Goal: Task Accomplishment & Management: Use online tool/utility

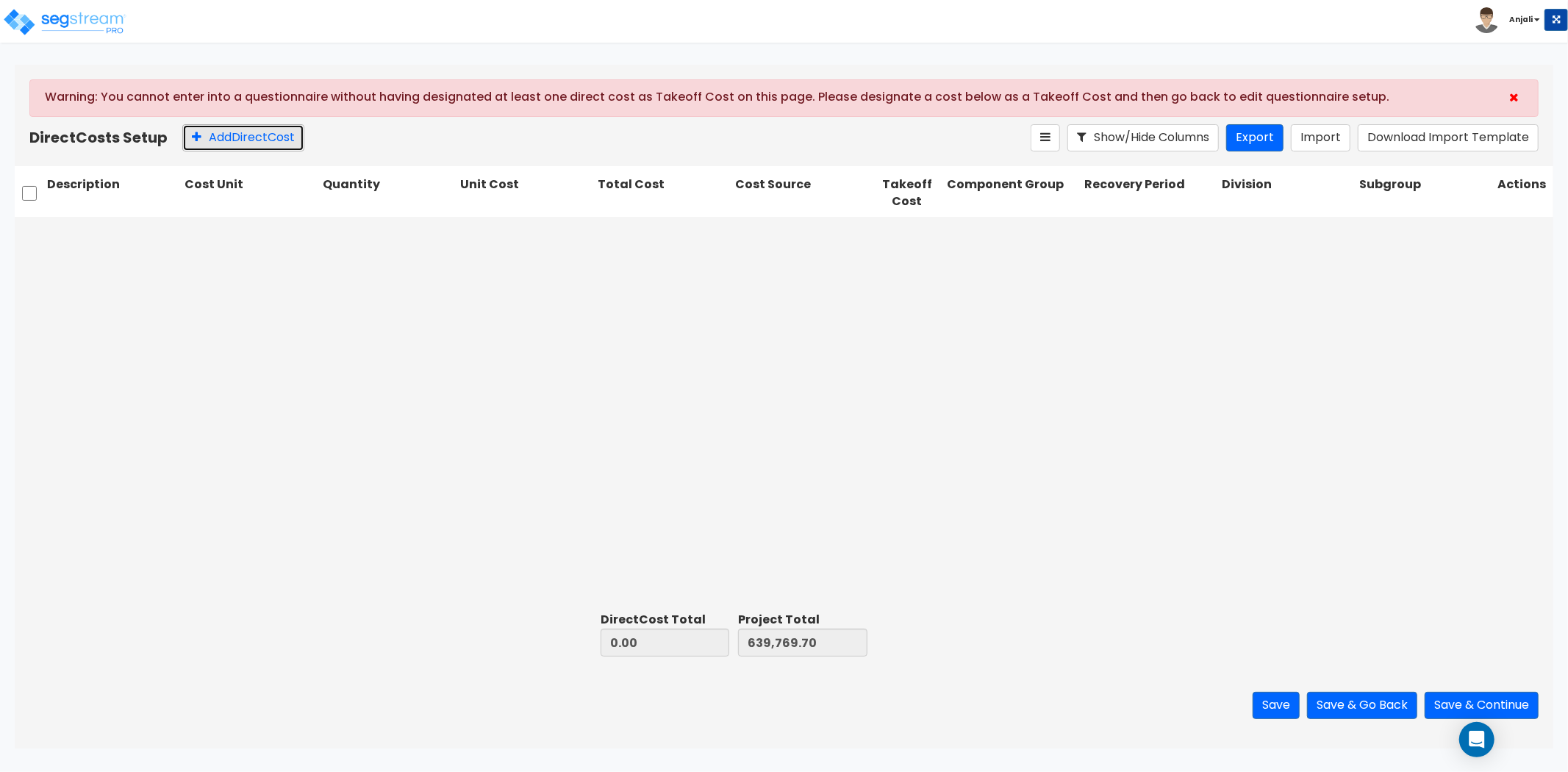
drag, startPoint x: 229, startPoint y: 137, endPoint x: 239, endPoint y: 137, distance: 10.0
click at [231, 138] on button "Add Direct Cost" at bounding box center [244, 138] width 122 height 27
click at [1135, 237] on div at bounding box center [1138, 234] width 100 height 20
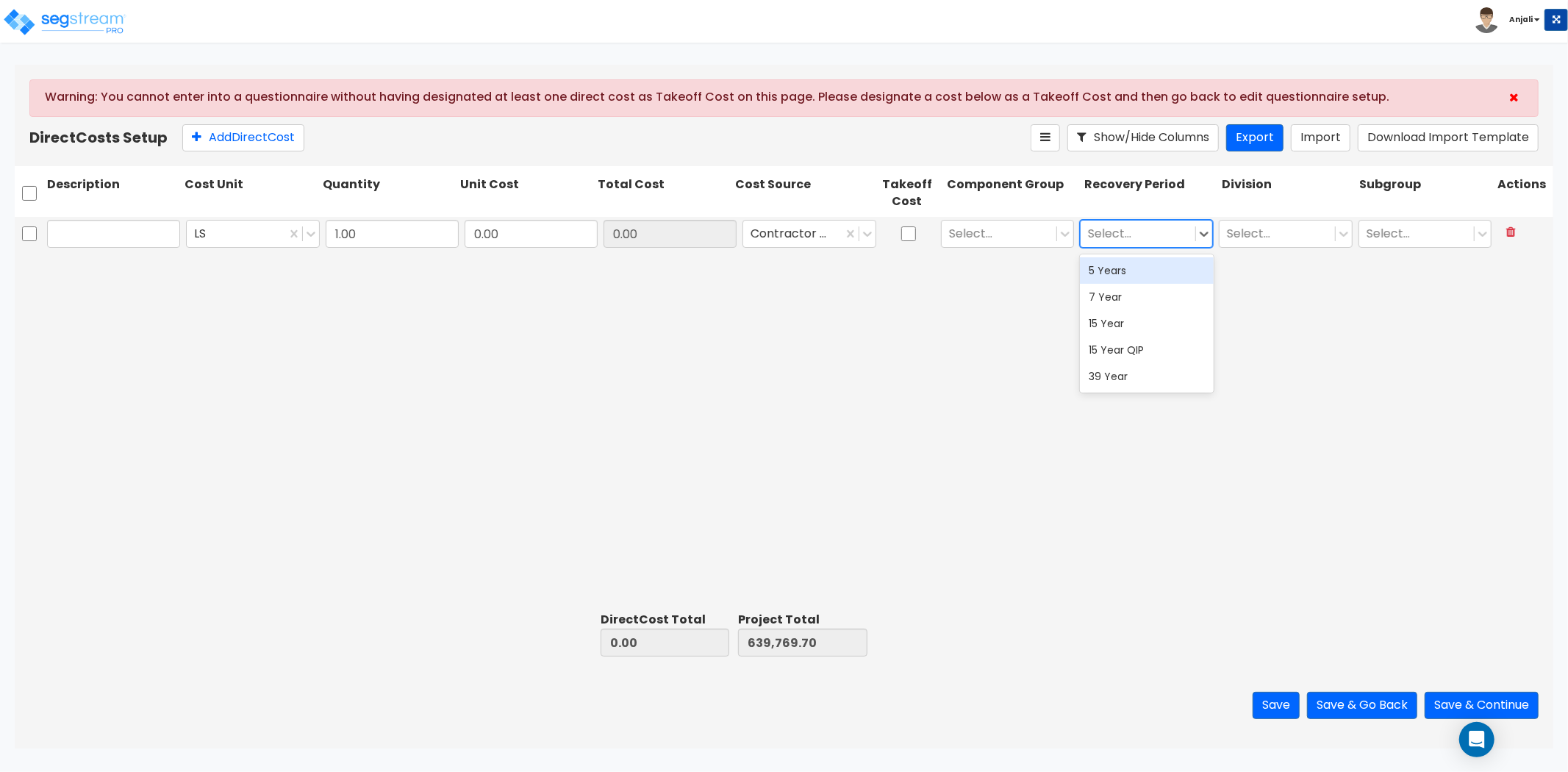
click at [1123, 269] on div "5 Years" at bounding box center [1147, 270] width 133 height 26
click at [1134, 232] on div at bounding box center [1130, 234] width 84 height 20
drag, startPoint x: 1089, startPoint y: 230, endPoint x: 1128, endPoint y: 230, distance: 39.0
click at [1128, 230] on div at bounding box center [1130, 234] width 84 height 20
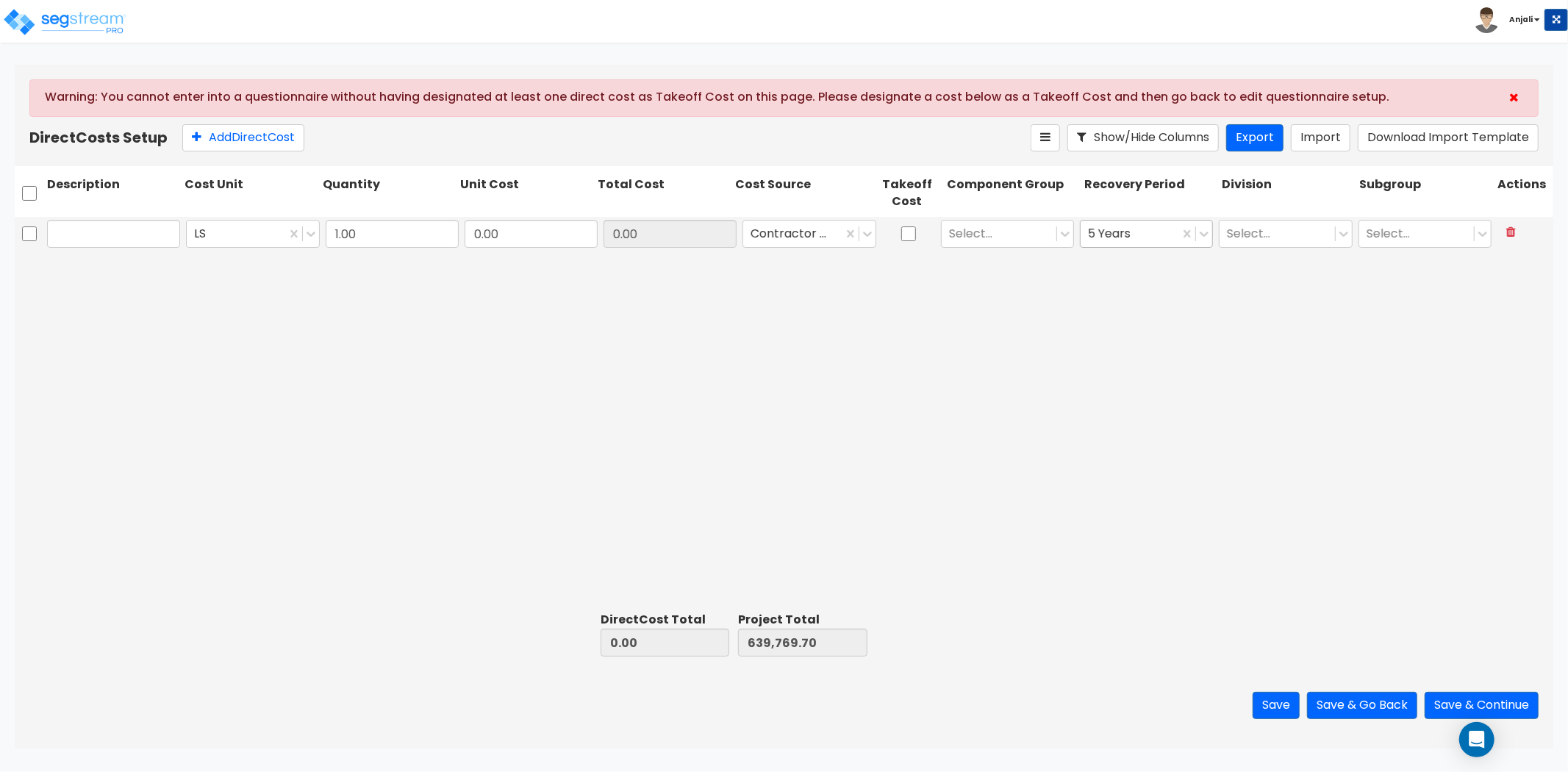
click at [1216, 232] on div "Select..." at bounding box center [1286, 233] width 139 height 34
click at [1207, 238] on icon at bounding box center [1204, 234] width 15 height 15
click at [1171, 233] on div at bounding box center [1130, 234] width 84 height 20
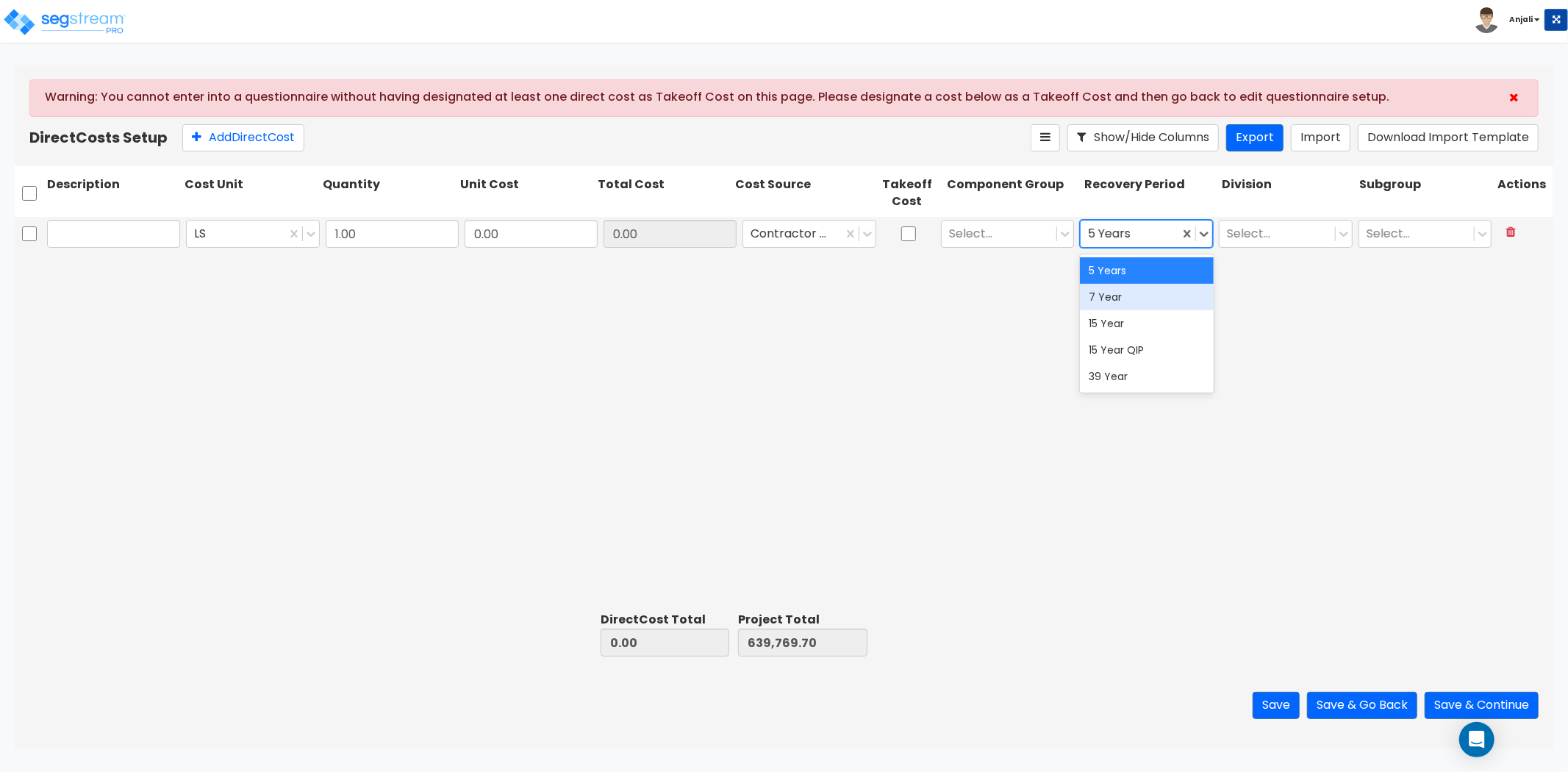
click at [1157, 303] on div "7 Year" at bounding box center [1147, 297] width 133 height 26
click at [1144, 235] on div at bounding box center [1130, 234] width 84 height 20
click at [1151, 263] on div "5 Years" at bounding box center [1147, 270] width 133 height 26
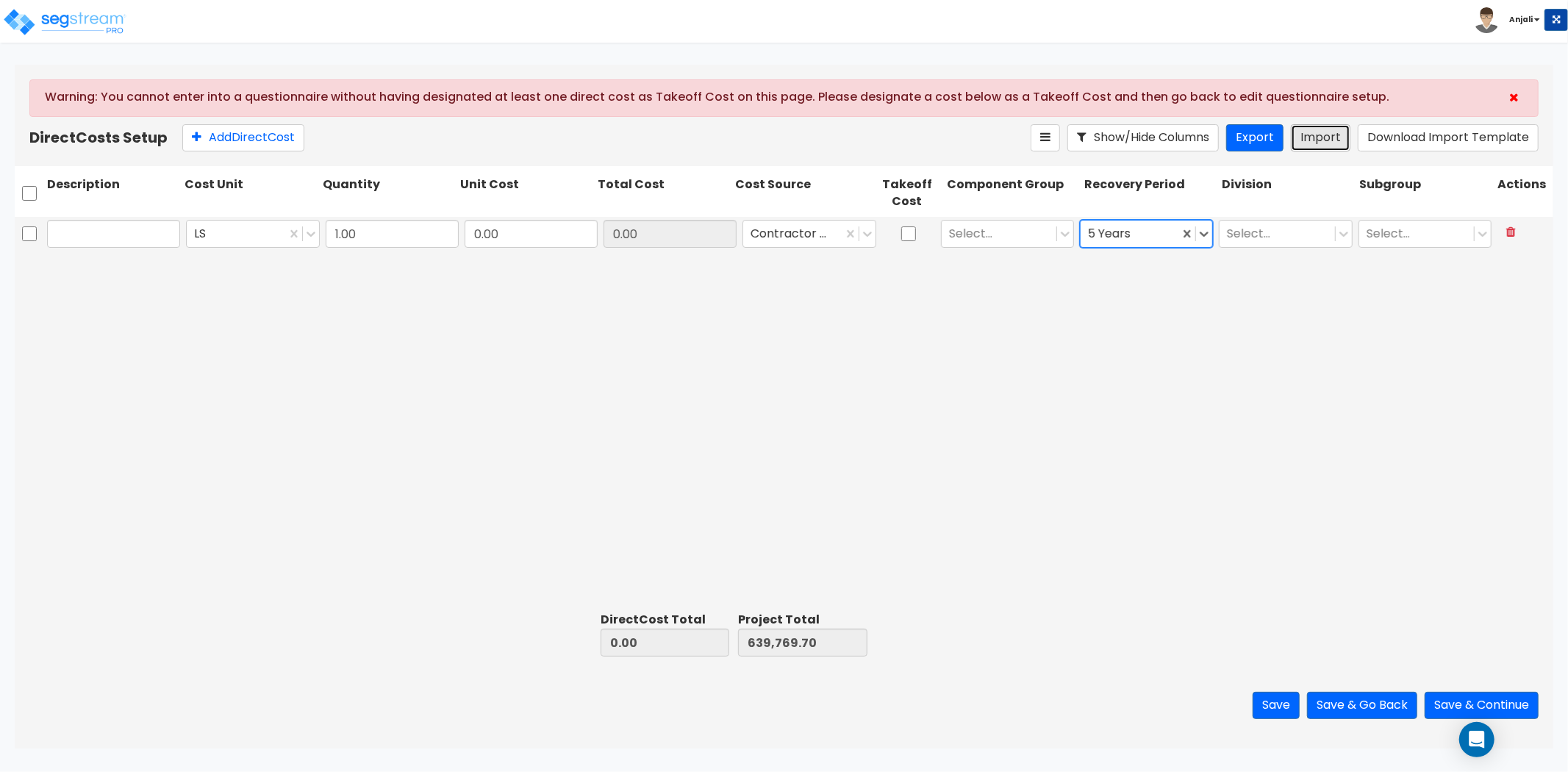
click at [1301, 133] on button "Import" at bounding box center [1320, 138] width 59 height 27
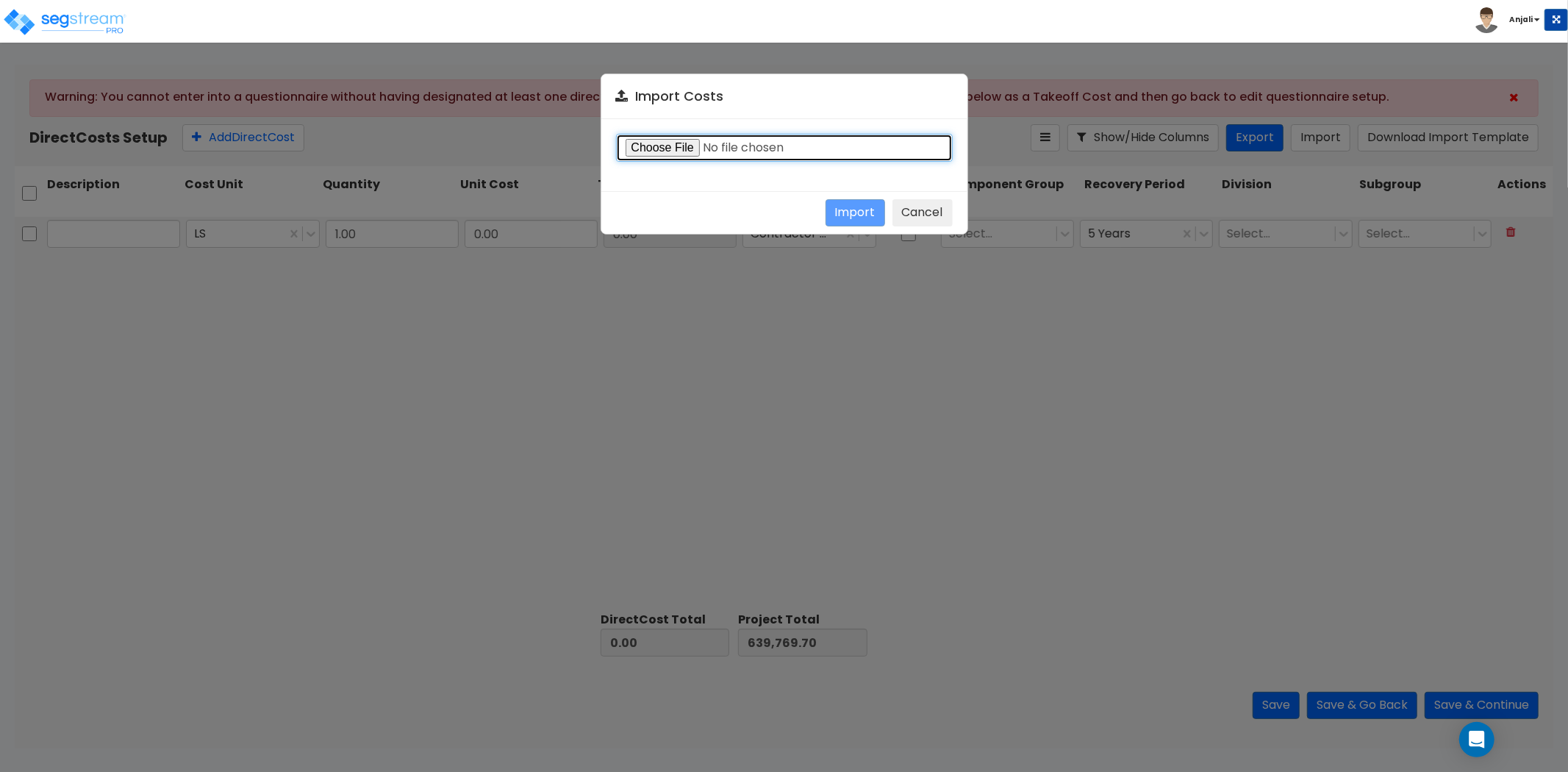
click at [667, 149] on input "file" at bounding box center [784, 147] width 336 height 28
type input "C:\fakepath\Direct costs import template.csv"
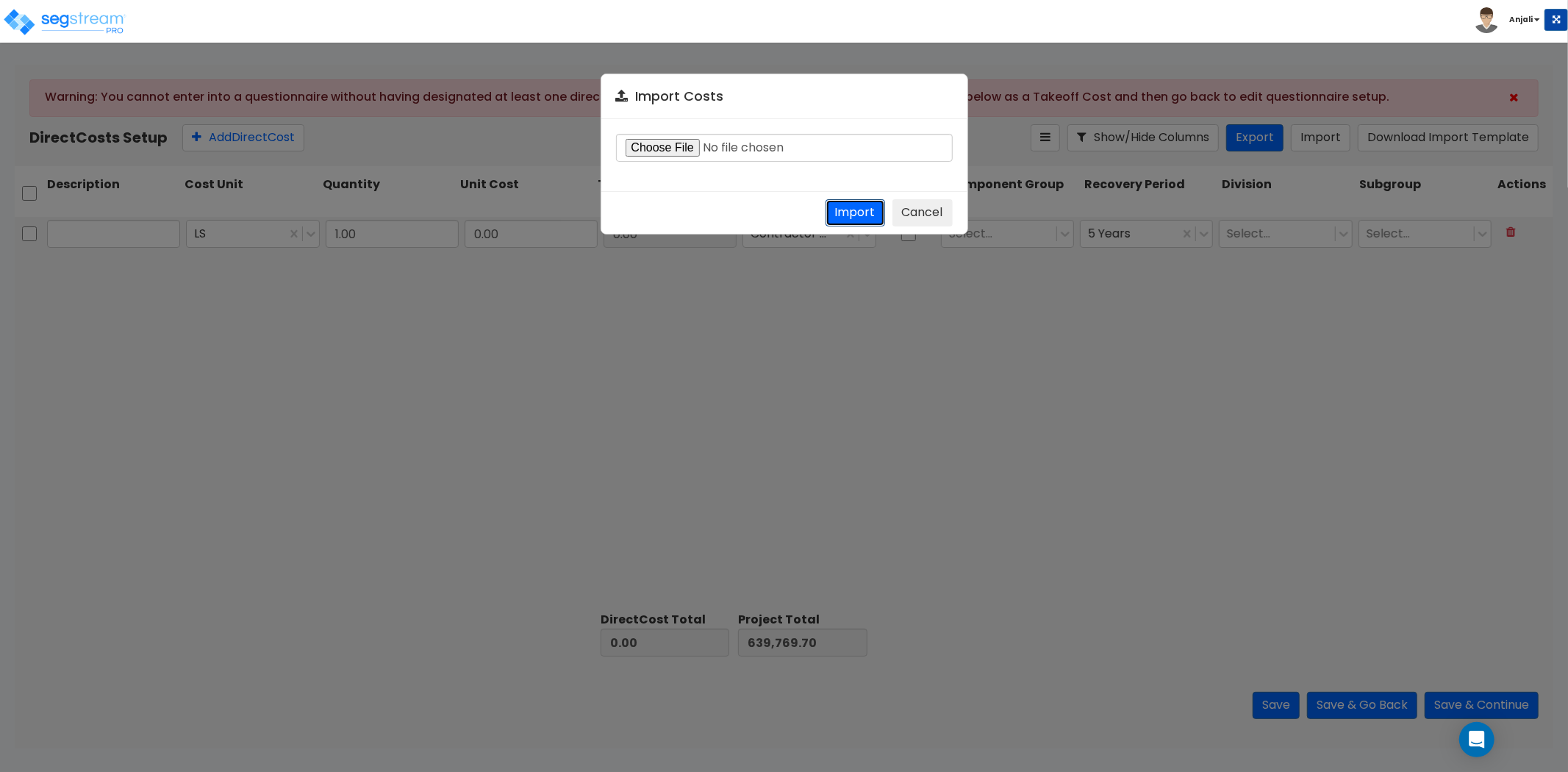
click at [844, 217] on button "Import" at bounding box center [854, 213] width 59 height 27
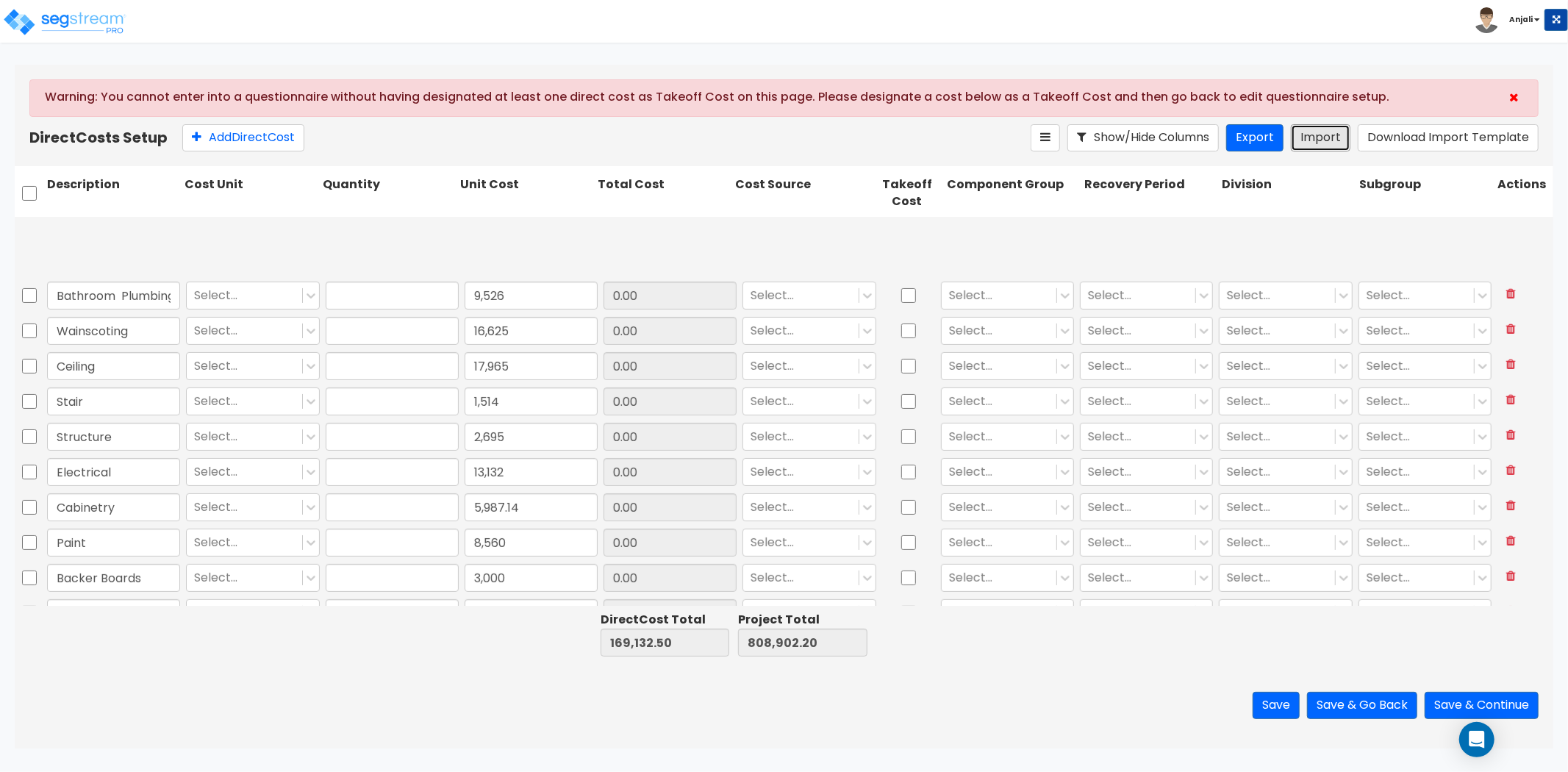
type input "3,980"
type input "7,800"
type input "18,180"
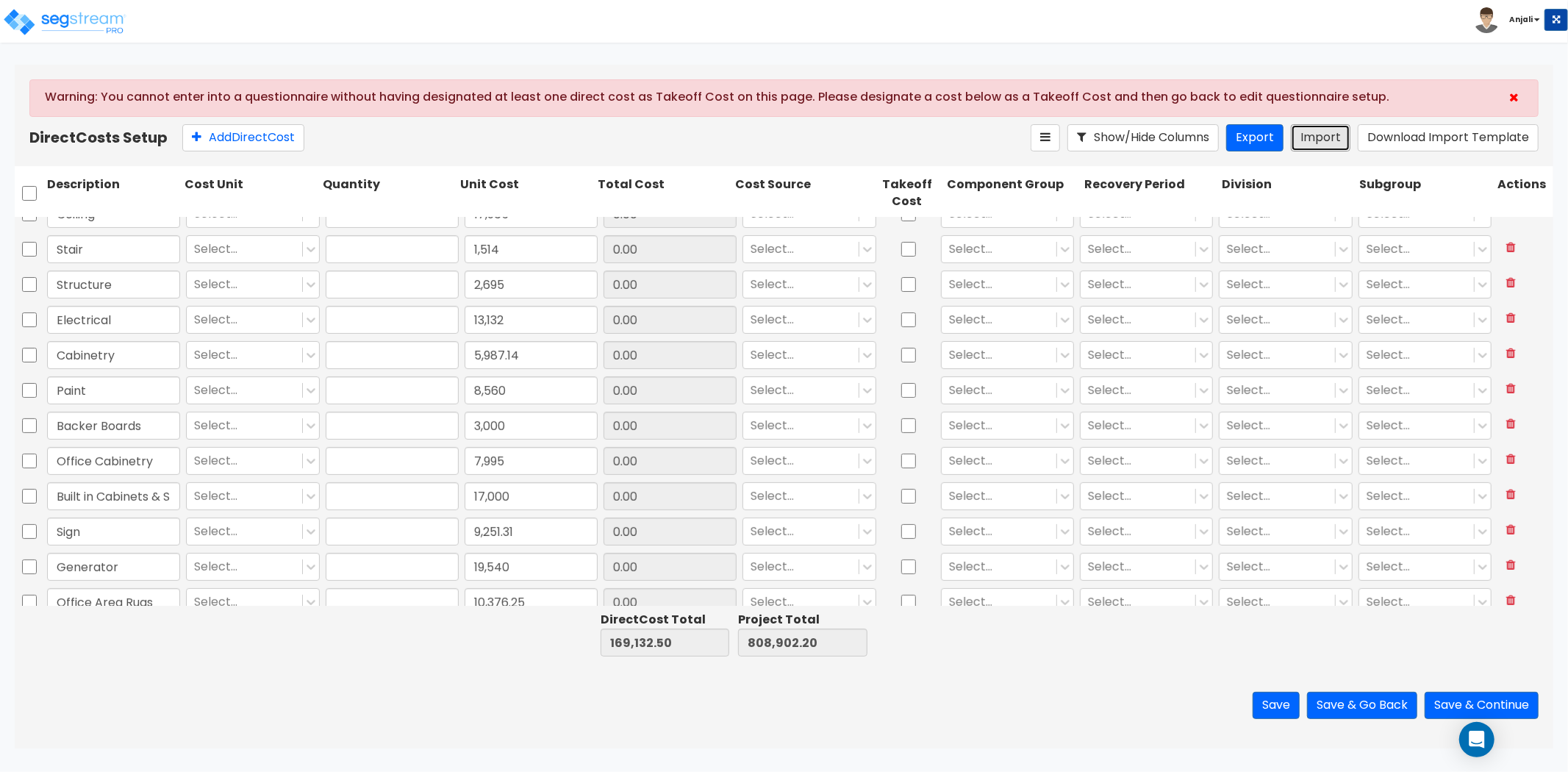
type input "7,070"
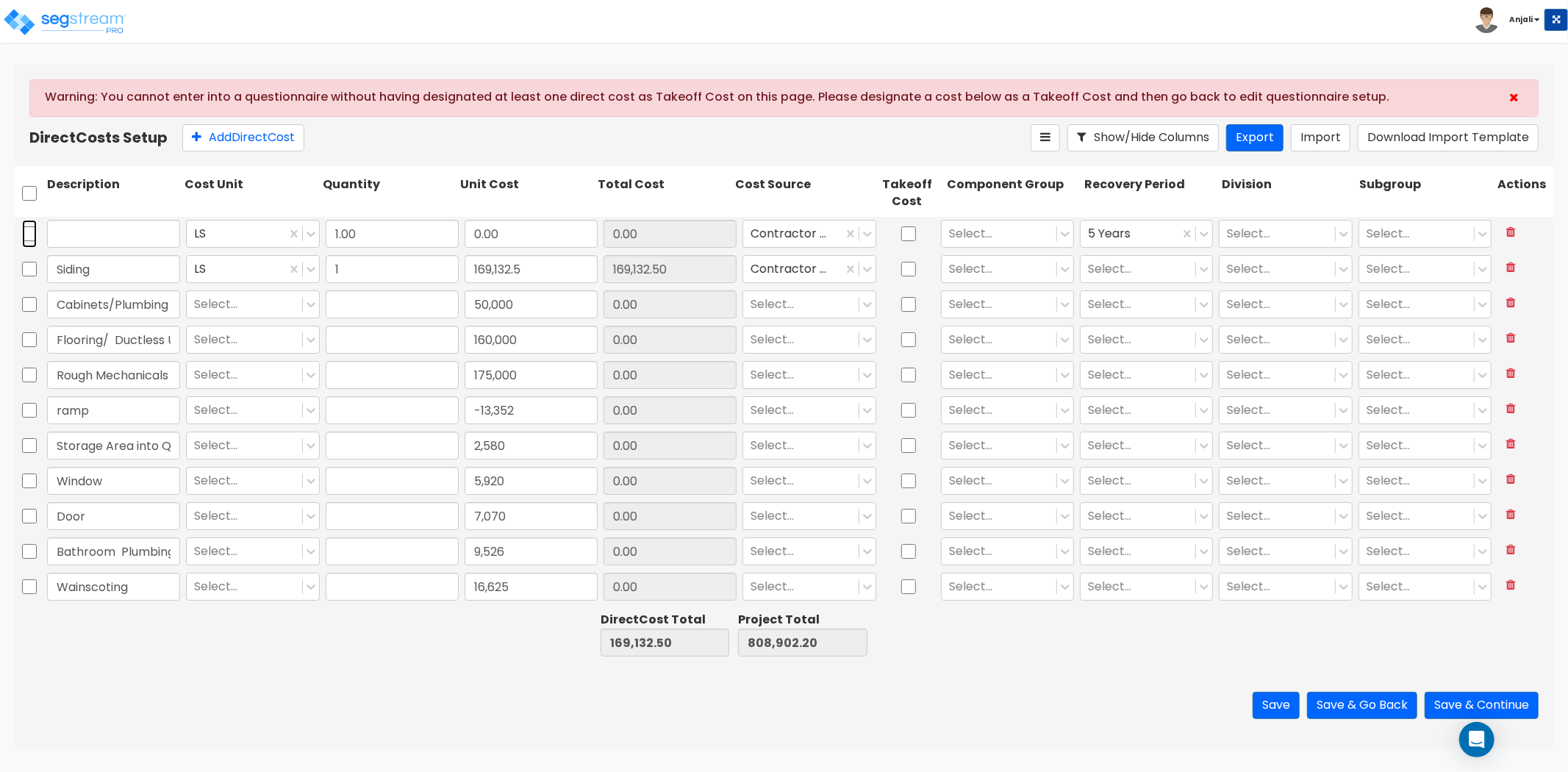
click at [25, 236] on input "checkbox" at bounding box center [29, 234] width 15 height 28
checkbox input "true"
click at [341, 134] on icon at bounding box center [339, 137] width 12 height 15
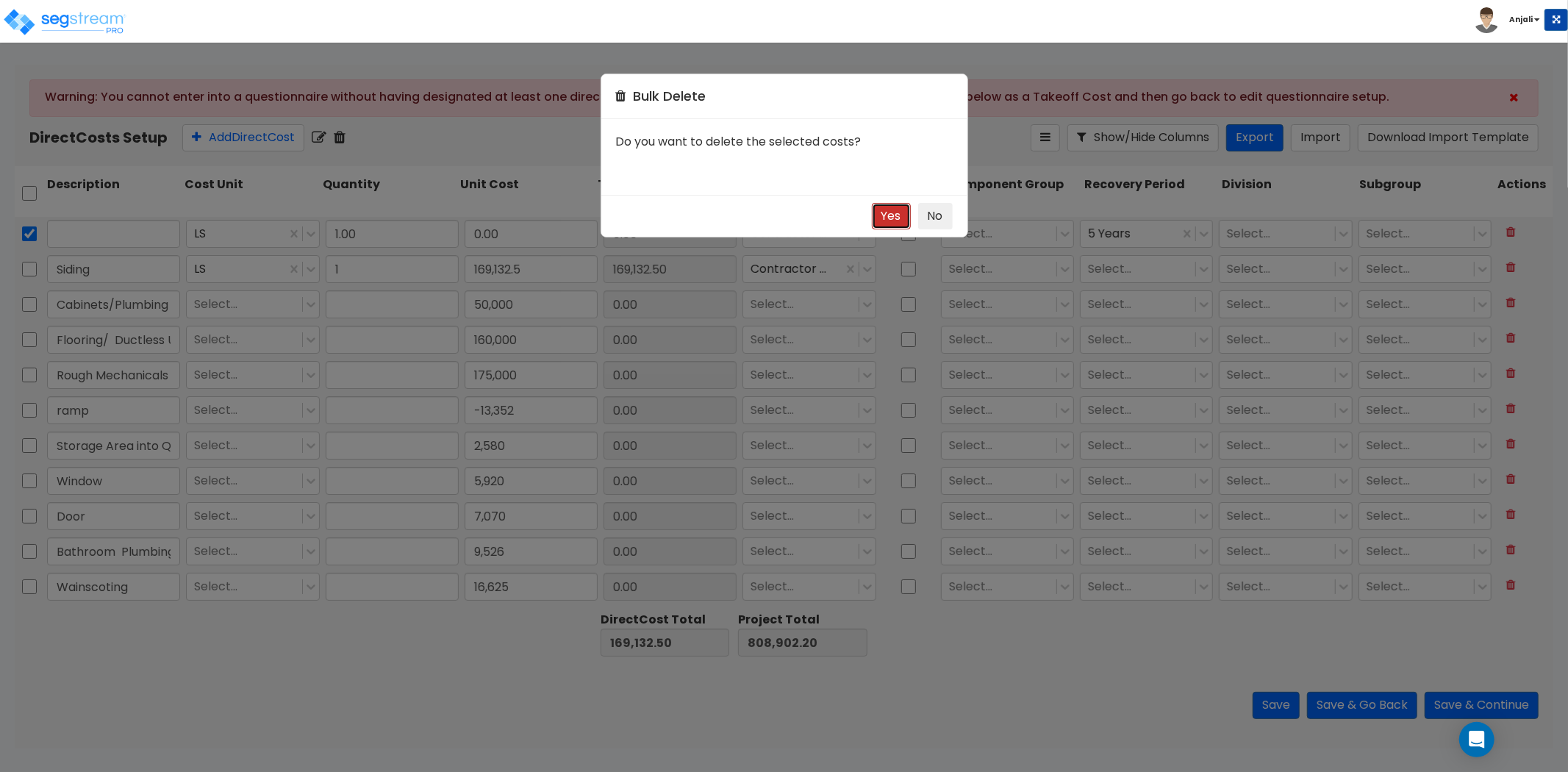
click at [874, 217] on button "Yes" at bounding box center [891, 217] width 39 height 27
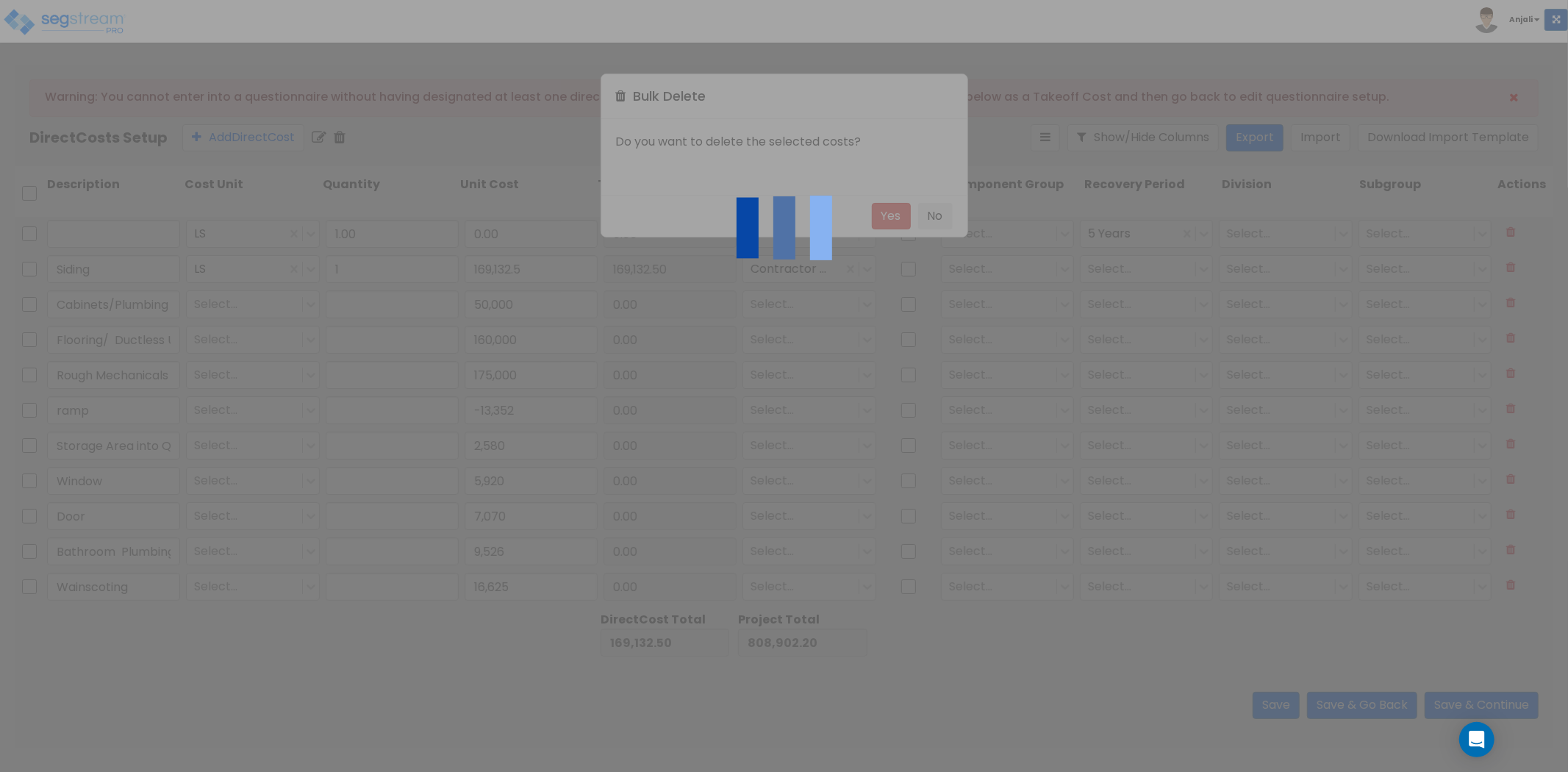
type input "Ceiling"
type input "Stair"
type input "Structure"
type input "Electrical"
type input "Cabinetry"
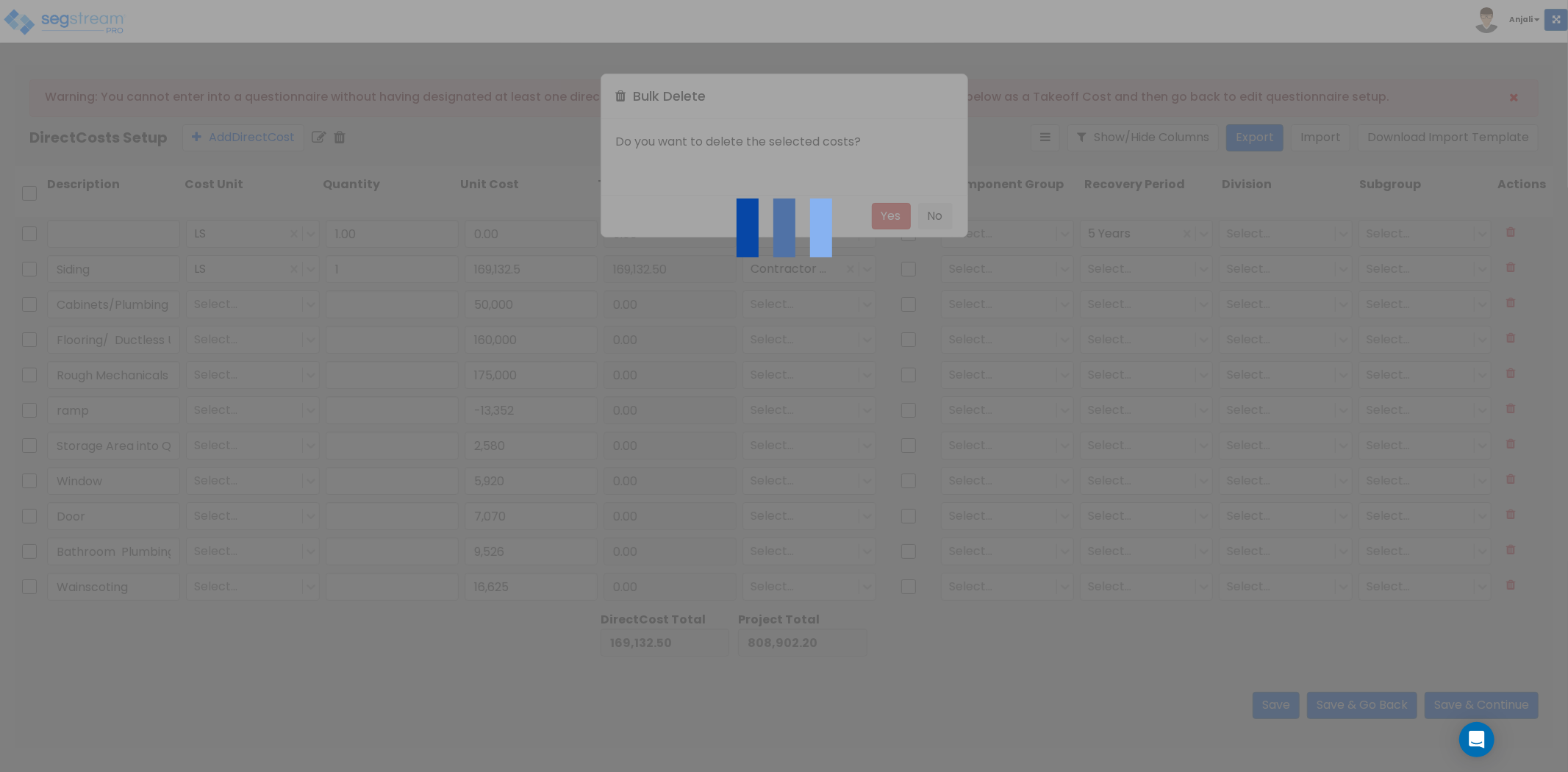
type input "Paint"
type input "Wainscoting"
type input "Bathroom Plumbing Fixtures, Countertop, and Accesory Selections"
checkbox input "false"
type input "Siding"
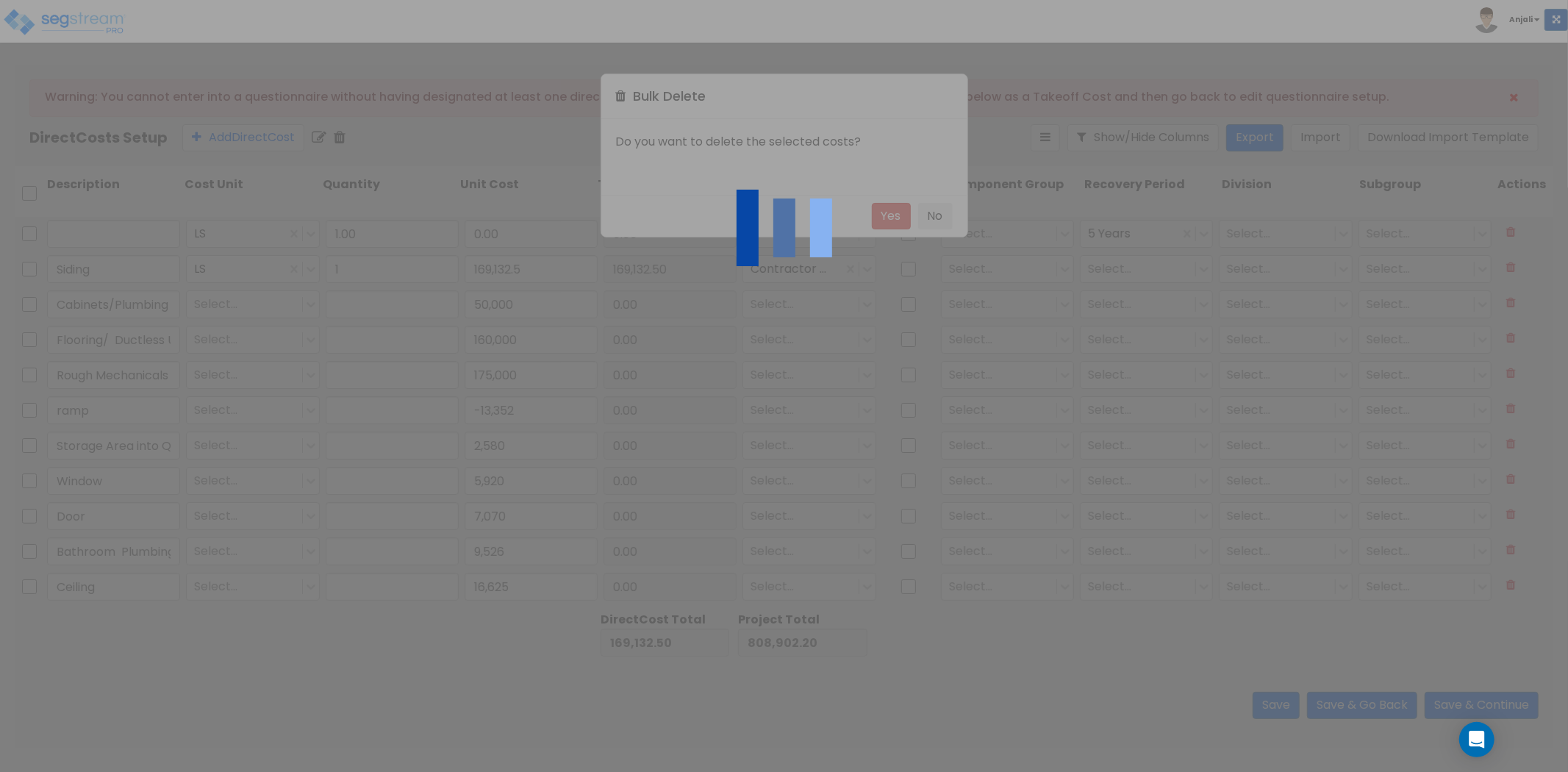
type input "169,132.50"
type input "Cabinets/Plumbing Fixtures"
type input "0.00"
type input "Flooring/ Ductless Units"
type input "Rough Mechanicals"
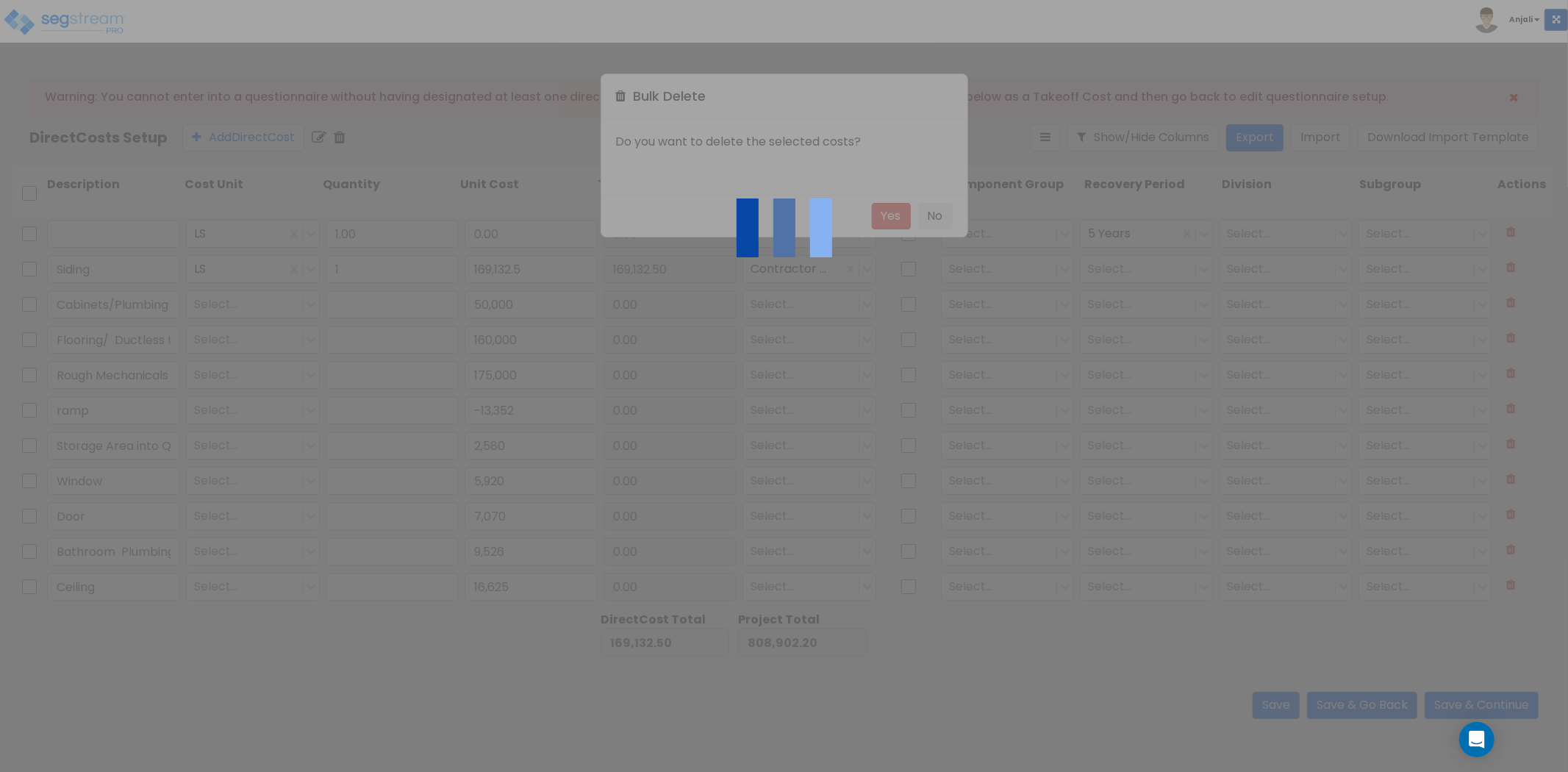
type input "ramp"
type input "Storage Area into Quiet Room"
type input "Window"
type input "Door"
type input "Backer Boards"
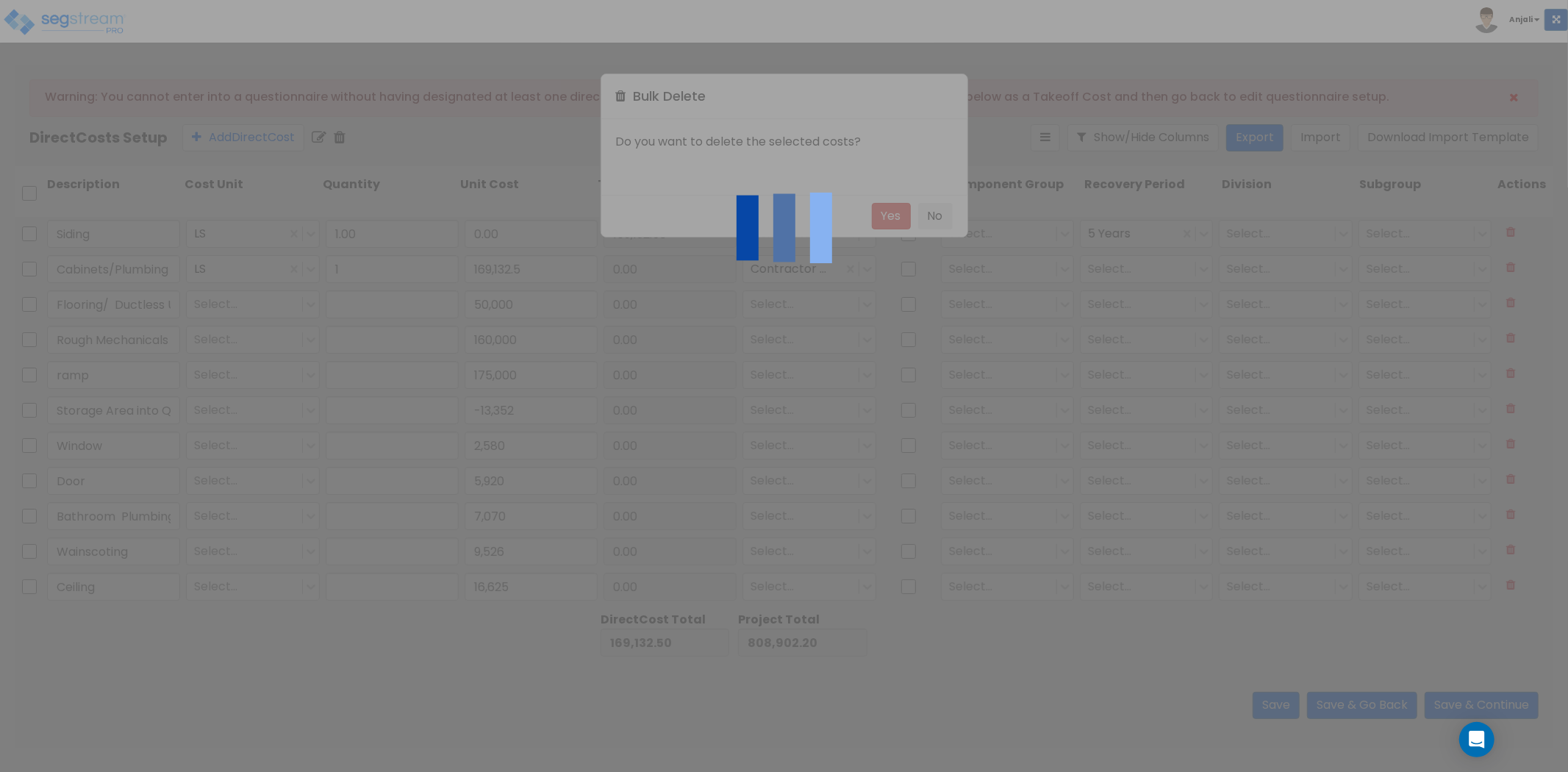
type input "17,965"
type input "1,514"
type input "2,695"
type input "13,132"
type input "5,987.14"
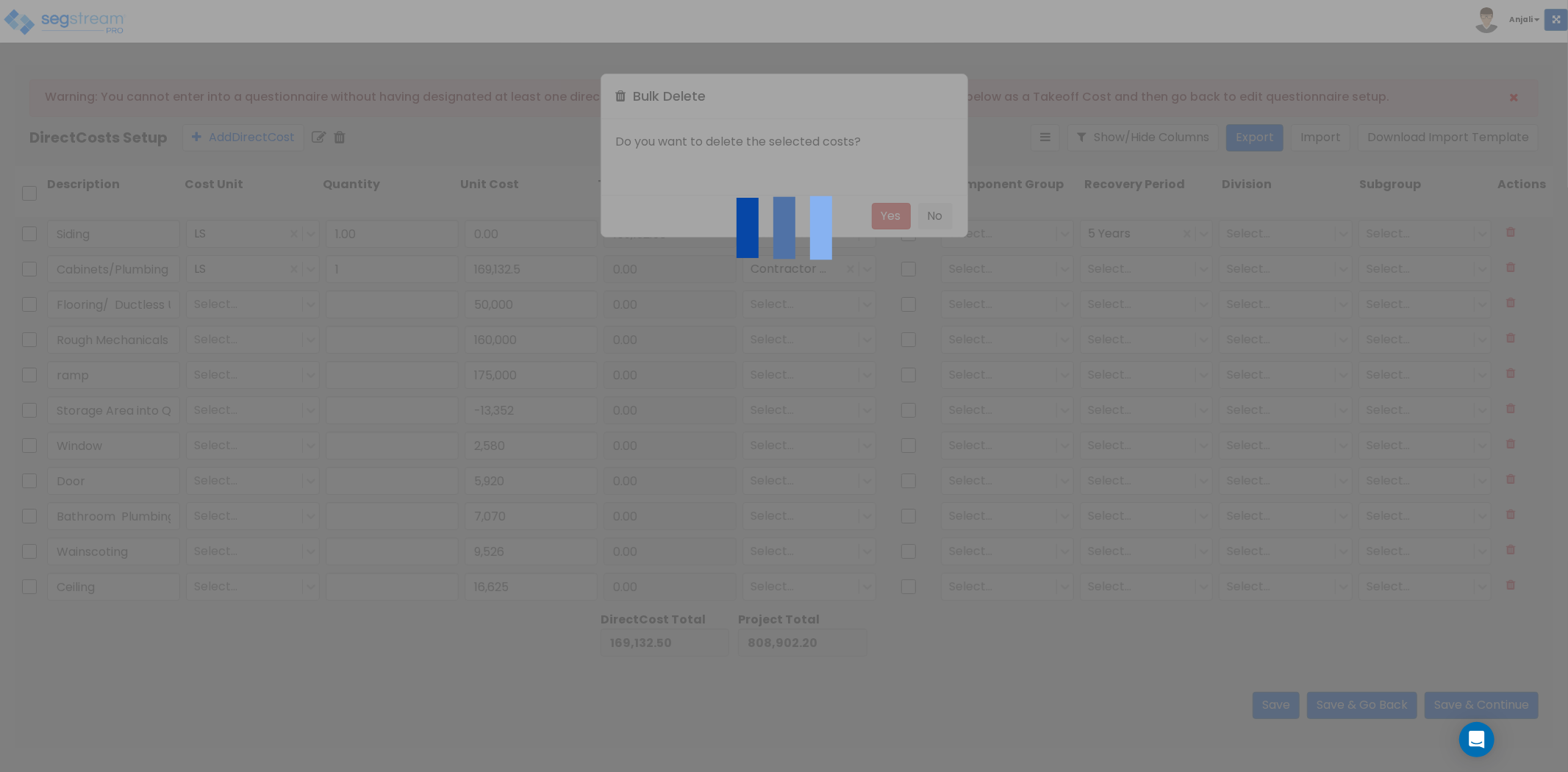
type input "8,560"
type input "16,625"
type input "9,526"
type input "1"
type input "169,132.5"
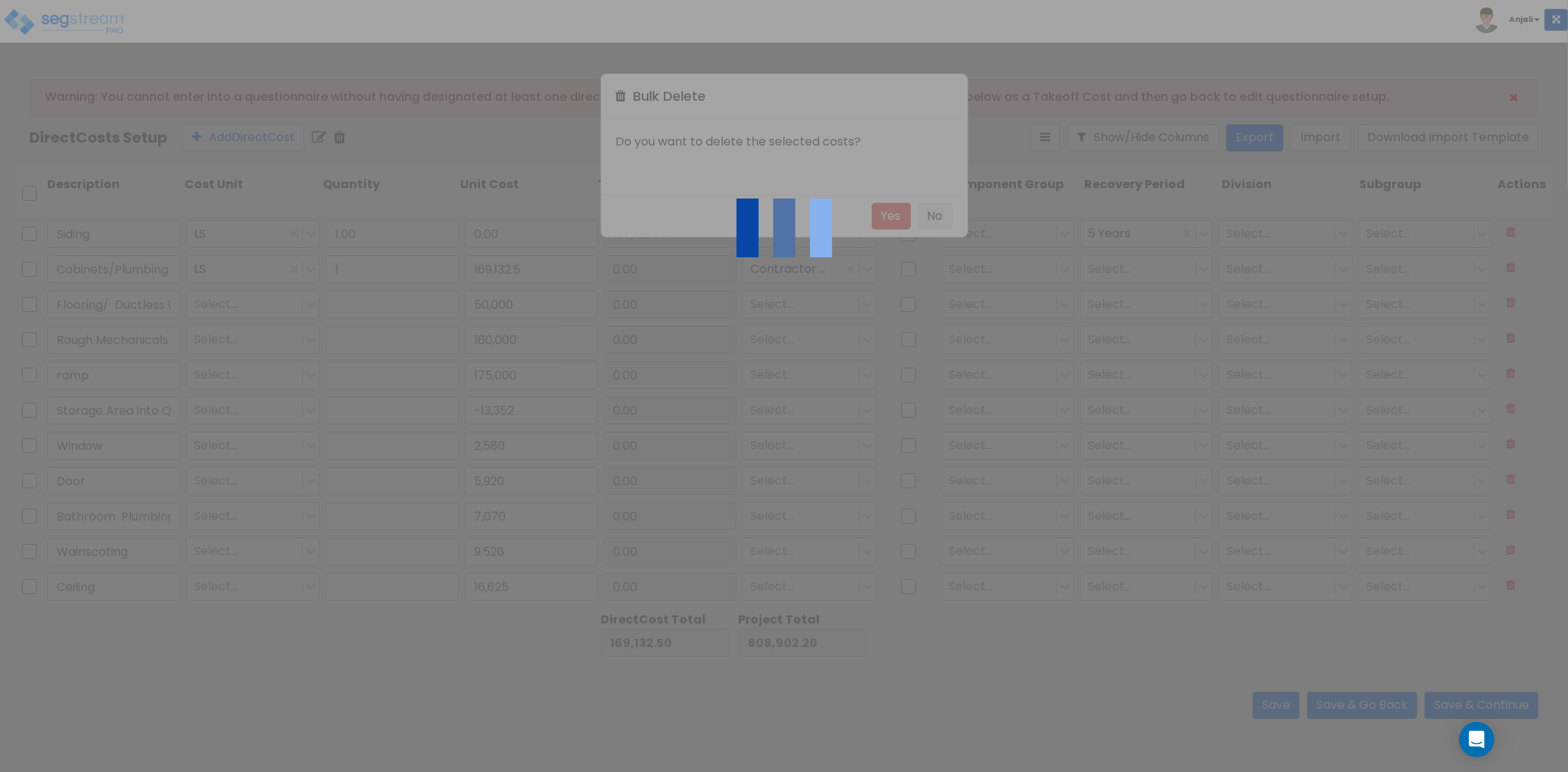
type input "50,000"
type input "160,000"
type input "175,000"
type input "-13,352"
type input "2,580"
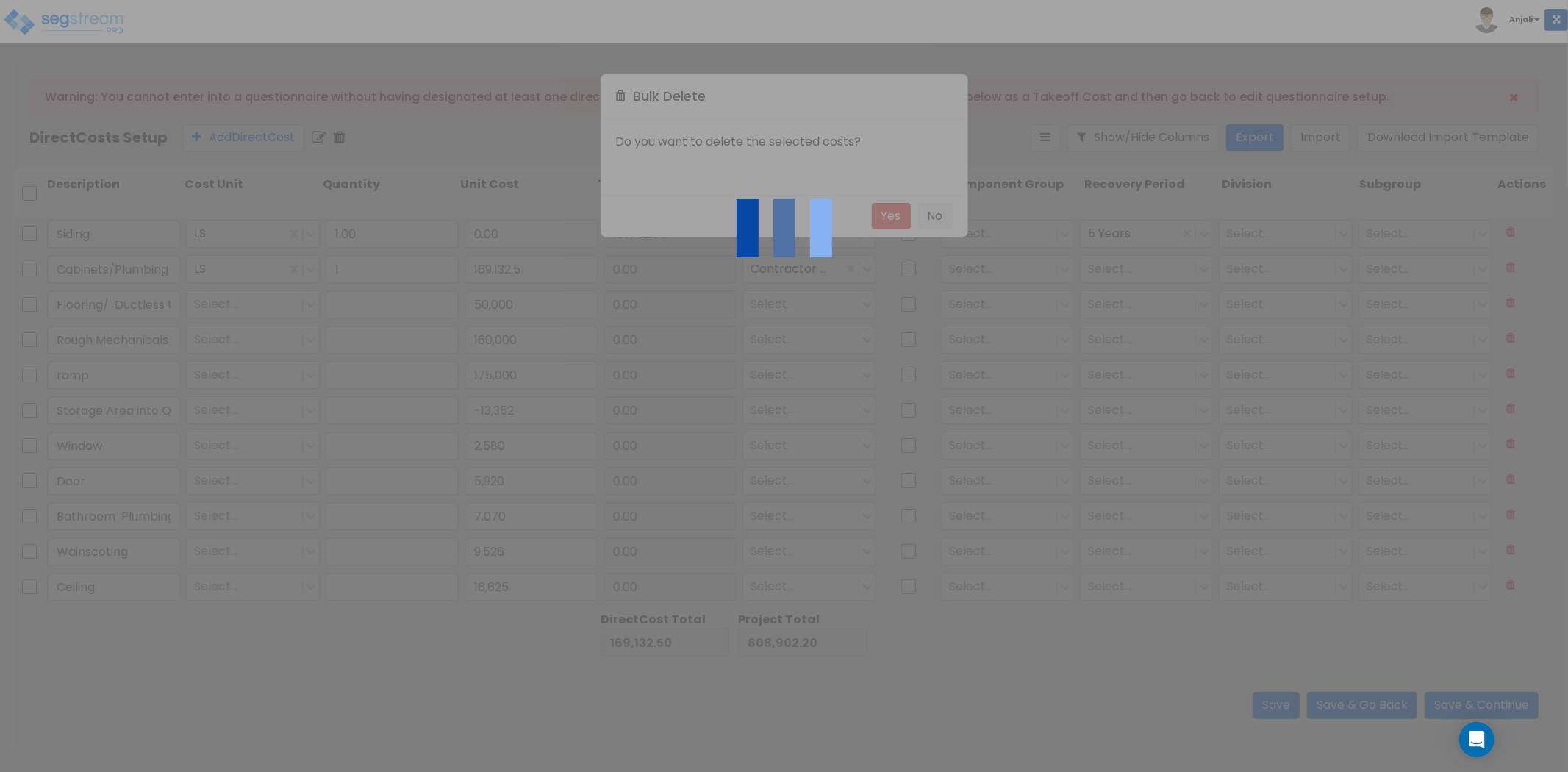
type input "5,920"
type input "7,070"
type input "3,000"
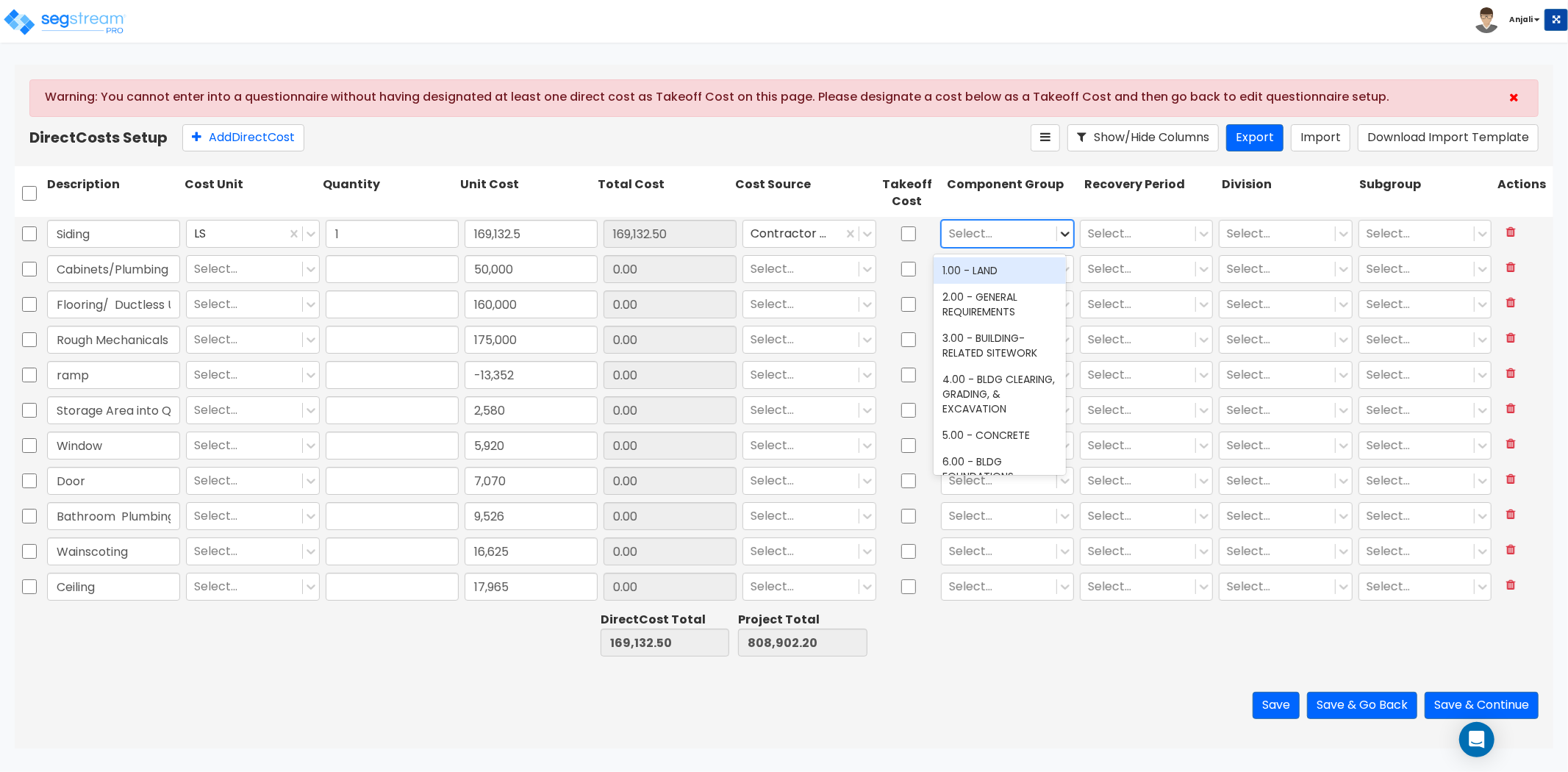
click at [1061, 233] on icon at bounding box center [1065, 234] width 9 height 5
click at [1119, 236] on div at bounding box center [1138, 234] width 100 height 20
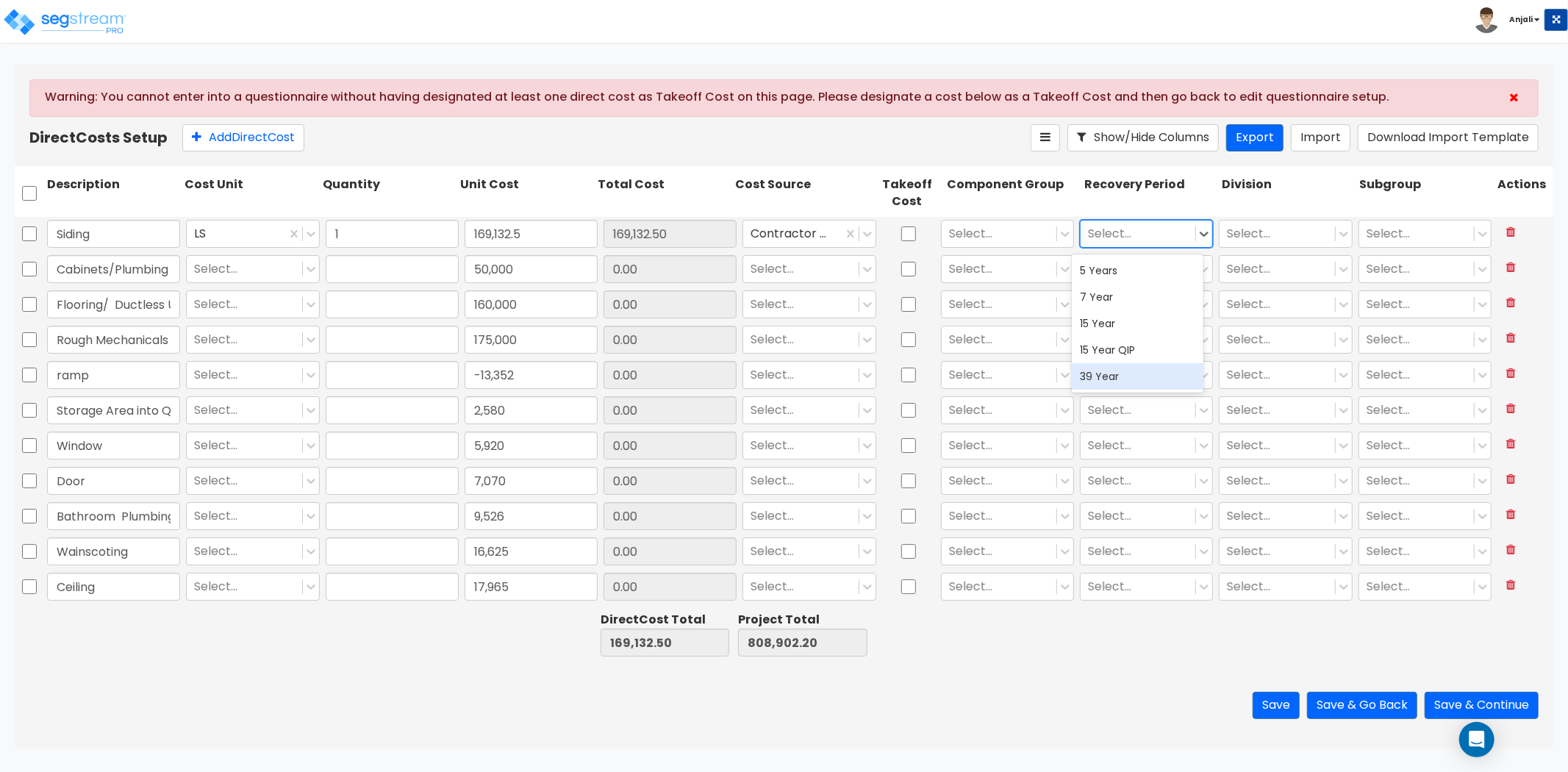
click at [1127, 369] on div "39 Year" at bounding box center [1138, 375] width 132 height 26
click at [1143, 267] on div at bounding box center [1138, 270] width 100 height 20
click at [1126, 380] on div "15 Year QIP" at bounding box center [1138, 385] width 132 height 26
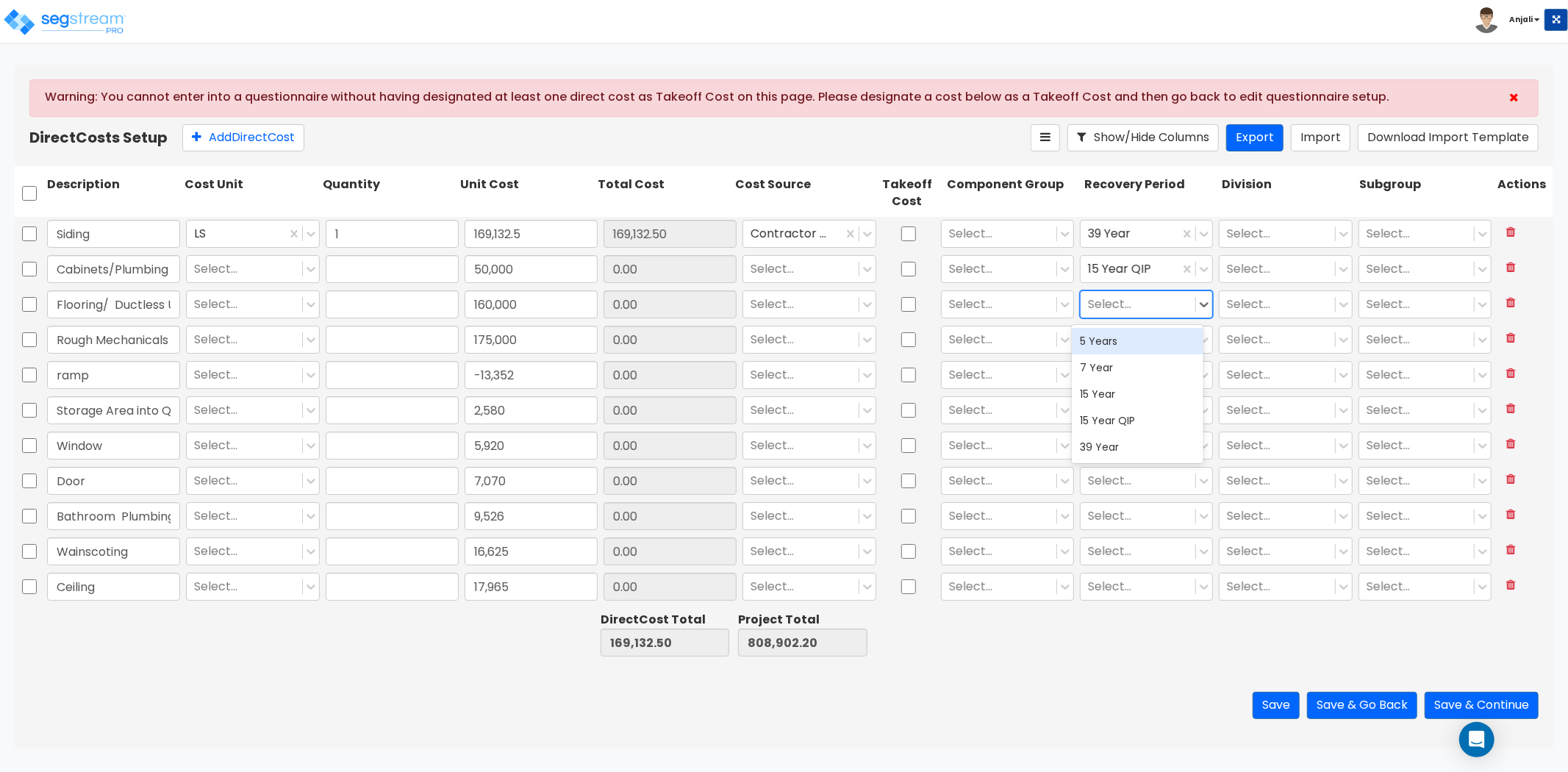
click at [1126, 310] on div at bounding box center [1138, 305] width 100 height 20
click at [1107, 416] on div "15 Year QIP" at bounding box center [1138, 420] width 132 height 26
click at [1126, 342] on div at bounding box center [1138, 340] width 100 height 20
click at [1115, 446] on div "15 Year QIP" at bounding box center [1138, 455] width 132 height 26
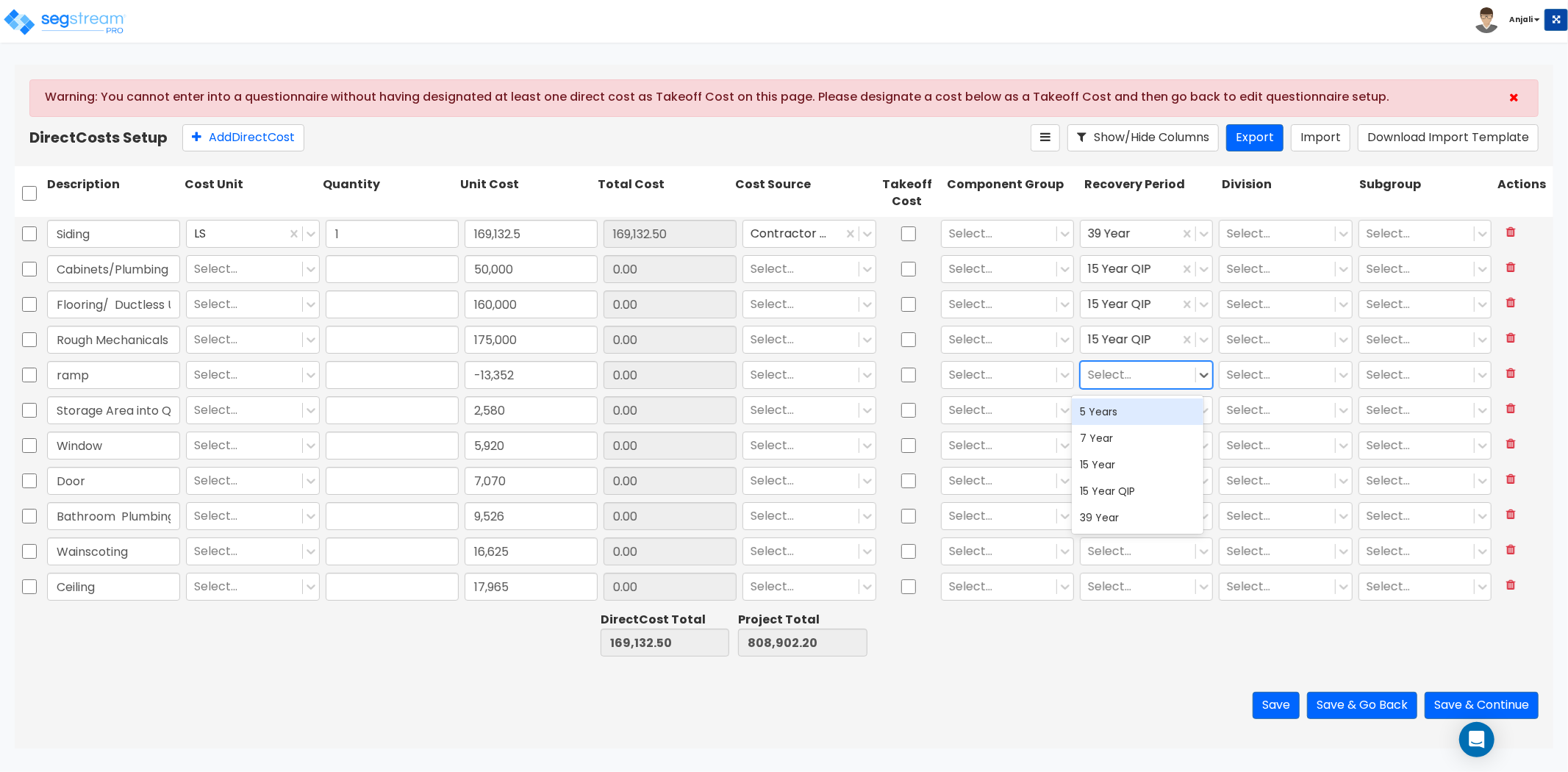
click at [1129, 381] on div at bounding box center [1138, 375] width 100 height 20
click at [1116, 457] on div "15 Year" at bounding box center [1138, 464] width 132 height 26
click at [1119, 409] on div at bounding box center [1138, 410] width 100 height 20
click at [1111, 555] on div "39 Year" at bounding box center [1138, 552] width 132 height 26
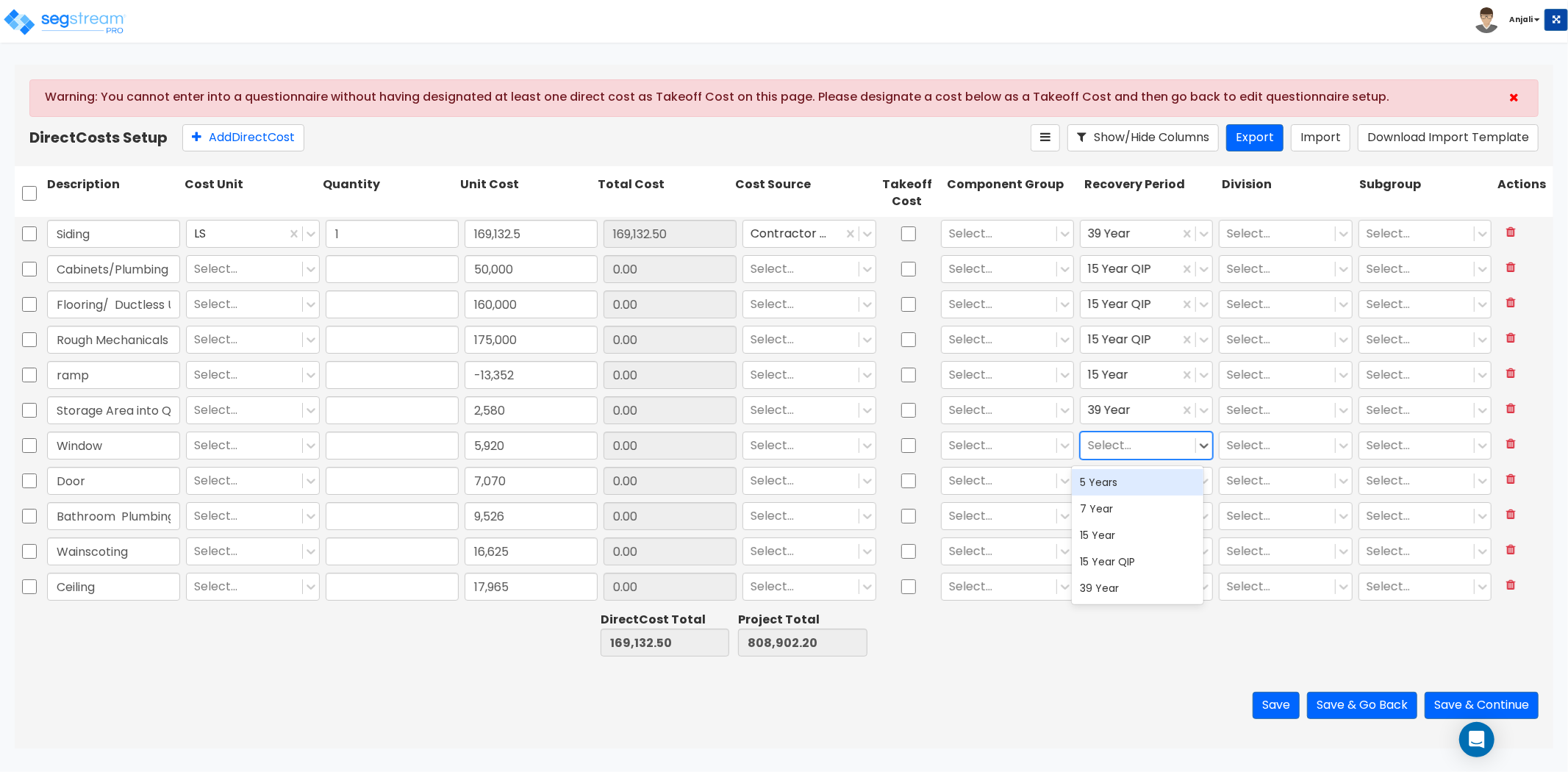
click at [1112, 452] on div at bounding box center [1138, 446] width 100 height 20
drag, startPoint x: 1111, startPoint y: 589, endPoint x: 1118, endPoint y: 531, distance: 58.4
click at [1111, 588] on div "39 Year" at bounding box center [1138, 587] width 132 height 26
click at [1112, 479] on div at bounding box center [1138, 481] width 100 height 20
click at [1107, 615] on div "39 Year" at bounding box center [1138, 623] width 132 height 26
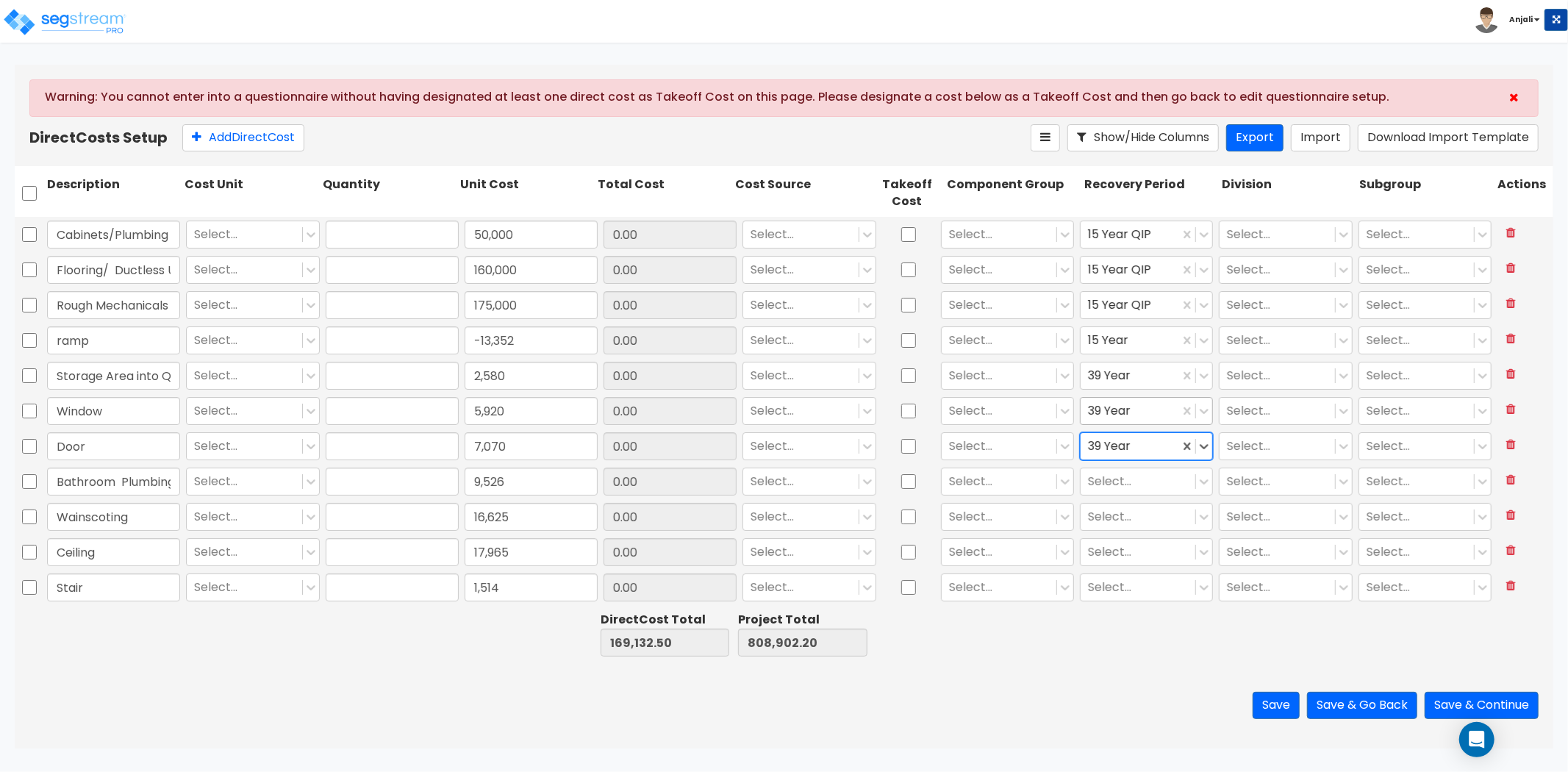
scroll to position [81, 0]
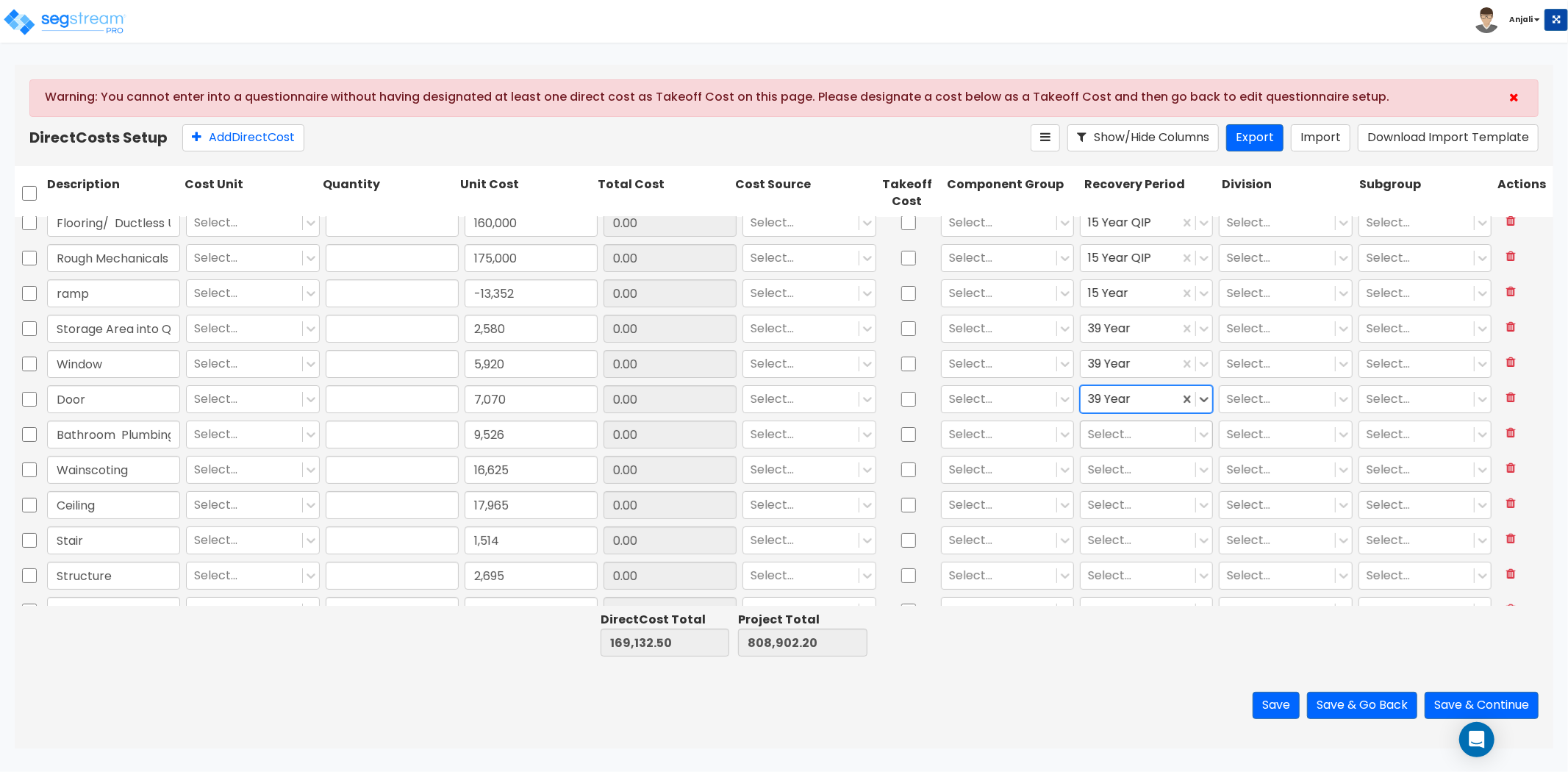
click at [1107, 434] on div at bounding box center [1138, 435] width 100 height 20
click at [1107, 545] on div "15 Year QIP" at bounding box center [1138, 549] width 132 height 26
click at [1107, 471] on div at bounding box center [1138, 471] width 100 height 20
click at [1111, 502] on div "5 Years" at bounding box center [1138, 505] width 132 height 26
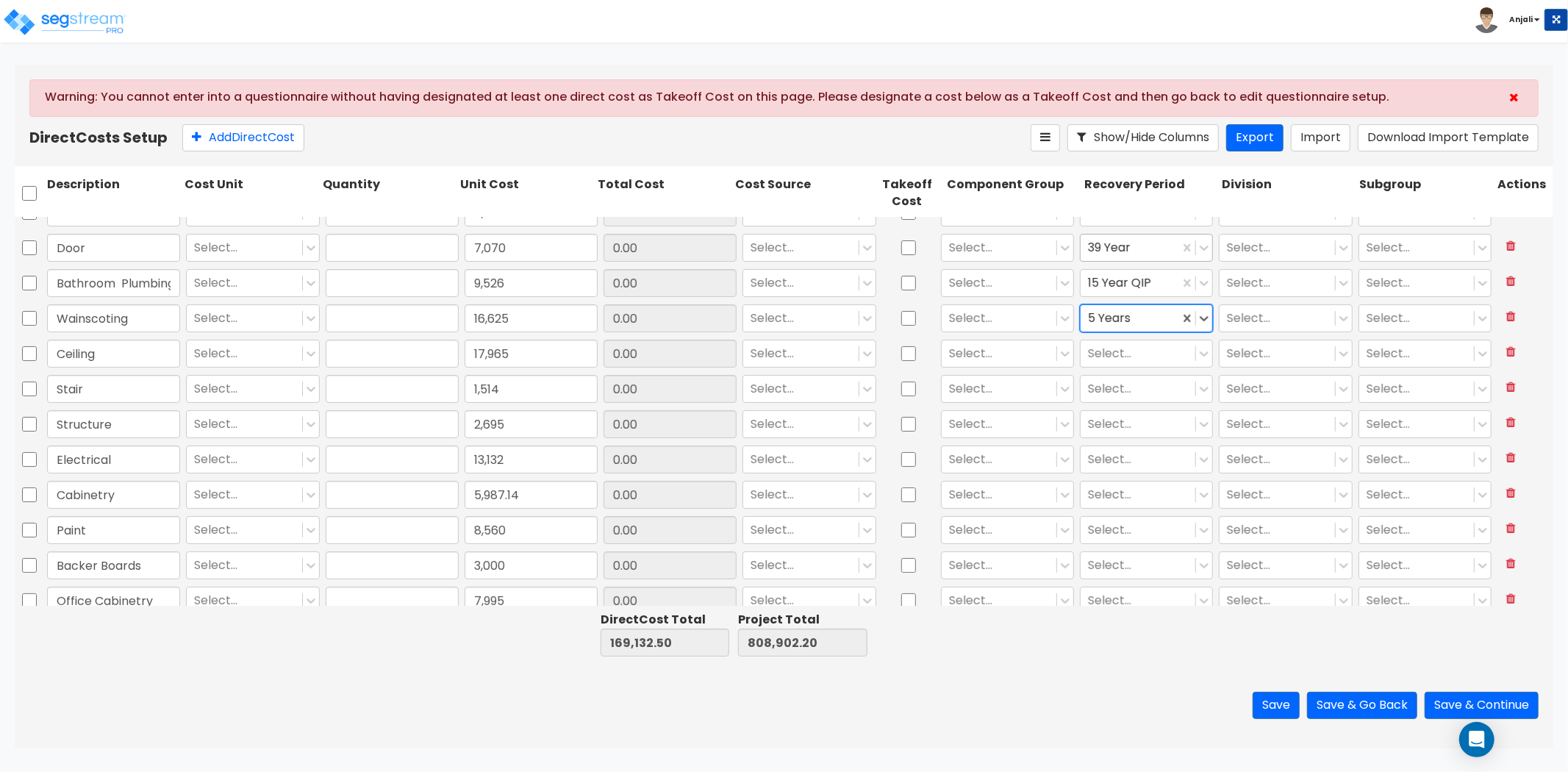
scroll to position [245, 0]
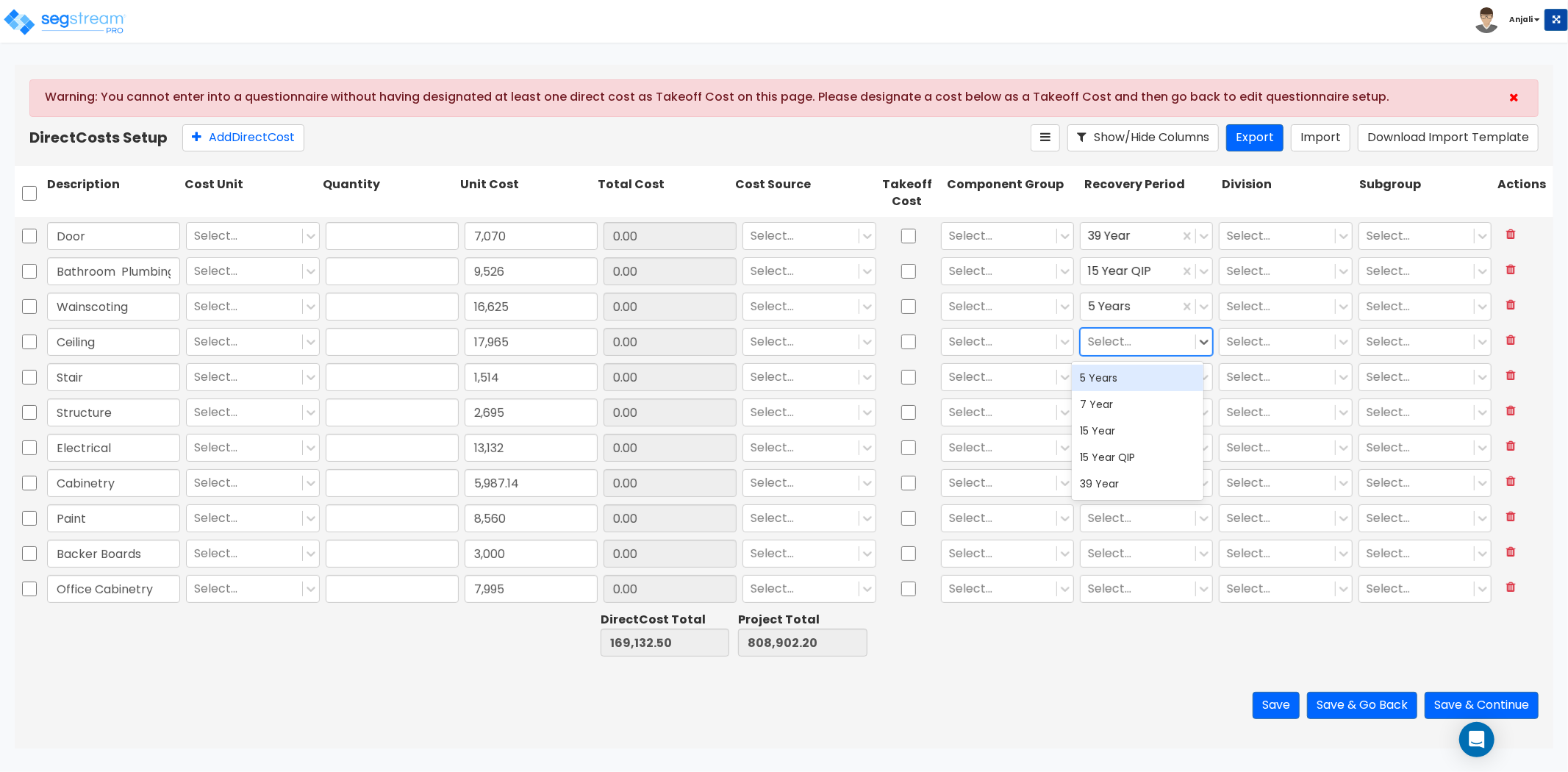
click at [1116, 333] on div at bounding box center [1138, 343] width 100 height 20
click at [1110, 492] on div "39 Year" at bounding box center [1138, 483] width 132 height 26
click at [1128, 377] on div at bounding box center [1138, 377] width 100 height 20
click at [1126, 517] on div "39 Year" at bounding box center [1138, 518] width 132 height 26
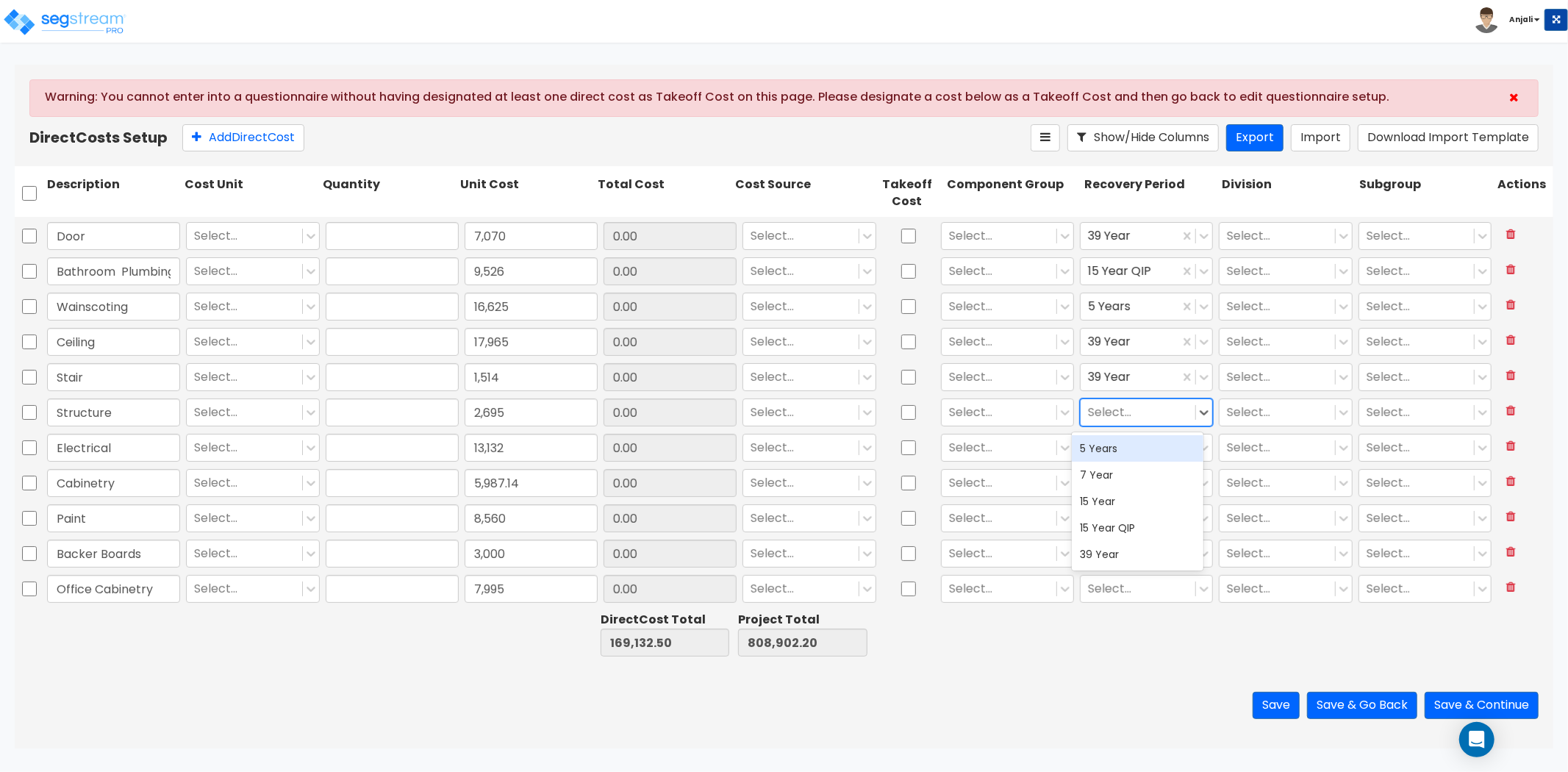
click at [1123, 416] on div at bounding box center [1138, 413] width 100 height 20
click at [1113, 562] on div "39 Year" at bounding box center [1138, 554] width 132 height 26
click at [1118, 449] on div at bounding box center [1138, 448] width 100 height 20
click at [1116, 558] on div "15 Year QIP" at bounding box center [1138, 563] width 132 height 26
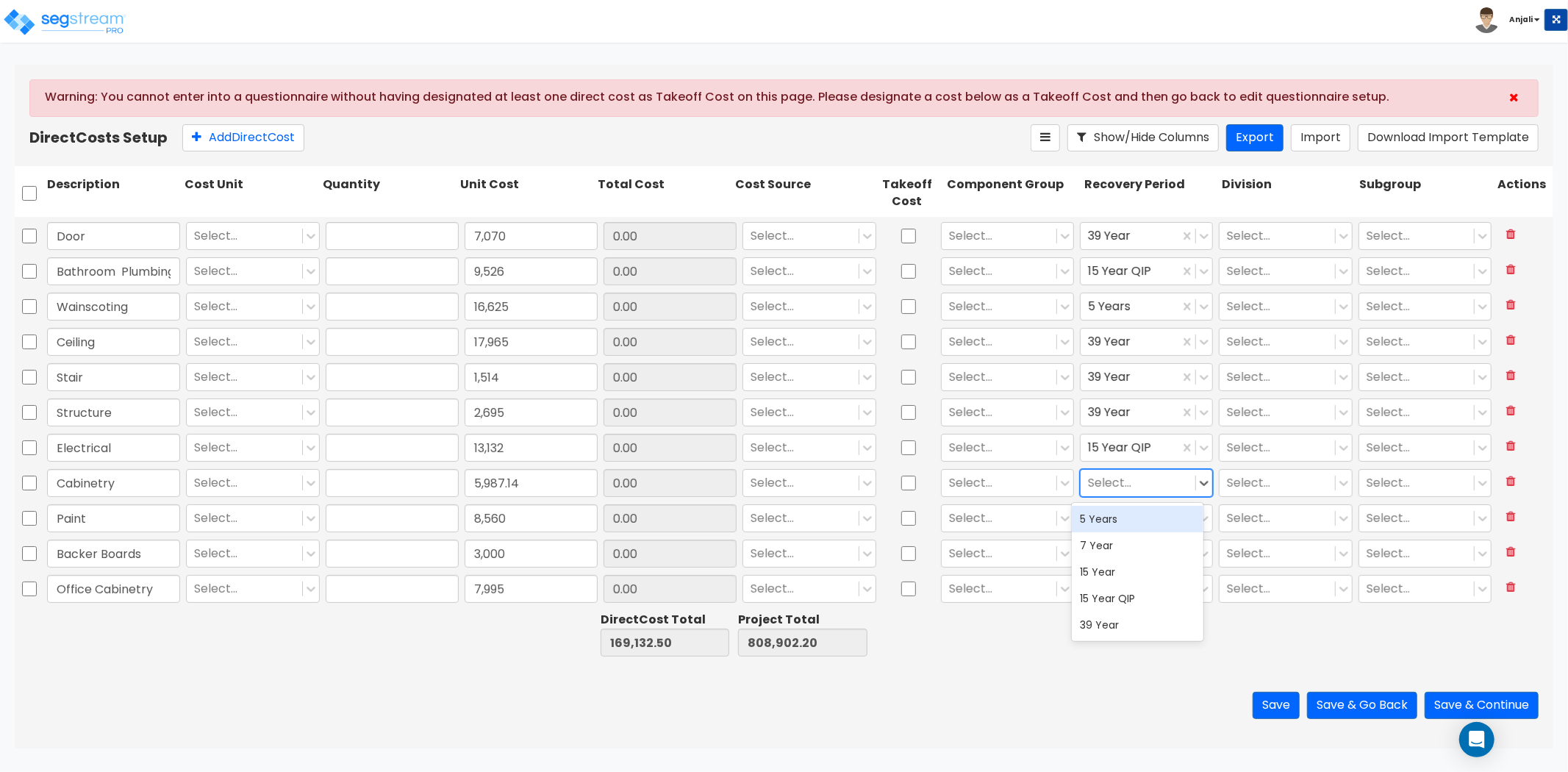
click at [1127, 485] on div at bounding box center [1138, 483] width 100 height 20
click at [1123, 528] on div "5 Years" at bounding box center [1138, 518] width 132 height 26
click at [1119, 520] on div at bounding box center [1138, 519] width 100 height 20
drag, startPoint x: 1104, startPoint y: 662, endPoint x: 1101, endPoint y: 619, distance: 43.1
click at [1104, 661] on div "39 Year" at bounding box center [1138, 660] width 132 height 26
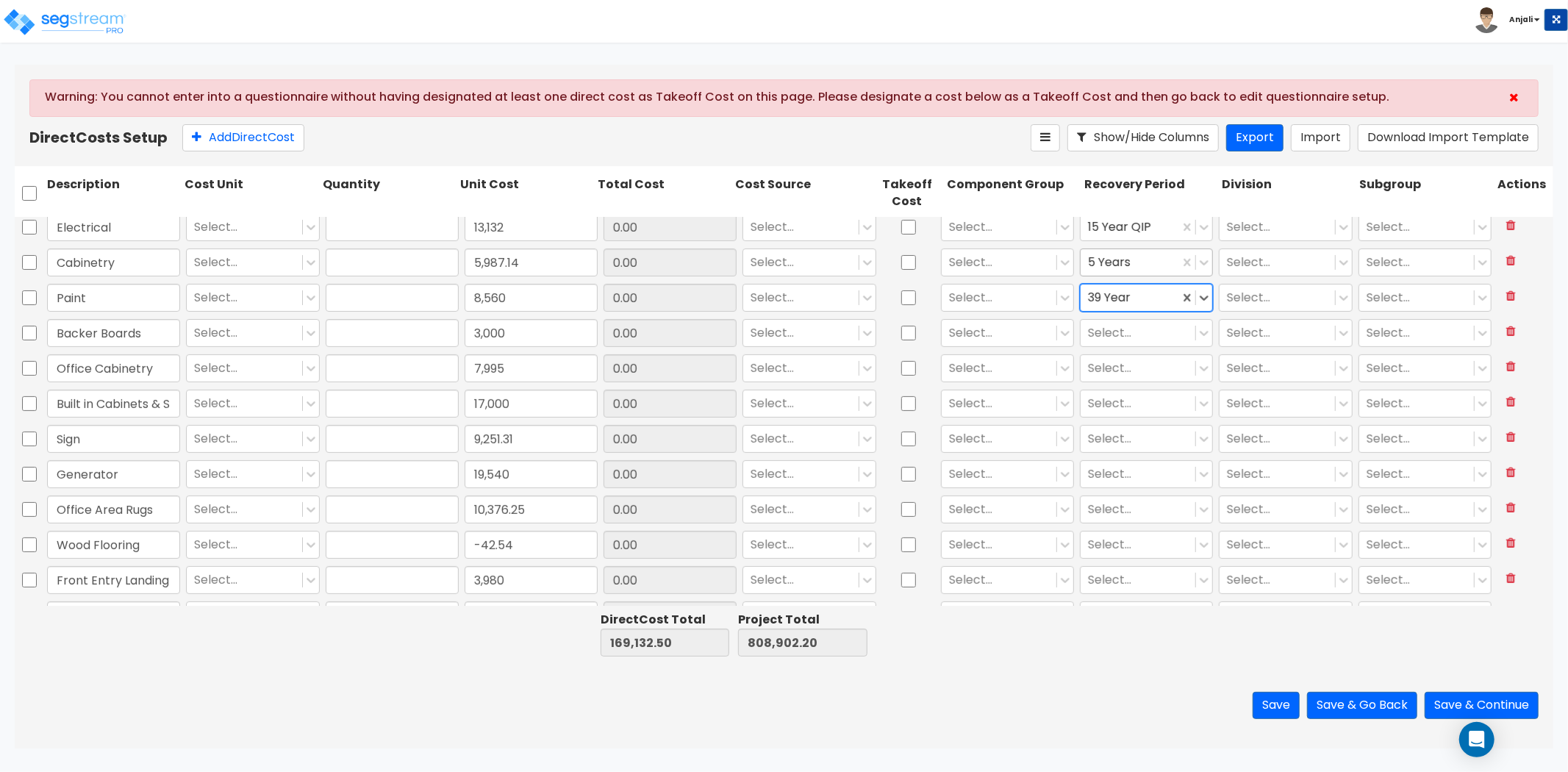
scroll to position [490, 0]
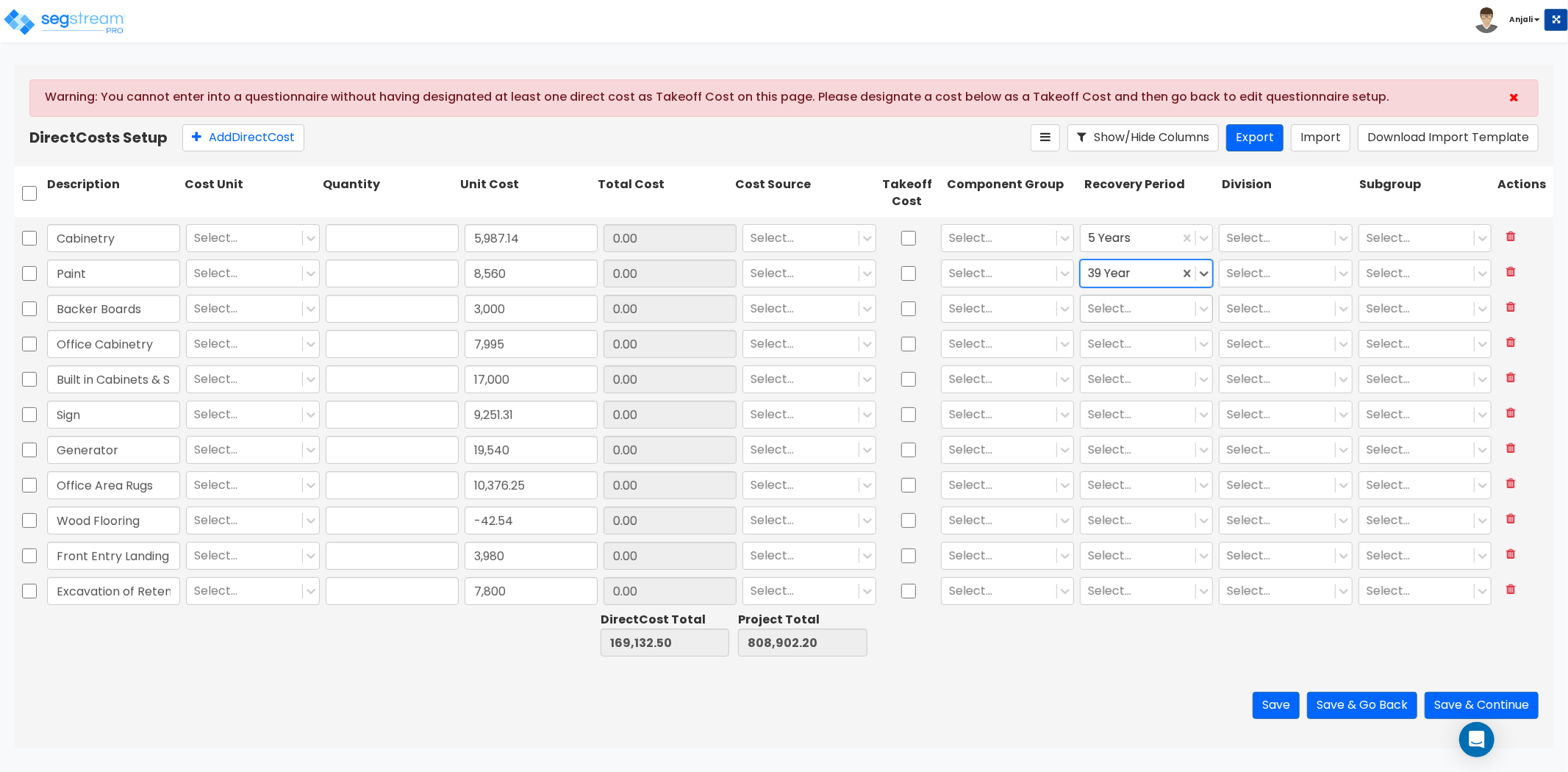
click at [1107, 303] on div at bounding box center [1138, 309] width 100 height 20
click at [1116, 351] on div "5 Years" at bounding box center [1138, 344] width 132 height 26
click at [1118, 341] on div at bounding box center [1138, 344] width 100 height 20
click at [1115, 377] on div "5 Years" at bounding box center [1138, 379] width 132 height 26
click at [1115, 376] on div at bounding box center [1138, 380] width 100 height 20
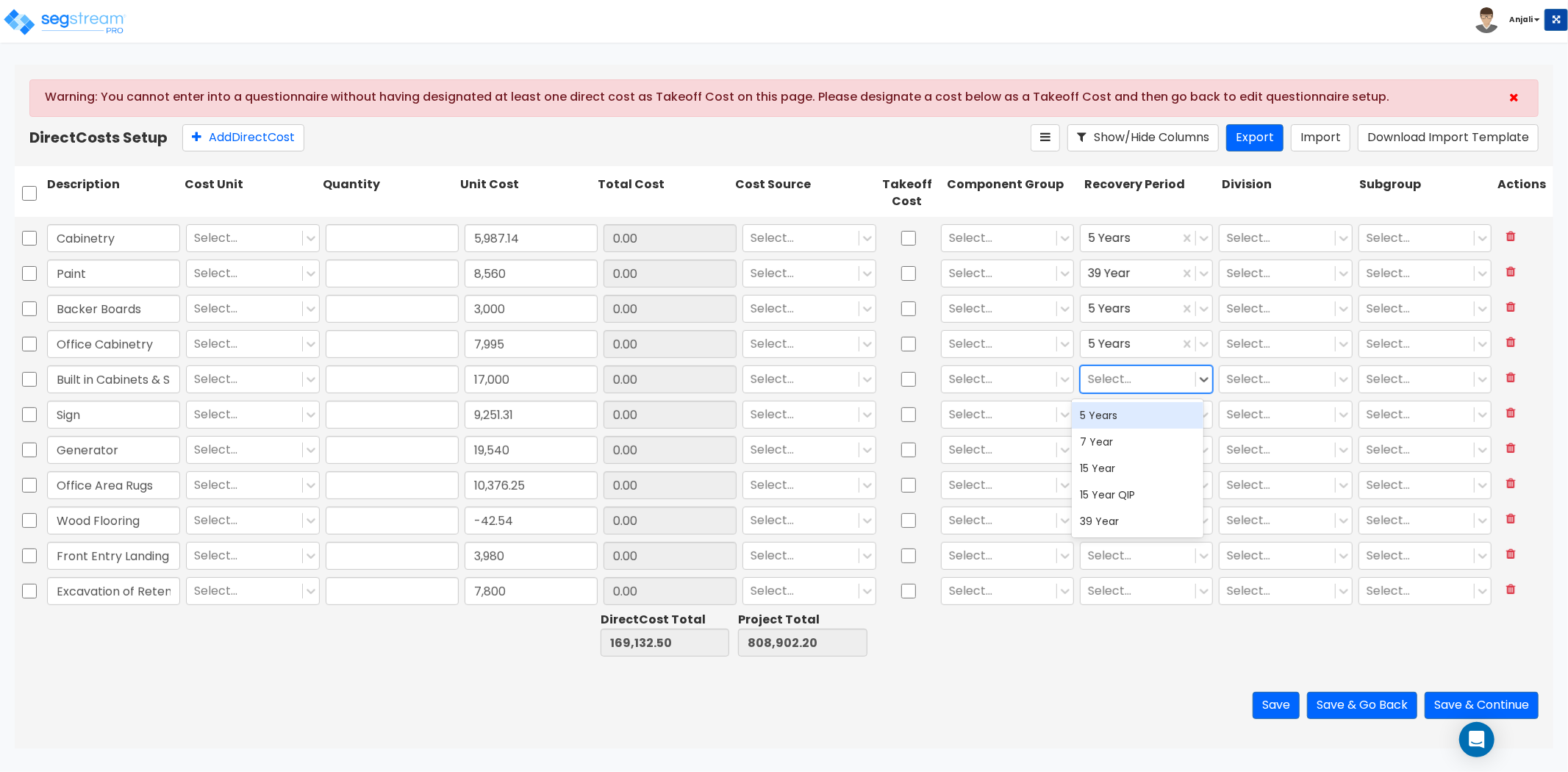
click at [1116, 414] on div "5 Years" at bounding box center [1138, 415] width 132 height 26
click at [1116, 414] on div at bounding box center [1138, 415] width 100 height 20
click at [1118, 464] on div "7 Year" at bounding box center [1138, 477] width 132 height 26
click at [1119, 410] on div at bounding box center [1130, 415] width 84 height 20
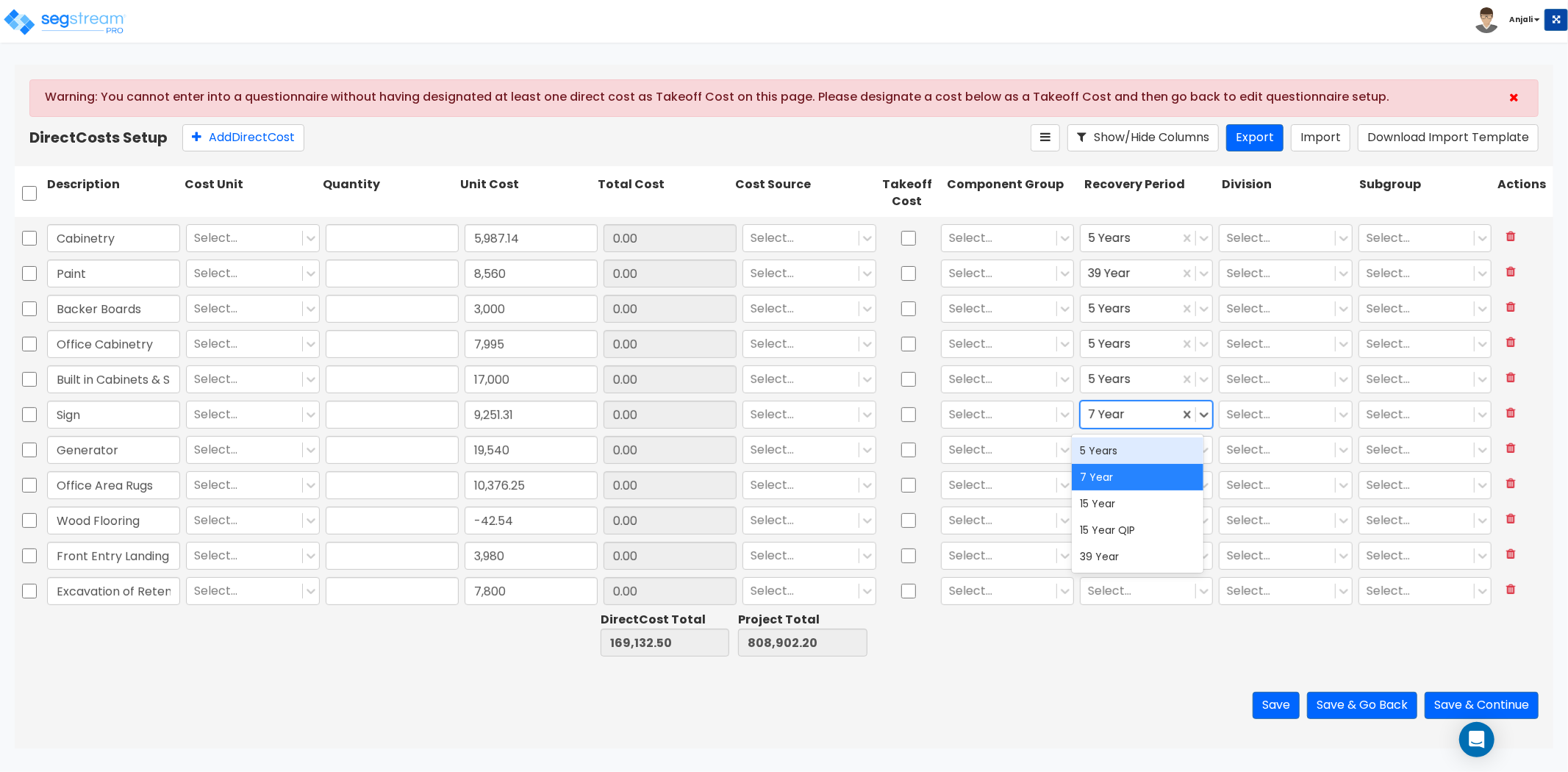
click at [1115, 456] on div "5 Years" at bounding box center [1138, 450] width 132 height 26
click at [1115, 456] on div at bounding box center [1138, 450] width 100 height 20
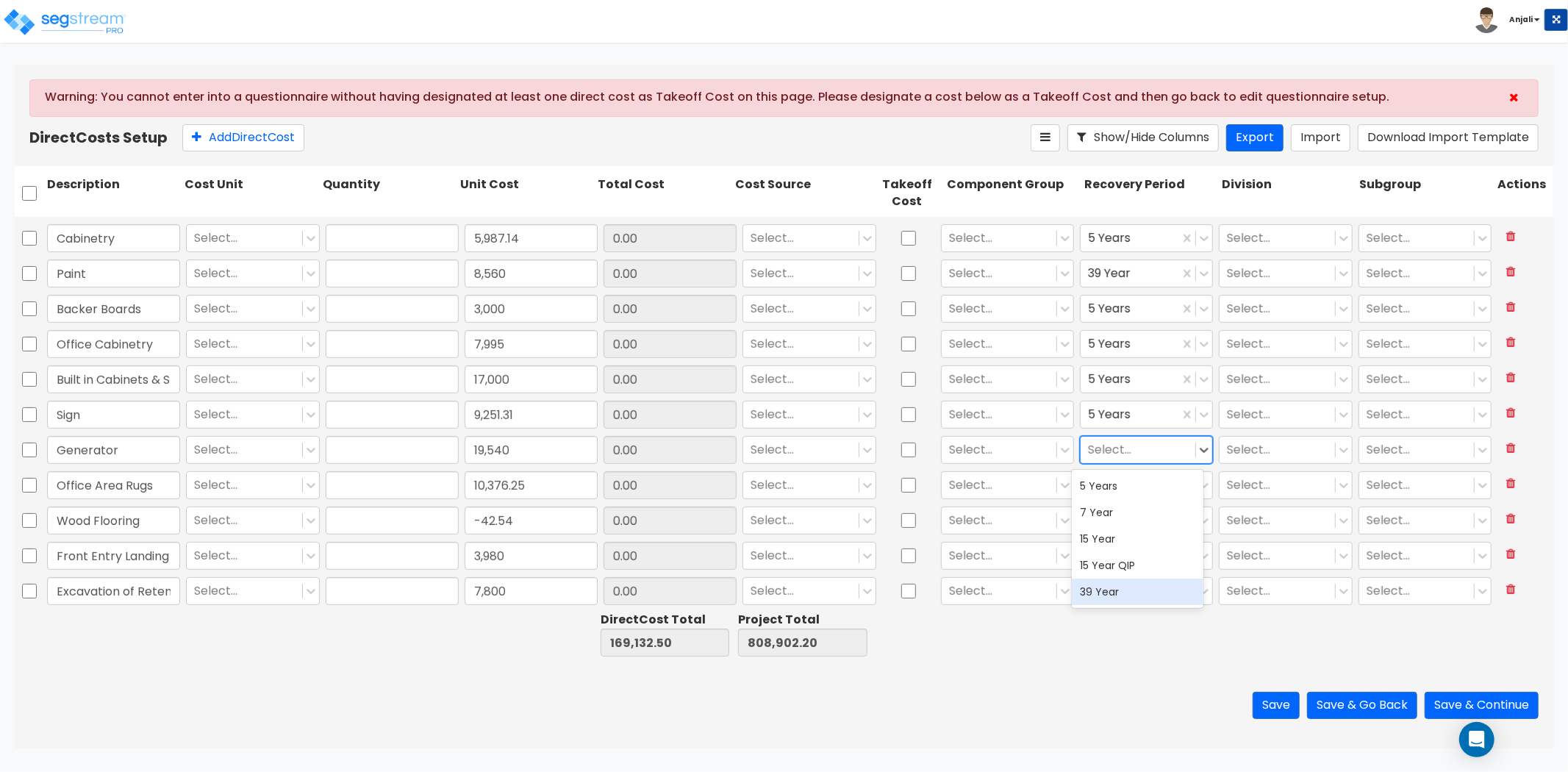
click at [1114, 585] on div "39 Year" at bounding box center [1138, 591] width 132 height 26
click at [1123, 483] on div at bounding box center [1138, 486] width 100 height 20
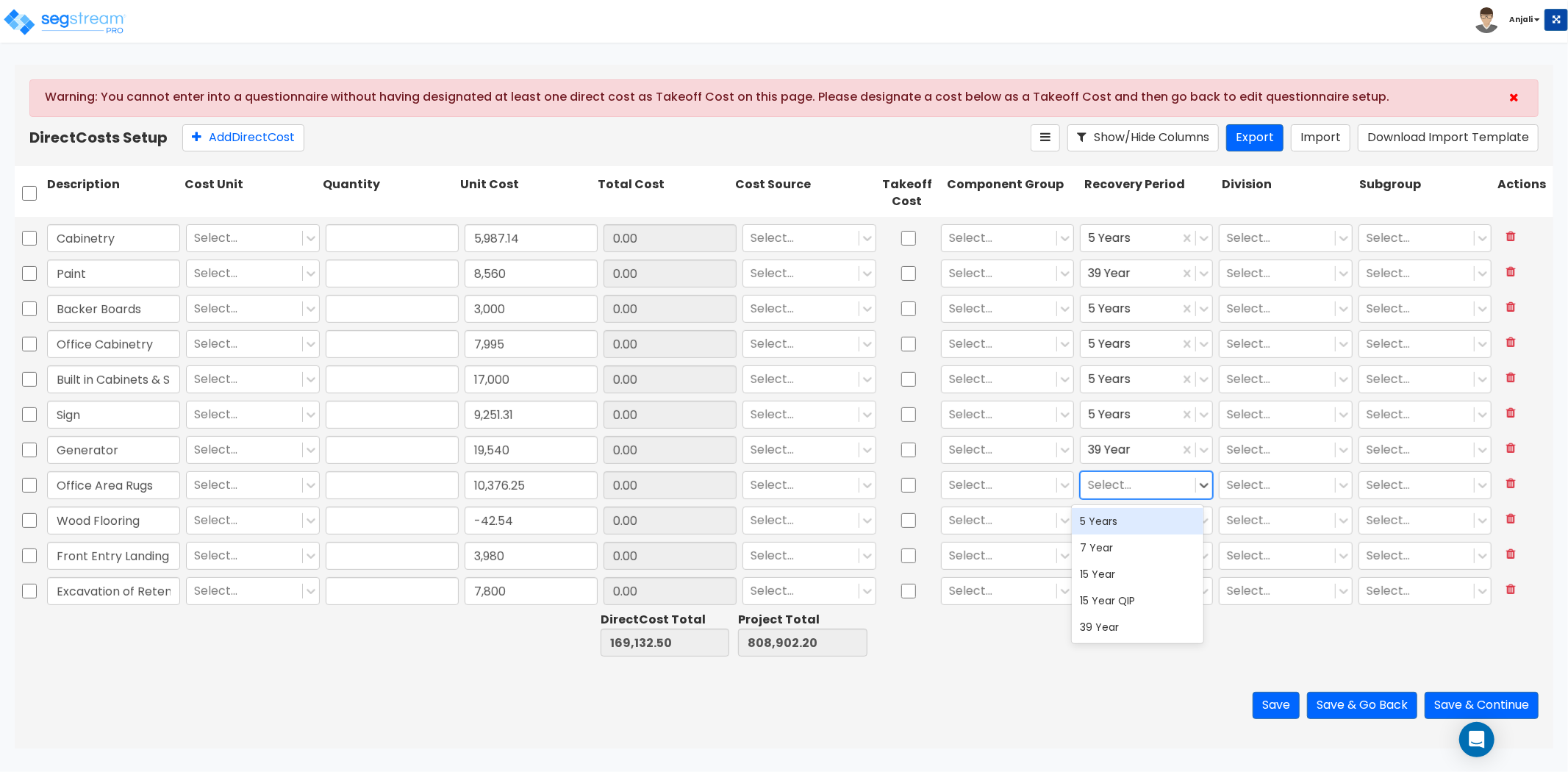
click at [1121, 520] on div "5 Years" at bounding box center [1138, 521] width 132 height 26
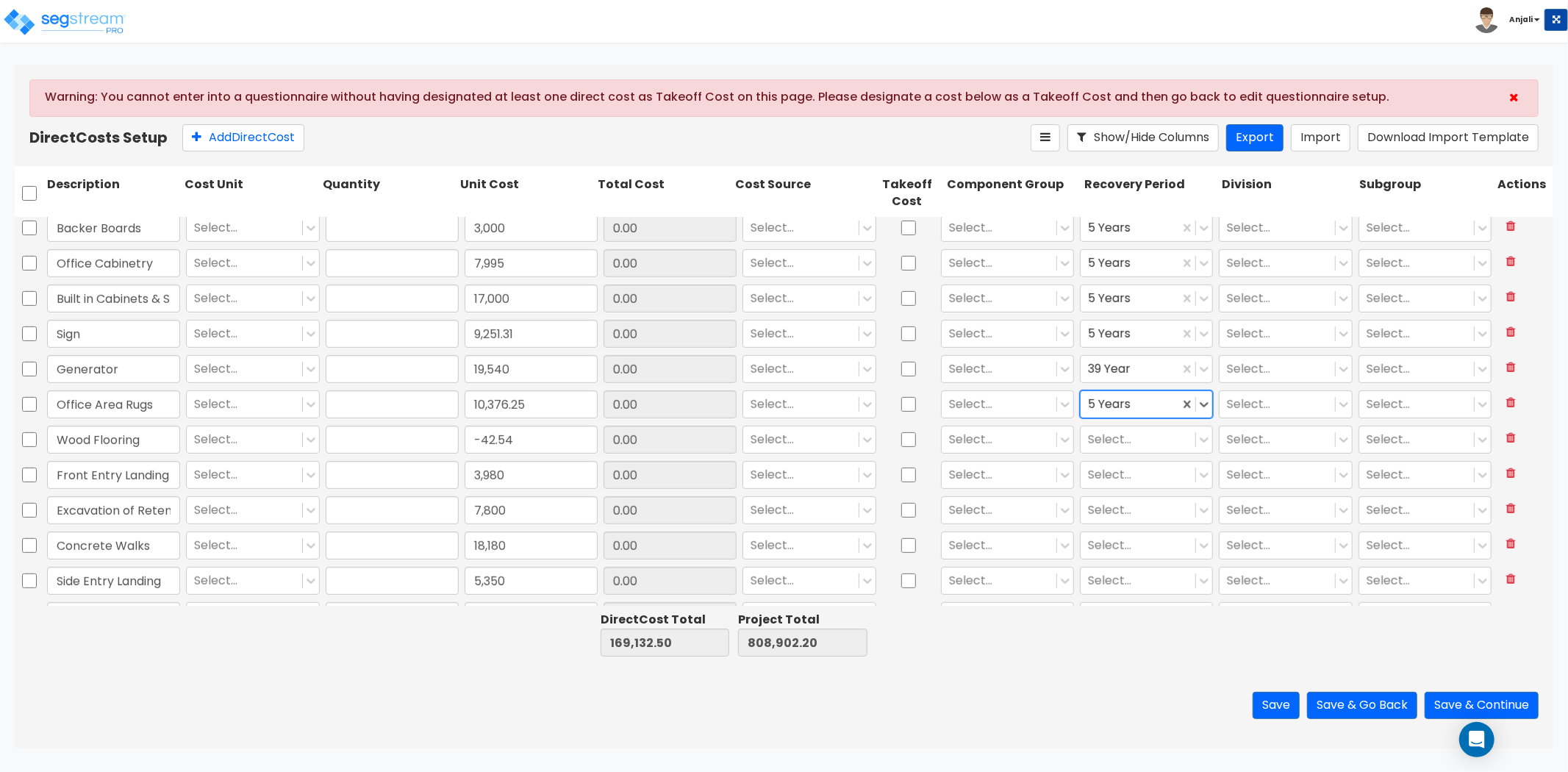
scroll to position [571, 0]
click at [1115, 444] on div at bounding box center [1138, 439] width 100 height 20
click at [1113, 478] on div "5 Years" at bounding box center [1138, 474] width 132 height 26
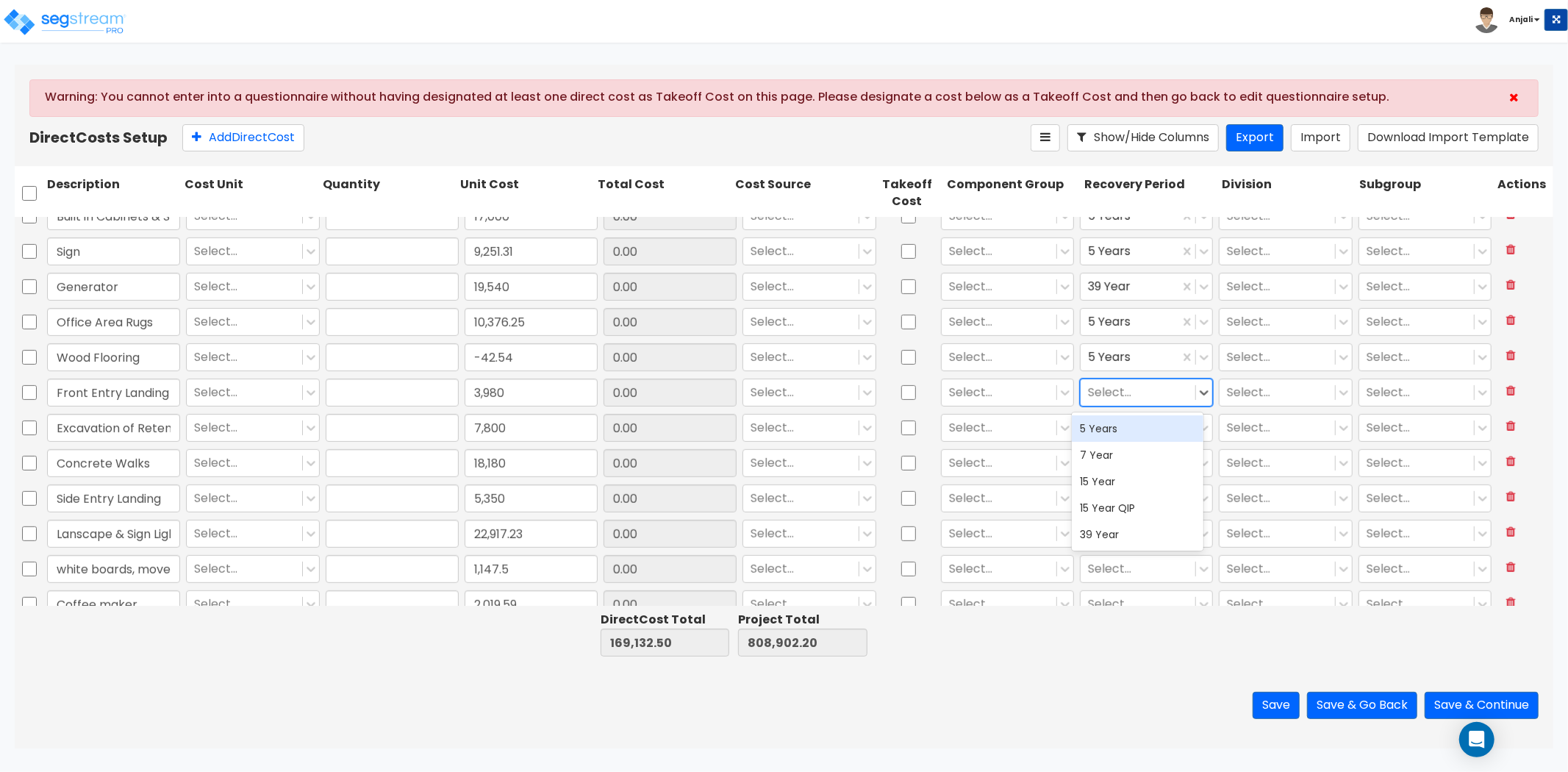
click at [1097, 396] on div at bounding box center [1138, 393] width 100 height 20
click at [1104, 490] on div "15 Year" at bounding box center [1138, 481] width 132 height 26
click at [1116, 420] on div at bounding box center [1138, 428] width 100 height 20
click at [1114, 494] on div "7 Year" at bounding box center [1138, 490] width 132 height 26
click at [1127, 437] on div at bounding box center [1130, 428] width 84 height 20
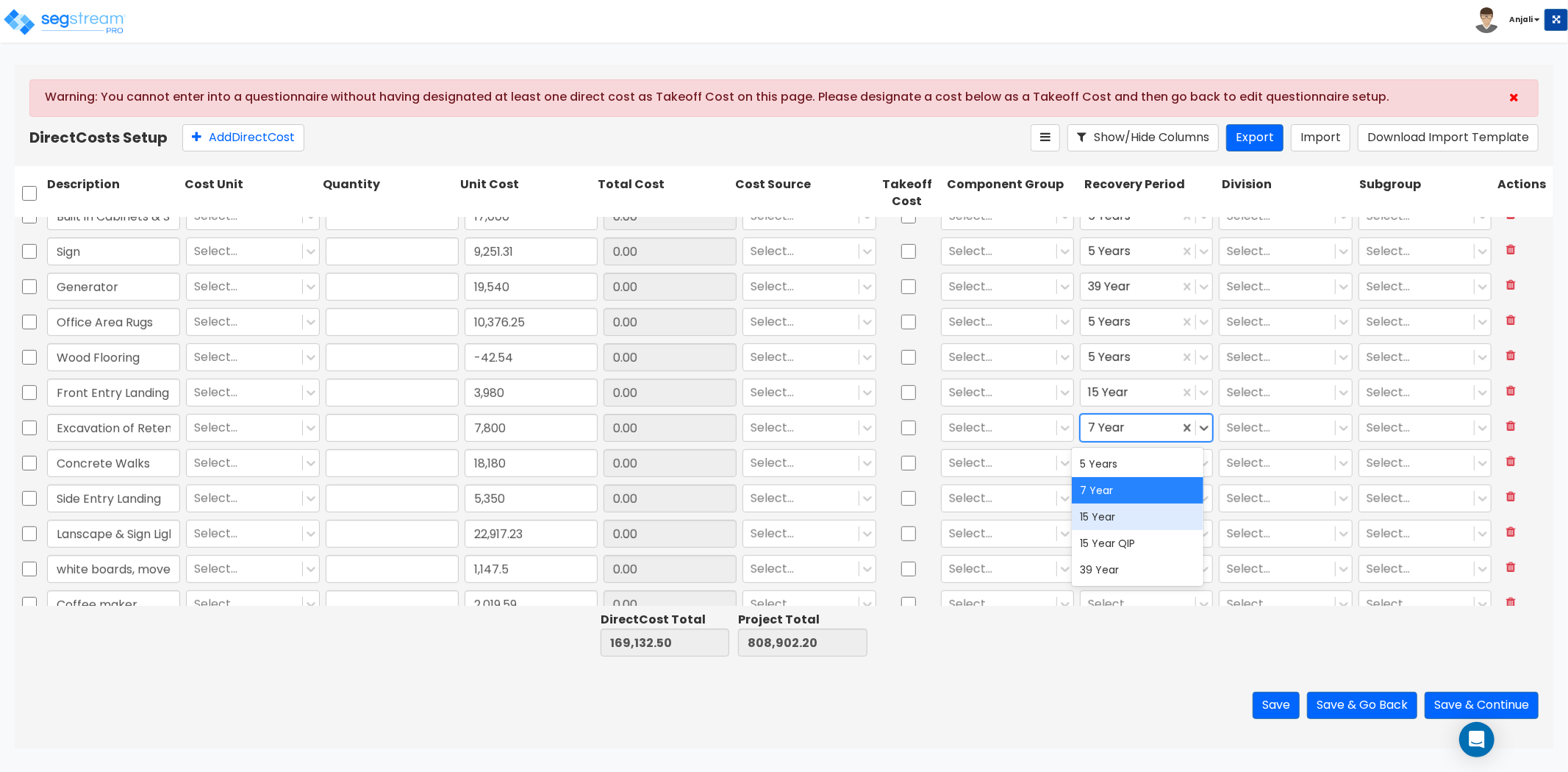
click at [1118, 513] on div "15 Year" at bounding box center [1138, 516] width 132 height 26
click at [1130, 464] on div at bounding box center [1138, 463] width 100 height 20
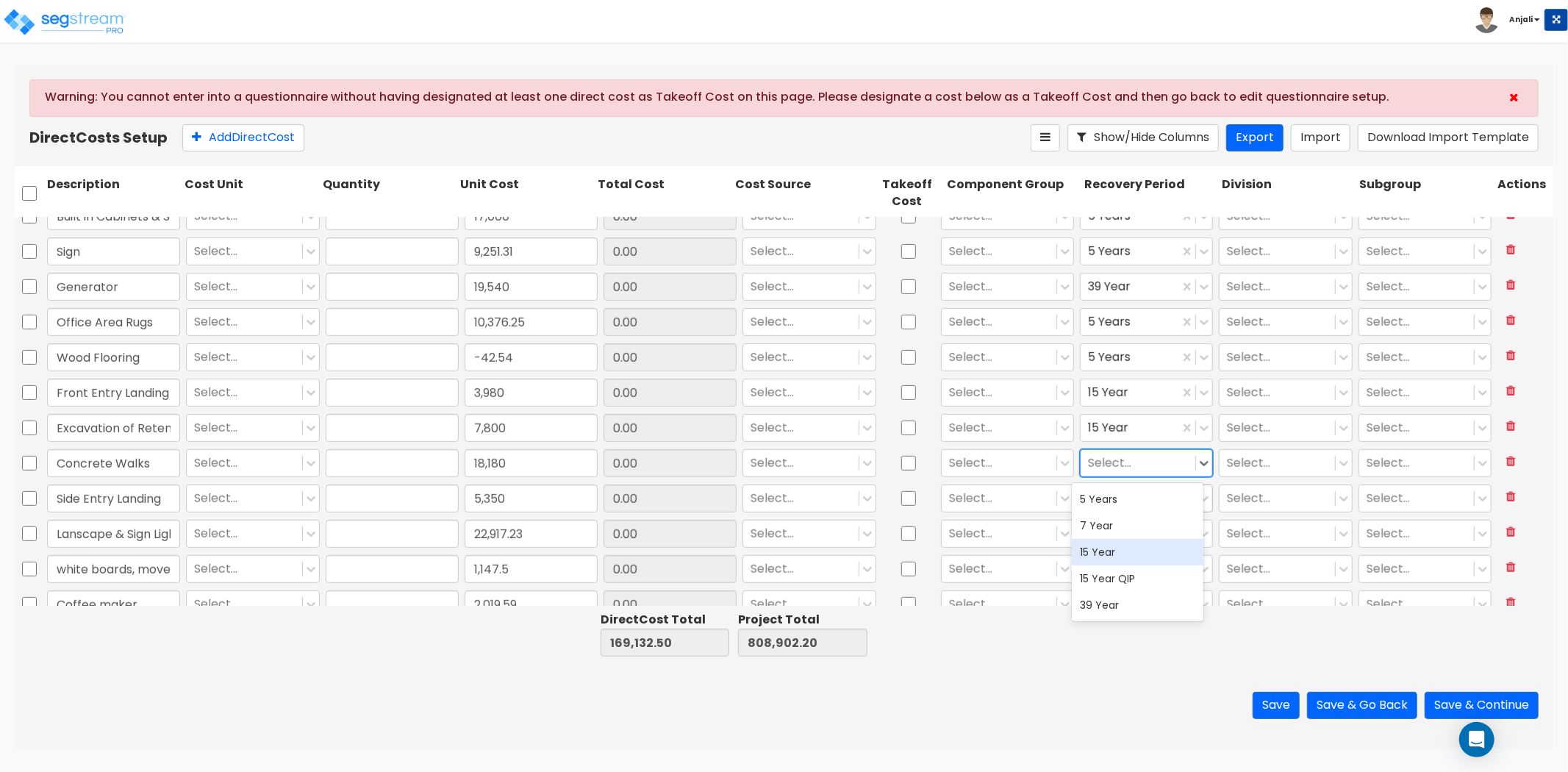
drag, startPoint x: 1125, startPoint y: 552, endPoint x: 1128, endPoint y: 511, distance: 41.1
click at [1126, 545] on div "15 Year" at bounding box center [1138, 552] width 132 height 26
click at [1128, 504] on div at bounding box center [1138, 499] width 100 height 20
click at [1118, 591] on div "15 Year" at bounding box center [1138, 587] width 132 height 26
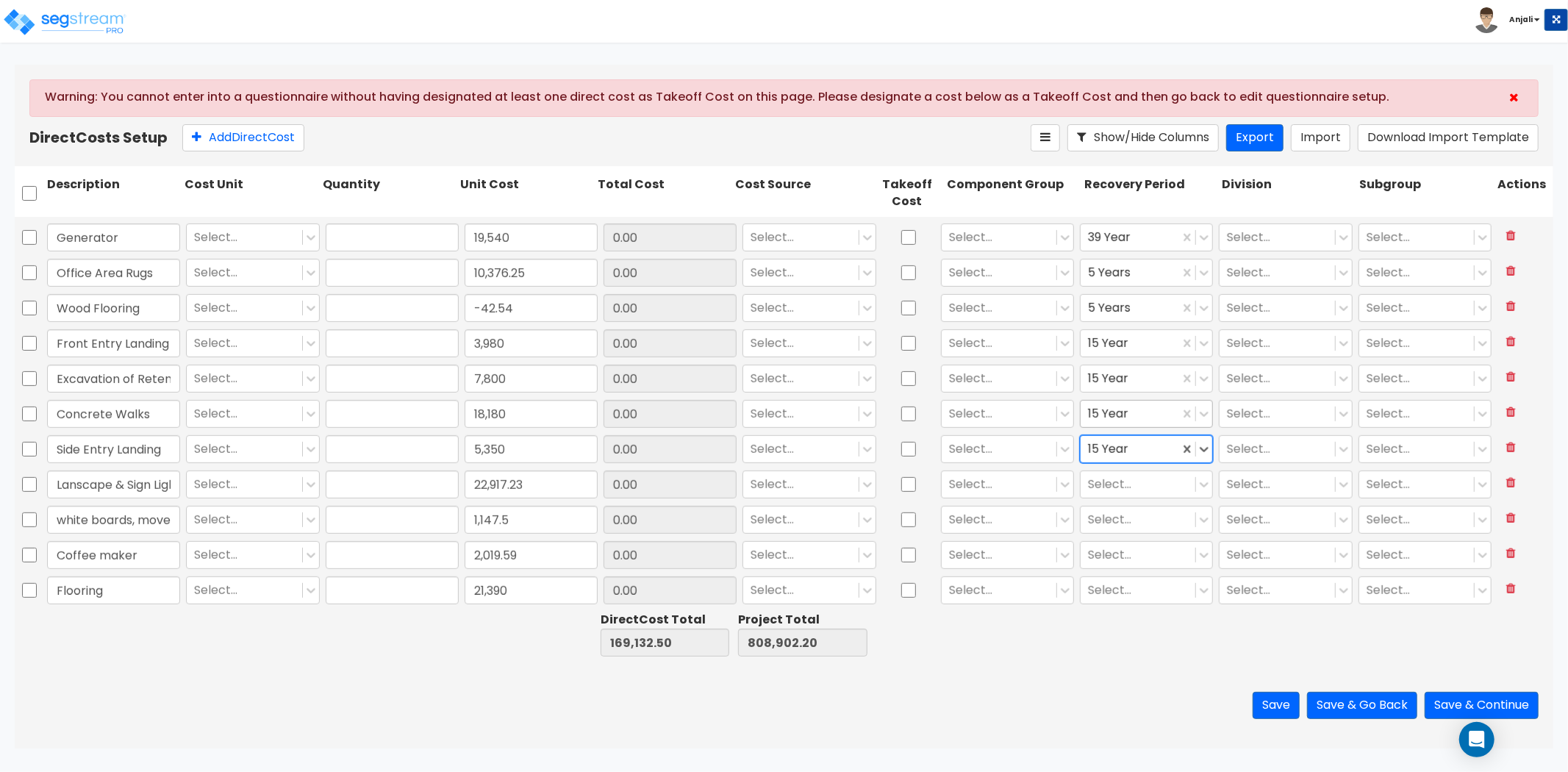
scroll to position [735, 0]
click at [1122, 453] on div at bounding box center [1138, 451] width 100 height 20
click at [1122, 530] on div "15 Year" at bounding box center [1138, 541] width 132 height 26
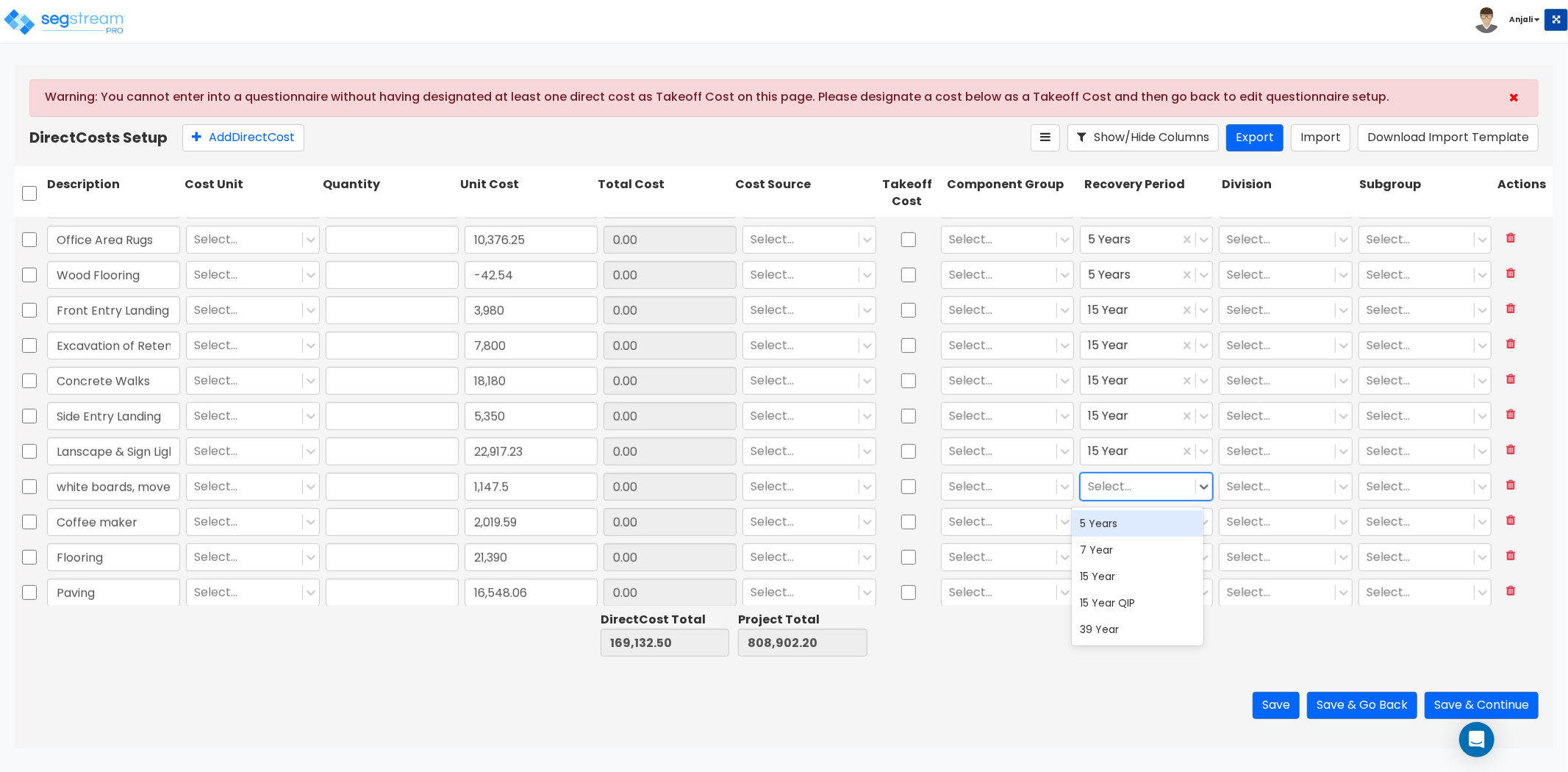
click at [1122, 490] on div at bounding box center [1138, 487] width 100 height 20
click at [1127, 527] on div "5 Years" at bounding box center [1138, 523] width 132 height 26
click at [1128, 521] on div at bounding box center [1138, 523] width 100 height 20
click at [1128, 556] on div "5 Years" at bounding box center [1138, 558] width 132 height 26
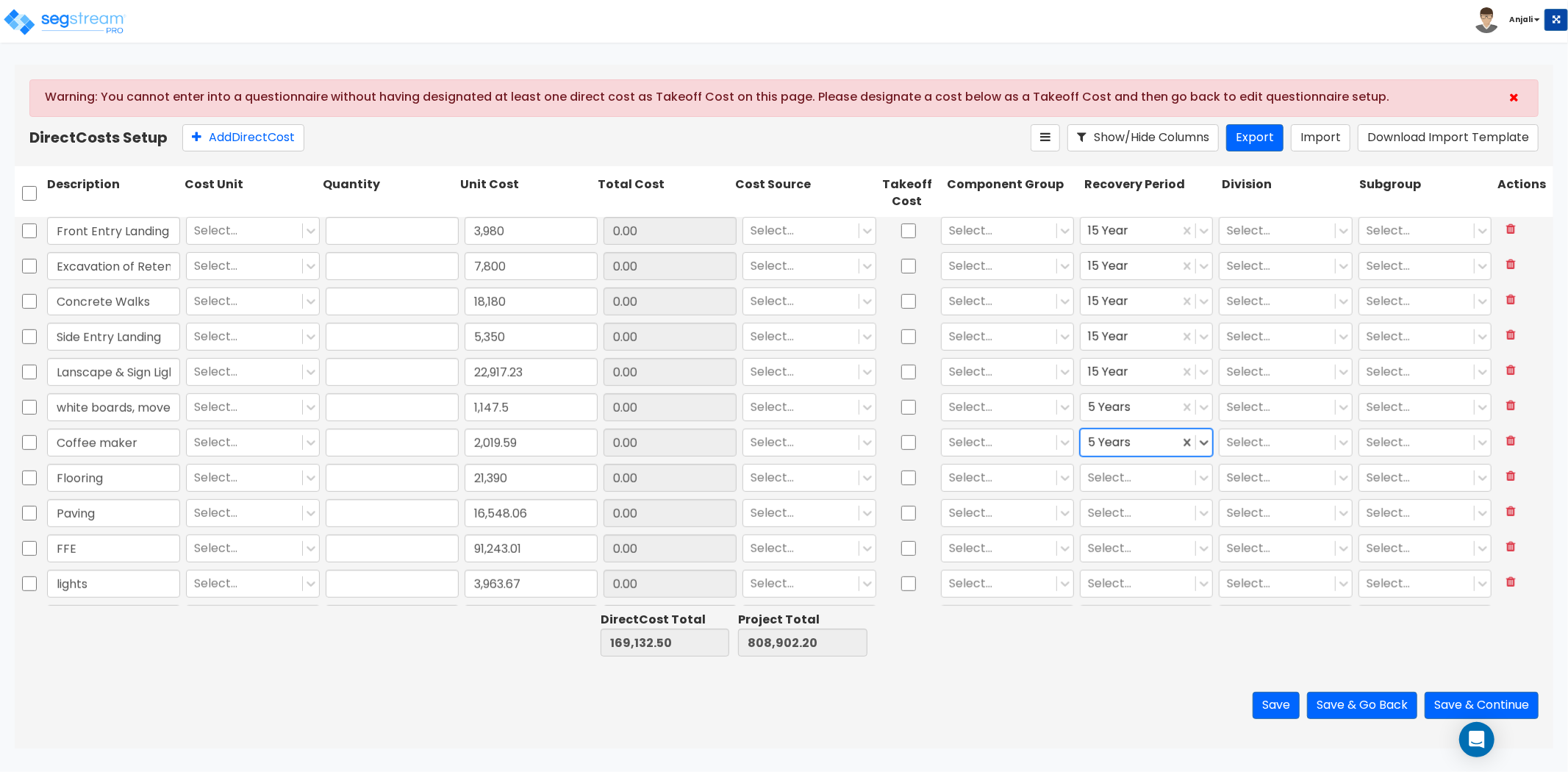
scroll to position [817, 0]
click at [1118, 478] on div at bounding box center [1138, 476] width 100 height 20
click at [1108, 615] on div "39 Year" at bounding box center [1138, 617] width 132 height 26
click at [1116, 513] on div at bounding box center [1138, 512] width 100 height 20
click at [1111, 596] on div "15 Year" at bounding box center [1138, 599] width 132 height 26
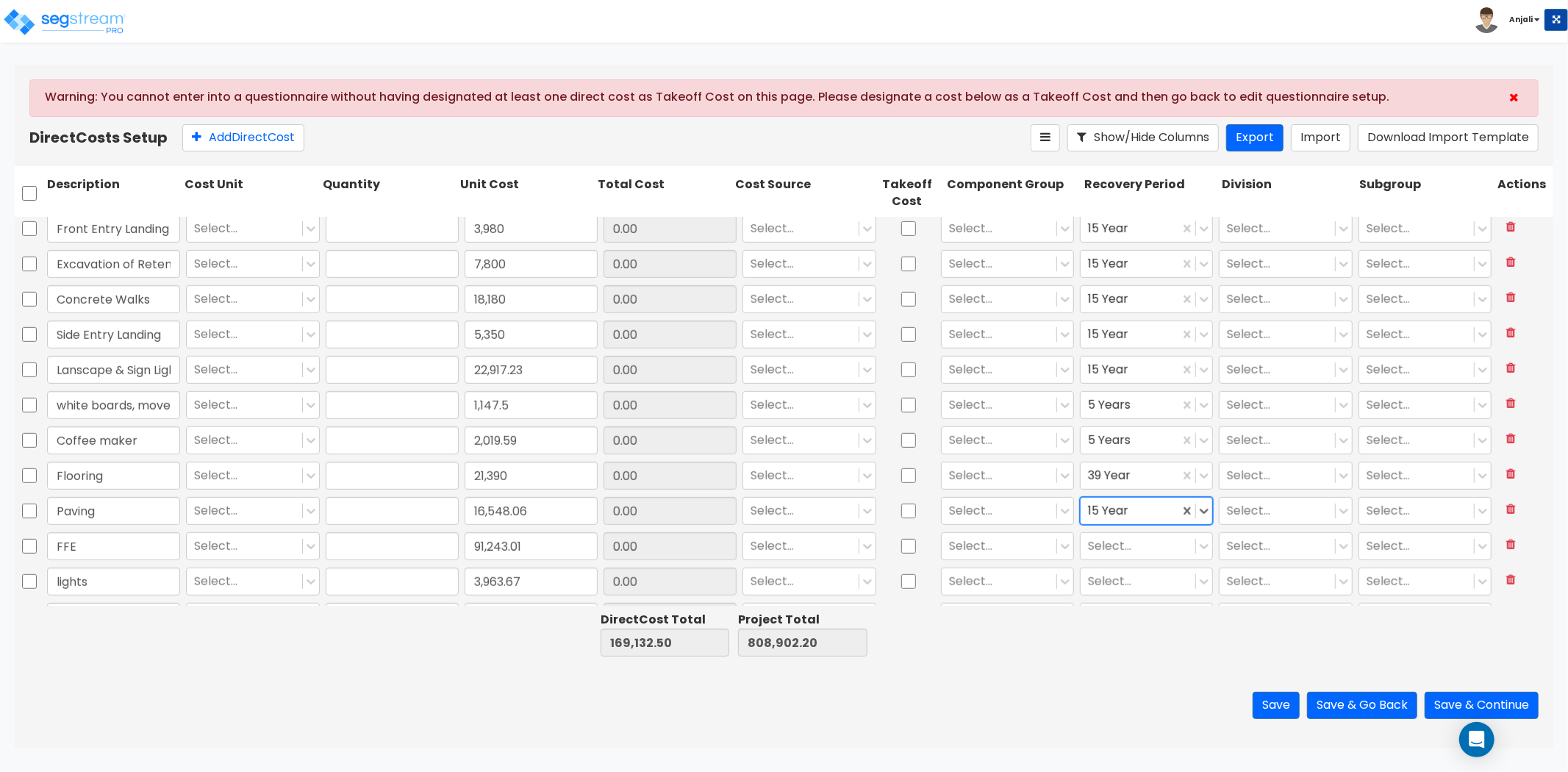
scroll to position [898, 0]
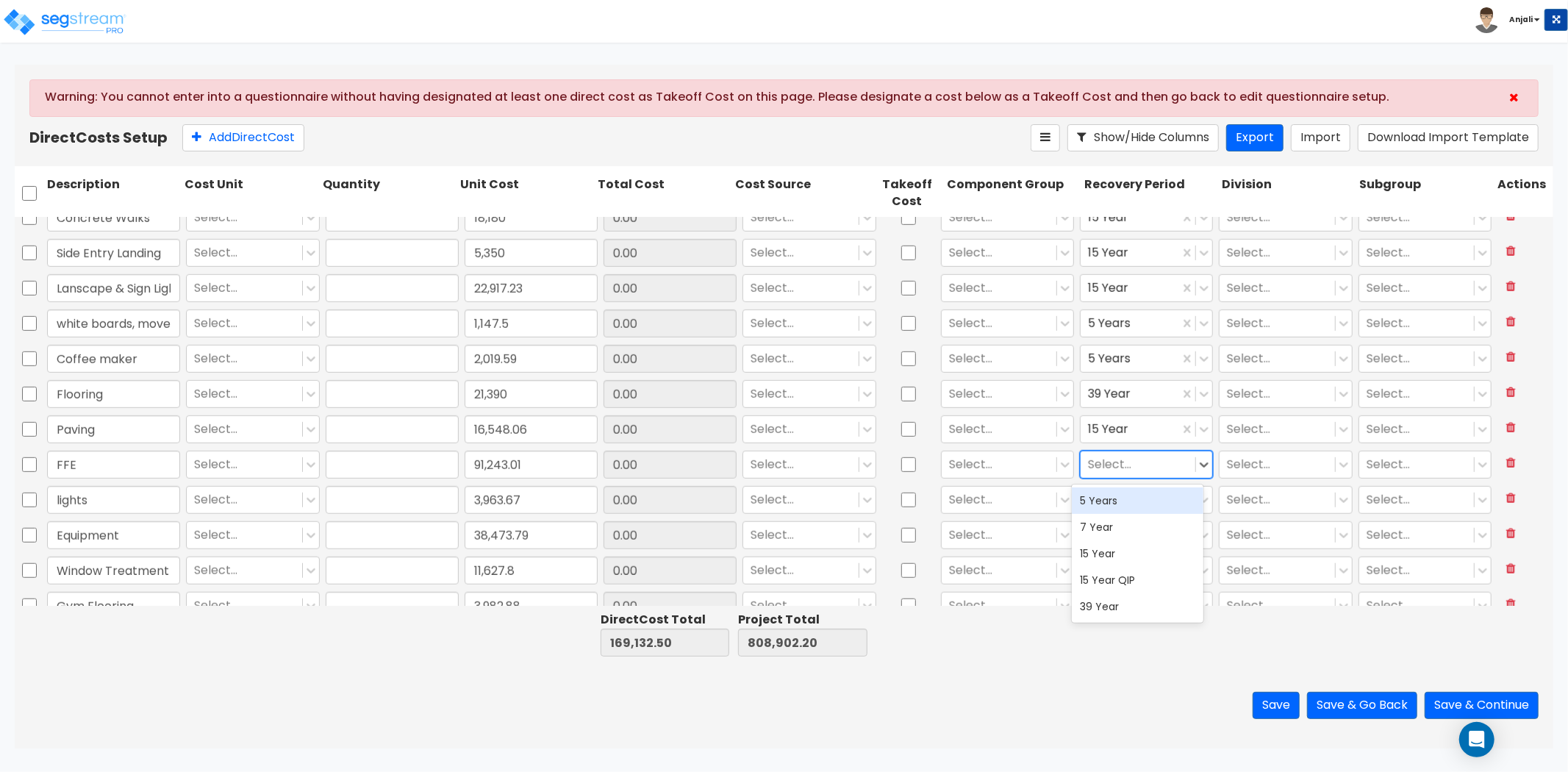
click at [1123, 473] on div at bounding box center [1138, 465] width 100 height 20
click at [1118, 507] on div "5 Years" at bounding box center [1138, 500] width 132 height 26
click at [1118, 507] on div at bounding box center [1138, 501] width 100 height 20
click at [1122, 614] on div "15 Year QIP" at bounding box center [1138, 615] width 132 height 26
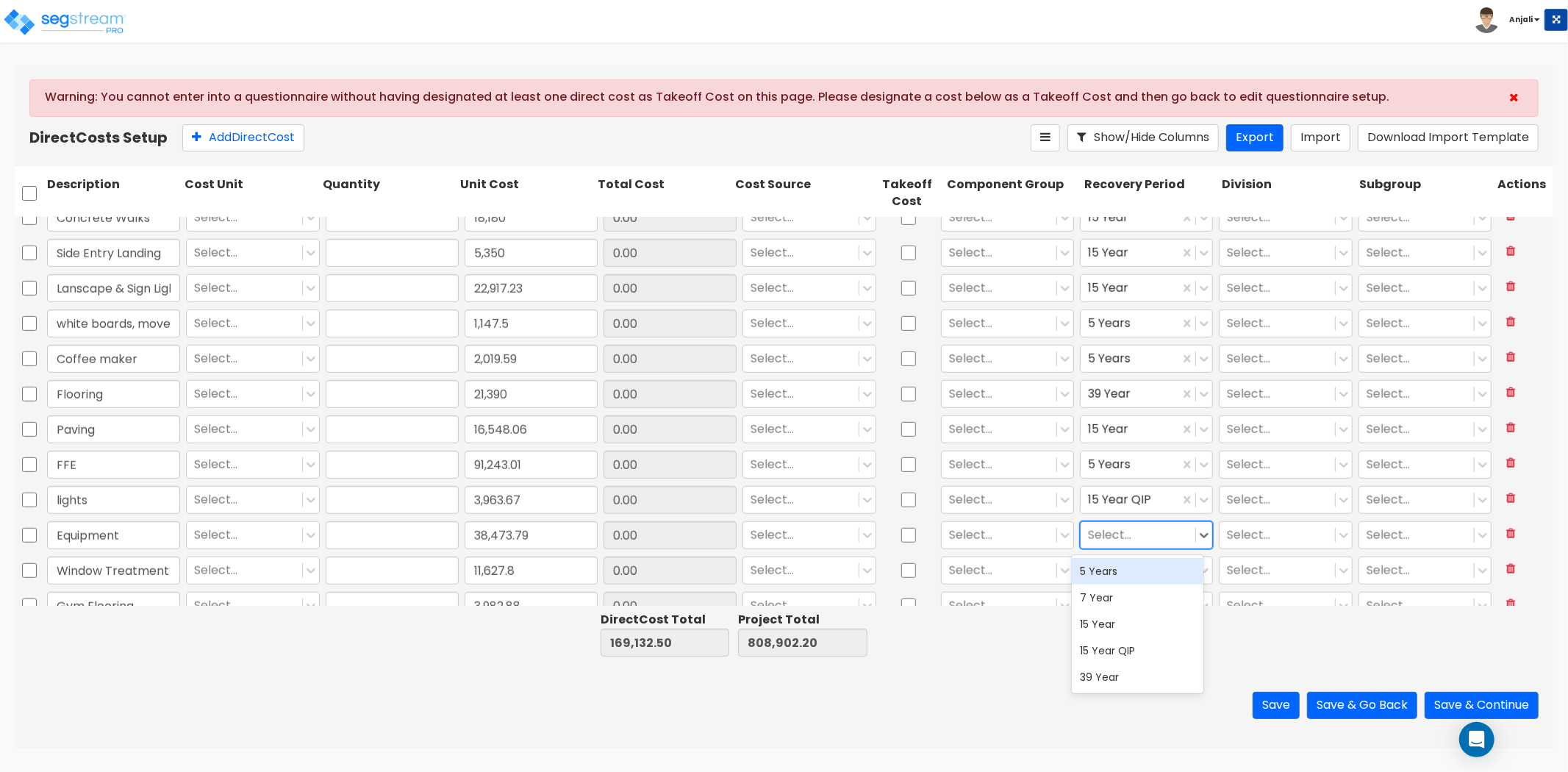
click at [1120, 532] on div at bounding box center [1138, 535] width 100 height 20
click at [1114, 577] on div "5 Years" at bounding box center [1138, 571] width 132 height 26
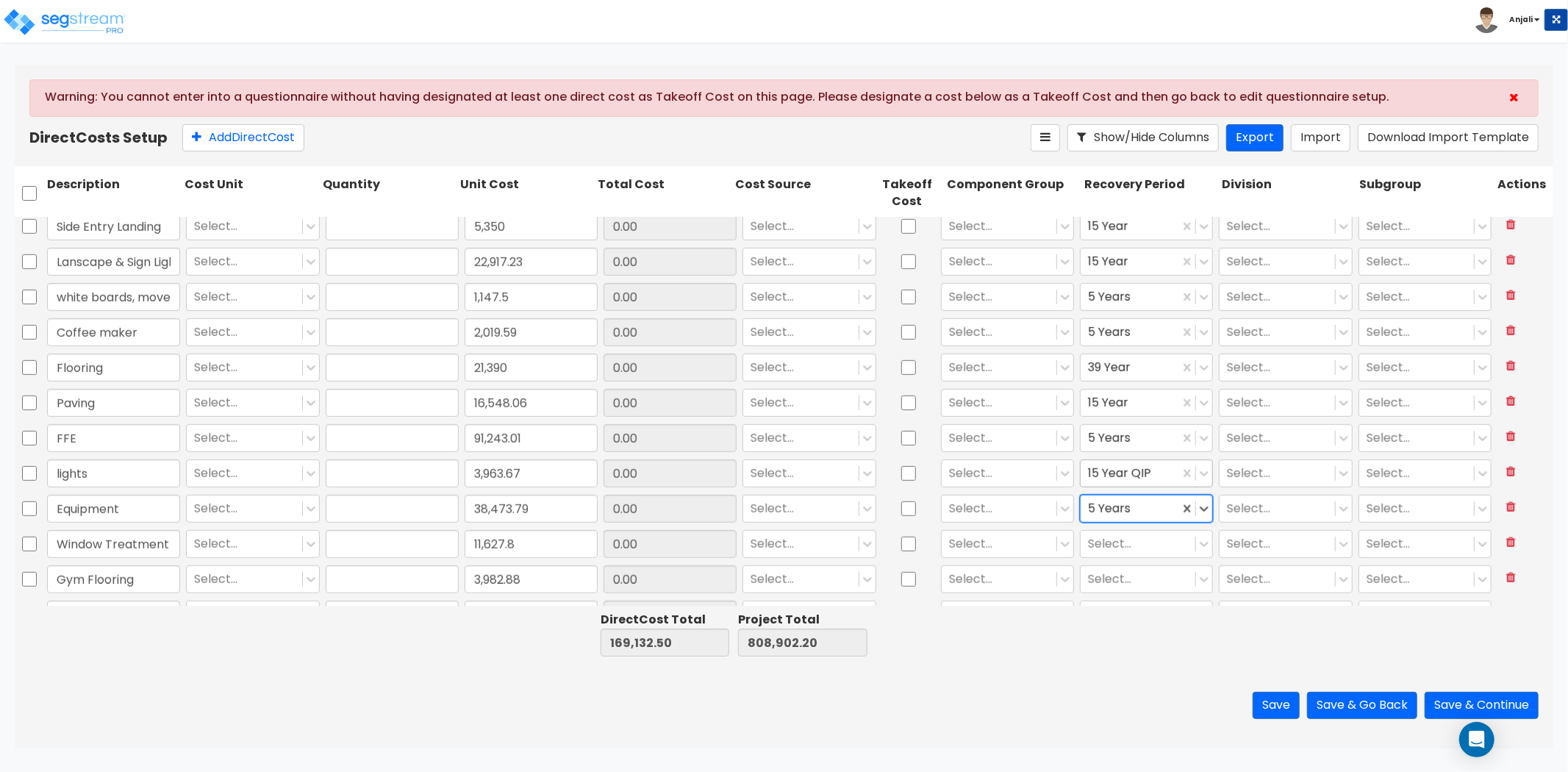
scroll to position [952, 0]
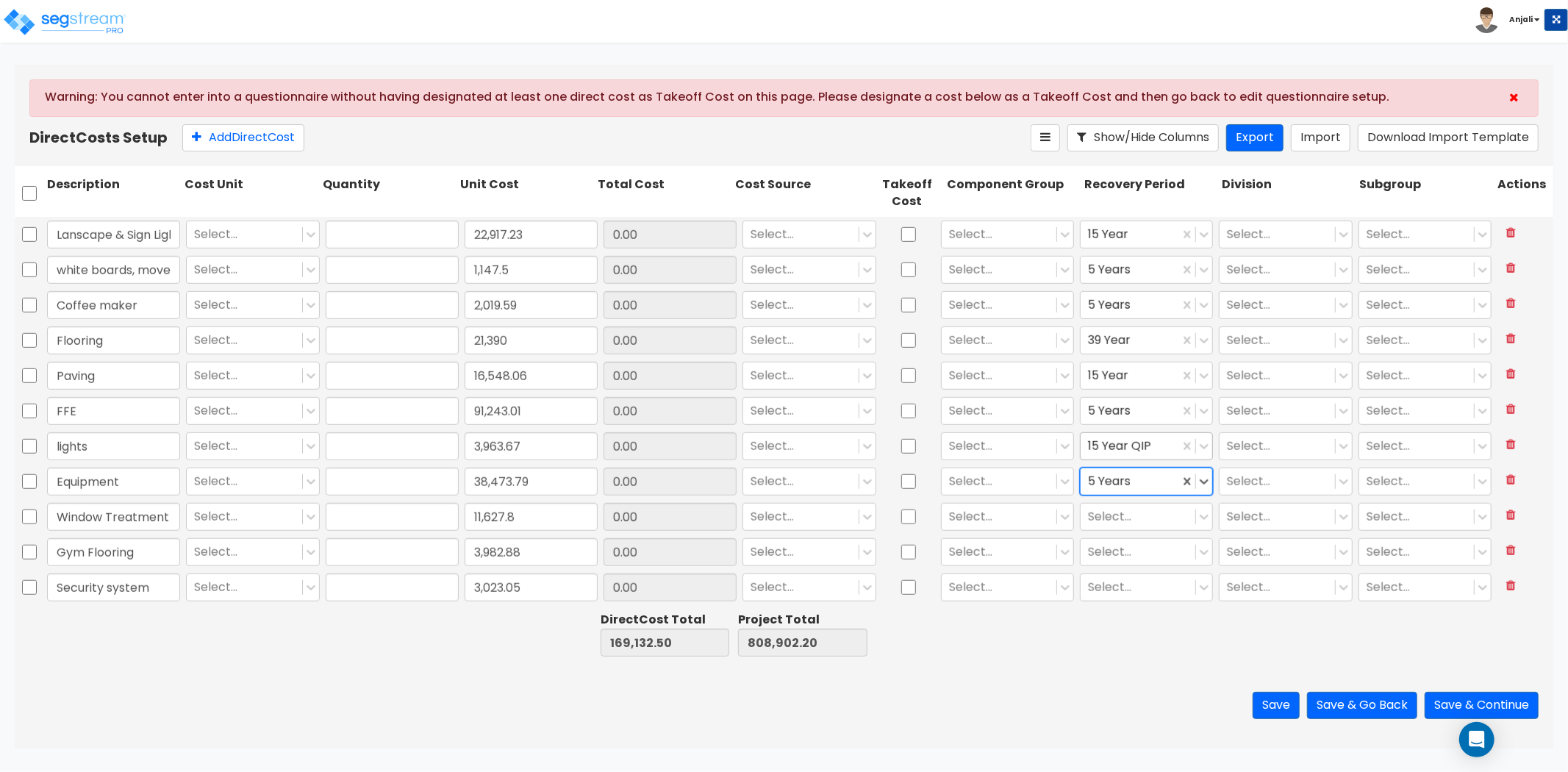
type input "7,800"
click at [1133, 523] on div at bounding box center [1138, 517] width 100 height 20
click at [1126, 552] on div "5 Years" at bounding box center [1138, 552] width 132 height 26
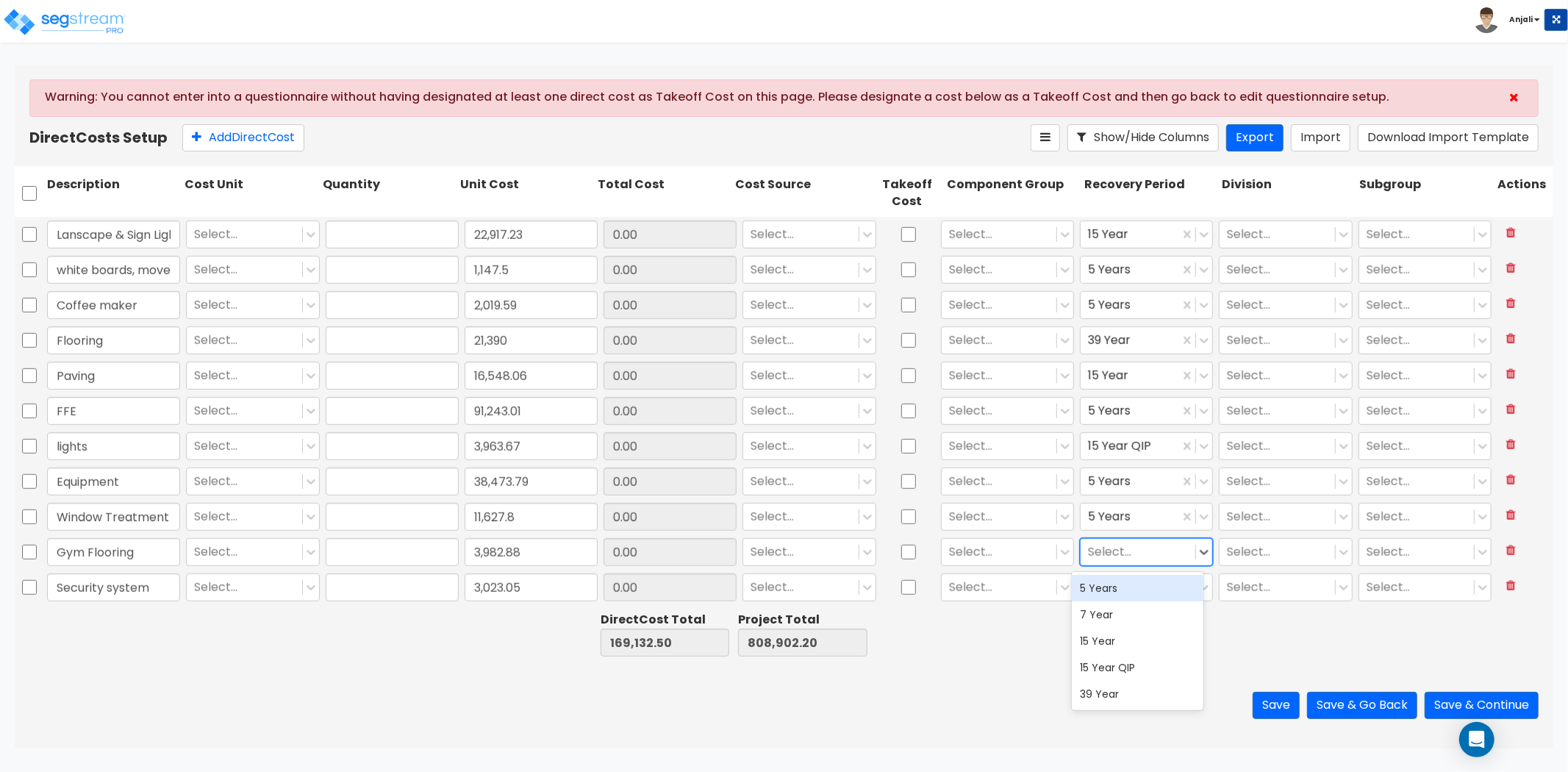
click at [1126, 547] on div at bounding box center [1138, 553] width 100 height 20
click at [1126, 579] on div "5 Years" at bounding box center [1138, 587] width 132 height 26
click at [1121, 585] on div at bounding box center [1138, 587] width 100 height 20
click at [1120, 616] on div "5 Years" at bounding box center [1138, 623] width 132 height 26
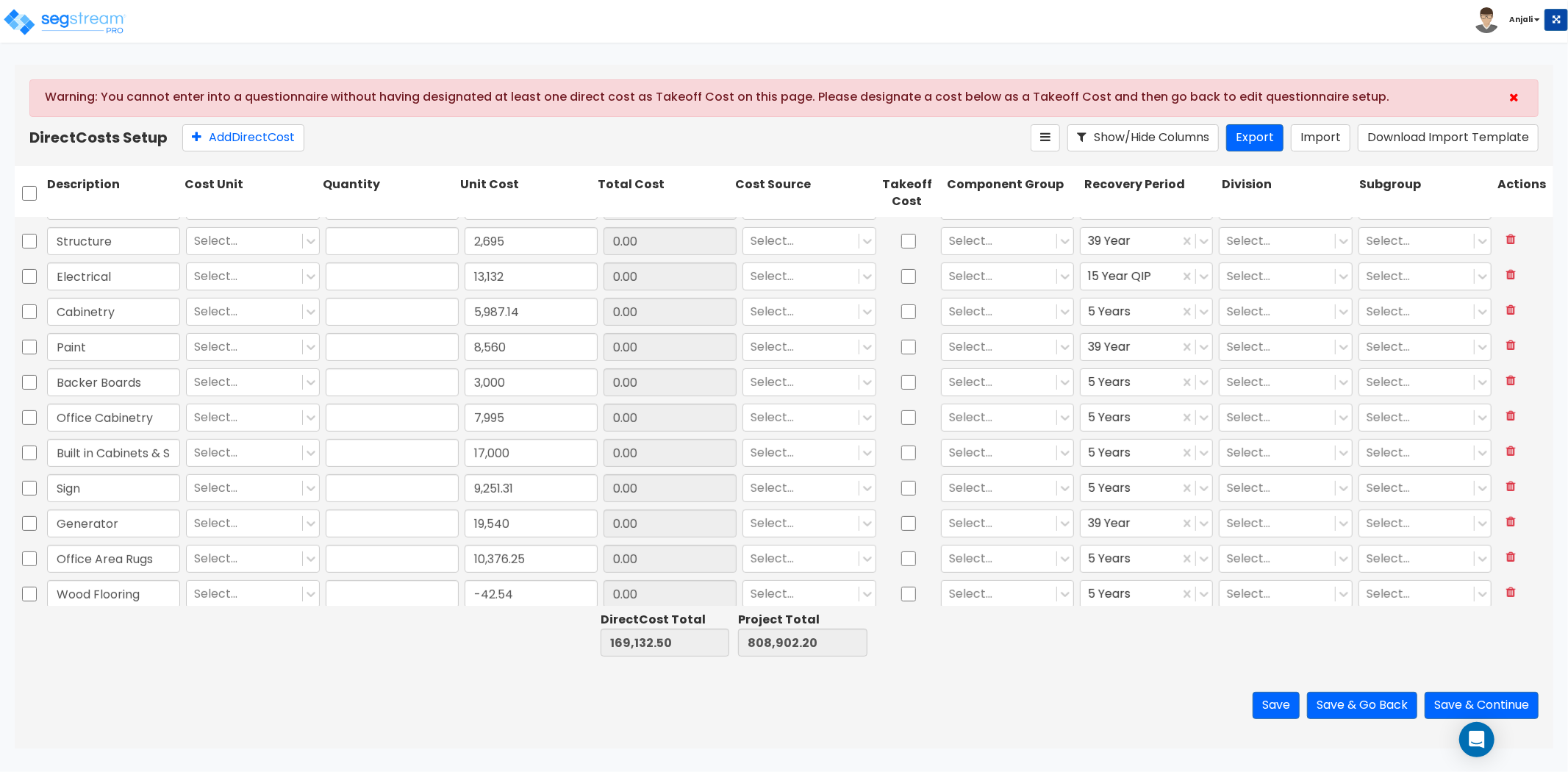
type input "2,580"
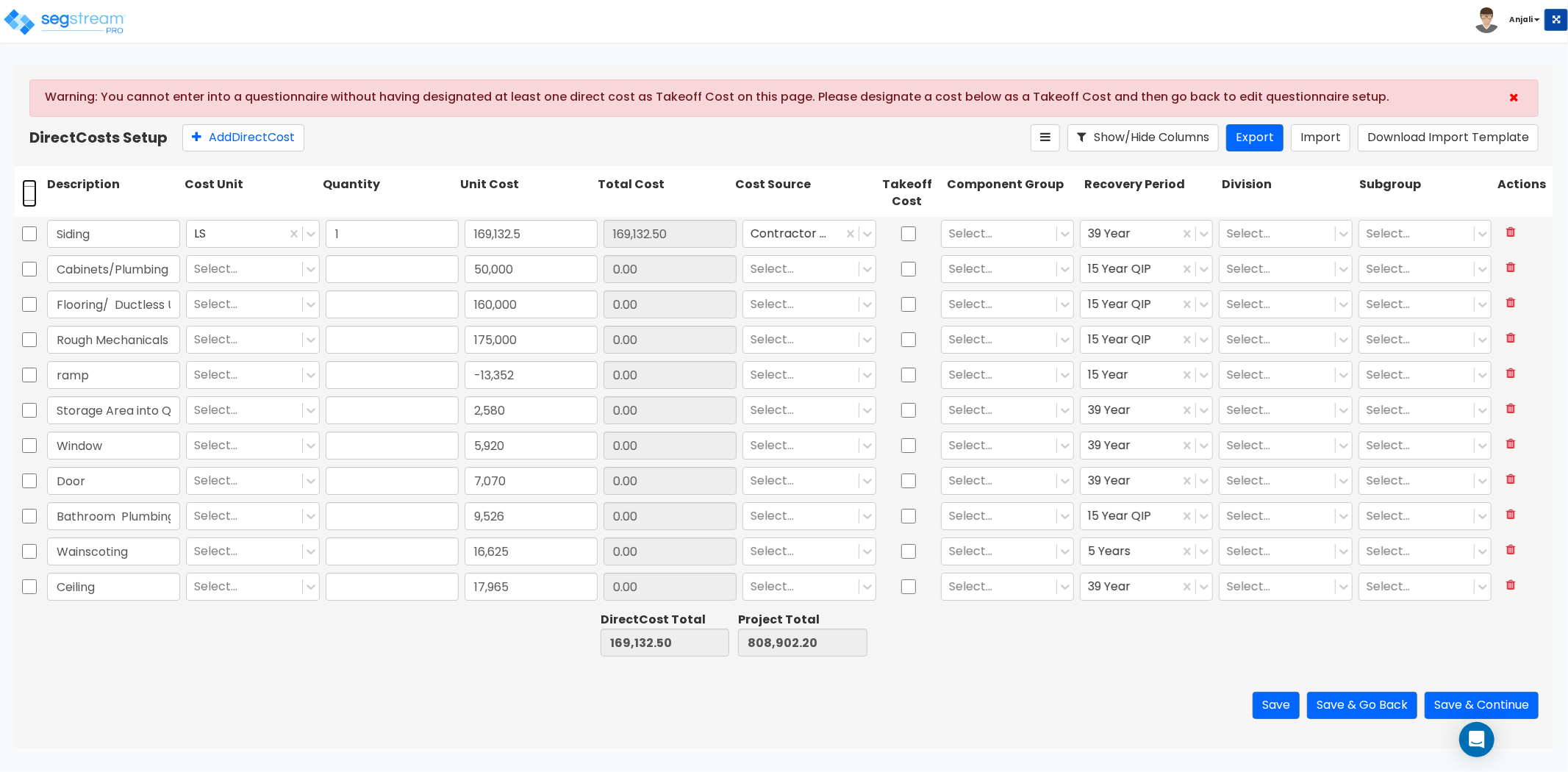
click at [27, 190] on input "checkbox" at bounding box center [29, 193] width 15 height 28
checkbox input "true"
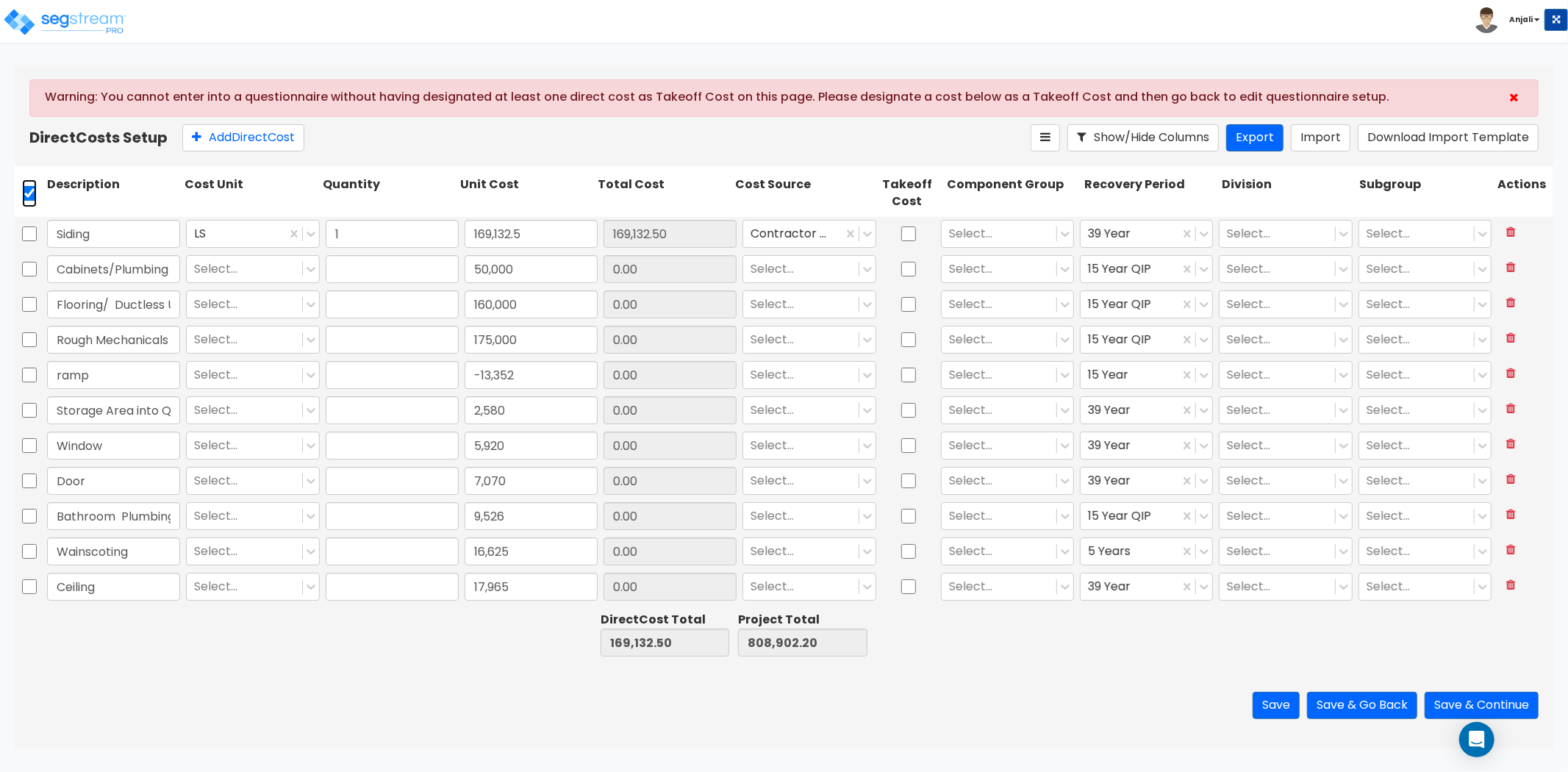
checkbox input "true"
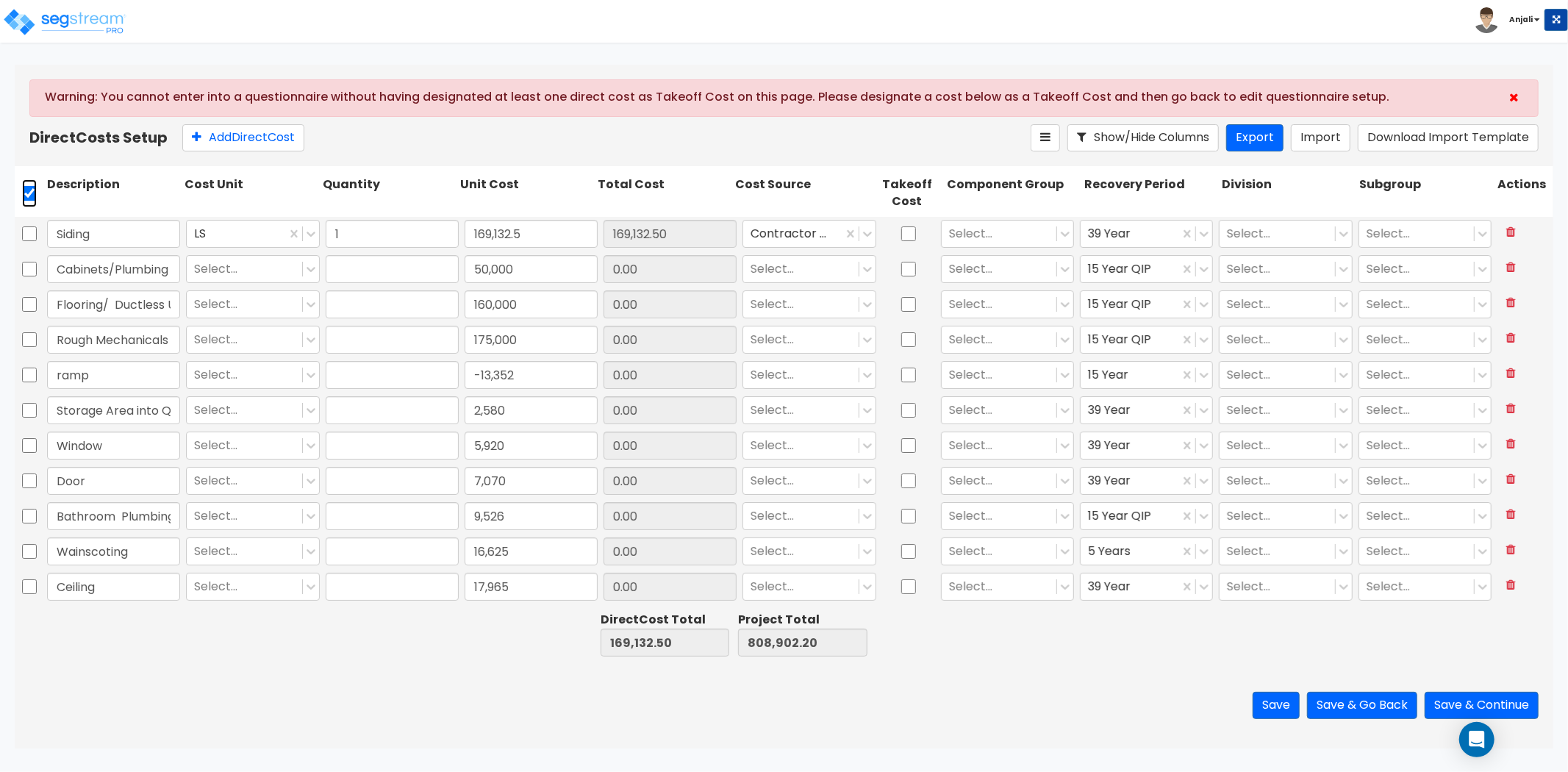
checkbox input "true"
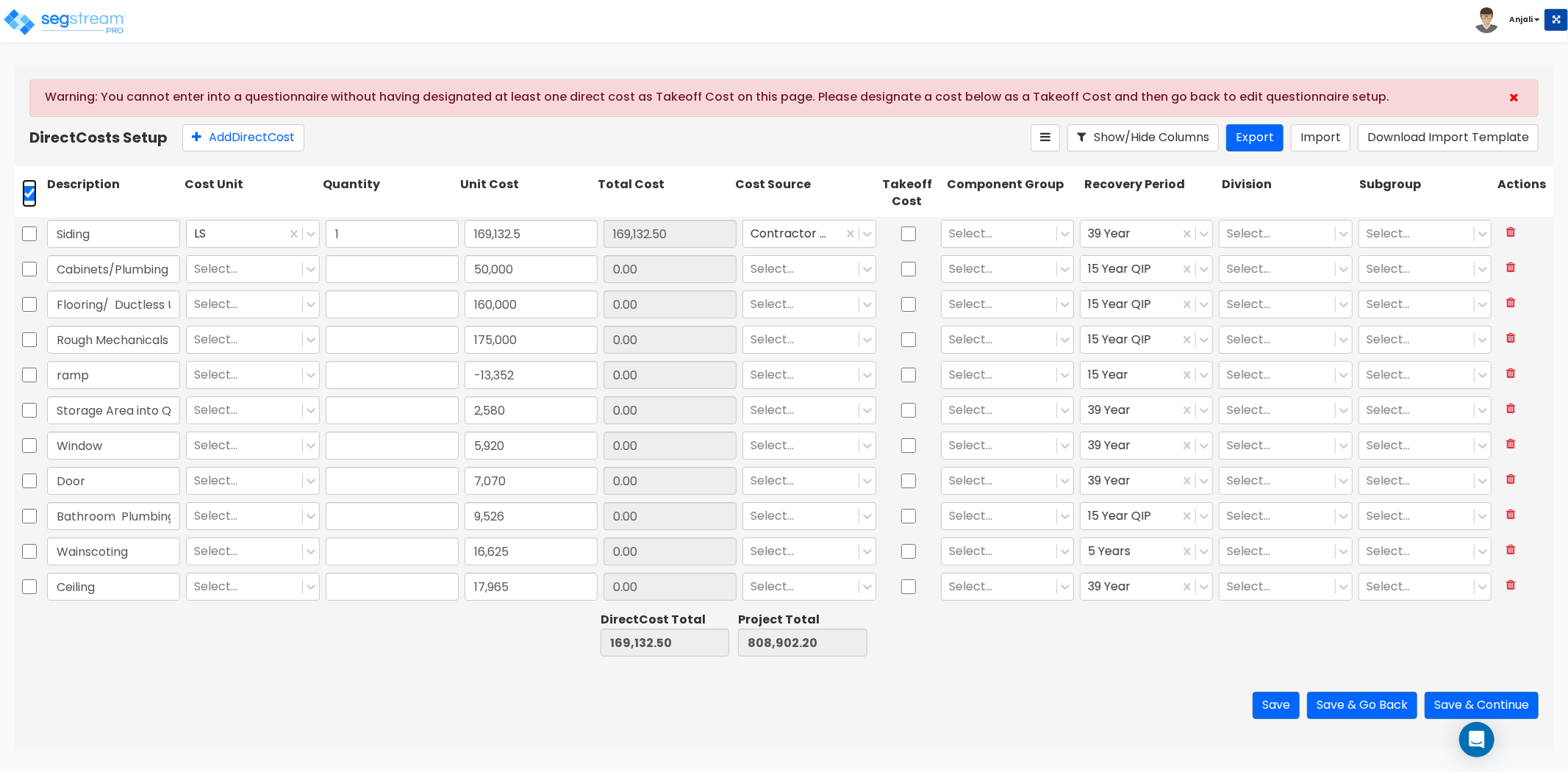
checkbox input "true"
click at [321, 138] on icon at bounding box center [319, 137] width 15 height 15
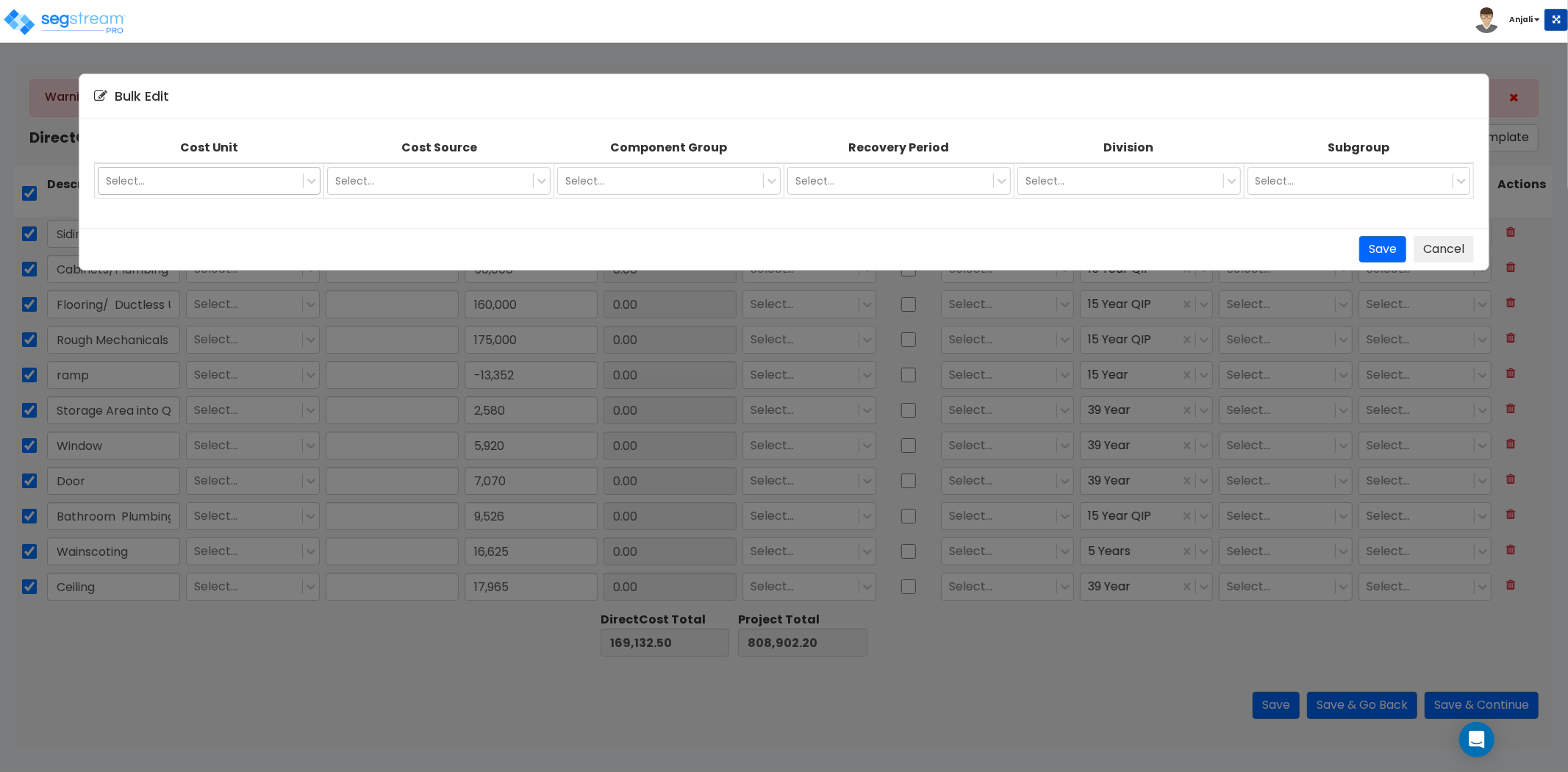
drag, startPoint x: 272, startPoint y: 179, endPoint x: 280, endPoint y: 182, distance: 8.5
click at [280, 182] on div at bounding box center [201, 180] width 190 height 17
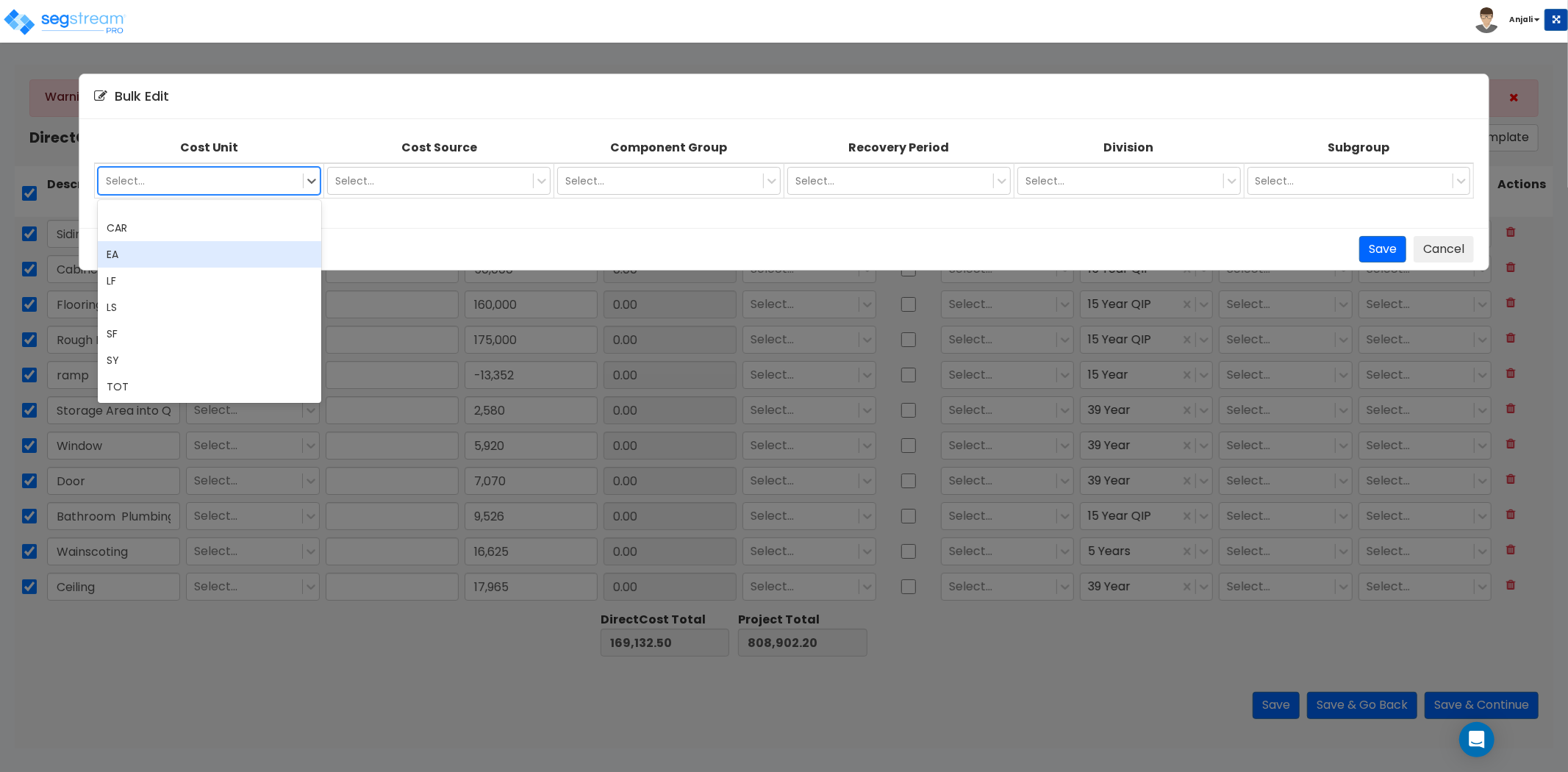
click at [201, 243] on div "EA" at bounding box center [209, 254] width 224 height 26
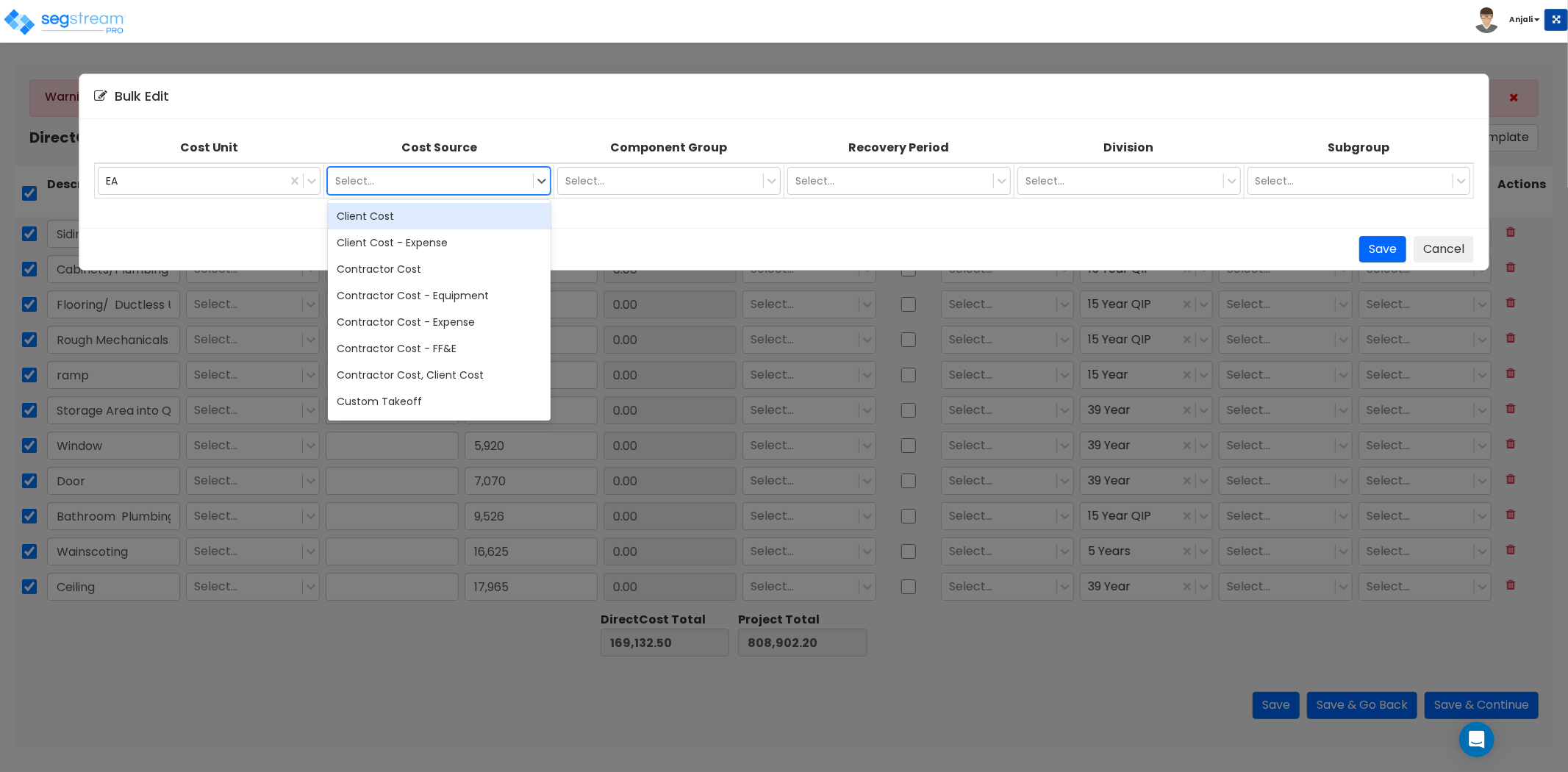
click at [434, 178] on div at bounding box center [430, 180] width 190 height 17
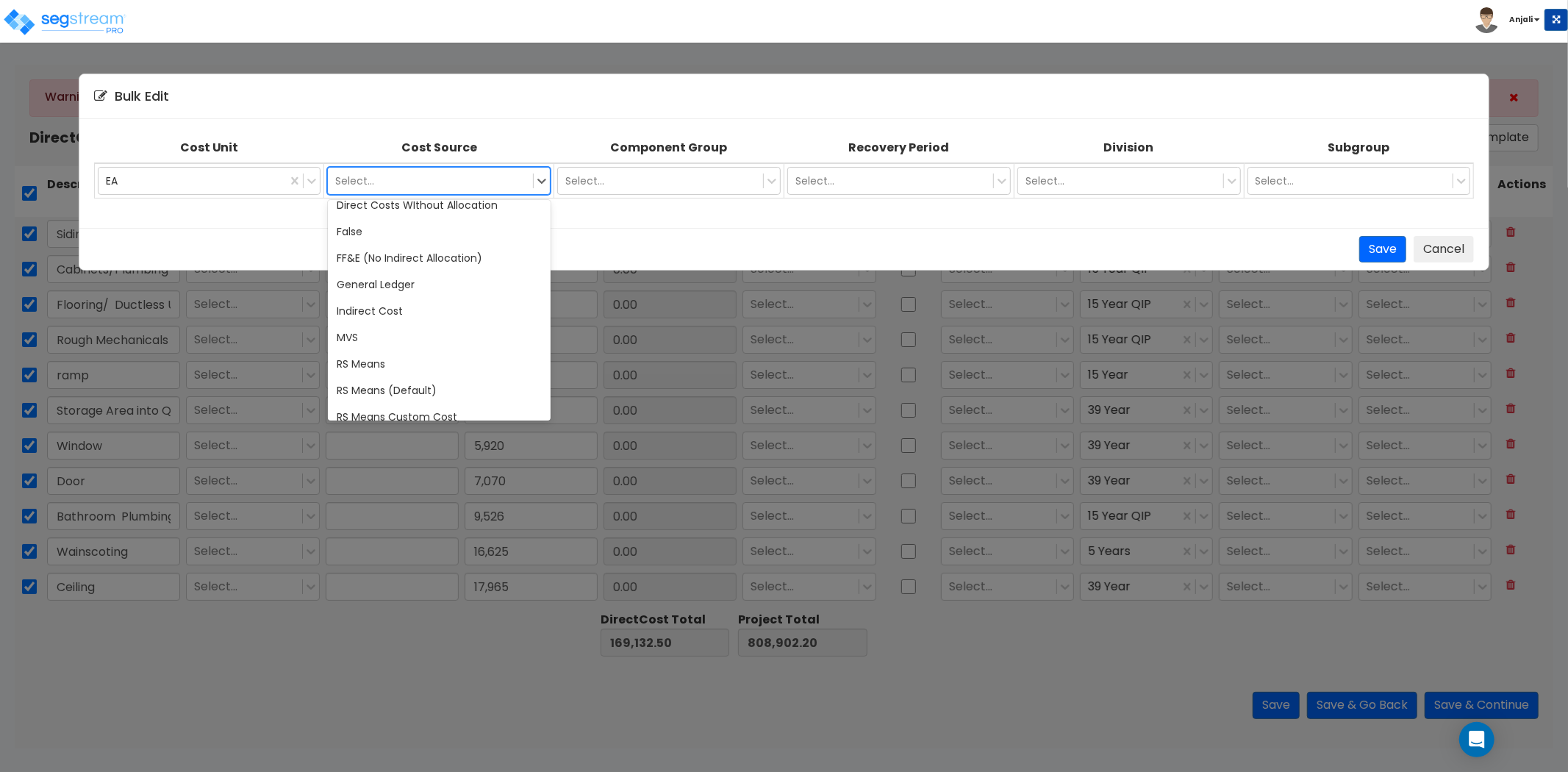
scroll to position [245, 0]
click at [393, 261] on div "General Ledger" at bounding box center [440, 262] width 224 height 26
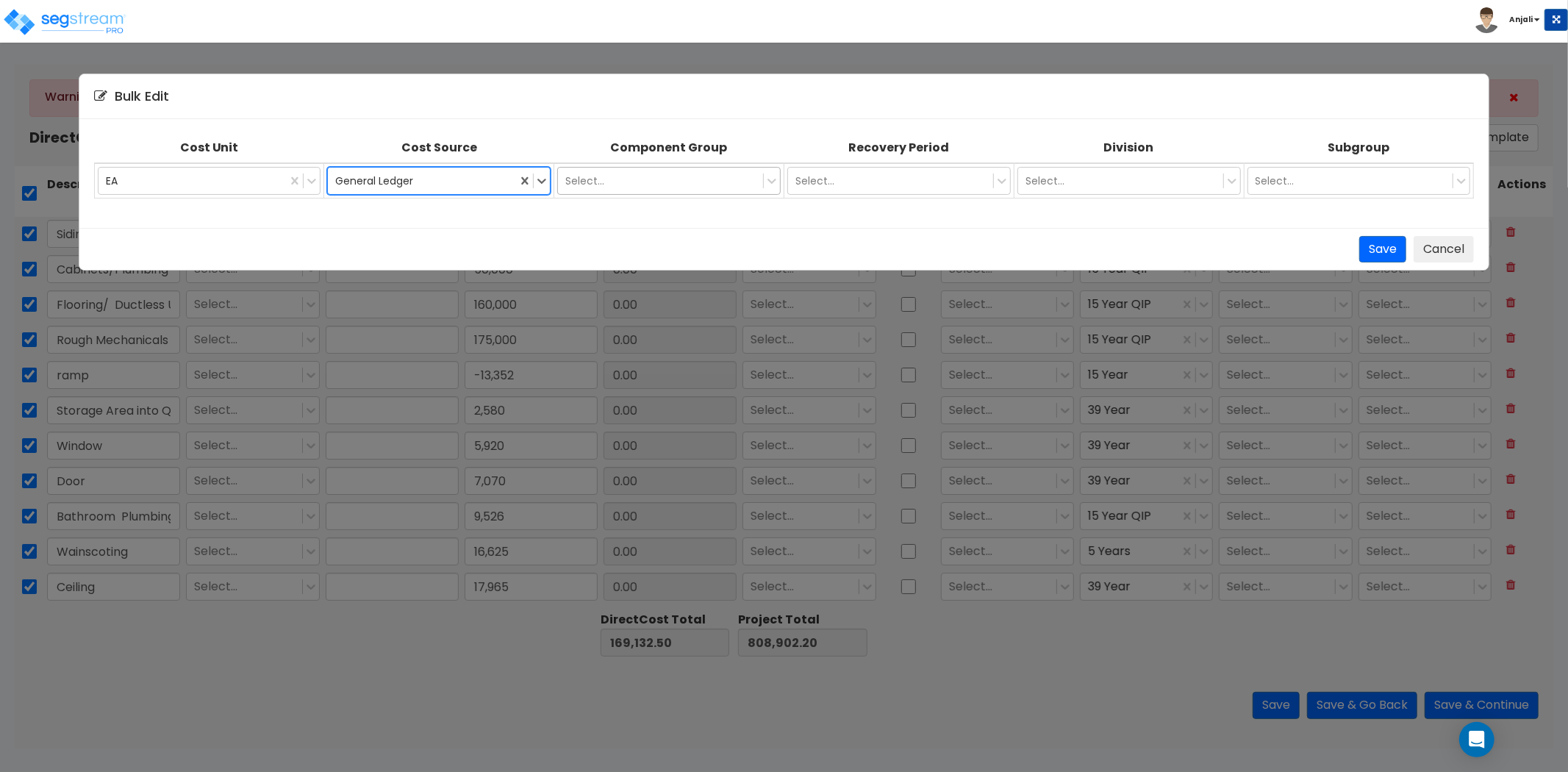
click at [599, 182] on div at bounding box center [661, 180] width 190 height 17
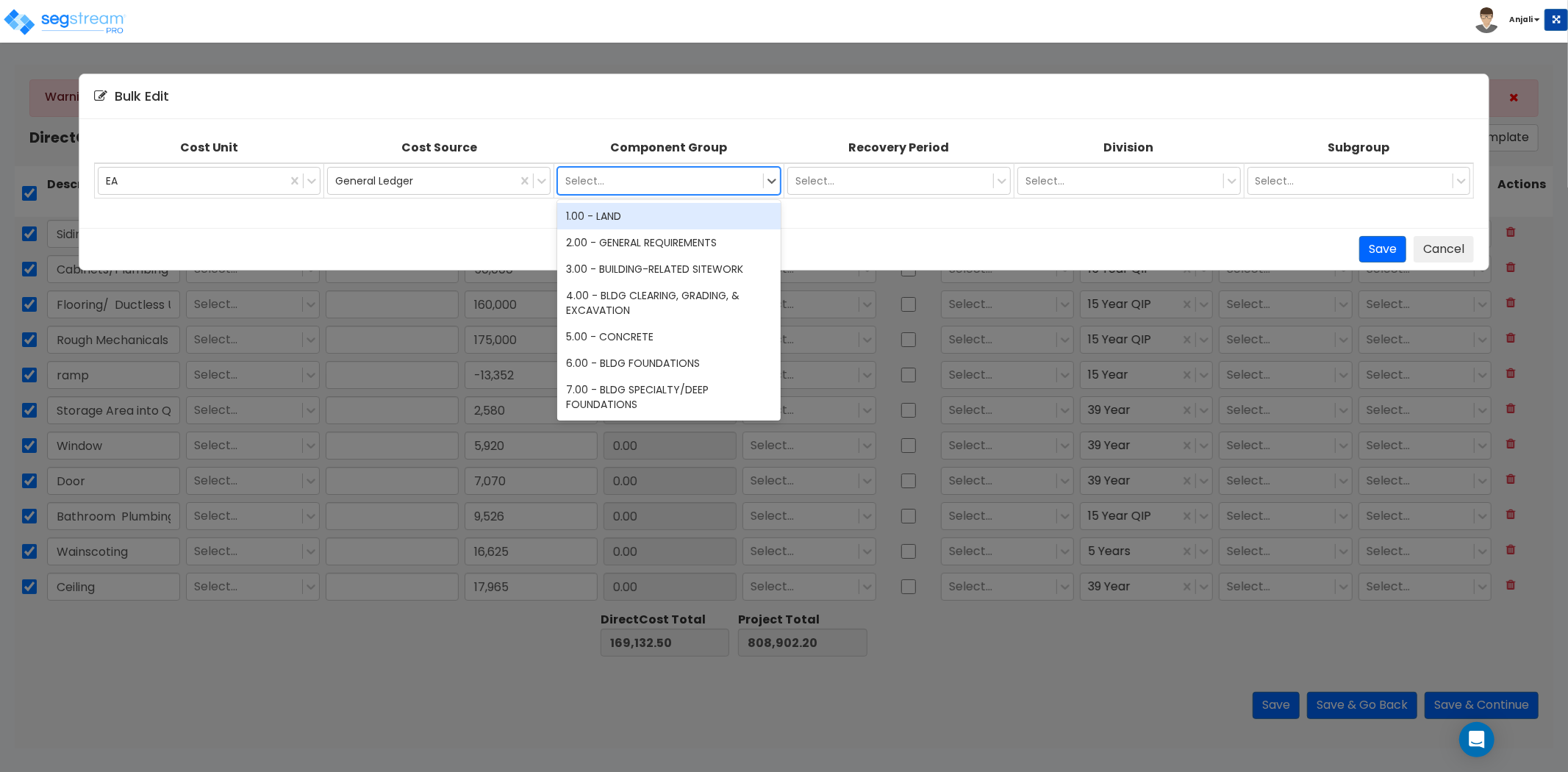
click at [510, 238] on div "Save Cancel" at bounding box center [784, 249] width 1381 height 27
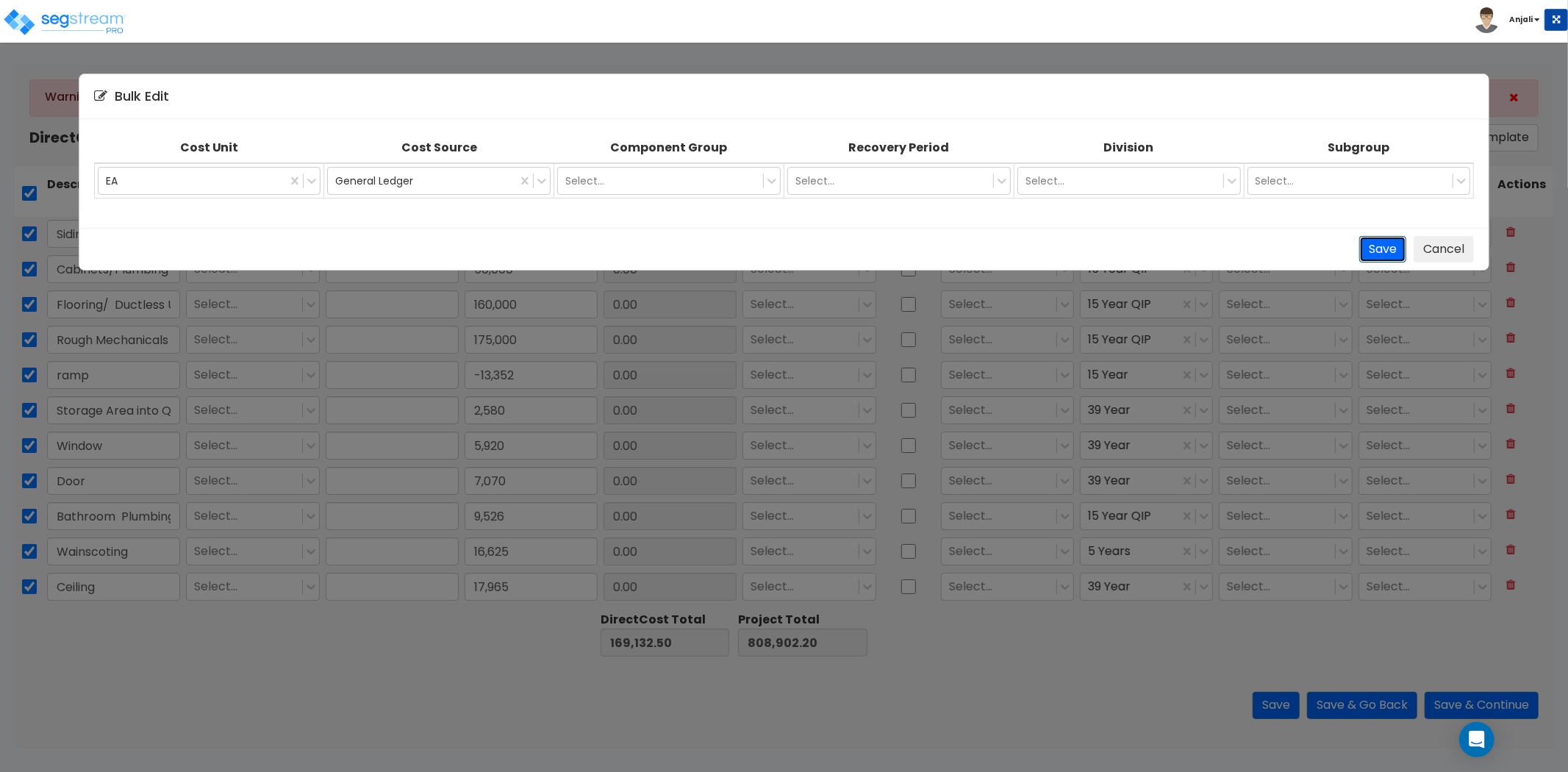
click at [1393, 243] on button "Save" at bounding box center [1382, 249] width 47 height 27
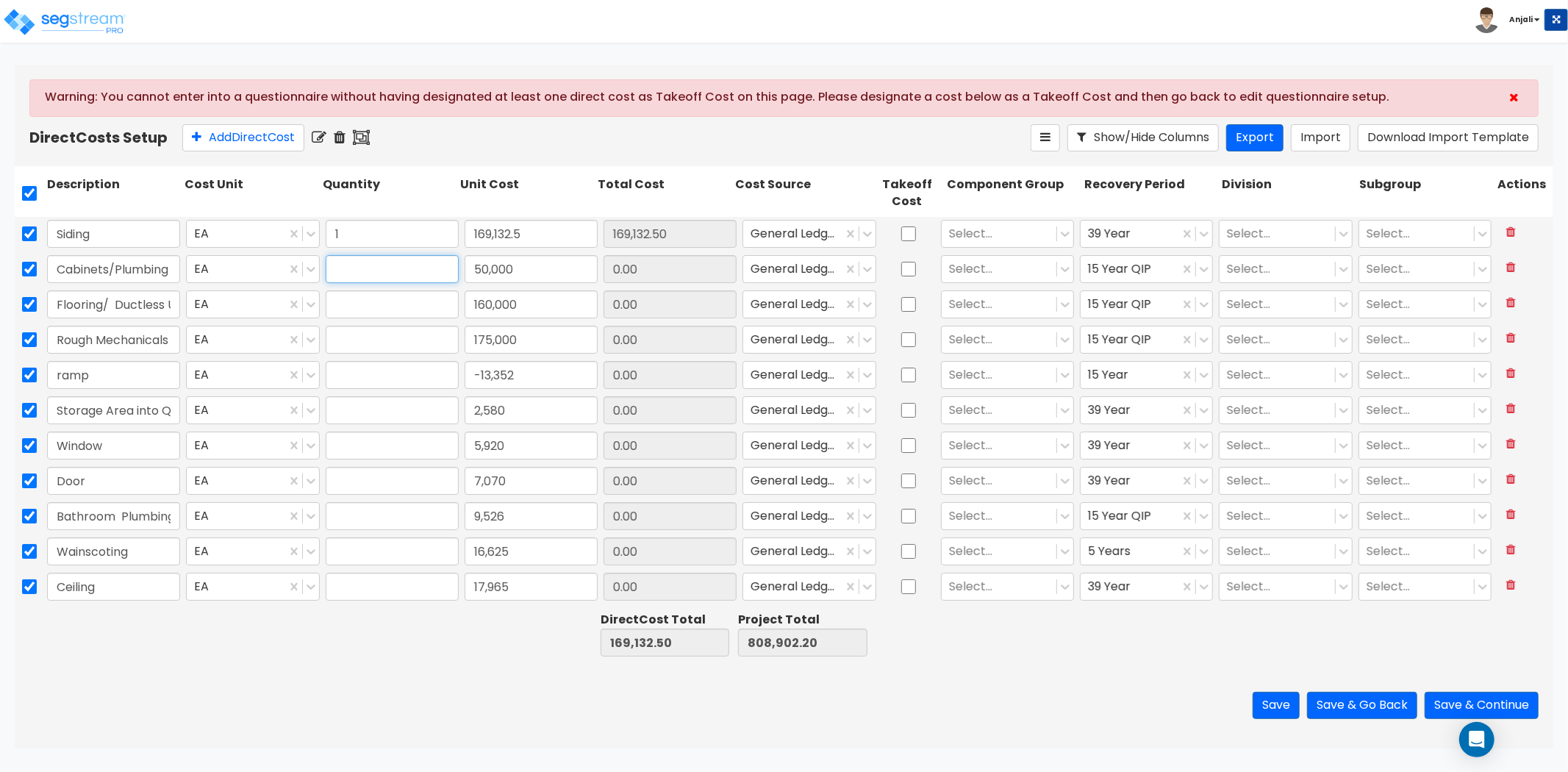
click at [369, 263] on input "text" at bounding box center [392, 269] width 133 height 28
type input "1"
type input "50,000.00"
click at [360, 296] on input "text" at bounding box center [392, 304] width 133 height 28
type input "1"
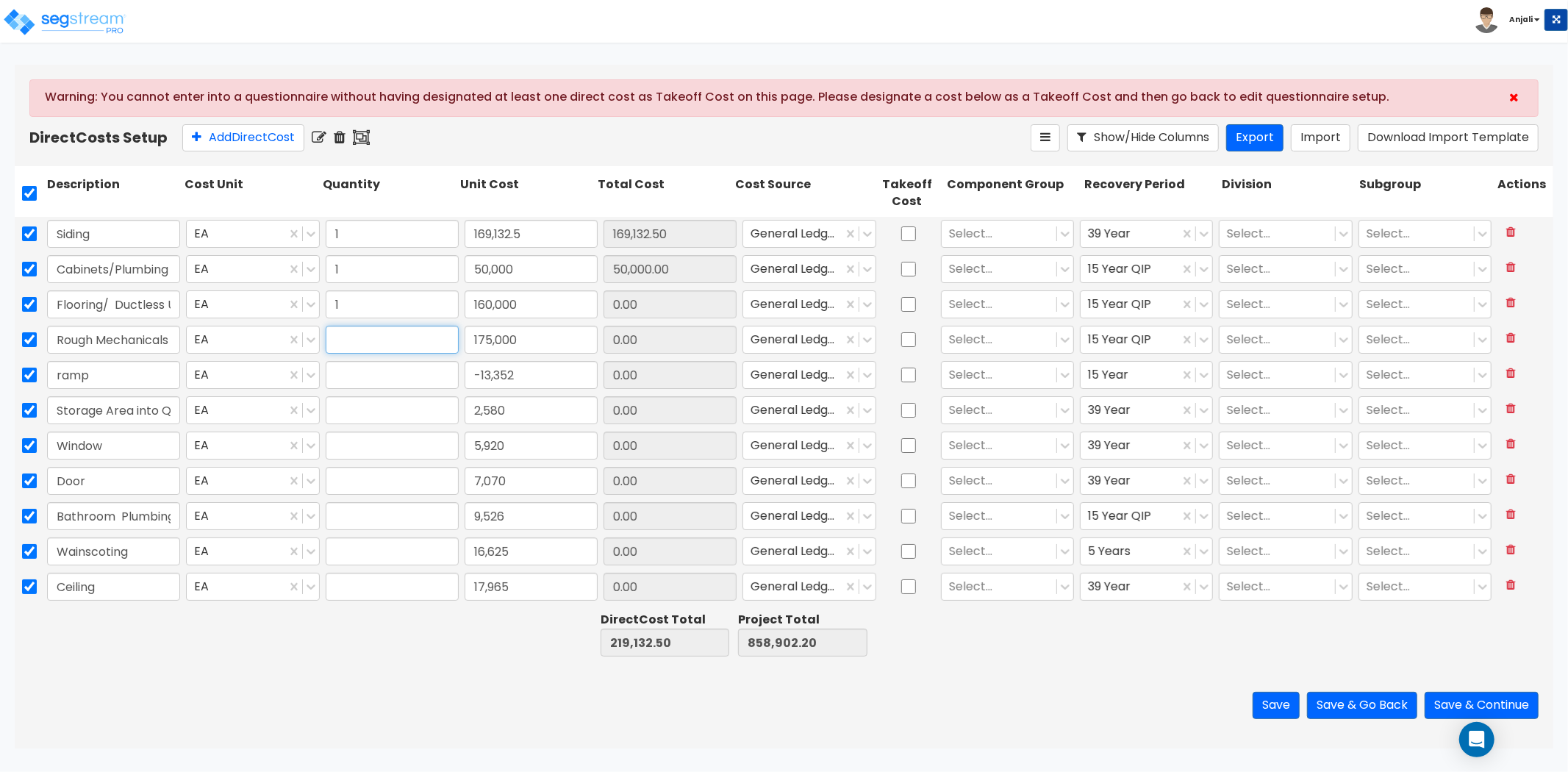
type input "160,000.00"
click at [360, 344] on input "text" at bounding box center [392, 339] width 133 height 28
type input "1"
type input "175,000.00"
click at [362, 375] on input "text" at bounding box center [392, 375] width 133 height 28
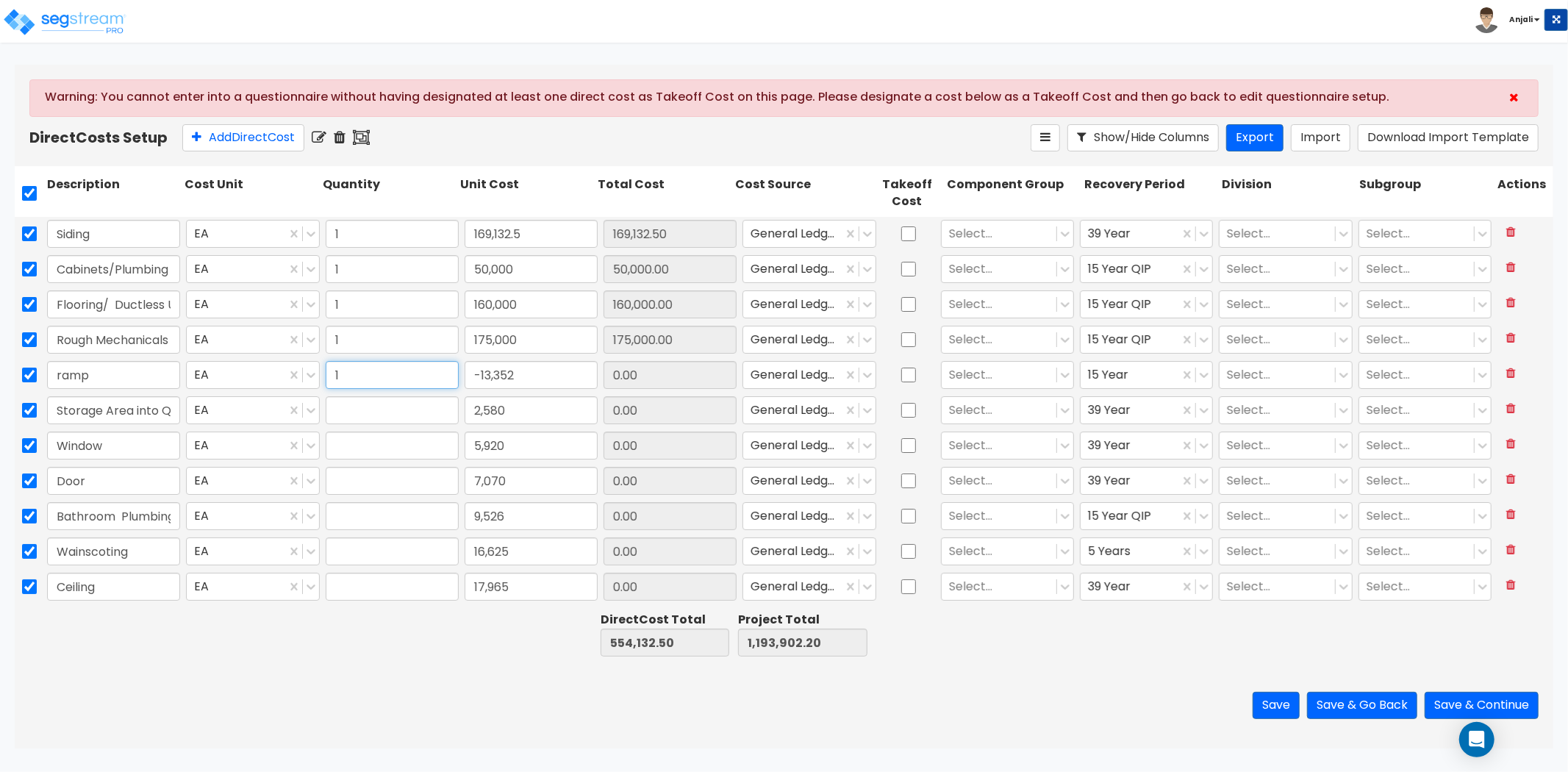
type input "1"
type input "-13,352.00"
click at [371, 414] on input "text" at bounding box center [392, 410] width 133 height 28
type input "1"
type input "2,580.00"
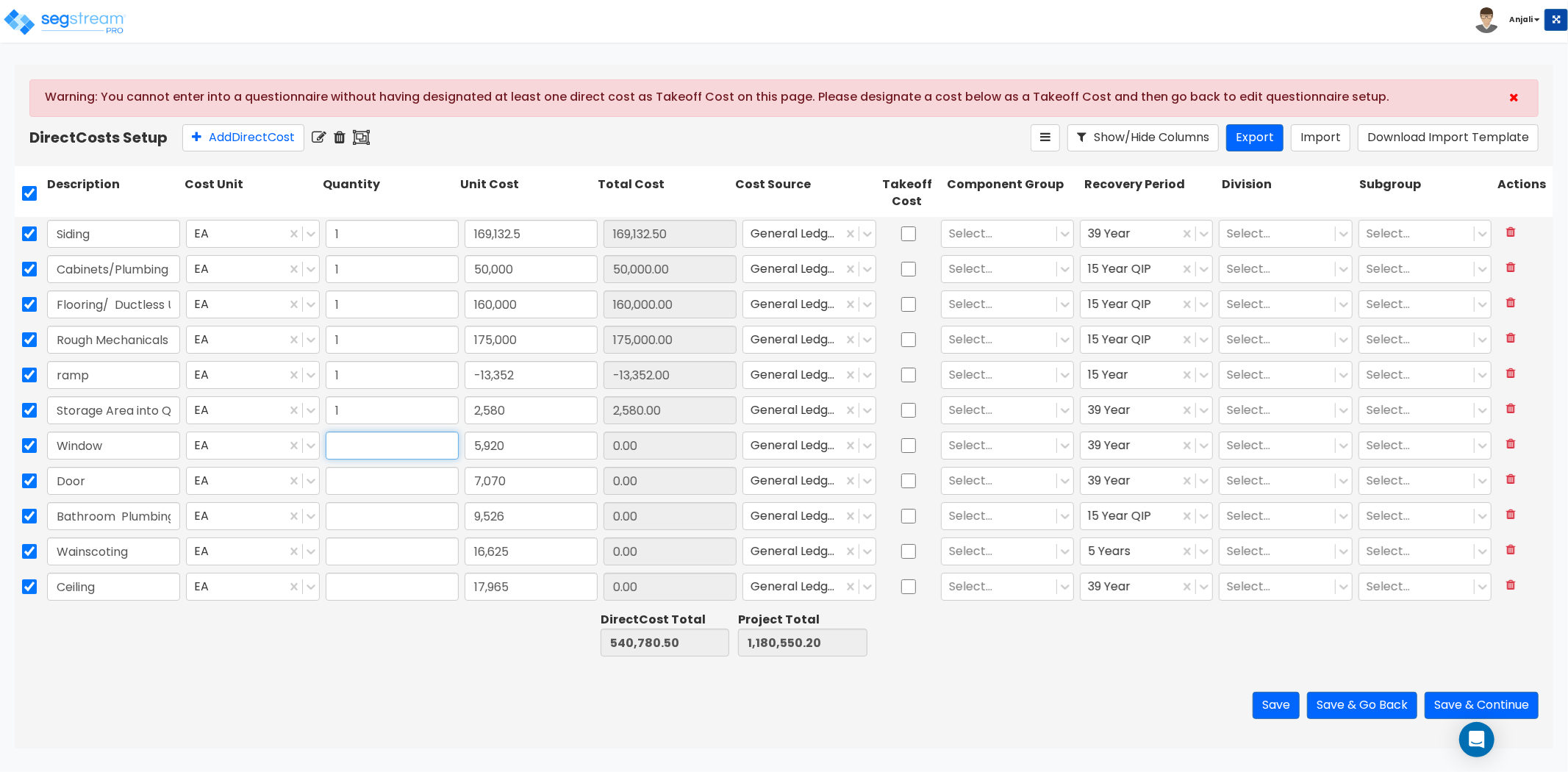
click at [356, 443] on input "text" at bounding box center [392, 445] width 133 height 28
type input "1"
type input "5,920.00"
click at [346, 481] on input "text" at bounding box center [392, 481] width 133 height 28
type input "1"
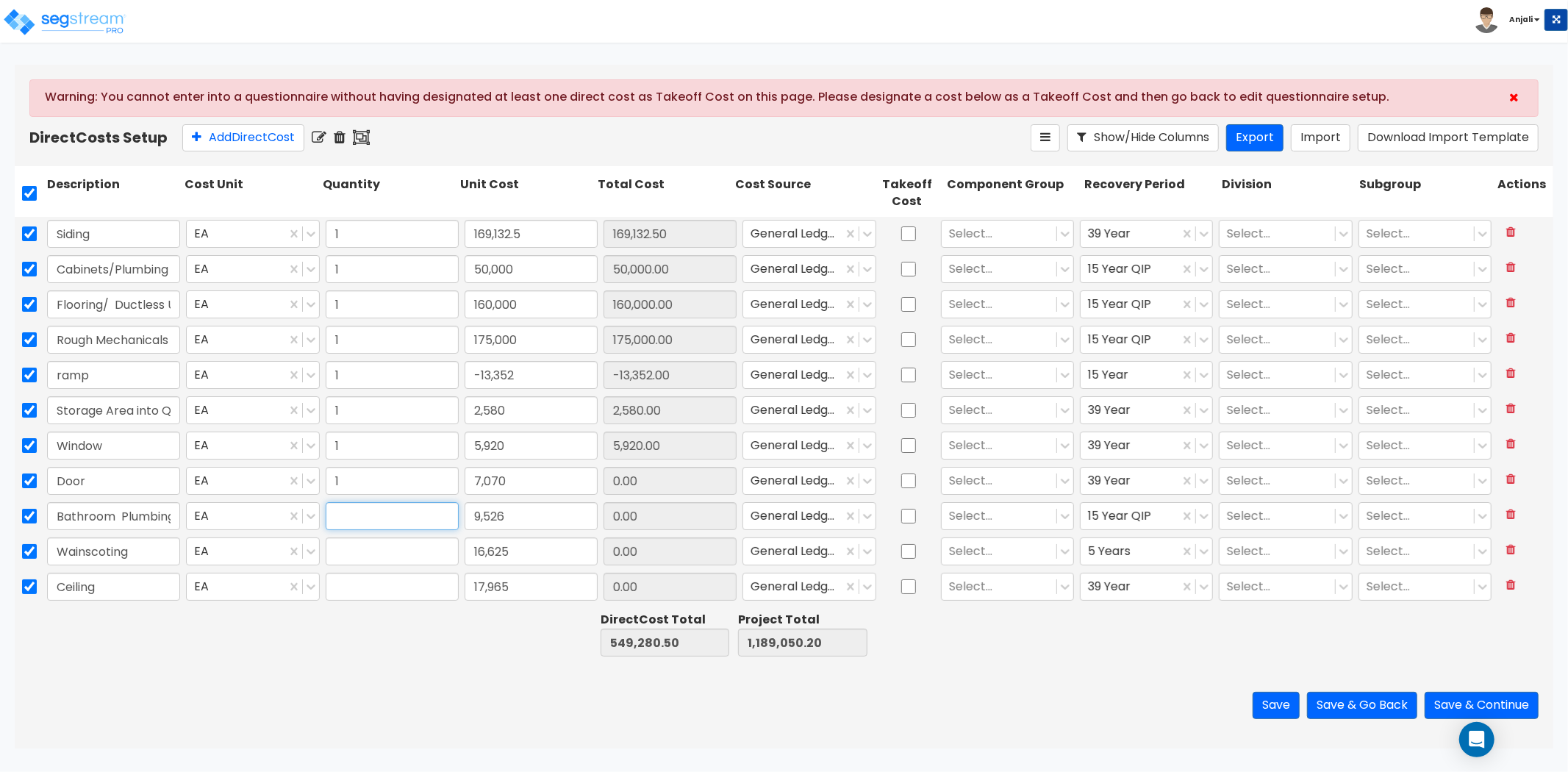
type input "7,070.00"
click at [353, 523] on input "text" at bounding box center [392, 515] width 133 height 28
type input "1"
type input "9,526.00"
click at [347, 553] on input "text" at bounding box center [392, 551] width 133 height 28
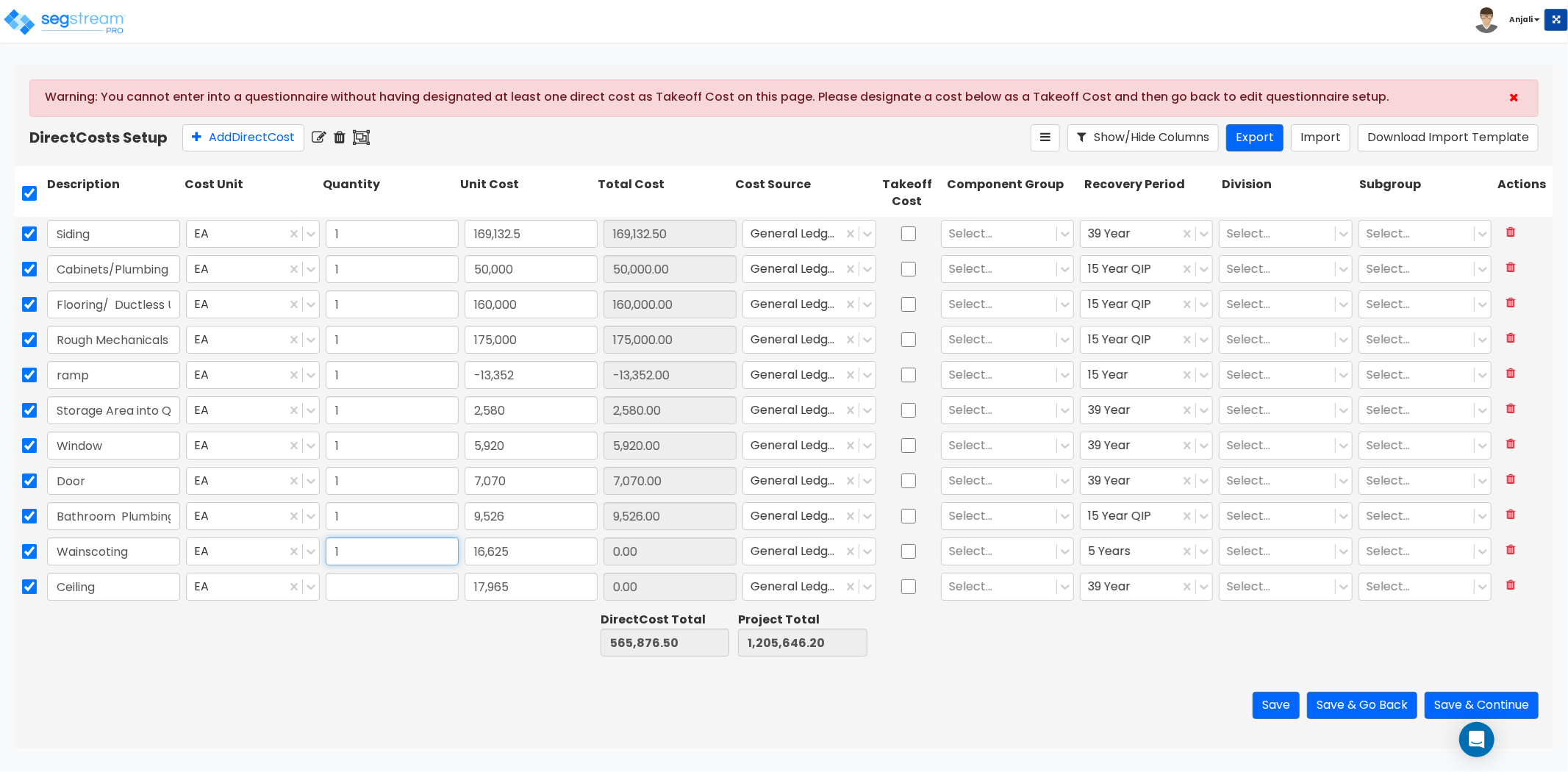
type input "1"
type input "16,625.00"
click at [357, 587] on input "text" at bounding box center [392, 587] width 133 height 28
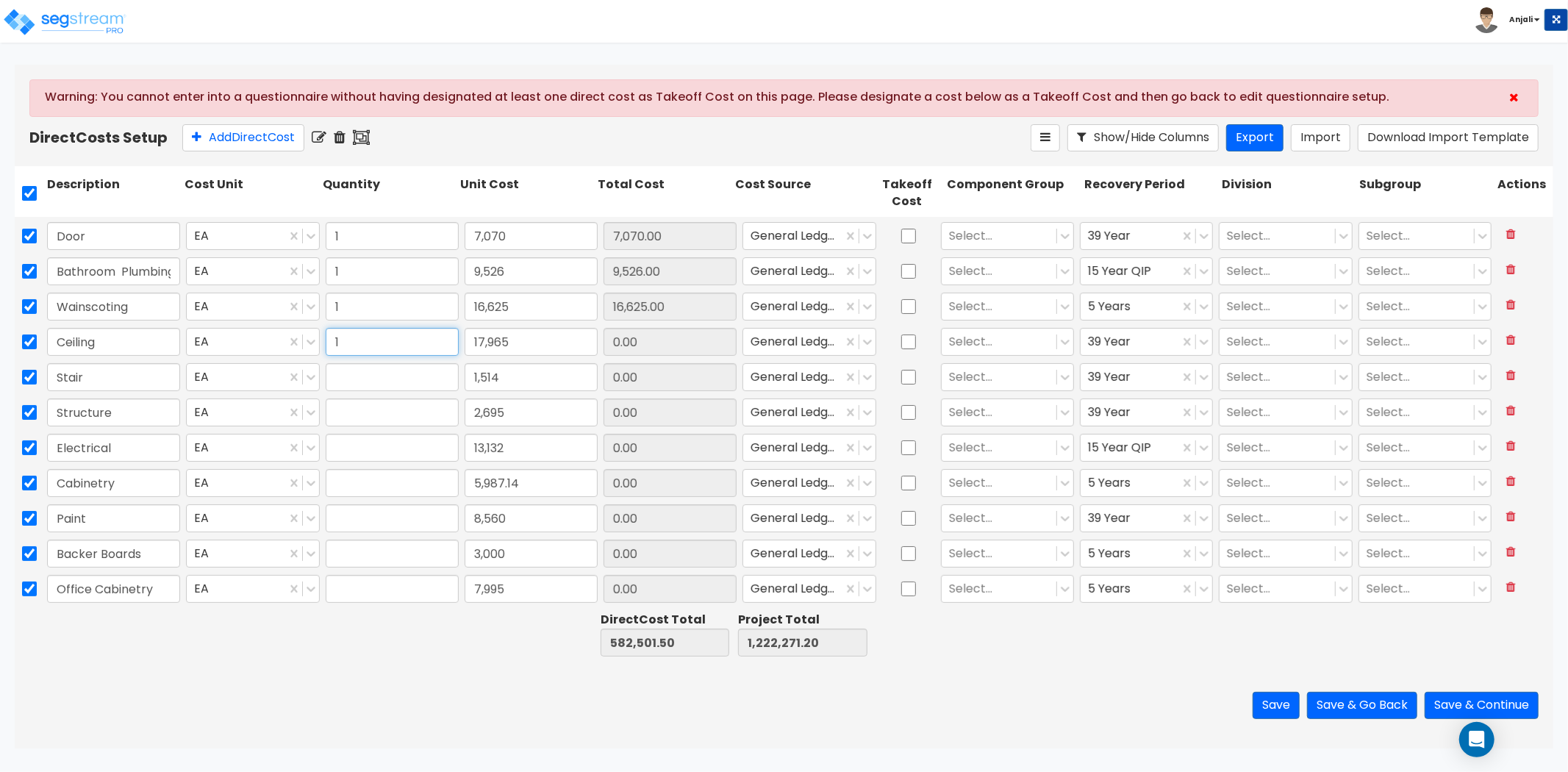
type input "1"
type input "17,965.00"
click at [357, 372] on input "text" at bounding box center [392, 376] width 133 height 28
type input "1"
type input "1,514.00"
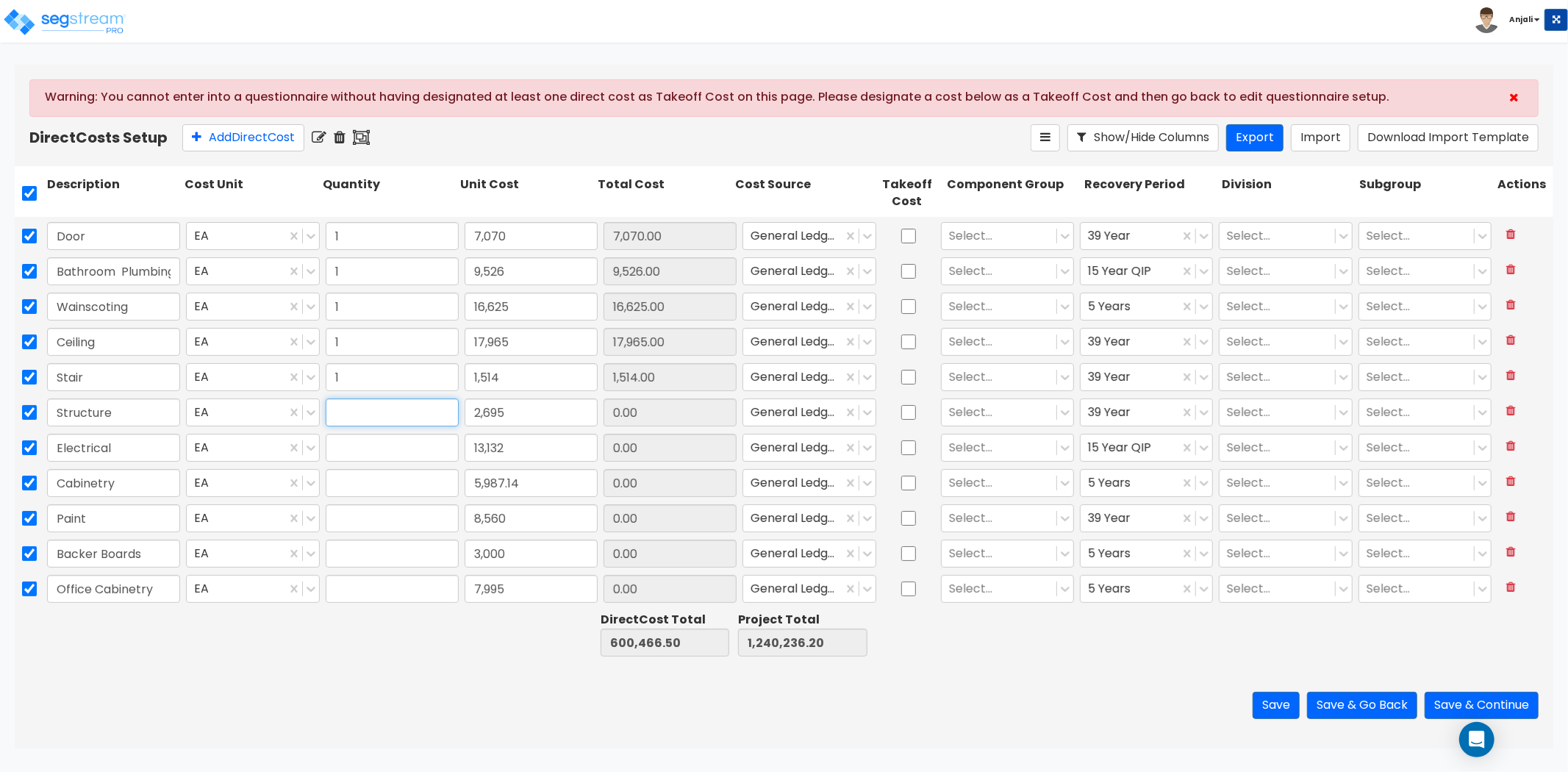
click at [361, 412] on input "text" at bounding box center [392, 412] width 133 height 28
type input "1"
type input "2,695.00"
click at [345, 450] on input "text" at bounding box center [392, 448] width 133 height 28
type input "1"
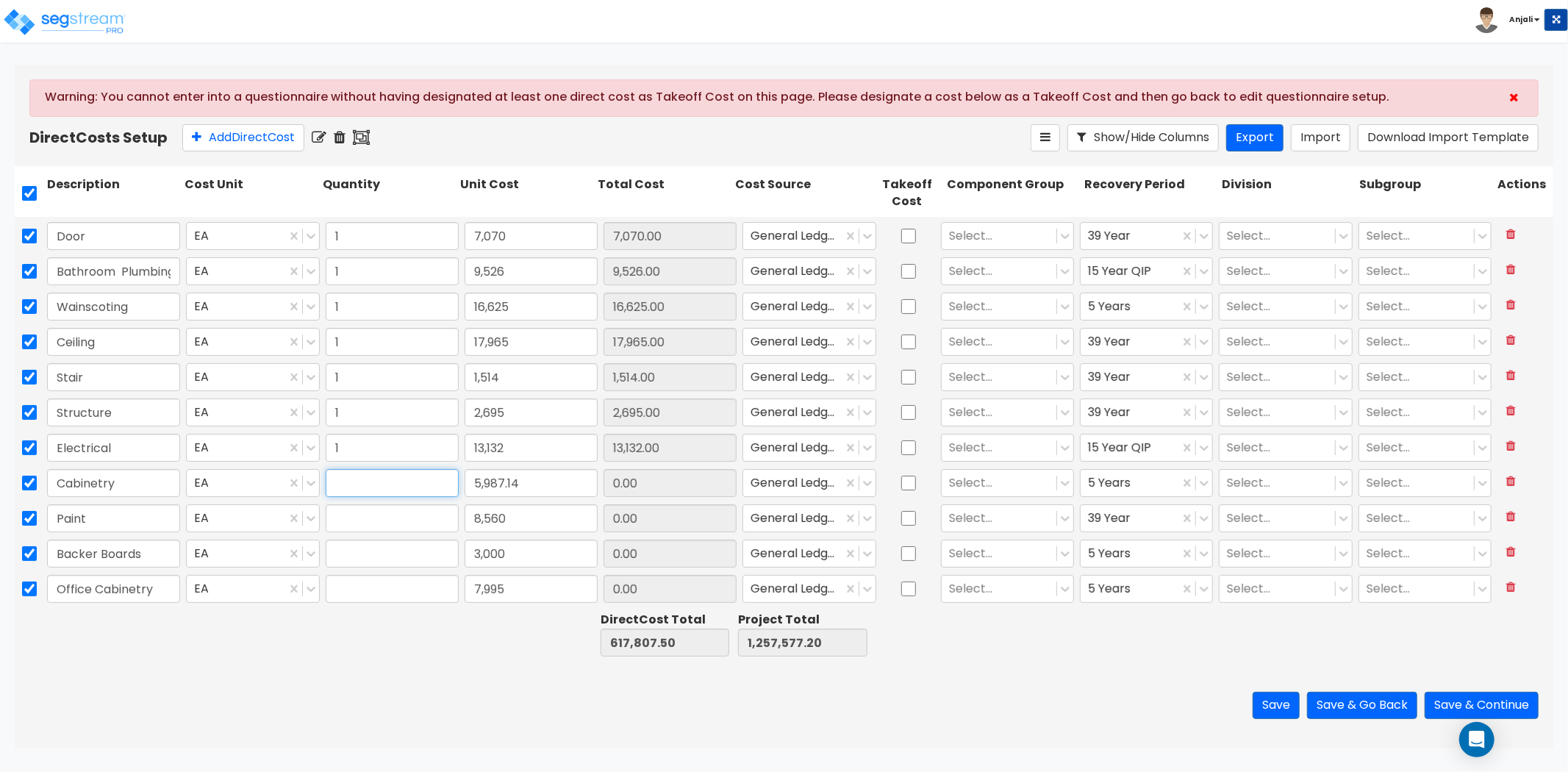
type input "13,132.00"
click at [348, 478] on input "text" at bounding box center [392, 482] width 133 height 28
type input "1"
type input "5,987.14"
click at [347, 513] on input "text" at bounding box center [392, 518] width 133 height 28
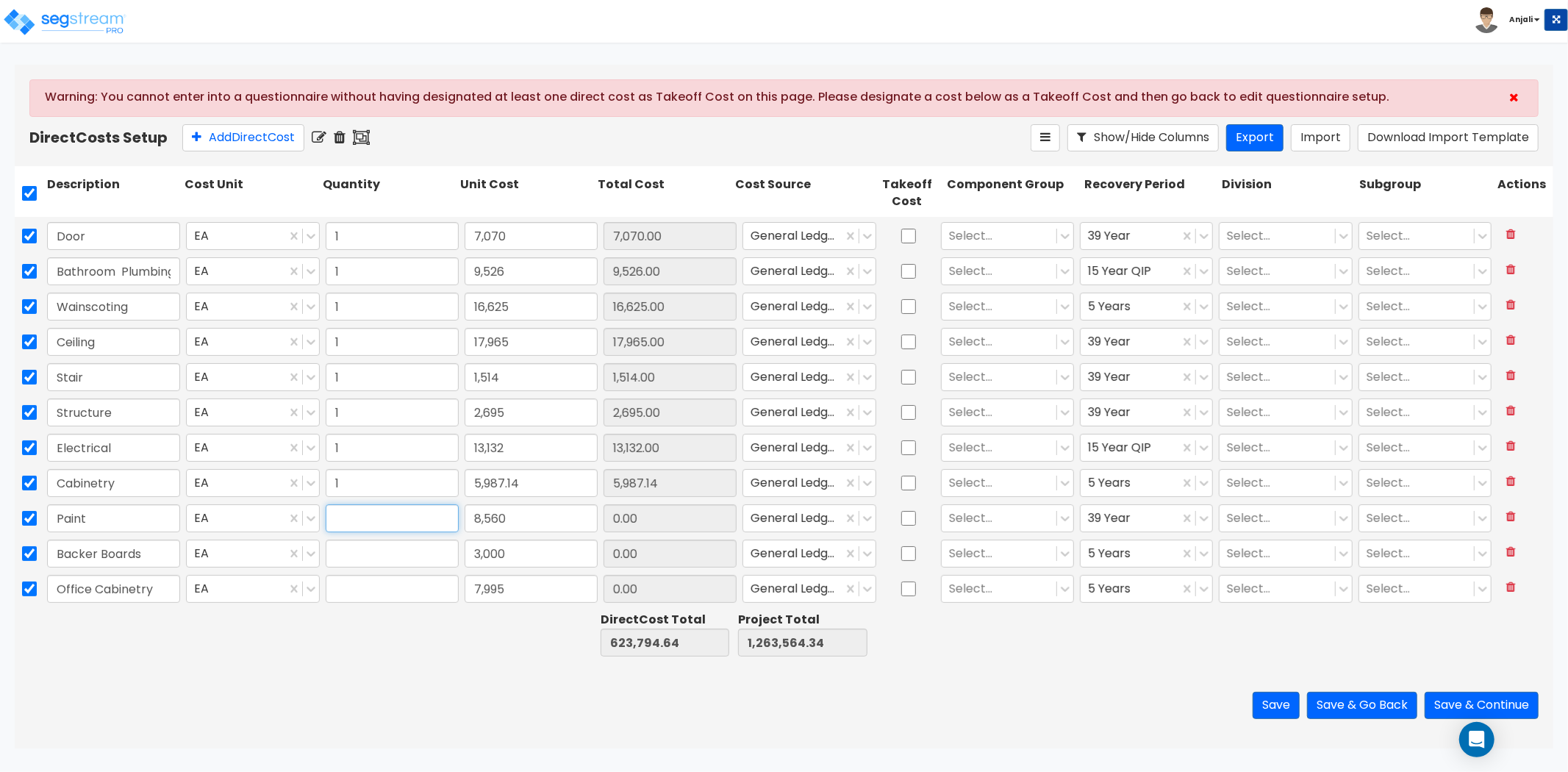
type input "1"
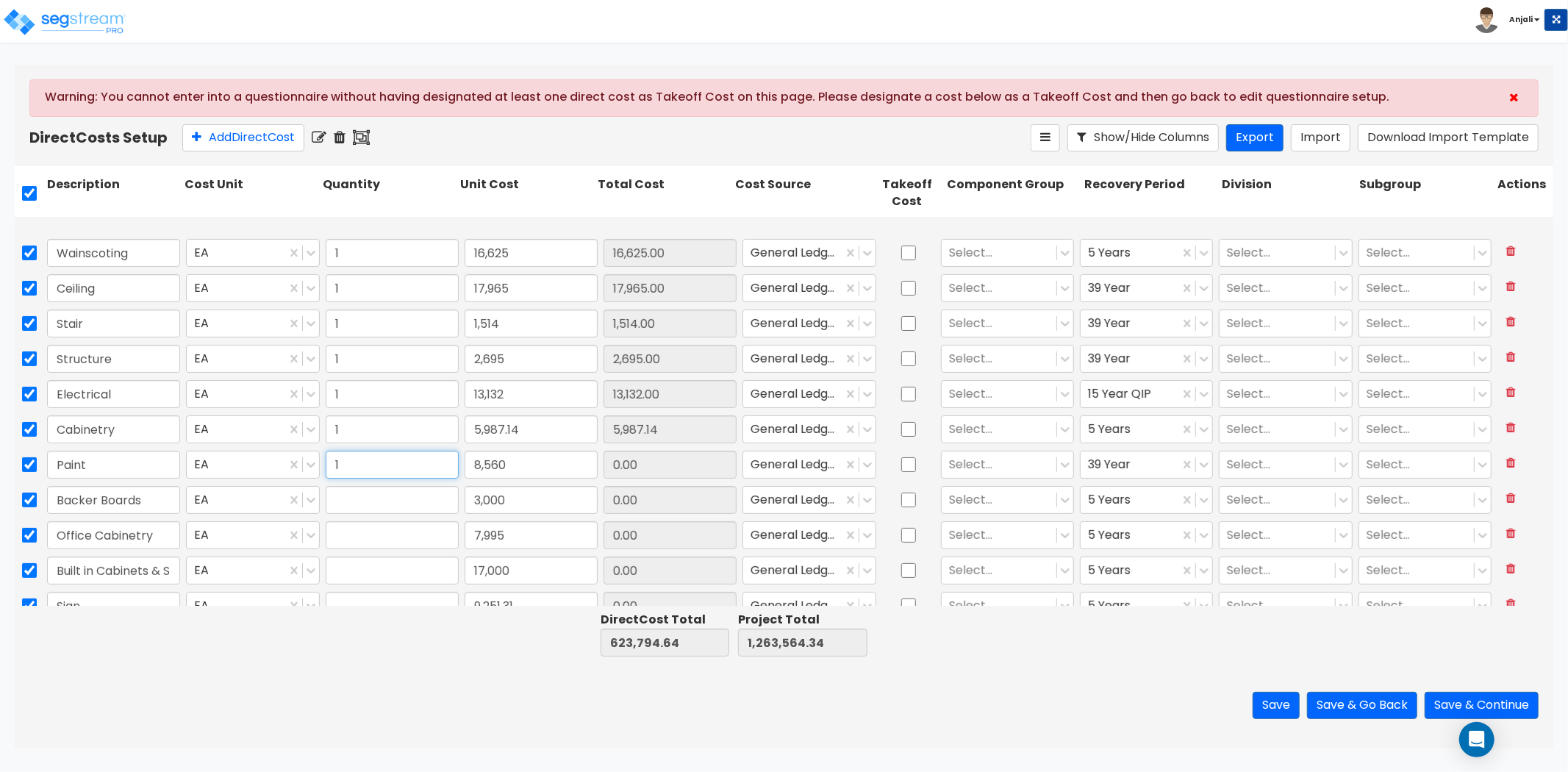
type input "5,350"
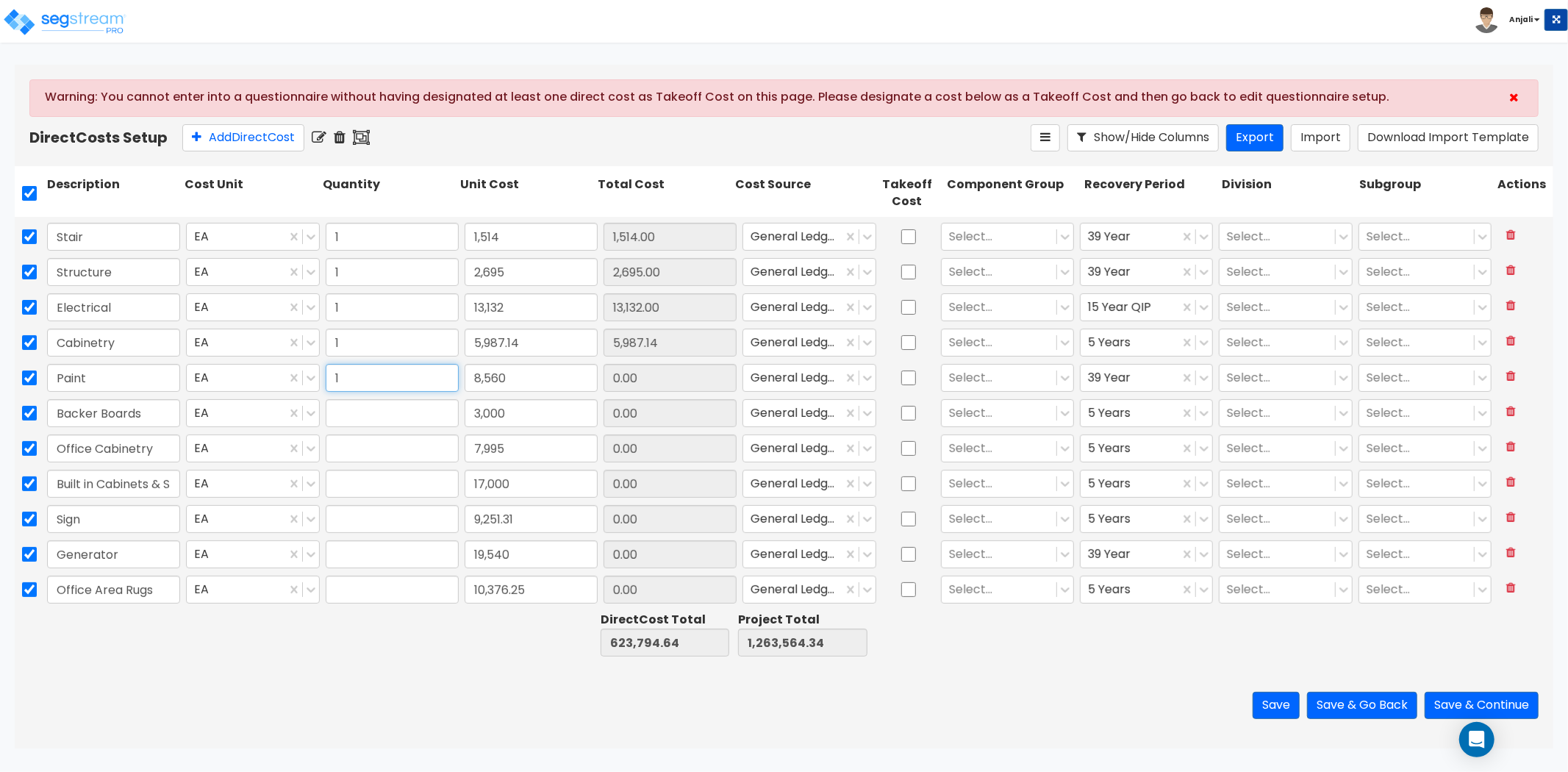
scroll to position [407, 0]
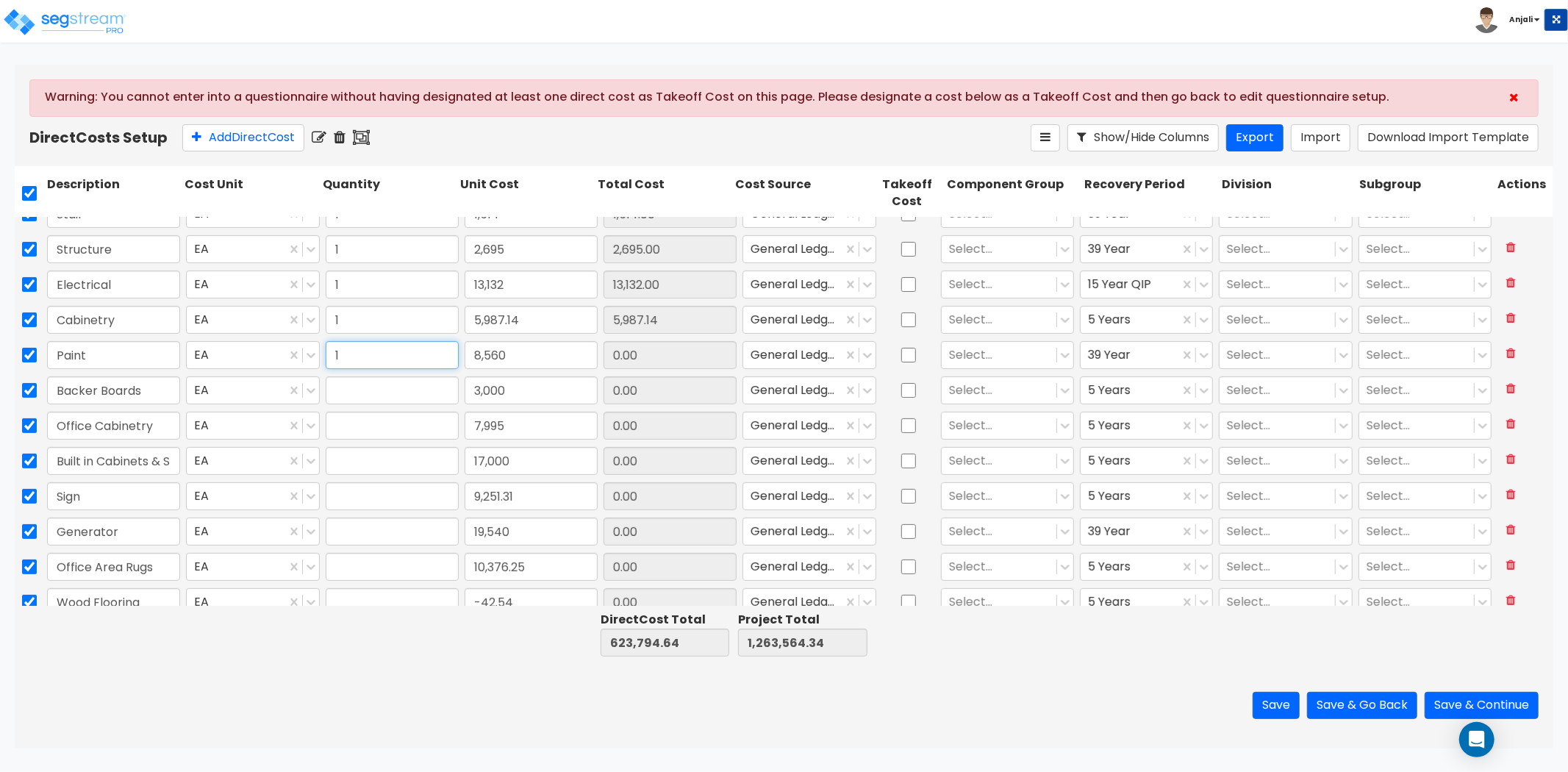
type input "1"
type input "16,625"
type input "1"
type input "8,560.00"
click at [361, 389] on input "text" at bounding box center [392, 390] width 133 height 28
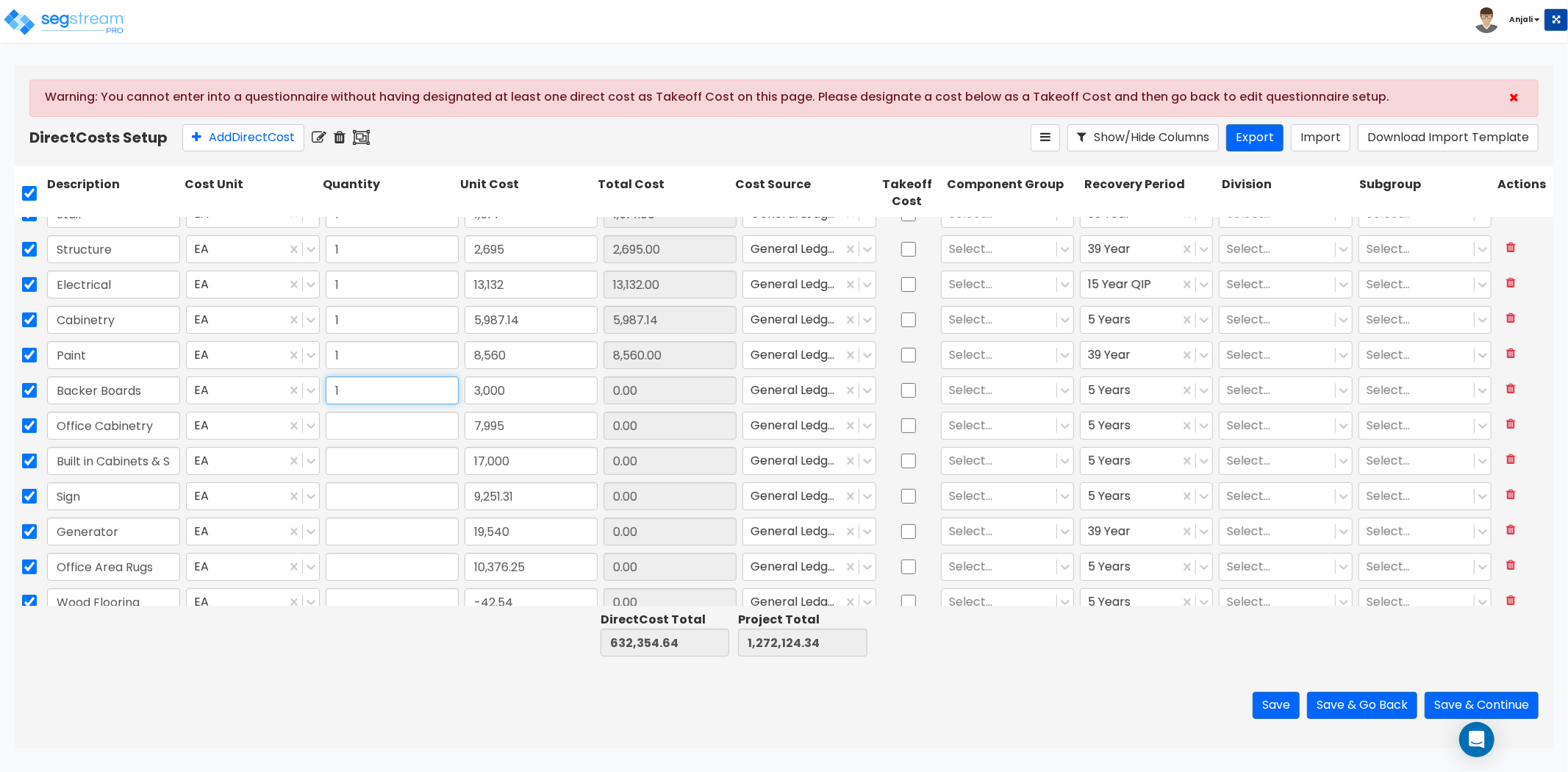
type input "1"
type input "3,000.00"
click at [364, 435] on input "text" at bounding box center [392, 426] width 133 height 28
type input "1"
type input "7,995.00"
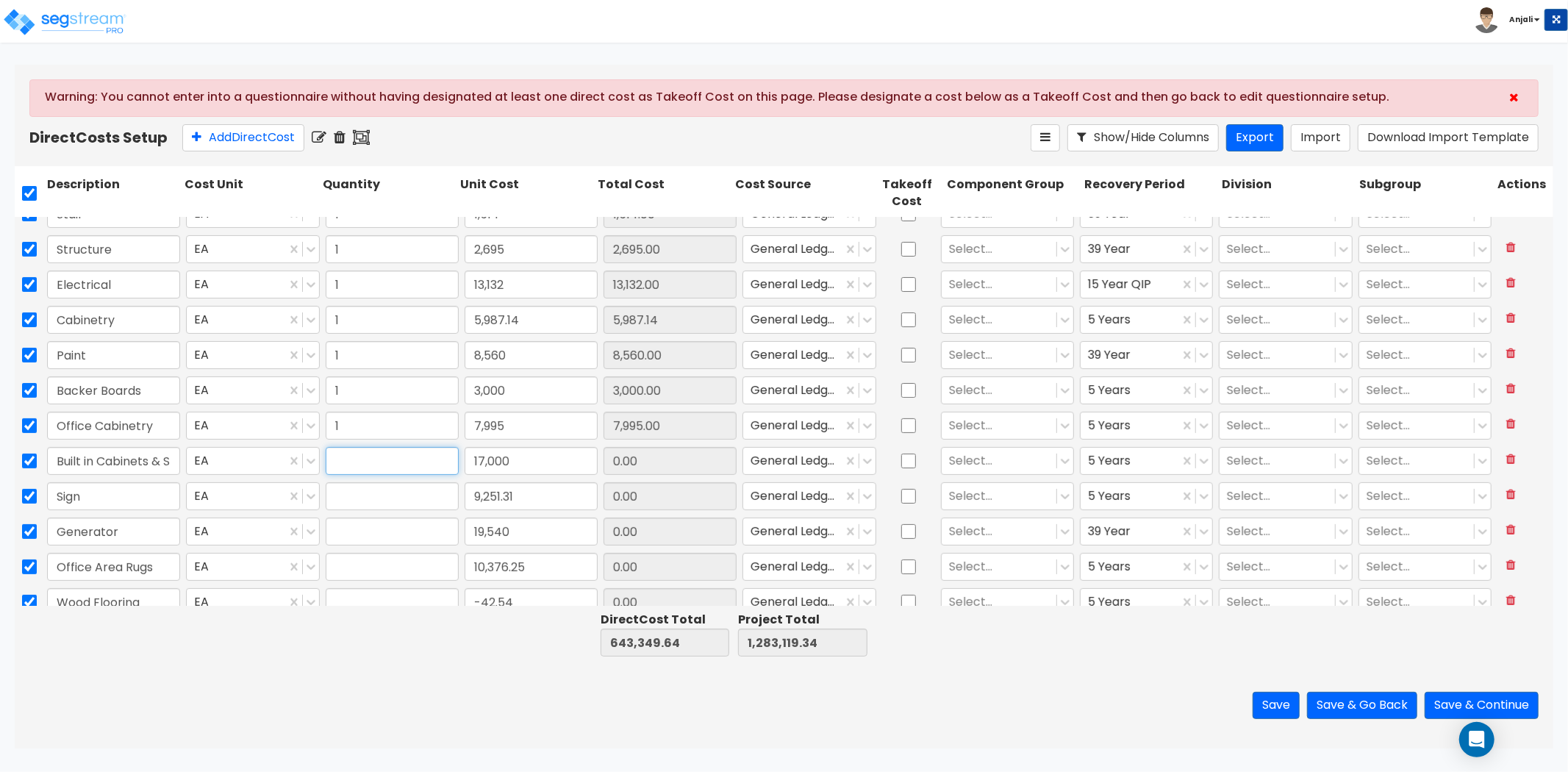
click at [363, 468] on input "text" at bounding box center [392, 460] width 133 height 28
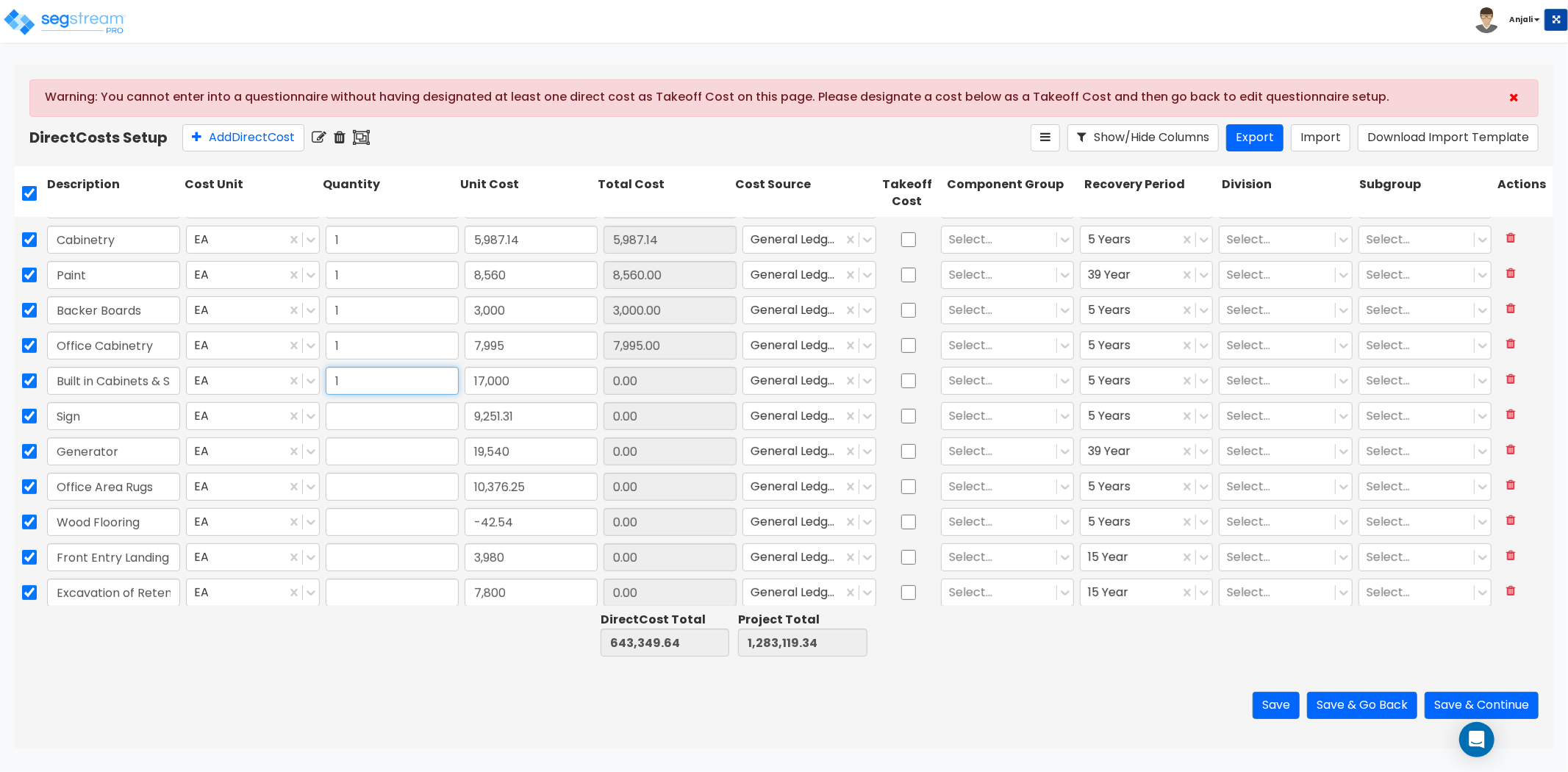
scroll to position [490, 0]
type input "1"
type input "17,000.00"
click at [370, 408] on input "text" at bounding box center [392, 414] width 133 height 28
type input "1"
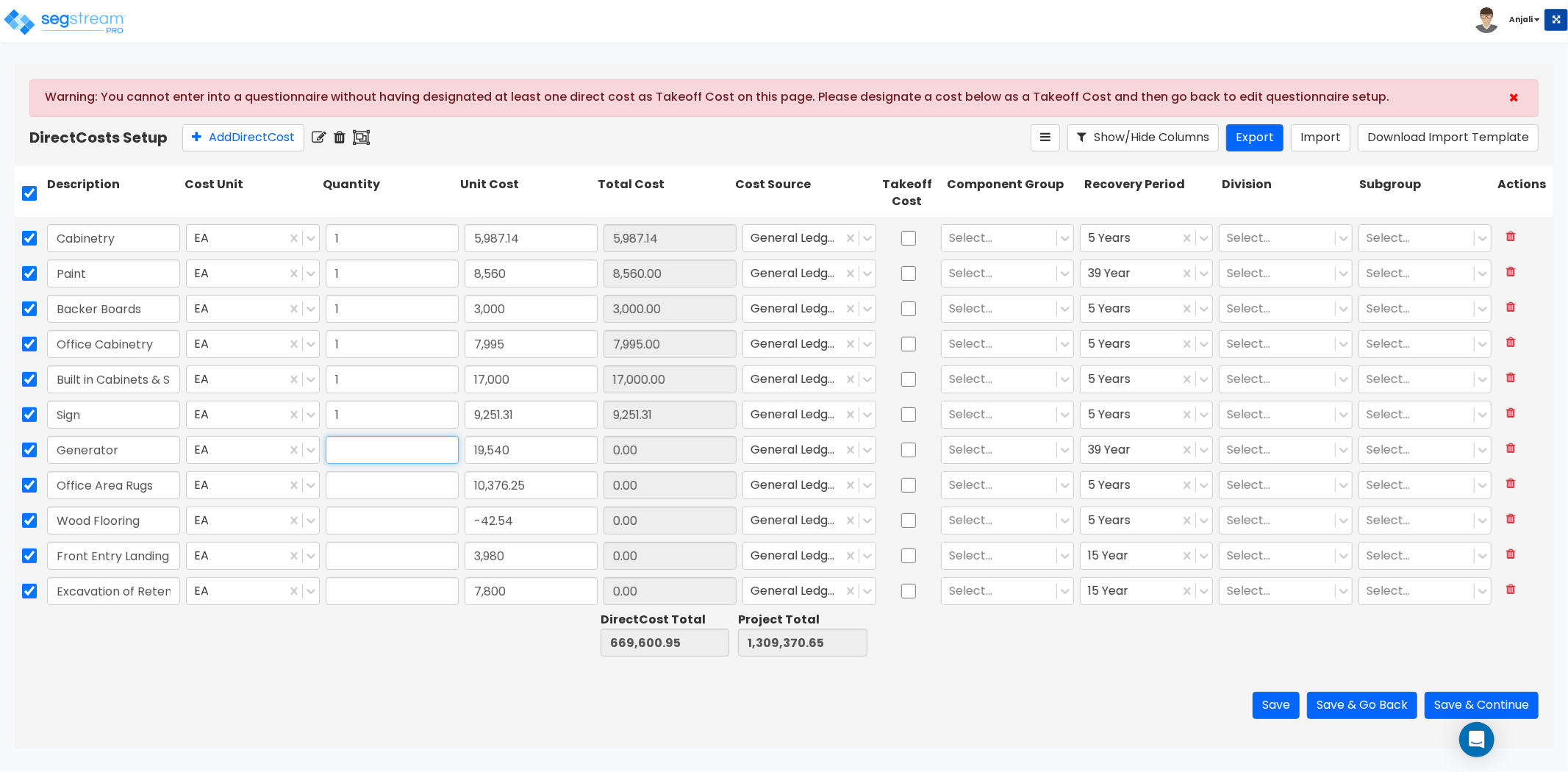
type input "9,251.31"
drag, startPoint x: 347, startPoint y: 456, endPoint x: 350, endPoint y: 469, distance: 13.3
click at [347, 457] on input "text" at bounding box center [392, 449] width 133 height 28
type input "1"
type input "19,540.00"
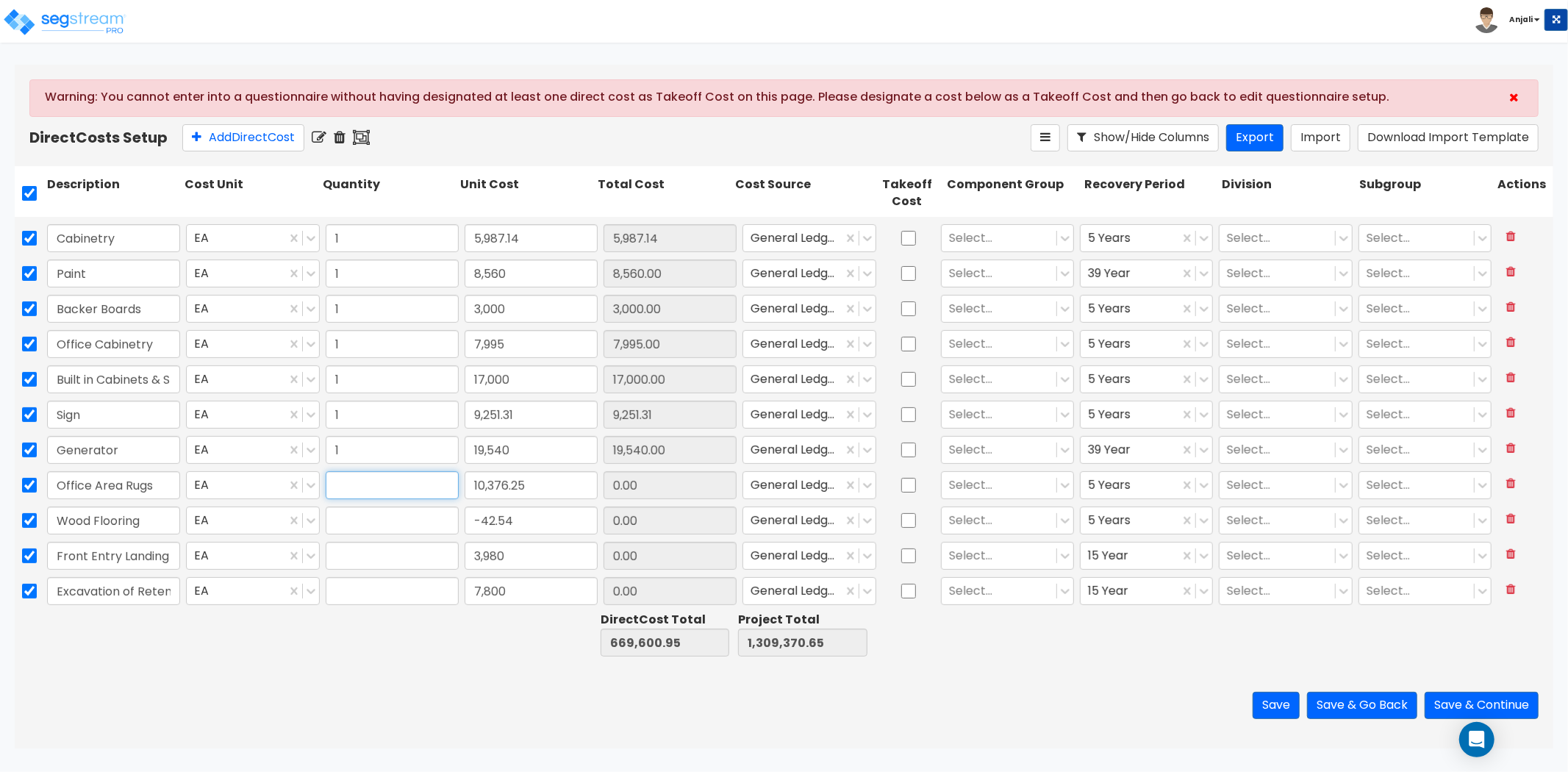
click at [343, 495] on input "text" at bounding box center [392, 485] width 133 height 28
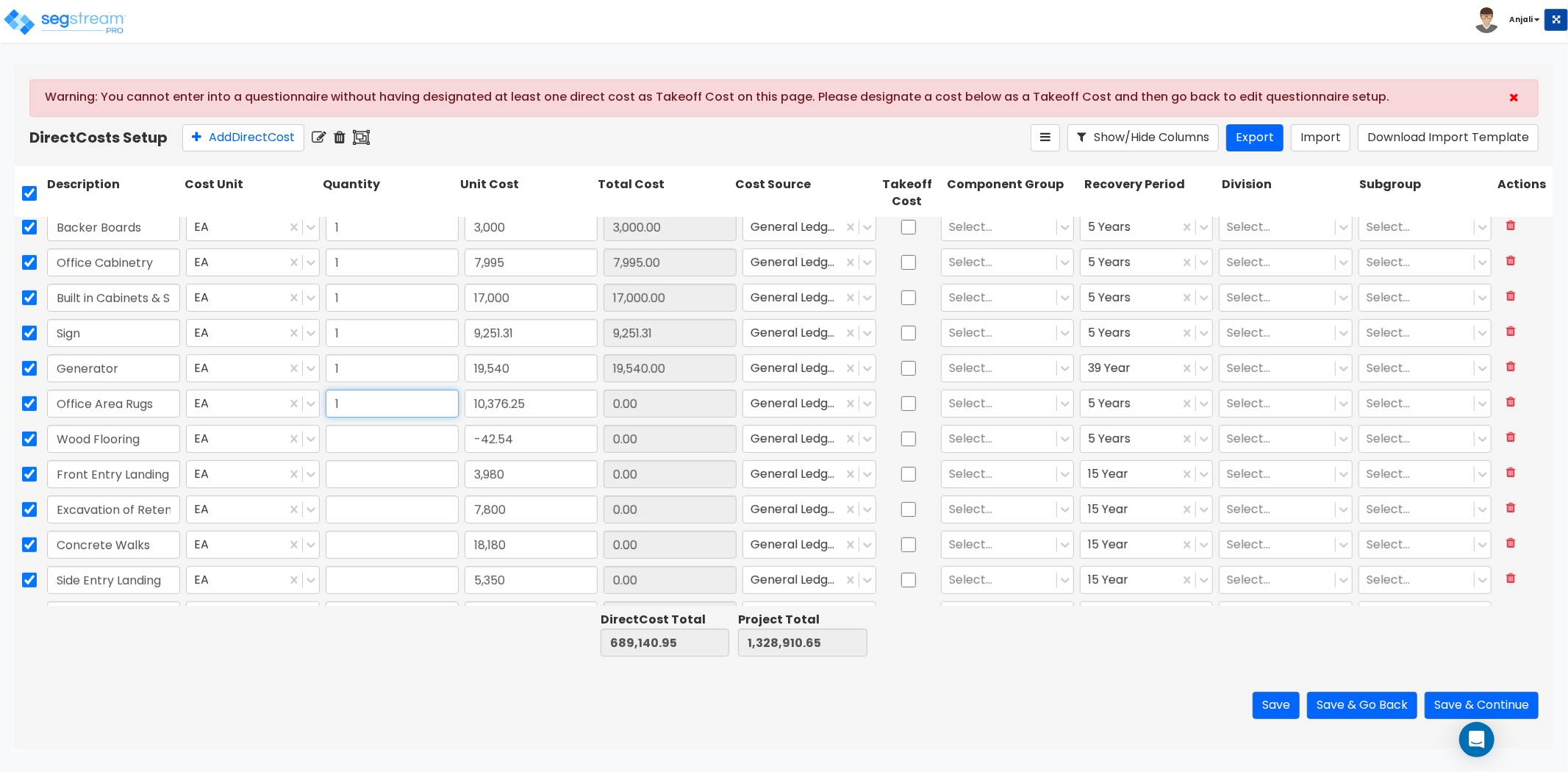
type input "1"
type input "10,376.25"
click at [360, 449] on input "text" at bounding box center [392, 439] width 133 height 28
type input "1"
type input "-42.54"
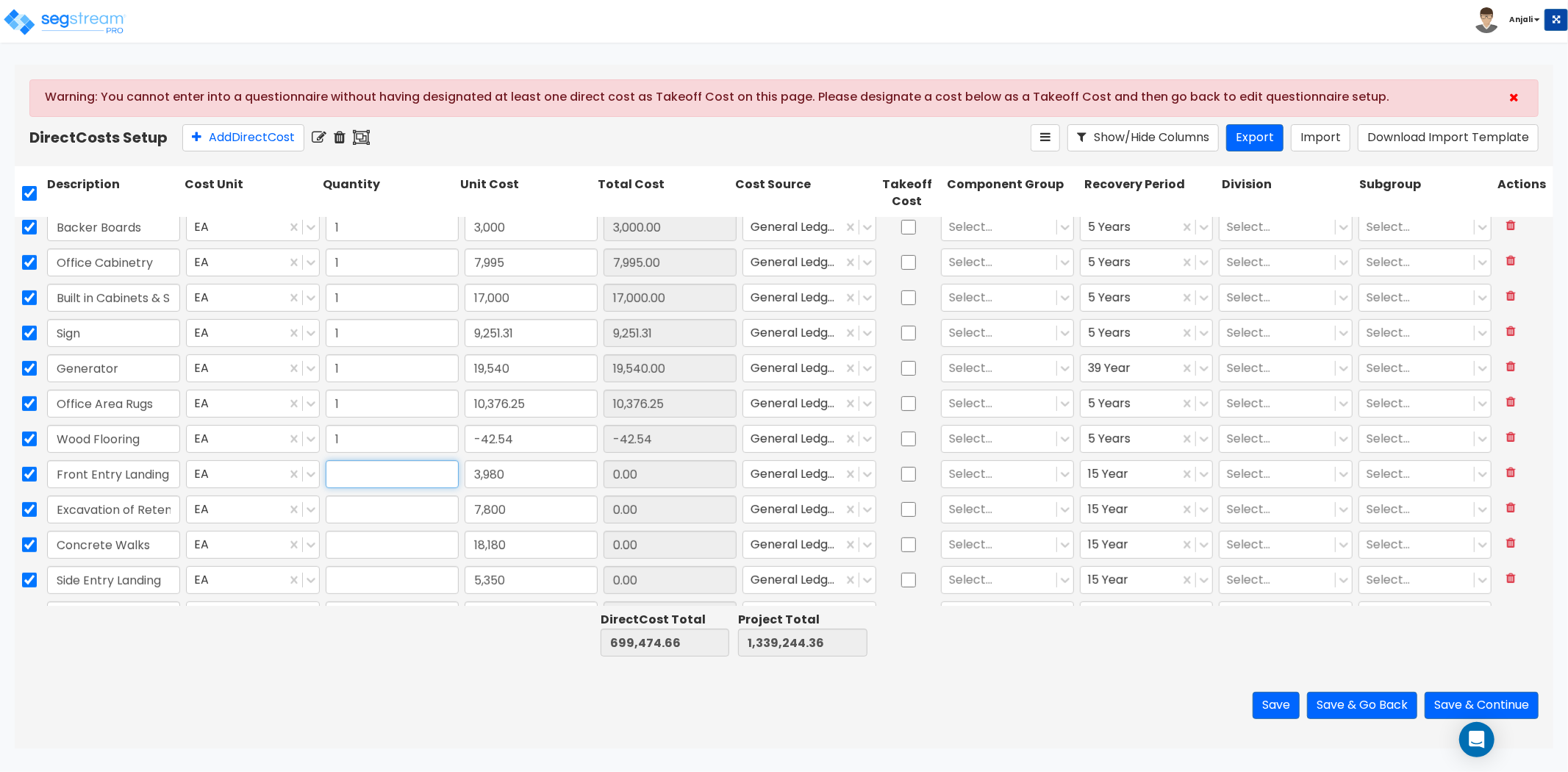
drag, startPoint x: 361, startPoint y: 468, endPoint x: 361, endPoint y: 490, distance: 22.0
click at [361, 468] on input "text" at bounding box center [392, 474] width 133 height 28
type input "1"
type input "3,980.00"
click at [365, 510] on input "text" at bounding box center [392, 509] width 133 height 28
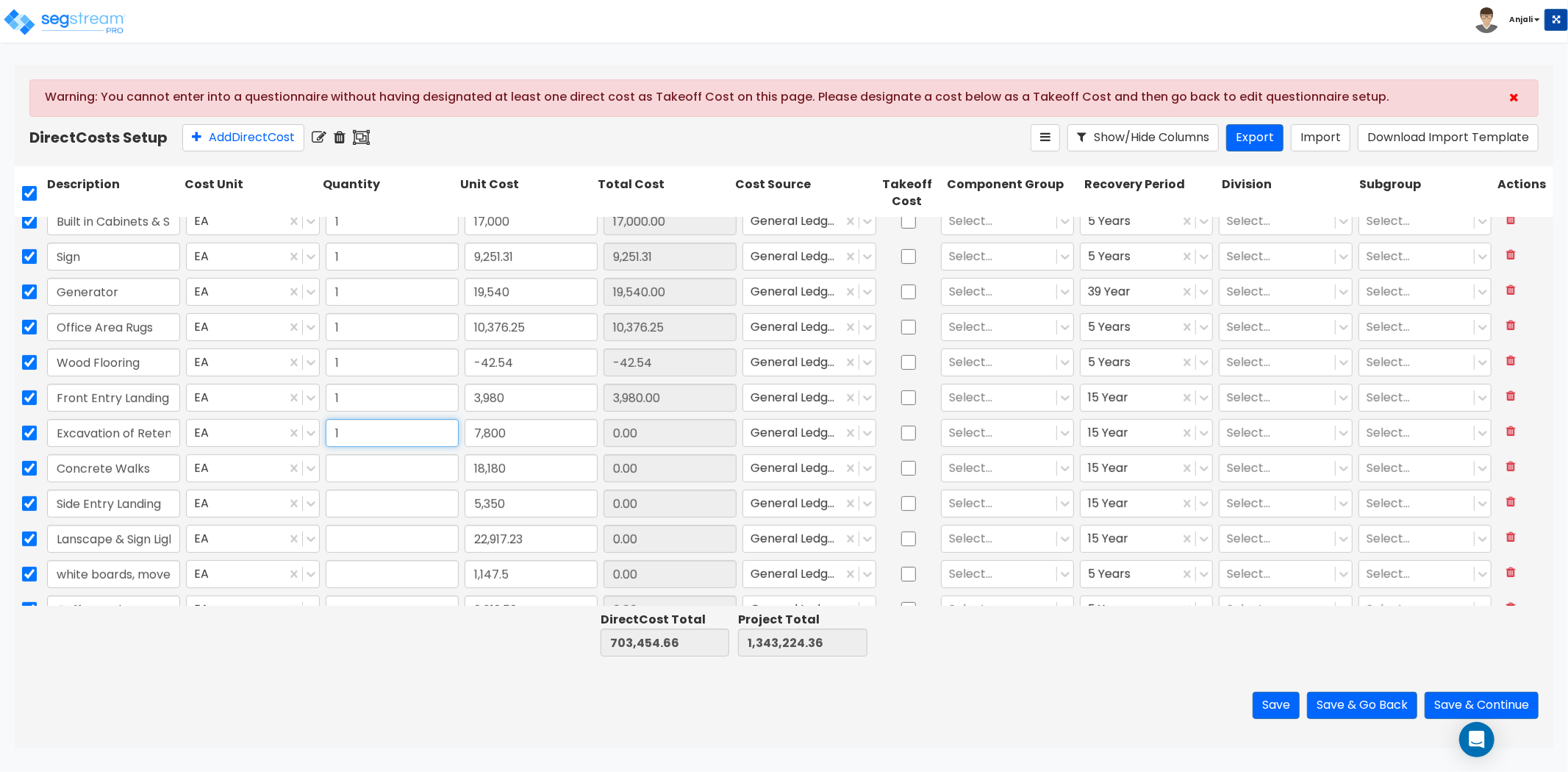
scroll to position [652, 0]
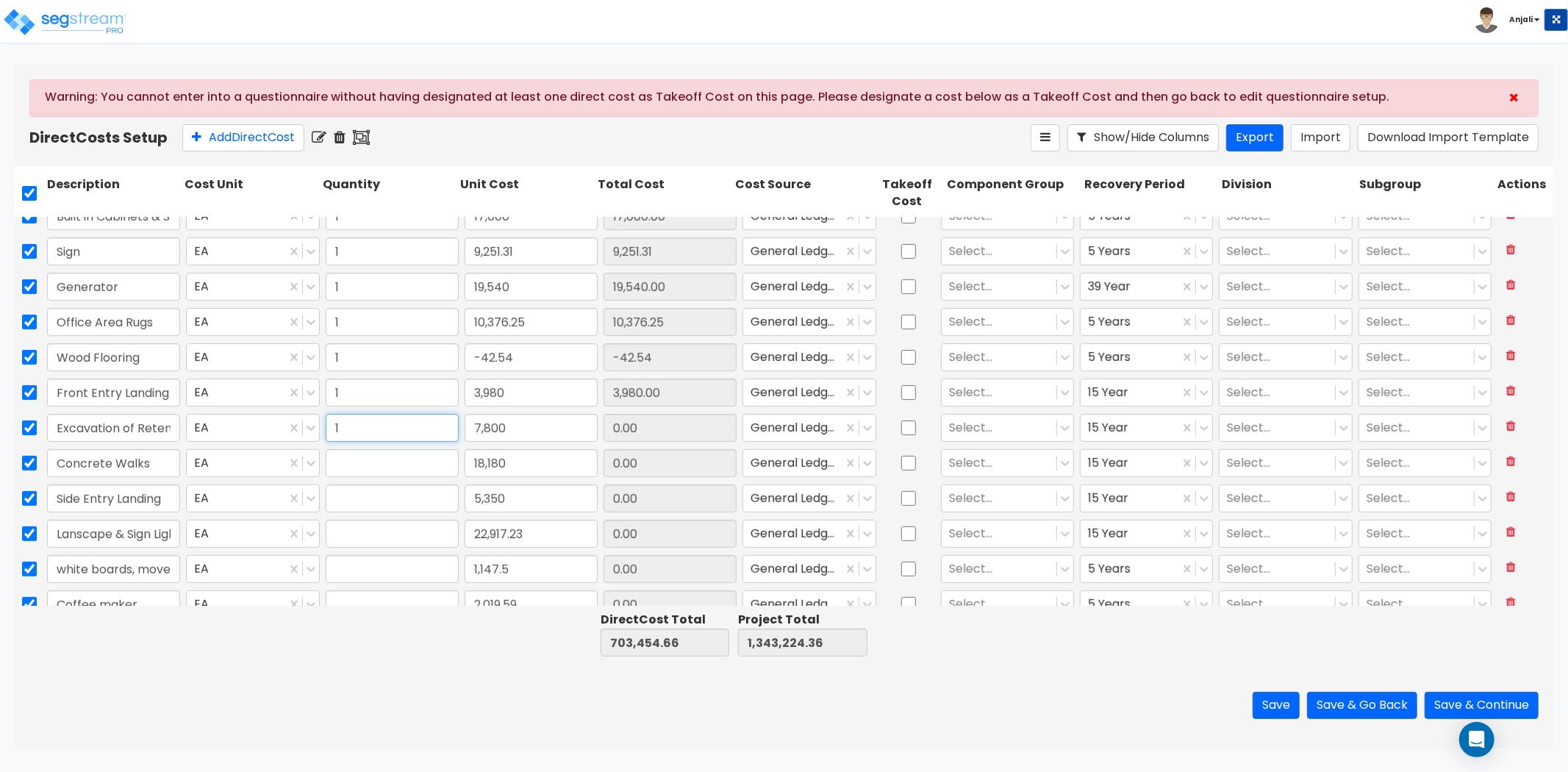
type input "1"
type input "7,800.00"
click at [354, 468] on input "text" at bounding box center [392, 463] width 133 height 28
type input "1"
type input "18,180.00"
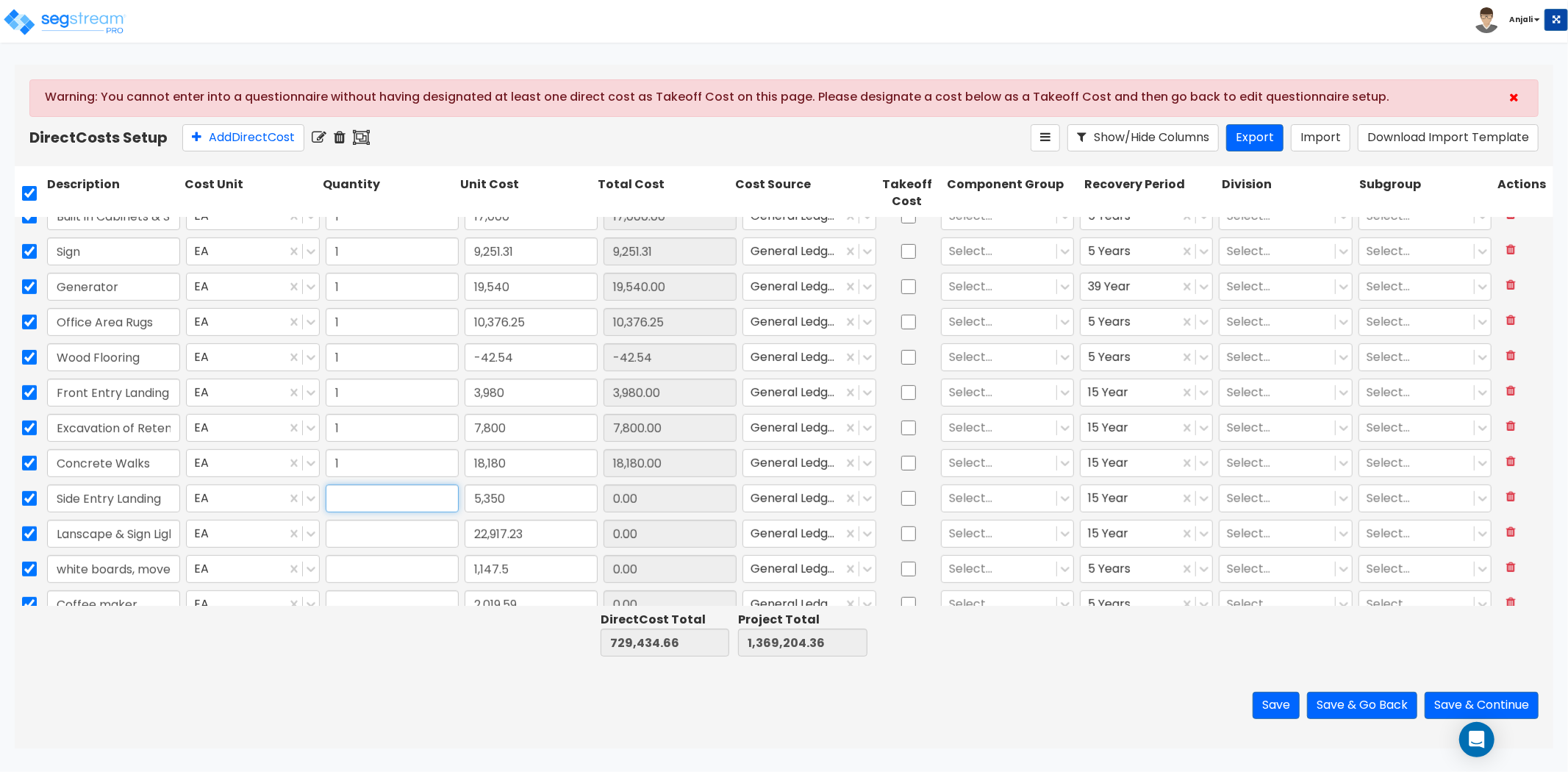
drag, startPoint x: 356, startPoint y: 494, endPoint x: 356, endPoint y: 532, distance: 38.0
click at [356, 497] on input "text" at bounding box center [392, 498] width 133 height 28
click at [356, 534] on input "text" at bounding box center [392, 534] width 133 height 28
type input "1"
type input "22,917.23"
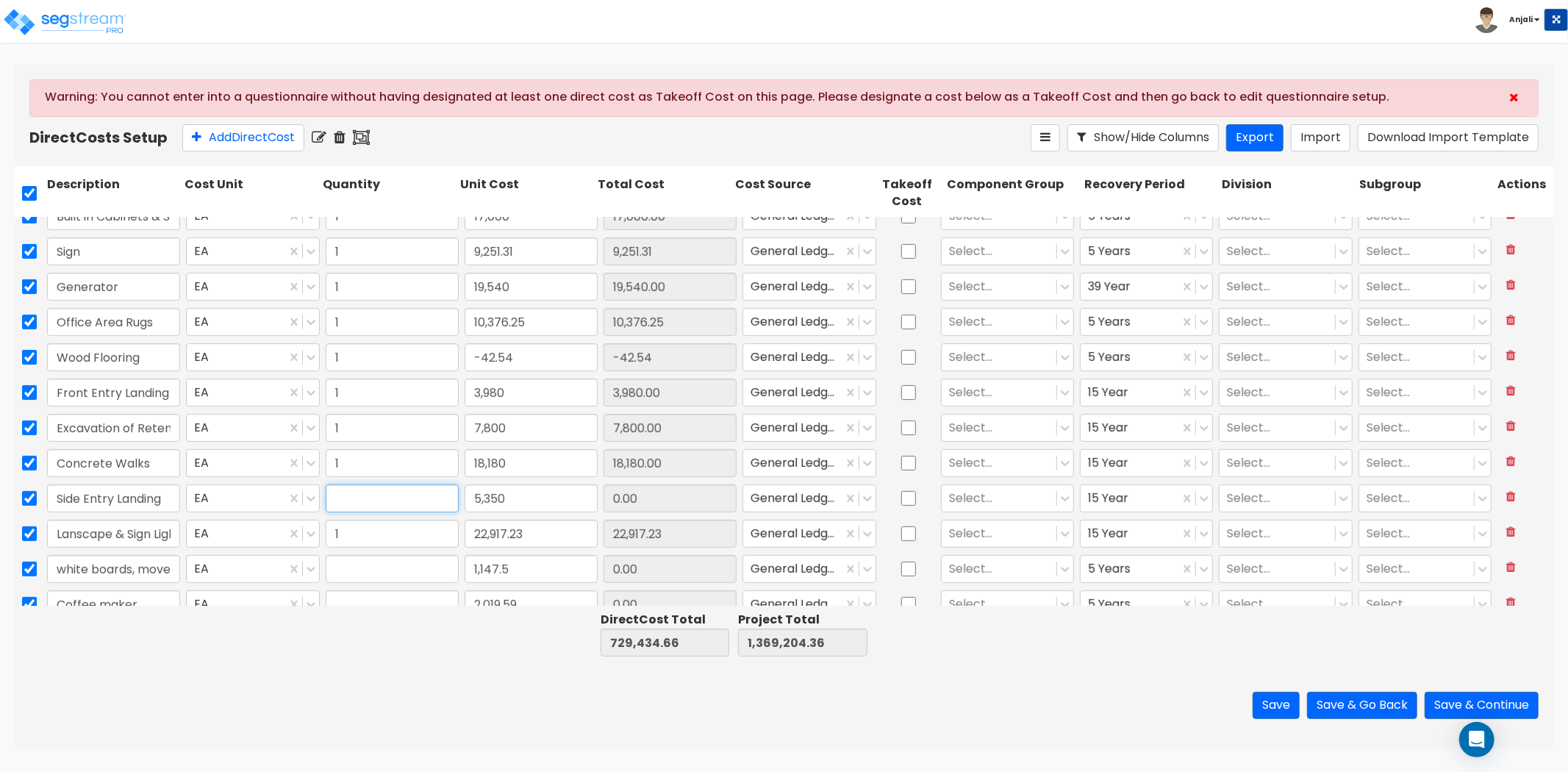
click at [350, 487] on input "text" at bounding box center [392, 498] width 133 height 28
type input "1"
type input "5,350.00"
click at [348, 566] on input "text" at bounding box center [392, 568] width 133 height 28
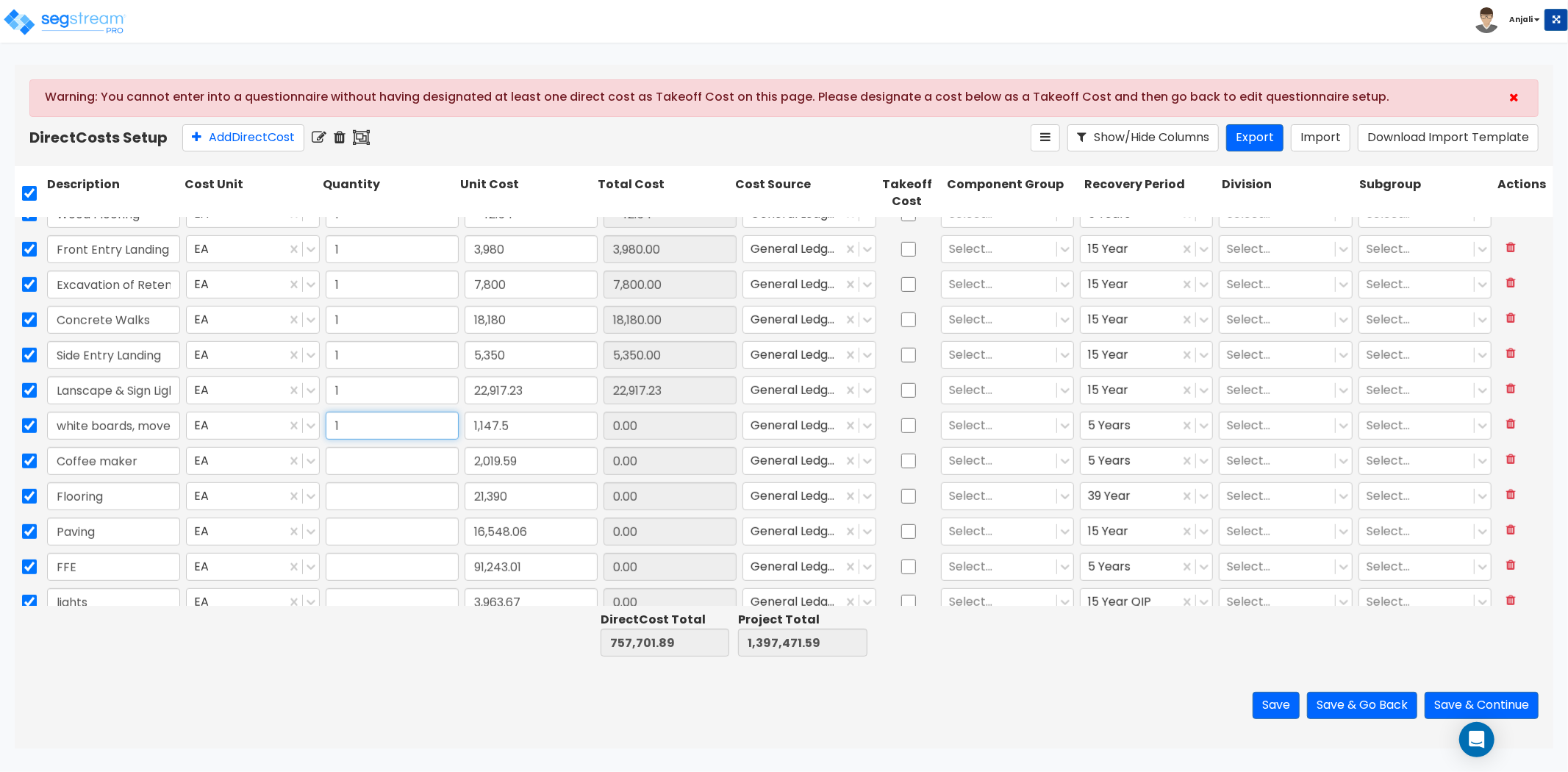
scroll to position [817, 0]
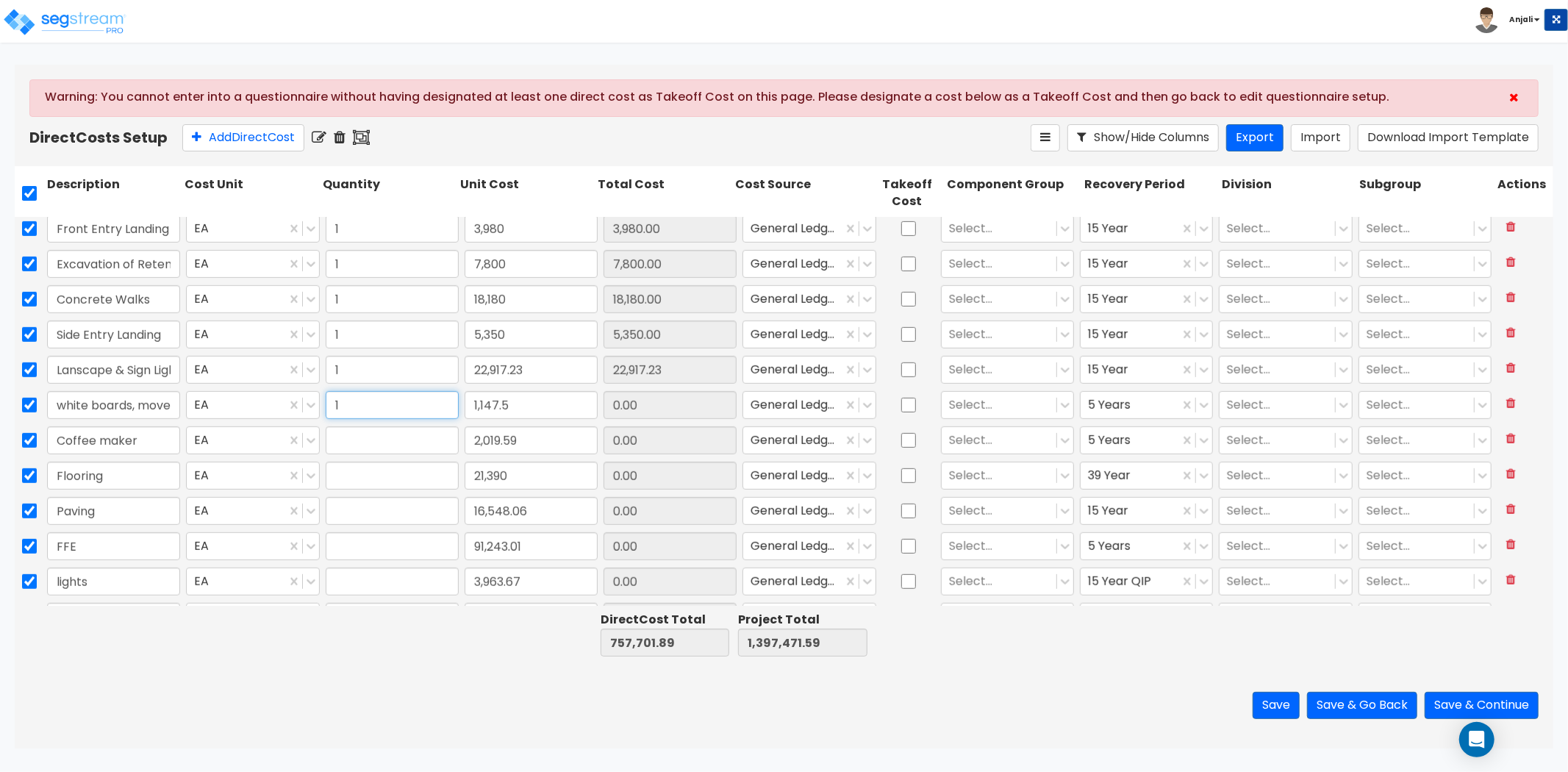
type input "1"
type input "1,147.50"
click at [364, 441] on input "text" at bounding box center [392, 440] width 133 height 28
type input "1"
type input "2,019.59"
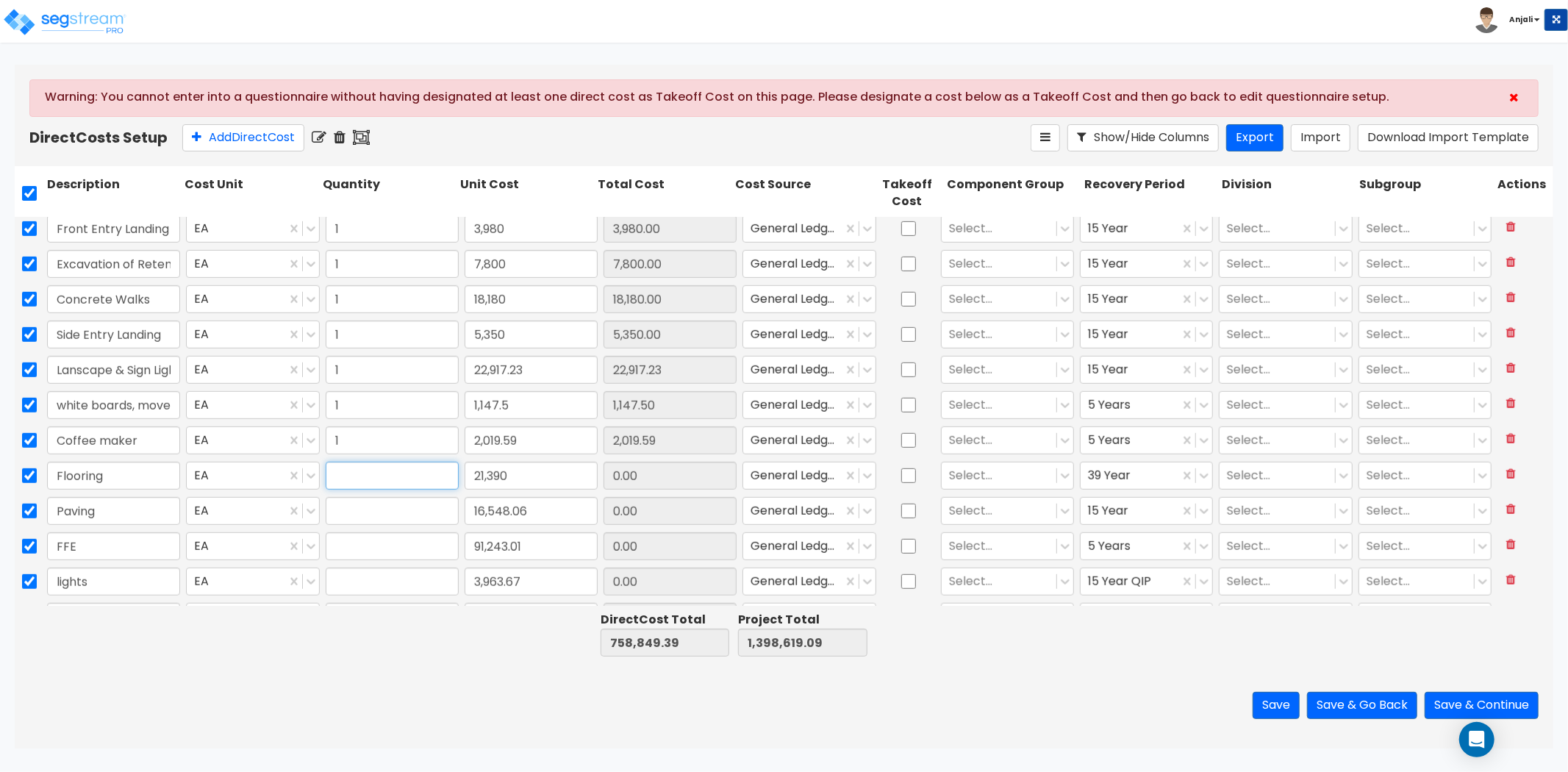
click at [363, 476] on input "text" at bounding box center [392, 475] width 133 height 28
type input "1"
type input "21,390.00"
click at [353, 517] on input "text" at bounding box center [392, 511] width 133 height 28
type input "1"
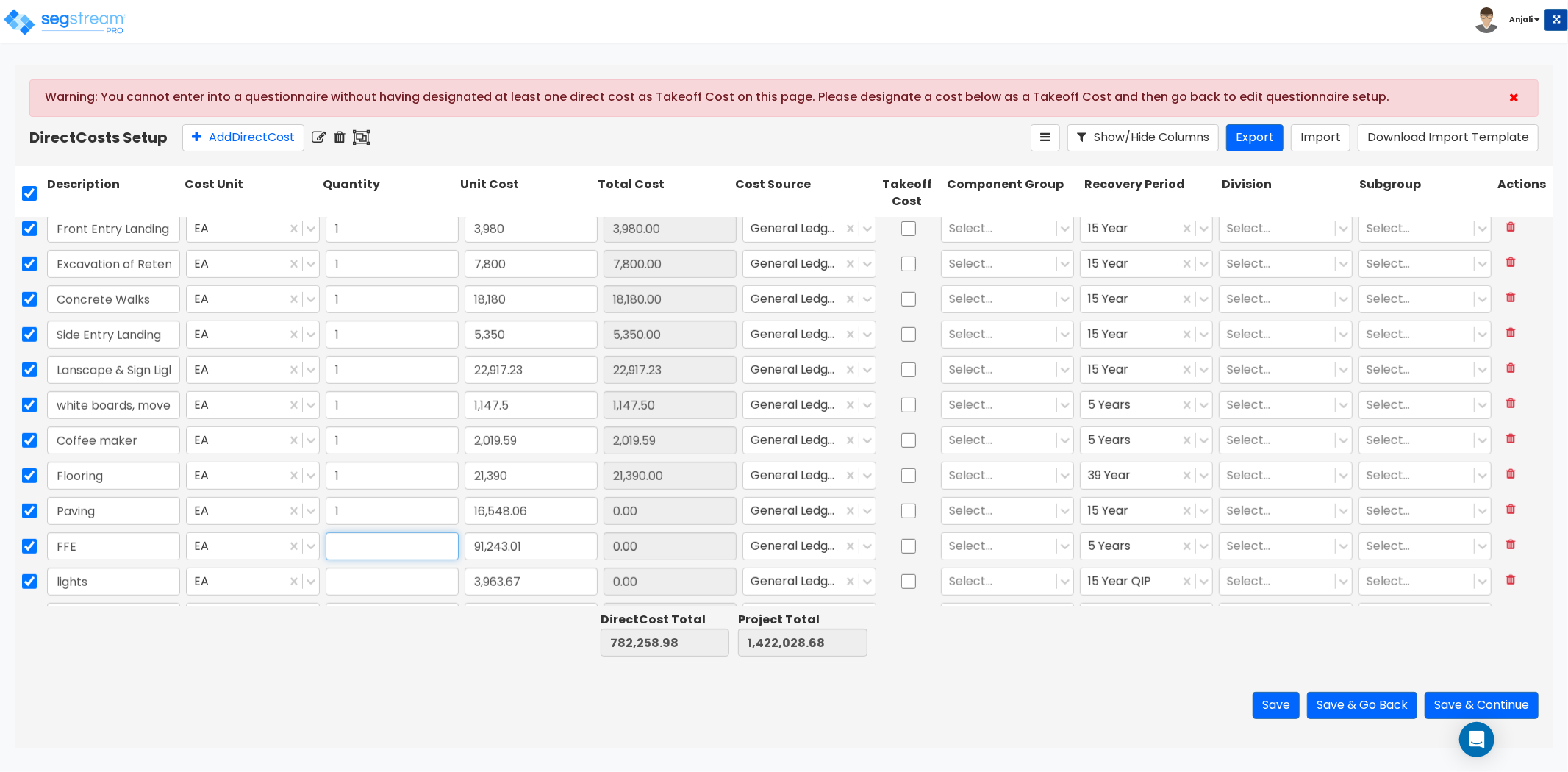
type input "16,548.06"
click at [351, 547] on input "text" at bounding box center [392, 545] width 133 height 28
type input "1"
type input "91,243.01"
click at [351, 578] on input "text" at bounding box center [392, 581] width 133 height 28
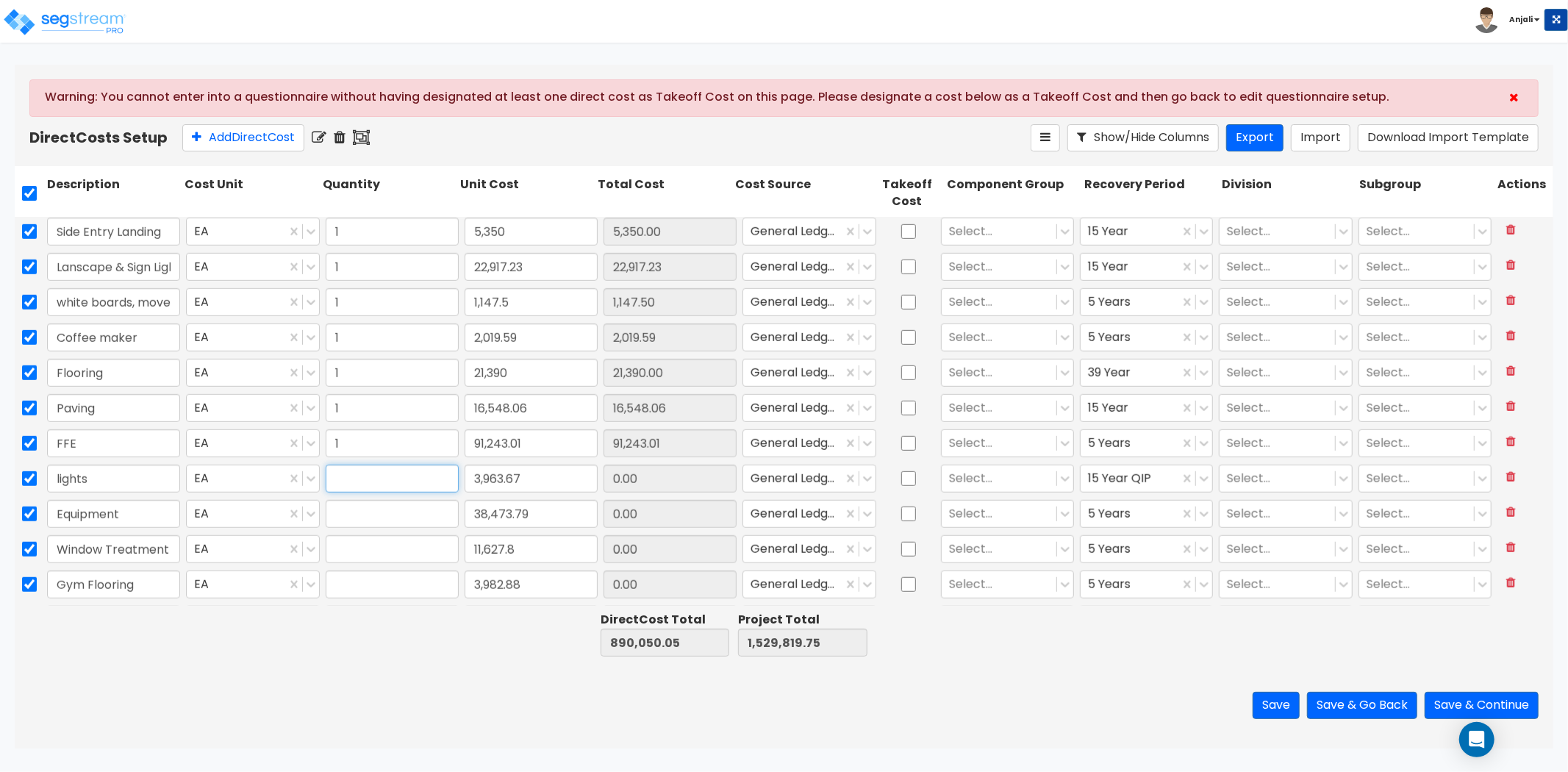
scroll to position [952, 0]
type input "1"
type input "3,963.67"
click at [363, 476] on input "text" at bounding box center [392, 481] width 133 height 28
type input "1"
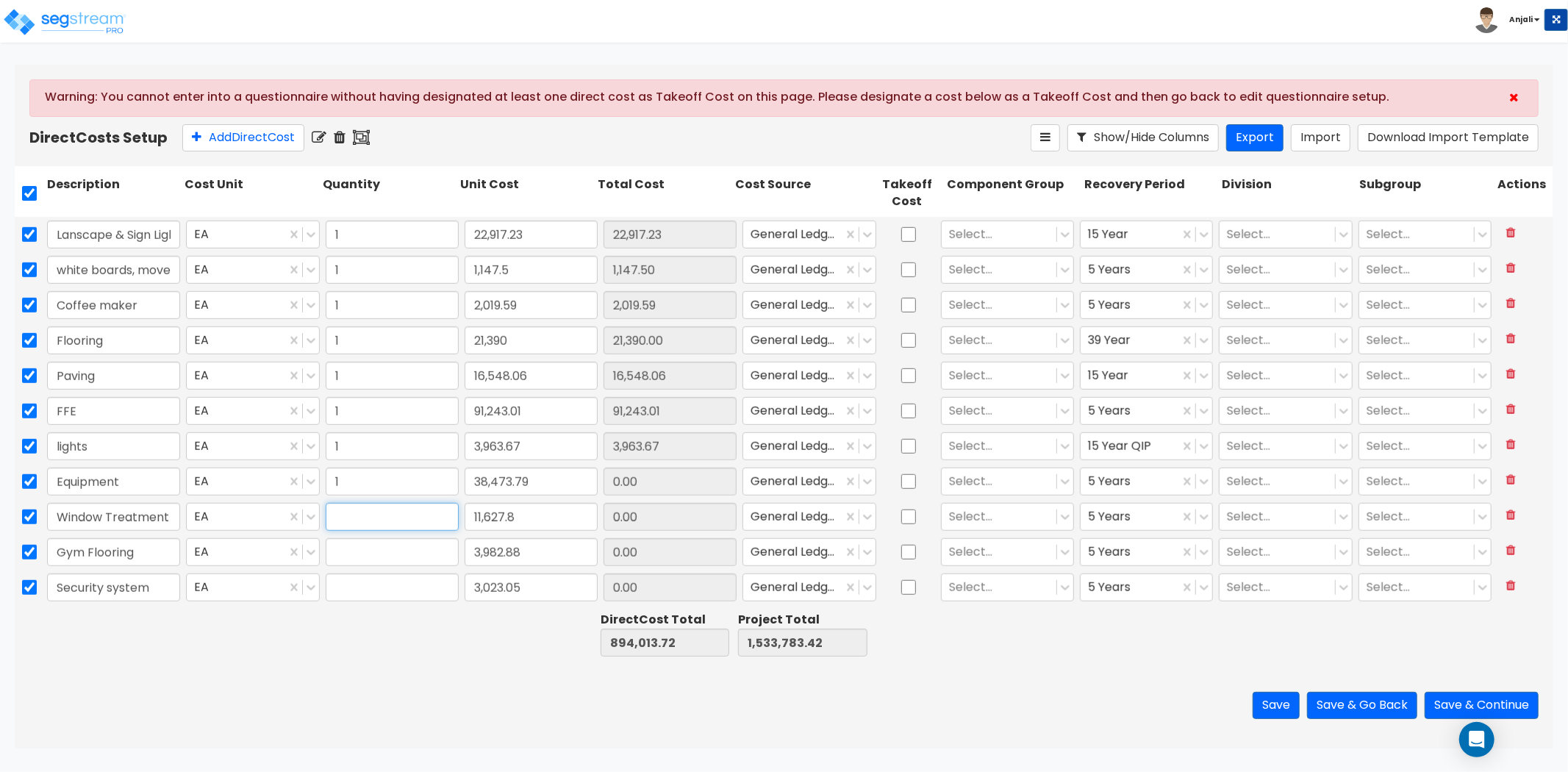
type input "38,473.79"
click at [348, 524] on input "text" at bounding box center [392, 516] width 133 height 28
type input "1"
type input "11,627.80"
click at [344, 550] on input "text" at bounding box center [392, 552] width 133 height 28
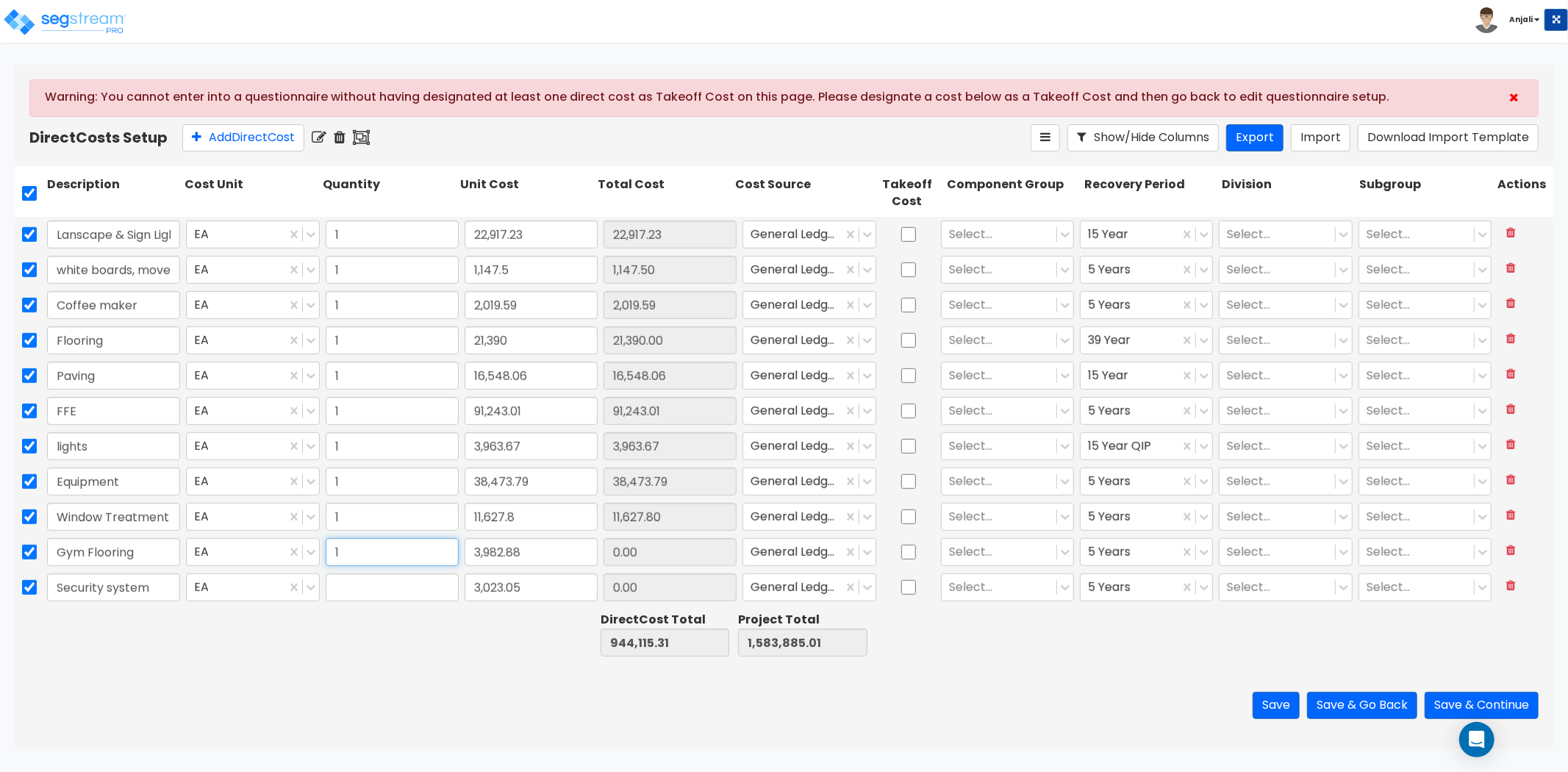
type input "1"
type input "3,982.88"
click at [344, 593] on input "text" at bounding box center [392, 587] width 133 height 28
type input "1"
type input "3,023.05"
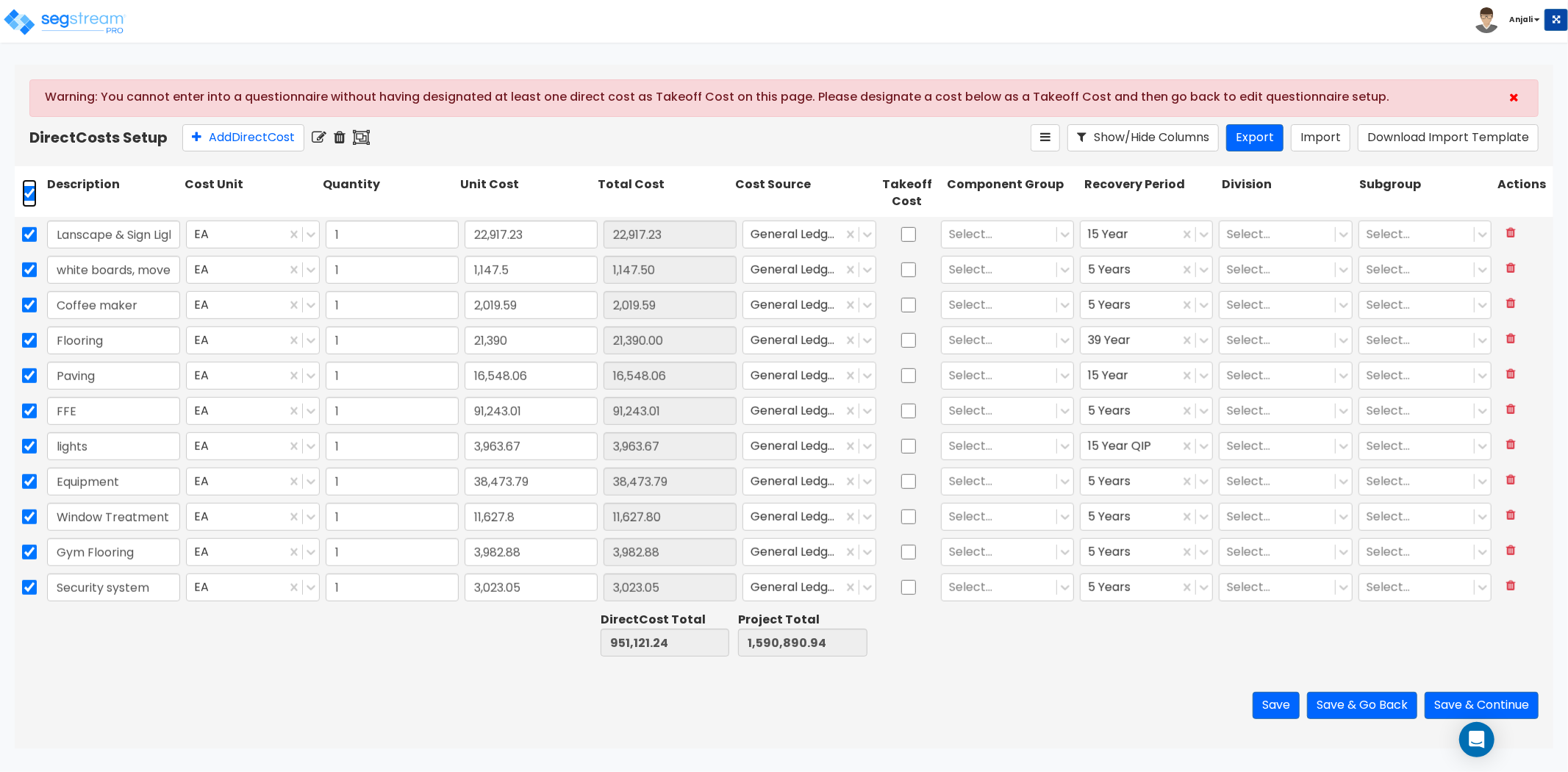
click at [25, 191] on input "checkbox" at bounding box center [29, 193] width 15 height 28
checkbox input "false"
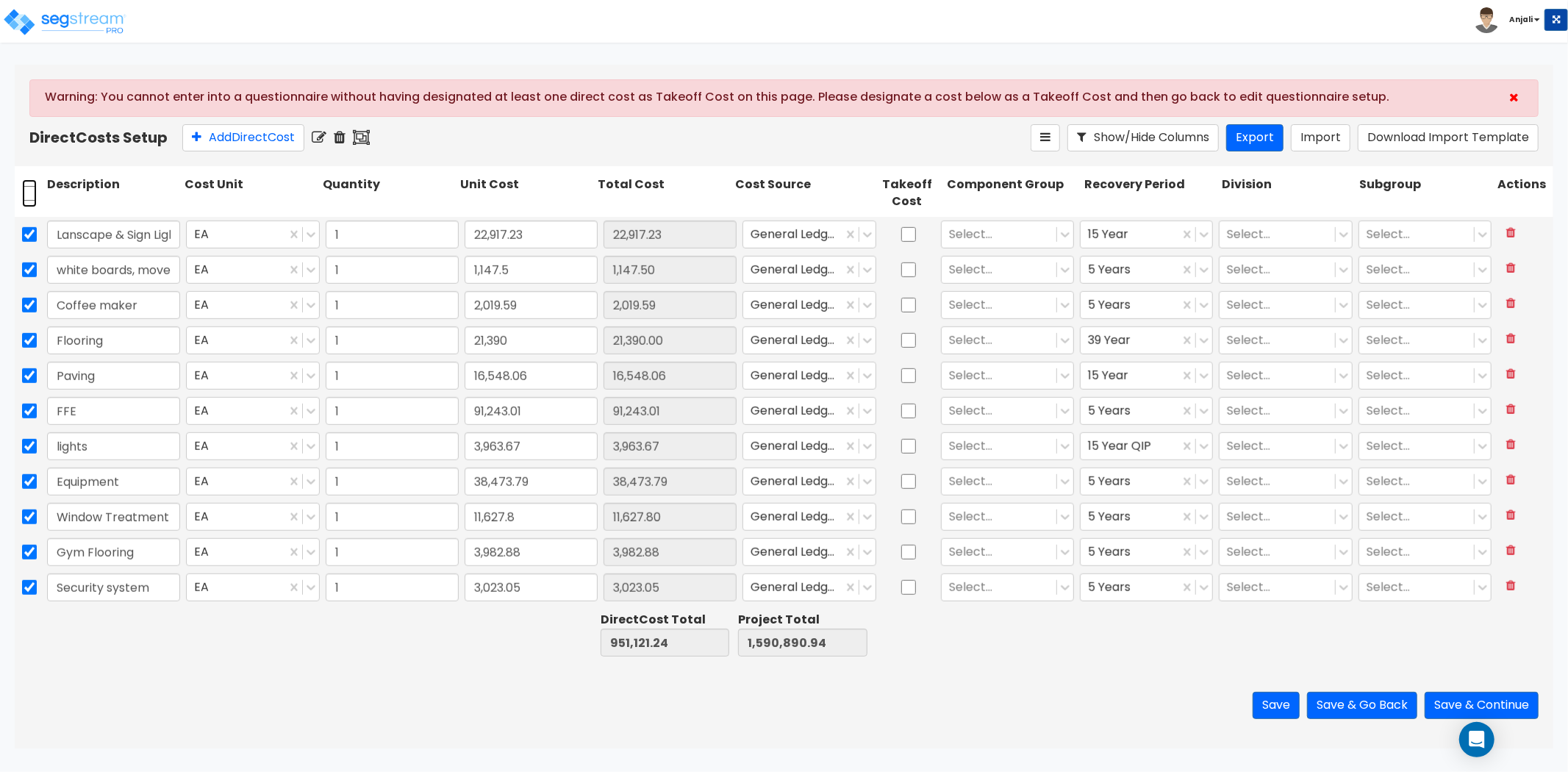
checkbox input "false"
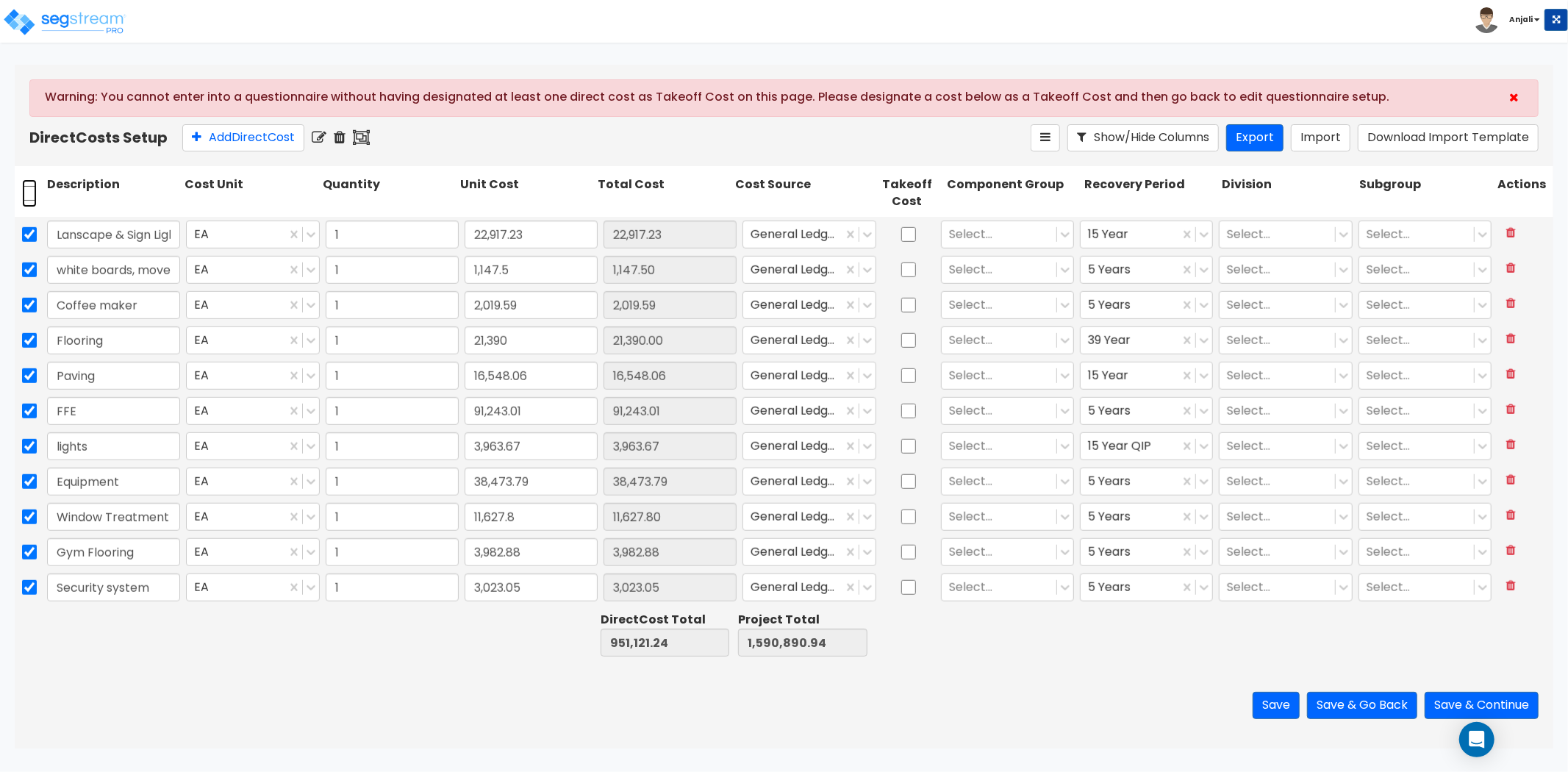
checkbox input "false"
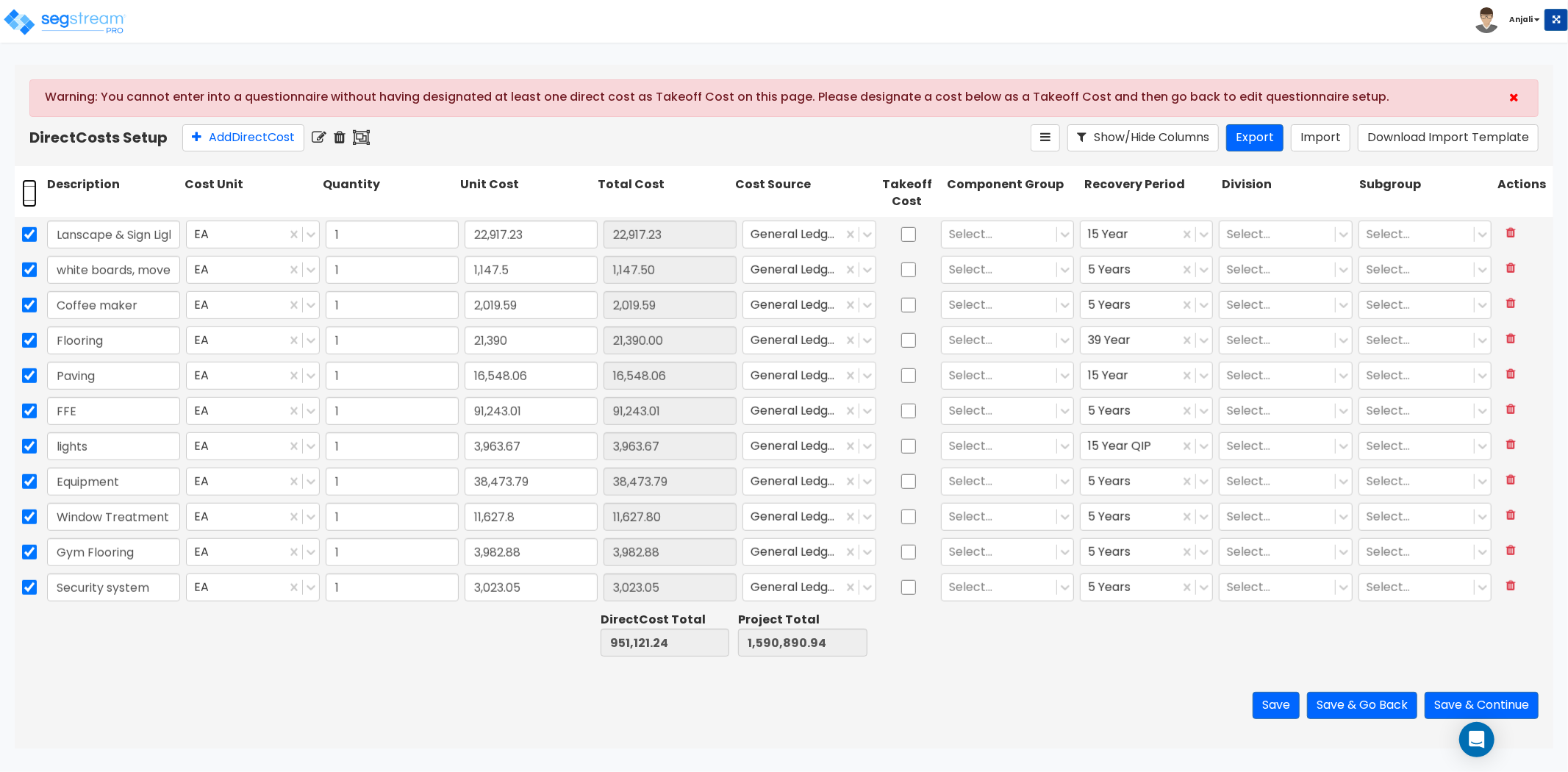
checkbox input "false"
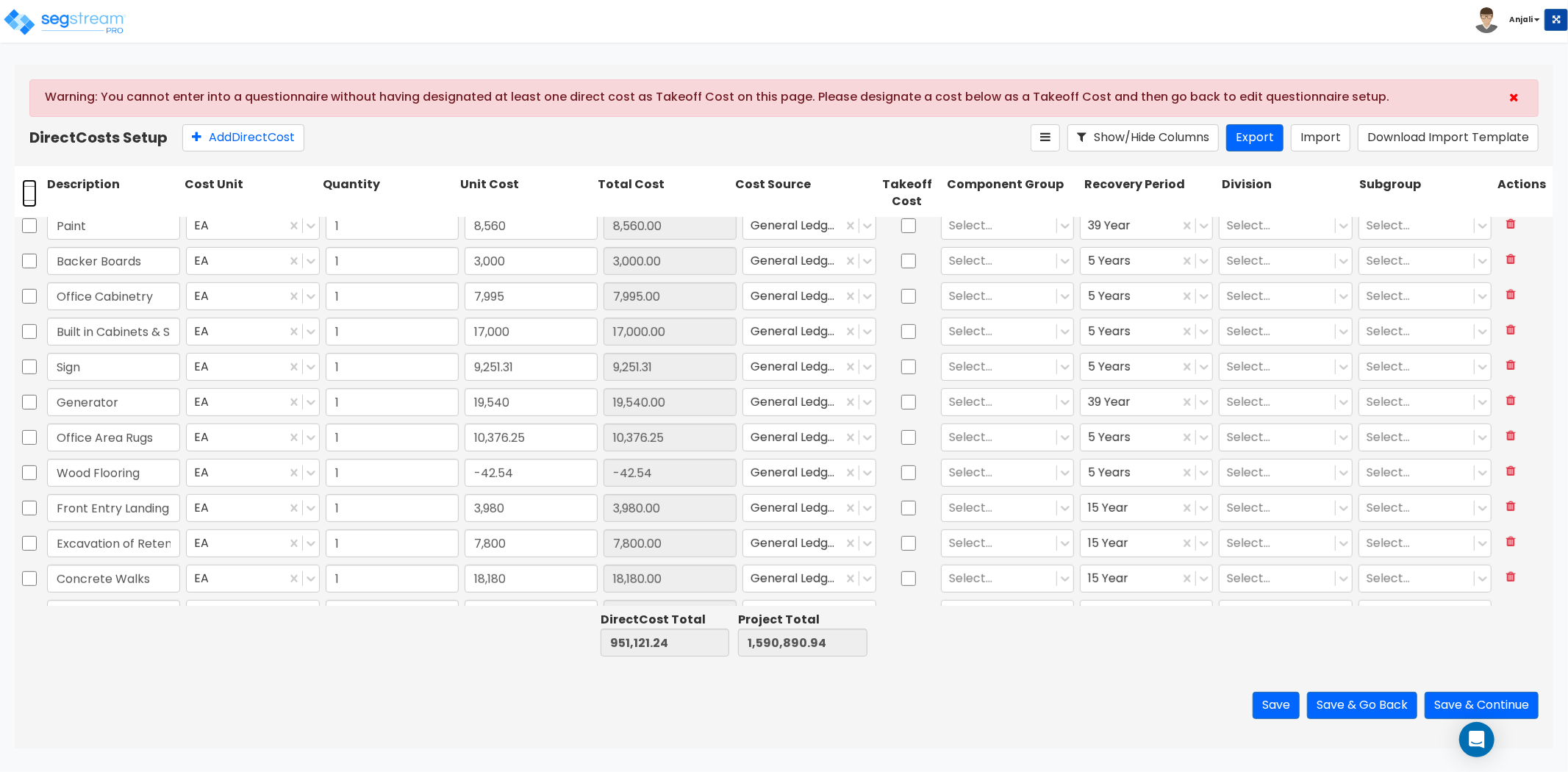
type input "1"
type input "16,625"
type input "1"
type input "175,000"
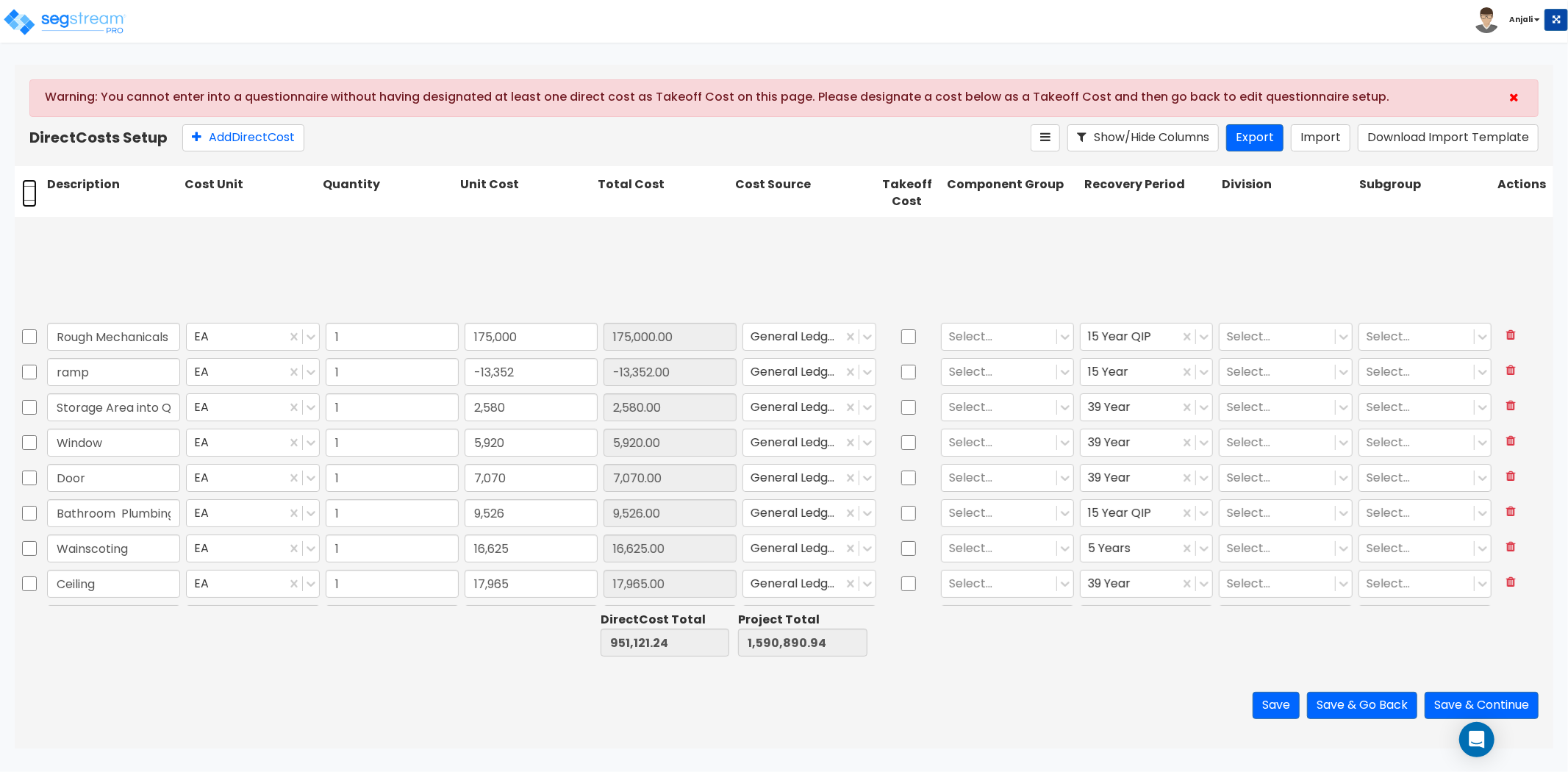
scroll to position [0, 0]
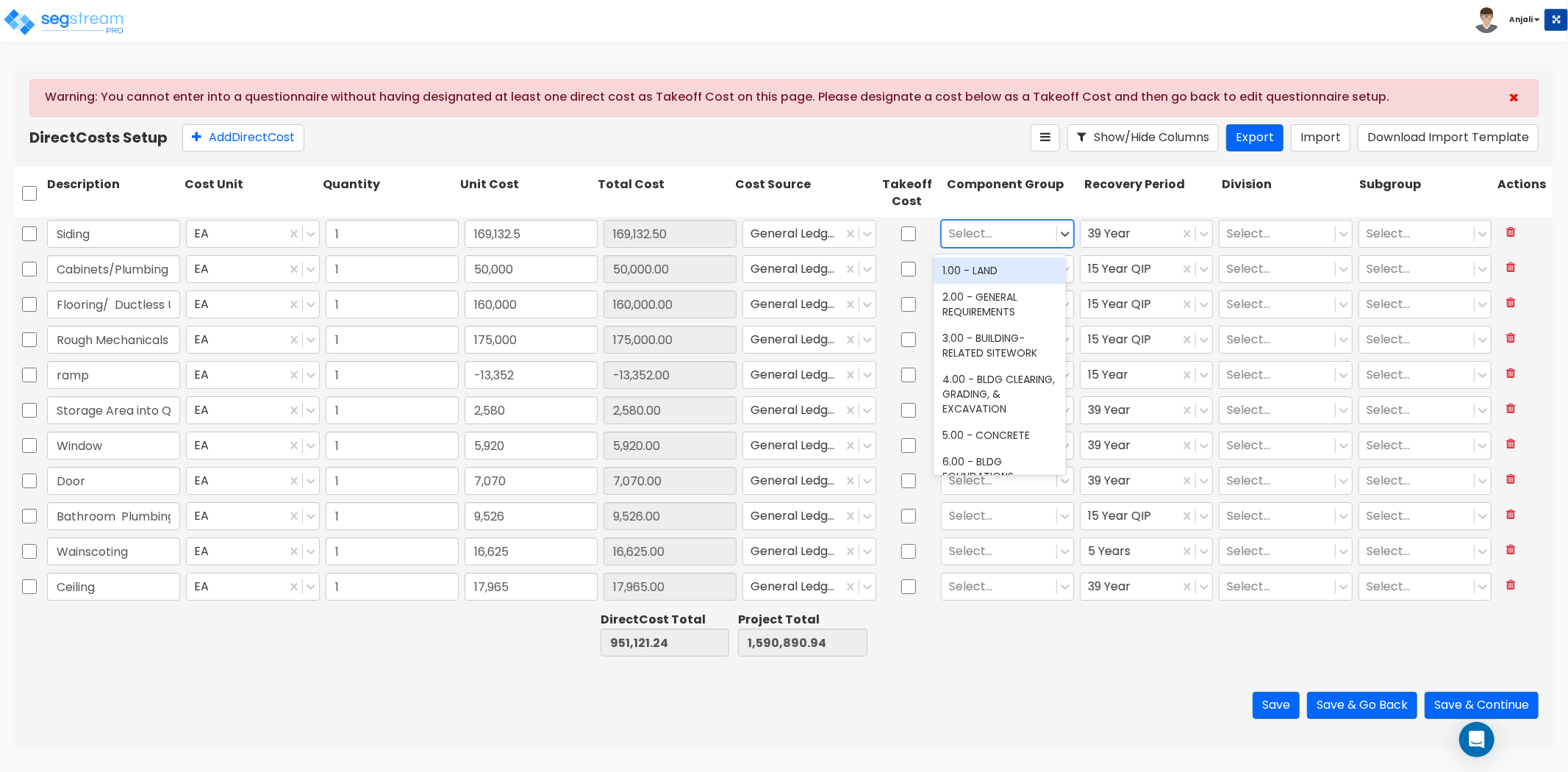
click at [998, 235] on div at bounding box center [999, 234] width 100 height 20
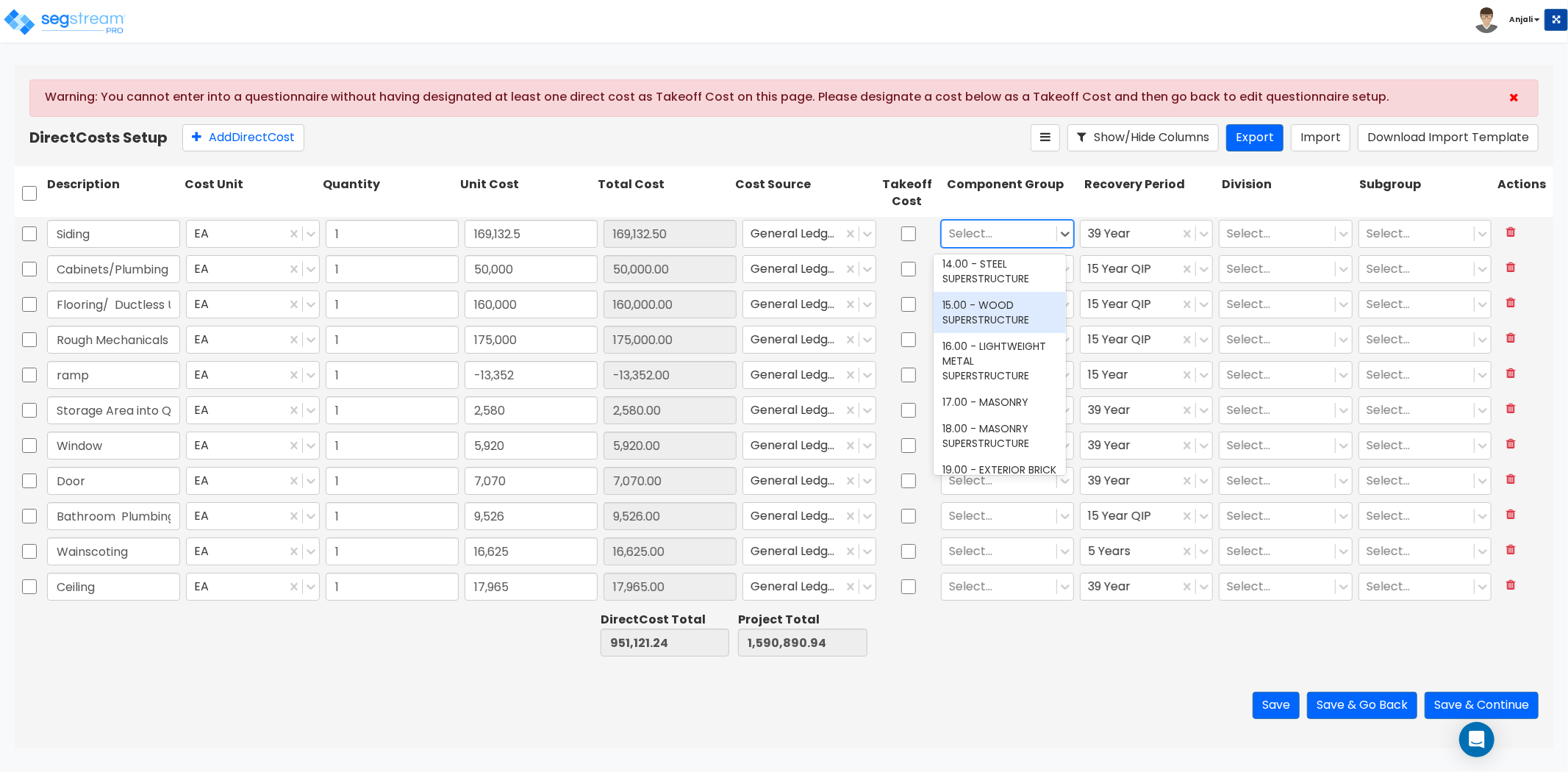
click at [1015, 314] on div "15.00 - WOOD SUPERSTRUCTURE" at bounding box center [1000, 312] width 132 height 41
click at [949, 230] on input "text" at bounding box center [950, 234] width 3 height 17
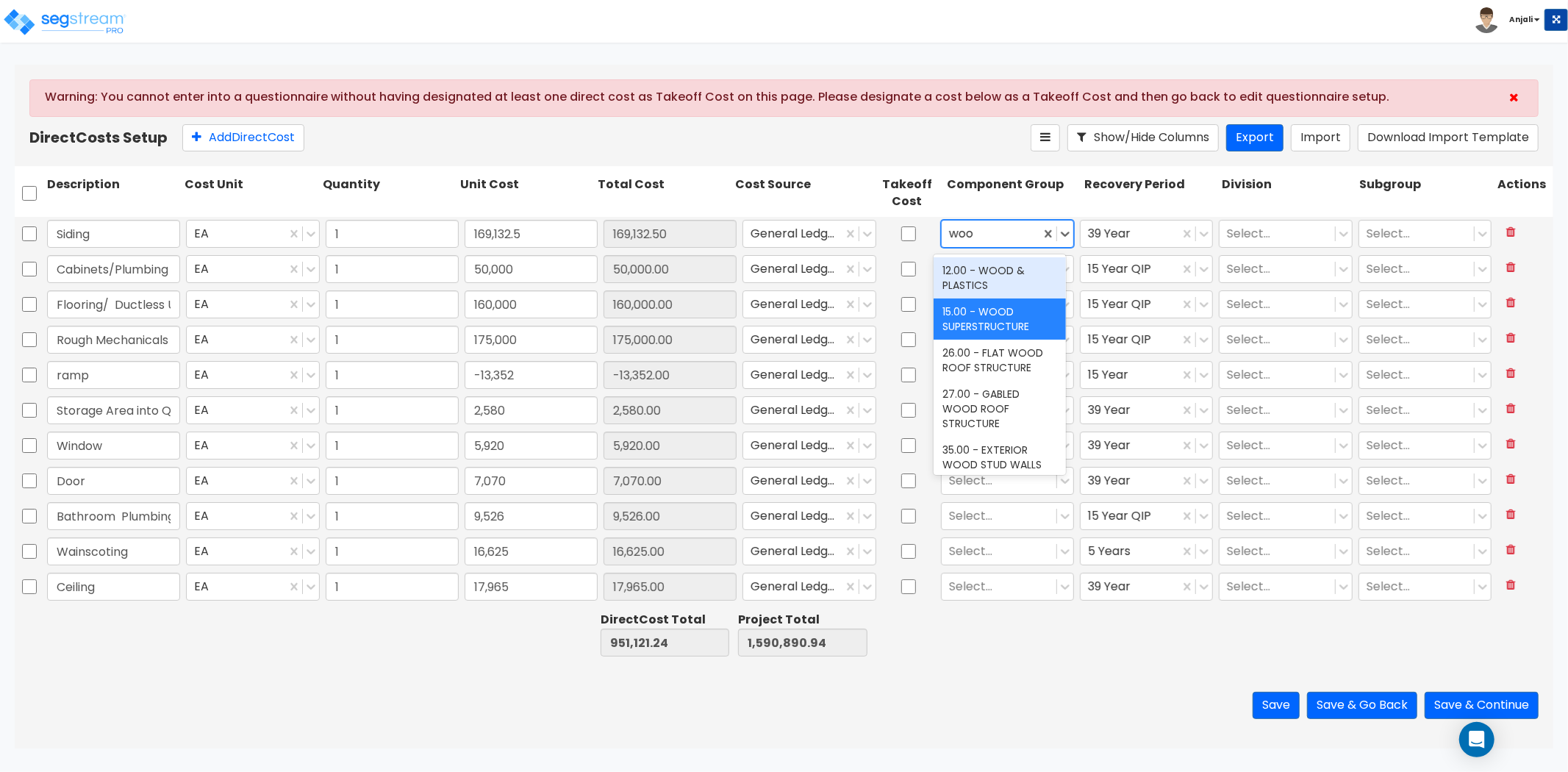
type input "wood"
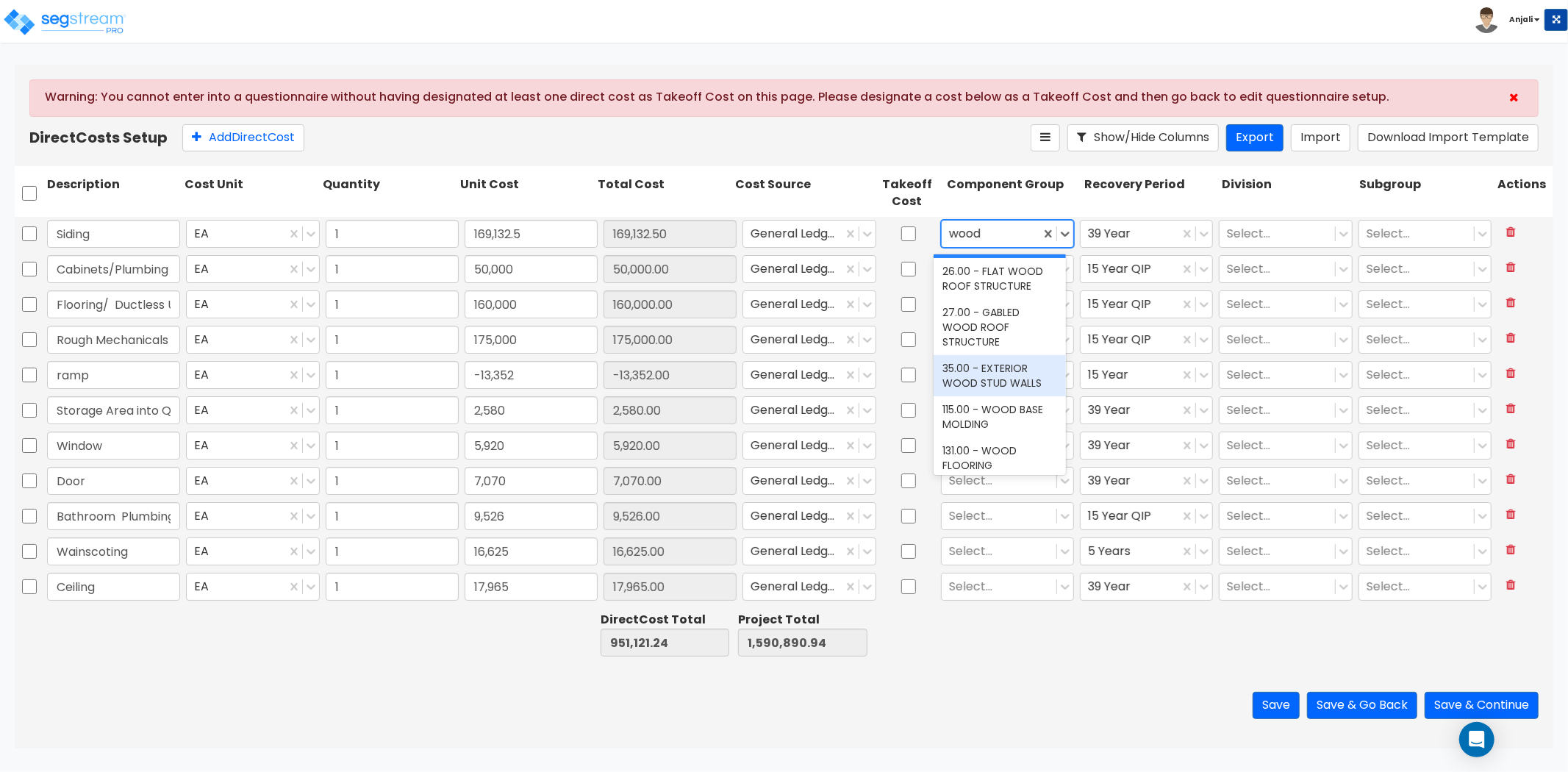
click at [1020, 363] on div "35.00 - EXTERIOR WOOD STUD WALLS" at bounding box center [1000, 375] width 132 height 41
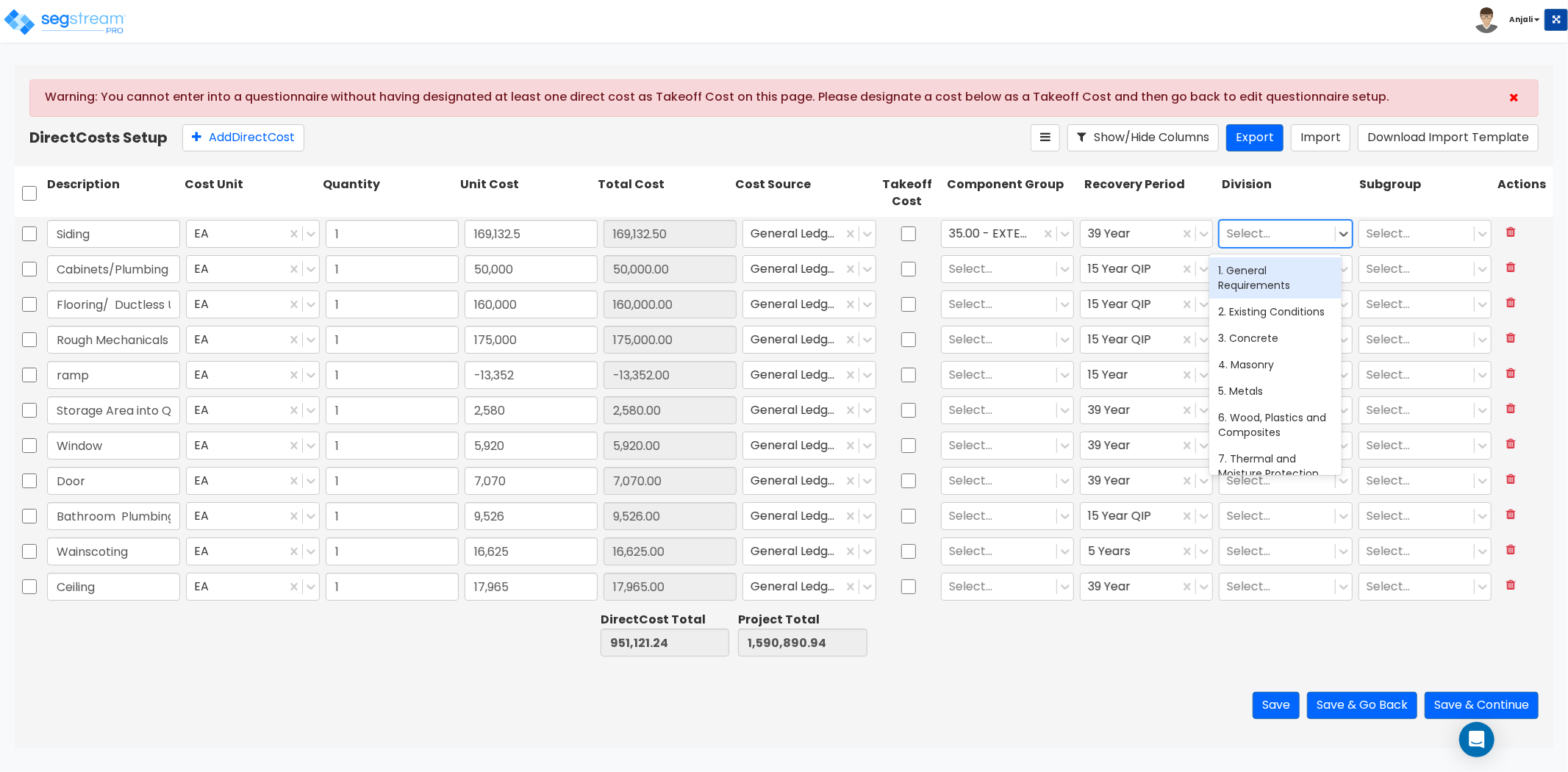
click at [1252, 232] on div at bounding box center [1277, 234] width 100 height 20
click at [1273, 355] on div "6. Wood, Plastics and Composites" at bounding box center [1275, 343] width 132 height 41
click at [1379, 241] on div at bounding box center [1416, 234] width 100 height 20
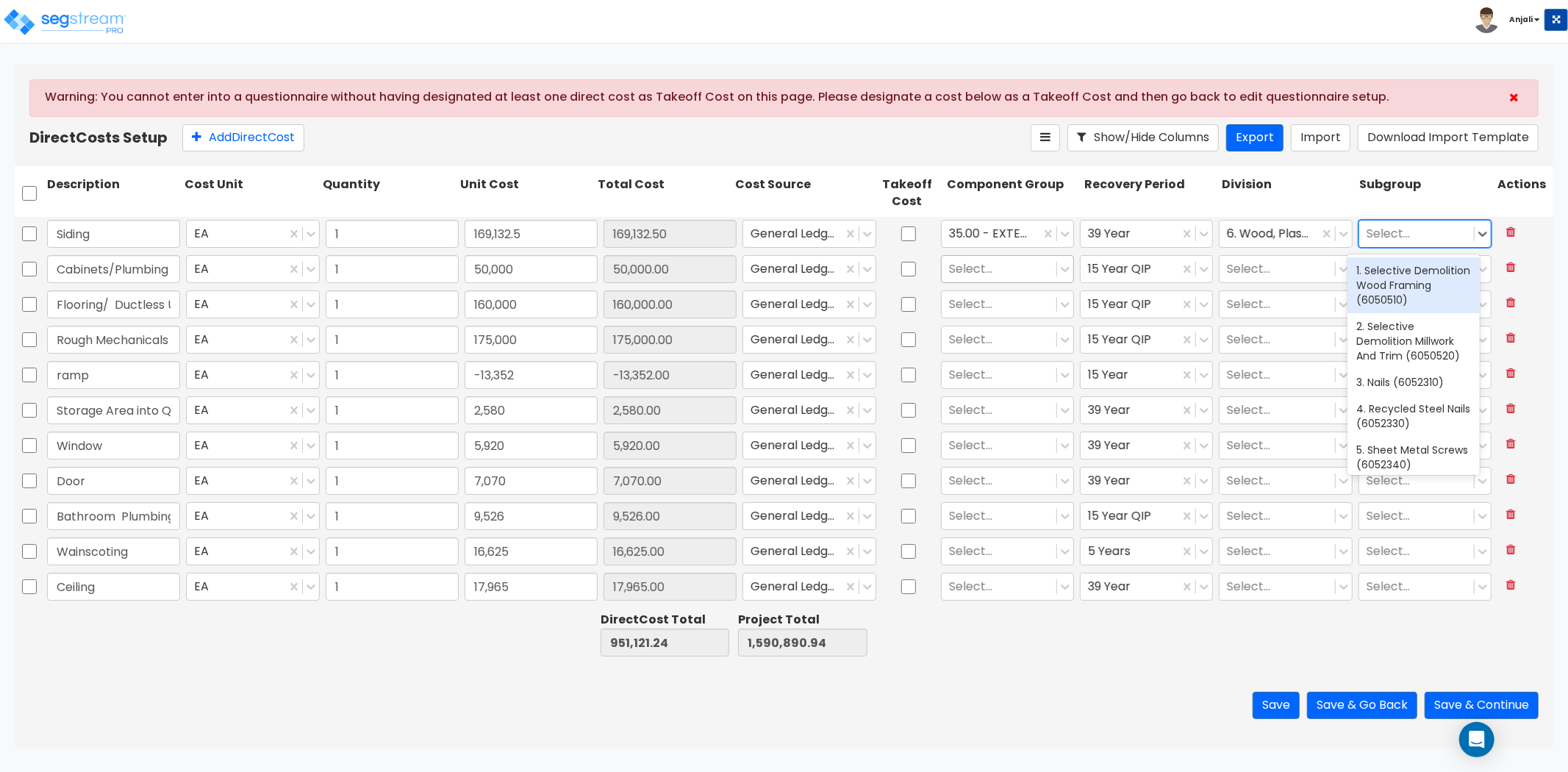
click at [985, 268] on div at bounding box center [999, 270] width 100 height 20
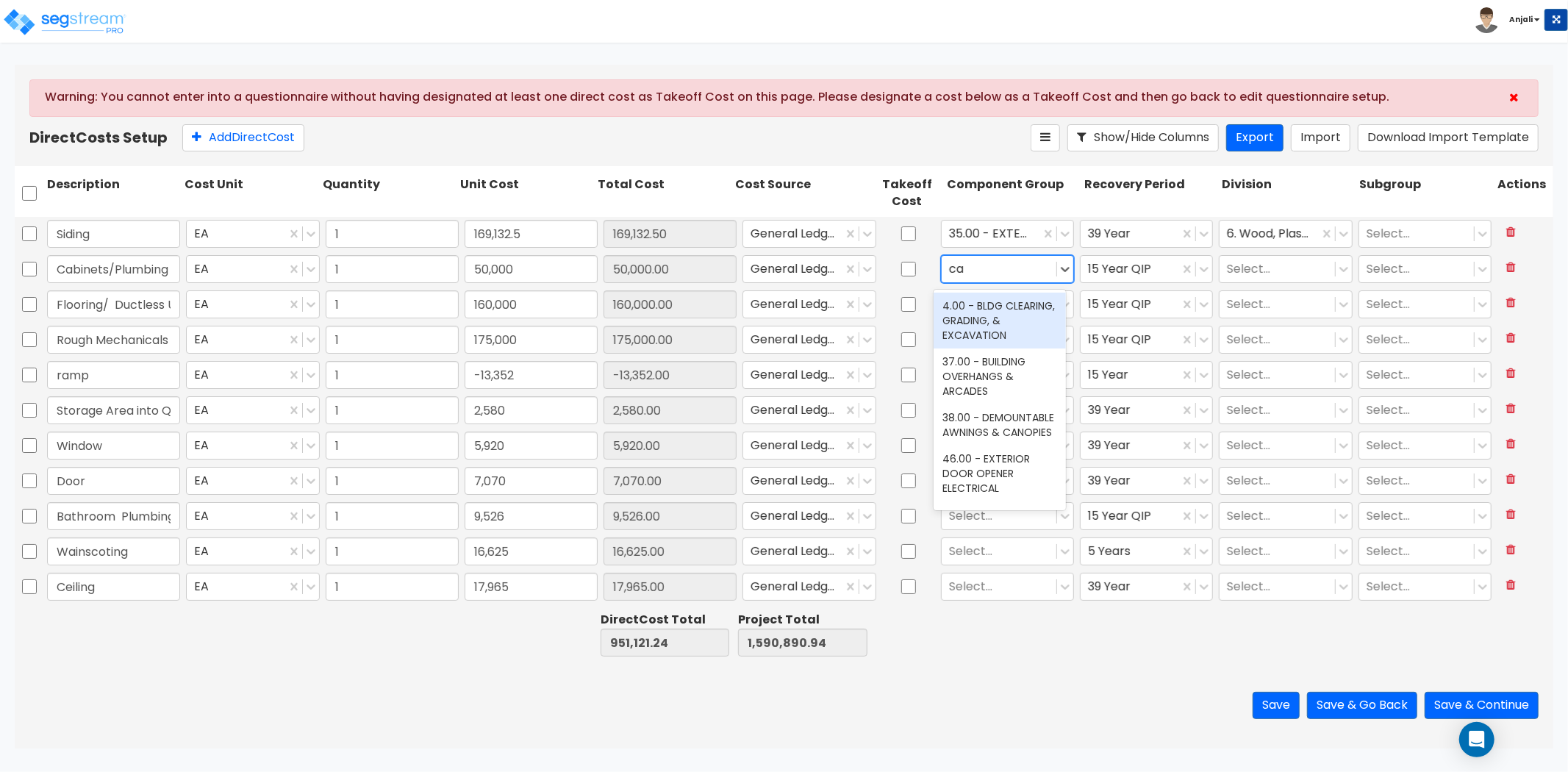
type input "cab"
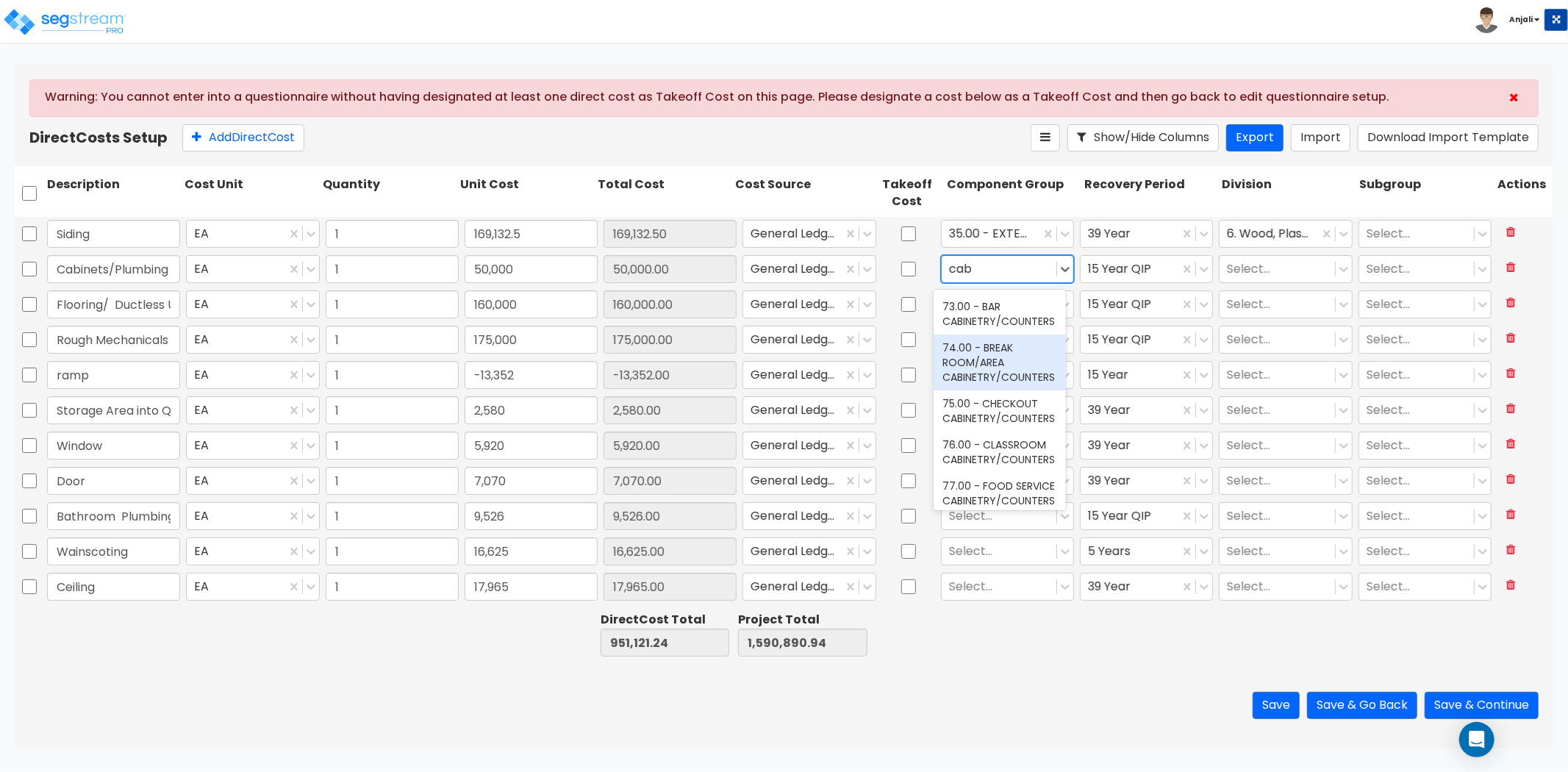
click at [1016, 348] on div "74.00 - BREAK ROOM/AREA CABINETRY/COUNTERS" at bounding box center [1000, 362] width 132 height 56
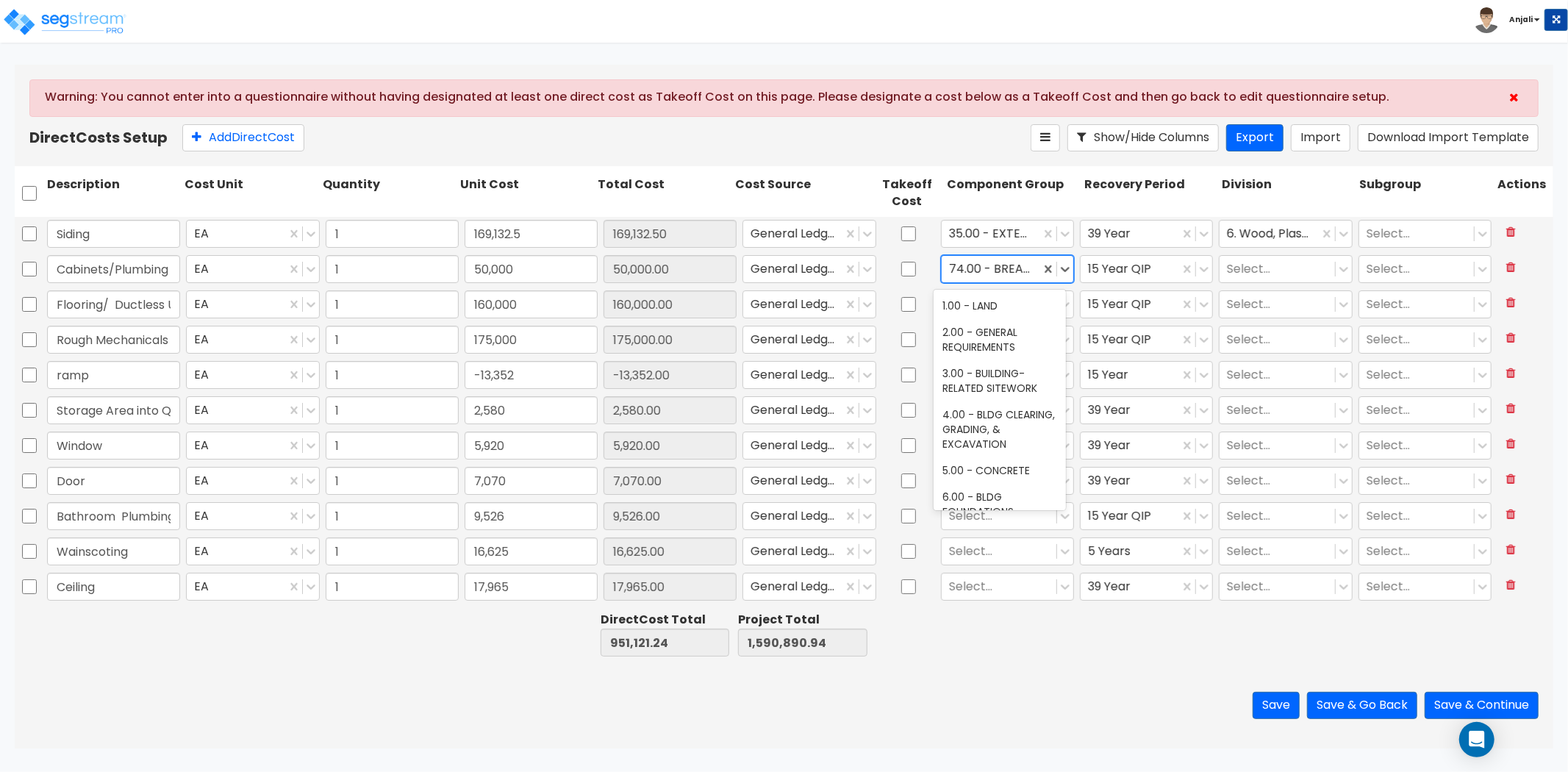
click at [949, 265] on input "text" at bounding box center [950, 270] width 3 height 17
type input "plumbi"
click at [994, 310] on div "144.00 - GENERAL PLUMBING" at bounding box center [1000, 312] width 132 height 41
click at [1257, 265] on div at bounding box center [1277, 270] width 100 height 20
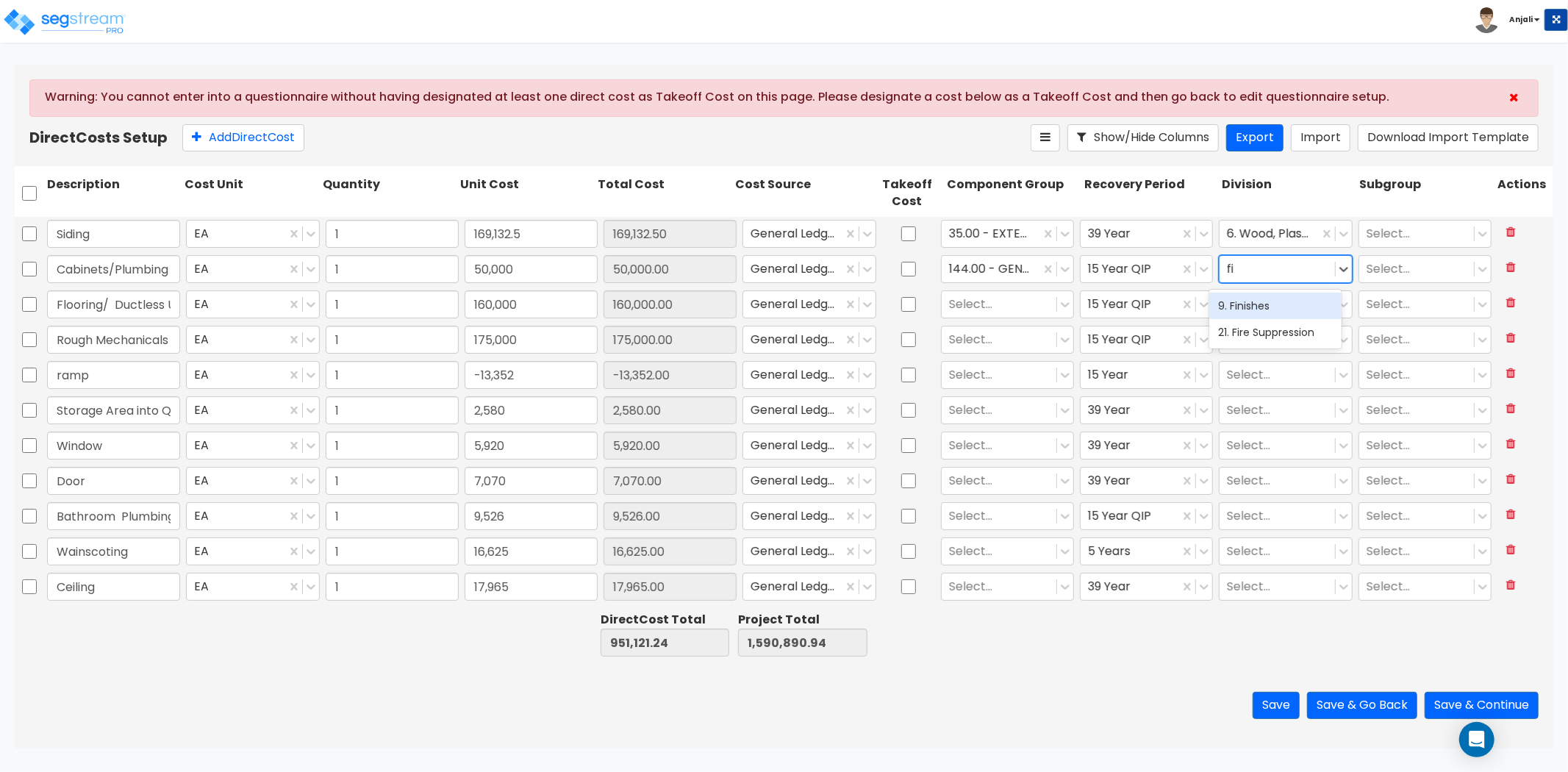
type input "fin"
click at [1246, 307] on div "9. Finishes" at bounding box center [1275, 305] width 132 height 26
click at [1197, 265] on icon at bounding box center [1204, 269] width 15 height 15
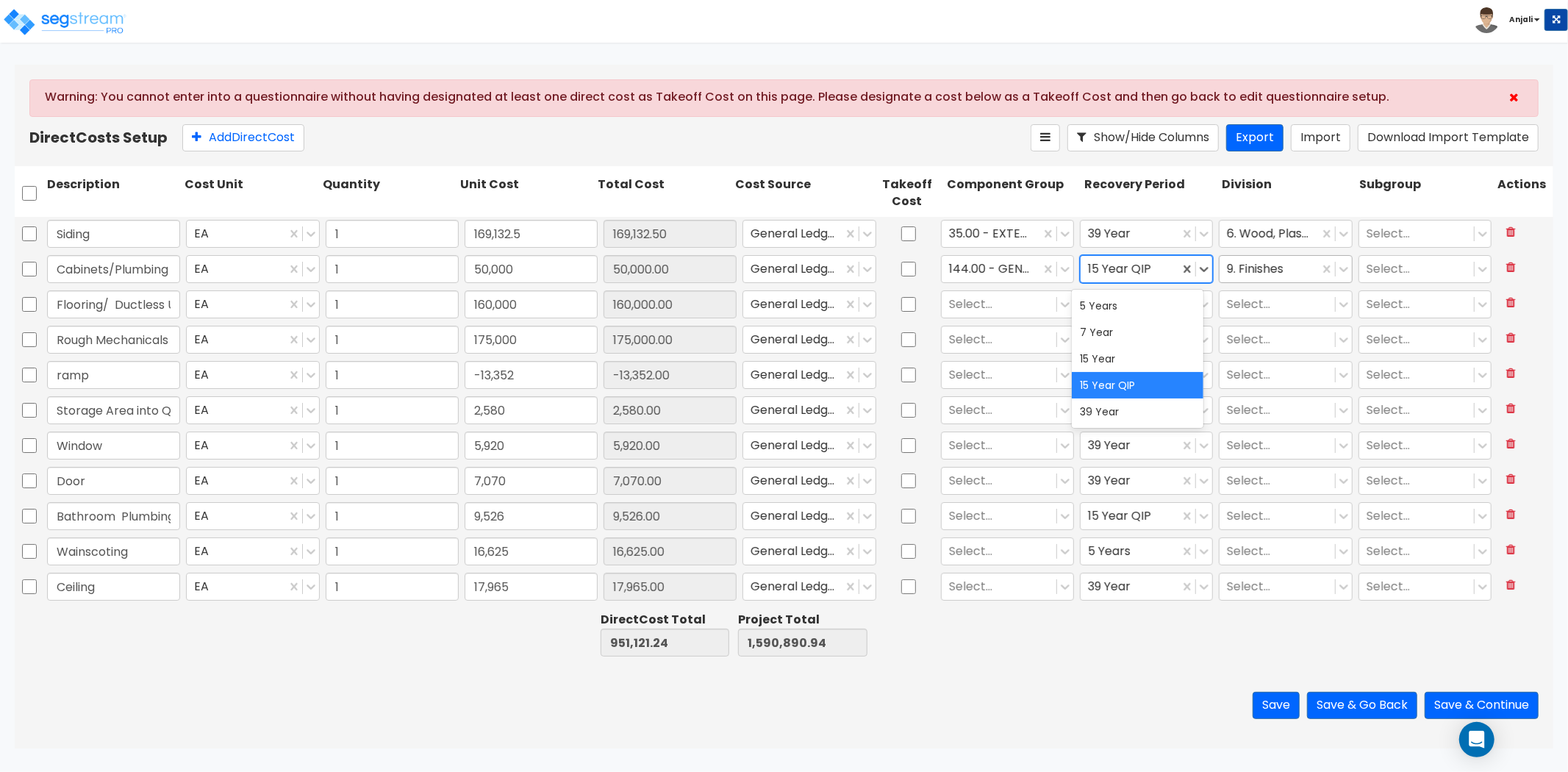
click at [1235, 269] on div at bounding box center [1269, 270] width 84 height 20
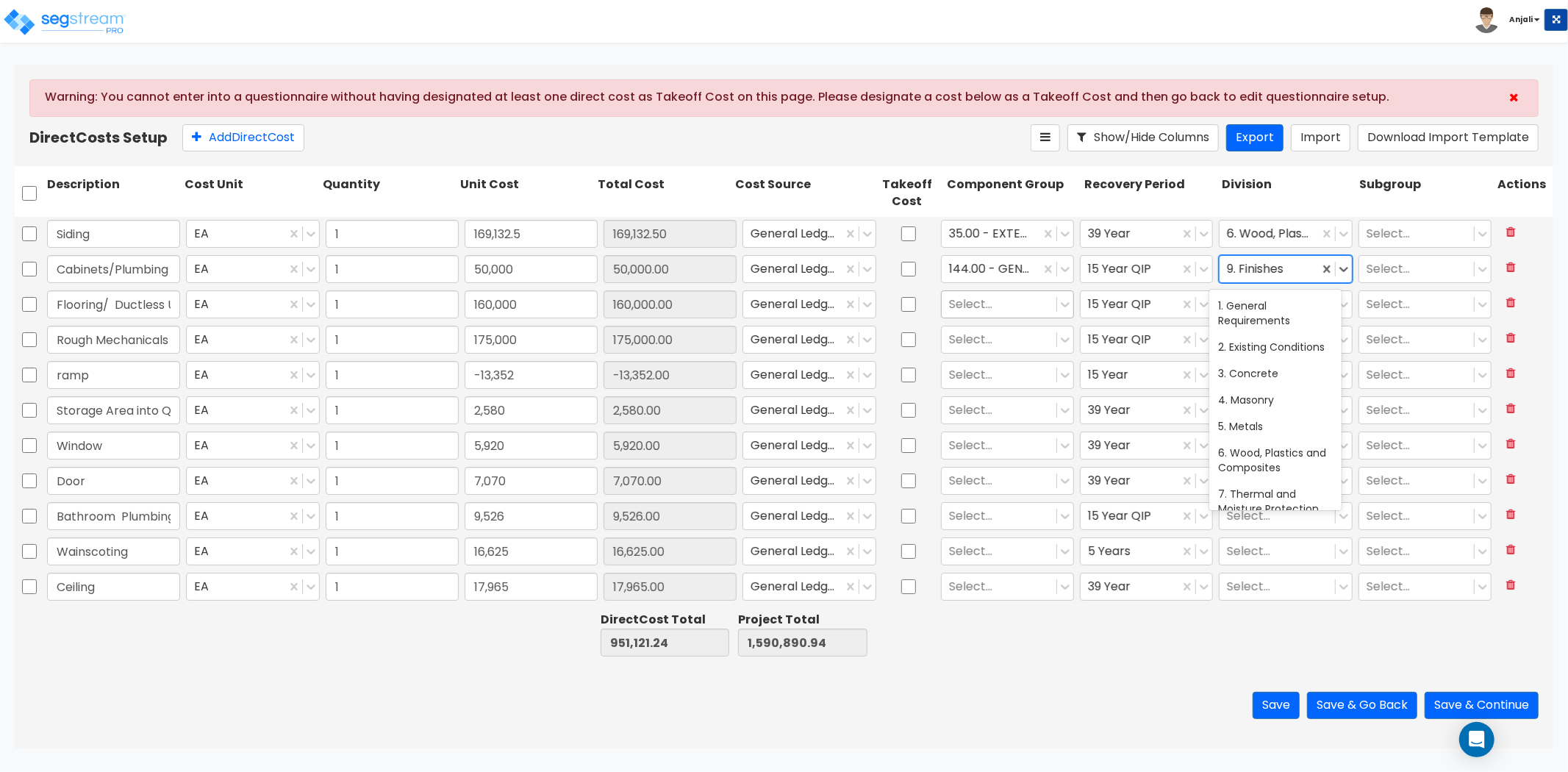
click at [990, 300] on div at bounding box center [999, 305] width 100 height 20
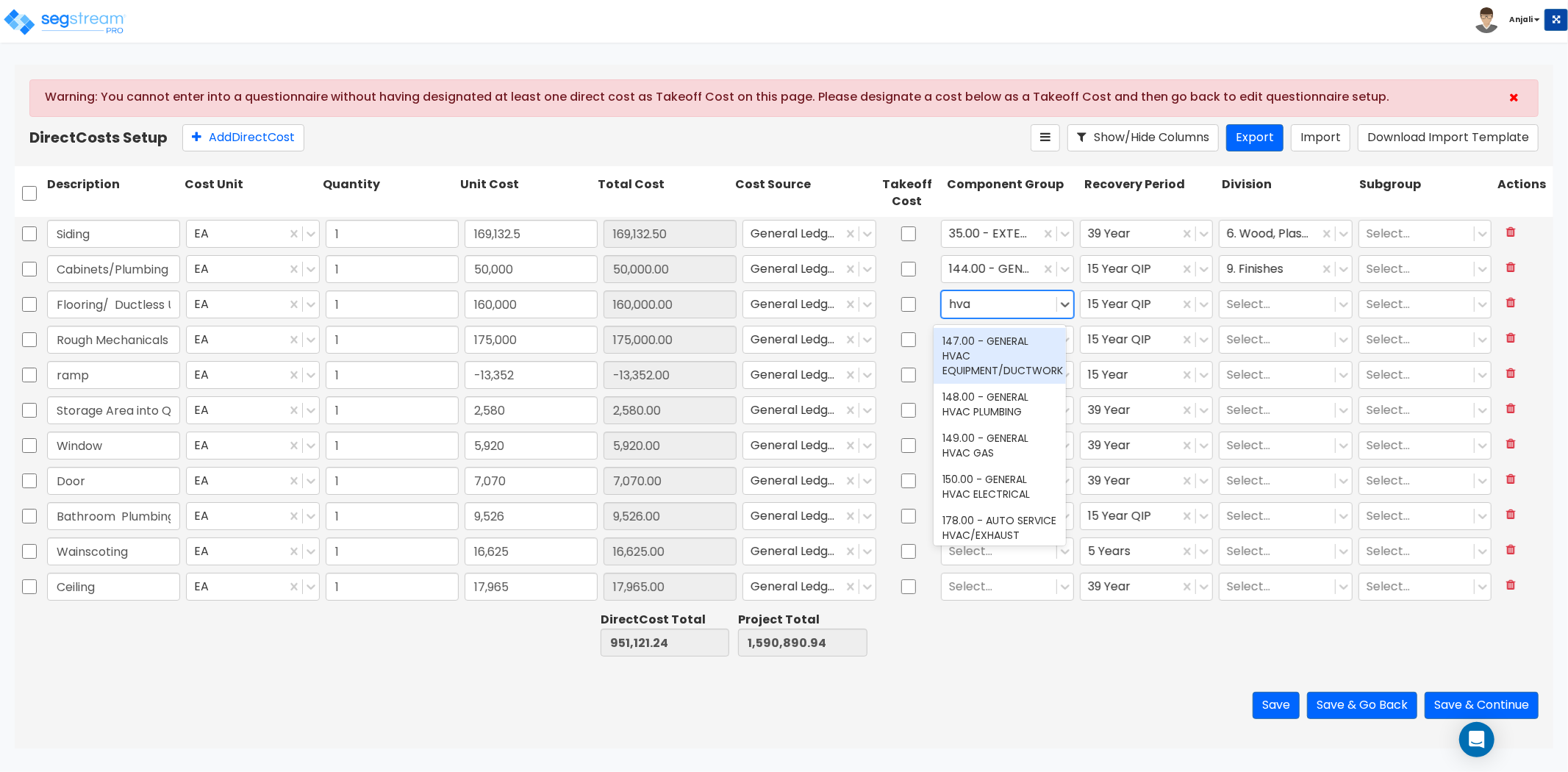
type input "hvac"
click at [1001, 336] on div "147.00 - GENERAL HVAC EQUIPMENT/DUCTWORK" at bounding box center [1000, 355] width 132 height 56
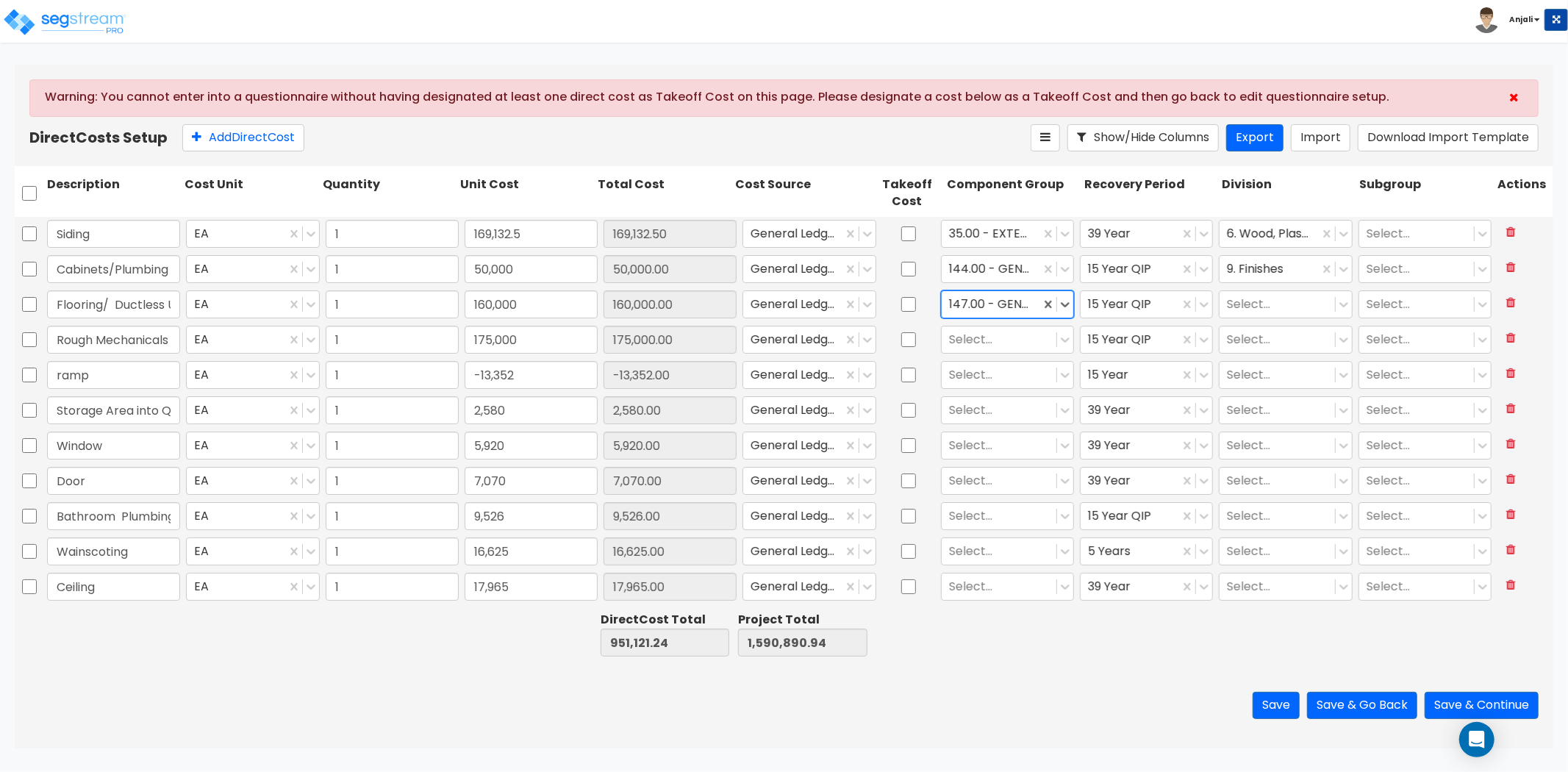
click at [949, 299] on div at bounding box center [991, 305] width 84 height 20
drag, startPoint x: 944, startPoint y: 302, endPoint x: 947, endPoint y: 321, distance: 19.2
click at [949, 302] on input "text" at bounding box center [950, 304] width 3 height 17
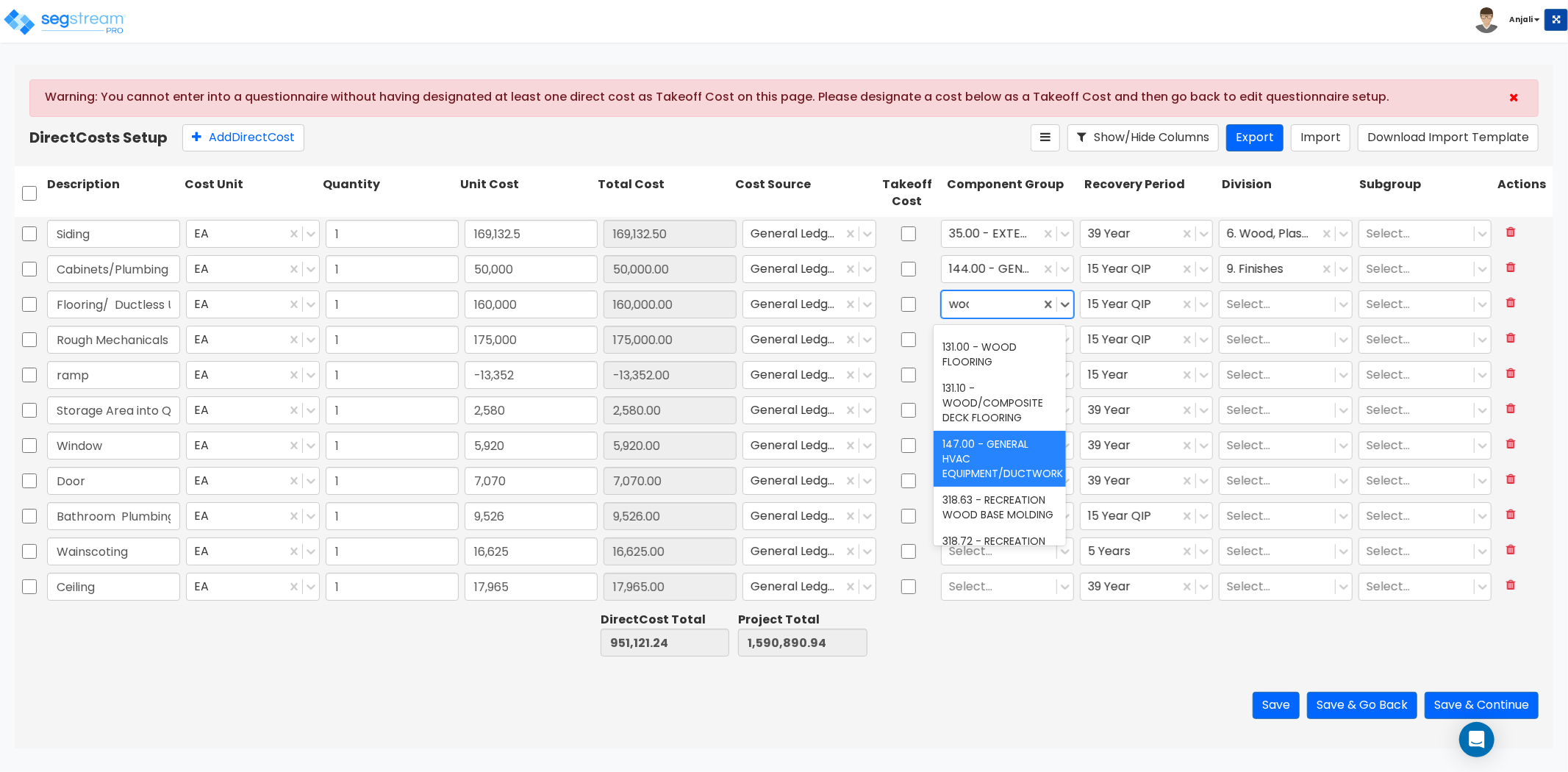
scroll to position [256, 0]
type input "wood"
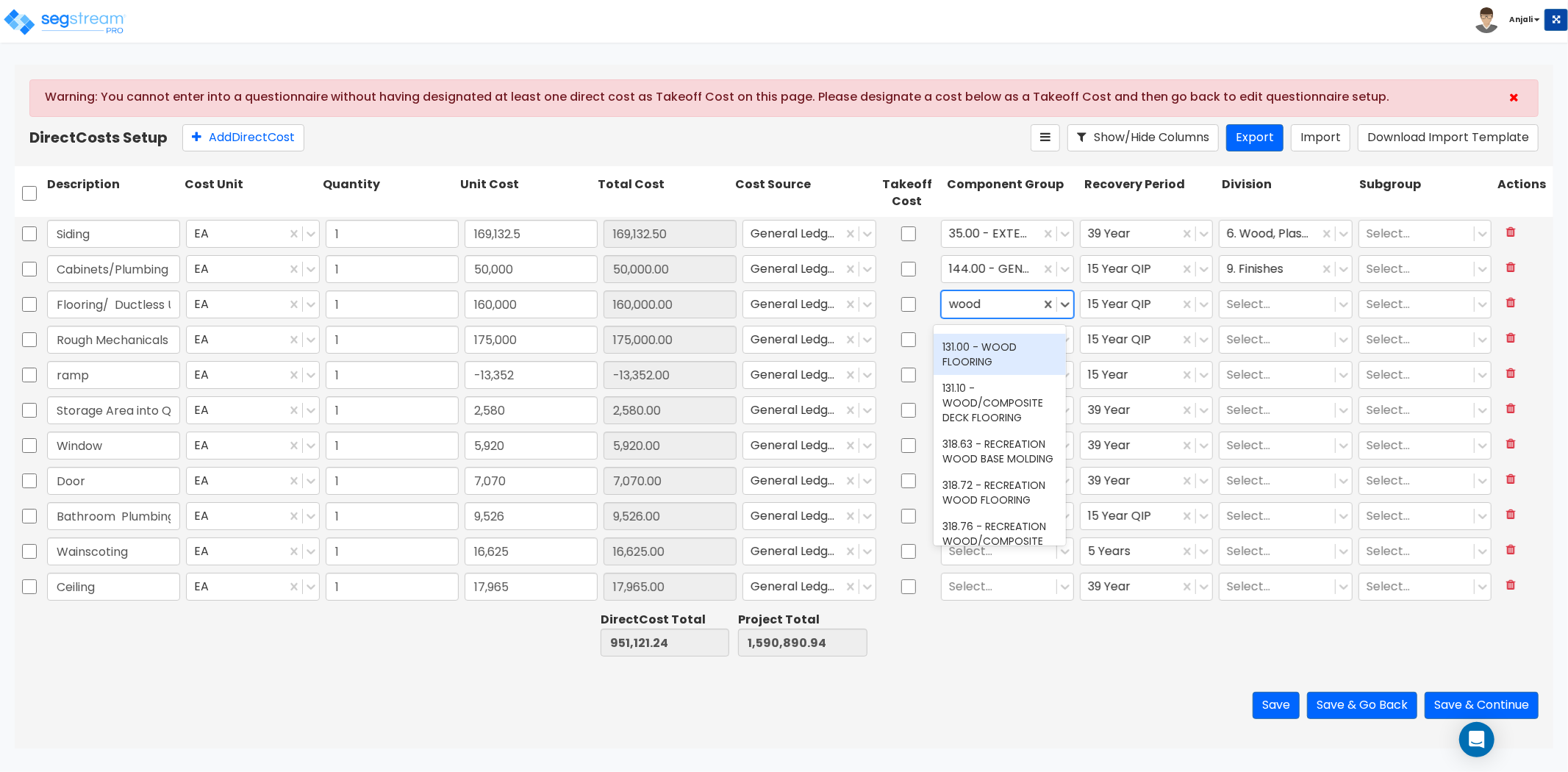
drag, startPoint x: 978, startPoint y: 352, endPoint x: 1005, endPoint y: 355, distance: 27.2
click at [978, 352] on div "131.00 - WOOD FLOORING" at bounding box center [1000, 354] width 132 height 41
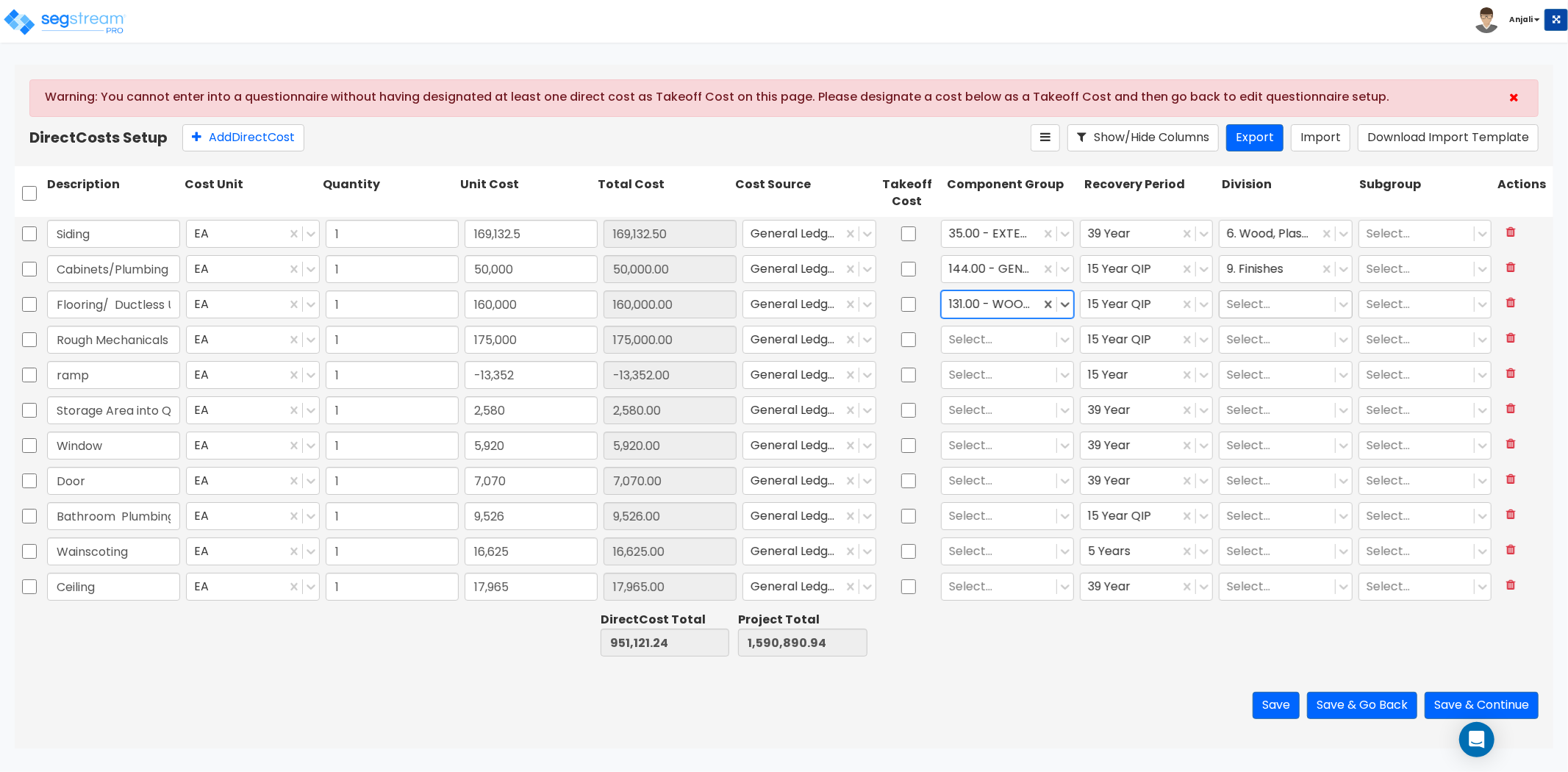
click at [1240, 307] on div at bounding box center [1277, 305] width 100 height 20
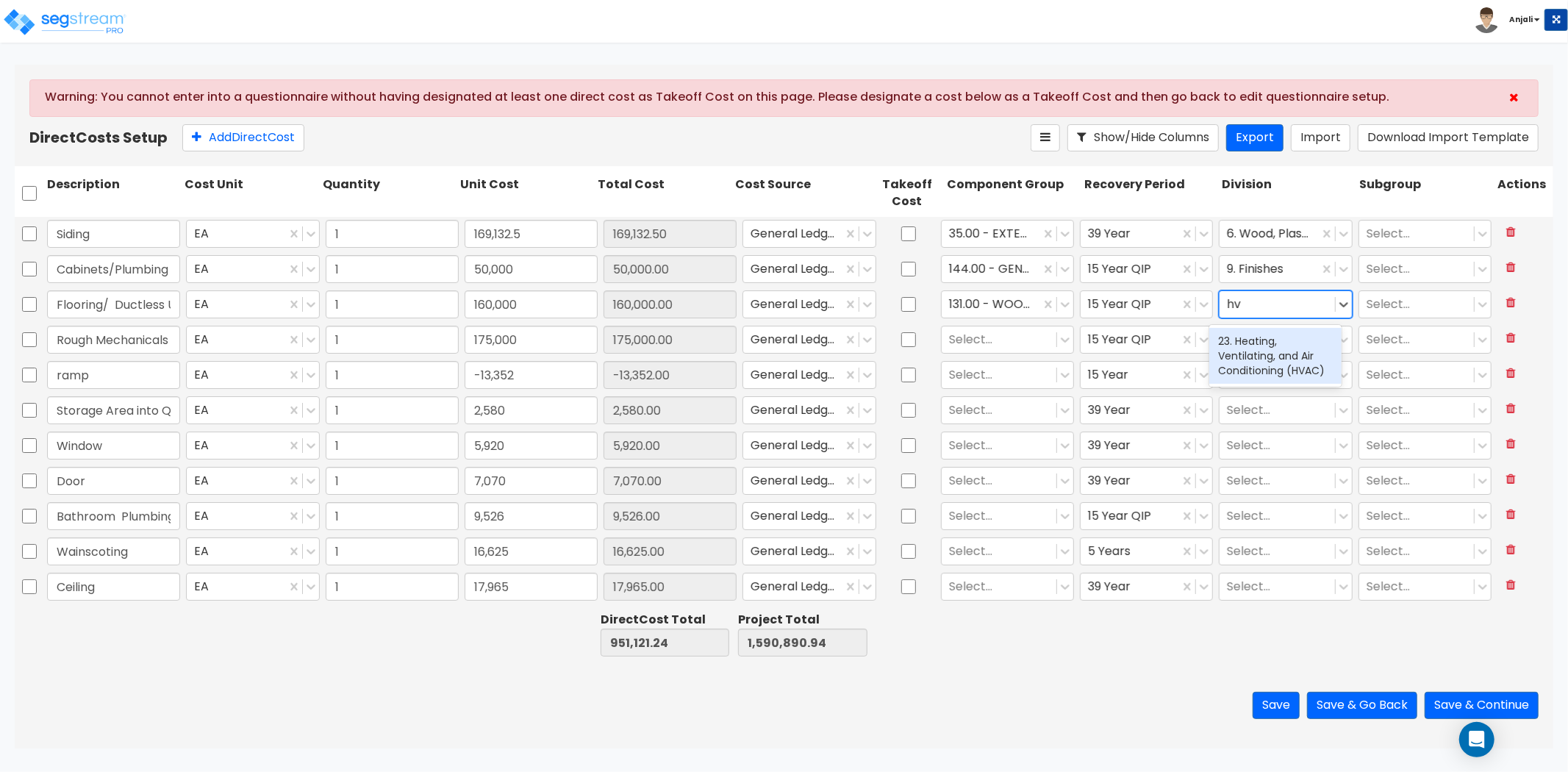
type input "hva"
click at [1245, 352] on div "23. Heating, Ventilating, and Air Conditioning (HVAC)" at bounding box center [1275, 355] width 132 height 56
click at [1006, 340] on div at bounding box center [999, 340] width 100 height 20
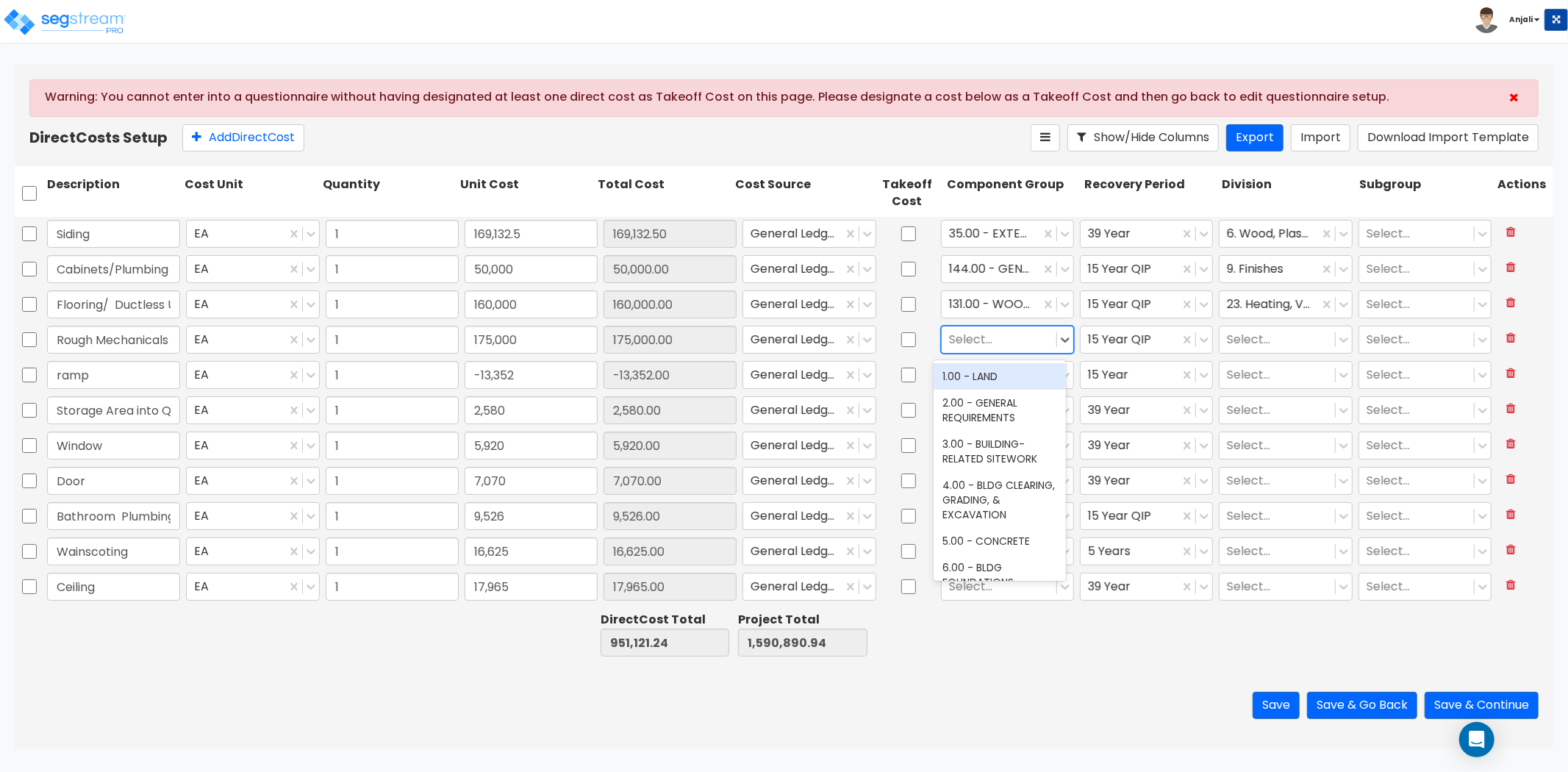
type input "m"
type input "hva"
click at [986, 396] on div "147.00 - GENERAL HVAC EQUIPMENT/DUCTWORK" at bounding box center [1000, 390] width 132 height 56
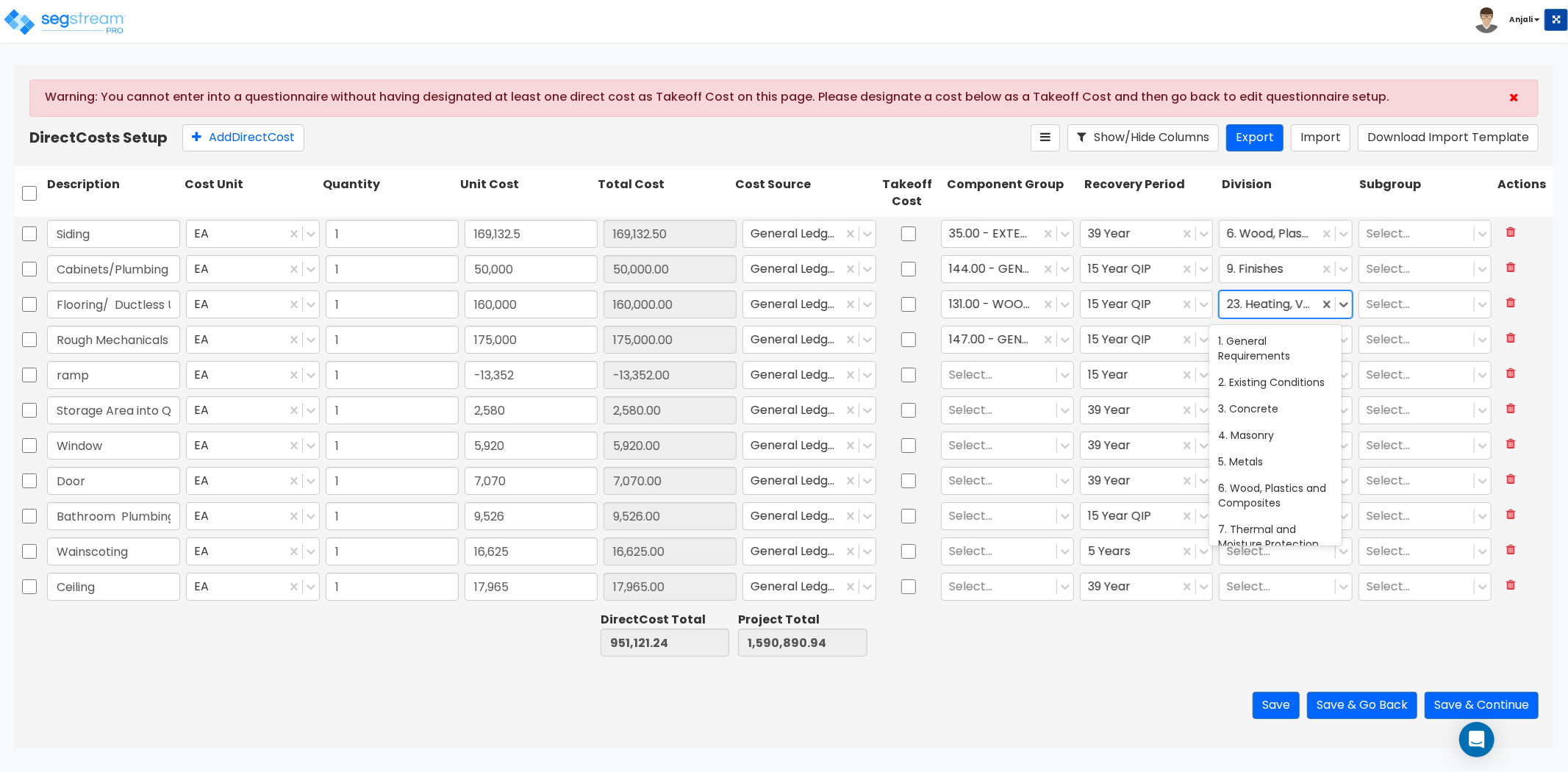
click at [1277, 314] on div at bounding box center [1269, 305] width 84 height 20
click at [1145, 344] on div at bounding box center [1130, 340] width 84 height 20
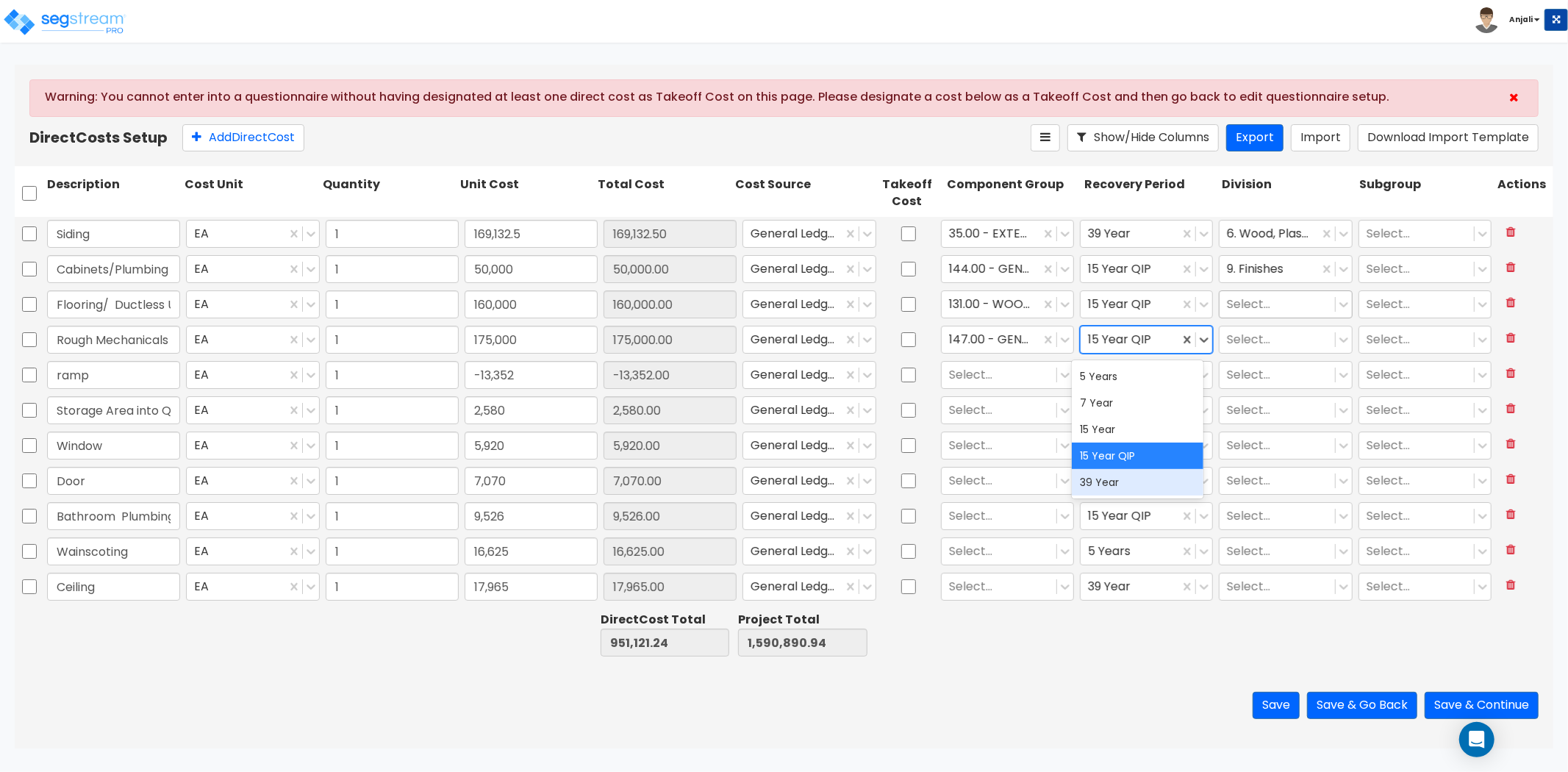
click at [1104, 483] on div "39 Year" at bounding box center [1138, 481] width 132 height 26
click at [1268, 304] on div at bounding box center [1277, 305] width 100 height 20
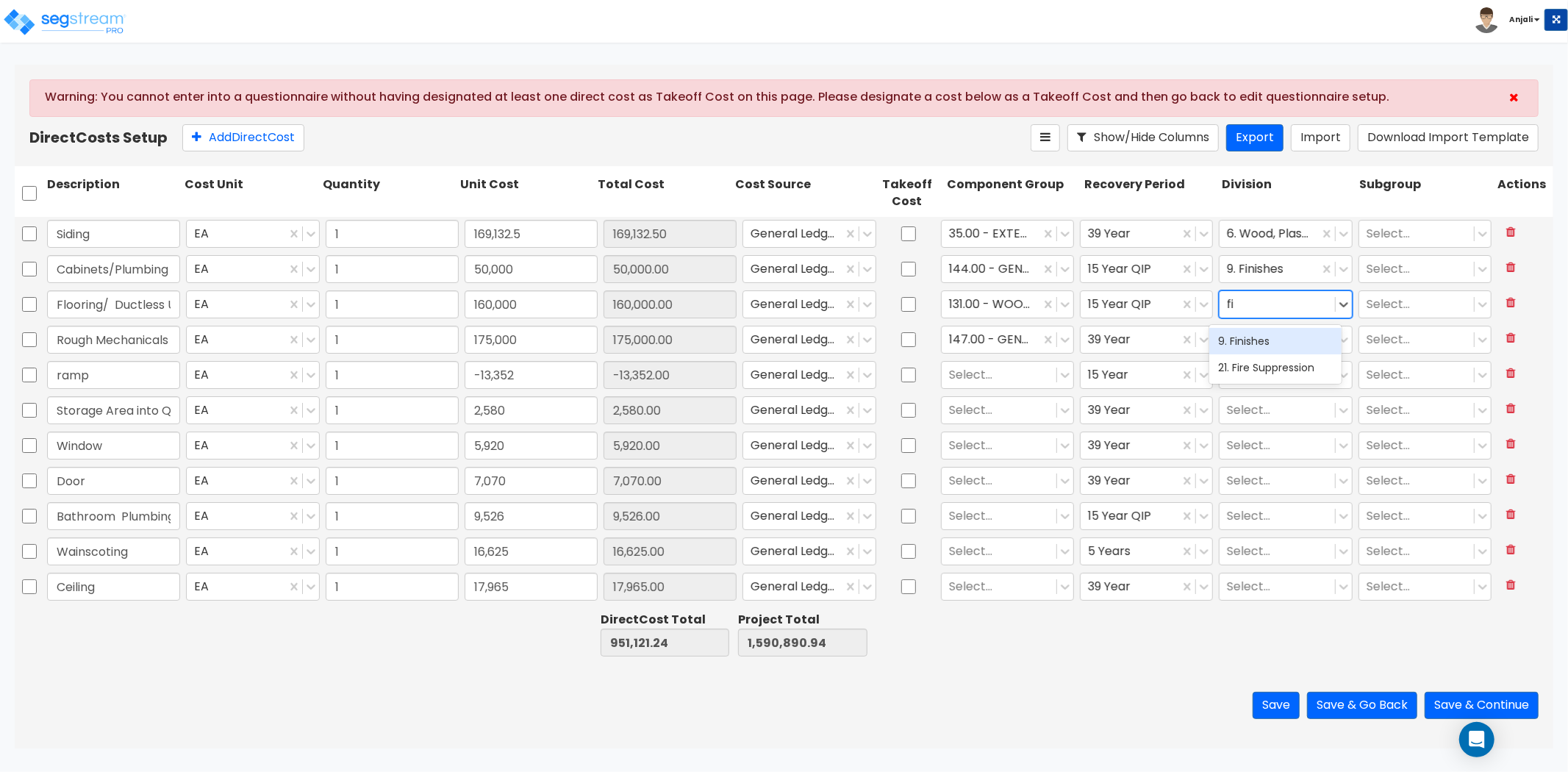
type input "fin"
click at [1248, 336] on div "9. Finishes" at bounding box center [1275, 341] width 132 height 26
click at [1248, 353] on div "Select..." at bounding box center [1286, 339] width 133 height 28
type input "hva"
click at [1253, 368] on div "23. Heating, Ventilating, and Air Conditioning (HVAC)" at bounding box center [1275, 390] width 132 height 56
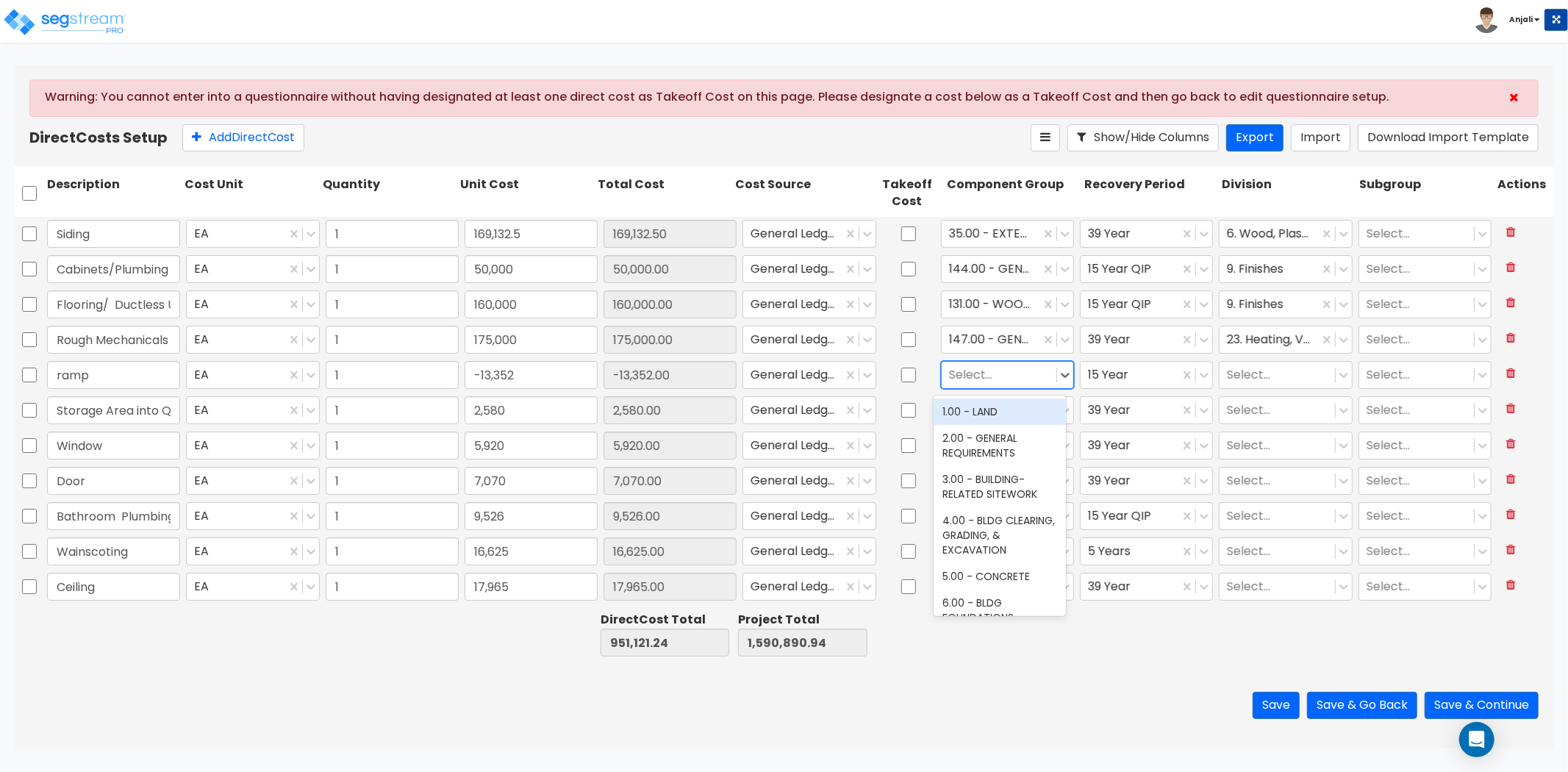
click at [994, 376] on div at bounding box center [999, 375] width 100 height 20
type input "ram"
click at [1024, 435] on div "378.00 - SITE CONCRETE RAMPS" at bounding box center [1000, 445] width 132 height 41
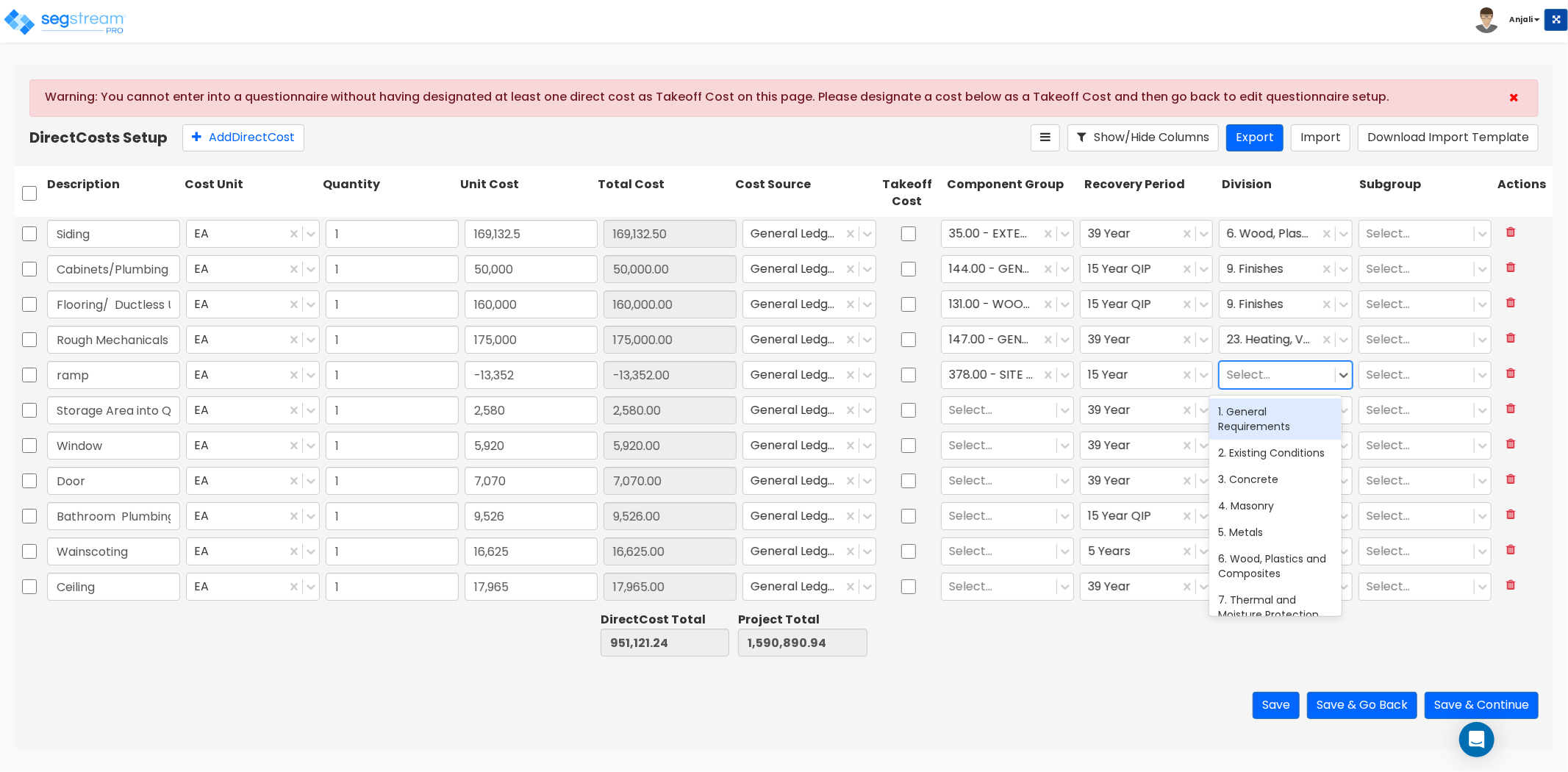
click at [1272, 377] on div at bounding box center [1277, 375] width 100 height 20
type input "exter"
click at [1270, 400] on div "32. Exterior Improvements" at bounding box center [1275, 418] width 132 height 41
click at [1021, 404] on div at bounding box center [999, 410] width 100 height 20
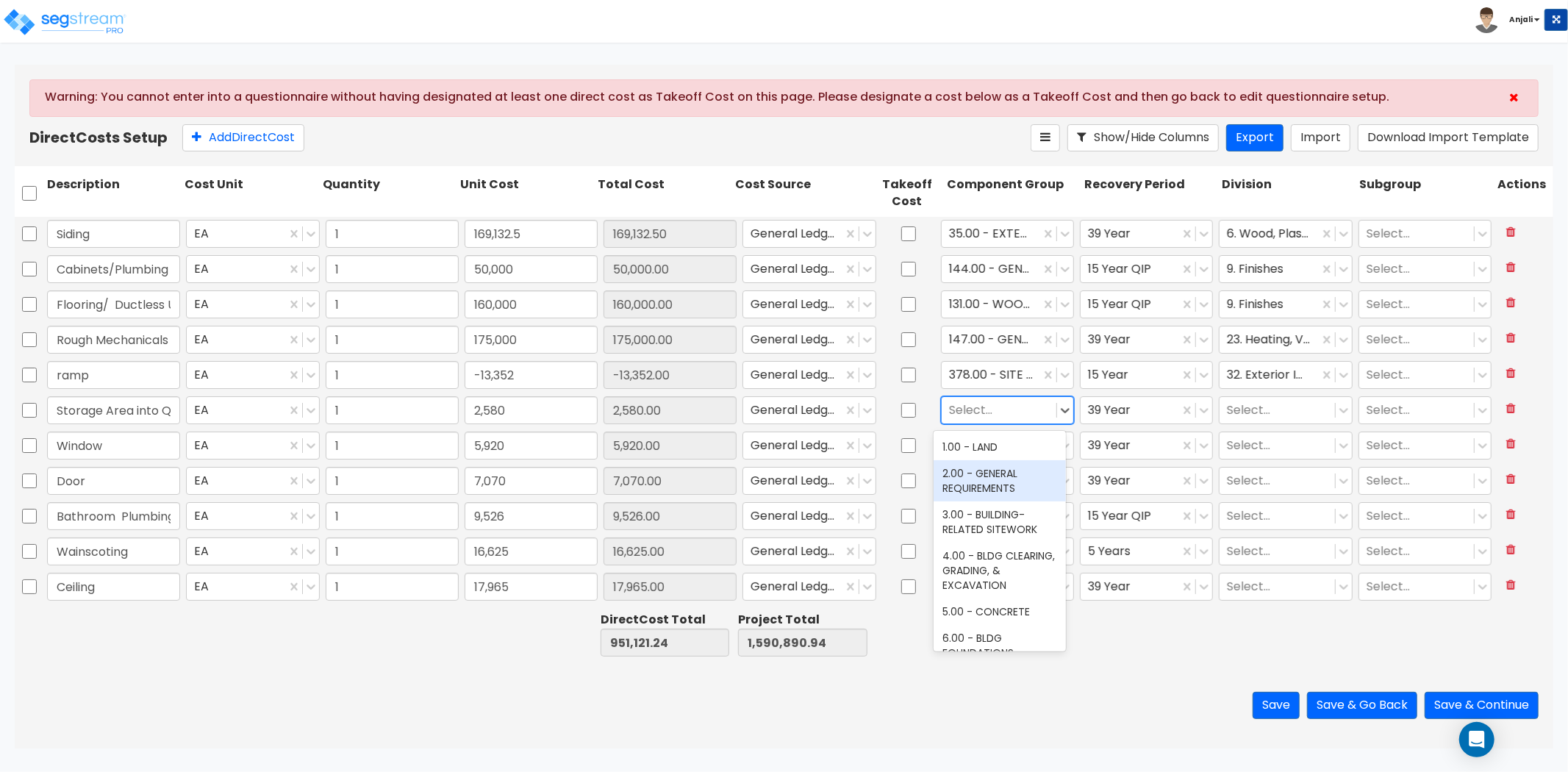
click at [1003, 468] on div "2.00 - GENERAL REQUIREMENTS" at bounding box center [1000, 481] width 132 height 41
click at [1239, 397] on div "Select..." at bounding box center [1277, 410] width 114 height 26
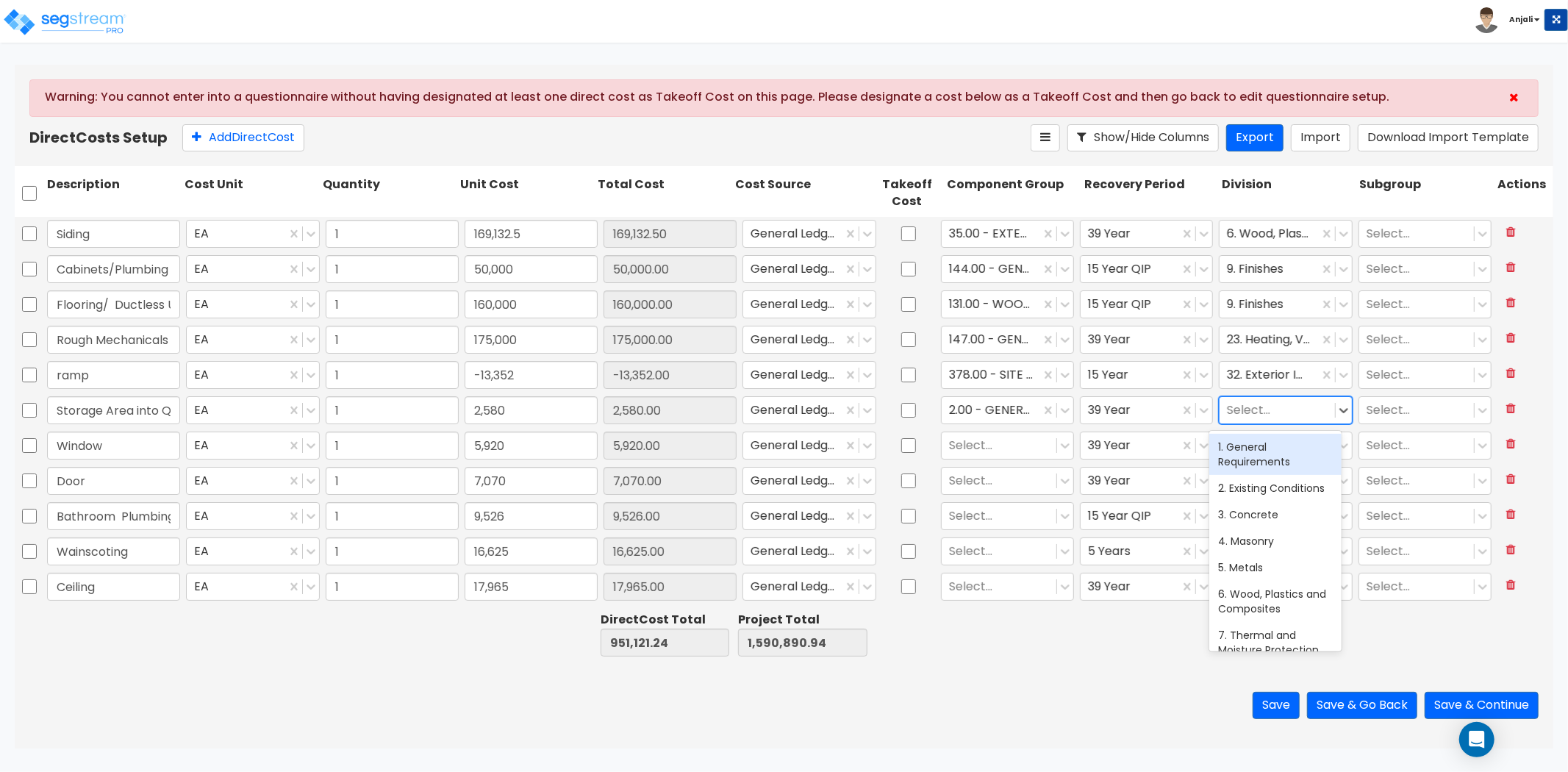
click at [1269, 458] on div "1. General Requirements" at bounding box center [1275, 454] width 132 height 41
click at [988, 449] on div at bounding box center [999, 446] width 100 height 20
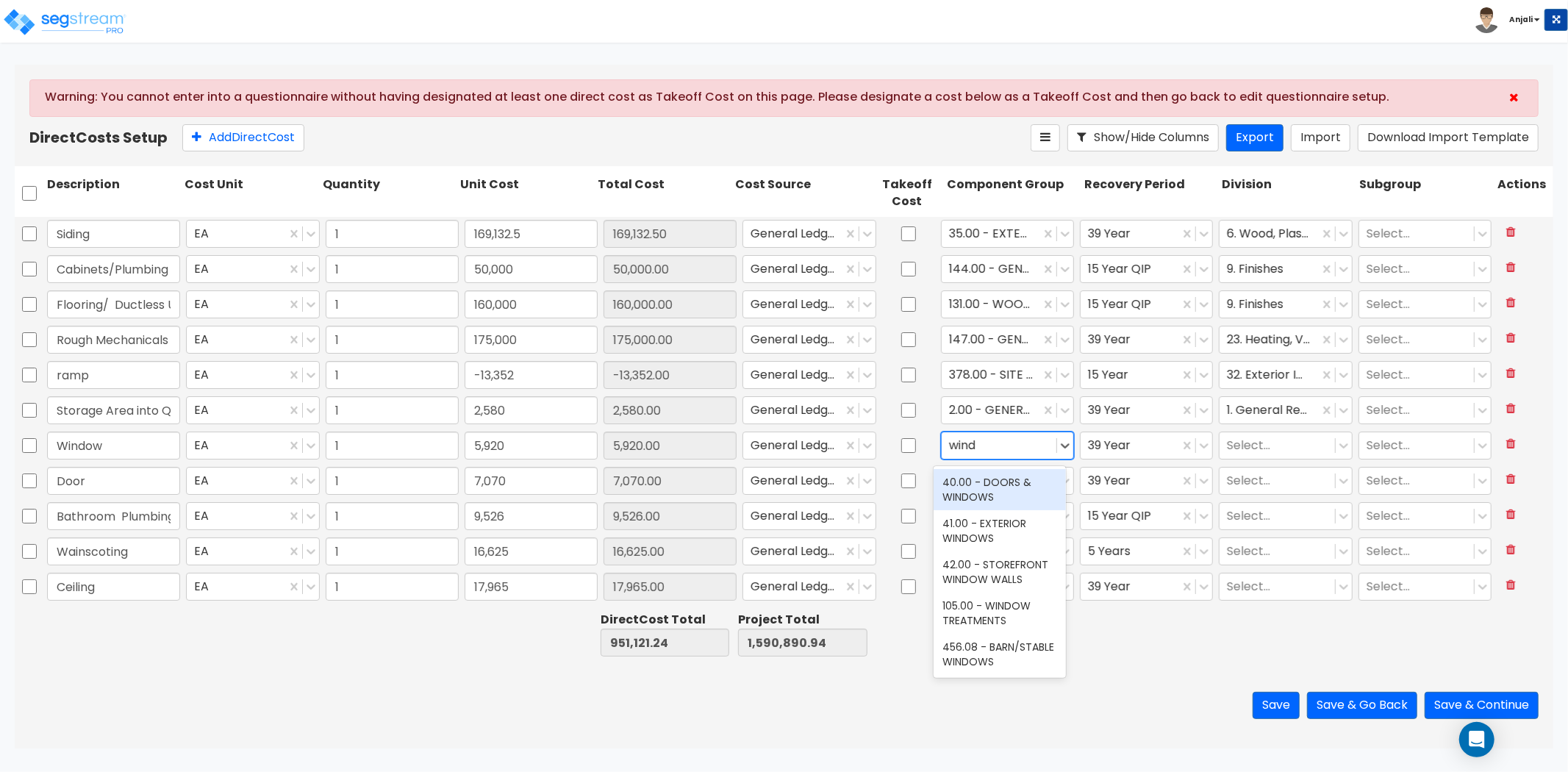
type input "windo"
click at [1014, 534] on div "41.00 - EXTERIOR WINDOWS" at bounding box center [1000, 530] width 132 height 41
click at [1245, 445] on div at bounding box center [1277, 446] width 100 height 20
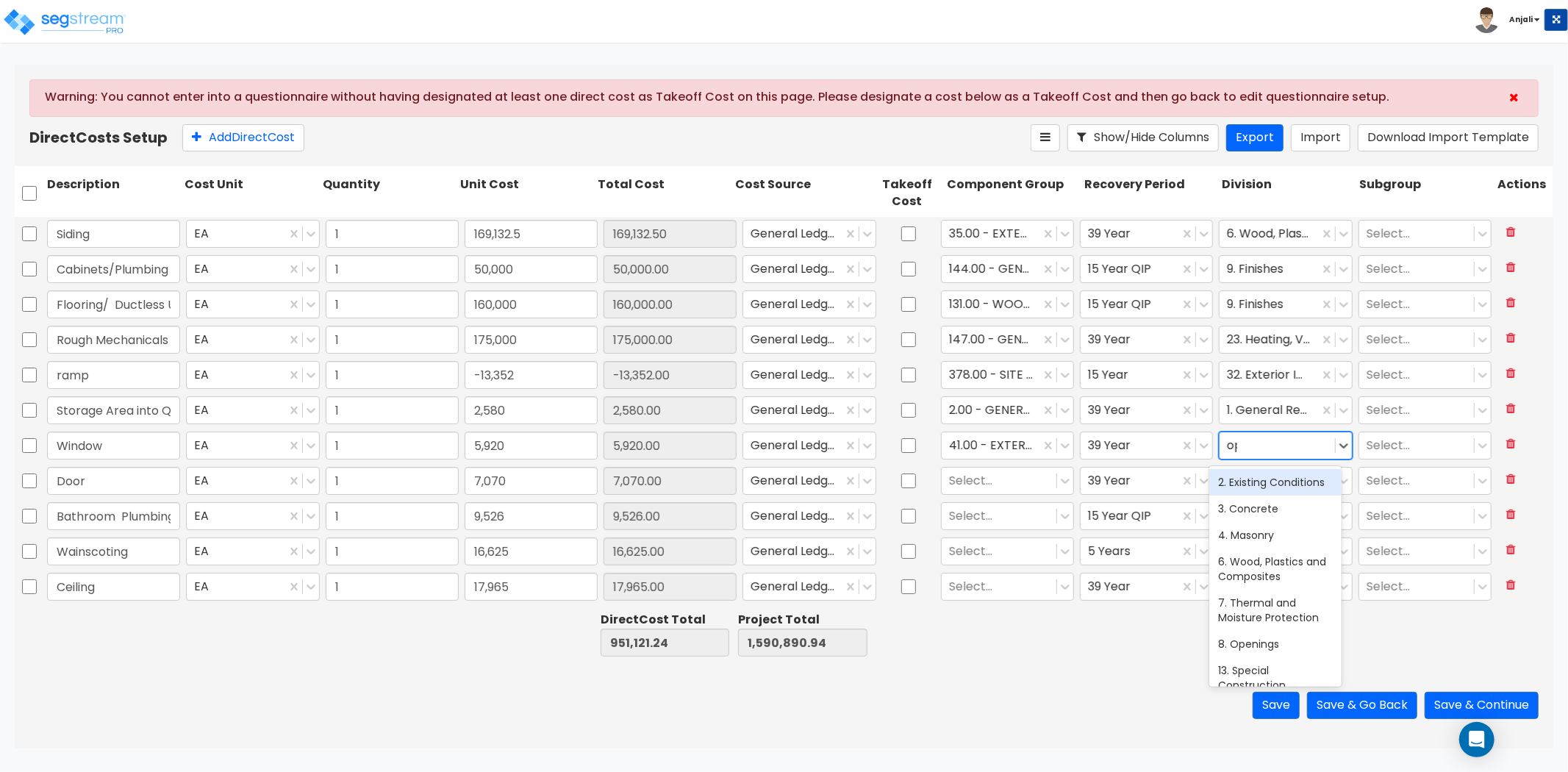
type input "ope"
click at [1257, 481] on div "8. Openings" at bounding box center [1275, 481] width 132 height 26
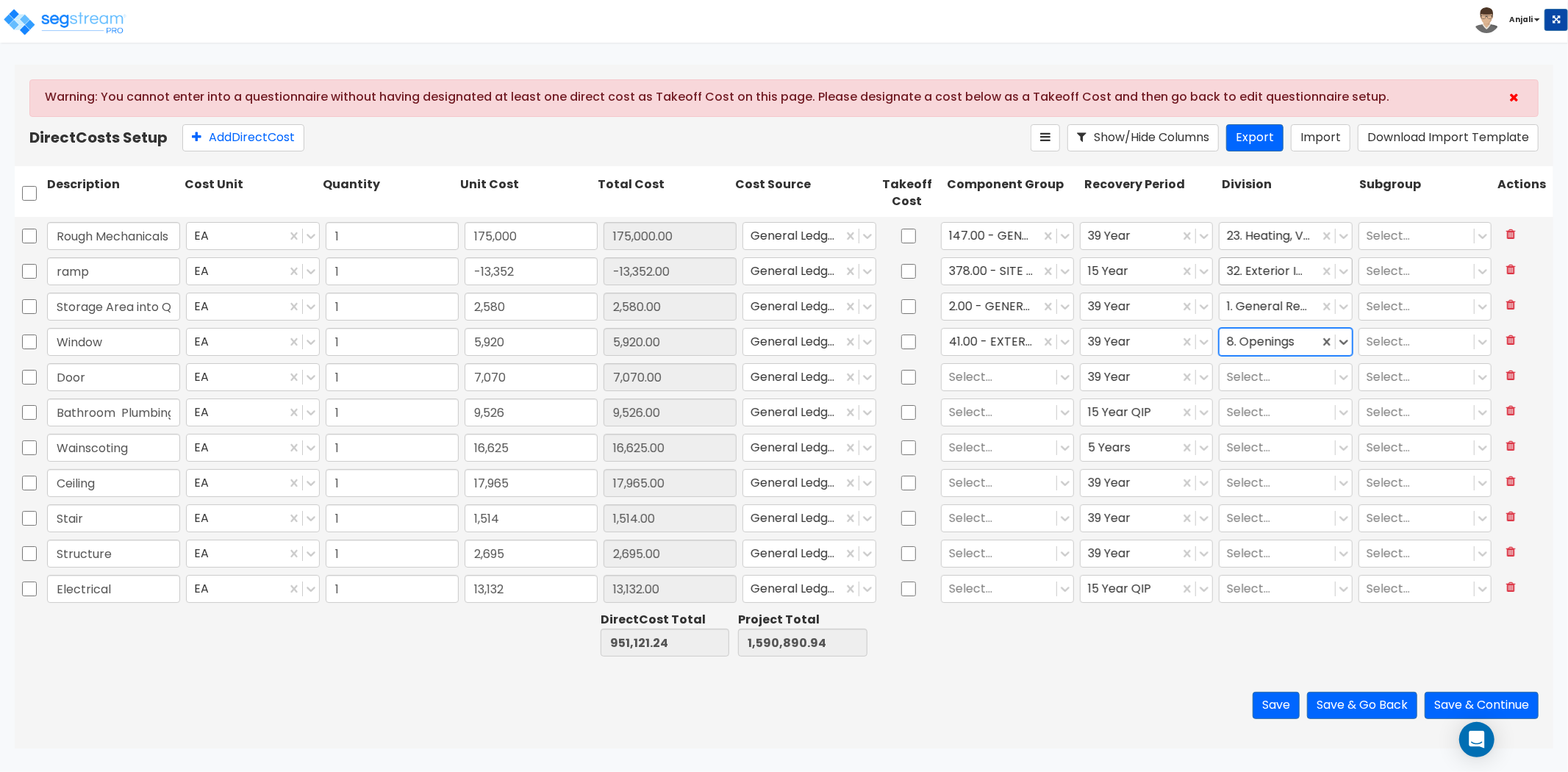
type input "1"
type input "9,251.31"
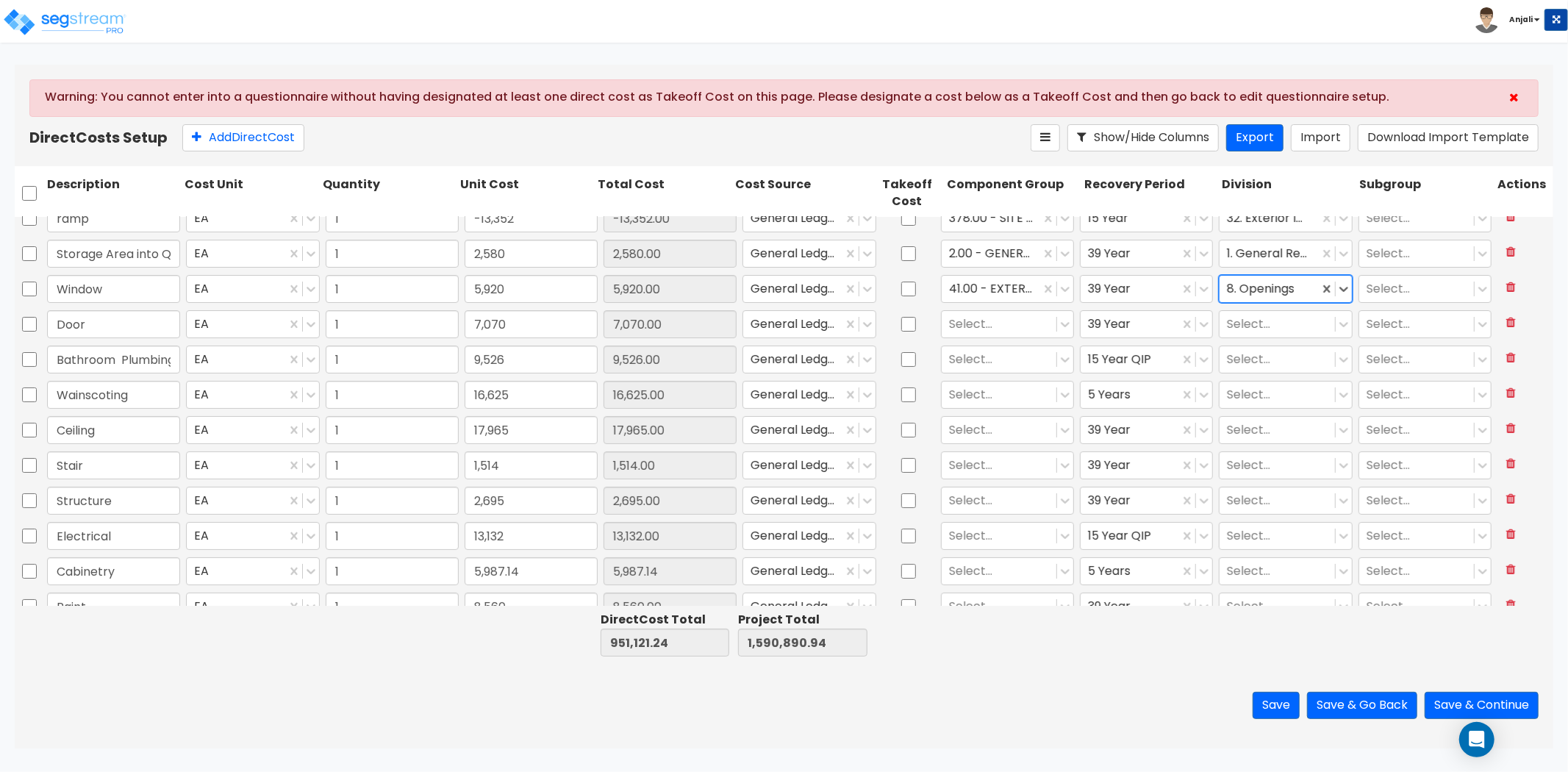
scroll to position [164, 0]
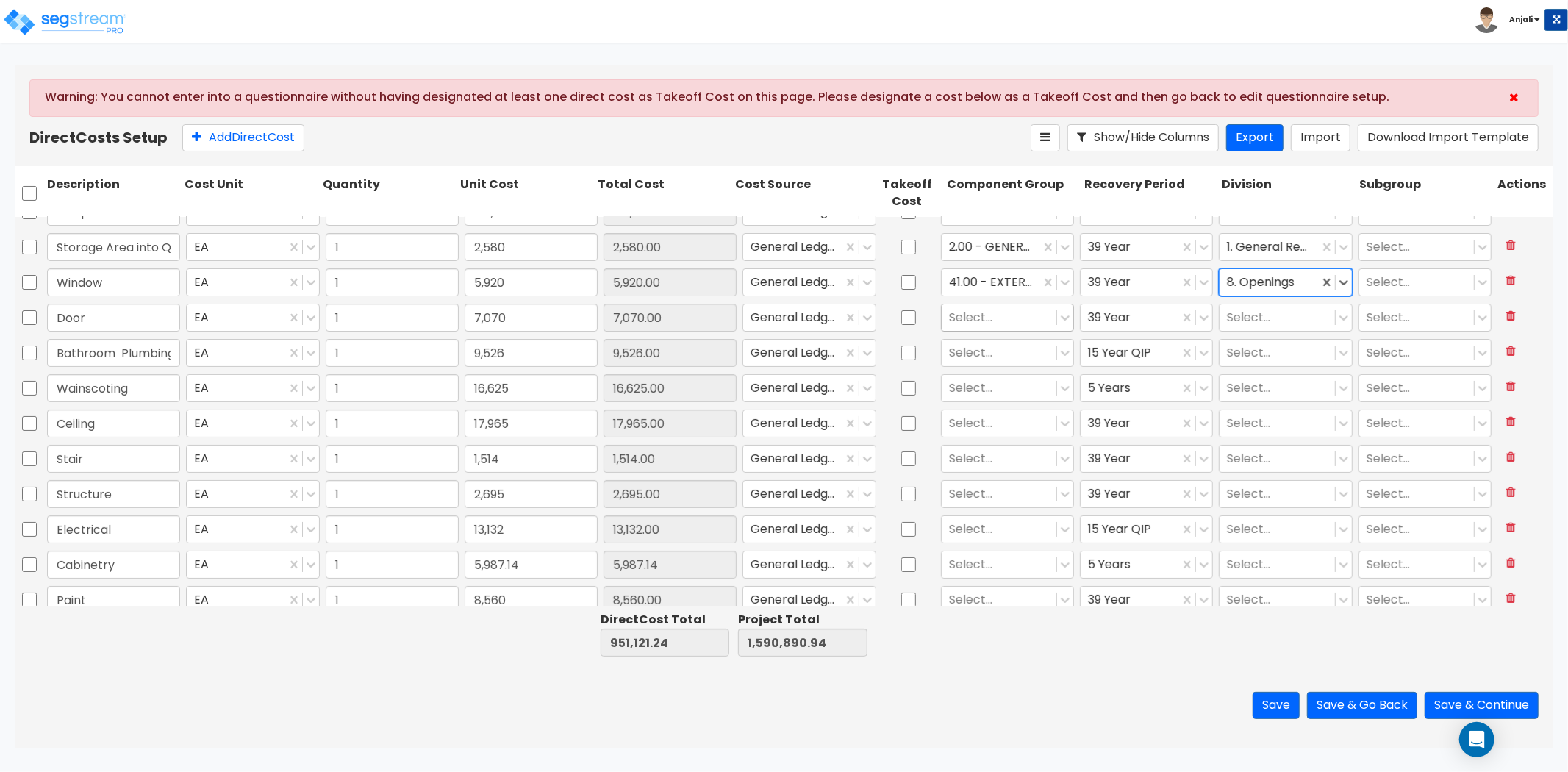
click at [995, 317] on div at bounding box center [999, 318] width 100 height 20
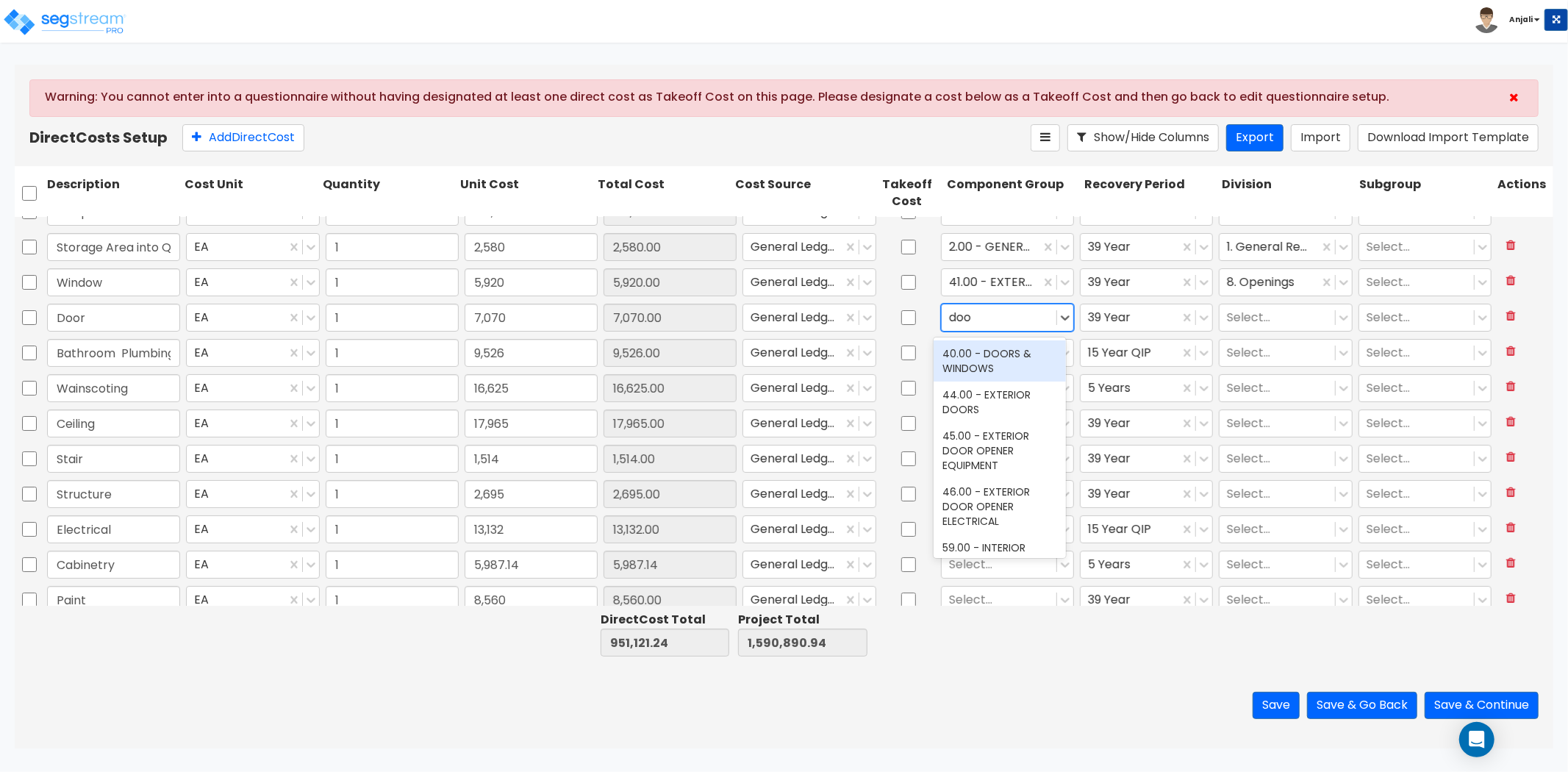
type input "door"
click at [1014, 348] on div "40.00 - DOORS & WINDOWS" at bounding box center [1000, 360] width 132 height 41
click at [1268, 320] on div at bounding box center [1277, 318] width 100 height 20
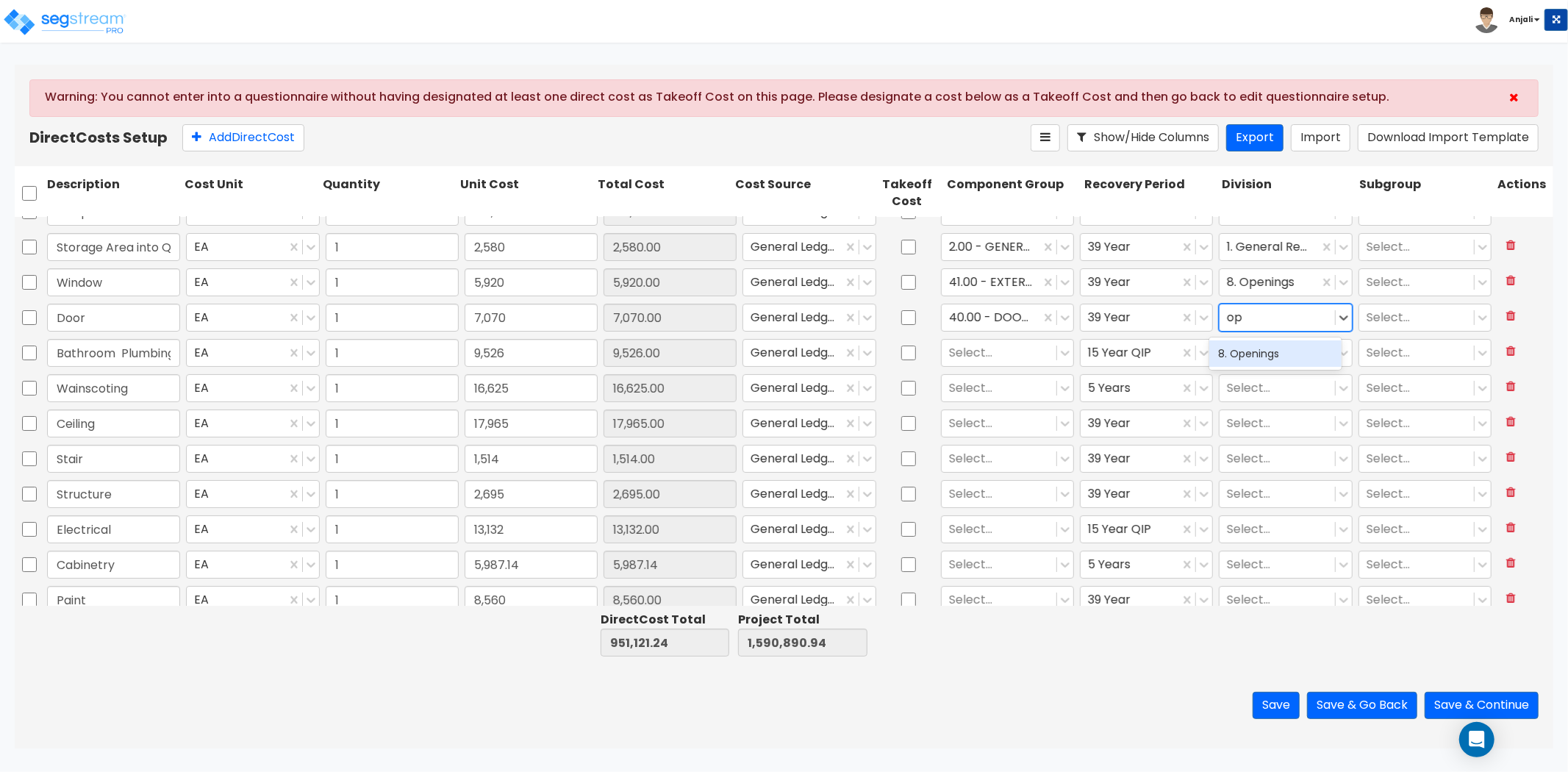
type input "ope"
click at [1284, 364] on div "8. Openings" at bounding box center [1275, 353] width 132 height 26
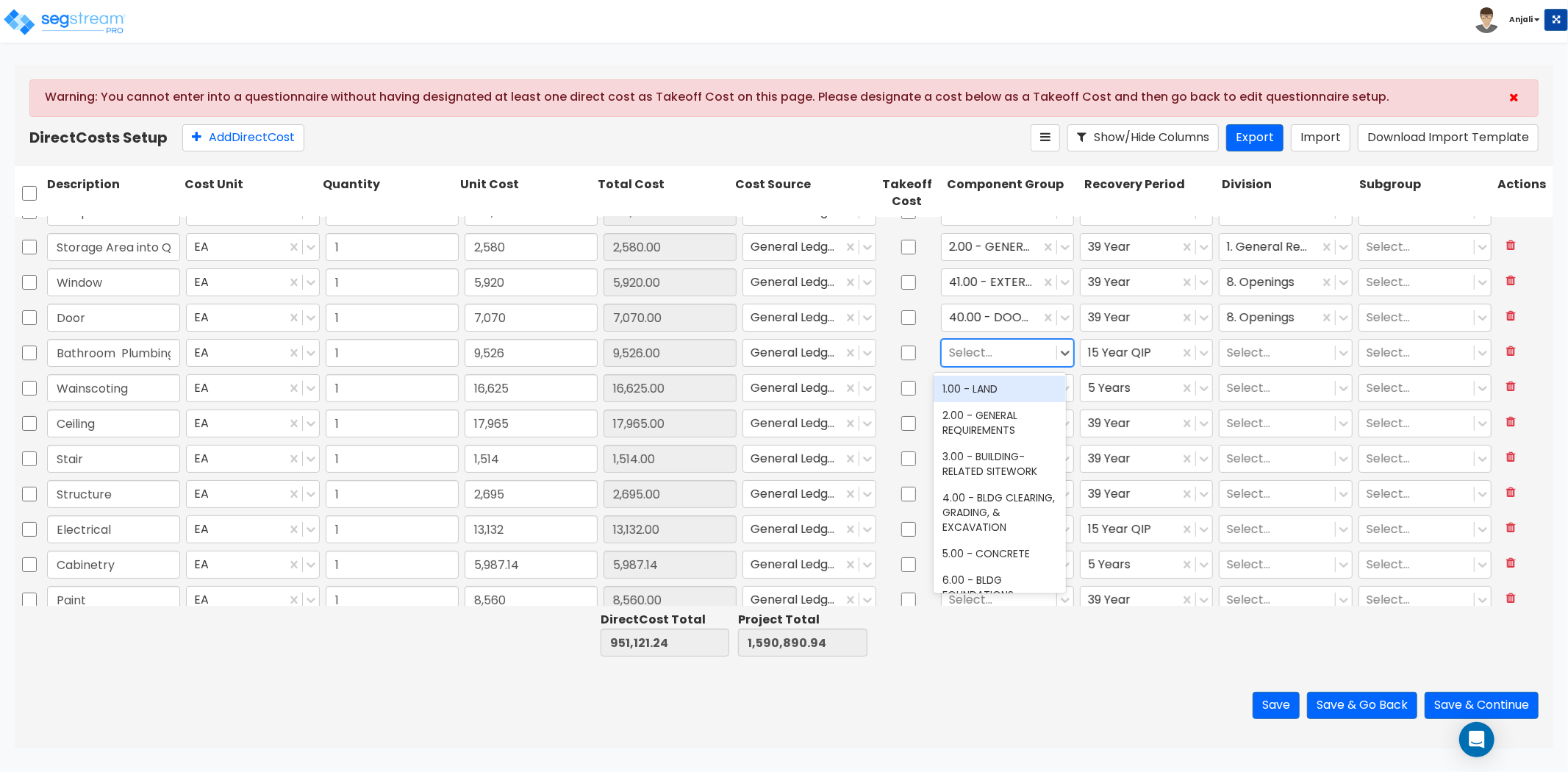
click at [989, 357] on div at bounding box center [999, 354] width 100 height 20
type input "rest"
click at [1018, 401] on div "70.00 - RESTROOM ACCESSORIES" at bounding box center [1000, 396] width 132 height 41
click at [1261, 354] on div at bounding box center [1277, 354] width 100 height 20
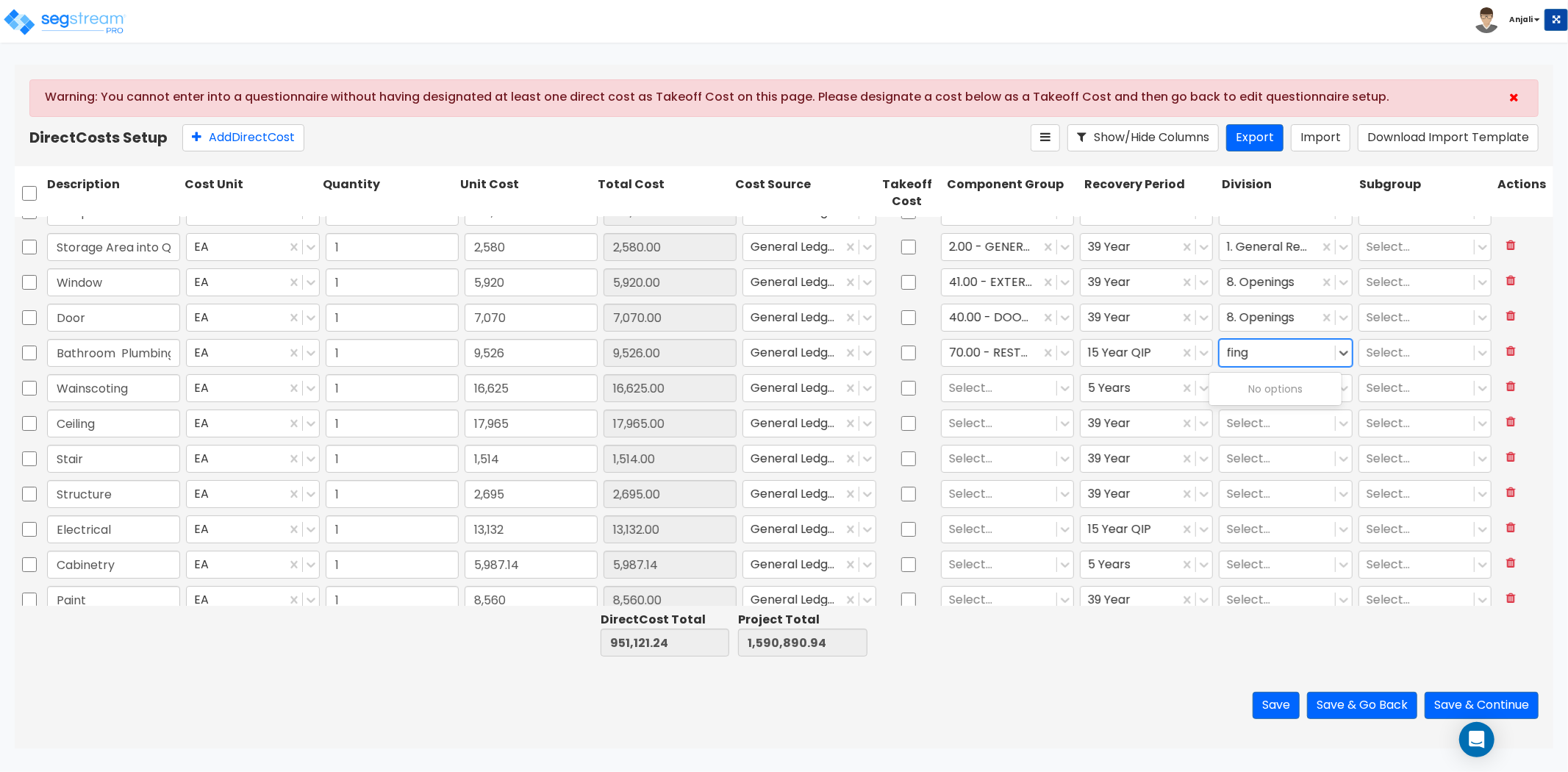
type input "fin"
click at [1262, 381] on div "9. Finishes" at bounding box center [1275, 388] width 132 height 26
click at [1011, 381] on div at bounding box center [999, 388] width 100 height 20
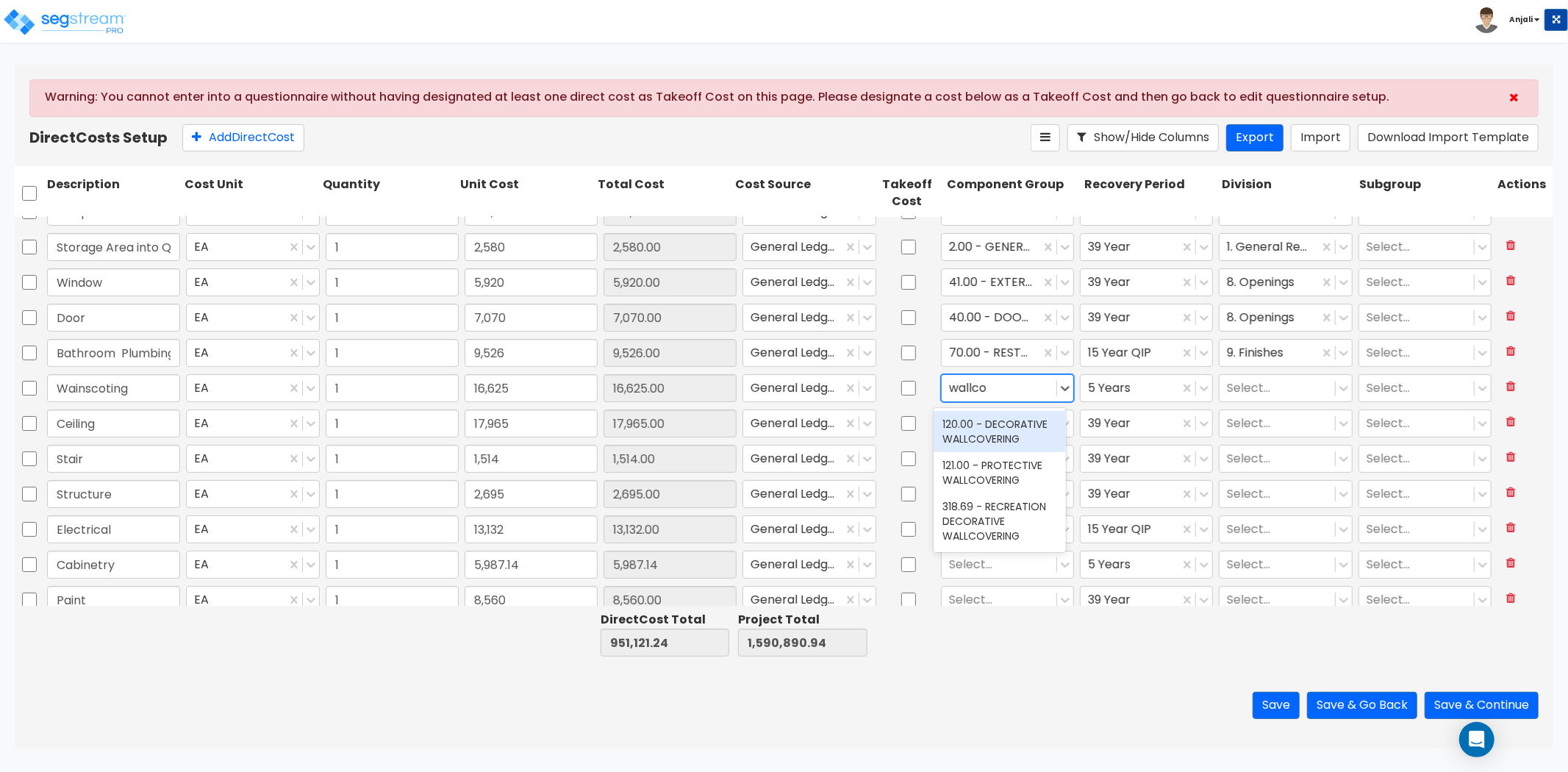
type input "wallcov"
click at [1024, 427] on div "120.00 - DECORATIVE WALLCOVERING" at bounding box center [1000, 431] width 132 height 41
click at [1239, 386] on div at bounding box center [1277, 388] width 100 height 20
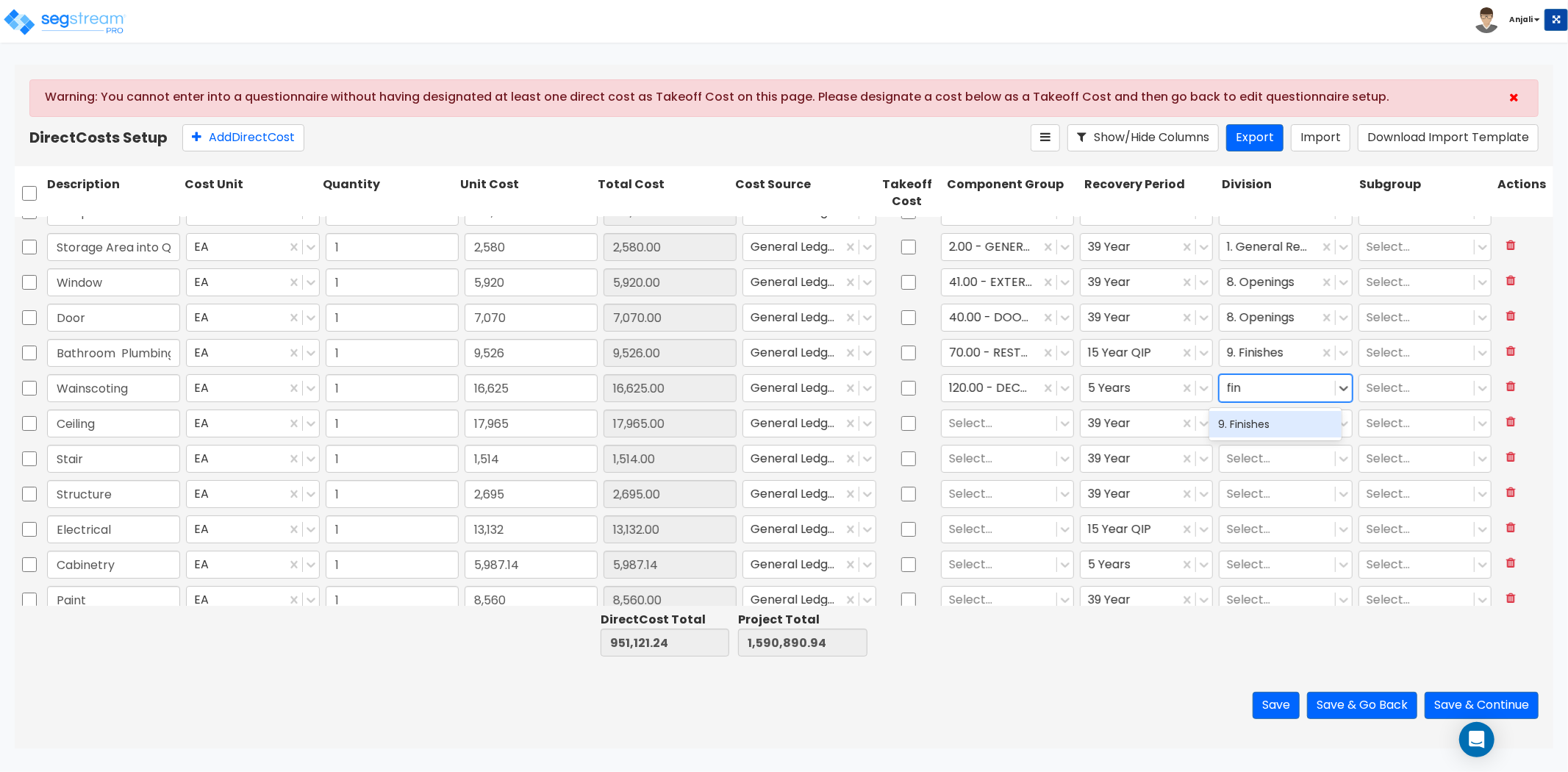
click at [1255, 424] on div "9. Finishes" at bounding box center [1275, 424] width 132 height 26
click at [961, 419] on div at bounding box center [999, 424] width 100 height 20
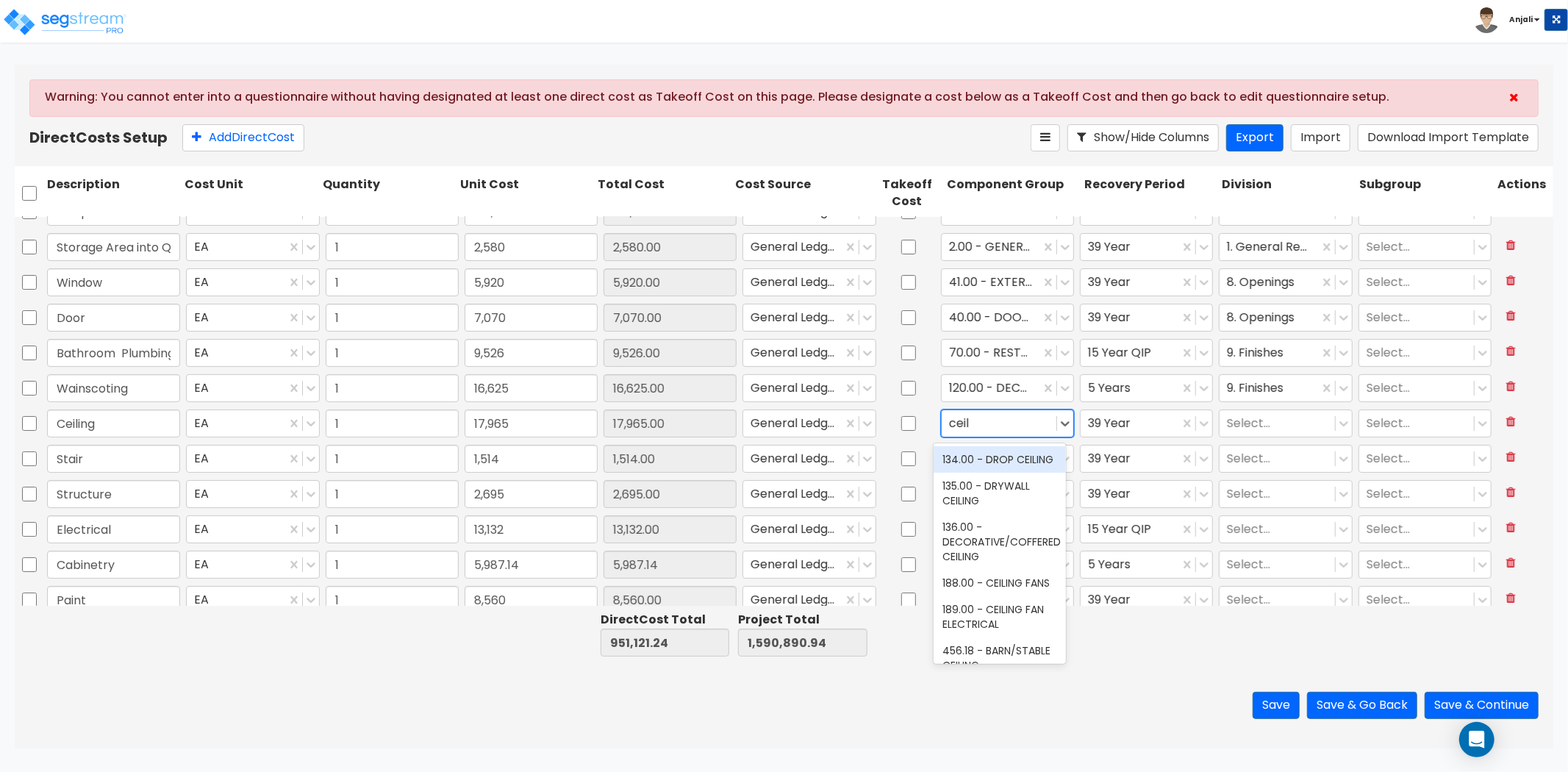
click at [965, 456] on div "134.00 - DROP CEILING" at bounding box center [1000, 459] width 132 height 26
click at [942, 428] on div "134.00 - DROP CEILING" at bounding box center [991, 424] width 99 height 26
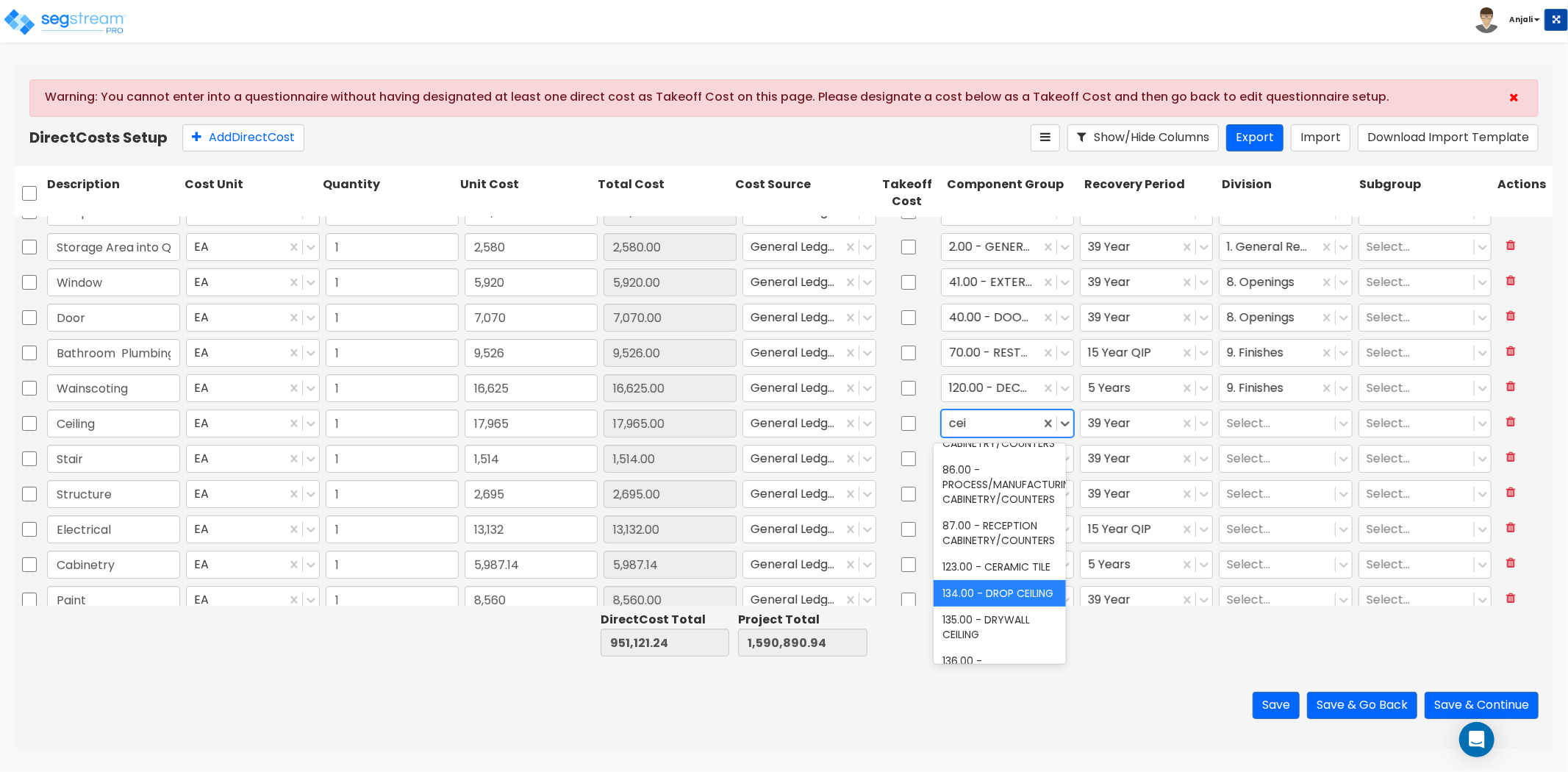
scroll to position [0, 0]
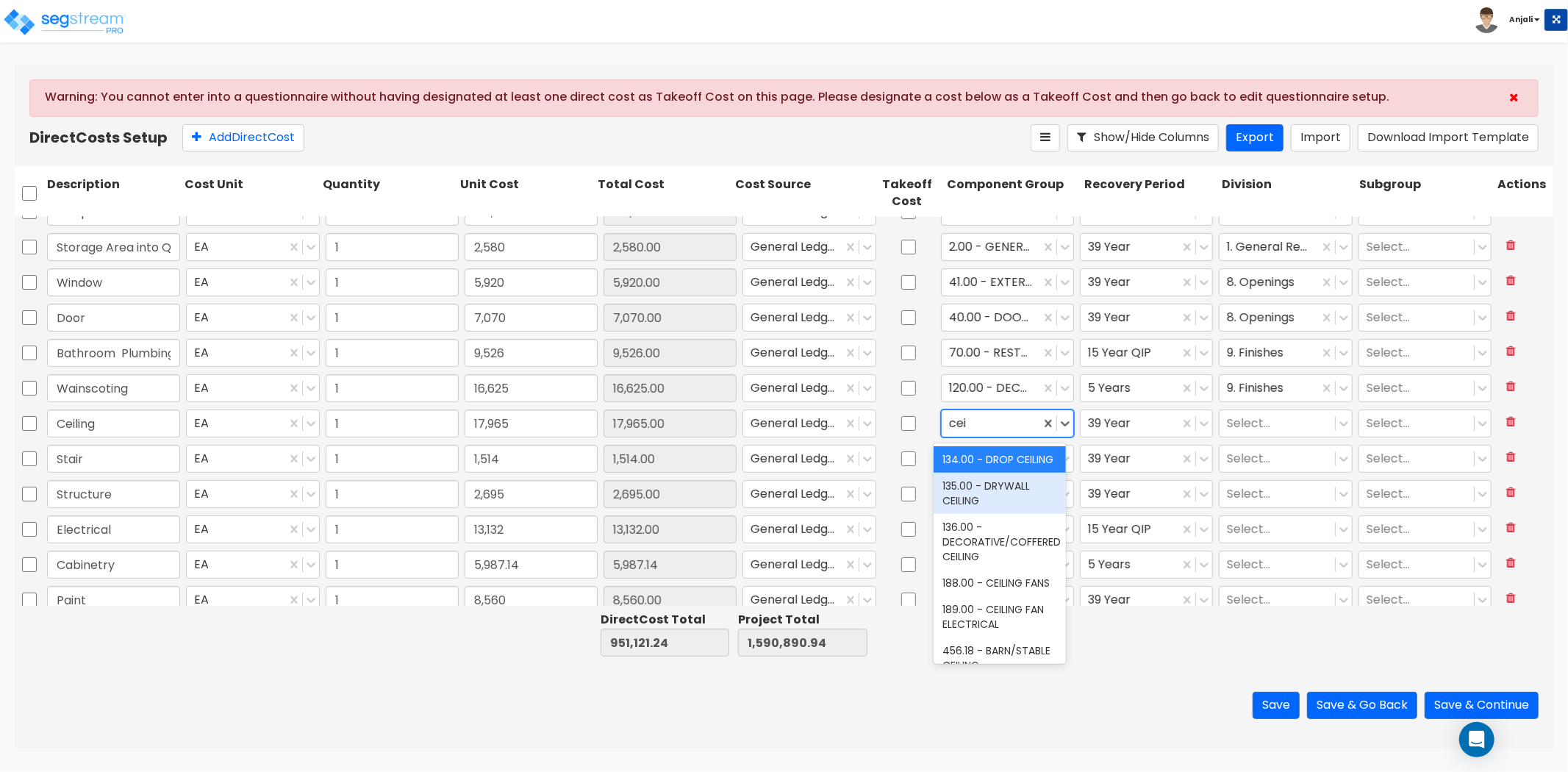
click at [976, 495] on div "135.00 - DRYWALL CEILING" at bounding box center [1000, 492] width 132 height 41
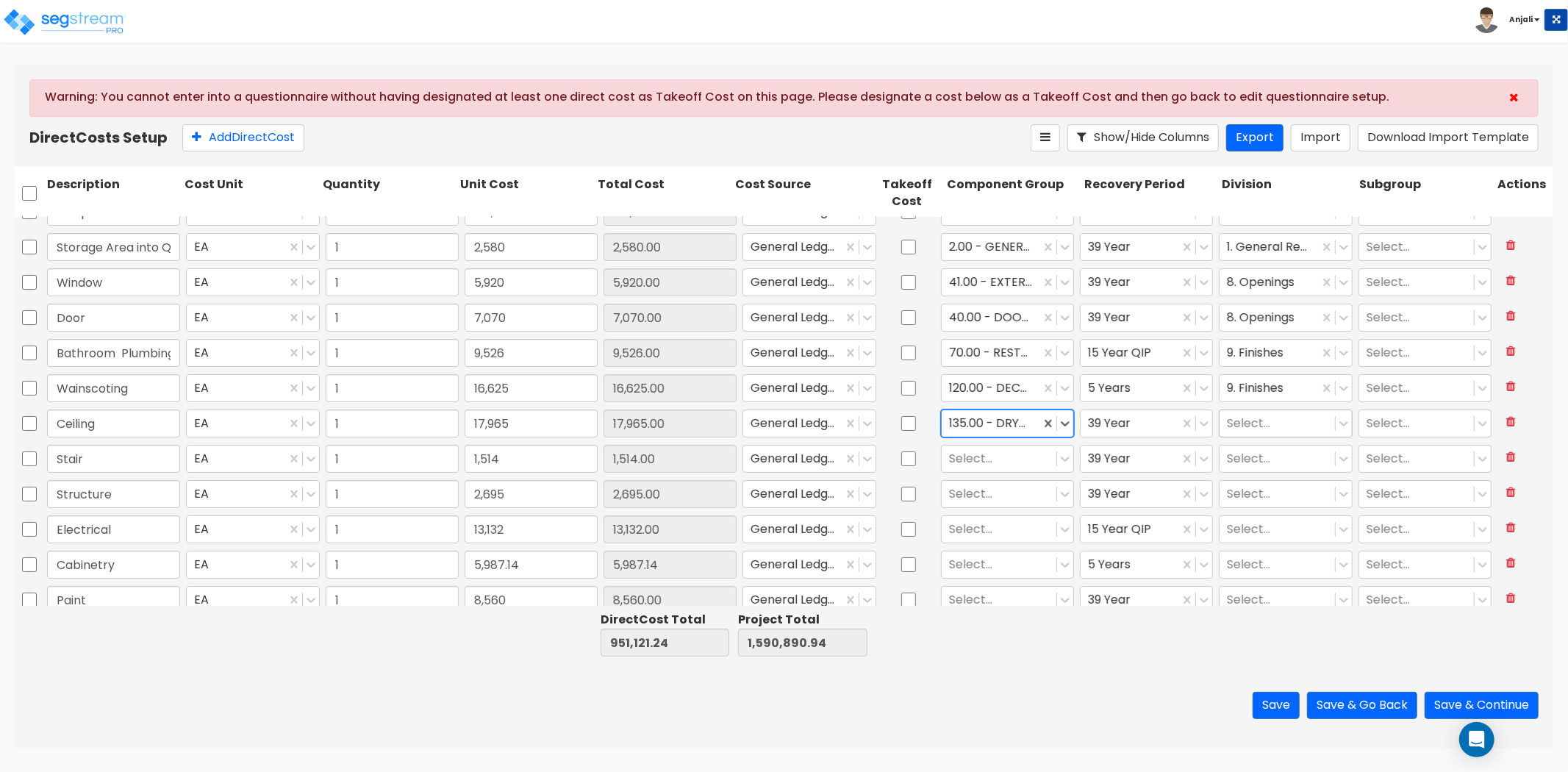
click at [1268, 422] on div at bounding box center [1277, 424] width 100 height 20
click at [1273, 447] on div "9. Finishes" at bounding box center [1275, 459] width 132 height 26
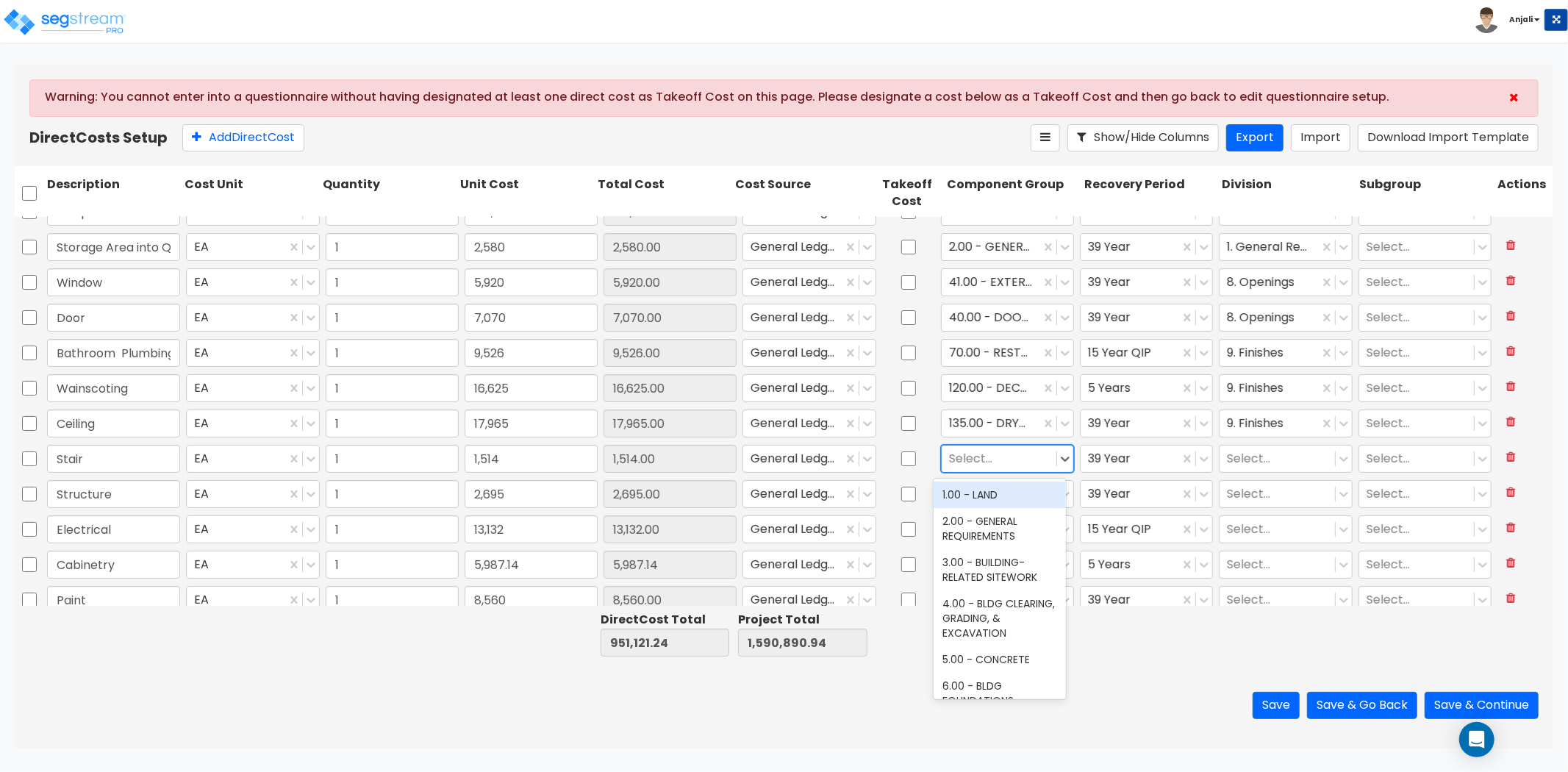
click at [1026, 454] on div at bounding box center [999, 460] width 100 height 20
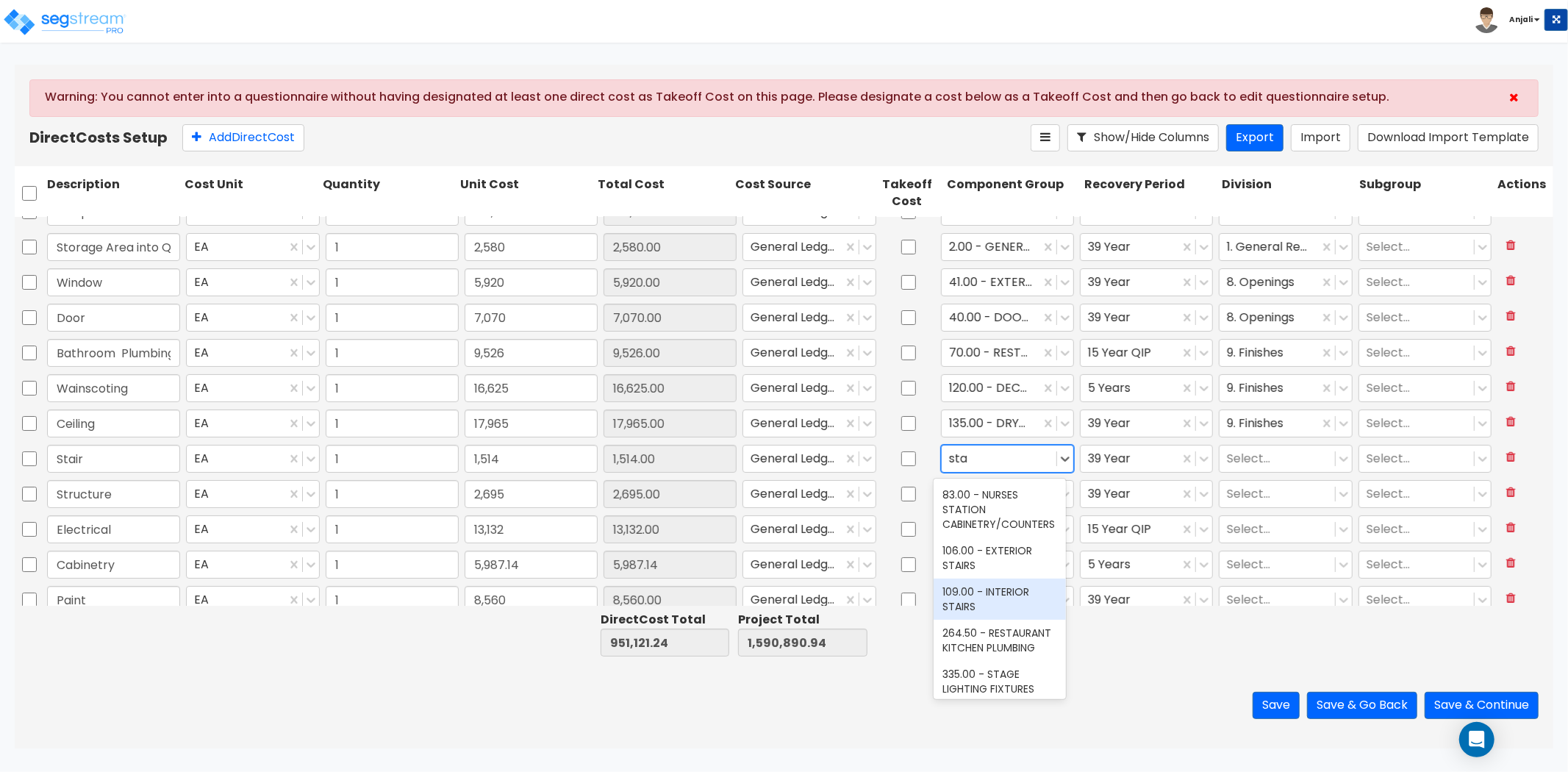
click at [1009, 590] on div "109.00 - INTERIOR STAIRS" at bounding box center [1000, 598] width 132 height 41
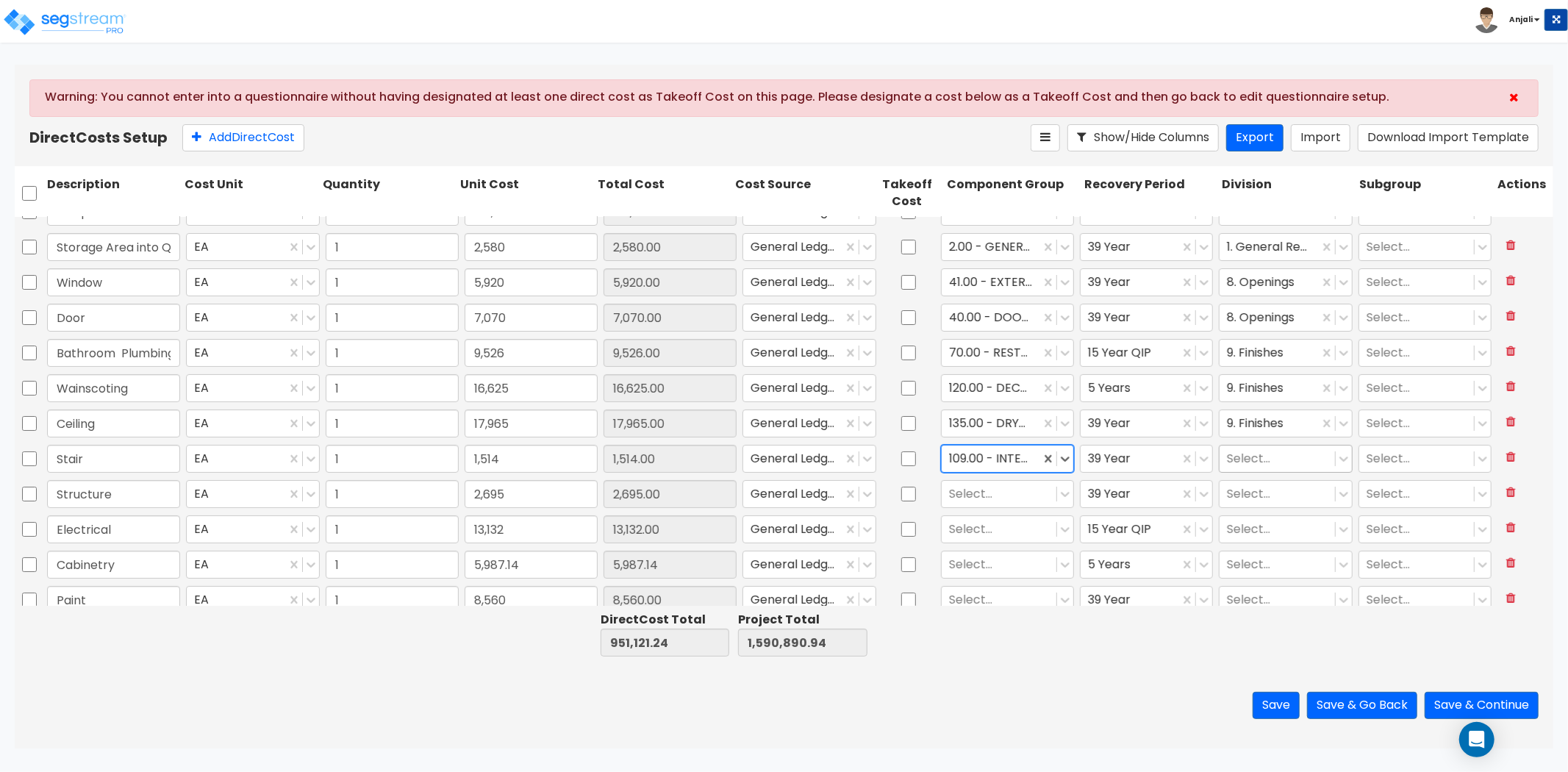
click at [1269, 461] on div at bounding box center [1277, 460] width 100 height 20
click at [1266, 491] on div "9. Finishes" at bounding box center [1275, 494] width 132 height 26
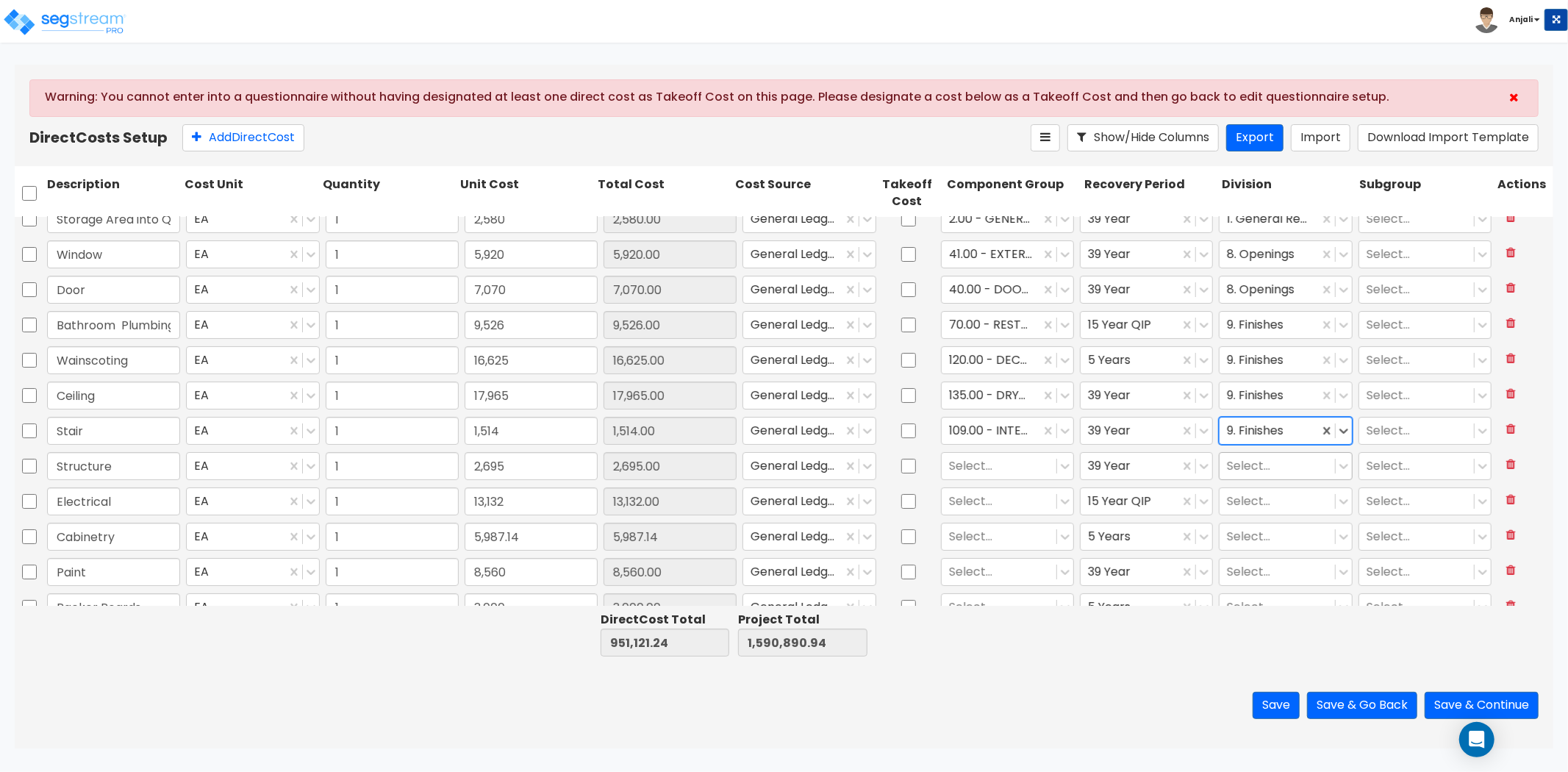
scroll to position [245, 0]
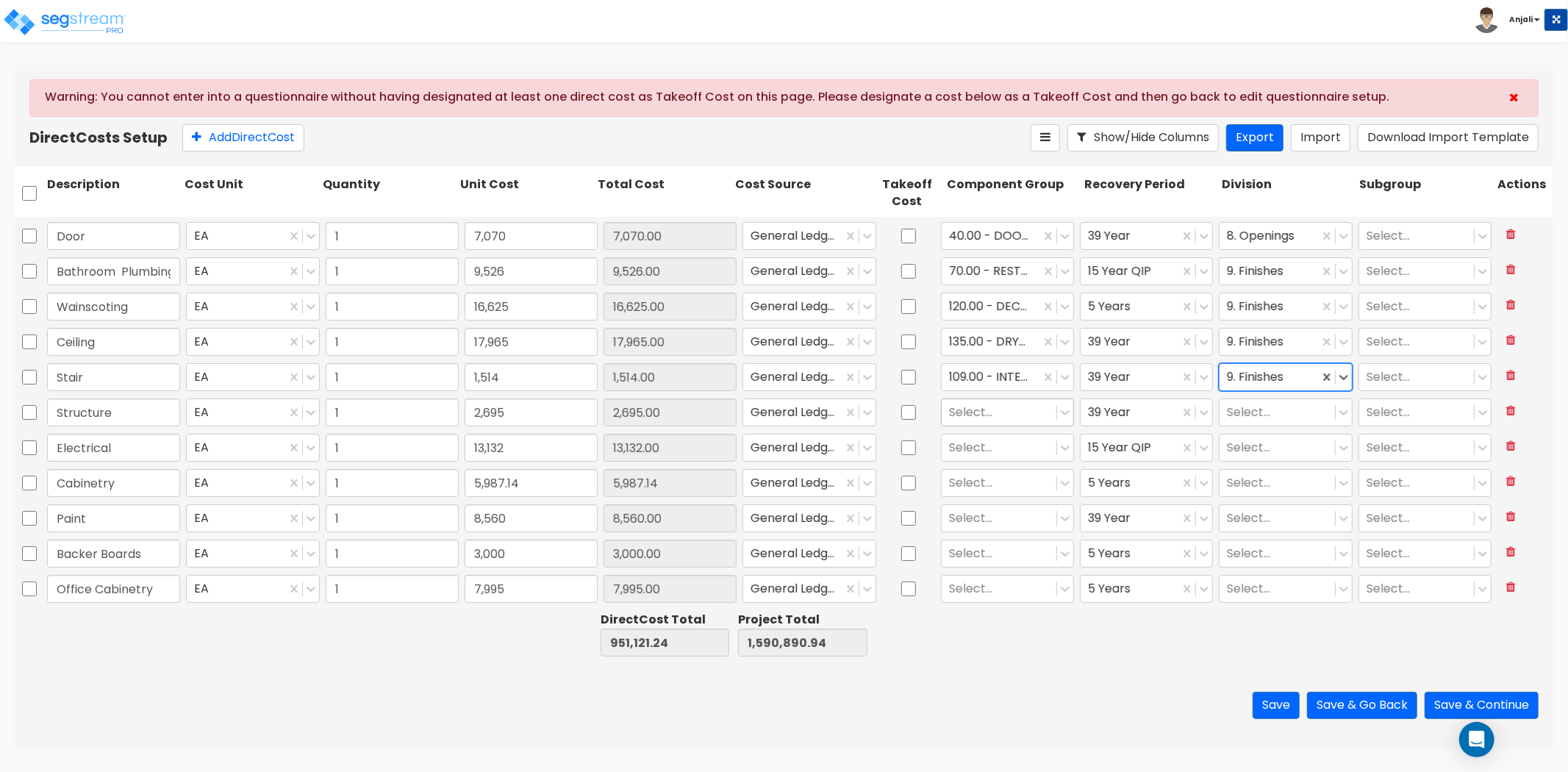
click at [1000, 406] on div at bounding box center [999, 413] width 100 height 20
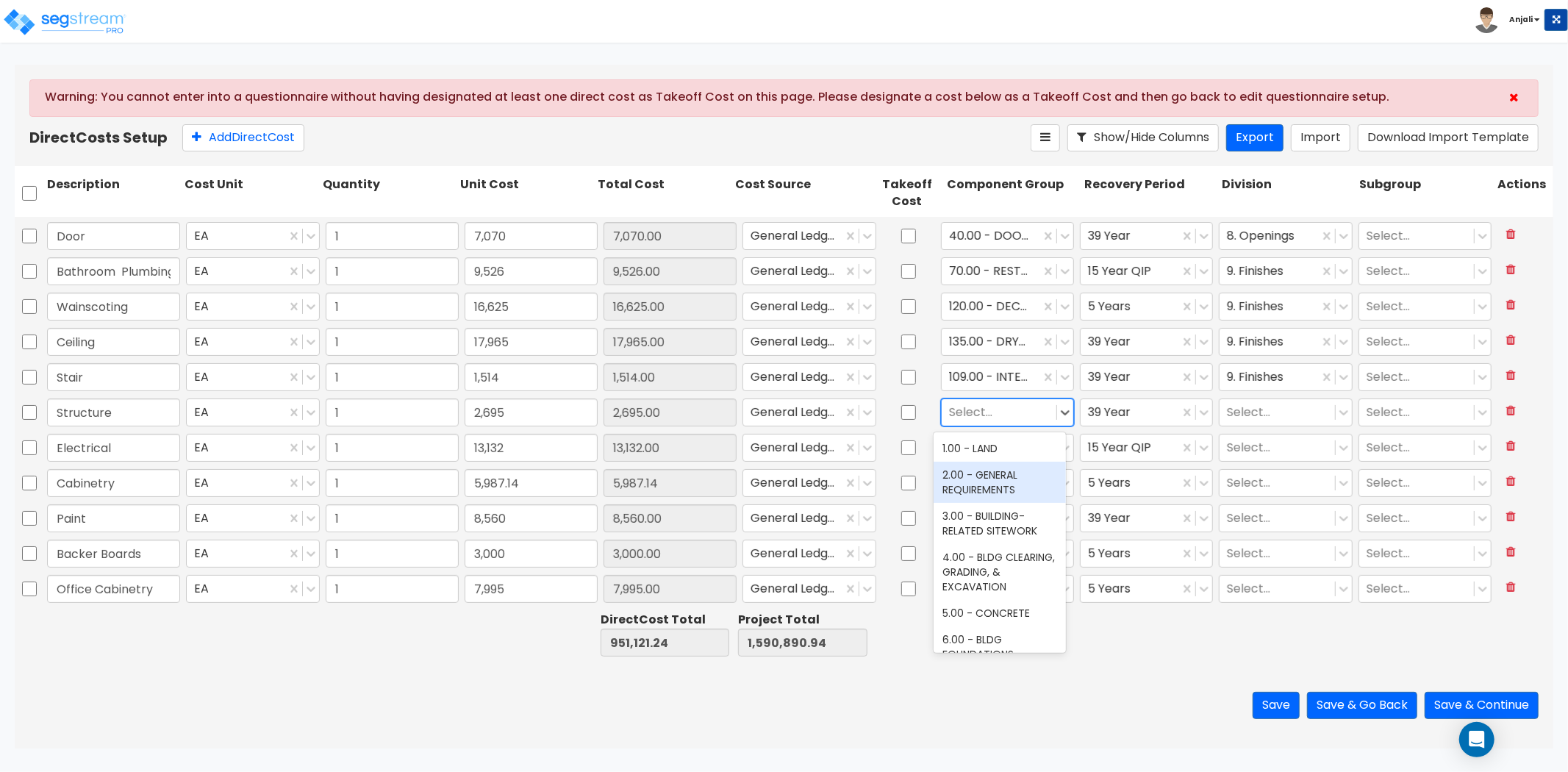
click at [1007, 478] on div "2.00 - GENERAL REQUIREMENTS" at bounding box center [1000, 481] width 132 height 41
click at [1250, 408] on div at bounding box center [1277, 413] width 100 height 20
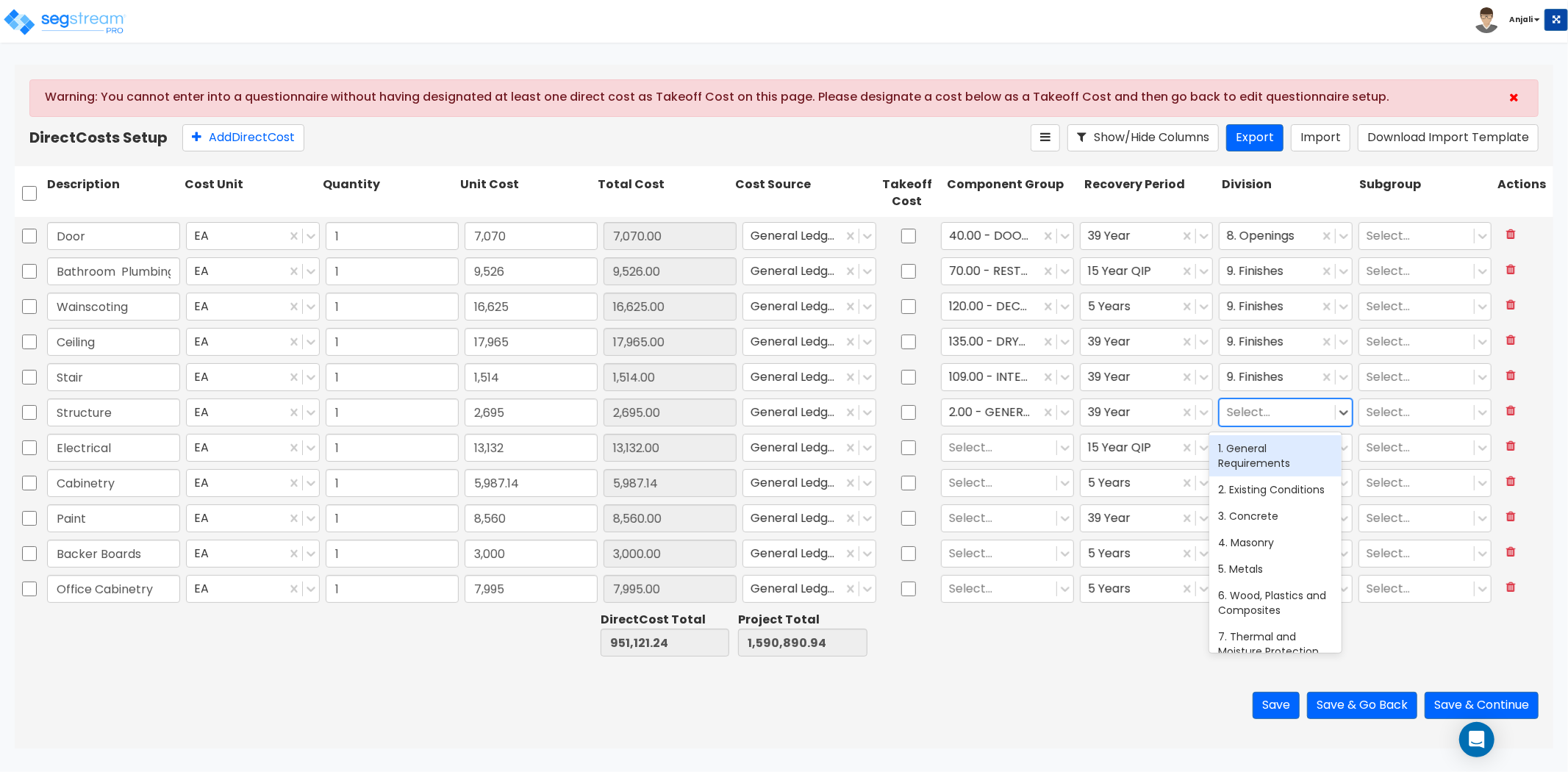
click at [1246, 473] on div "1. General Requirements" at bounding box center [1275, 455] width 132 height 41
click at [982, 450] on div at bounding box center [999, 448] width 100 height 20
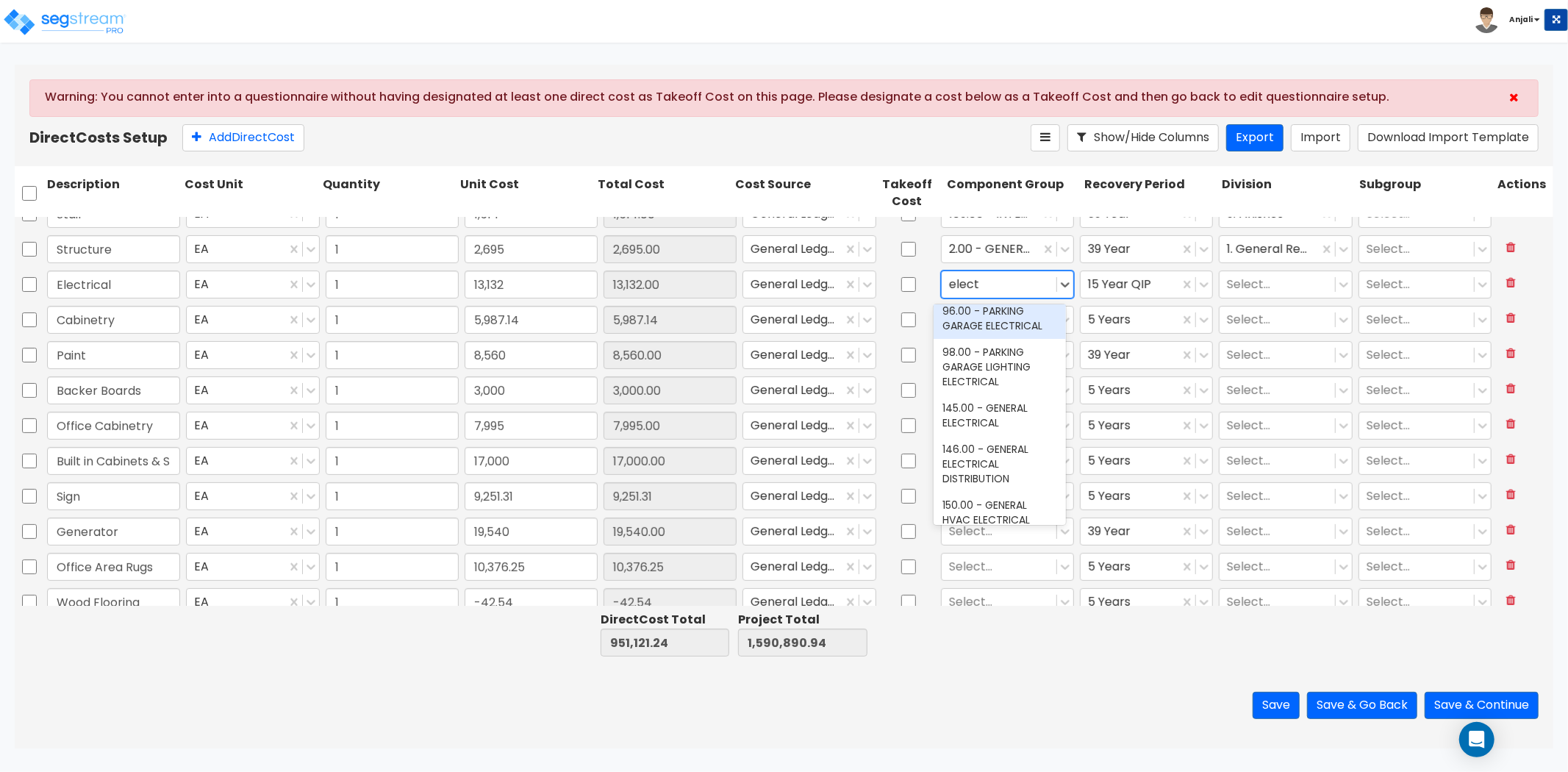
scroll to position [164, 0]
click at [1001, 427] on div "145.00 - GENERAL ELECTRICAL" at bounding box center [1000, 414] width 132 height 41
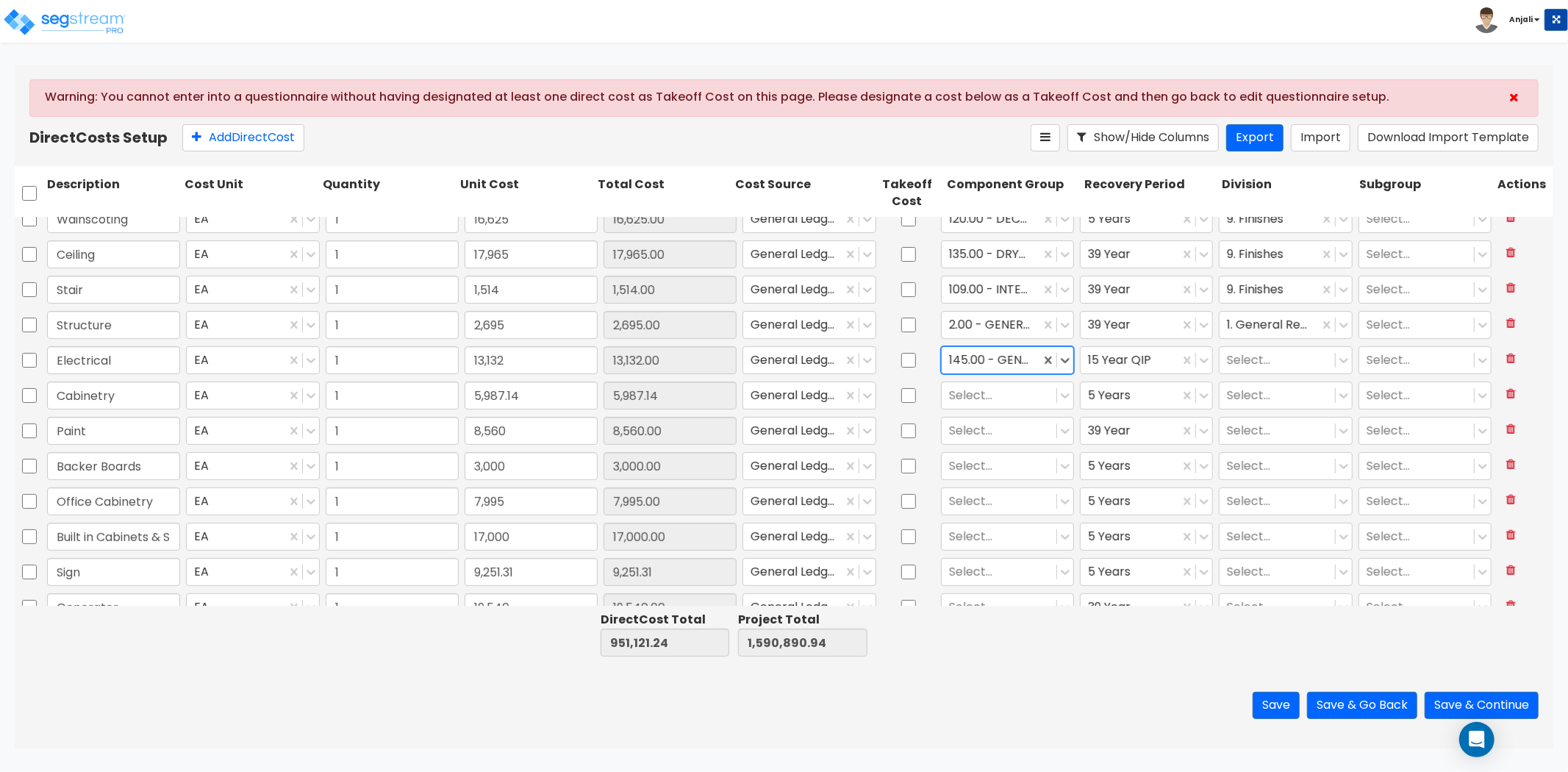
scroll to position [326, 0]
click at [1235, 363] on div at bounding box center [1277, 366] width 100 height 20
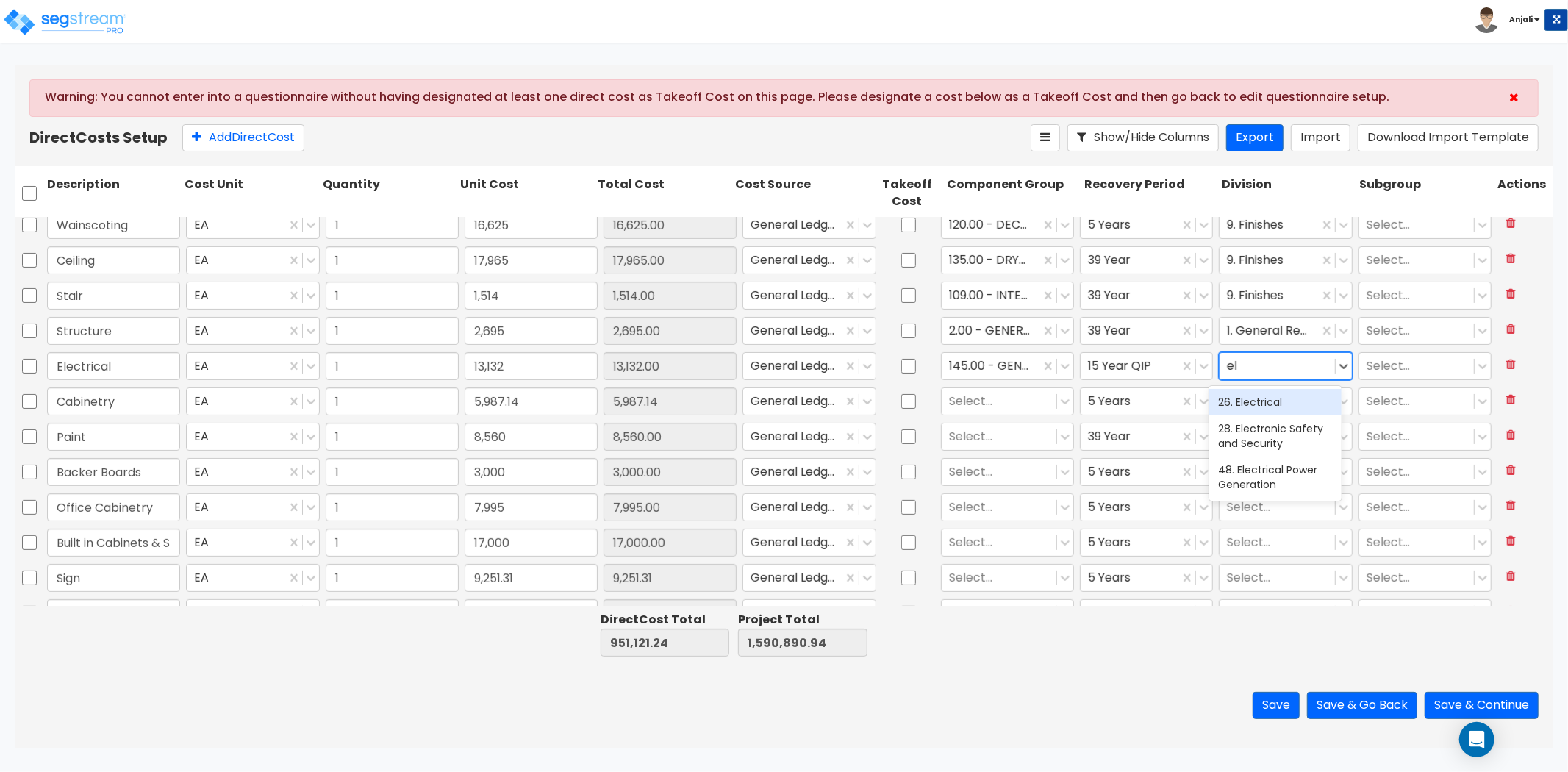
click at [1254, 400] on div "26. Electrical" at bounding box center [1275, 402] width 132 height 26
click at [949, 398] on div at bounding box center [999, 402] width 100 height 20
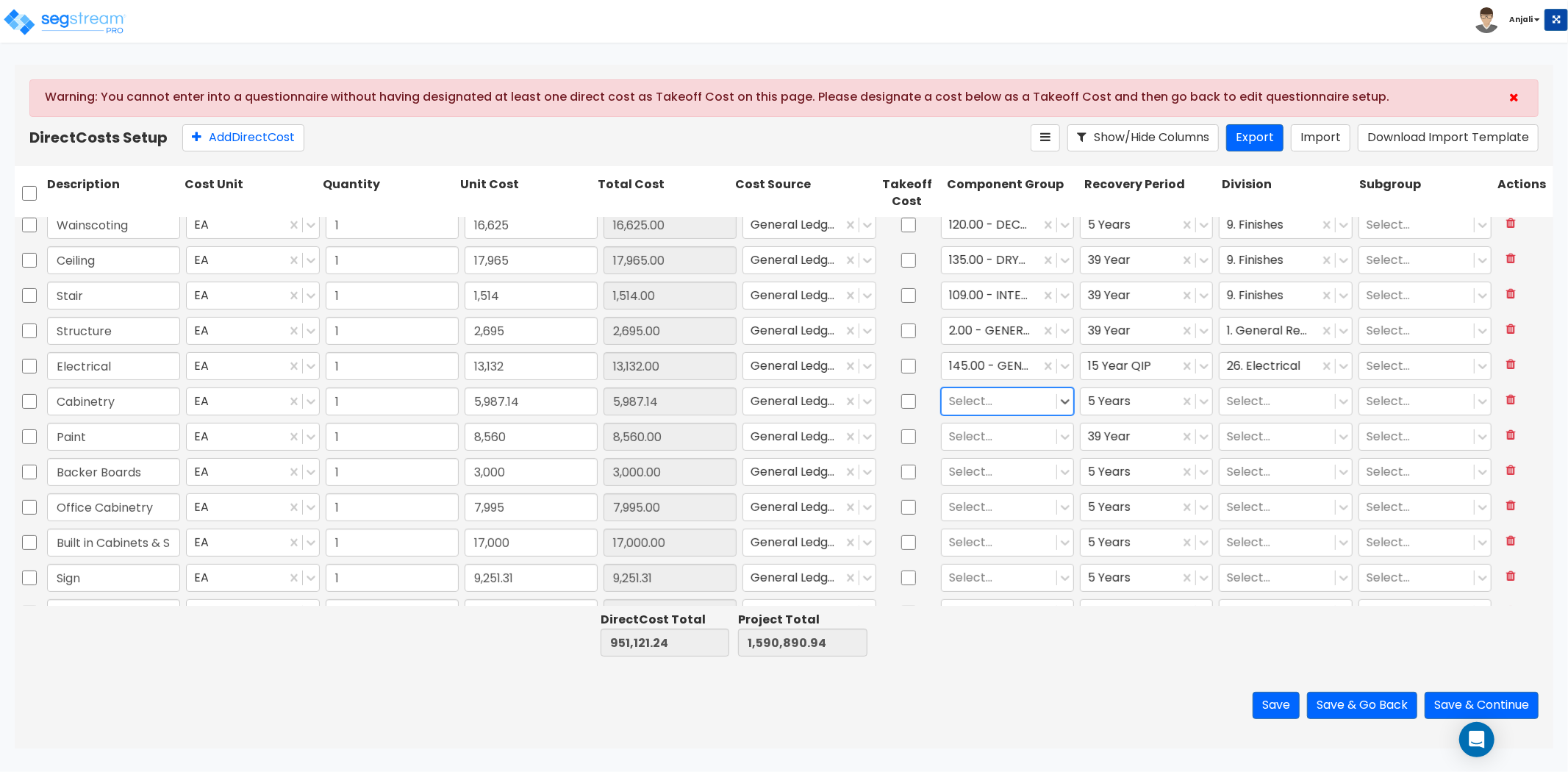
drag, startPoint x: 970, startPoint y: 405, endPoint x: 951, endPoint y: 406, distance: 19.0
click at [951, 406] on div at bounding box center [999, 402] width 100 height 20
click at [982, 447] on div "74.00 - BREAK ROOM/AREA CABINETRY/COUNTERS" at bounding box center [1000, 451] width 132 height 56
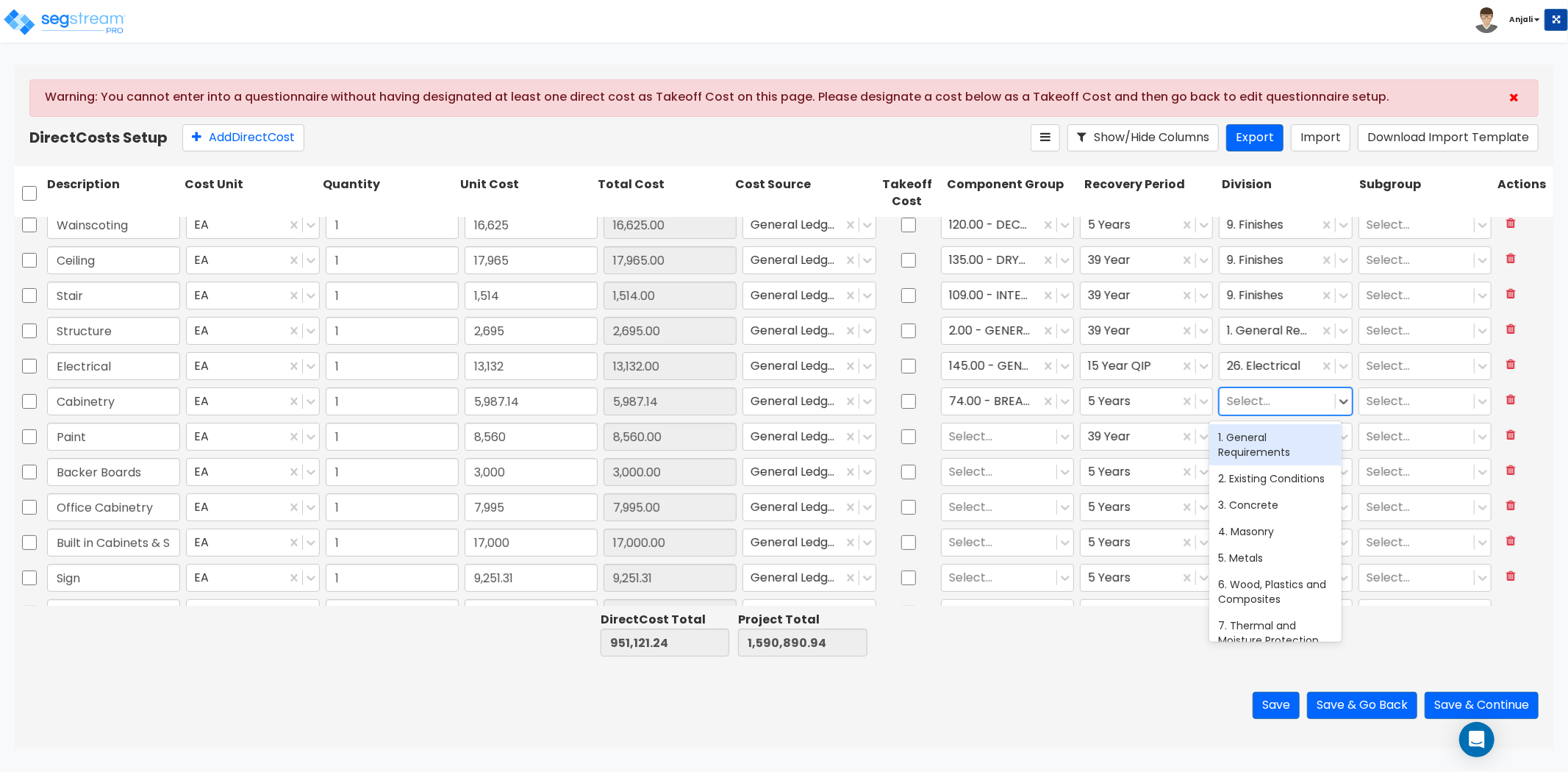
click at [1220, 398] on div "Select..." at bounding box center [1277, 402] width 114 height 26
click at [1230, 434] on div "9. Finishes" at bounding box center [1275, 437] width 132 height 26
click at [979, 435] on div at bounding box center [999, 437] width 100 height 20
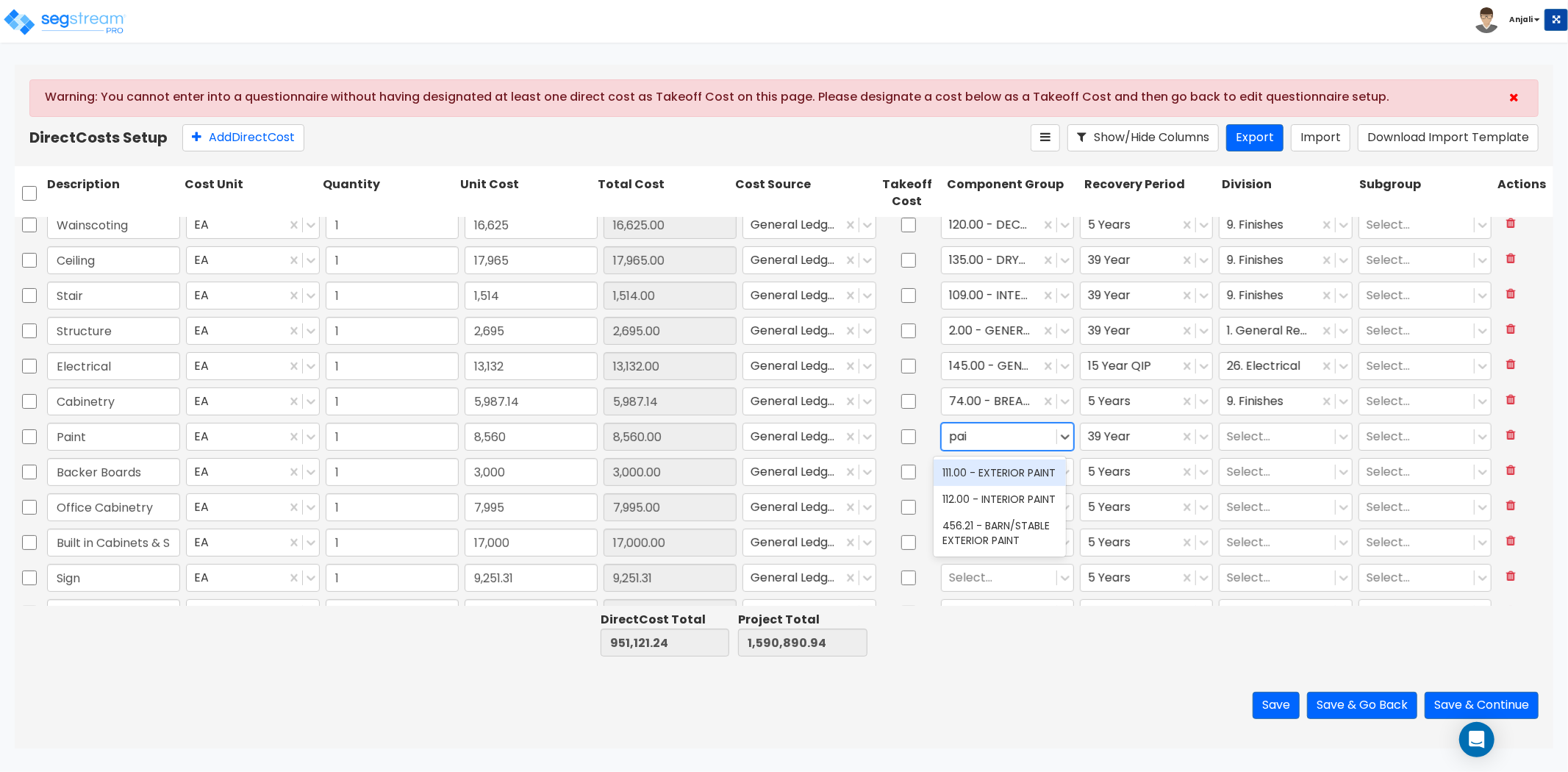
click at [993, 471] on div "111.00 - EXTERIOR PAINT" at bounding box center [1000, 472] width 132 height 26
click at [942, 432] on div "111.00 - EXTERIOR PAINT" at bounding box center [991, 437] width 99 height 26
click at [996, 492] on div "112.00 - INTERIOR PAINT" at bounding box center [1000, 499] width 132 height 26
click at [1227, 439] on div at bounding box center [1277, 437] width 100 height 20
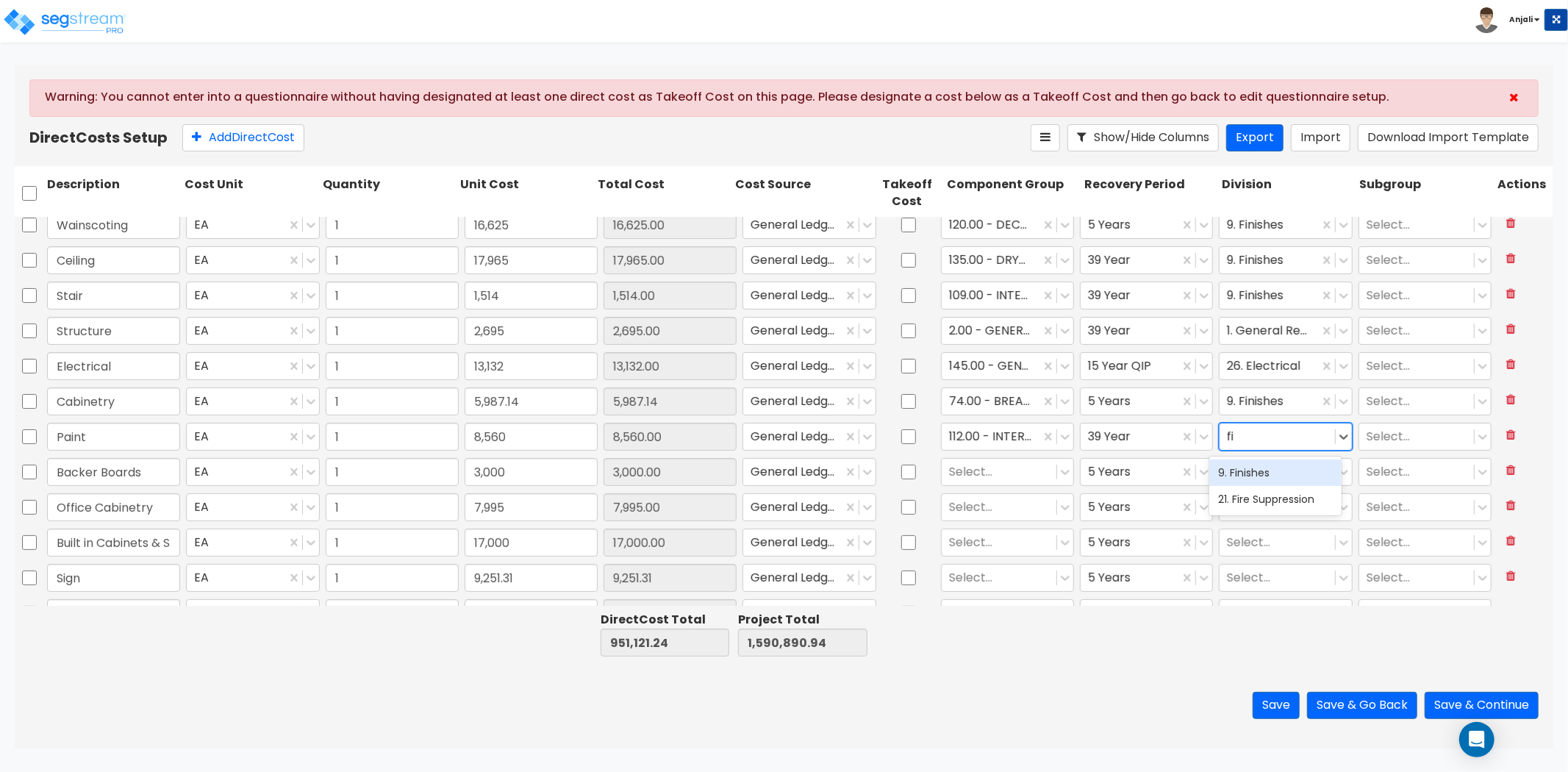
click at [1238, 480] on div "9. Finishes" at bounding box center [1275, 472] width 132 height 26
click at [964, 475] on div at bounding box center [999, 472] width 100 height 20
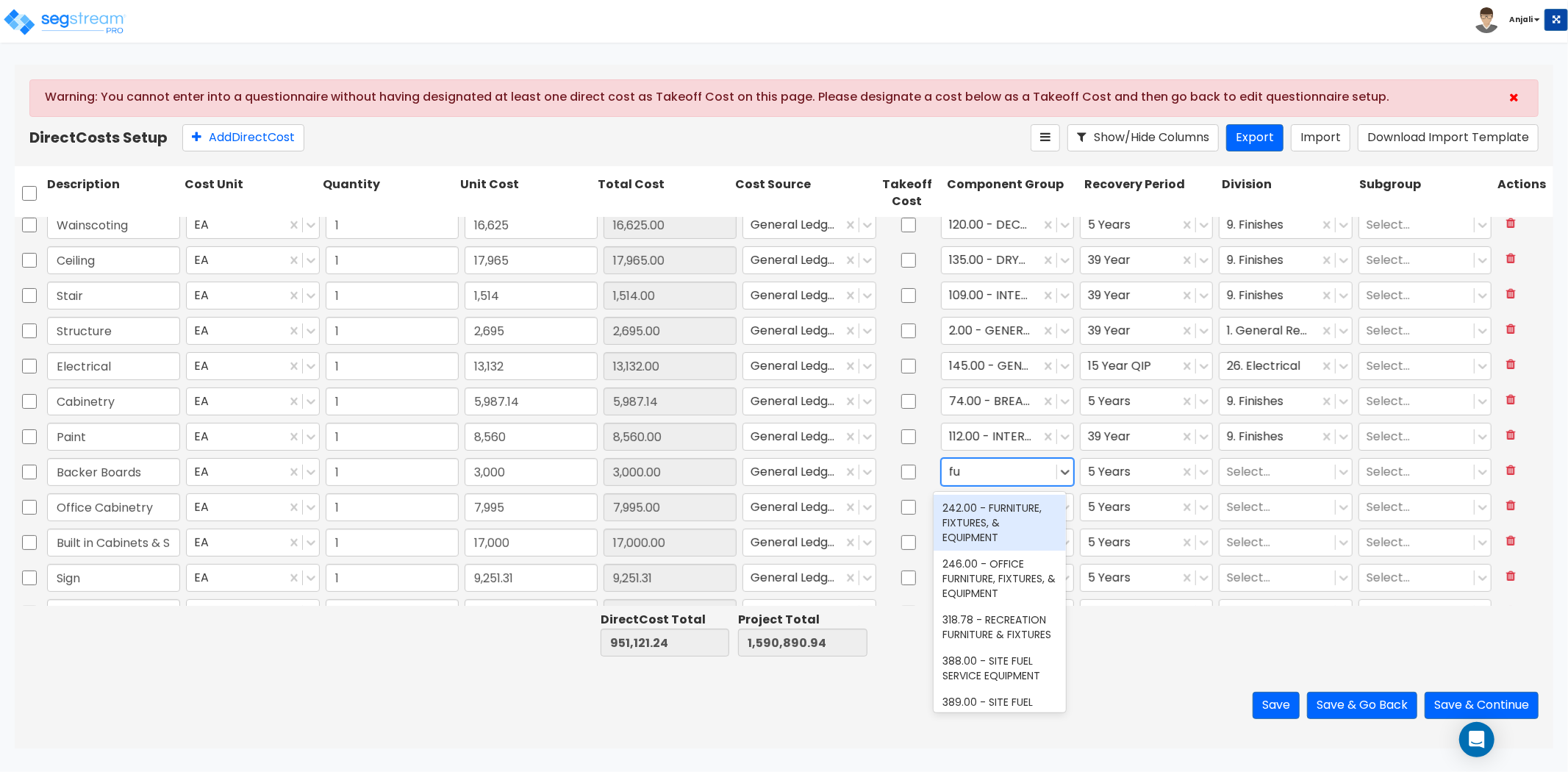
click at [978, 493] on div "242.00 - FURNITURE, FIXTURES, & EQUIPMENT 246.00 - OFFICE FURNITURE, FIXTURES, …" at bounding box center [1000, 601] width 132 height 220
click at [980, 504] on div "242.00 - FURNITURE, FIXTURES, & EQUIPMENT" at bounding box center [1000, 522] width 132 height 56
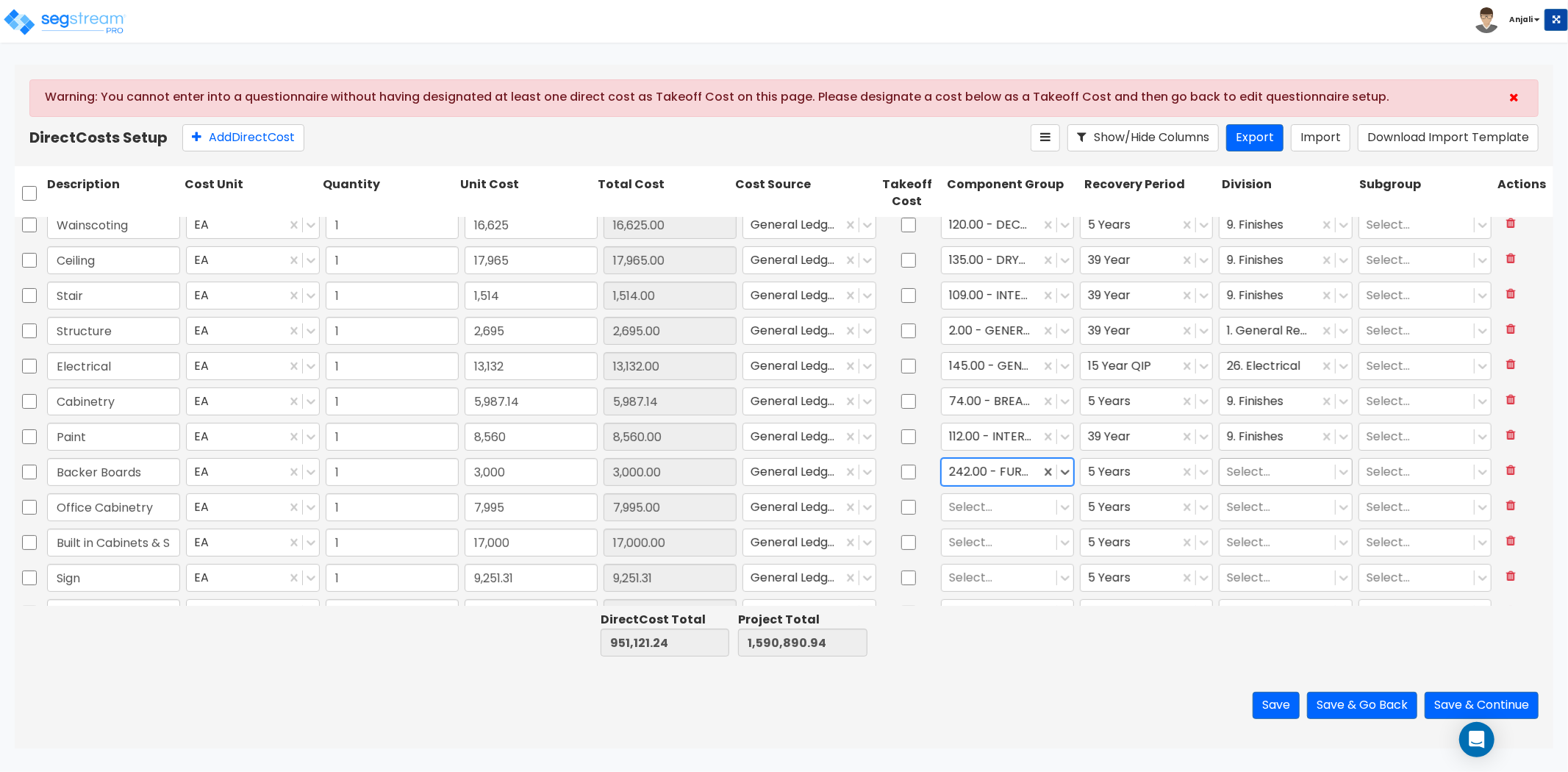
click at [1239, 467] on div at bounding box center [1277, 472] width 100 height 20
click at [1239, 512] on div "9. Finishes" at bounding box center [1275, 507] width 132 height 26
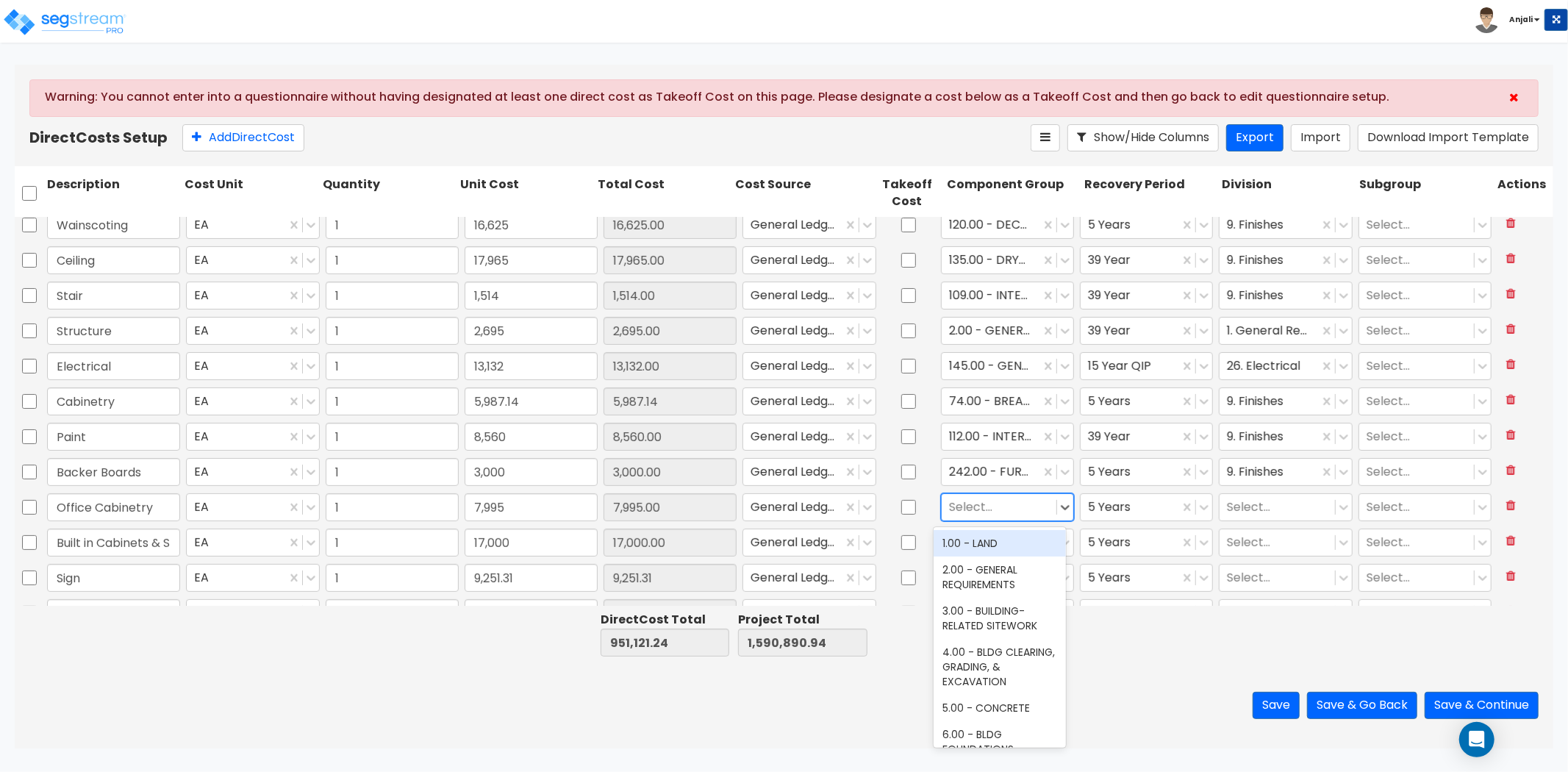
click at [964, 511] on div at bounding box center [999, 508] width 100 height 20
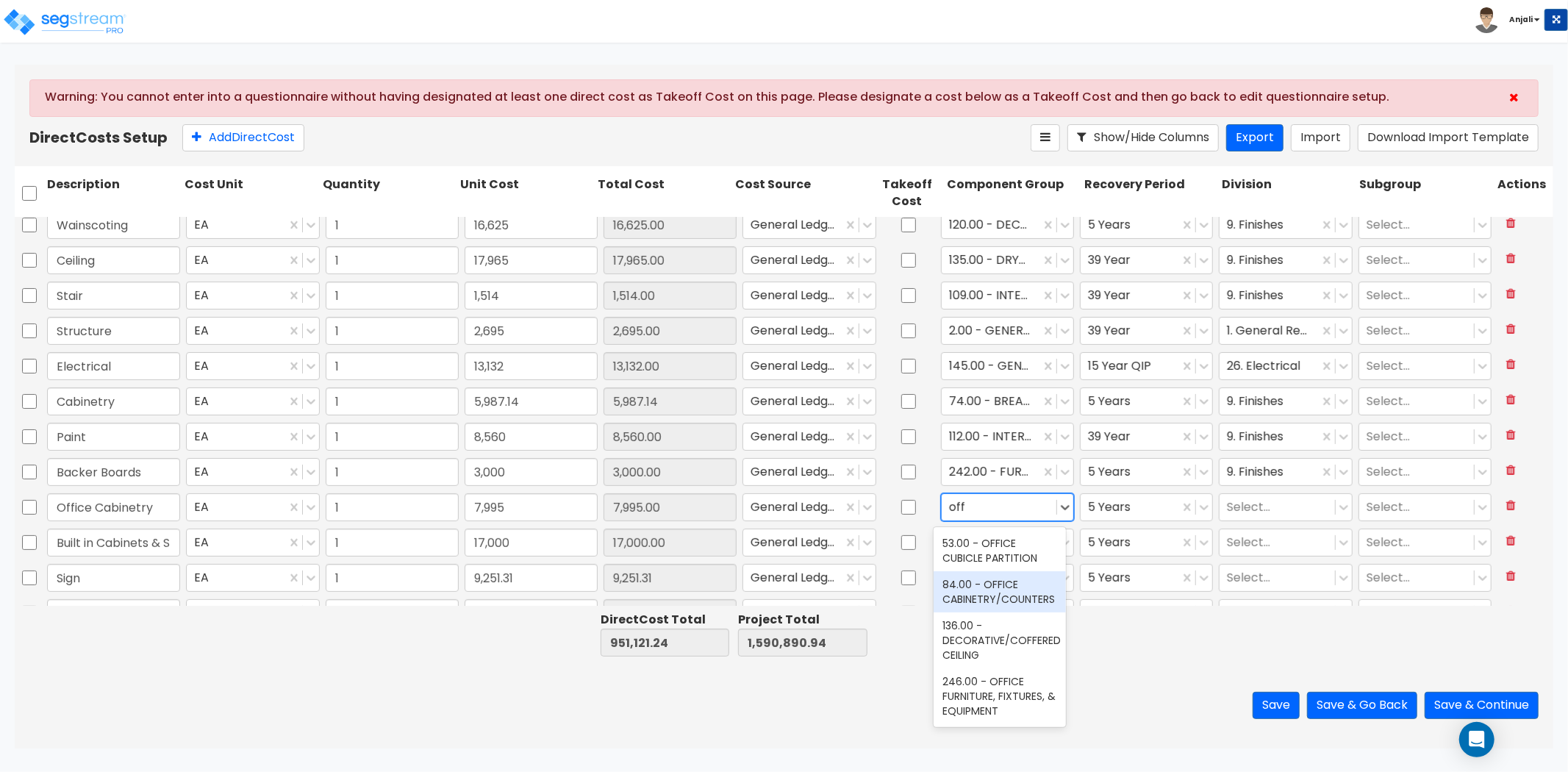
click at [980, 598] on div "84.00 - OFFICE CABINETRY/COUNTERS" at bounding box center [1000, 591] width 132 height 41
click at [1245, 511] on div at bounding box center [1277, 508] width 100 height 20
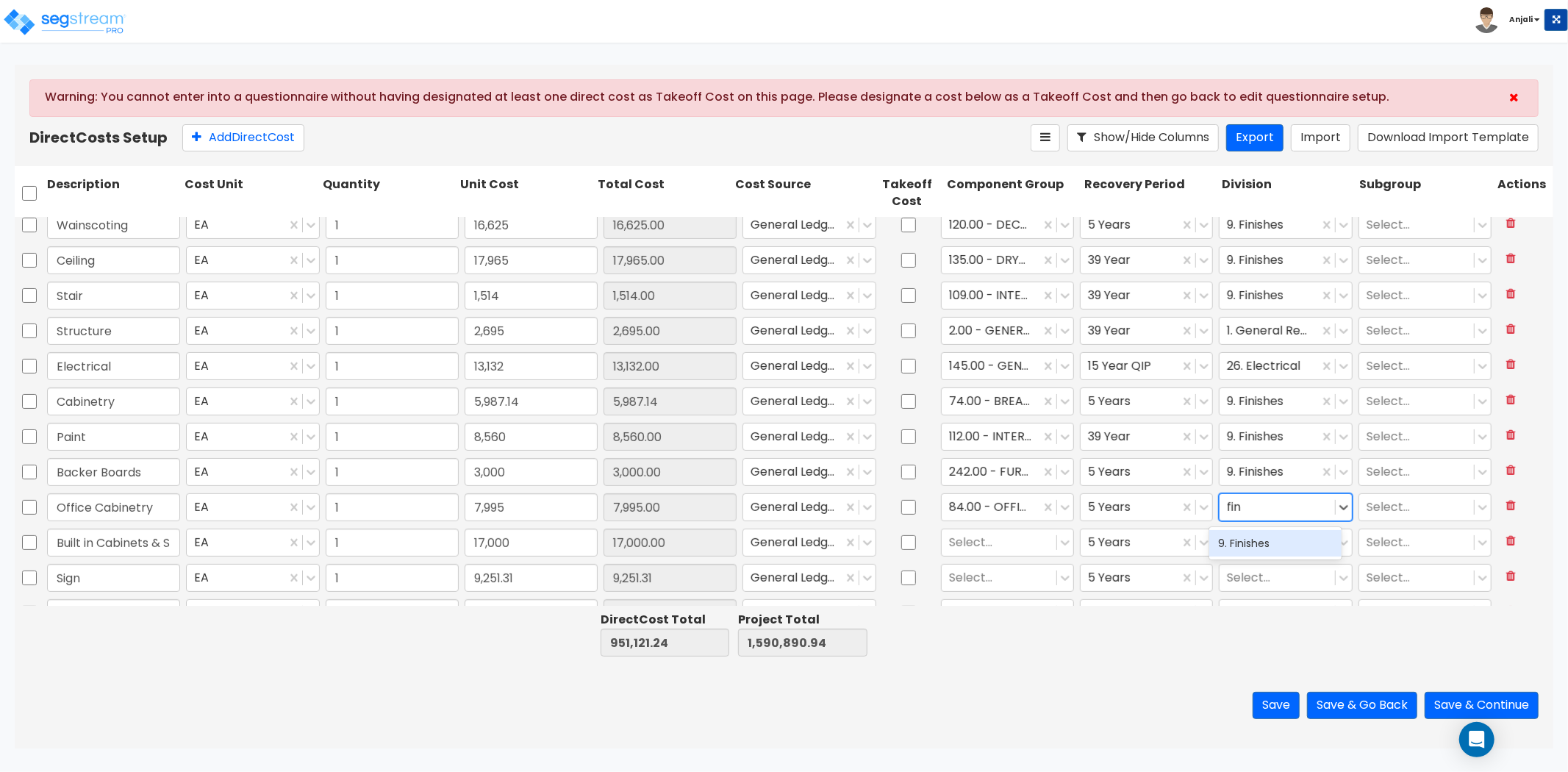
click at [1246, 540] on div "9. Finishes" at bounding box center [1275, 543] width 132 height 26
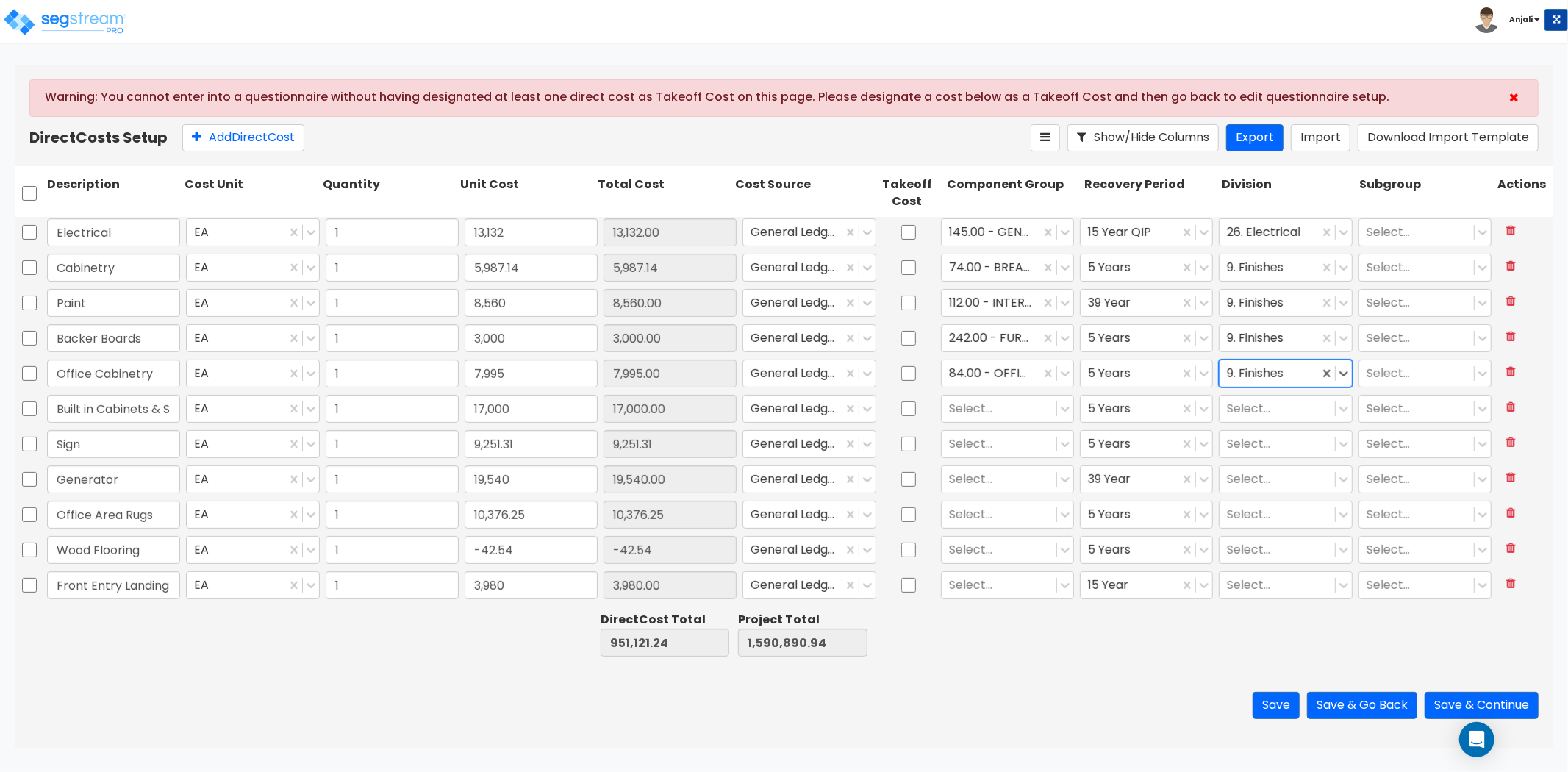
scroll to position [490, 0]
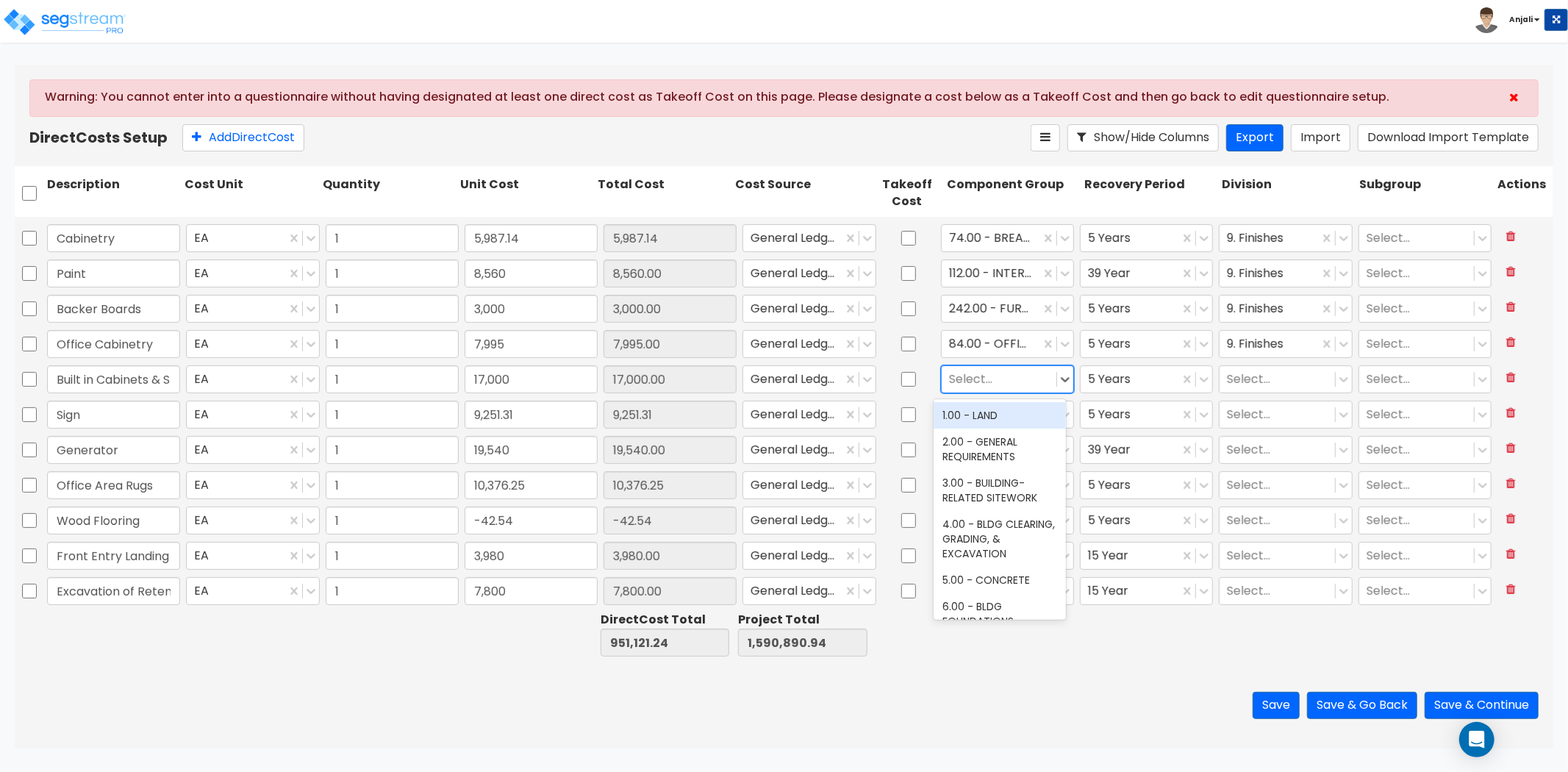
click at [987, 386] on div at bounding box center [999, 380] width 100 height 20
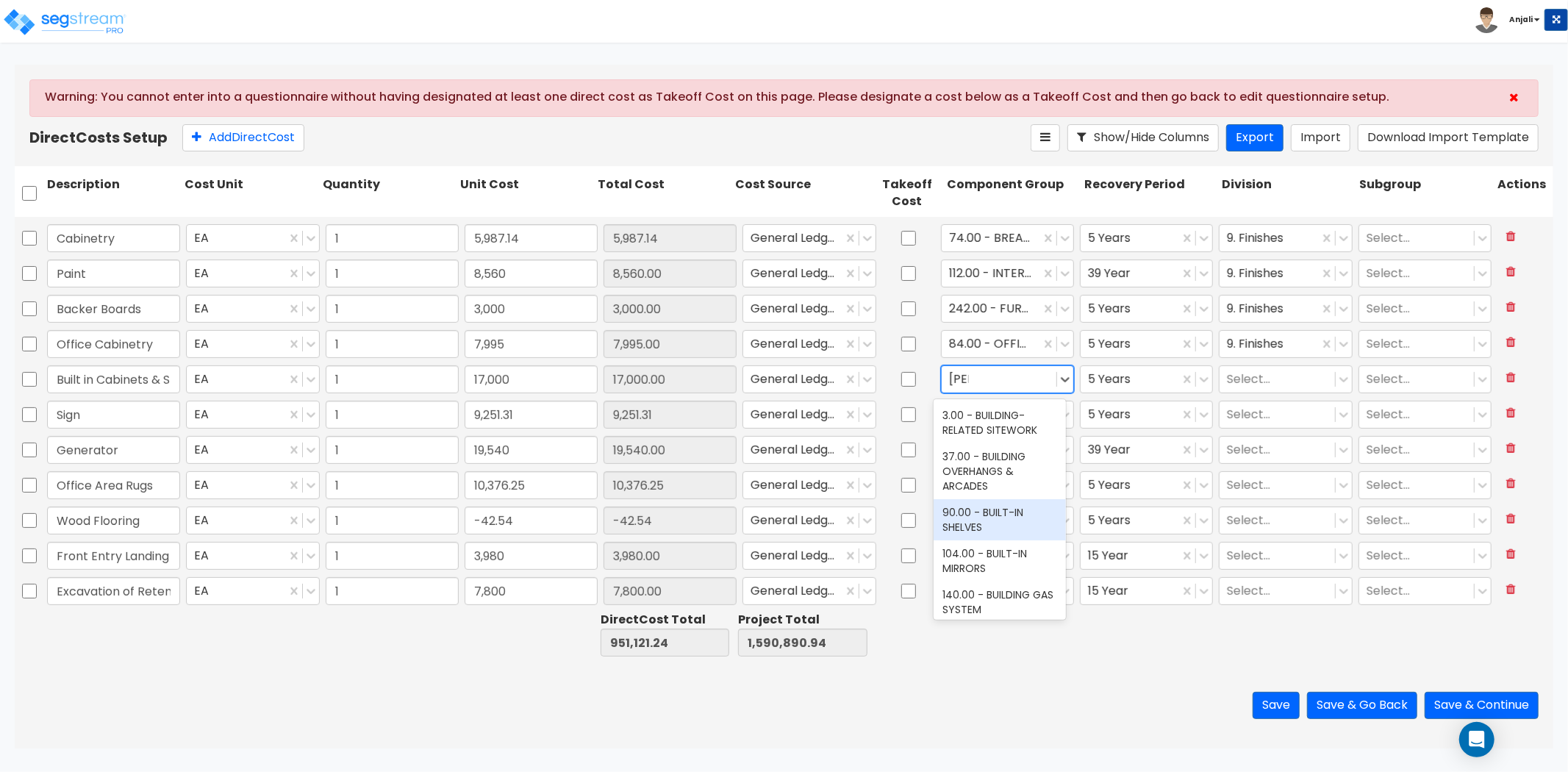
click at [991, 511] on div "90.00 - BUILT-IN SHELVES" at bounding box center [1000, 519] width 132 height 41
click at [1244, 358] on div "9. Finishes" at bounding box center [1286, 344] width 139 height 34
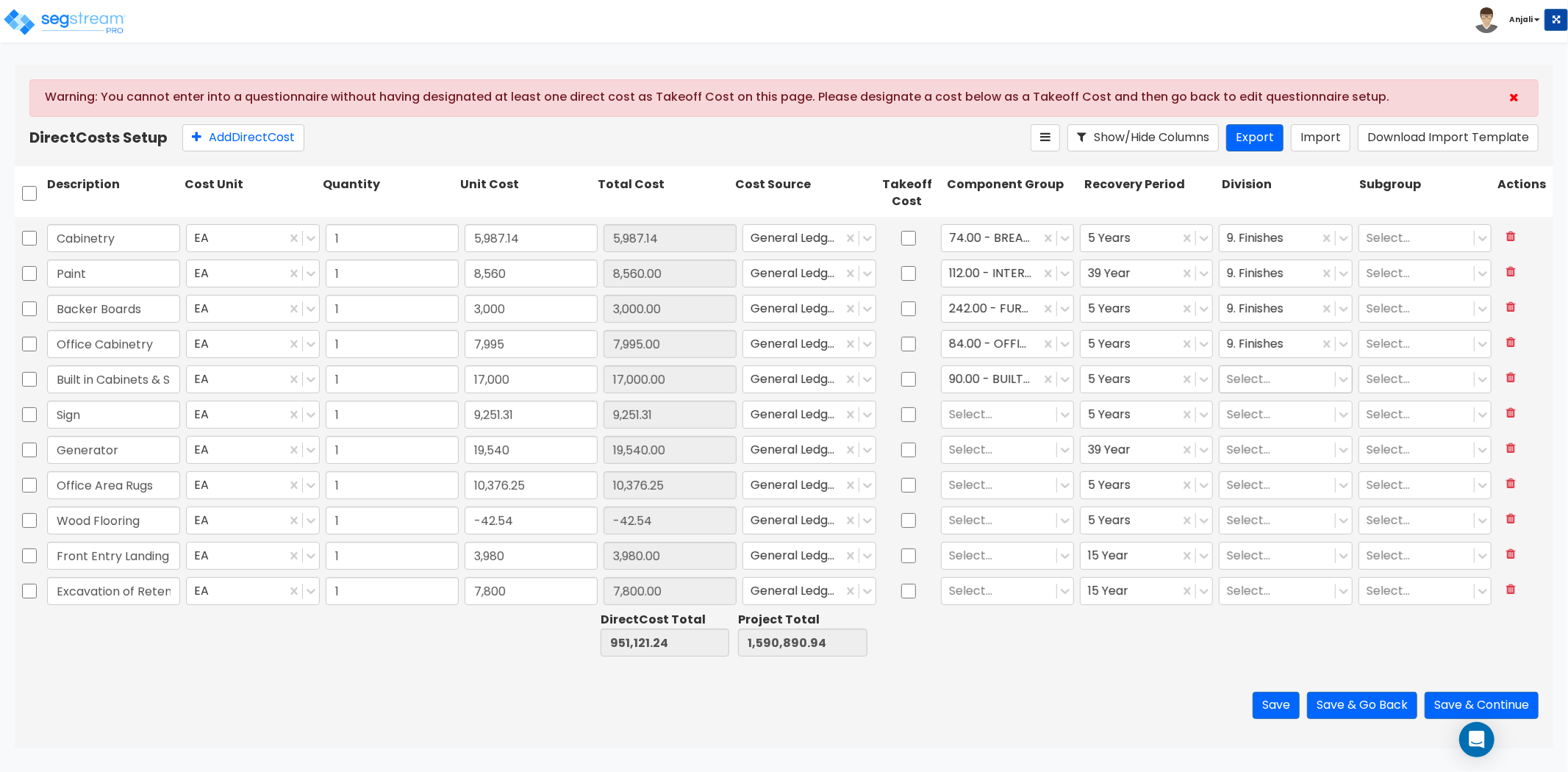
click at [1251, 386] on div at bounding box center [1277, 380] width 100 height 20
click at [1254, 422] on div "9. Finishes" at bounding box center [1275, 415] width 132 height 26
click at [976, 413] on div at bounding box center [999, 415] width 100 height 20
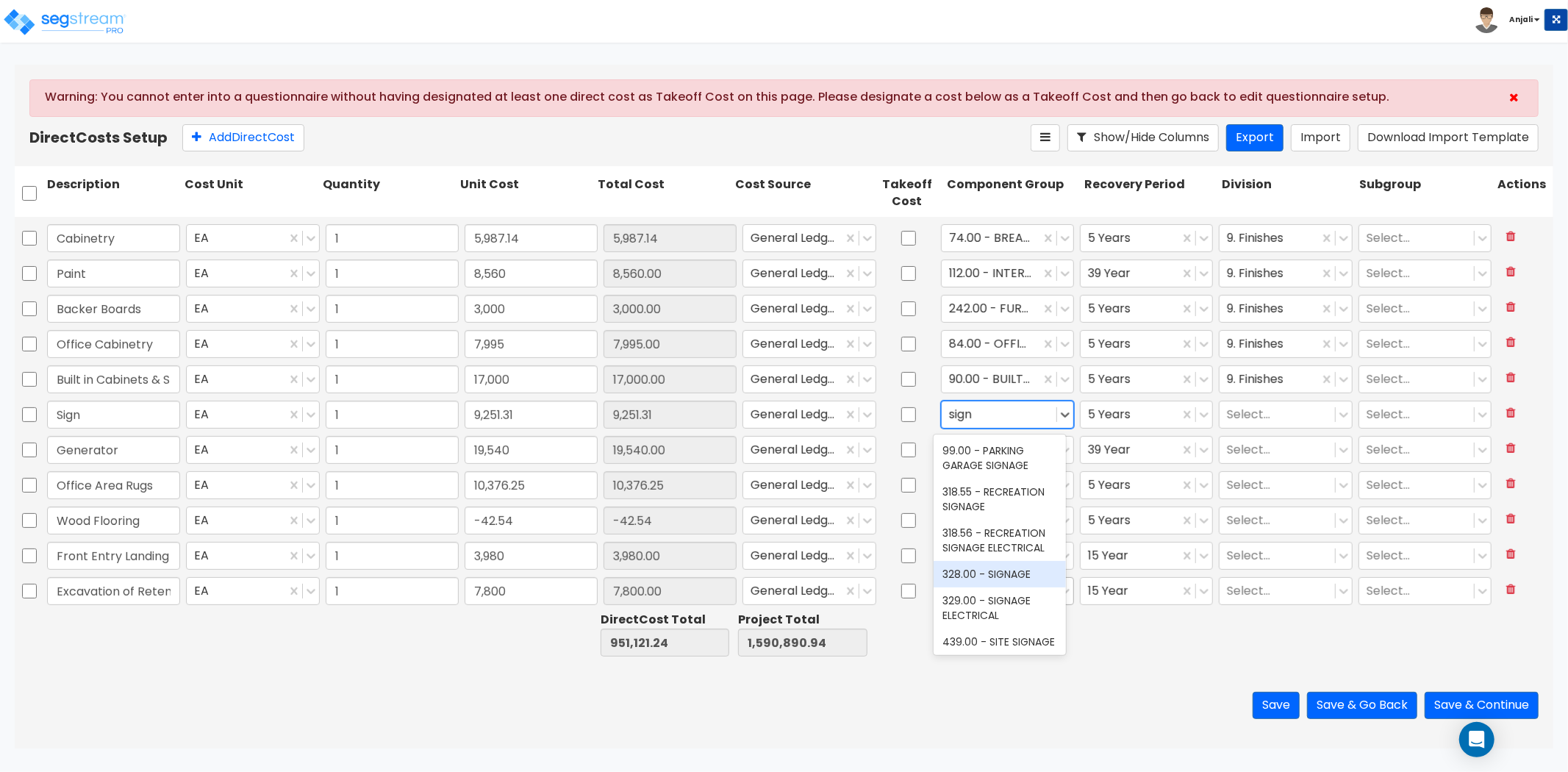
drag, startPoint x: 1001, startPoint y: 611, endPoint x: 1005, endPoint y: 603, distance: 8.9
click at [1002, 587] on div "328.00 - SIGNAGE" at bounding box center [1000, 574] width 132 height 26
click at [1266, 412] on div at bounding box center [1277, 415] width 100 height 20
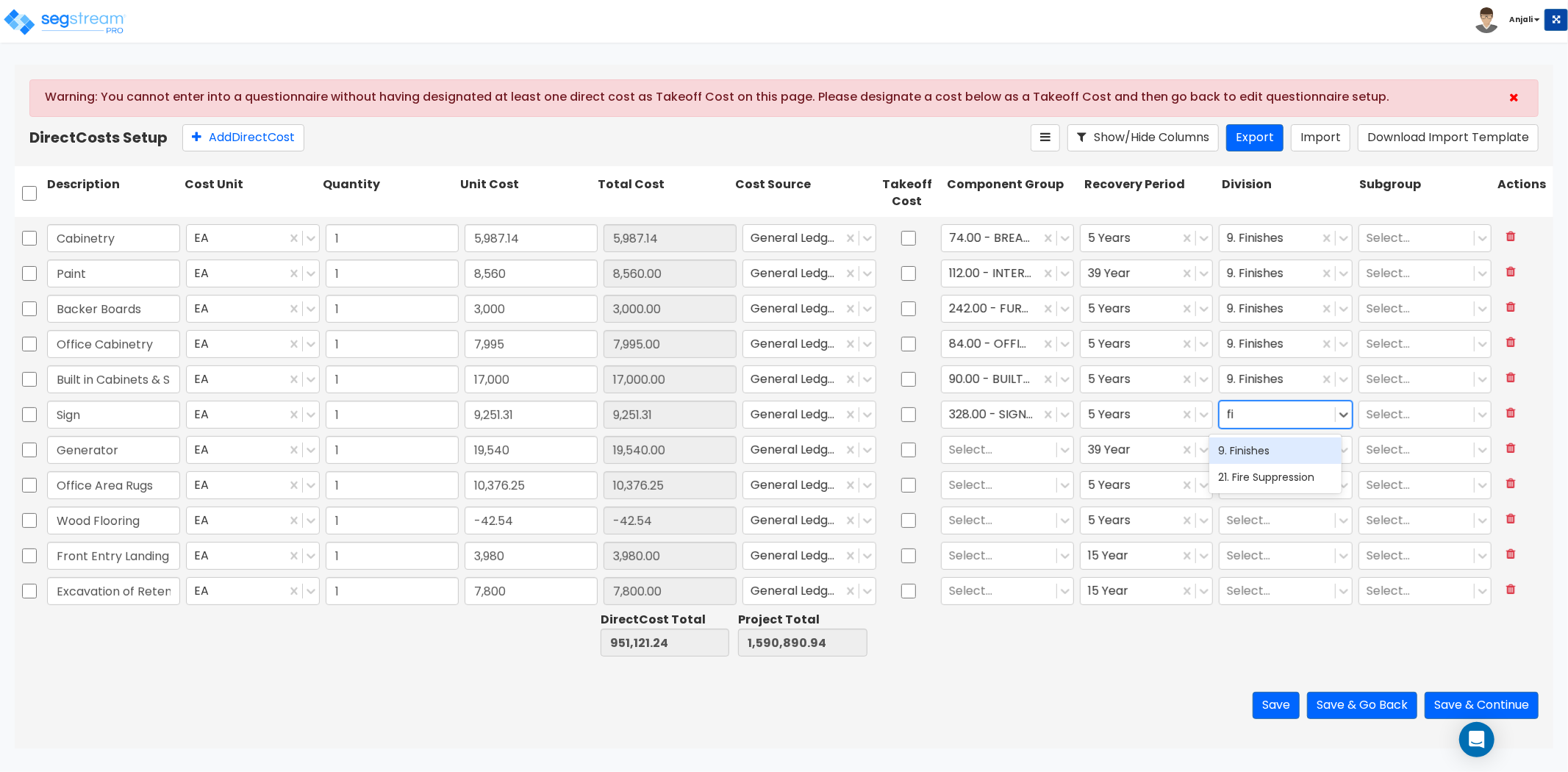
click at [1266, 449] on div "9. Finishes" at bounding box center [1275, 450] width 132 height 26
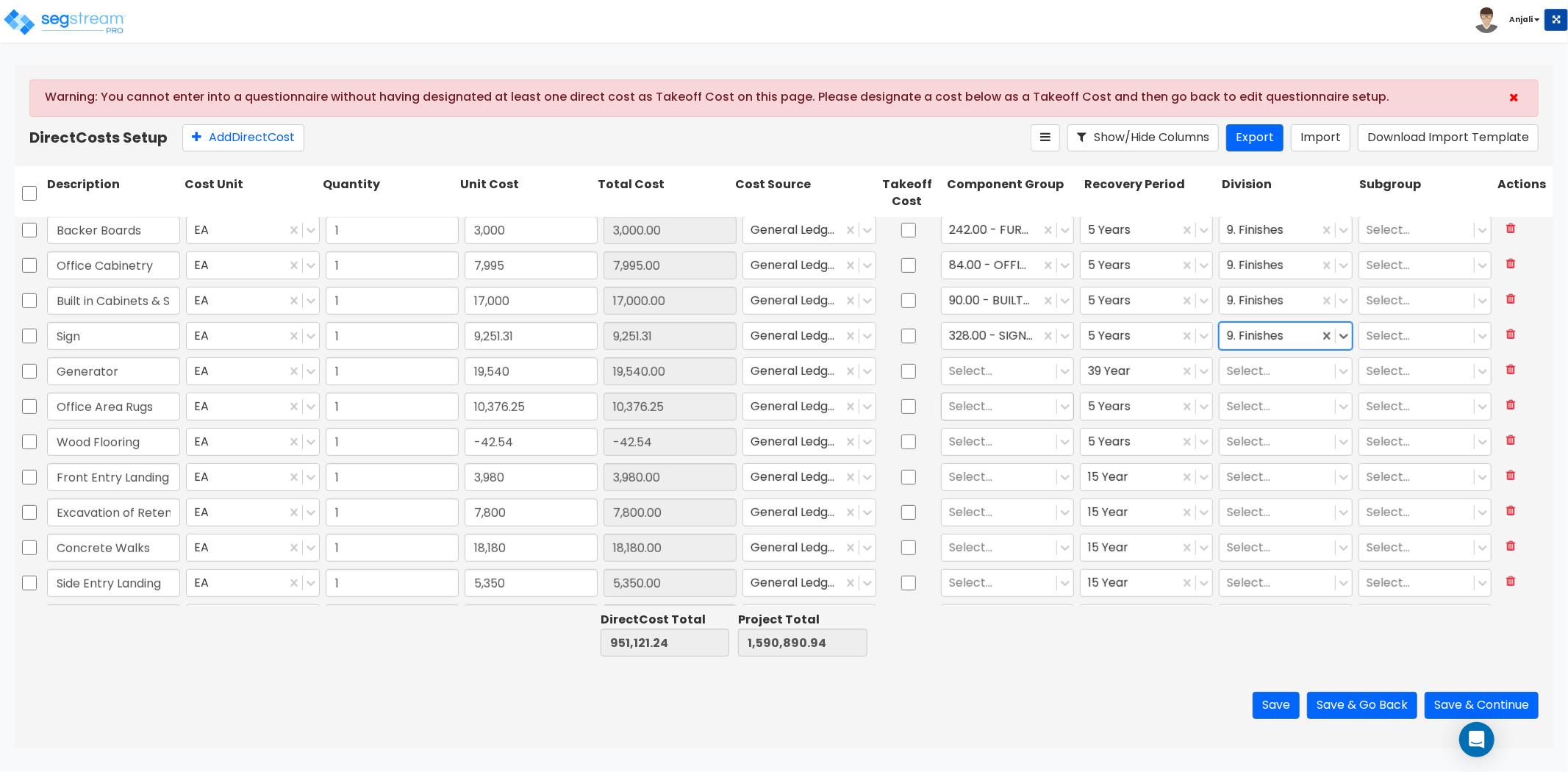
scroll to position [571, 0]
click at [973, 367] on div at bounding box center [999, 369] width 100 height 20
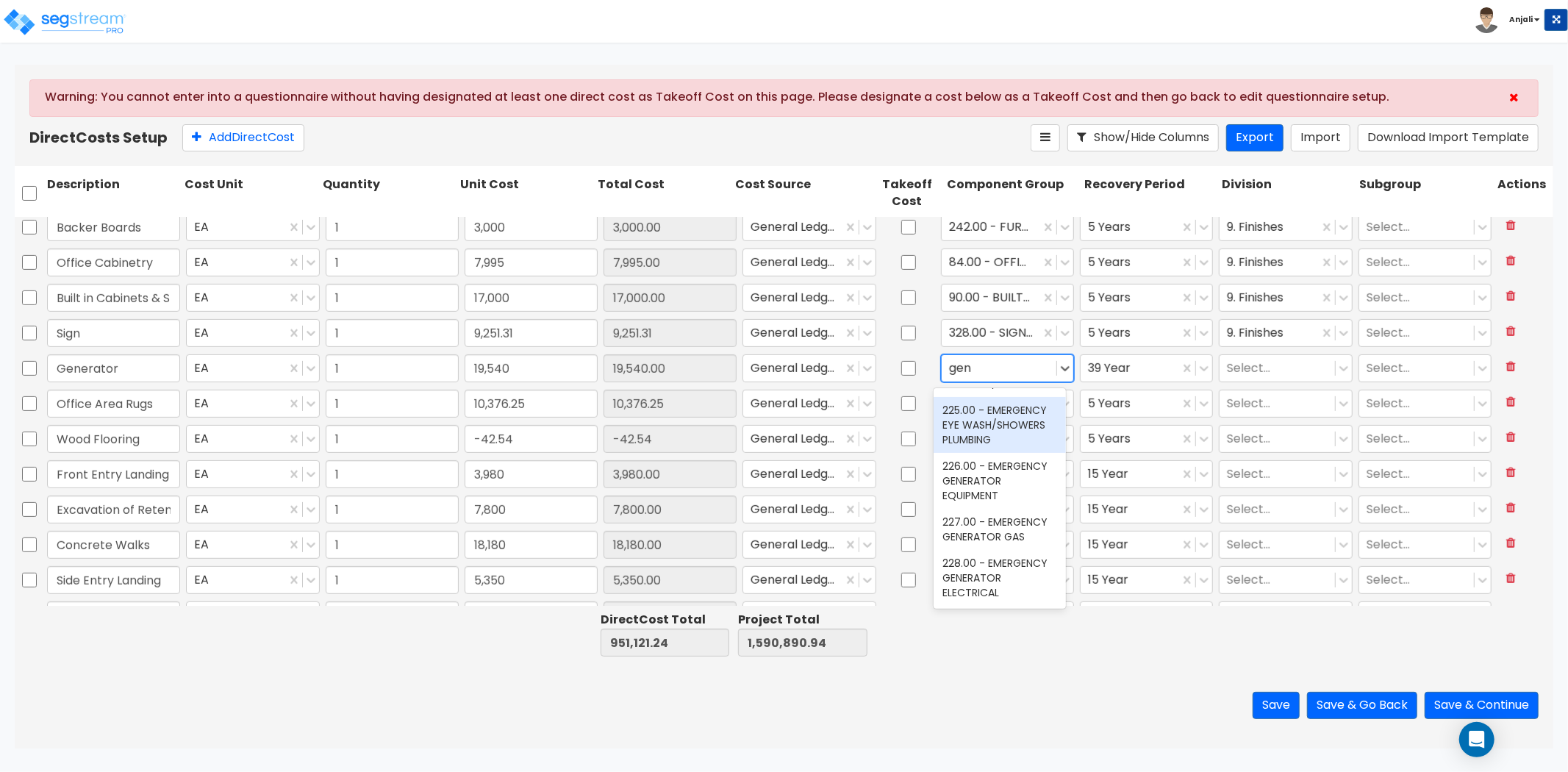
scroll to position [895, 0]
click at [996, 453] on div "226.00 - EMERGENCY GENERATOR EQUIPMENT" at bounding box center [1000, 481] width 132 height 56
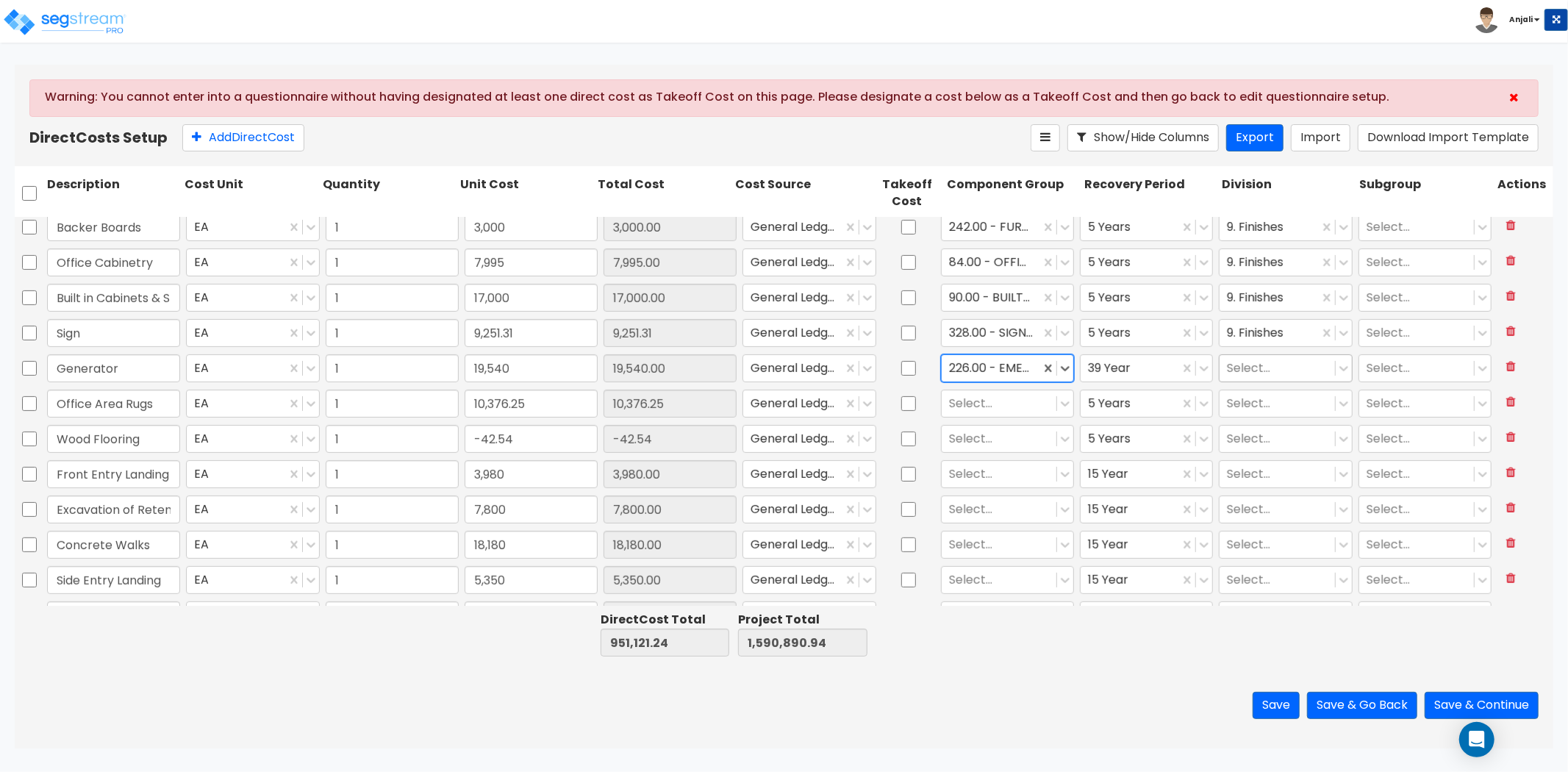
click at [1233, 365] on div at bounding box center [1277, 369] width 100 height 20
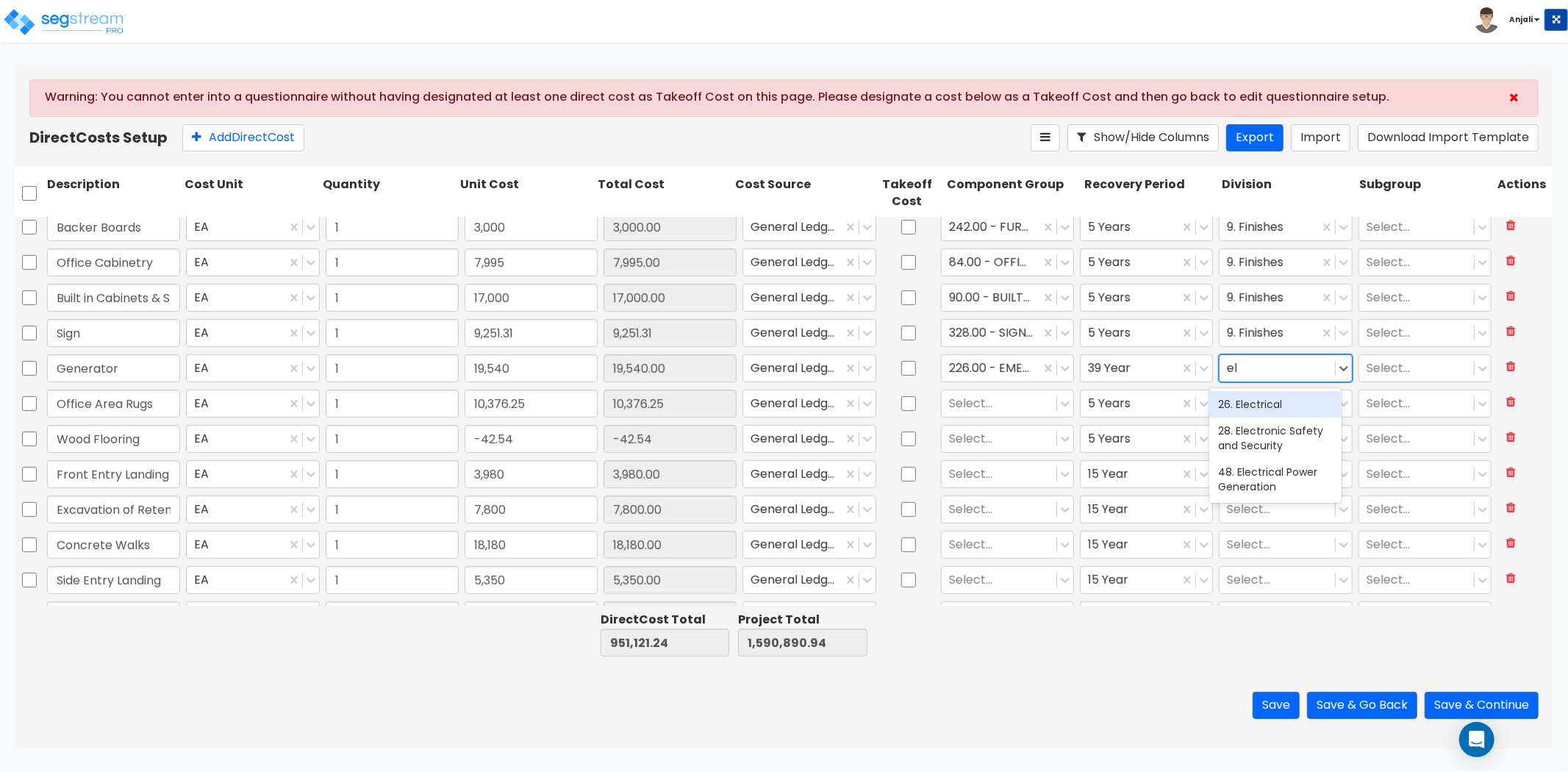
click at [1248, 410] on div "26. Electrical" at bounding box center [1275, 404] width 132 height 26
click at [1280, 368] on div at bounding box center [1269, 369] width 84 height 20
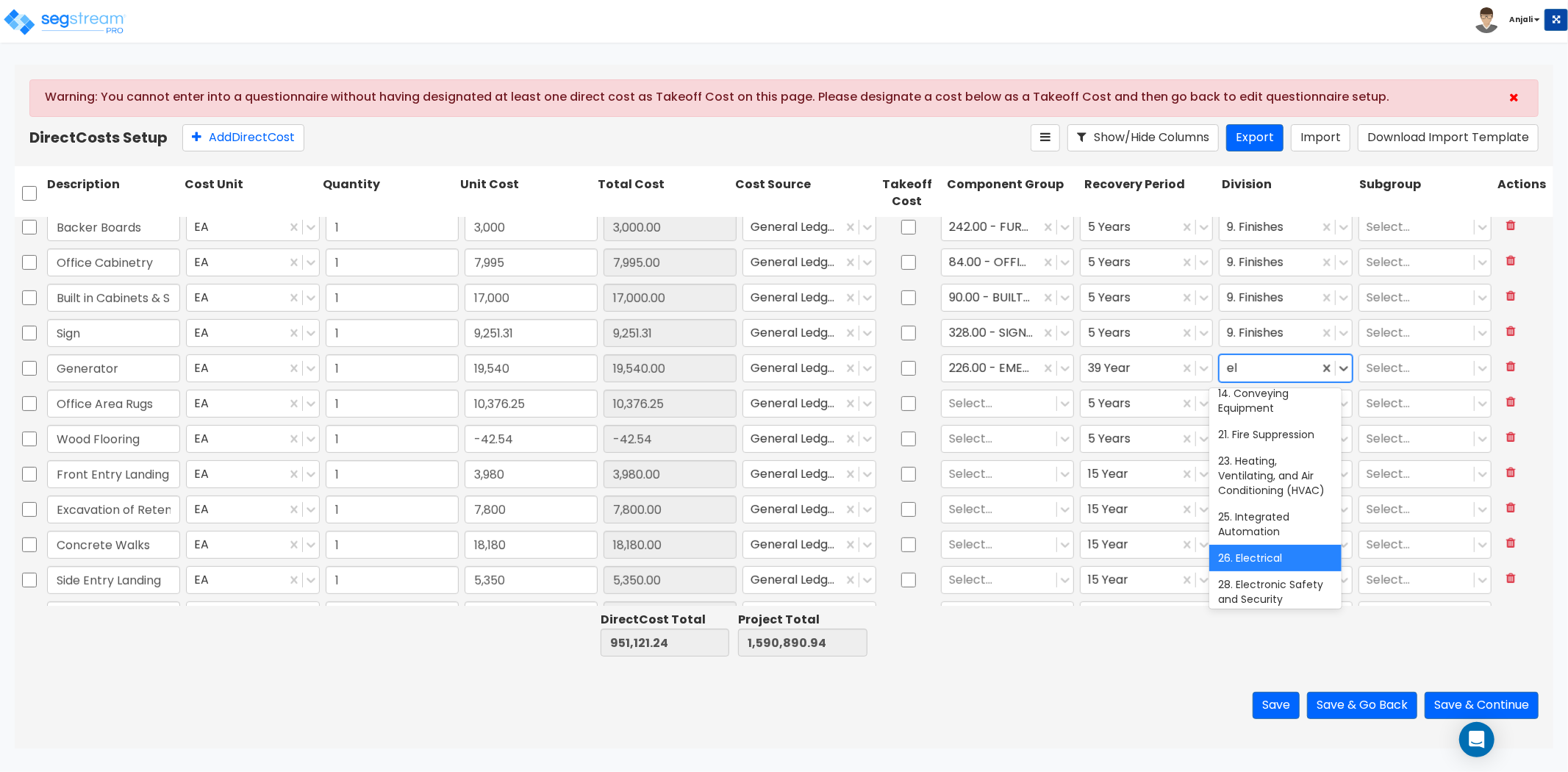
scroll to position [0, 0]
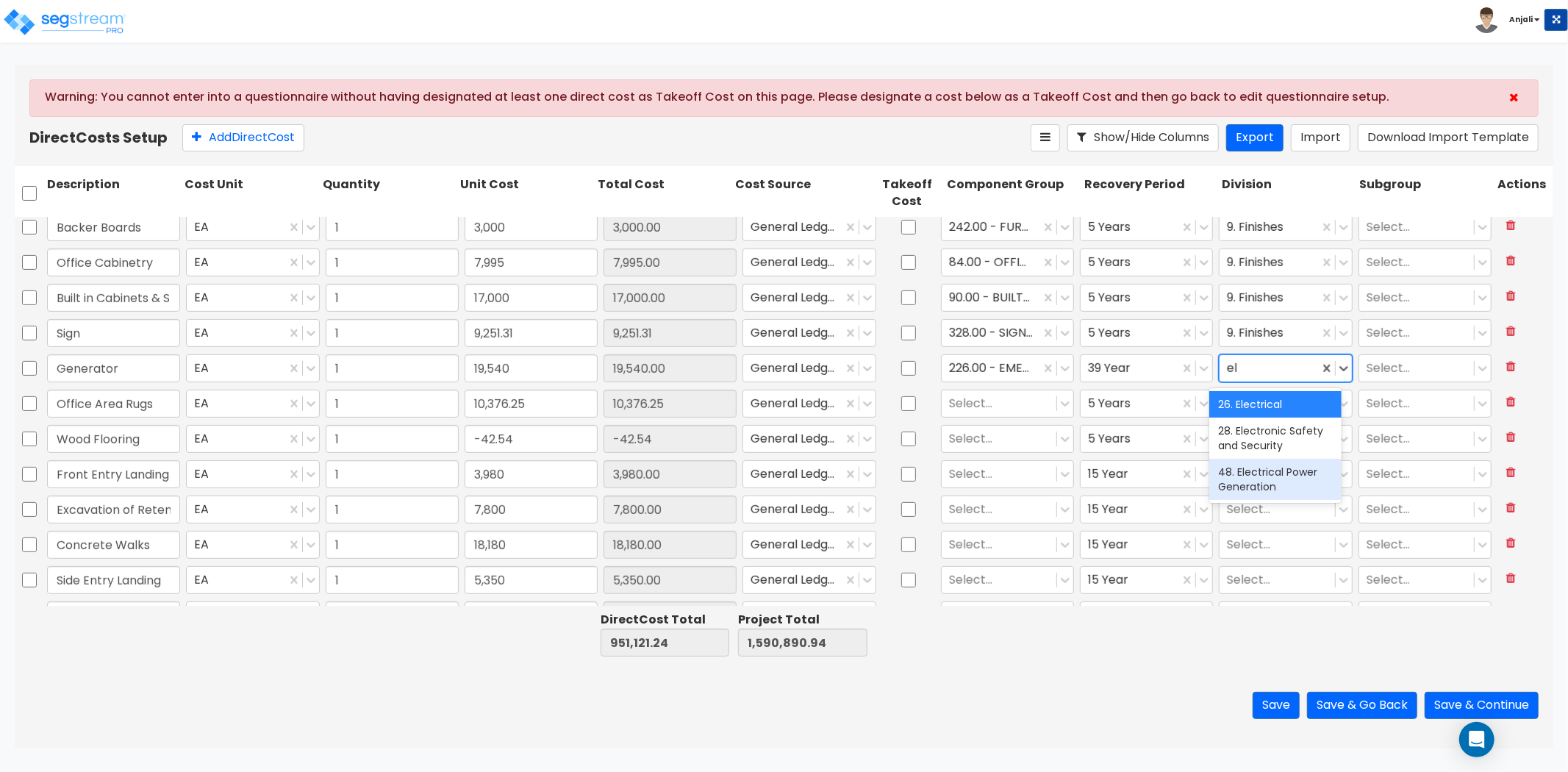
click at [1283, 469] on div "48. Electrical Power Generation" at bounding box center [1275, 479] width 132 height 41
click at [989, 400] on div at bounding box center [999, 404] width 100 height 20
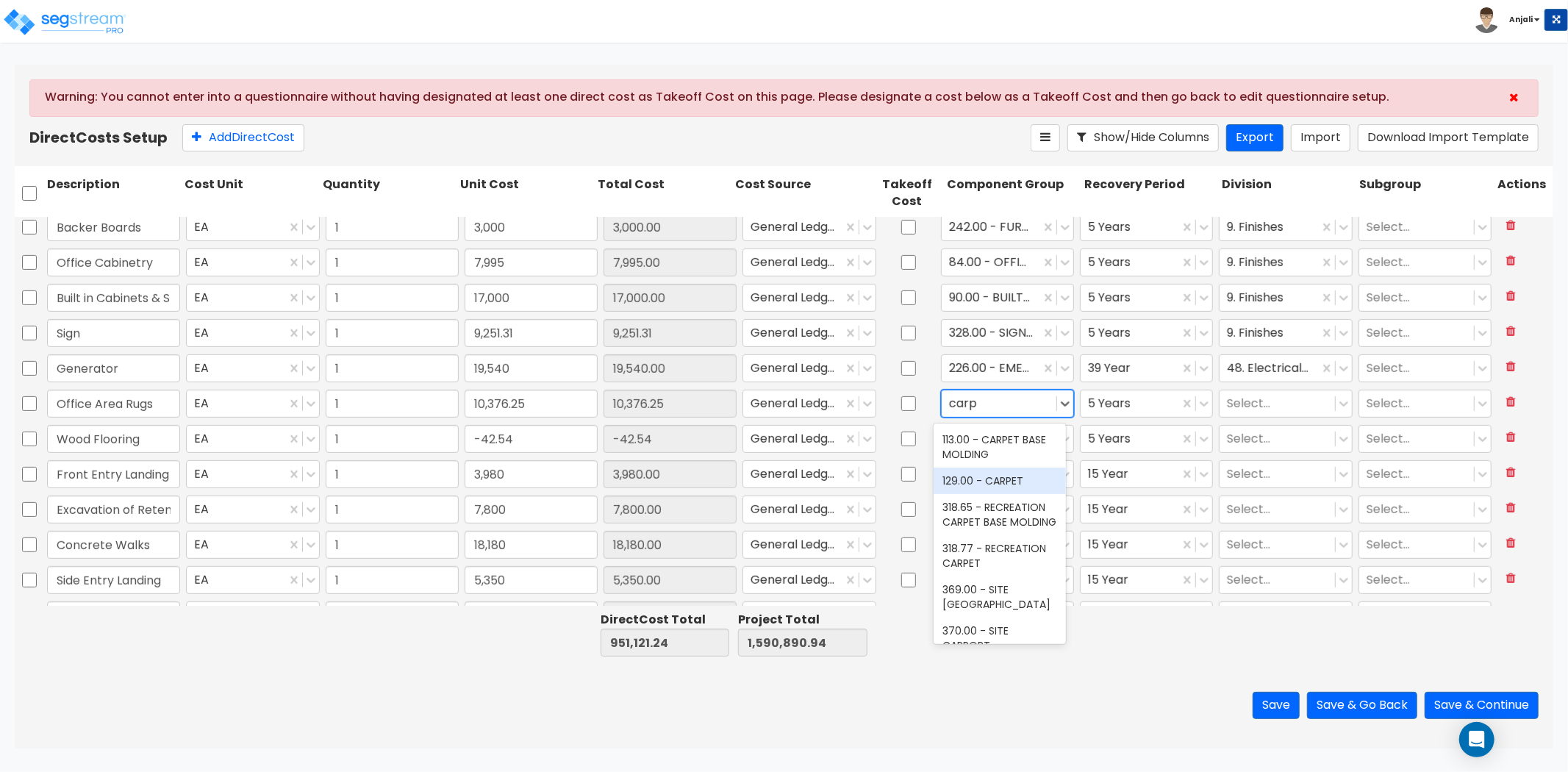
click at [1010, 478] on div "129.00 - CARPET" at bounding box center [1000, 481] width 132 height 26
click at [1259, 407] on div at bounding box center [1277, 404] width 100 height 20
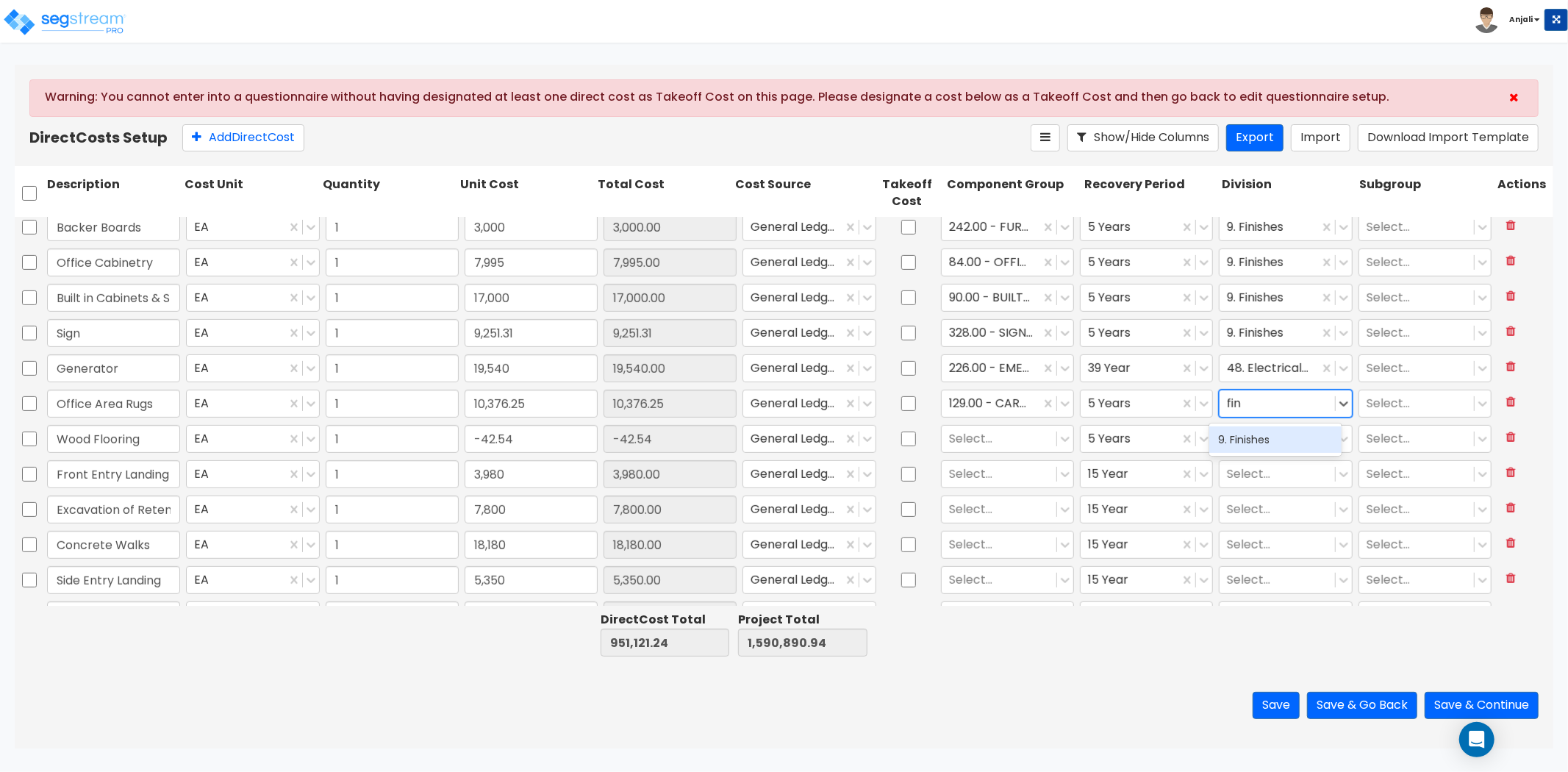
click at [1261, 438] on div "9. Finishes" at bounding box center [1275, 439] width 132 height 26
click at [957, 438] on div at bounding box center [999, 439] width 100 height 20
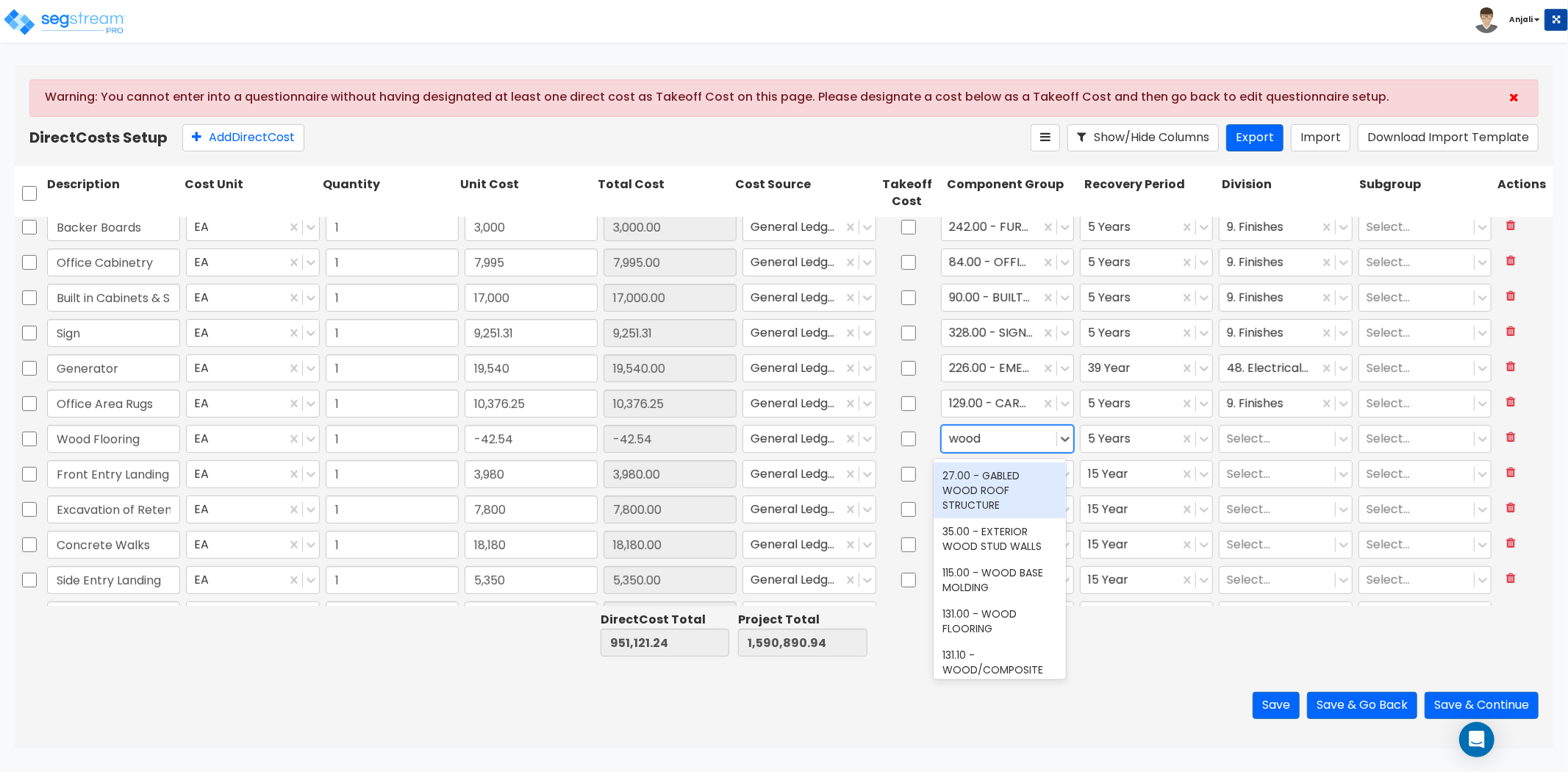
scroll to position [164, 0]
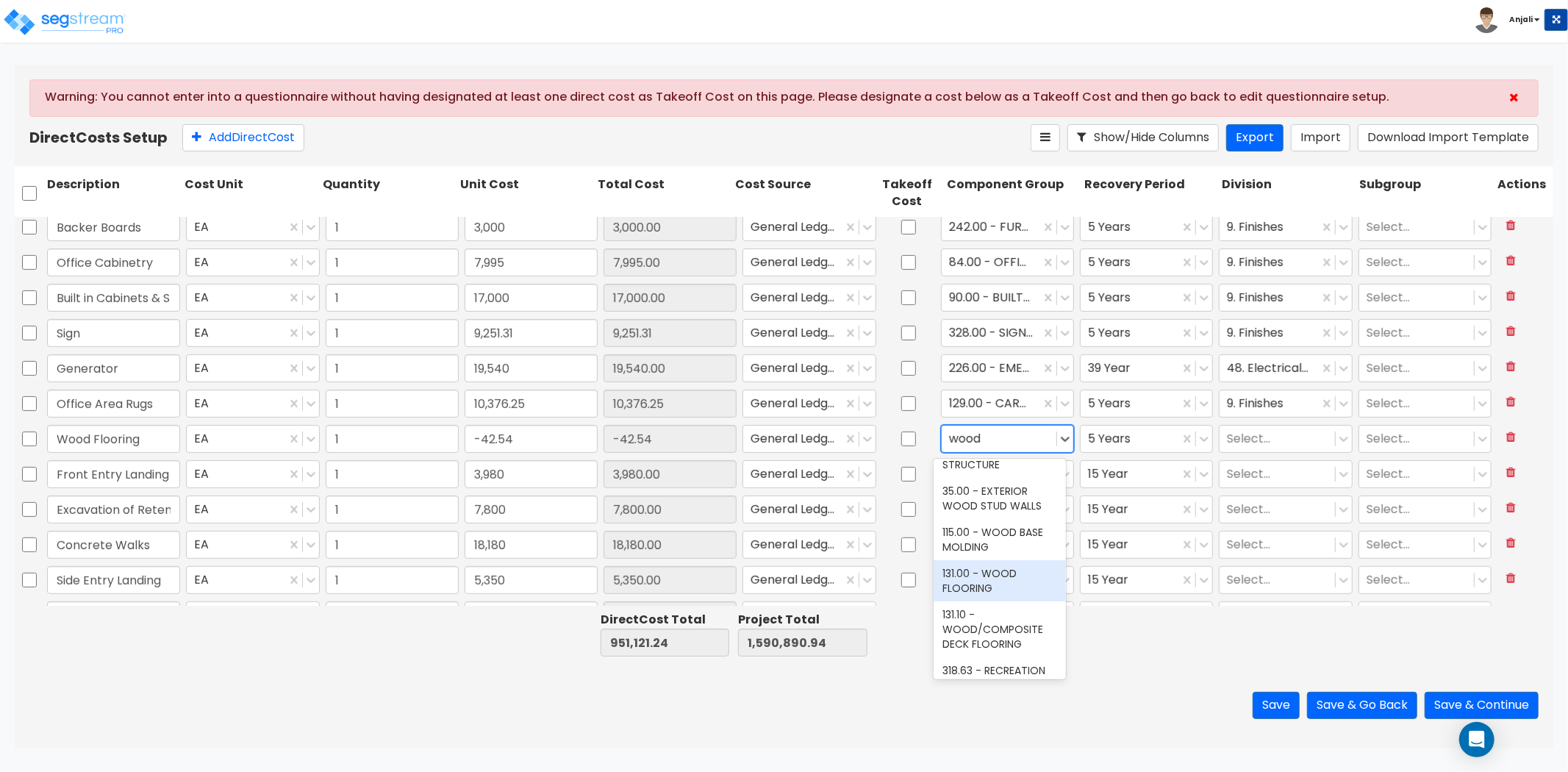
click at [1005, 577] on div "131.00 - WOOD FLOORING" at bounding box center [1000, 580] width 132 height 41
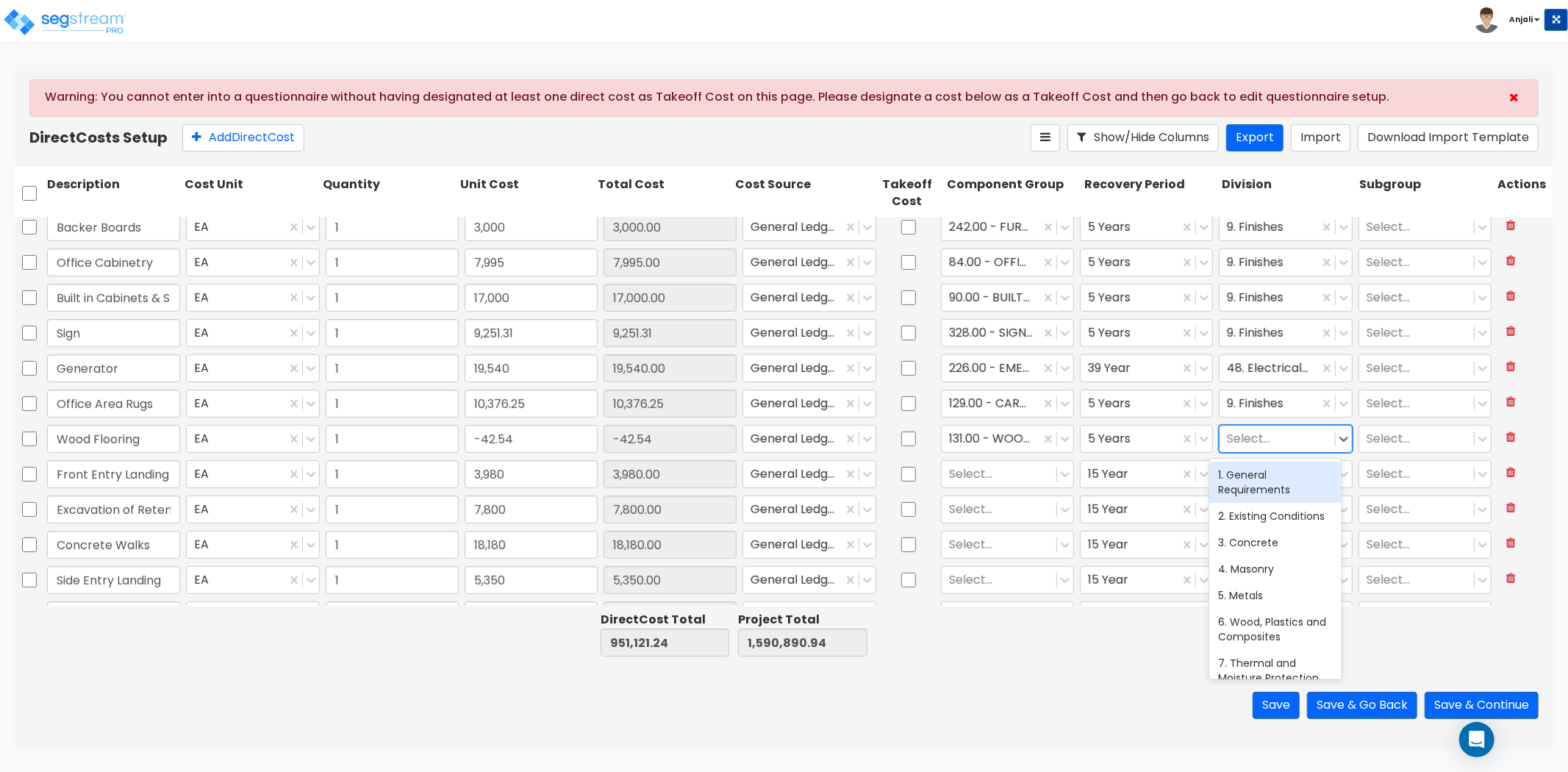
click at [1234, 446] on div at bounding box center [1277, 439] width 100 height 20
click at [1250, 472] on div "9. Finishes" at bounding box center [1275, 474] width 132 height 26
click at [987, 468] on div at bounding box center [999, 474] width 100 height 20
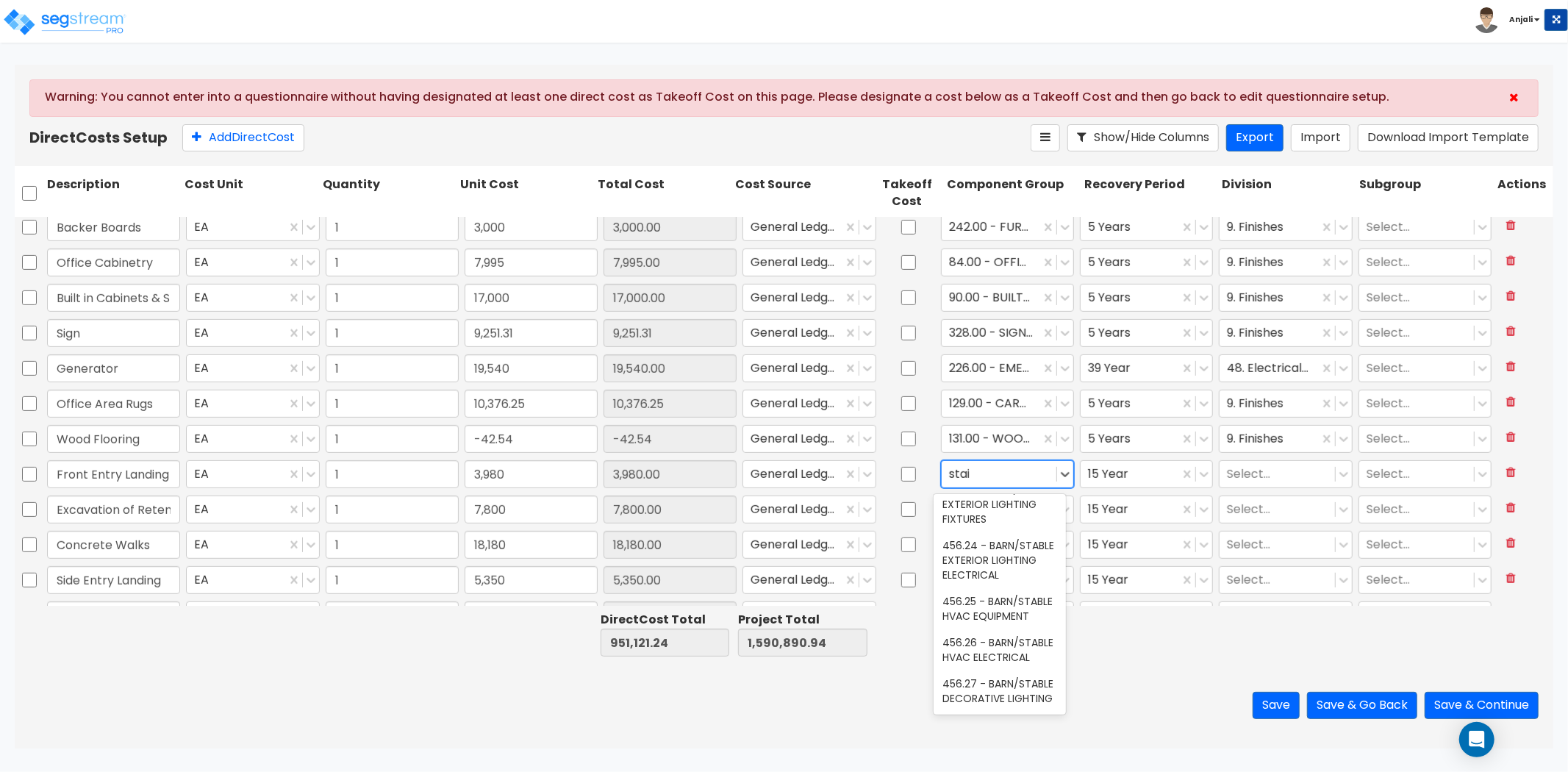
scroll to position [0, 0]
click at [1013, 594] on div "442.00 - SITE STAIRS" at bounding box center [1000, 592] width 132 height 26
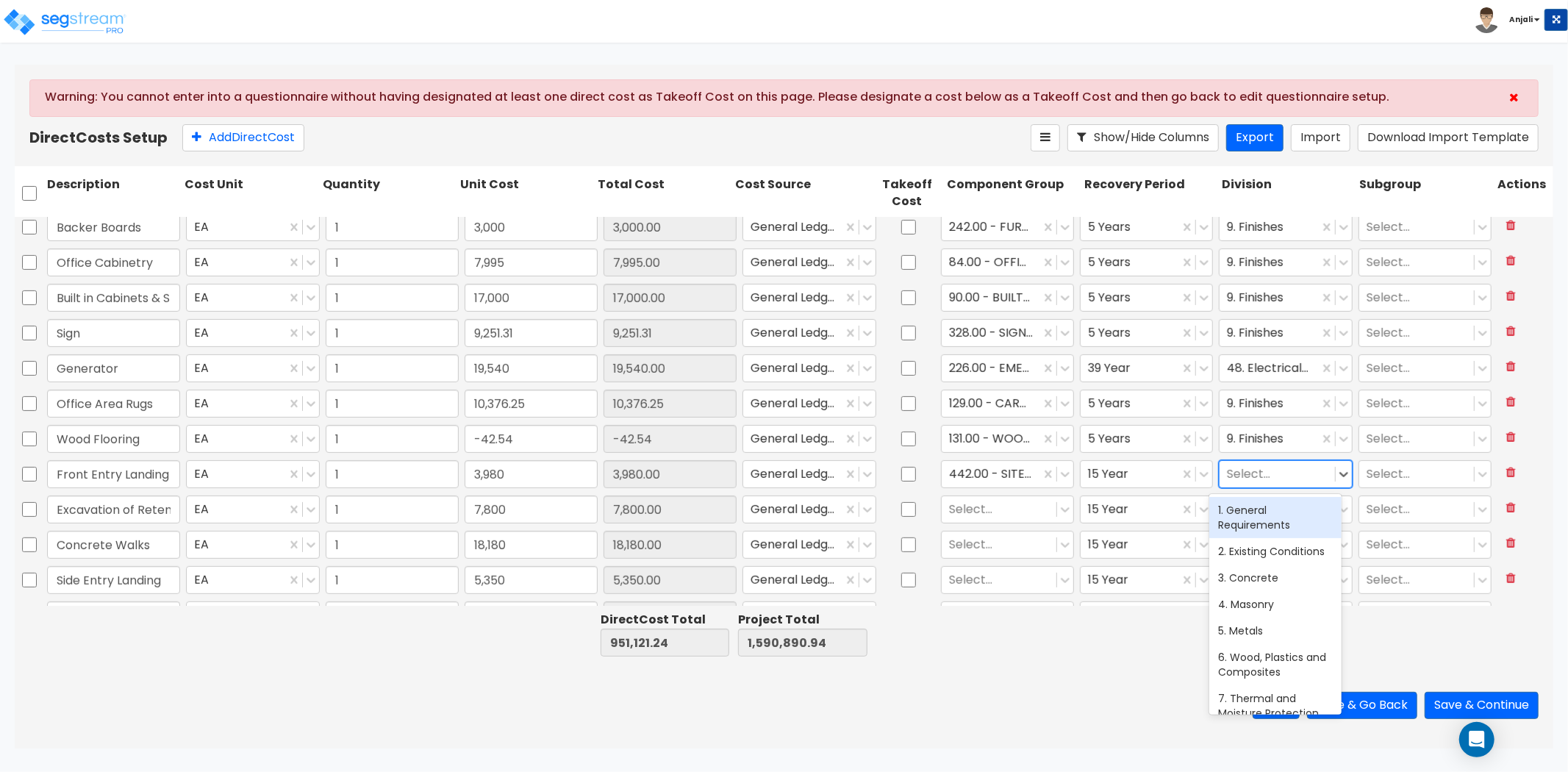
click at [1247, 476] on div at bounding box center [1277, 474] width 100 height 20
click at [1261, 510] on div "32. Exterior Improvements" at bounding box center [1275, 517] width 132 height 41
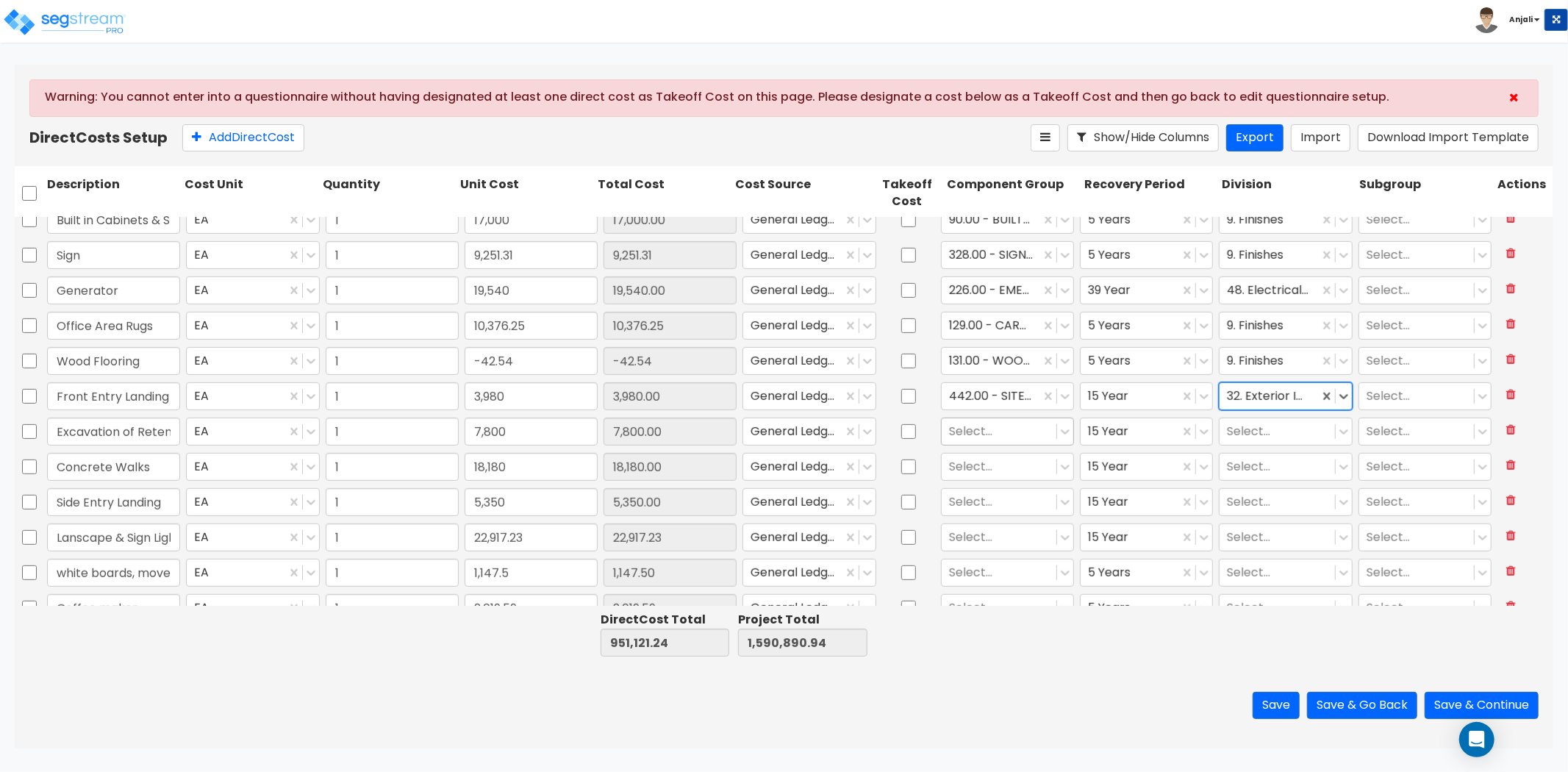
scroll to position [652, 0]
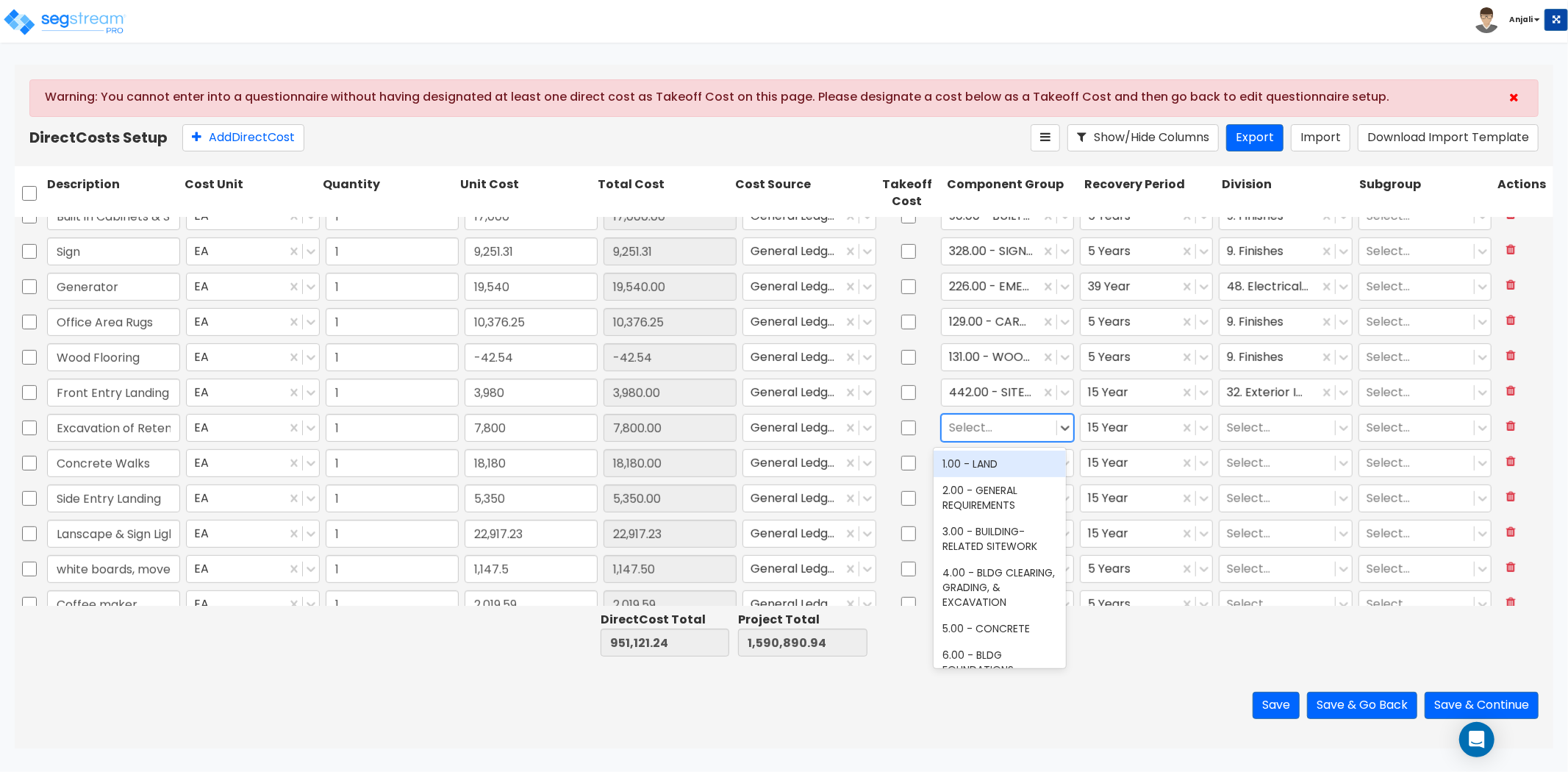
click at [979, 414] on div "Select..." at bounding box center [1008, 428] width 133 height 28
click at [993, 481] on div "436.00 - SITE RETENTION/DETENTION PONDS" at bounding box center [1000, 478] width 132 height 56
click at [1227, 432] on div at bounding box center [1277, 428] width 100 height 20
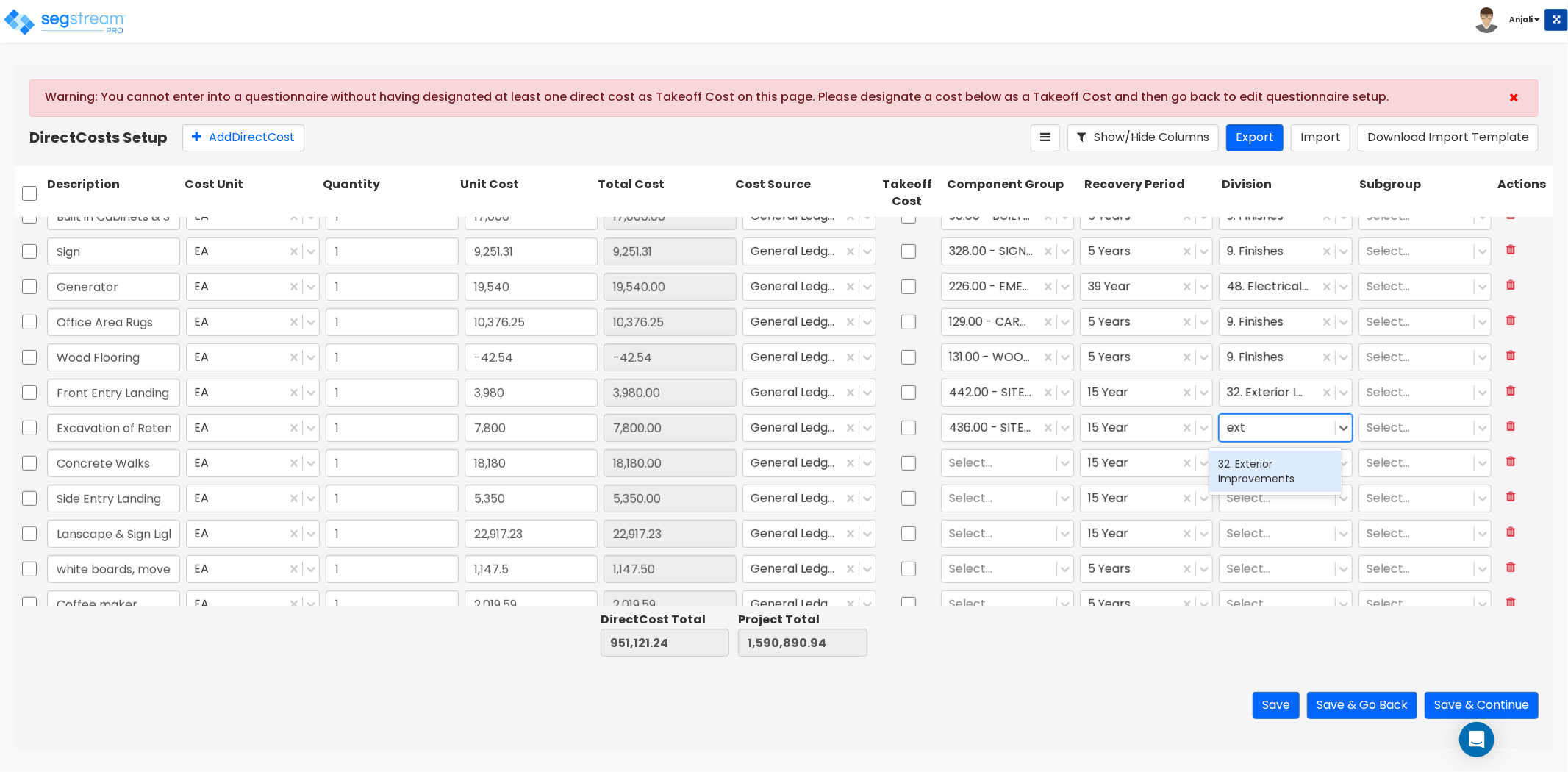
click at [1236, 478] on div "32. Exterior Improvements" at bounding box center [1275, 471] width 132 height 41
click at [1003, 458] on div at bounding box center [999, 463] width 100 height 20
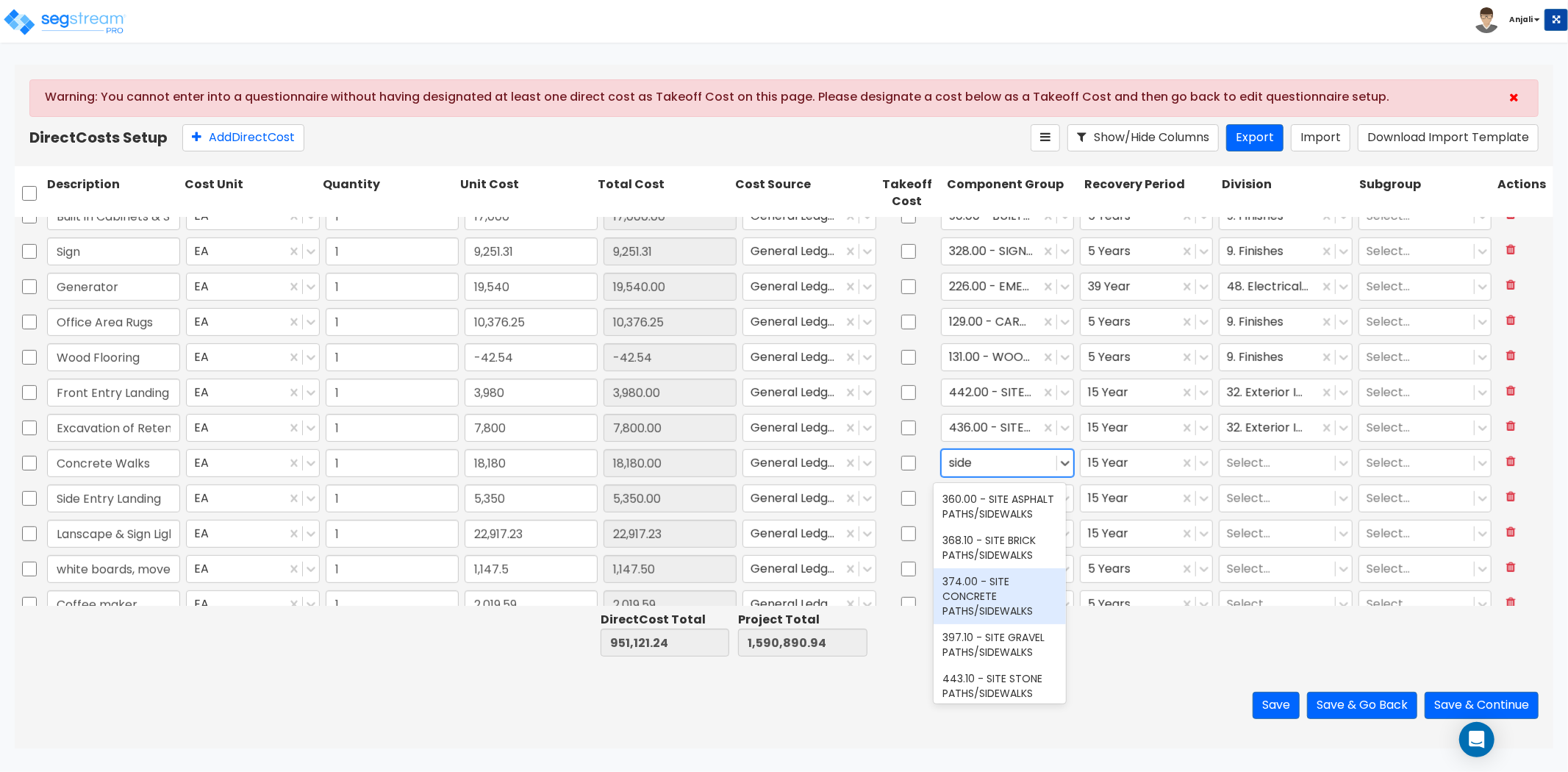
click at [1004, 603] on div "374.00 - SITE CONCRETE PATHS/SIDEWALKS" at bounding box center [1000, 596] width 132 height 56
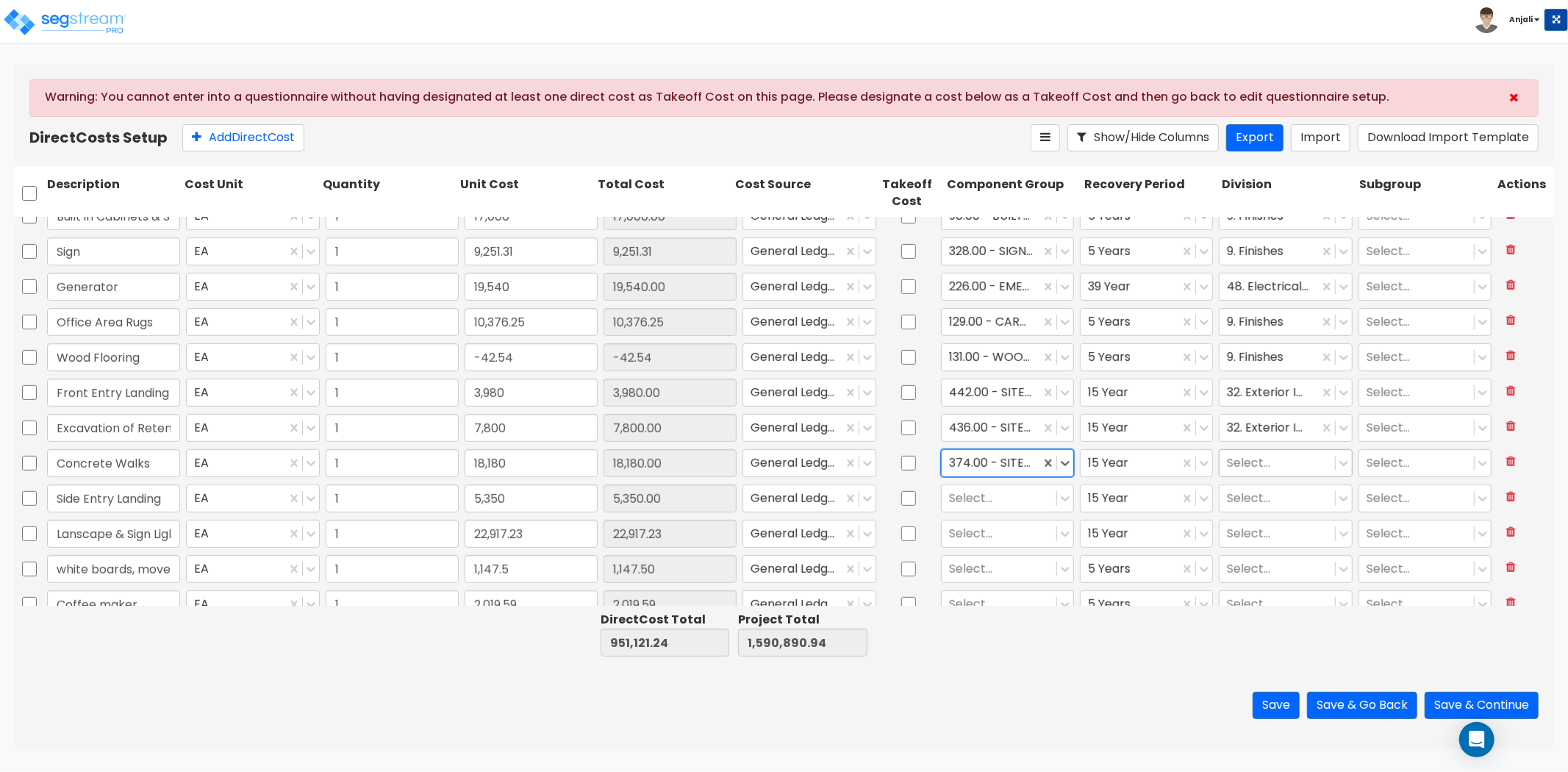
click at [1248, 460] on div at bounding box center [1277, 463] width 100 height 20
click at [1250, 503] on div "32. Exterior Improvements" at bounding box center [1275, 506] width 132 height 41
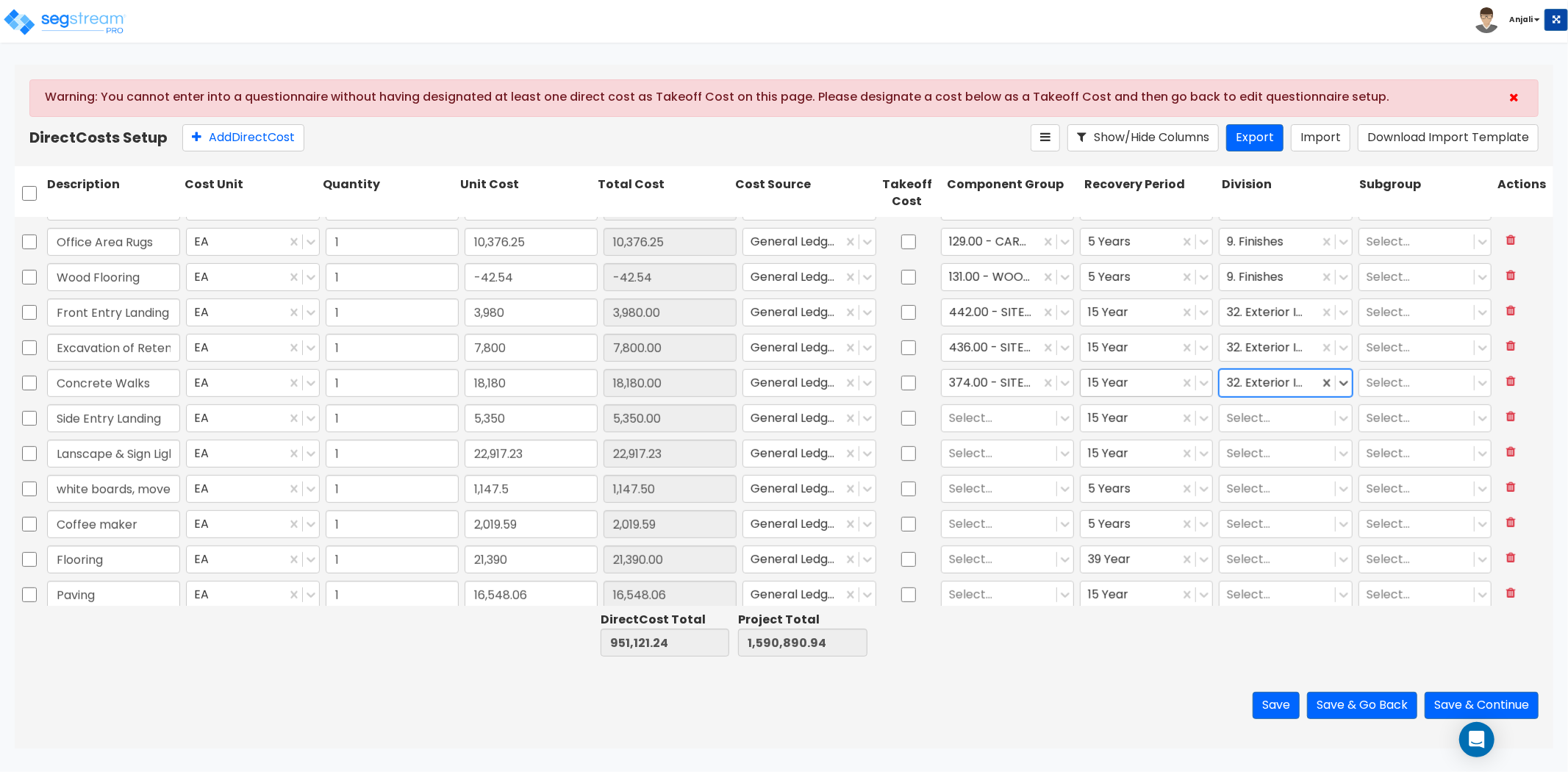
scroll to position [735, 0]
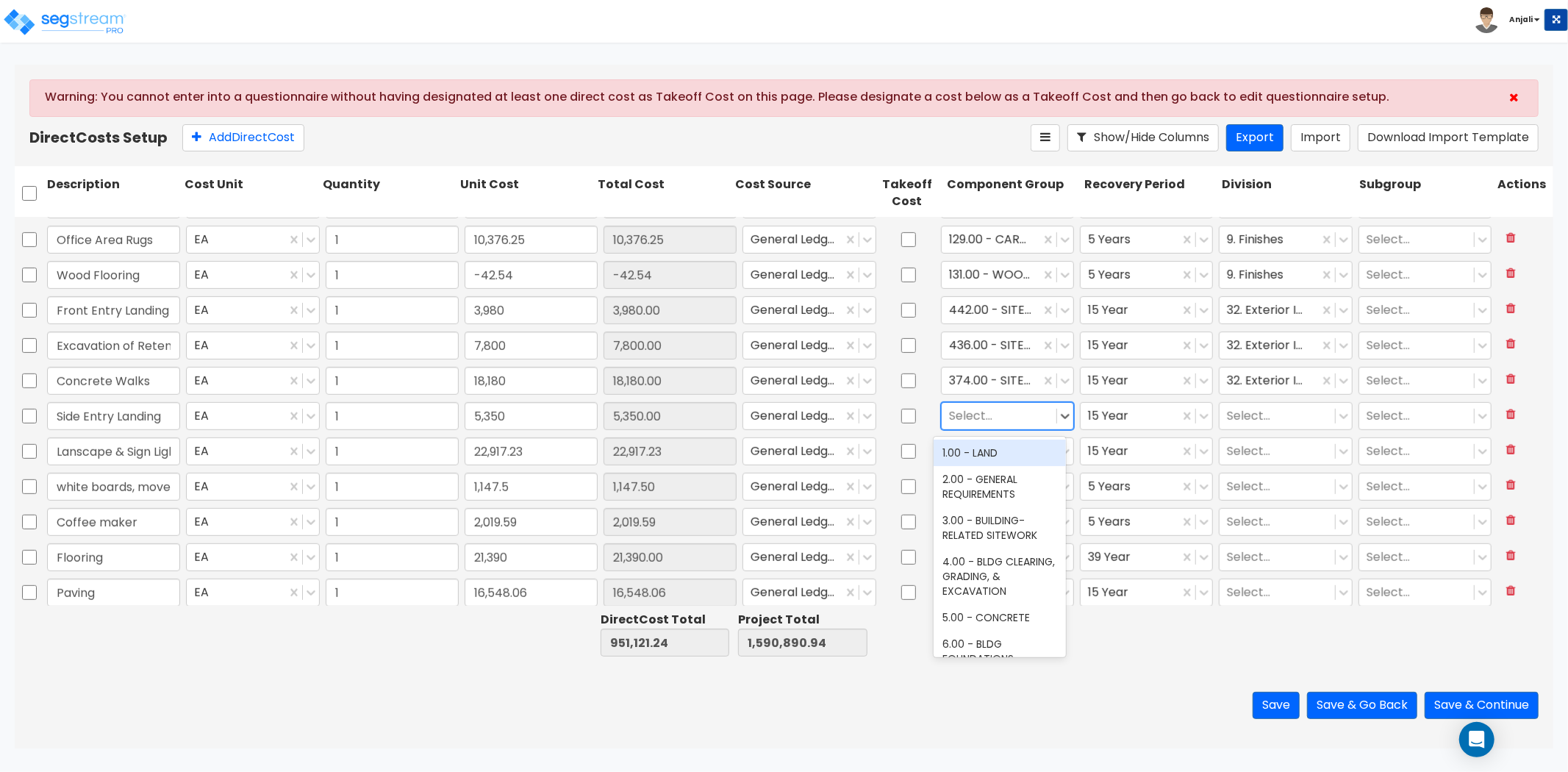
click at [990, 420] on div at bounding box center [999, 417] width 100 height 20
click at [994, 447] on div "442.00 - SITE STAIRS" at bounding box center [1000, 452] width 132 height 26
click at [1239, 416] on div at bounding box center [1277, 417] width 100 height 20
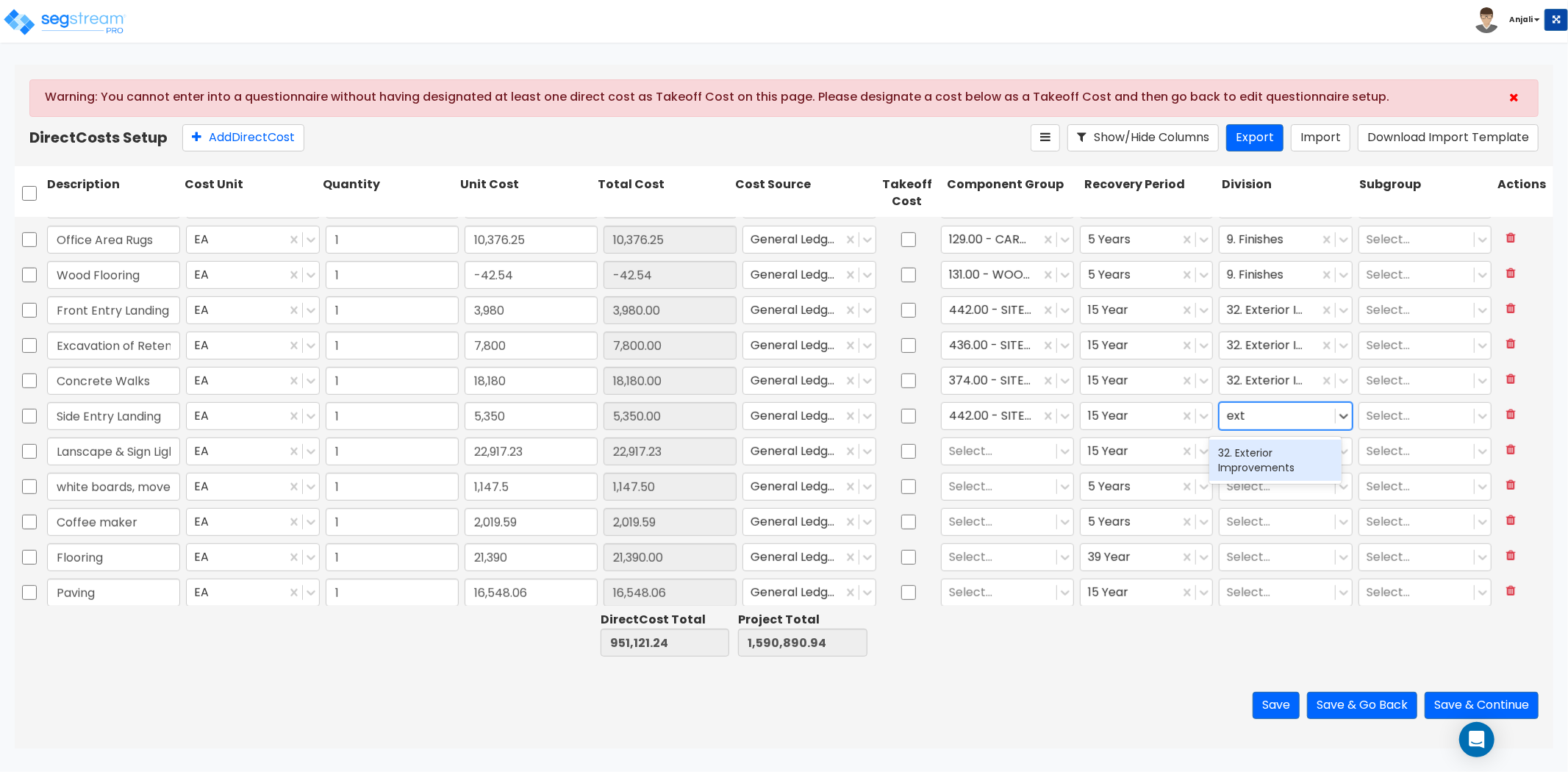
click at [1253, 453] on div "32. Exterior Improvements" at bounding box center [1275, 460] width 132 height 41
click at [971, 452] on div at bounding box center [999, 451] width 100 height 20
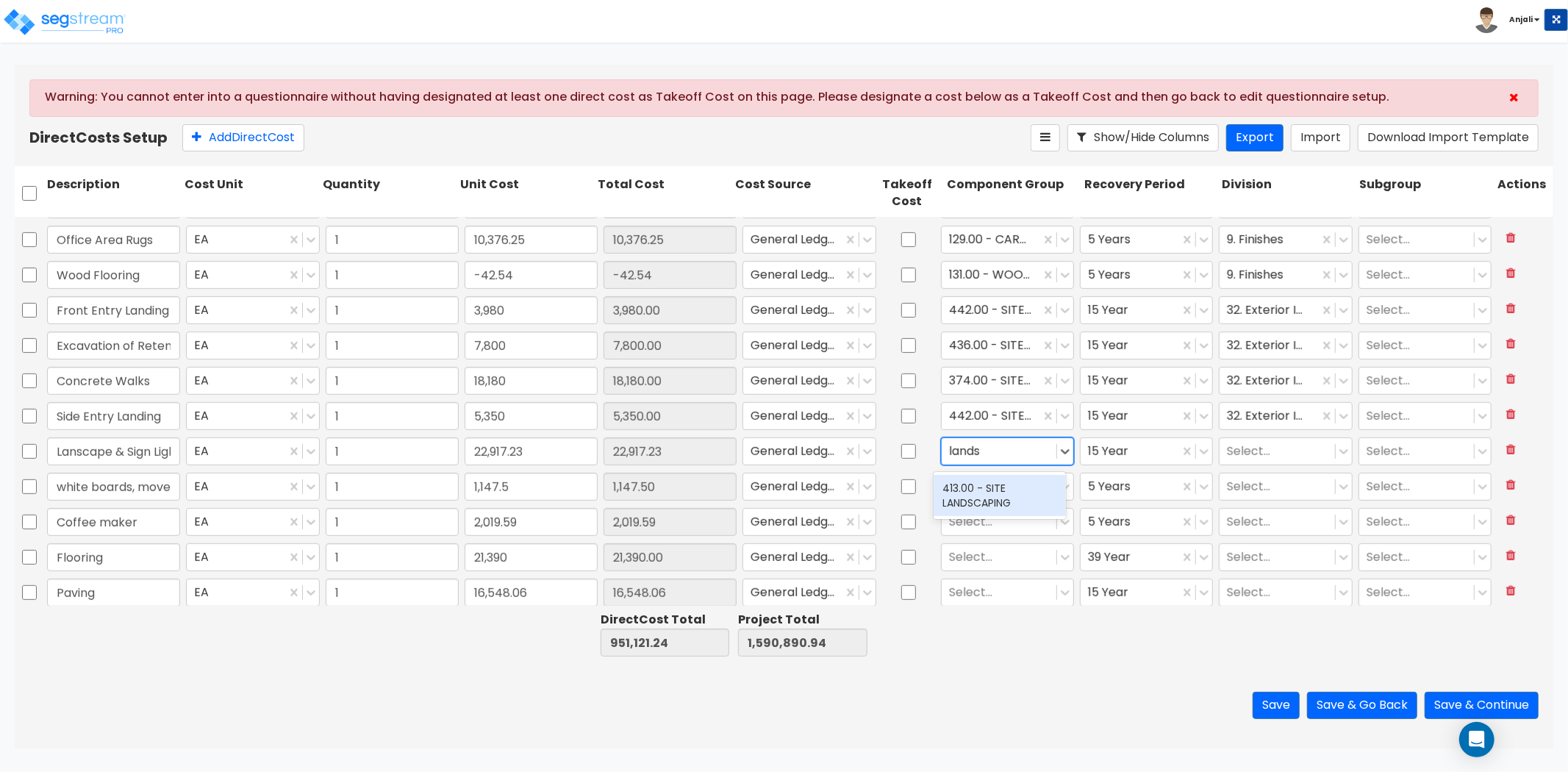
click at [998, 482] on div "413.00 - SITE LANDSCAPING" at bounding box center [1000, 495] width 132 height 41
click at [942, 447] on div "413.00 - SITE LANDSCAPING" at bounding box center [991, 451] width 99 height 26
click at [974, 507] on div "414.00 - SITE MAILBOXES" at bounding box center [1000, 522] width 132 height 41
click at [949, 449] on input "text" at bounding box center [950, 451] width 3 height 17
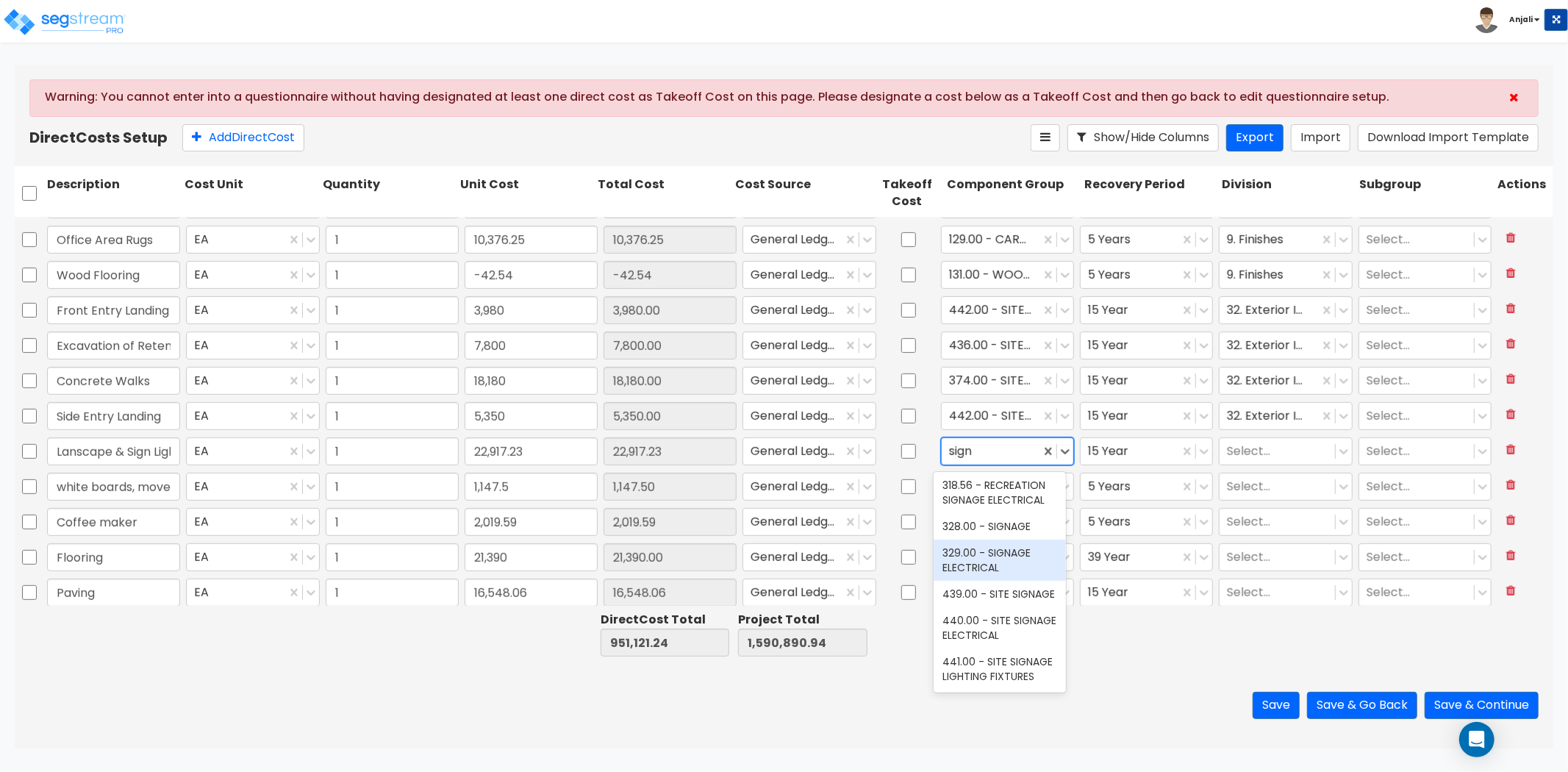
click at [992, 539] on div "329.00 - SIGNAGE ELECTRICAL" at bounding box center [1000, 559] width 132 height 41
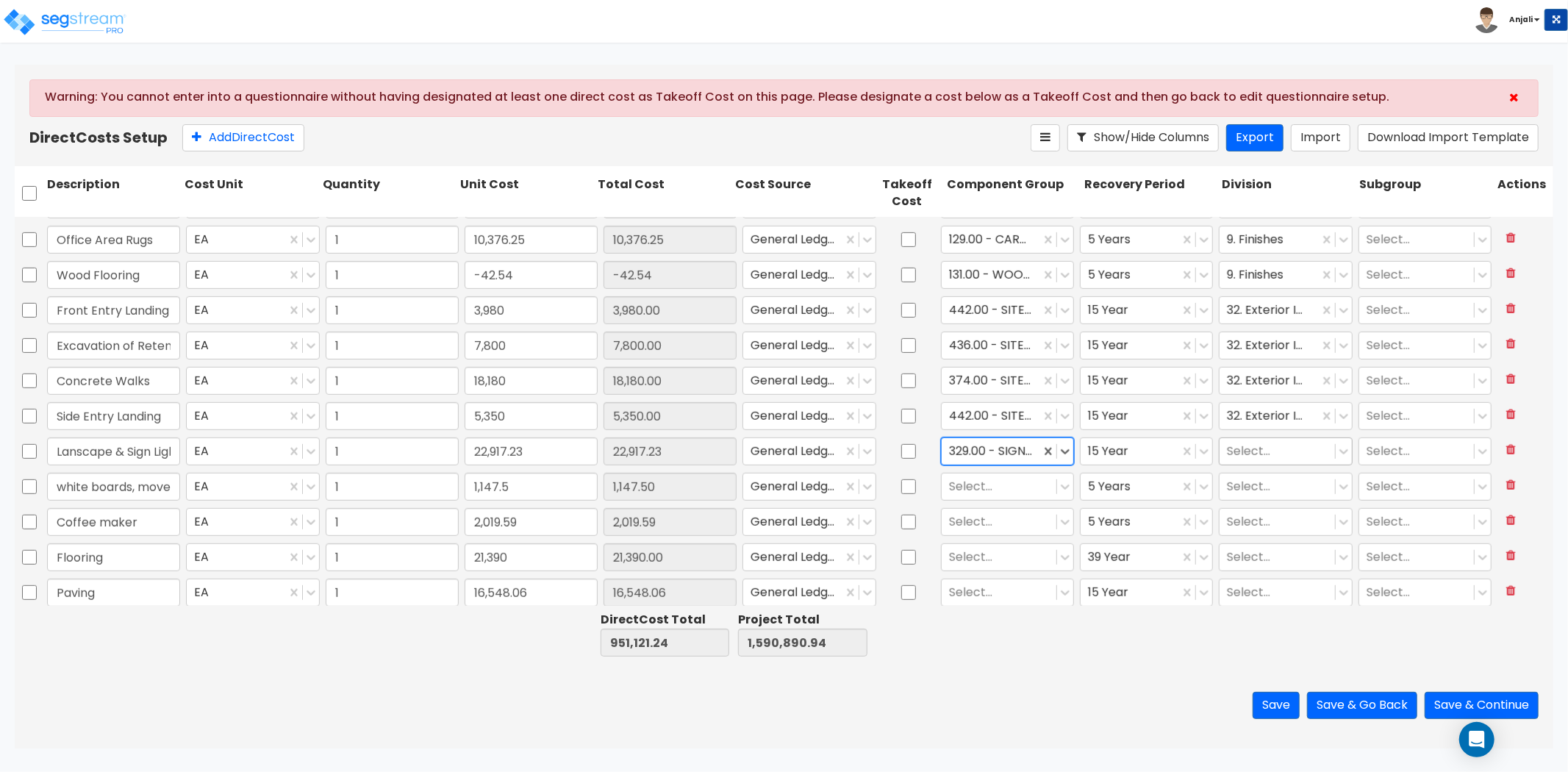
click at [1244, 458] on div at bounding box center [1277, 451] width 100 height 20
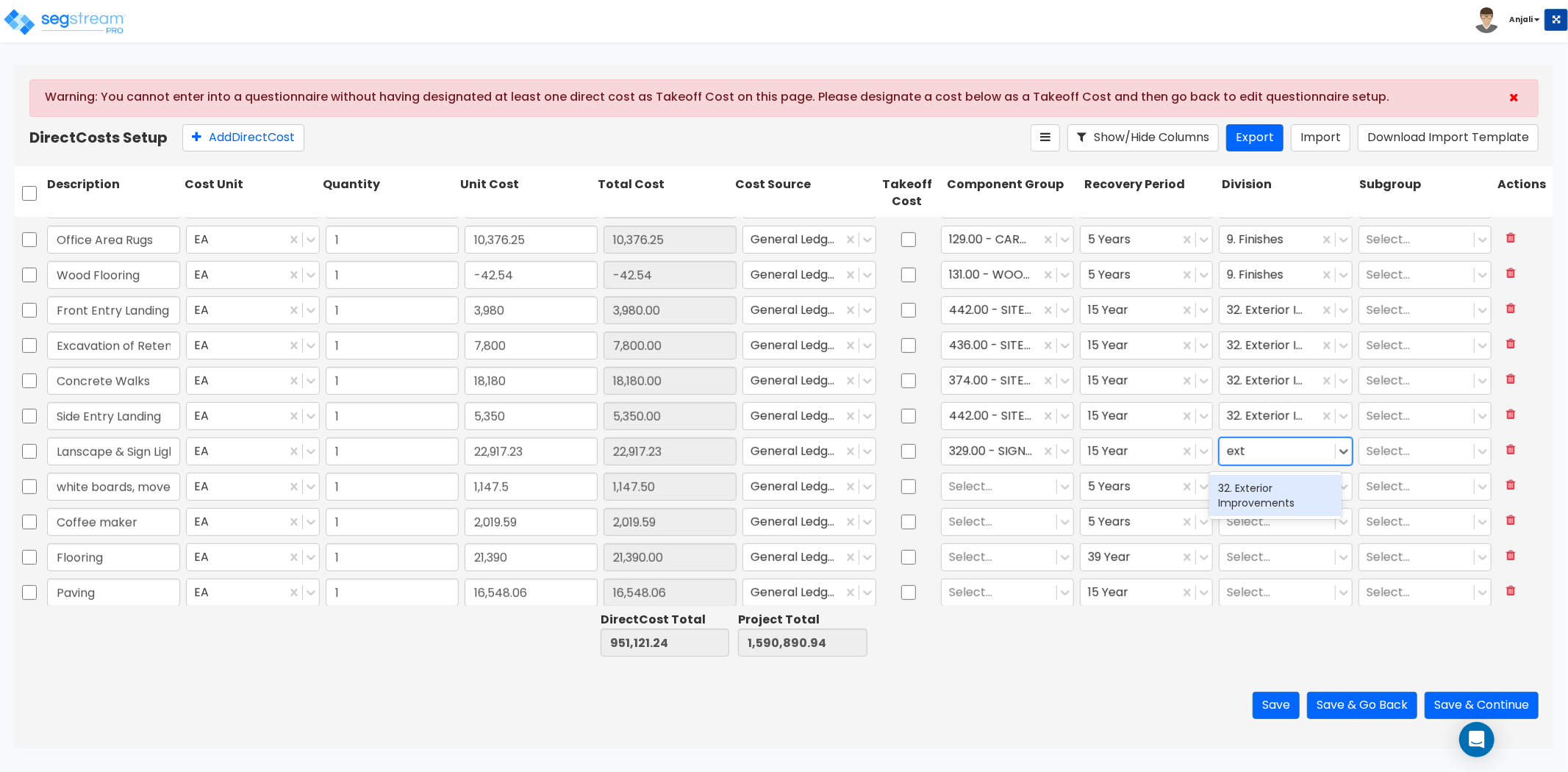
click at [1245, 487] on div "32. Exterior Improvements" at bounding box center [1275, 495] width 132 height 41
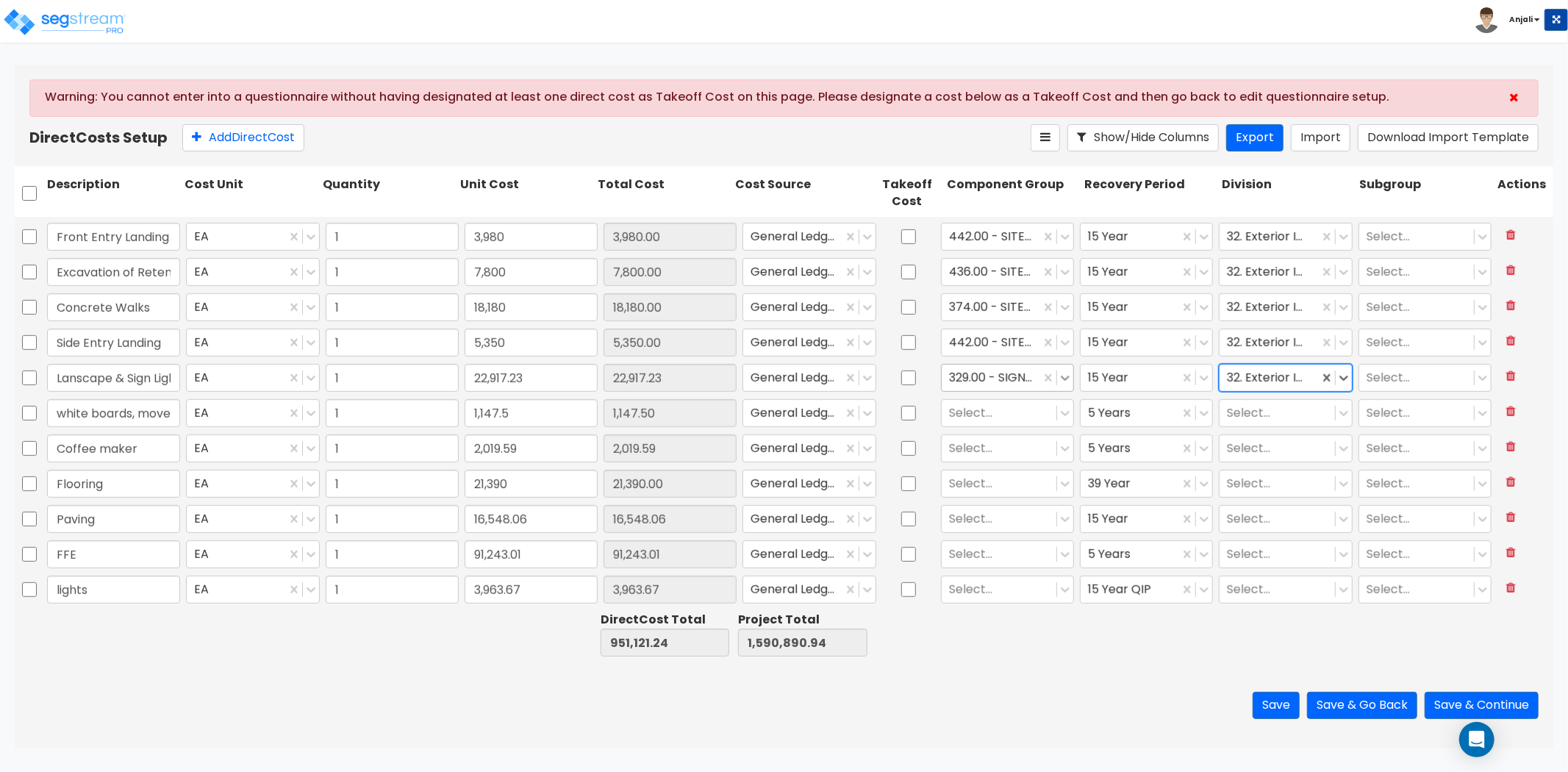
scroll to position [817, 0]
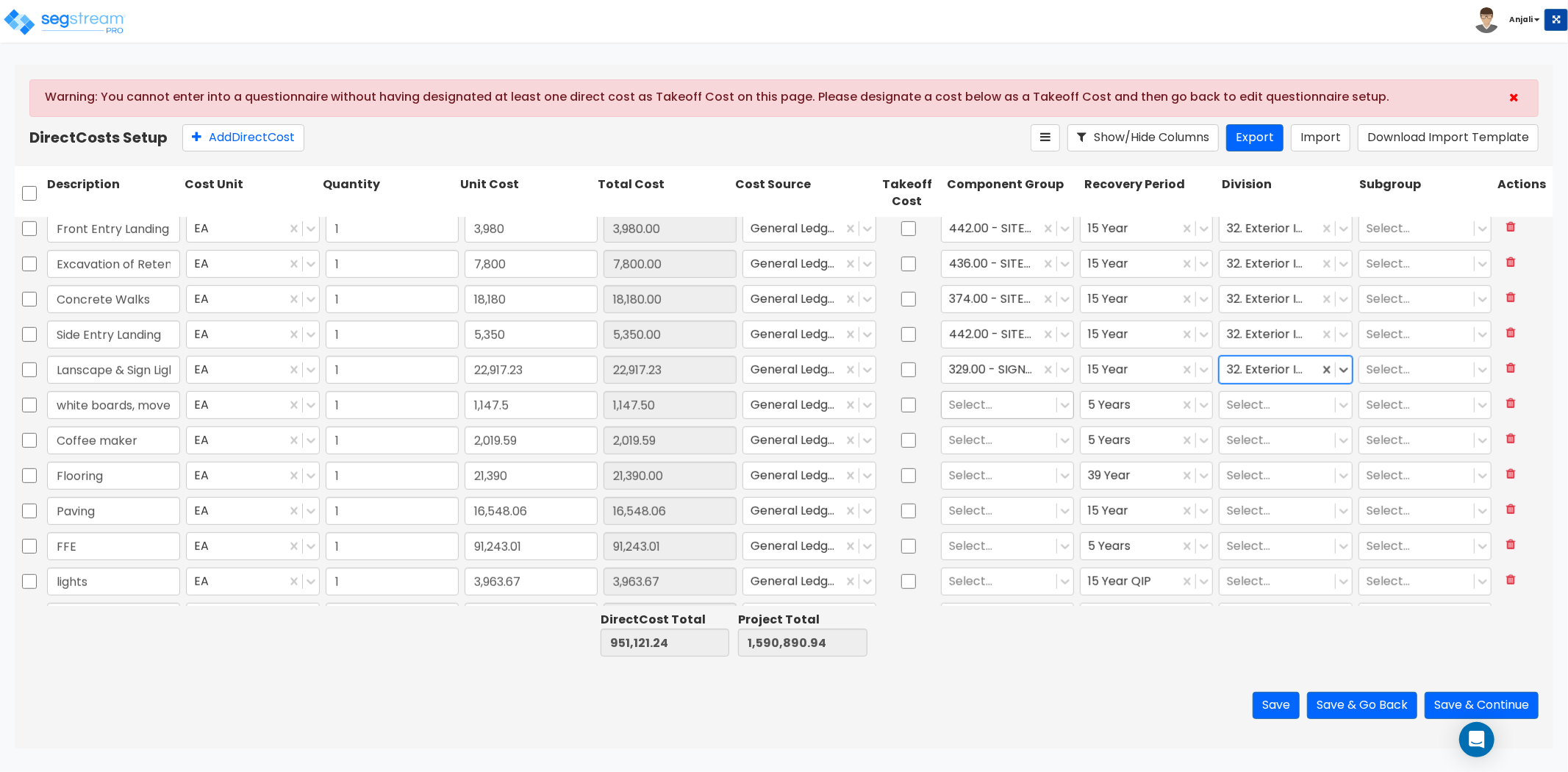
click at [974, 416] on div "Select..." at bounding box center [999, 406] width 114 height 26
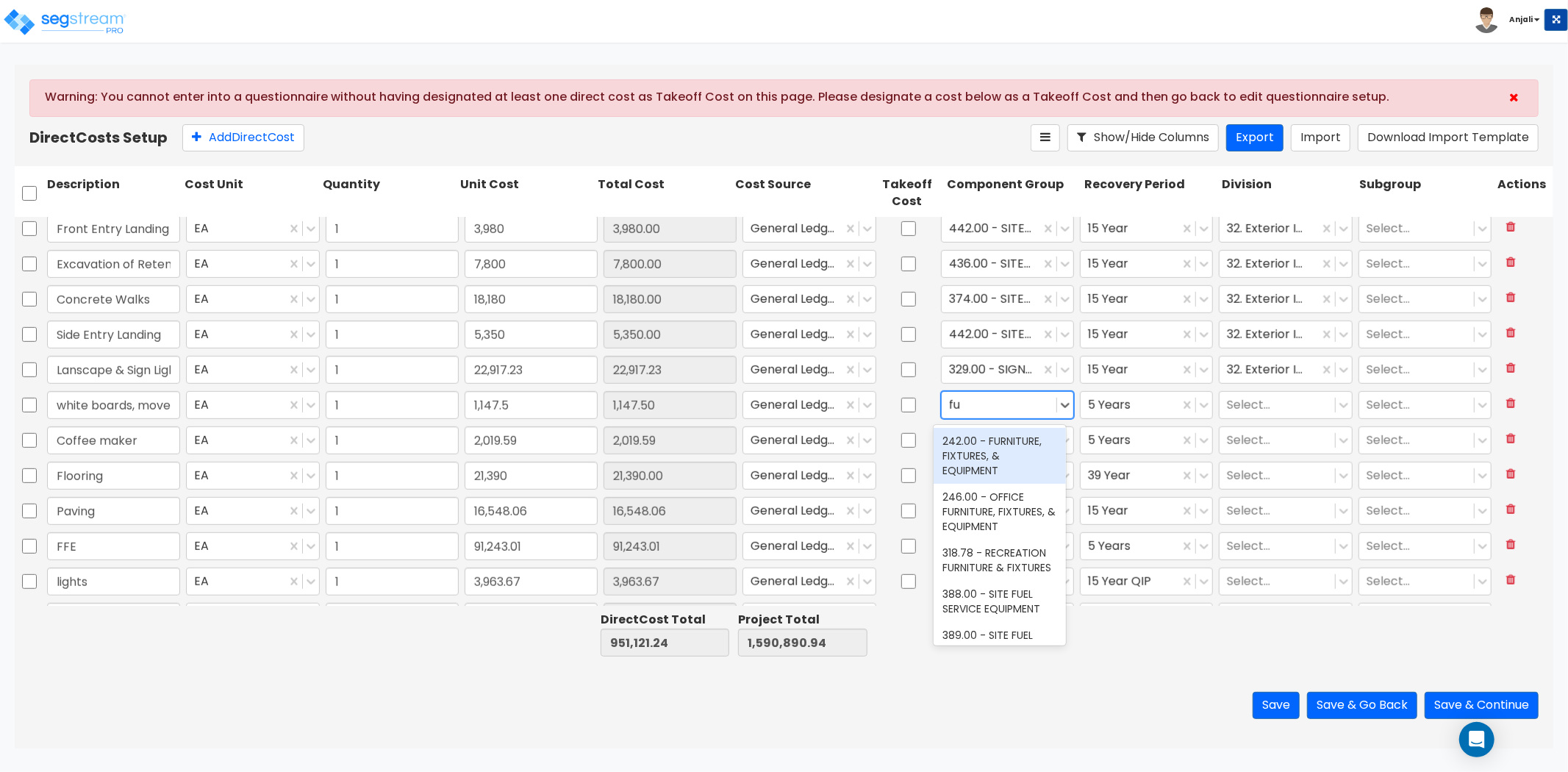
click at [998, 447] on div "242.00 - FURNITURE, FIXTURES, & EQUIPMENT" at bounding box center [1000, 455] width 132 height 56
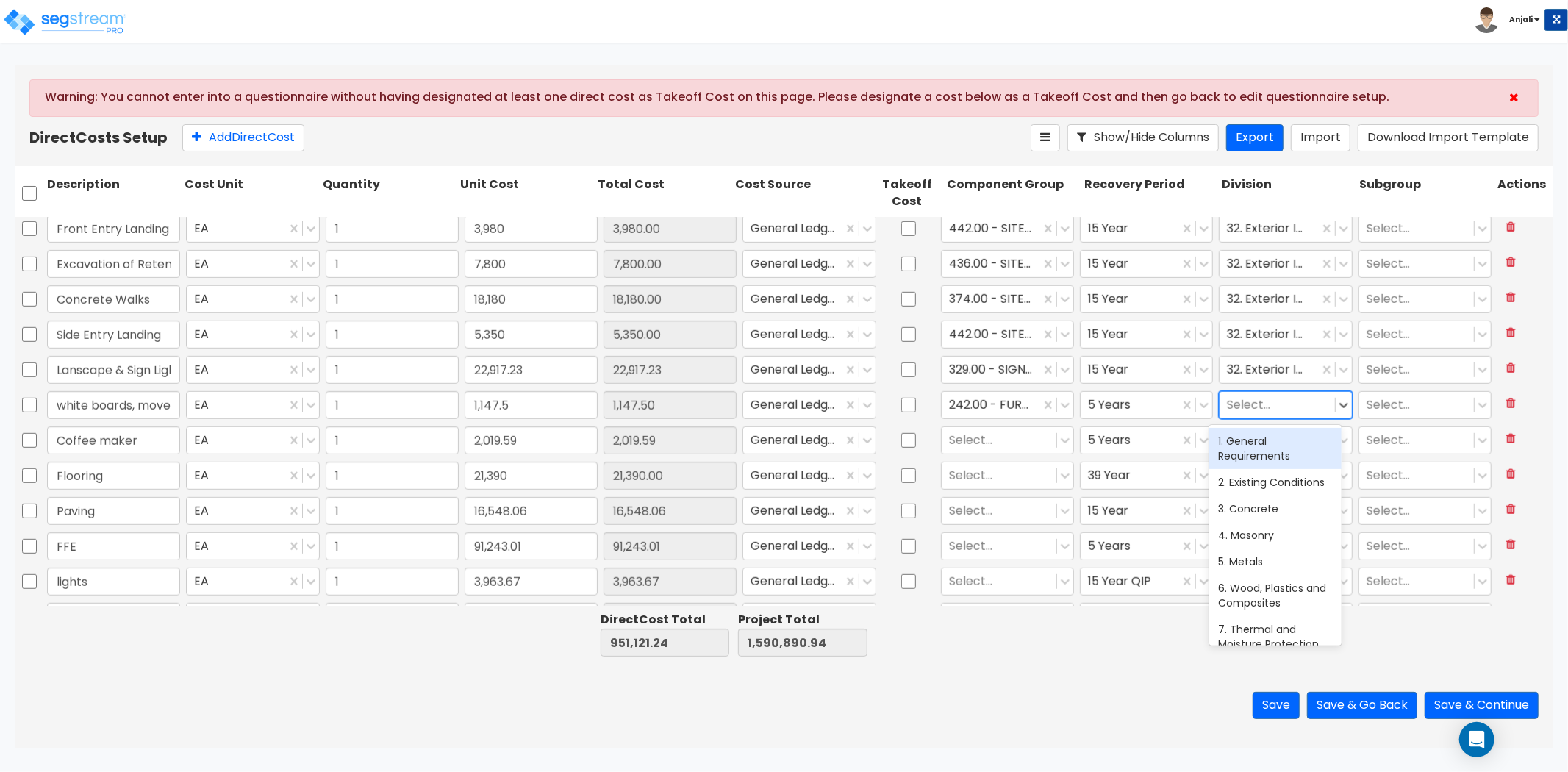
click at [1255, 408] on div at bounding box center [1277, 406] width 100 height 20
click at [1251, 437] on div "9. Finishes" at bounding box center [1275, 440] width 132 height 26
click at [980, 441] on div at bounding box center [999, 440] width 100 height 20
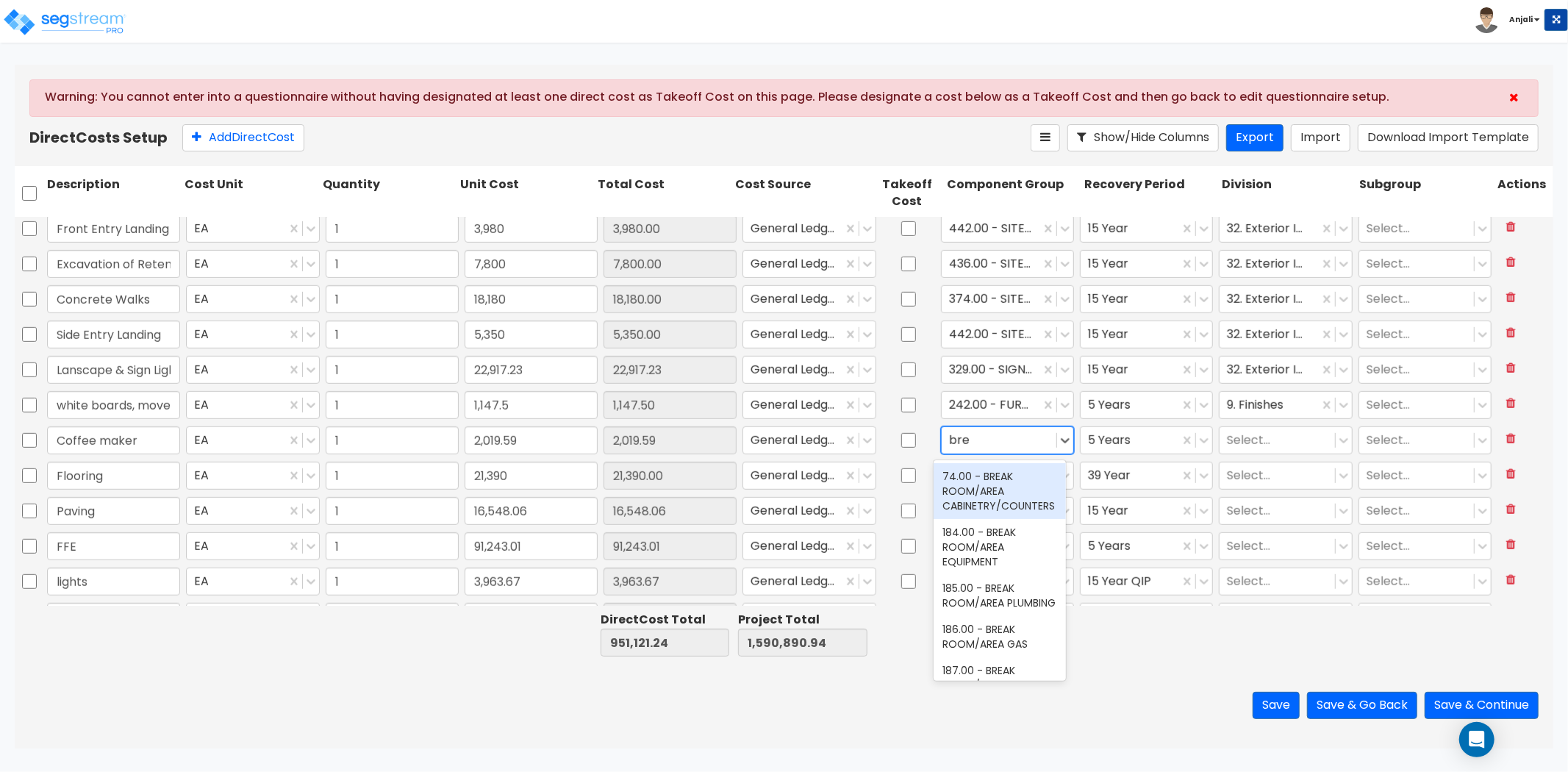
click at [1002, 481] on div "74.00 - BREAK ROOM/AREA CABINETRY/COUNTERS" at bounding box center [1000, 491] width 132 height 56
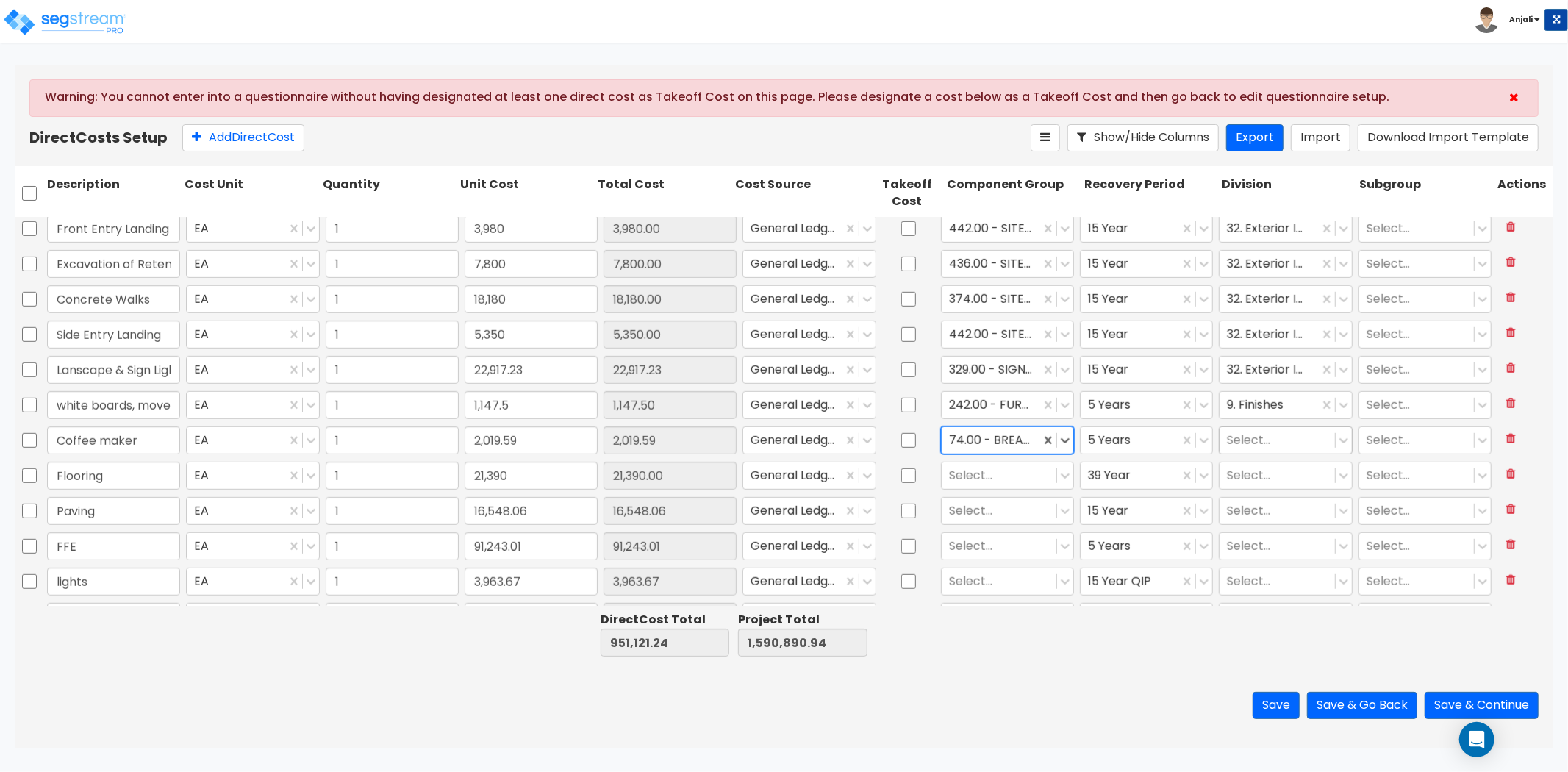
click at [1227, 434] on div at bounding box center [1277, 440] width 100 height 20
click at [994, 439] on div at bounding box center [991, 440] width 84 height 20
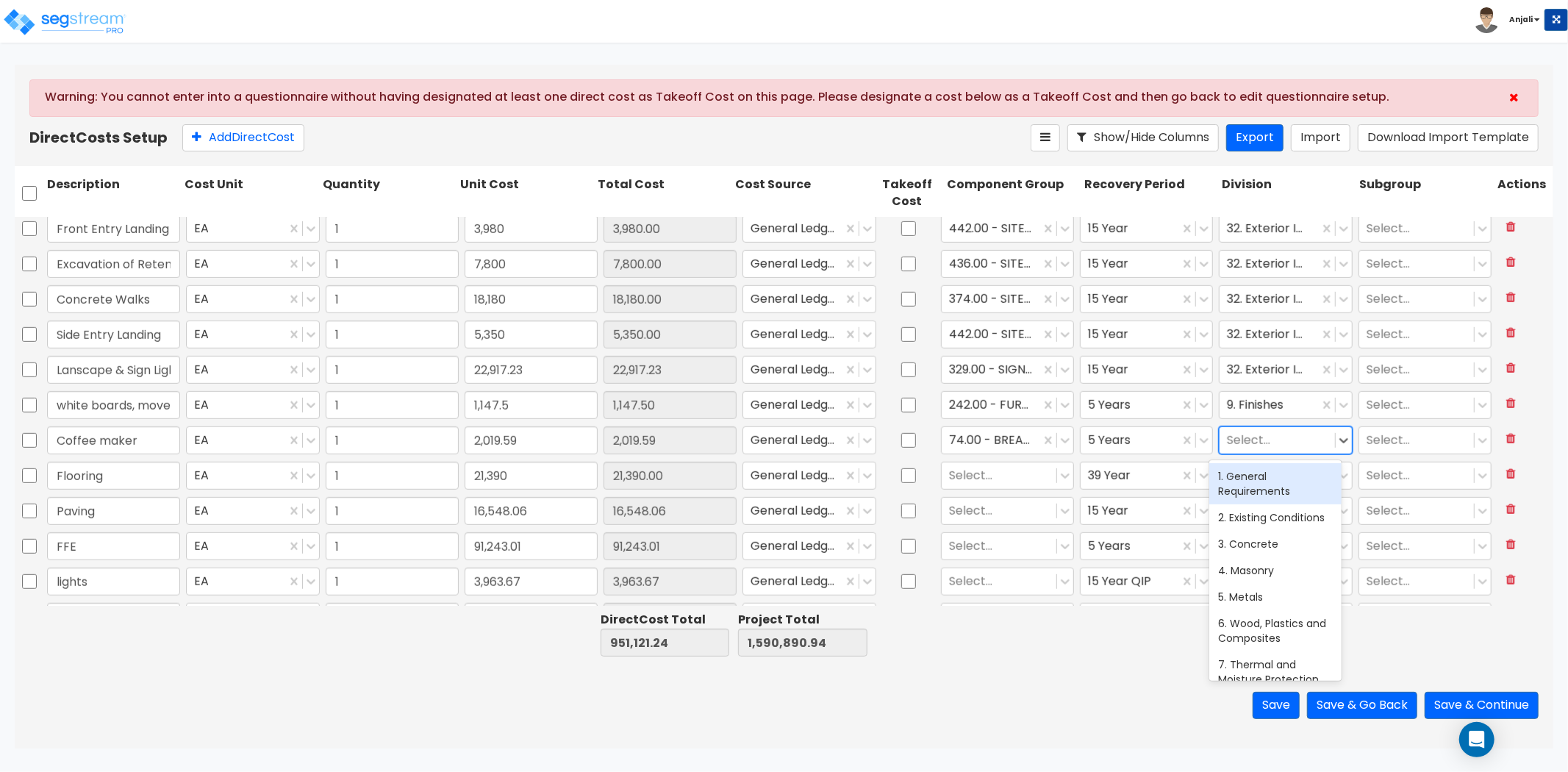
click at [1257, 437] on div at bounding box center [1277, 440] width 100 height 20
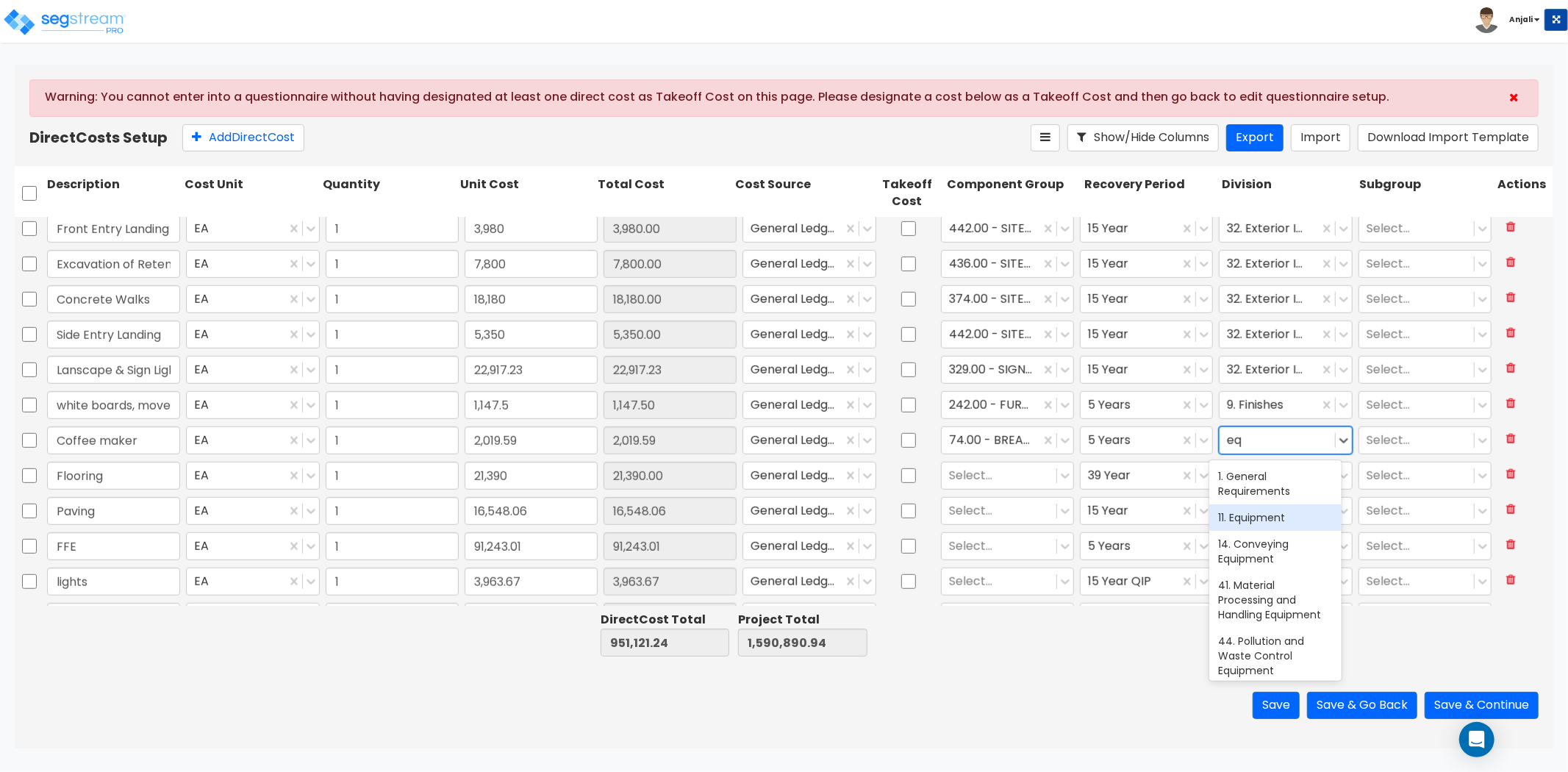
click at [1266, 510] on div "11. Equipment" at bounding box center [1275, 517] width 132 height 26
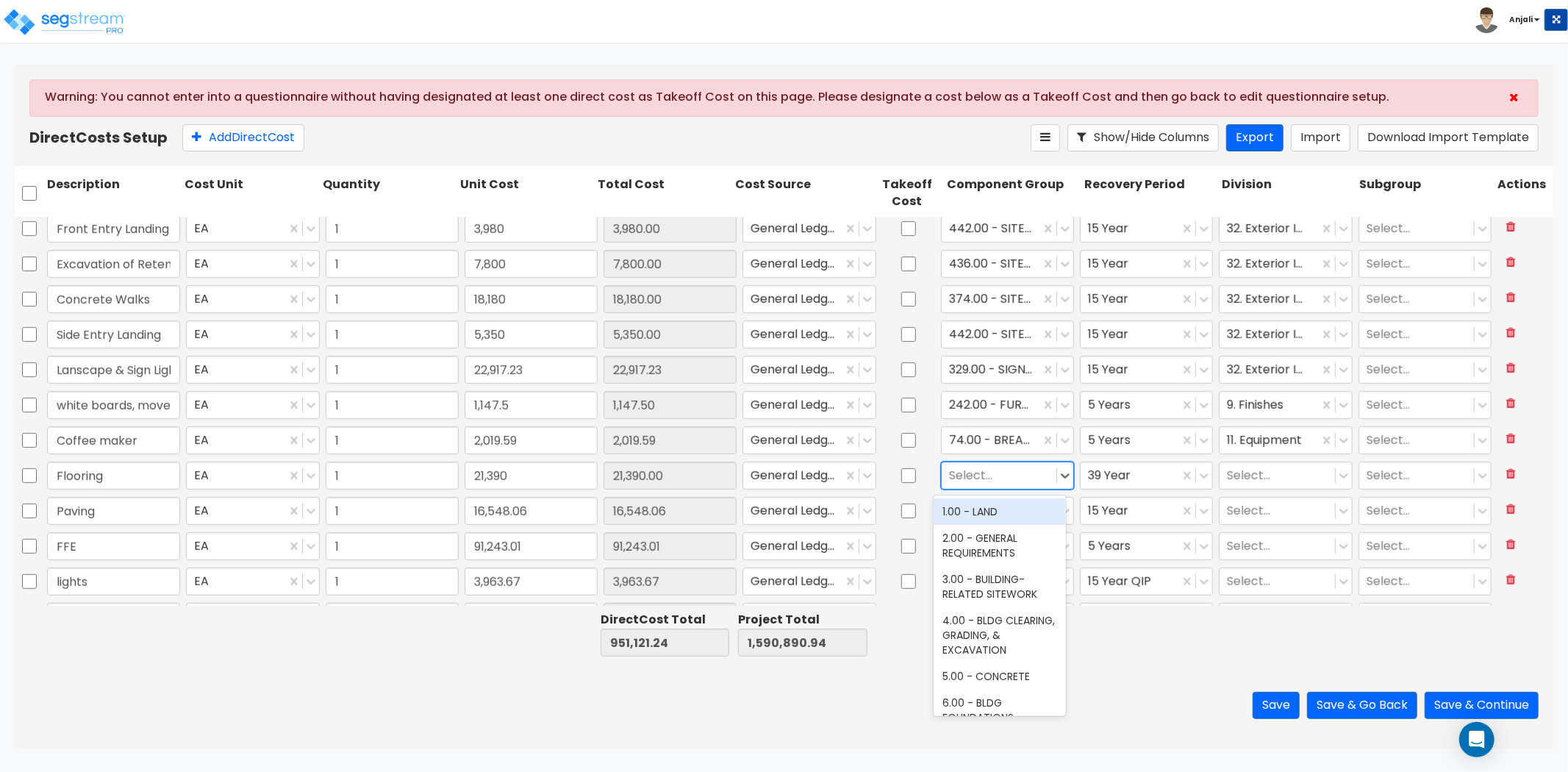
click at [1007, 487] on div "Select..." at bounding box center [999, 476] width 114 height 26
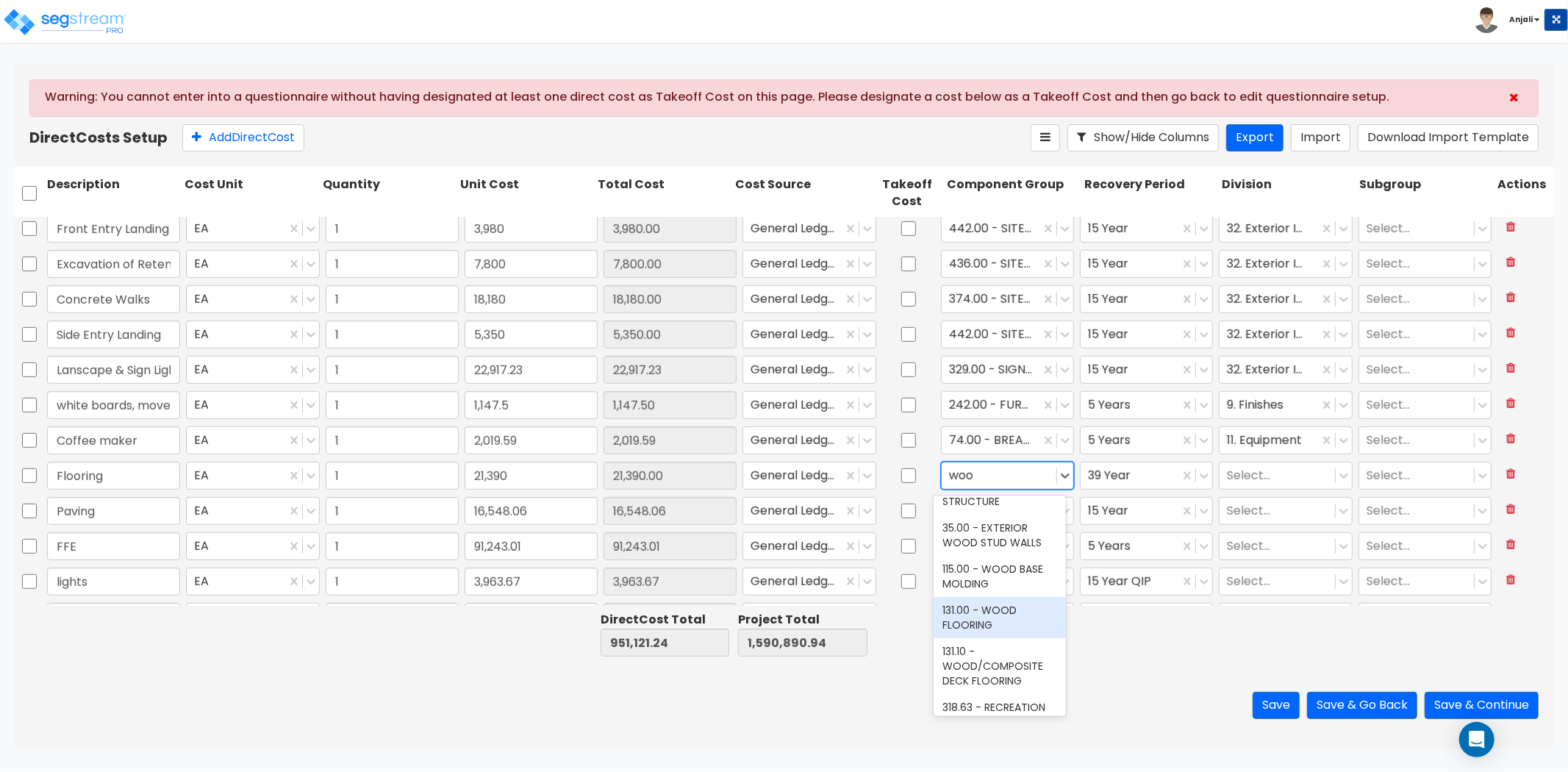
click at [995, 615] on div "131.00 - WOOD FLOORING" at bounding box center [1000, 617] width 132 height 41
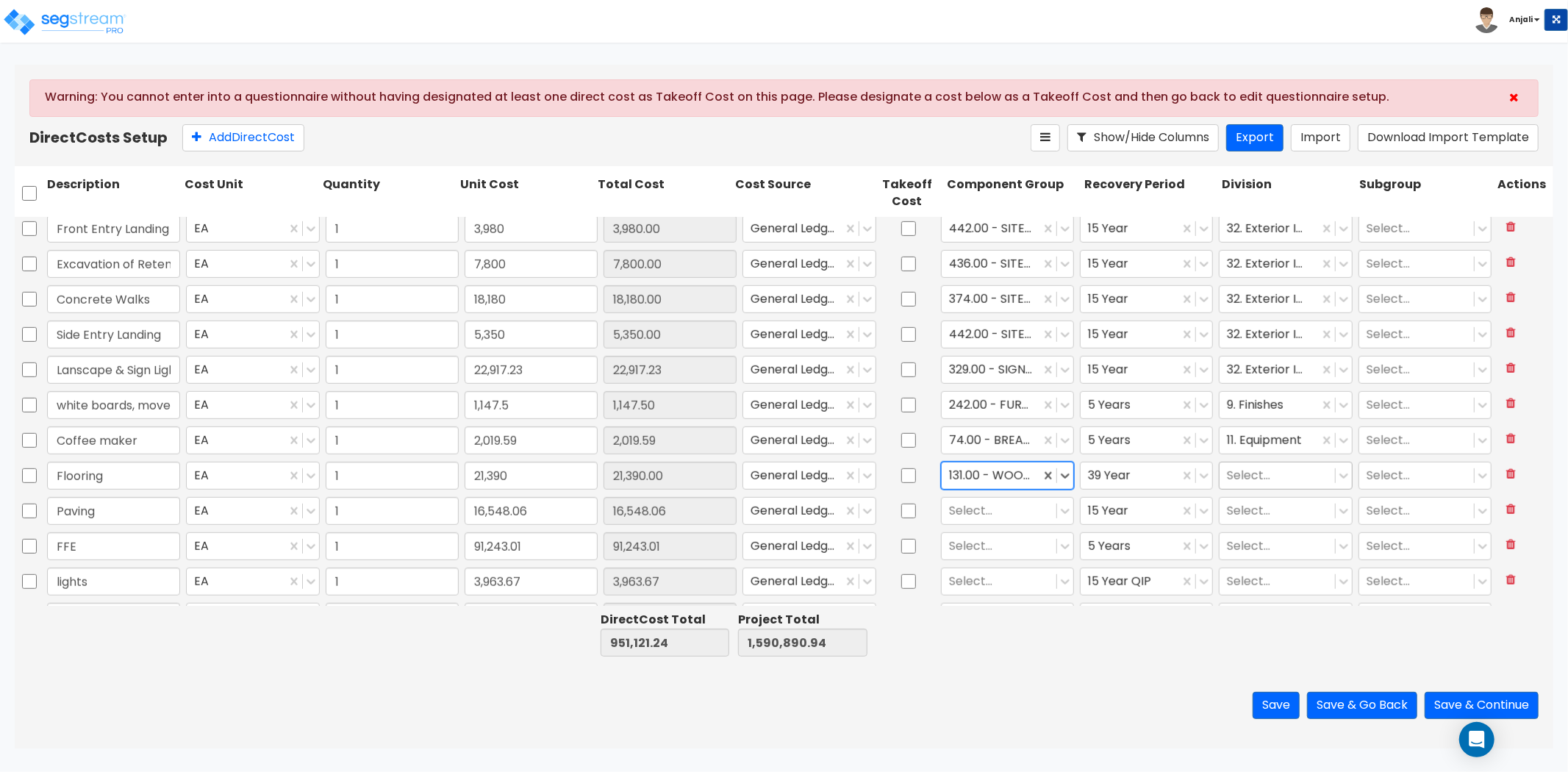
click at [1227, 474] on input "text" at bounding box center [1228, 476] width 3 height 17
click at [1232, 513] on div "9. Finishes" at bounding box center [1275, 511] width 132 height 26
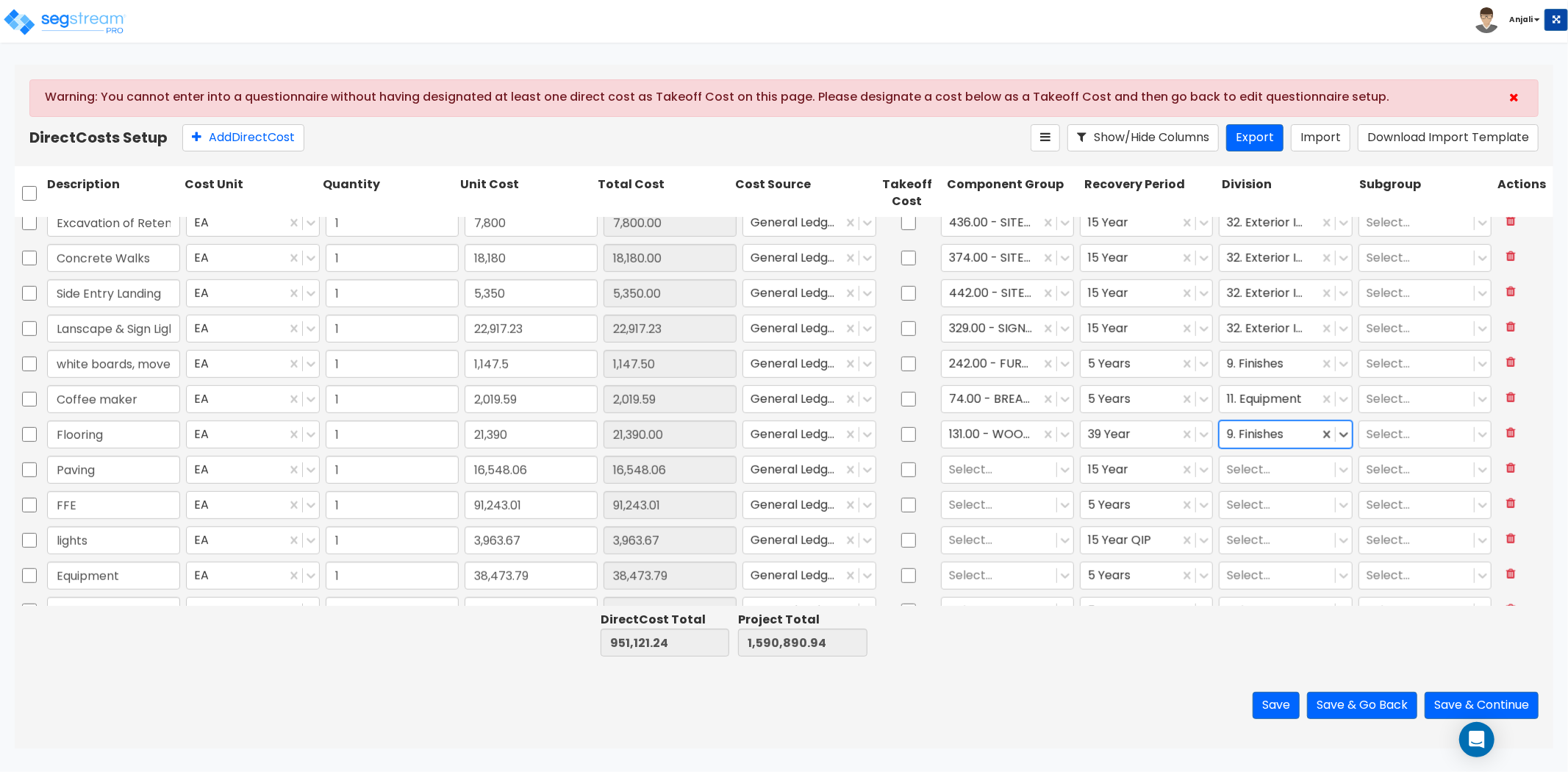
scroll to position [898, 0]
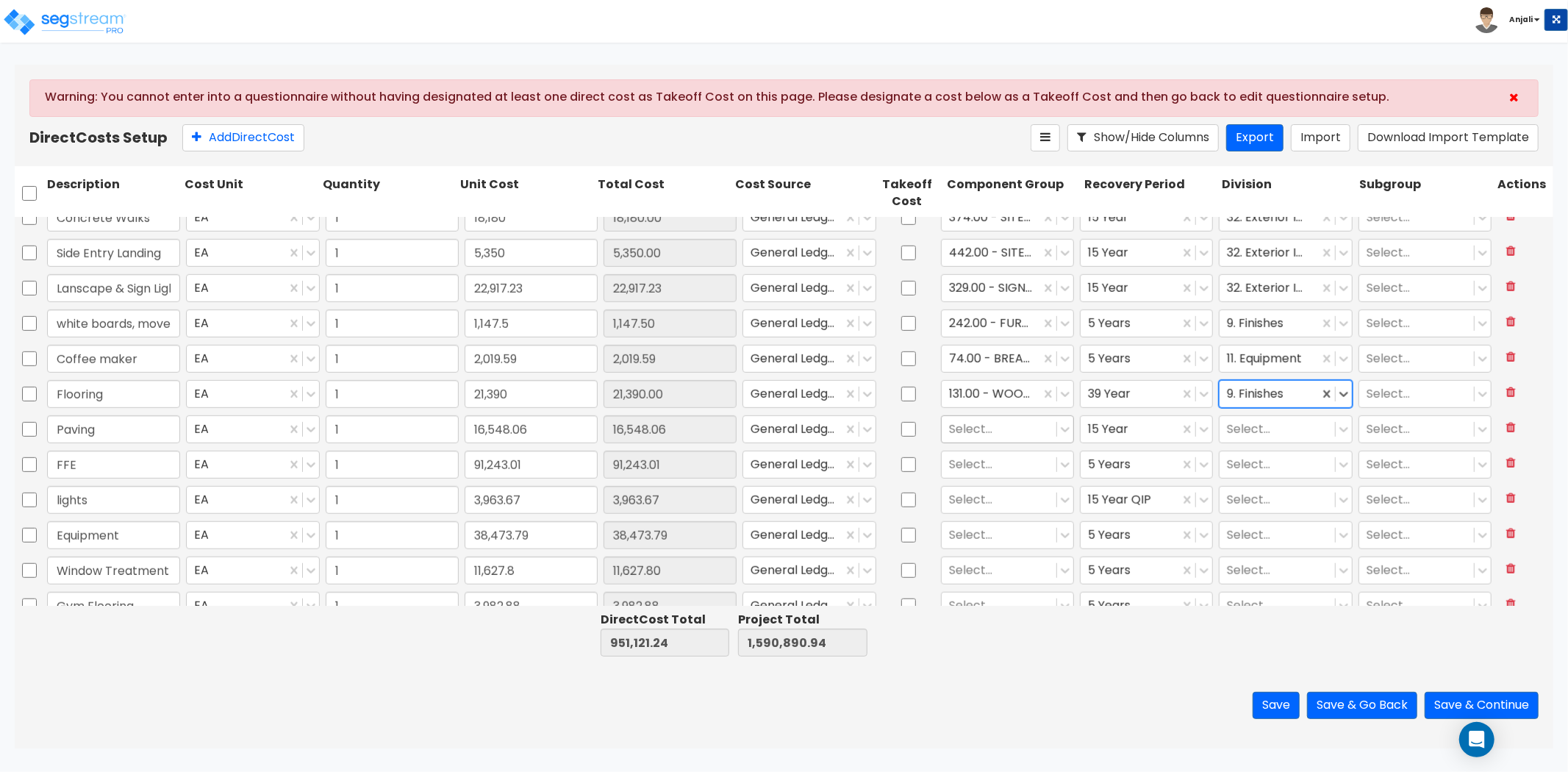
click at [990, 434] on div at bounding box center [999, 429] width 100 height 20
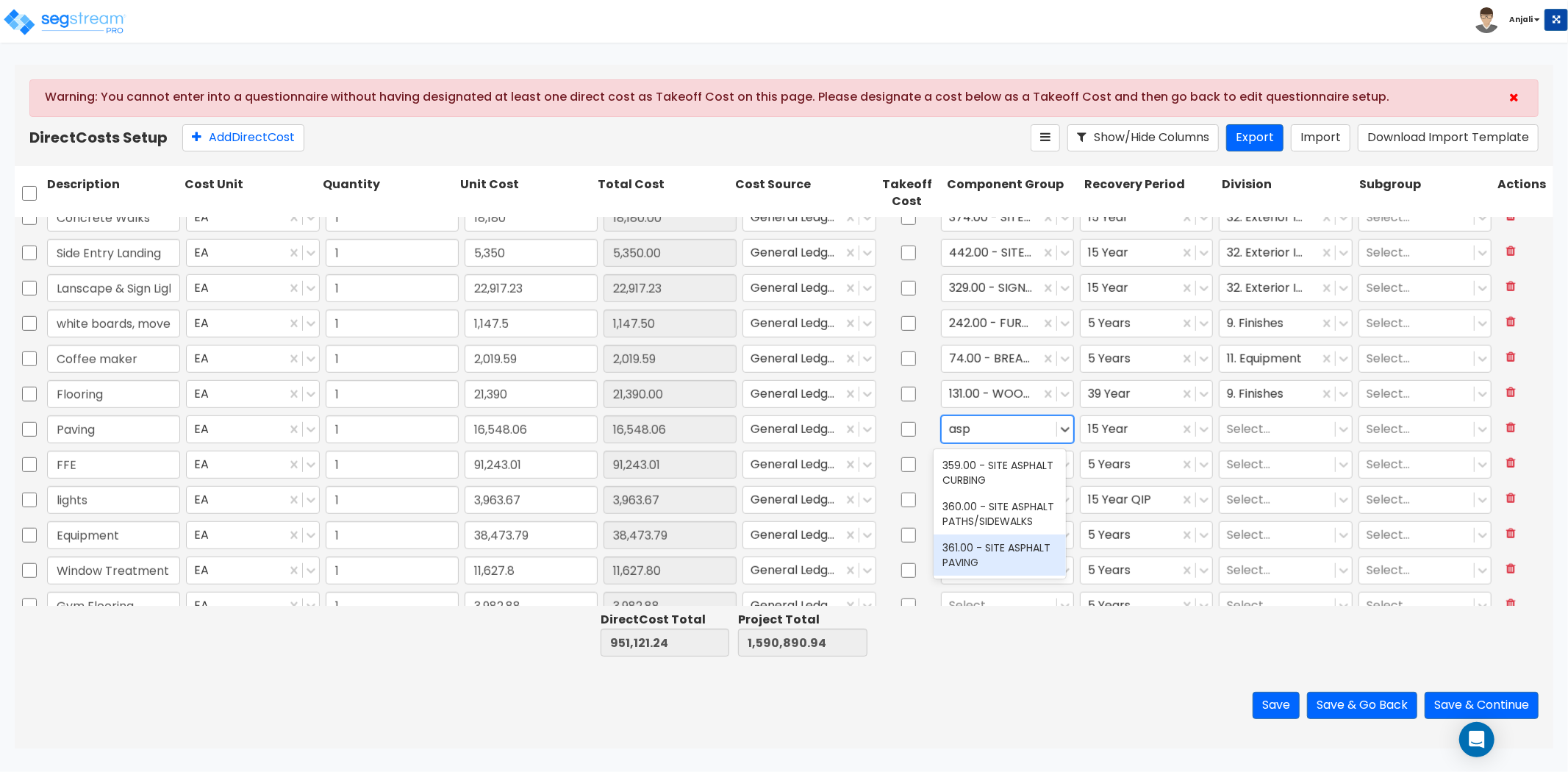
click at [1018, 547] on div "361.00 - SITE ASPHALT PAVING" at bounding box center [1000, 555] width 132 height 41
click at [1250, 425] on div at bounding box center [1277, 429] width 100 height 20
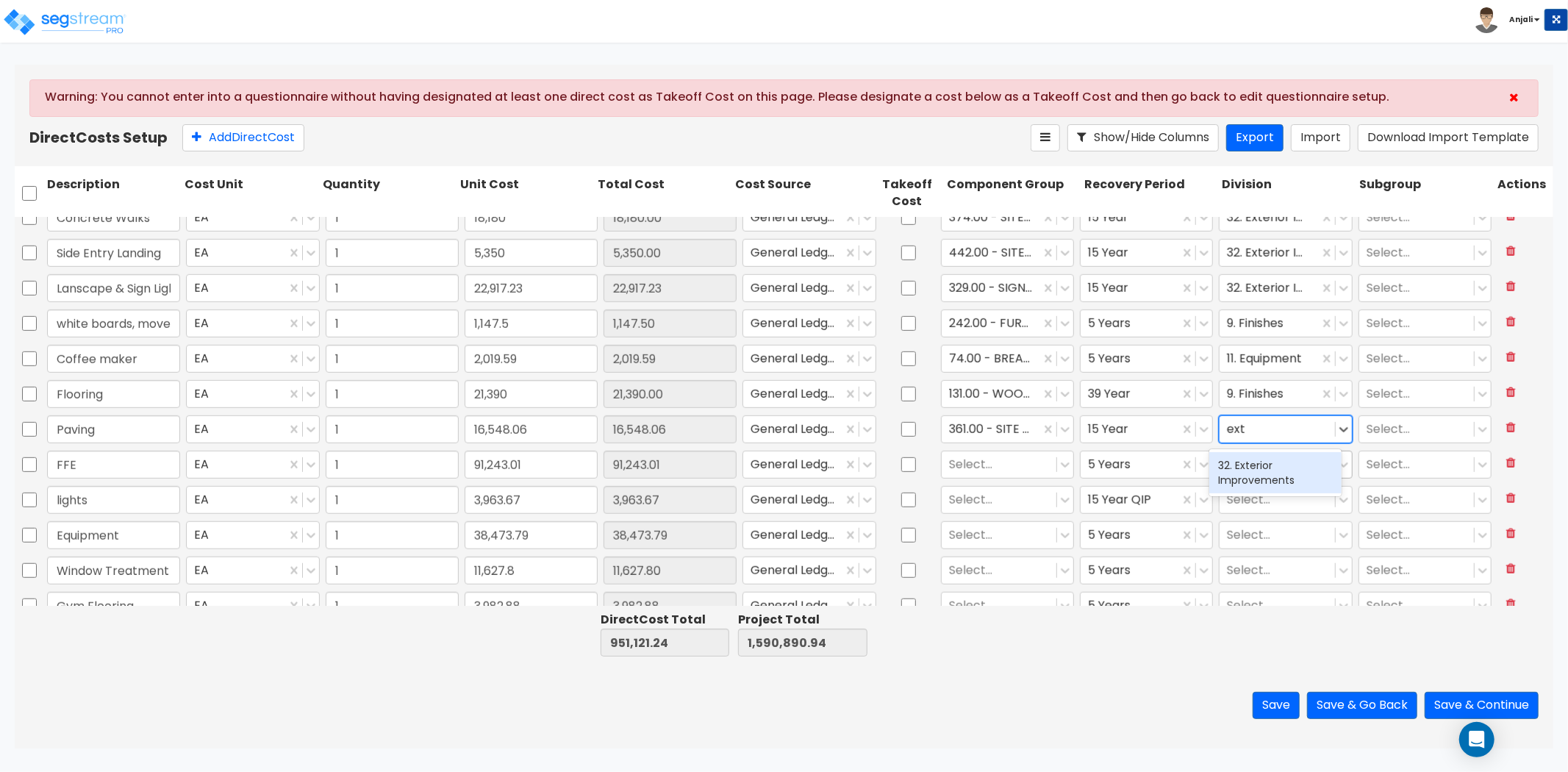
click at [1251, 466] on div "32. Exterior Improvements" at bounding box center [1275, 472] width 132 height 41
click at [949, 464] on div at bounding box center [999, 465] width 100 height 20
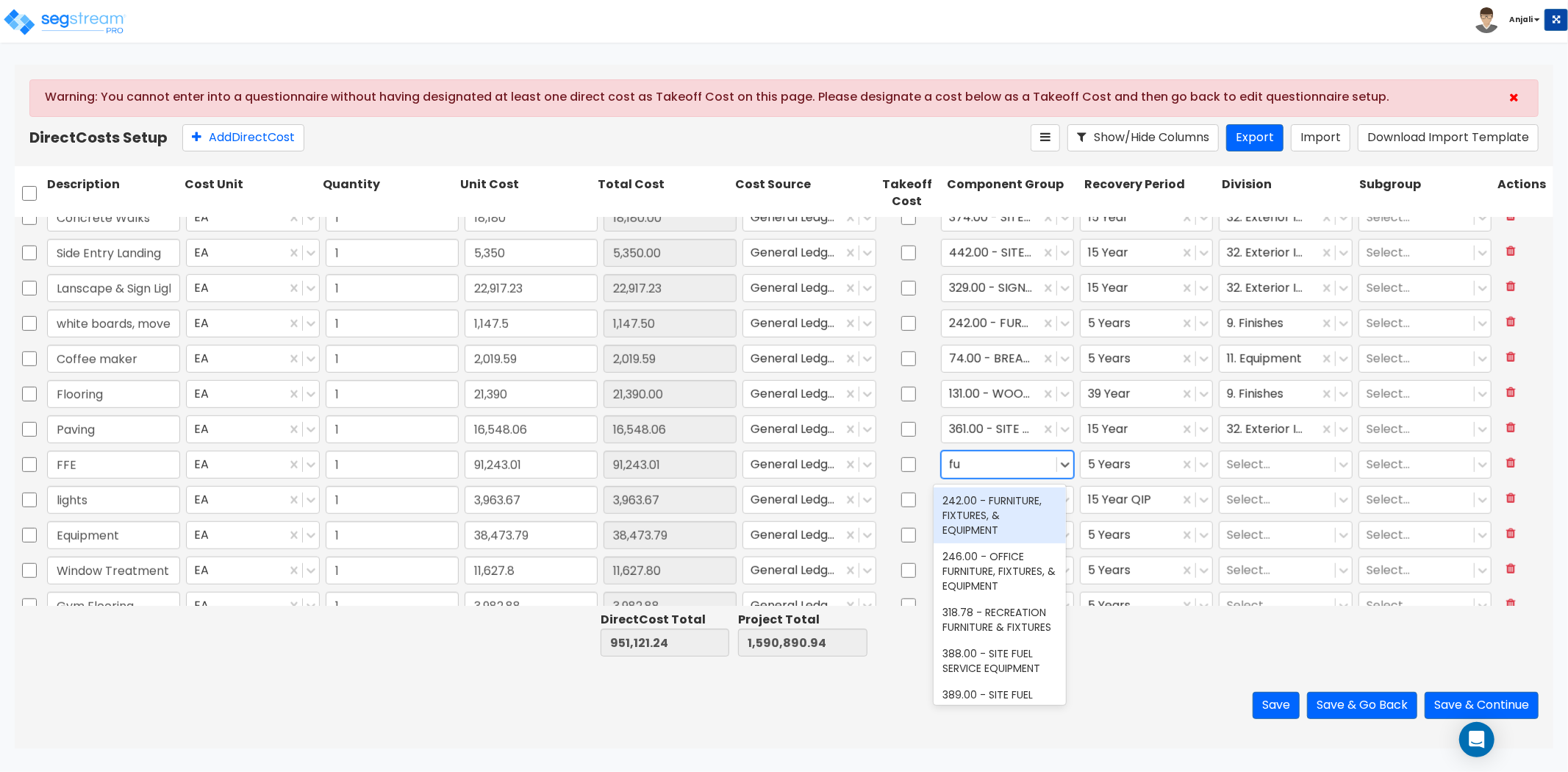
click at [1029, 519] on div "242.00 - FURNITURE, FIXTURES, & EQUIPMENT" at bounding box center [1000, 514] width 132 height 56
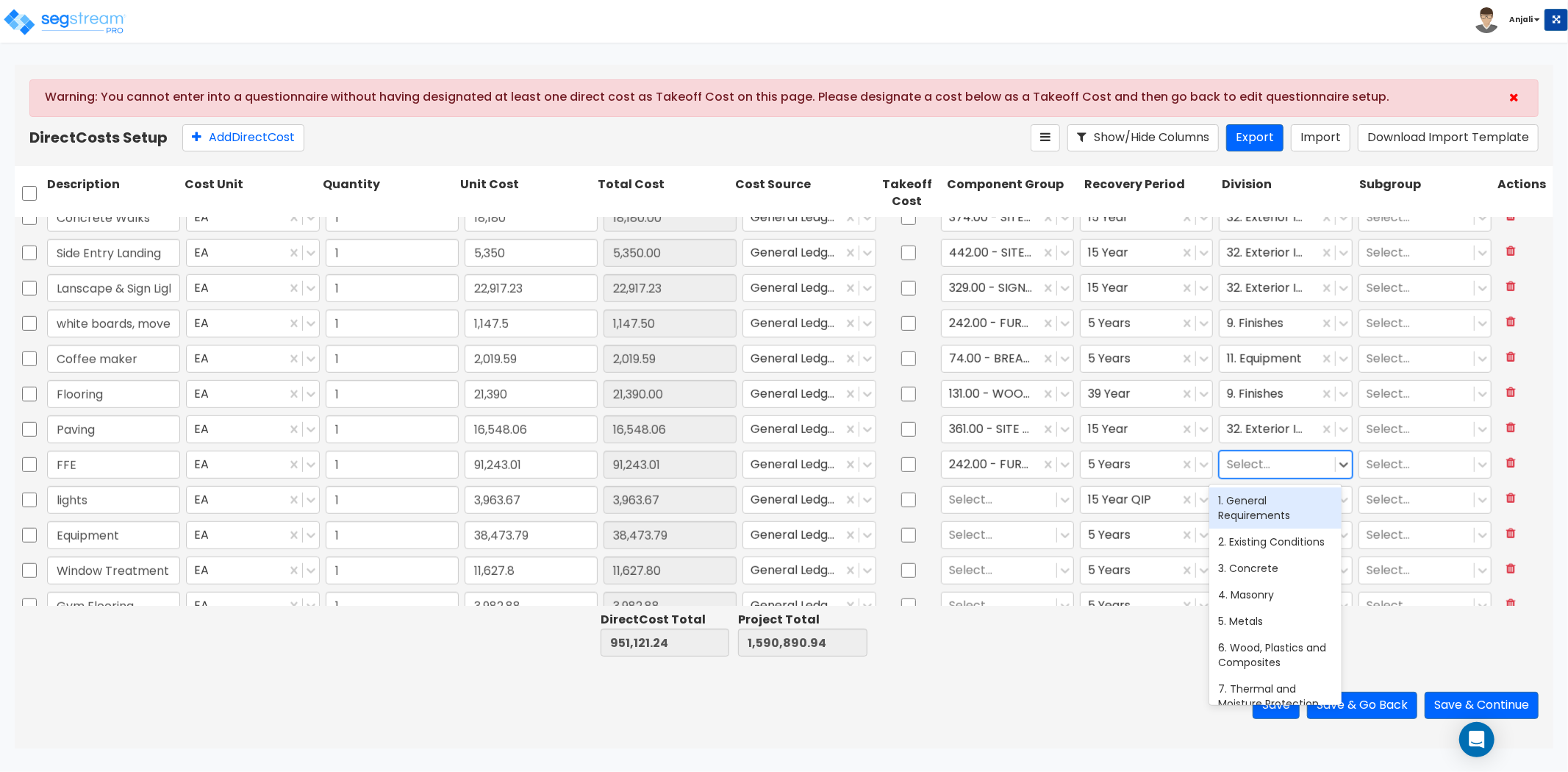
click at [1228, 468] on div at bounding box center [1277, 465] width 100 height 20
click at [1238, 494] on div "12. Furnishings" at bounding box center [1275, 500] width 132 height 26
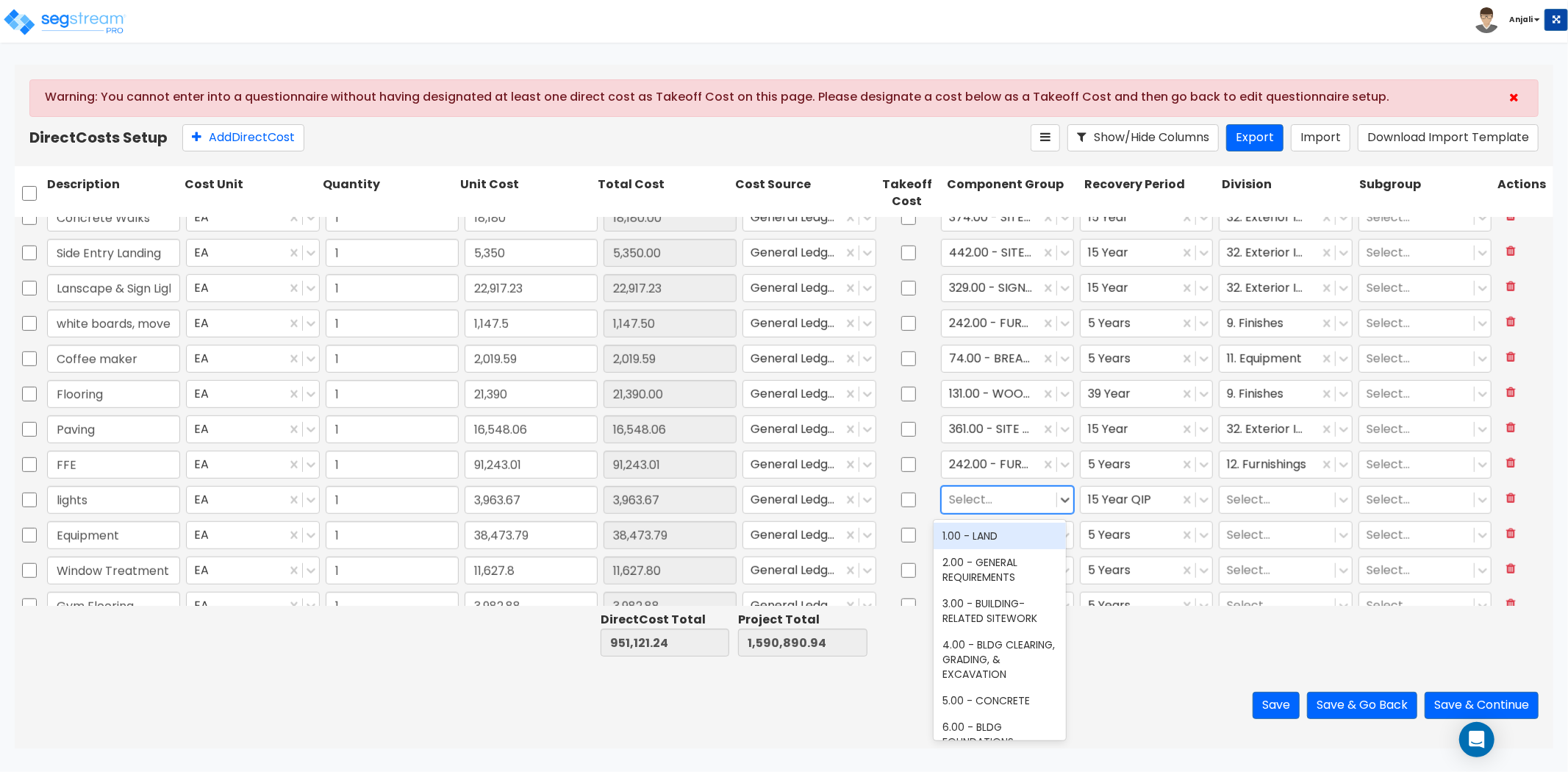
click at [992, 504] on div at bounding box center [999, 501] width 100 height 20
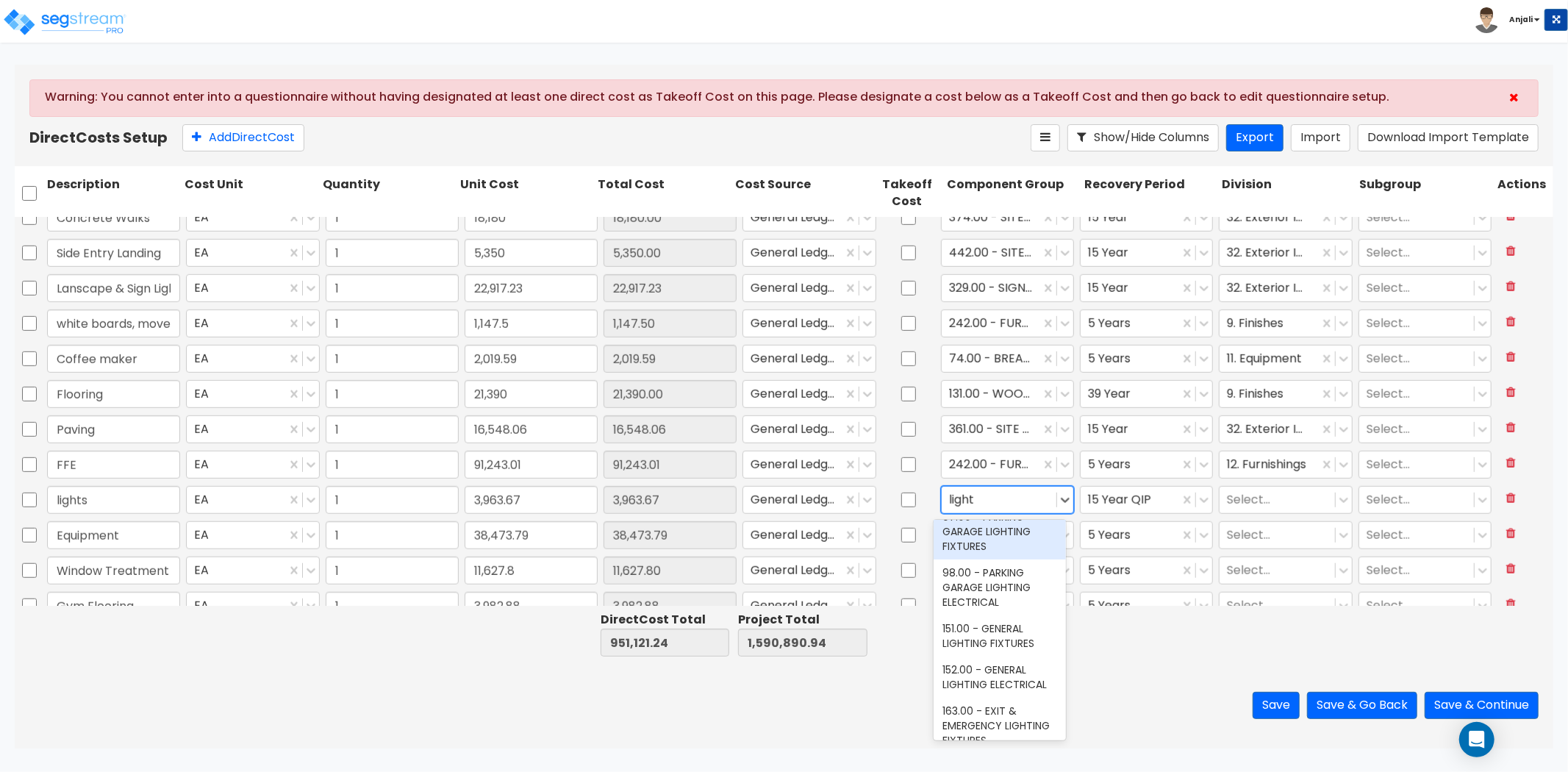
scroll to position [164, 0]
click at [1013, 590] on div "151.00 - GENERAL LIGHTING FIXTURES" at bounding box center [1000, 588] width 132 height 41
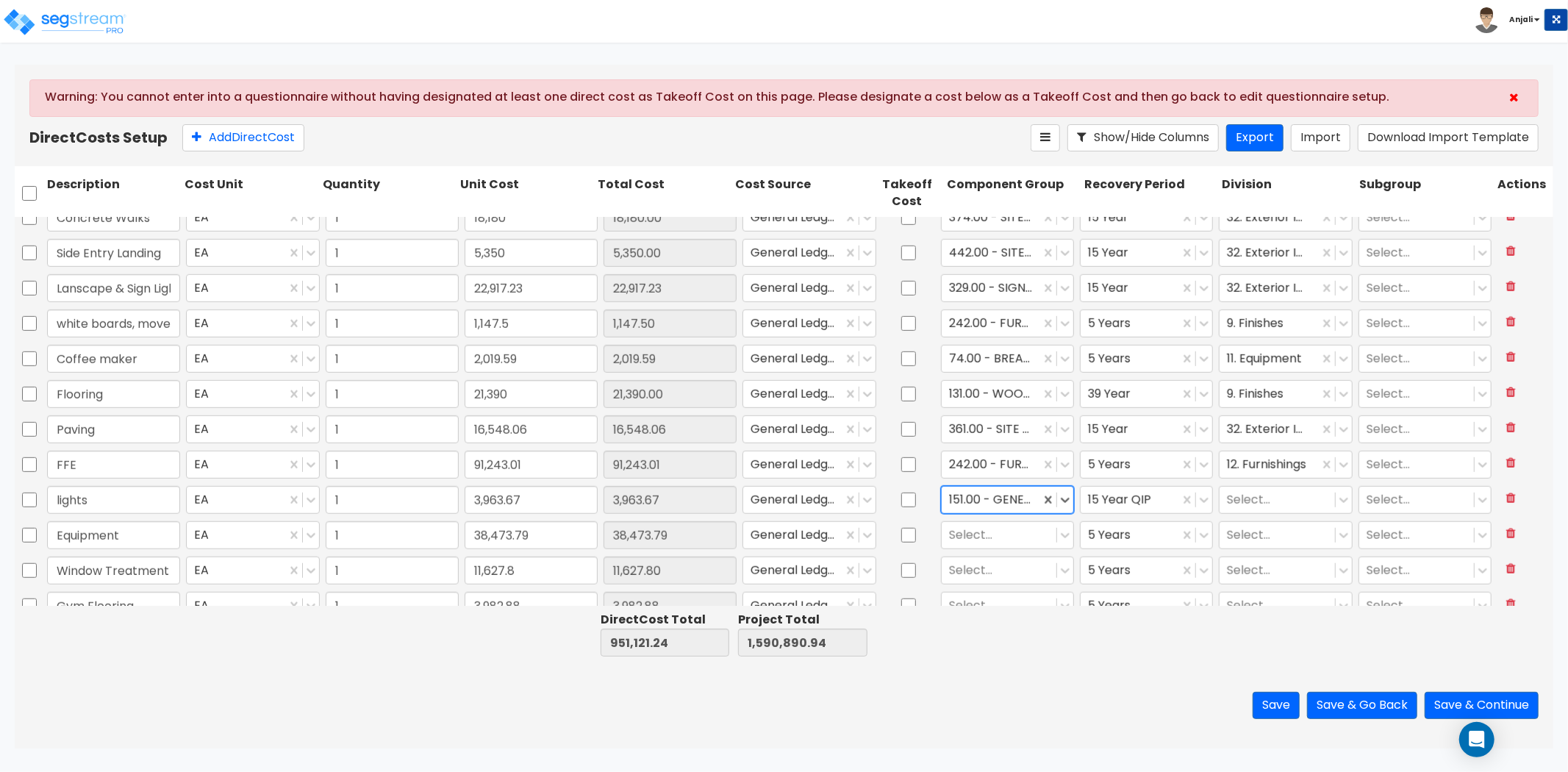
click at [942, 494] on div "151.00 - GENERAL LIGHTING FIXTURES" at bounding box center [991, 500] width 99 height 26
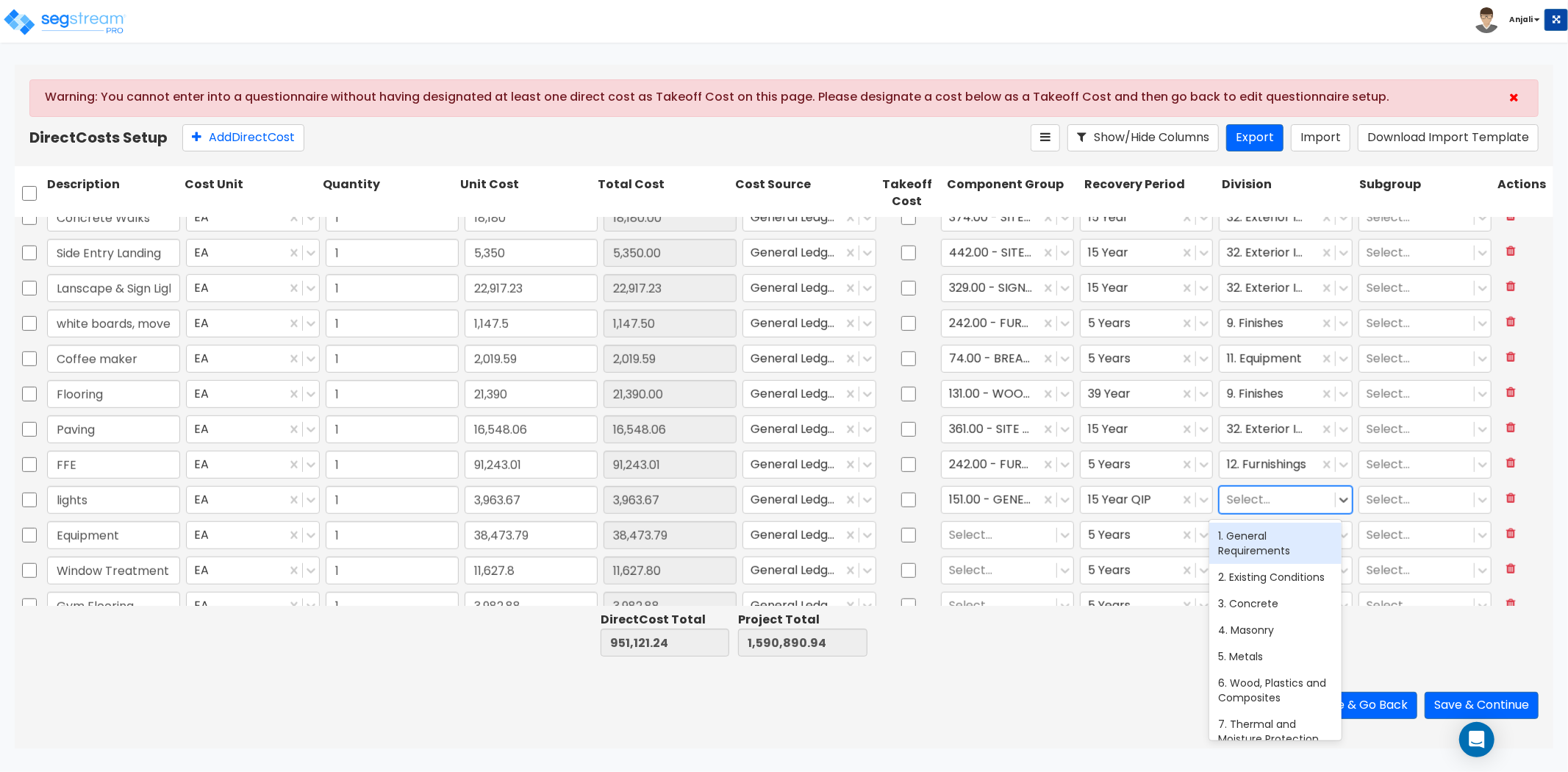
click at [1255, 495] on div at bounding box center [1277, 501] width 100 height 20
click at [1266, 527] on div "26. Electrical" at bounding box center [1275, 535] width 132 height 26
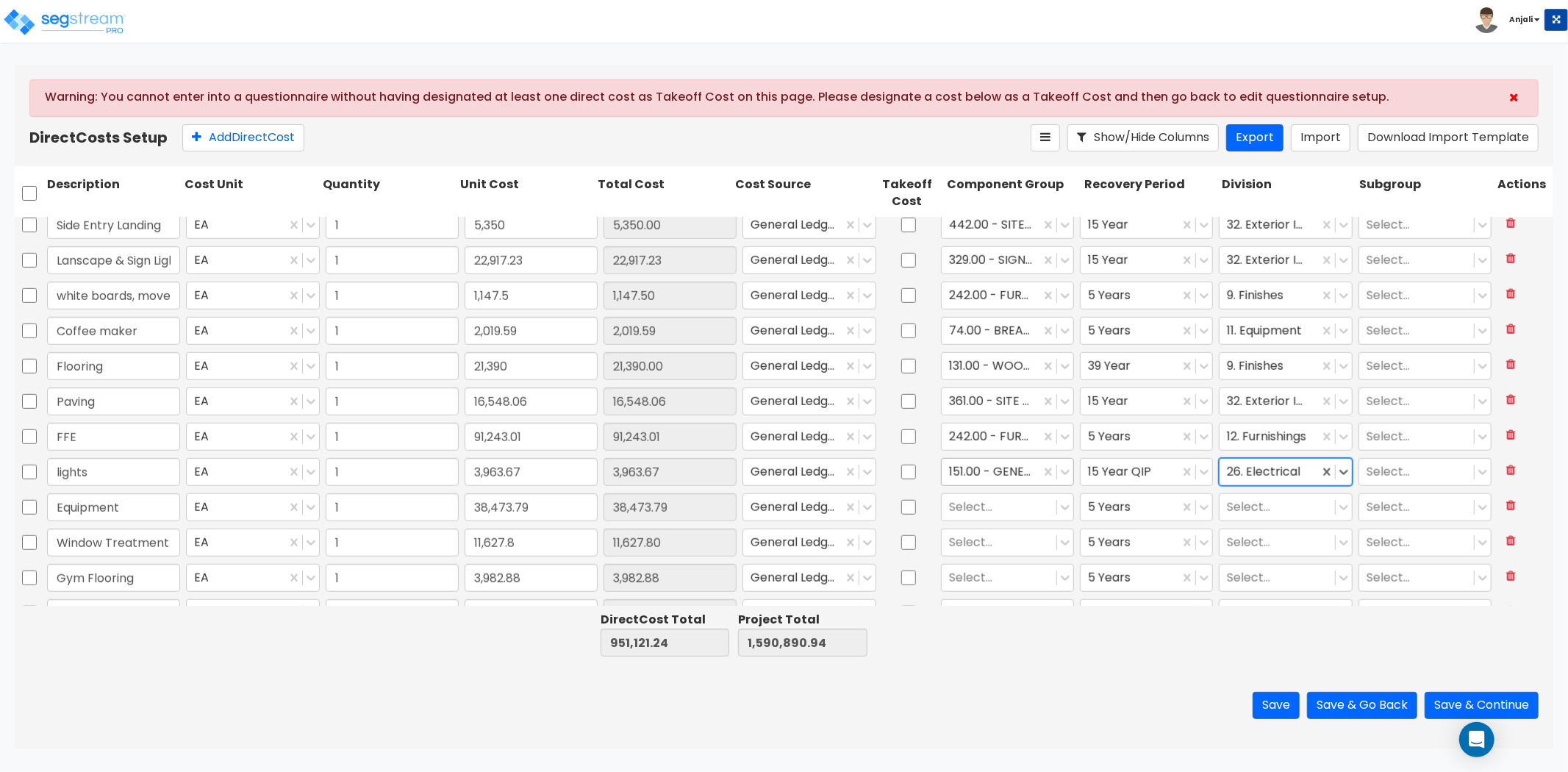
scroll to position [952, 0]
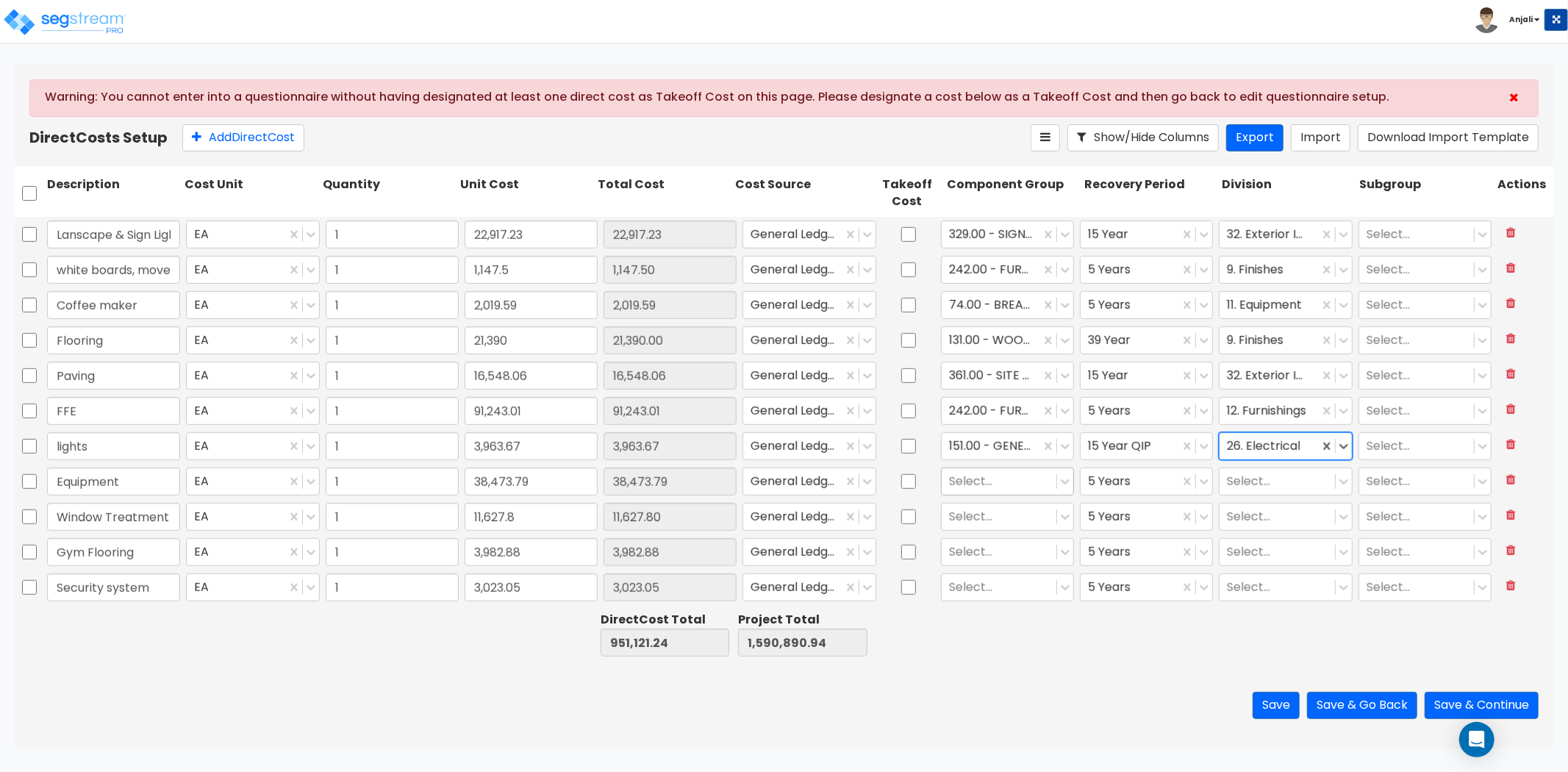
click at [997, 486] on div at bounding box center [999, 481] width 100 height 20
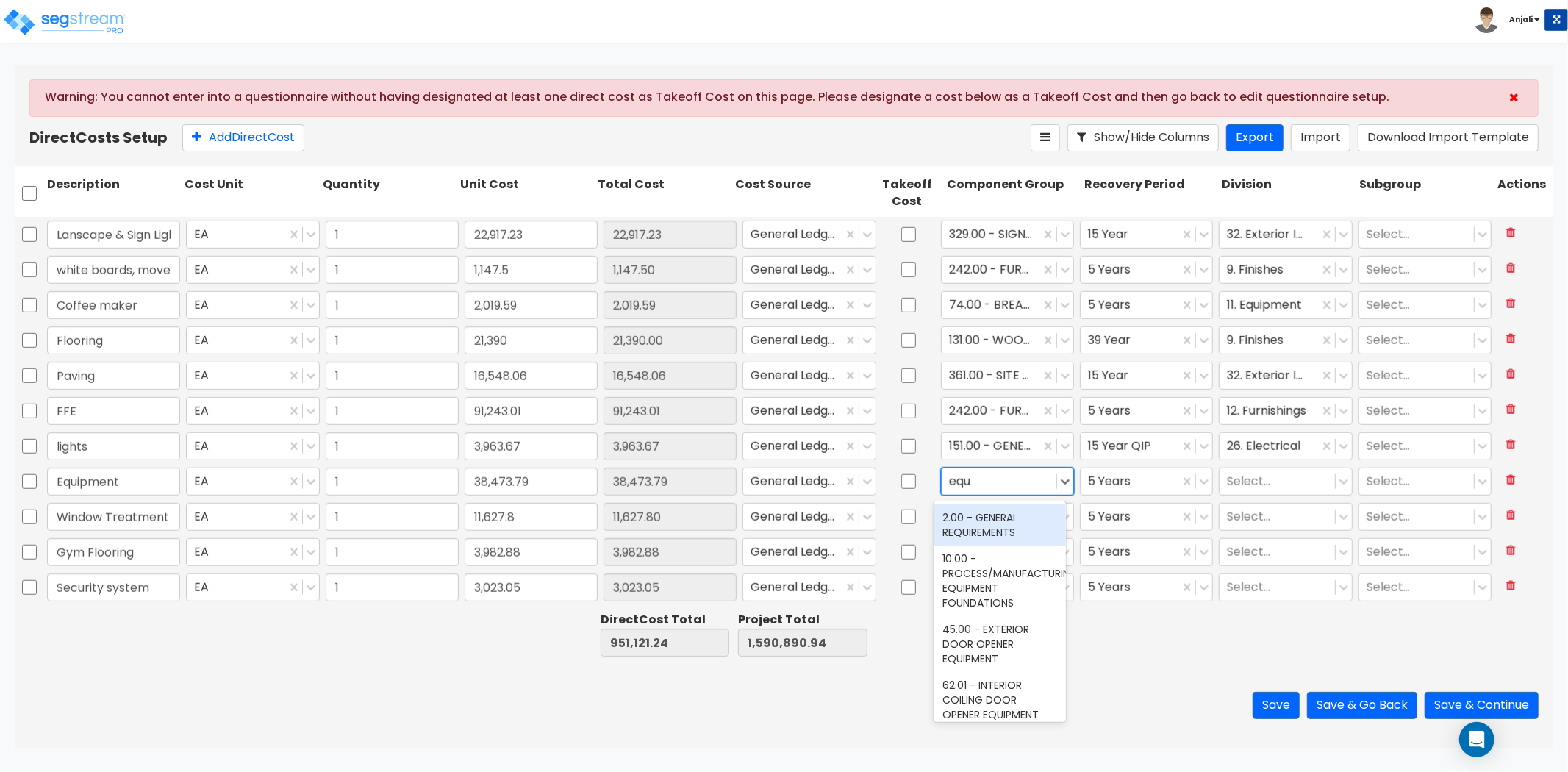
click at [1025, 525] on div "2.00 - GENERAL REQUIREMENTS" at bounding box center [1000, 524] width 132 height 41
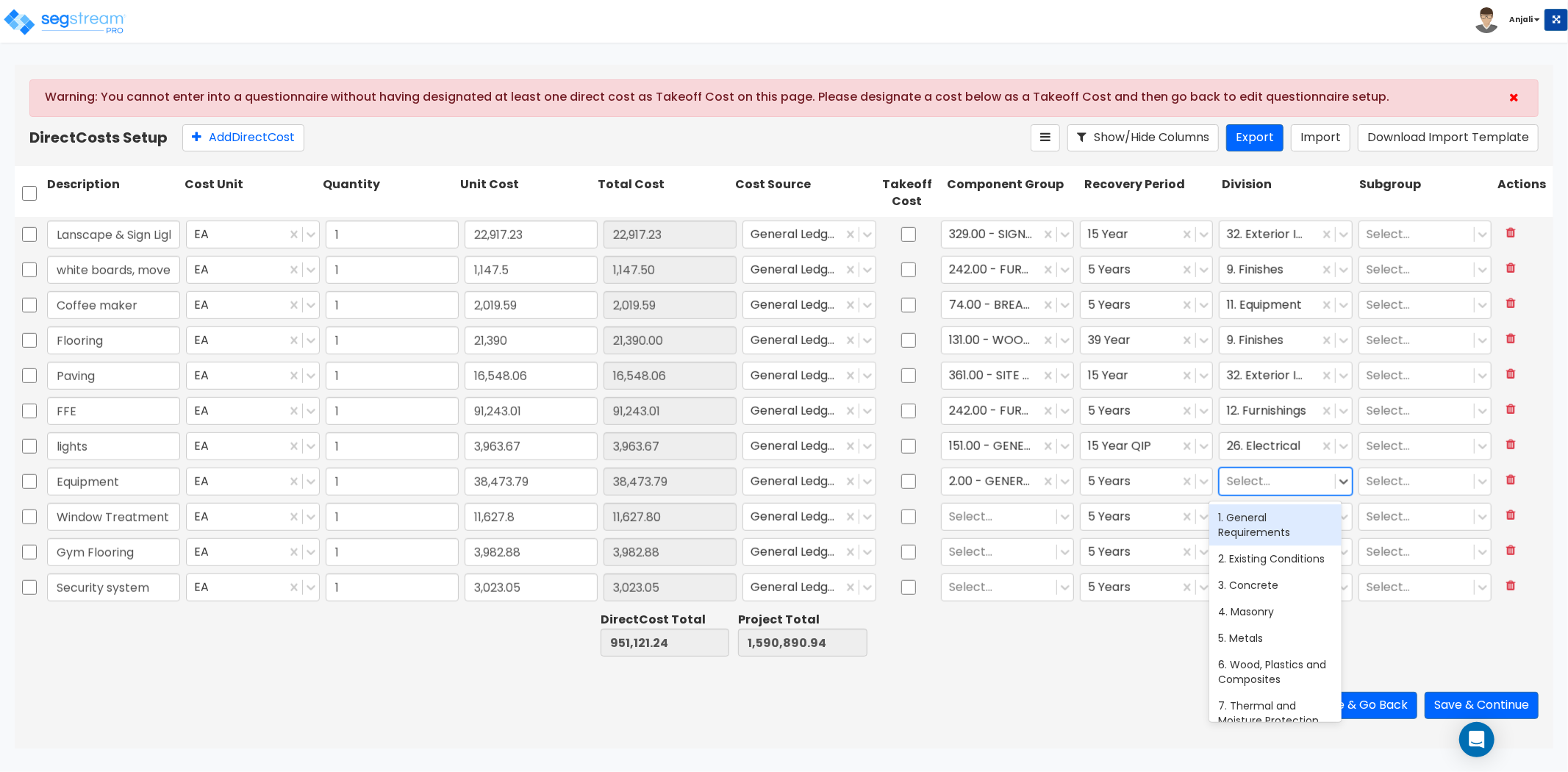
click at [1273, 490] on div at bounding box center [1277, 481] width 100 height 20
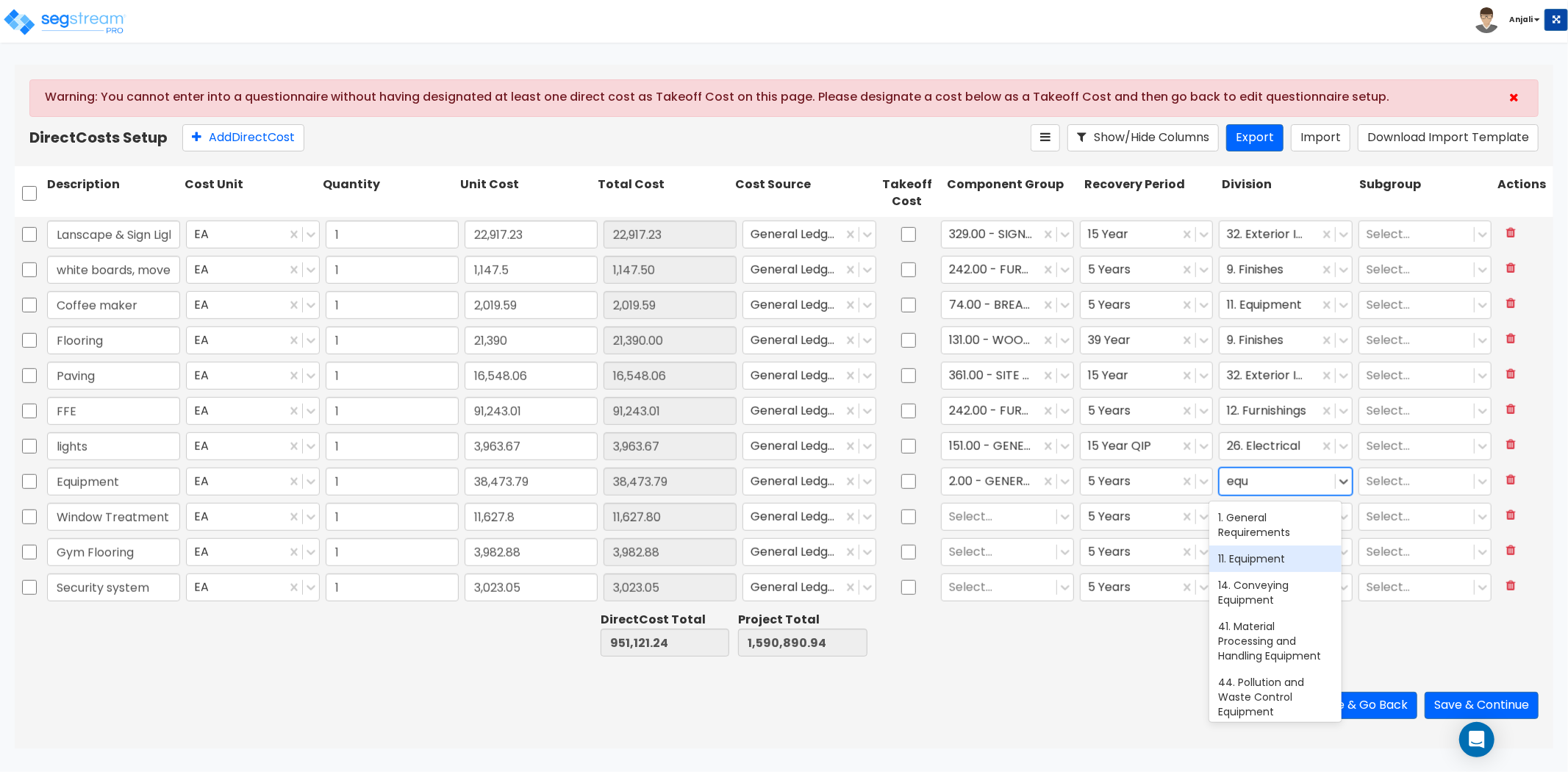
click at [1257, 561] on div "11. Equipment" at bounding box center [1275, 558] width 132 height 26
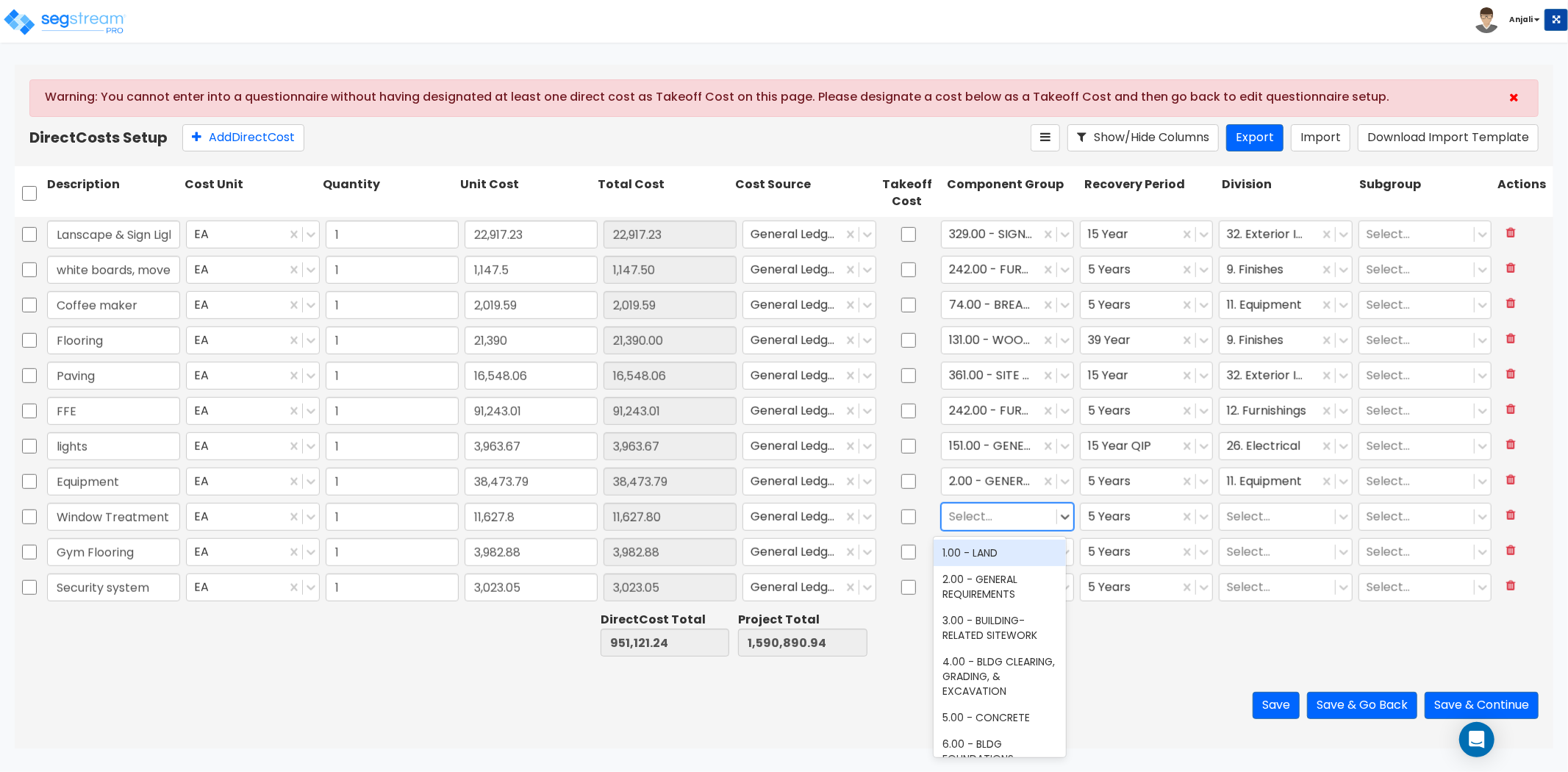
click at [981, 513] on div at bounding box center [999, 517] width 100 height 20
click at [983, 703] on div "105.00 - WINDOW TREATMENTS" at bounding box center [1000, 683] width 132 height 41
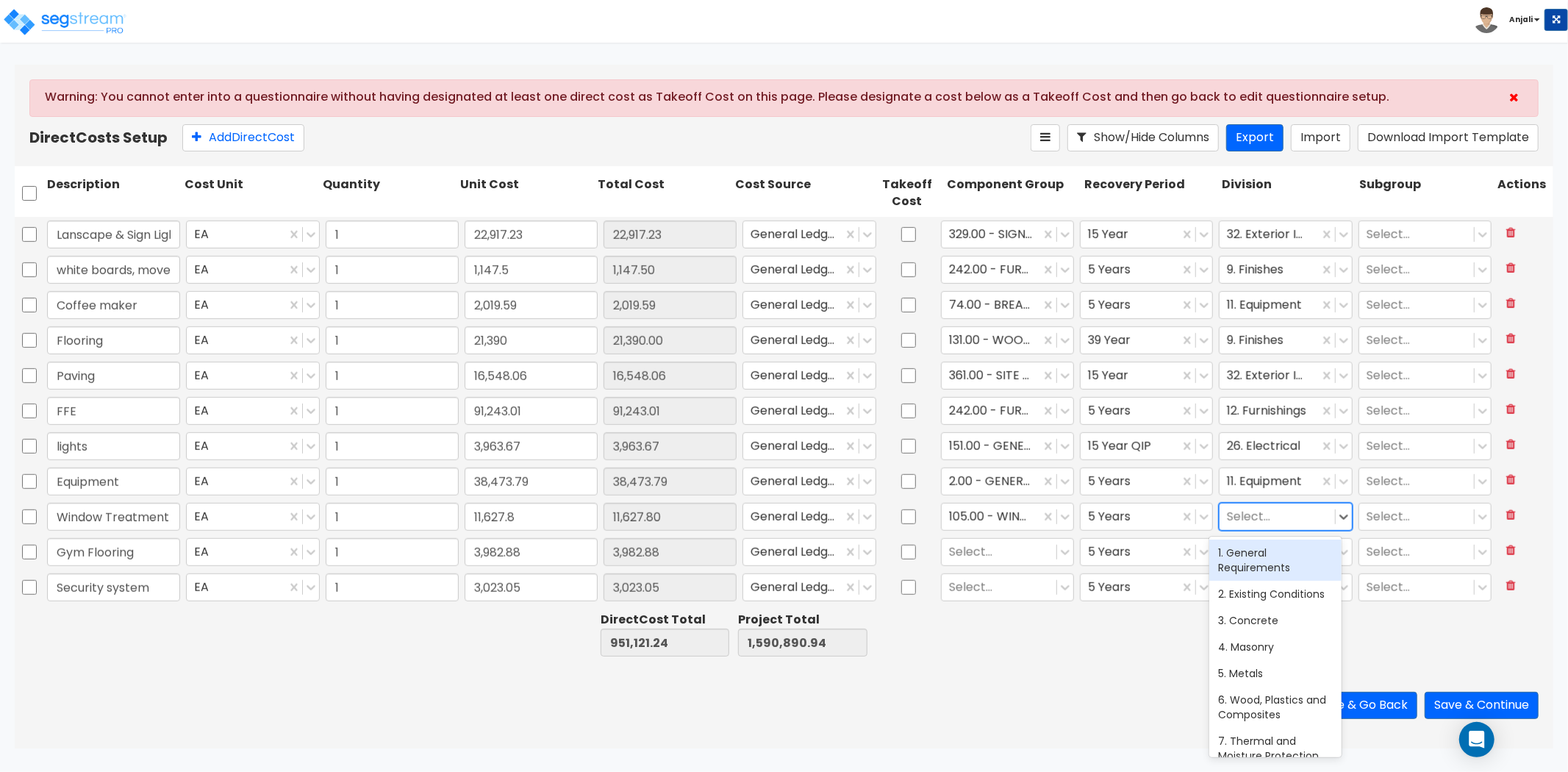
click at [1255, 515] on div at bounding box center [1277, 517] width 100 height 20
click at [1255, 546] on div "9. Finishes" at bounding box center [1275, 552] width 132 height 26
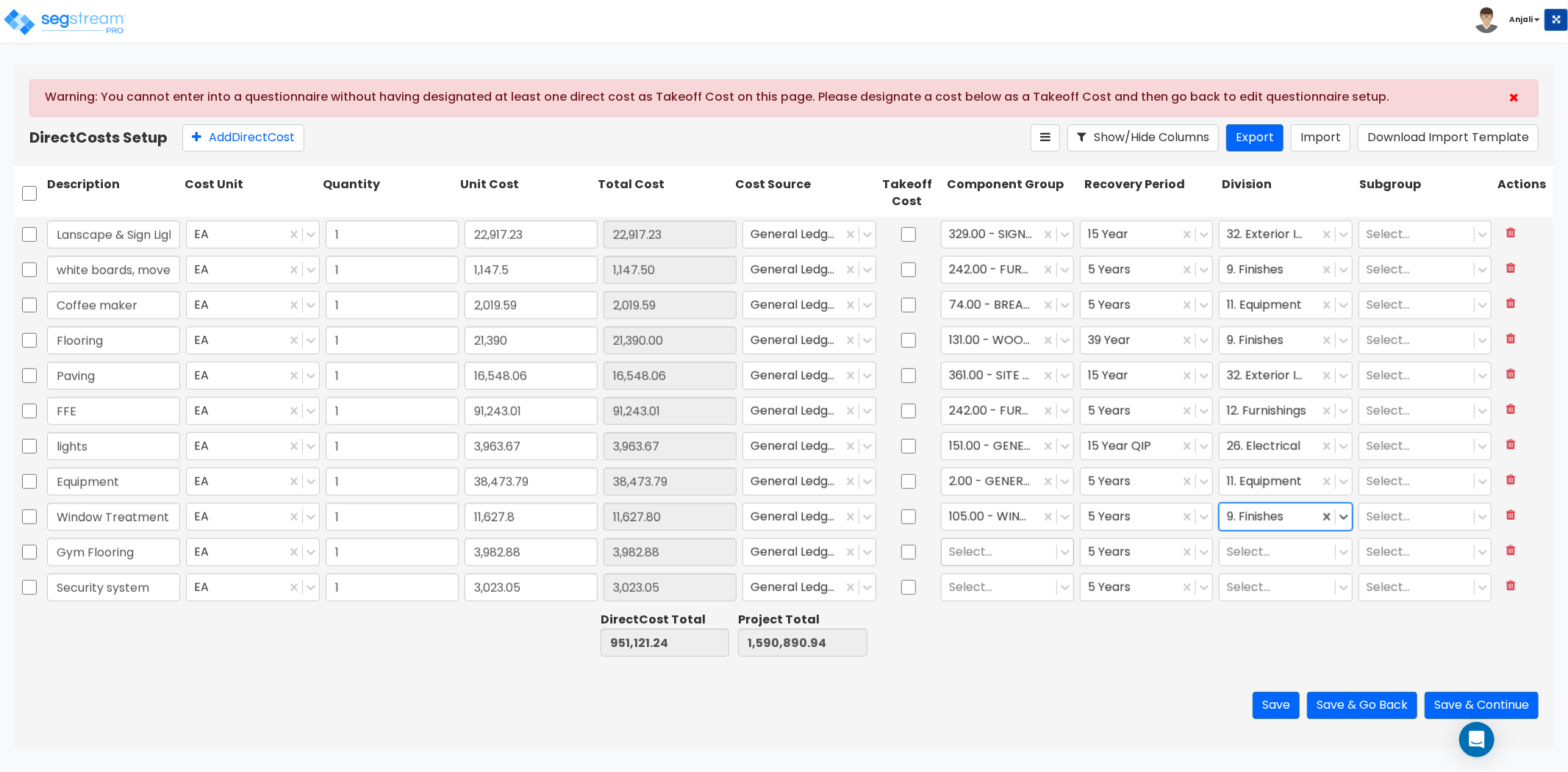
click at [1002, 547] on div at bounding box center [999, 553] width 100 height 20
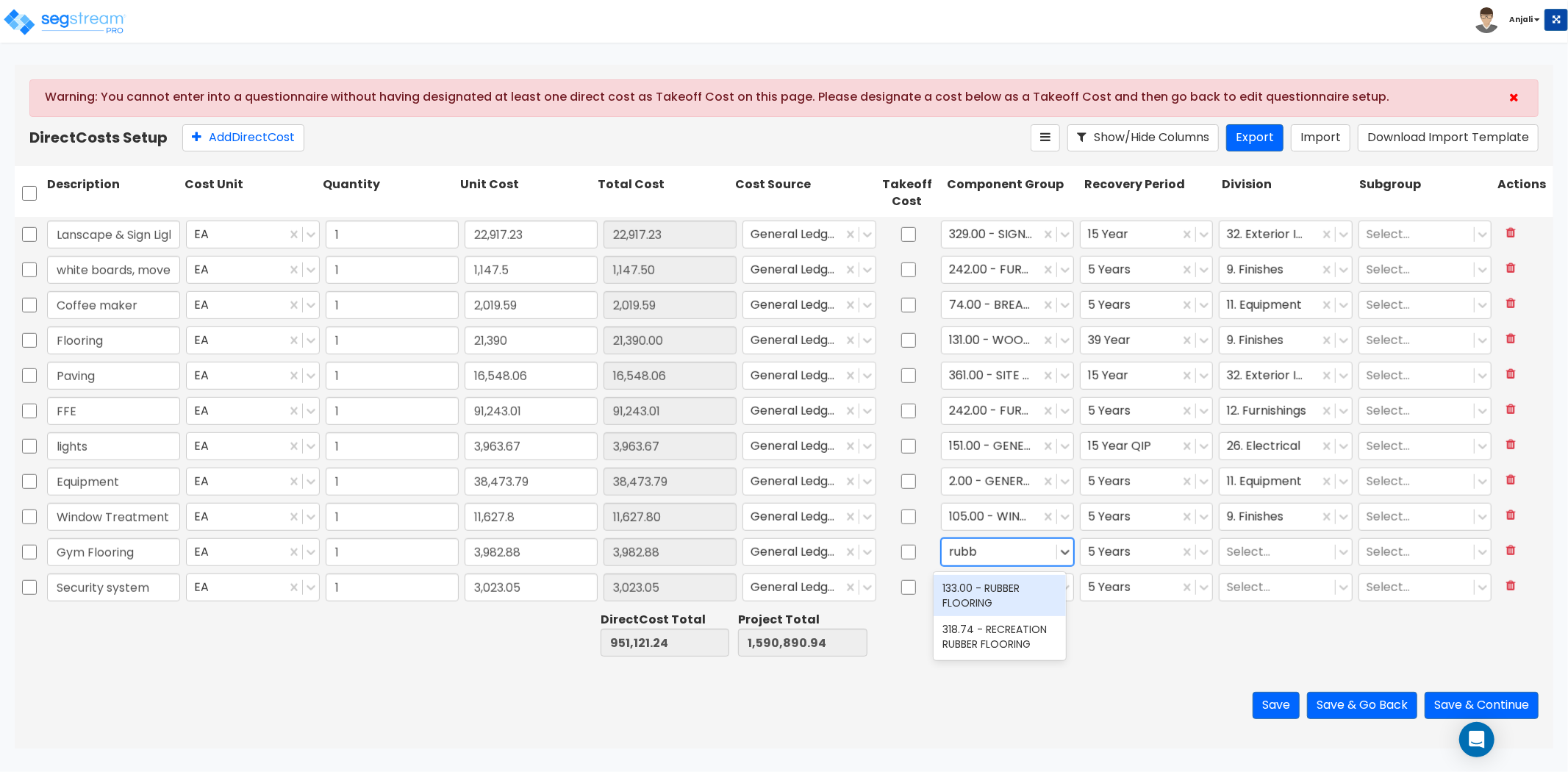
click at [1035, 596] on div "133.00 - RUBBER FLOORING" at bounding box center [1000, 595] width 132 height 41
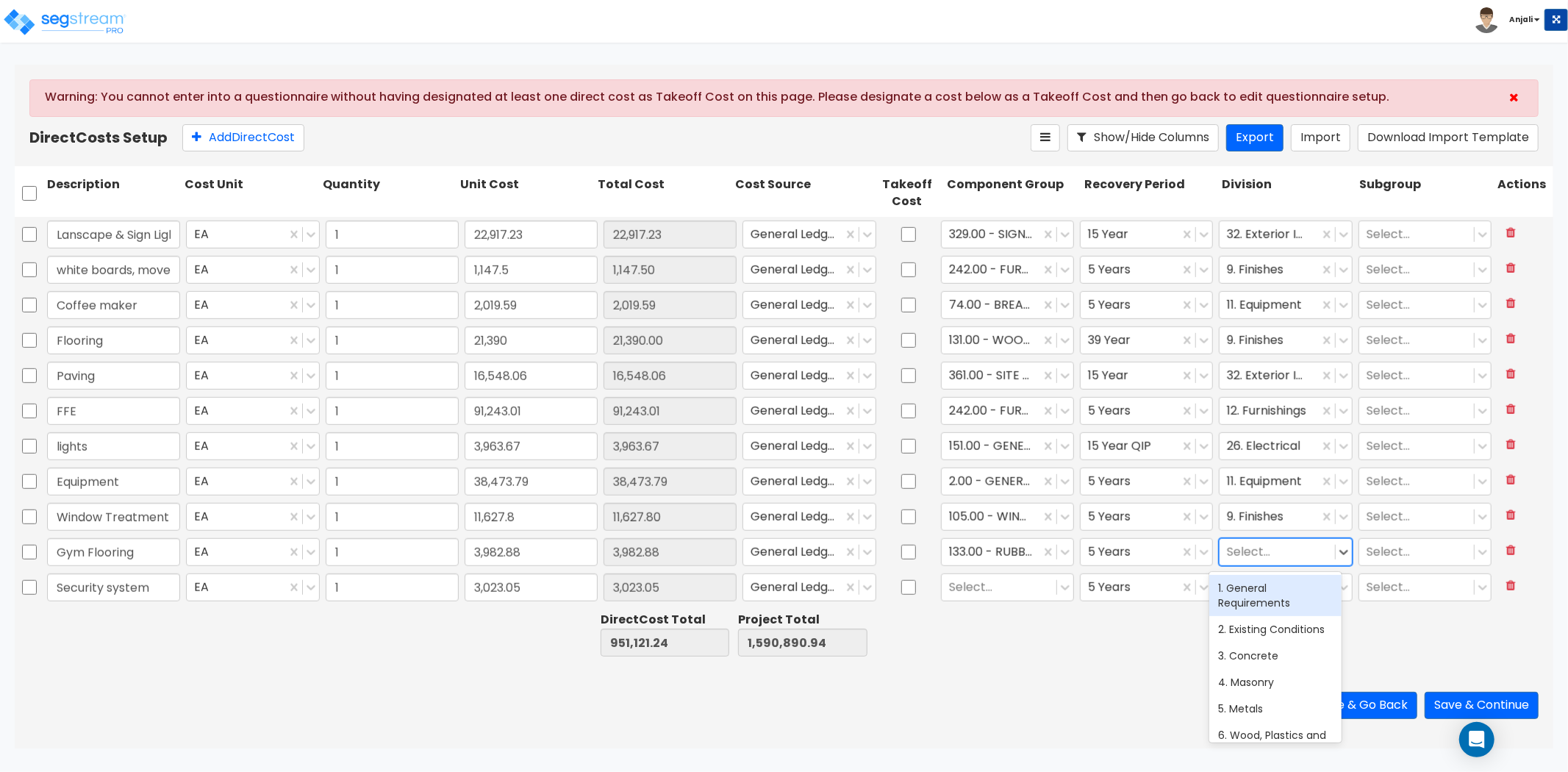
click at [1267, 548] on div at bounding box center [1277, 553] width 100 height 20
drag, startPoint x: 1309, startPoint y: 567, endPoint x: 1305, endPoint y: 578, distance: 11.7
click at [1309, 569] on div "Gym Flooring EA 1 3,982.88 3,982.88 General Ledger 133.00 - RUBBER FLOORING 5 Y…" at bounding box center [784, 553] width 1539 height 36
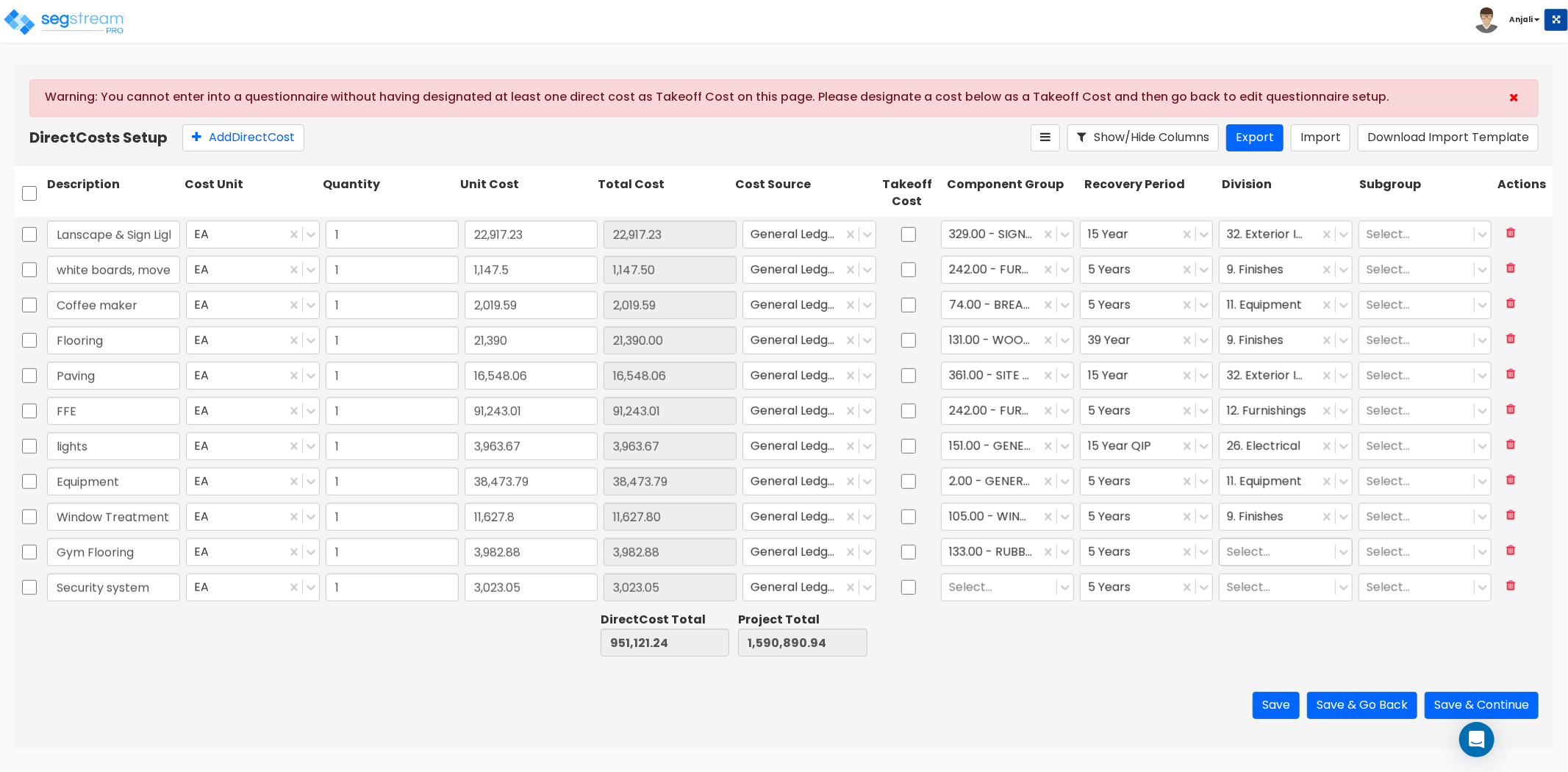
drag, startPoint x: 1210, startPoint y: 545, endPoint x: 1251, endPoint y: 556, distance: 42.4
click at [1220, 547] on div "Select..." at bounding box center [1277, 552] width 114 height 26
click at [1266, 582] on div "9. Finishes" at bounding box center [1275, 587] width 132 height 26
click at [969, 583] on div at bounding box center [999, 587] width 100 height 20
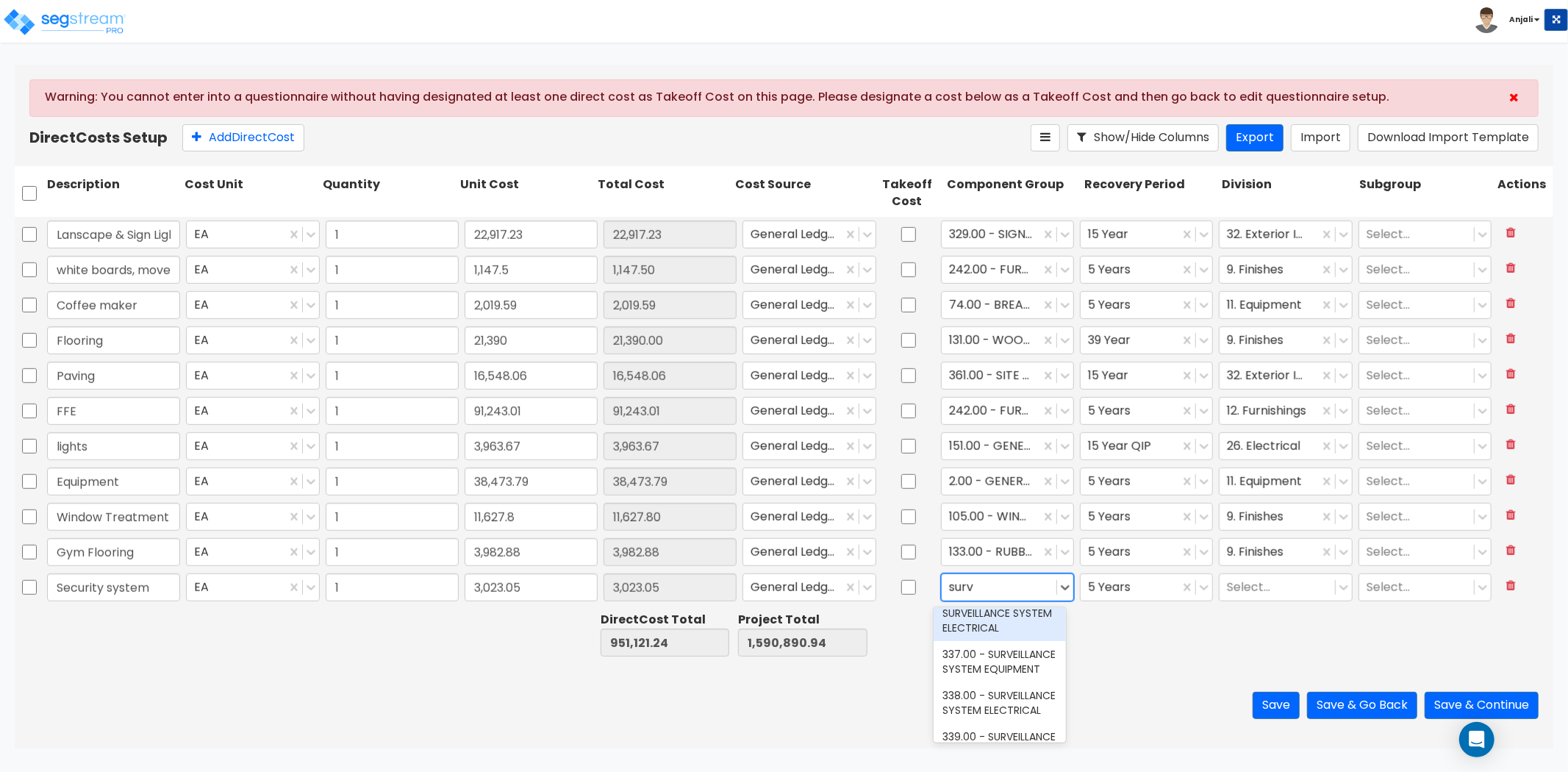
scroll to position [81, 0]
click at [1003, 680] on div "337.00 - SURVEILLANCE SYSTEM EQUIPMENT" at bounding box center [1000, 661] width 132 height 41
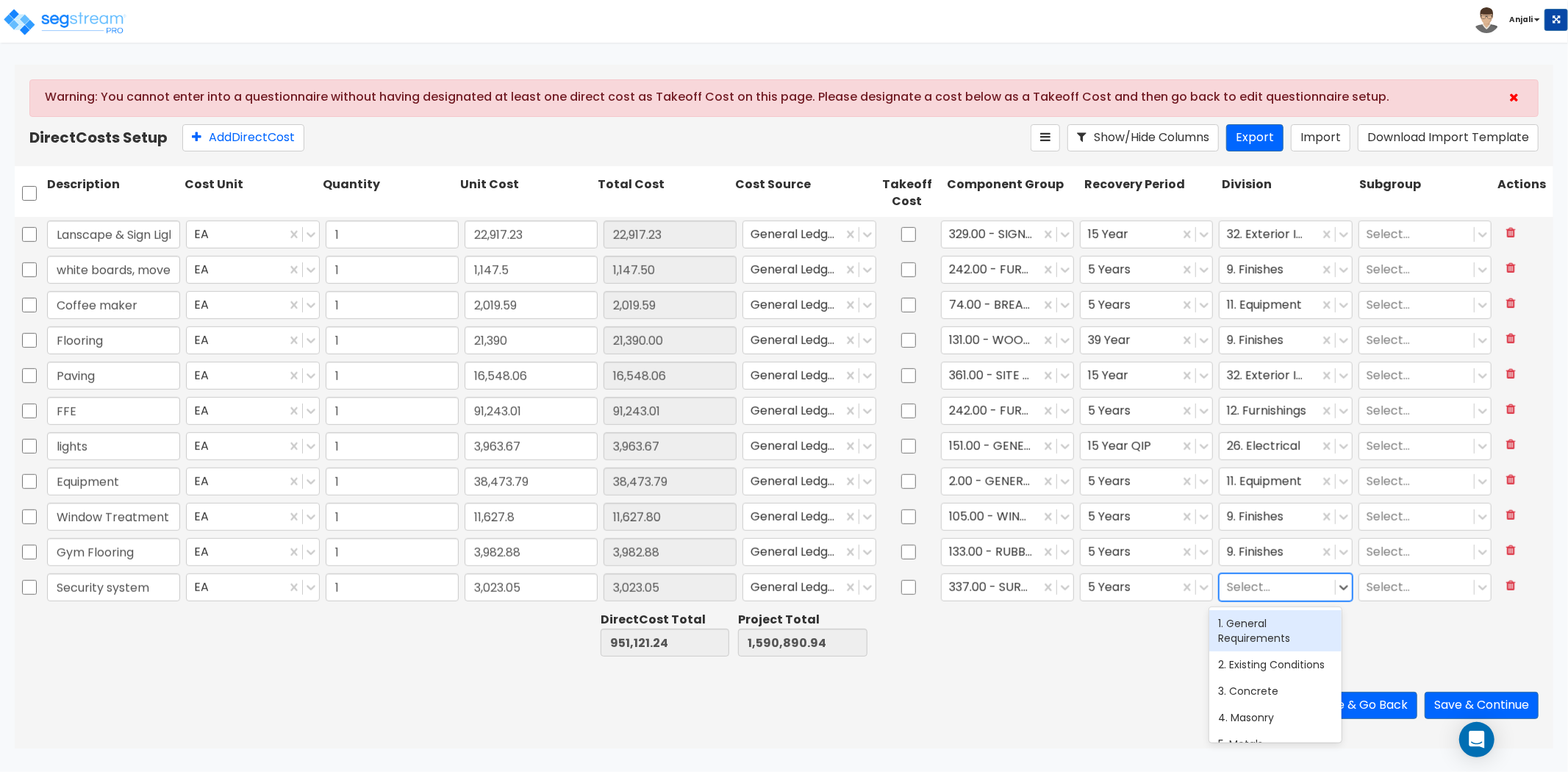
click at [1279, 581] on div at bounding box center [1277, 587] width 100 height 20
click at [1305, 623] on div "28. Electronic Safety and Security" at bounding box center [1275, 630] width 132 height 41
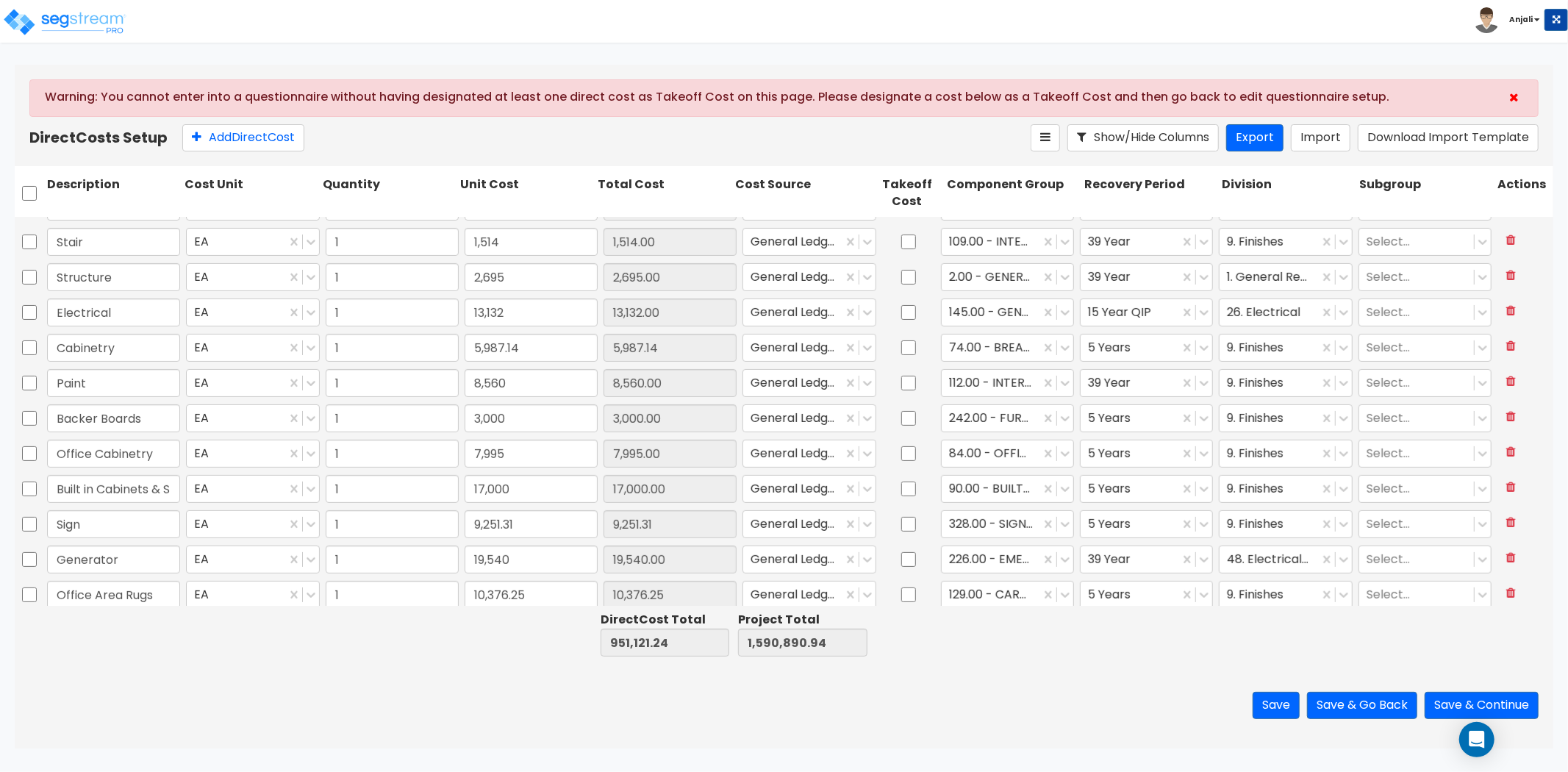
scroll to position [0, 0]
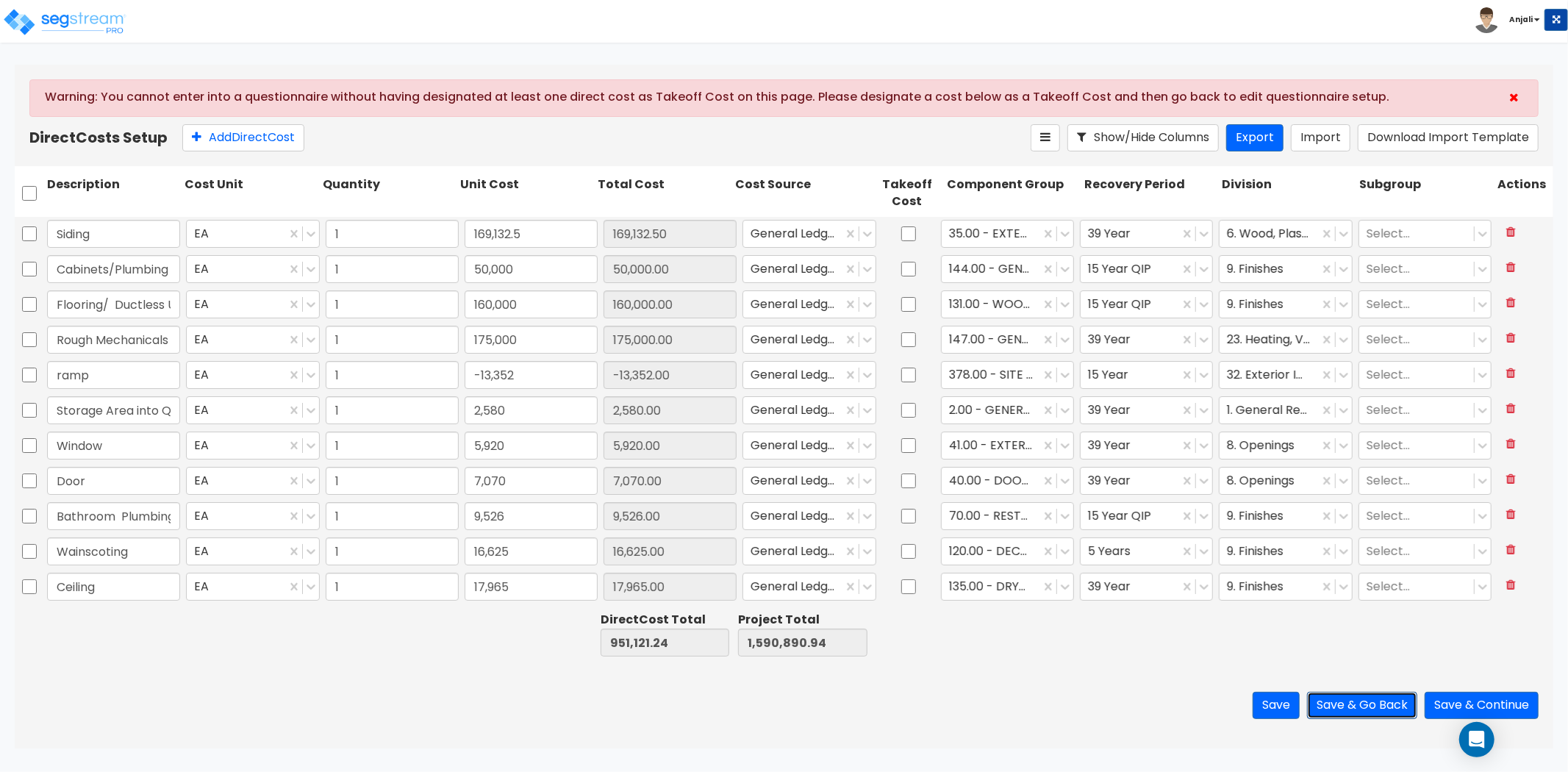
click at [1326, 698] on button "Save & Go Back" at bounding box center [1361, 705] width 111 height 27
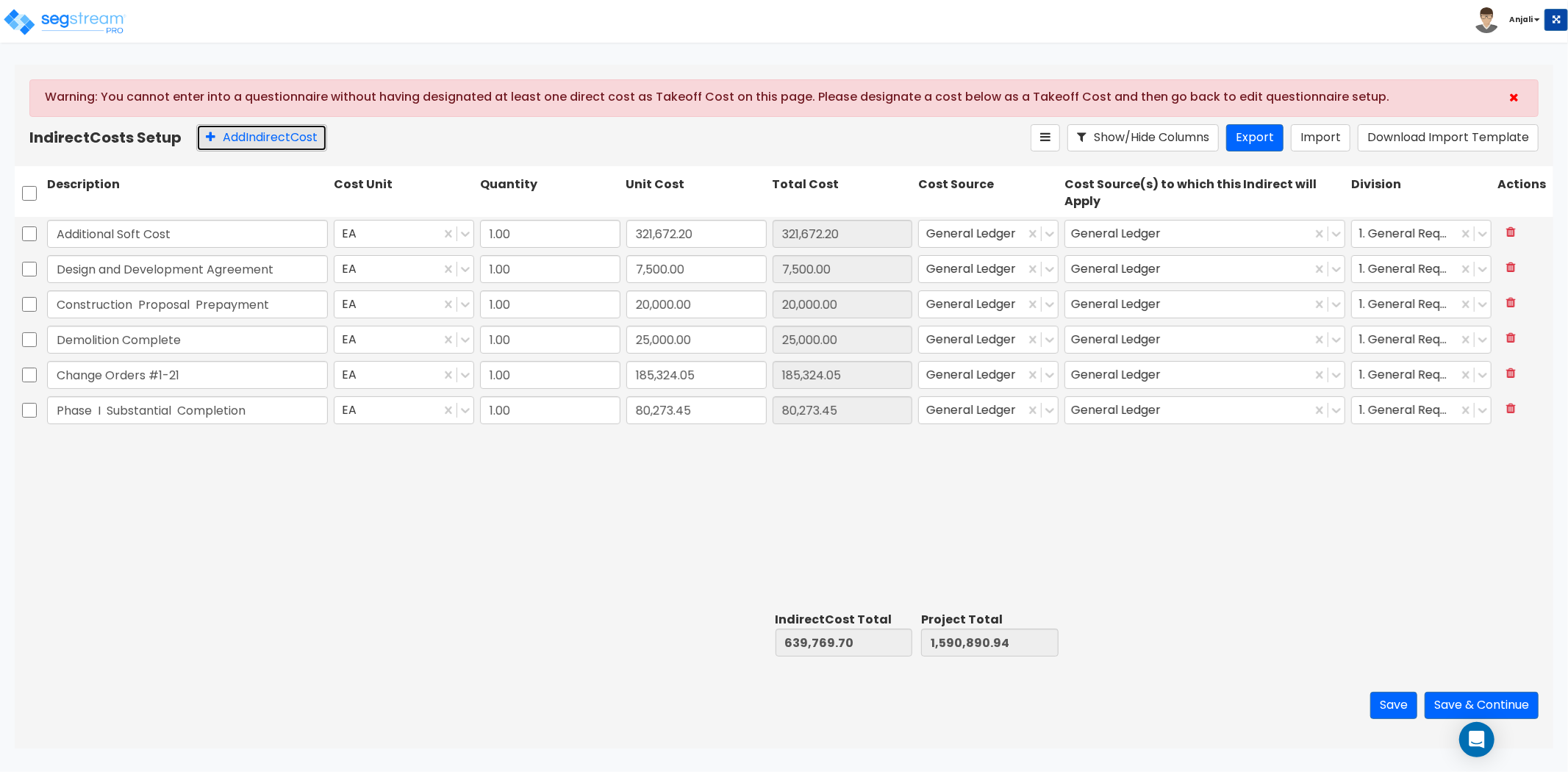
click at [251, 143] on button "Add Indirect Cost" at bounding box center [261, 138] width 131 height 27
click at [252, 449] on input "text" at bounding box center [186, 445] width 281 height 28
paste input "Total Allowances"
click at [673, 434] on input "0" at bounding box center [696, 445] width 141 height 28
click at [562, 554] on div "Additional Soft Cost EA 1.00 321,672.20 321,672.20 General Ledger General Ledge…" at bounding box center [784, 411] width 1539 height 389
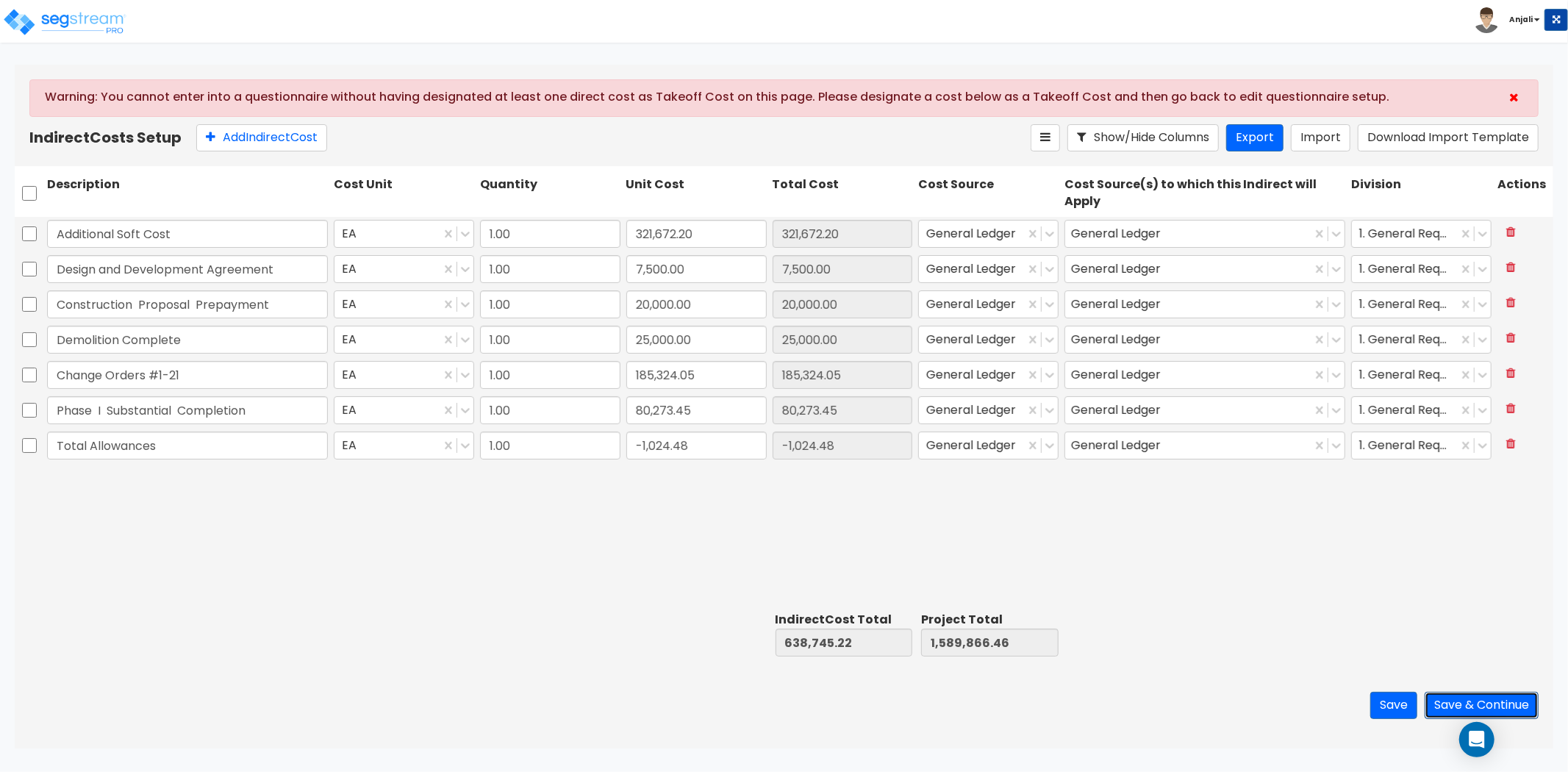
click at [1457, 698] on button "Save & Continue" at bounding box center [1481, 705] width 114 height 27
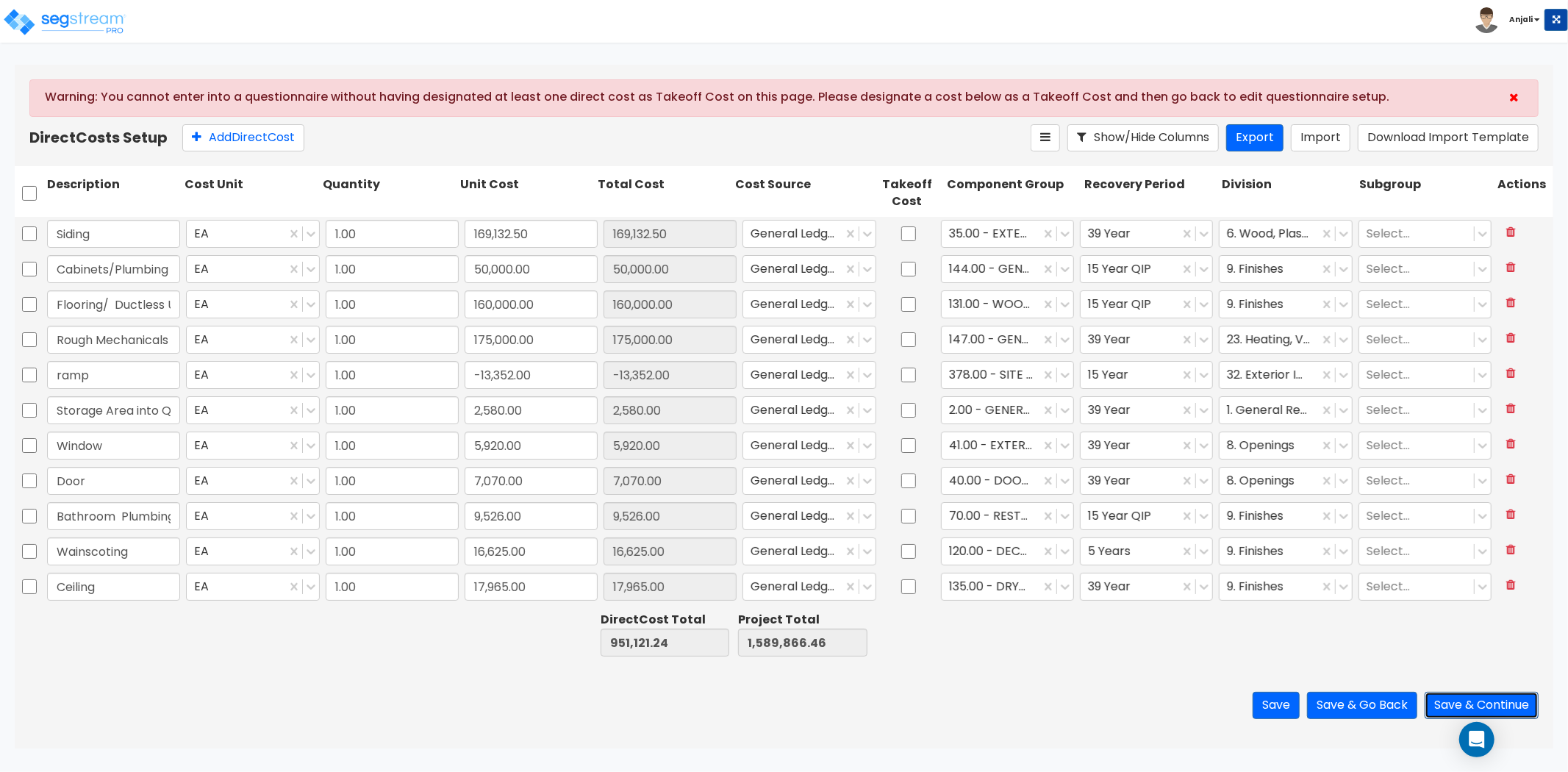
click at [1501, 707] on button "Save & Continue" at bounding box center [1481, 705] width 114 height 27
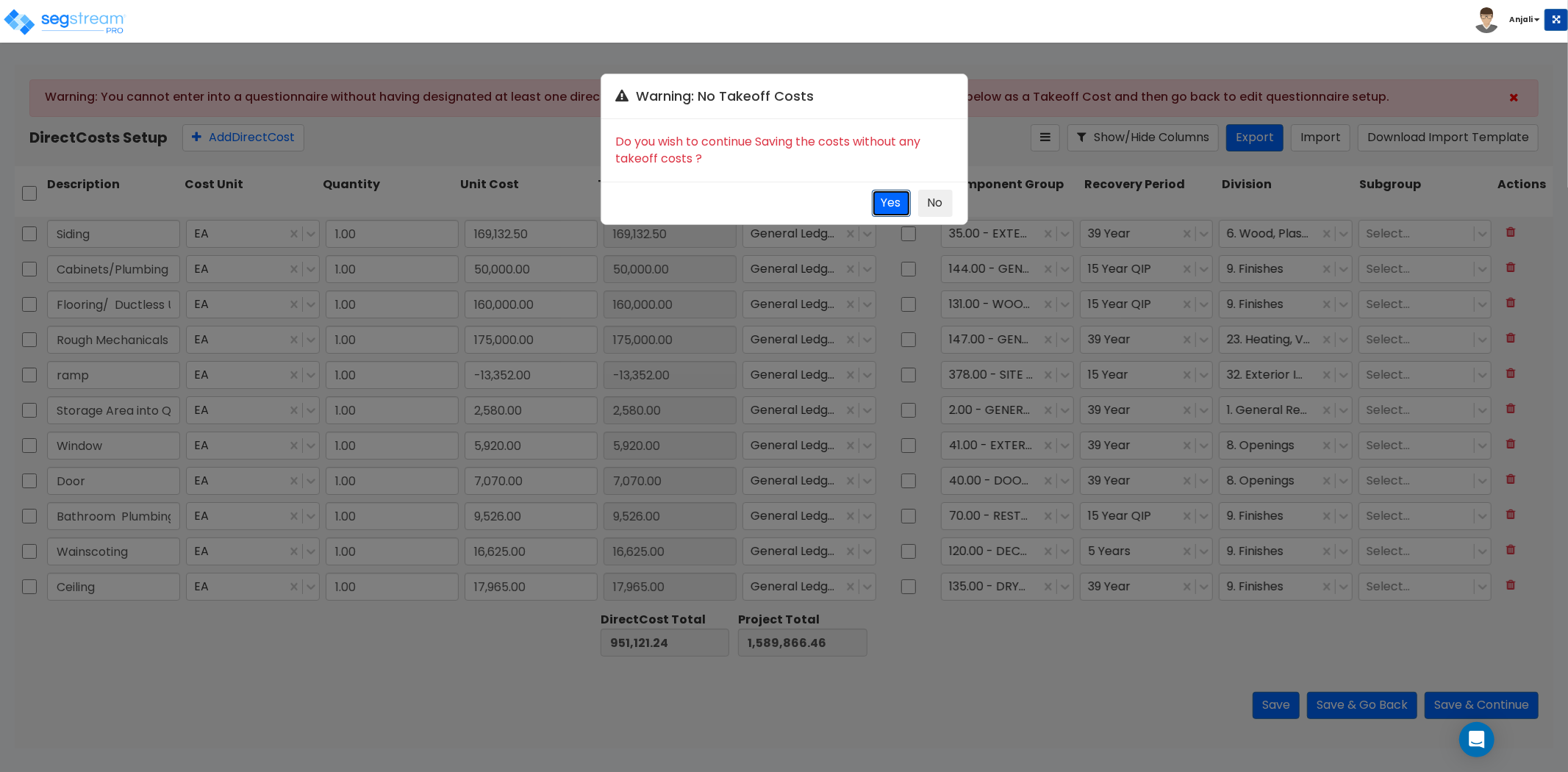
click at [883, 201] on button "Yes" at bounding box center [891, 204] width 39 height 27
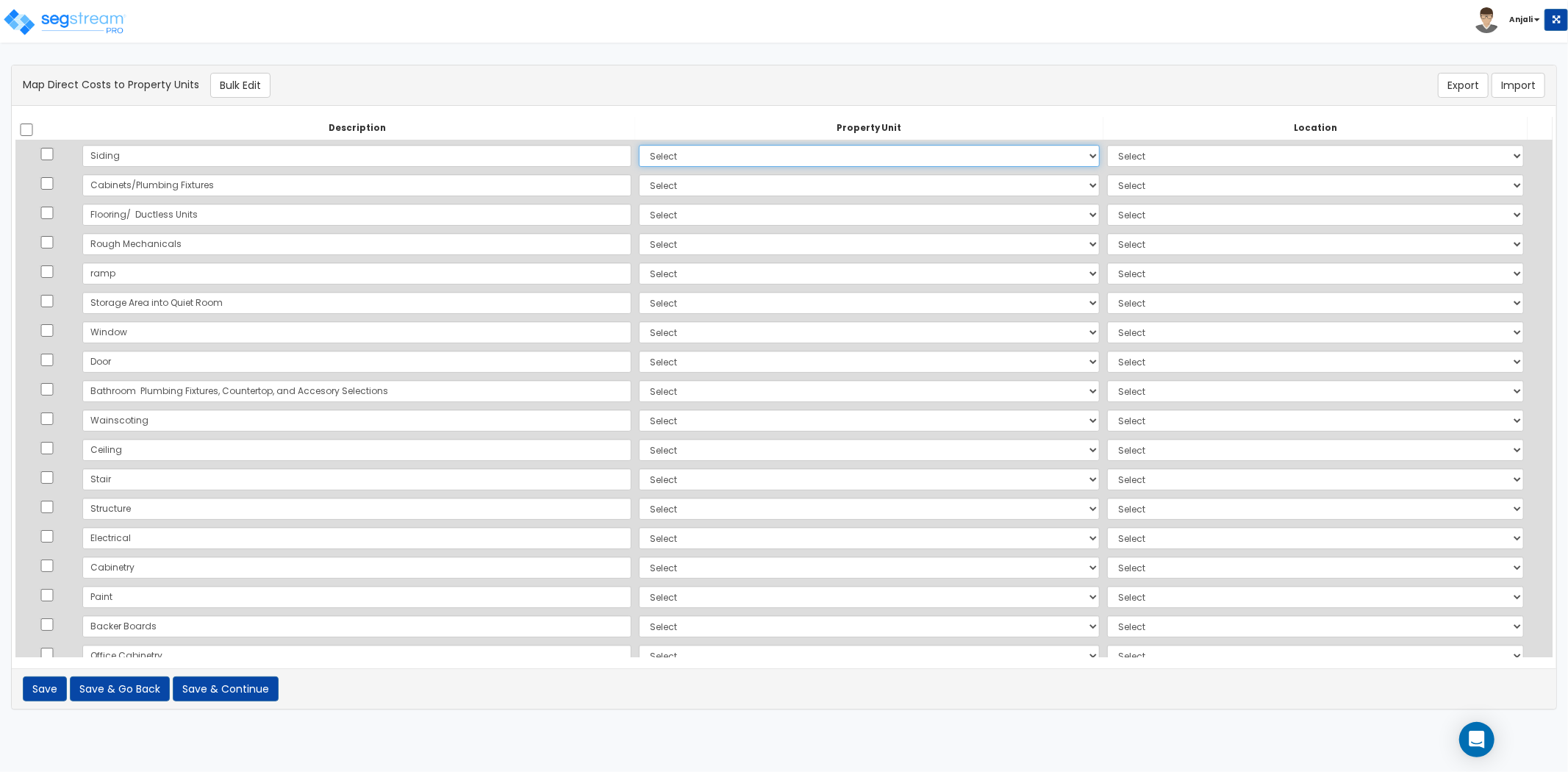
click at [639, 154] on select "Select Add Additional Property Unit" at bounding box center [869, 155] width 461 height 22
select select "_additional"
click at [639, 144] on select "Select Add Additional Property Unit" at bounding box center [869, 155] width 461 height 22
select select
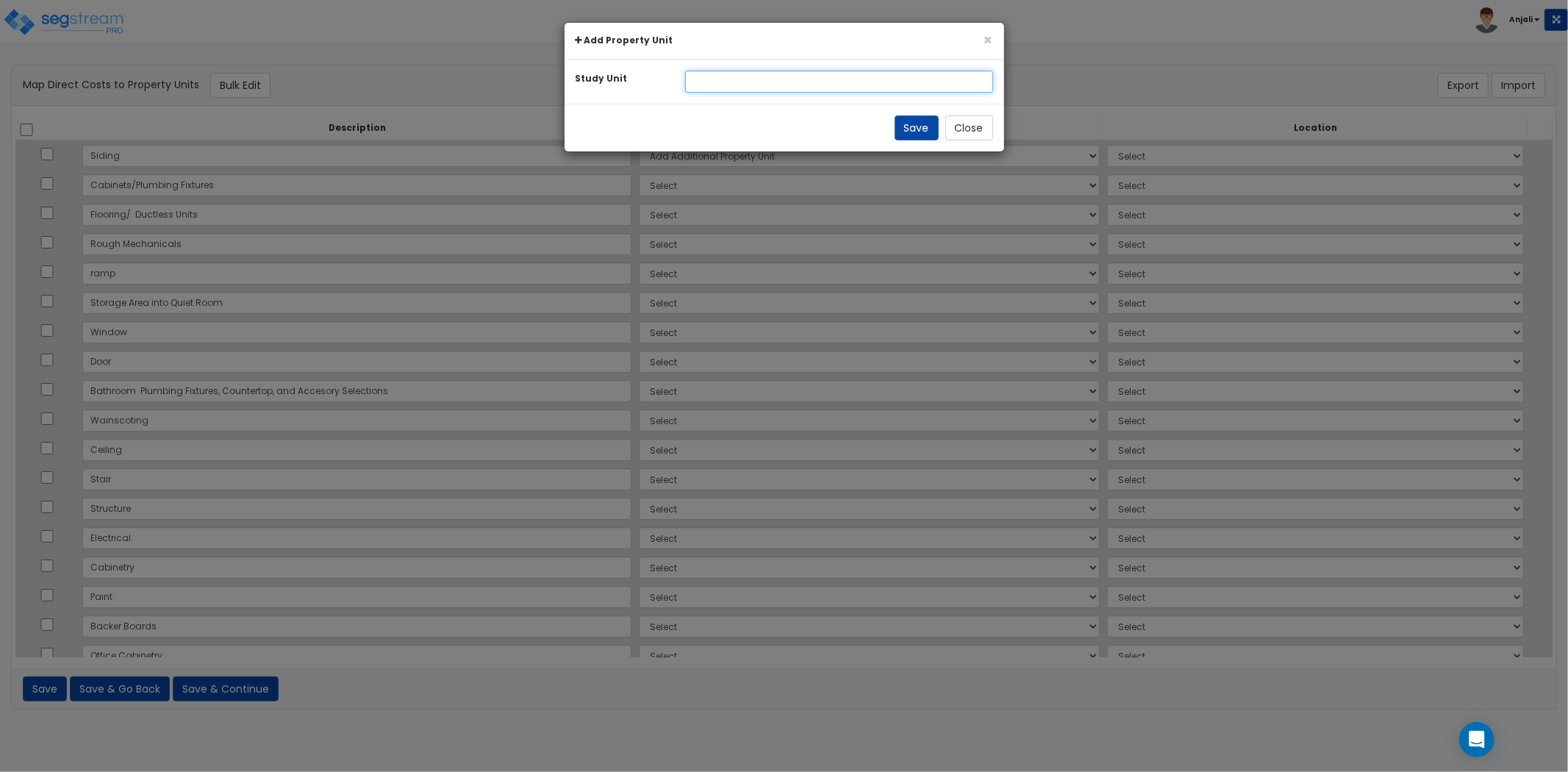
click at [717, 89] on input "text" at bounding box center [839, 81] width 308 height 22
type input "Building"
click at [927, 123] on button "Save" at bounding box center [916, 127] width 44 height 25
select select
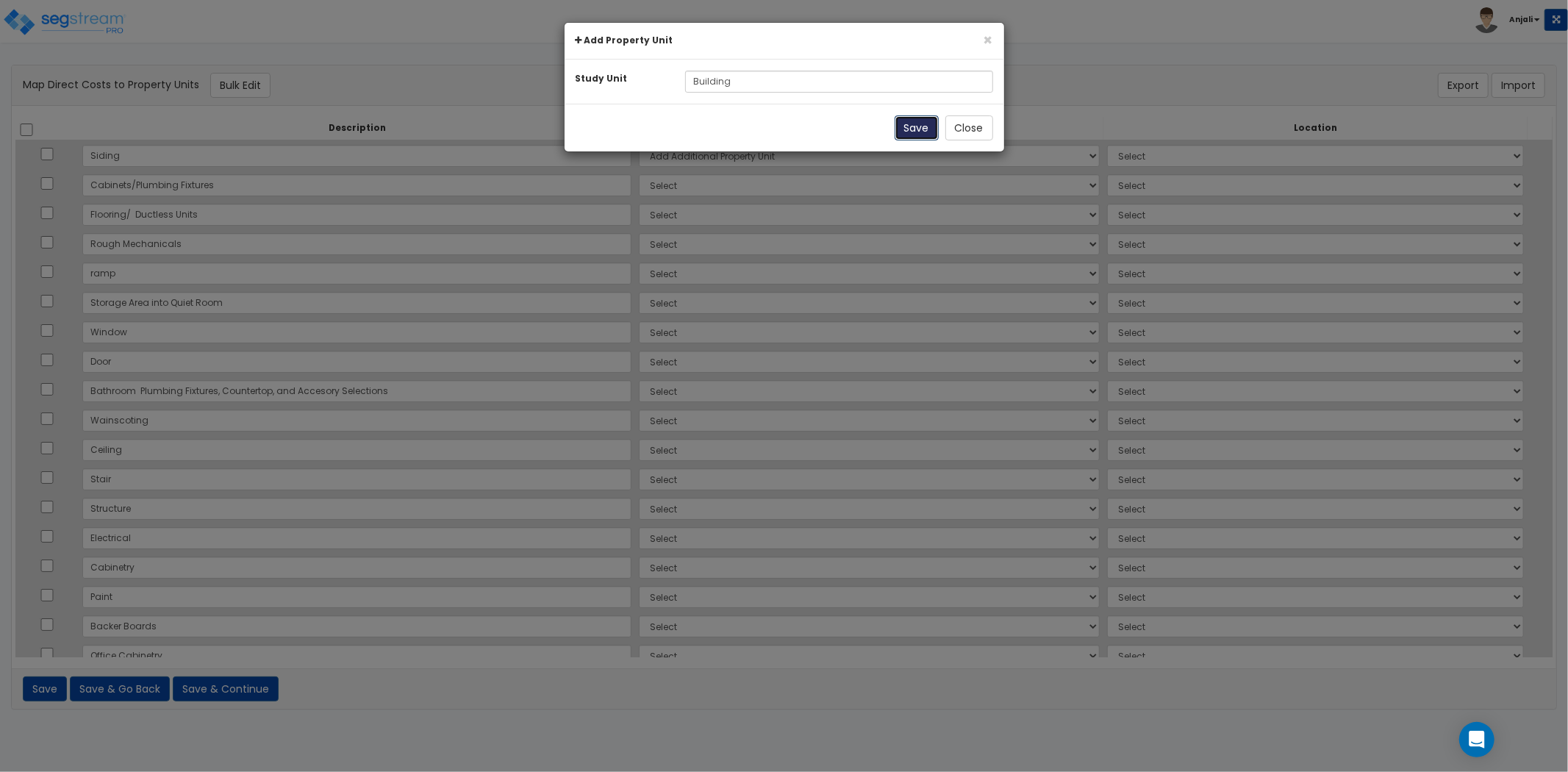
select select
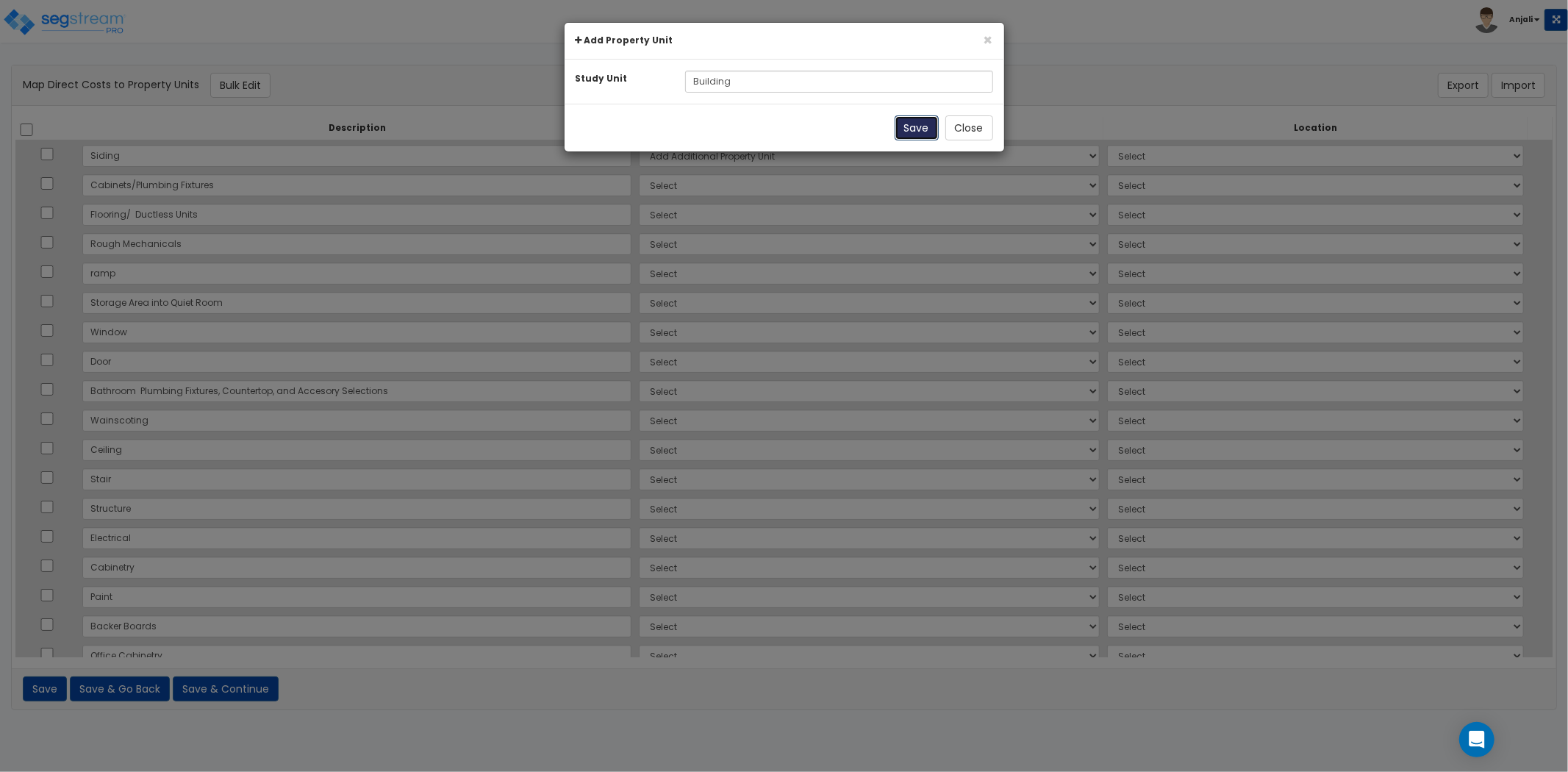
select select
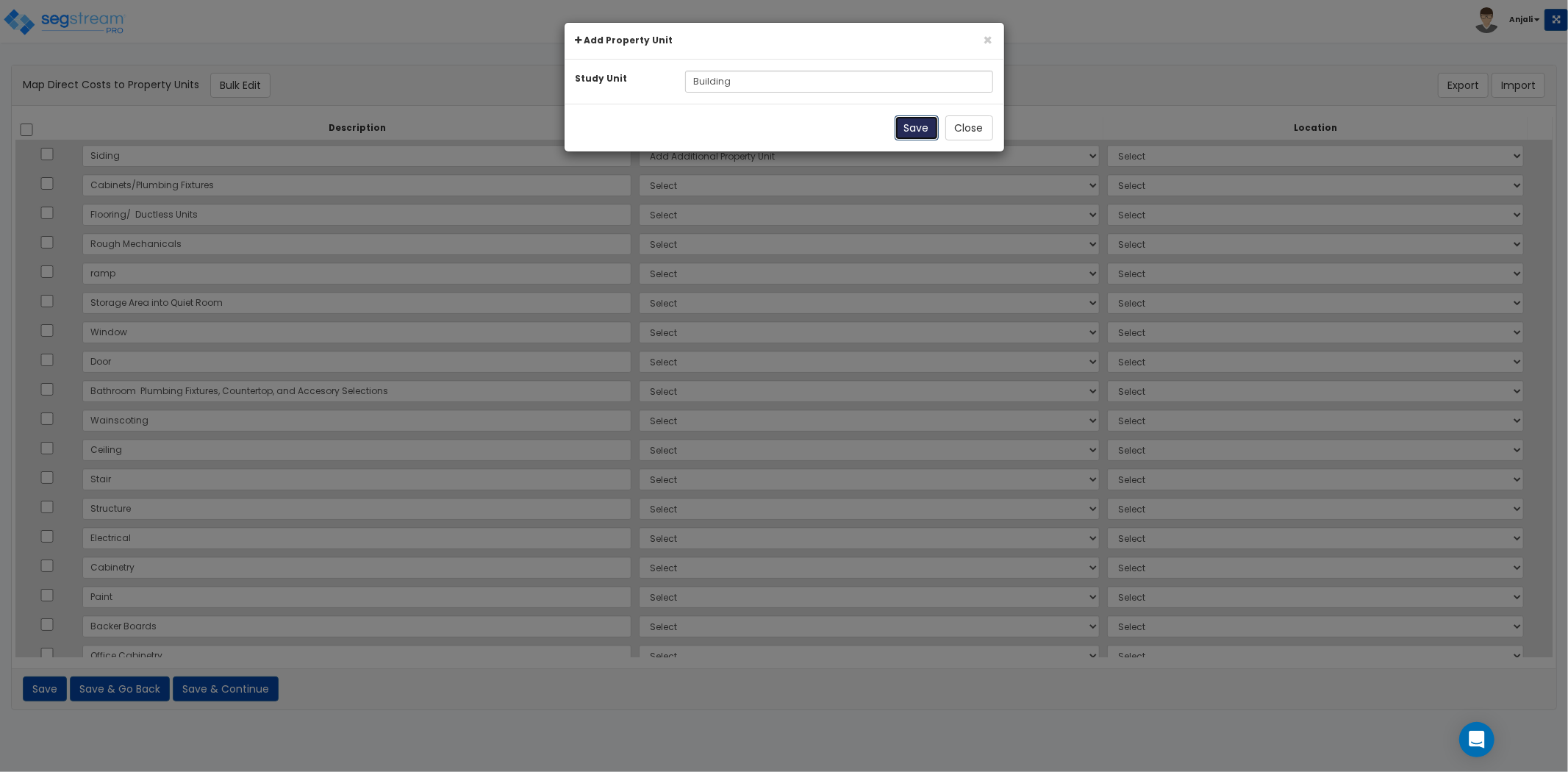
select select
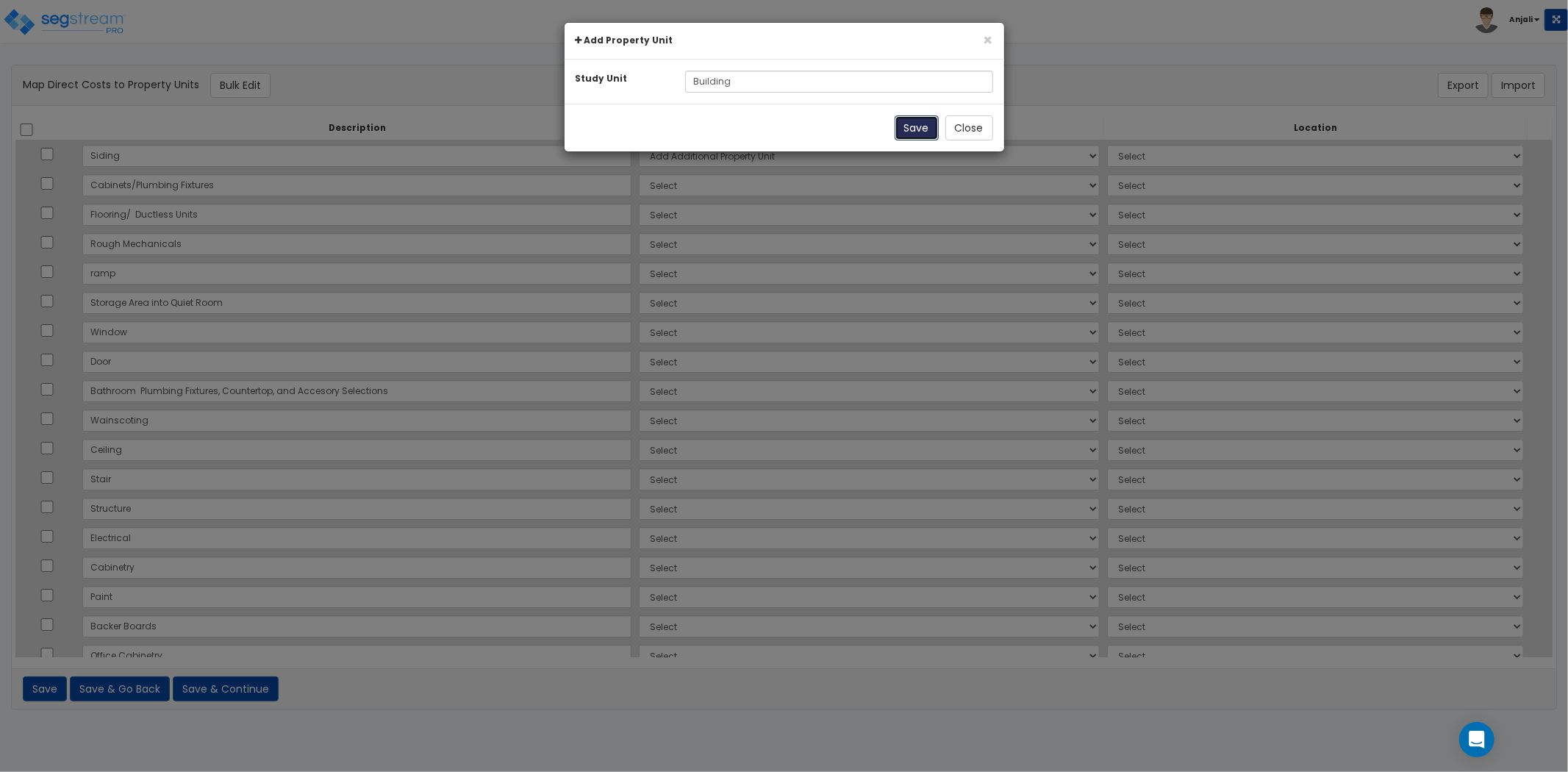
select select
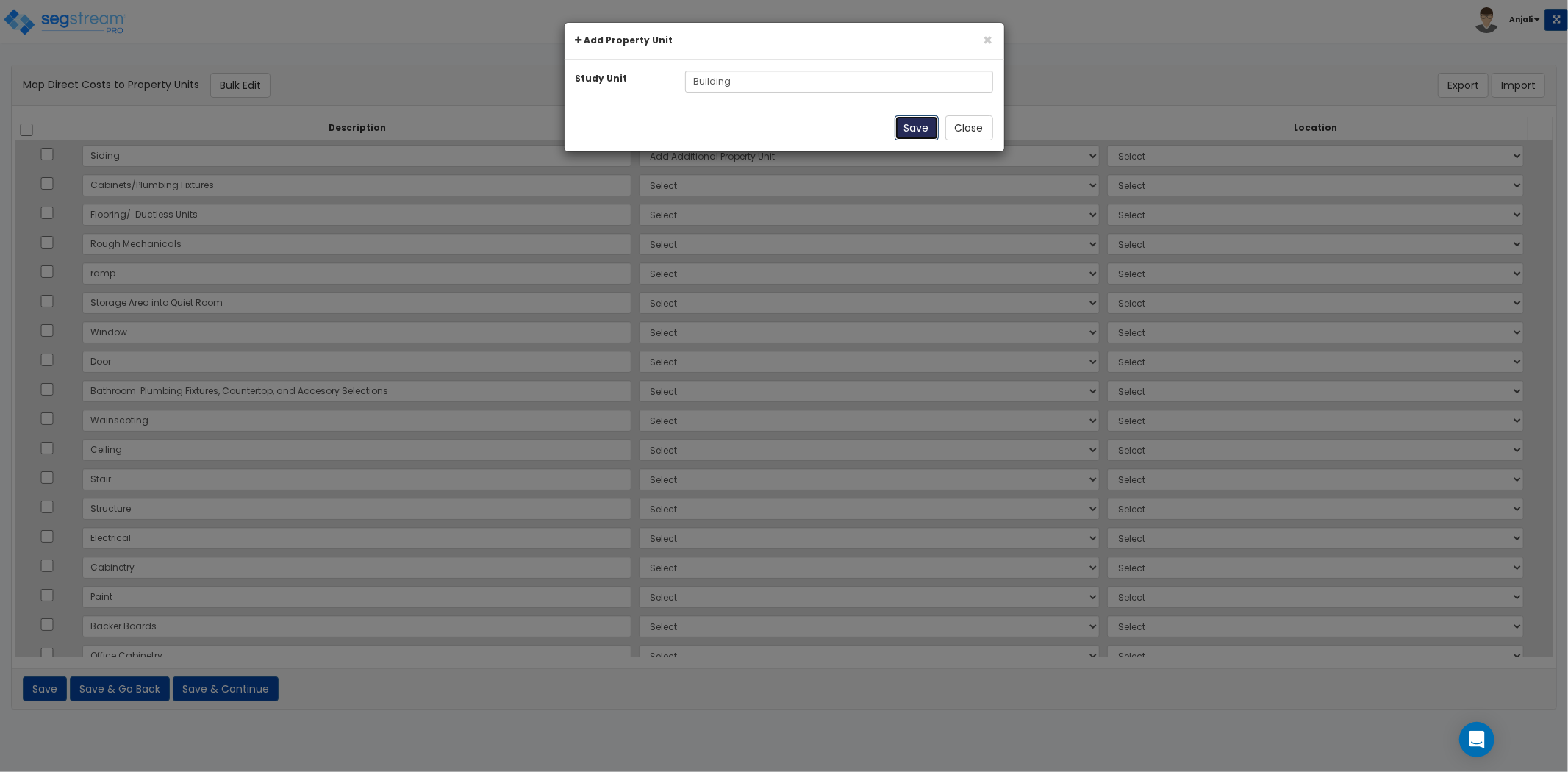
select select
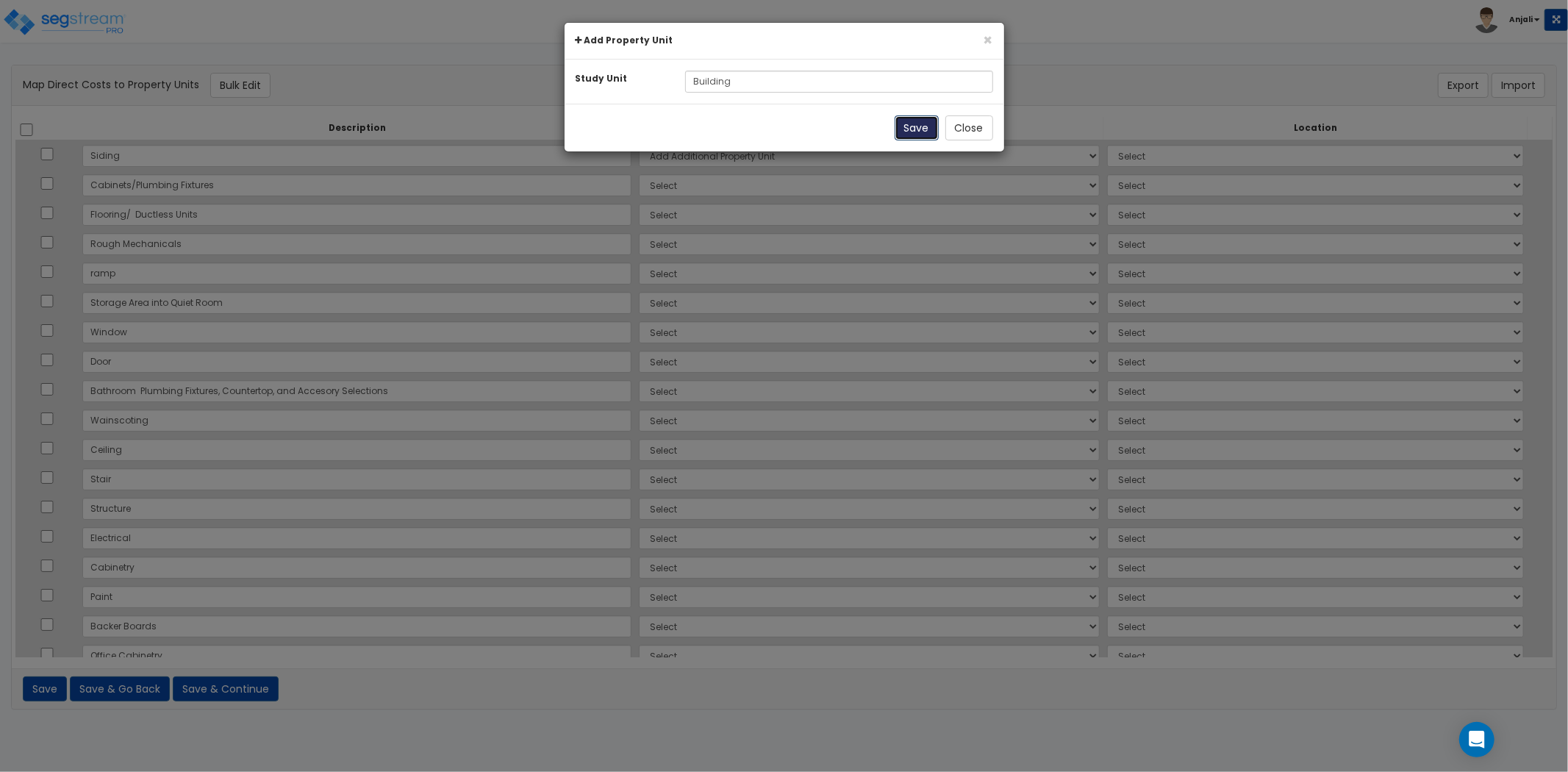
select select
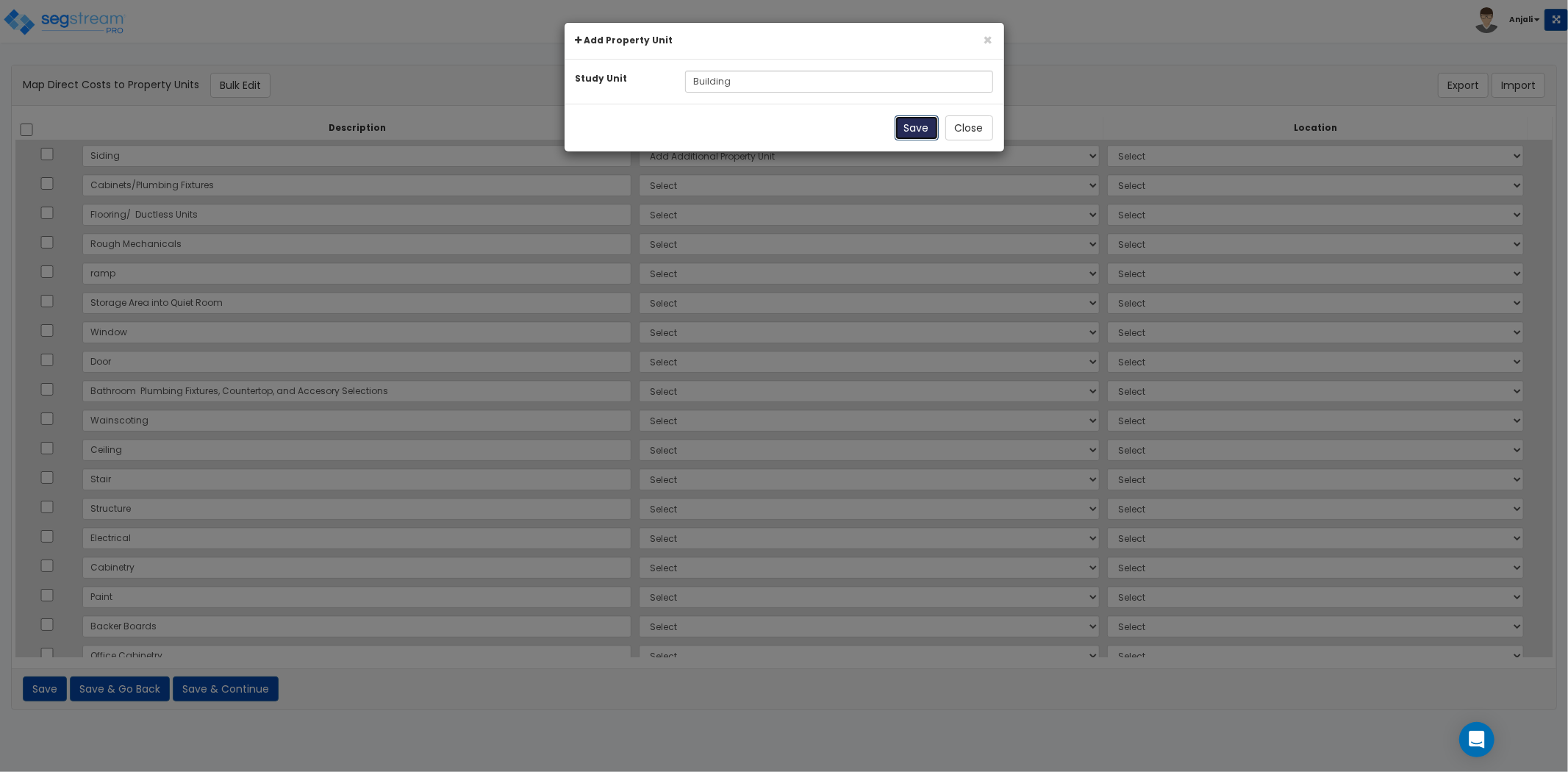
select select
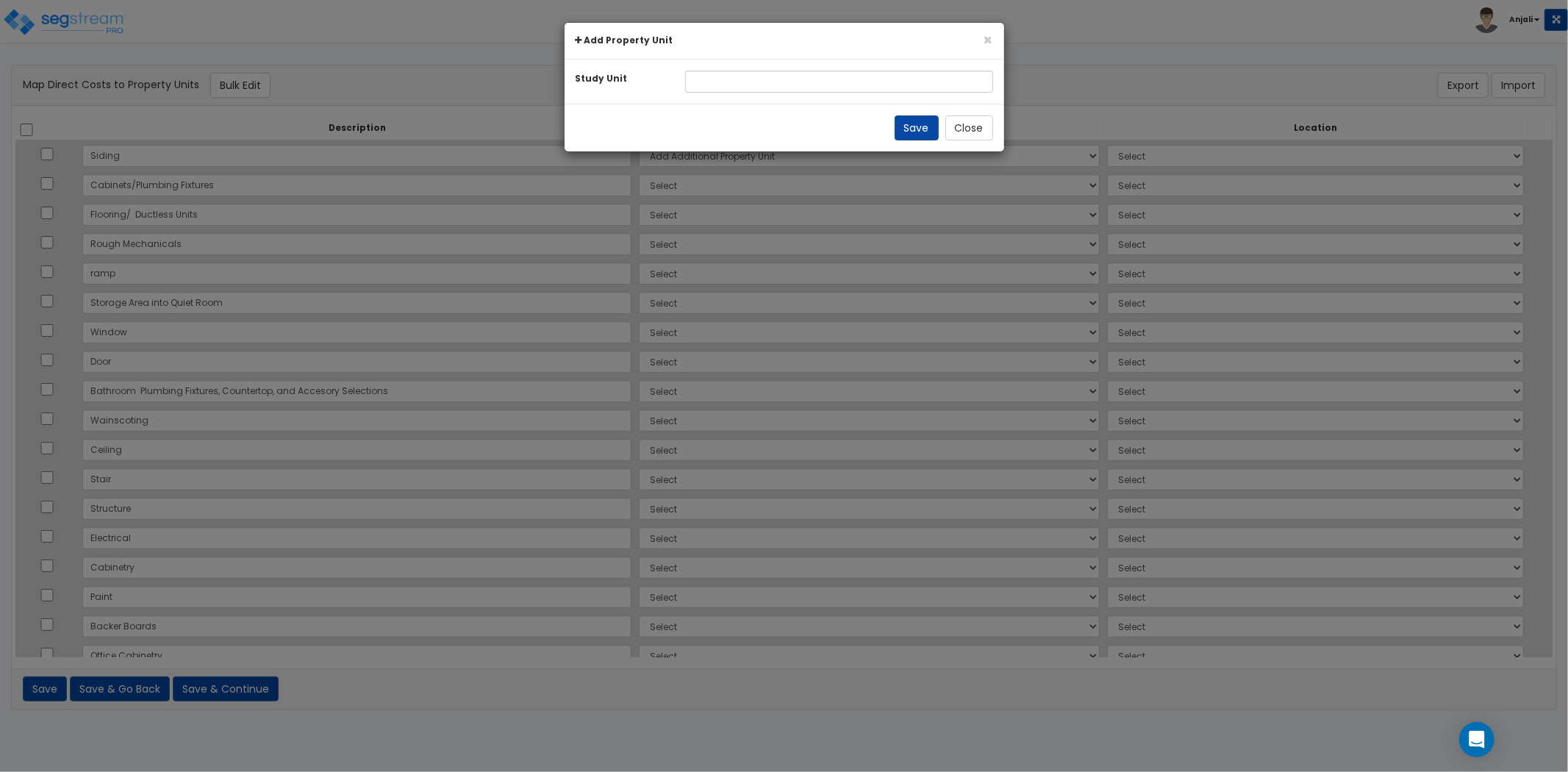
select select "NEW-Building"
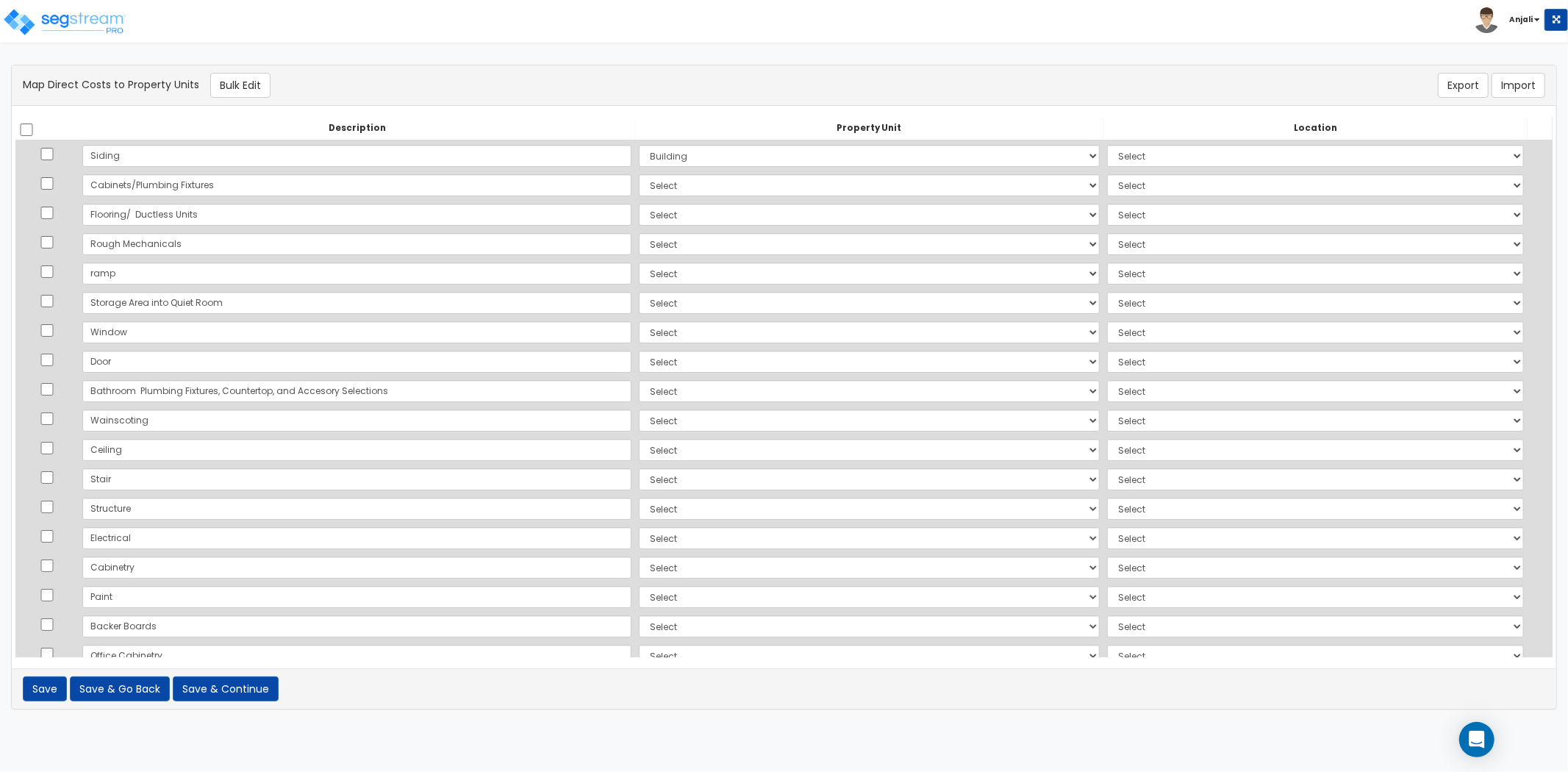
click at [1135, 171] on td "Select Add Additional Location" at bounding box center [1316, 185] width 424 height 29
click at [1138, 153] on select "Select Add Additional Location Building Building Interior Site Exterior" at bounding box center [1316, 155] width 417 height 22
select select "6"
click at [1107, 144] on select "Select Add Additional Location Building Building Interior Site Exterior" at bounding box center [1316, 155] width 417 height 22
click at [718, 162] on select "Select Add Additional Property Unit Building" at bounding box center [869, 155] width 461 height 22
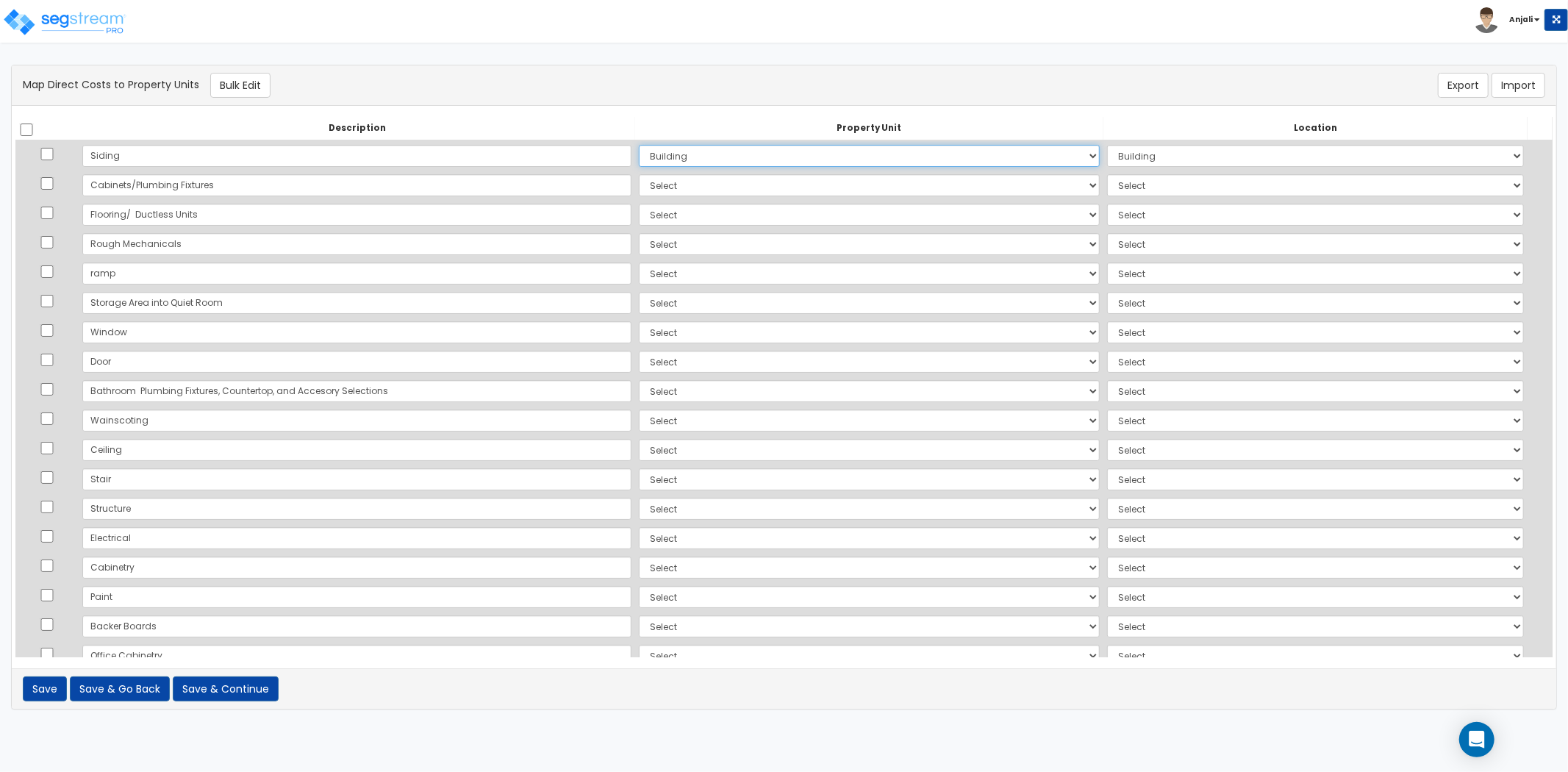
click at [639, 144] on select "Select Add Additional Property Unit Building" at bounding box center [869, 155] width 461 height 22
click at [818, 174] on select "Select Add Additional Property Unit Building" at bounding box center [869, 185] width 461 height 22
drag, startPoint x: 794, startPoint y: 291, endPoint x: 768, endPoint y: 238, distance: 59.0
click at [794, 291] on select "Select Add Additional Property Unit Building" at bounding box center [869, 302] width 461 height 22
click at [744, 189] on select "Select Add Additional Property Unit Building" at bounding box center [869, 185] width 461 height 22
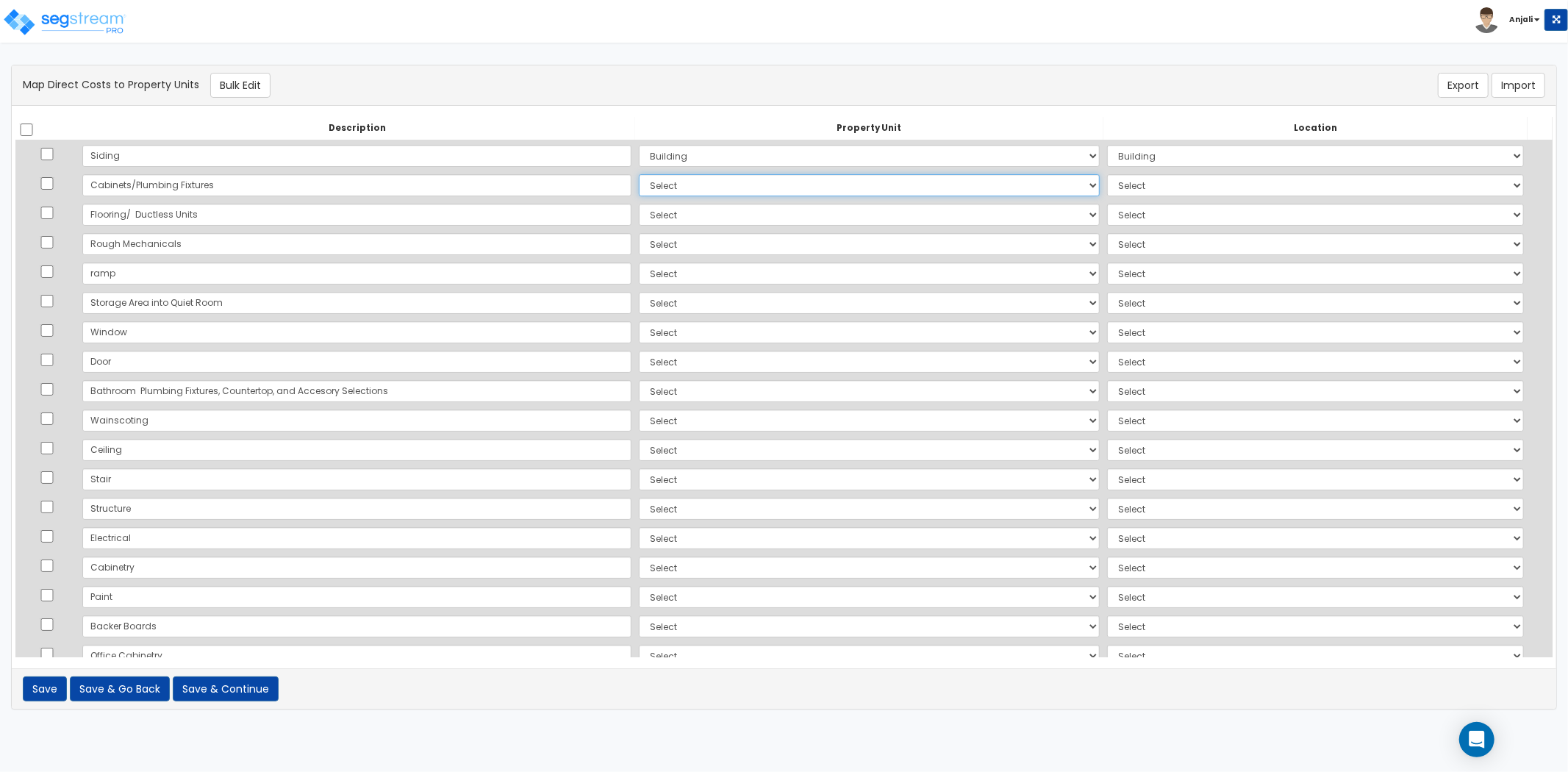
select select "NEW-Building"
click at [639, 174] on select "Select Add Additional Property Unit Building" at bounding box center [869, 185] width 461 height 22
click at [1107, 193] on select "Select Add Additional Location Building Building Interior Site Exterior" at bounding box center [1316, 185] width 417 height 22
select select "461"
click at [1107, 174] on select "Select Add Additional Location Building Building Interior Site Exterior" at bounding box center [1316, 185] width 417 height 22
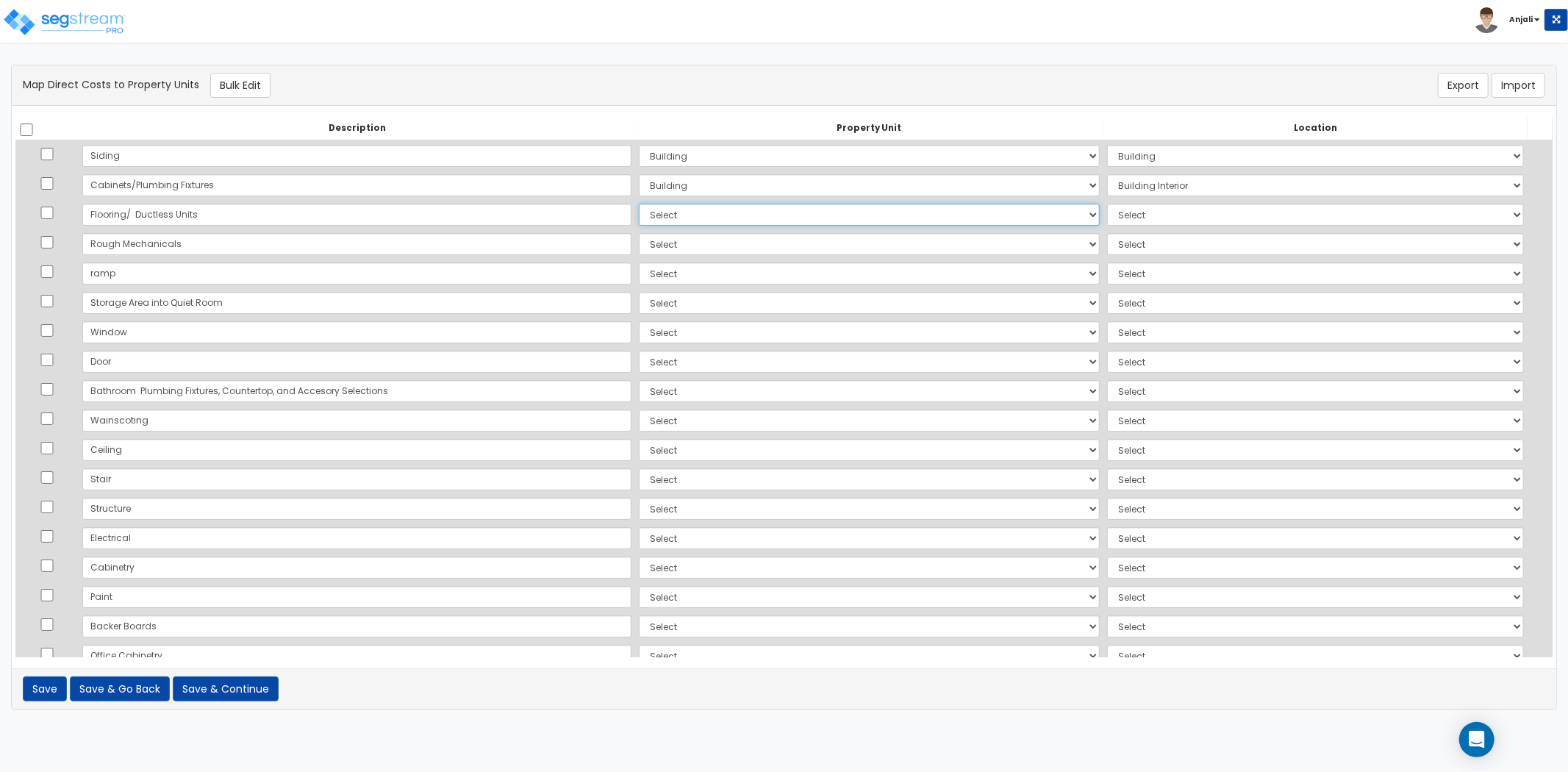
click at [639, 219] on select "Select Add Additional Property Unit Building" at bounding box center [869, 215] width 461 height 22
select select "NEW-Building"
click at [639, 204] on select "Select Add Additional Property Unit Building" at bounding box center [869, 215] width 461 height 22
click at [1107, 223] on select "Select Add Additional Location Building Building Interior Site Exterior" at bounding box center [1316, 215] width 417 height 22
select select "461"
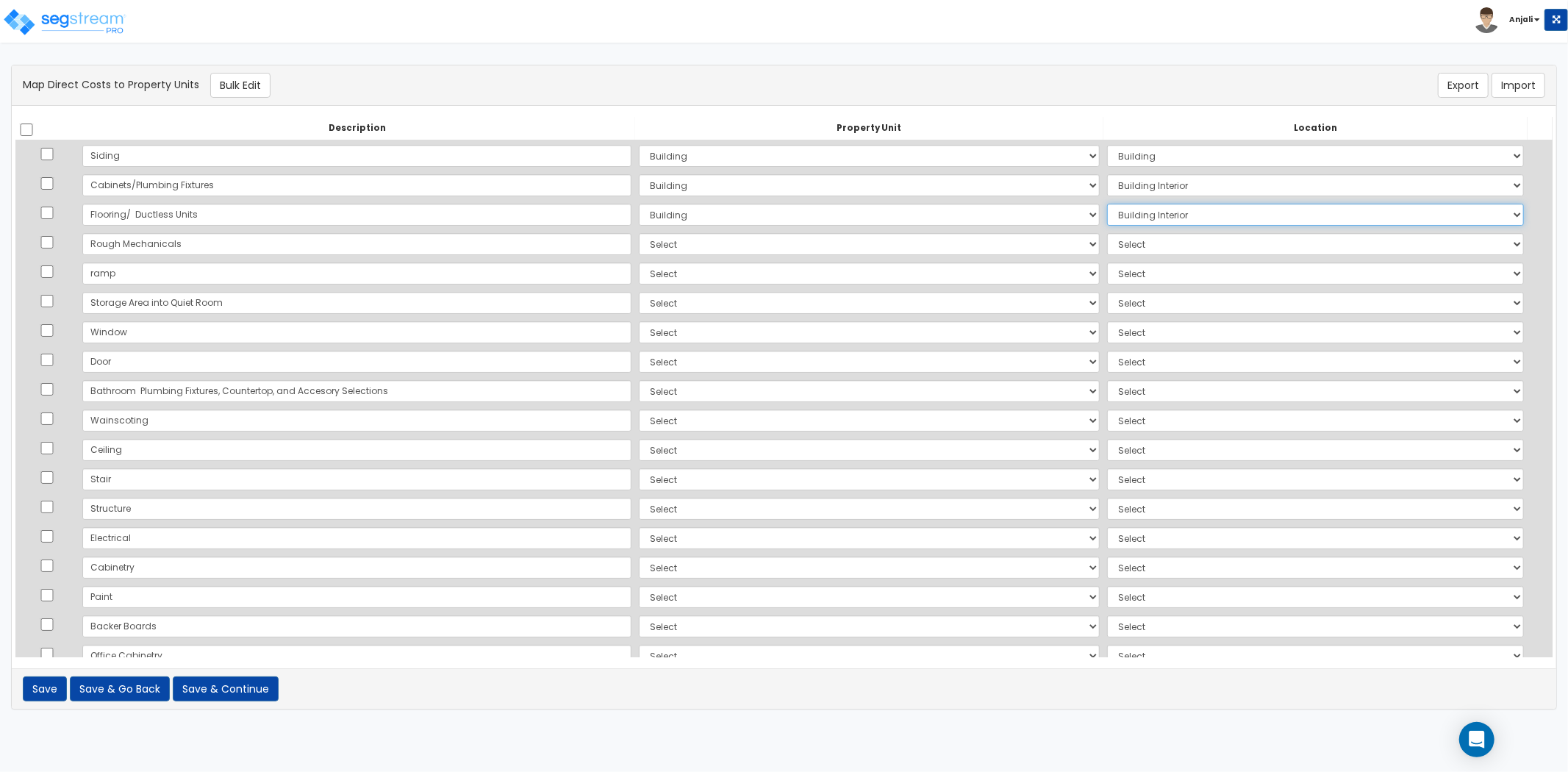
click at [1107, 204] on select "Select Add Additional Location Building Building Interior Site Exterior" at bounding box center [1316, 215] width 417 height 22
click at [639, 235] on select "Select Add Additional Property Unit Building" at bounding box center [869, 244] width 461 height 22
select select "NEW-Building"
click at [639, 233] on select "Select Add Additional Property Unit Building" at bounding box center [869, 244] width 461 height 22
click at [1107, 236] on select "Select Add Additional Location Building Building Interior Site Exterior" at bounding box center [1316, 244] width 417 height 22
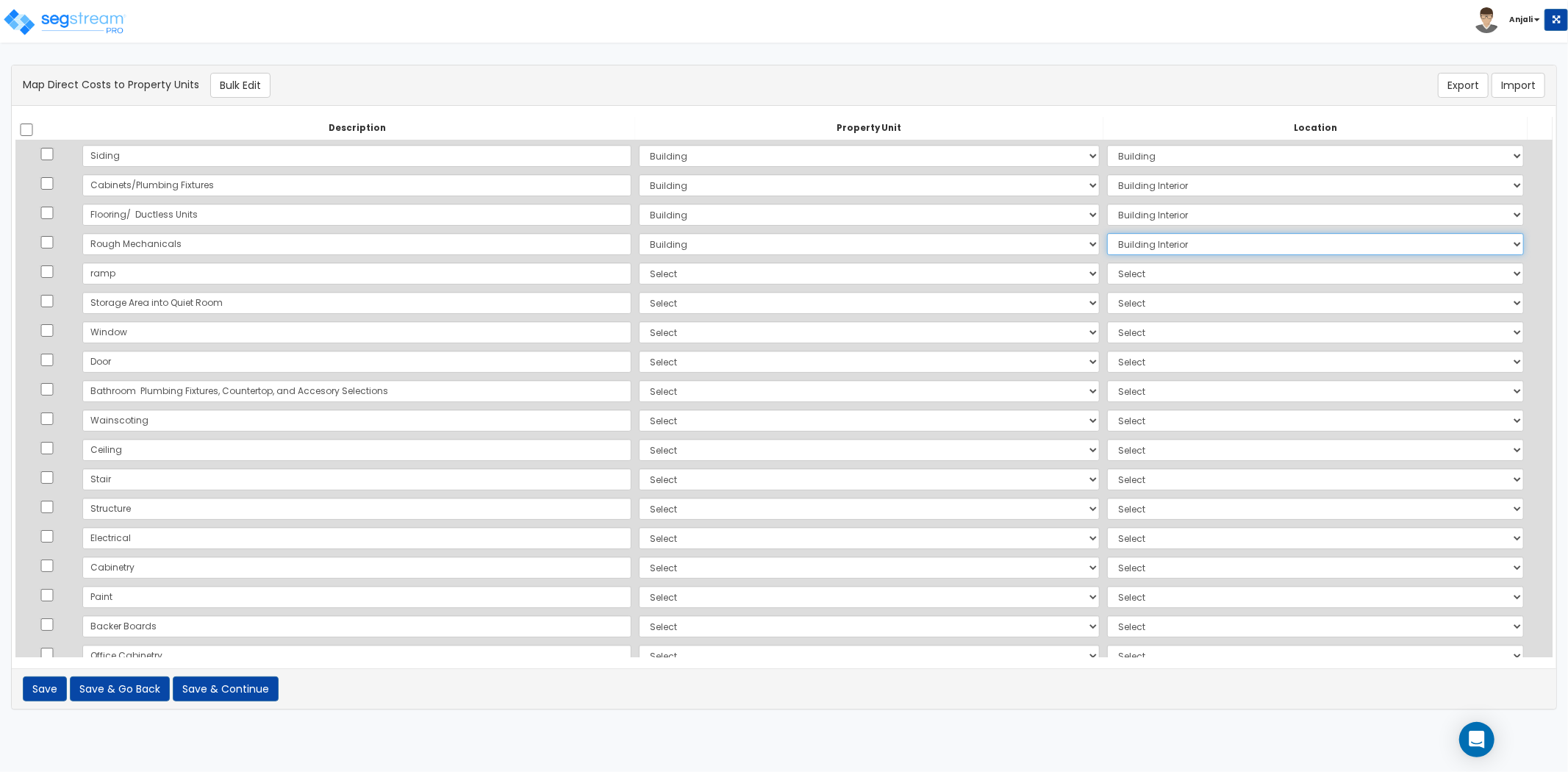
click at [1107, 233] on select "Select Add Additional Location Building Building Interior Site Exterior" at bounding box center [1316, 244] width 417 height 22
click at [1154, 247] on select "Select Add Additional Location Building Building Interior Site Exterior" at bounding box center [1316, 244] width 417 height 22
select select "6"
click at [1107, 233] on select "Select Add Additional Location Building Building Interior Site Exterior" at bounding box center [1316, 244] width 417 height 22
click at [639, 273] on select "Select Add Additional Property Unit Building" at bounding box center [869, 273] width 461 height 22
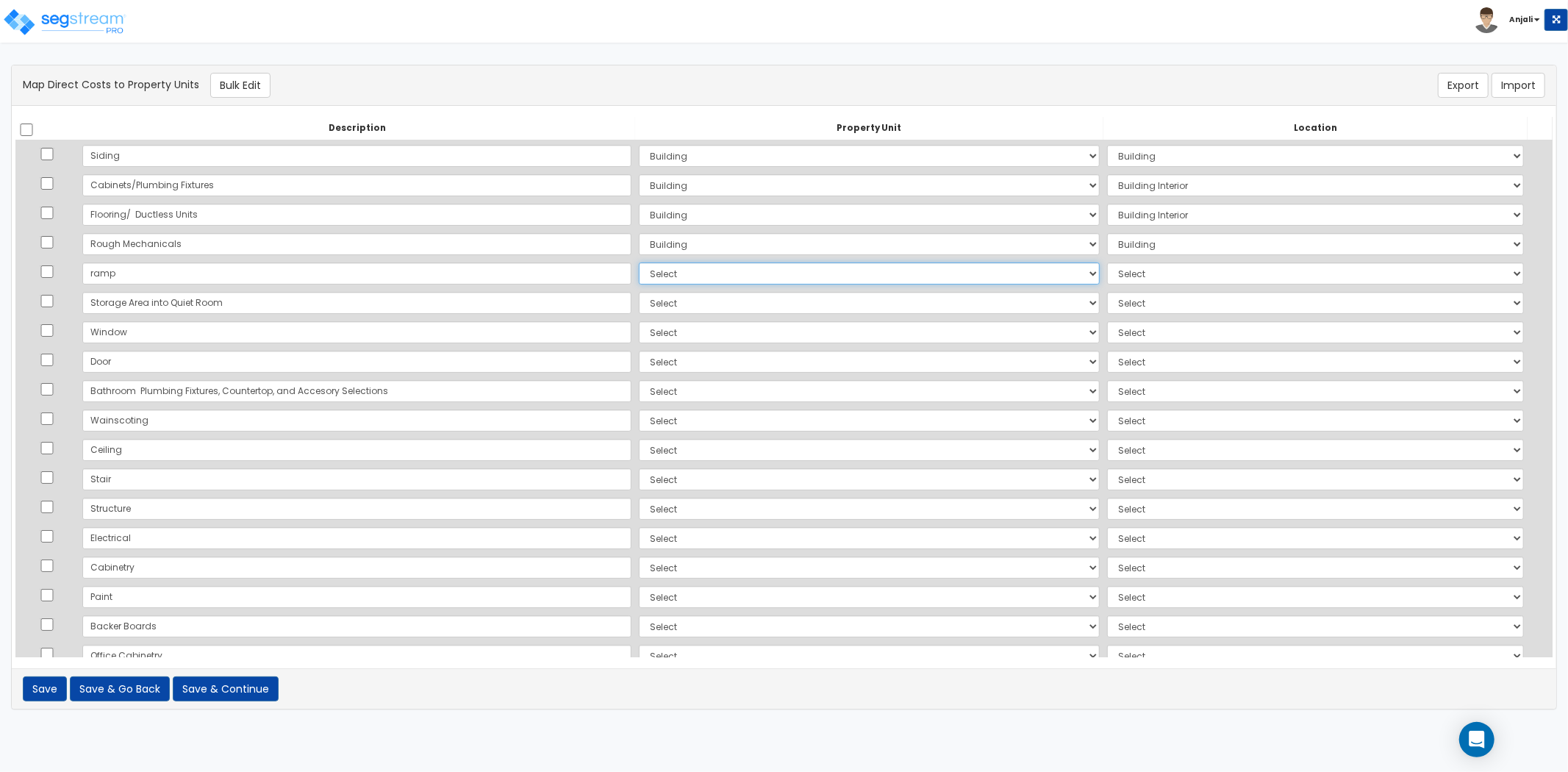
select select "_additional"
click at [639, 262] on select "Select Add Additional Property Unit Building" at bounding box center [869, 273] width 461 height 22
select select
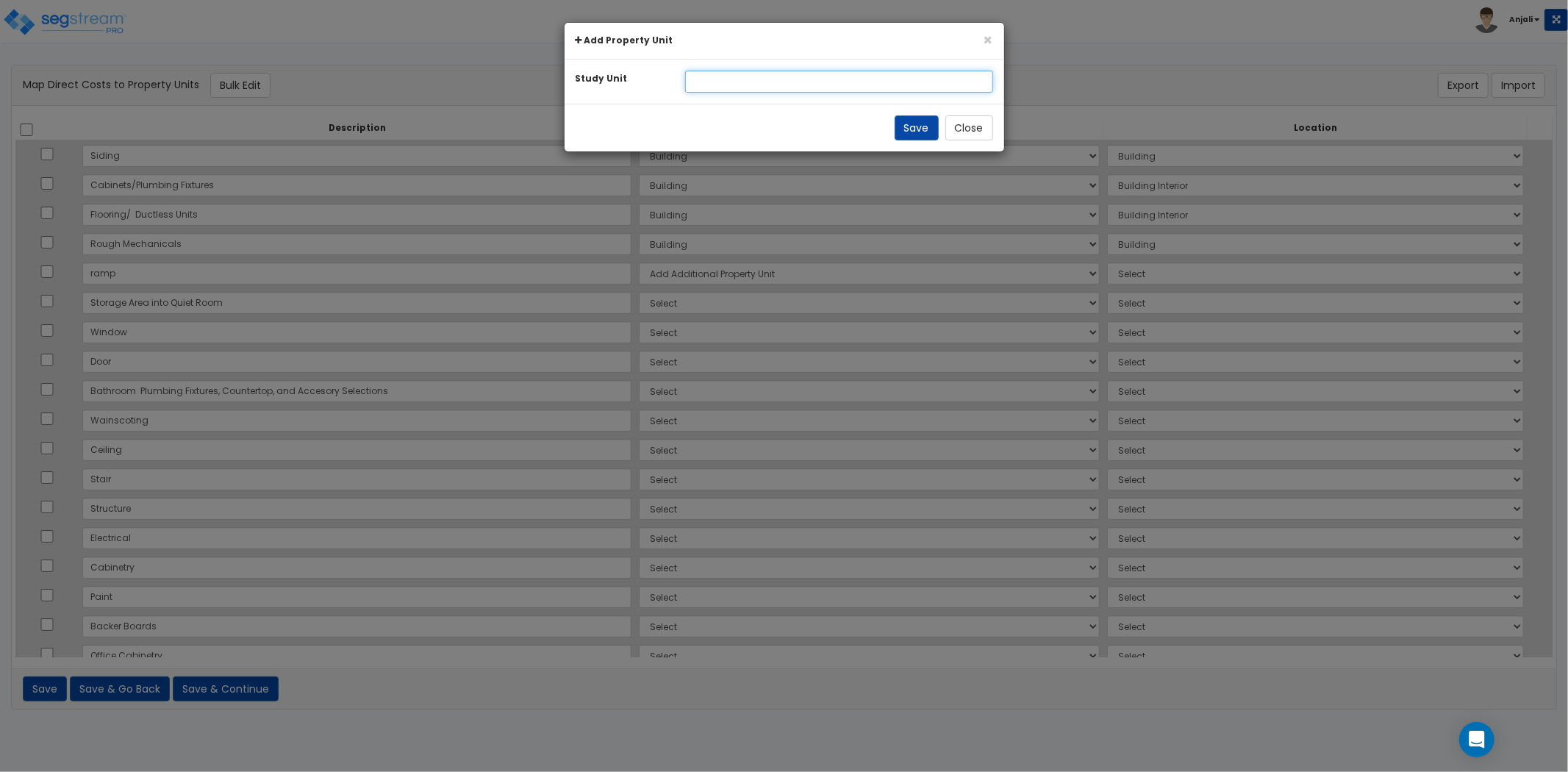
click at [754, 76] on input "text" at bounding box center [839, 81] width 308 height 22
type input "Site"
click at [915, 134] on button "Save" at bounding box center [916, 127] width 44 height 25
select select
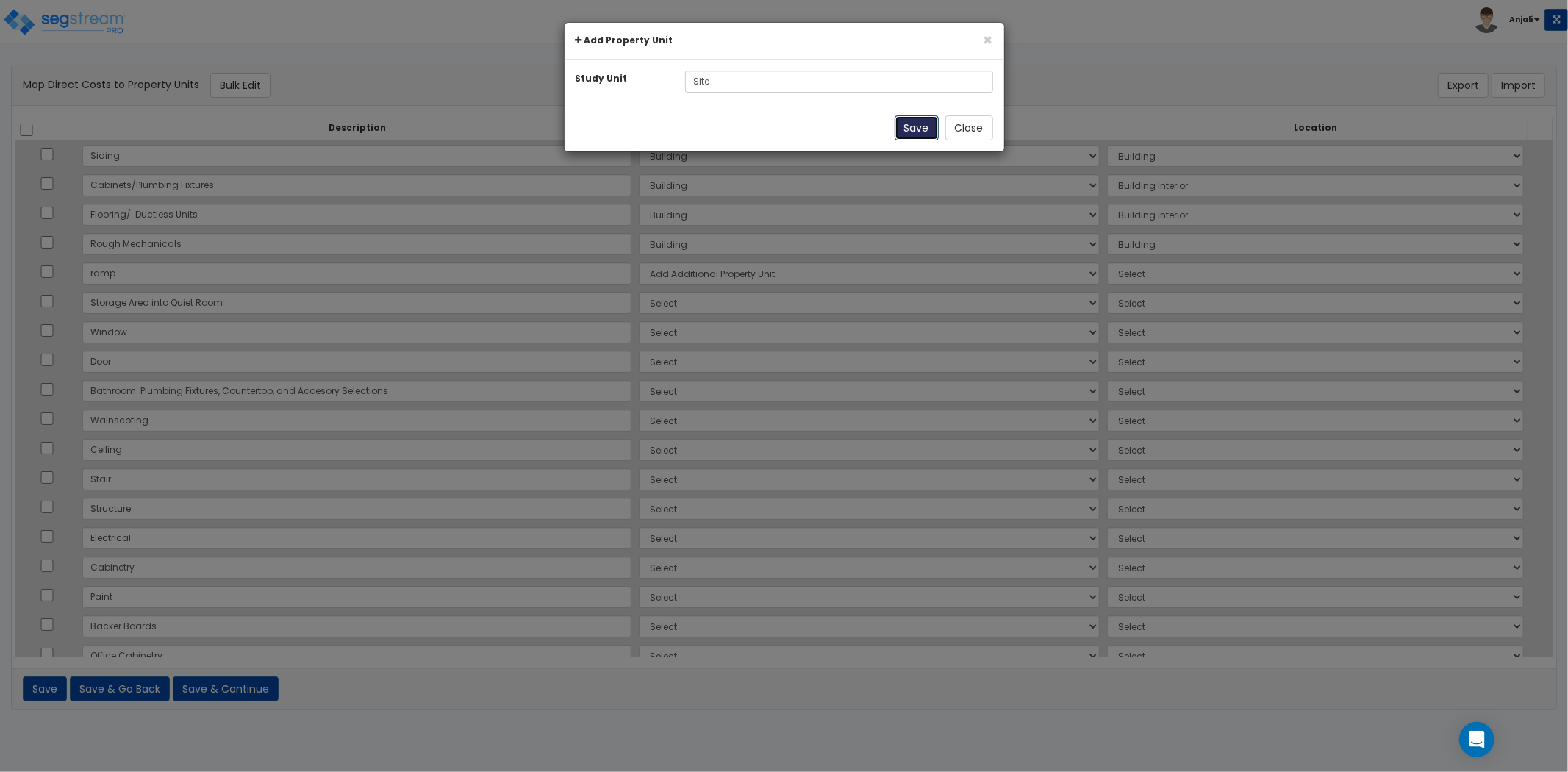
select select
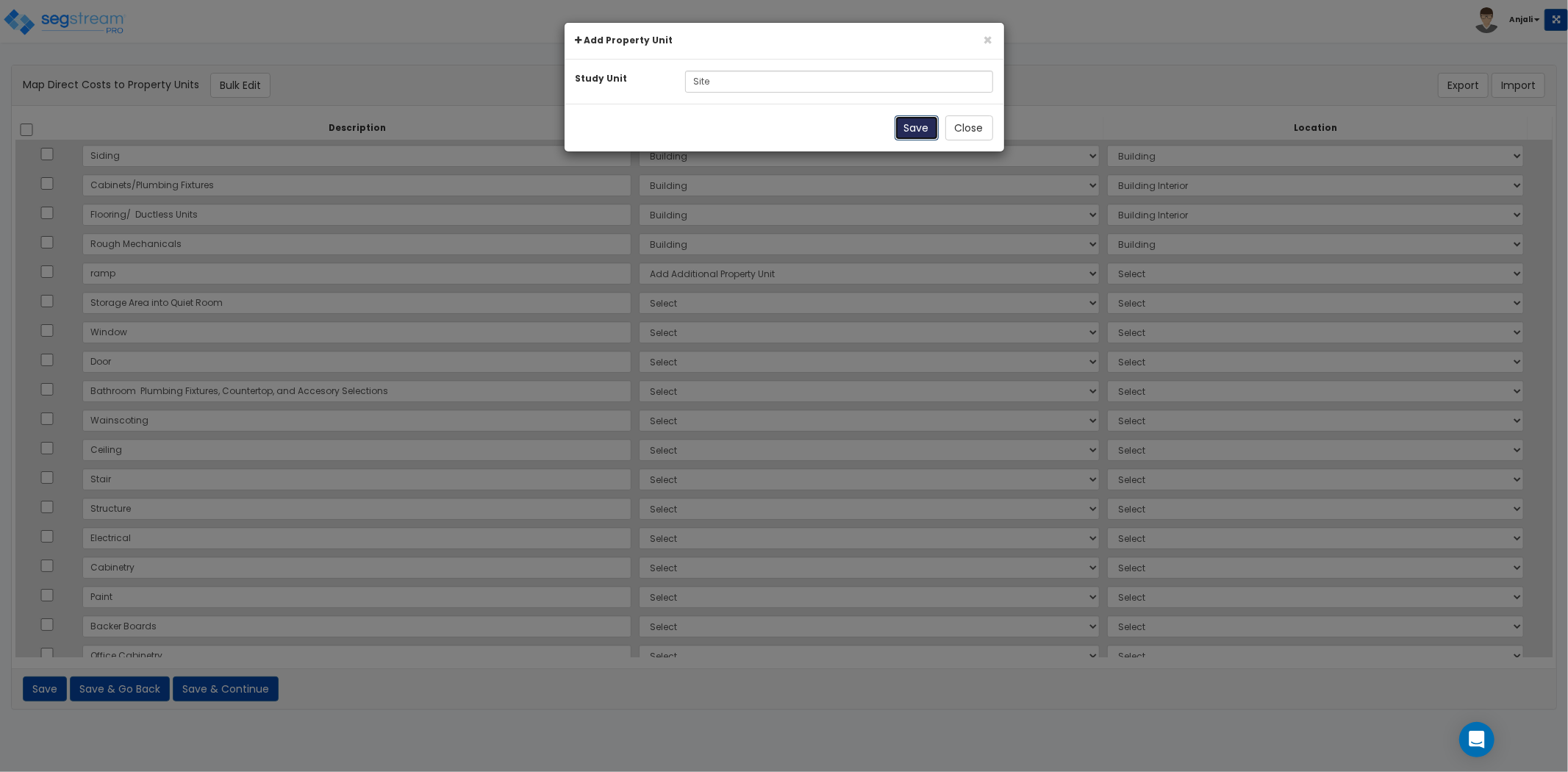
select select
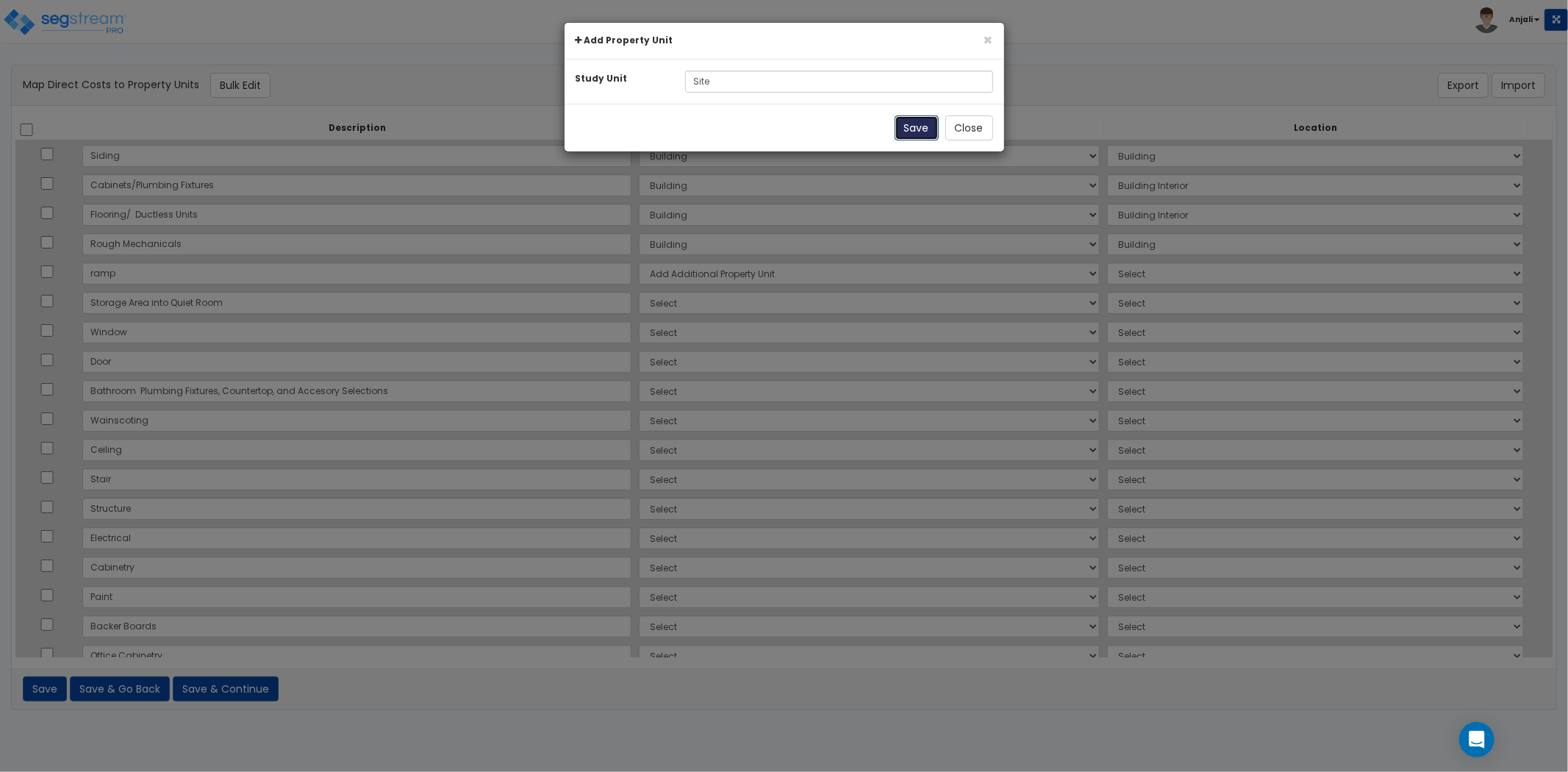
select select
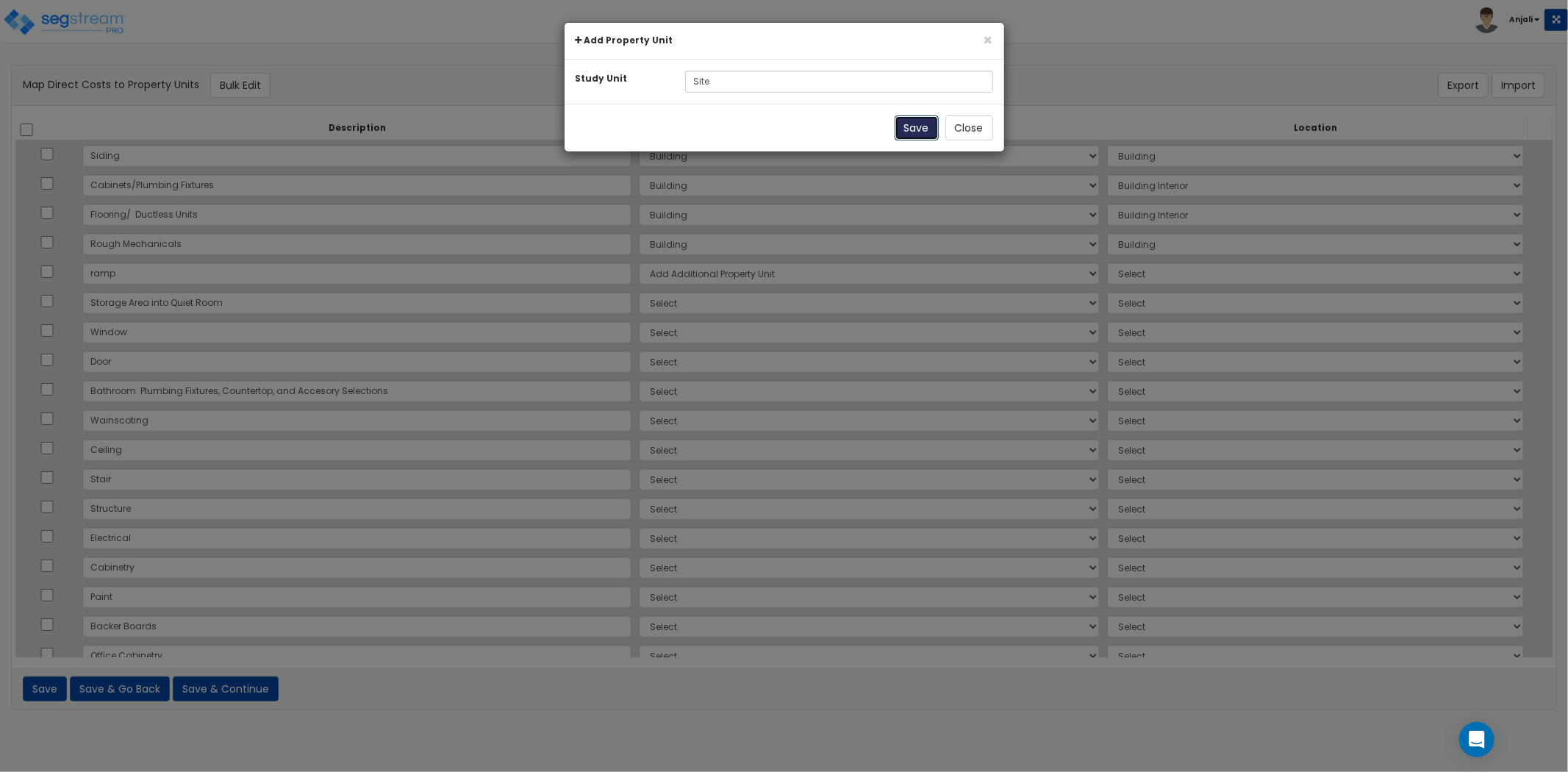
select select
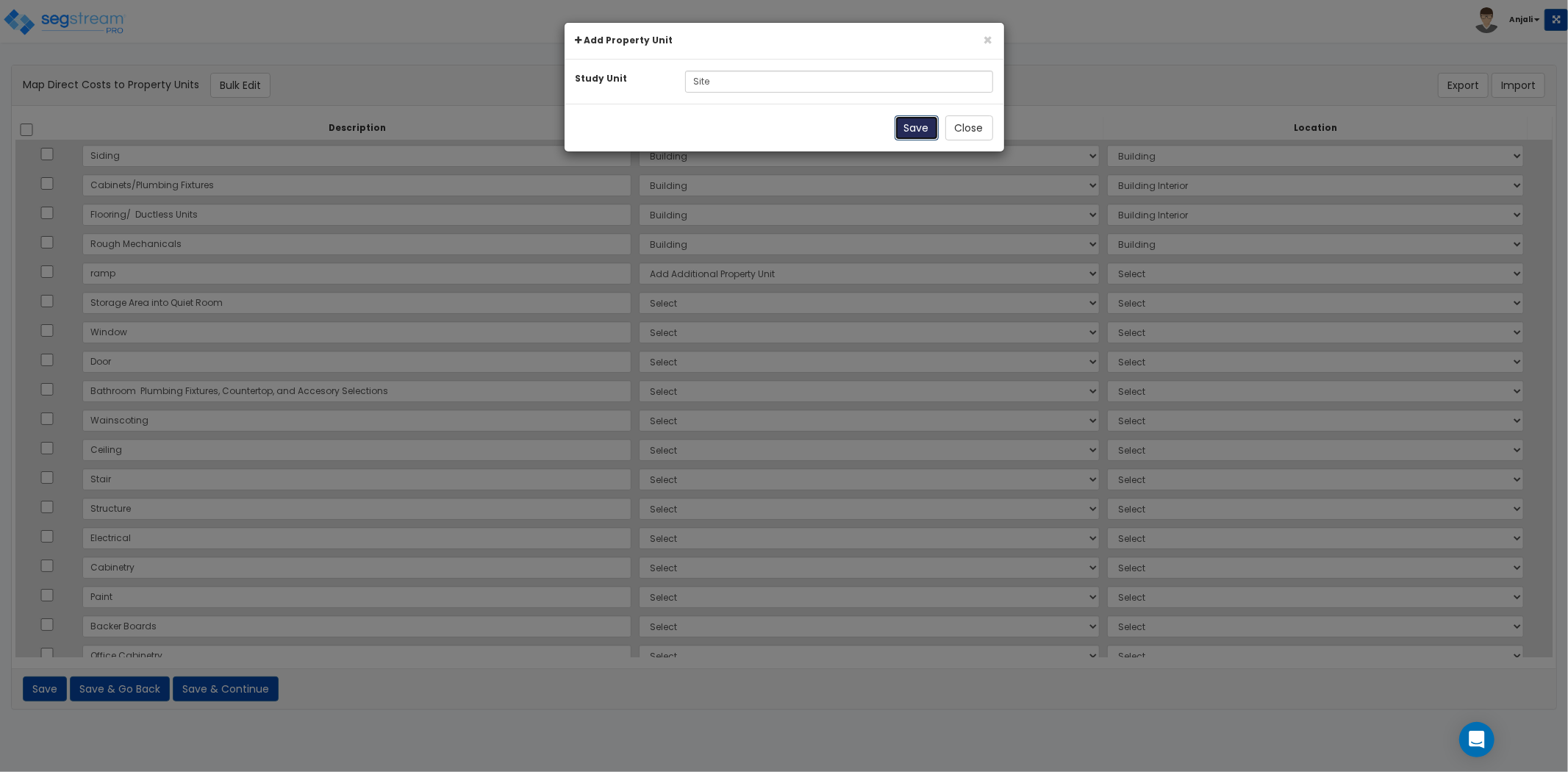
select select
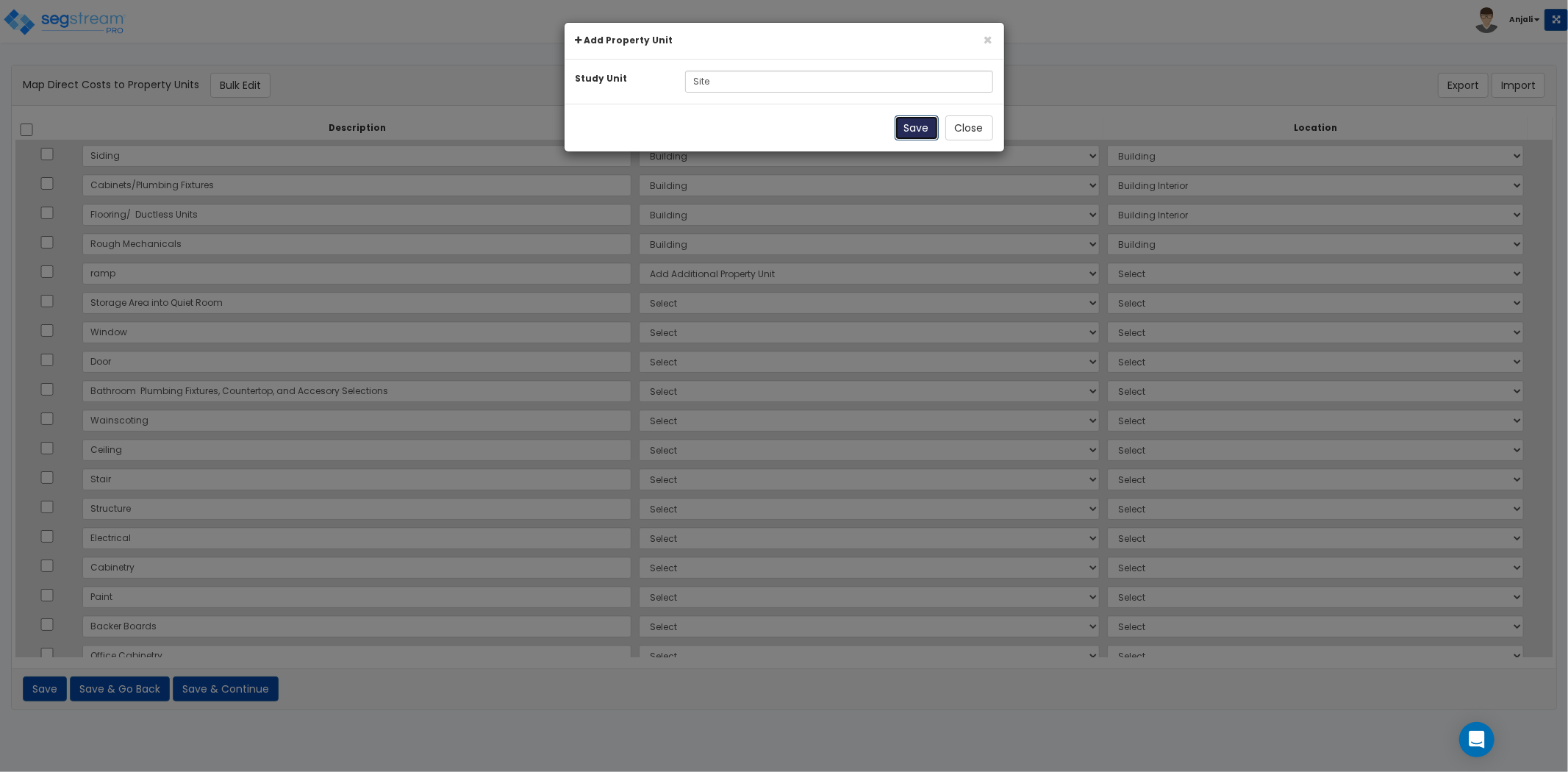
select select
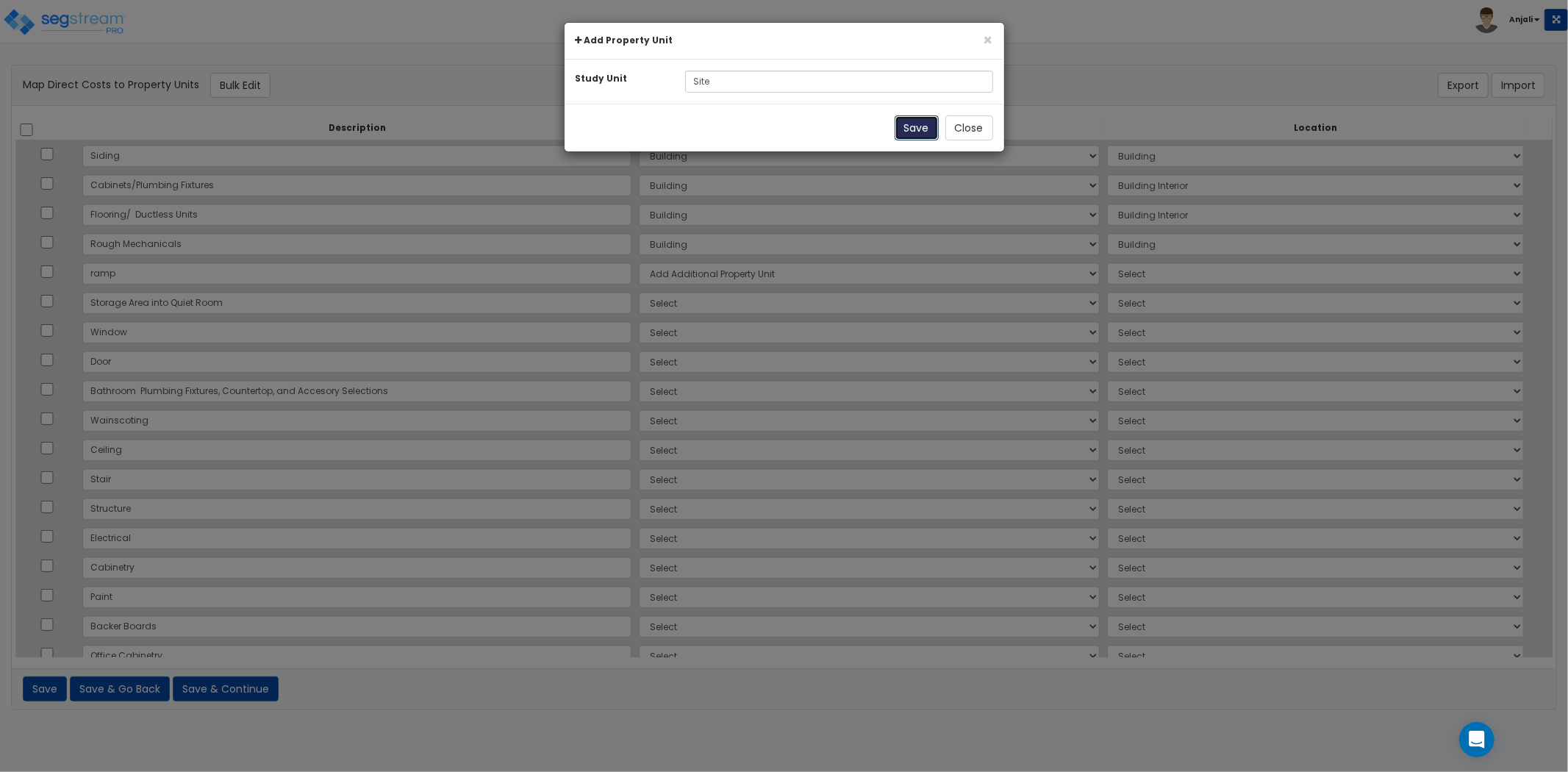
select select
select select "6"
select select "461"
select select "6"
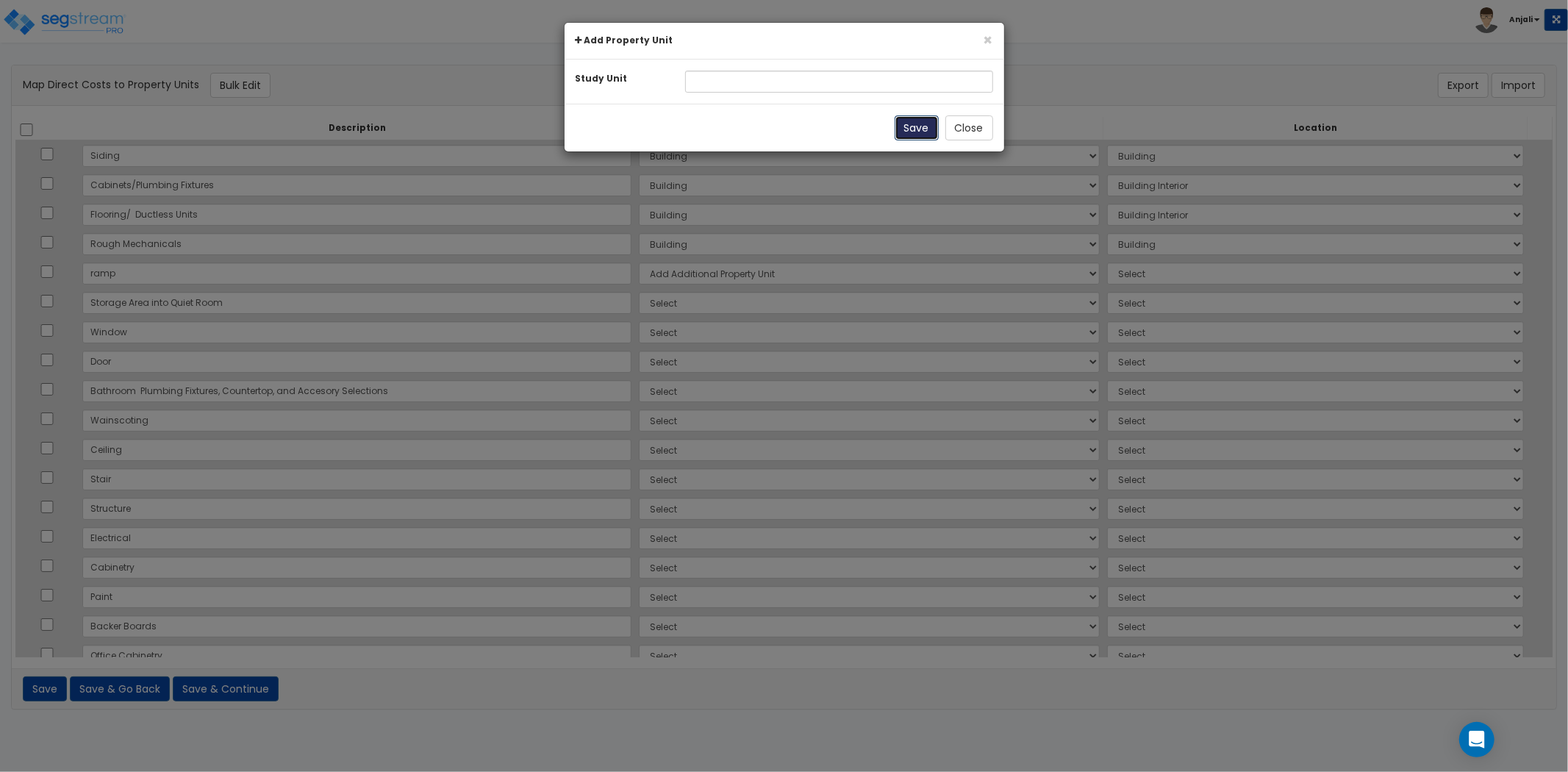
select select "NEW-Site"
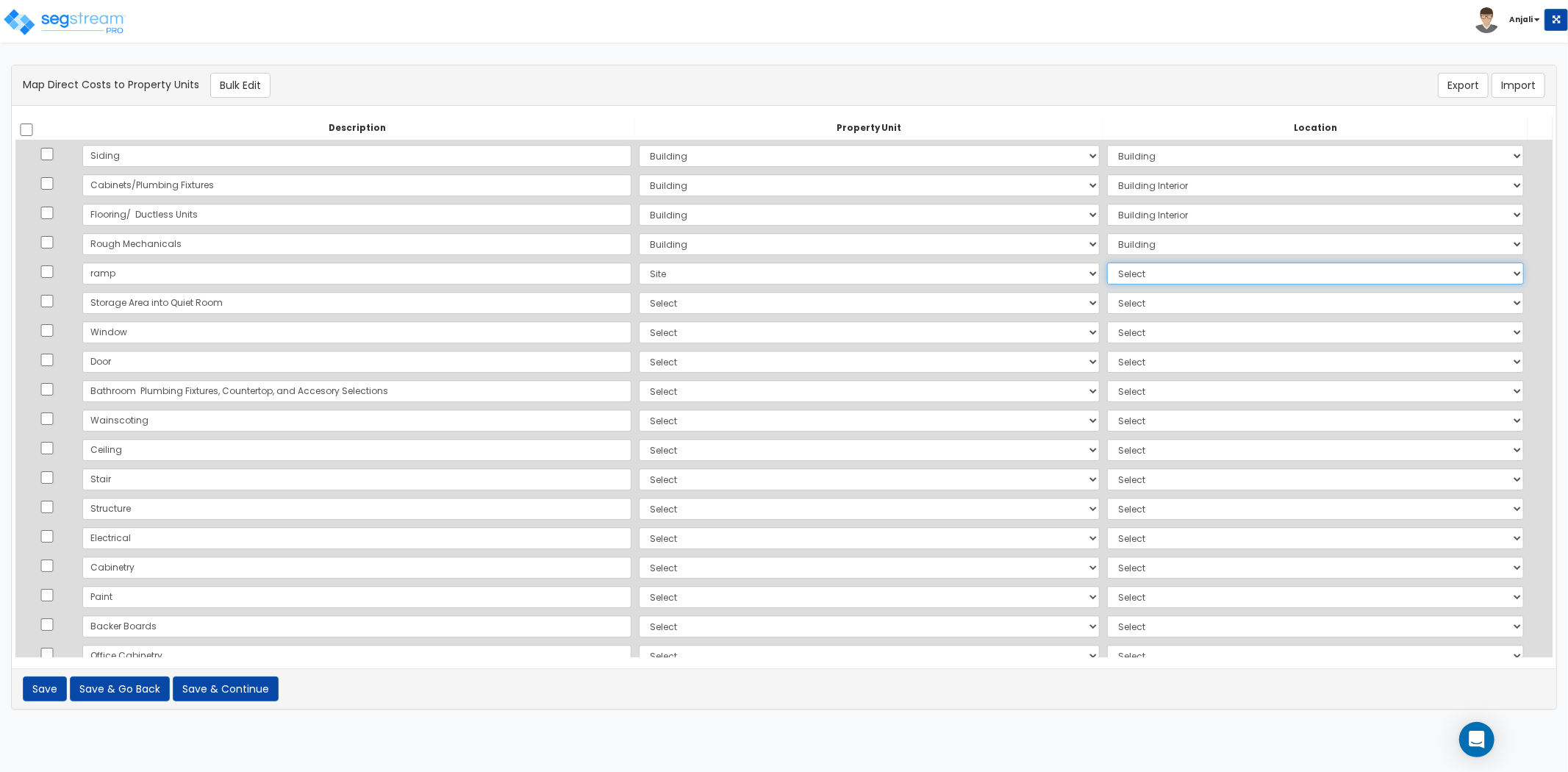
click at [1107, 265] on select "Select Add Additional Location Building Building Interior Site Exterior" at bounding box center [1316, 273] width 417 height 22
select select "462"
click at [1107, 262] on select "Select Add Additional Location Building Building Interior Site Exterior" at bounding box center [1316, 273] width 417 height 22
click at [652, 302] on select "Select Add Additional Property Unit Building Site" at bounding box center [869, 302] width 461 height 22
select select "NEW-Building"
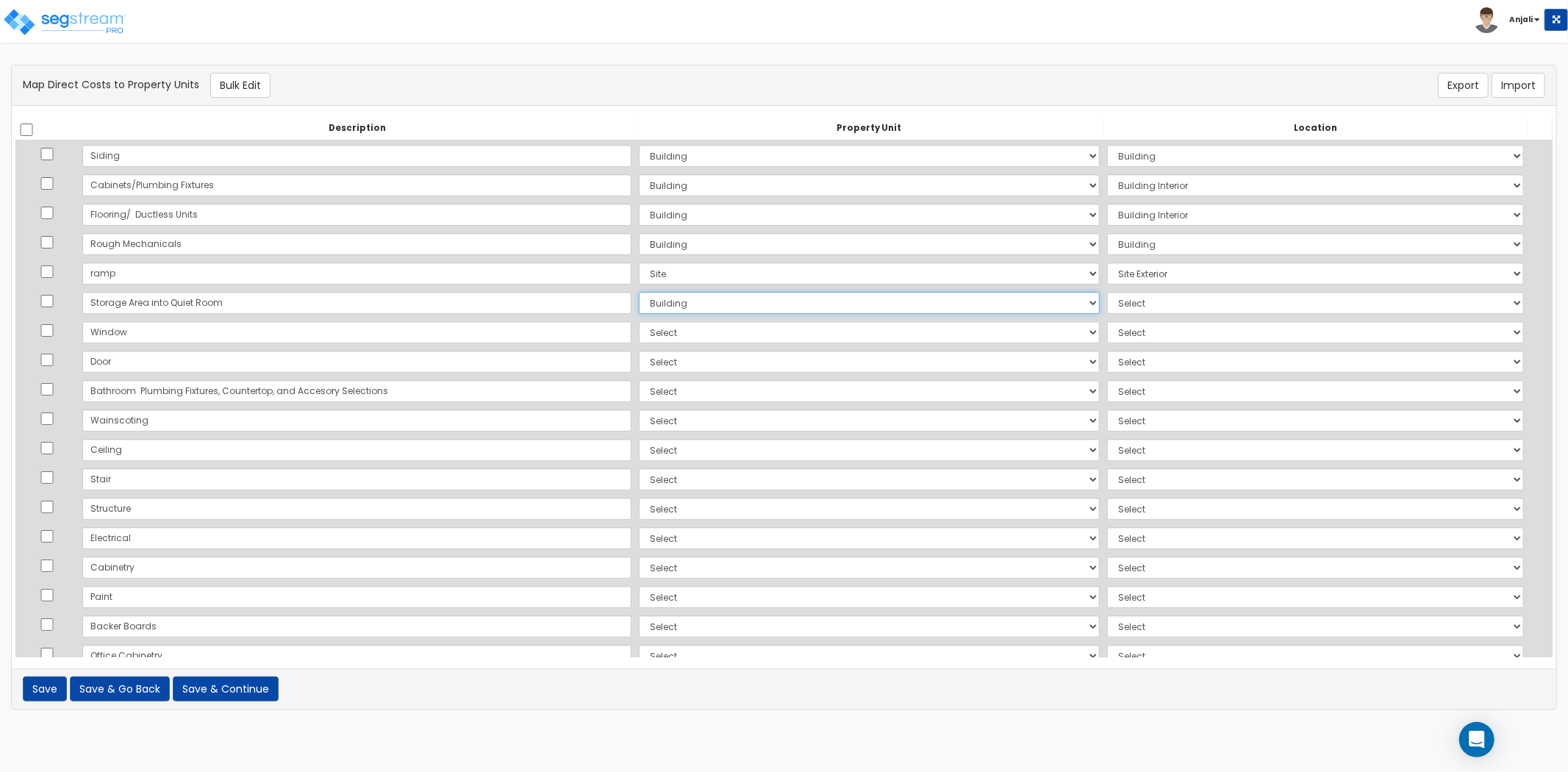
click at [639, 291] on select "Select Add Additional Property Unit Building Site" at bounding box center [869, 302] width 461 height 22
click at [1107, 301] on select "Select Add Additional Location Building Building Interior Site Exterior" at bounding box center [1316, 302] width 417 height 22
select select "461"
click at [1107, 291] on select "Select Add Additional Location Building Building Interior Site Exterior" at bounding box center [1316, 302] width 417 height 22
click at [654, 326] on select "Select Add Additional Property Unit Building Site" at bounding box center [869, 333] width 461 height 22
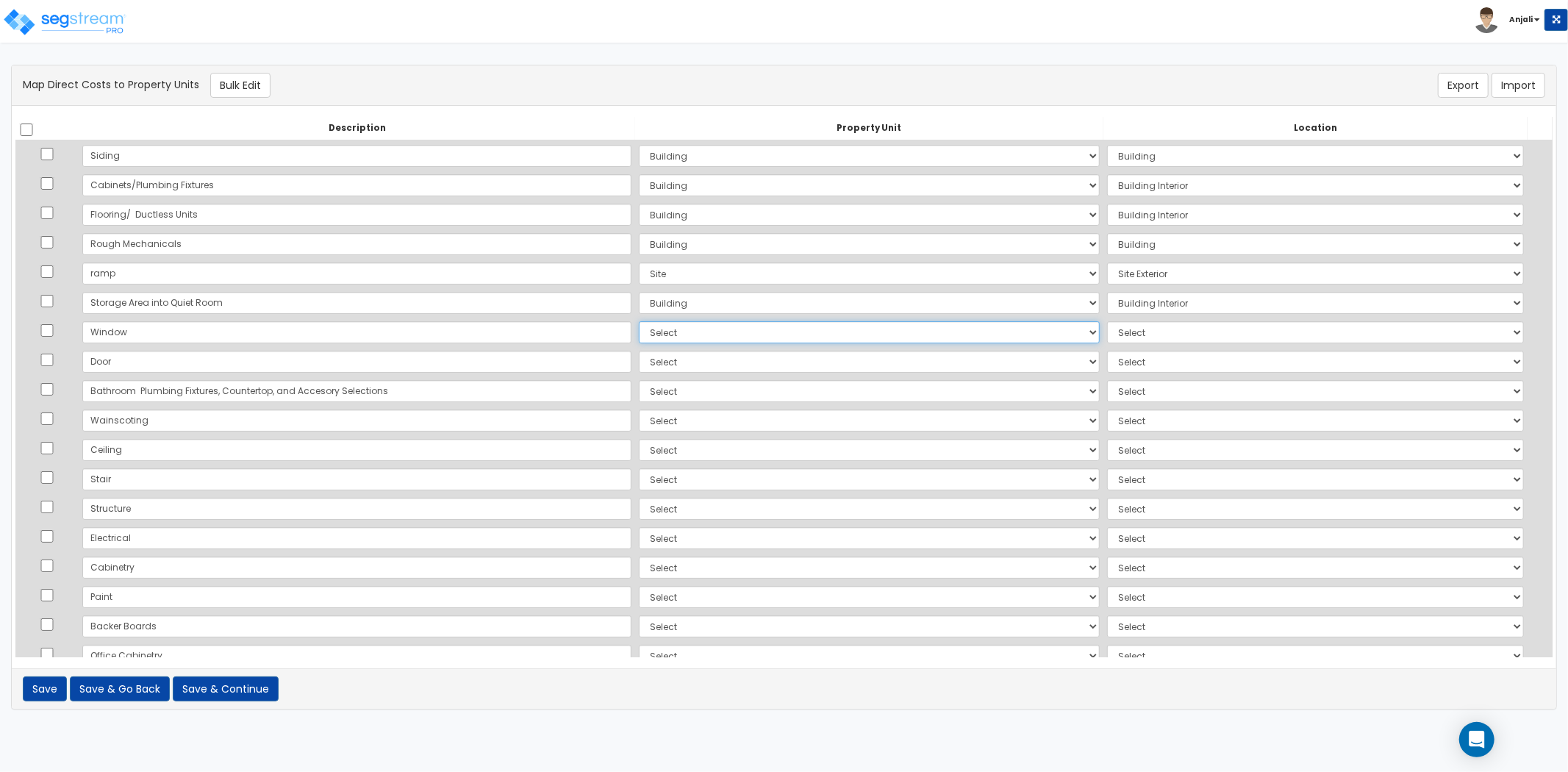
select select "NEW-Building"
click at [639, 322] on select "Select Add Additional Property Unit Building Site" at bounding box center [869, 333] width 461 height 22
click at [1107, 339] on select "Select Add Additional Location Building Building Interior Site Exterior" at bounding box center [1316, 333] width 417 height 22
select select "6"
click at [1107, 322] on select "Select Add Additional Location Building Building Interior Site Exterior" at bounding box center [1316, 333] width 417 height 22
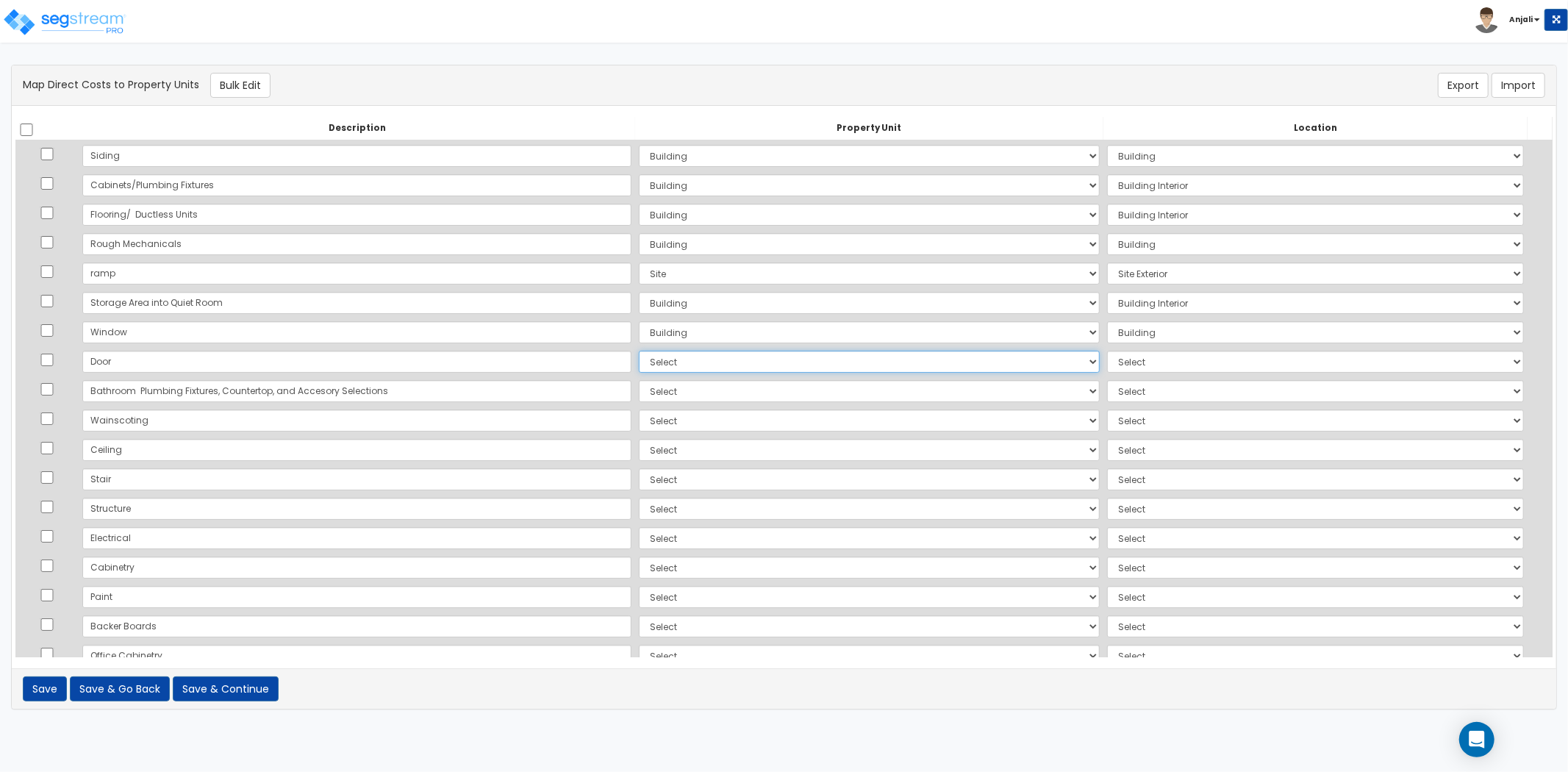
click at [639, 361] on select "Select Add Additional Property Unit Building Site" at bounding box center [869, 362] width 461 height 22
select select "NEW-Building"
click at [639, 351] on select "Select Add Additional Property Unit Building Site" at bounding box center [869, 362] width 461 height 22
click at [1107, 355] on select "Select Add Additional Location Building Building Interior Site Exterior" at bounding box center [1316, 362] width 417 height 22
select select "6"
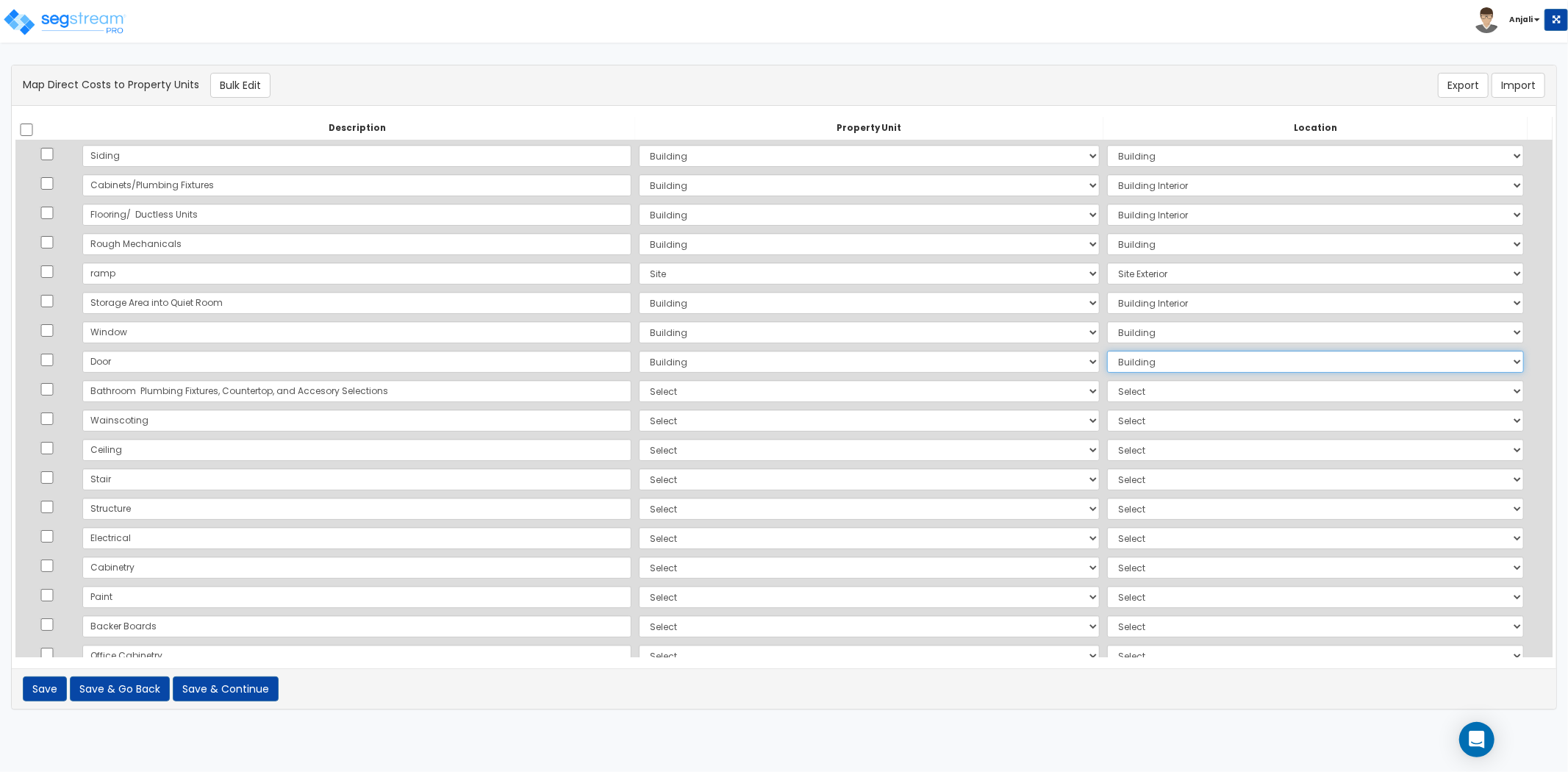
click at [1107, 351] on select "Select Add Additional Location Building Building Interior Site Exterior" at bounding box center [1316, 362] width 417 height 22
click at [639, 386] on select "Select Add Additional Property Unit Building Site" at bounding box center [869, 391] width 461 height 22
select select "NEW-Building"
click at [639, 380] on select "Select Add Additional Property Unit Building Site" at bounding box center [869, 391] width 461 height 22
drag, startPoint x: 1082, startPoint y: 388, endPoint x: 1086, endPoint y: 400, distance: 12.6
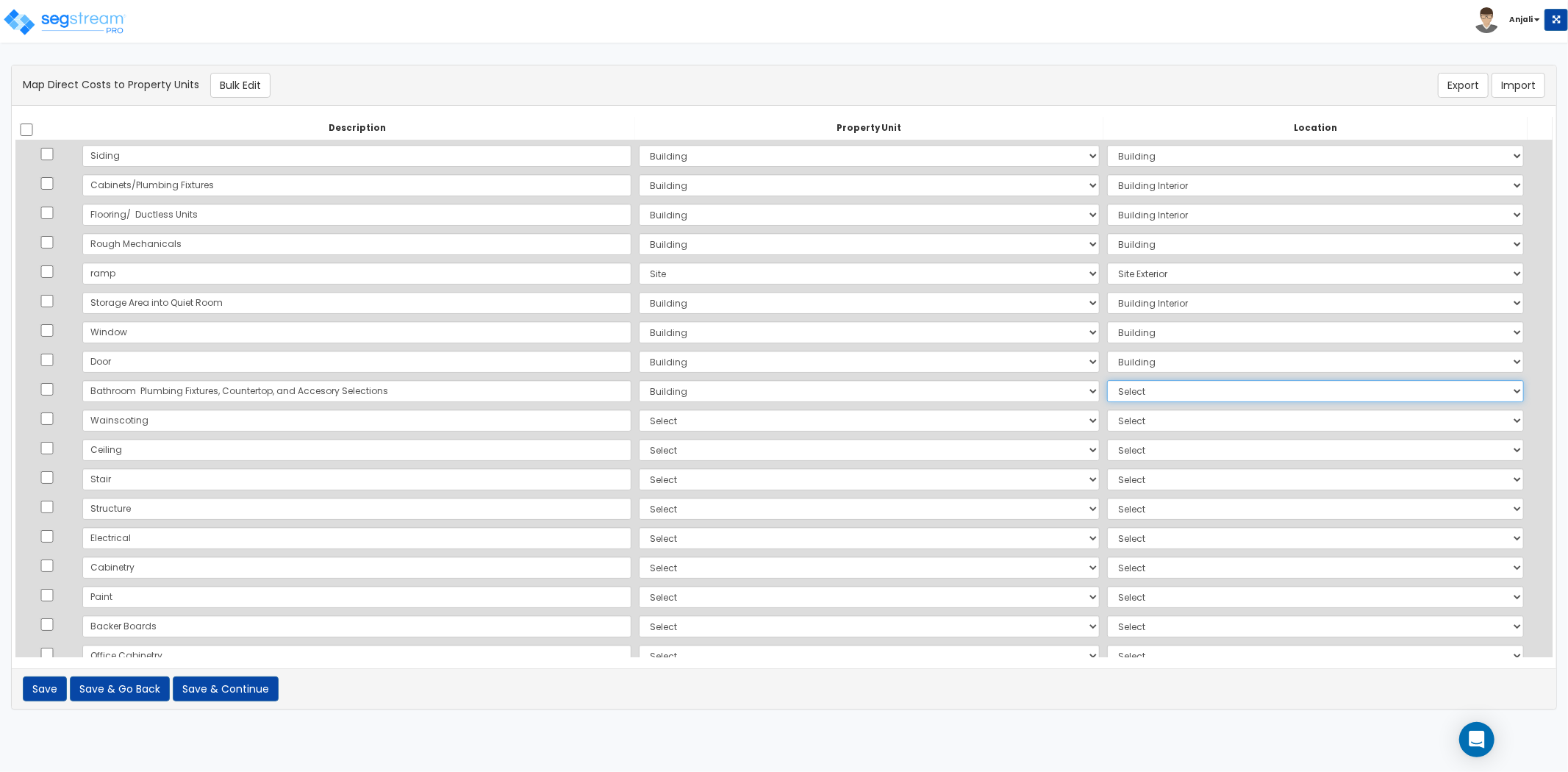
click at [1107, 388] on select "Select Add Additional Location Building Building Interior Site Exterior" at bounding box center [1316, 391] width 417 height 22
select select "461"
click at [1107, 380] on select "Select Add Additional Location Building Building Interior Site Exterior" at bounding box center [1316, 391] width 417 height 22
click at [639, 416] on select "Select Add Additional Property Unit Building Site" at bounding box center [869, 420] width 461 height 22
select select "NEW-Building"
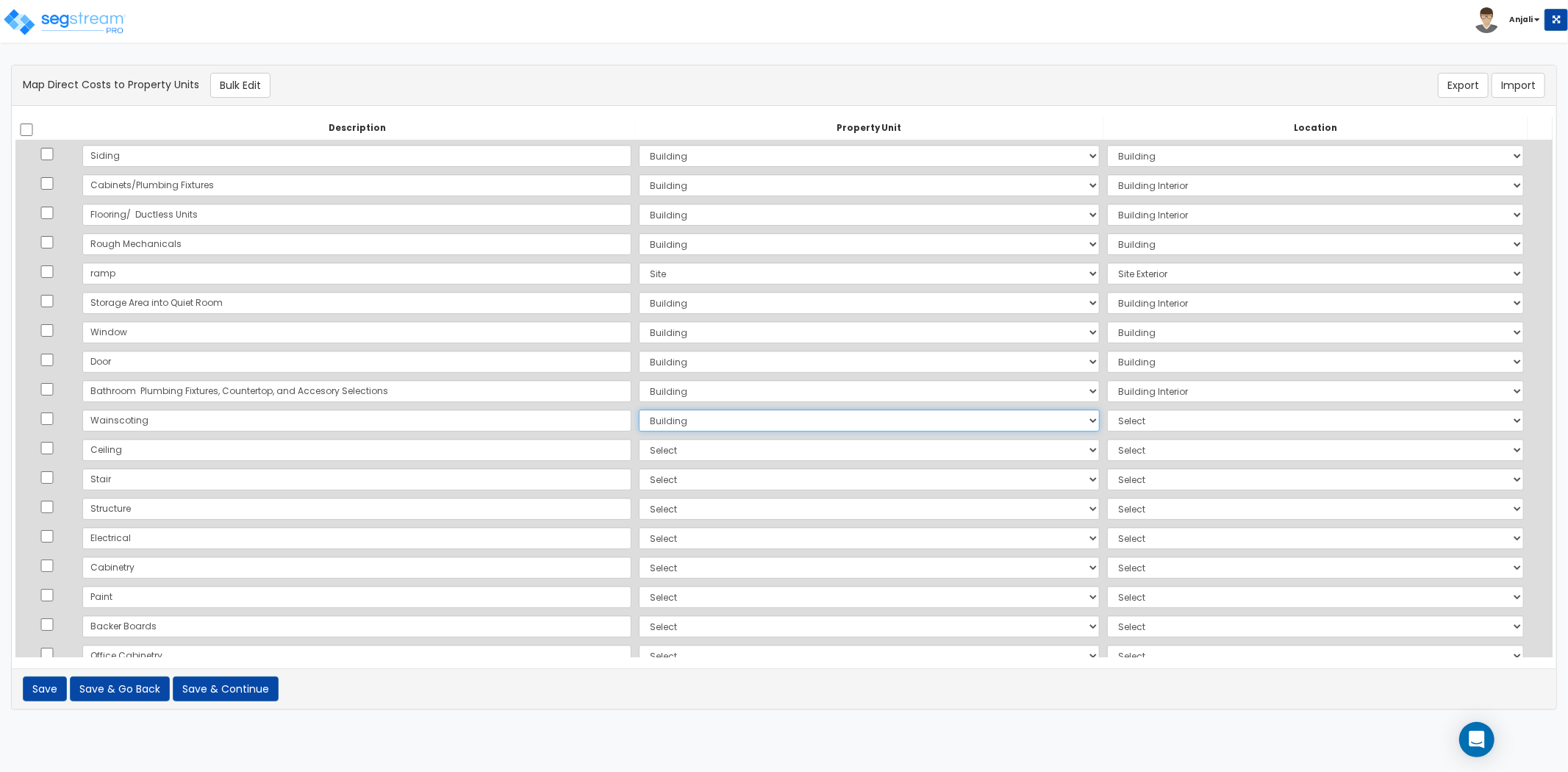
click at [639, 409] on select "Select Add Additional Property Unit Building Site" at bounding box center [869, 420] width 461 height 22
drag, startPoint x: 1075, startPoint y: 419, endPoint x: 1079, endPoint y: 429, distance: 10.8
click at [1107, 419] on select "Select Add Additional Location Building Building Interior Site Exterior" at bounding box center [1316, 420] width 417 height 22
select select "461"
click at [1107, 409] on select "Select Add Additional Location Building Building Interior Site Exterior" at bounding box center [1316, 420] width 417 height 22
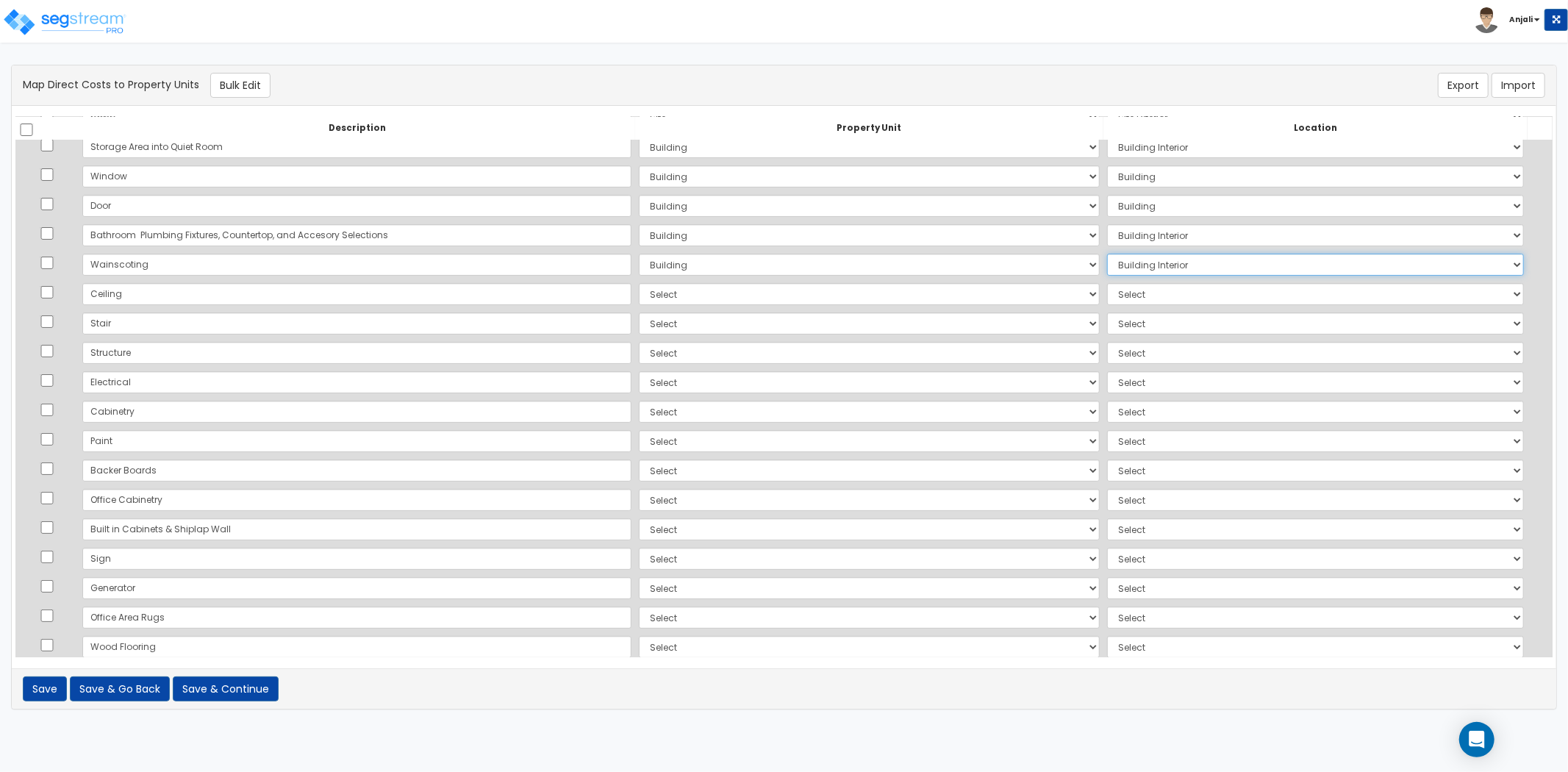
scroll to position [164, 0]
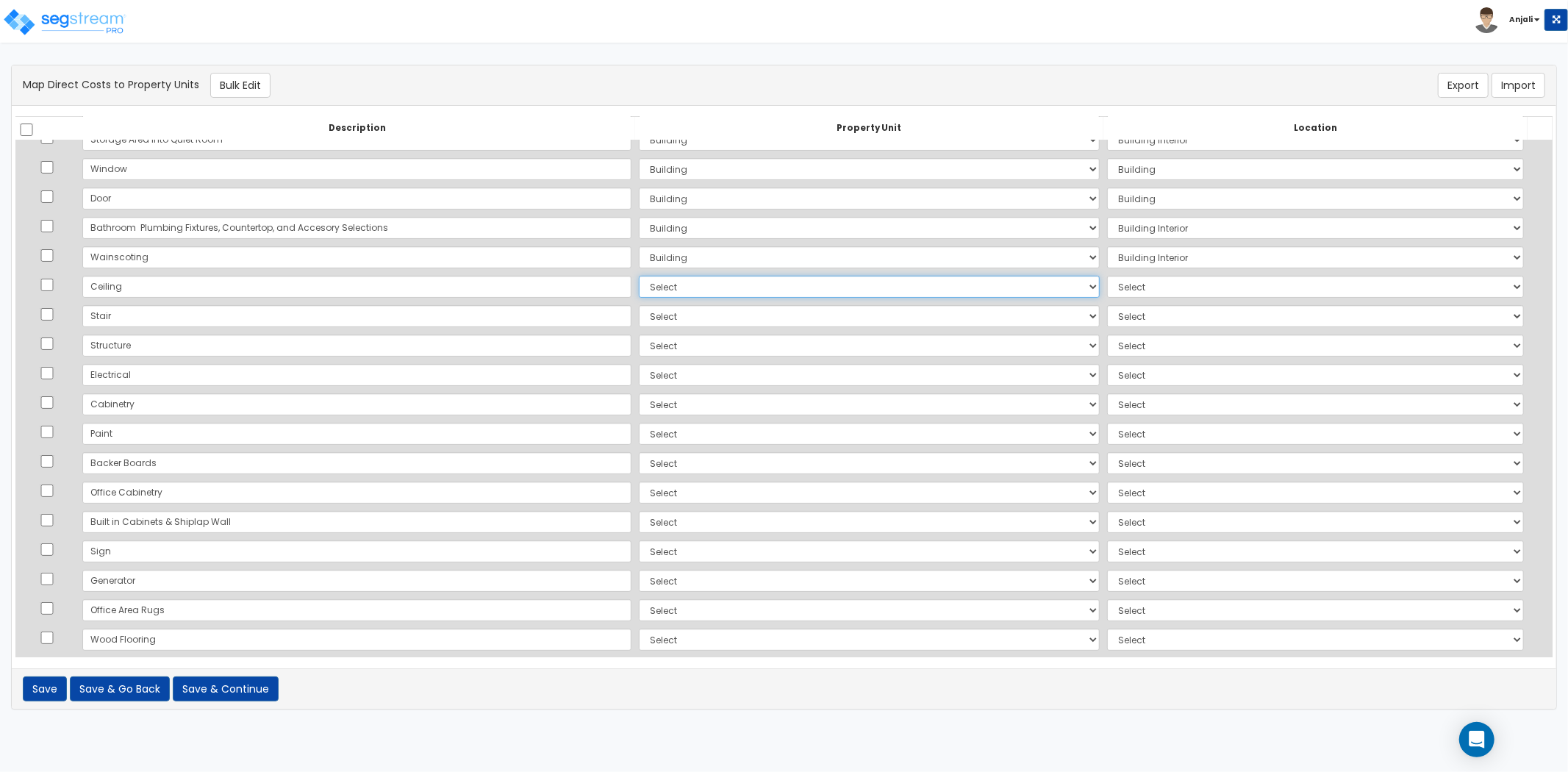
click at [639, 280] on select "Select Add Additional Property Unit Building Site" at bounding box center [869, 287] width 461 height 22
select select "NEW-Building"
click at [639, 276] on select "Select Add Additional Property Unit Building Site" at bounding box center [869, 287] width 461 height 22
click at [1107, 276] on select "Select Add Additional Location Building Building Interior Site Exterior" at bounding box center [1316, 287] width 417 height 22
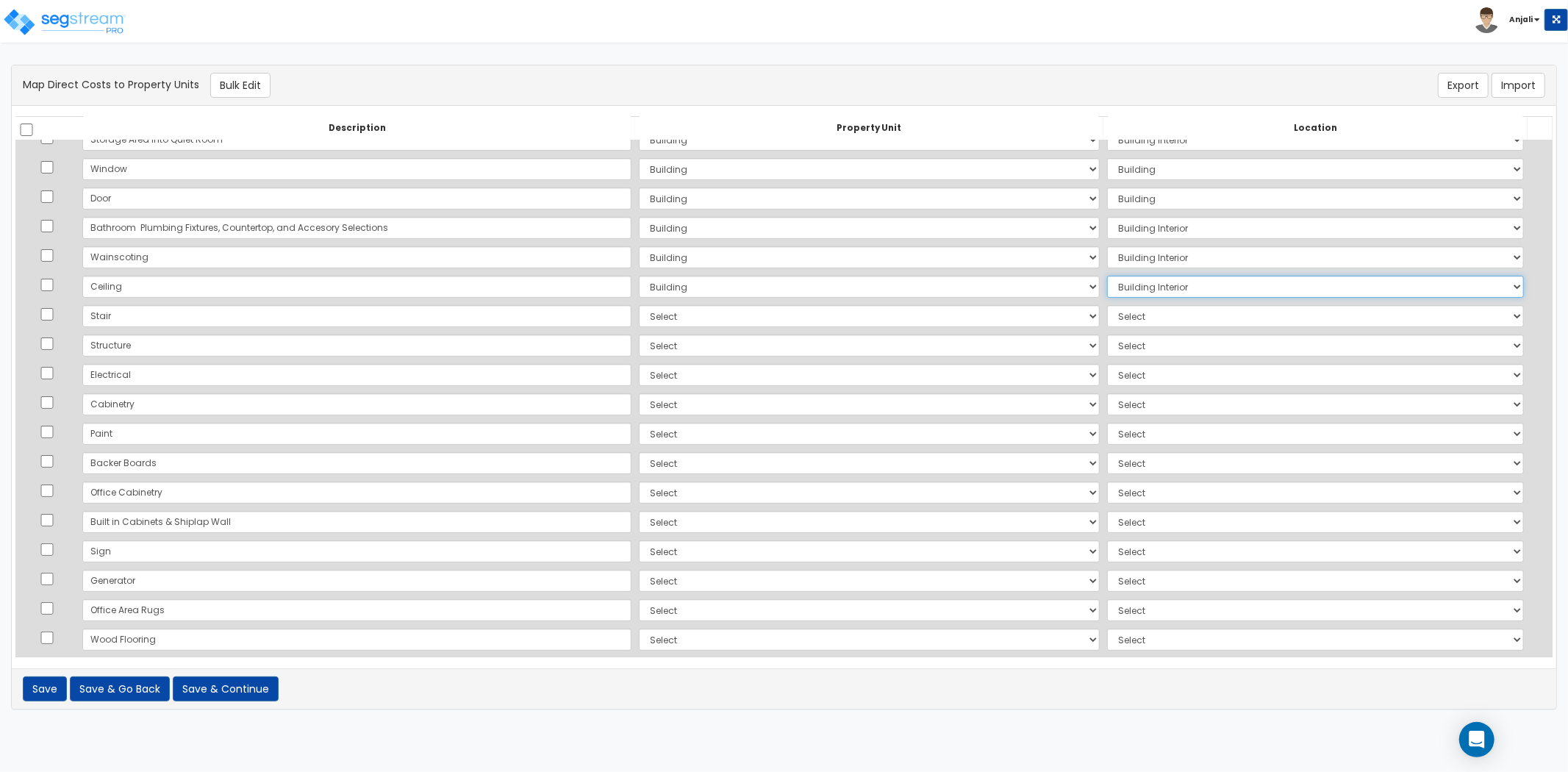
drag, startPoint x: 1122, startPoint y: 280, endPoint x: 1126, endPoint y: 295, distance: 15.5
click at [1122, 280] on select "Select Add Additional Location Building Building Interior Site Exterior" at bounding box center [1316, 287] width 417 height 22
select select "6"
click at [1107, 276] on select "Select Add Additional Location Building Building Interior Site Exterior" at bounding box center [1316, 287] width 417 height 22
click at [635, 328] on td "Select Add Additional Property Unit Building Site" at bounding box center [869, 316] width 468 height 29
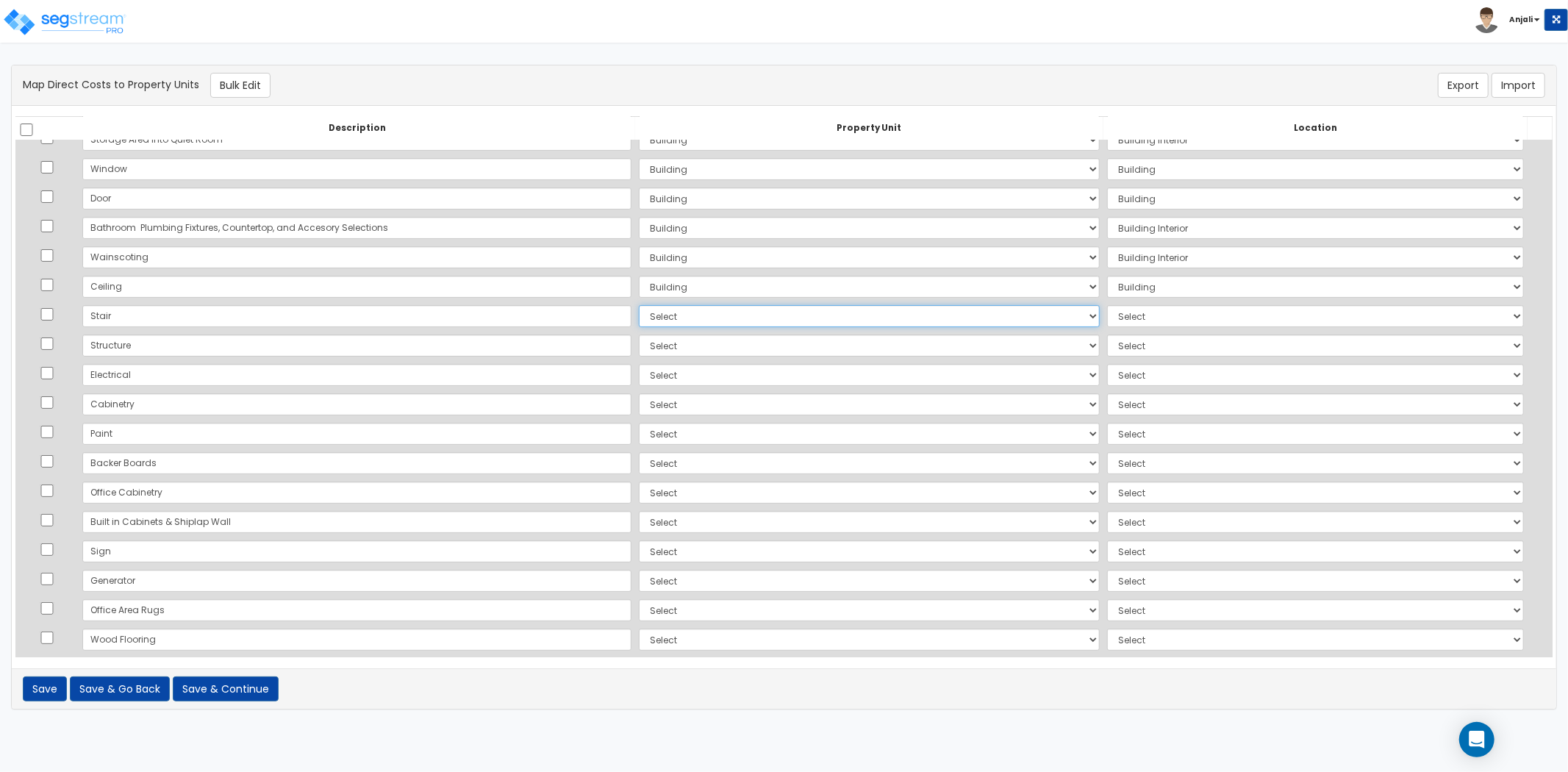
click at [639, 309] on select "Select Add Additional Property Unit Building Site" at bounding box center [869, 316] width 461 height 22
select select "NEW-Building"
click at [639, 305] on select "Select Add Additional Property Unit Building Site" at bounding box center [869, 316] width 461 height 22
click at [1128, 312] on select "Select Add Additional Location Building Building Interior Site Exterior" at bounding box center [1316, 316] width 417 height 22
click at [1107, 305] on select "Select Add Additional Location Building Building Interior Site Exterior" at bounding box center [1316, 316] width 417 height 22
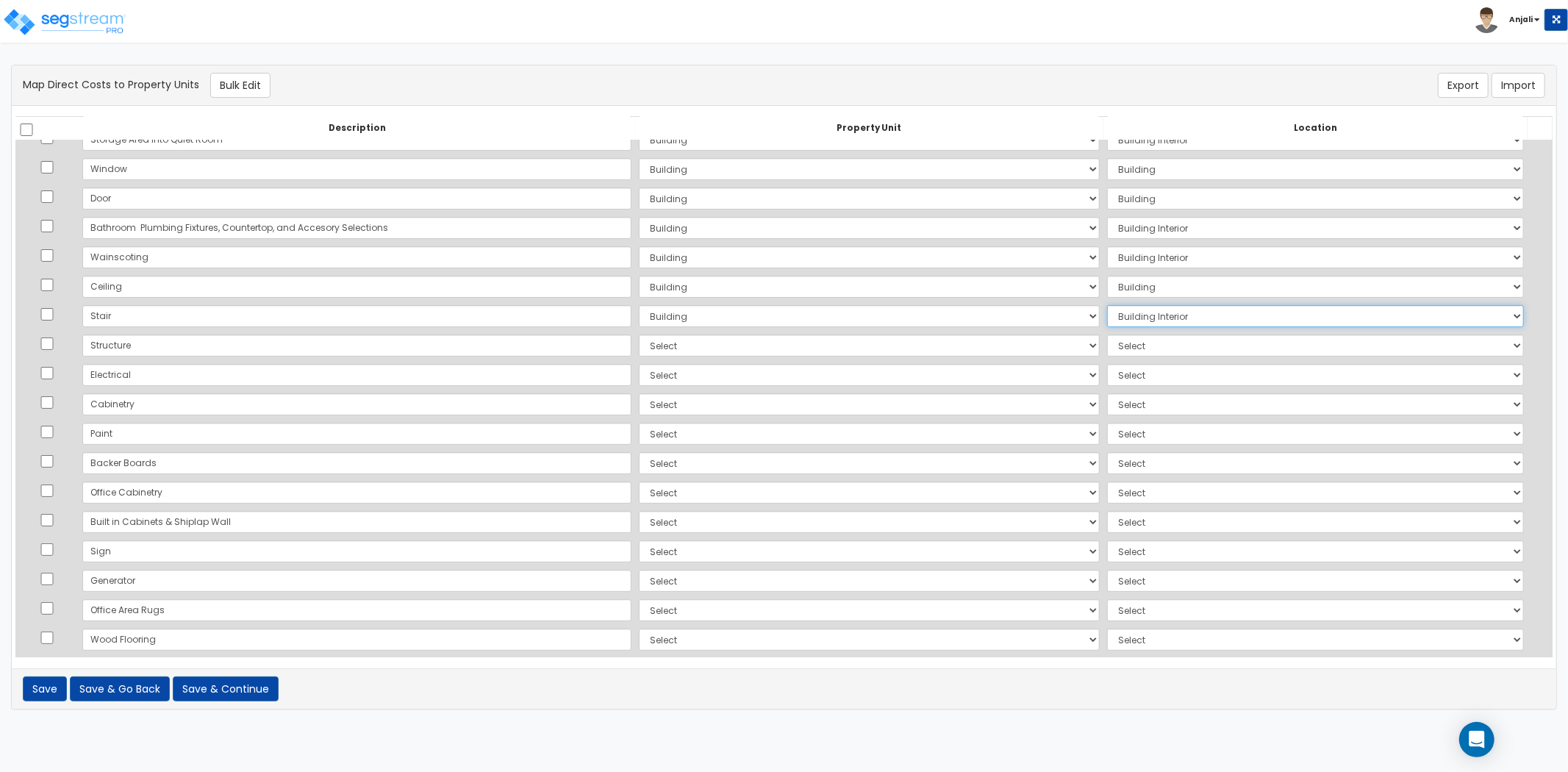
click at [1114, 319] on select "Select Add Additional Location Building Building Interior Site Exterior" at bounding box center [1316, 316] width 417 height 22
select select "6"
click at [1107, 305] on select "Select Add Additional Location Building Building Interior Site Exterior" at bounding box center [1316, 316] width 417 height 22
click at [639, 343] on select "Select Add Additional Property Unit Building Site" at bounding box center [869, 345] width 461 height 22
select select "NEW-Building"
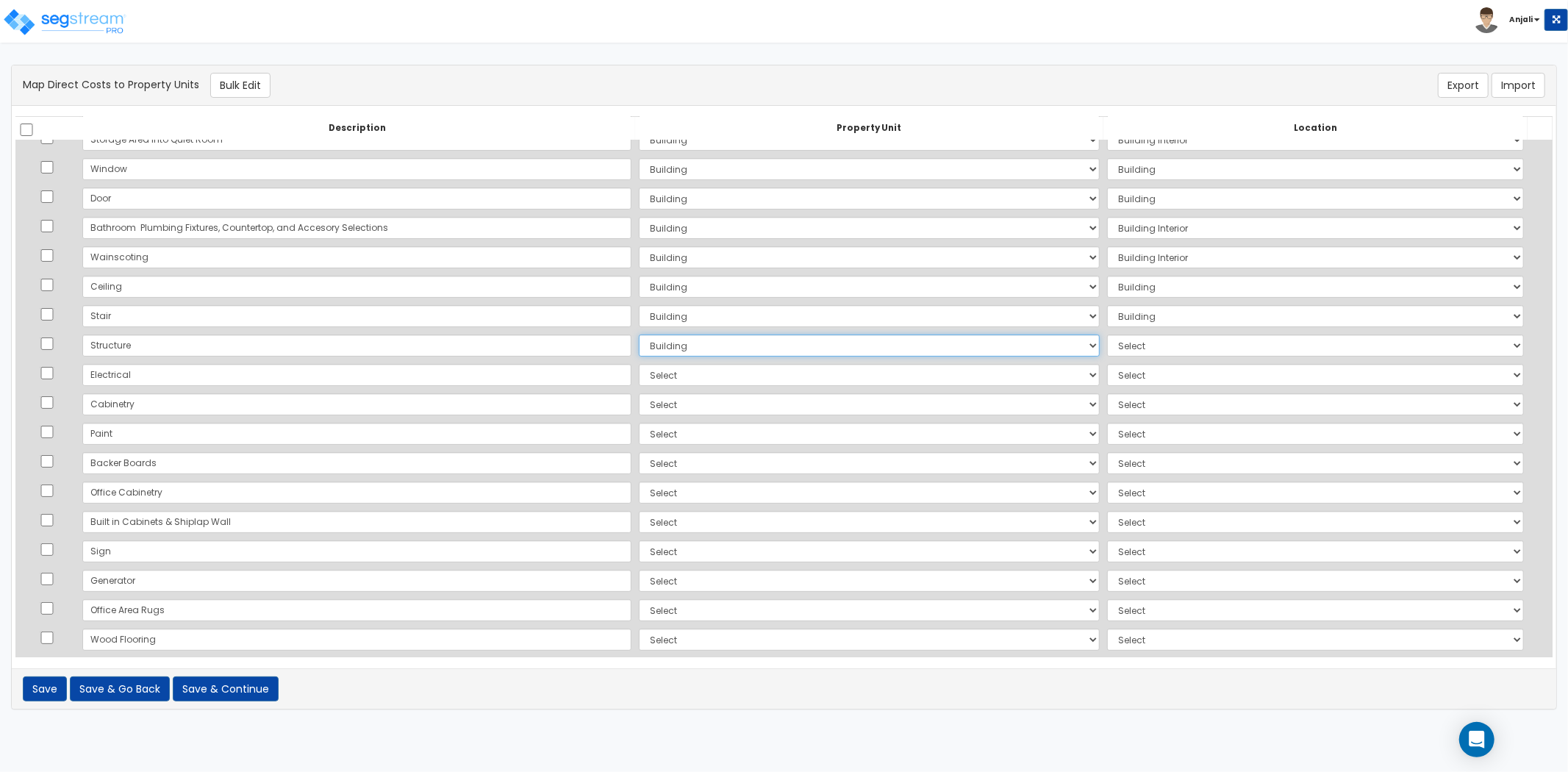
click at [639, 334] on select "Select Add Additional Property Unit Building Site" at bounding box center [869, 345] width 461 height 22
click at [1111, 343] on select "Select Add Additional Location Building Building Interior Site Exterior" at bounding box center [1316, 345] width 417 height 22
select select "6"
click at [1107, 334] on select "Select Add Additional Location Building Building Interior Site Exterior" at bounding box center [1316, 345] width 417 height 22
click at [639, 382] on select "Select Add Additional Property Unit Building Site" at bounding box center [869, 375] width 461 height 22
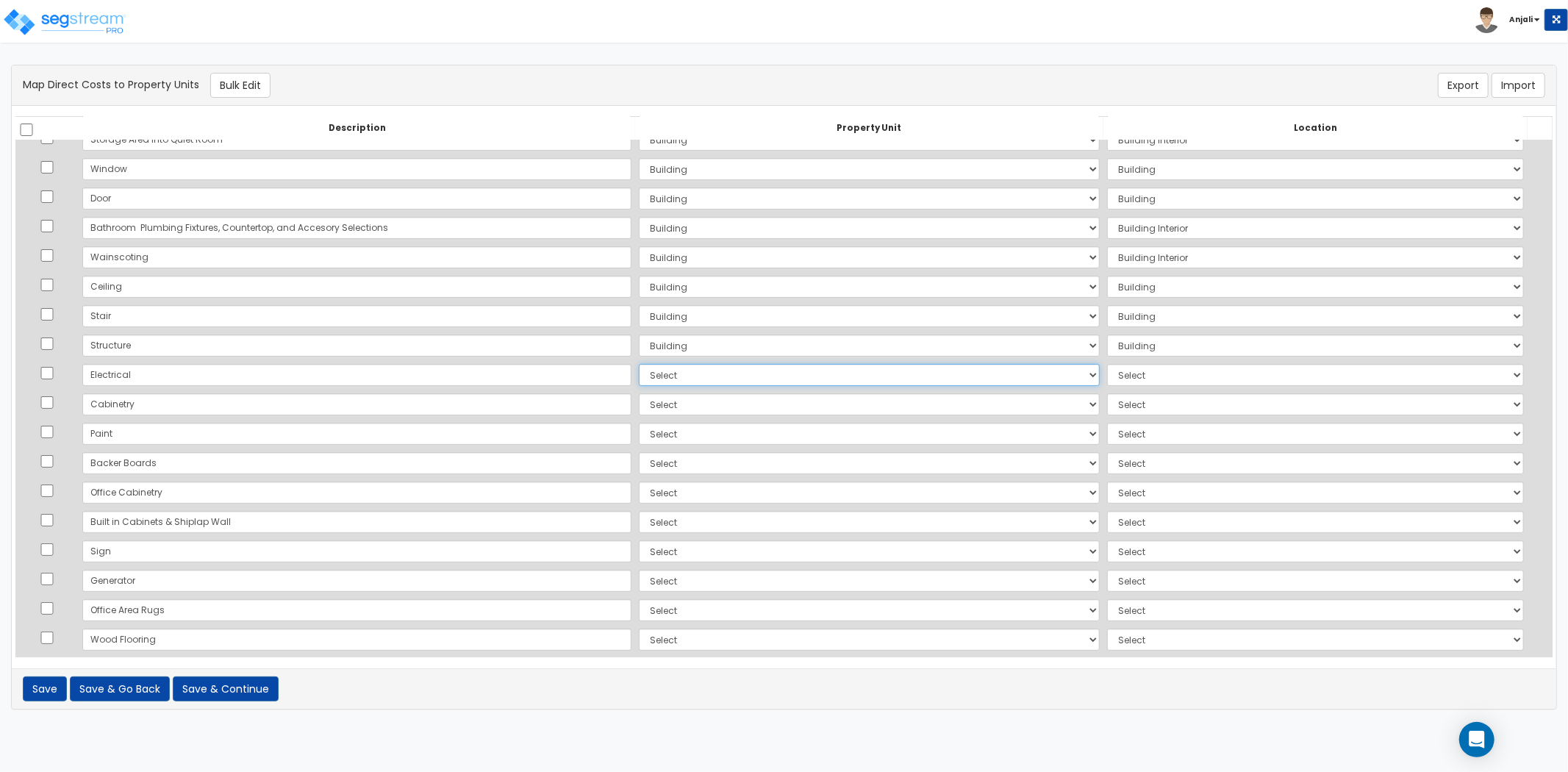
select select "NEW-Building"
click at [639, 364] on select "Select Add Additional Property Unit Building Site" at bounding box center [869, 375] width 461 height 22
click at [1118, 368] on select "Select Add Additional Location Building Building Interior Site Exterior" at bounding box center [1316, 375] width 417 height 22
select select "461"
click at [1107, 364] on select "Select Add Additional Location Building Building Interior Site Exterior" at bounding box center [1316, 375] width 417 height 22
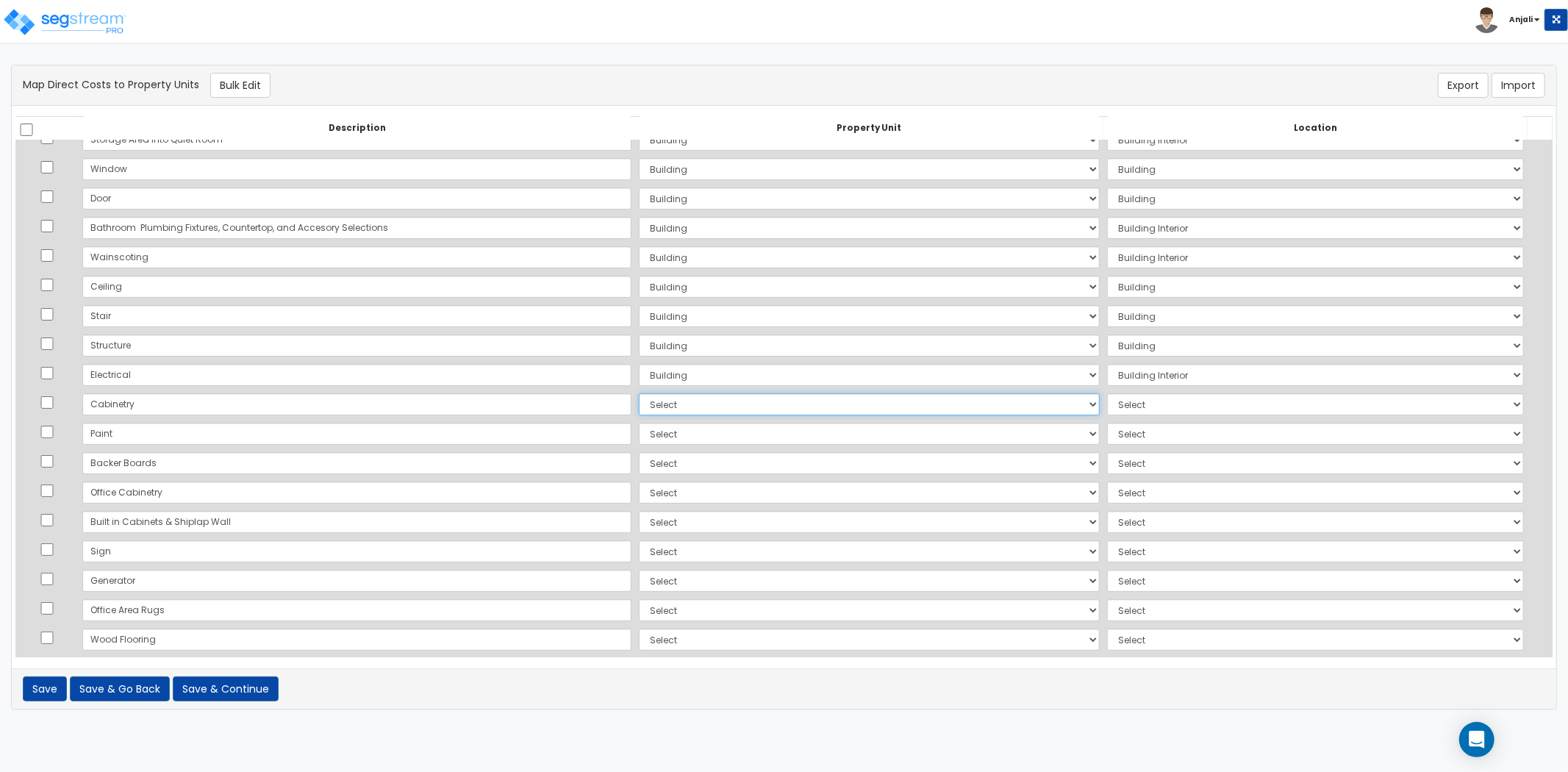
click at [639, 405] on select "Select Add Additional Property Unit Building Site" at bounding box center [869, 404] width 461 height 22
select select "NEW-Building"
click at [639, 393] on select "Select Add Additional Property Unit Building Site" at bounding box center [869, 404] width 461 height 22
click at [1107, 414] on select "Select Add Additional Location Building Building Interior Site Exterior" at bounding box center [1316, 404] width 417 height 22
select select "461"
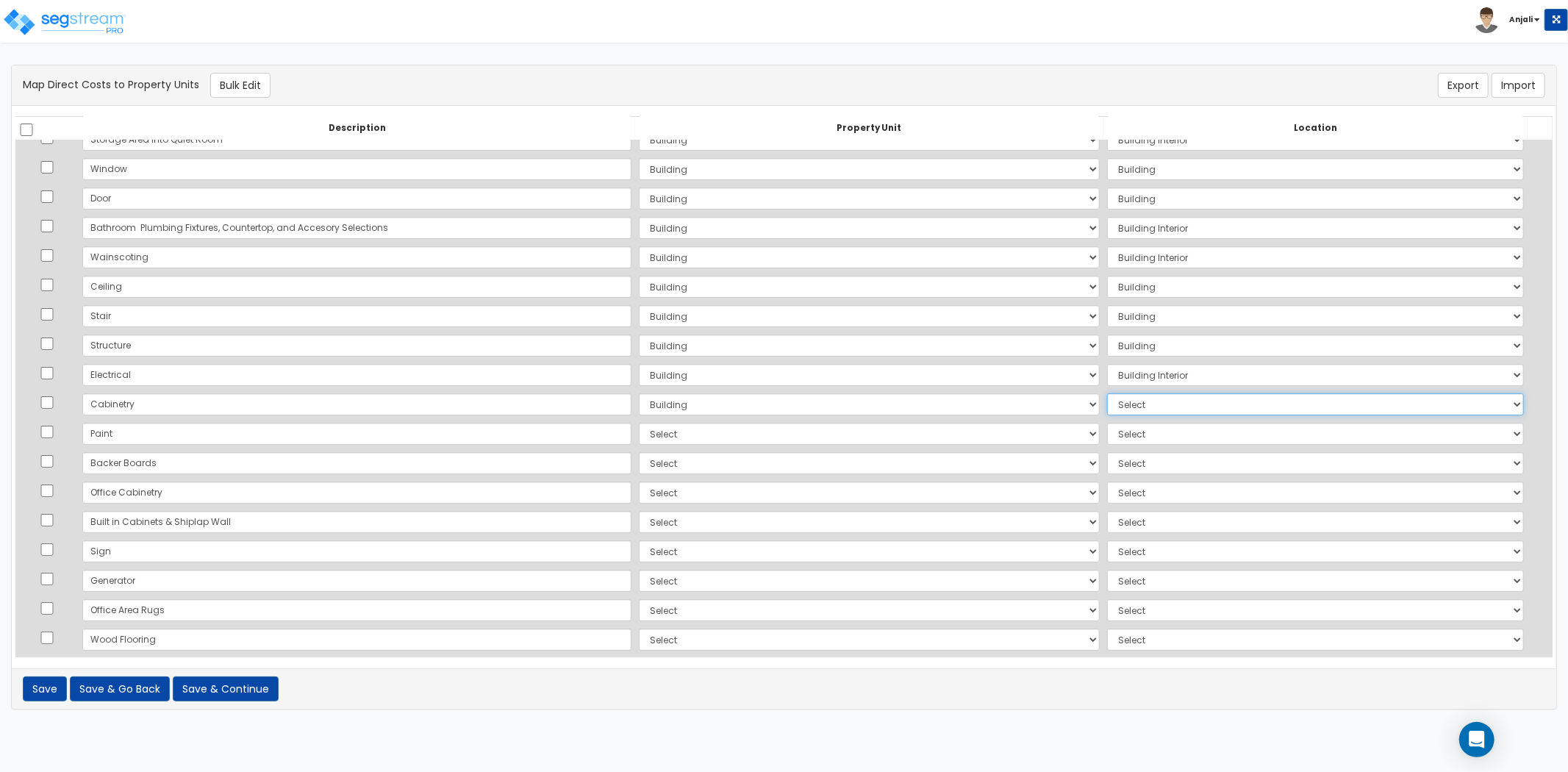
click at [1107, 393] on select "Select Add Additional Location Building Building Interior Site Exterior" at bounding box center [1316, 404] width 417 height 22
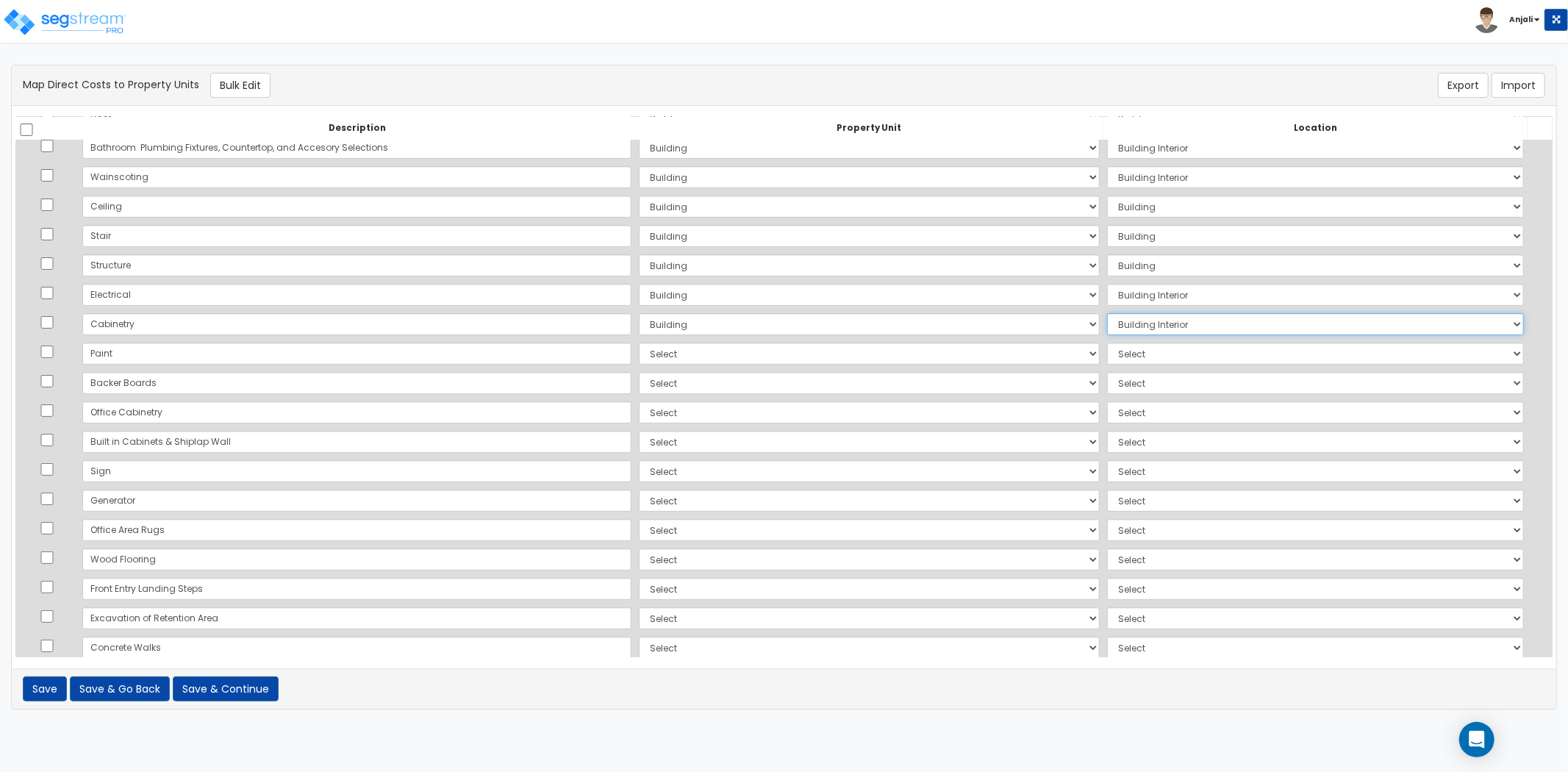
scroll to position [245, 0]
click at [639, 348] on select "Select Add Additional Property Unit Building Site" at bounding box center [869, 352] width 461 height 22
select select "NEW-Building"
click at [639, 341] on select "Select Add Additional Property Unit Building Site" at bounding box center [869, 352] width 461 height 22
click at [1107, 344] on select "Select Add Additional Location Building Building Interior Site Exterior" at bounding box center [1316, 352] width 417 height 22
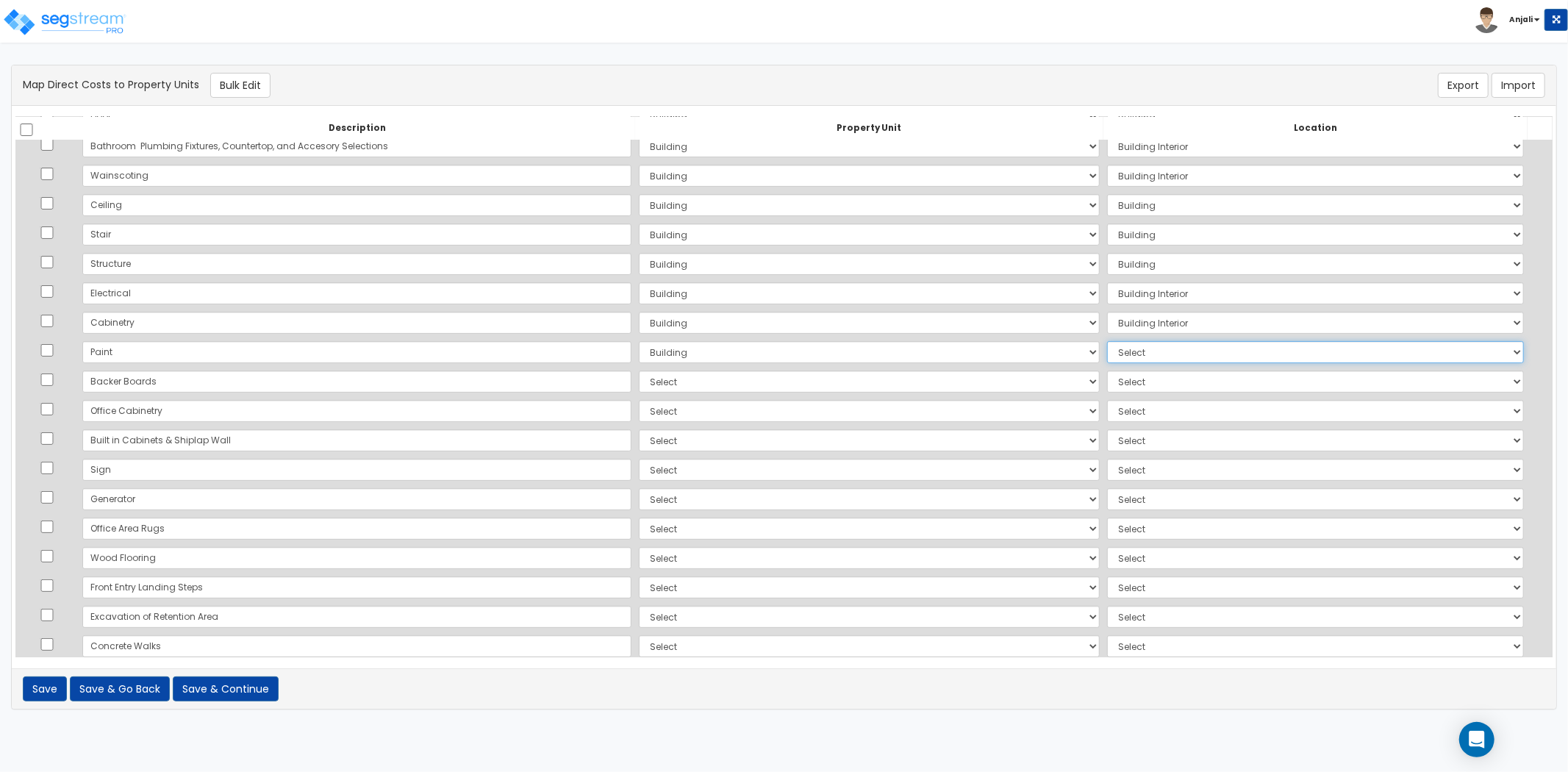
select select "6"
click at [1107, 341] on select "Select Add Additional Location Building Building Interior Site Exterior" at bounding box center [1316, 352] width 417 height 22
click at [655, 378] on select "Select Add Additional Property Unit Building Site" at bounding box center [869, 381] width 461 height 22
select select "NEW-Building"
click at [639, 370] on select "Select Add Additional Property Unit Building Site" at bounding box center [869, 381] width 461 height 22
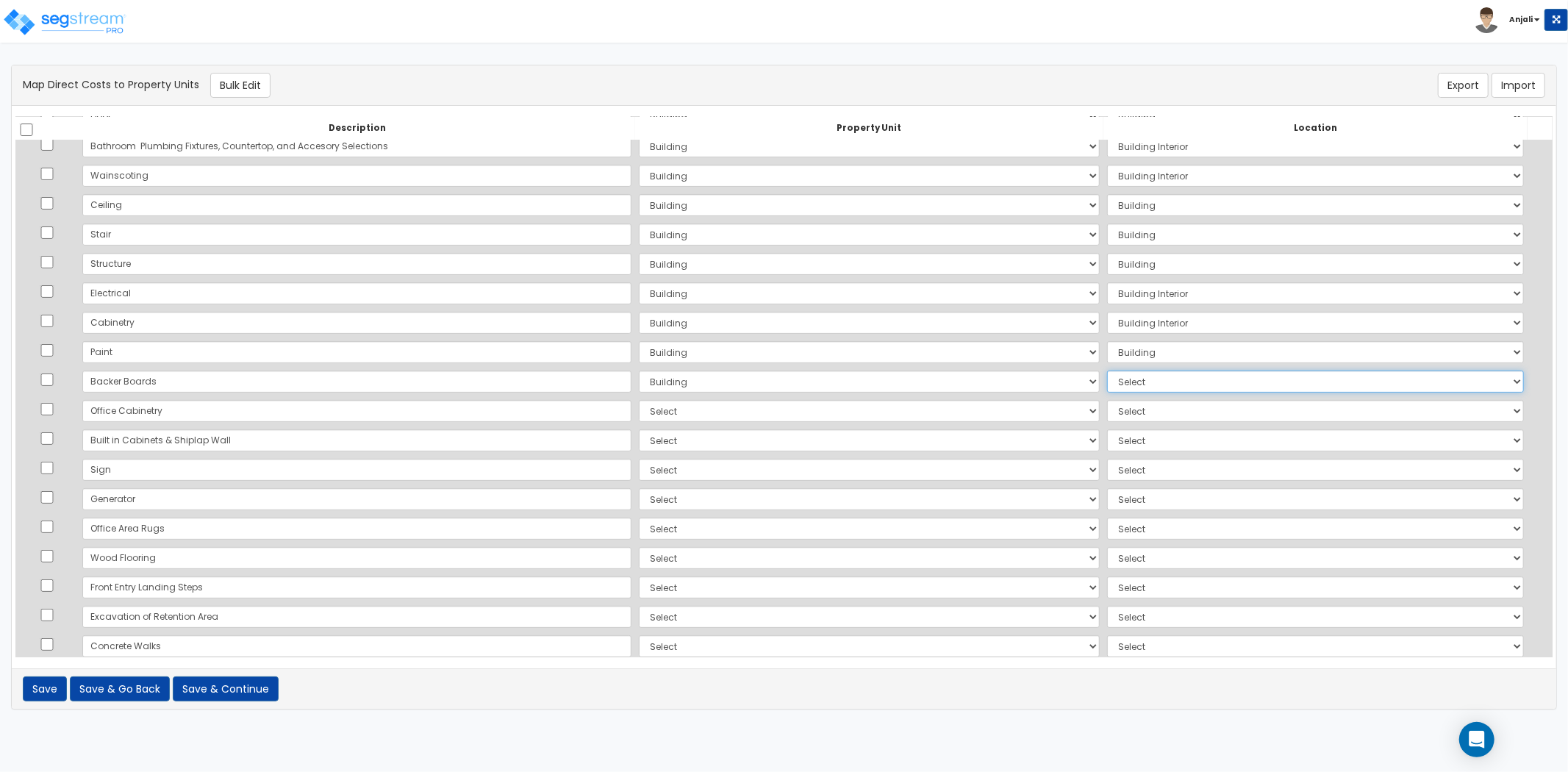
click at [1107, 383] on select "Select Add Additional Location Building Building Interior Site Exterior" at bounding box center [1316, 381] width 417 height 22
select select "461"
click at [1107, 370] on select "Select Add Additional Location Building Building Interior Site Exterior" at bounding box center [1316, 381] width 417 height 22
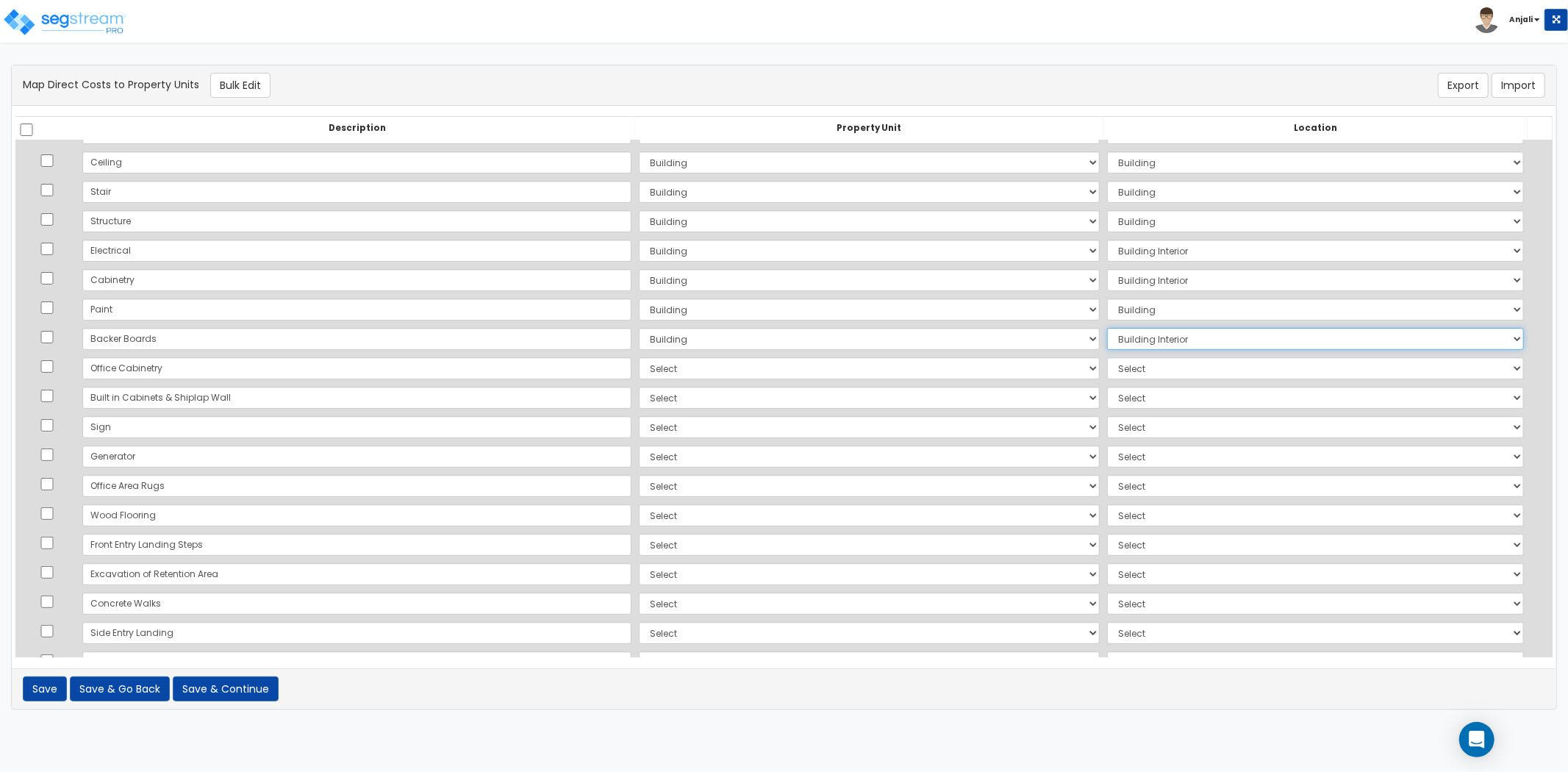
scroll to position [326, 0]
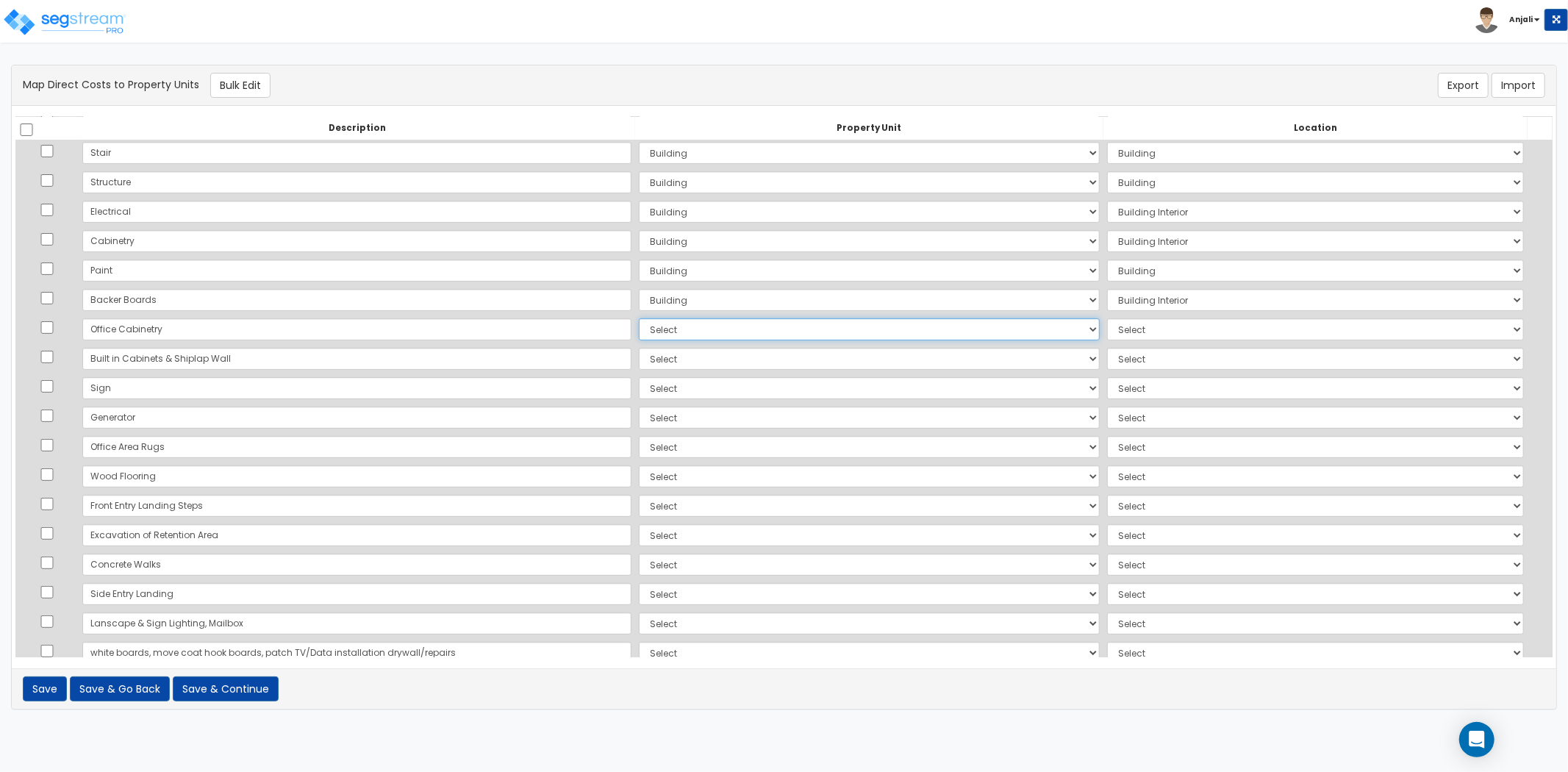
click at [639, 325] on select "Select Add Additional Property Unit Building Site" at bounding box center [869, 329] width 461 height 22
select select "NEW-Building"
click at [639, 318] on select "Select Add Additional Property Unit Building Site" at bounding box center [869, 329] width 461 height 22
click at [1107, 325] on select "Select Add Additional Location Building Building Interior Site Exterior" at bounding box center [1316, 329] width 417 height 22
select select "461"
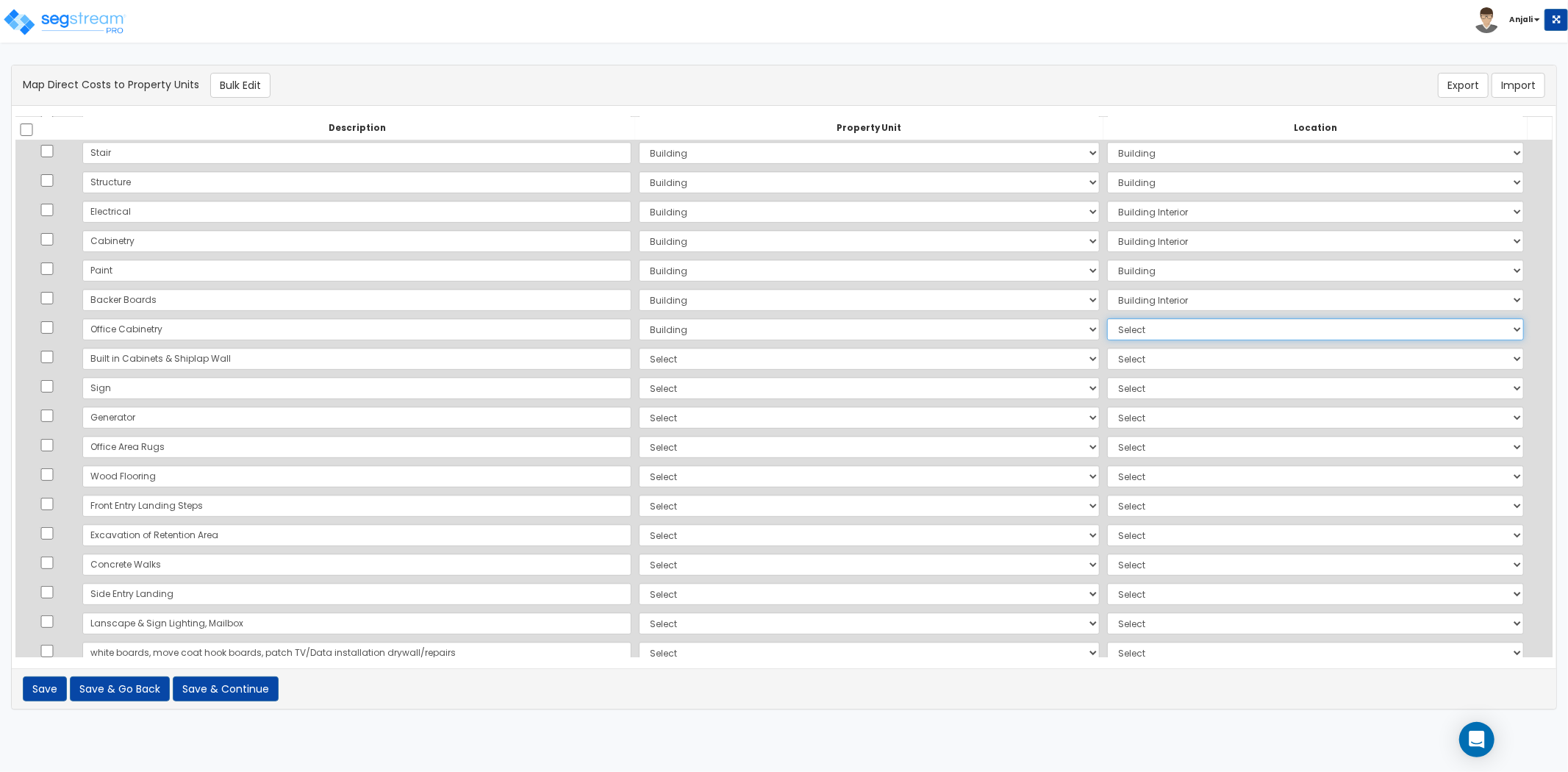
click at [1107, 318] on select "Select Add Additional Location Building Building Interior Site Exterior" at bounding box center [1316, 329] width 417 height 22
click at [639, 358] on select "Select Add Additional Property Unit Building Site" at bounding box center [869, 359] width 461 height 22
select select "NEW-Building"
click at [639, 348] on select "Select Add Additional Property Unit Building Site" at bounding box center [869, 359] width 461 height 22
click at [1107, 362] on select "Select Add Additional Location Building Building Interior Site Exterior" at bounding box center [1316, 359] width 417 height 22
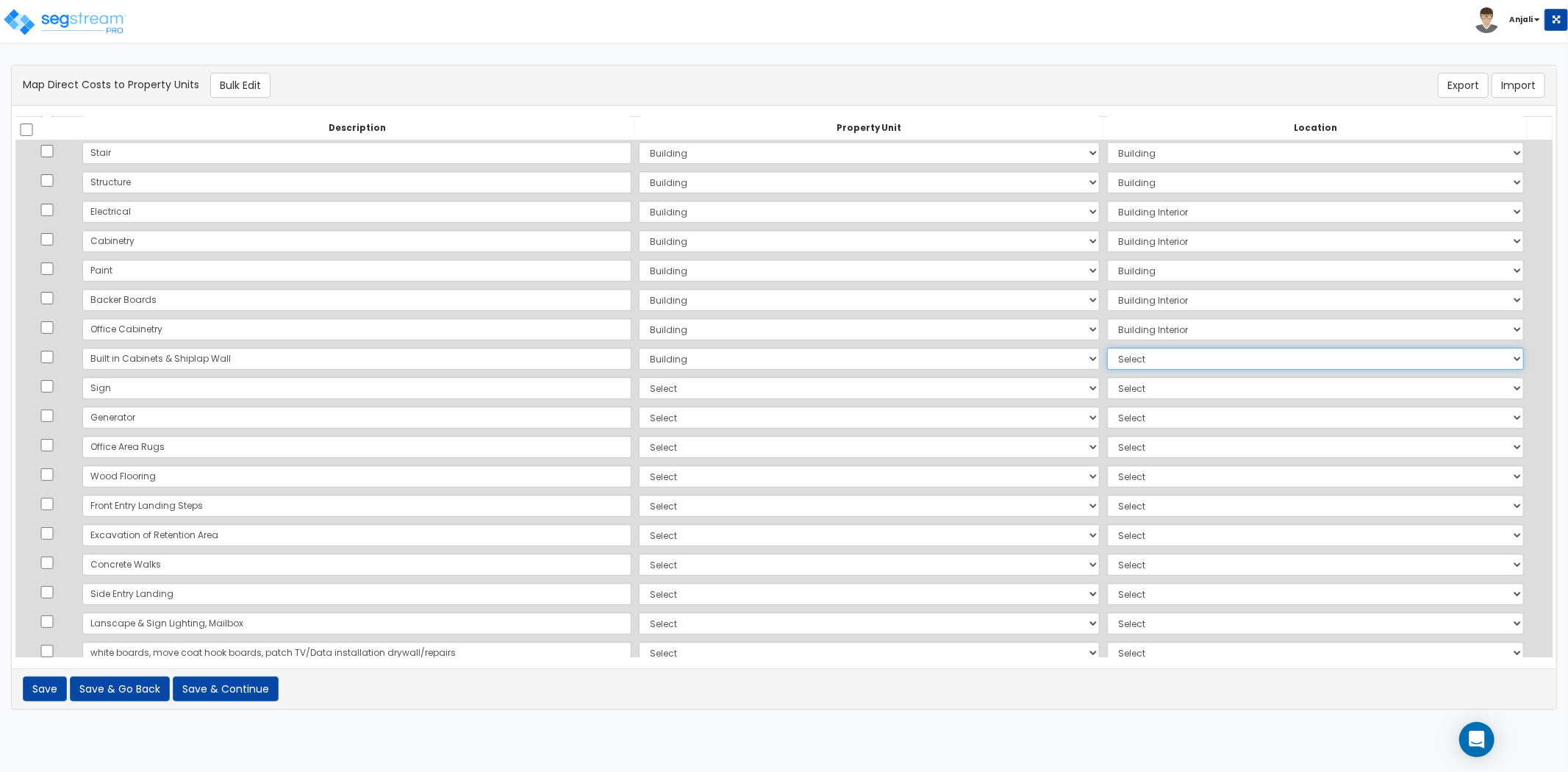
select select "461"
click at [1107, 348] on select "Select Add Additional Location Building Building Interior Site Exterior" at bounding box center [1316, 359] width 417 height 22
click at [639, 379] on select "Select Add Additional Property Unit Building Site" at bounding box center [869, 388] width 461 height 22
select select "NEW-Building"
click at [639, 377] on select "Select Add Additional Property Unit Building Site" at bounding box center [869, 388] width 461 height 22
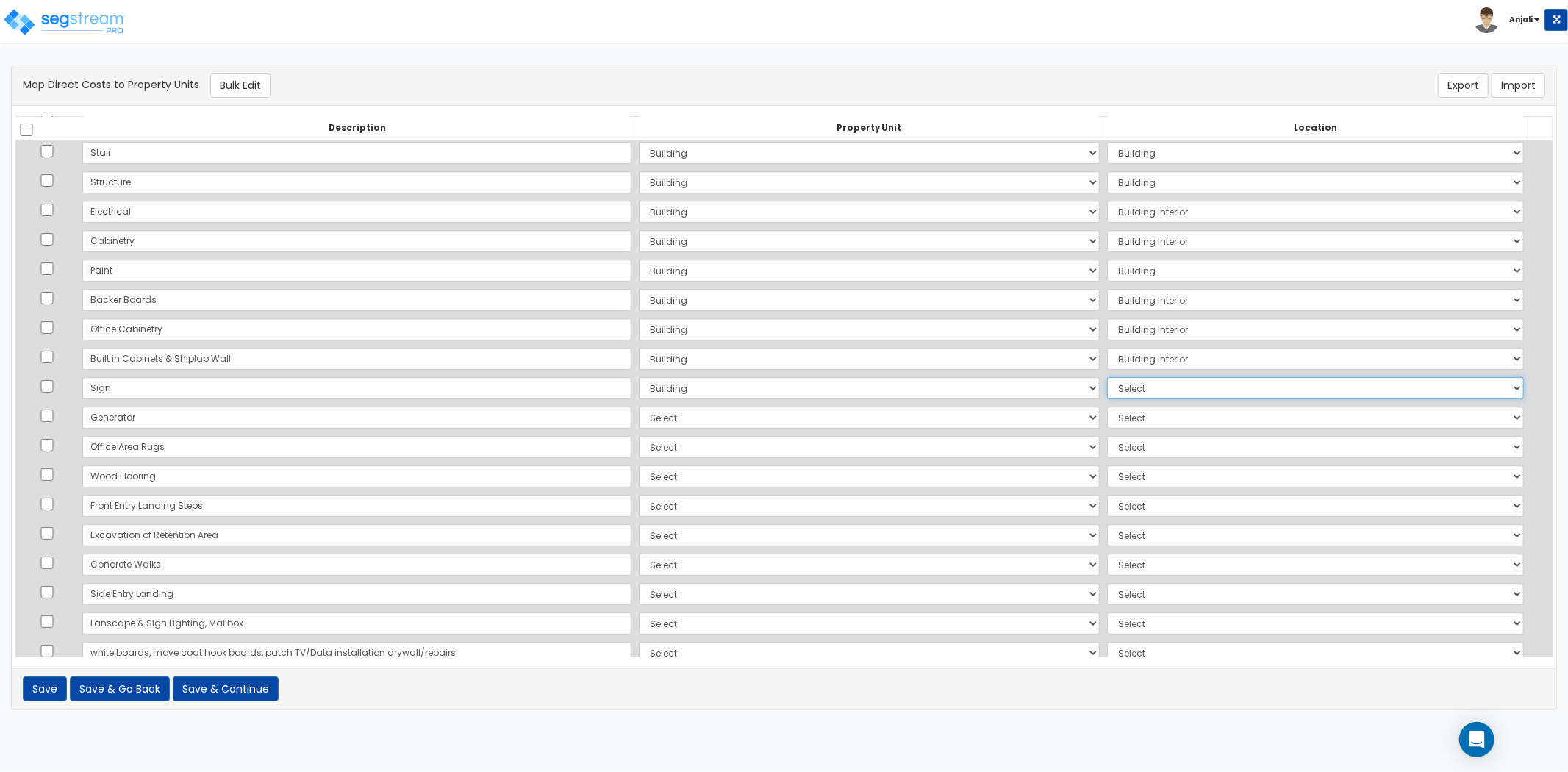
drag, startPoint x: 1082, startPoint y: 389, endPoint x: 1082, endPoint y: 397, distance: 8.0
click at [1107, 389] on select "Select Add Additional Location Building Building Interior Site Exterior" at bounding box center [1316, 388] width 417 height 22
select select "461"
click at [1107, 377] on select "Select Add Additional Location Building Building Interior Site Exterior" at bounding box center [1316, 388] width 417 height 22
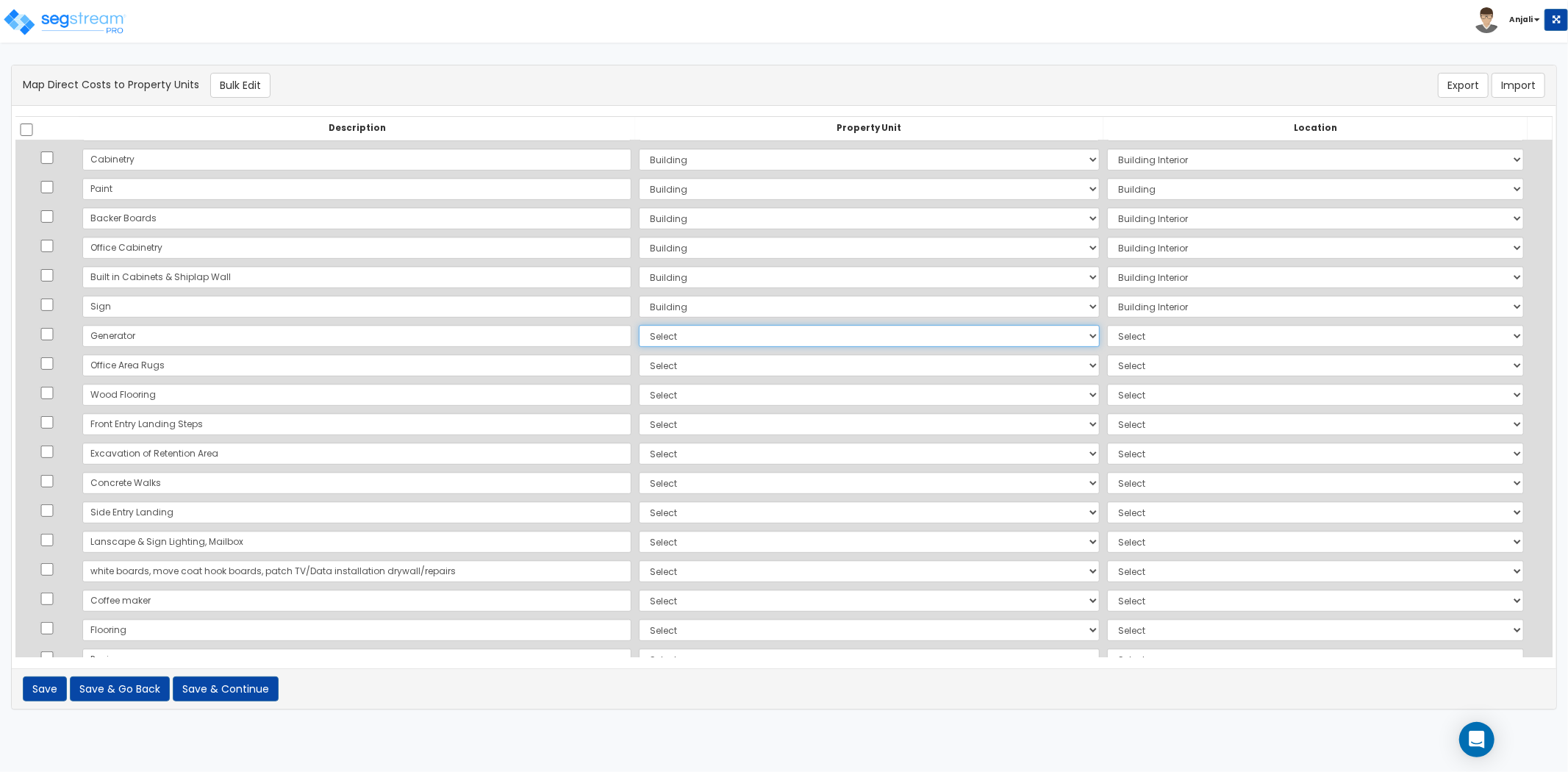
click at [639, 338] on select "Select Add Additional Property Unit Building Site" at bounding box center [869, 336] width 461 height 22
select select "NEW-Building"
click at [639, 325] on select "Select Add Additional Property Unit Building Site" at bounding box center [869, 336] width 461 height 22
click at [1149, 340] on select "Select Add Additional Location Building Building Interior Site Exterior" at bounding box center [1316, 336] width 417 height 22
click at [1107, 325] on select "Select Add Additional Location Building Building Interior Site Exterior" at bounding box center [1316, 336] width 417 height 22
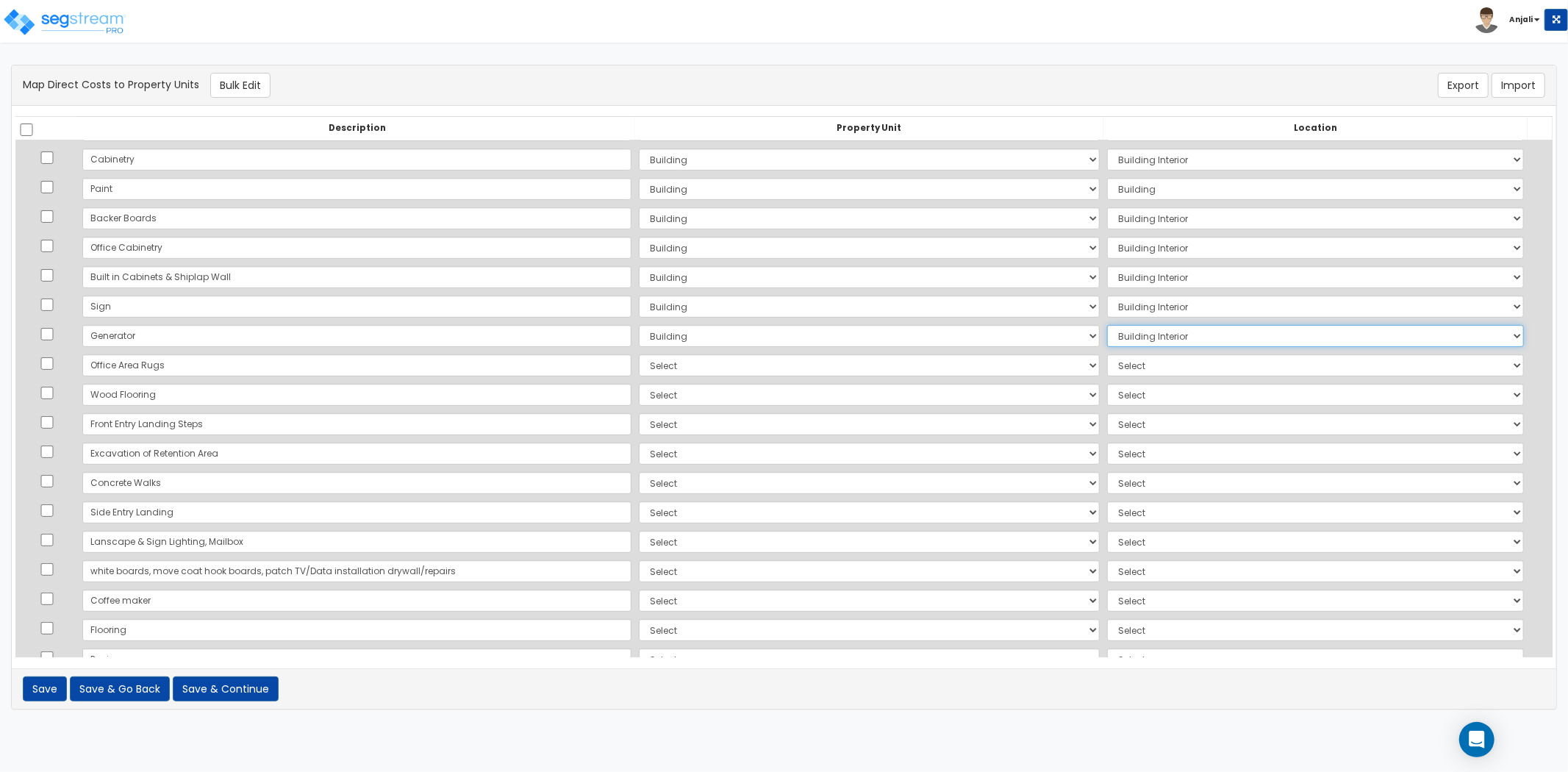
click at [1107, 331] on select "Select Add Additional Location Building Building Interior Site Exterior" at bounding box center [1316, 336] width 417 height 22
select select "6"
click at [1107, 325] on select "Select Add Additional Location Building Building Interior Site Exterior" at bounding box center [1316, 336] width 417 height 22
click at [639, 369] on select "Select Add Additional Property Unit Building Site" at bounding box center [869, 365] width 461 height 22
select select "NEW-Building"
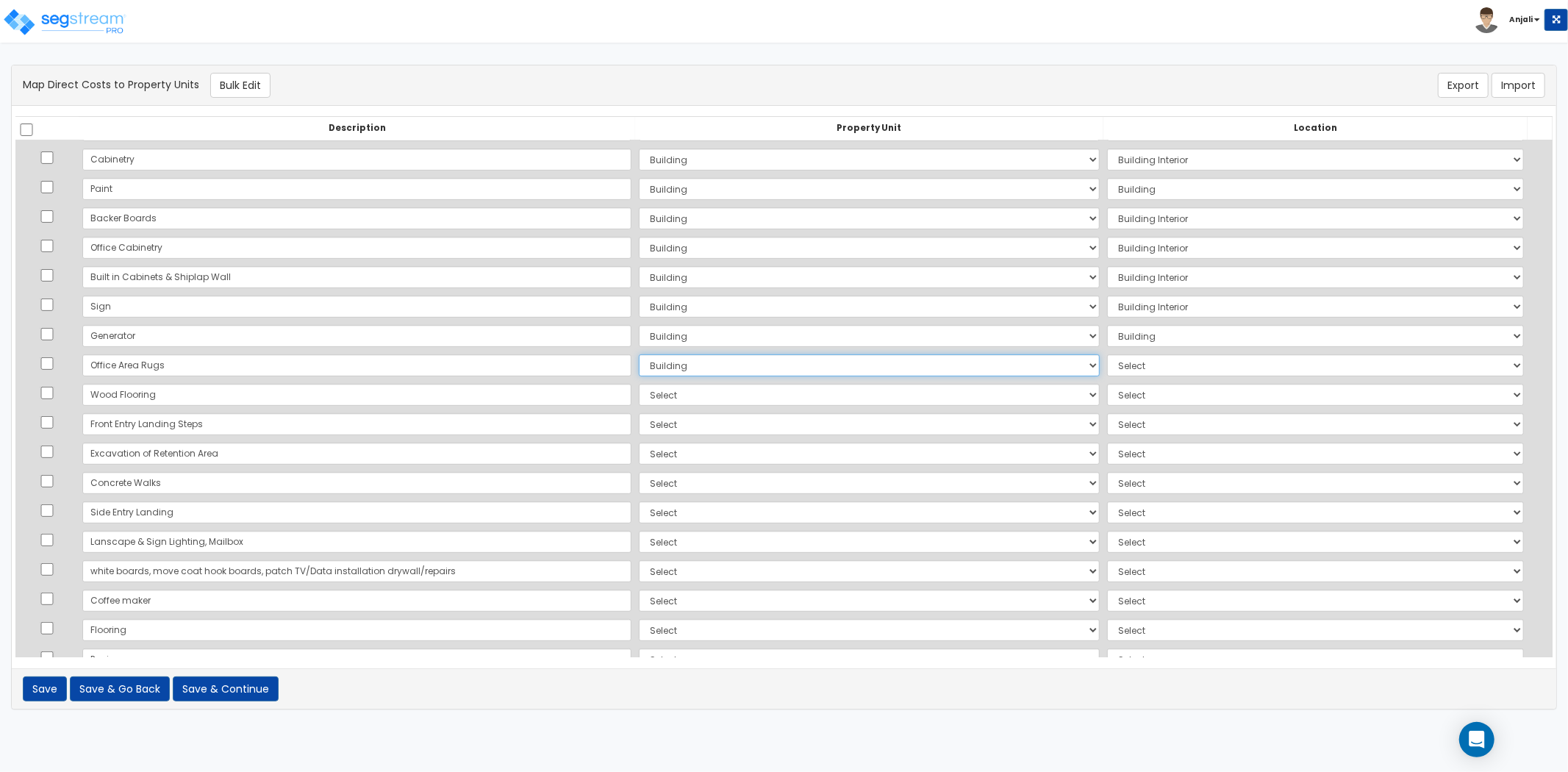
click at [639, 354] on select "Select Add Additional Property Unit Building Site" at bounding box center [869, 365] width 461 height 22
click at [1107, 359] on select "Select Add Additional Location Building Building Interior Site Exterior" at bounding box center [1316, 365] width 417 height 22
select select "6"
click at [1107, 354] on select "Select Add Additional Location Building Building Interior Site Exterior" at bounding box center [1316, 365] width 417 height 22
click at [639, 413] on select "Select Add Additional Property Unit Building Site" at bounding box center [869, 424] width 461 height 22
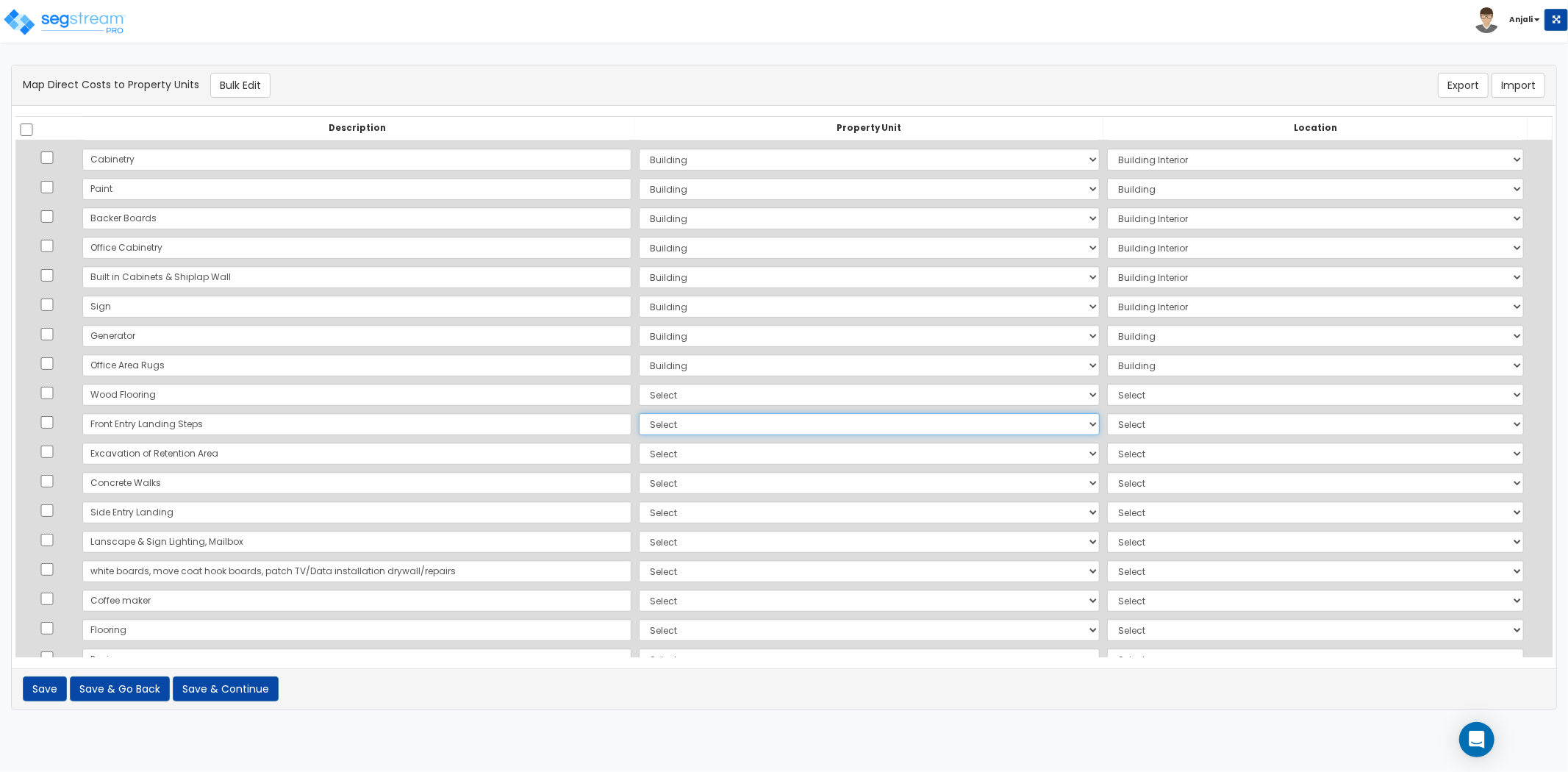
select select "NEW-Building"
click at [639, 413] on select "Select Add Additional Property Unit Building Site" at bounding box center [869, 424] width 461 height 22
select select
click at [714, 397] on select "Select Add Additional Property Unit Building Site" at bounding box center [869, 395] width 461 height 22
select select "NEW-Building"
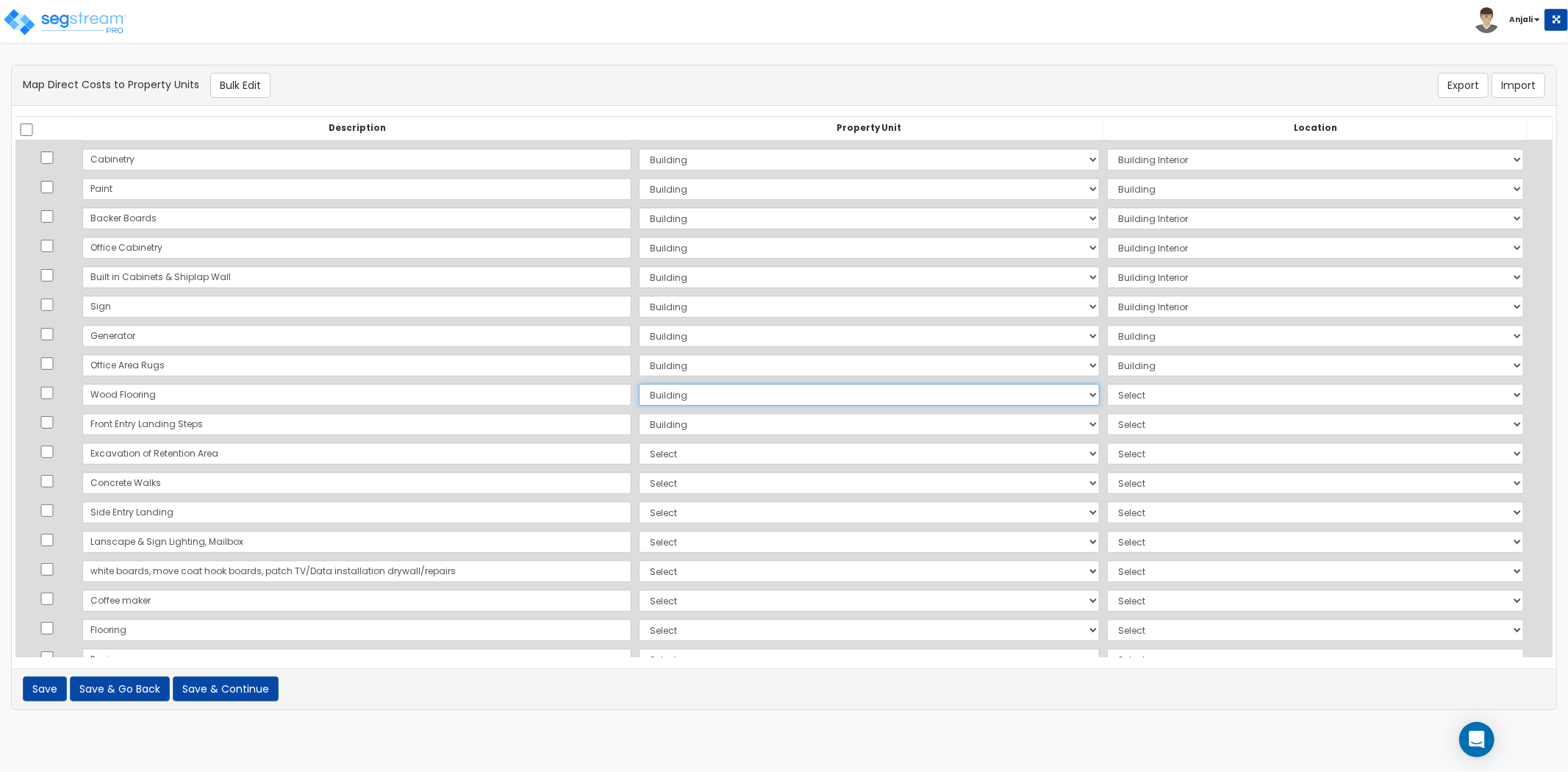
click at [639, 384] on select "Select Add Additional Property Unit Building Site" at bounding box center [869, 395] width 461 height 22
click at [1107, 393] on select "Select Add Additional Location Building Building Interior Site Exterior" at bounding box center [1316, 395] width 417 height 22
select select "461"
click at [1107, 384] on select "Select Add Additional Location Building Building Interior Site Exterior" at bounding box center [1316, 395] width 417 height 22
click at [860, 425] on select "Select Add Additional Property Unit Building Site" at bounding box center [869, 424] width 461 height 22
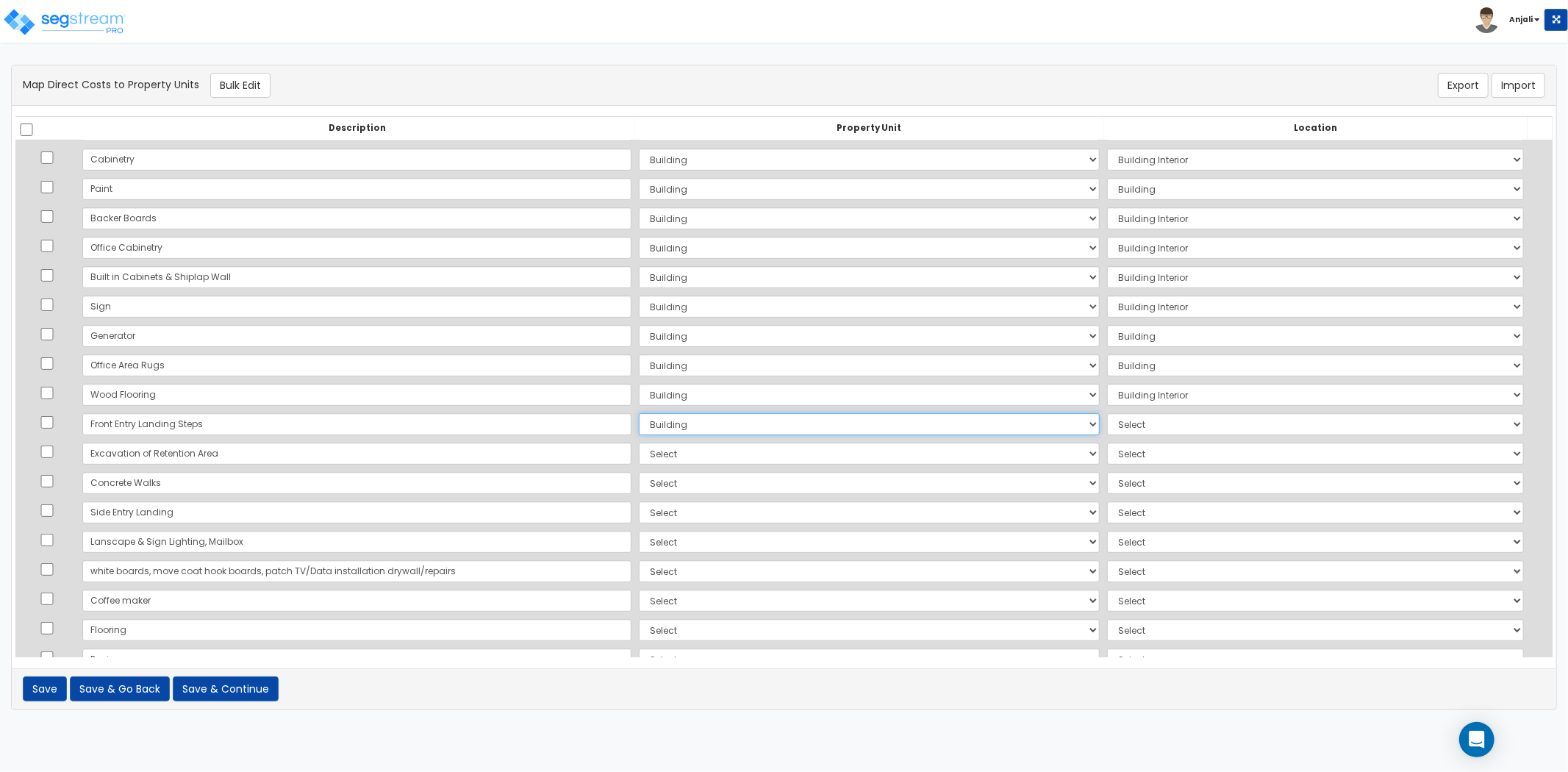
select select "NEW-Site"
click at [639, 413] on select "Select Add Additional Property Unit Building Site" at bounding box center [869, 424] width 461 height 22
click at [1107, 428] on select "Select Add Additional Location Building Building Interior Site Exterior" at bounding box center [1316, 424] width 417 height 22
select select "462"
click at [1107, 413] on select "Select Add Additional Location Building Building Interior Site Exterior" at bounding box center [1316, 424] width 417 height 22
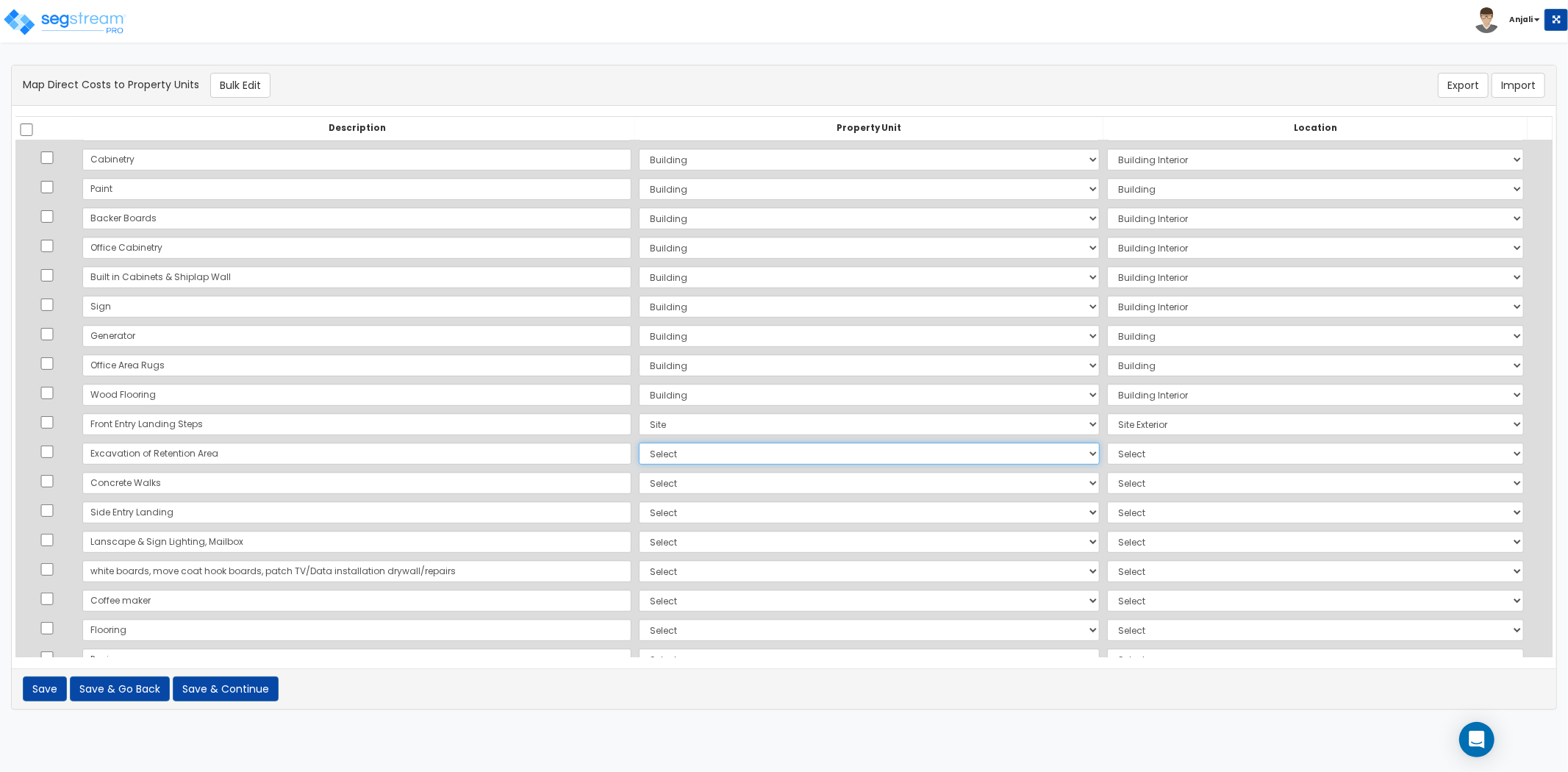
click at [639, 447] on select "Select Add Additional Property Unit Building Site" at bounding box center [869, 453] width 461 height 22
select select "NEW-Site"
click at [639, 442] on select "Select Add Additional Property Unit Building Site" at bounding box center [869, 453] width 461 height 22
click at [1107, 454] on select "Select Add Additional Location Building Building Interior Site Exterior" at bounding box center [1316, 453] width 417 height 22
select select "462"
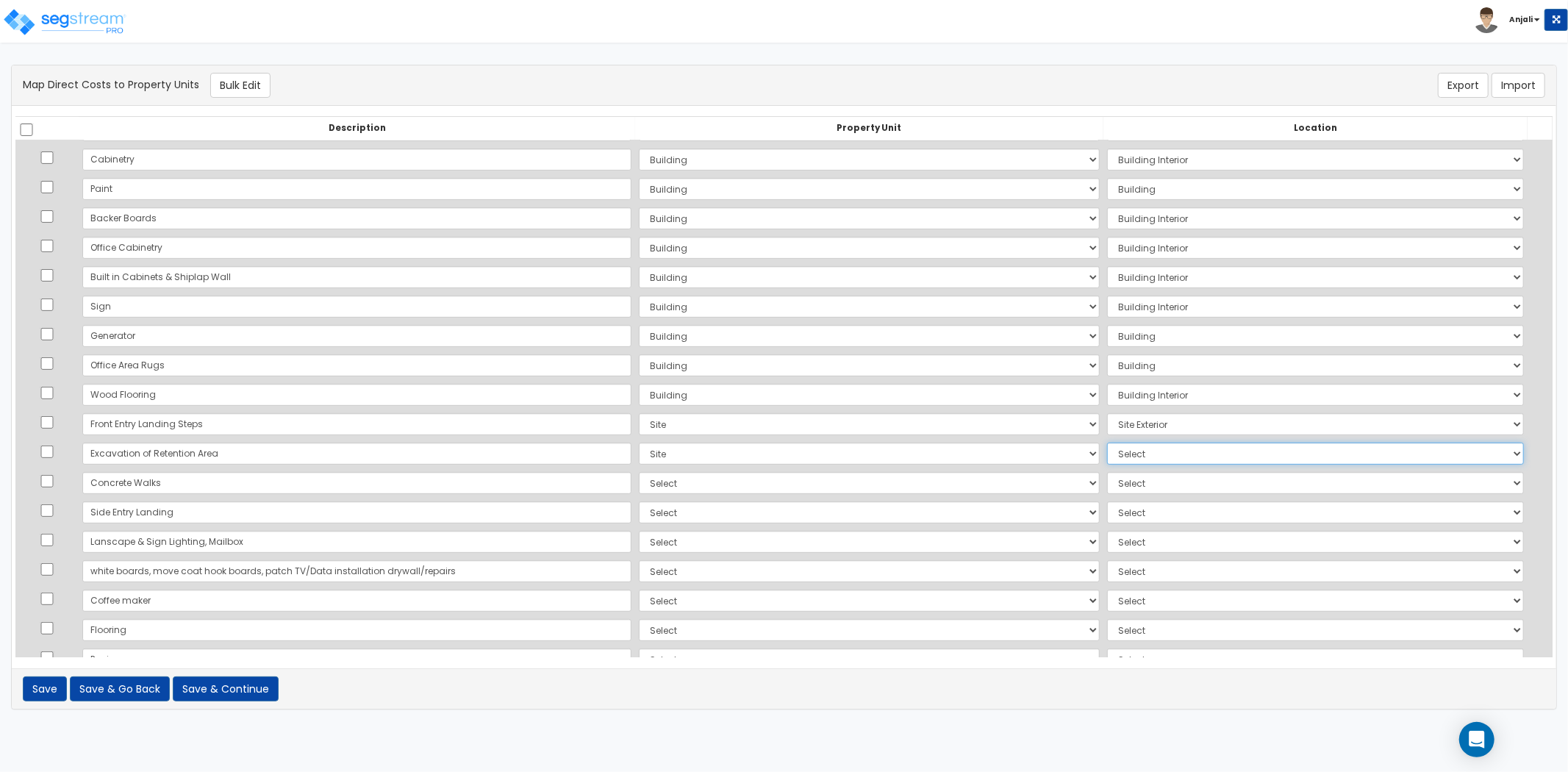
click at [1107, 442] on select "Select Add Additional Location Building Building Interior Site Exterior" at bounding box center [1316, 453] width 417 height 22
click at [731, 493] on td "Select Add Additional Property Unit Building Site" at bounding box center [869, 482] width 468 height 29
click at [639, 489] on select "Select Add Additional Property Unit Building Site" at bounding box center [869, 482] width 461 height 22
select select "NEW-Site"
click at [639, 471] on select "Select Add Additional Property Unit Building Site" at bounding box center [869, 482] width 461 height 22
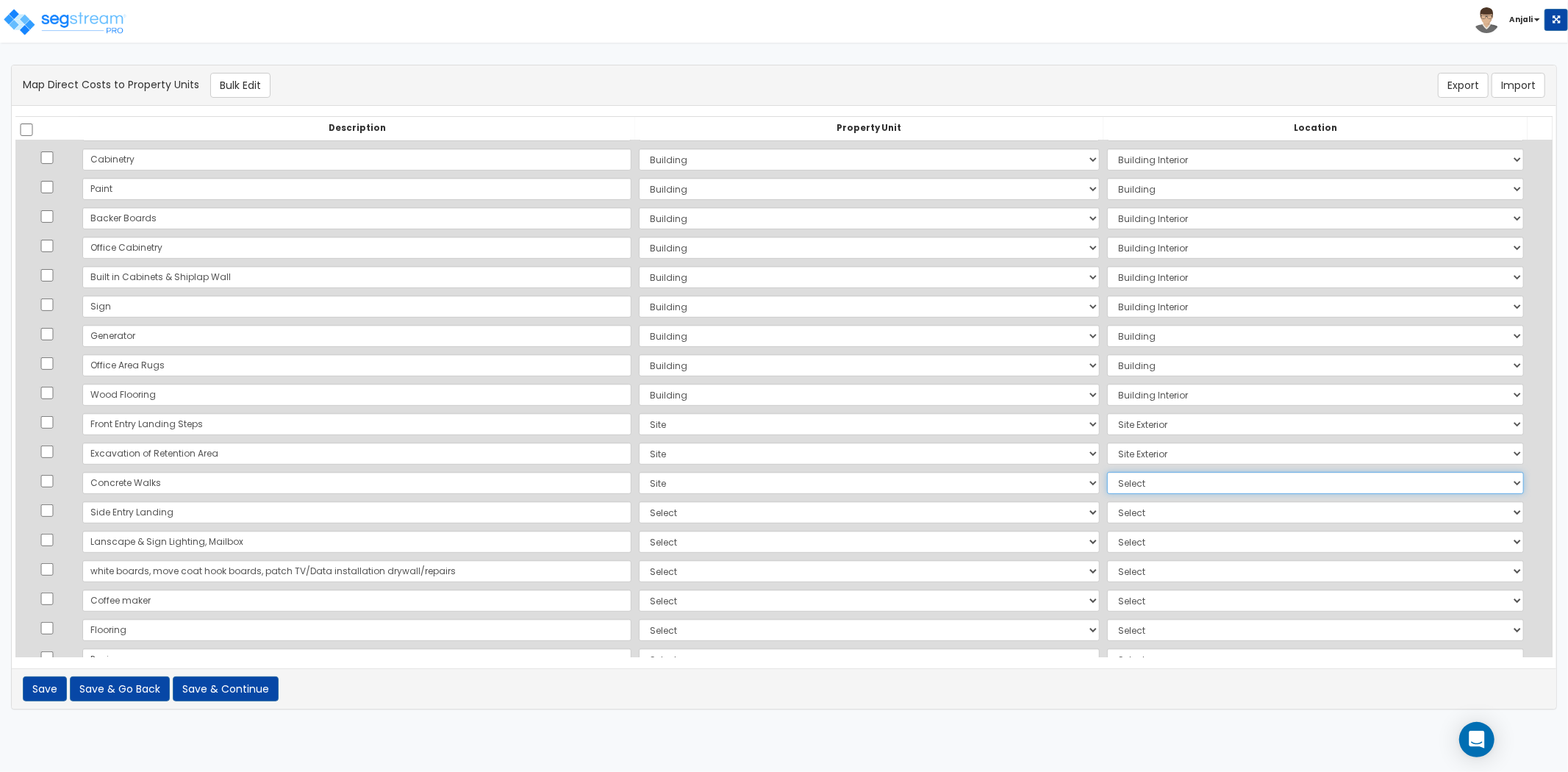
click at [1107, 474] on select "Select Add Additional Location Building Building Interior Site Exterior" at bounding box center [1316, 482] width 417 height 22
select select "462"
click at [1107, 471] on select "Select Add Additional Location Building Building Interior Site Exterior" at bounding box center [1316, 482] width 417 height 22
click at [658, 515] on select "Select Add Additional Property Unit Building Site" at bounding box center [869, 513] width 461 height 22
select select "NEW-Site"
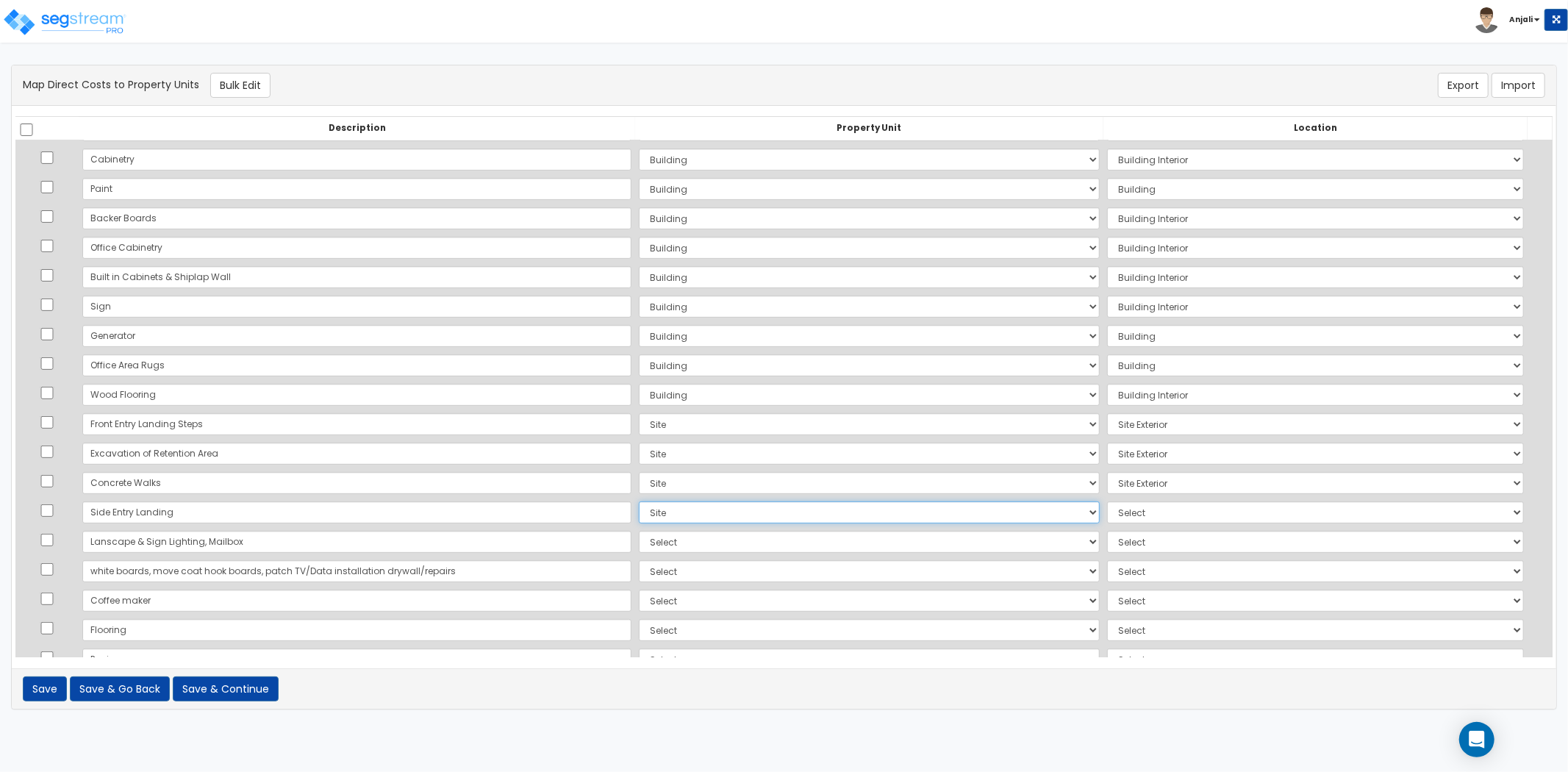
click at [639, 502] on select "Select Add Additional Property Unit Building Site" at bounding box center [869, 513] width 461 height 22
click at [1104, 498] on td "Select Add Additional Location Building Building Interior Site Exterior" at bounding box center [1316, 513] width 424 height 29
click at [1107, 517] on select "Select Add Additional Location Building Building Interior Site Exterior" at bounding box center [1316, 513] width 417 height 22
select select "462"
click at [1107, 502] on select "Select Add Additional Location Building Building Interior Site Exterior" at bounding box center [1316, 513] width 417 height 22
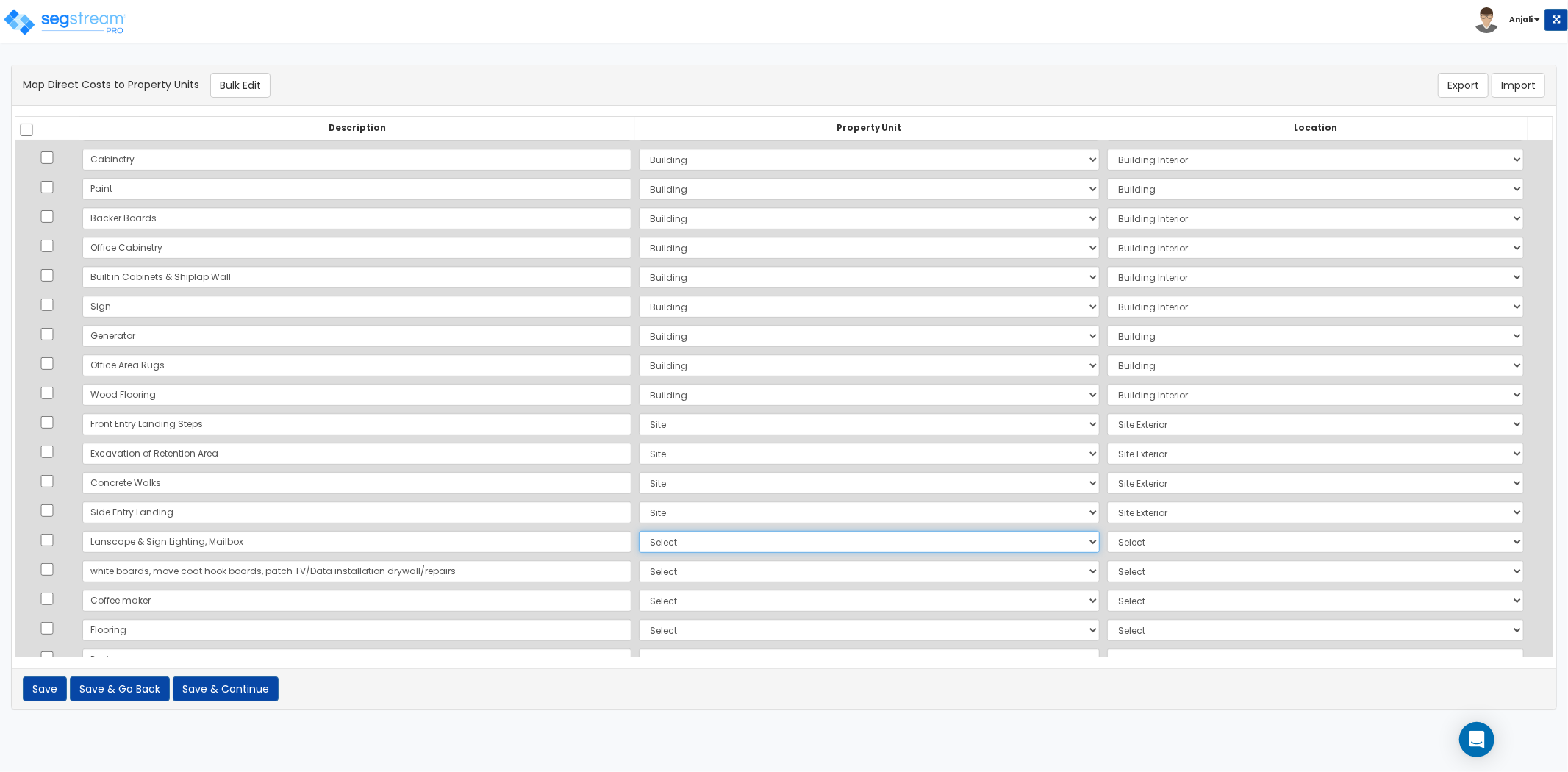
click at [639, 540] on select "Select Add Additional Property Unit Building Site" at bounding box center [869, 542] width 461 height 22
select select "NEW-Site"
click at [639, 531] on select "Select Add Additional Property Unit Building Site" at bounding box center [869, 542] width 461 height 22
click at [1107, 538] on select "Select Add Additional Location Building Building Interior Site Exterior" at bounding box center [1316, 542] width 417 height 22
select select "462"
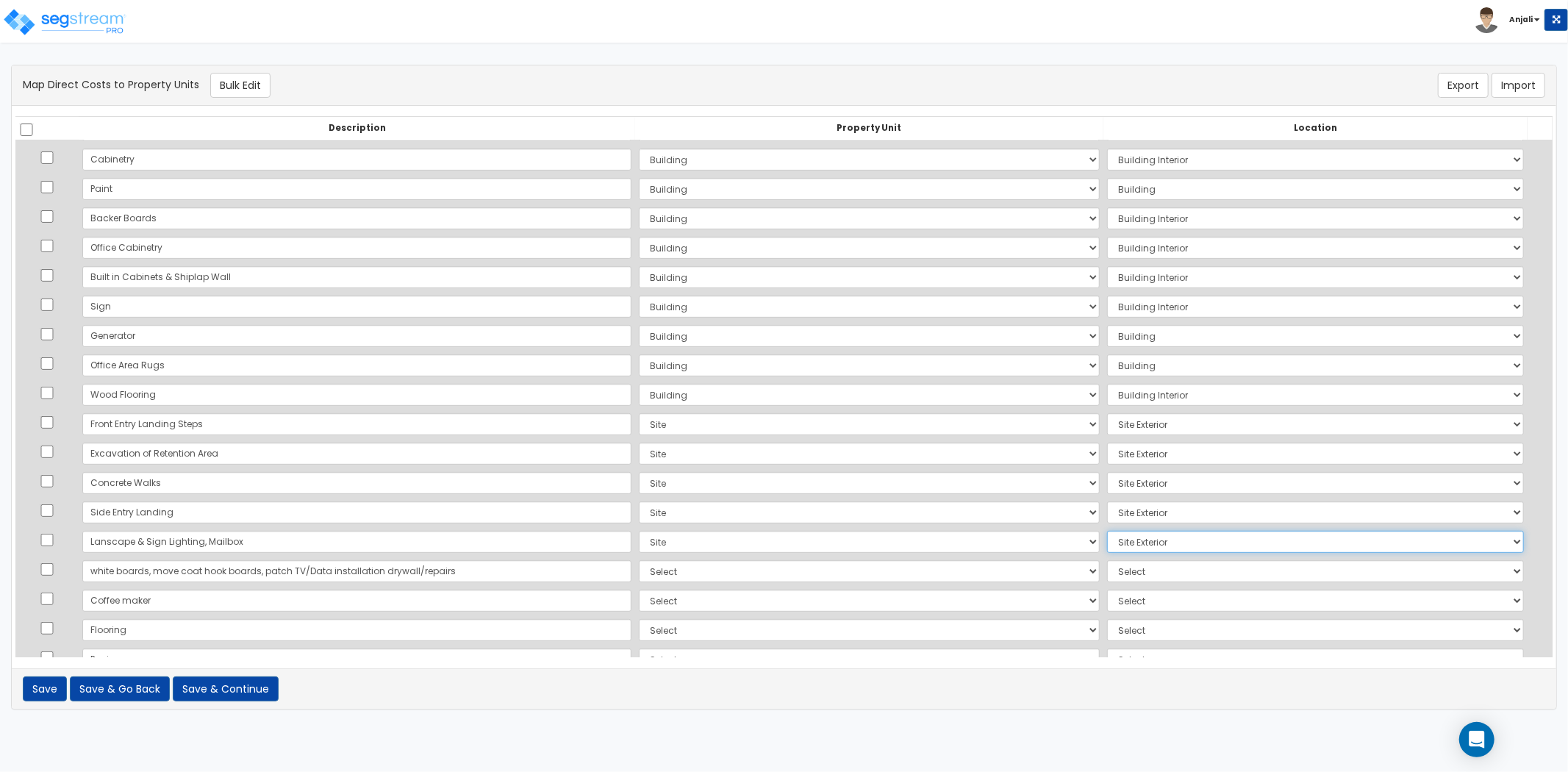
click at [1107, 531] on select "Select Add Additional Location Building Building Interior Site Exterior" at bounding box center [1316, 542] width 417 height 22
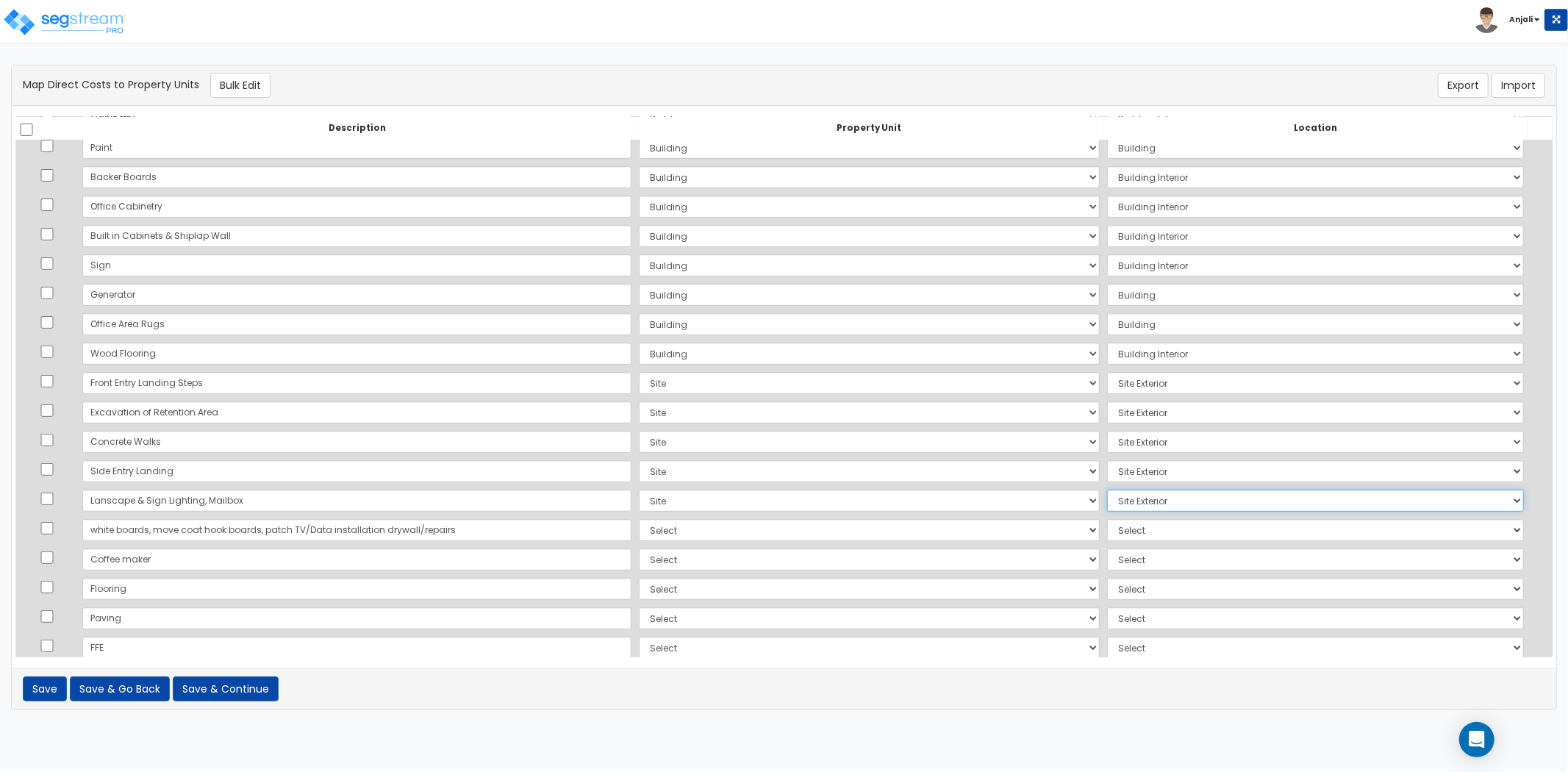
scroll to position [490, 0]
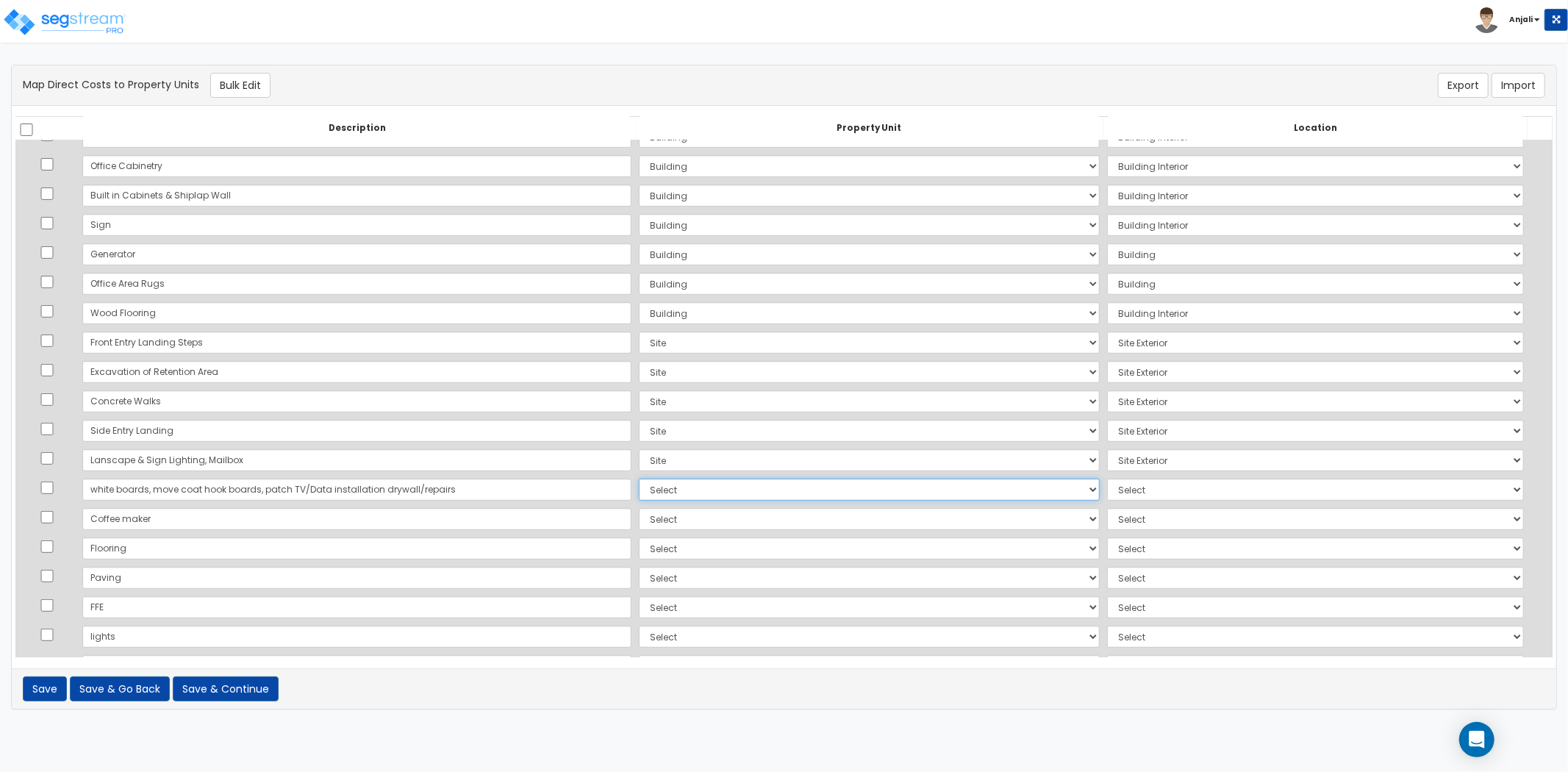
click at [639, 490] on select "Select Add Additional Property Unit Building Site" at bounding box center [869, 490] width 461 height 22
select select "NEW-Building"
click at [639, 479] on select "Select Add Additional Property Unit Building Site" at bounding box center [869, 490] width 461 height 22
click at [1142, 489] on select "Select Add Additional Location Building Building Interior Site Exterior" at bounding box center [1316, 490] width 417 height 22
select select "461"
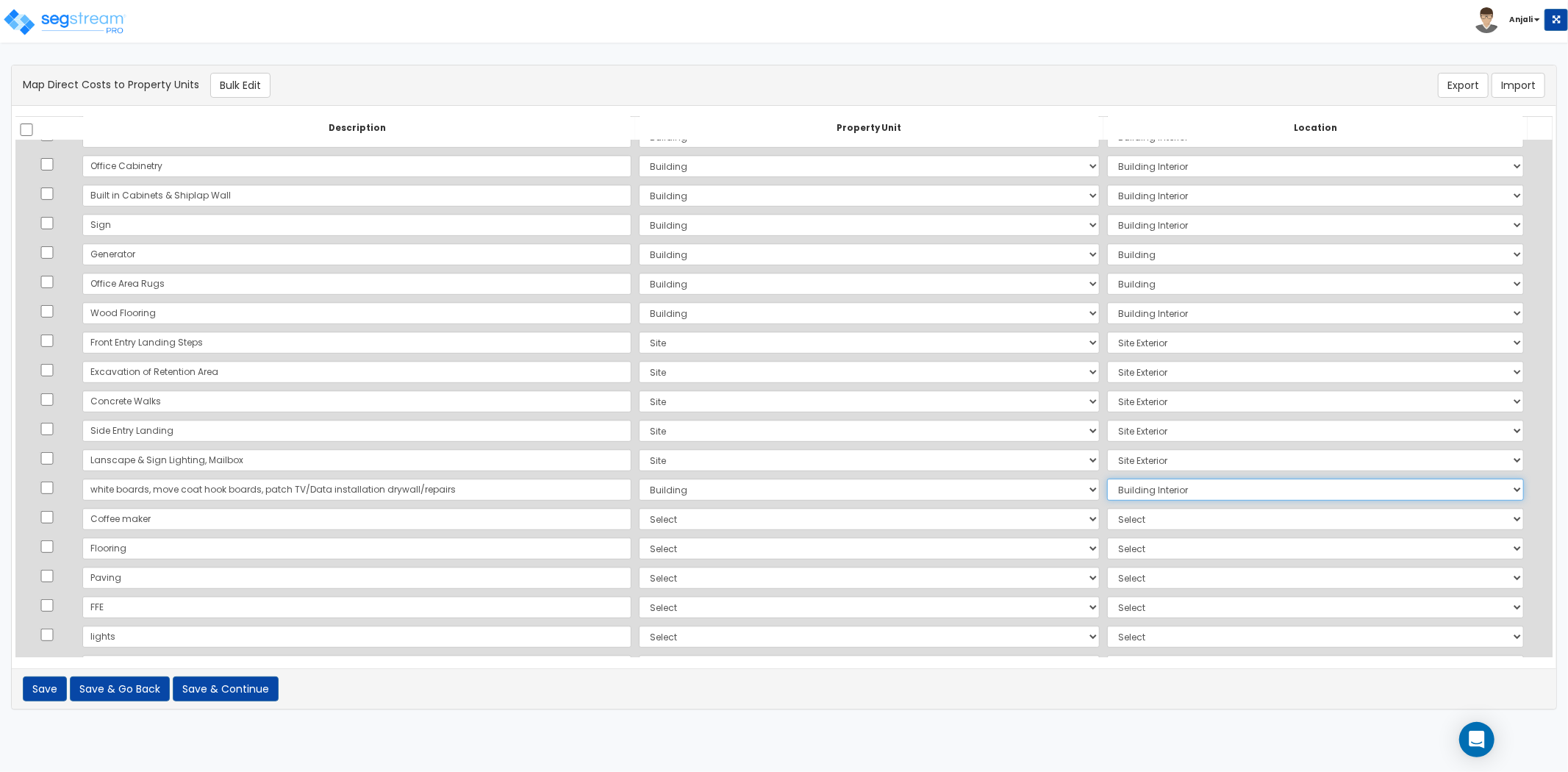
click at [1107, 479] on select "Select Add Additional Location Building Building Interior Site Exterior" at bounding box center [1316, 490] width 417 height 22
click at [642, 518] on select "Select Add Additional Property Unit Building Site" at bounding box center [869, 519] width 461 height 22
select select "NEW-Building"
click at [639, 508] on select "Select Add Additional Property Unit Building Site" at bounding box center [869, 519] width 461 height 22
click at [1163, 502] on td "Select Add Additional Location Building Building Interior Site Exterior" at bounding box center [1316, 490] width 424 height 29
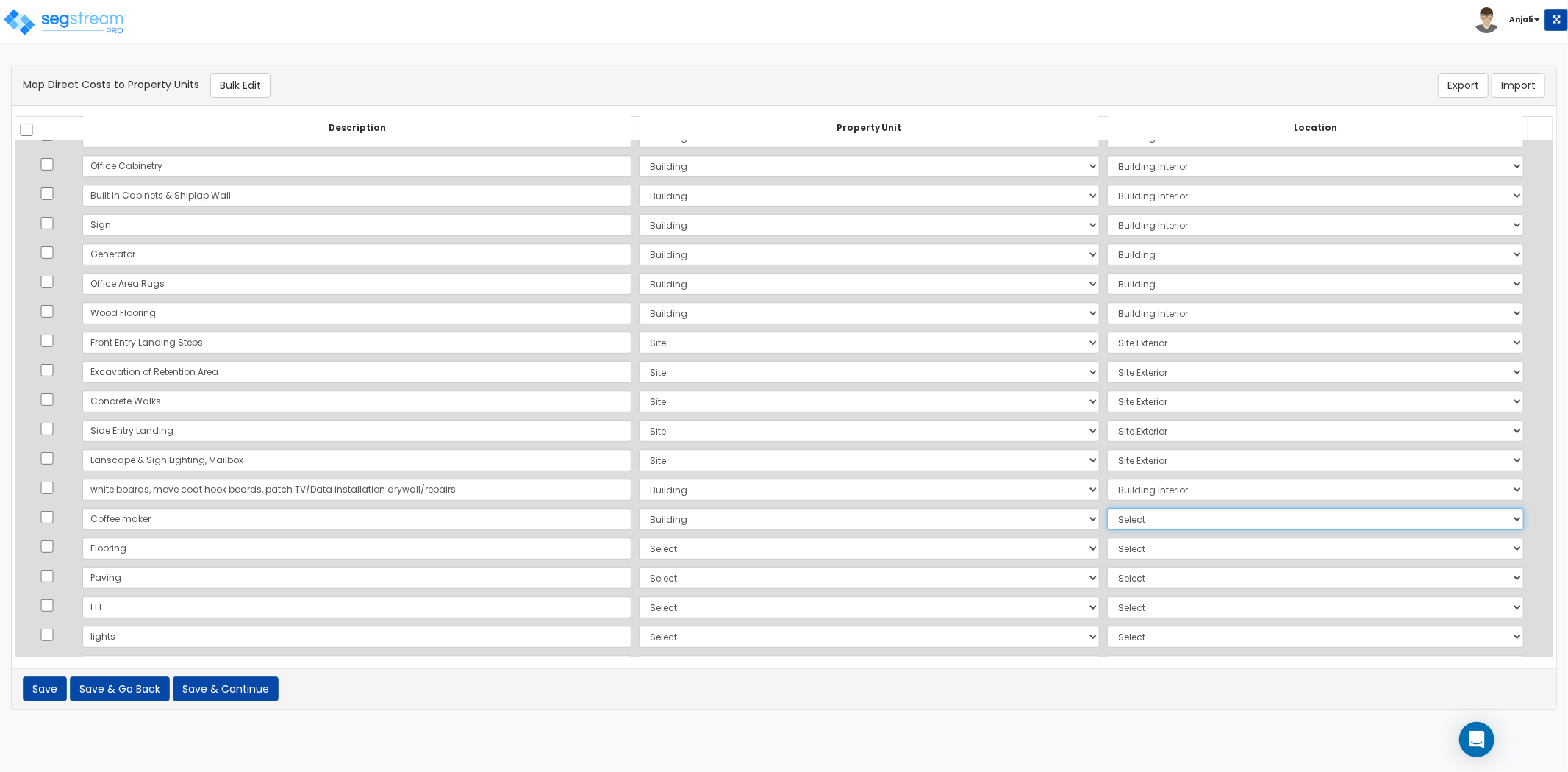
click at [1160, 518] on select "Select Add Additional Location Building Building Interior Site Exterior" at bounding box center [1316, 519] width 417 height 22
select select "461"
click at [1107, 508] on select "Select Add Additional Location Building Building Interior Site Exterior" at bounding box center [1316, 519] width 417 height 22
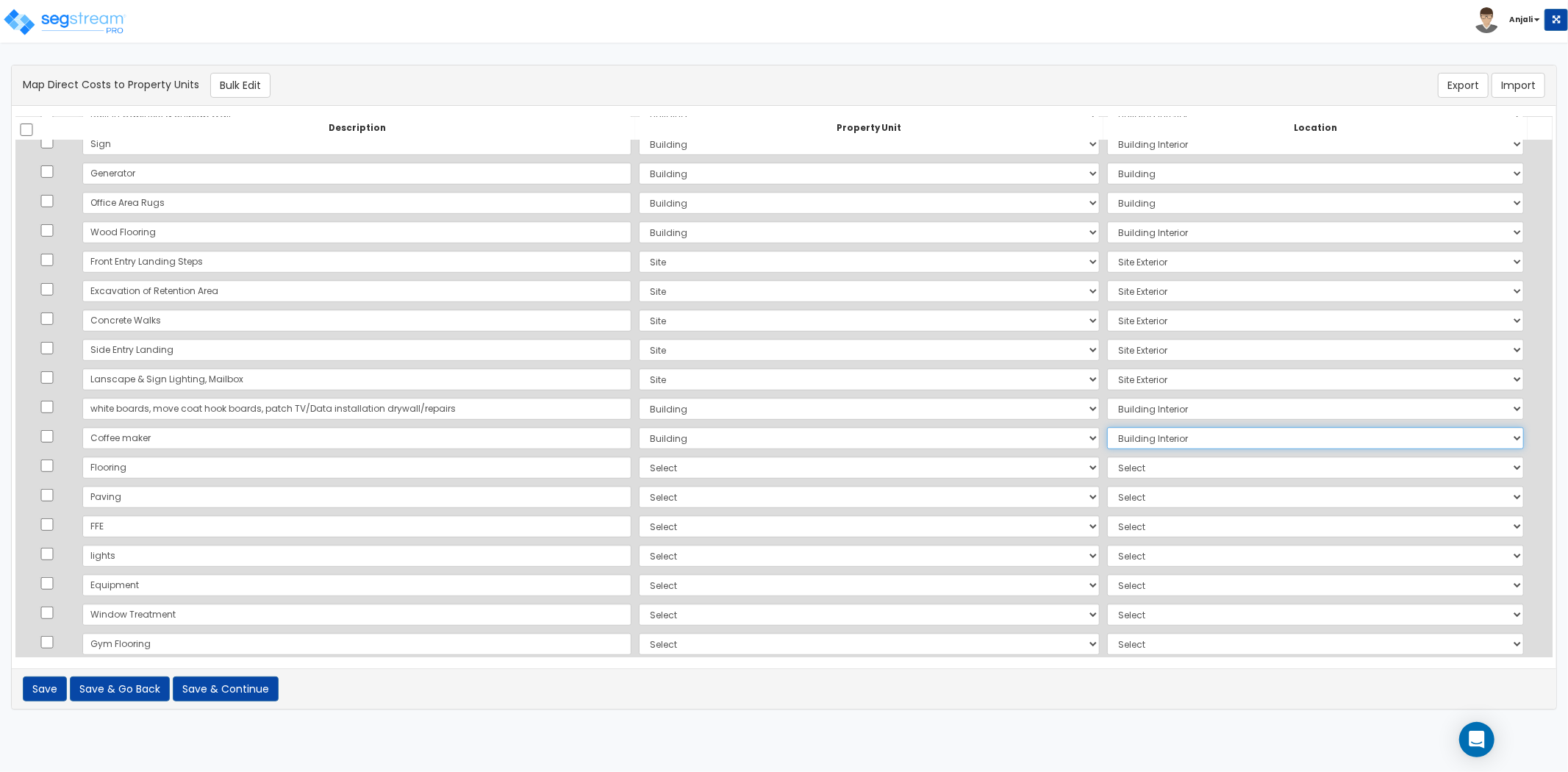
scroll to position [571, 0]
click at [639, 465] on select "Select Add Additional Property Unit Building Site" at bounding box center [869, 467] width 461 height 22
select select "NEW-Building"
click at [639, 456] on select "Select Add Additional Property Unit Building Site" at bounding box center [869, 467] width 461 height 22
click at [1129, 459] on select "Select Add Additional Location Building Building Interior Site Exterior" at bounding box center [1316, 467] width 417 height 22
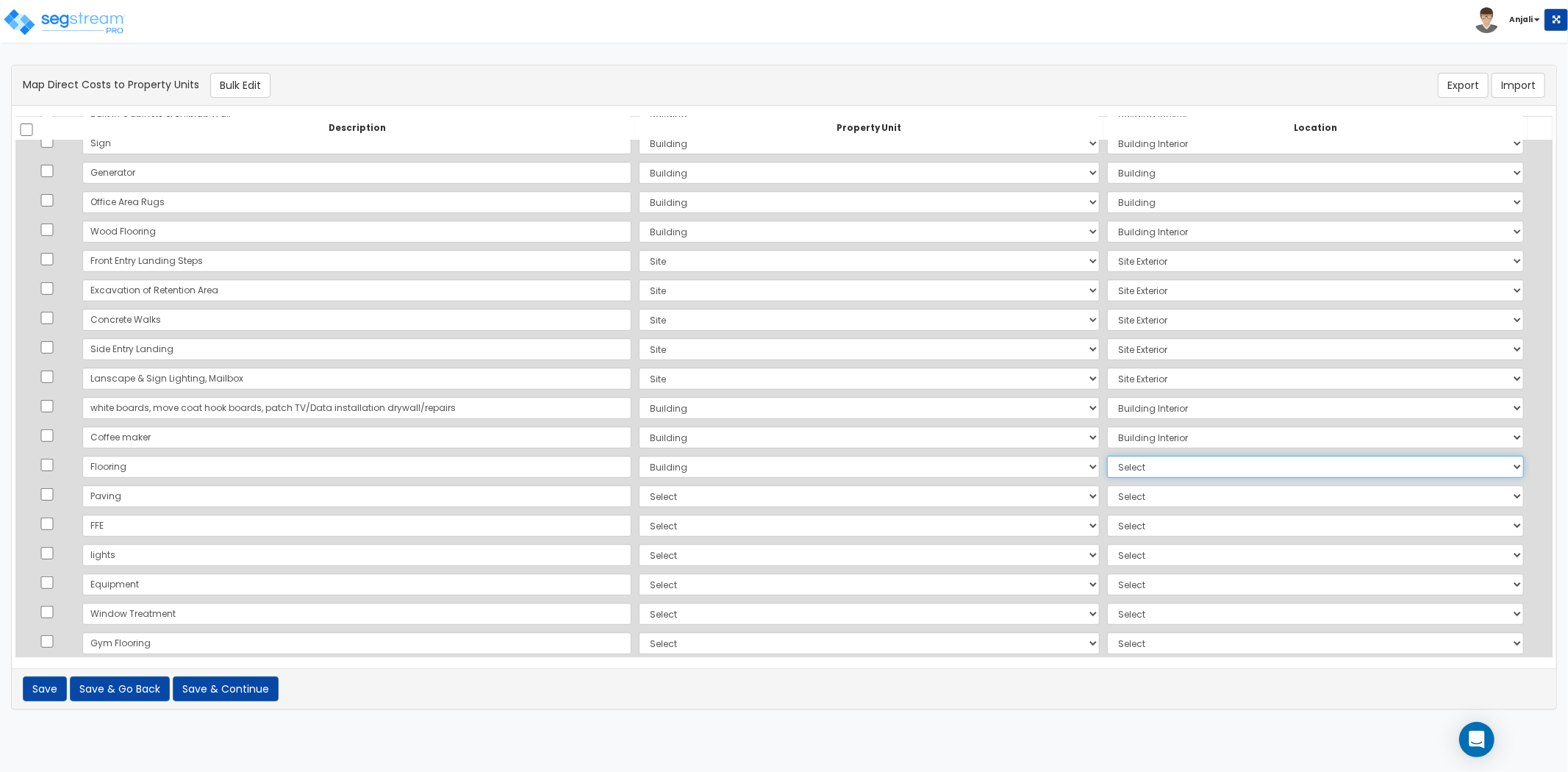
select select "461"
click at [1107, 456] on select "Select Add Additional Location Building Building Interior Site Exterior" at bounding box center [1316, 467] width 417 height 22
click at [680, 496] on select "Select Add Additional Property Unit Building Site" at bounding box center [869, 496] width 461 height 22
select select "NEW-Building"
click at [639, 485] on select "Select Add Additional Property Unit Building Site" at bounding box center [869, 496] width 461 height 22
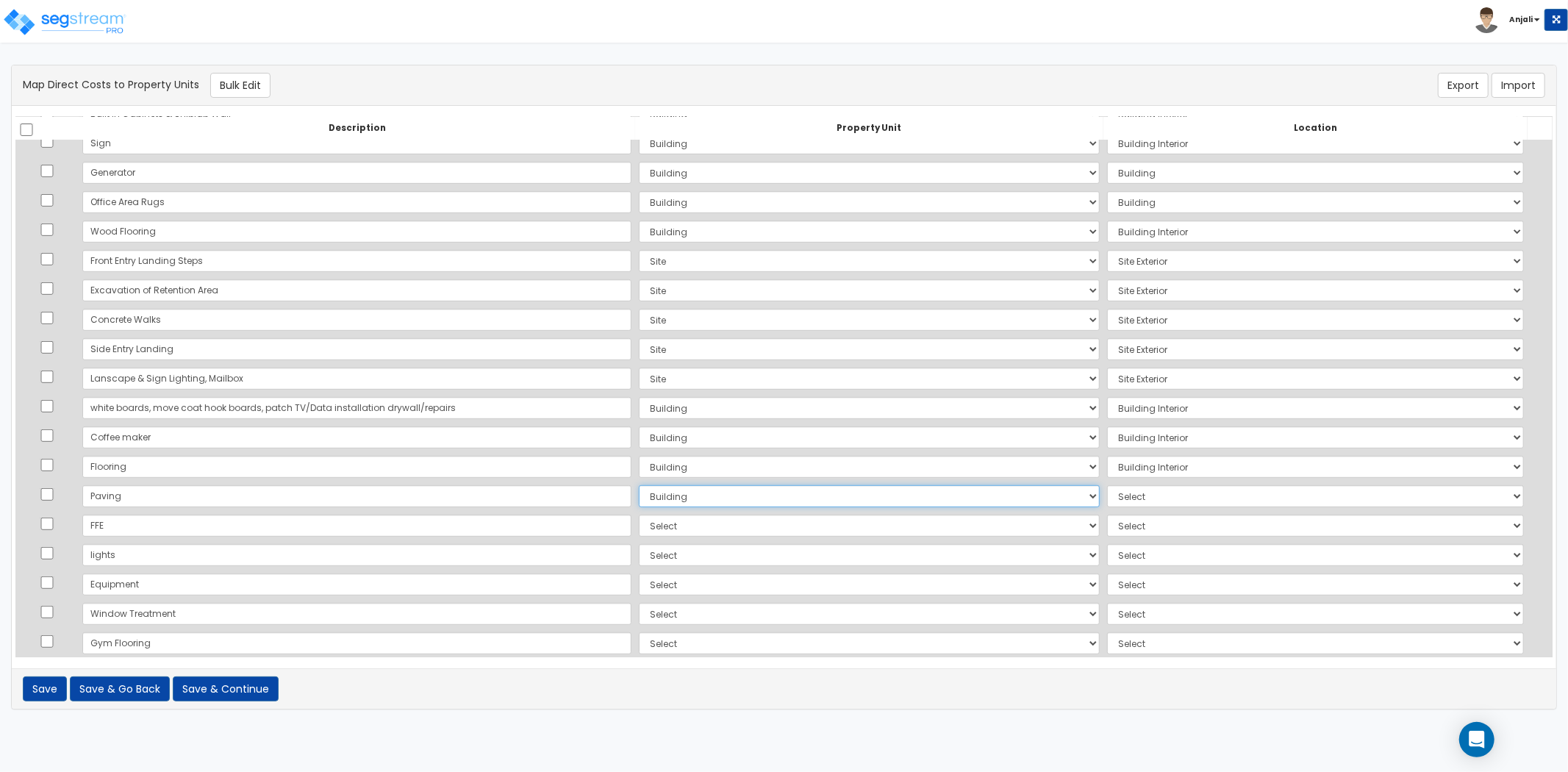
select select
click at [639, 487] on select "Select Add Additional Property Unit Building Site" at bounding box center [869, 496] width 461 height 22
select select "NEW-Site"
click at [639, 485] on select "Select Add Additional Property Unit Building Site" at bounding box center [869, 496] width 461 height 22
drag, startPoint x: 1116, startPoint y: 491, endPoint x: 1120, endPoint y: 502, distance: 11.7
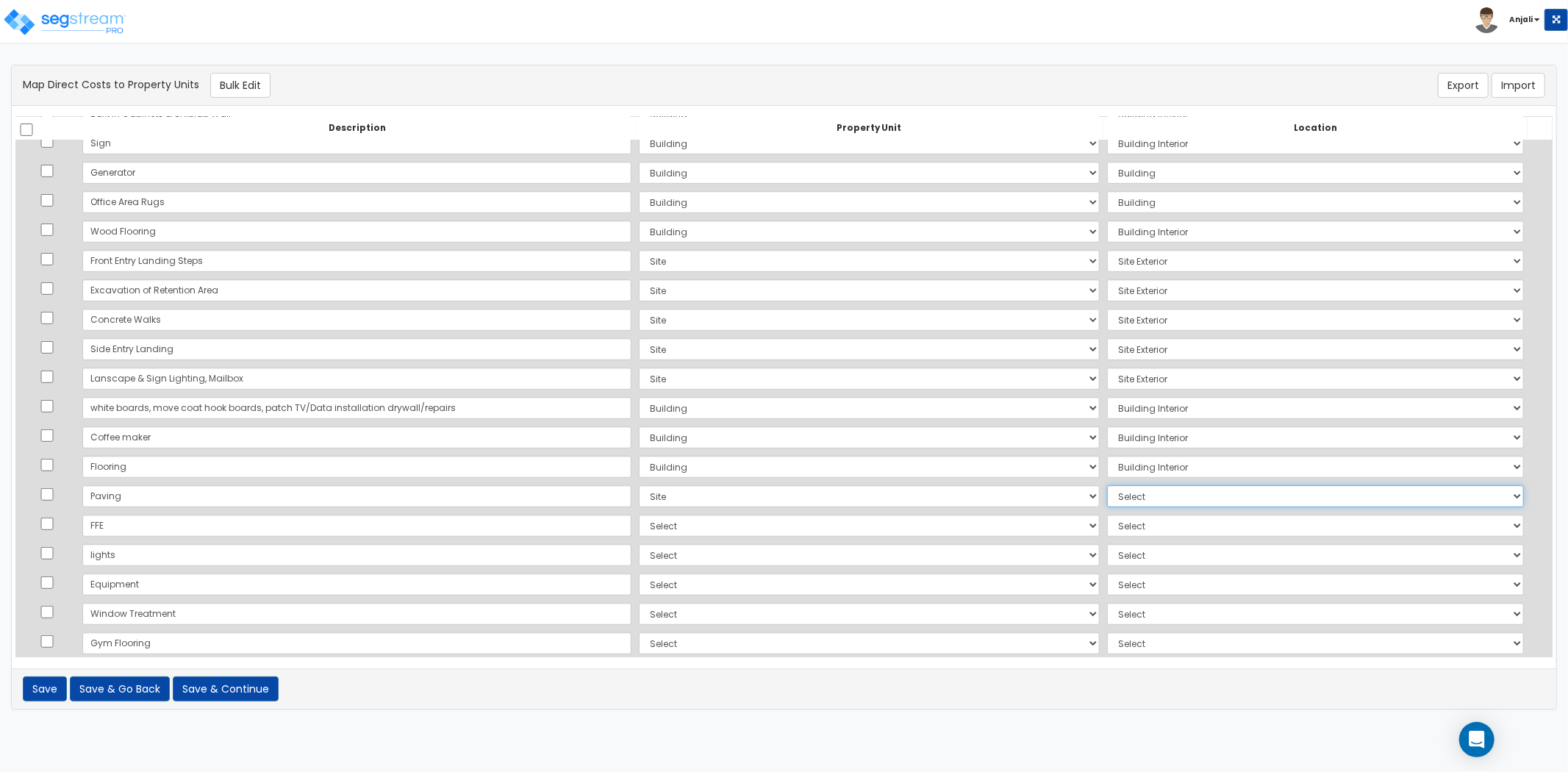
click at [1116, 491] on select "Select Add Additional Location Building Building Interior Site Exterior" at bounding box center [1316, 496] width 417 height 22
select select "462"
click at [1107, 485] on select "Select Add Additional Location Building Building Interior Site Exterior" at bounding box center [1316, 496] width 417 height 22
click at [639, 532] on select "Select Add Additional Property Unit Building Site" at bounding box center [869, 525] width 461 height 22
select select "NEW-Building"
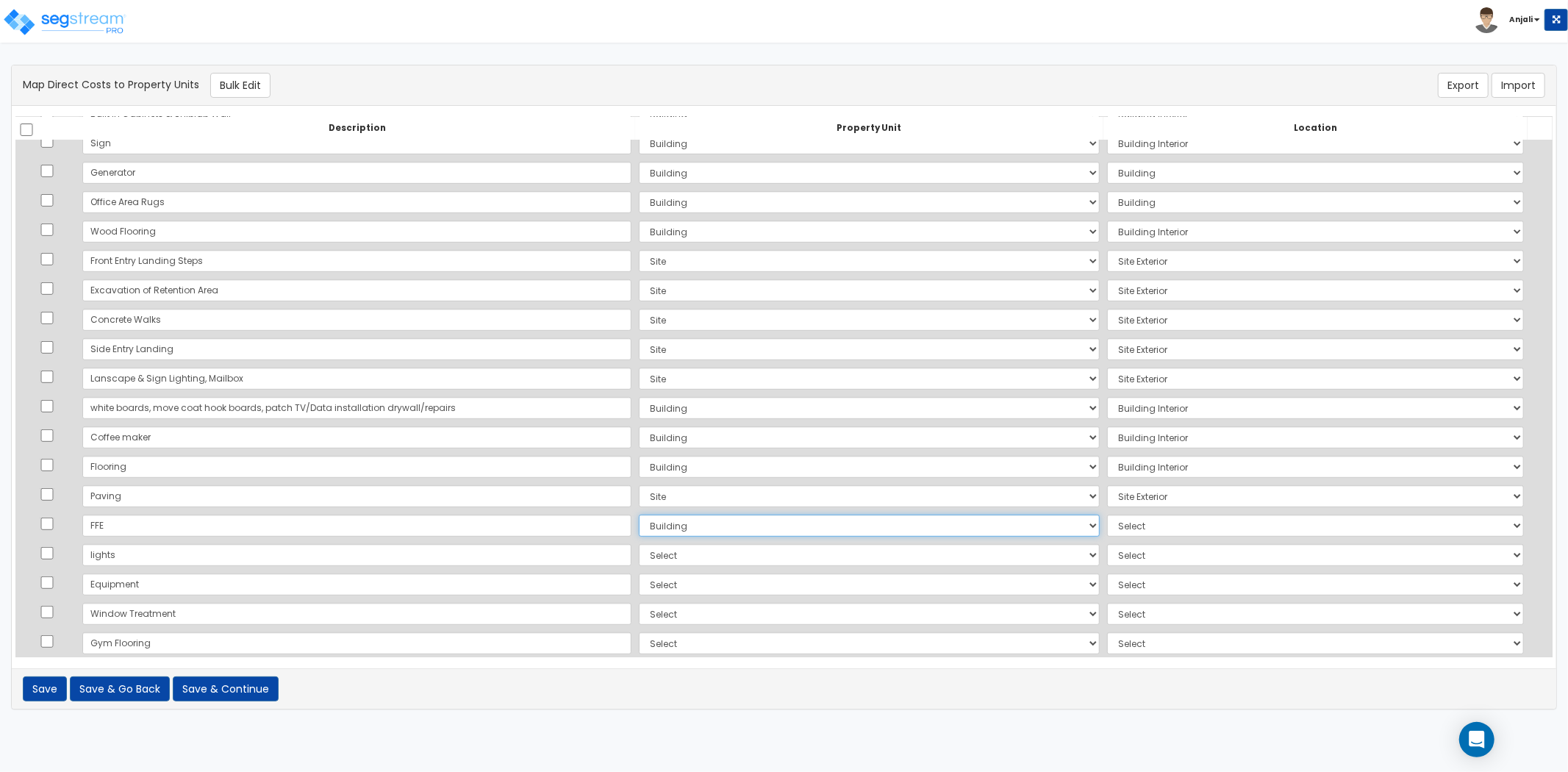
click at [639, 514] on select "Select Add Additional Property Unit Building Site" at bounding box center [869, 525] width 461 height 22
click at [1116, 527] on select "Select Add Additional Location Building Building Interior Site Exterior" at bounding box center [1316, 525] width 417 height 22
select select "461"
click at [1107, 514] on select "Select Add Additional Location Building Building Interior Site Exterior" at bounding box center [1316, 525] width 417 height 22
click at [682, 555] on select "Select Add Additional Property Unit Building Site" at bounding box center [869, 555] width 461 height 22
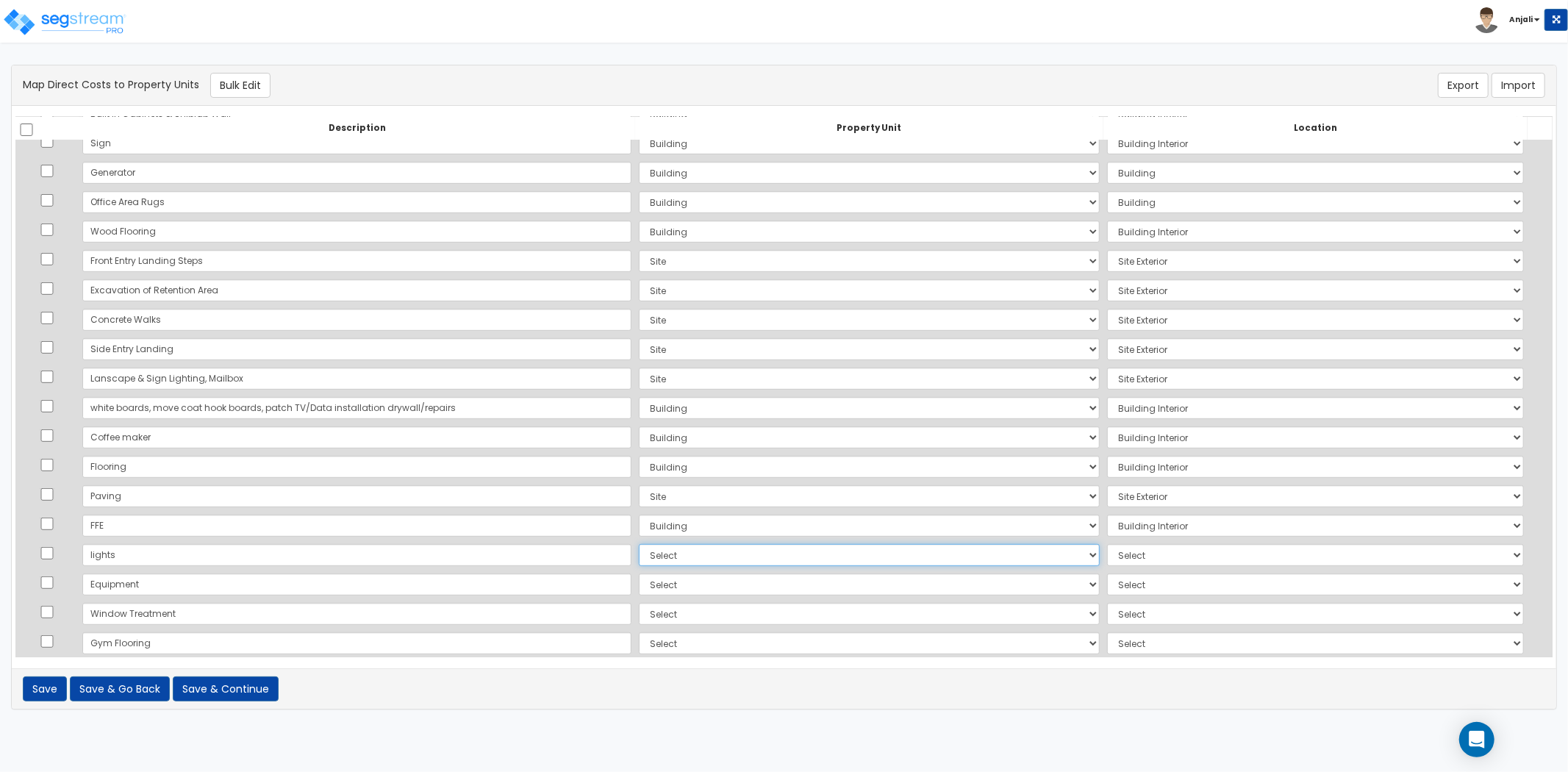
select select "NEW-Building"
click at [639, 544] on select "Select Add Additional Property Unit Building Site" at bounding box center [869, 555] width 461 height 22
click at [1121, 562] on select "Select Add Additional Location Building Building Interior Site Exterior" at bounding box center [1316, 555] width 417 height 22
select select "461"
click at [1107, 544] on select "Select Add Additional Location Building Building Interior Site Exterior" at bounding box center [1316, 555] width 417 height 22
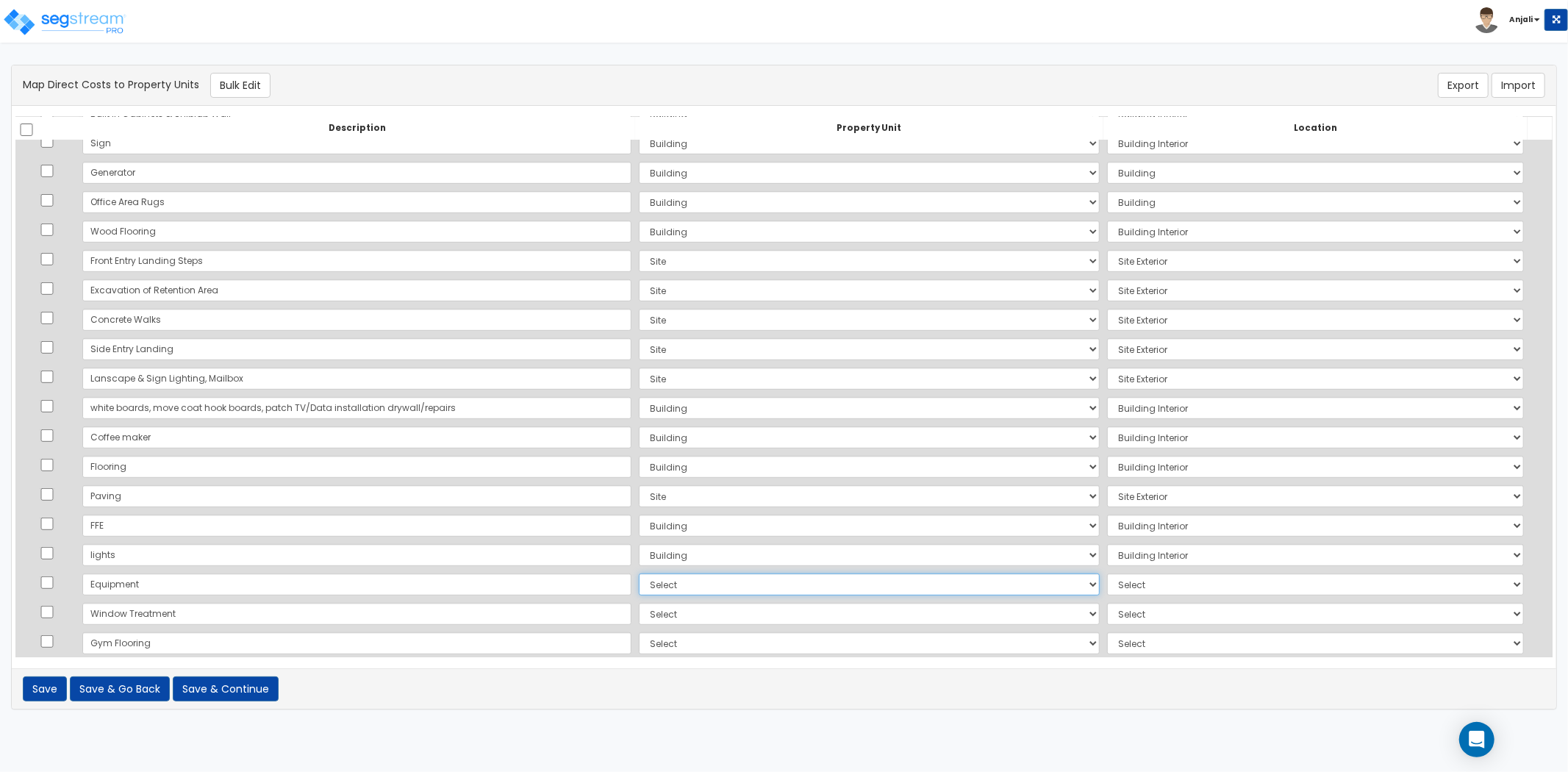
click at [639, 588] on select "Select Add Additional Property Unit Building Site" at bounding box center [869, 584] width 461 height 22
select select "NEW-Building"
click at [639, 573] on select "Select Add Additional Property Unit Building Site" at bounding box center [869, 584] width 461 height 22
click at [1107, 585] on select "Select Add Additional Location Building Building Interior Site Exterior" at bounding box center [1316, 584] width 417 height 22
select select "461"
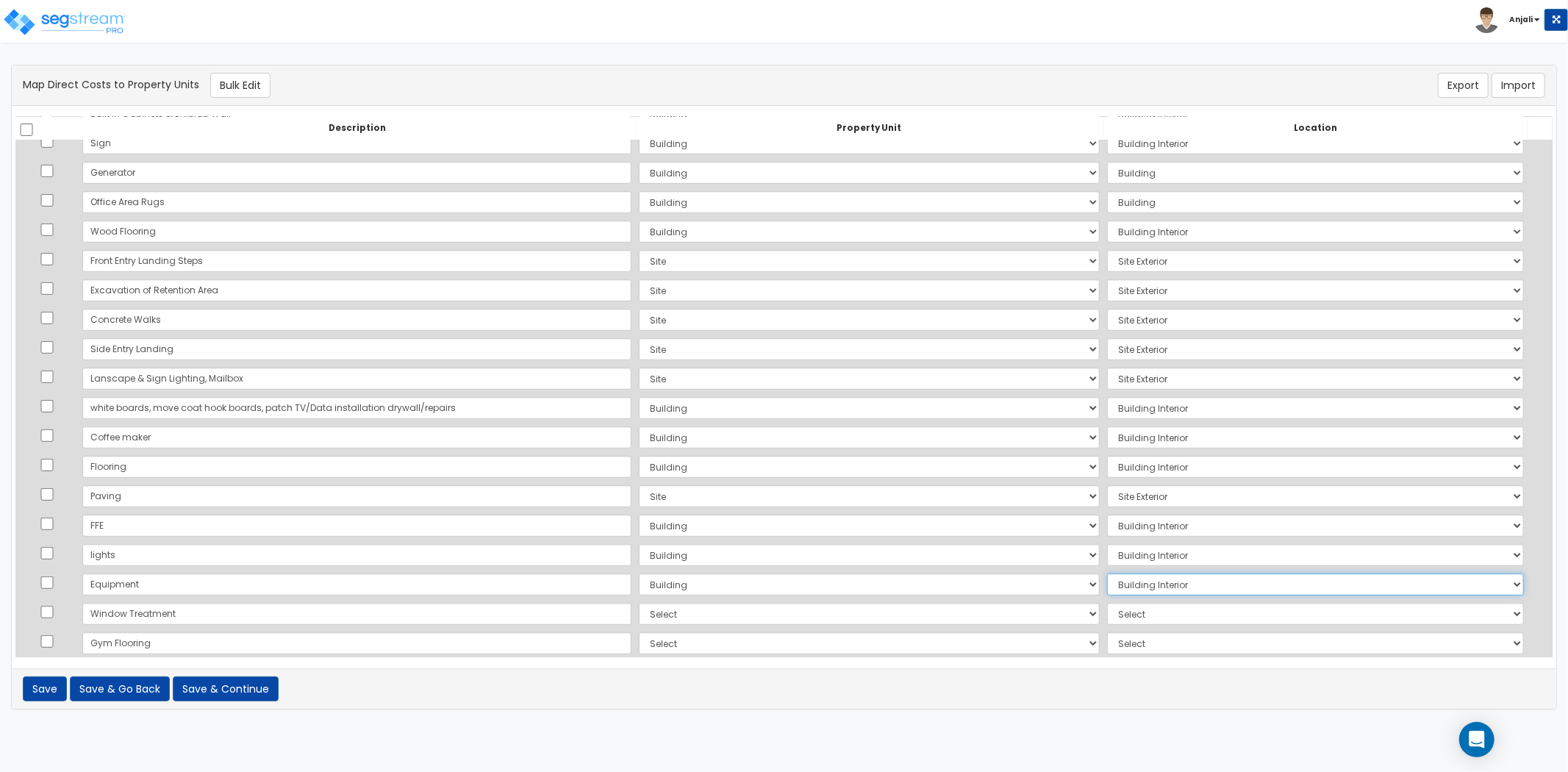
click at [1107, 573] on select "Select Add Additional Location Building Building Interior Site Exterior" at bounding box center [1316, 584] width 417 height 22
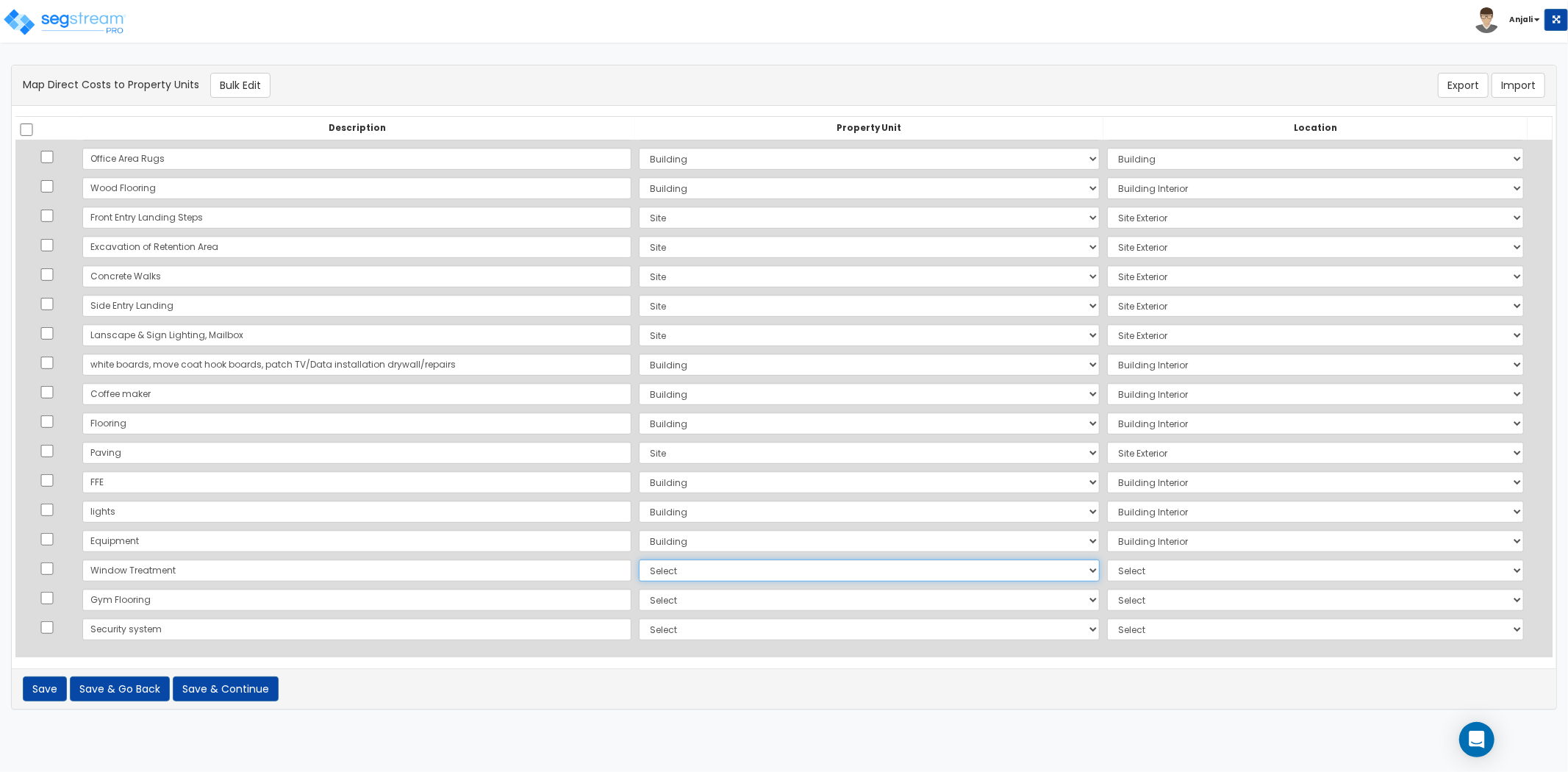
click at [639, 571] on select "Select Add Additional Property Unit Building Site" at bounding box center [869, 570] width 461 height 22
select select "NEW-Building"
click at [639, 559] on select "Select Add Additional Property Unit Building Site" at bounding box center [869, 570] width 461 height 22
click at [1107, 570] on select "Select Add Additional Location Building Building Interior Site Exterior" at bounding box center [1316, 570] width 417 height 22
select select "6"
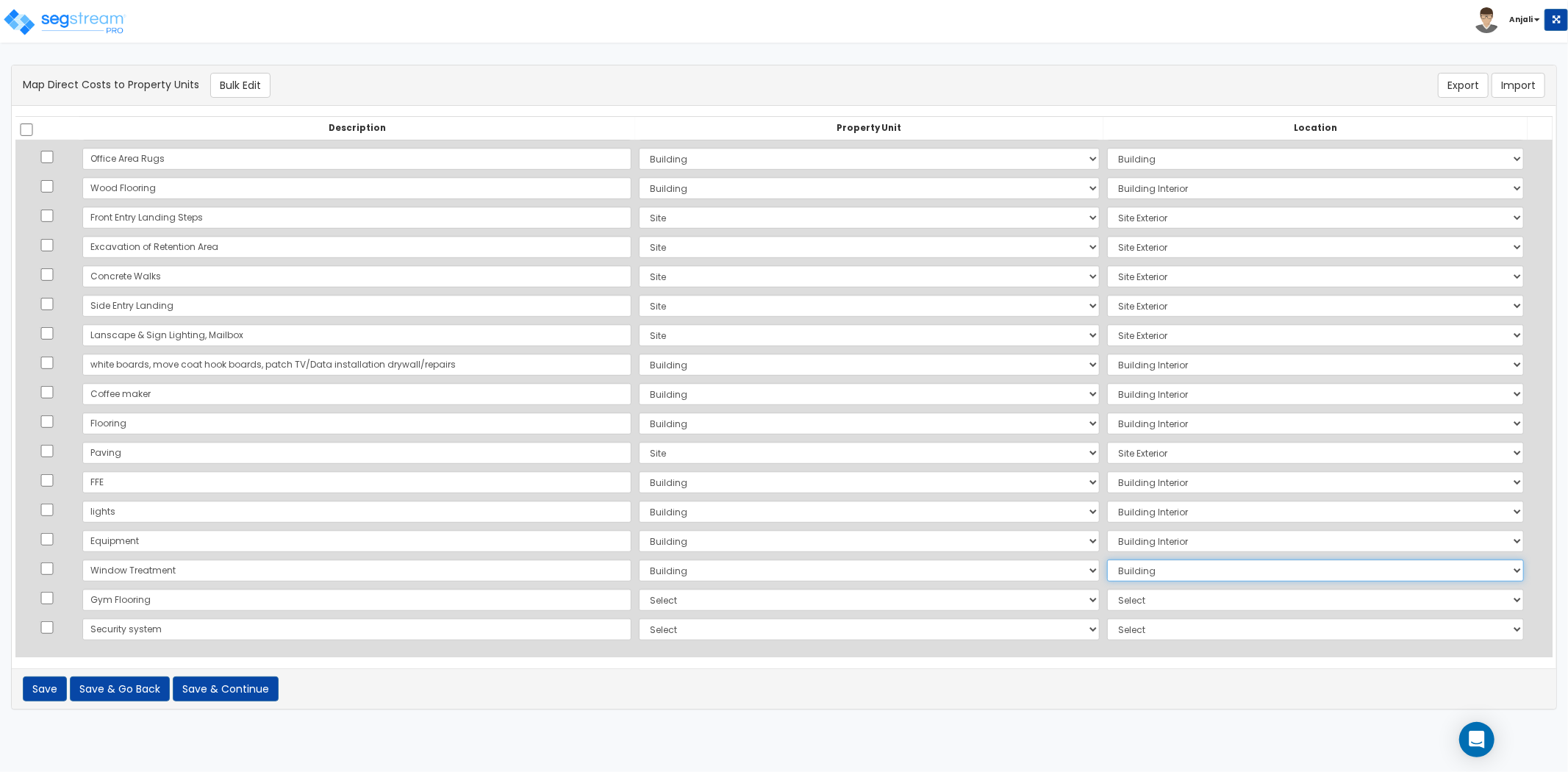
click at [1107, 559] on select "Select Add Additional Location Building Building Interior Site Exterior" at bounding box center [1316, 570] width 417 height 22
click at [639, 603] on select "Select Add Additional Property Unit Building Site" at bounding box center [869, 599] width 461 height 22
select select "NEW-Building"
click at [639, 588] on select "Select Add Additional Property Unit Building Site" at bounding box center [869, 599] width 461 height 22
click at [1134, 599] on select "Select Add Additional Location Building Building Interior Site Exterior" at bounding box center [1316, 599] width 417 height 22
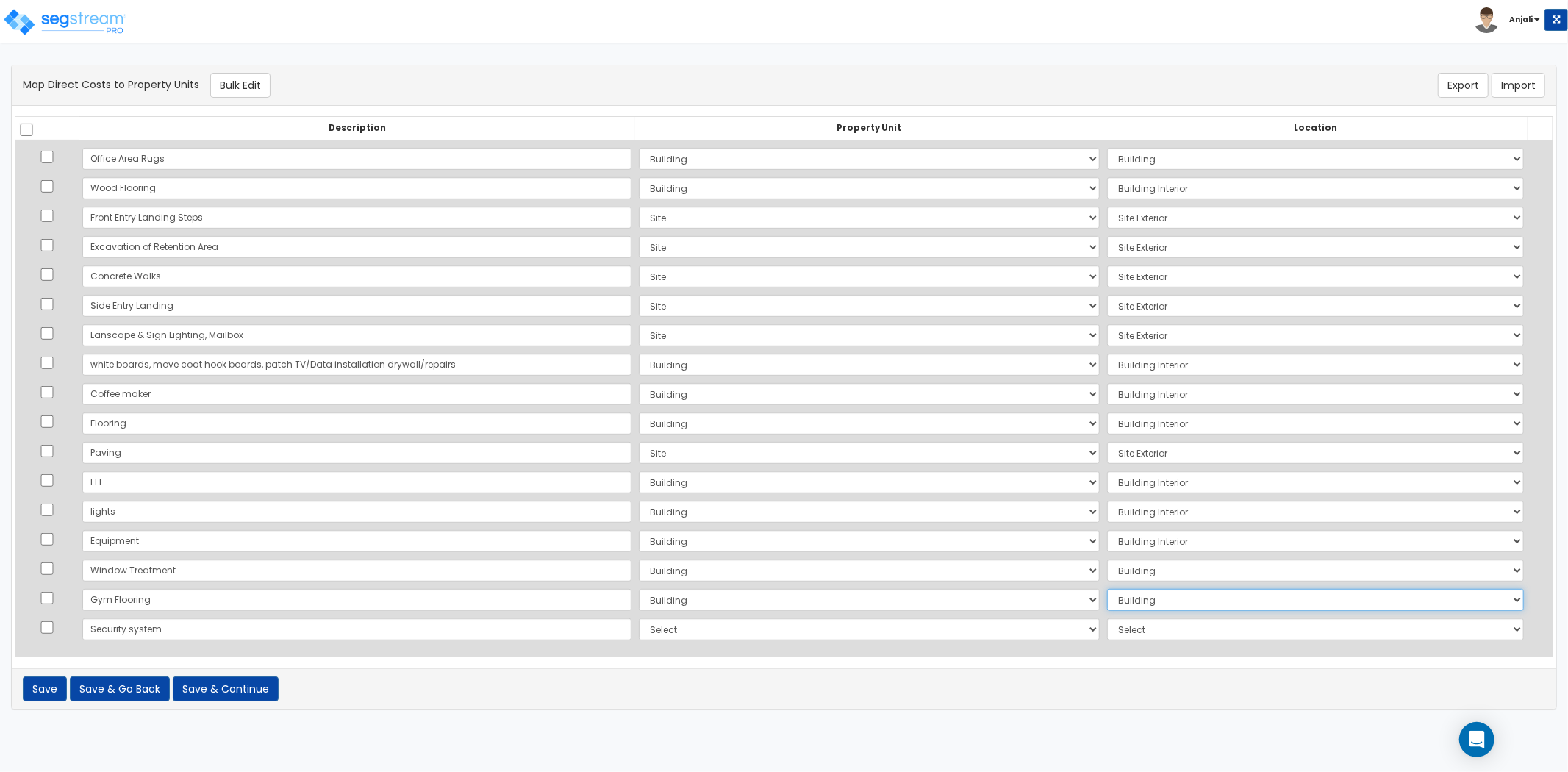
click at [1107, 588] on select "Select Add Additional Location Building Building Interior Site Exterior" at bounding box center [1316, 599] width 417 height 22
click at [1128, 596] on select "Select Add Additional Location Building Building Interior Site Exterior" at bounding box center [1316, 599] width 417 height 22
select select "461"
click at [1107, 588] on select "Select Add Additional Location Building Building Interior Site Exterior" at bounding box center [1316, 599] width 417 height 22
click at [639, 621] on select "Select Add Additional Property Unit Building Site" at bounding box center [869, 629] width 461 height 22
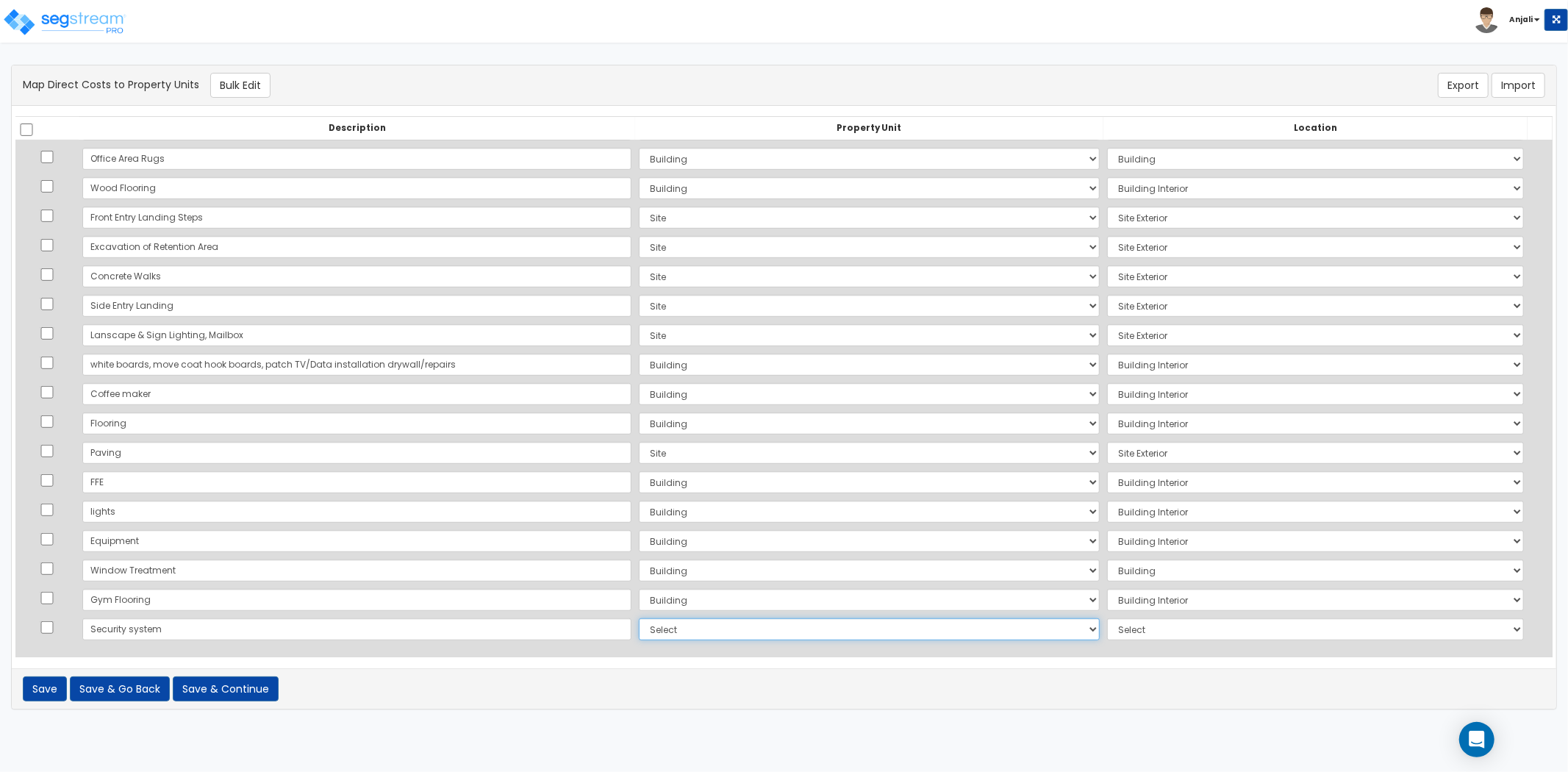
select select "NEW-Building"
click at [639, 619] on select "Select Add Additional Property Unit Building Site" at bounding box center [869, 629] width 461 height 22
click at [1145, 642] on td "Select Add Additional Location Building Building Interior Site Exterior" at bounding box center [1316, 629] width 424 height 29
click at [1128, 628] on select "Select Add Additional Location Building Building Interior Site Exterior" at bounding box center [1316, 629] width 417 height 22
select select "461"
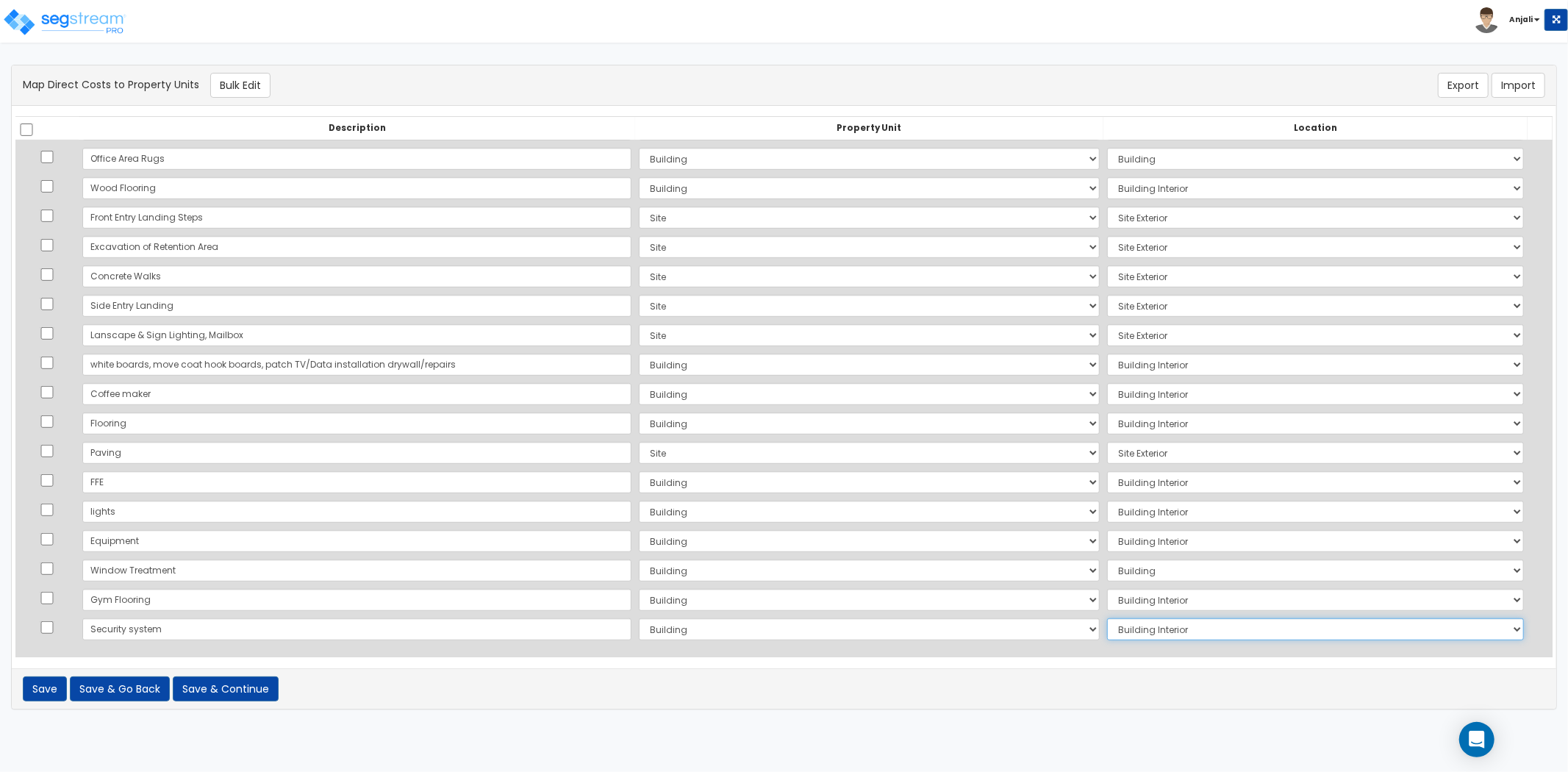
click at [1107, 619] on select "Select Add Additional Location Building Building Interior Site Exterior" at bounding box center [1316, 629] width 417 height 22
click at [245, 682] on button "Save & Continue" at bounding box center [226, 688] width 106 height 25
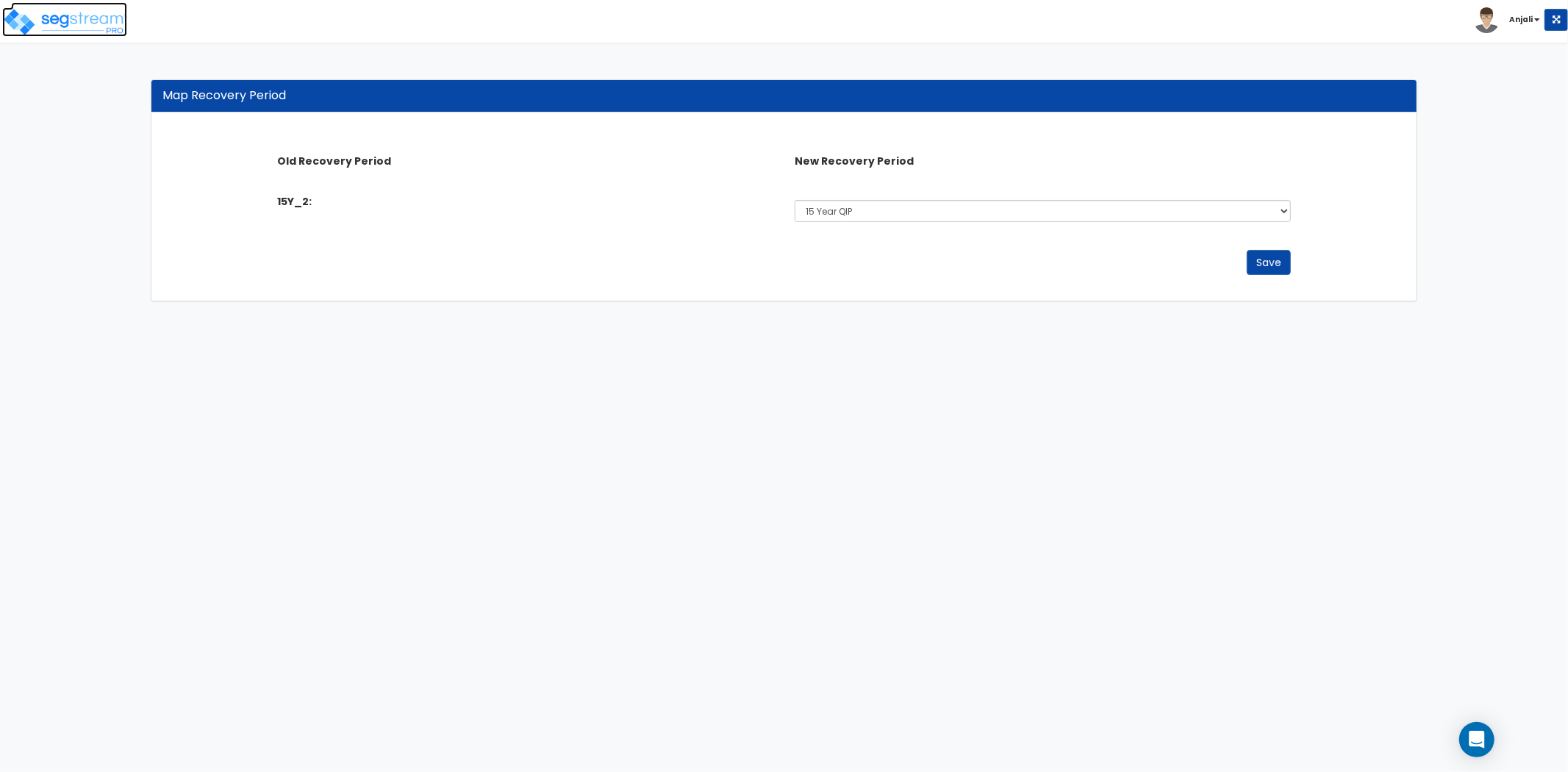
click at [76, 26] on img at bounding box center [64, 22] width 125 height 29
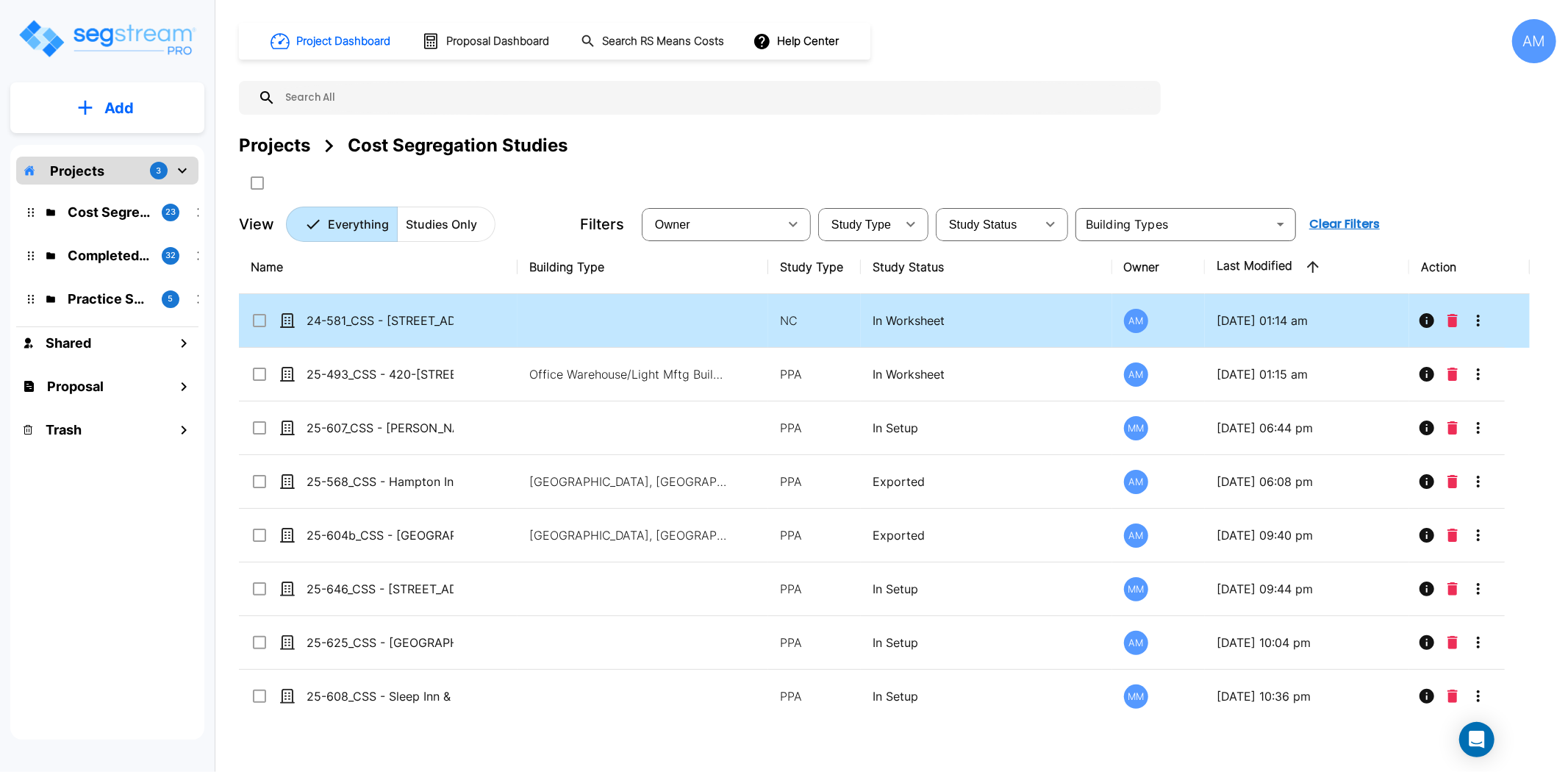
click at [550, 325] on td at bounding box center [642, 321] width 250 height 54
checkbox input "true"
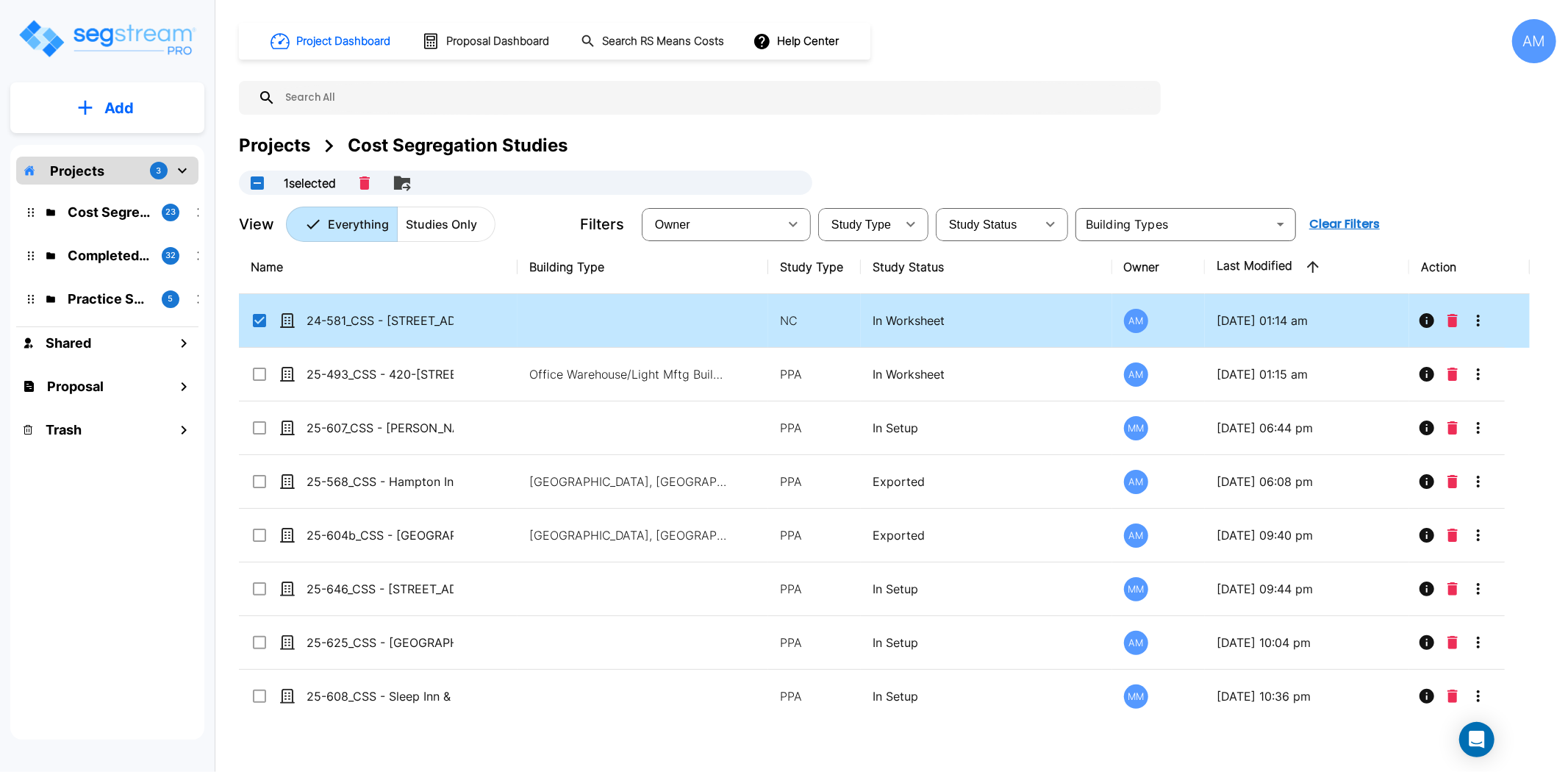
click at [550, 325] on td at bounding box center [642, 321] width 250 height 54
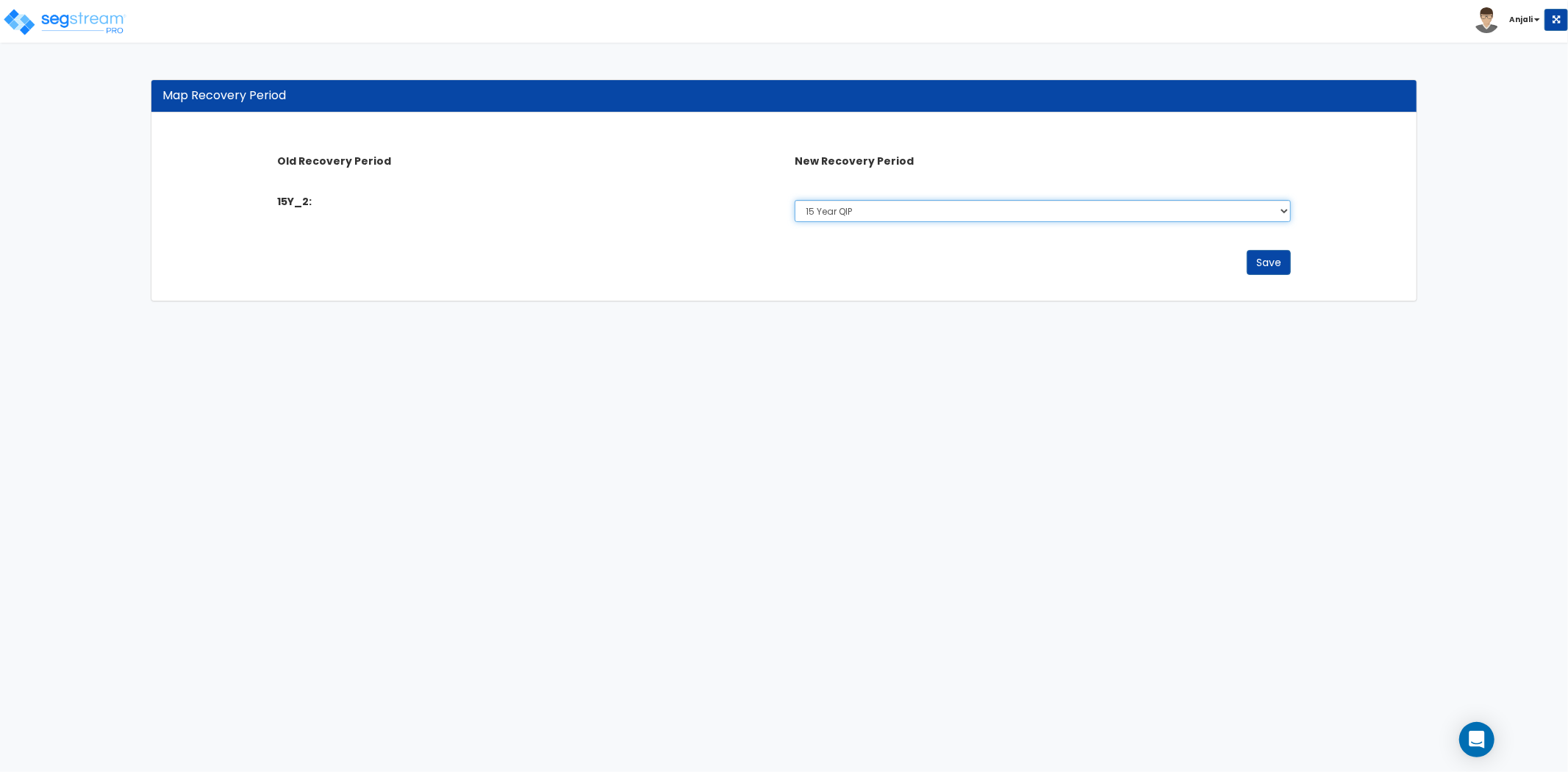
click at [845, 215] on select "Select 5 Years 7 Year 15 Year 15 Year QIP 39 Year" at bounding box center [1043, 211] width 495 height 22
click at [795, 200] on select "Select 5 Years 7 Year 15 Year 15 Year QIP 39 Year" at bounding box center [1043, 211] width 495 height 22
click at [1111, 206] on select "Select 5 Years 7 Year 15 Year 15 Year QIP 39 Year" at bounding box center [1043, 211] width 495 height 22
click at [795, 200] on select "Select 5 Years 7 Year 15 Year 15 Year QIP 39 Year" at bounding box center [1043, 211] width 495 height 22
click at [900, 208] on select "Select 5 Years 7 Year 15 Year 15 Year QIP 39 Year" at bounding box center [1043, 211] width 495 height 22
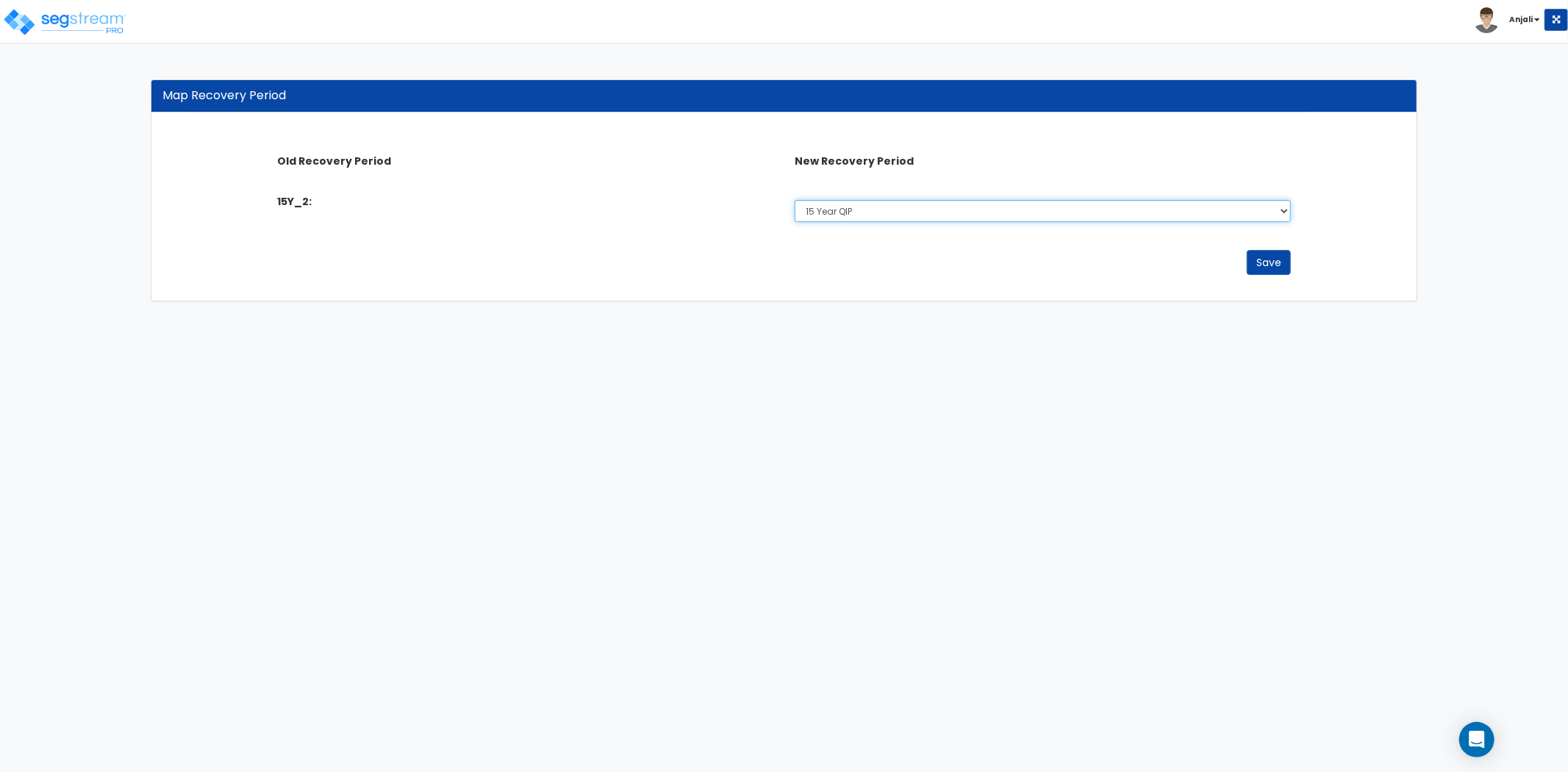
select select "15Y_1"
click at [795, 200] on select "Select 5 Years 7 Year 15 Year 15 Year QIP 39 Year" at bounding box center [1043, 211] width 495 height 22
click at [1266, 268] on button "Save" at bounding box center [1268, 262] width 44 height 25
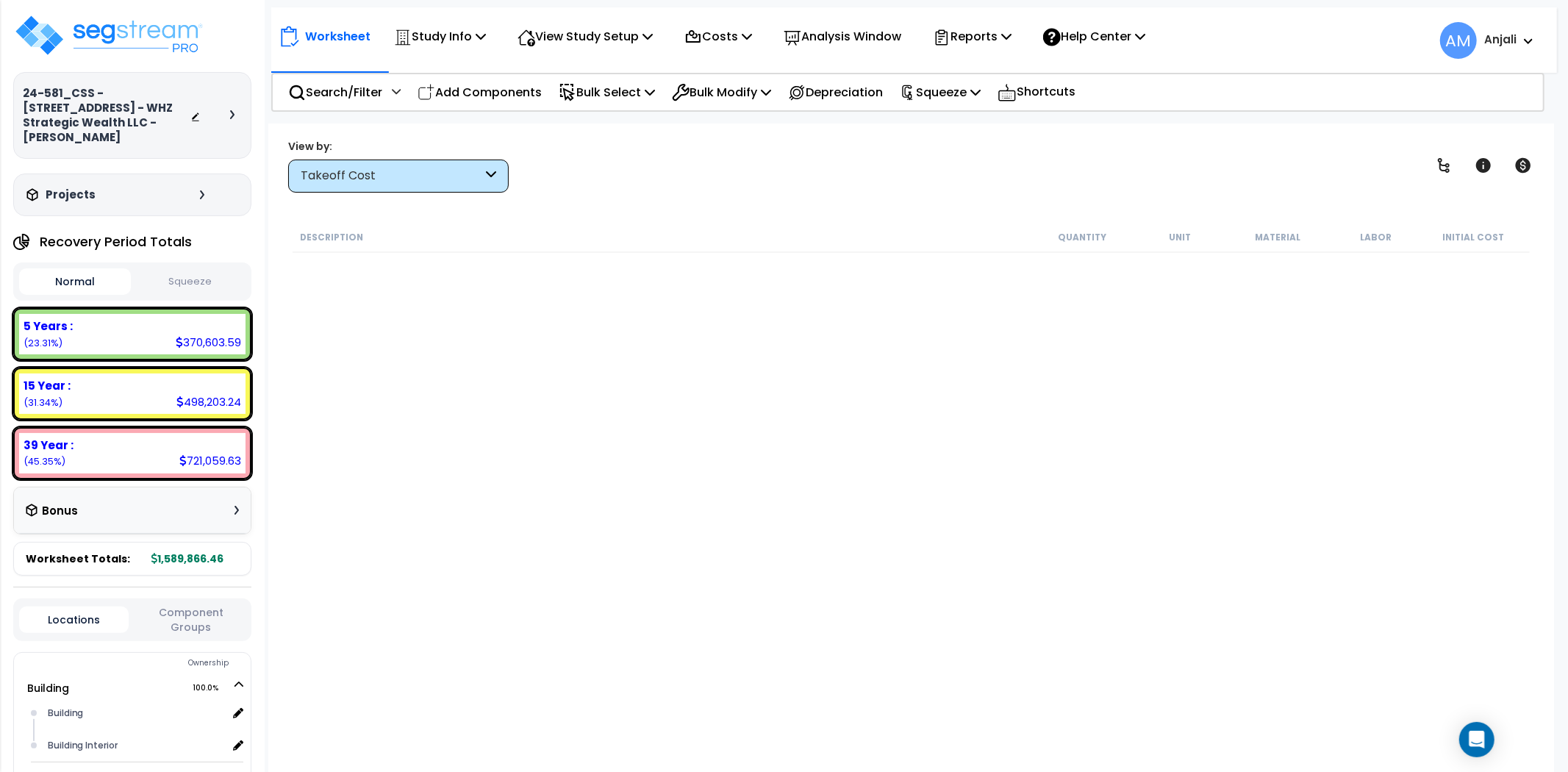
click at [467, 194] on div "Worksheet Study Info Study Setup Add Property Unit Template study Clone study AM" at bounding box center [911, 509] width 1286 height 772
click at [481, 177] on div "Takeoff Cost" at bounding box center [391, 175] width 182 height 17
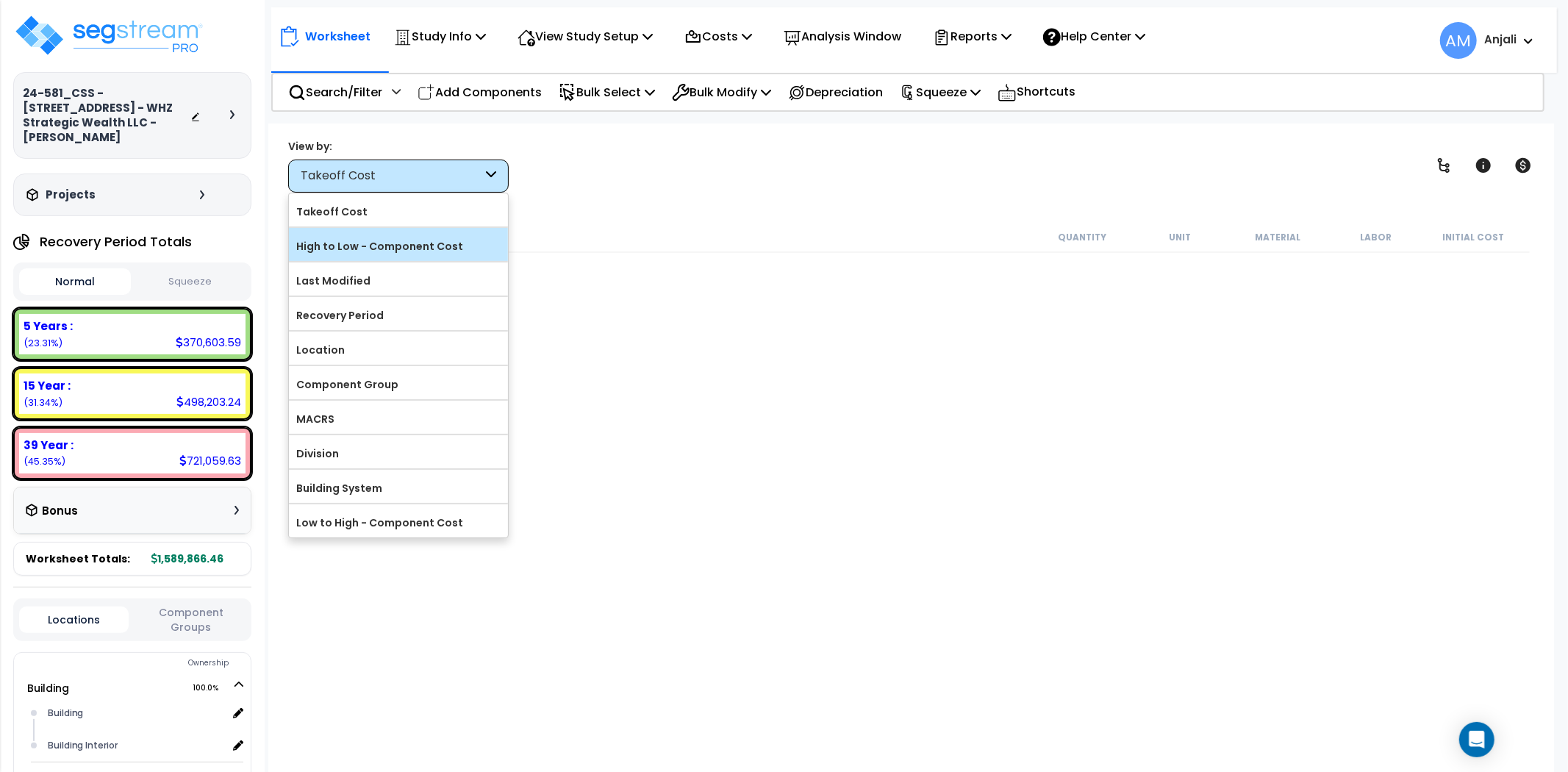
click at [431, 238] on label "High to Low - Component Cost" at bounding box center [398, 246] width 219 height 22
click at [0, 0] on input "High to Low - Component Cost" at bounding box center [0, 0] width 0 height 0
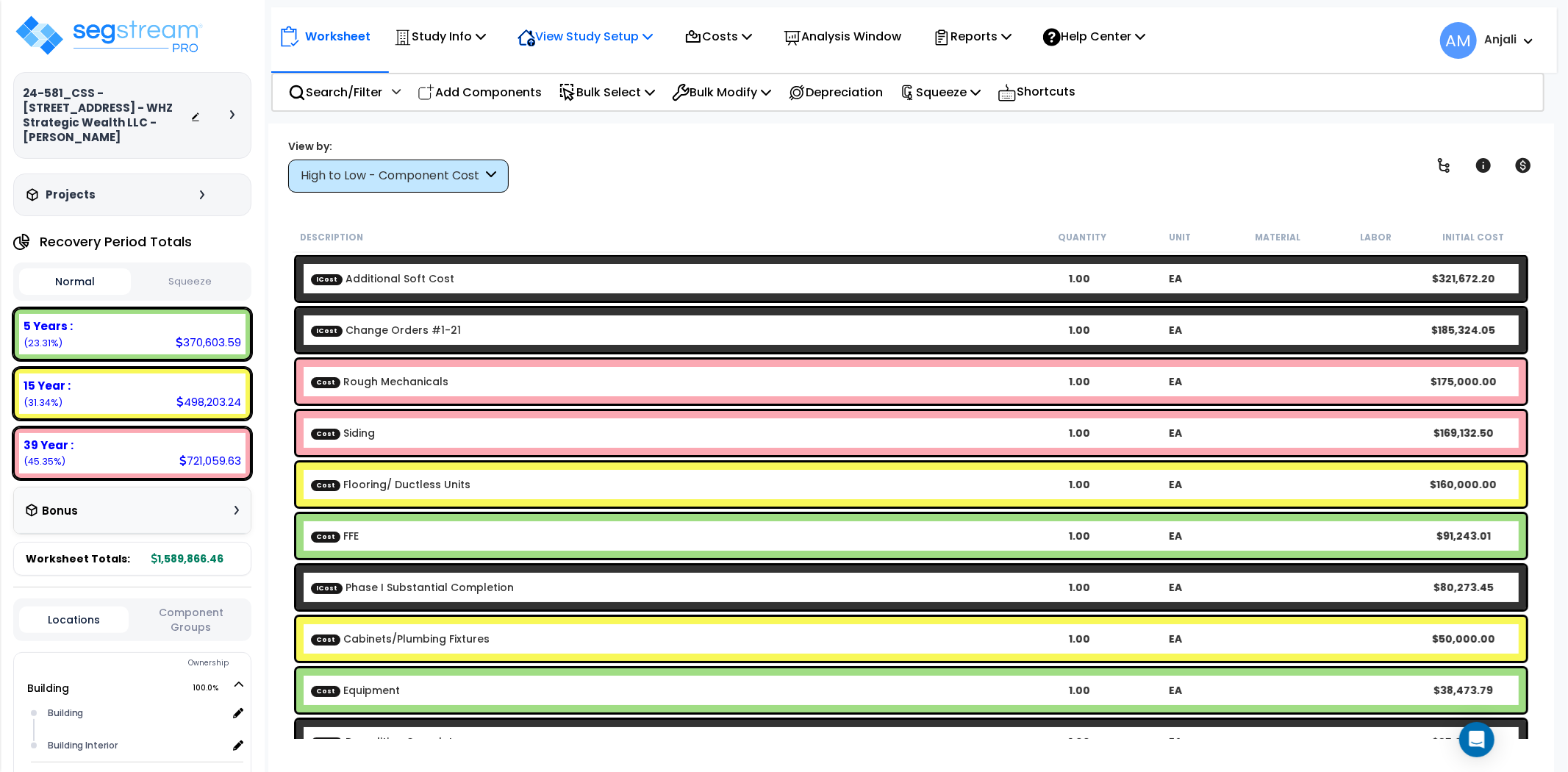
click at [613, 32] on p "View Study Setup" at bounding box center [585, 37] width 135 height 20
click at [603, 76] on link "Building Setup" at bounding box center [582, 69] width 145 height 29
click at [609, 31] on p "View Study Setup" at bounding box center [585, 37] width 135 height 20
click at [608, 101] on link "View Questionnaire" at bounding box center [582, 100] width 145 height 29
click at [469, 41] on p "Study Info" at bounding box center [440, 37] width 92 height 20
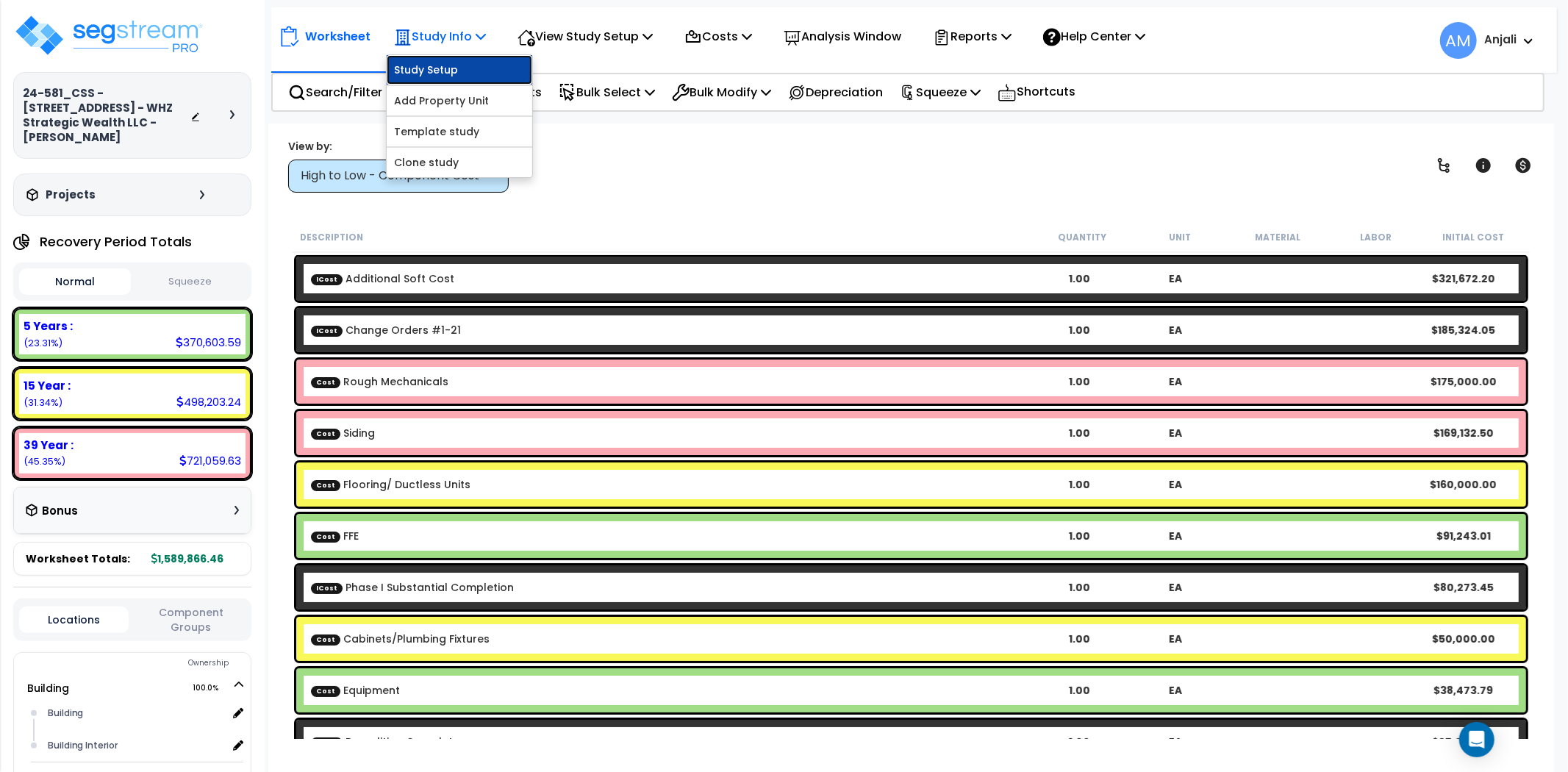
click at [465, 61] on link "Study Setup" at bounding box center [459, 69] width 145 height 29
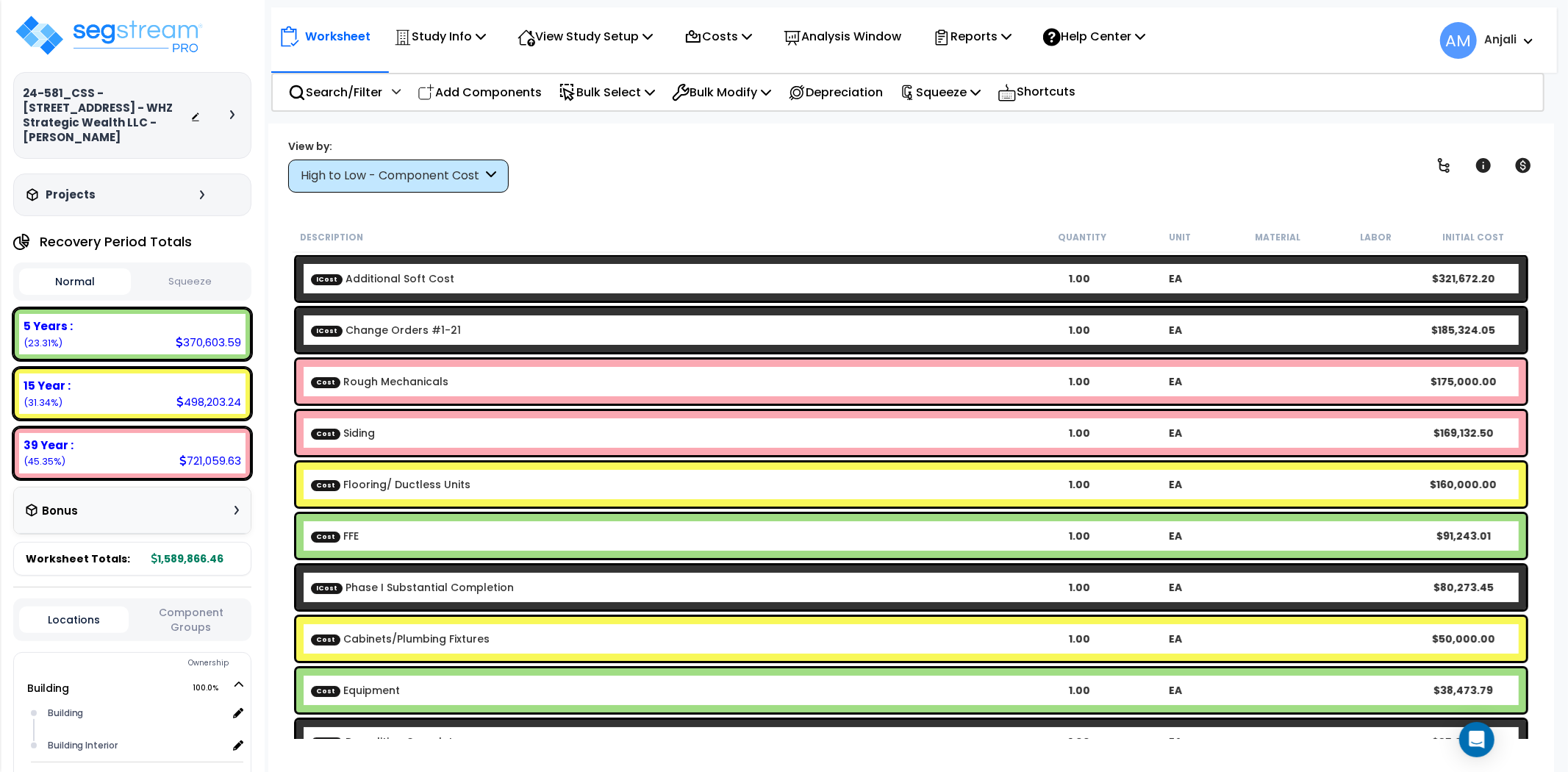
click at [209, 273] on button "Squeeze" at bounding box center [190, 281] width 111 height 26
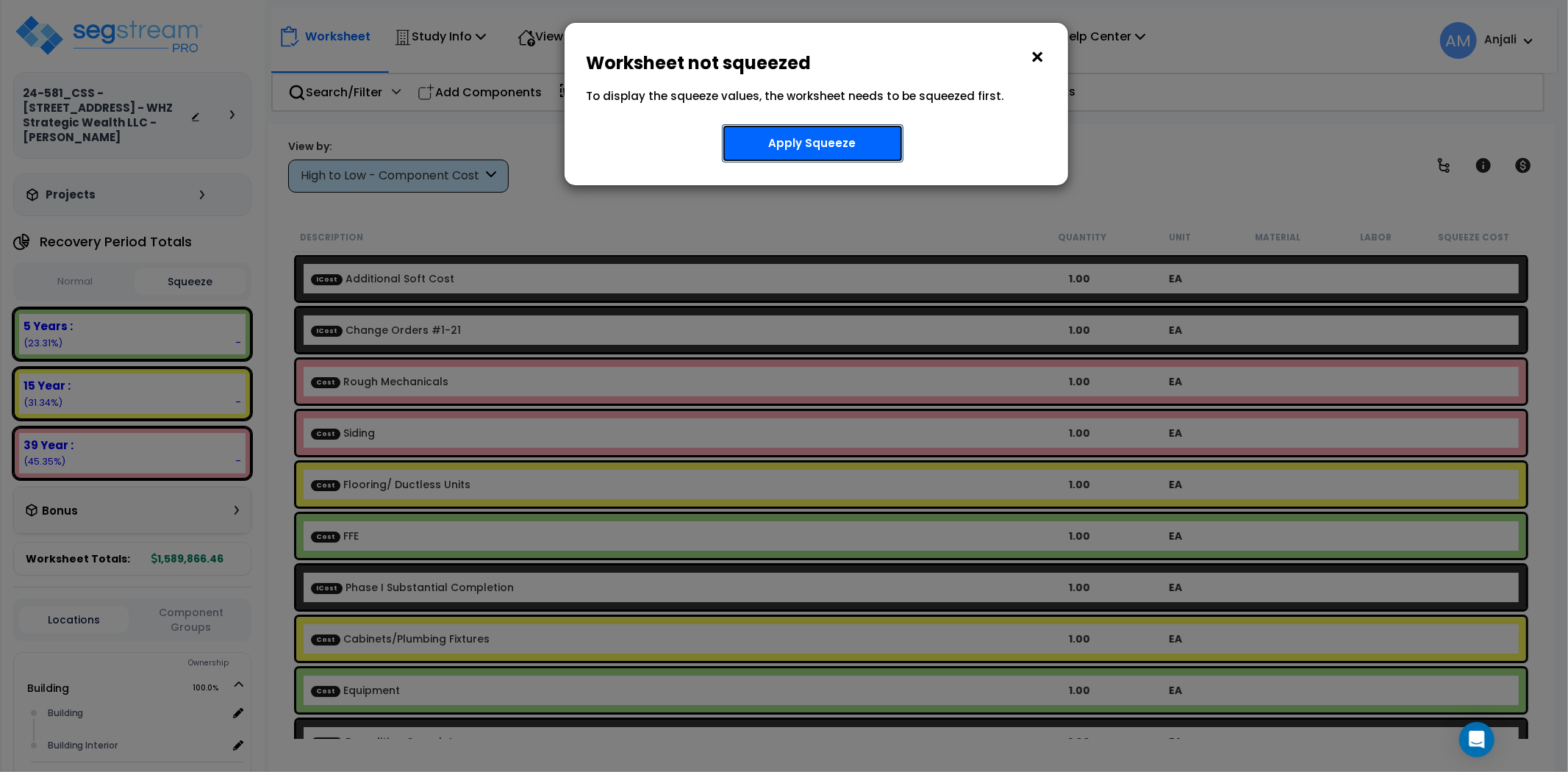
click at [836, 148] on button "Apply Squeeze" at bounding box center [812, 143] width 182 height 38
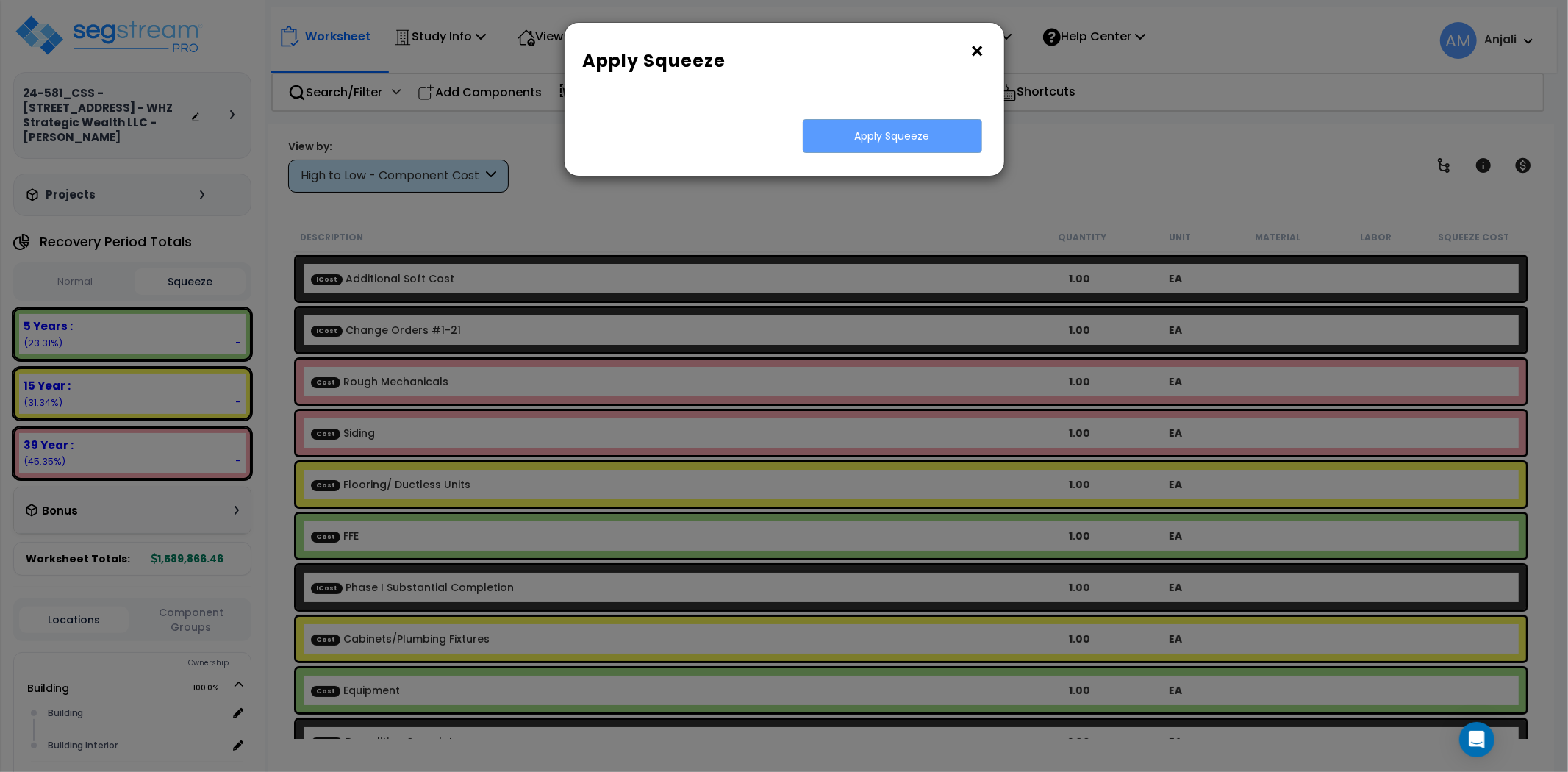
click at [974, 46] on button "×" at bounding box center [978, 51] width 16 height 24
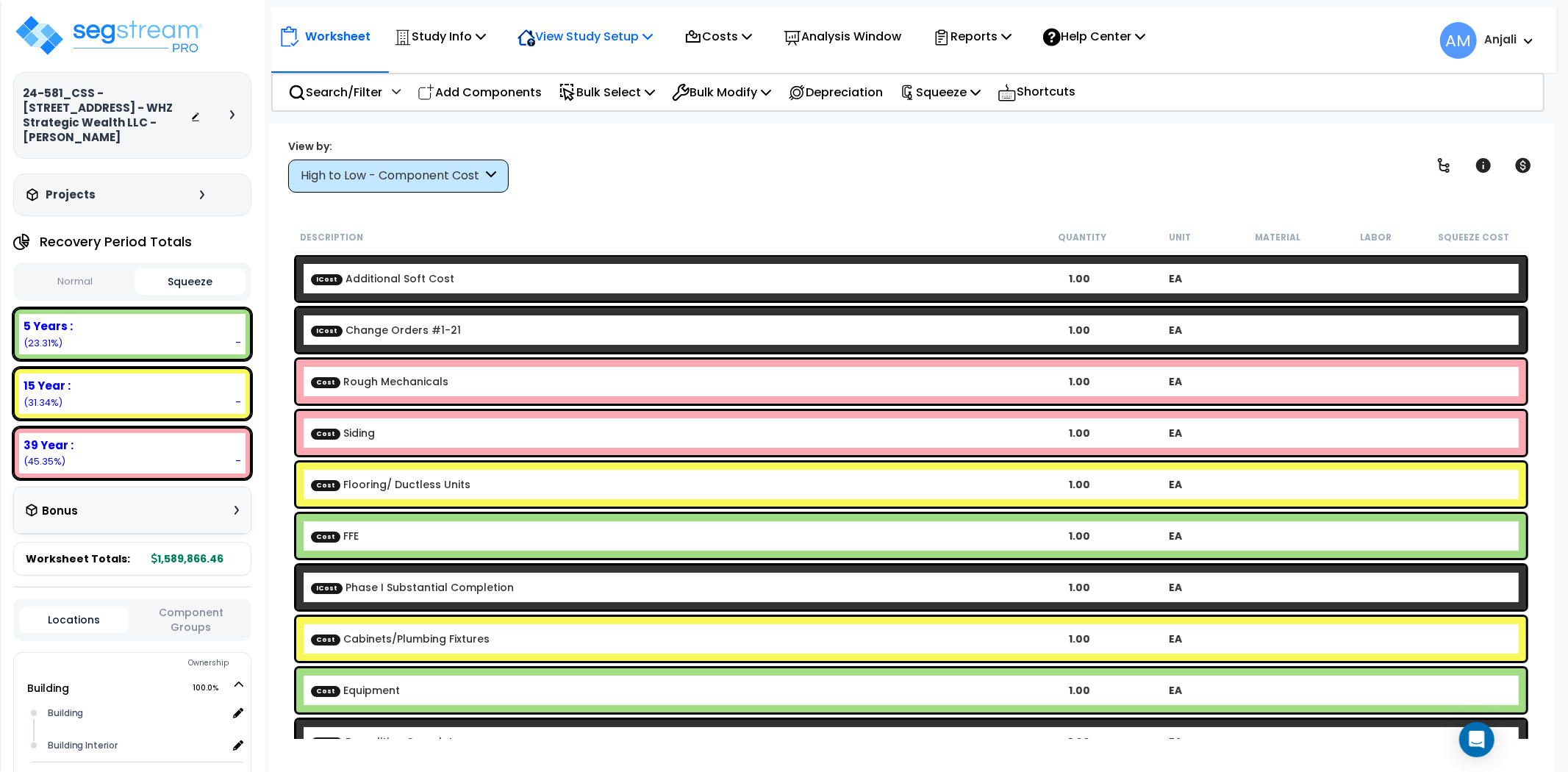
click at [564, 35] on p "View Study Setup" at bounding box center [585, 37] width 135 height 20
click at [418, 36] on p "Study Info" at bounding box center [440, 37] width 92 height 20
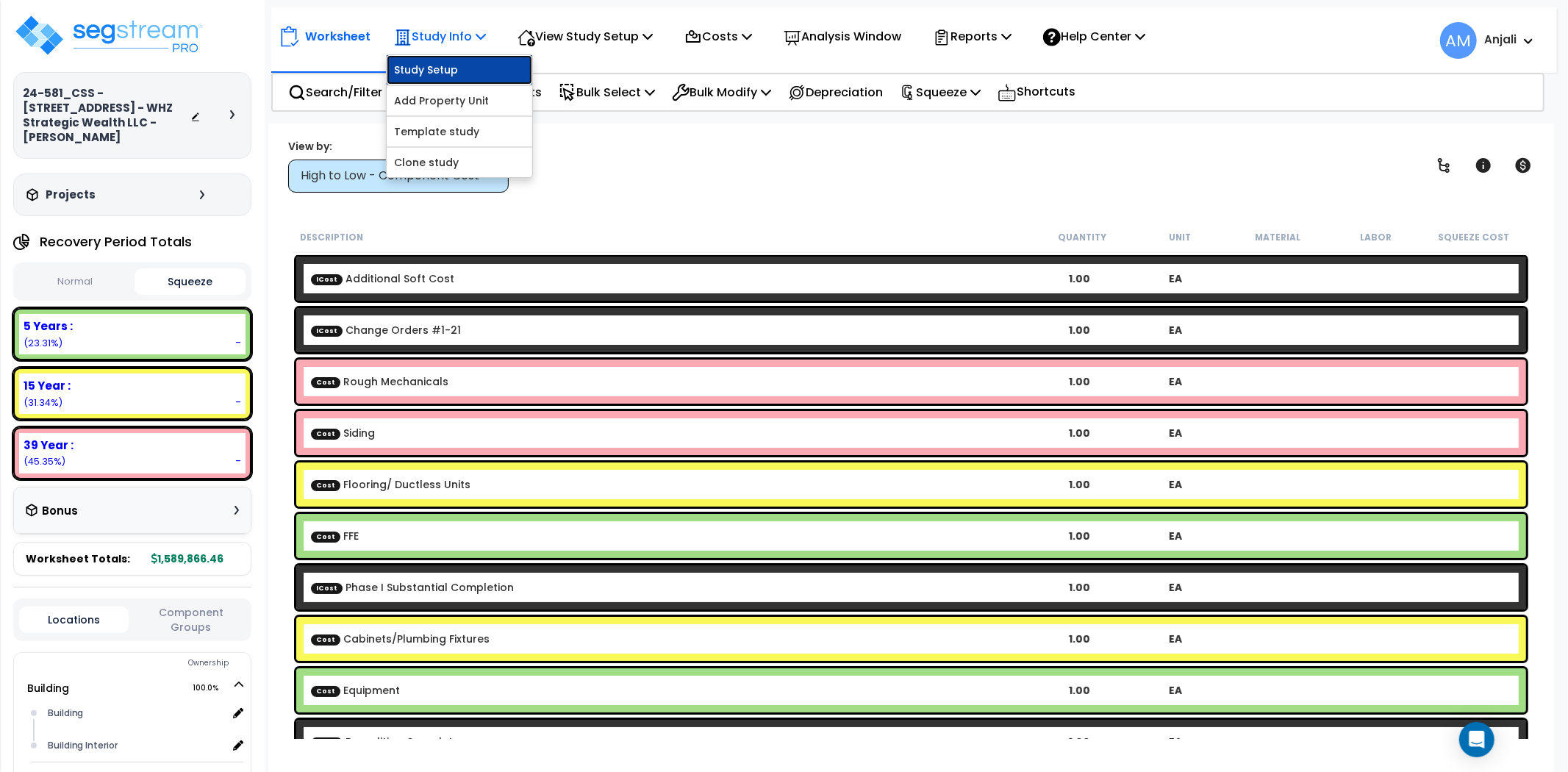
click at [465, 66] on link "Study Setup" at bounding box center [459, 69] width 145 height 29
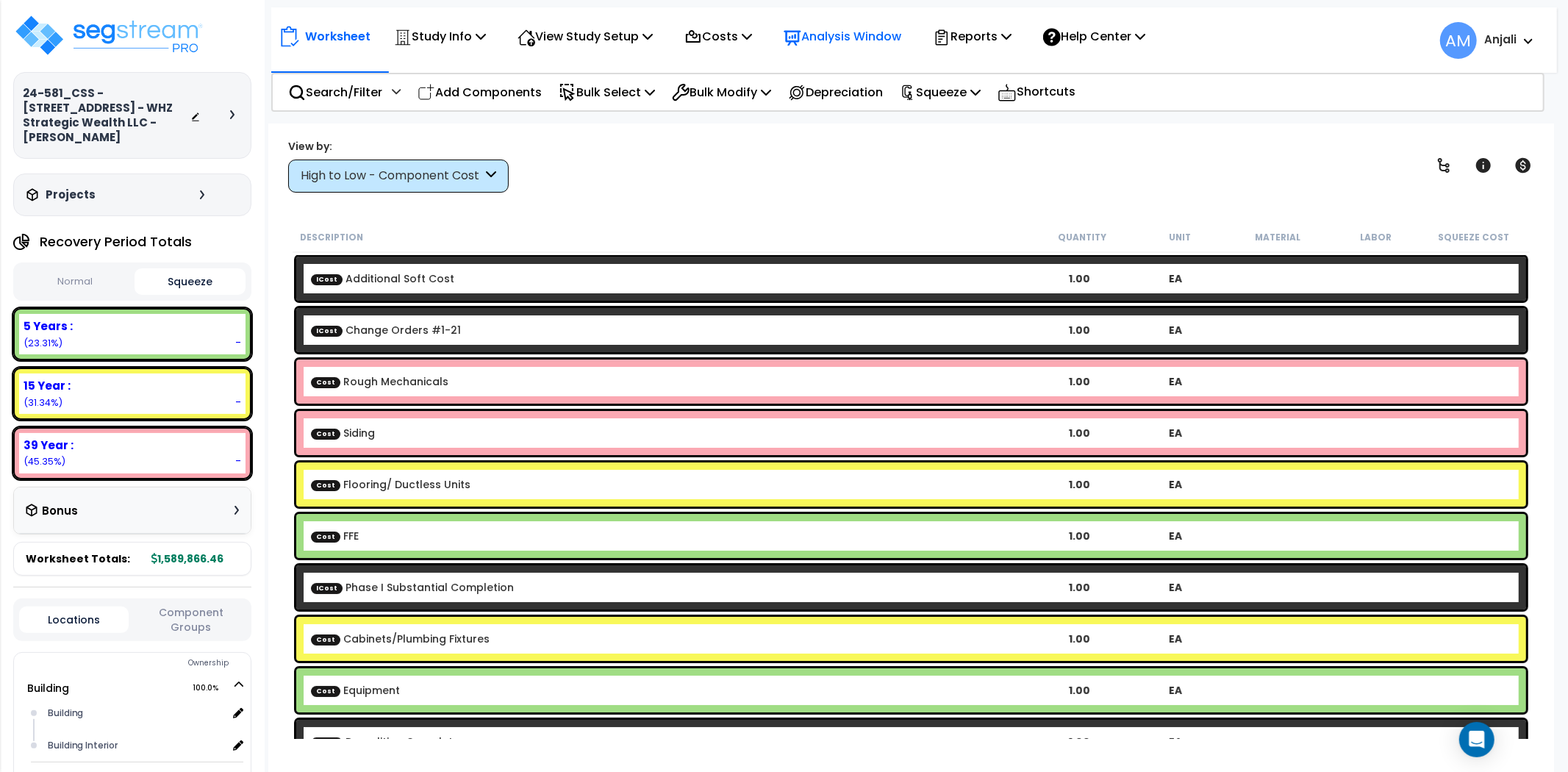
click at [816, 39] on p "Analysis Window" at bounding box center [842, 37] width 118 height 20
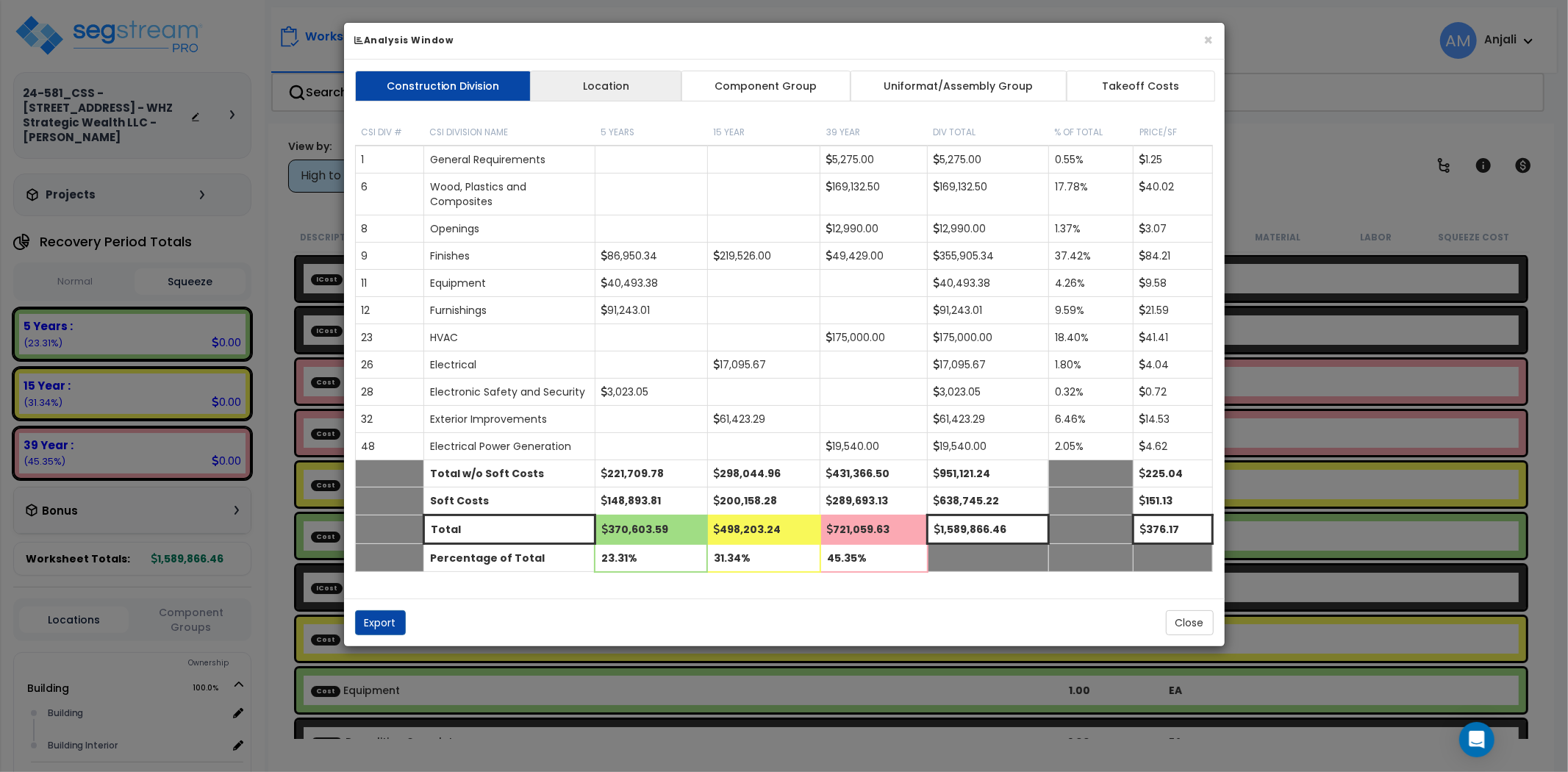
click at [626, 84] on link "Location" at bounding box center [606, 86] width 153 height 31
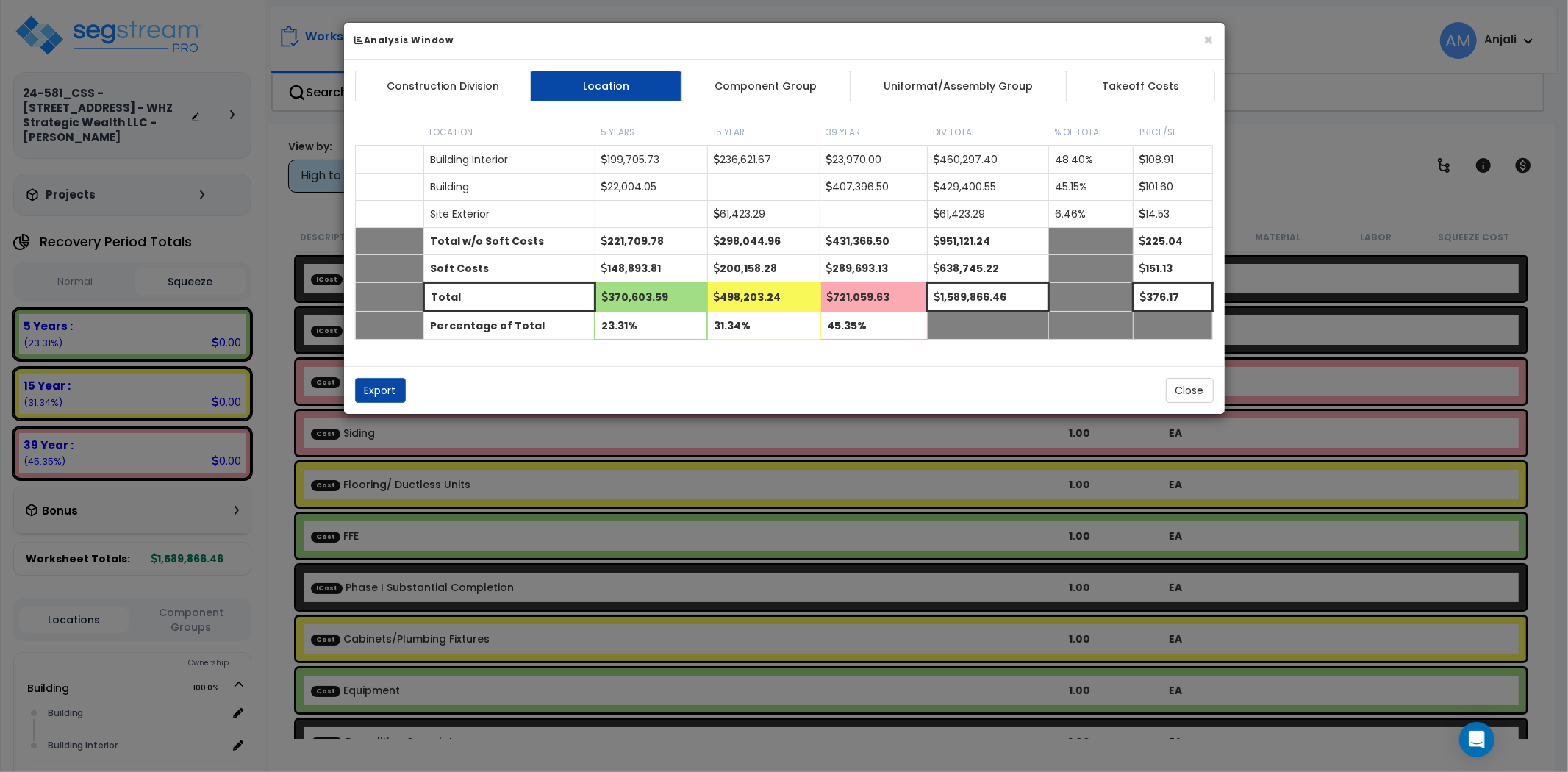
click at [810, 92] on link "Component Group" at bounding box center [766, 86] width 171 height 31
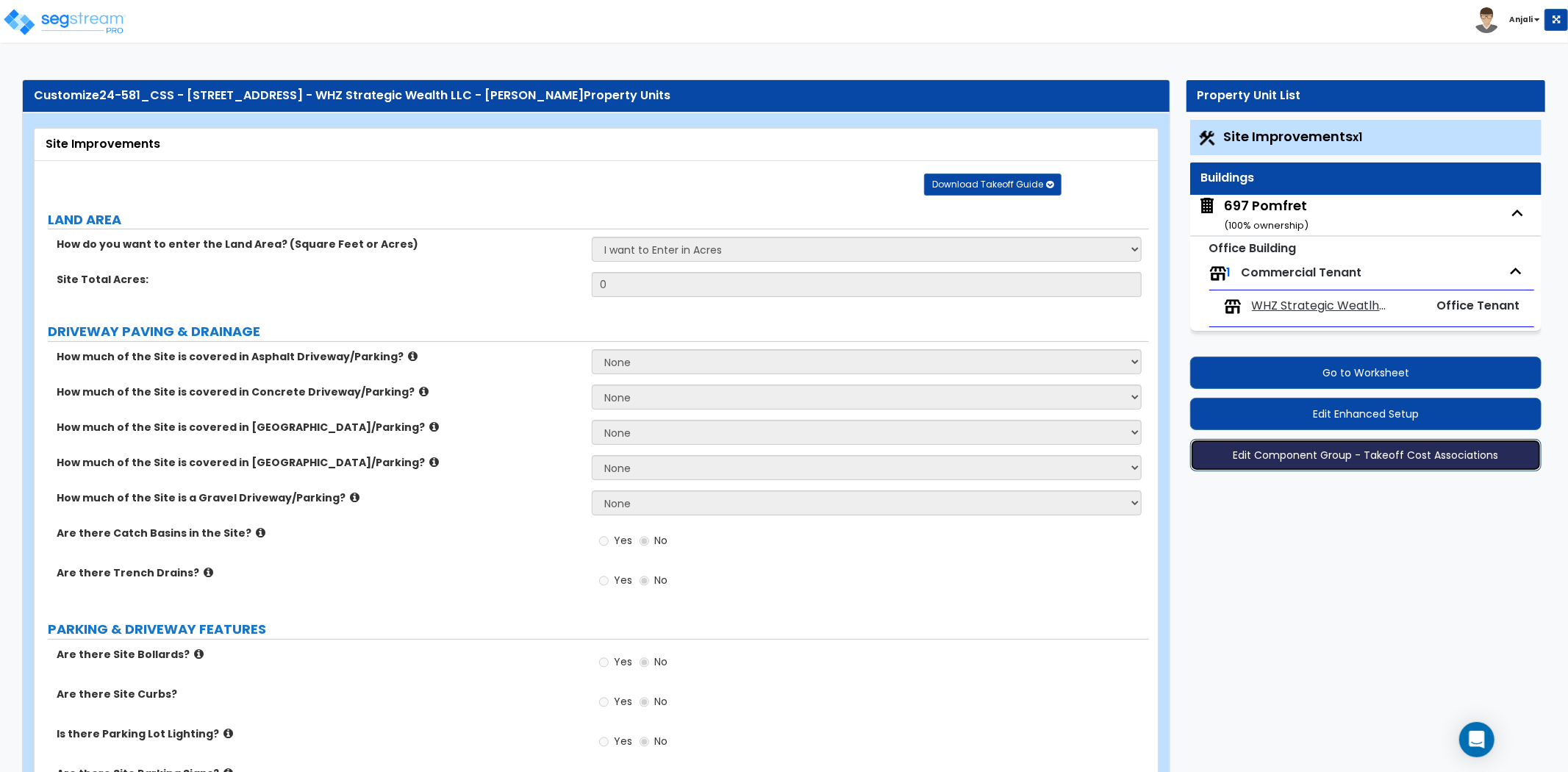
click at [1390, 454] on button "Edit Component Group - Takeoff Cost Associations" at bounding box center [1365, 454] width 352 height 32
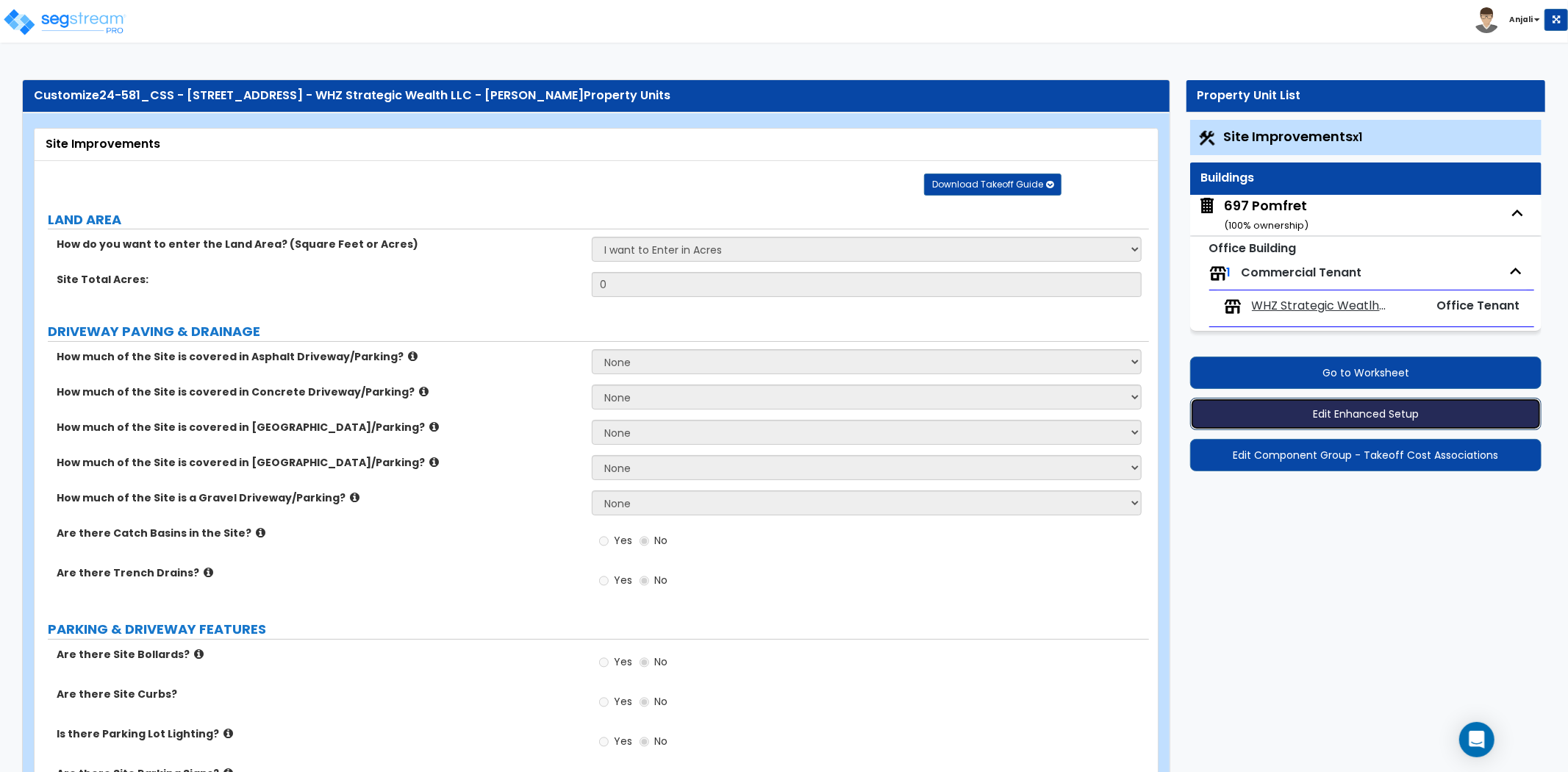
click at [1380, 416] on button "Edit Enhanced Setup" at bounding box center [1365, 413] width 352 height 32
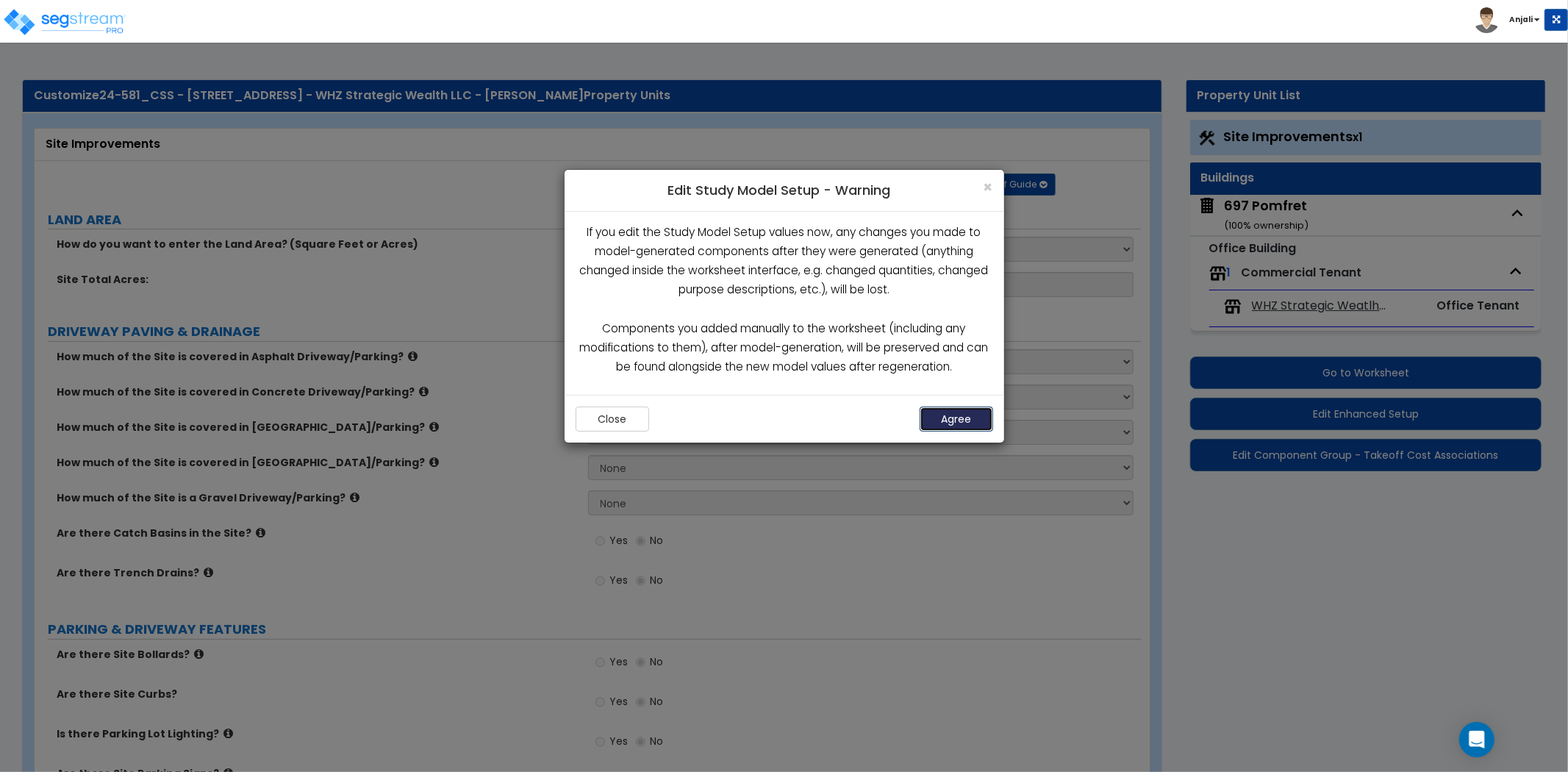
click at [938, 427] on button "Agree" at bounding box center [956, 418] width 73 height 25
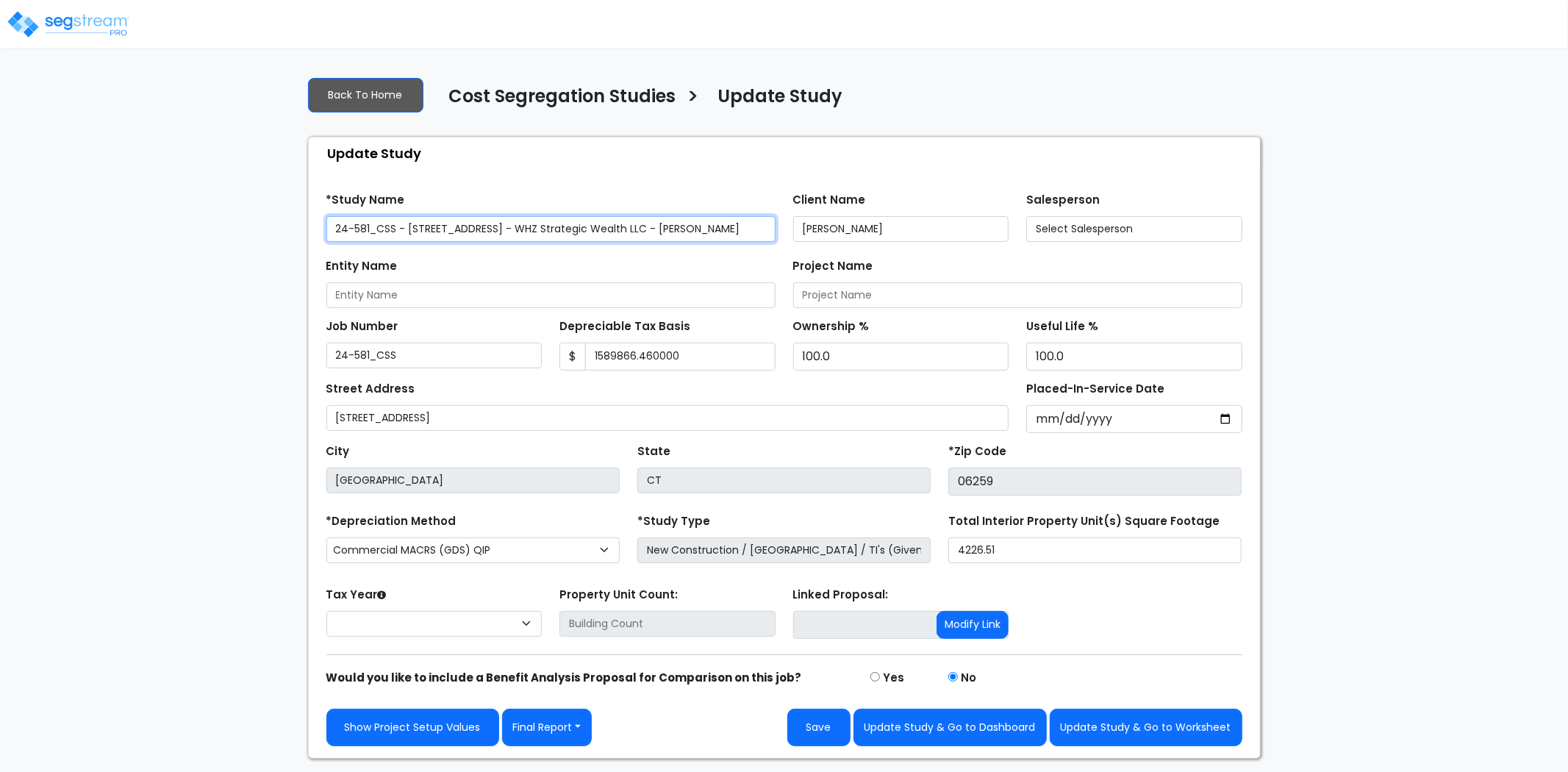
type input "1,589,866.460,000"
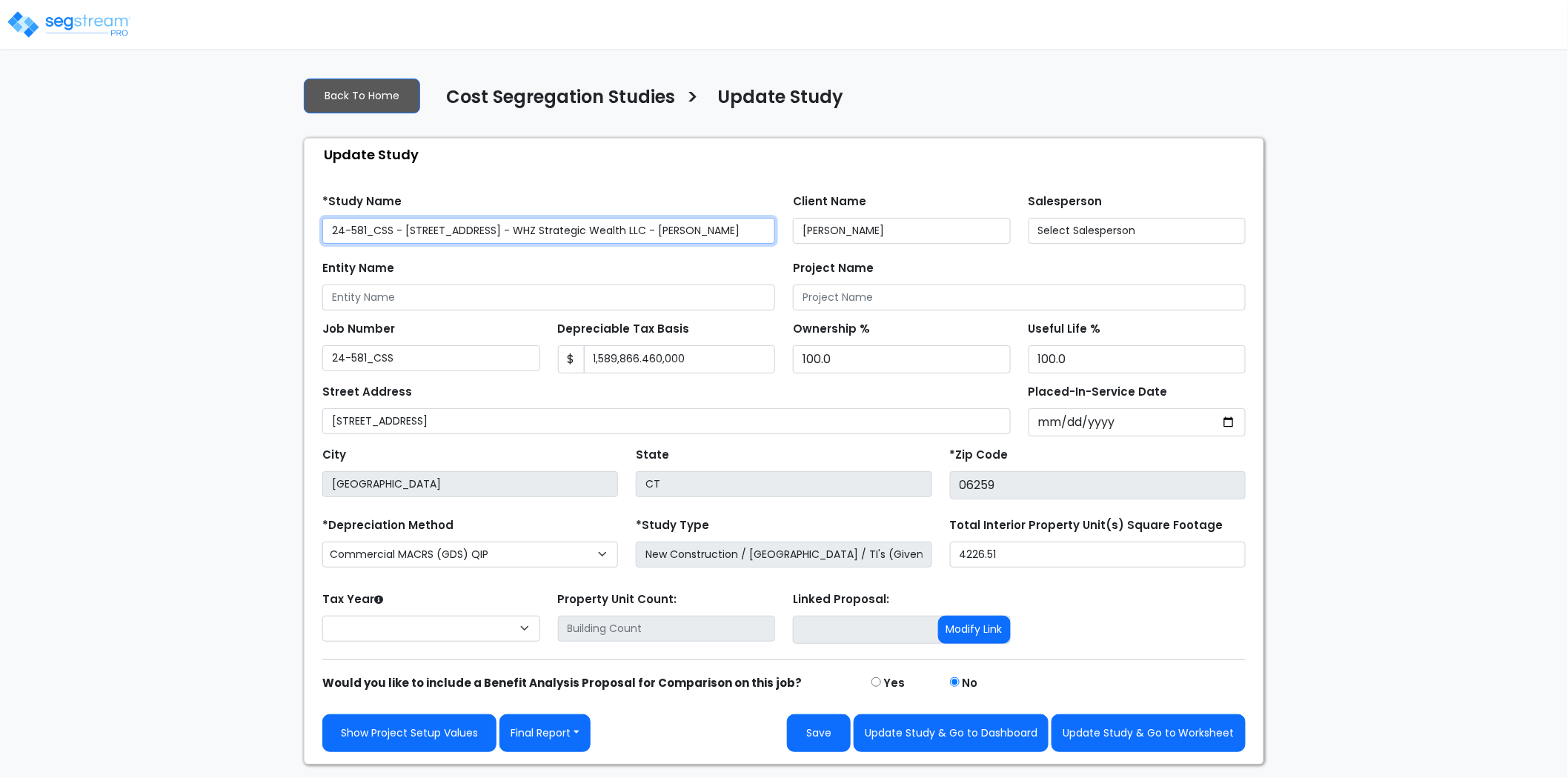
select select "2024"
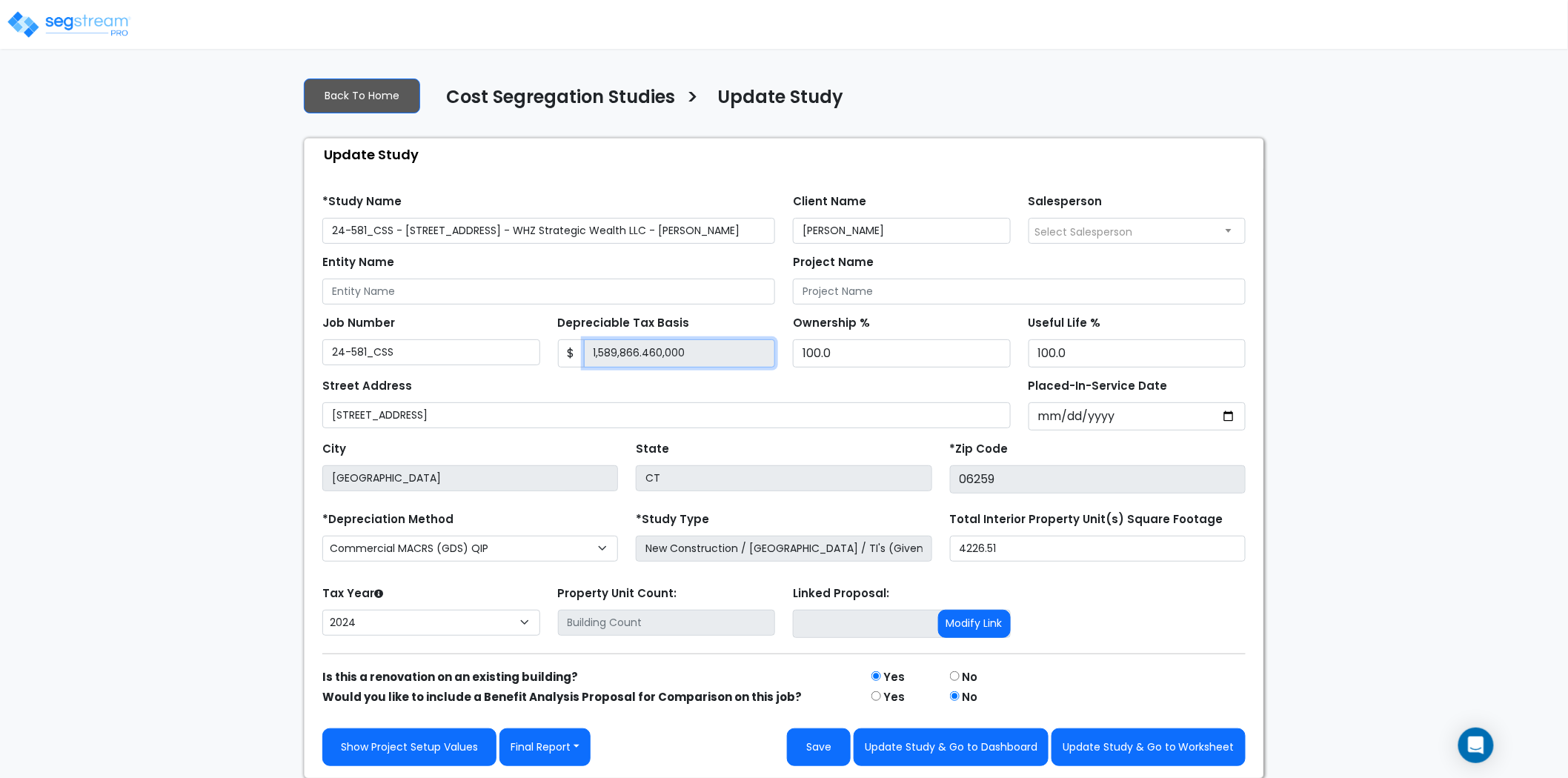
click at [697, 354] on input "1,589,866.460,000" at bounding box center [680, 353] width 192 height 29
click at [697, 350] on input "1,589,866.460,000" at bounding box center [680, 353] width 192 height 29
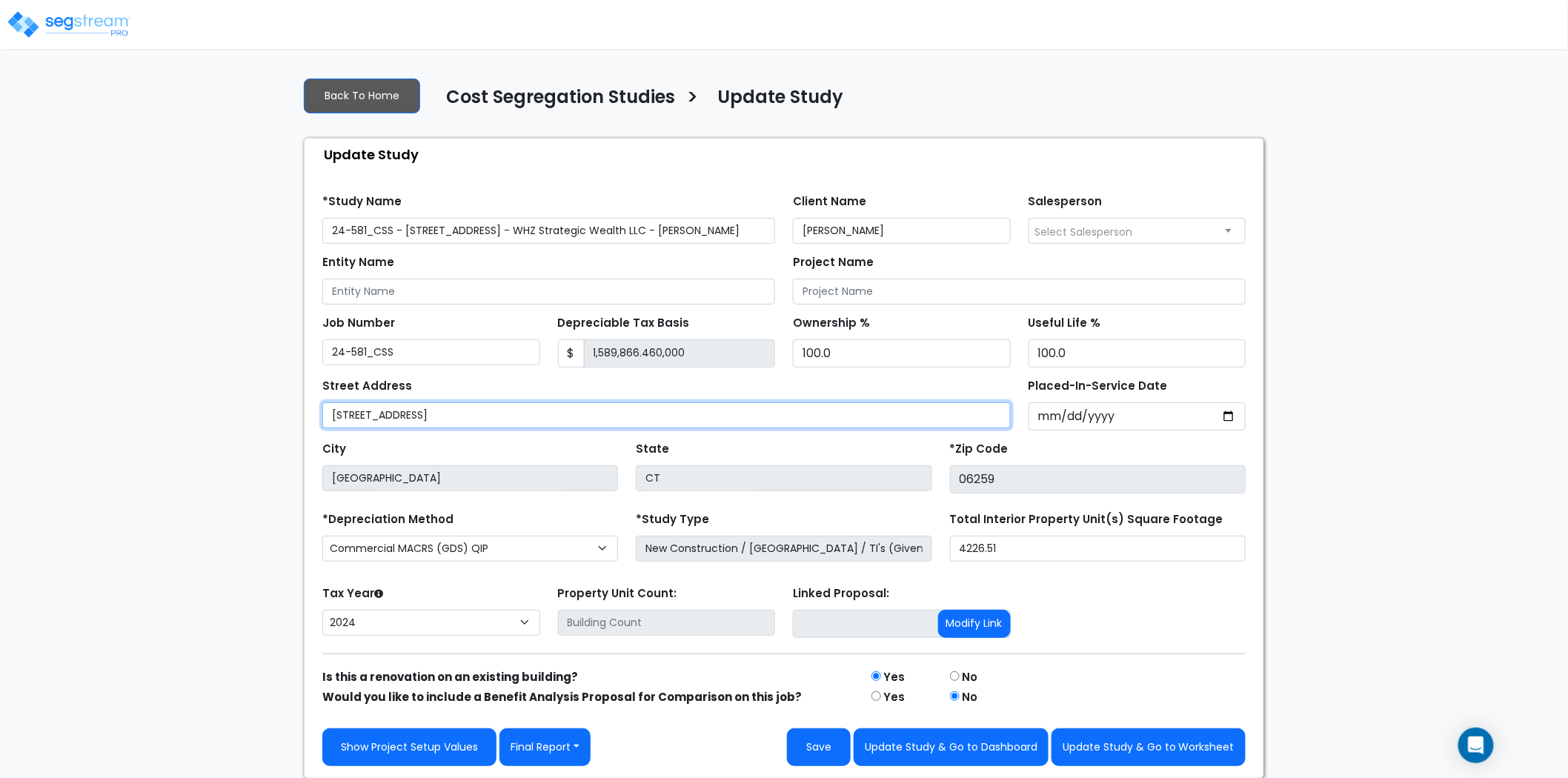
click at [784, 409] on input "[STREET_ADDRESS]" at bounding box center [666, 415] width 688 height 26
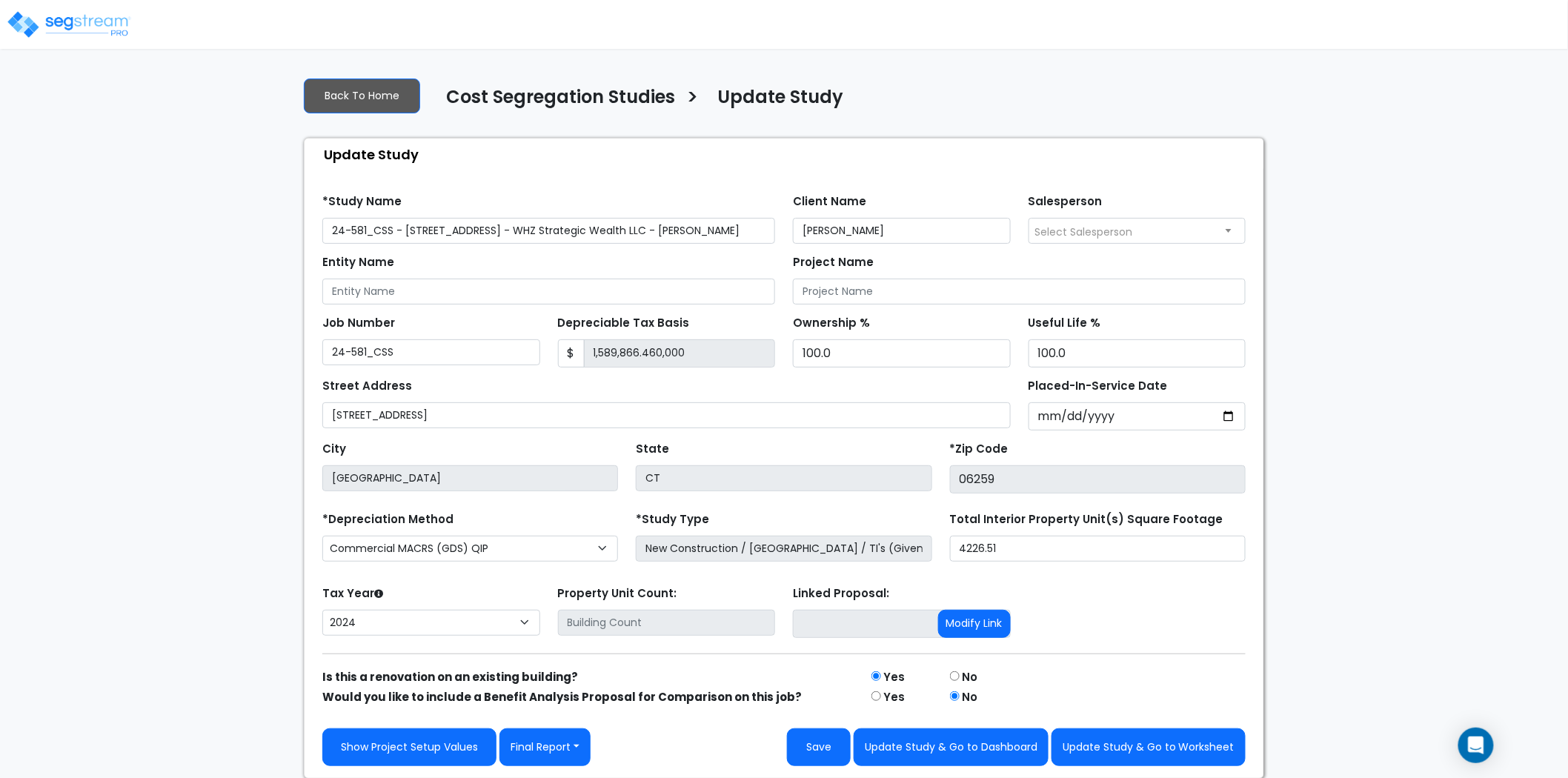
click at [764, 381] on div "Street Address [STREET_ADDRESS]" at bounding box center [666, 401] width 688 height 53
click at [687, 358] on input "1,589,866.460,000" at bounding box center [680, 353] width 192 height 29
click at [688, 354] on input "1,589,866.460,000" at bounding box center [680, 353] width 192 height 29
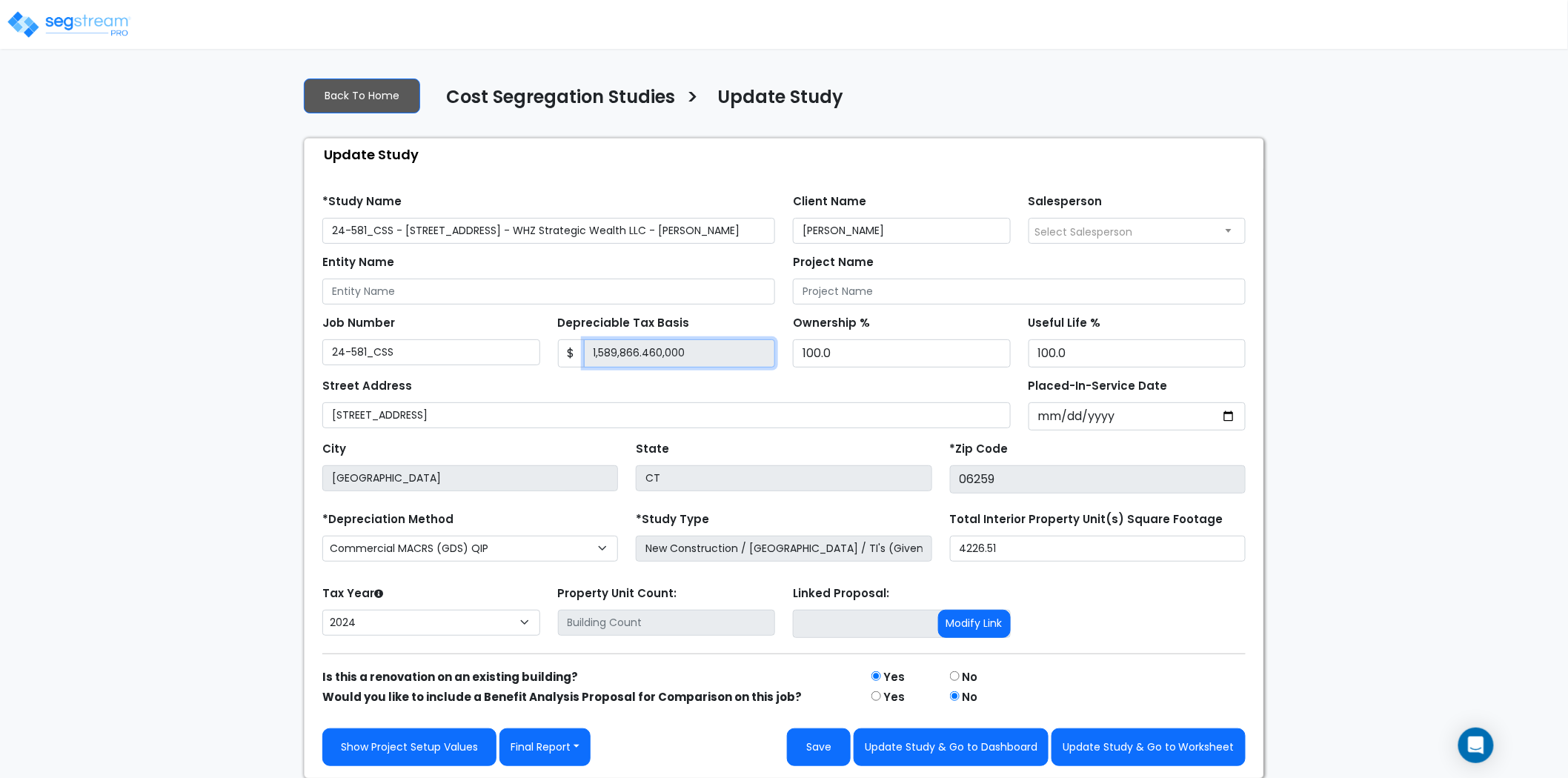
scroll to position [2, 0]
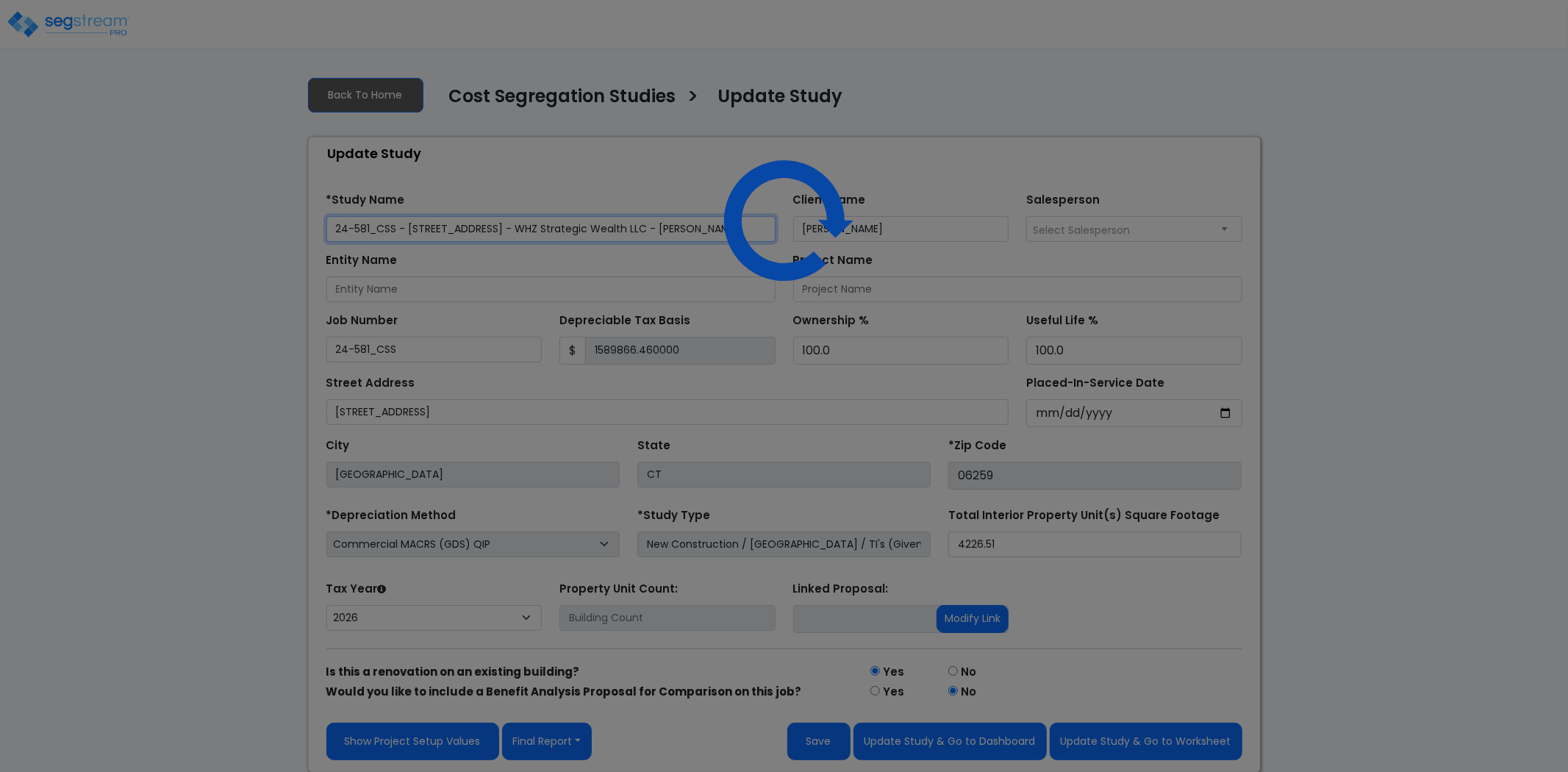
type input "1,589,866.460,000"
select select "2024"
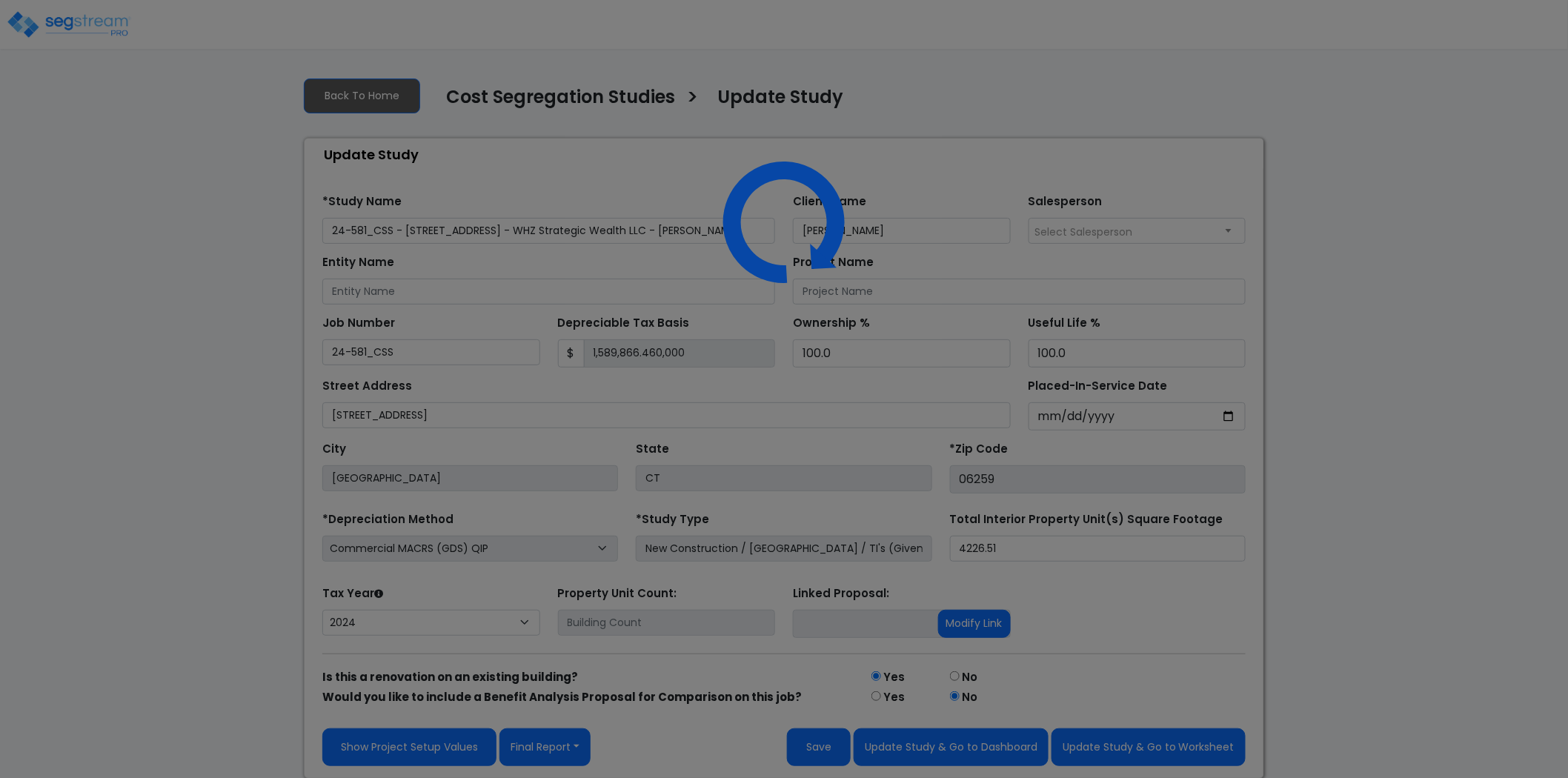
click at [698, 353] on div at bounding box center [784, 389] width 1568 height 778
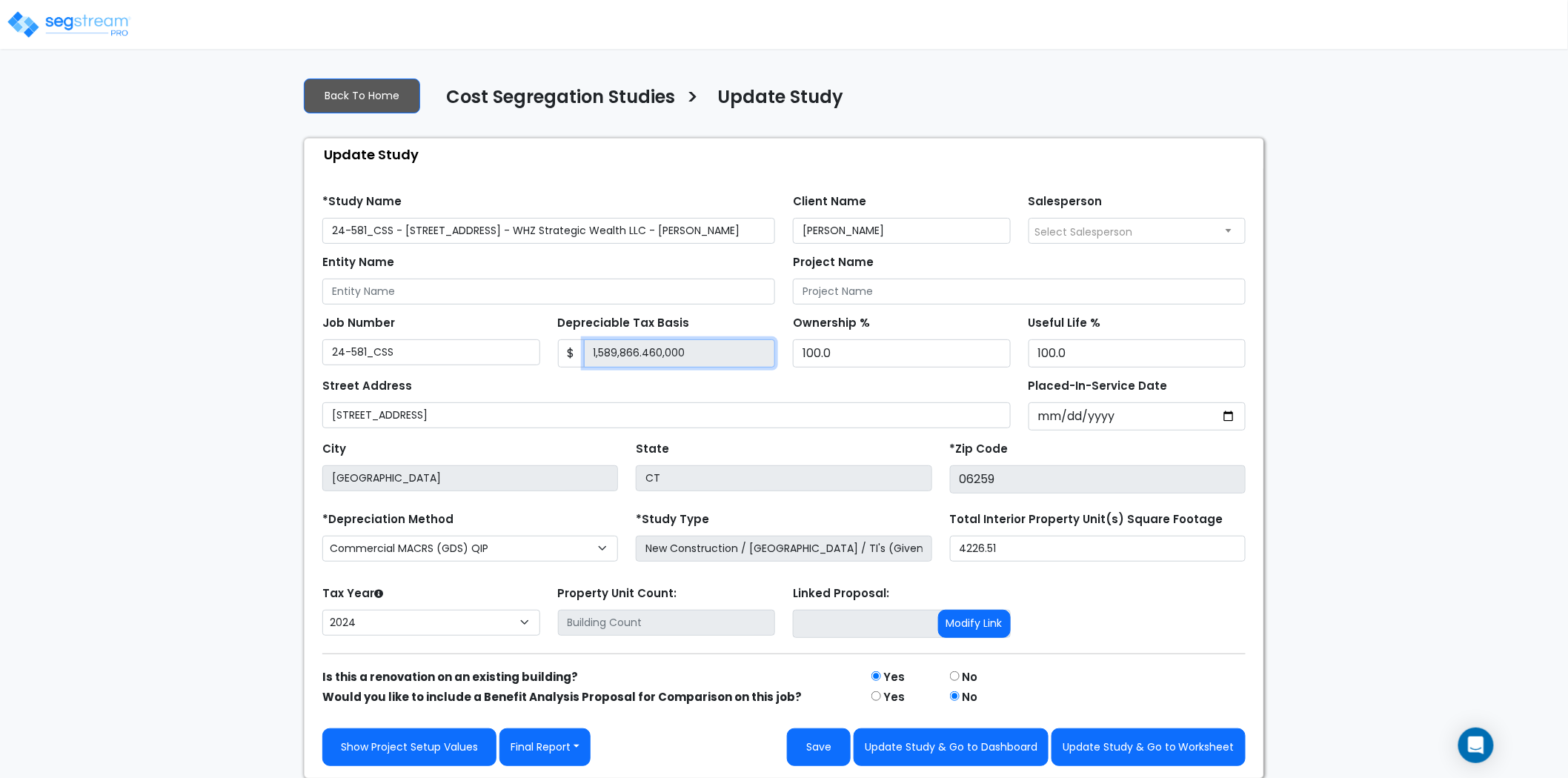
click at [698, 353] on input "1,589,866.460,000" at bounding box center [680, 353] width 192 height 29
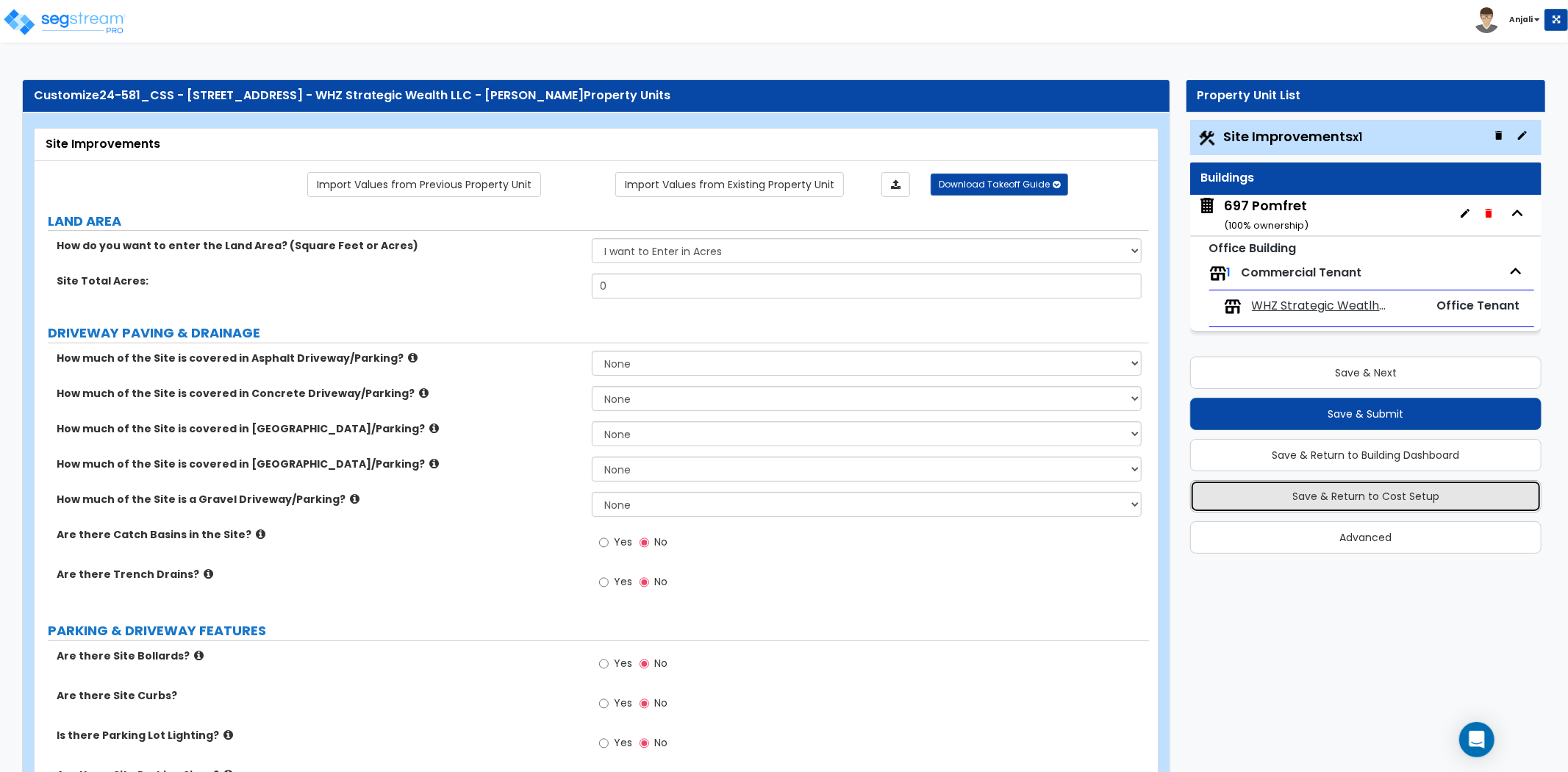
click at [1416, 496] on button "Save & Return to Cost Setup" at bounding box center [1365, 495] width 352 height 32
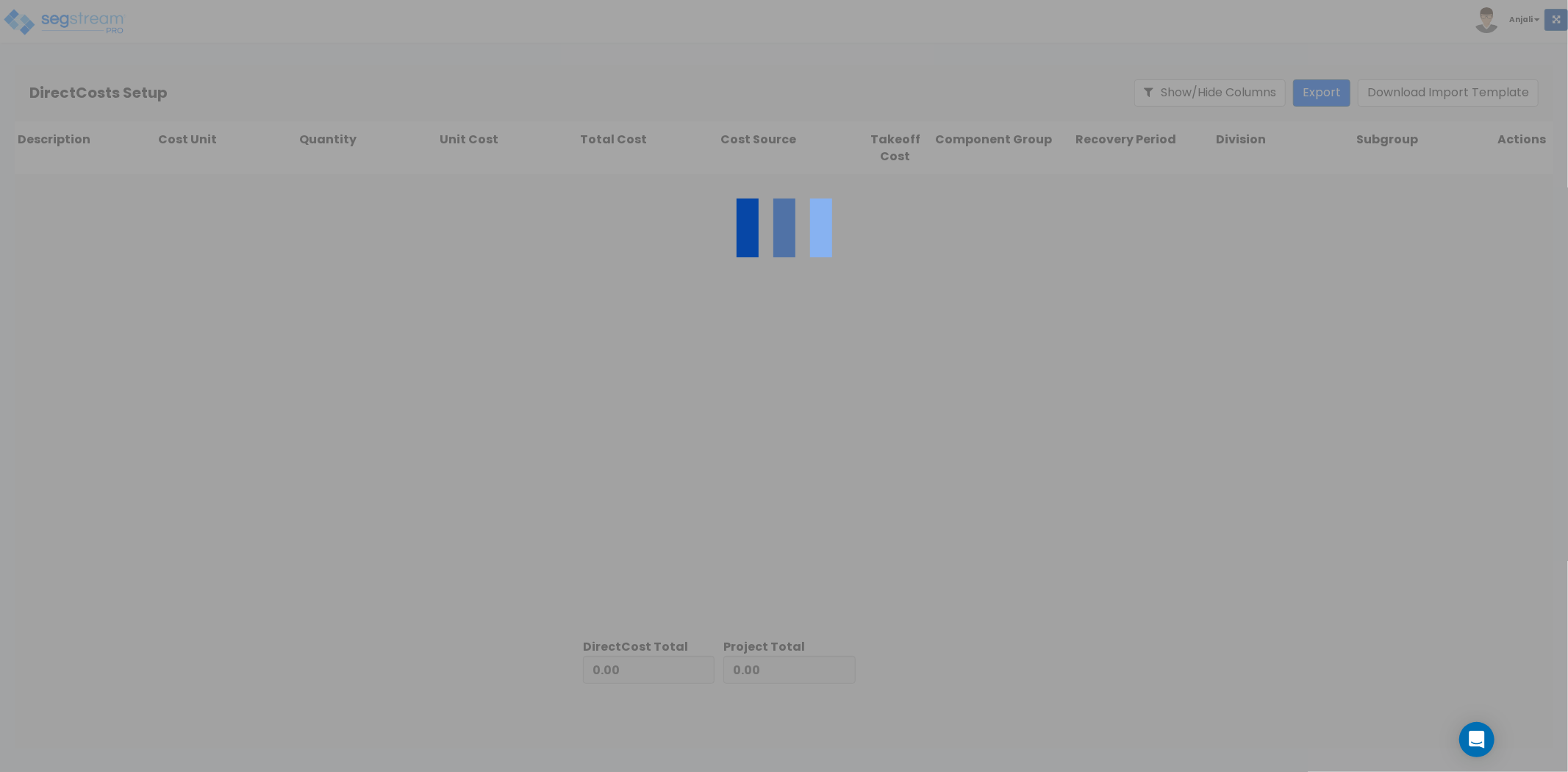
type input "638,745.22"
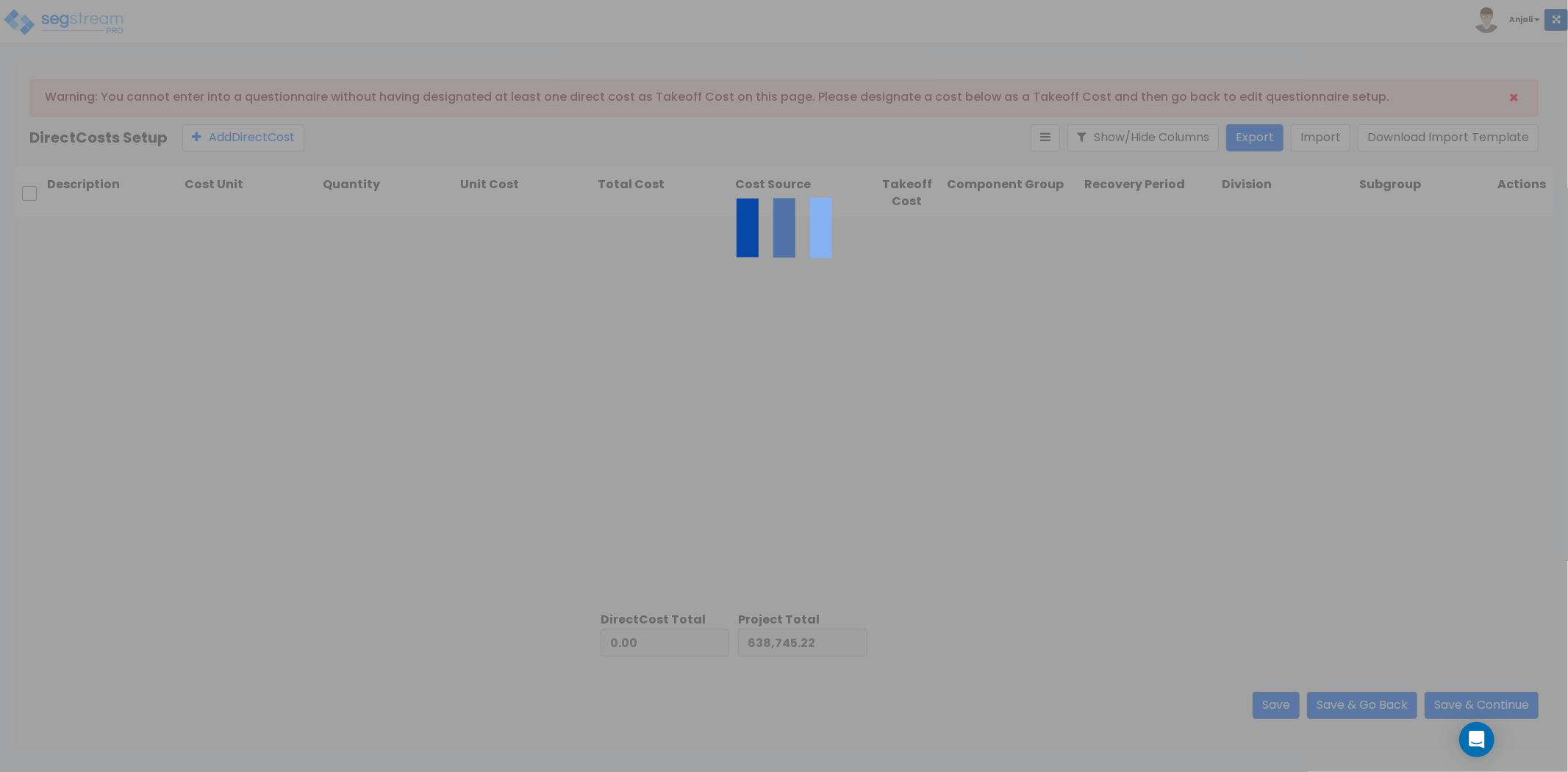
type input "951,121.24"
type input "1,589,866.46"
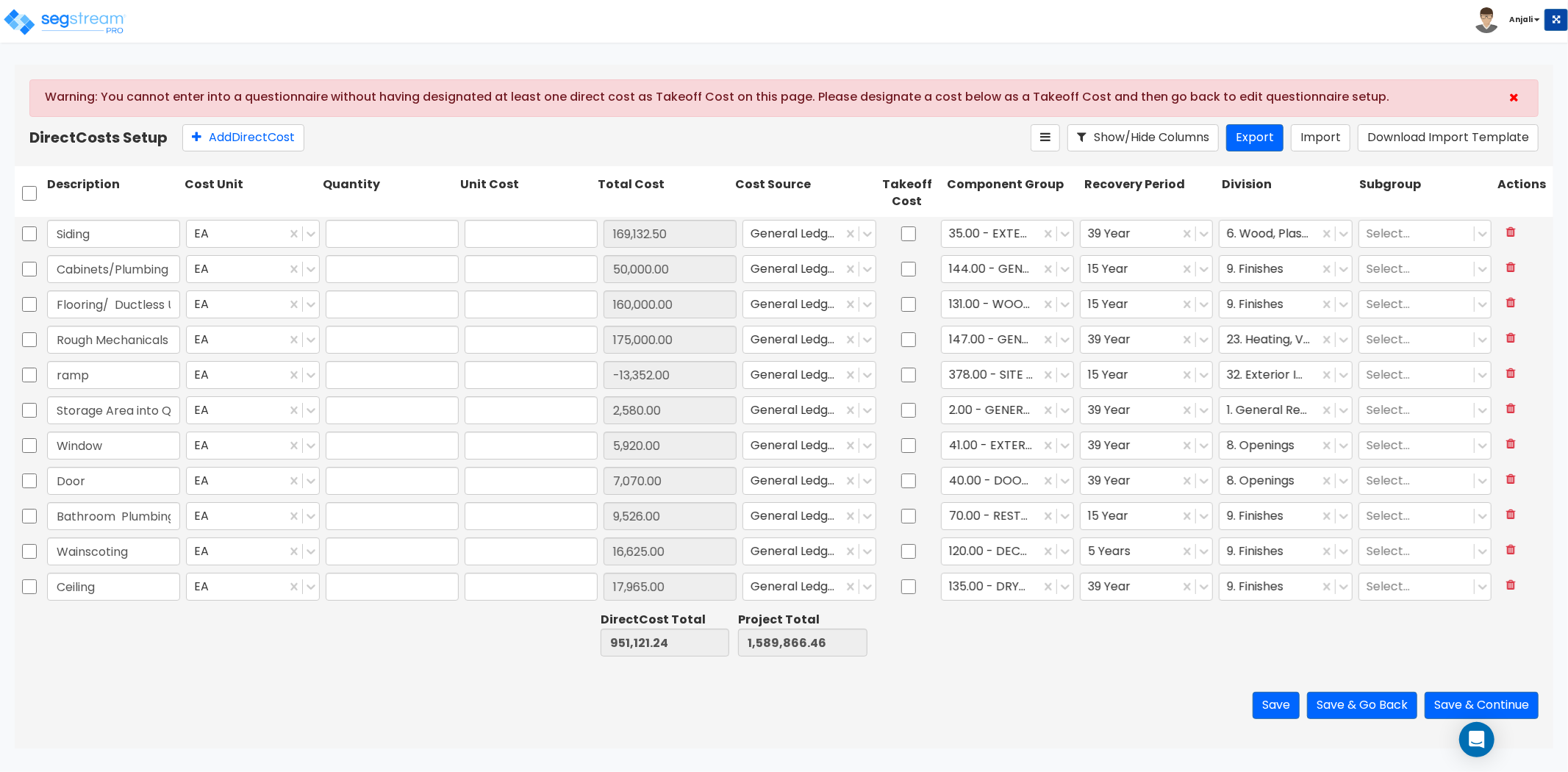
type input "1.00"
type input "169,132.50"
type input "1.00"
type input "50,000.00"
type input "1.00"
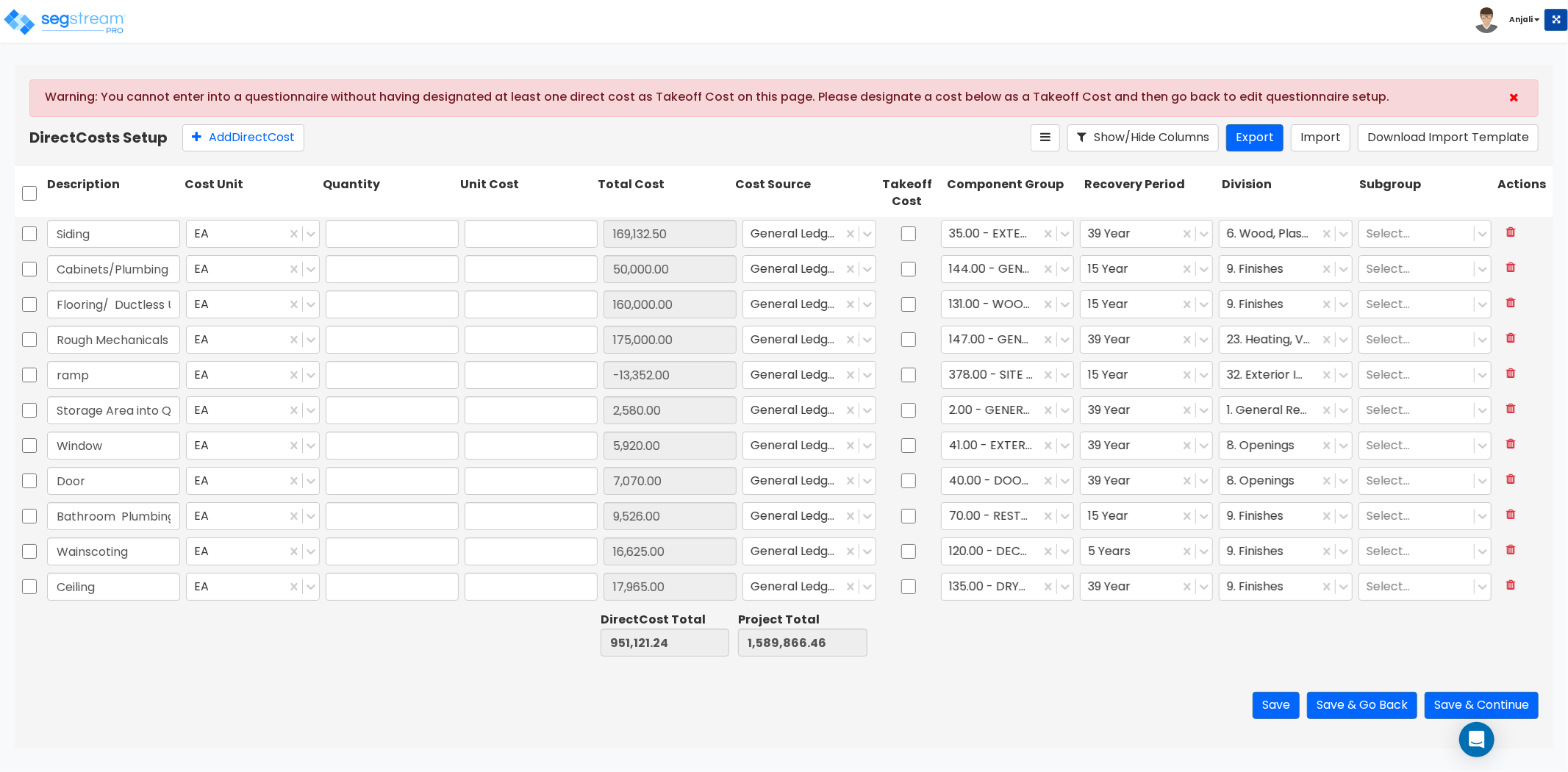
type input "160,000.00"
type input "1.00"
type input "175,000.00"
type input "1.00"
type input "-13,352.00"
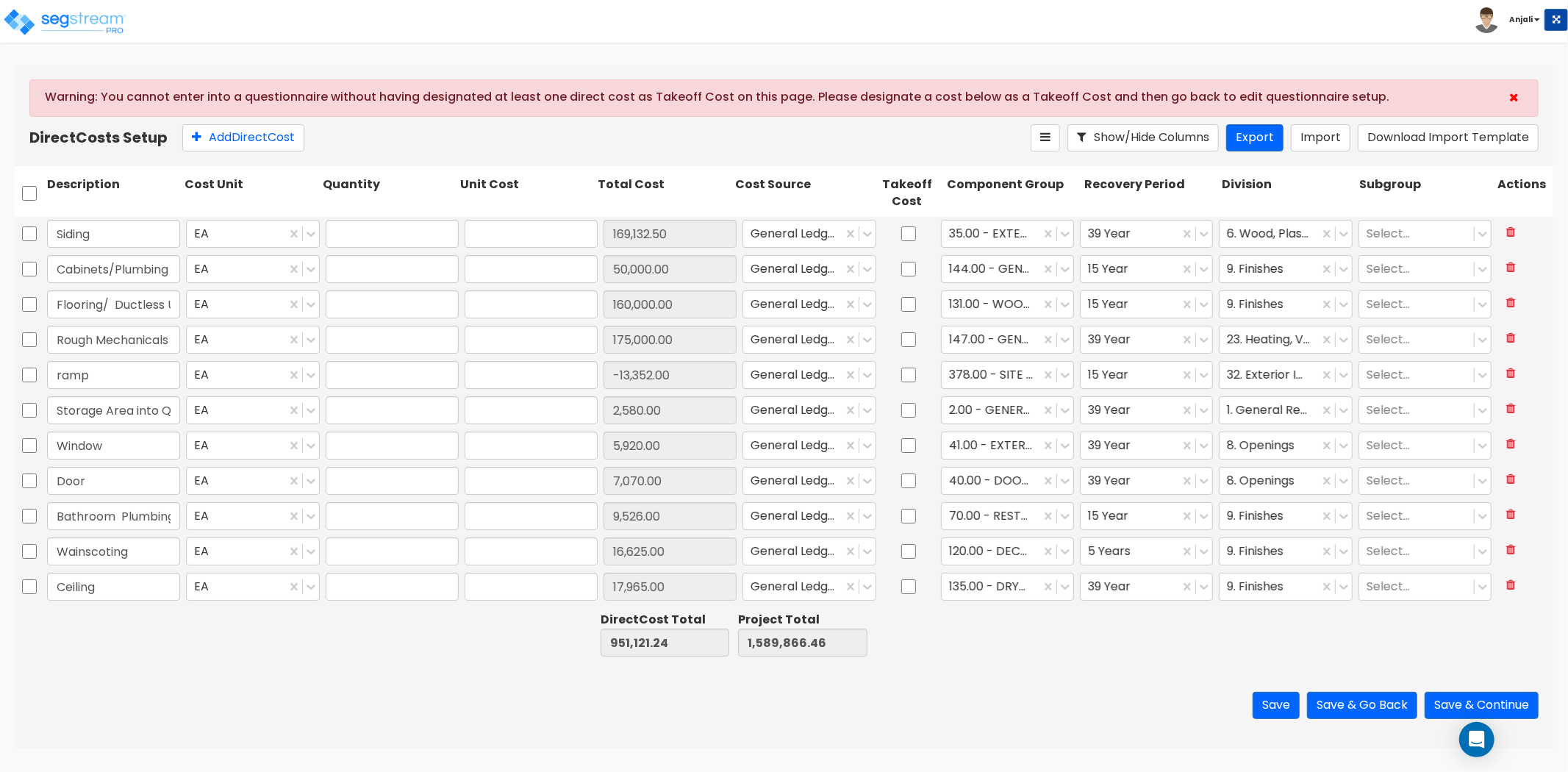
type input "1.00"
type input "2,580.00"
type input "1.00"
type input "5,920.00"
type input "1.00"
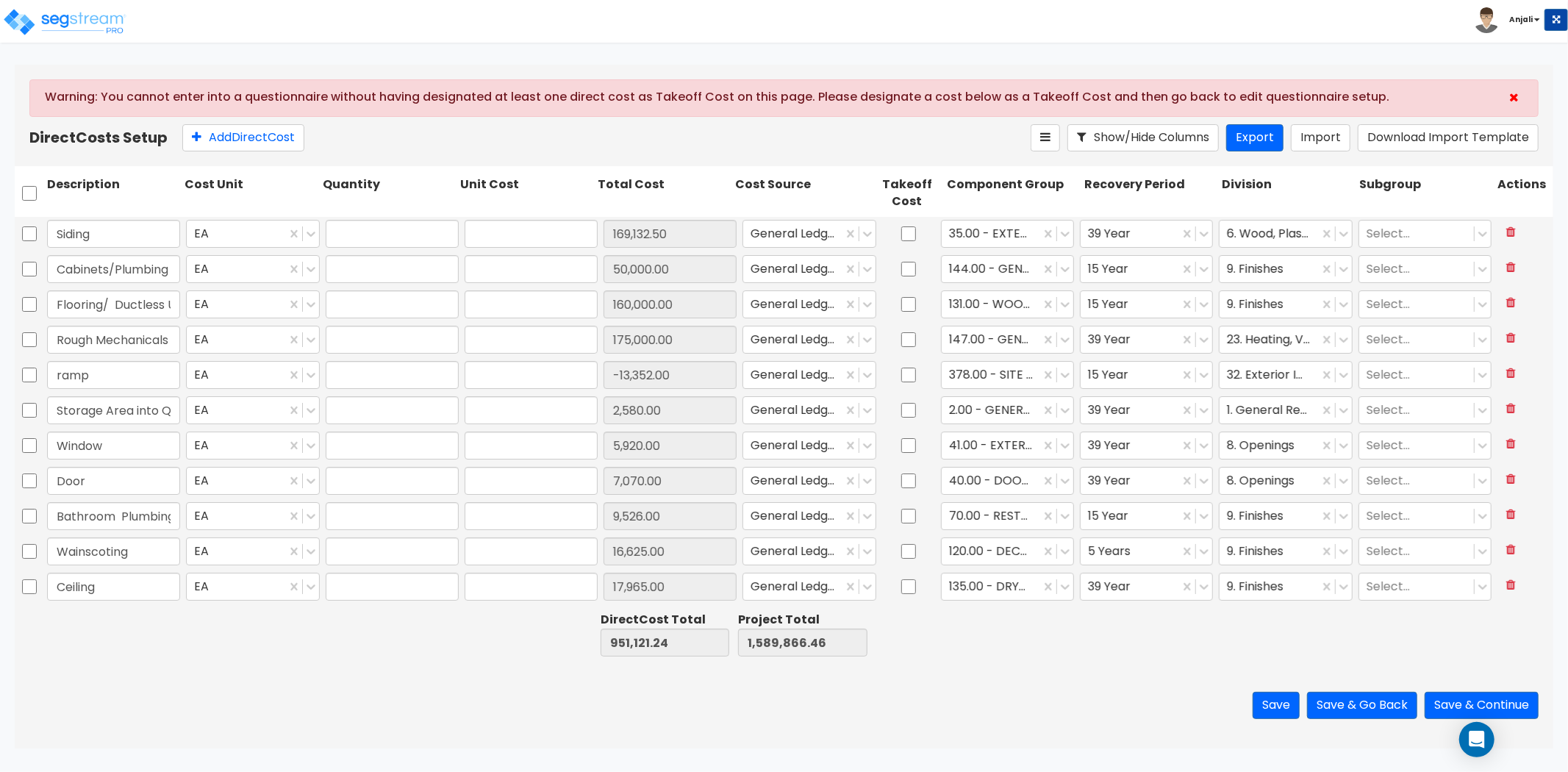
type input "7,070.00"
type input "1.00"
type input "9,526.00"
type input "1.00"
type input "16,625.00"
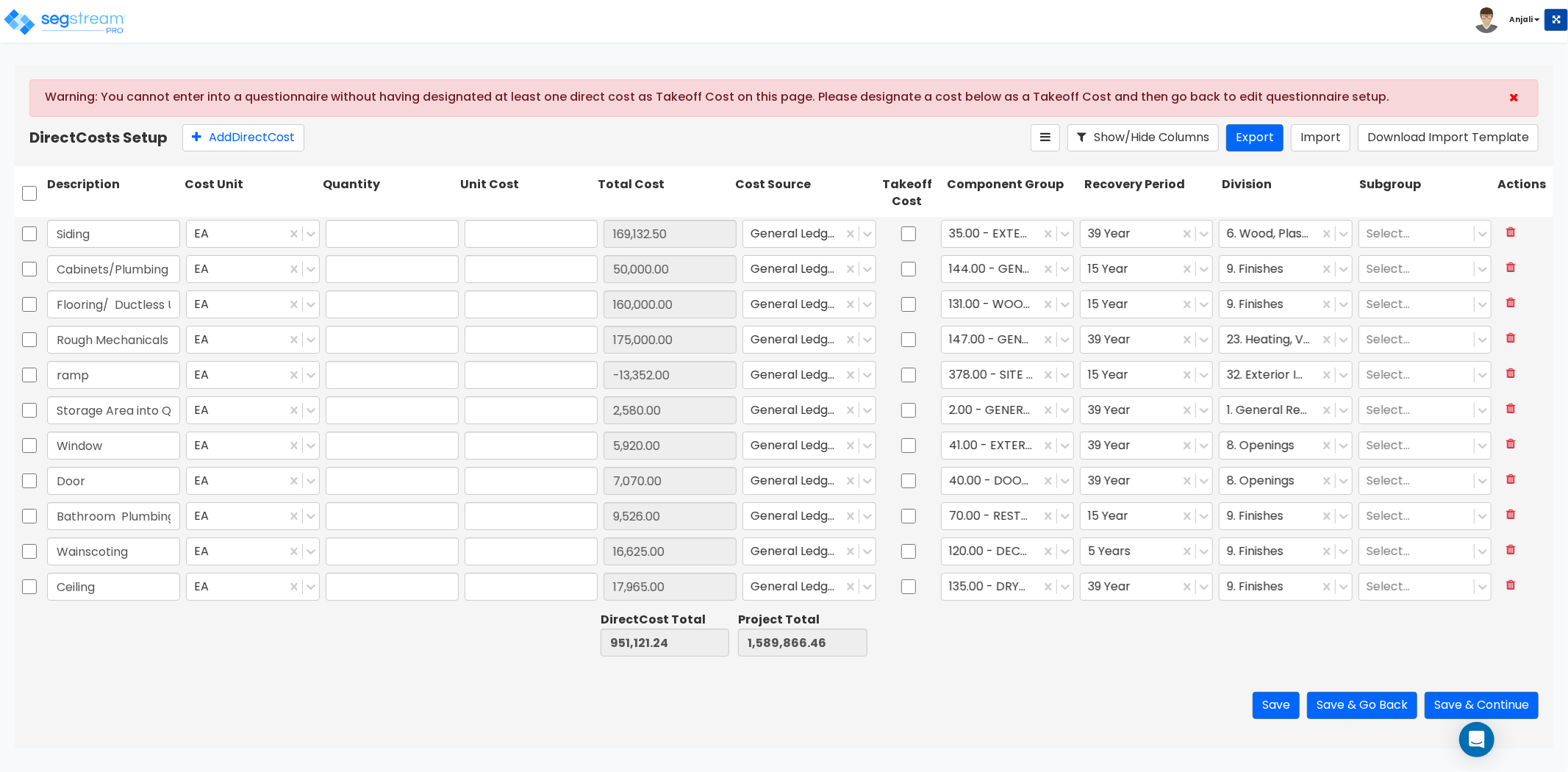
type input "1.00"
type input "17,965.00"
type input "1.00"
type input "1,514.00"
type input "1.00"
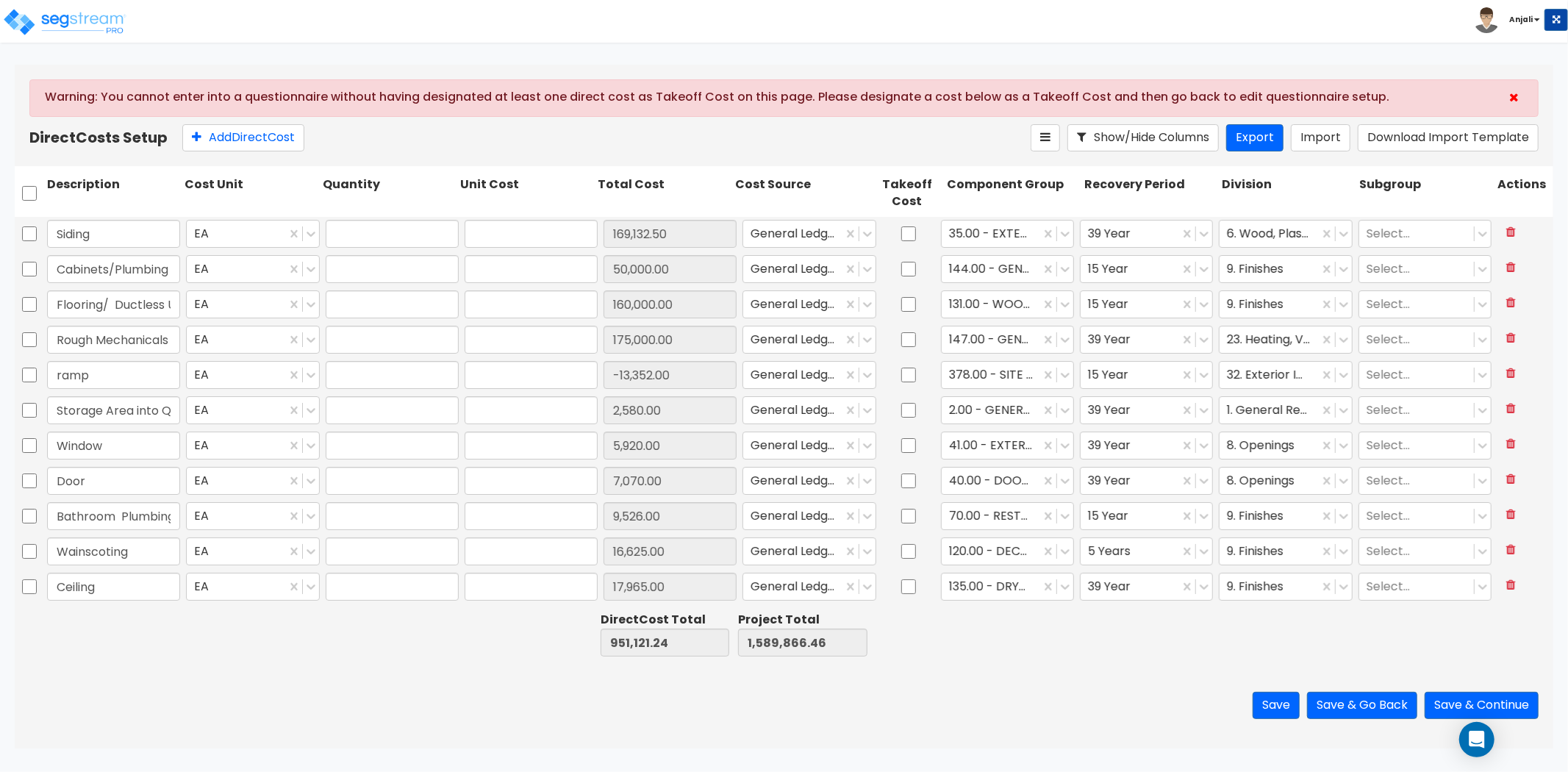
type input "2,695.00"
type input "1.00"
type input "13,132.00"
type input "1.00"
type input "5,987.14"
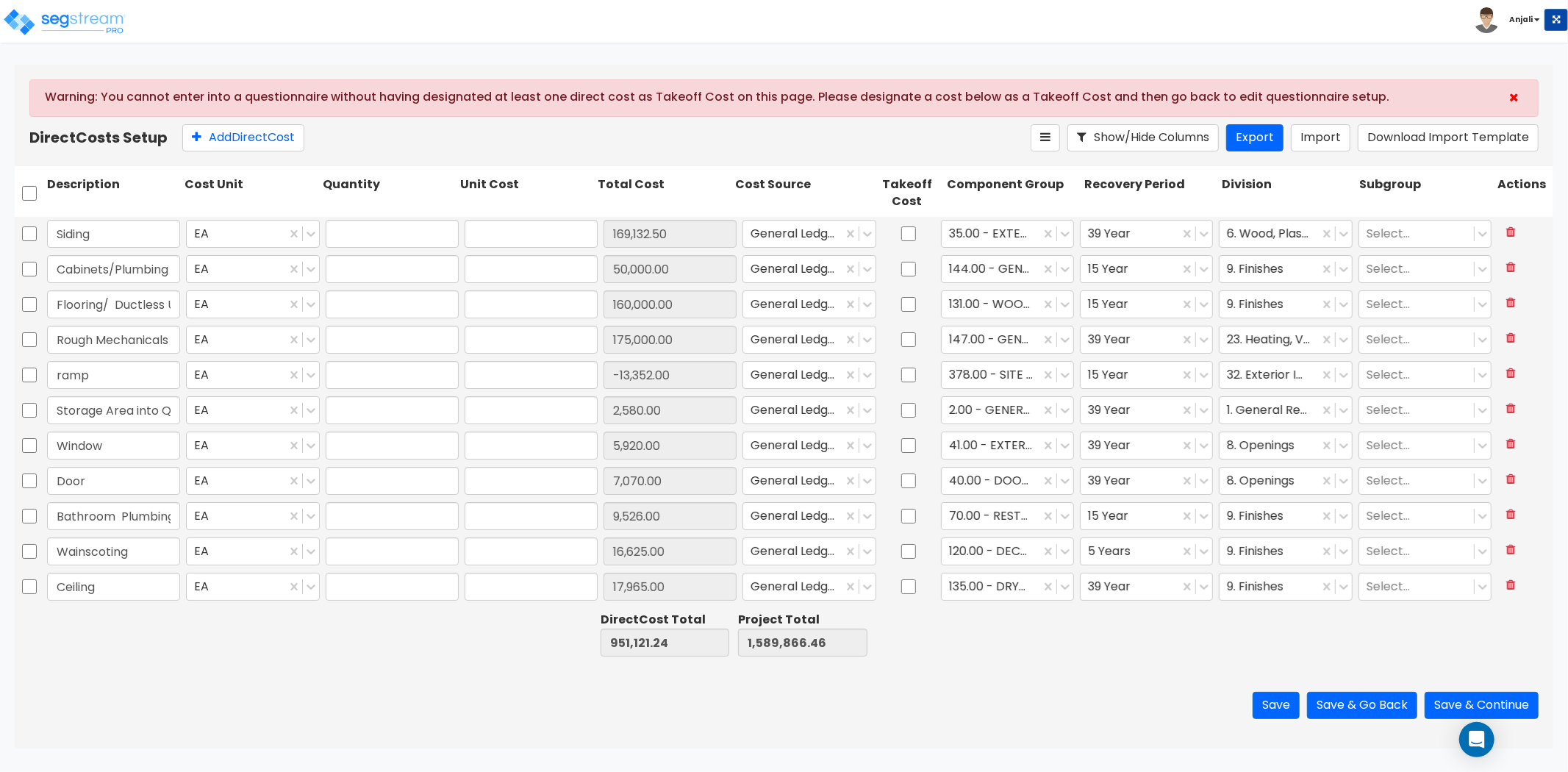
type input "1.00"
type input "8,560.00"
type input "1.00"
type input "3,000.00"
click at [1118, 275] on div at bounding box center [1130, 270] width 84 height 20
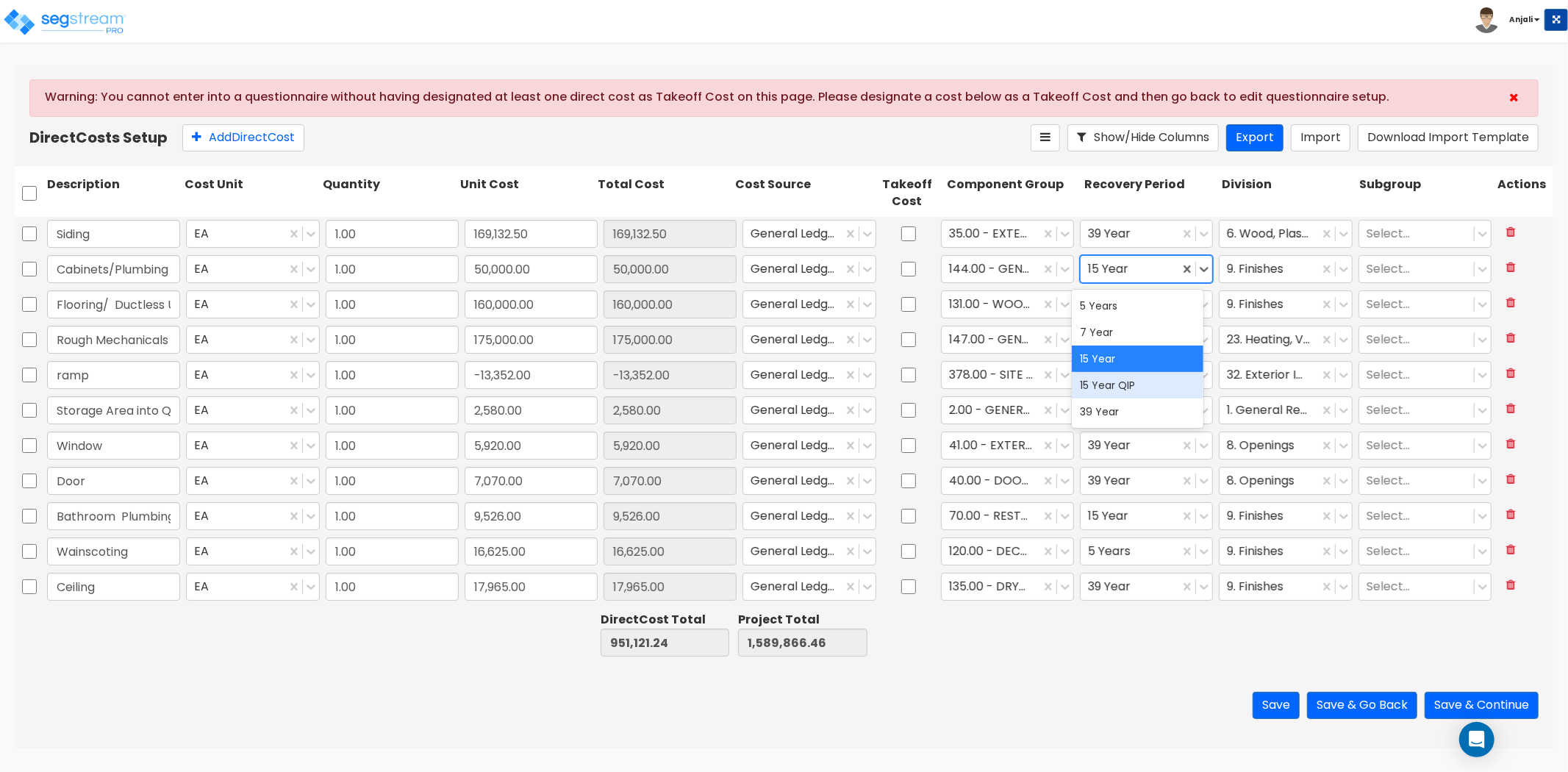
click at [1128, 390] on div "15 Year QIP" at bounding box center [1138, 385] width 132 height 26
click at [1120, 300] on div at bounding box center [1130, 305] width 84 height 20
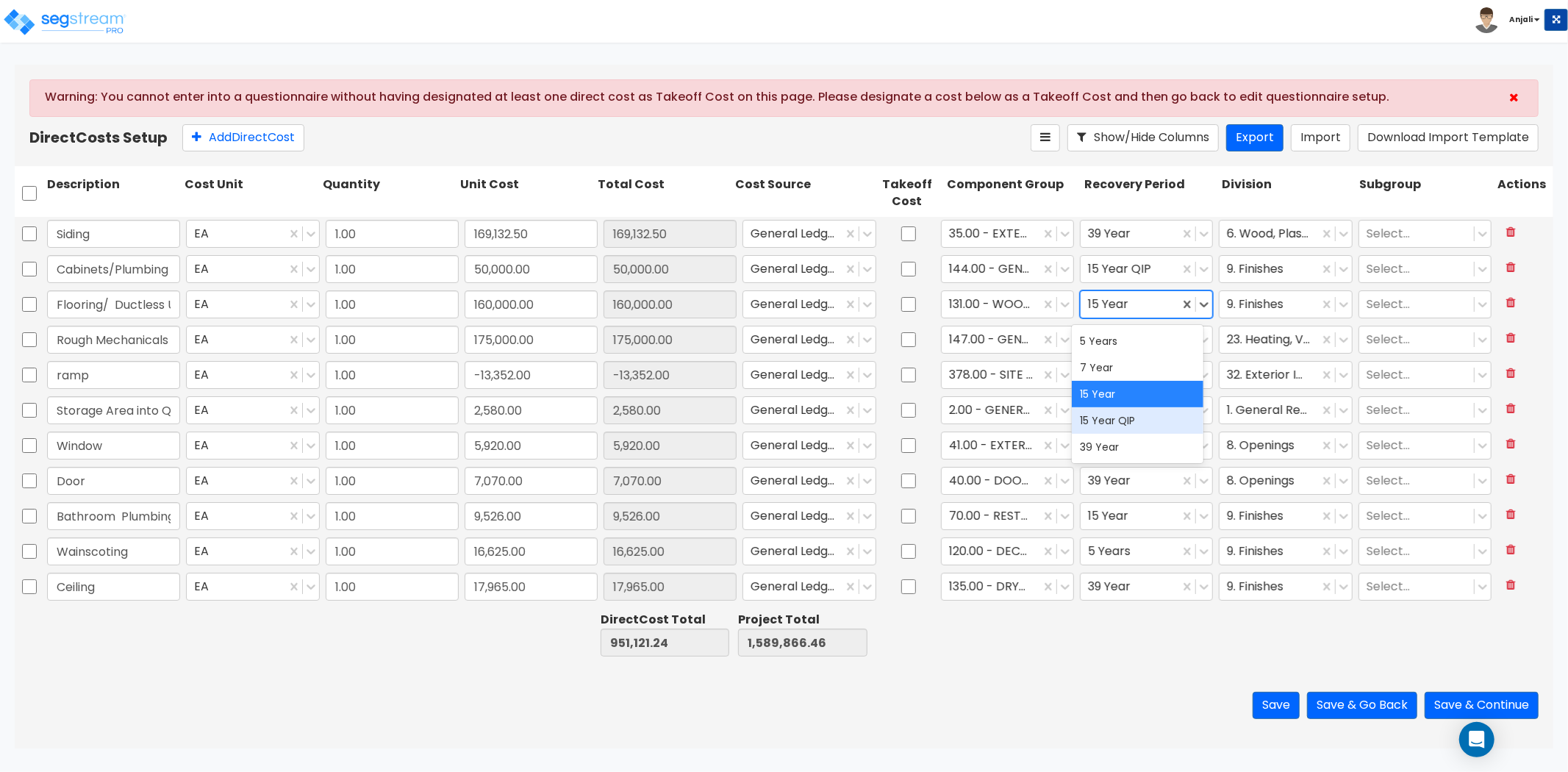
click at [1126, 410] on div "15 Year QIP" at bounding box center [1138, 420] width 132 height 26
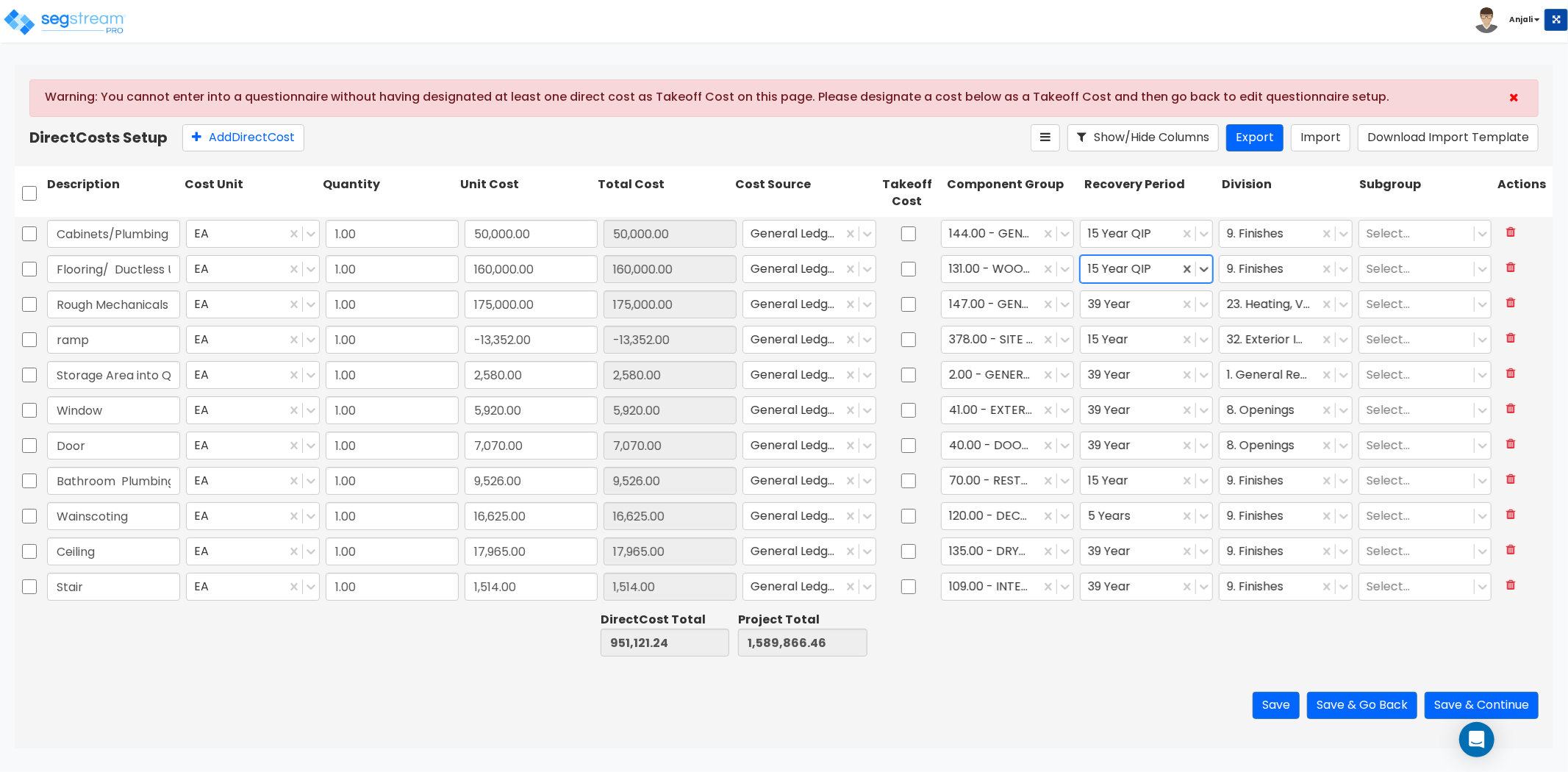
scroll to position [81, 0]
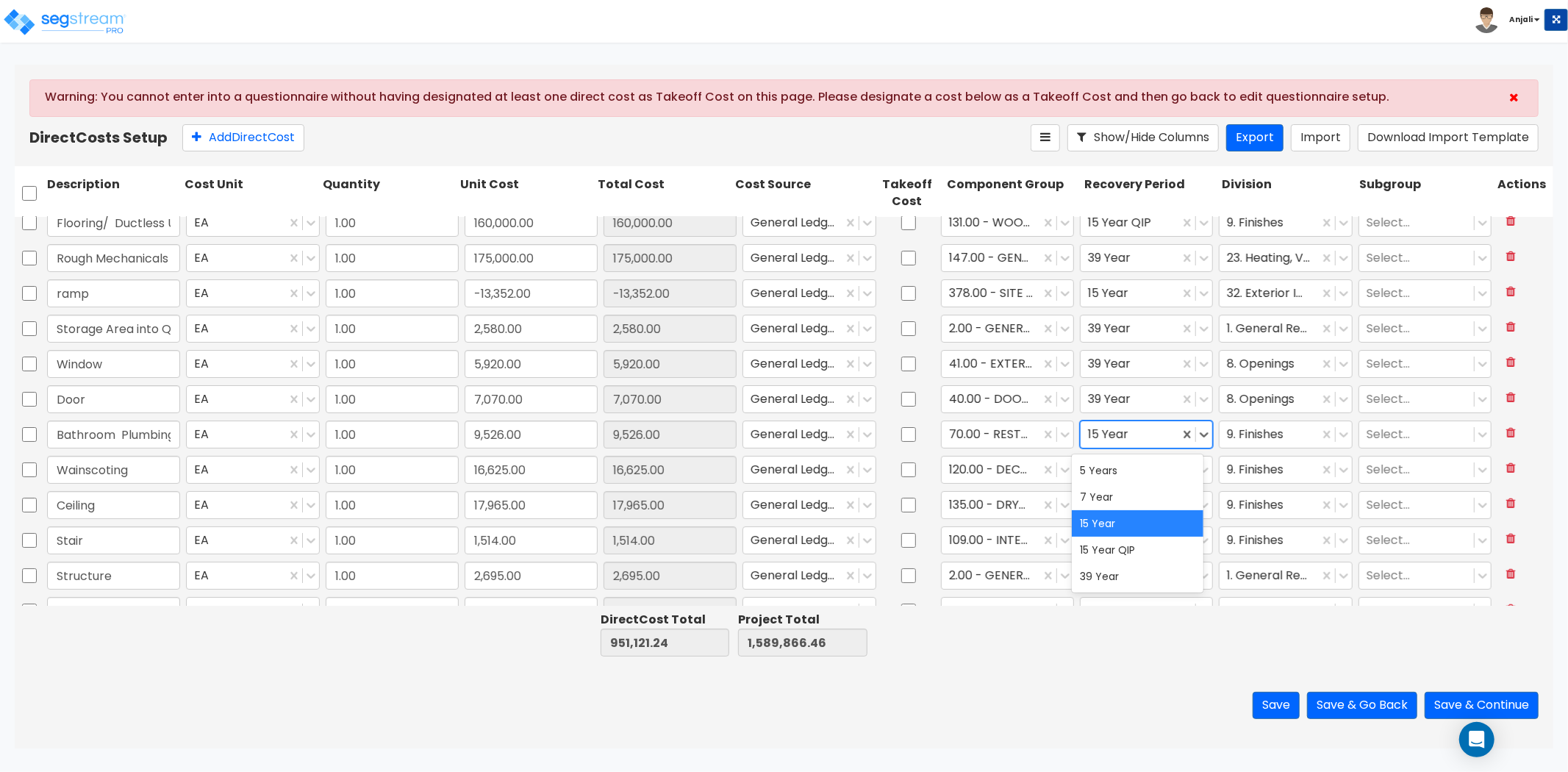
click at [1115, 447] on div "15 Year" at bounding box center [1147, 434] width 133 height 28
click at [1121, 539] on div "15 Year QIP" at bounding box center [1138, 549] width 132 height 26
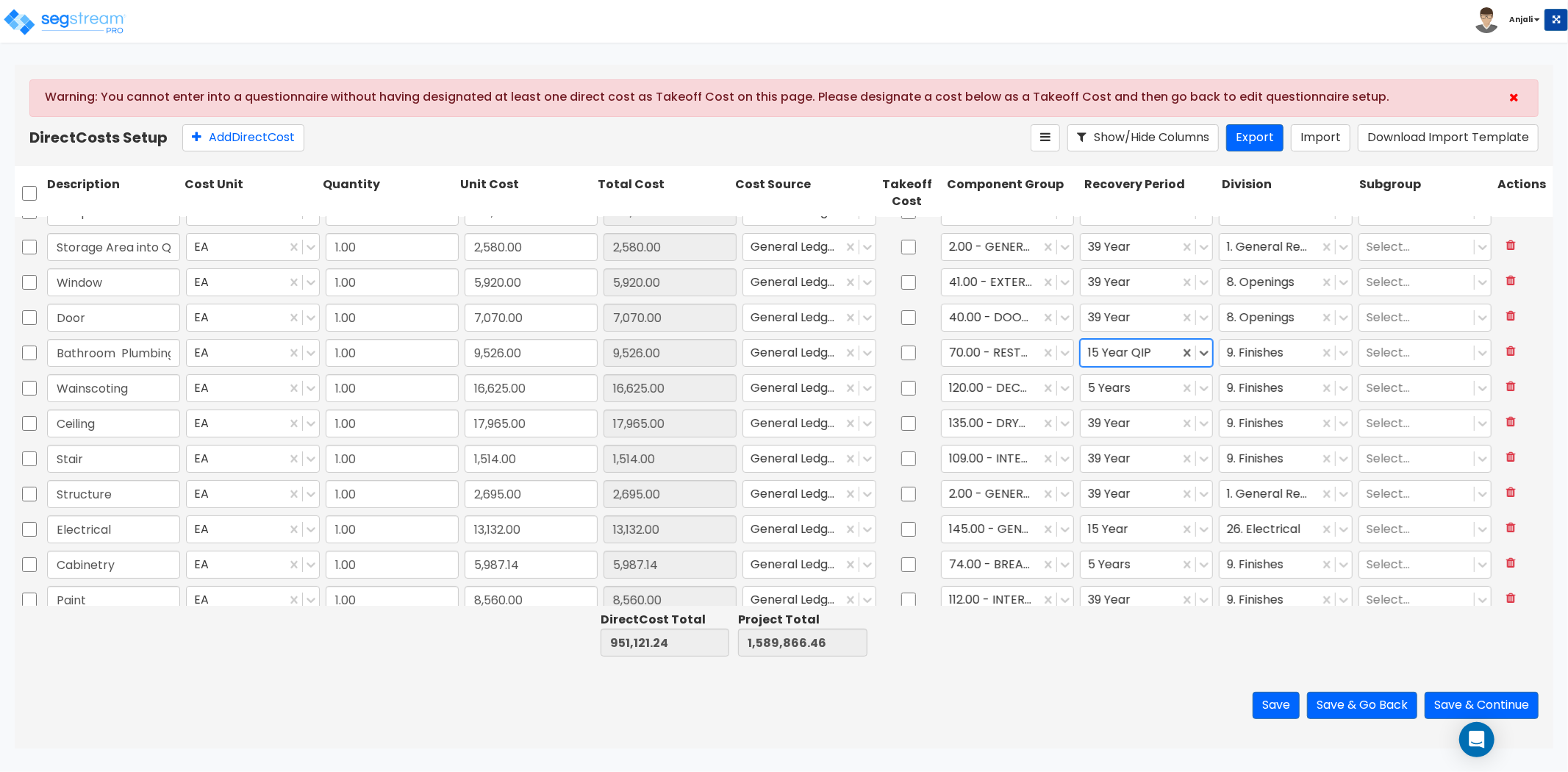
scroll to position [245, 0]
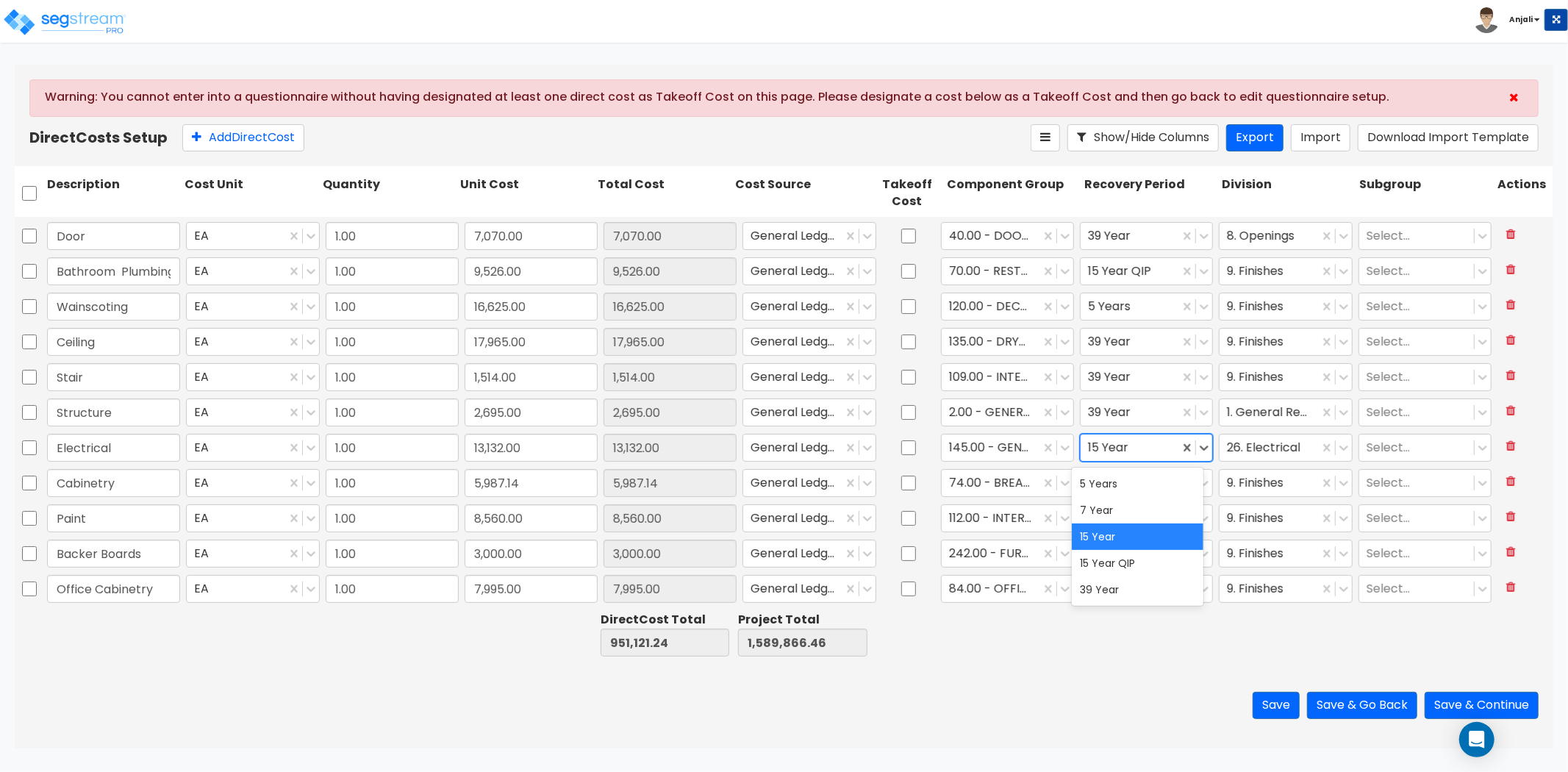
click at [1129, 453] on div at bounding box center [1130, 448] width 84 height 20
click at [1127, 555] on div "15 Year QIP" at bounding box center [1138, 563] width 132 height 26
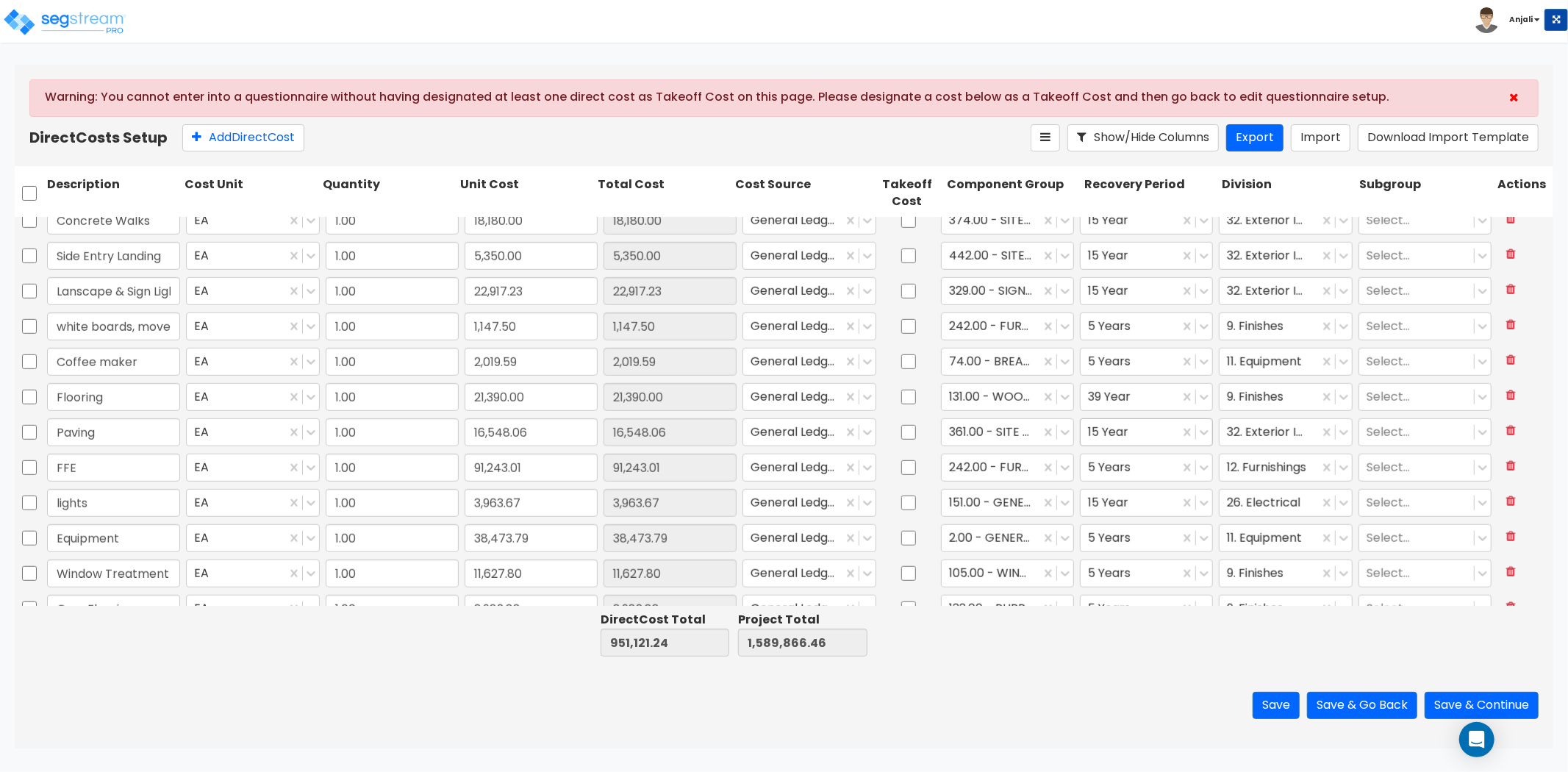
scroll to position [898, 0]
click at [1120, 502] on div at bounding box center [1130, 501] width 84 height 20
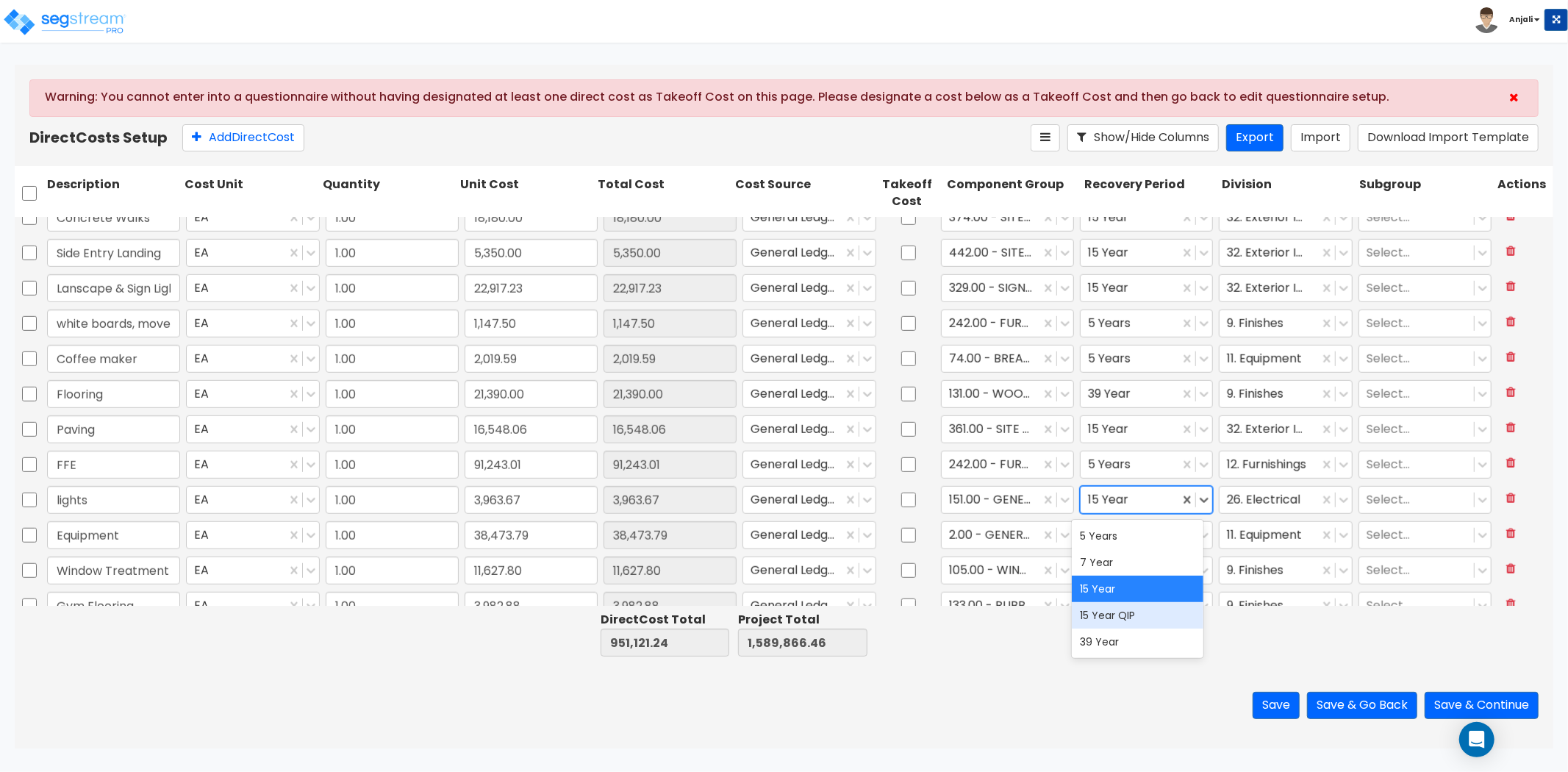
click at [1123, 603] on div "15 Year QIP" at bounding box center [1138, 615] width 132 height 26
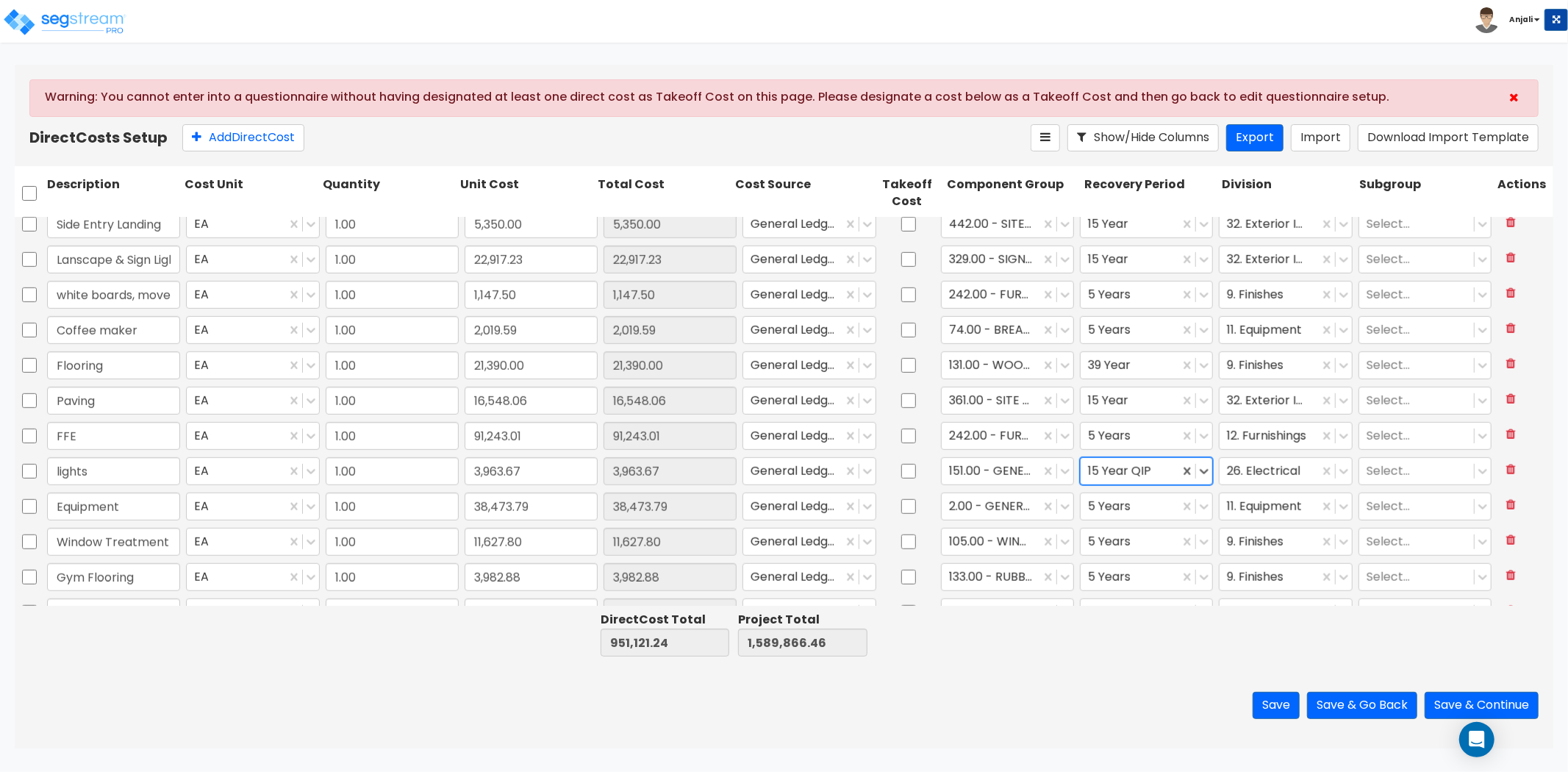
scroll to position [952, 0]
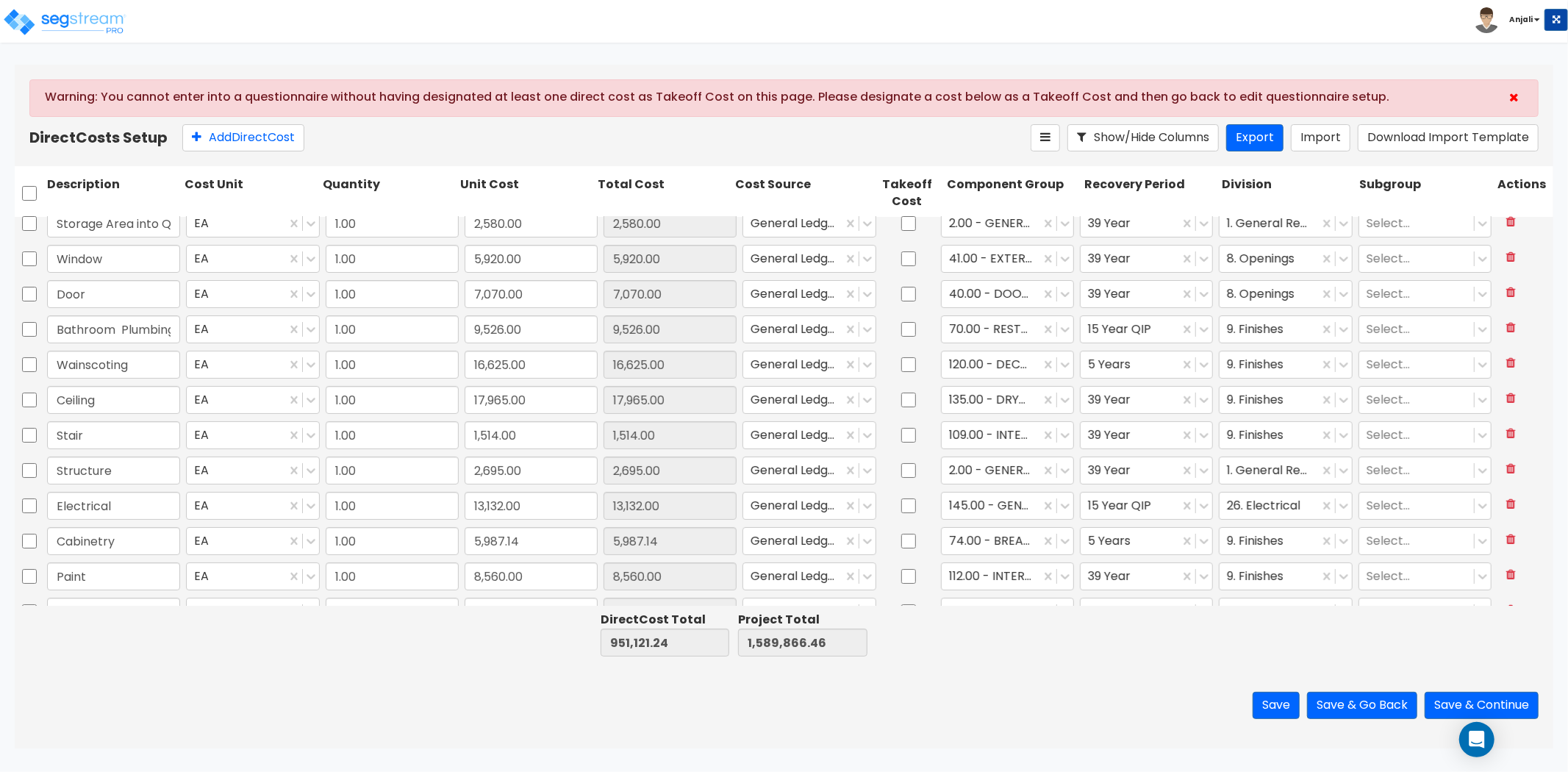
type input "1.00"
type input "50,000.00"
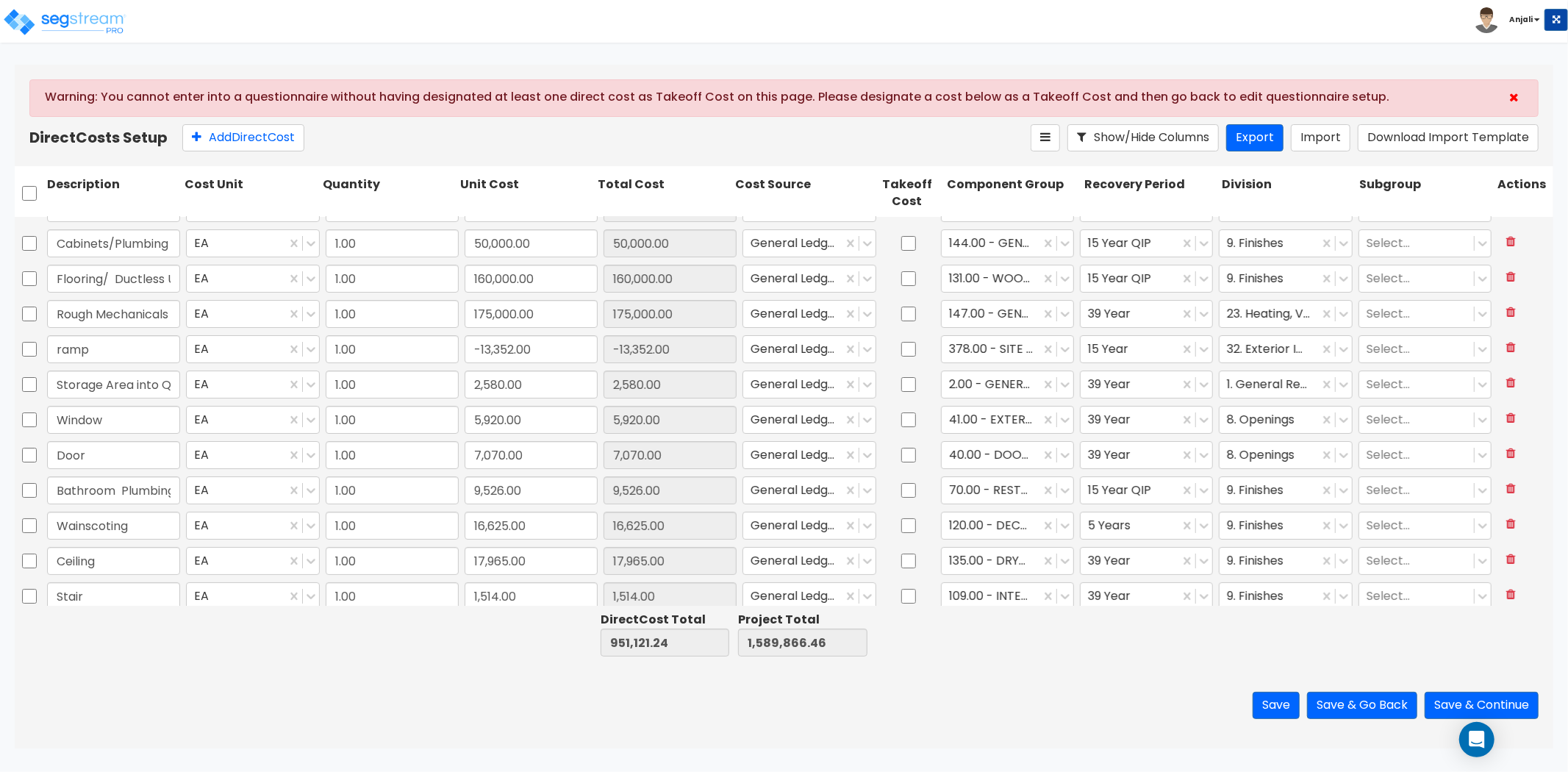
scroll to position [0, 0]
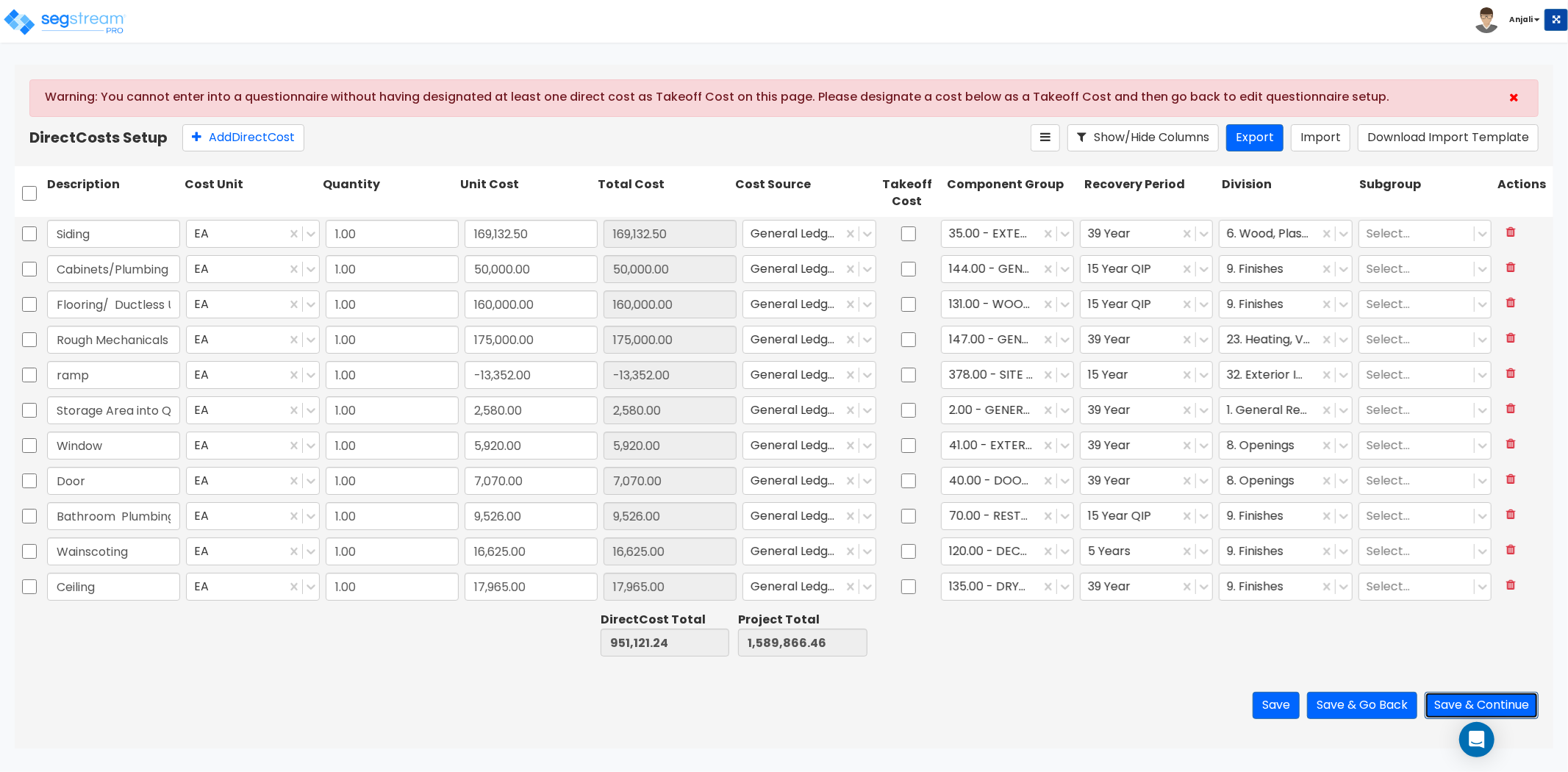
click at [1457, 706] on button "Save & Continue" at bounding box center [1481, 705] width 114 height 27
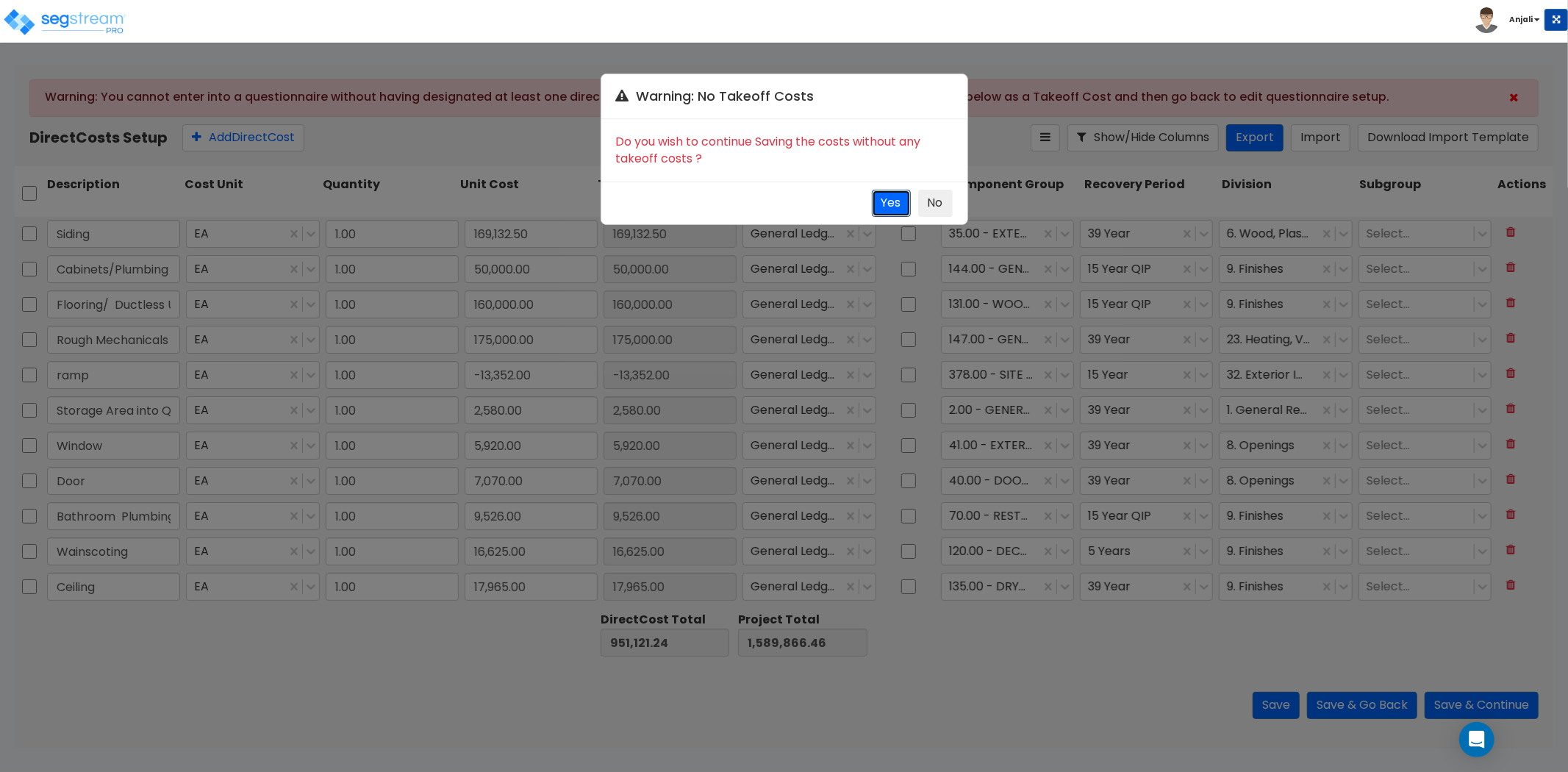
click at [893, 207] on button "Yes" at bounding box center [891, 204] width 39 height 27
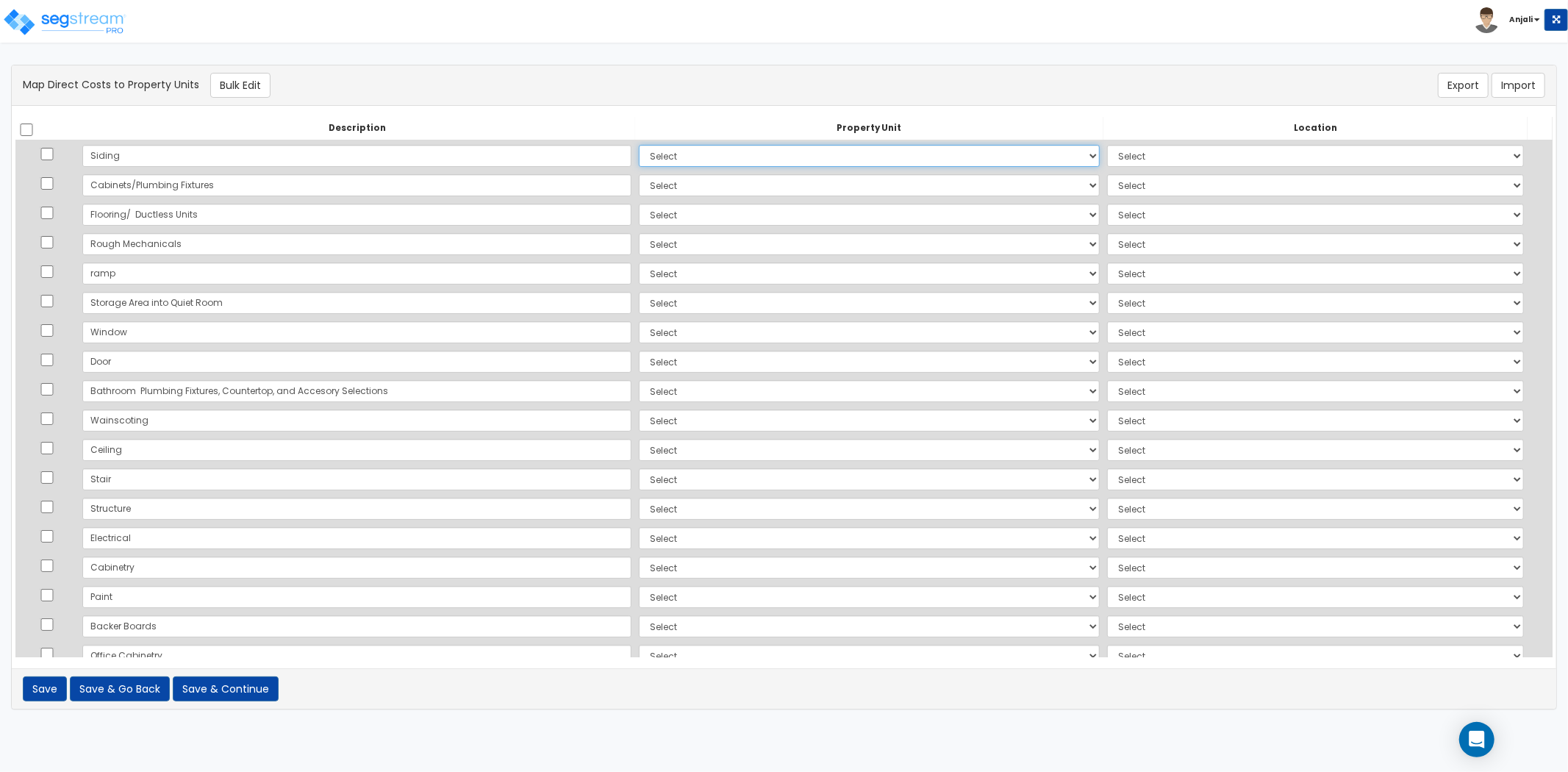
click at [639, 149] on select "Select Add Additional Property Unit" at bounding box center [869, 155] width 461 height 22
select select "_additional"
click at [639, 144] on select "Select Add Additional Property Unit" at bounding box center [869, 155] width 461 height 22
select select
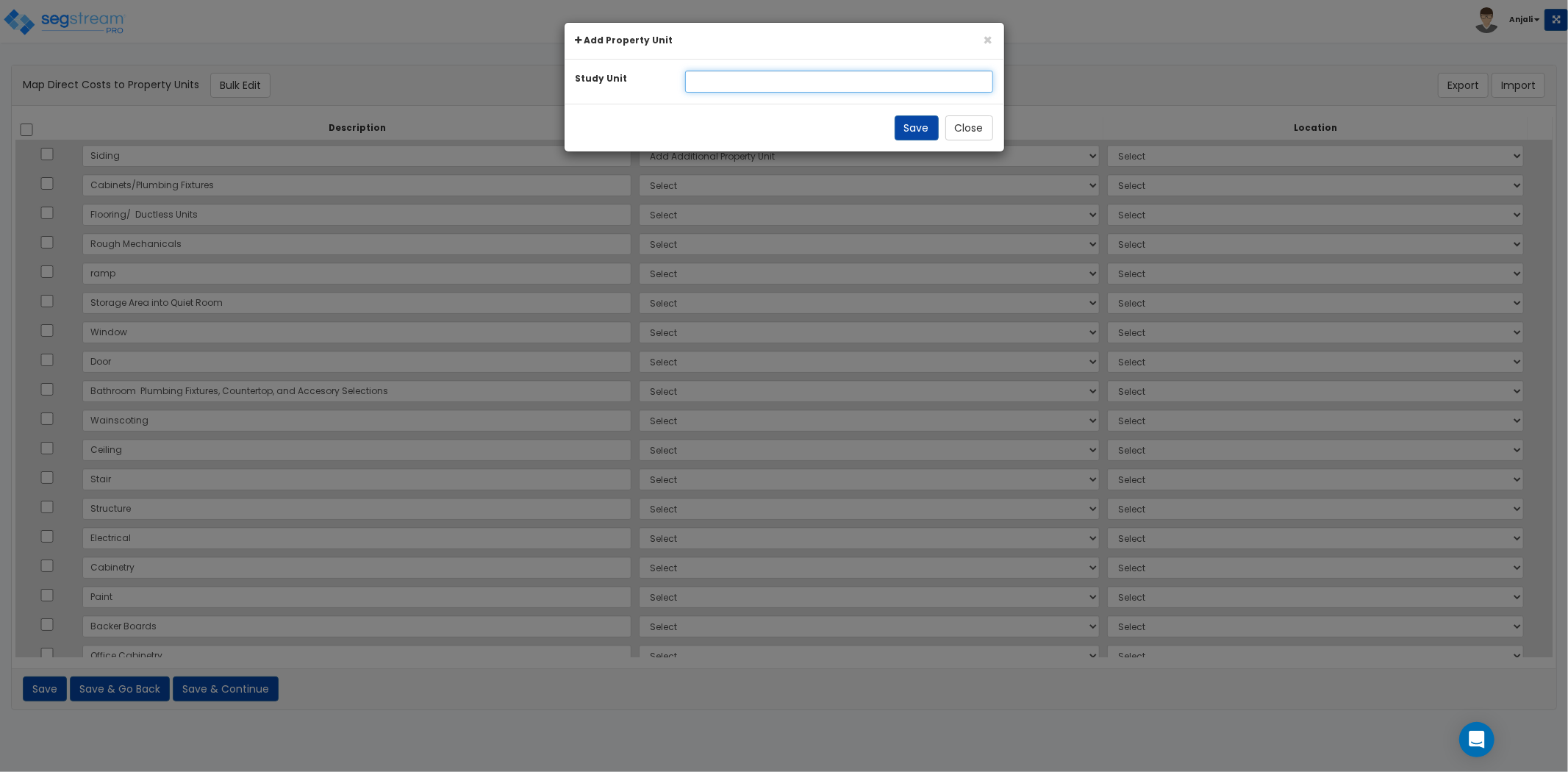
click at [724, 77] on input "text" at bounding box center [839, 81] width 308 height 22
type input "Building"
click at [930, 130] on button "Save" at bounding box center [916, 127] width 44 height 25
select select
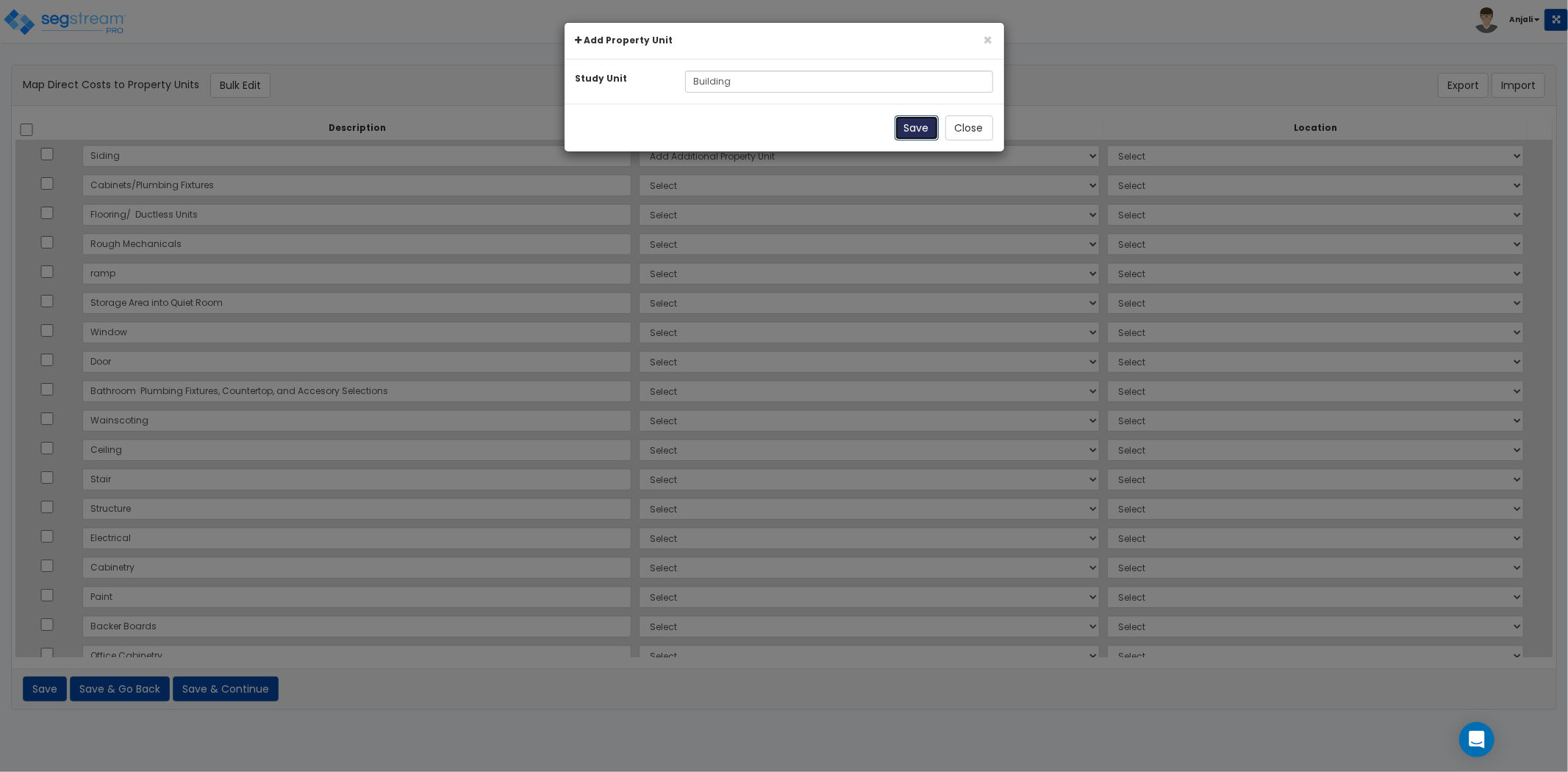
select select
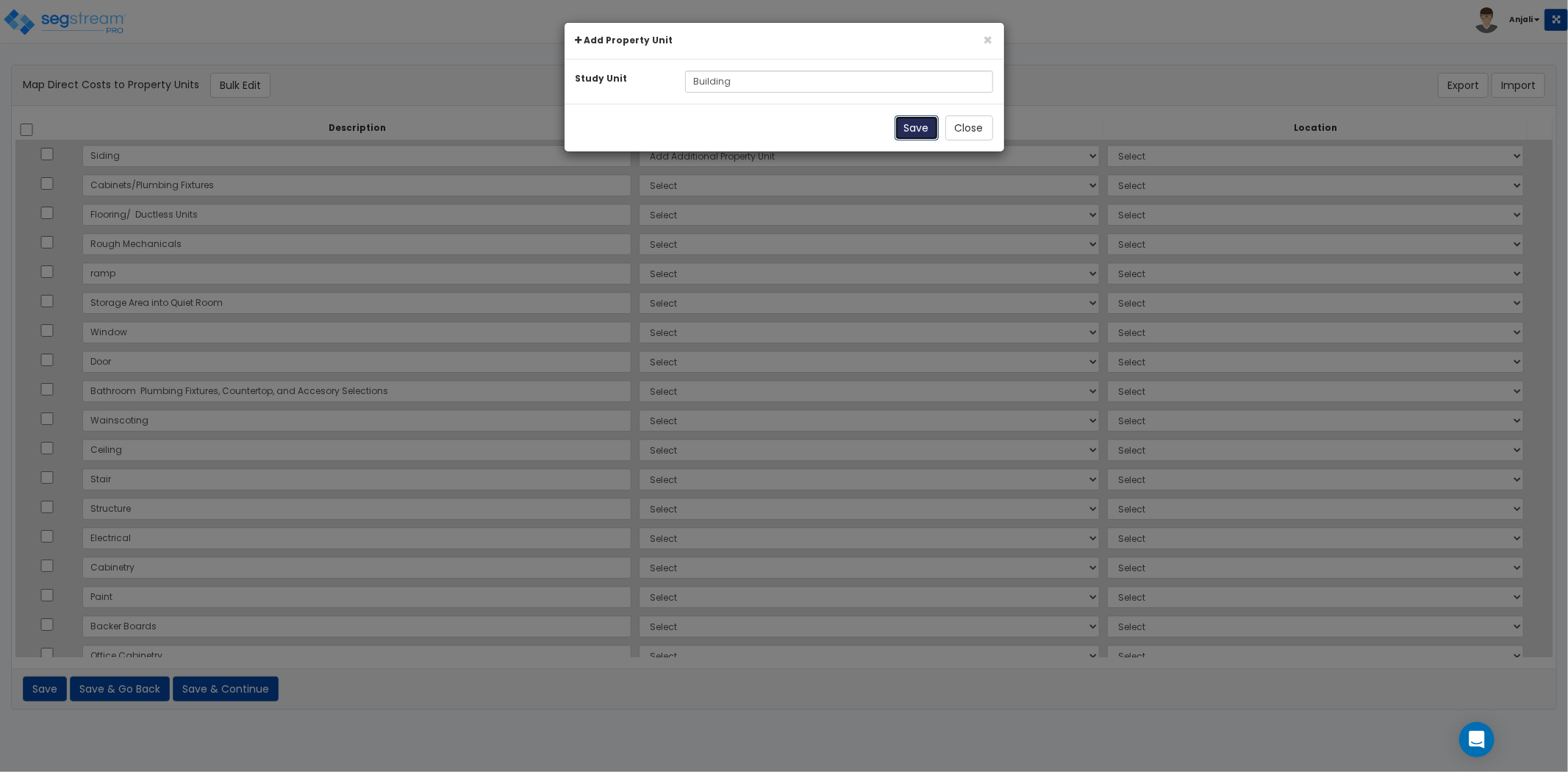
select select
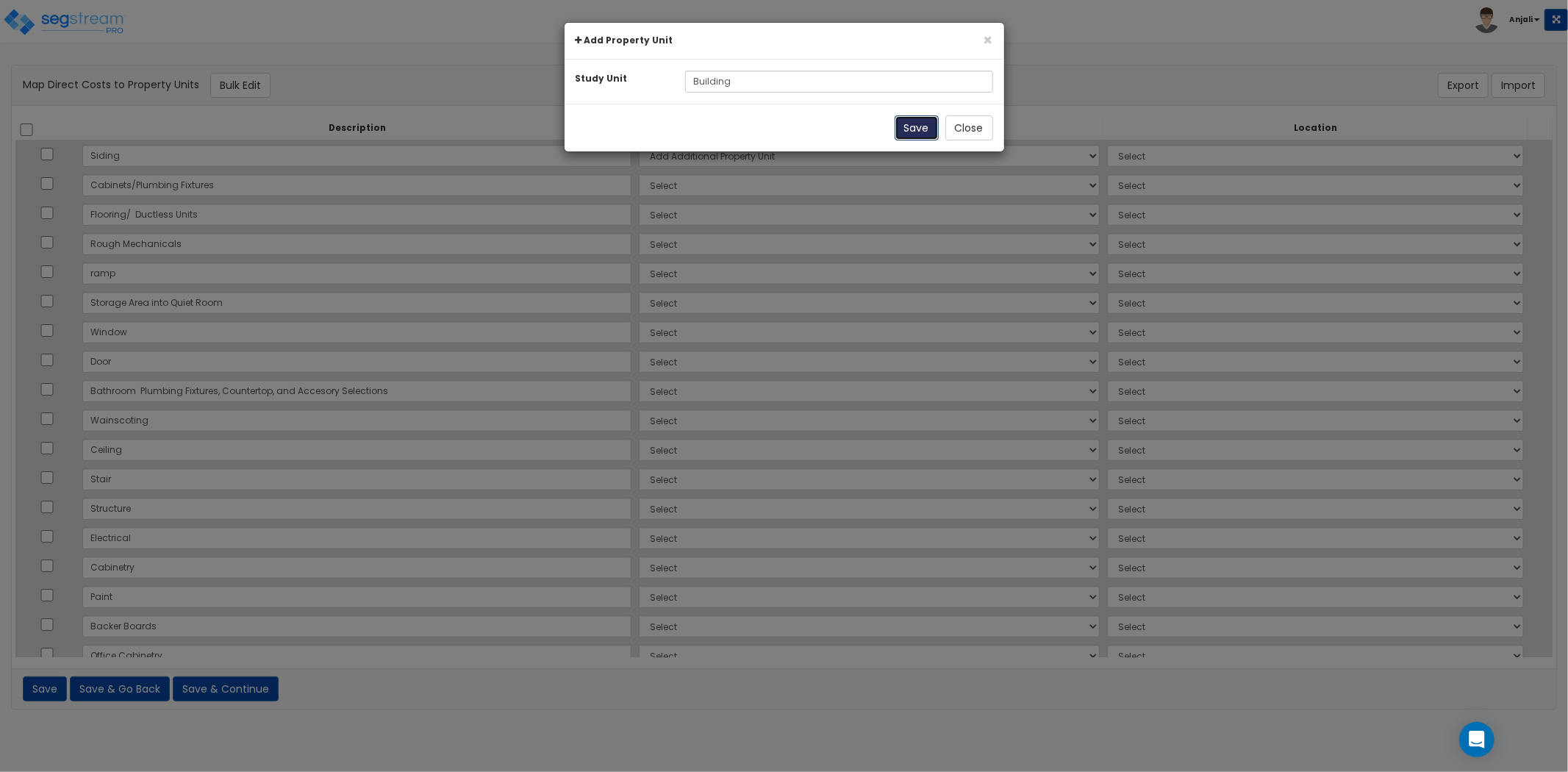
select select
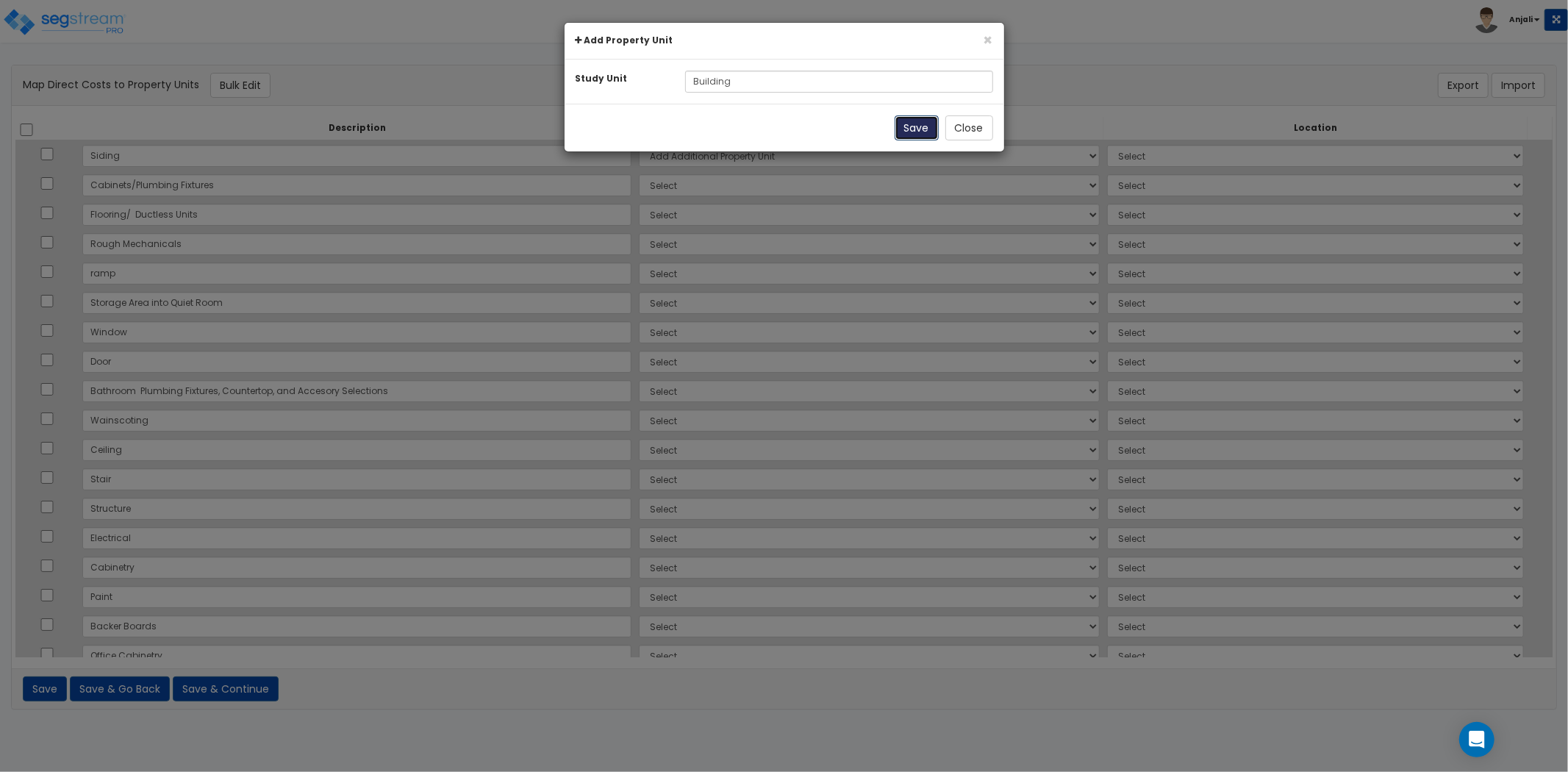
select select
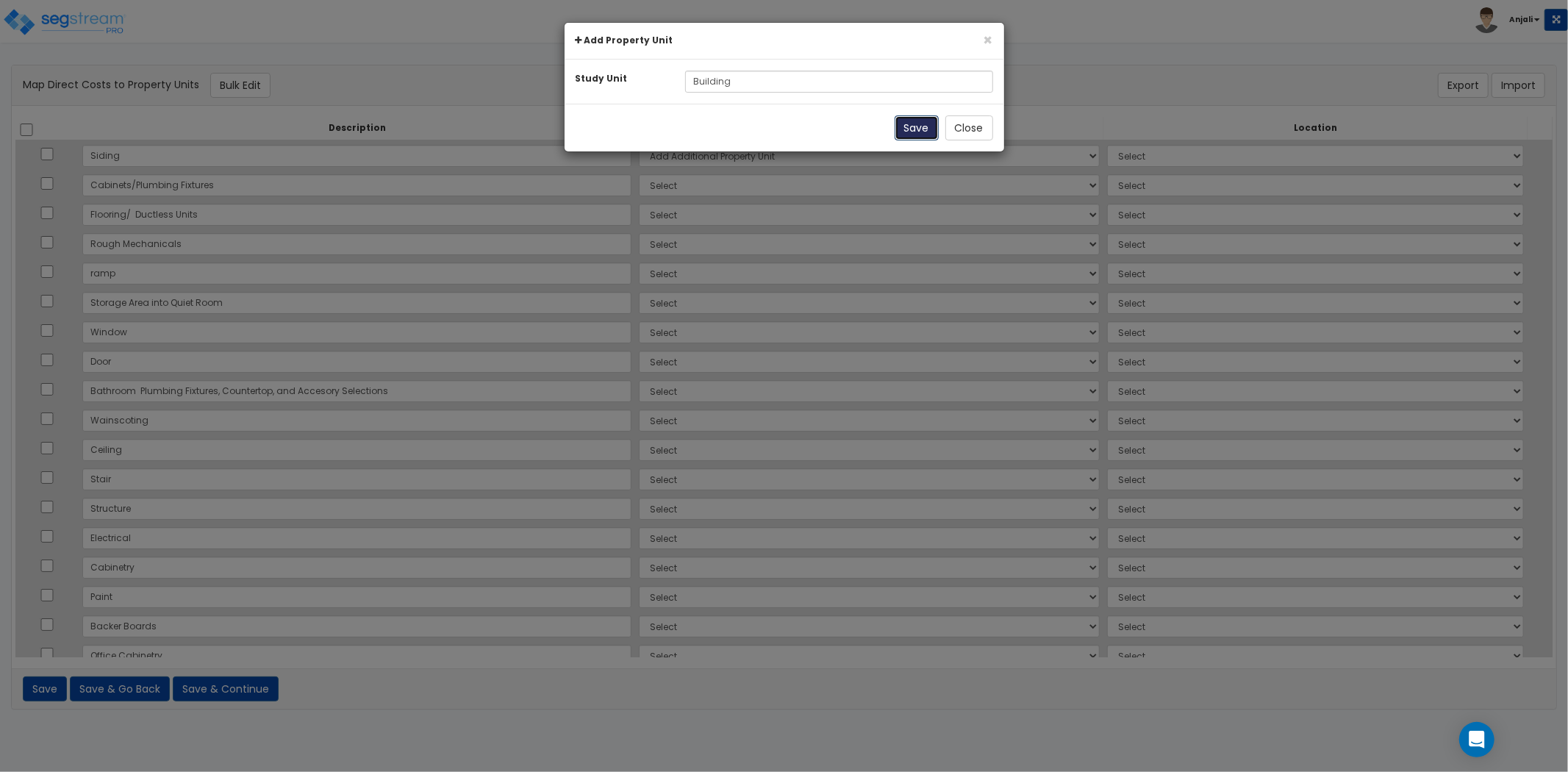
select select
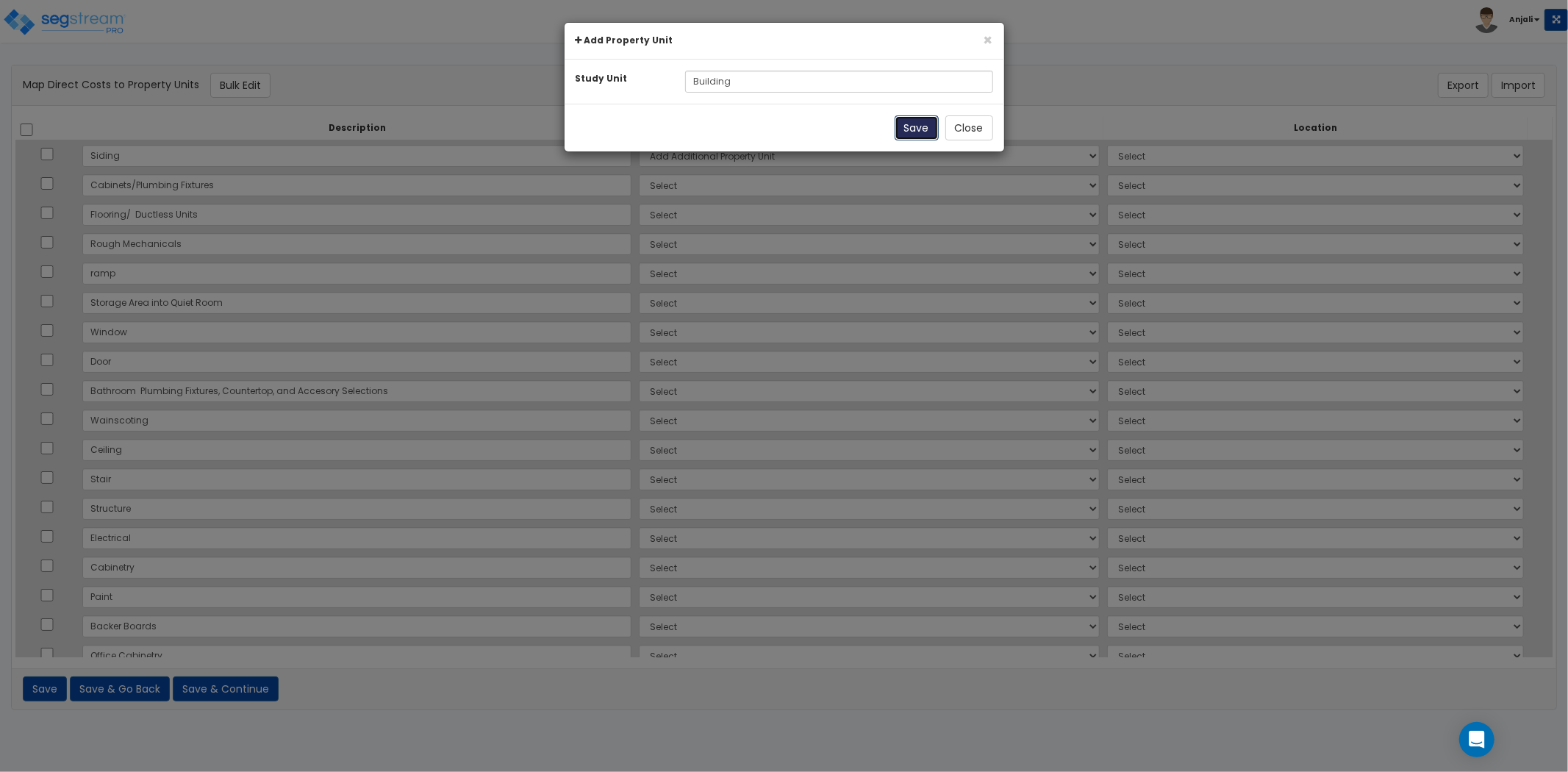
select select
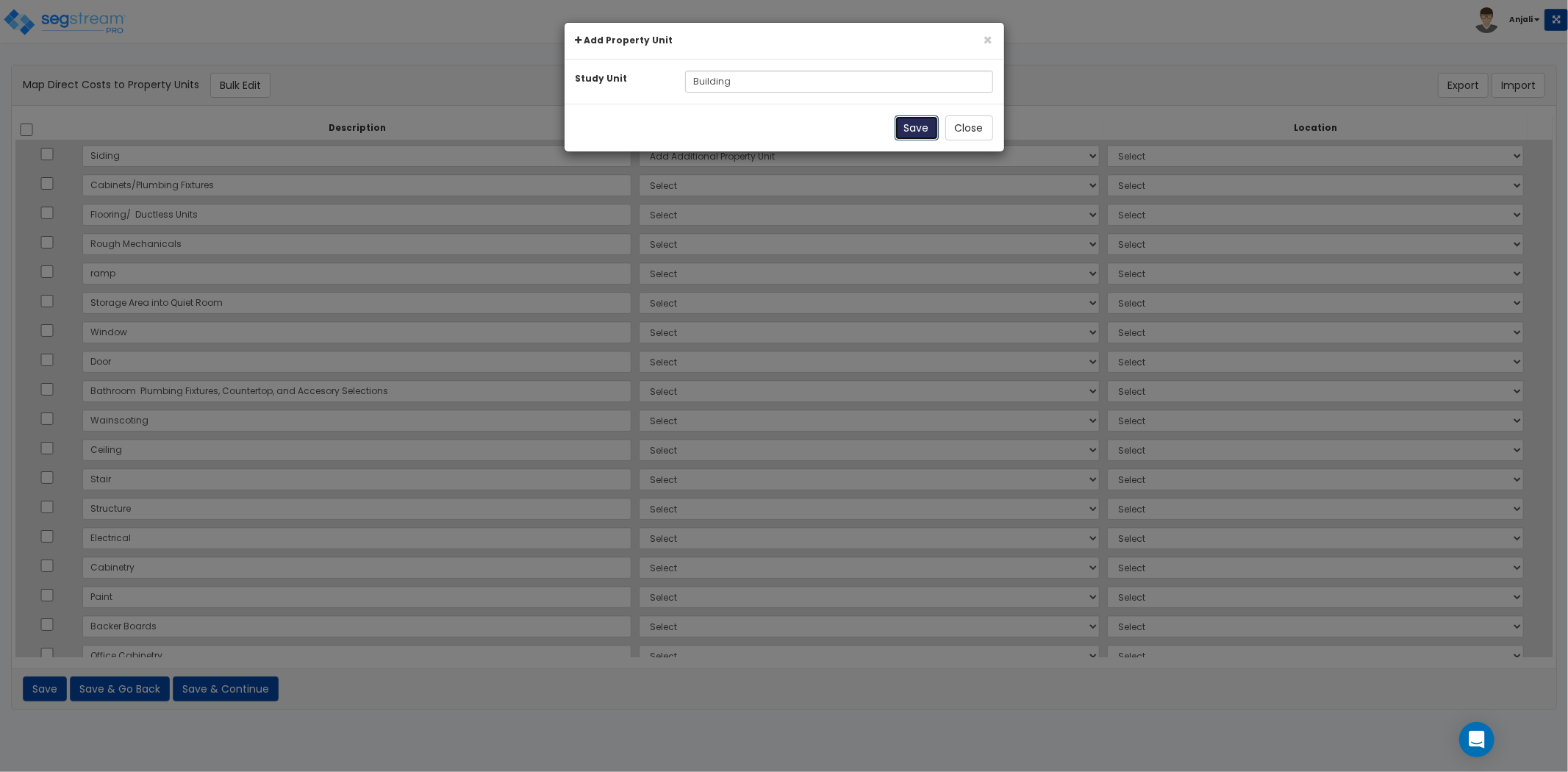
select select
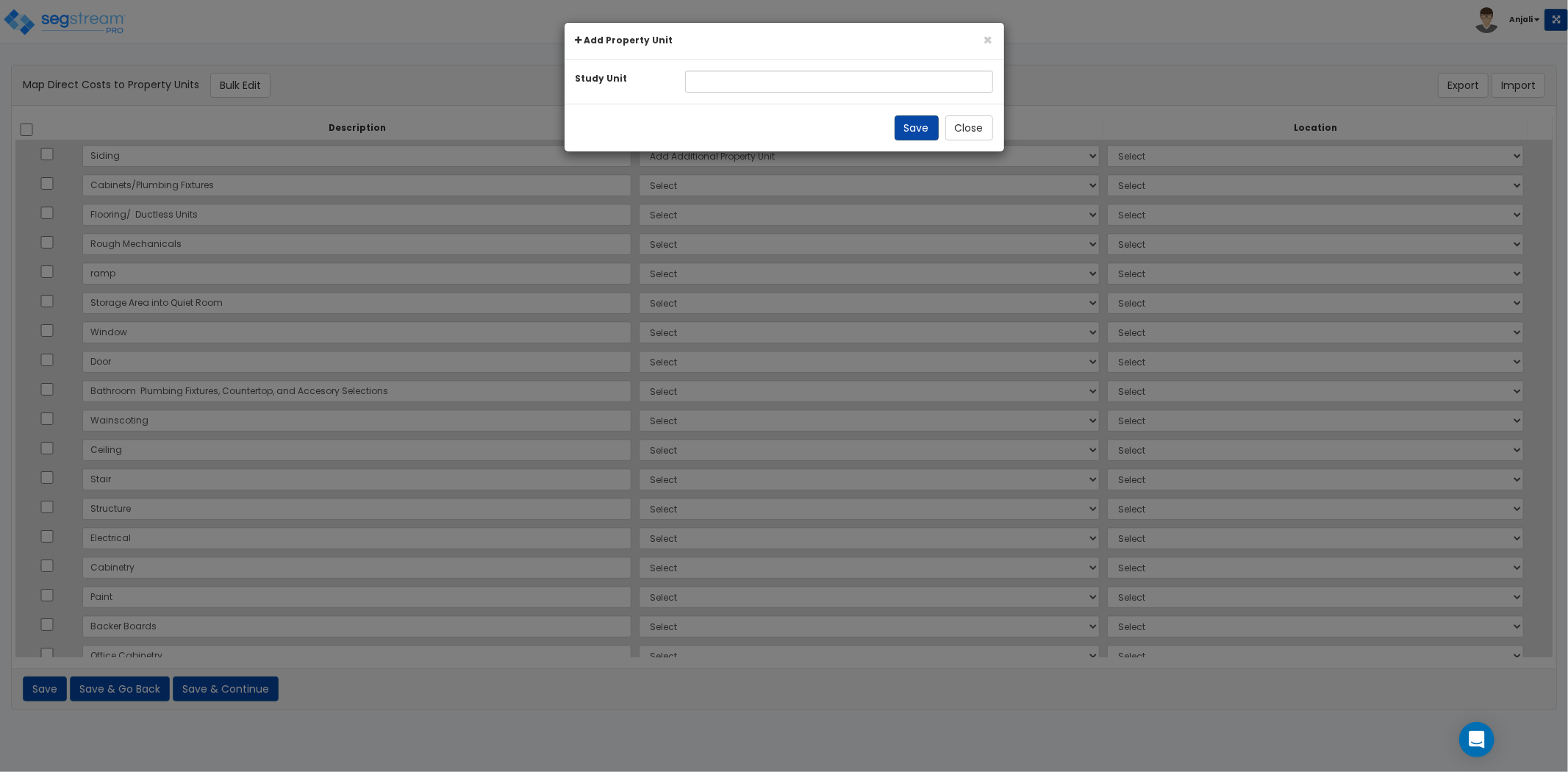
select select "NEW-Building"
select select "6"
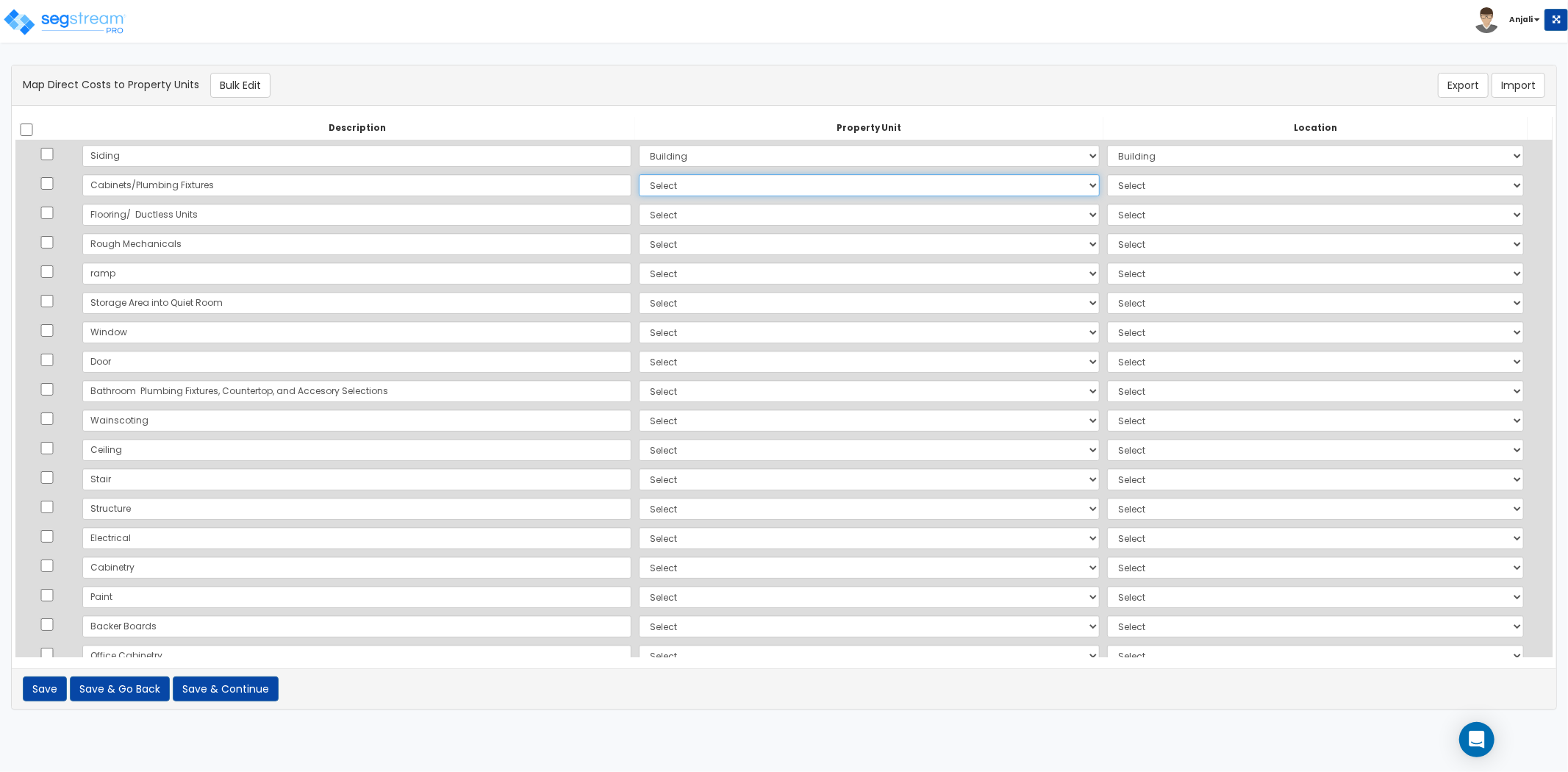
click at [639, 185] on select "Select Add Additional Property Unit Building" at bounding box center [869, 185] width 461 height 22
select select "NEW-Building"
click at [639, 174] on select "Select Add Additional Property Unit Building" at bounding box center [869, 185] width 461 height 22
select select "461"
click at [639, 210] on select "Select Add Additional Property Unit Building" at bounding box center [869, 215] width 461 height 22
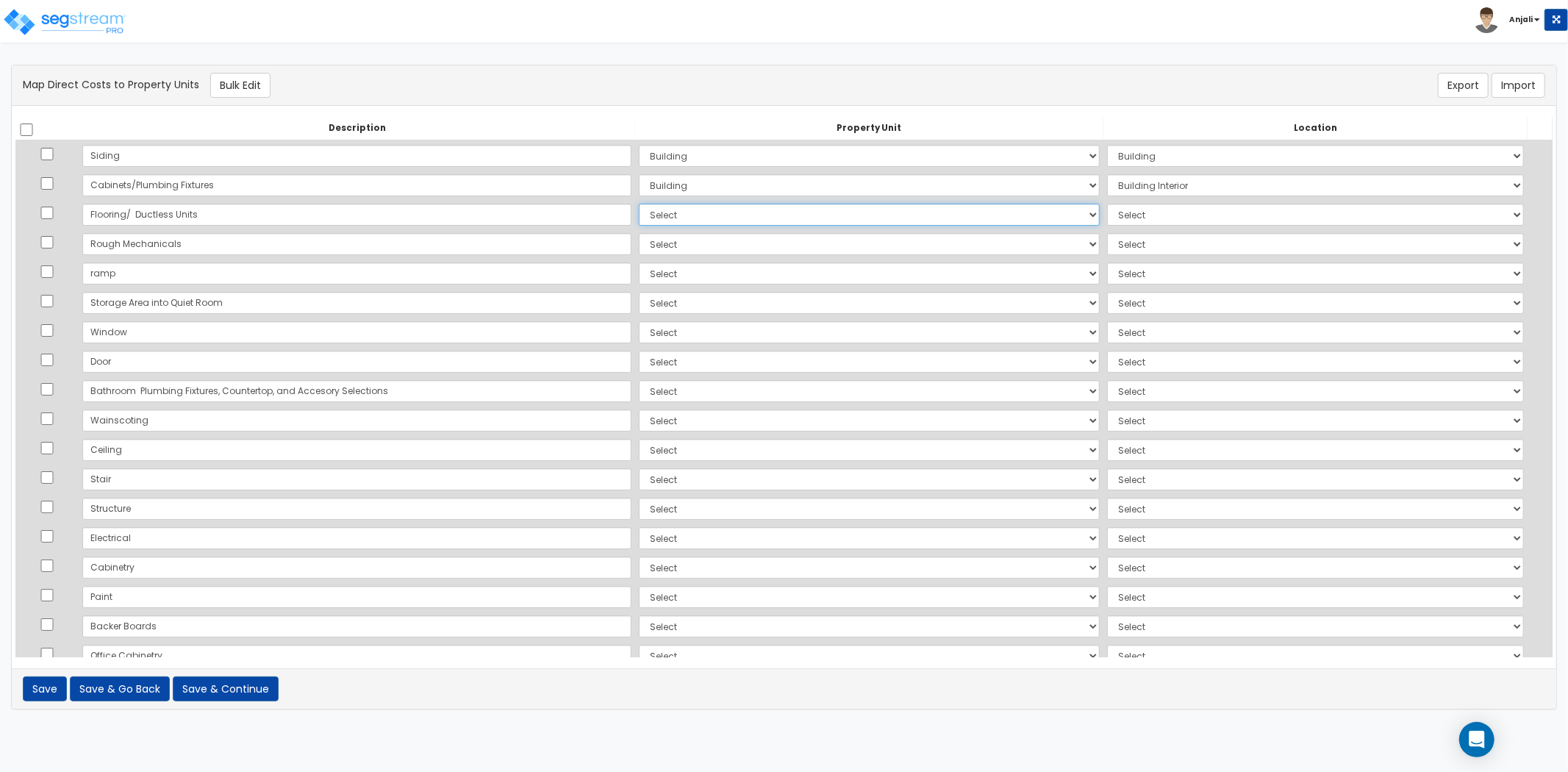
select select "NEW-Building"
click at [639, 204] on select "Select Add Additional Property Unit Building" at bounding box center [869, 215] width 461 height 22
select select "461"
click at [639, 240] on select "Select Add Additional Property Unit Building" at bounding box center [869, 244] width 461 height 22
select select "NEW-Building"
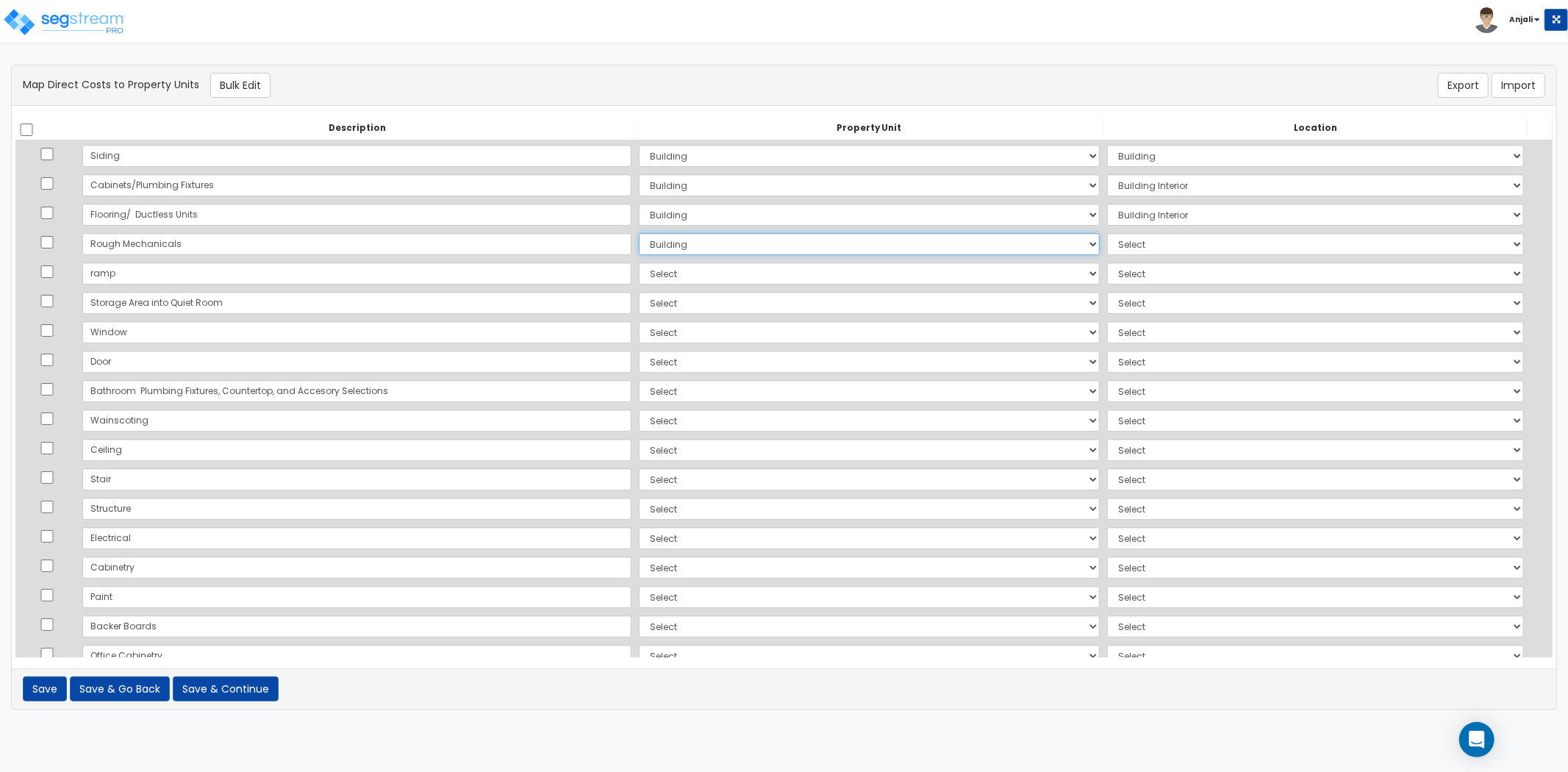
click at [639, 233] on select "Select Add Additional Property Unit Building" at bounding box center [869, 244] width 461 height 22
select select "6"
click at [639, 266] on select "Select Add Additional Property Unit Building" at bounding box center [869, 273] width 461 height 22
select select "_additional"
click at [639, 262] on select "Select Add Additional Property Unit Building" at bounding box center [869, 273] width 461 height 22
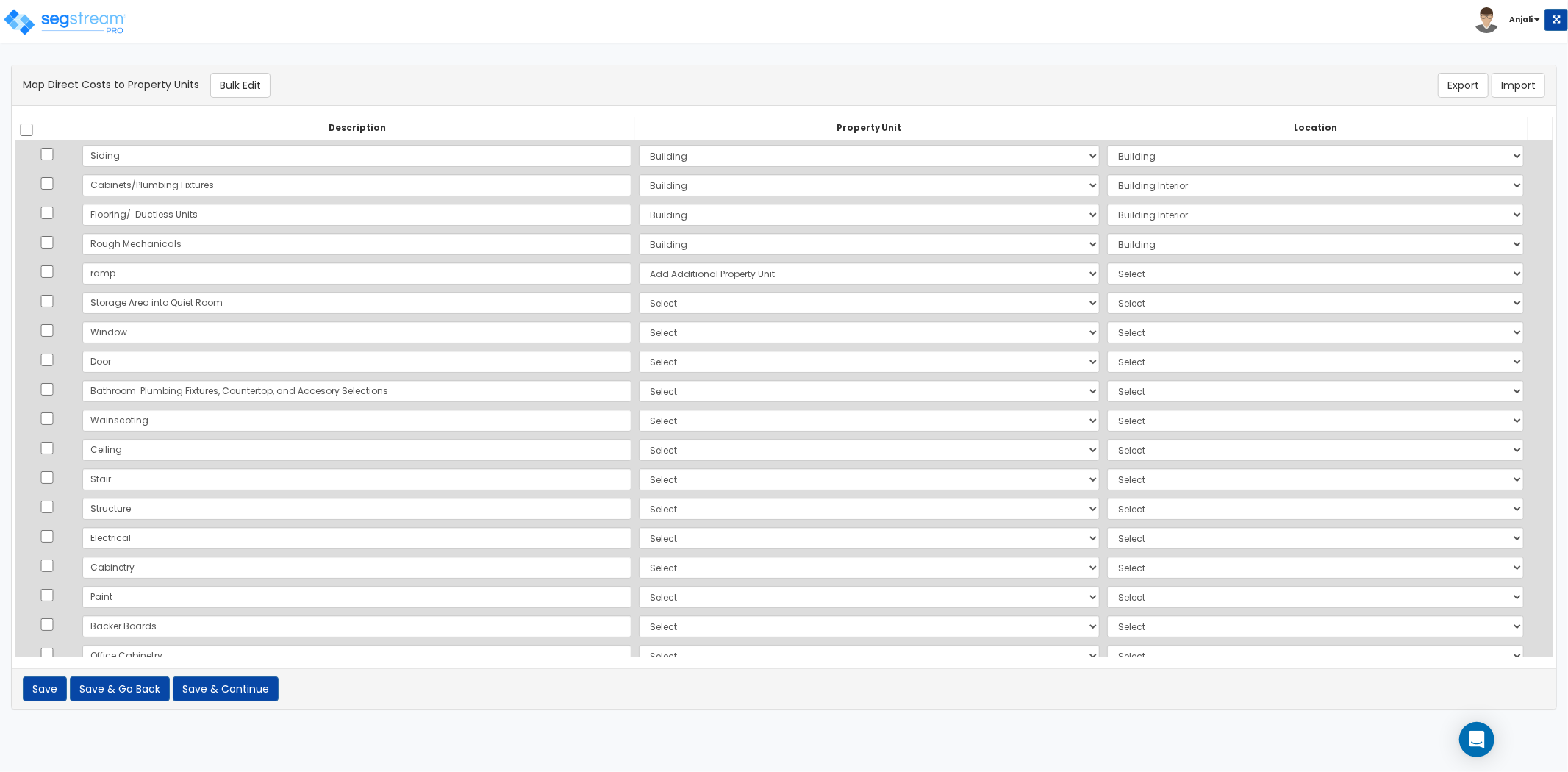
select select
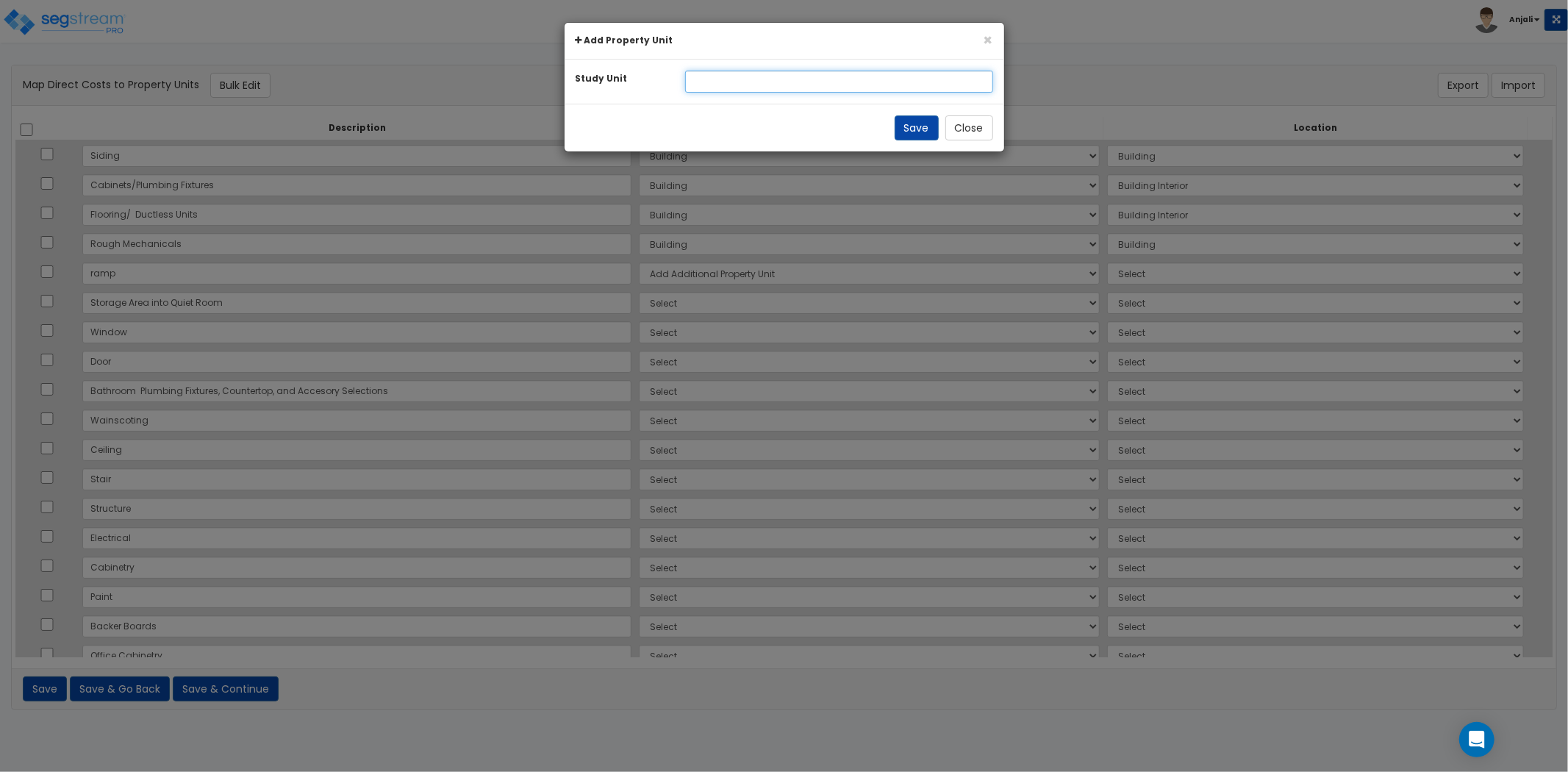
click at [756, 78] on input "text" at bounding box center [839, 81] width 308 height 22
type input "Site"
click at [906, 133] on button "Save" at bounding box center [916, 127] width 44 height 25
select select
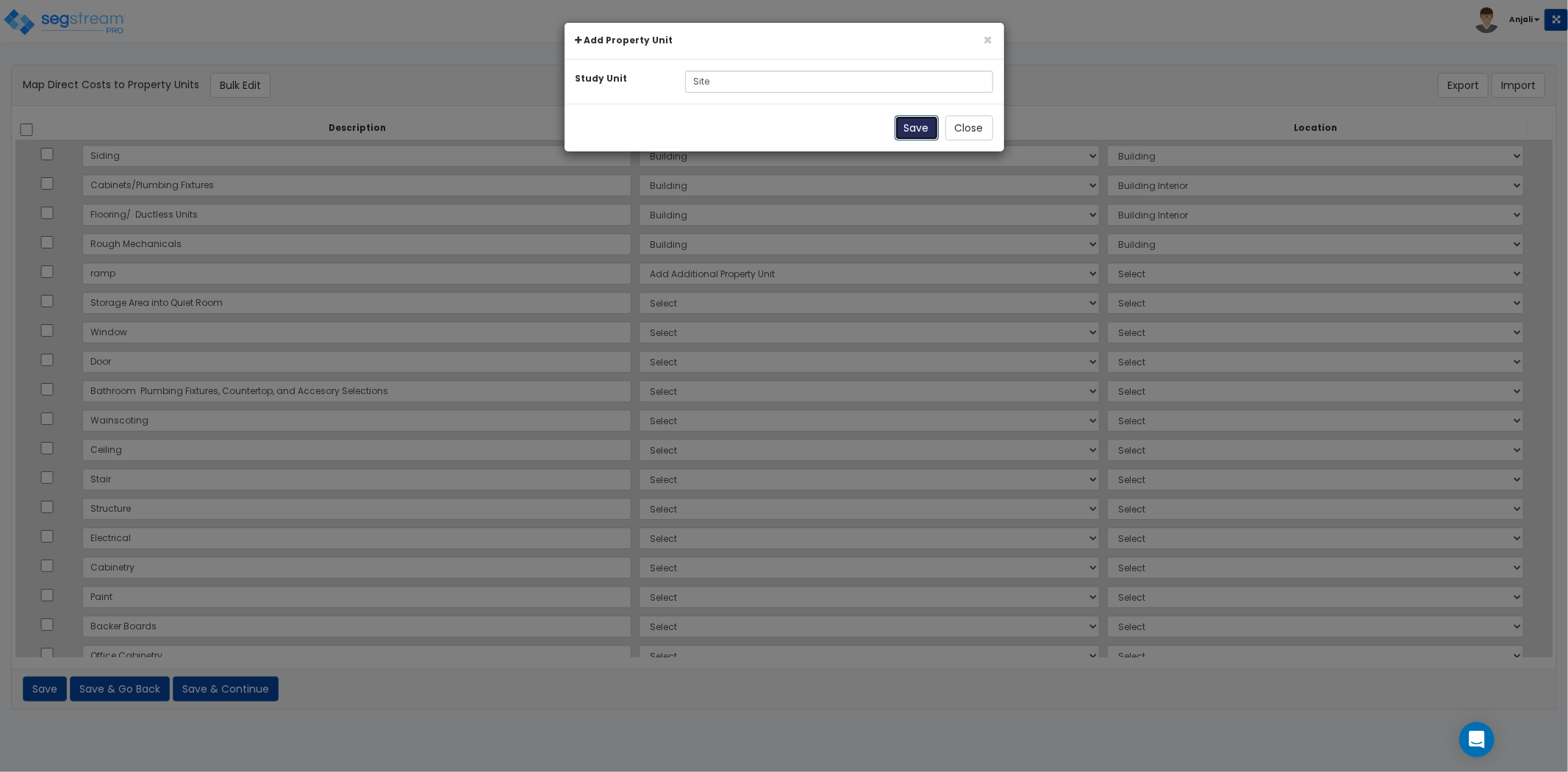
select select
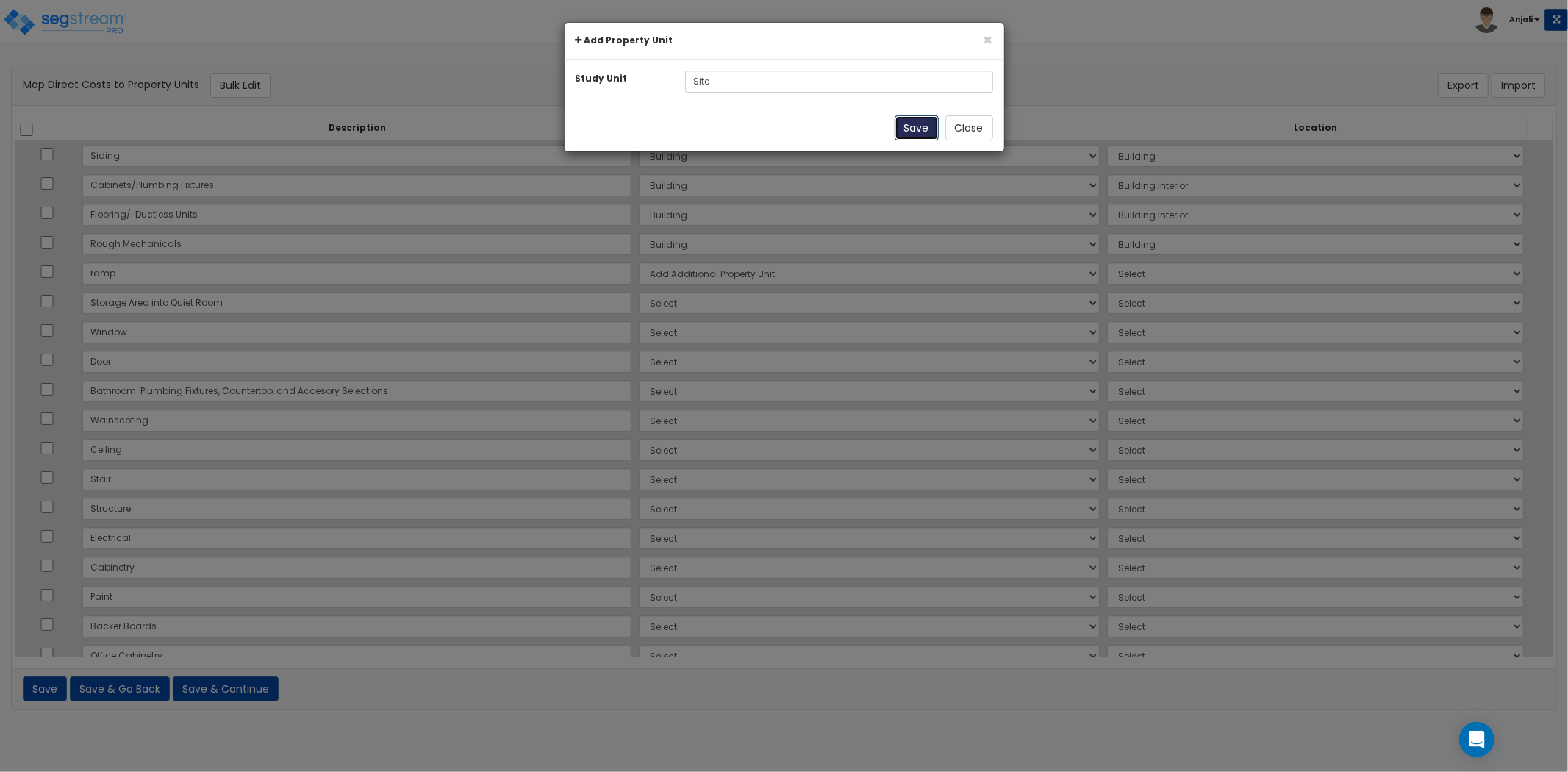
select select
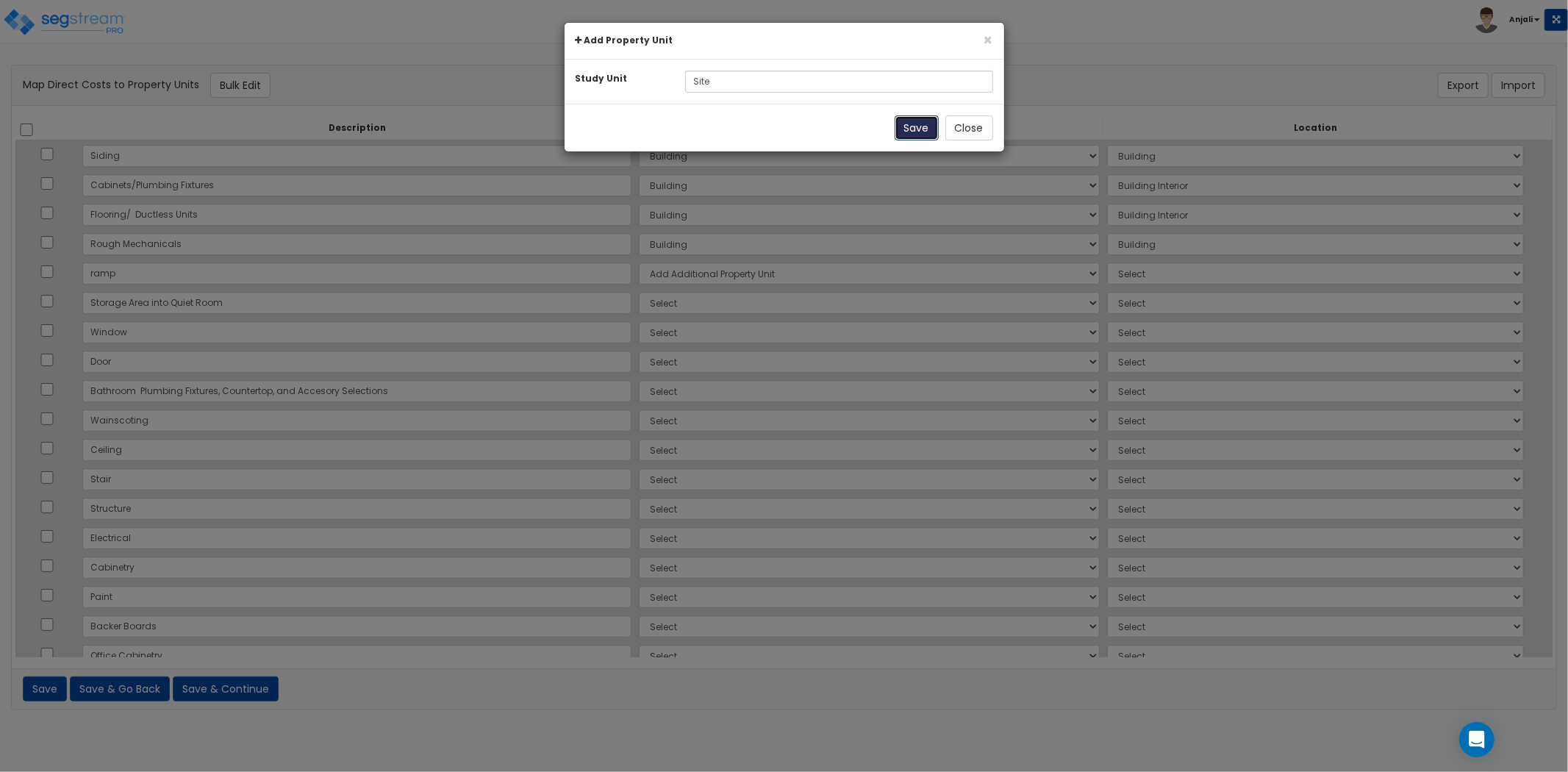
select select
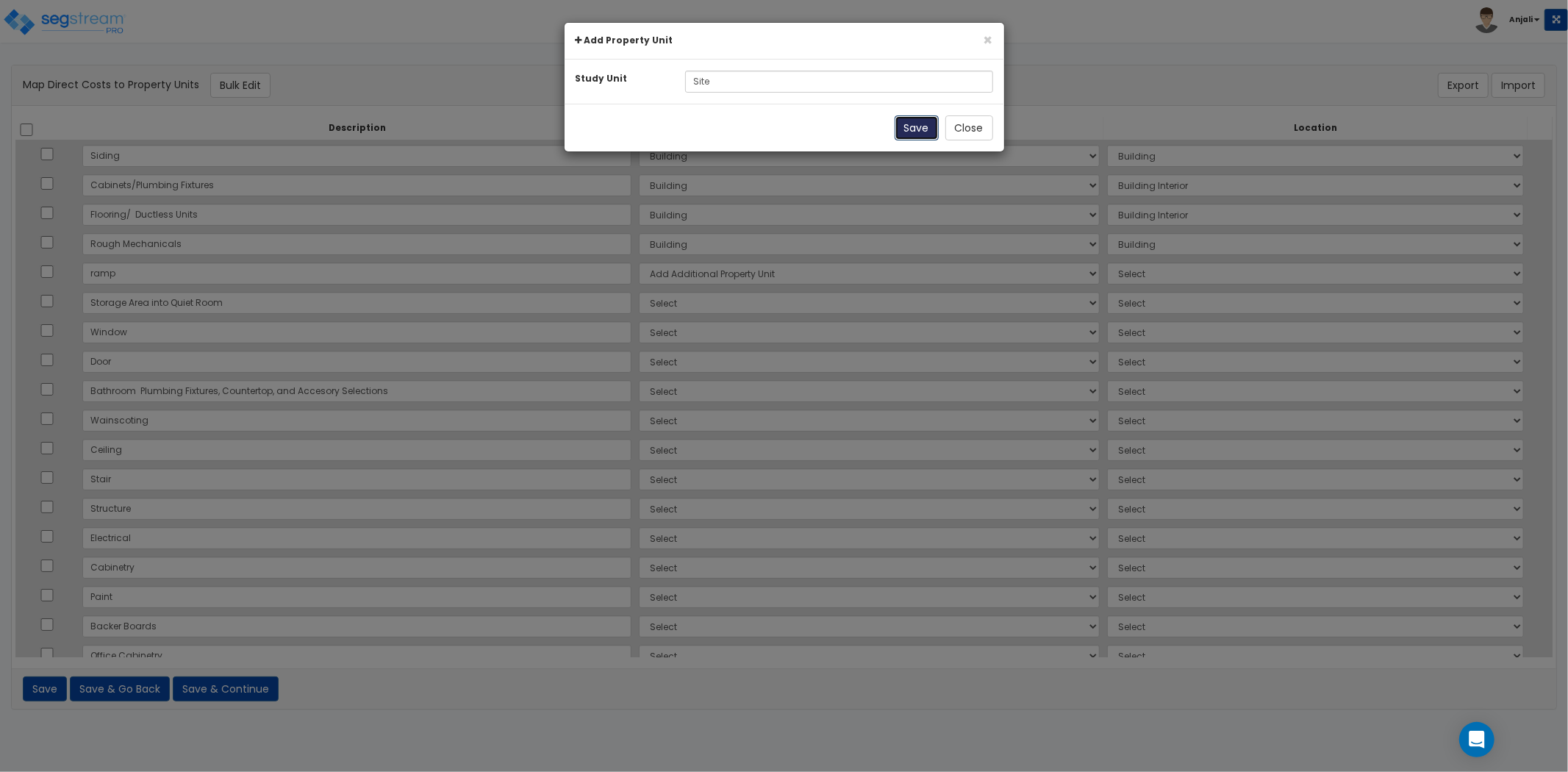
select select
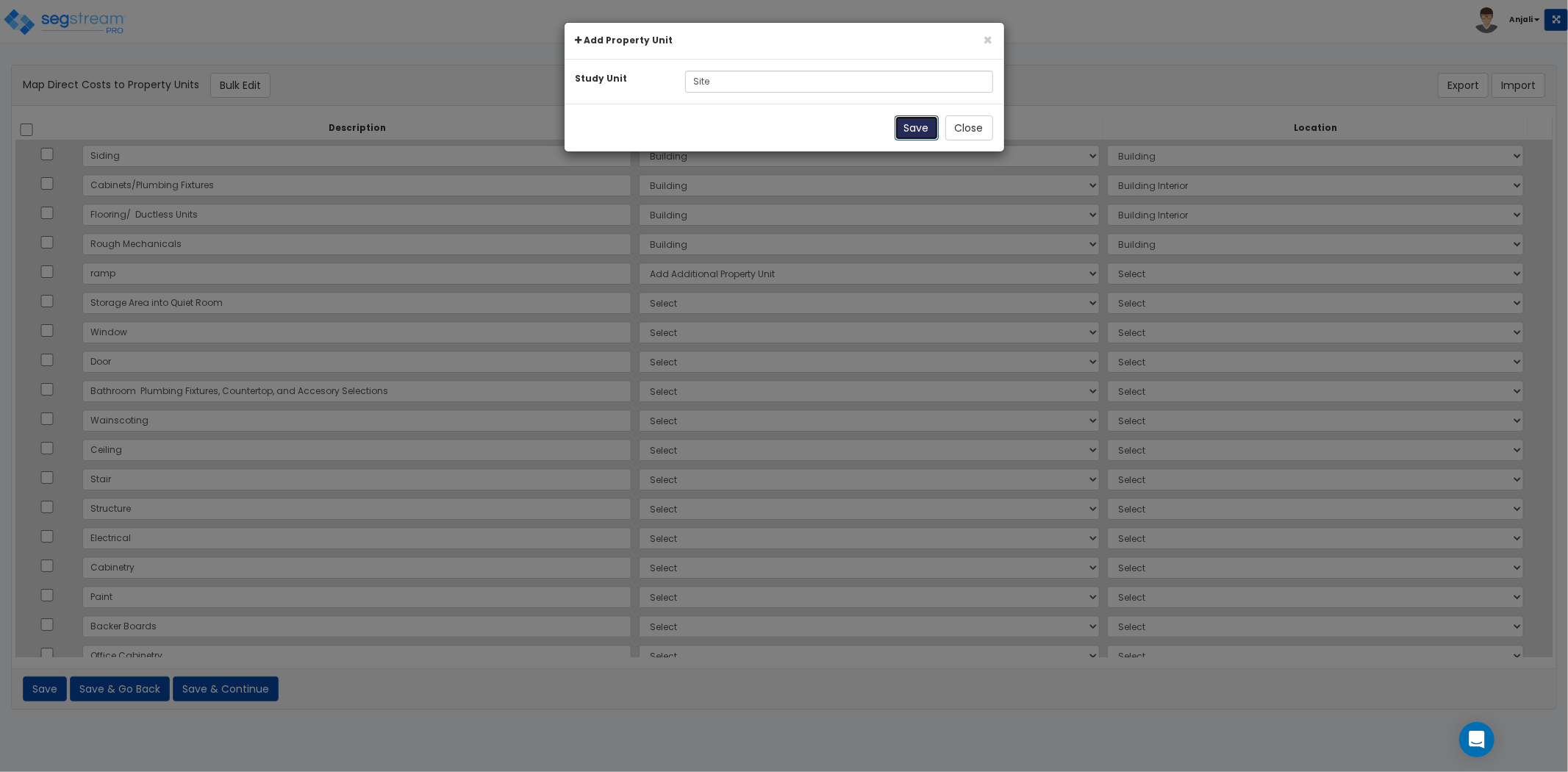
select select
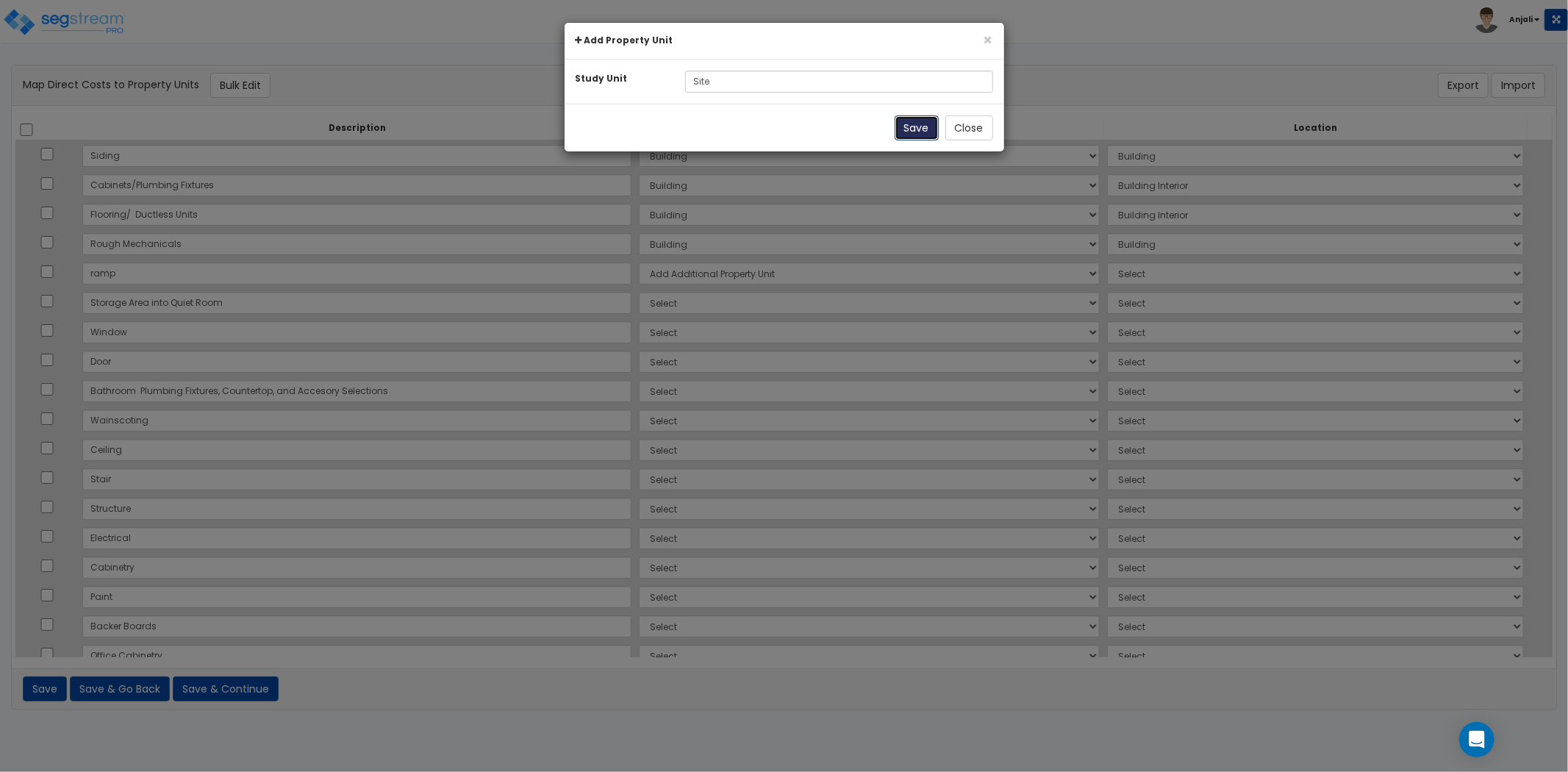
select select
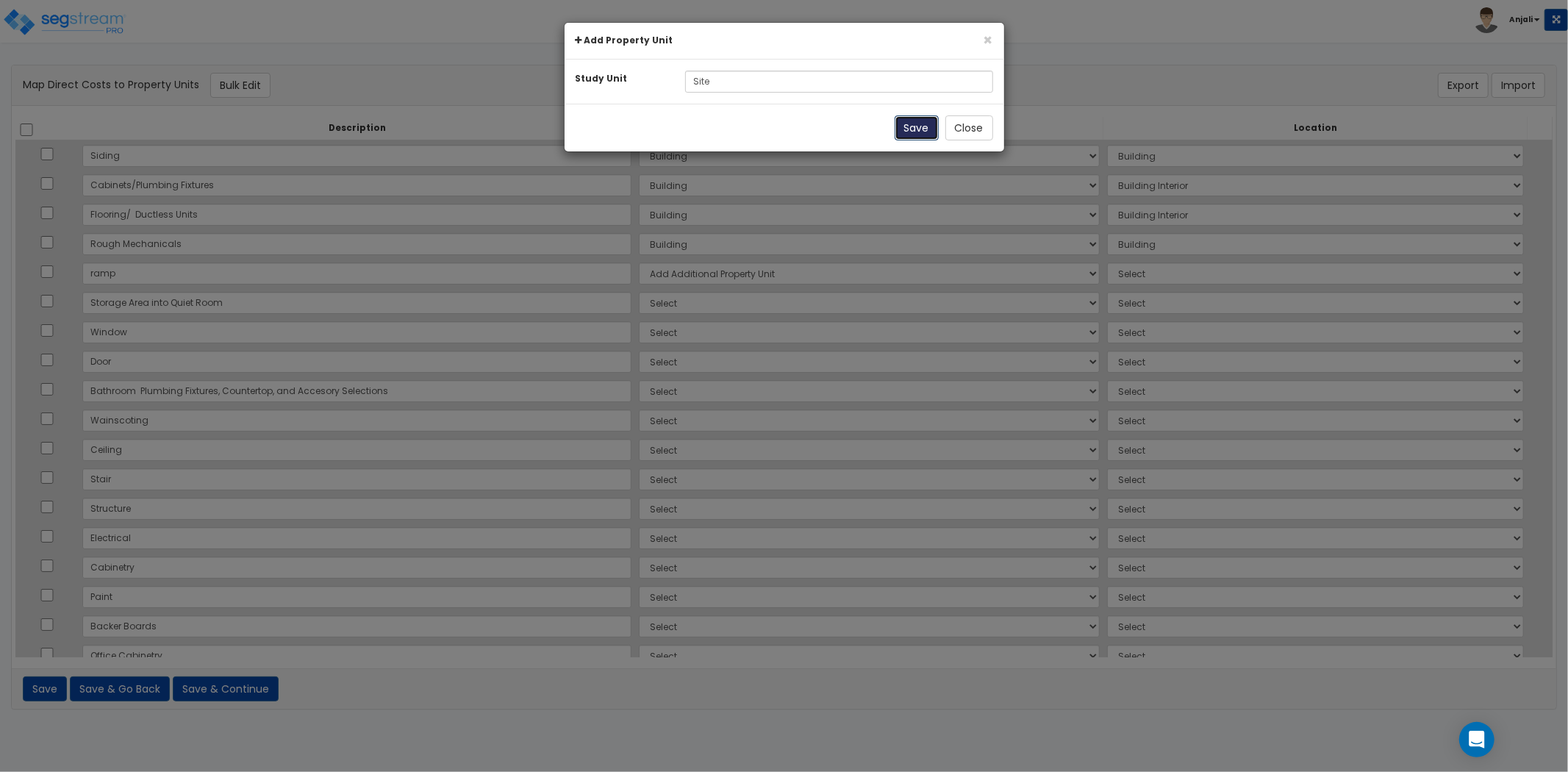
select select
select select "NEW-Site"
select select "462"
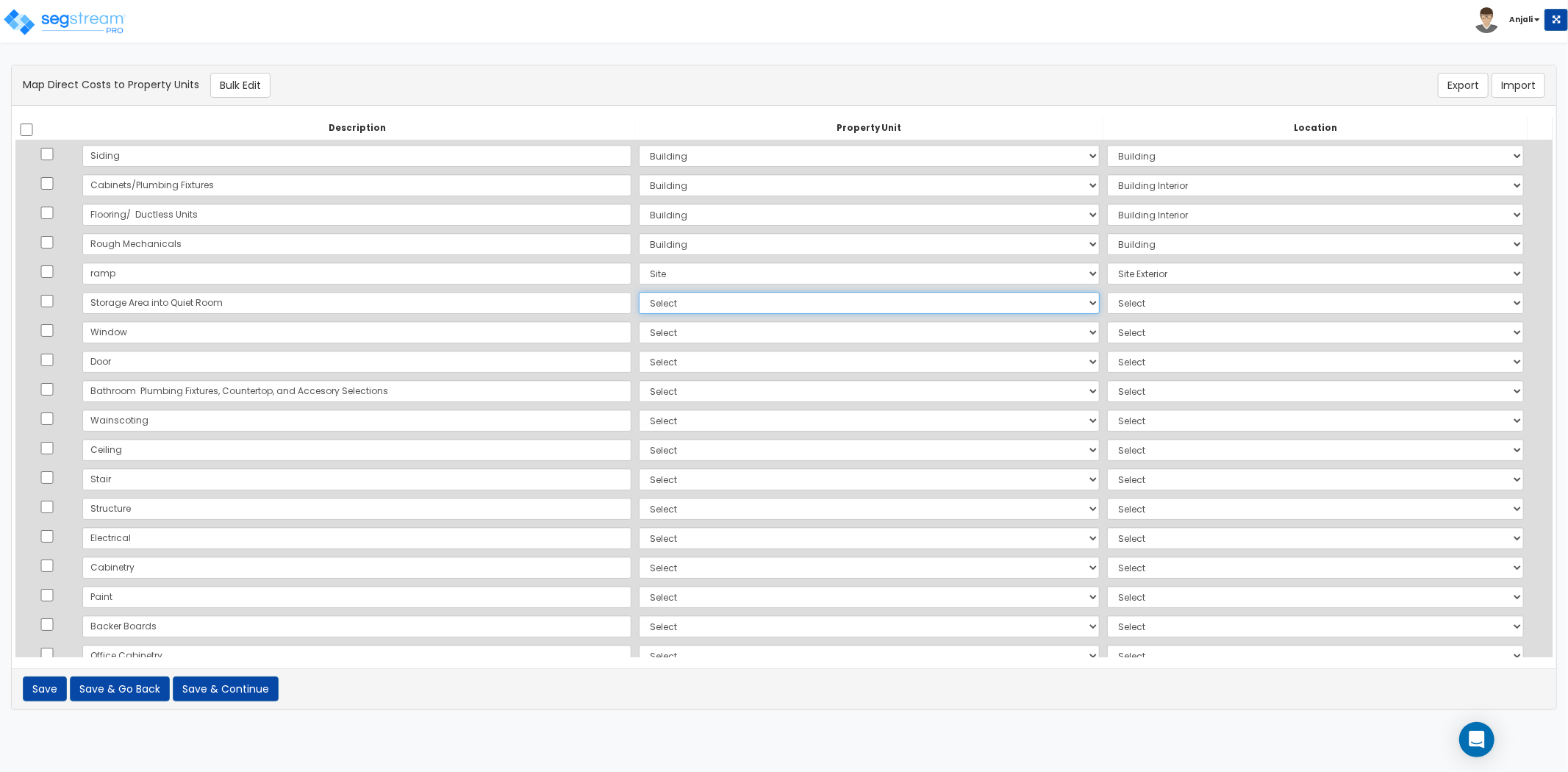
click at [639, 302] on select "Select Add Additional Property Unit Building Site" at bounding box center [869, 302] width 461 height 22
select select "NEW-Site"
click at [639, 291] on select "Select Add Additional Property Unit Building Site" at bounding box center [869, 302] width 461 height 22
select select "461"
click at [639, 331] on select "Select Add Additional Property Unit Building Site" at bounding box center [869, 333] width 461 height 22
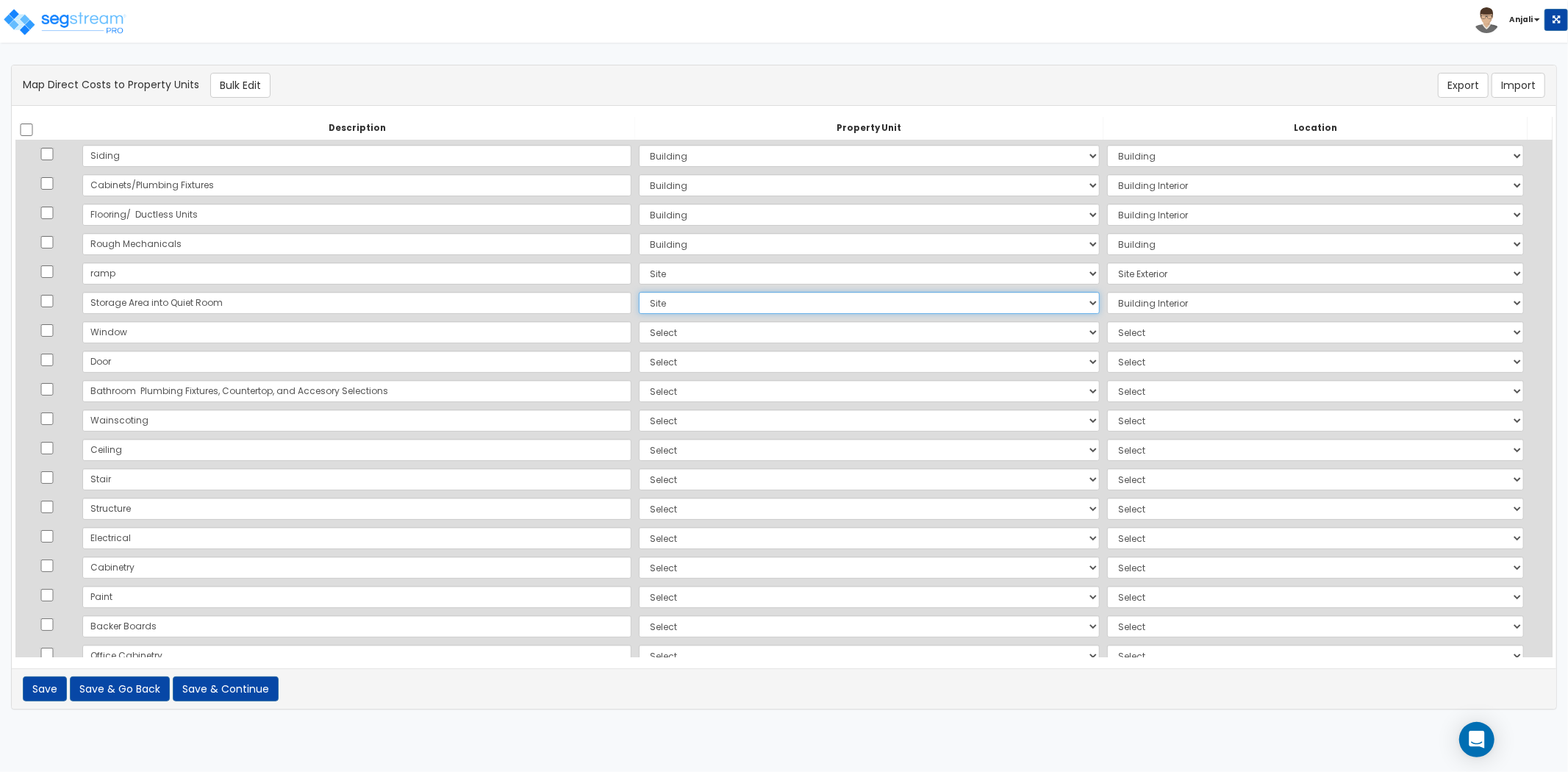
click at [639, 306] on select "Select Add Additional Property Unit Building Site" at bounding box center [869, 302] width 461 height 22
select select "NEW-Building"
click at [639, 291] on select "Select Add Additional Property Unit Building Site" at bounding box center [869, 302] width 461 height 22
click at [639, 334] on select "Select Add Additional Property Unit Building Site" at bounding box center [869, 333] width 461 height 22
select select "NEW-Site"
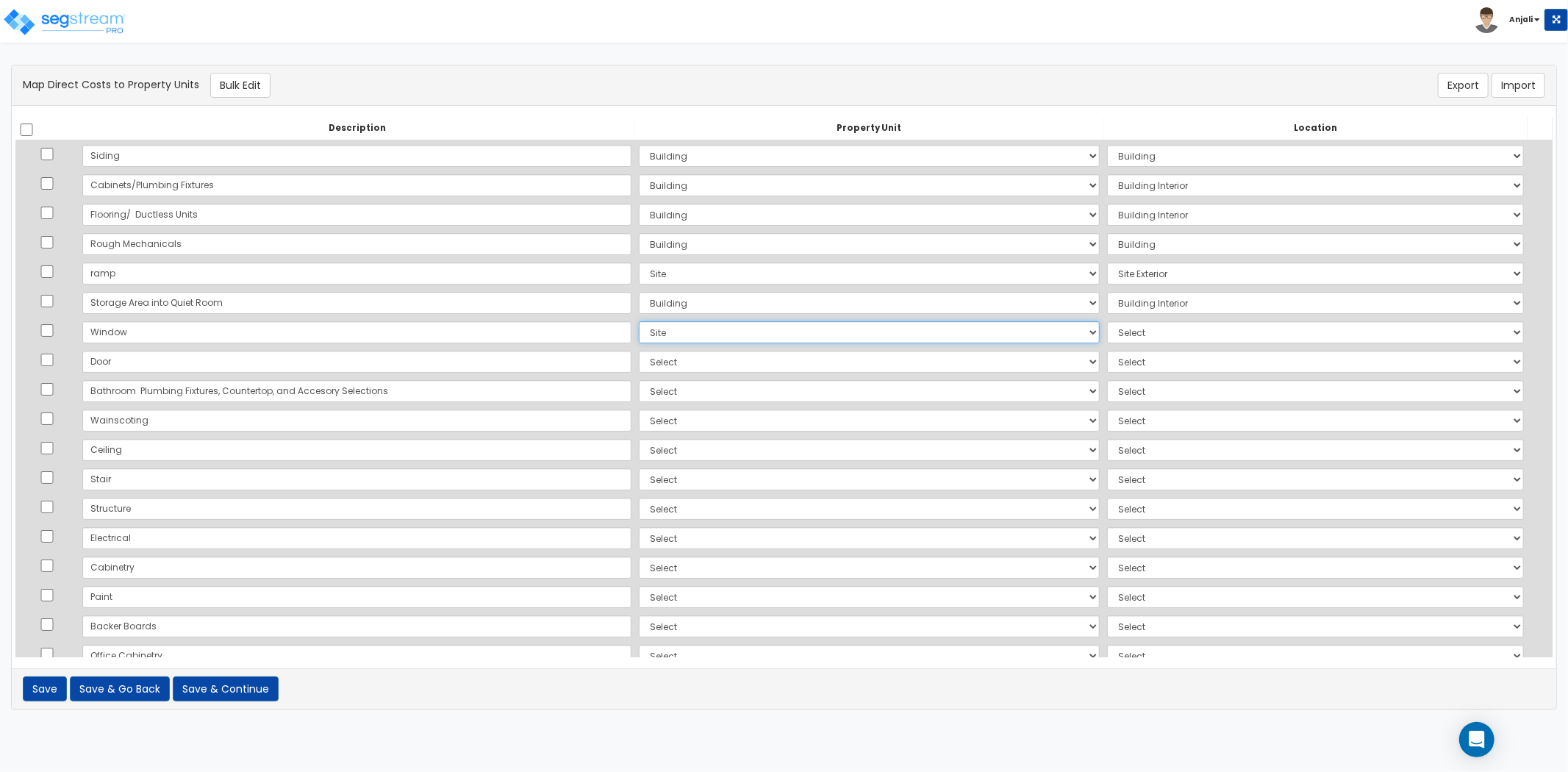
click at [639, 322] on select "Select Add Additional Property Unit Building Site" at bounding box center [869, 333] width 461 height 22
select select "6"
click at [639, 336] on select "Select Add Additional Property Unit Building Site" at bounding box center [869, 333] width 461 height 22
select select "NEW-Building"
click at [639, 322] on select "Select Add Additional Property Unit Building Site" at bounding box center [869, 333] width 461 height 22
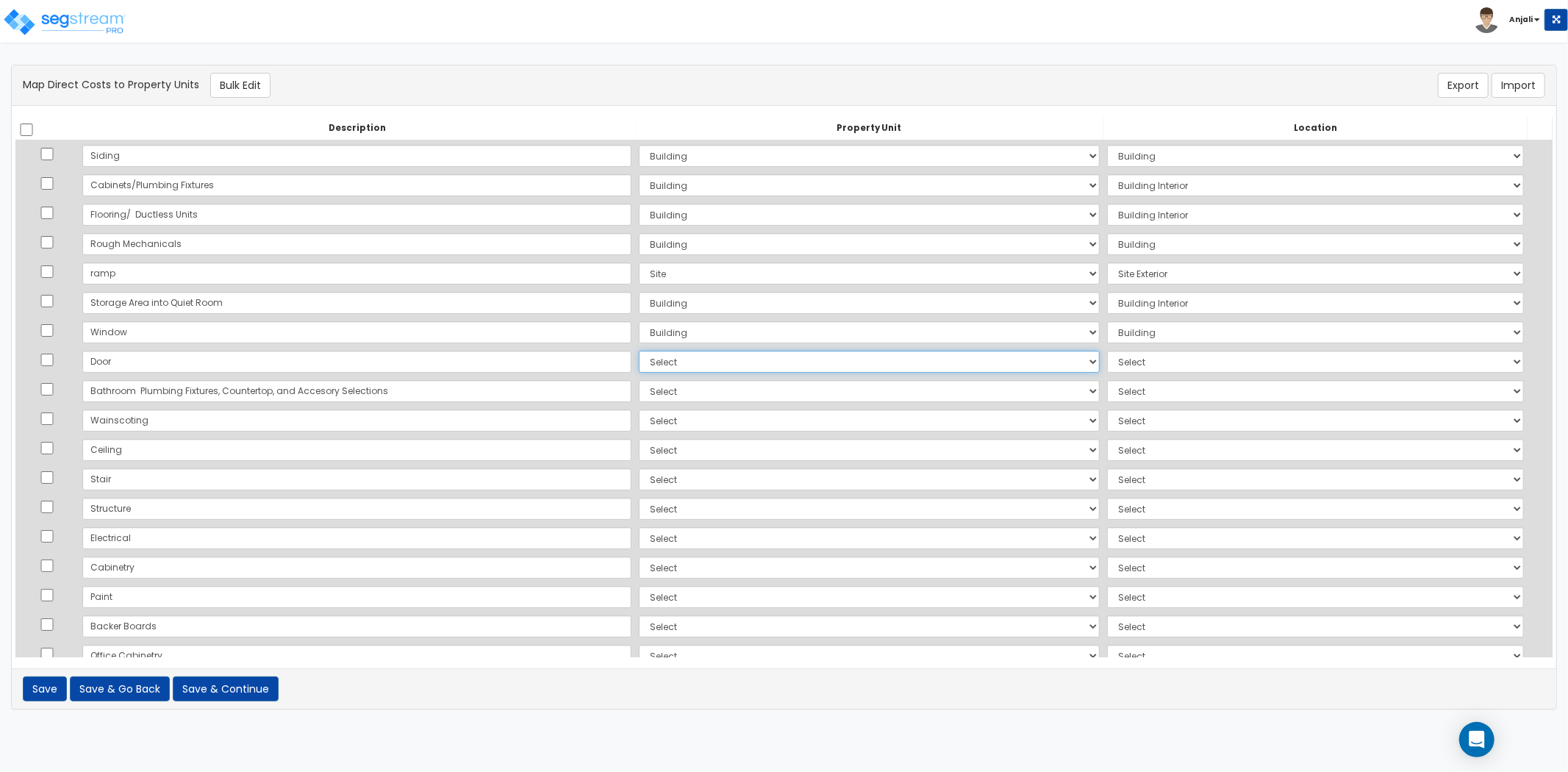
click at [639, 363] on select "Select Add Additional Property Unit Building Site" at bounding box center [869, 362] width 461 height 22
select select "NEW-Building"
click at [639, 351] on select "Select Add Additional Property Unit Building Site" at bounding box center [869, 362] width 461 height 22
select select "6"
click at [639, 386] on select "Select Add Additional Property Unit Building Site" at bounding box center [869, 391] width 461 height 22
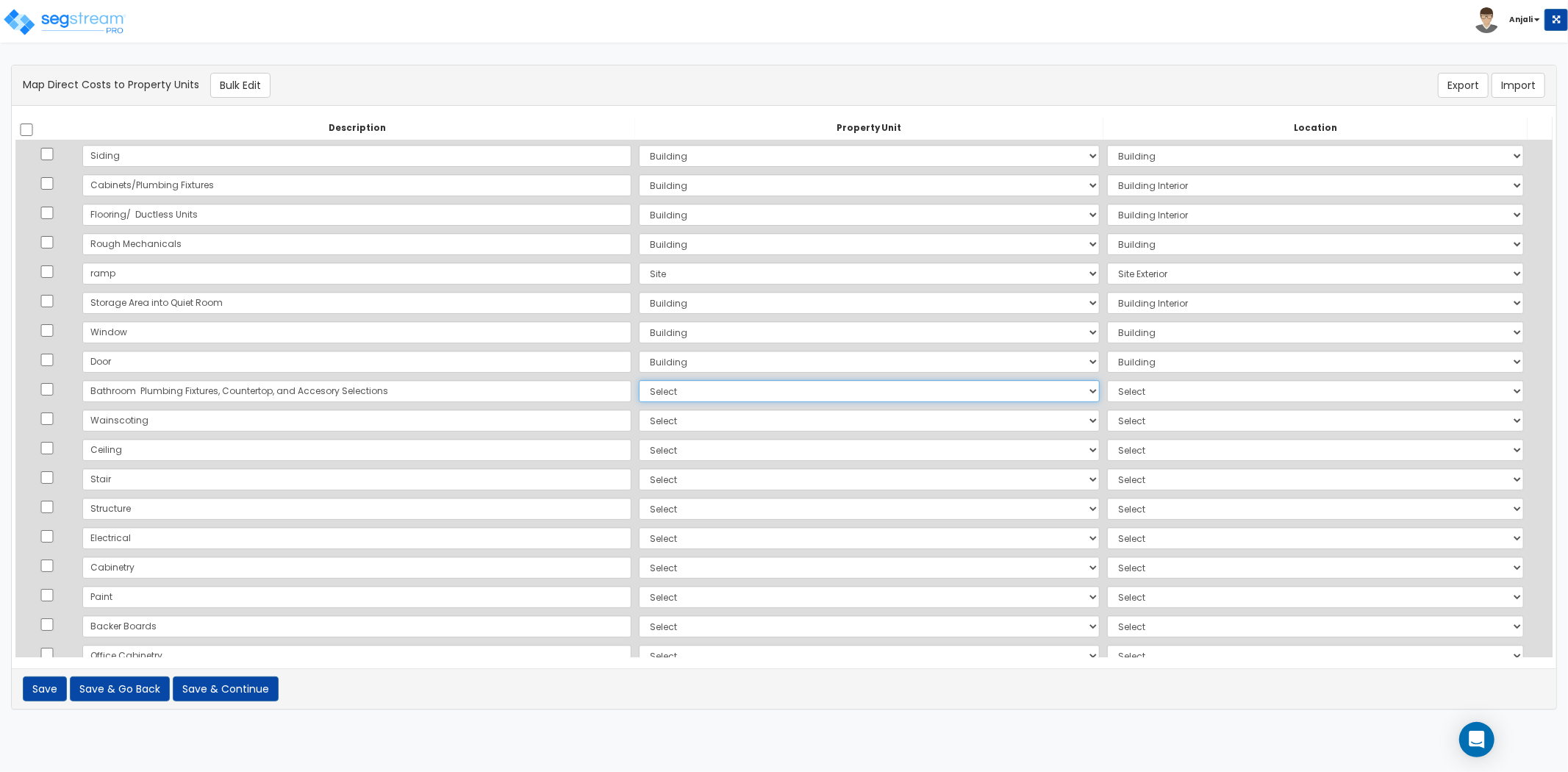
select select "NEW-Building"
click at [639, 380] on select "Select Add Additional Property Unit Building Site" at bounding box center [869, 391] width 461 height 22
select select "461"
click at [639, 424] on select "Select Add Additional Property Unit Building Site" at bounding box center [869, 420] width 461 height 22
select select "NEW-Building"
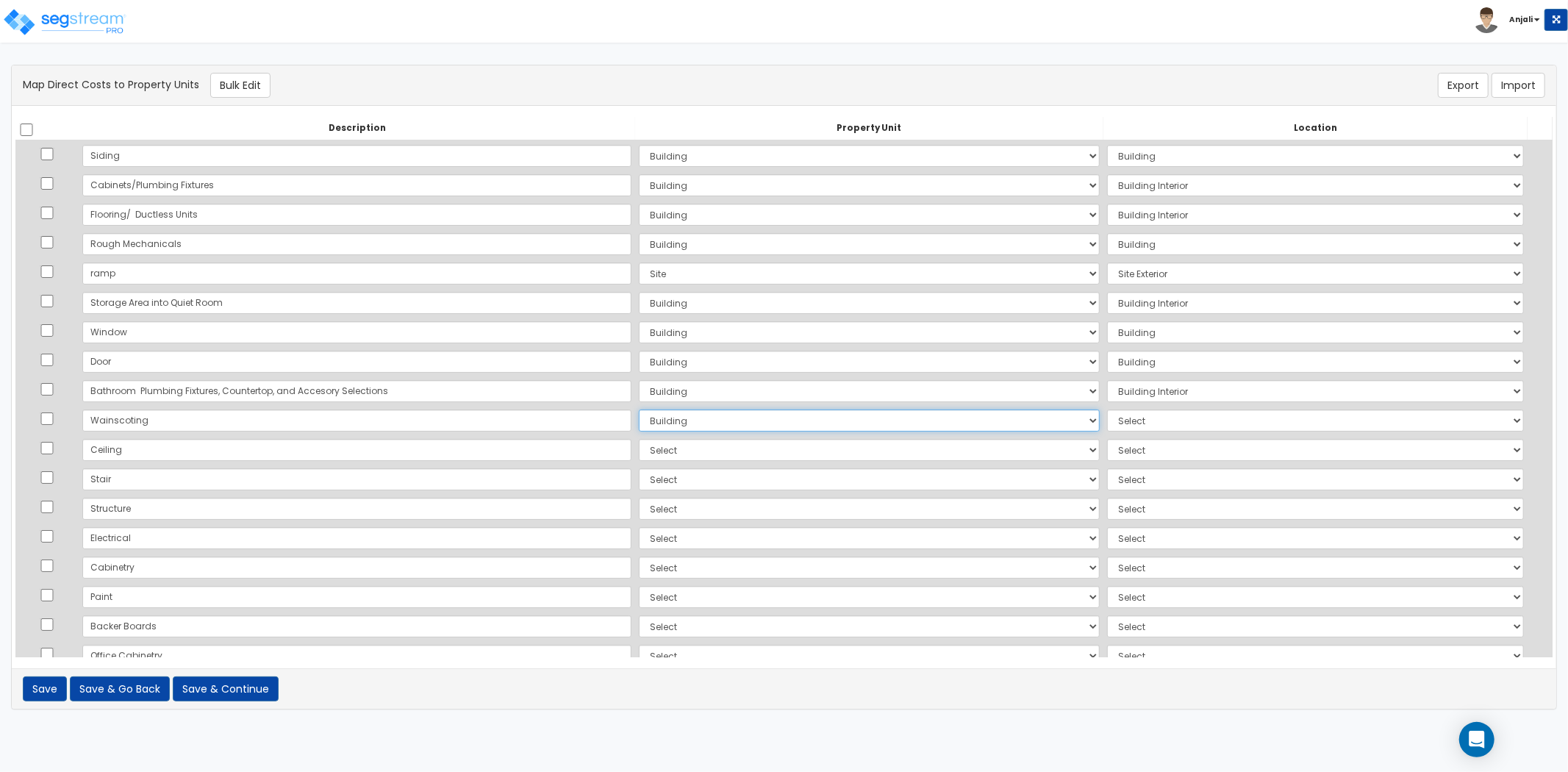
click at [639, 409] on select "Select Add Additional Property Unit Building Site" at bounding box center [869, 420] width 461 height 22
select select "461"
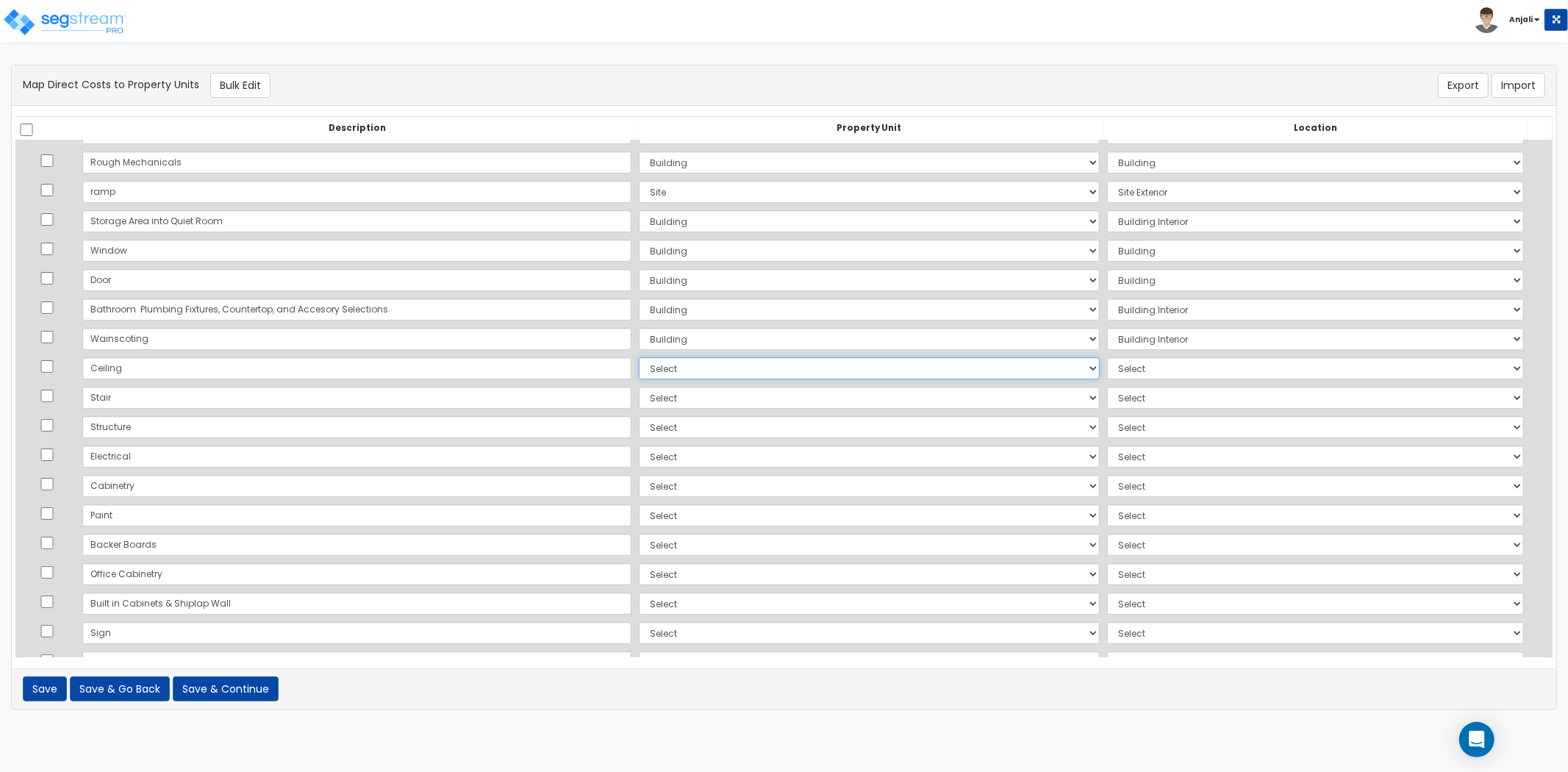
click at [639, 373] on select "Select Add Additional Property Unit Building Site" at bounding box center [869, 368] width 461 height 22
select select "NEW-Building"
click at [639, 357] on select "Select Add Additional Property Unit Building Site" at bounding box center [869, 368] width 461 height 22
select select "6"
click at [639, 398] on select "Select Add Additional Property Unit Building Site" at bounding box center [869, 397] width 461 height 22
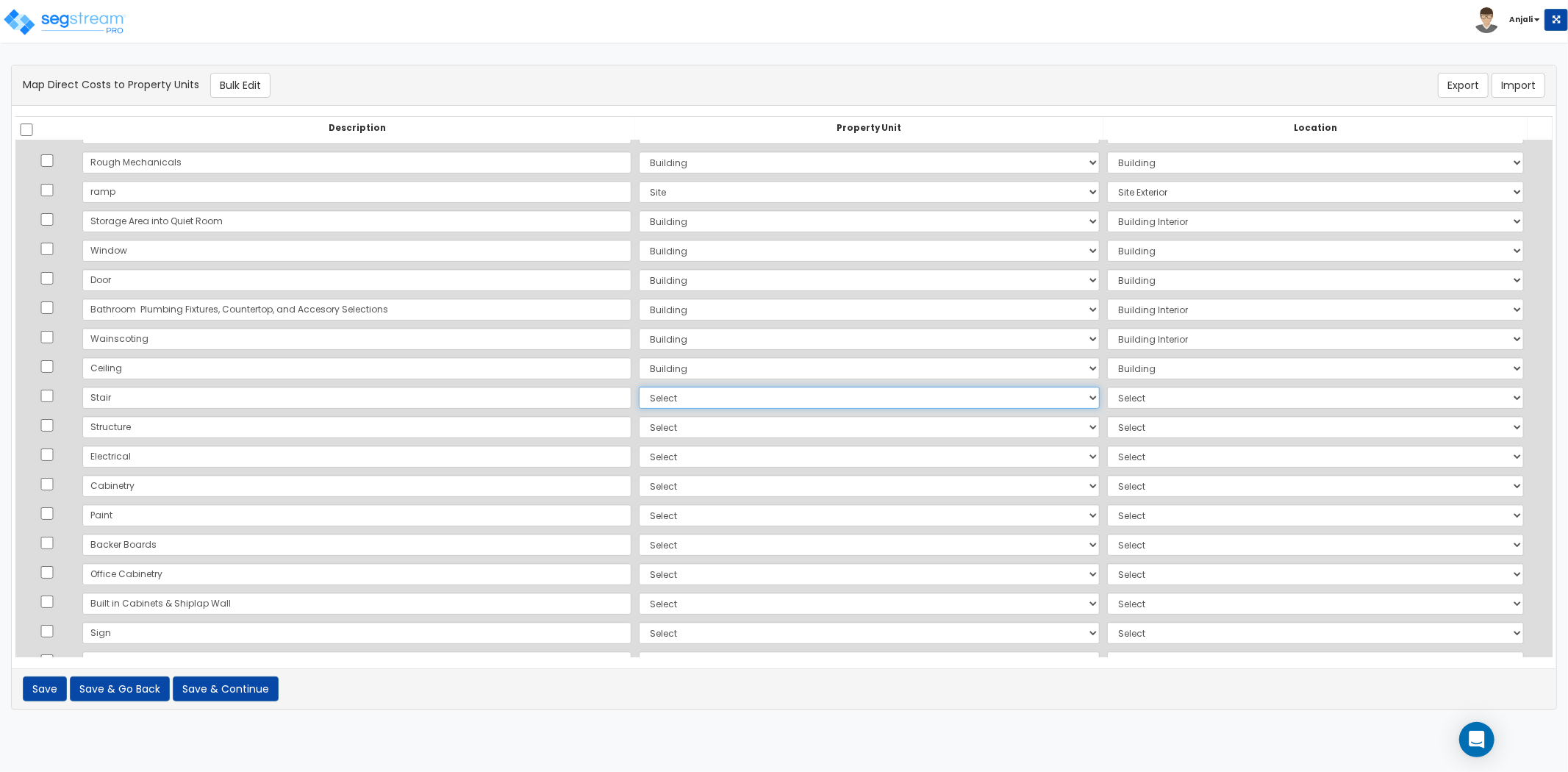
select select "NEW-Building"
click at [639, 386] on select "Select Add Additional Property Unit Building Site" at bounding box center [869, 397] width 461 height 22
select select "6"
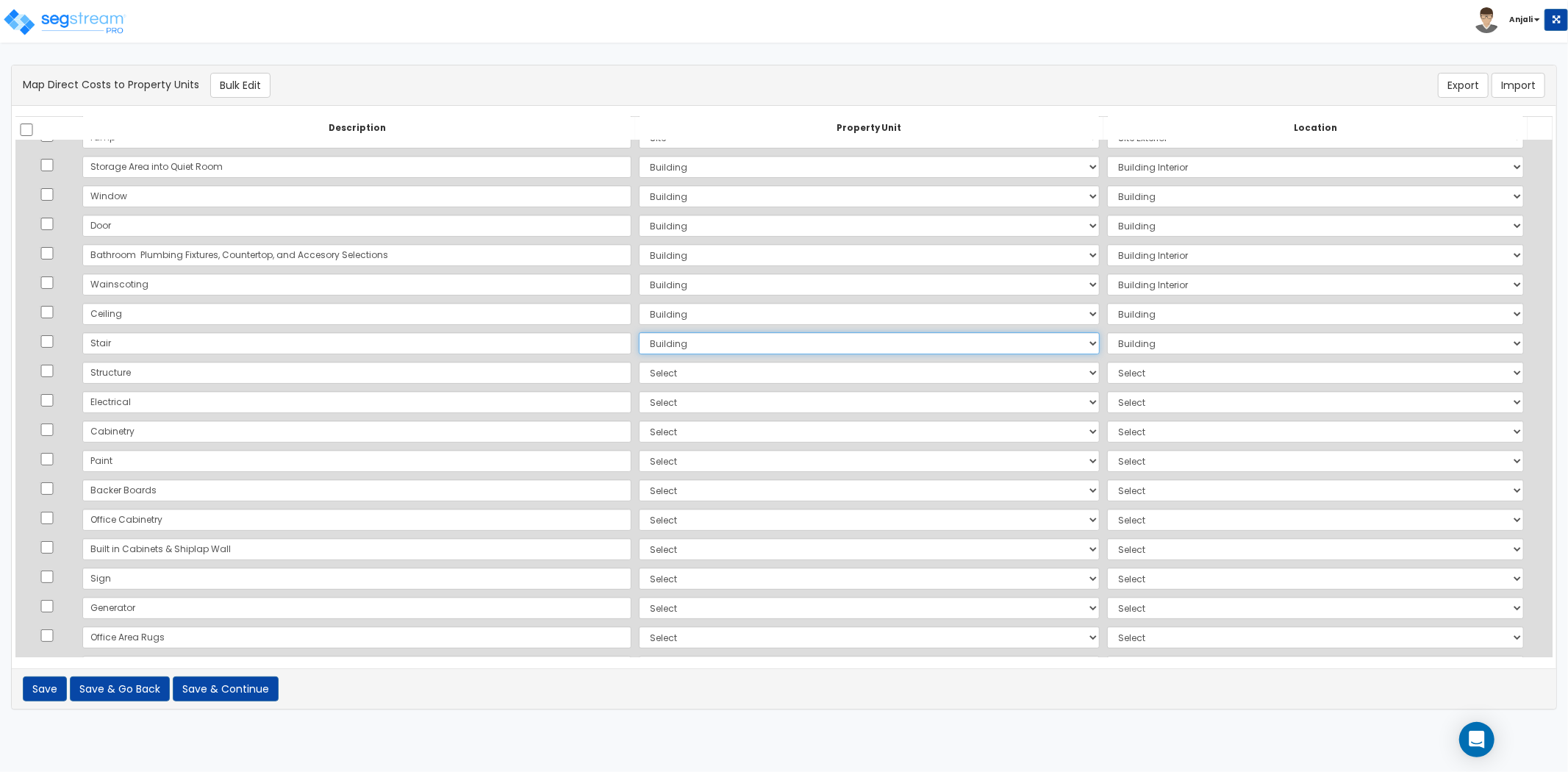
scroll to position [164, 0]
click at [639, 349] on select "Select Add Additional Property Unit Building Site" at bounding box center [869, 345] width 461 height 22
select select "NEW-Building"
click at [639, 334] on select "Select Add Additional Property Unit Building Site" at bounding box center [869, 345] width 461 height 22
select select "6"
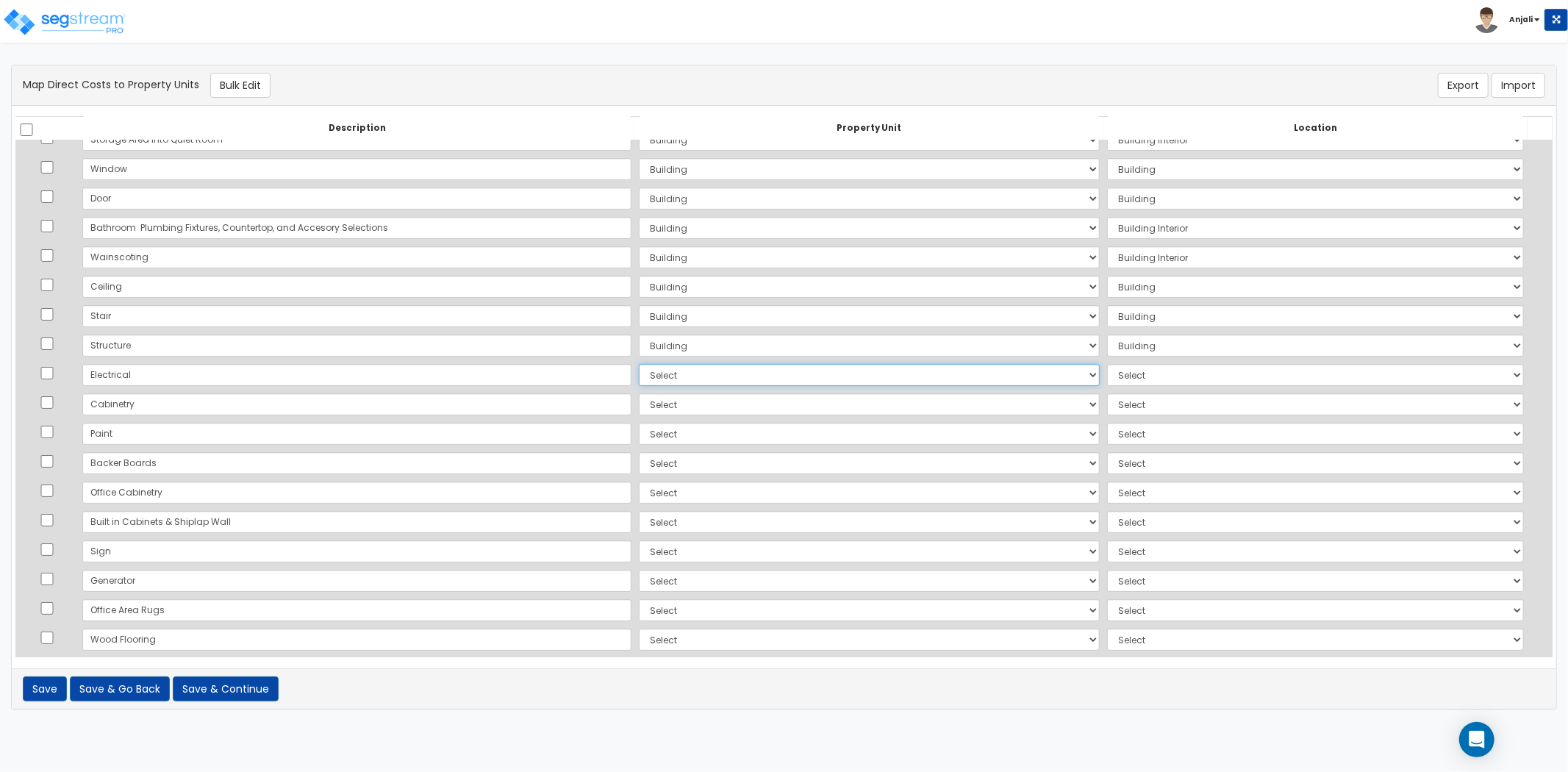
drag, startPoint x: 586, startPoint y: 376, endPoint x: 590, endPoint y: 384, distance: 8.9
click at [639, 376] on select "Select Add Additional Property Unit Building Site" at bounding box center [869, 375] width 461 height 22
select select "NEW-Building"
click at [639, 364] on select "Select Add Additional Property Unit Building Site" at bounding box center [869, 375] width 461 height 22
select select "461"
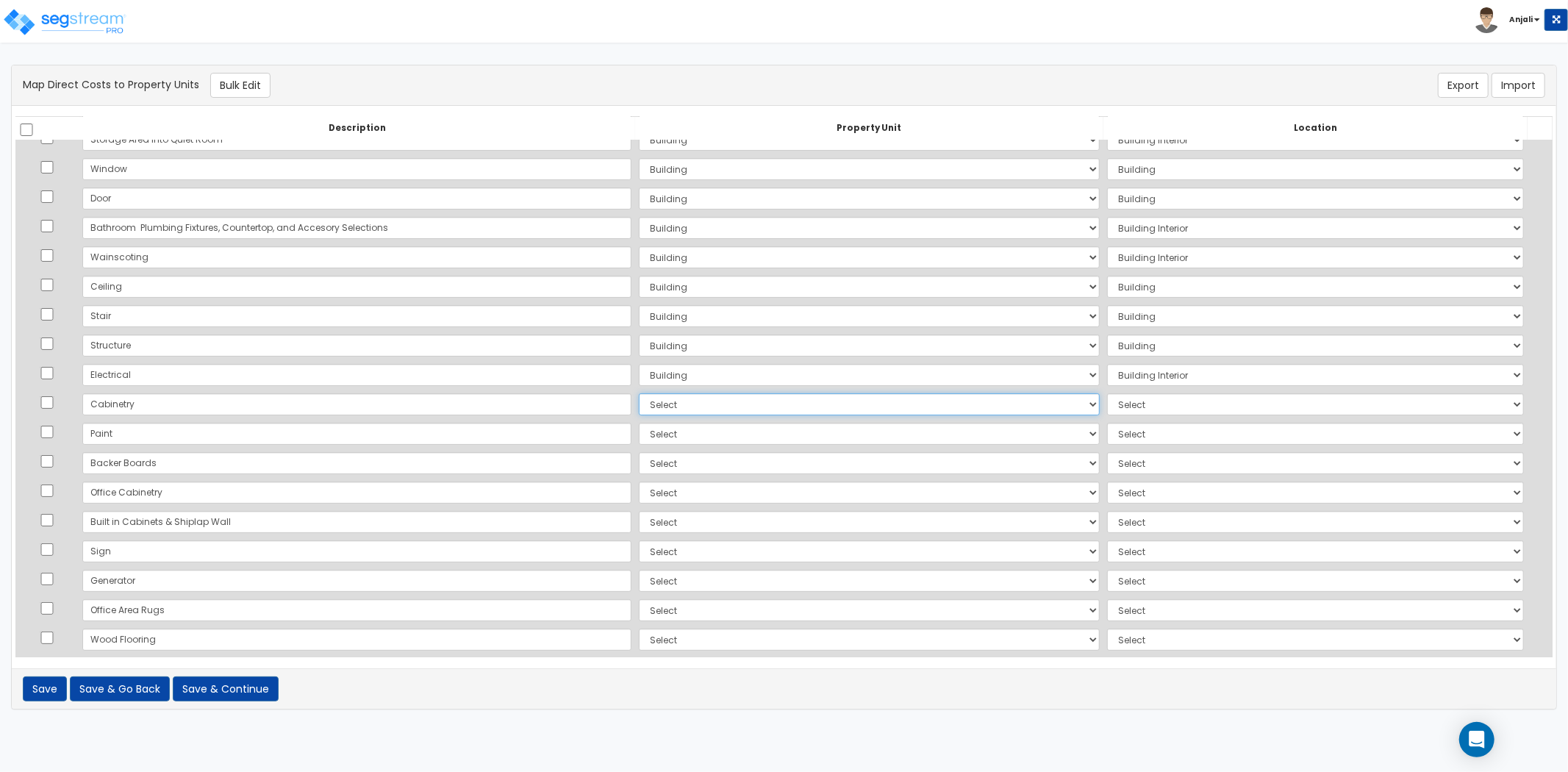
click at [639, 407] on select "Select Add Additional Property Unit Building Site" at bounding box center [869, 404] width 461 height 22
select select "NEW-Building"
click at [639, 393] on select "Select Add Additional Property Unit Building Site" at bounding box center [869, 404] width 461 height 22
select select "461"
click at [639, 437] on select "Select Add Additional Property Unit Building Site" at bounding box center [869, 434] width 461 height 22
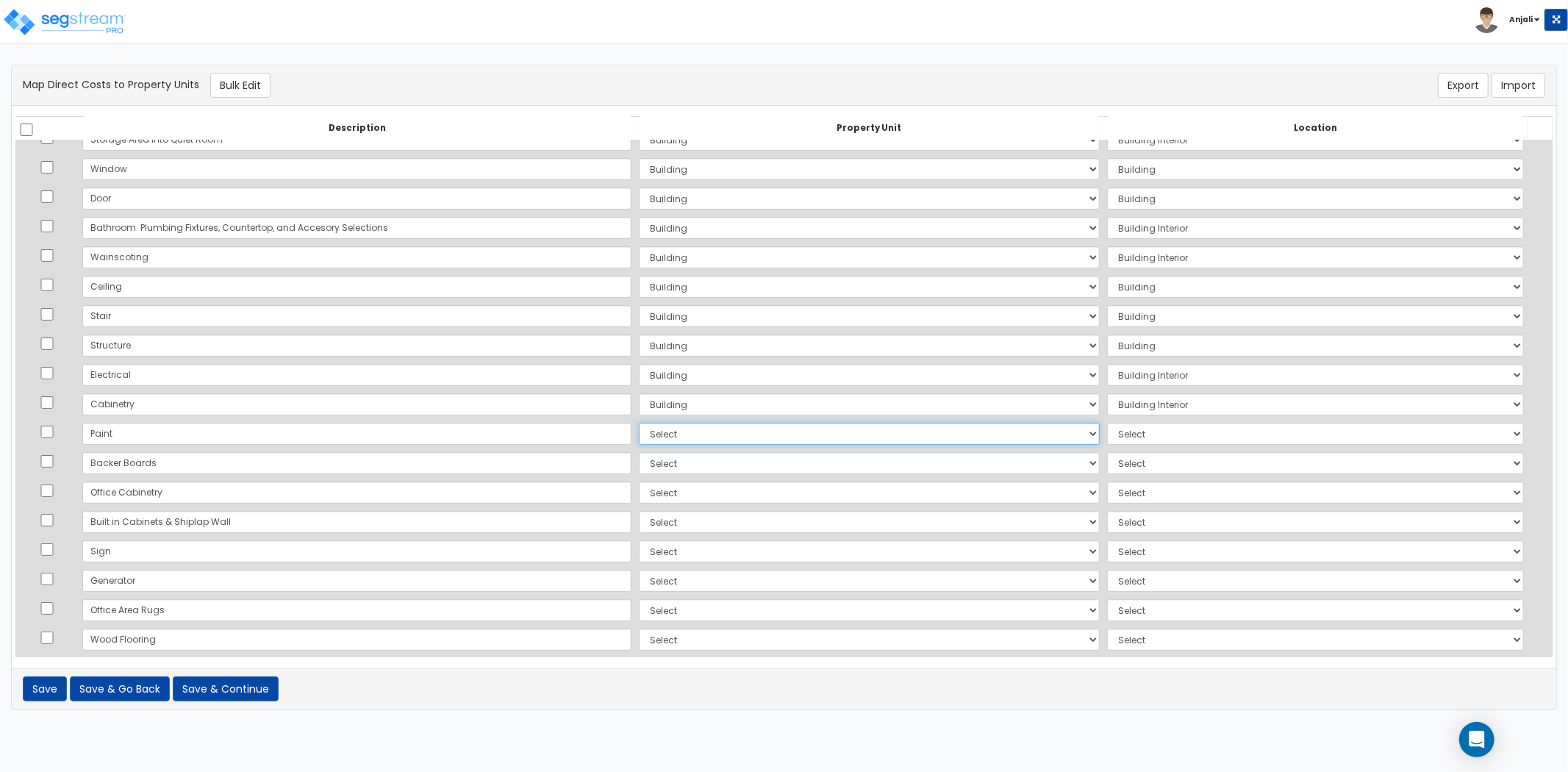
select select "NEW-Building"
click at [639, 423] on select "Select Add Additional Property Unit Building Site" at bounding box center [869, 434] width 461 height 22
select select "6"
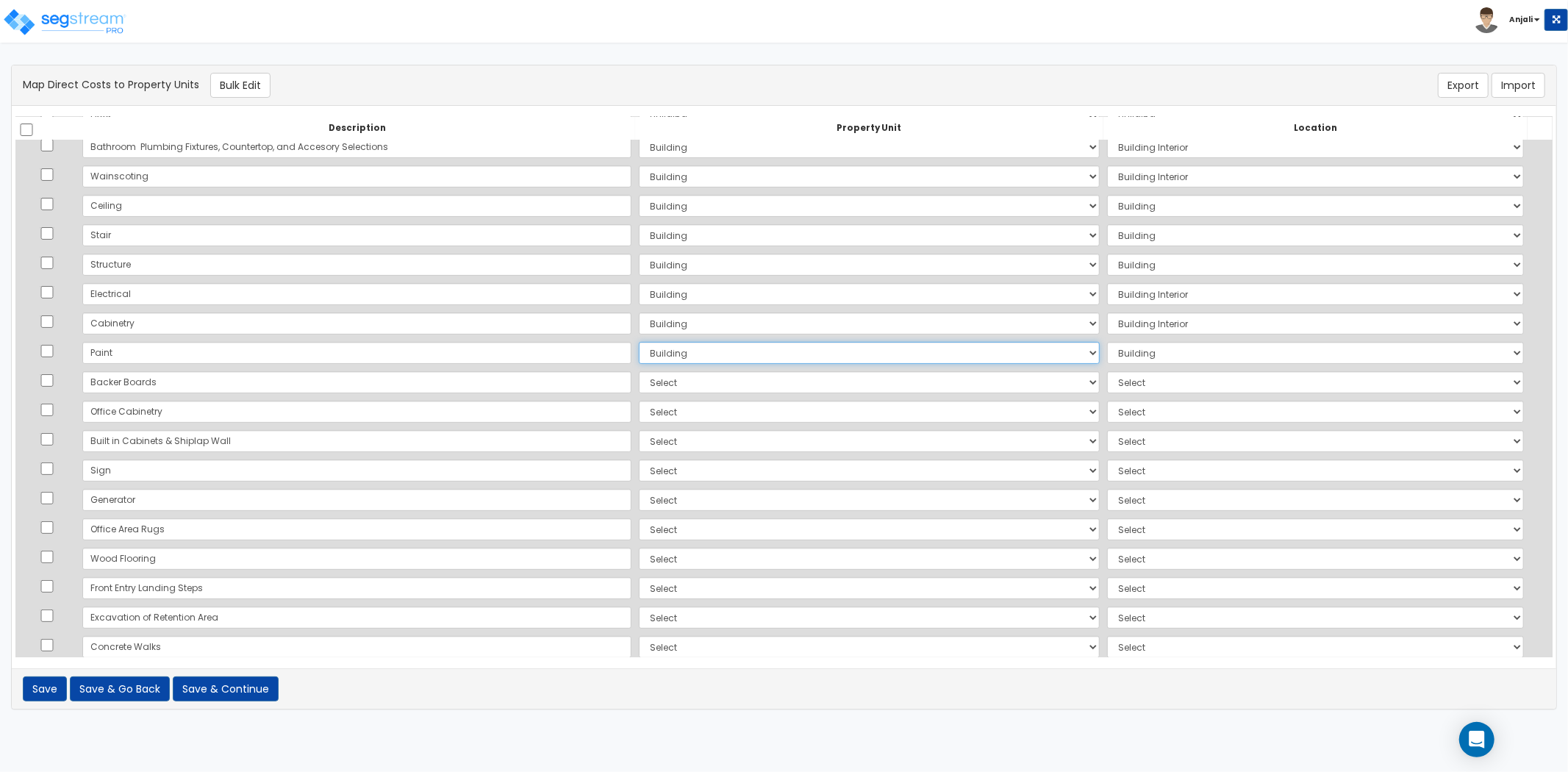
scroll to position [245, 0]
click at [639, 380] on select "Select Add Additional Property Unit Building Site" at bounding box center [869, 381] width 461 height 22
select select "NEW-Building"
click at [639, 370] on select "Select Add Additional Property Unit Building Site" at bounding box center [869, 381] width 461 height 22
select select "461"
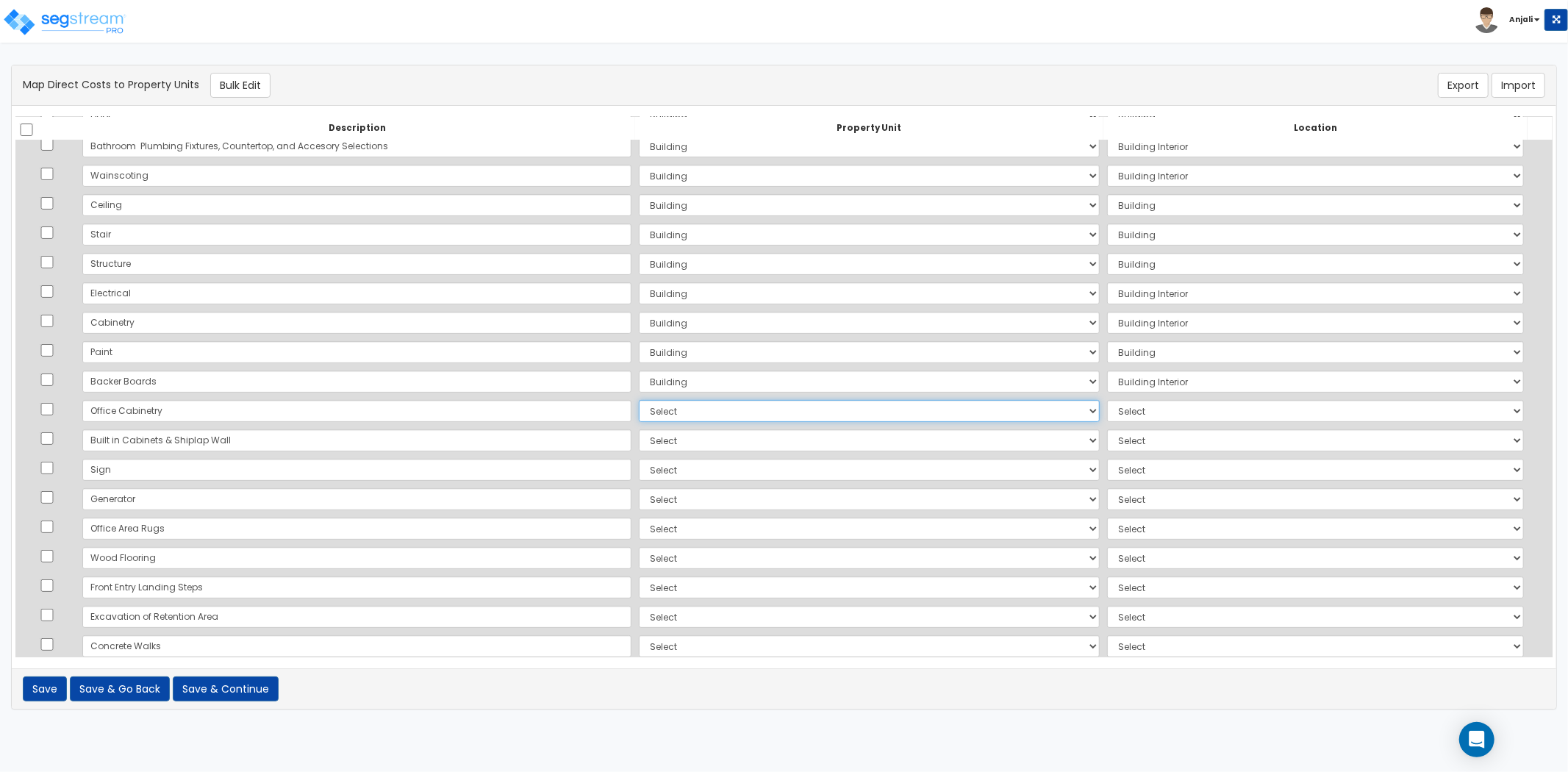
click at [639, 409] on select "Select Add Additional Property Unit Building Site" at bounding box center [869, 411] width 461 height 22
select select "NEW-Building"
click at [639, 400] on select "Select Add Additional Property Unit Building Site" at bounding box center [869, 411] width 461 height 22
select select "461"
click at [639, 430] on select "Select Add Additional Property Unit Building Site" at bounding box center [869, 440] width 461 height 22
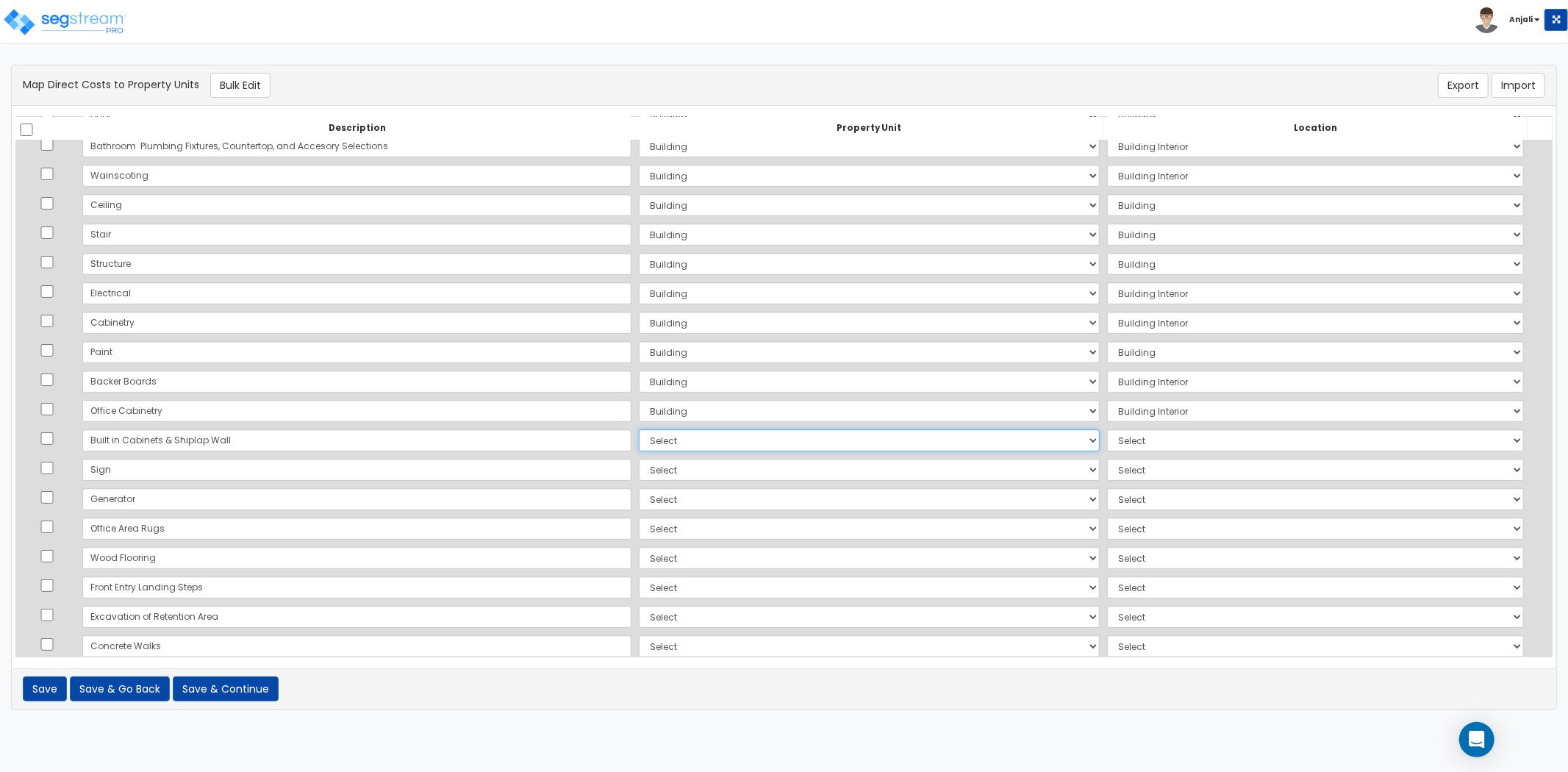
select select "NEW-Building"
click at [639, 429] on select "Select Add Additional Property Unit Building Site" at bounding box center [869, 440] width 461 height 22
select select "461"
click at [639, 475] on select "Select Add Additional Property Unit Building Site" at bounding box center [869, 470] width 461 height 22
select select "NEW-Building"
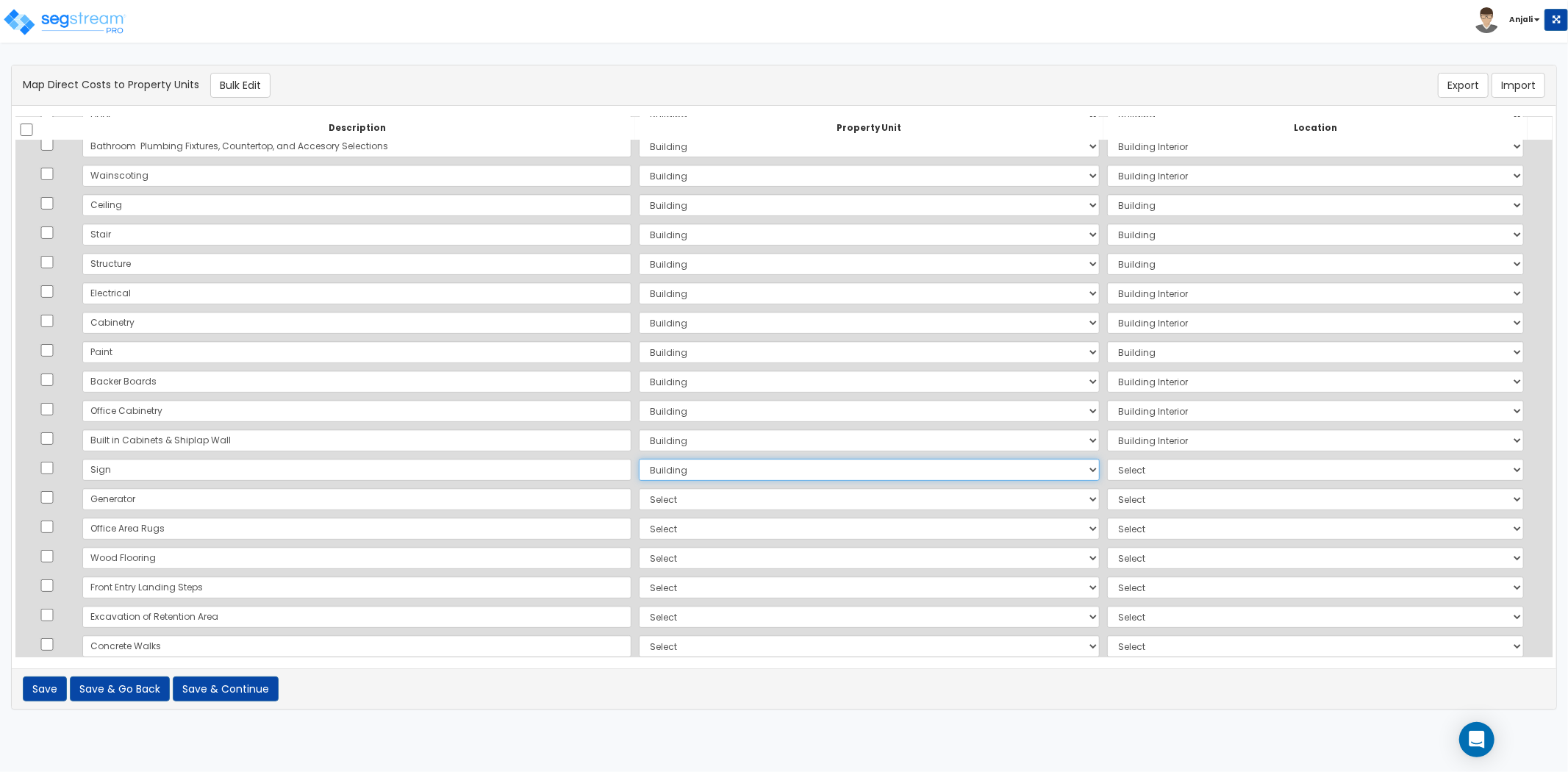
click at [639, 459] on select "Select Add Additional Property Unit Building Site" at bounding box center [869, 470] width 461 height 22
select select "461"
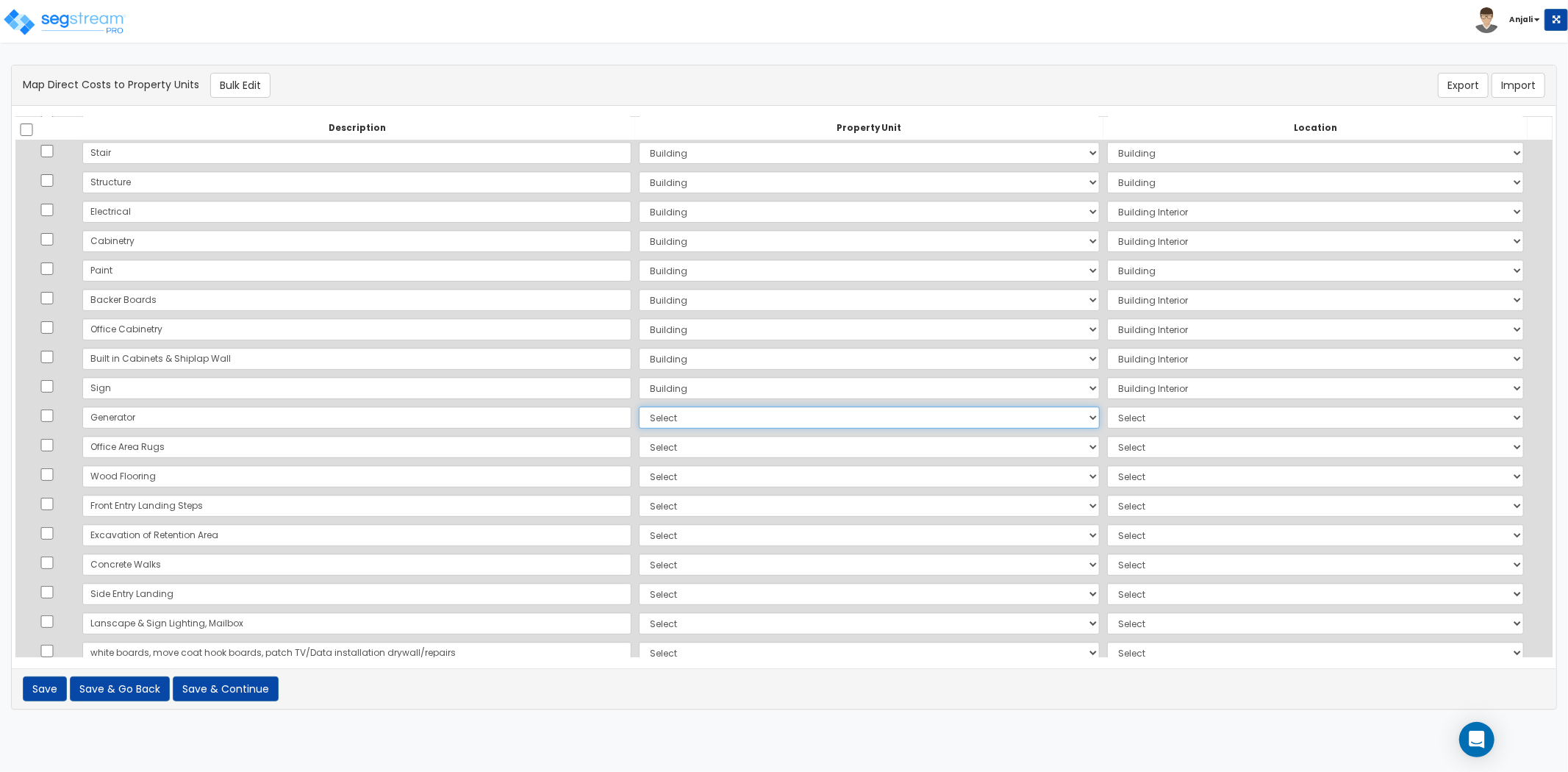
click at [639, 418] on select "Select Add Additional Property Unit Building Site" at bounding box center [869, 418] width 461 height 22
select select "NEW-Building"
click at [639, 407] on select "Select Add Additional Property Unit Building Site" at bounding box center [869, 418] width 461 height 22
select select "6"
click at [639, 445] on select "Select Add Additional Property Unit Building Site" at bounding box center [869, 447] width 461 height 22
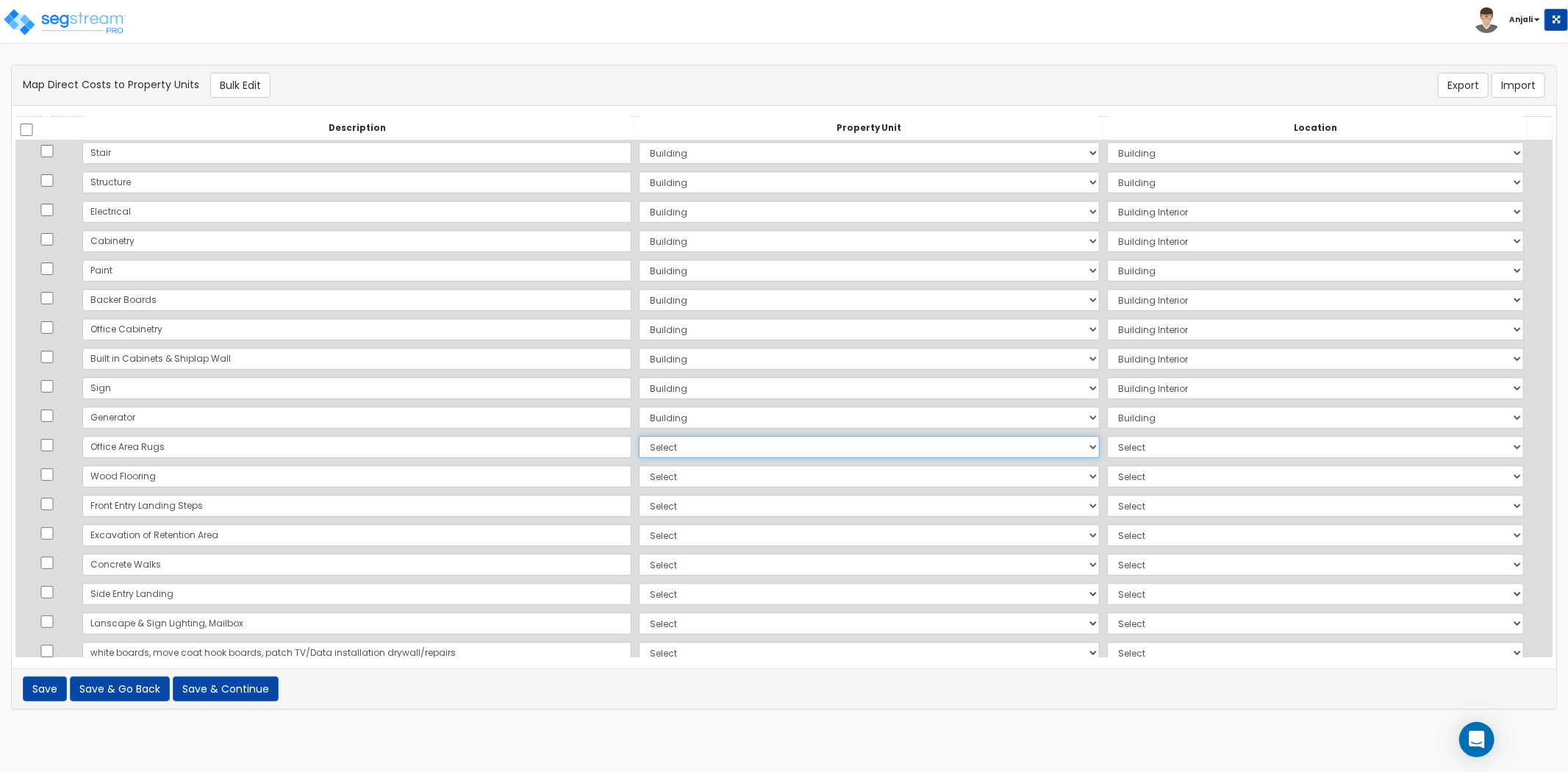
select select "NEW-Building"
click at [639, 436] on select "Select Add Additional Property Unit Building Site" at bounding box center [869, 447] width 461 height 22
select select "6"
click at [639, 471] on select "Select Add Additional Property Unit Building Site" at bounding box center [869, 476] width 461 height 22
select select "NEW-Building"
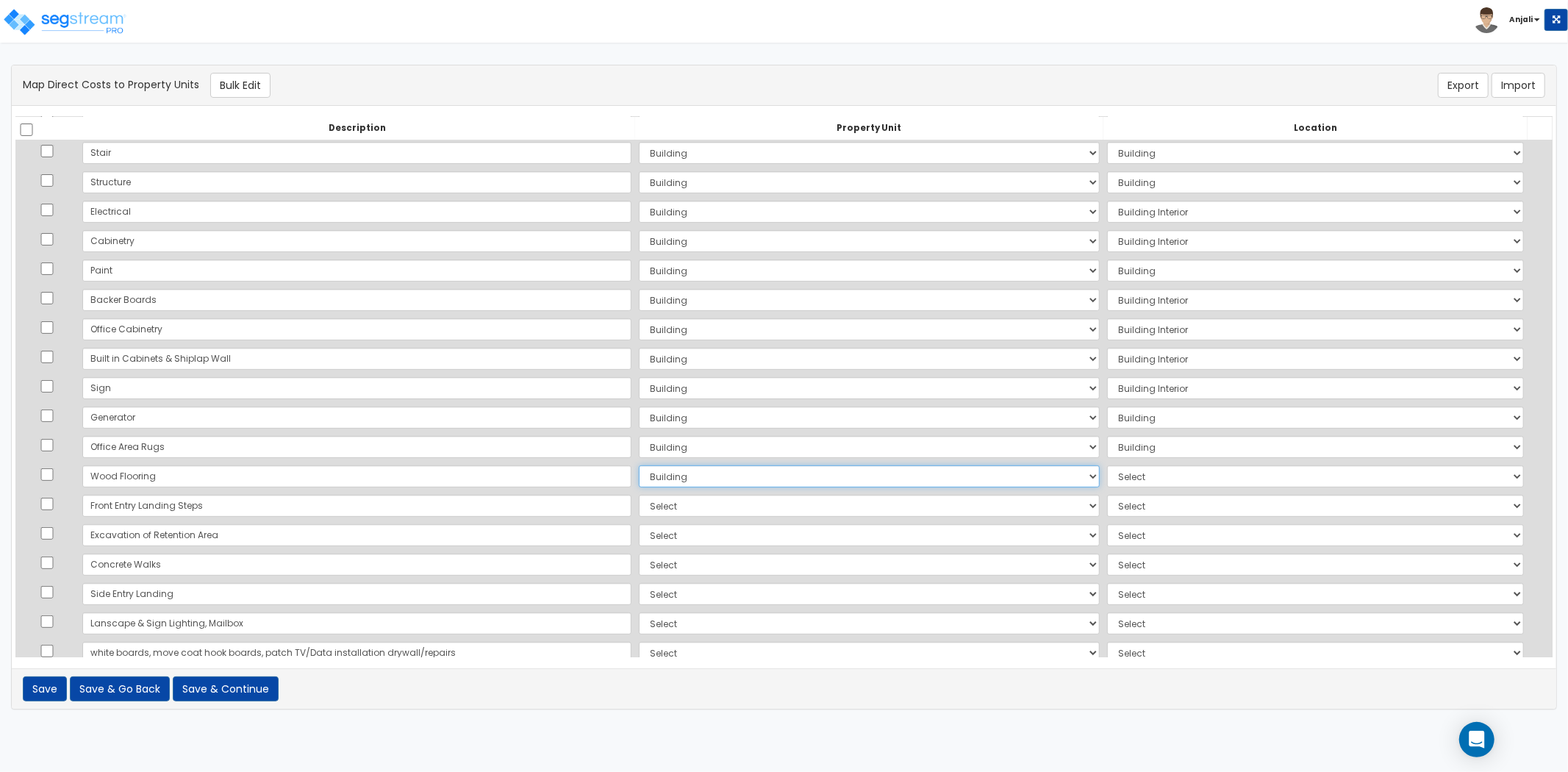
click at [639, 465] on select "Select Add Additional Property Unit Building Site" at bounding box center [869, 476] width 461 height 22
select select "461"
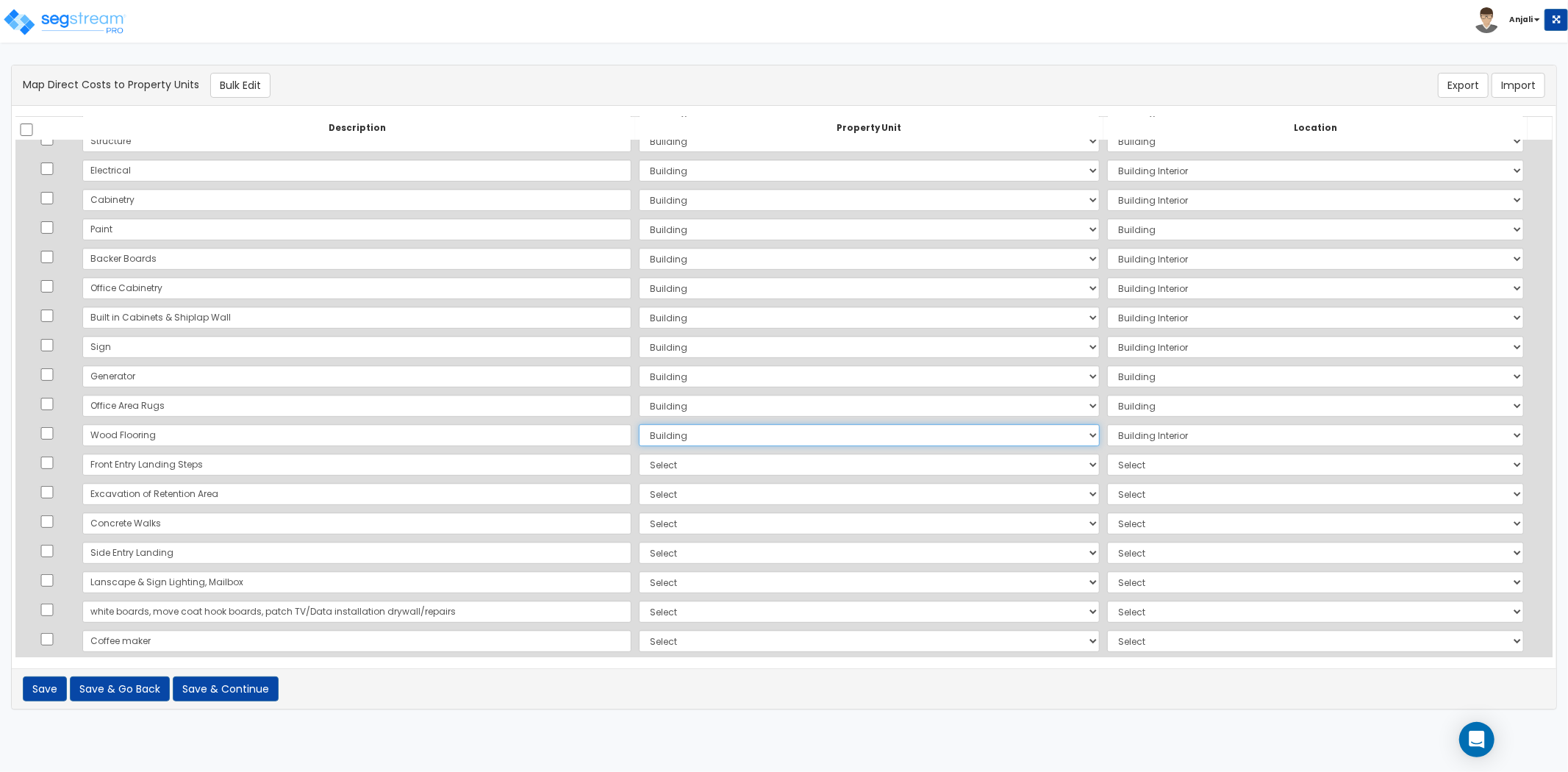
scroll to position [407, 0]
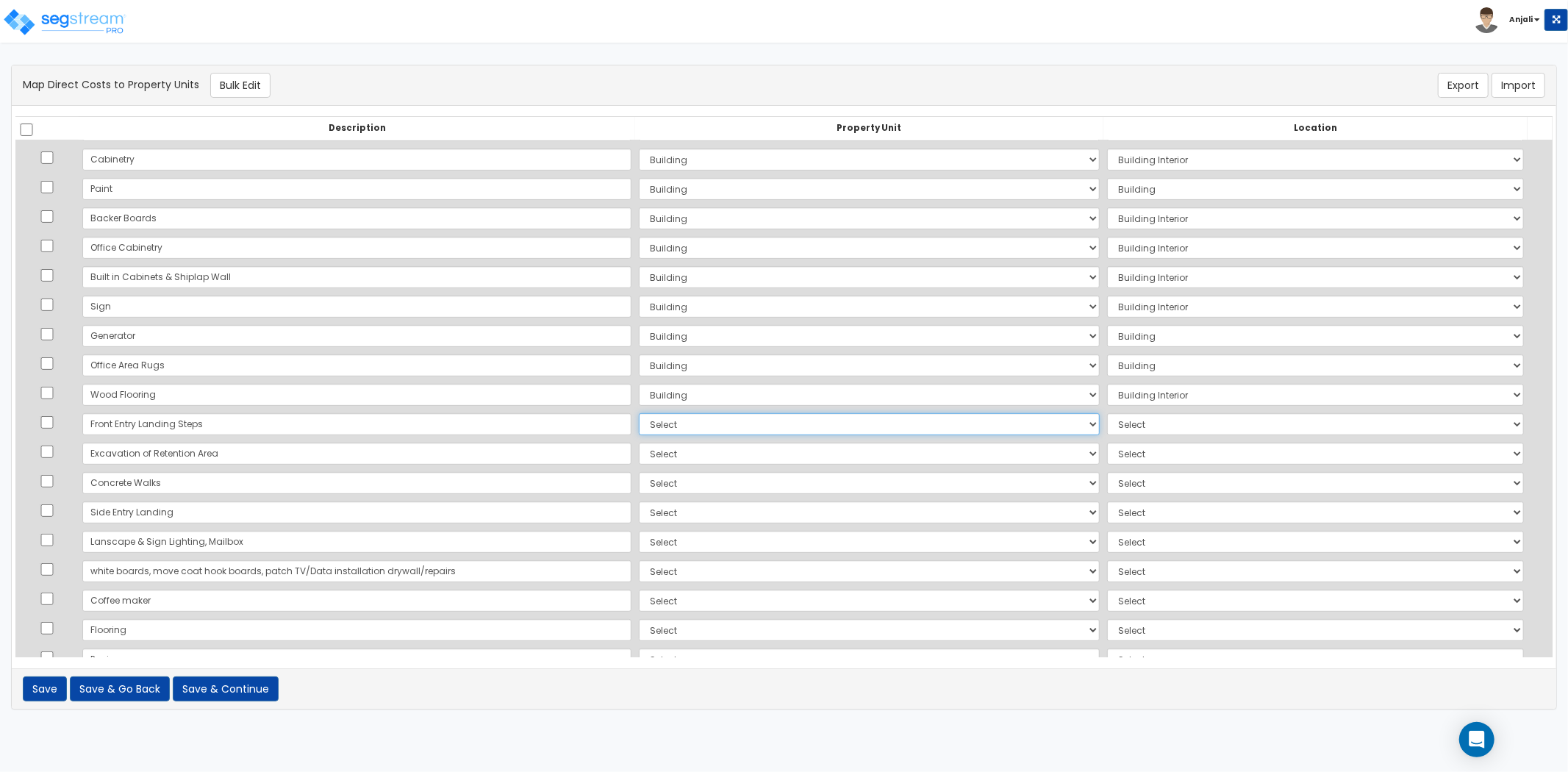
click at [639, 427] on select "Select Add Additional Property Unit Building Site" at bounding box center [869, 424] width 461 height 22
select select "NEW-Building"
click at [639, 413] on select "Select Add Additional Property Unit Building Site" at bounding box center [869, 424] width 461 height 22
select select "462"
click at [639, 449] on select "Select Add Additional Property Unit Building Site" at bounding box center [869, 453] width 461 height 22
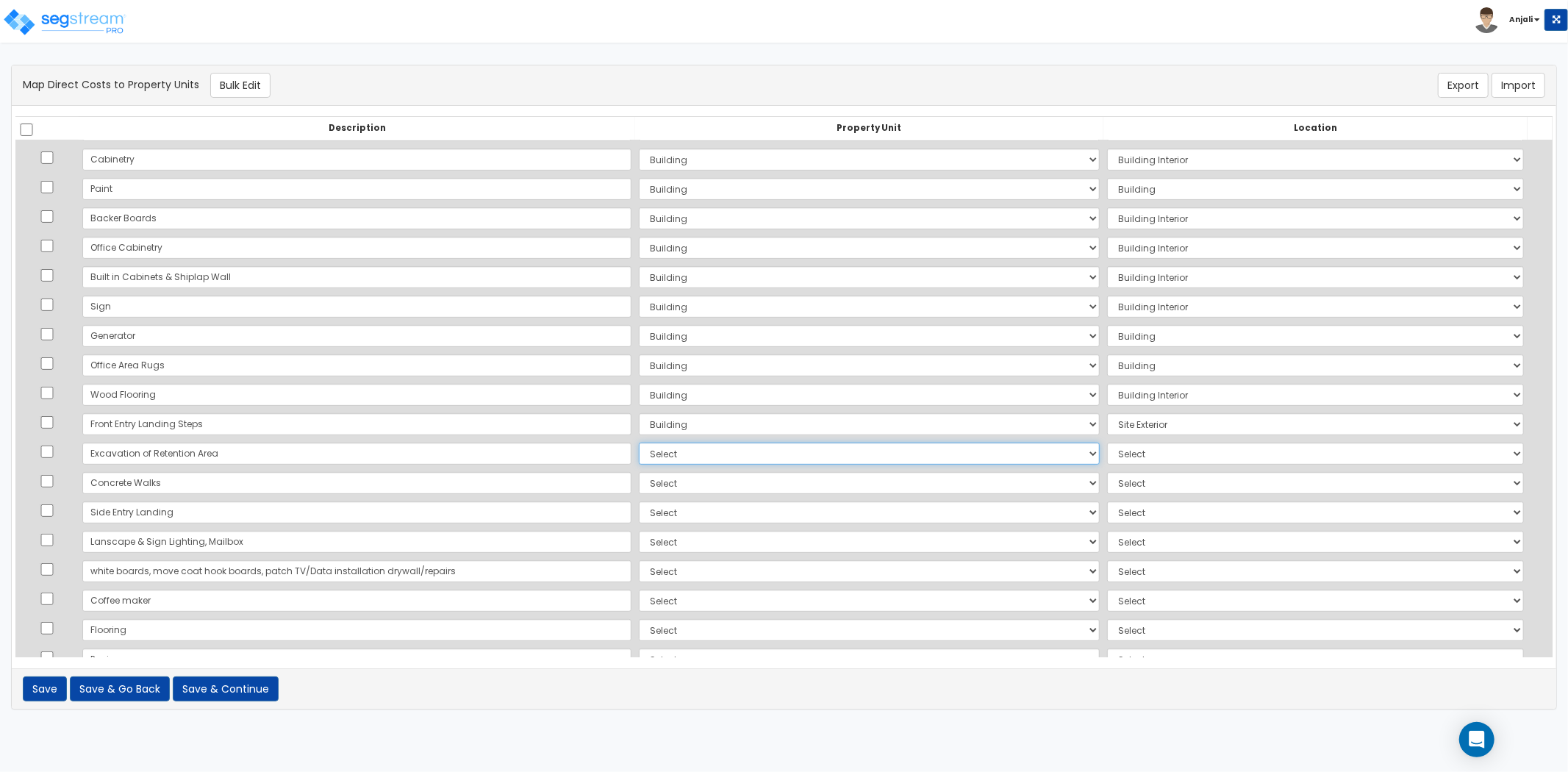
select select "NEW-Site"
click at [639, 442] on select "Select Add Additional Property Unit Building Site" at bounding box center [869, 453] width 461 height 22
select select "462"
click at [639, 482] on select "Select Add Additional Property Unit Building Site" at bounding box center [869, 482] width 461 height 22
select select "NEW-Site"
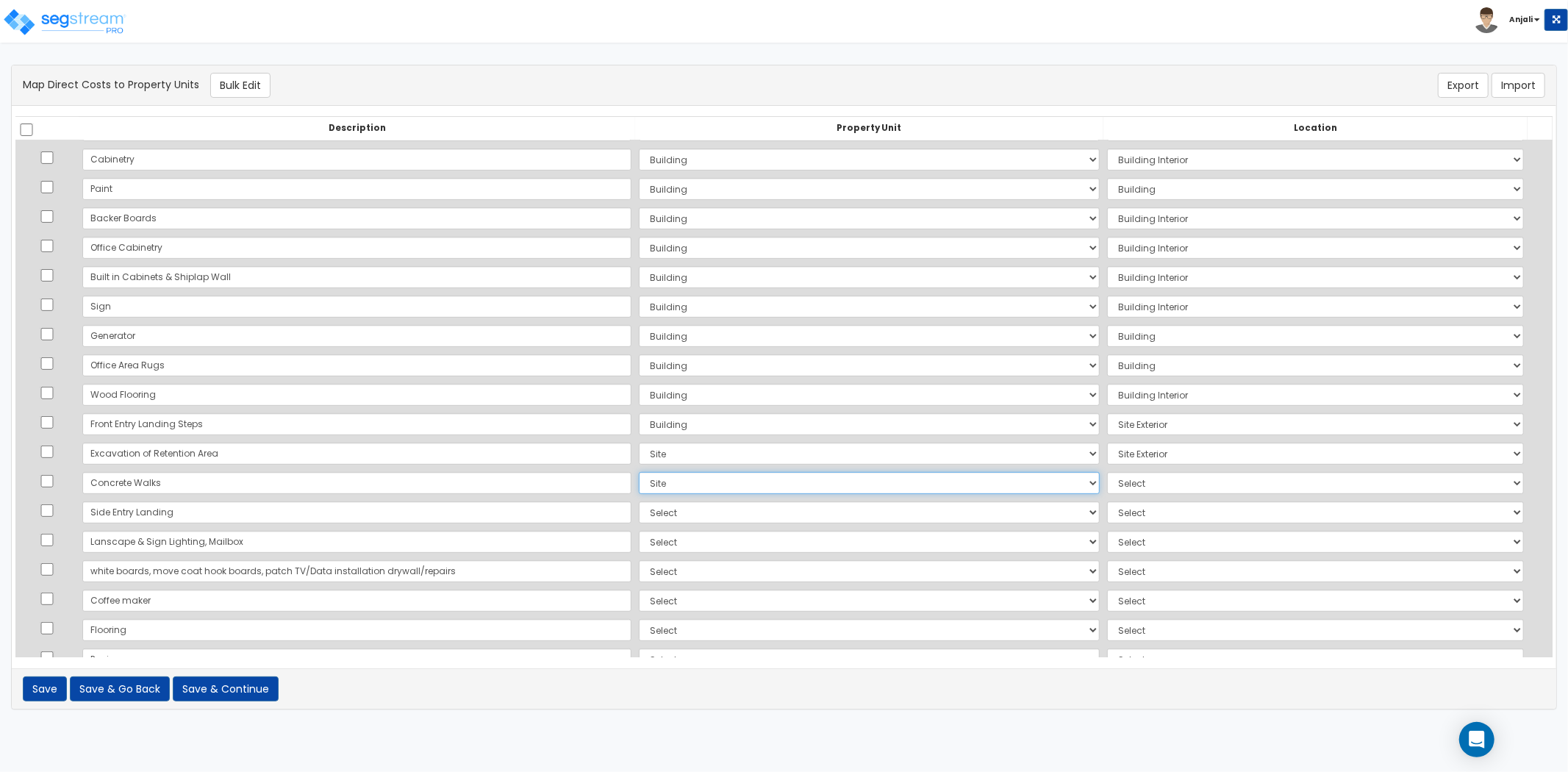
click at [639, 471] on select "Select Add Additional Property Unit Building Site" at bounding box center [869, 482] width 461 height 22
select select "462"
click at [639, 516] on select "Select Add Additional Property Unit Building Site" at bounding box center [869, 513] width 461 height 22
select select "NEW-Site"
click at [639, 502] on select "Select Add Additional Property Unit Building Site" at bounding box center [869, 513] width 461 height 22
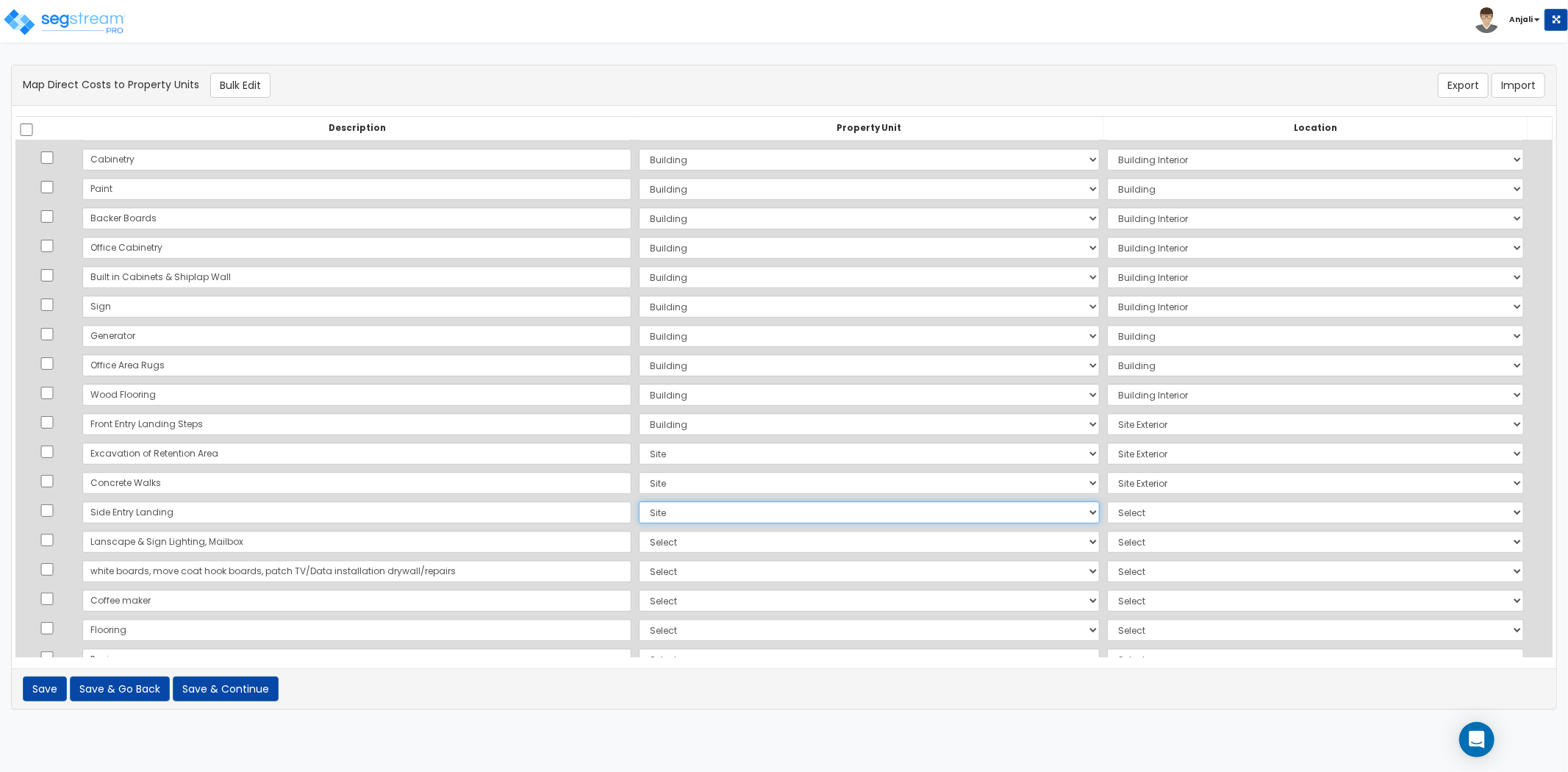
select select "462"
click at [639, 542] on select "Select Add Additional Property Unit Building Site" at bounding box center [869, 542] width 461 height 22
select select "NEW-Site"
click at [639, 531] on select "Select Add Additional Property Unit Building Site" at bounding box center [869, 542] width 461 height 22
select select "462"
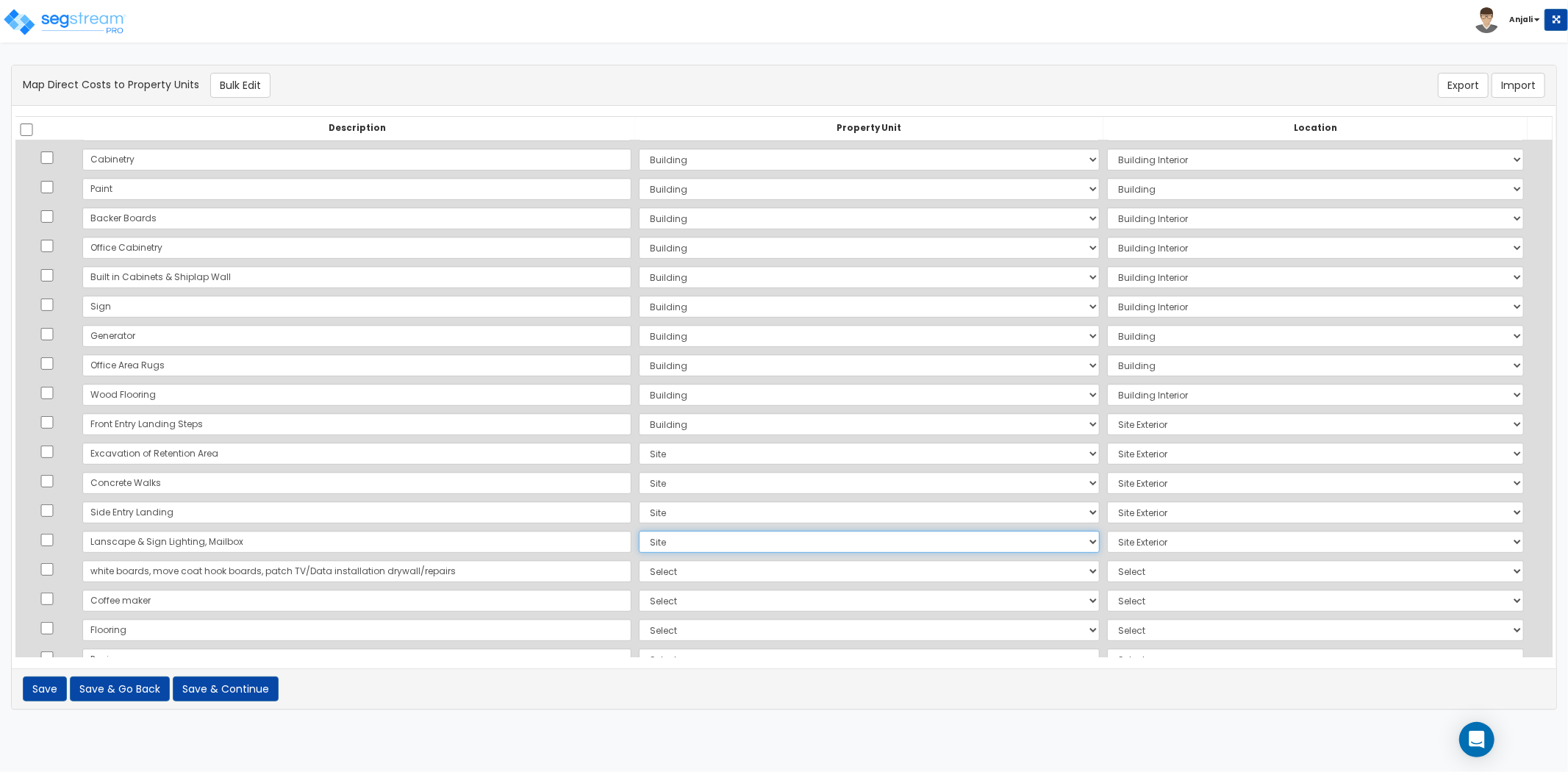
scroll to position [490, 0]
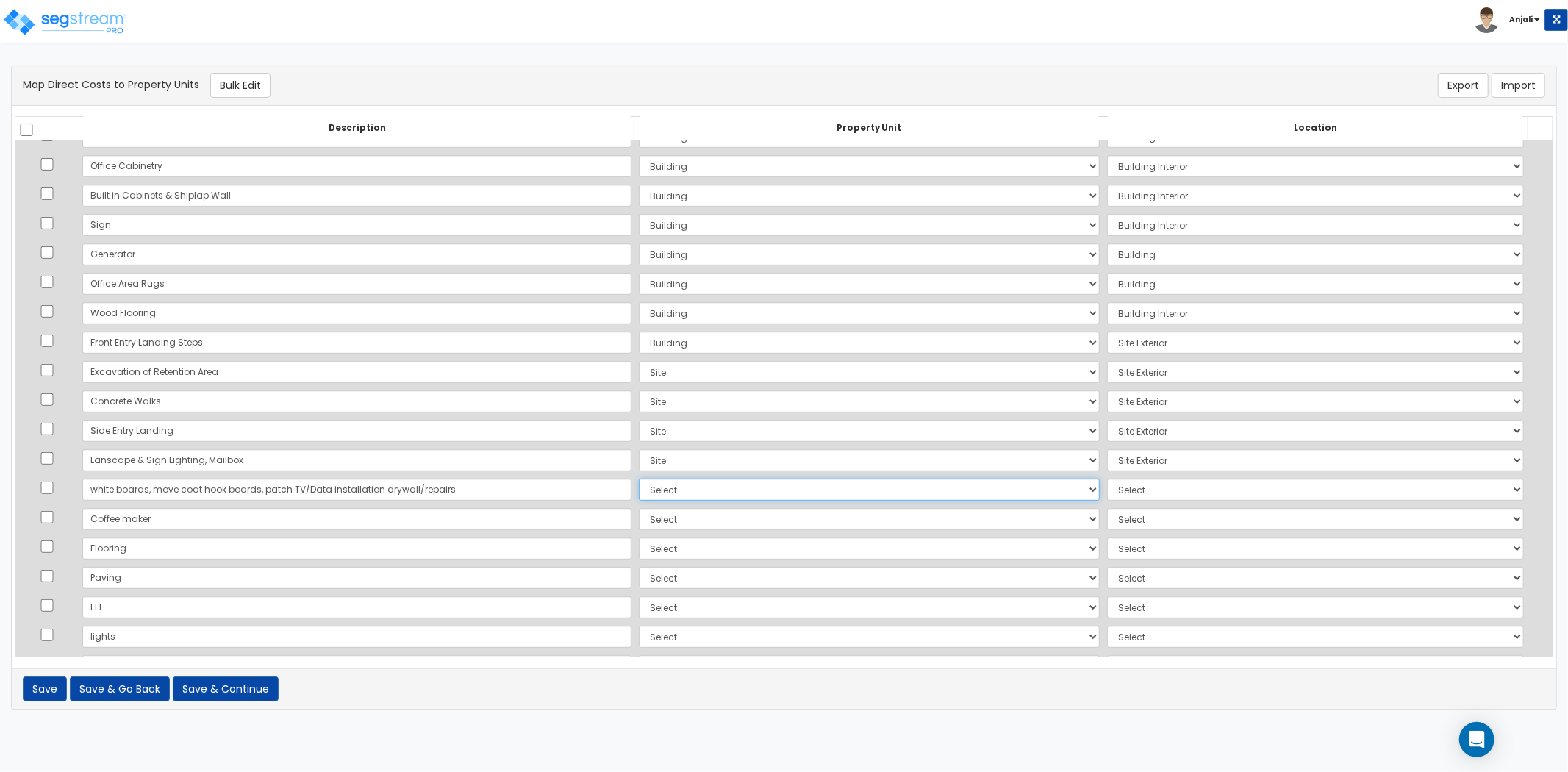
drag, startPoint x: 610, startPoint y: 488, endPoint x: 611, endPoint y: 496, distance: 8.1
click at [639, 488] on select "Select Add Additional Property Unit Building Site" at bounding box center [869, 490] width 461 height 22
select select "NEW-Building"
click at [639, 479] on select "Select Add Additional Property Unit Building Site" at bounding box center [869, 490] width 461 height 22
select select "461"
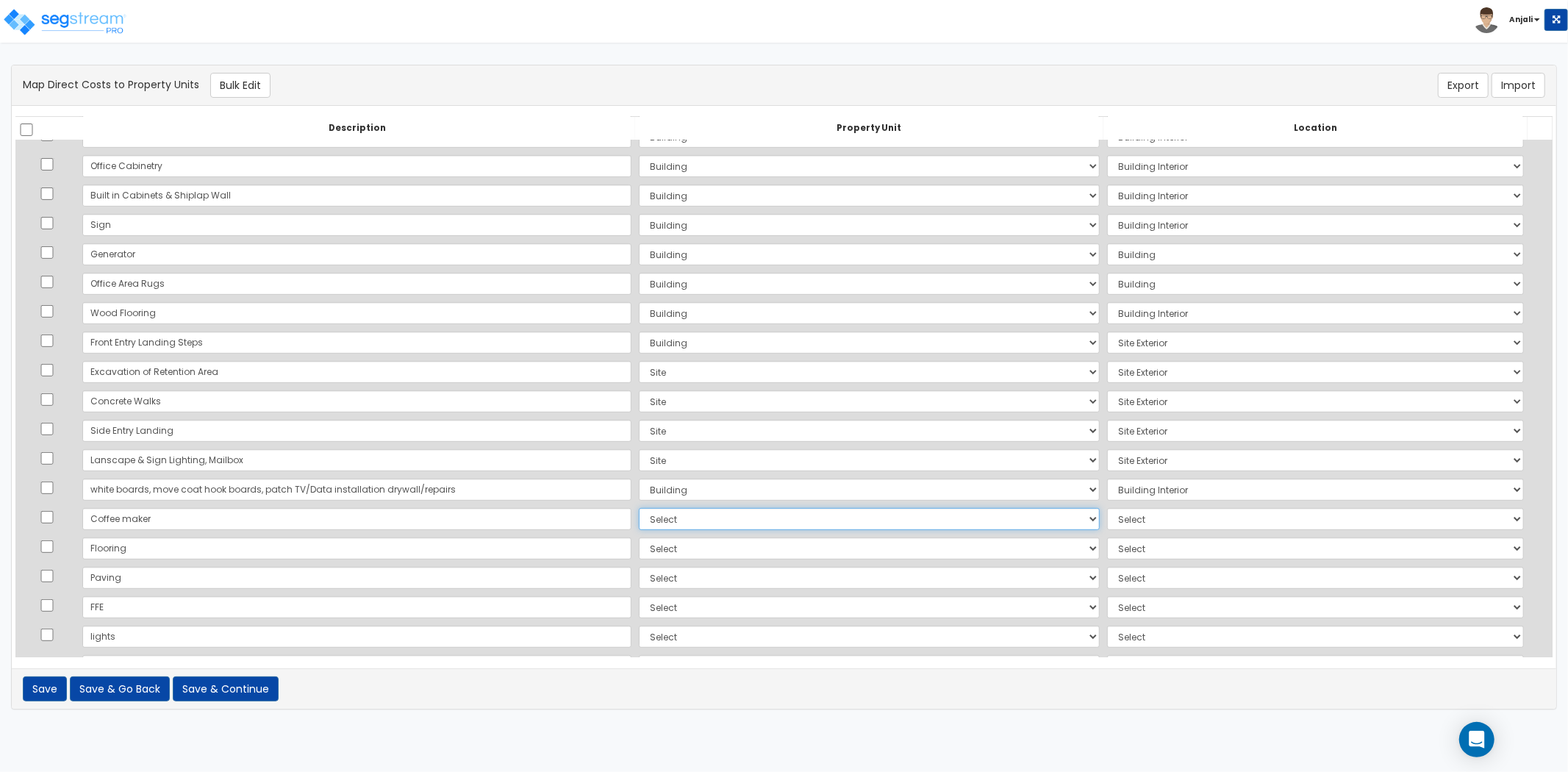
click at [639, 516] on select "Select Add Additional Property Unit Building Site" at bounding box center [869, 519] width 461 height 22
select select "NEW-Building"
click at [639, 508] on select "Select Add Additional Property Unit Building Site" at bounding box center [869, 519] width 461 height 22
select select "461"
drag, startPoint x: 585, startPoint y: 546, endPoint x: 589, endPoint y: 557, distance: 11.7
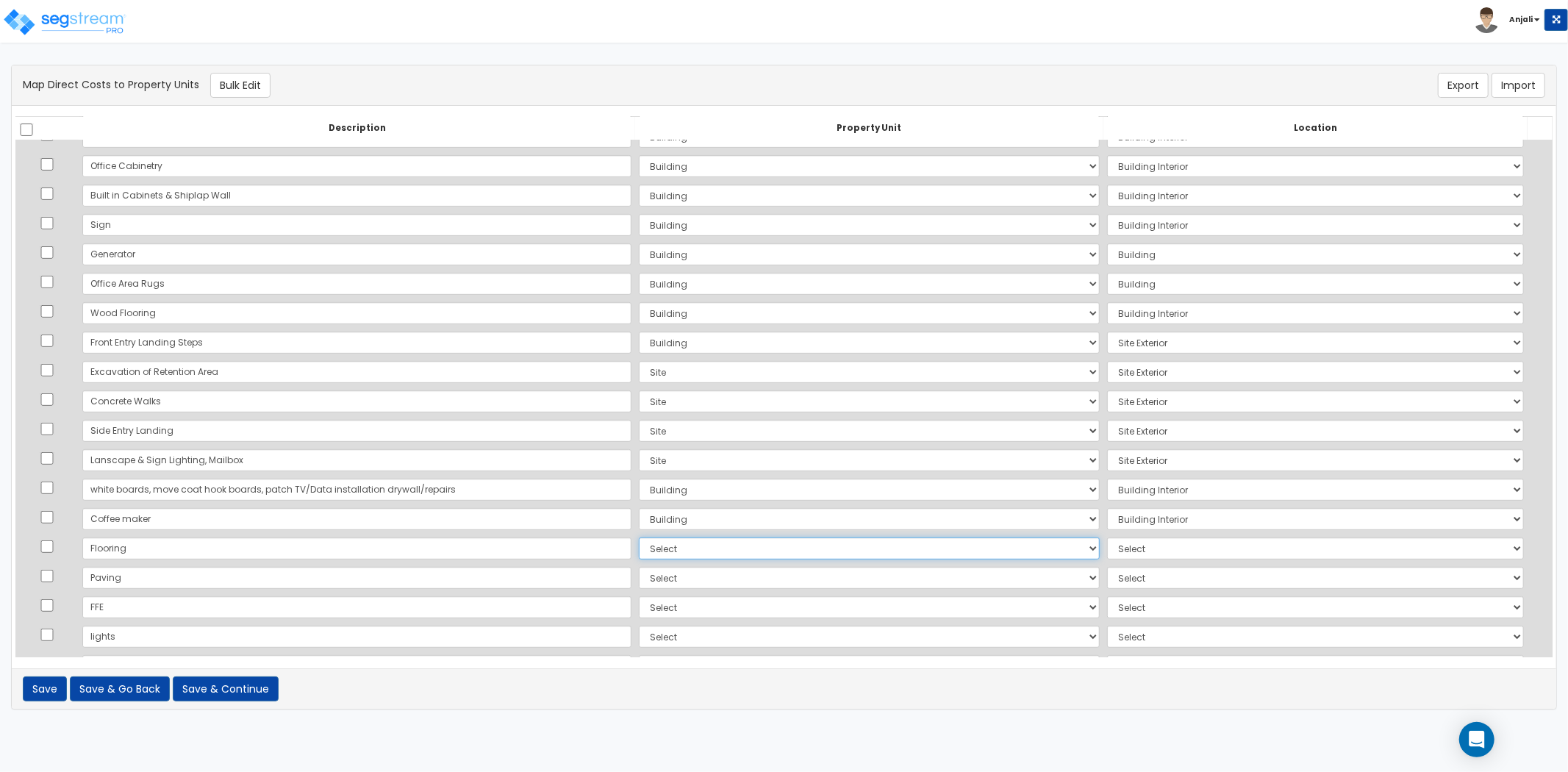
click at [639, 546] on select "Select Add Additional Property Unit Building Site" at bounding box center [869, 548] width 461 height 22
select select "NEW-Building"
click at [639, 537] on select "Select Add Additional Property Unit Building Site" at bounding box center [869, 548] width 461 height 22
select select "461"
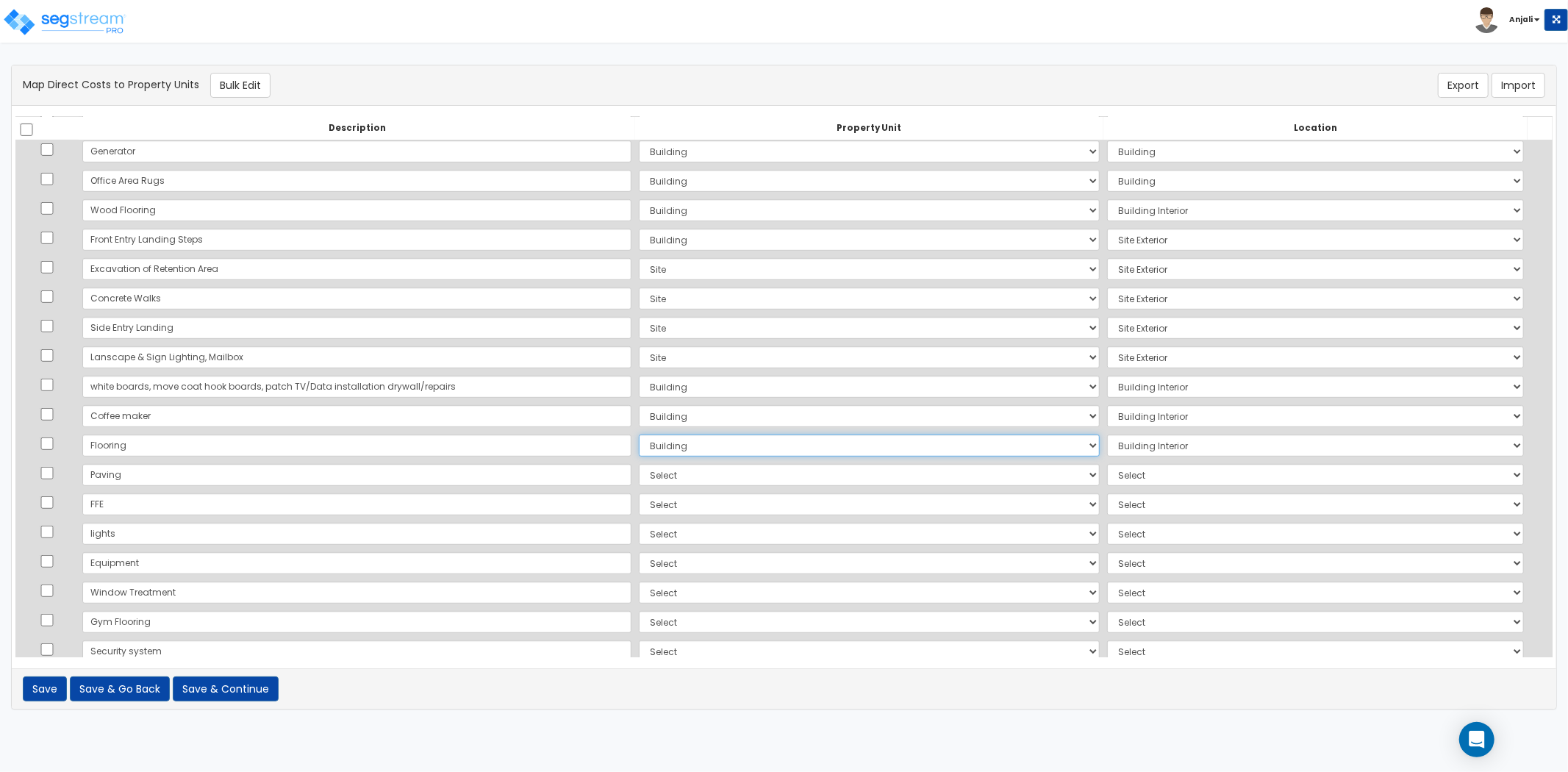
scroll to position [615, 0]
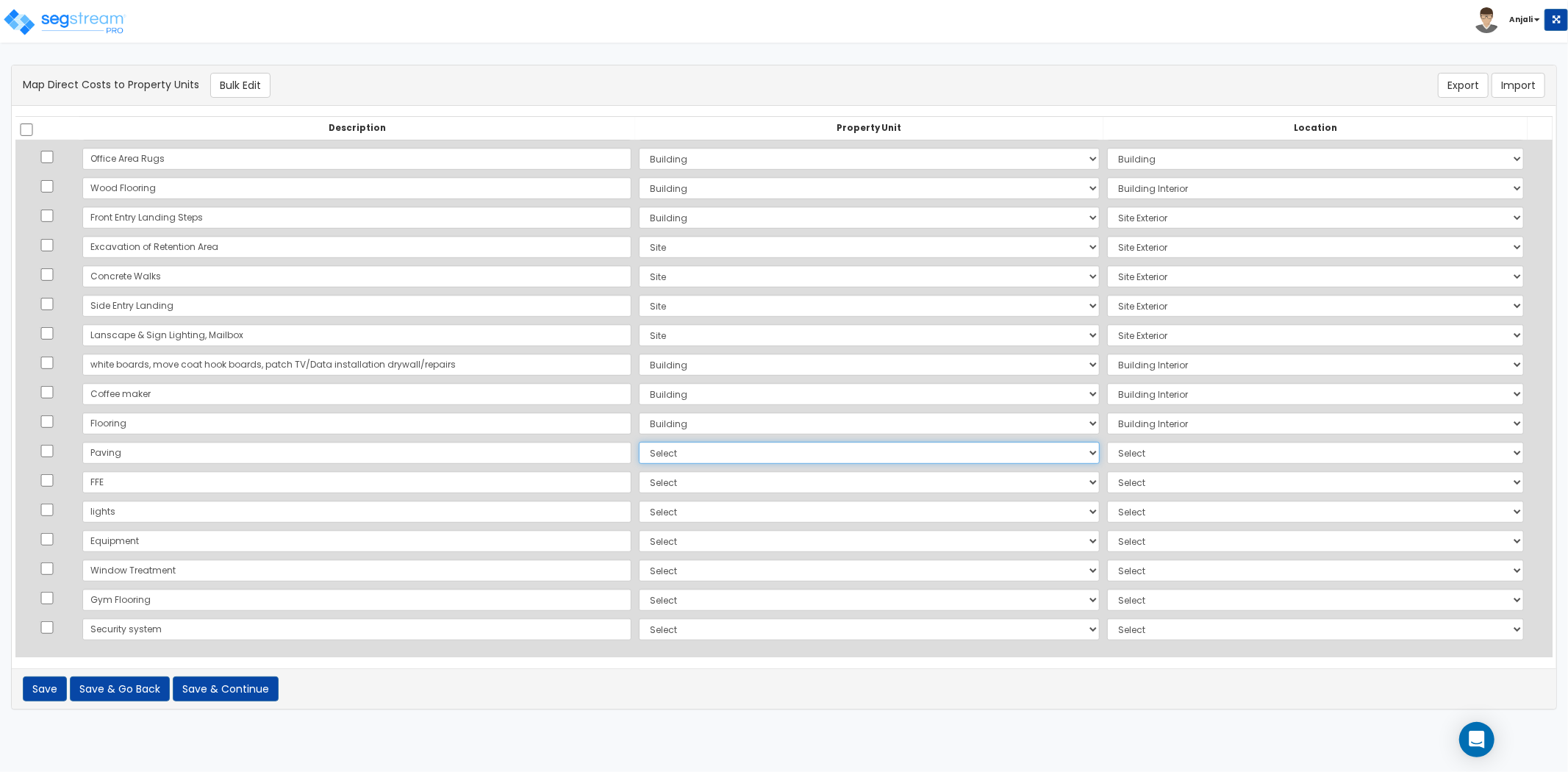
click at [639, 450] on select "Select Add Additional Property Unit Building Site" at bounding box center [869, 452] width 461 height 22
select select "NEW-Site"
click at [639, 441] on select "Select Add Additional Property Unit Building Site" at bounding box center [869, 452] width 461 height 22
select select "462"
drag, startPoint x: 634, startPoint y: 481, endPoint x: 625, endPoint y: 491, distance: 13.5
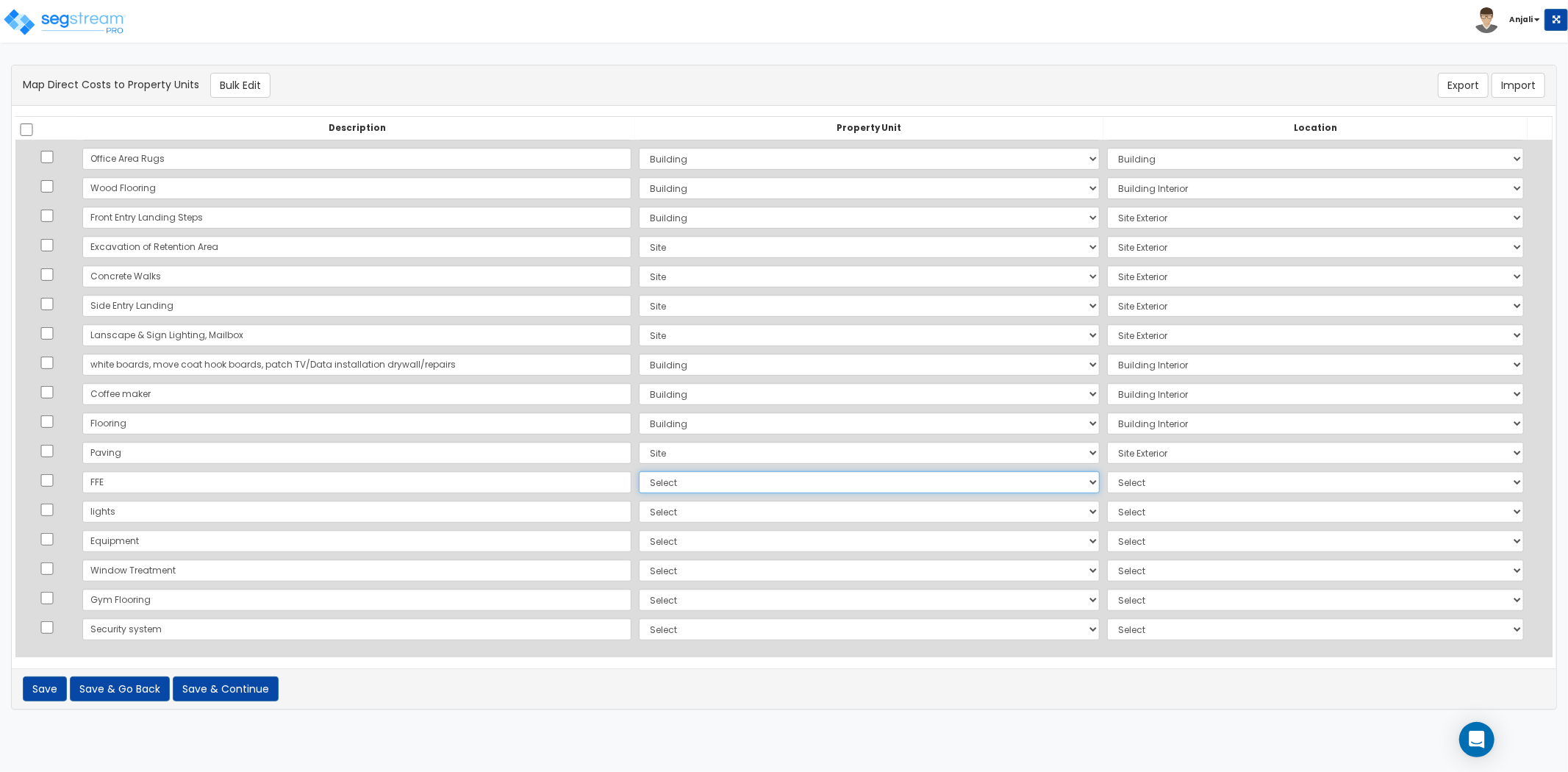
click at [639, 481] on select "Select Add Additional Property Unit Building Site" at bounding box center [869, 482] width 461 height 22
select select "NEW-Building"
click at [639, 471] on select "Select Add Additional Property Unit Building Site" at bounding box center [869, 482] width 461 height 22
select select "461"
click at [639, 508] on select "Select Add Additional Property Unit Building Site" at bounding box center [869, 512] width 461 height 22
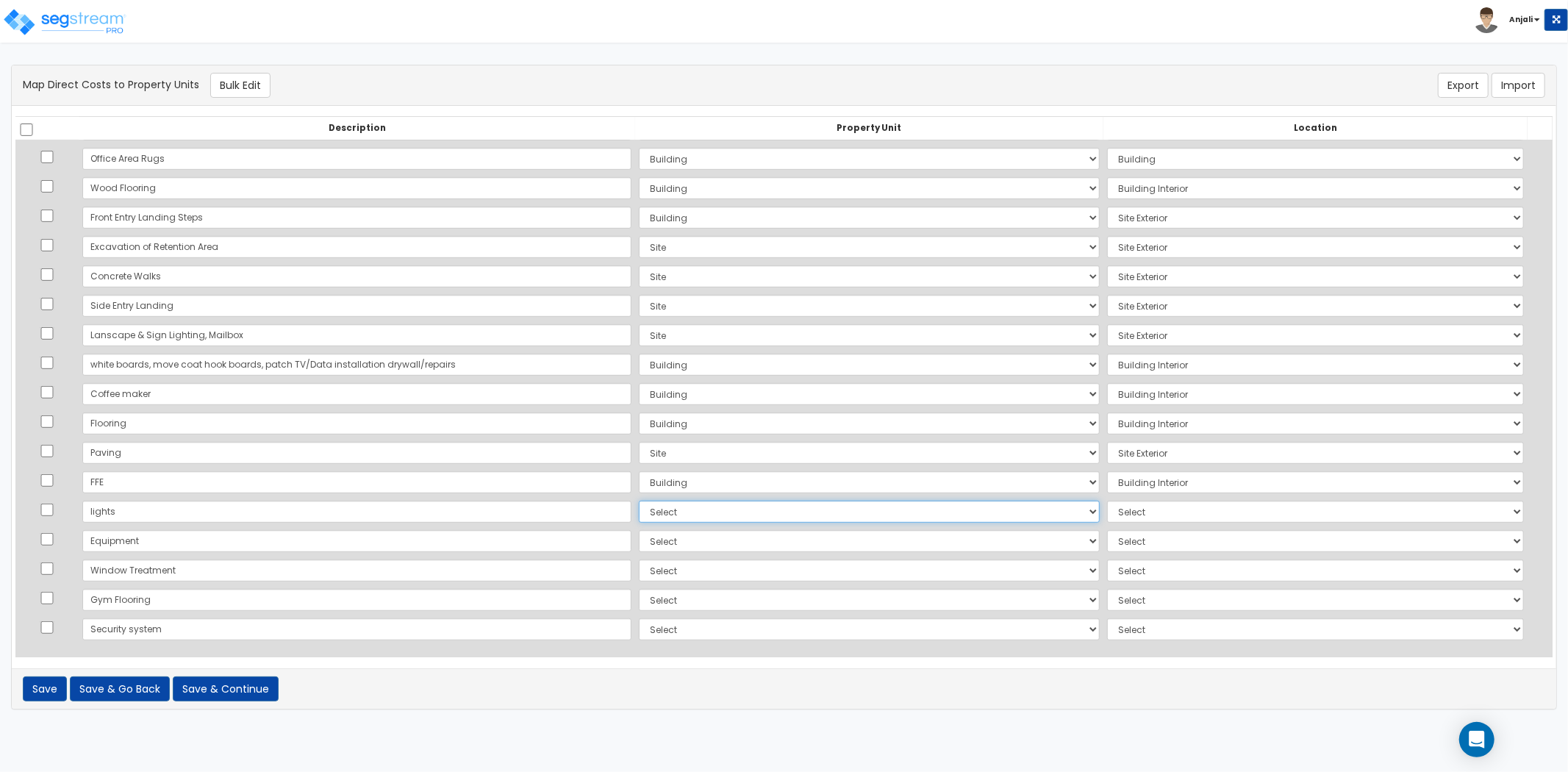
select select "NEW-Building"
click at [639, 501] on select "Select Add Additional Property Unit Building Site" at bounding box center [869, 512] width 461 height 22
select select "461"
click at [639, 534] on select "Select Add Additional Property Unit Building Site" at bounding box center [869, 541] width 461 height 22
select select "NEW-Building"
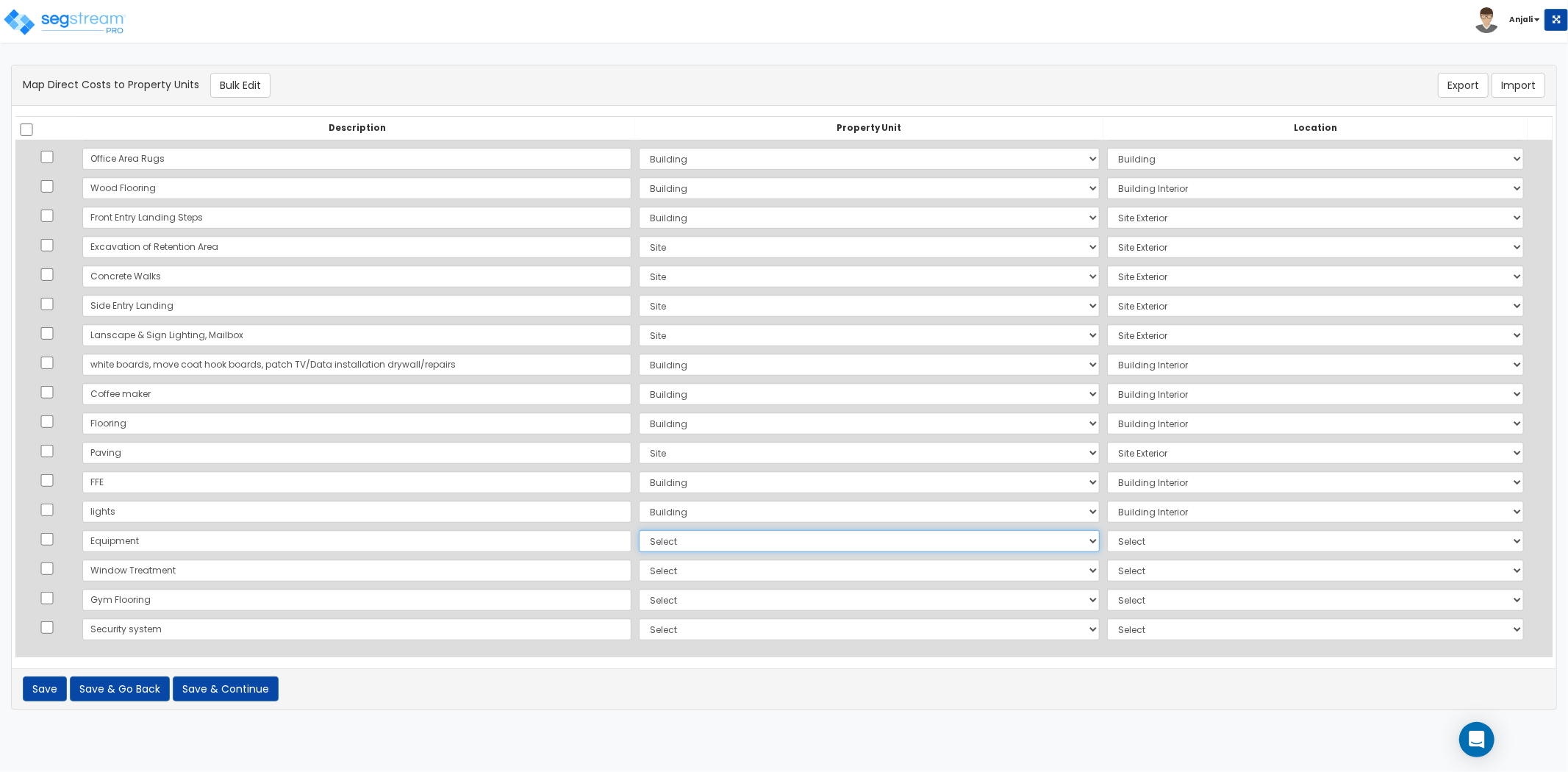
click at [639, 530] on select "Select Add Additional Property Unit Building Site" at bounding box center [869, 541] width 461 height 22
select select "461"
click at [639, 569] on select "Select Add Additional Property Unit Building Site" at bounding box center [869, 570] width 461 height 22
select select "NEW-Building"
click at [639, 559] on select "Select Add Additional Property Unit Building Site" at bounding box center [869, 570] width 461 height 22
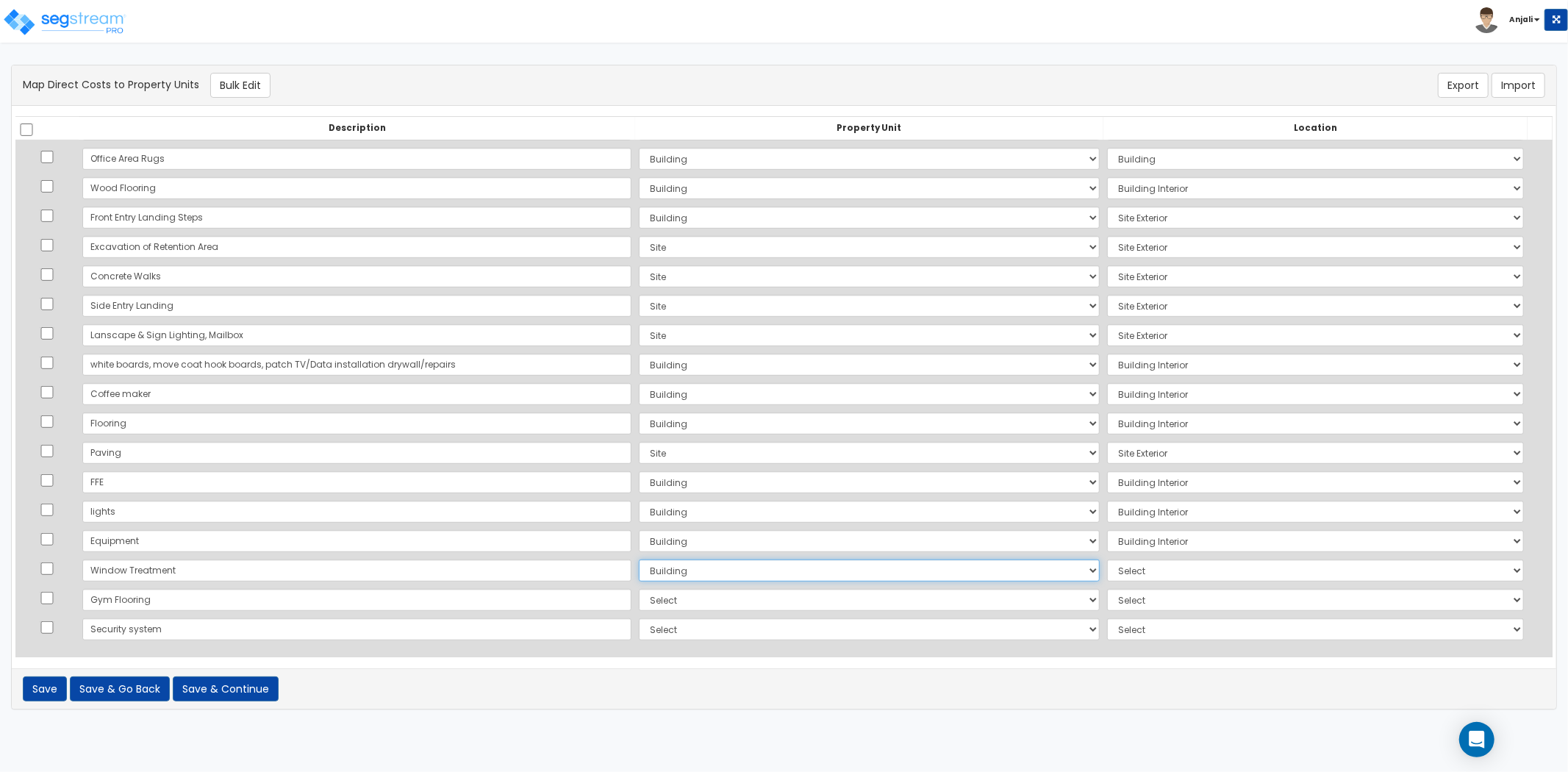
select select "6"
drag, startPoint x: 575, startPoint y: 592, endPoint x: 579, endPoint y: 608, distance: 16.5
click at [639, 592] on select "Select Add Additional Property Unit Building Site" at bounding box center [869, 599] width 461 height 22
select select "NEW-Site"
click at [639, 588] on select "Select Add Additional Property Unit Building Site" at bounding box center [869, 599] width 461 height 22
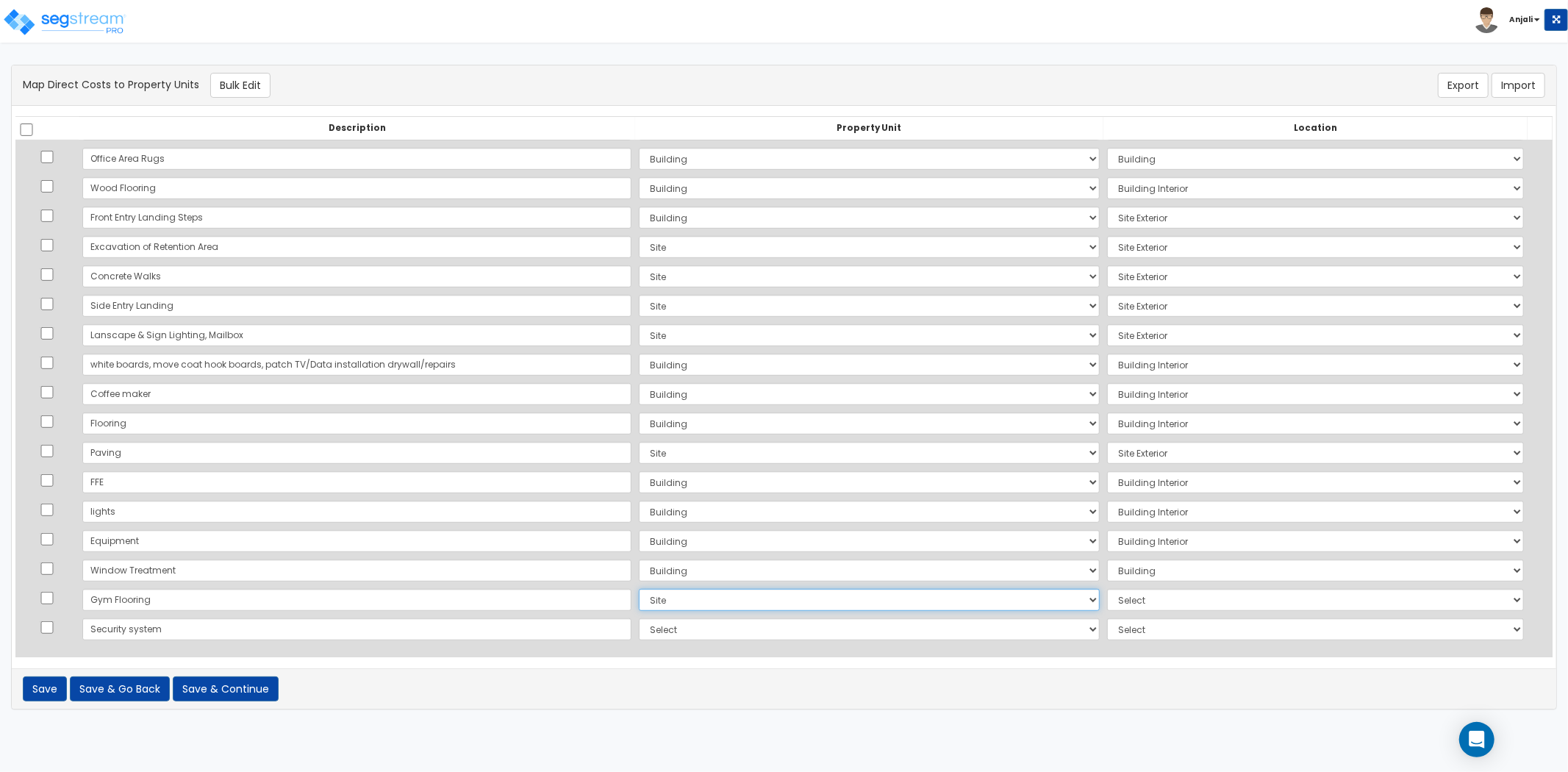
select select "461"
click at [639, 600] on select "Select Add Additional Property Unit Building Site" at bounding box center [869, 599] width 461 height 22
select select "NEW-Building"
click at [639, 588] on select "Select Add Additional Property Unit Building Site" at bounding box center [869, 599] width 461 height 22
drag, startPoint x: 578, startPoint y: 625, endPoint x: 573, endPoint y: 637, distance: 13.0
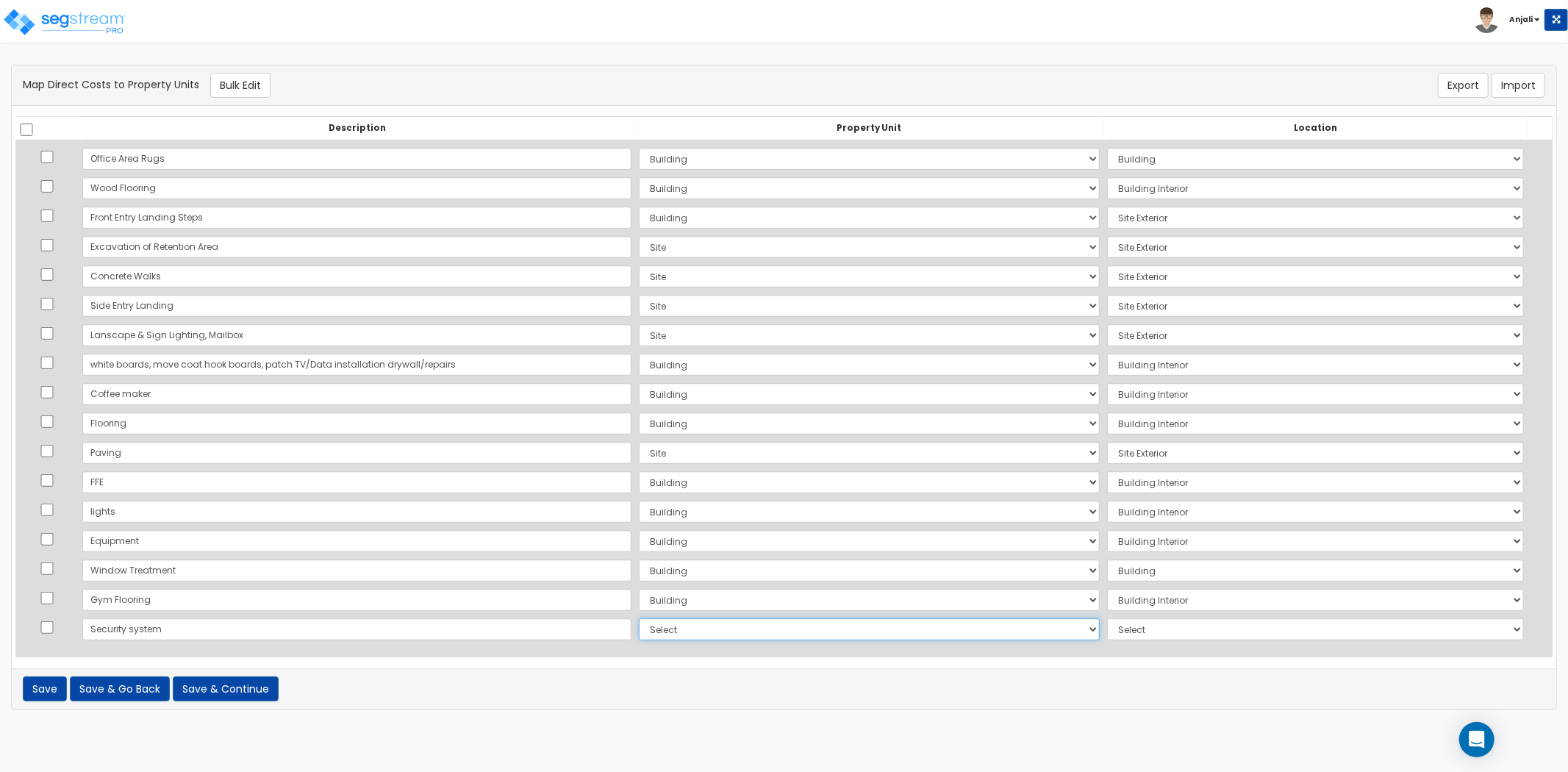
click at [639, 625] on select "Select Add Additional Property Unit Building Site" at bounding box center [869, 629] width 461 height 22
select select "NEW-Building"
click at [639, 619] on select "Select Add Additional Property Unit Building Site" at bounding box center [869, 629] width 461 height 22
select select "461"
click at [240, 696] on button "Save & Continue" at bounding box center [226, 688] width 106 height 25
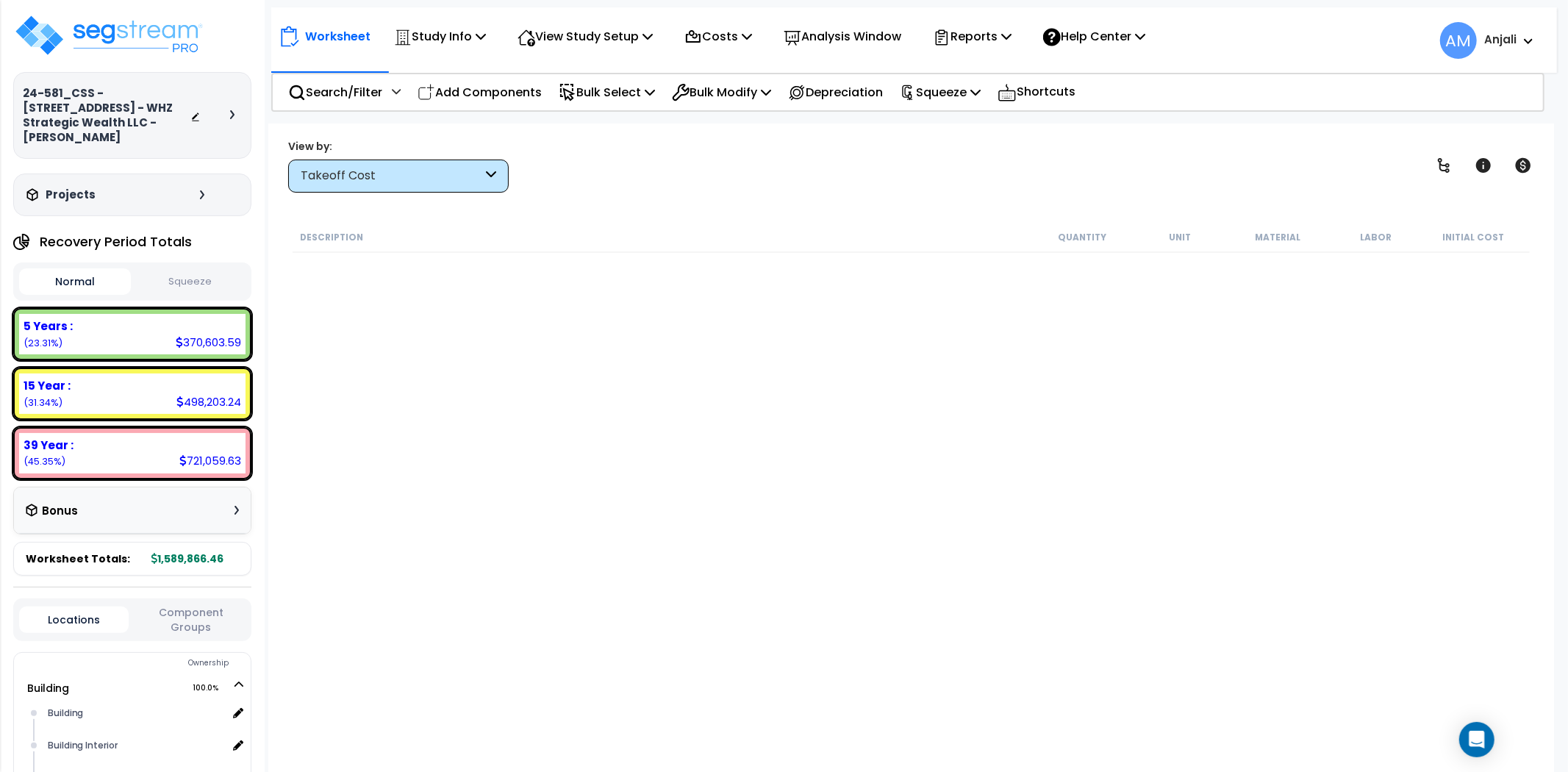
click at [447, 176] on div "Takeoff Cost" at bounding box center [391, 175] width 182 height 17
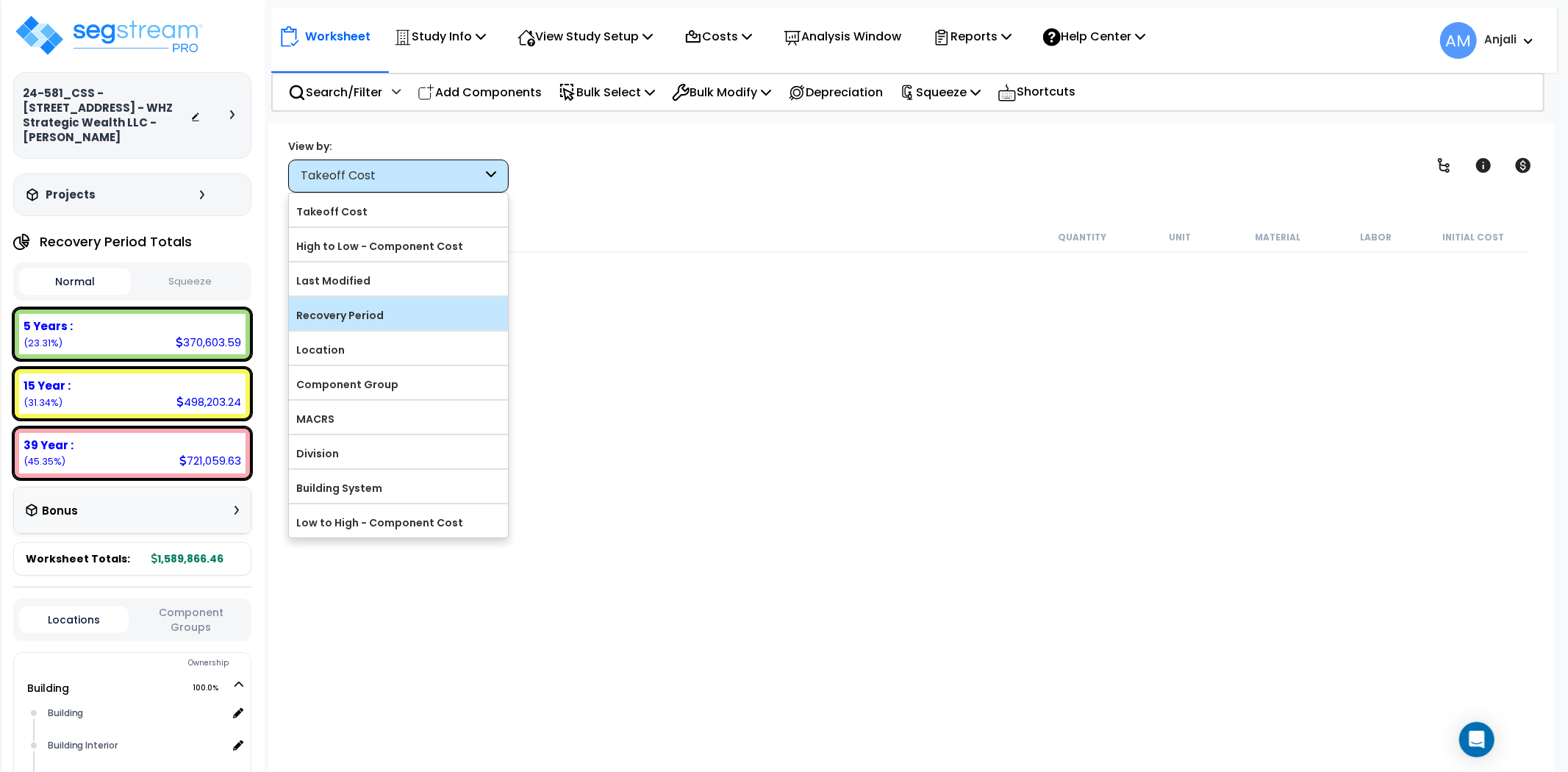
click at [397, 318] on label "Recovery Period" at bounding box center [398, 315] width 219 height 22
click at [0, 0] on input "Recovery Period" at bounding box center [0, 0] width 0 height 0
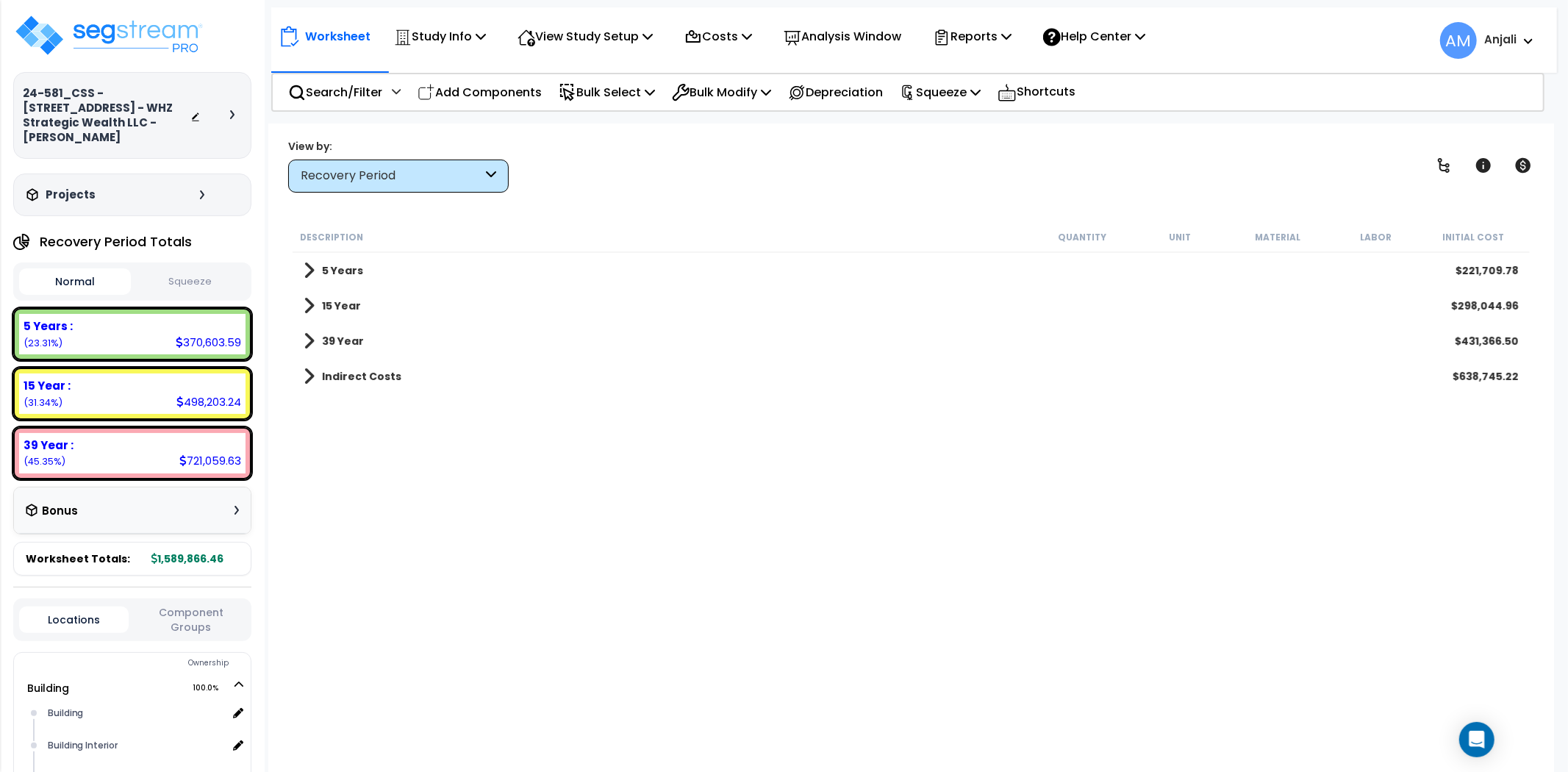
click at [357, 303] on b "15 Year" at bounding box center [341, 306] width 39 height 15
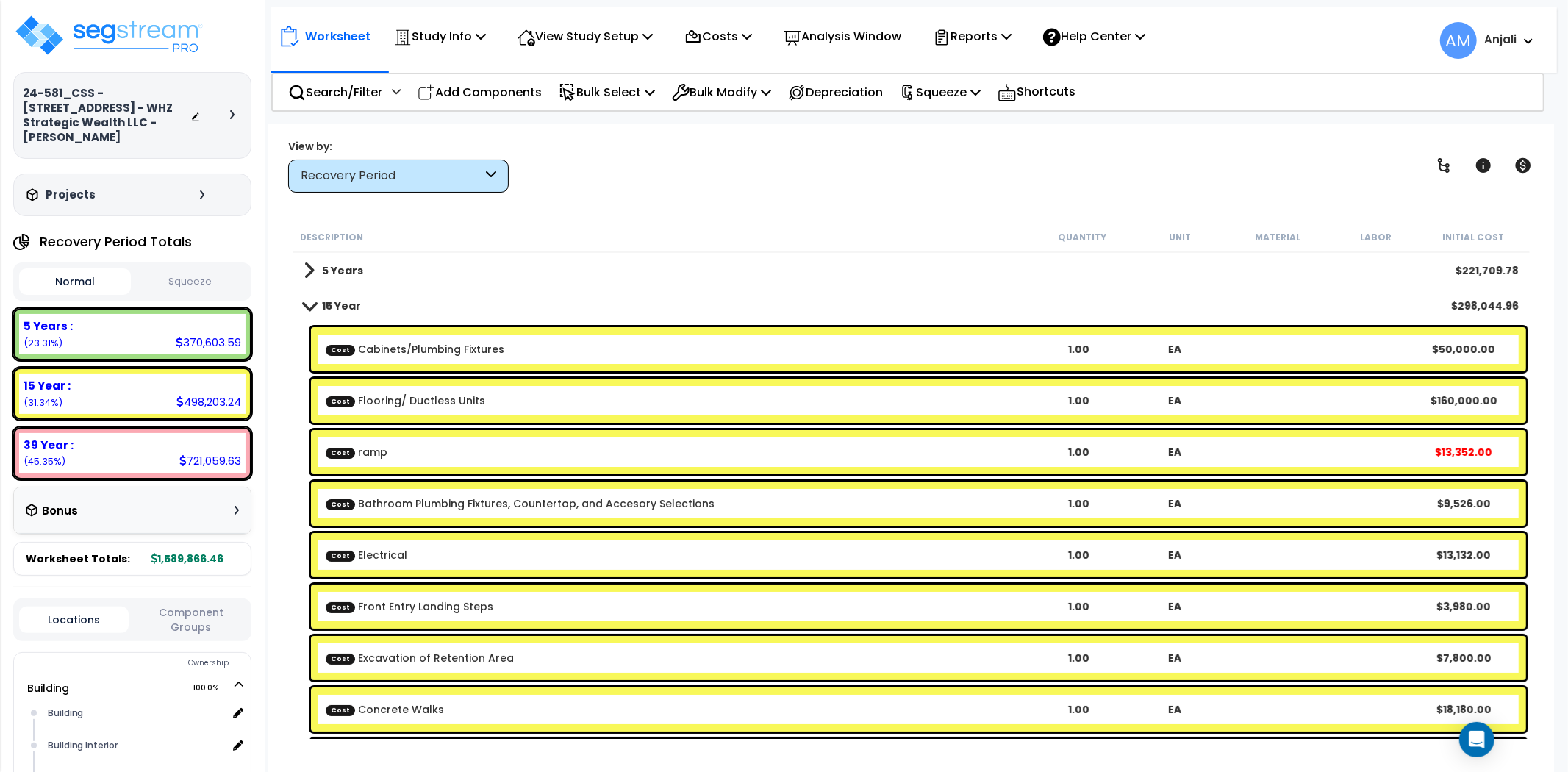
click at [456, 342] on link "Cost Cabinets/Plumbing Fixtures" at bounding box center [414, 349] width 178 height 15
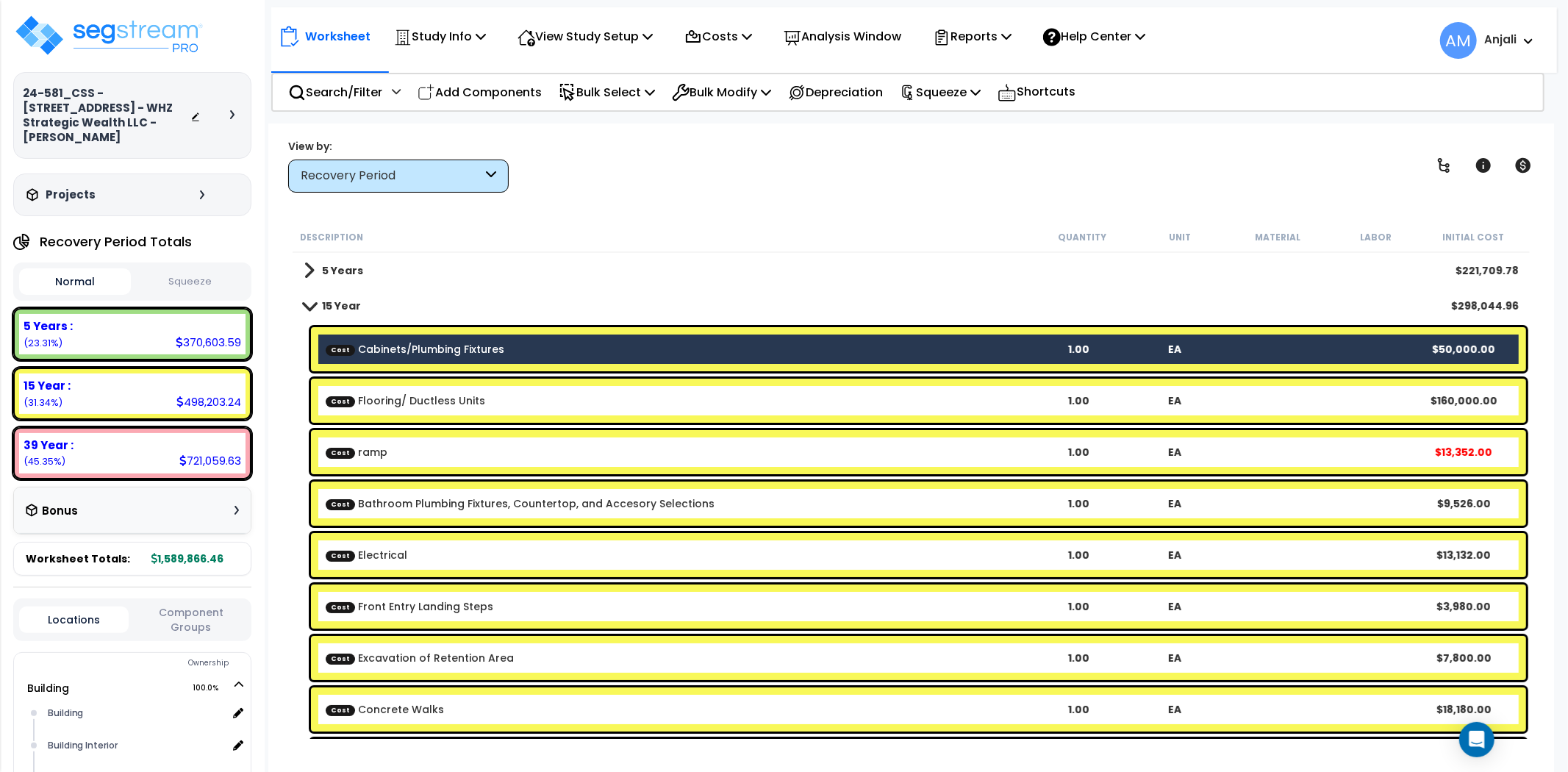
click at [461, 402] on link "Cost Flooring/ Ductless Units" at bounding box center [405, 400] width 160 height 15
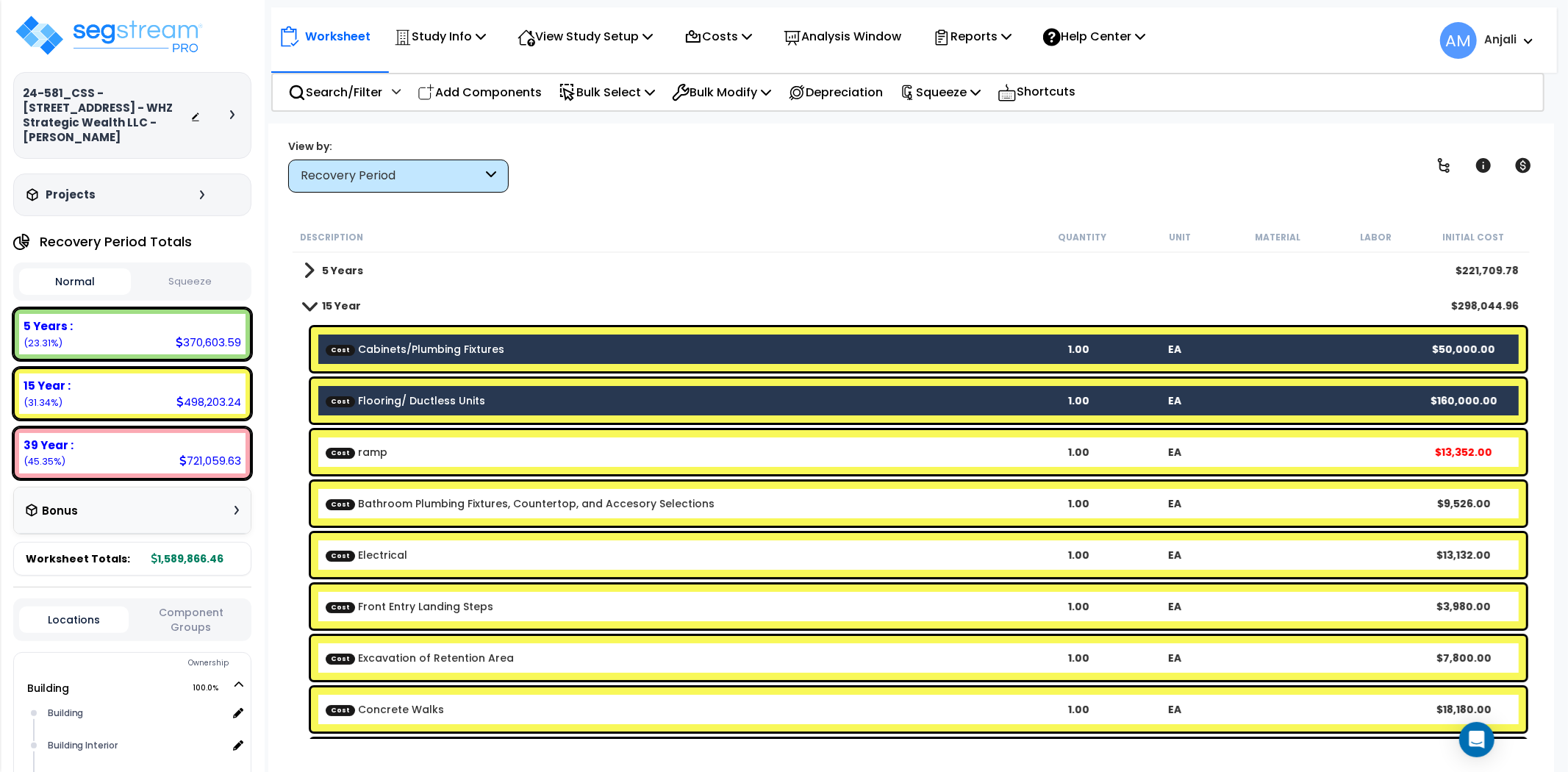
click at [511, 513] on div "Cost Bathroom Plumbing Fixtures, Countertop, and Accesory Selections 1.00 EA $9…" at bounding box center [918, 503] width 1215 height 44
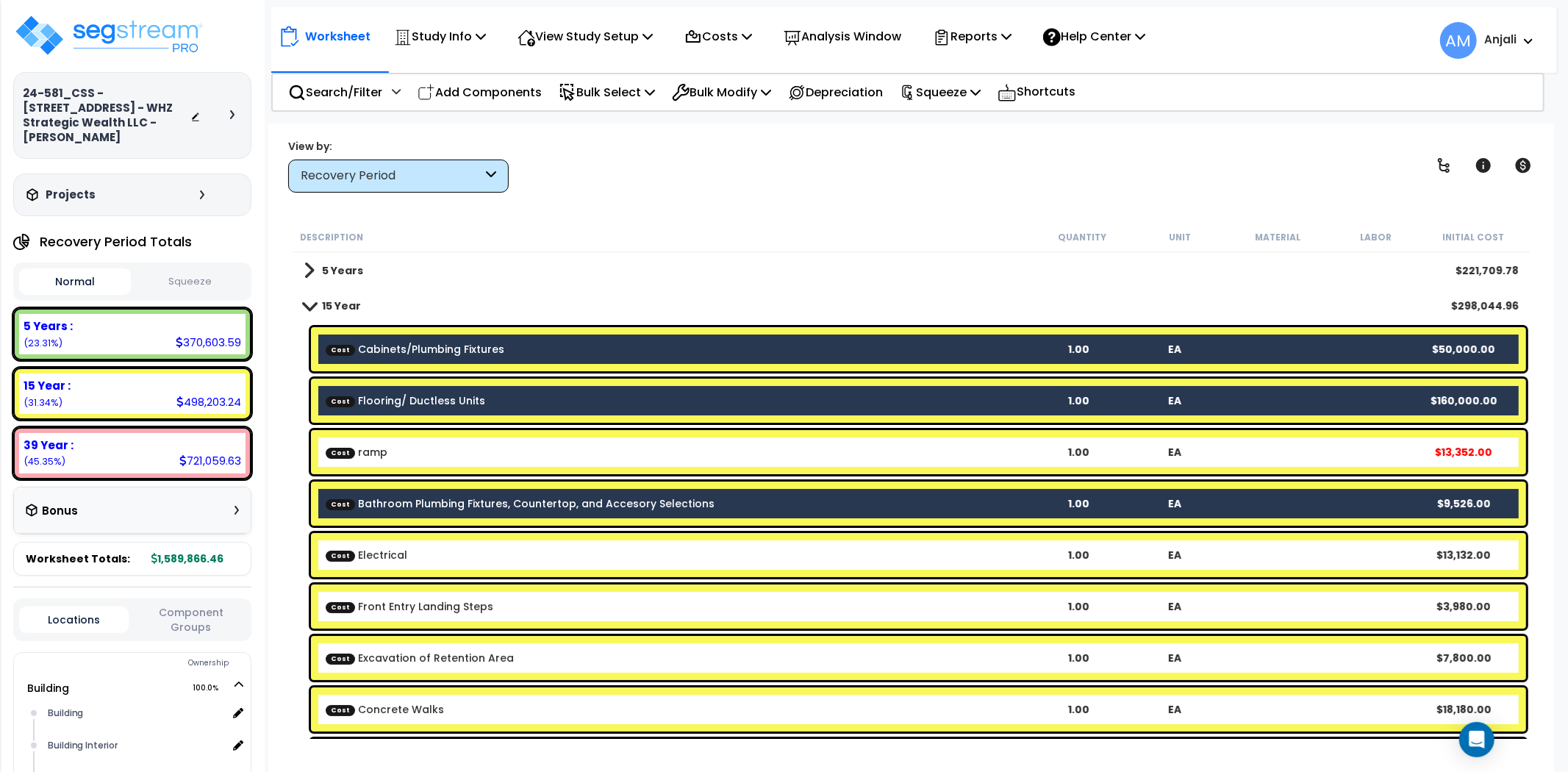
click at [422, 559] on b "Cost Electrical" at bounding box center [677, 555] width 705 height 15
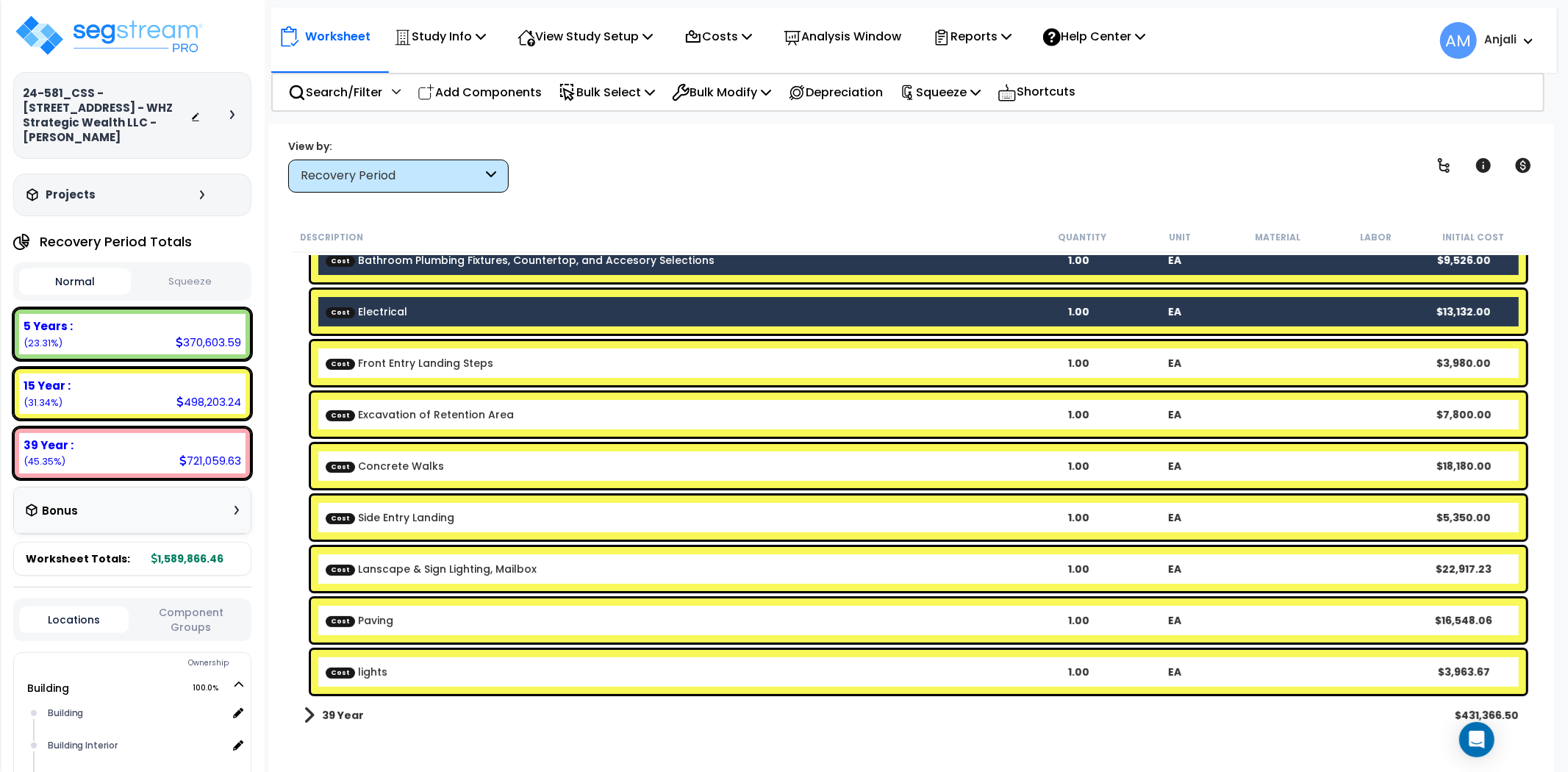
scroll to position [245, 0]
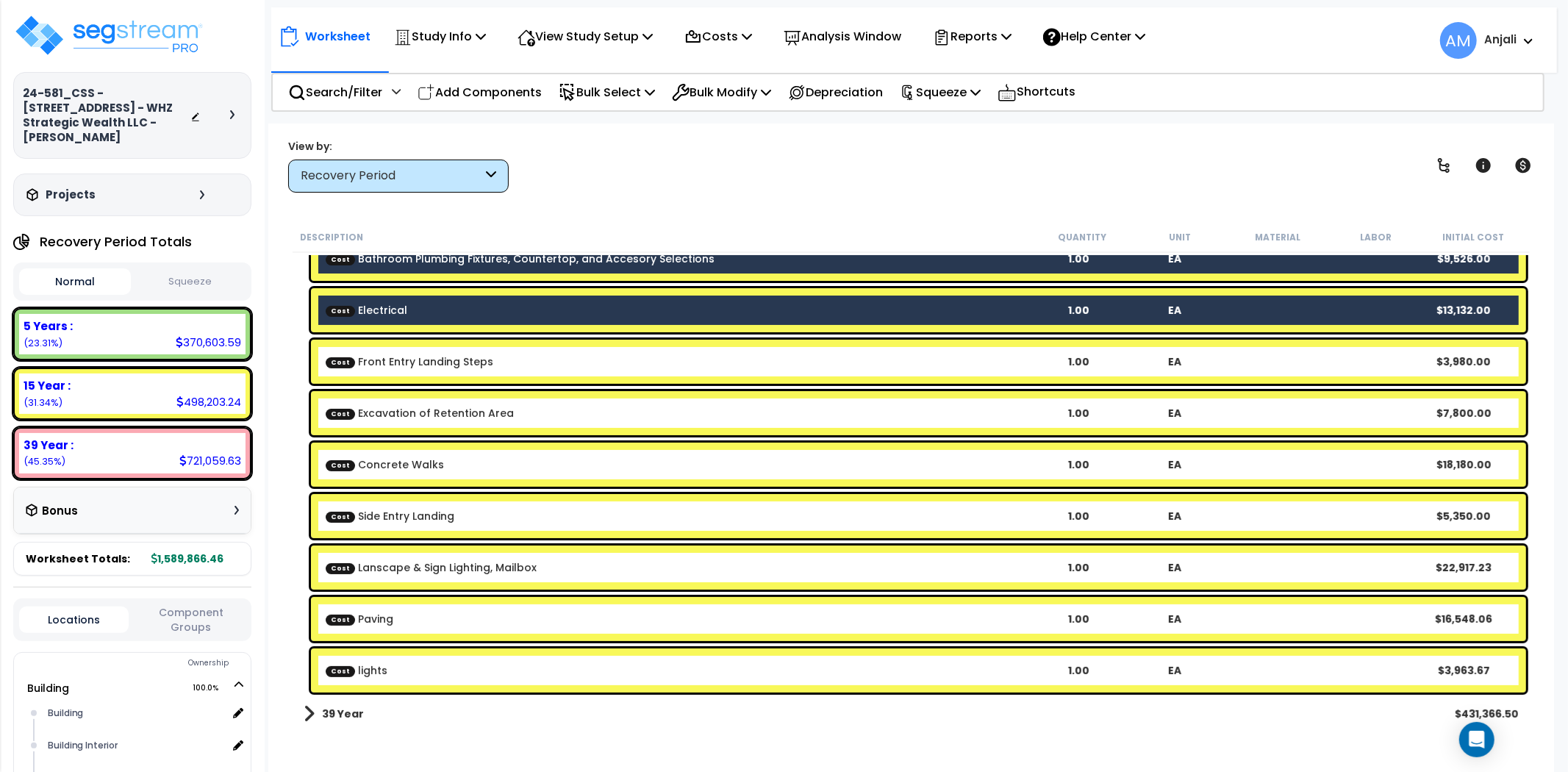
click at [408, 671] on b "Cost lights" at bounding box center [677, 671] width 705 height 15
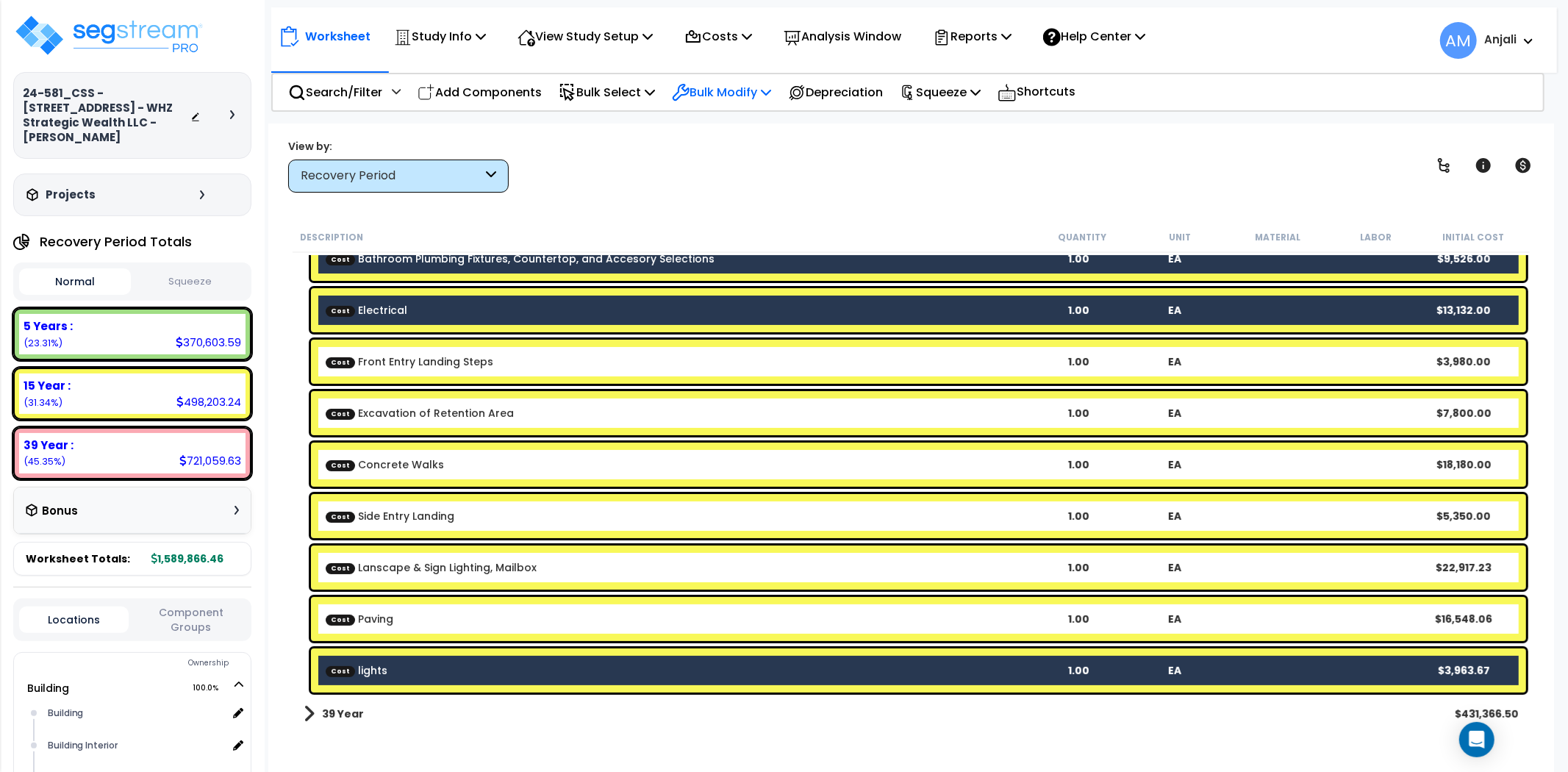
click at [760, 90] on p "Bulk Modify" at bounding box center [721, 92] width 100 height 20
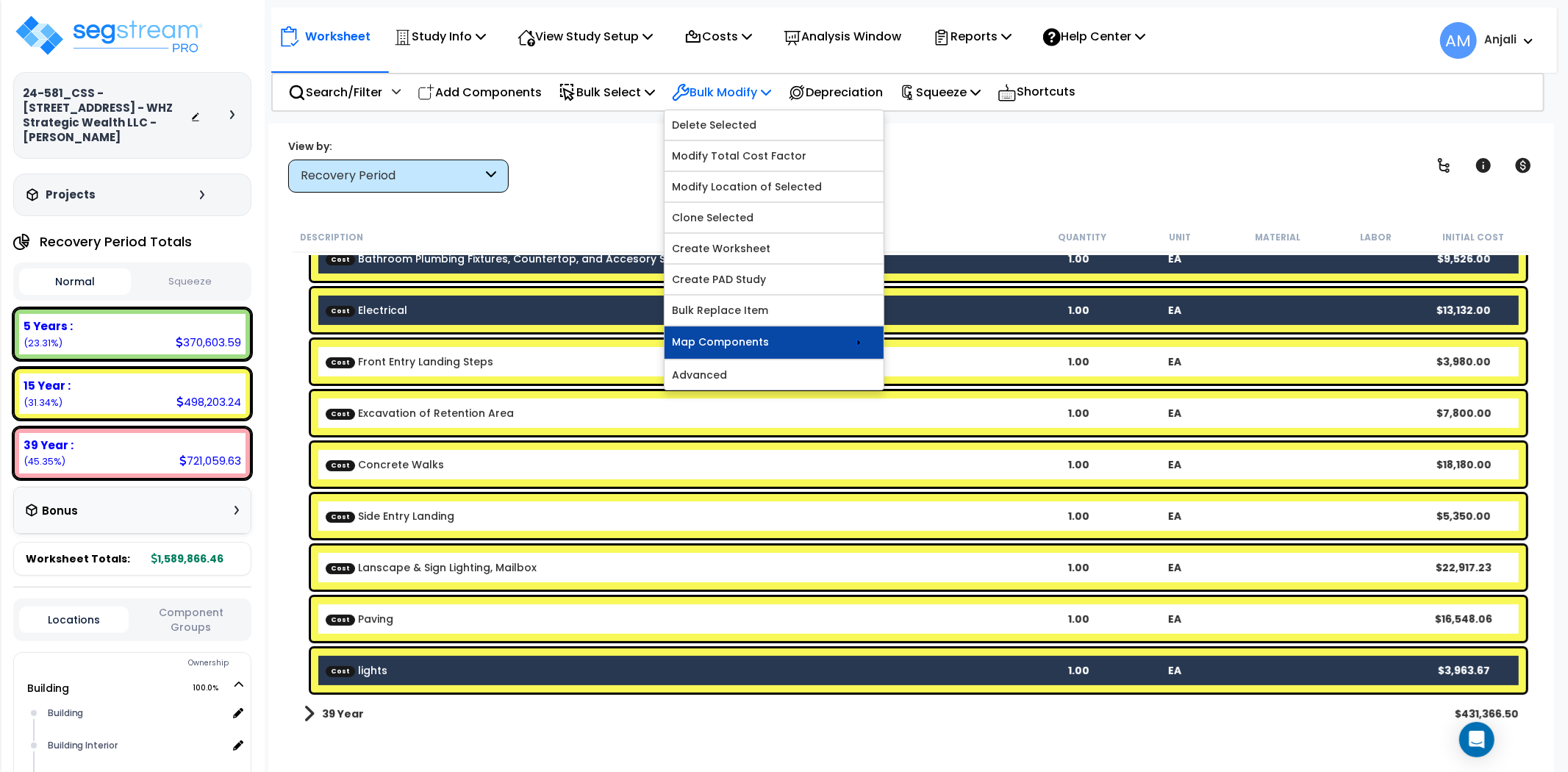
click at [787, 332] on link "Map Components" at bounding box center [774, 342] width 219 height 32
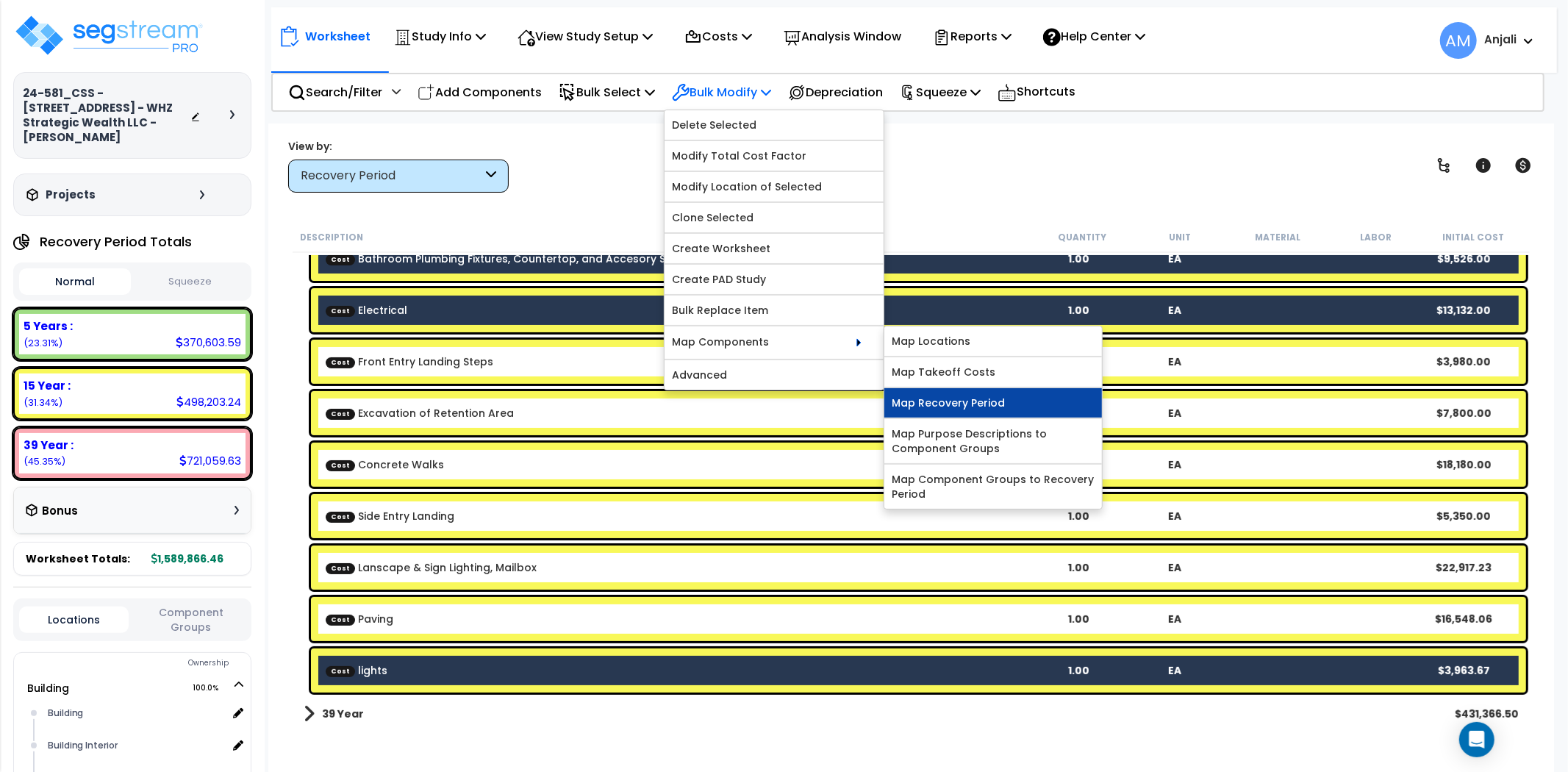
click at [964, 393] on link "Map Recovery Period" at bounding box center [993, 403] width 217 height 29
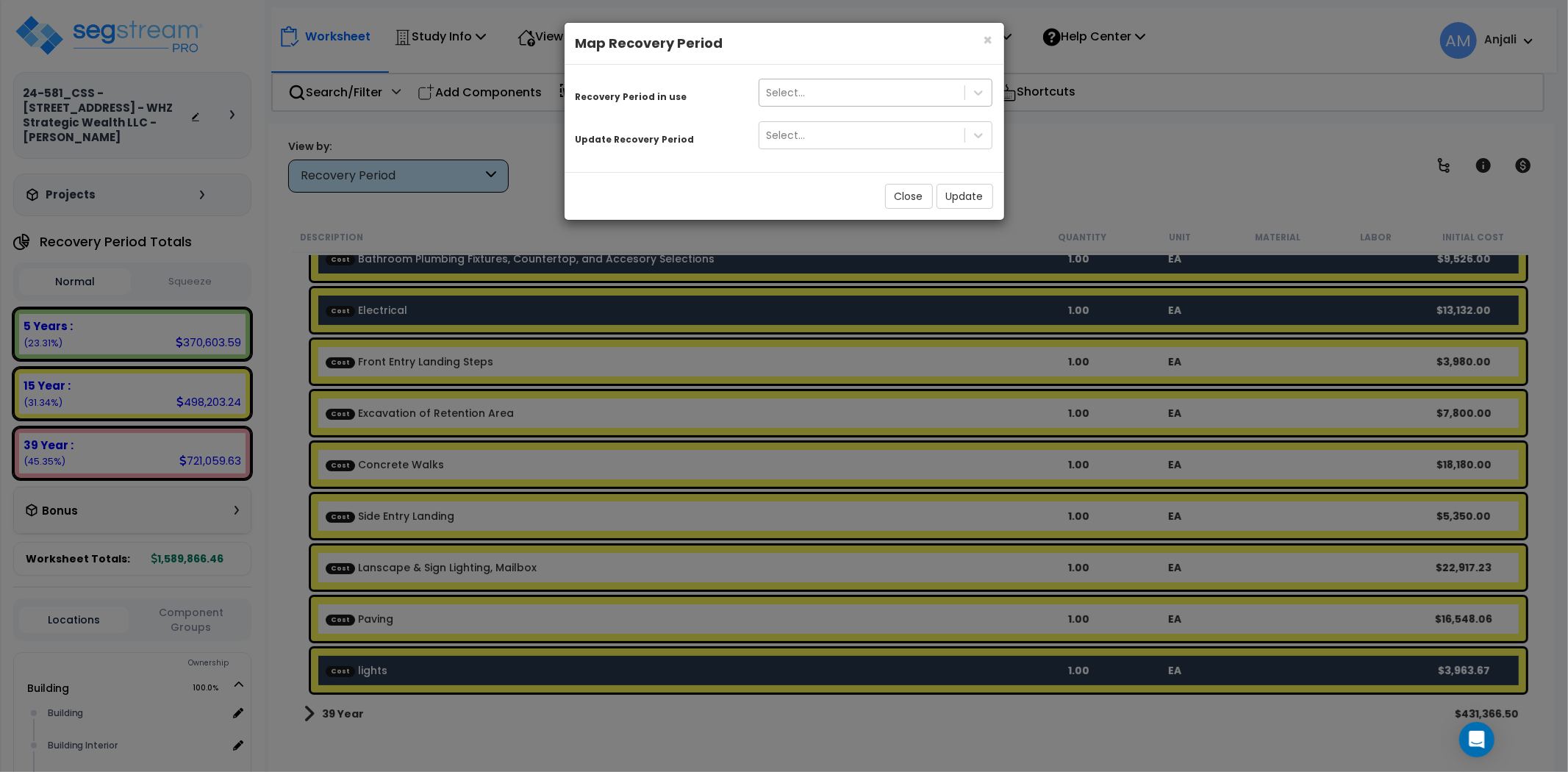
click at [855, 94] on div "Select..." at bounding box center [862, 92] width 206 height 24
click at [799, 168] on div "39 Year" at bounding box center [875, 181] width 235 height 26
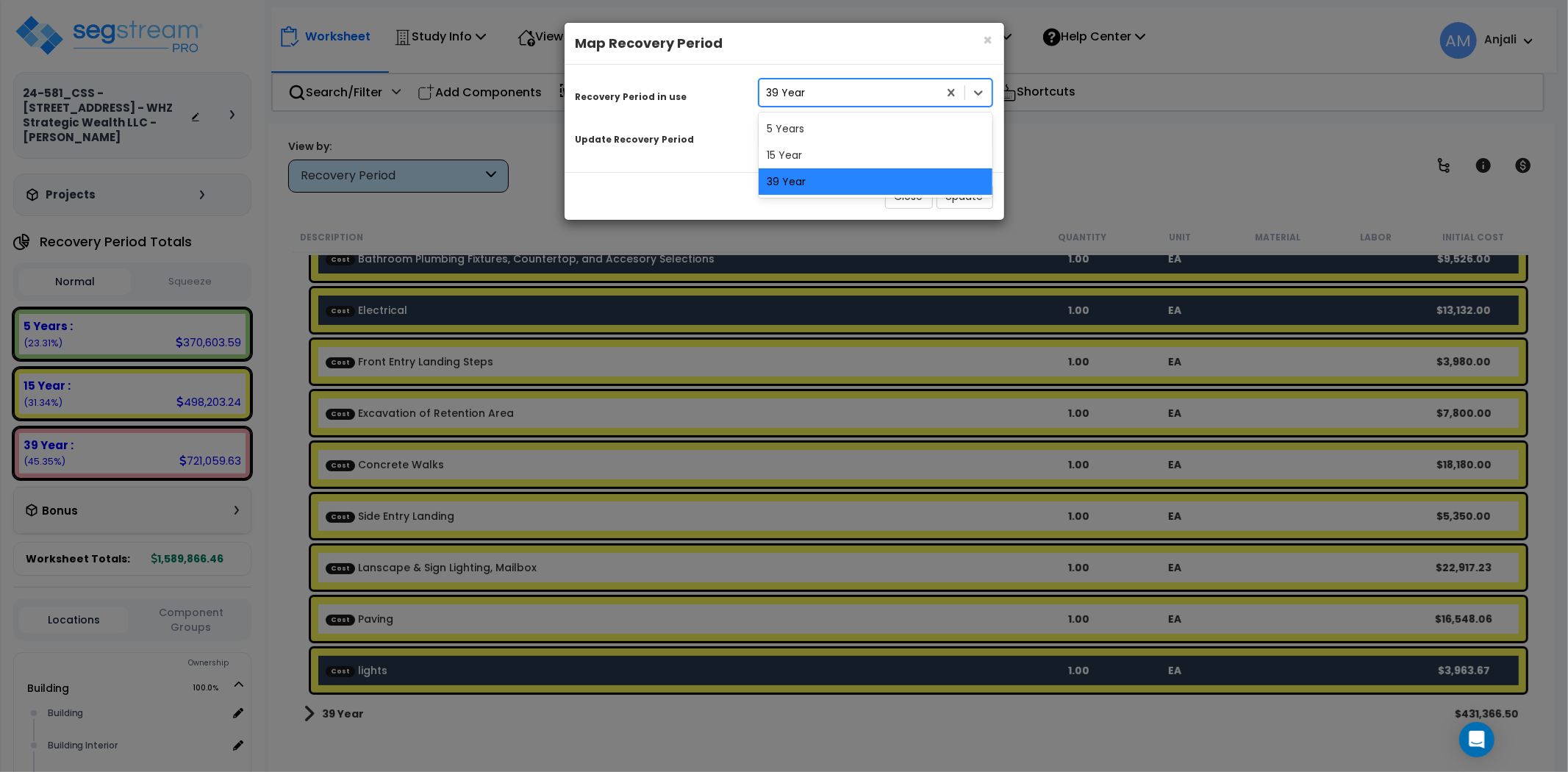
click at [825, 89] on div "39 Year" at bounding box center [849, 92] width 179 height 24
click at [814, 152] on div "15 Year" at bounding box center [875, 154] width 235 height 26
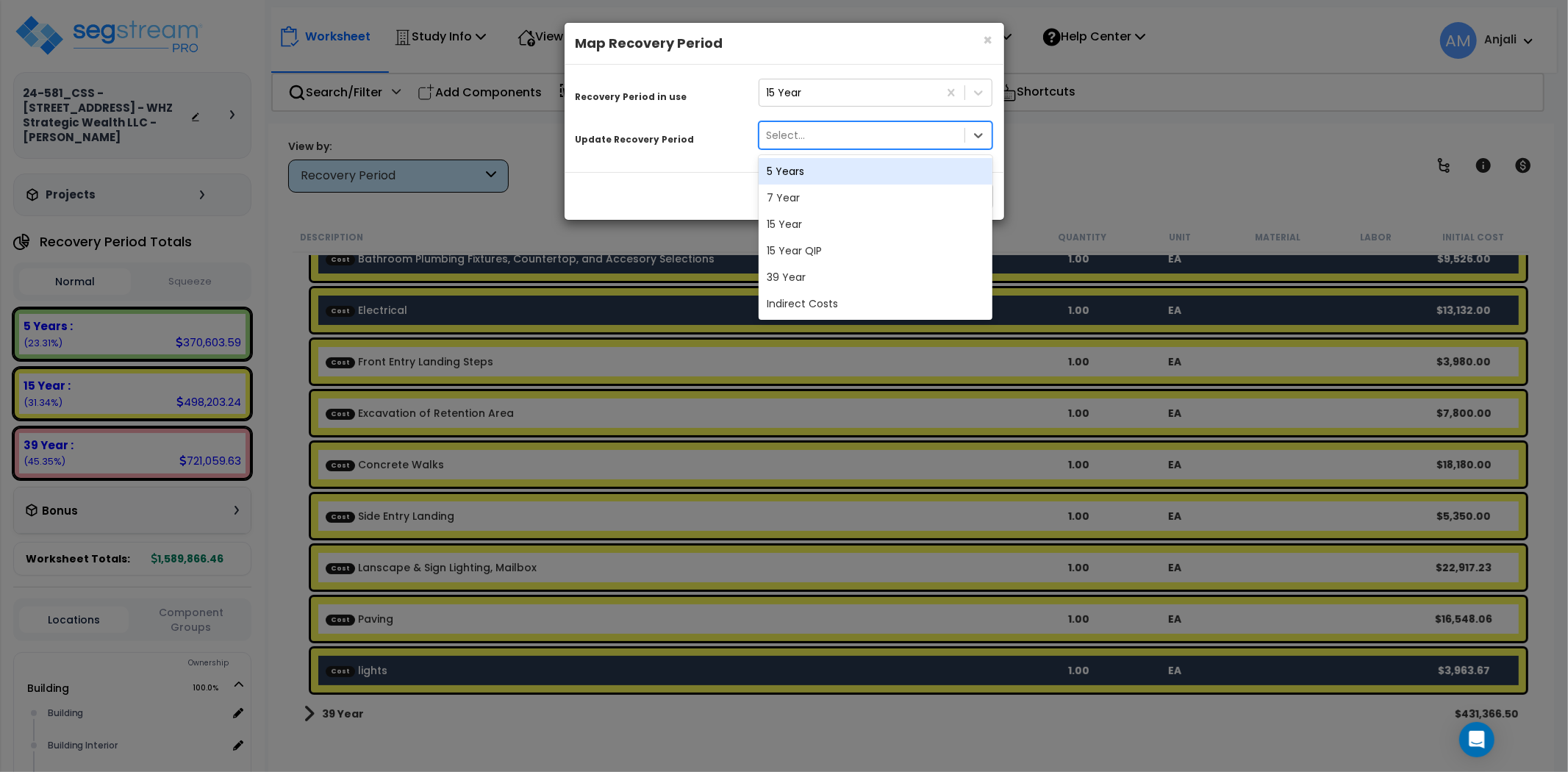
click at [817, 130] on div "Select..." at bounding box center [862, 135] width 206 height 24
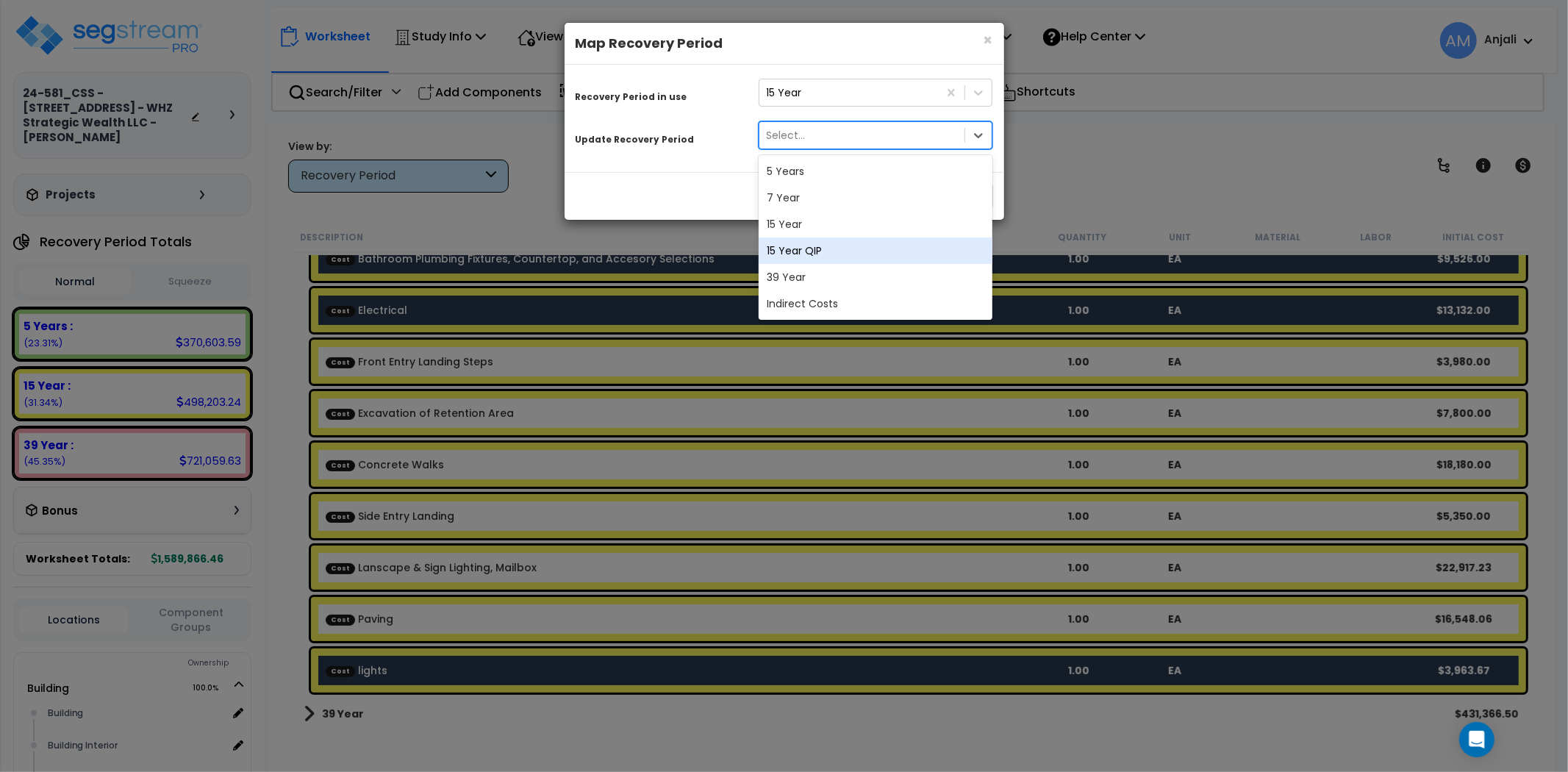
click at [807, 253] on div "15 Year QIP" at bounding box center [875, 250] width 235 height 26
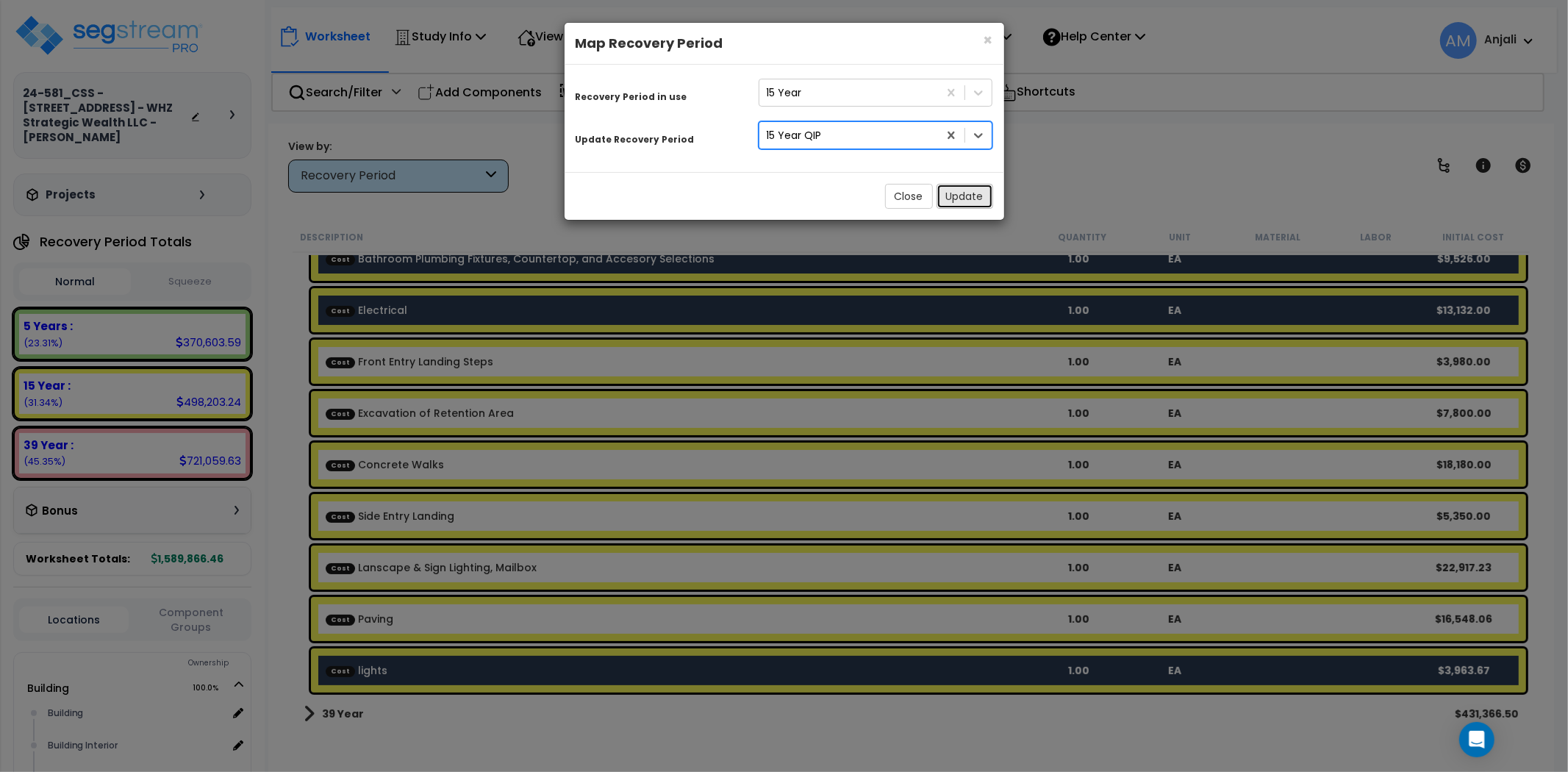
click at [947, 188] on button "Update" at bounding box center [965, 196] width 57 height 25
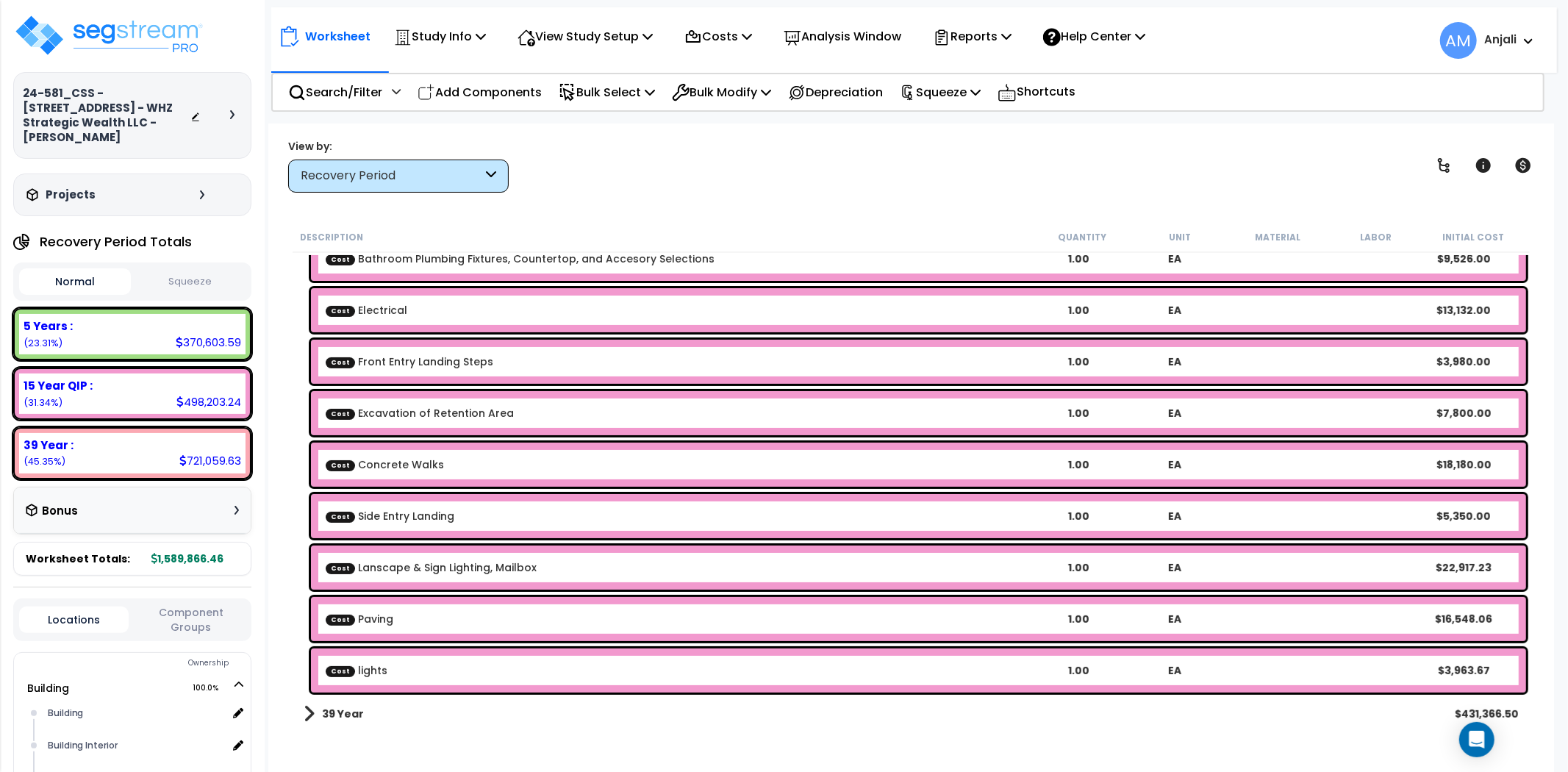
click at [397, 625] on b "Cost Paving" at bounding box center [677, 619] width 705 height 15
click at [396, 620] on b "Cost Paving" at bounding box center [677, 619] width 705 height 15
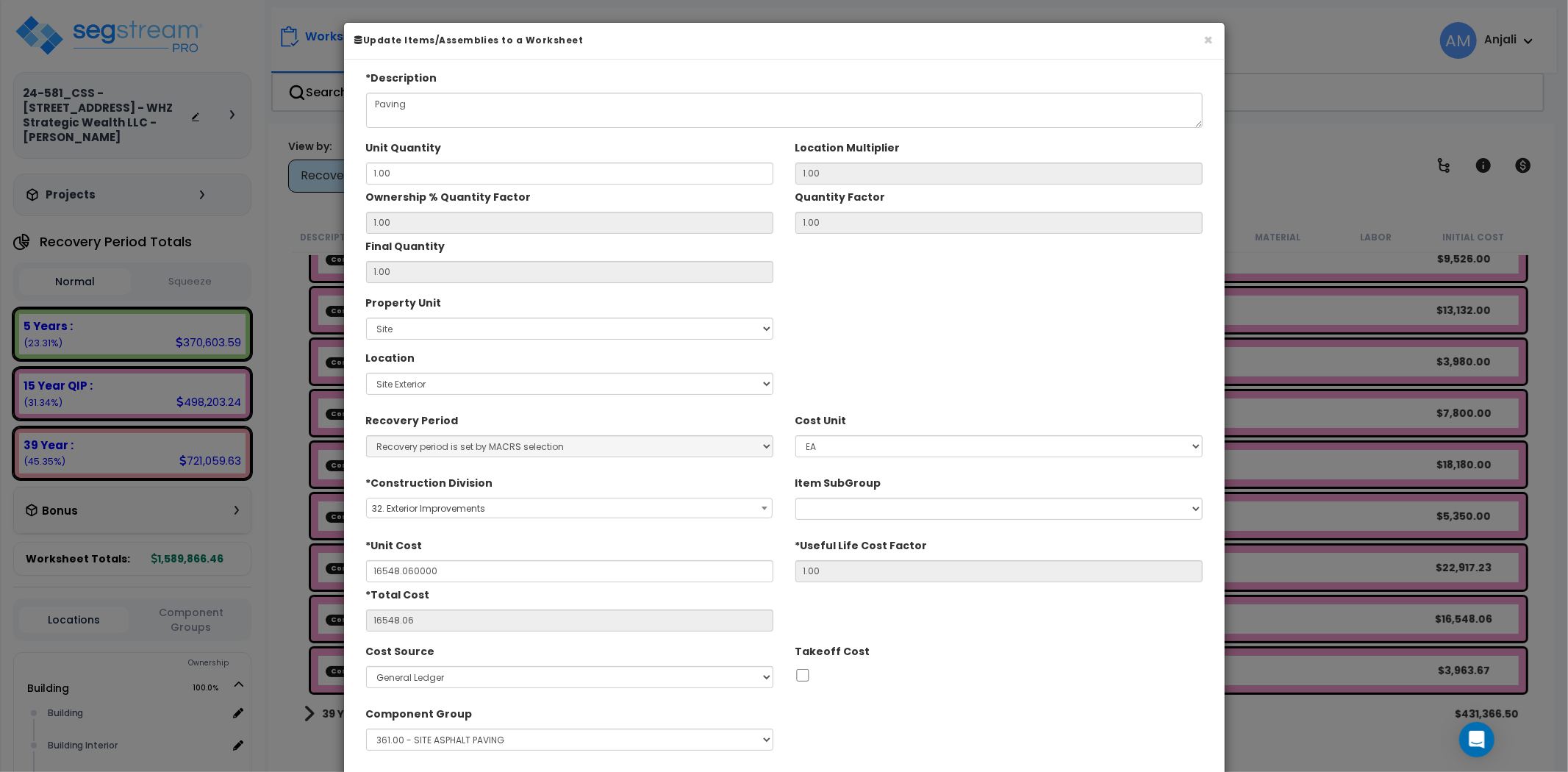
type input "$16,548.06"
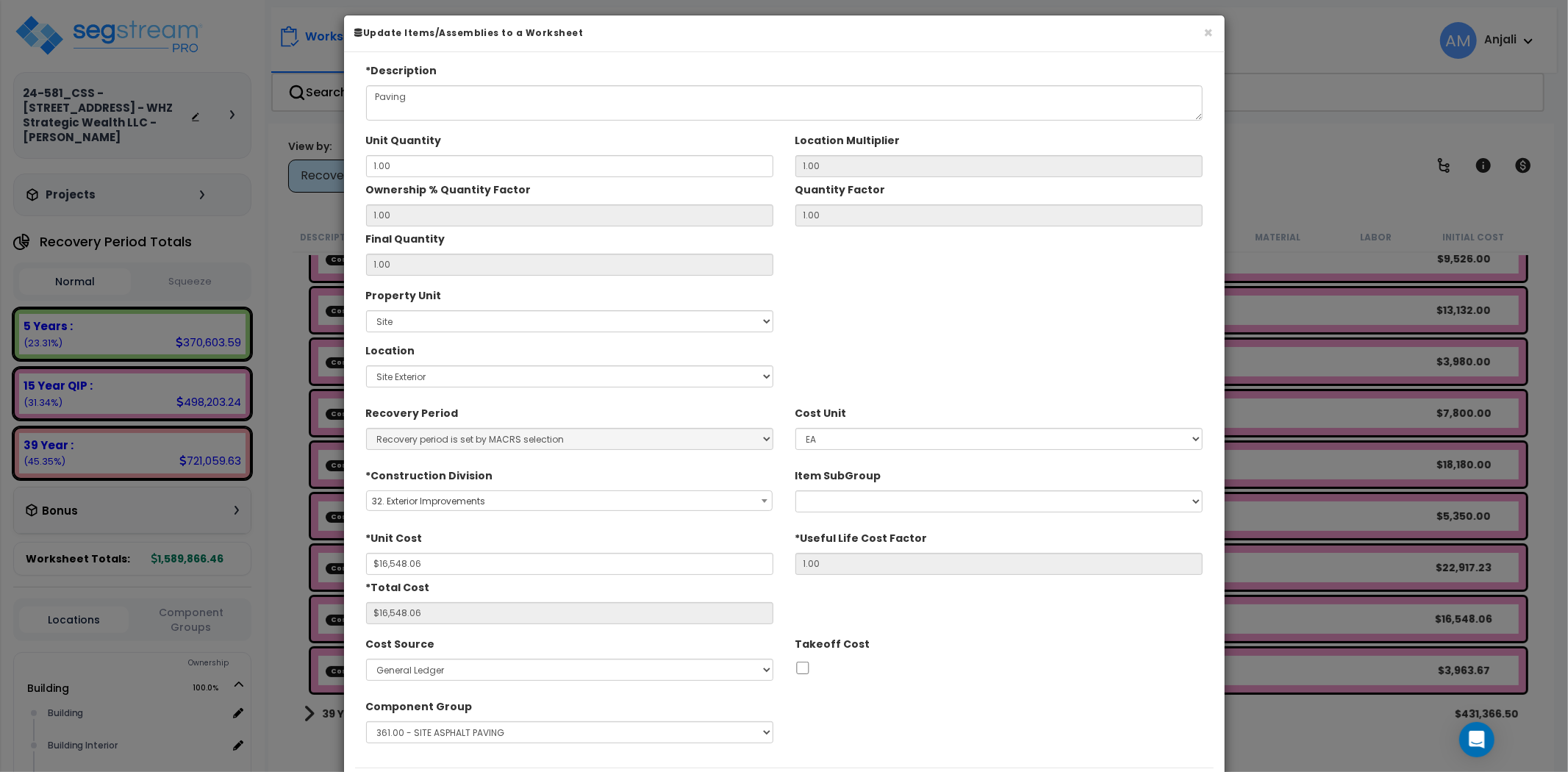
scroll to position [0, 0]
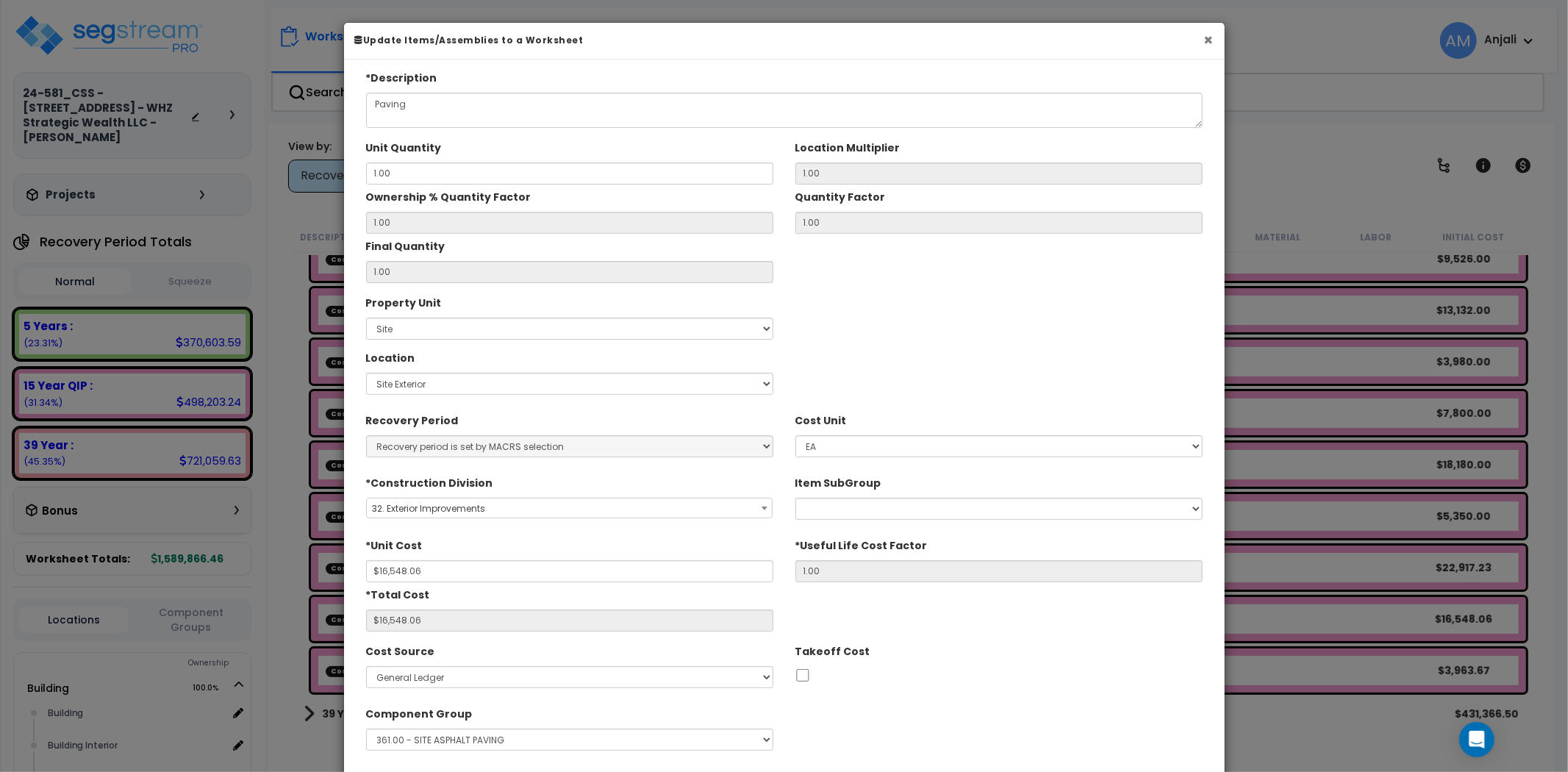
click at [1209, 38] on button "×" at bounding box center [1209, 39] width 9 height 16
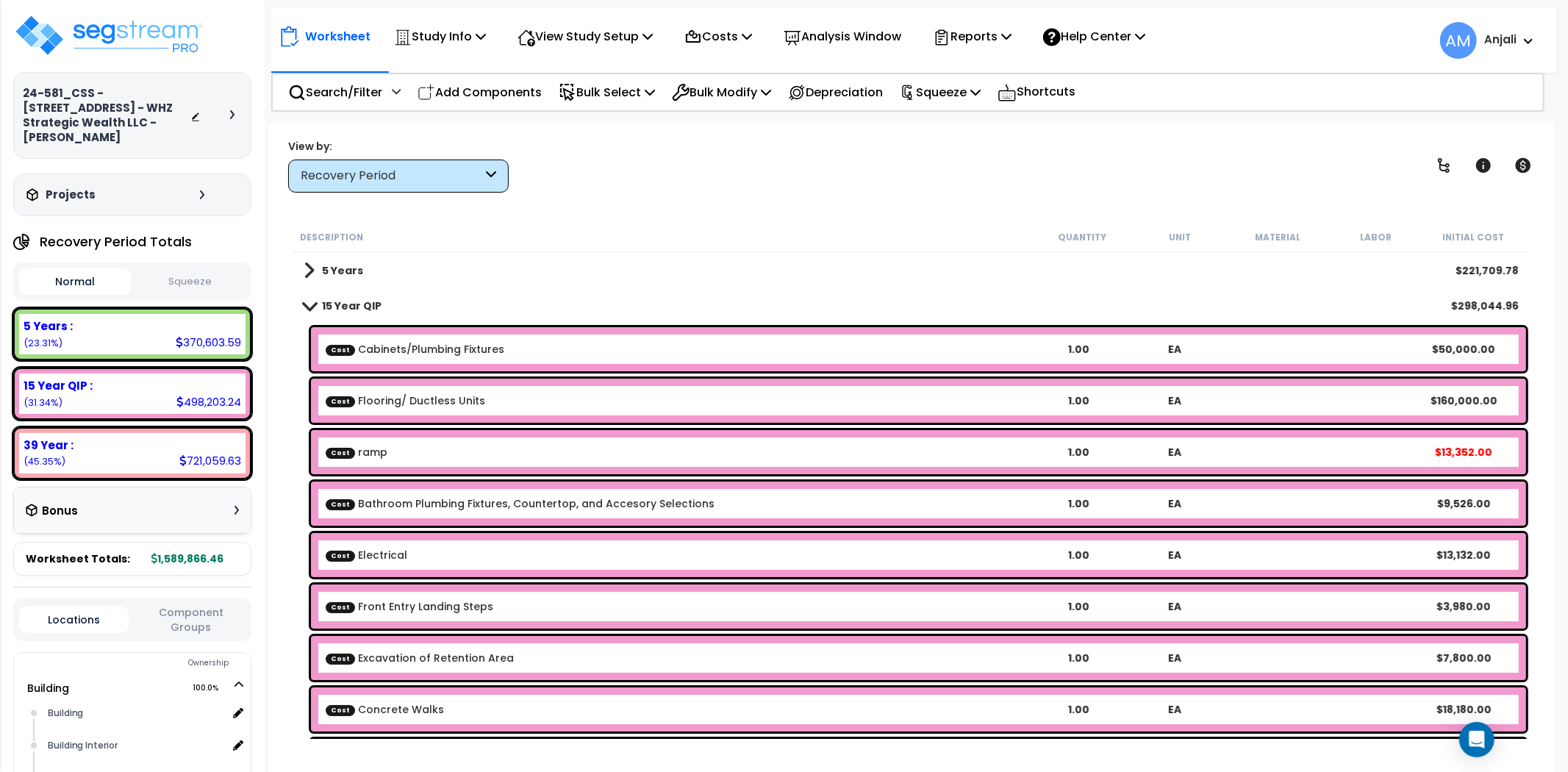
click at [446, 345] on link "Cost Cabinets/Plumbing Fixtures" at bounding box center [414, 349] width 178 height 15
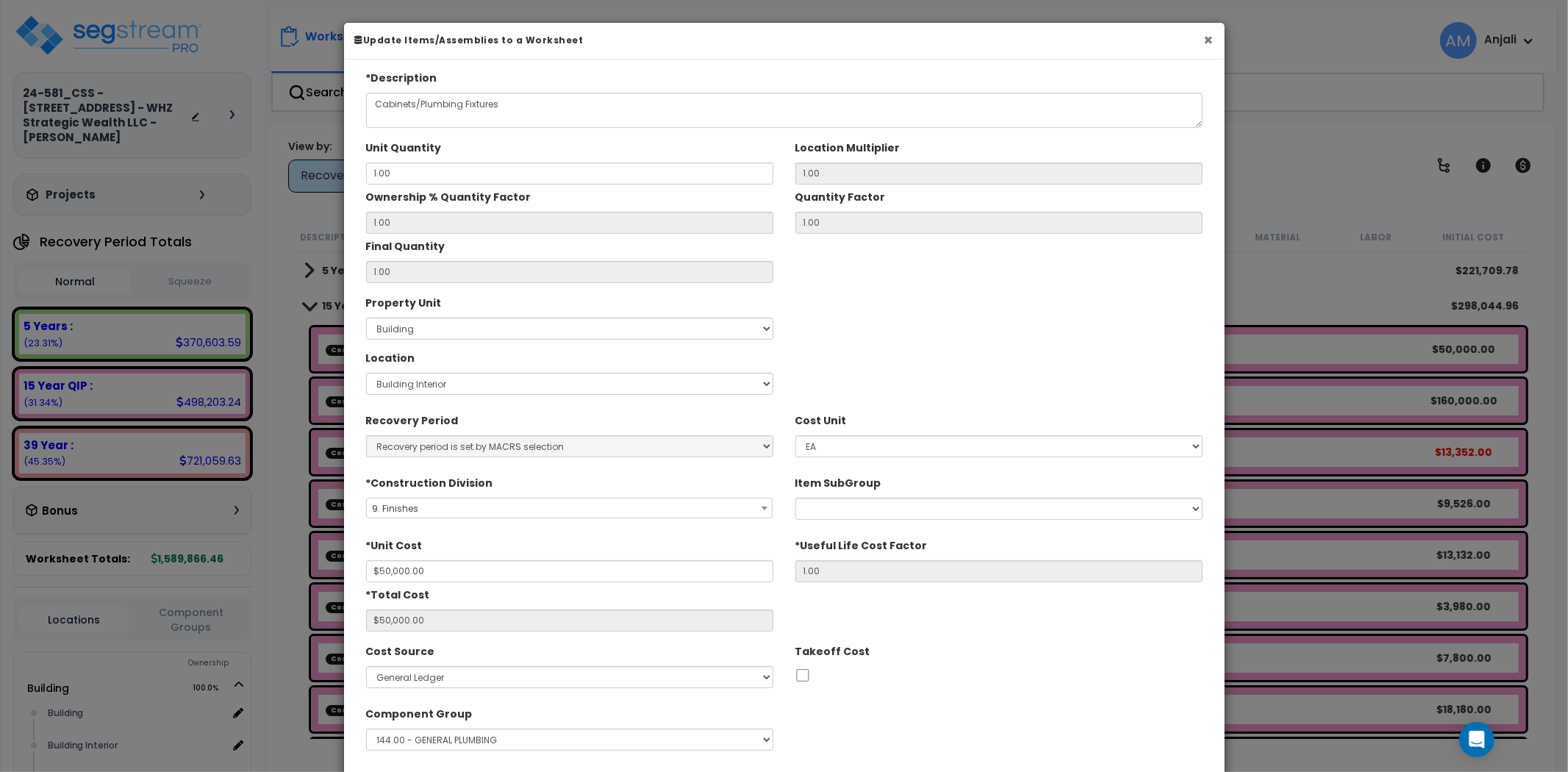
click at [1204, 32] on button "×" at bounding box center [1209, 39] width 9 height 16
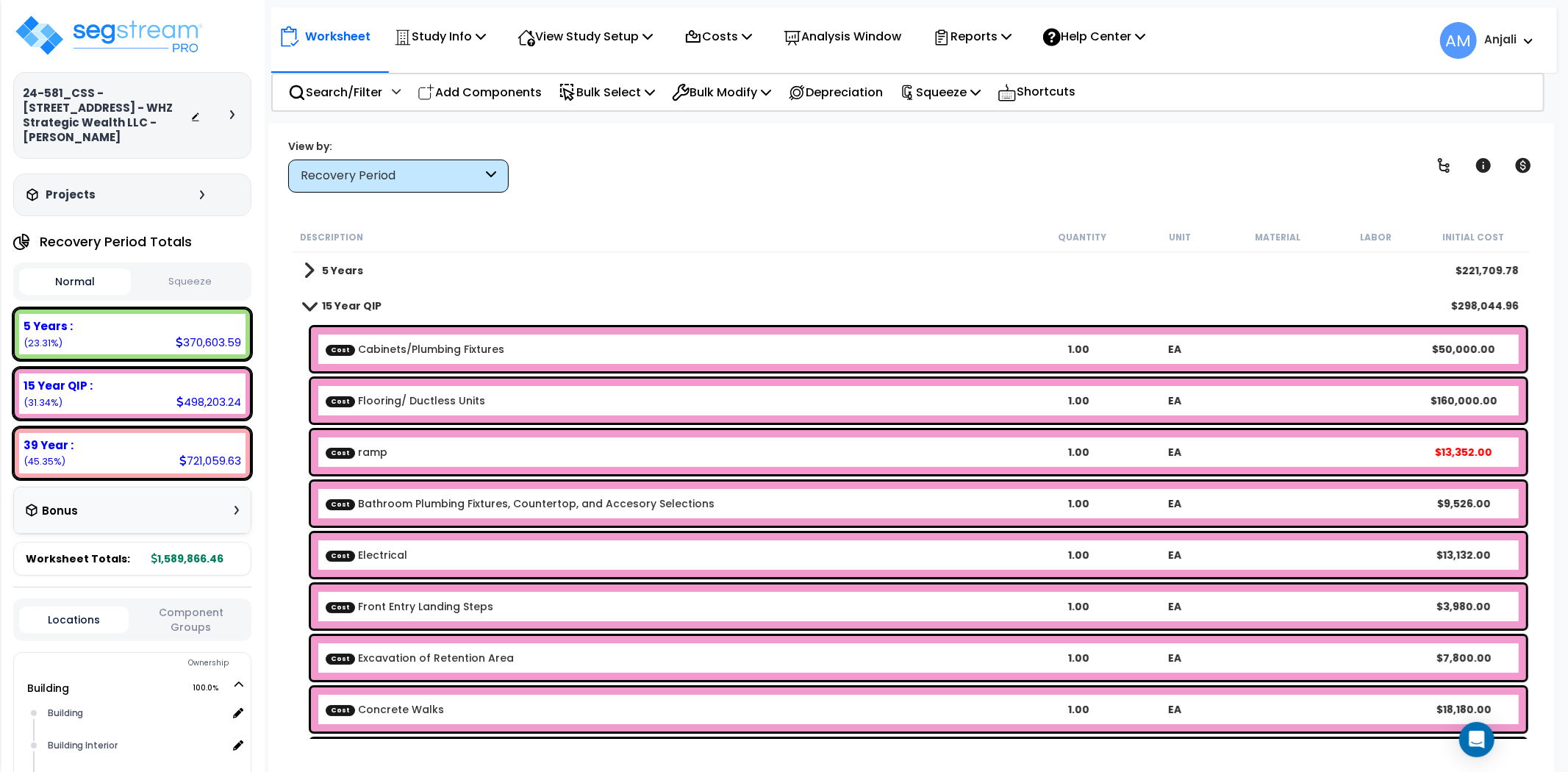
click at [387, 451] on b "Cost ramp" at bounding box center [677, 452] width 705 height 15
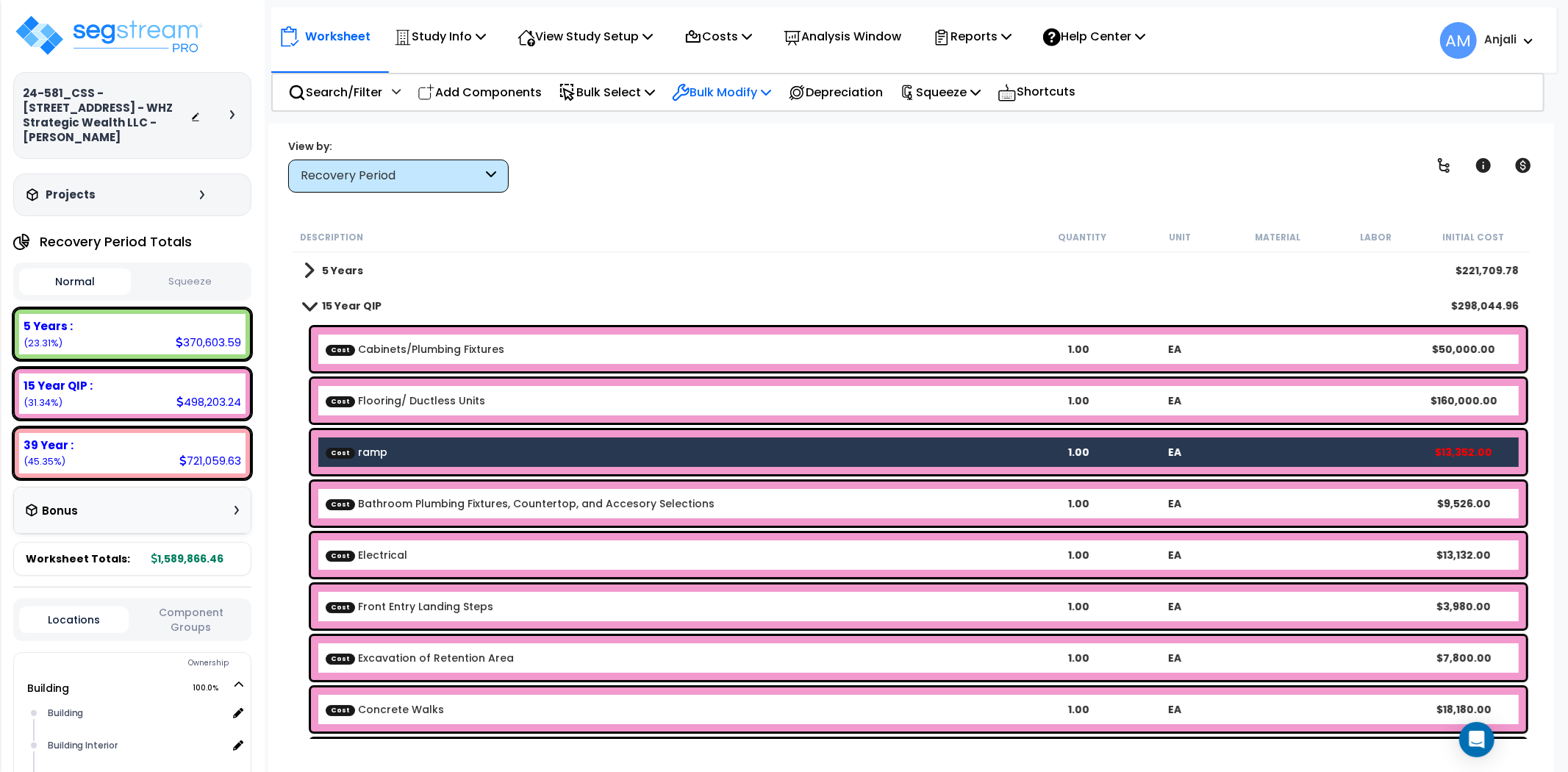
click at [730, 85] on p "Bulk Modify" at bounding box center [721, 92] width 100 height 20
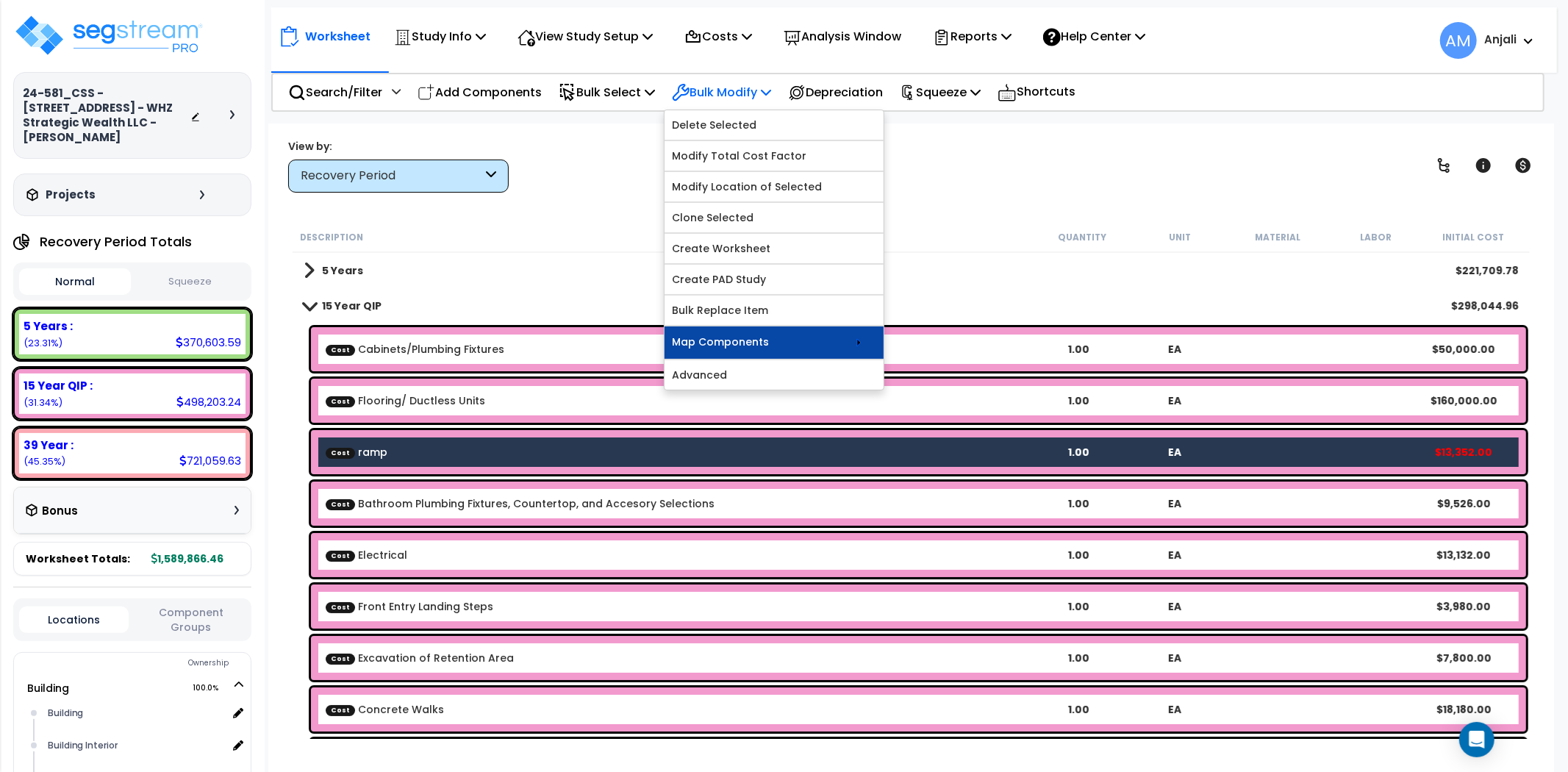
click at [780, 333] on link "Map Components" at bounding box center [774, 342] width 219 height 32
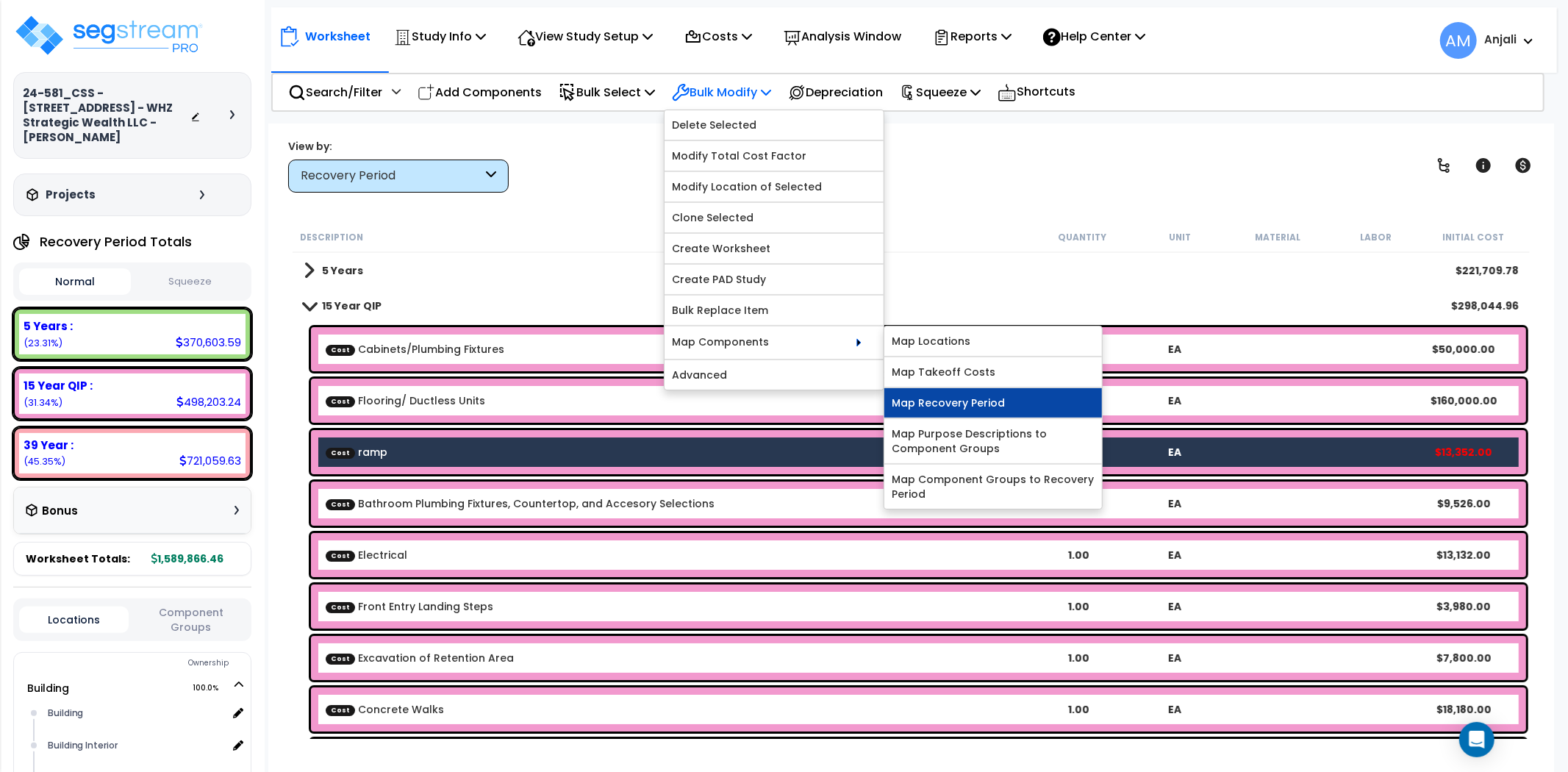
click at [971, 401] on link "Map Recovery Period" at bounding box center [993, 403] width 217 height 29
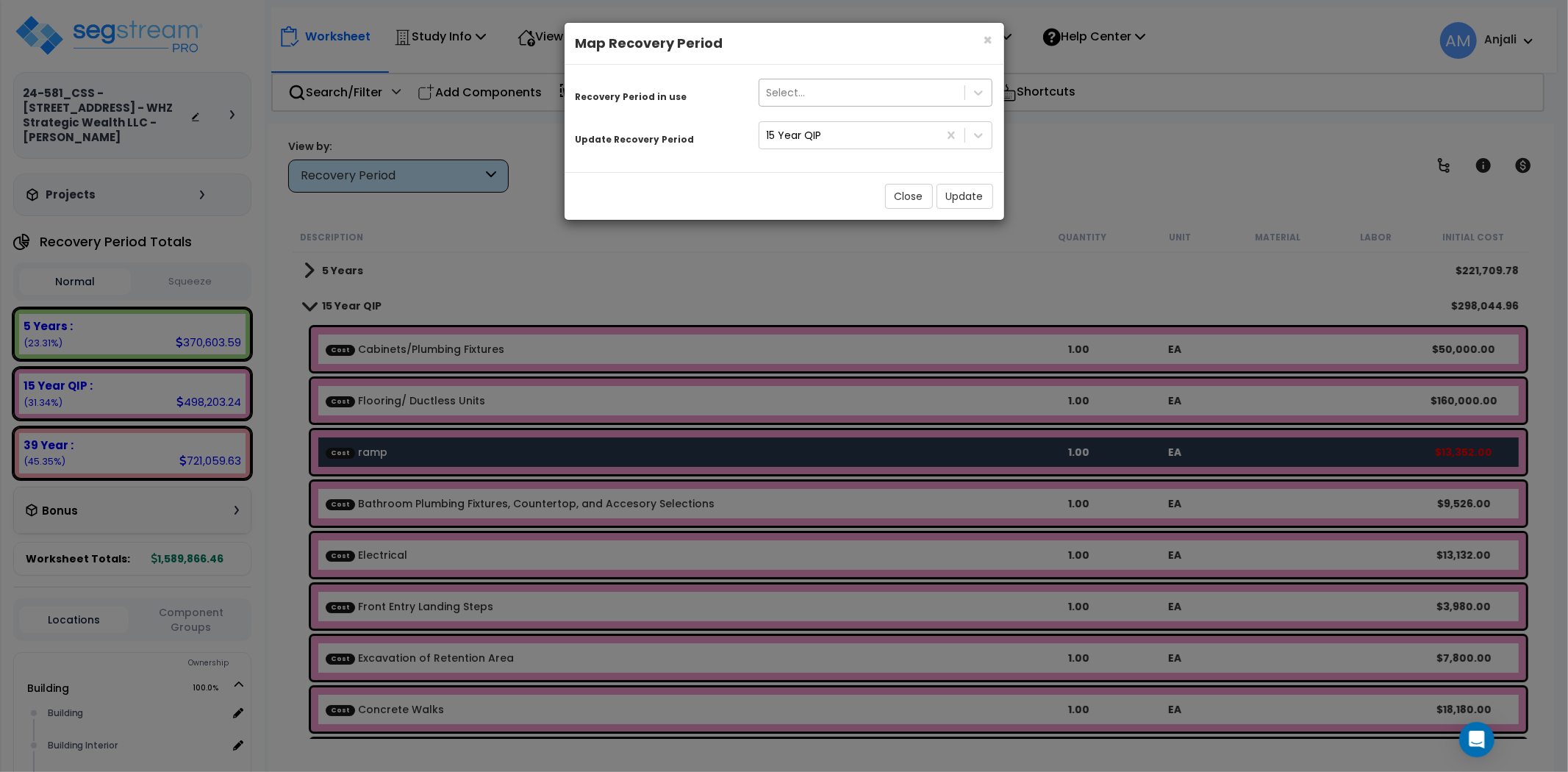
click at [834, 103] on div "Select..." at bounding box center [862, 92] width 206 height 24
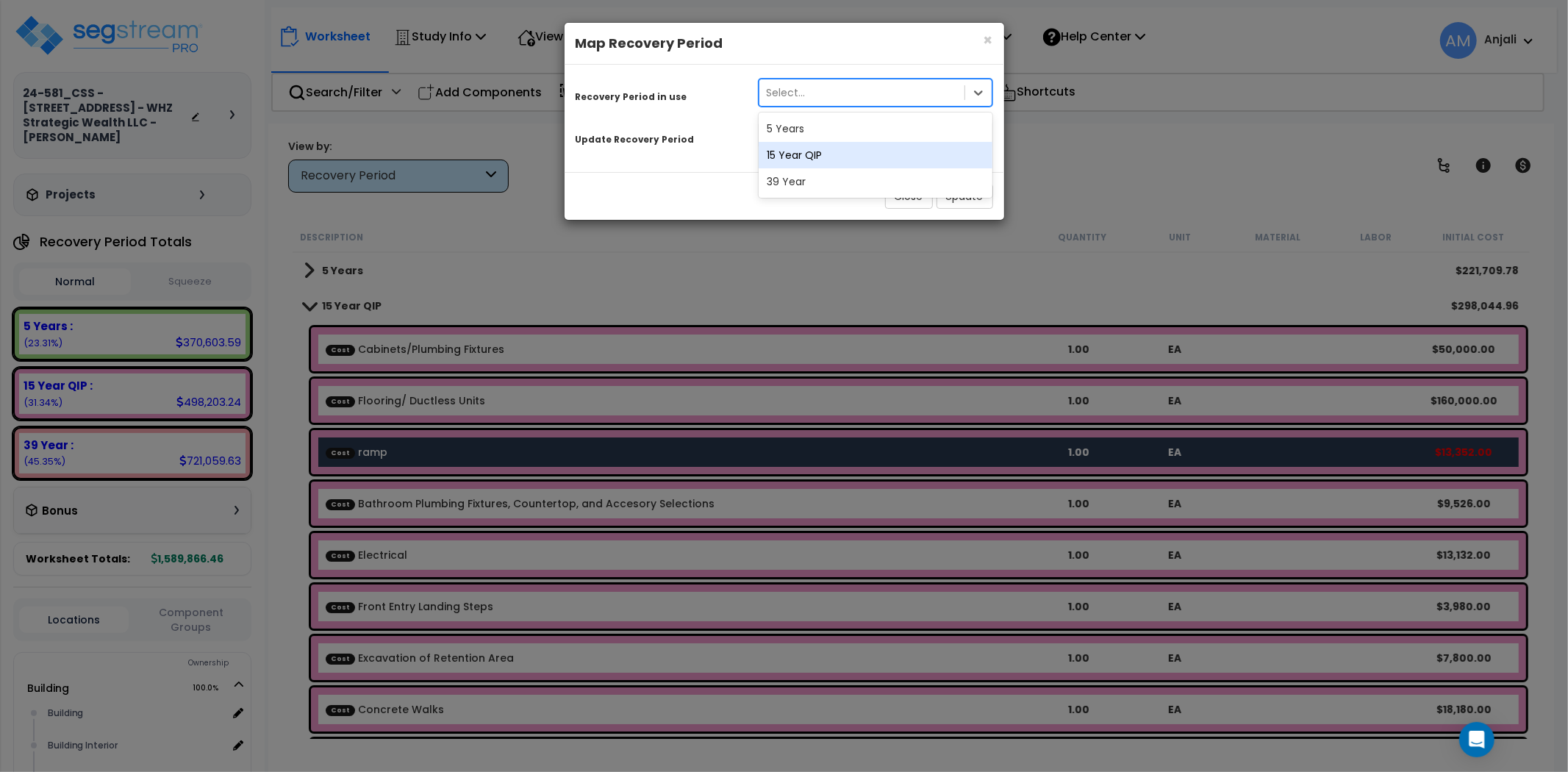
click at [810, 160] on div "15 Year QIP" at bounding box center [875, 154] width 235 height 26
click at [825, 137] on div "15 Year QIP" at bounding box center [849, 135] width 179 height 24
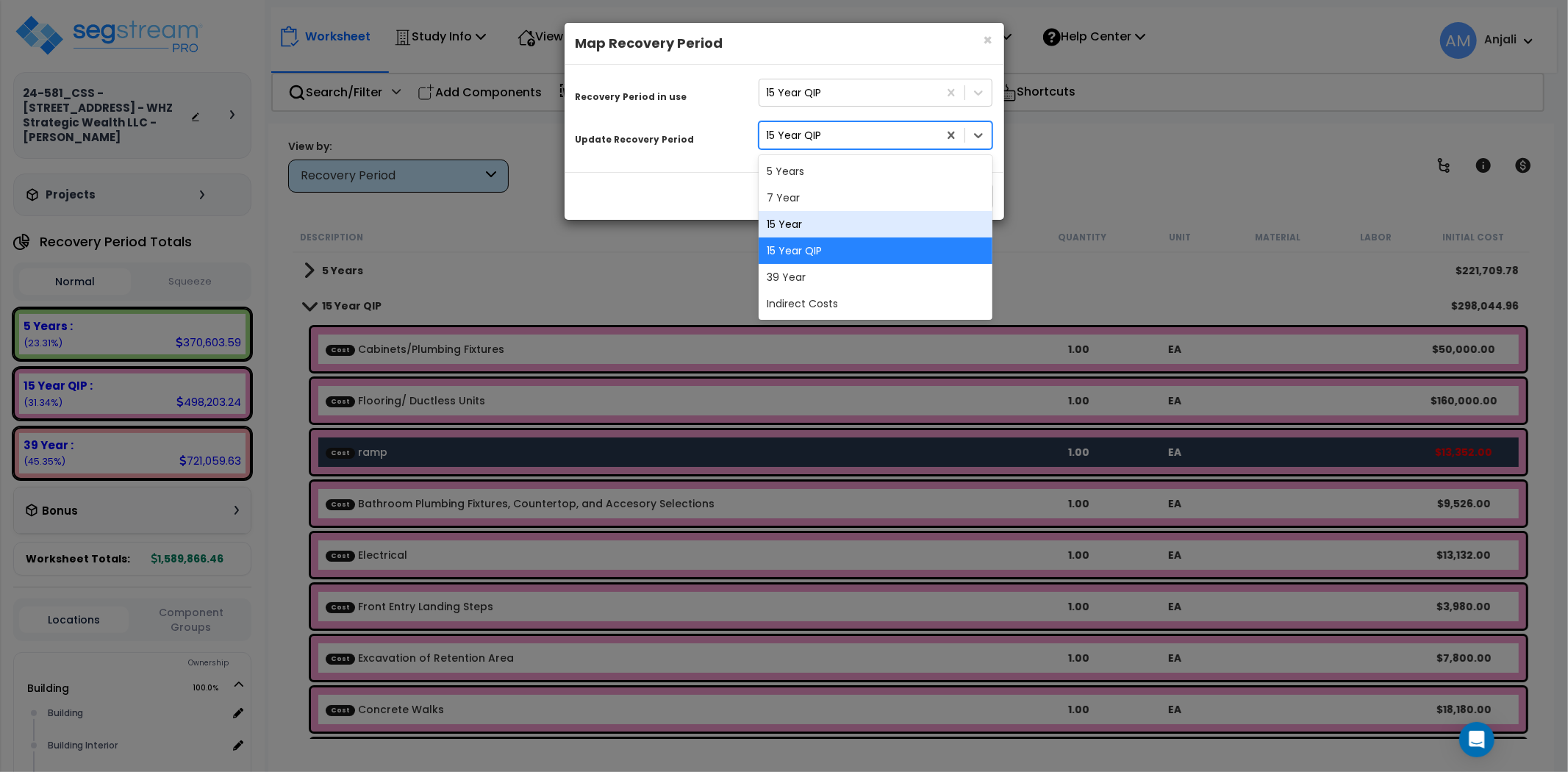
click at [811, 217] on div "15 Year" at bounding box center [875, 224] width 235 height 26
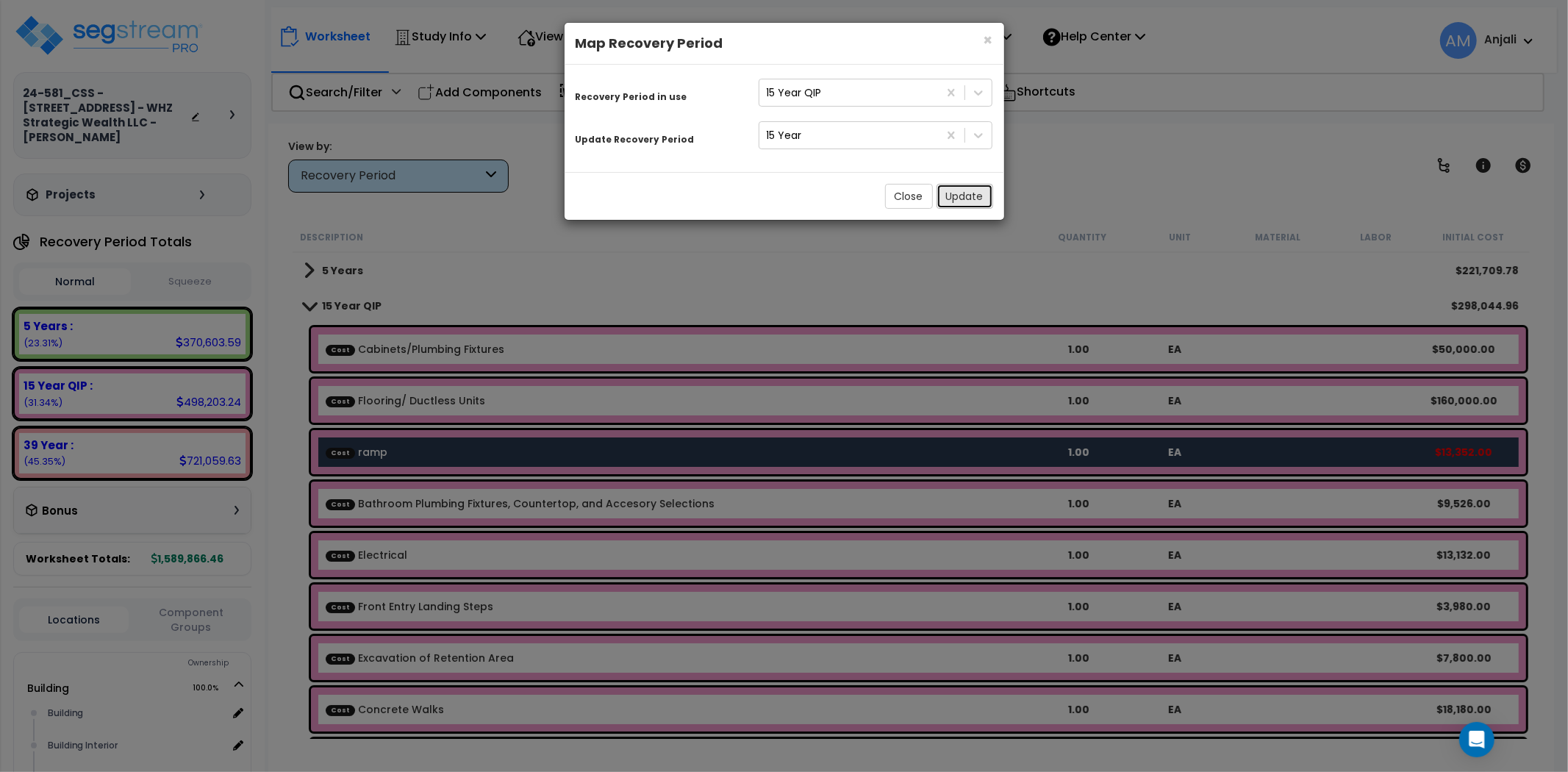
click at [949, 197] on button "Update" at bounding box center [965, 196] width 57 height 25
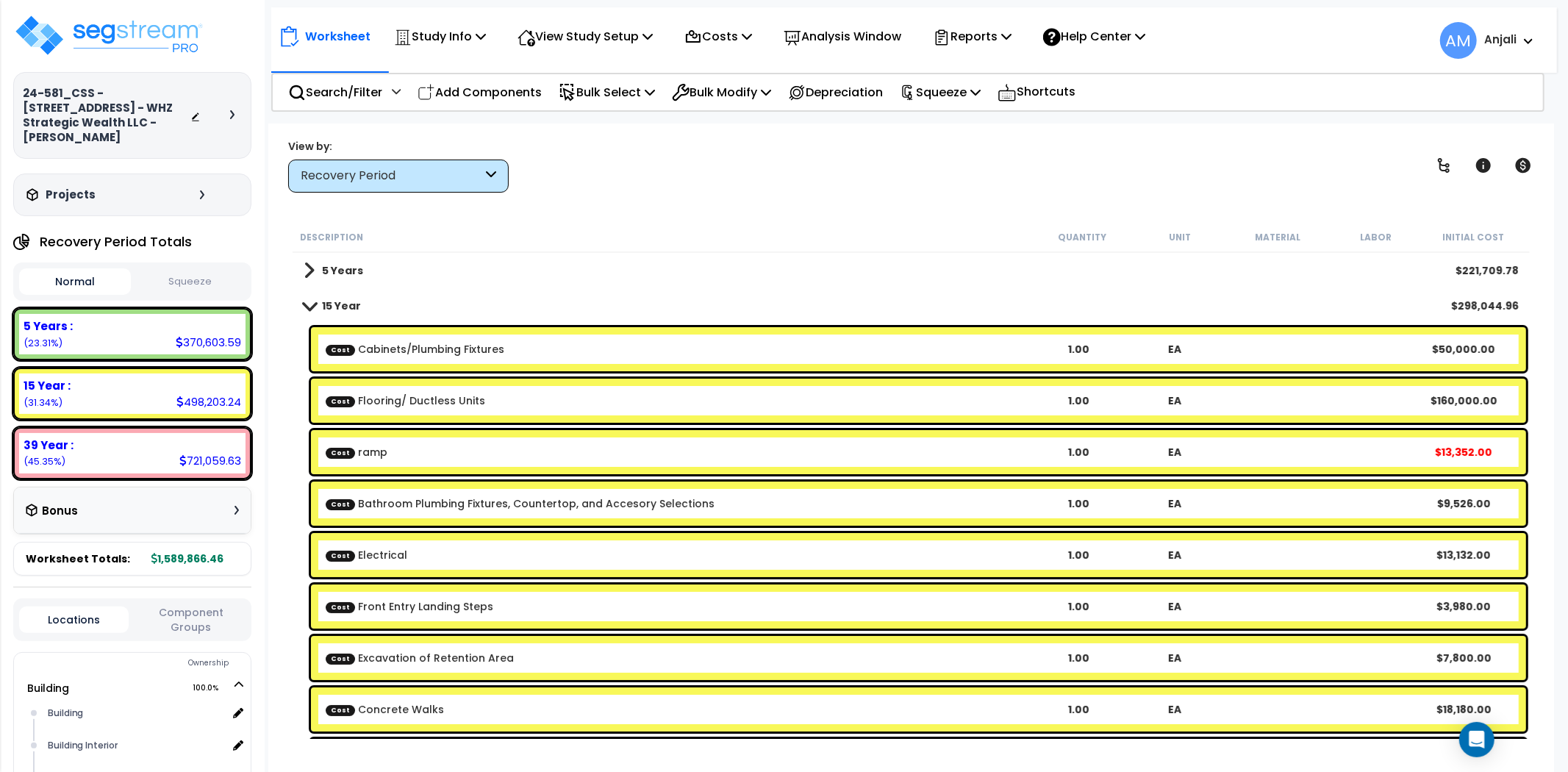
click at [408, 347] on link "Cost Cabinets/Plumbing Fixtures" at bounding box center [414, 349] width 178 height 15
click at [387, 338] on div "Cost Cabinets/Plumbing Fixtures 1.00 EA $50,000.00" at bounding box center [918, 349] width 1215 height 44
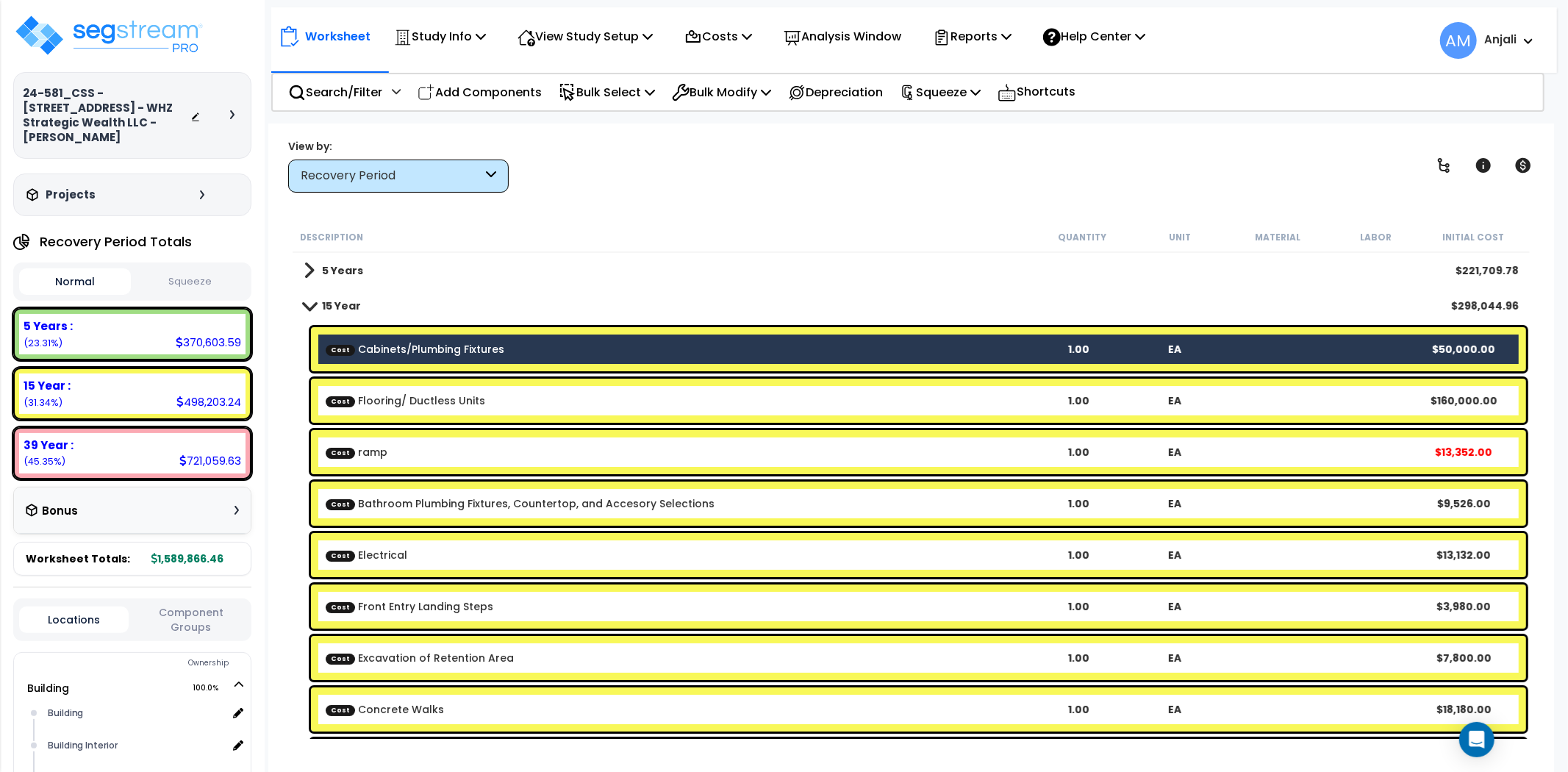
click at [404, 384] on div "Cost Flooring/ Ductless Units 1.00 EA $160,000.00" at bounding box center [918, 400] width 1215 height 44
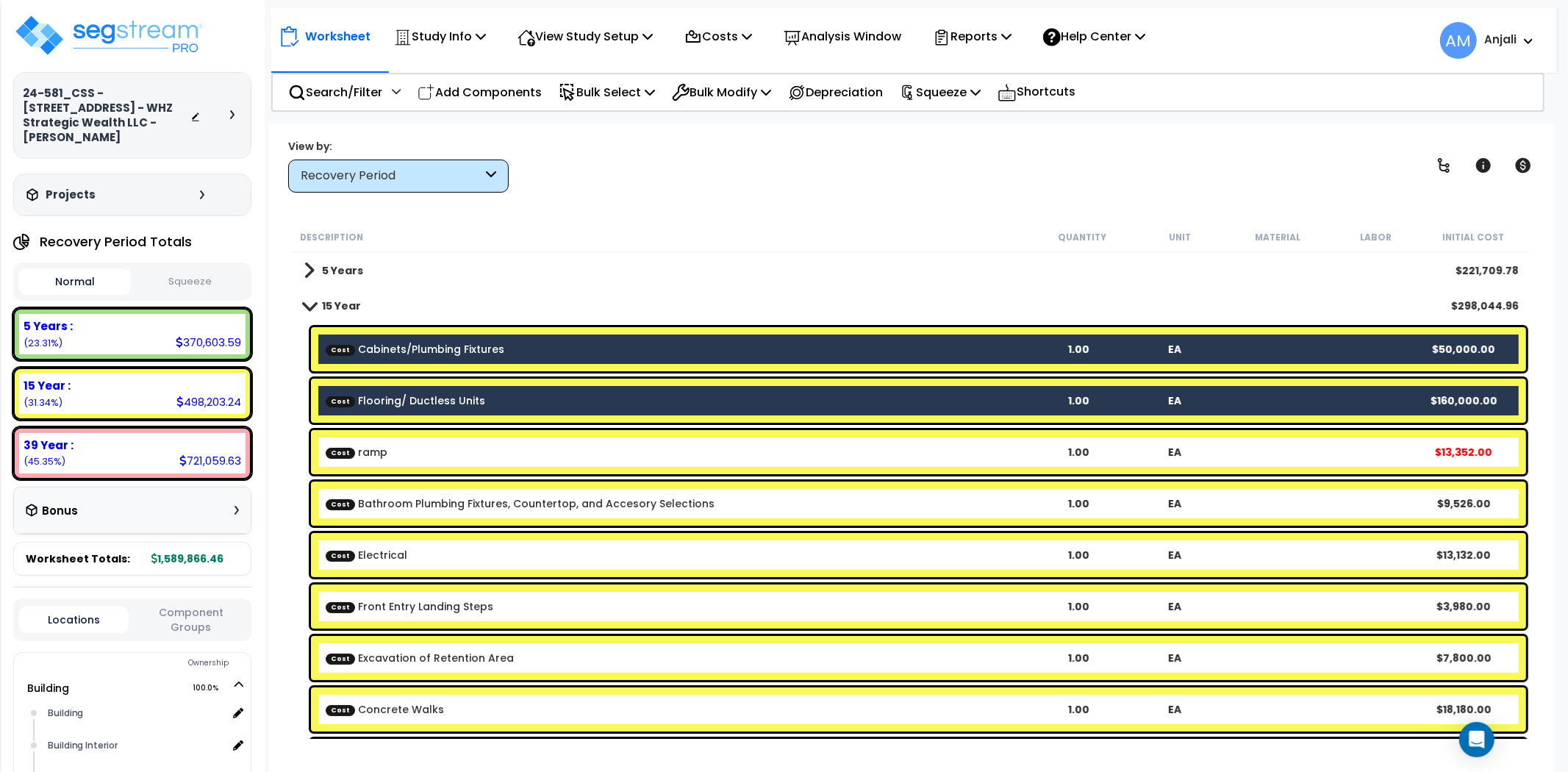
click at [400, 452] on b "Cost ramp" at bounding box center [677, 452] width 705 height 15
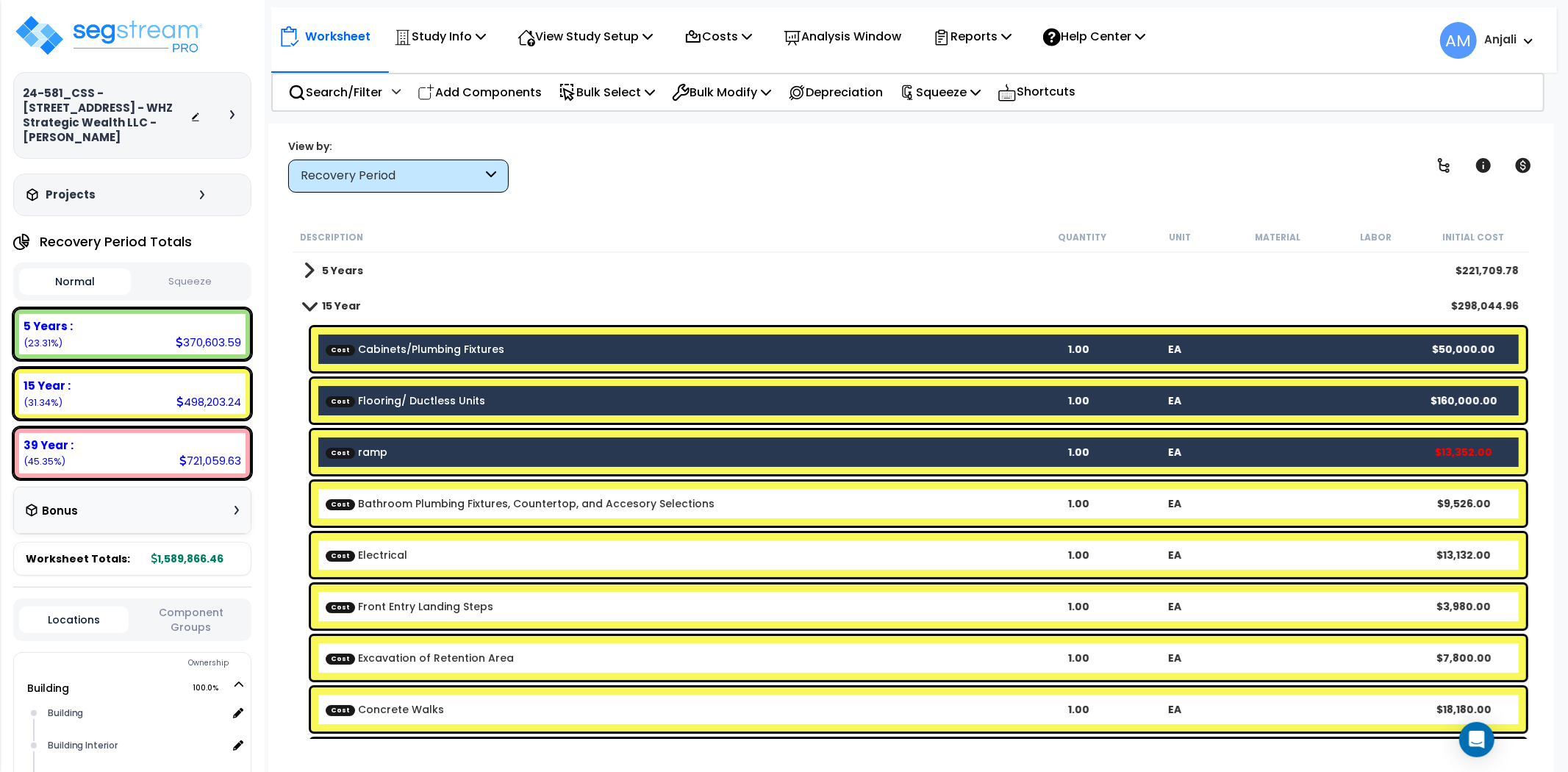
click at [420, 502] on link "Cost Bathroom Plumbing Fixtures, Countertop, and Accesory Selections" at bounding box center [520, 503] width 389 height 15
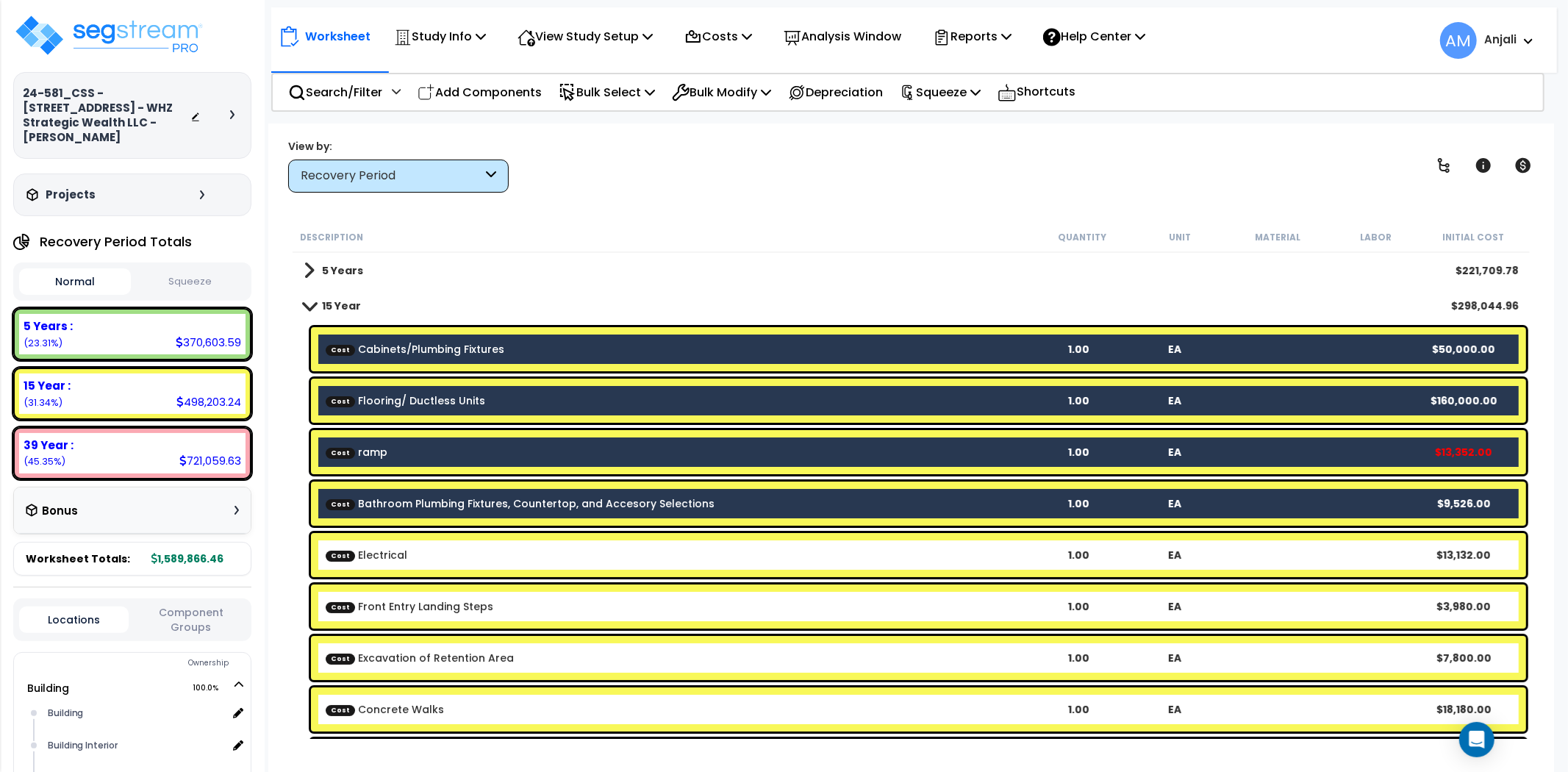
click at [414, 566] on div "Cost Electrical 1.00 EA $13,132.00" at bounding box center [918, 555] width 1215 height 44
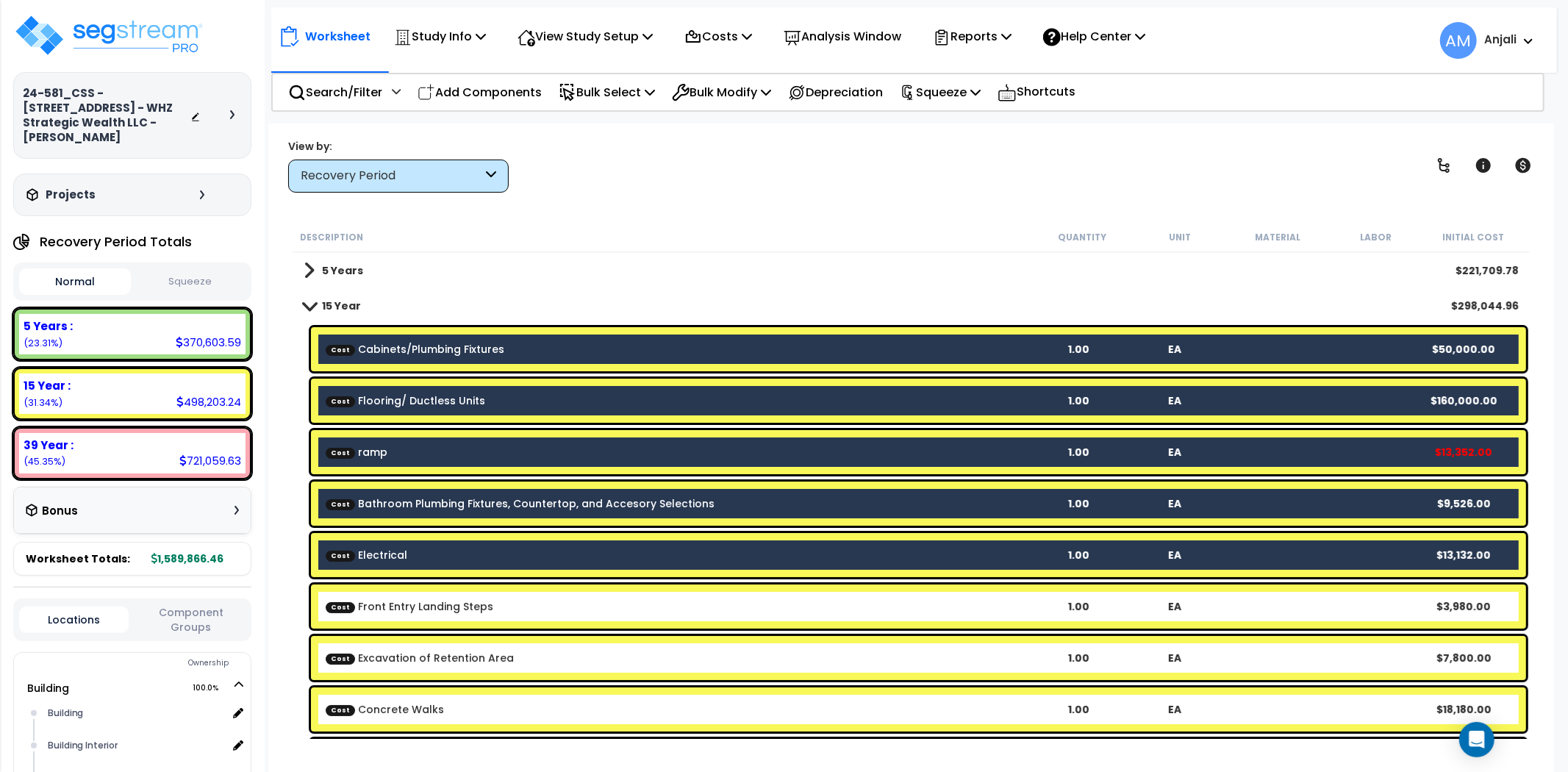
click at [414, 599] on link "Cost Front Entry Landing Steps" at bounding box center [408, 607] width 167 height 15
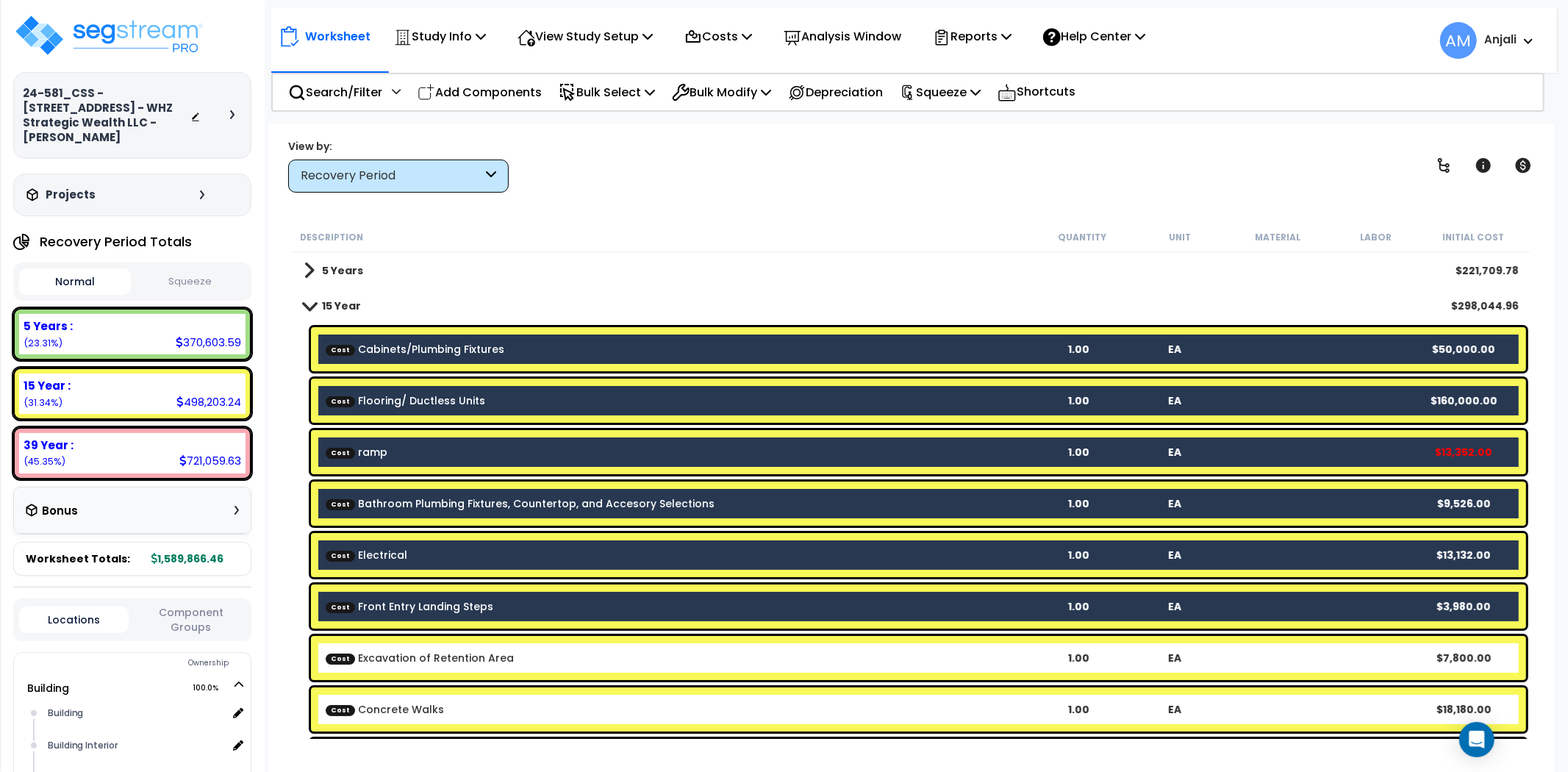
scroll to position [81, 0]
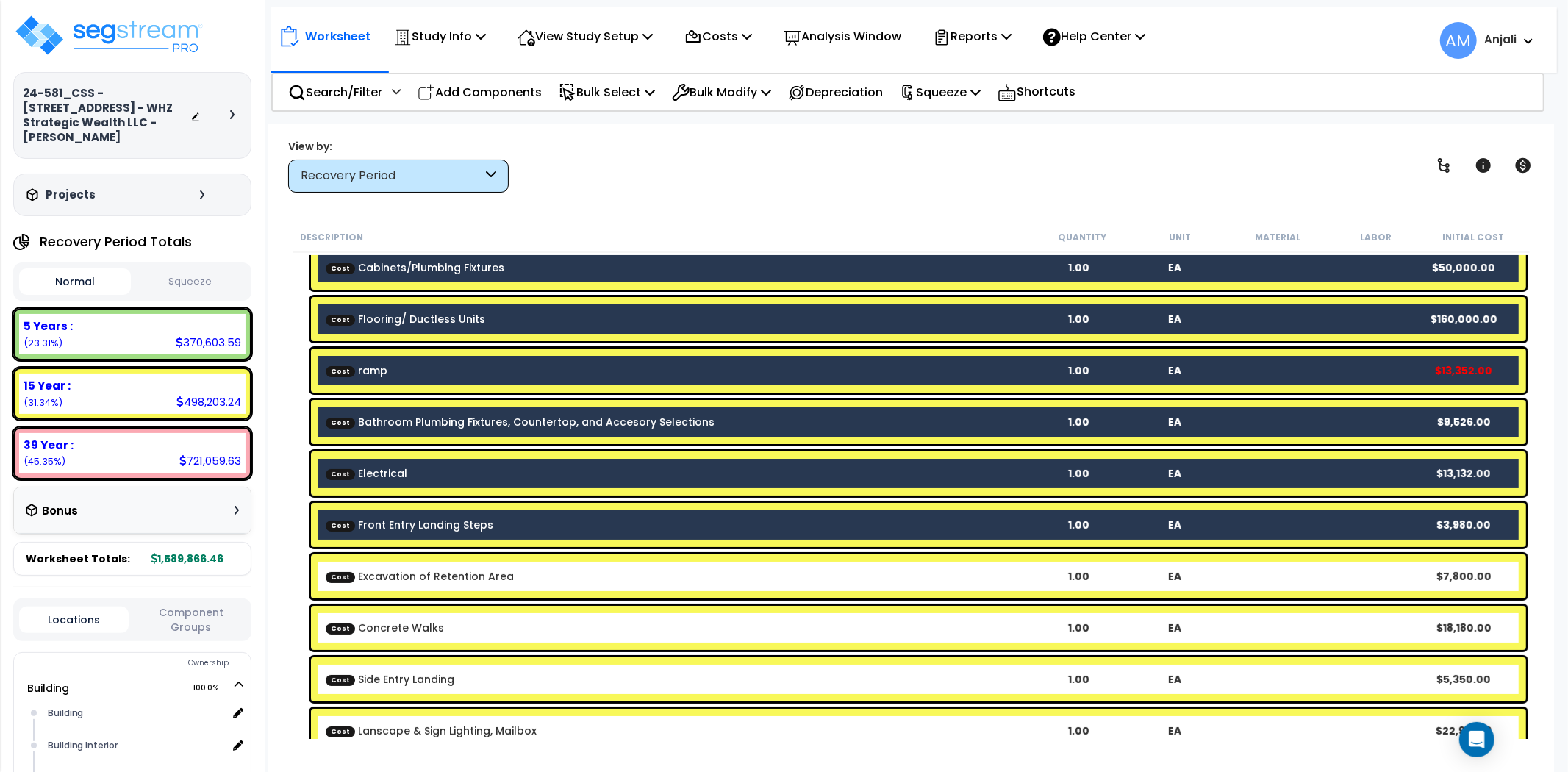
click at [441, 570] on link "Cost Excavation of Retention Area" at bounding box center [419, 576] width 188 height 15
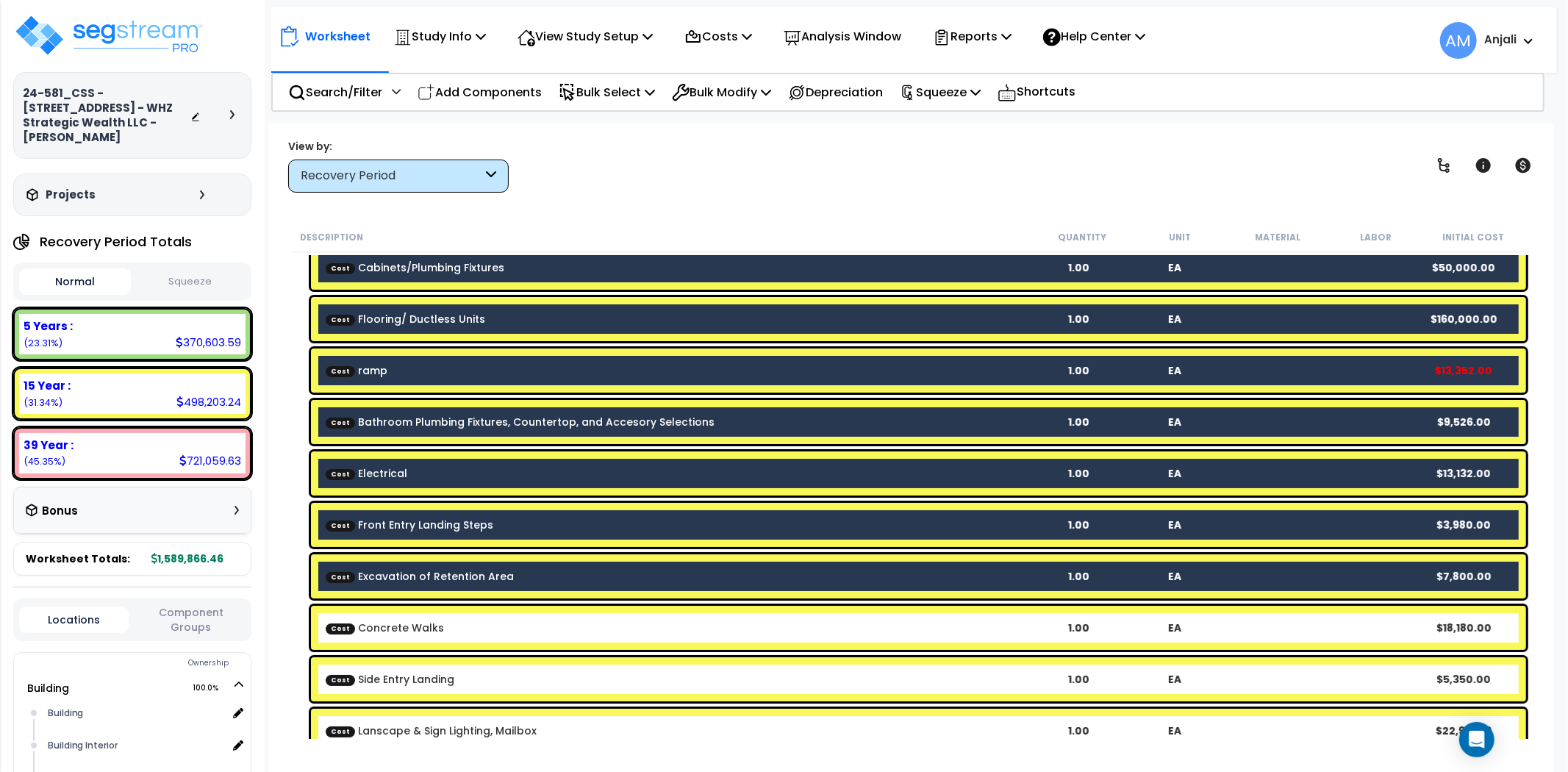
drag, startPoint x: 461, startPoint y: 615, endPoint x: 474, endPoint y: 621, distance: 14.3
click at [461, 616] on div "Cost Concrete Walks 1.00 EA $18,180.00" at bounding box center [918, 628] width 1215 height 44
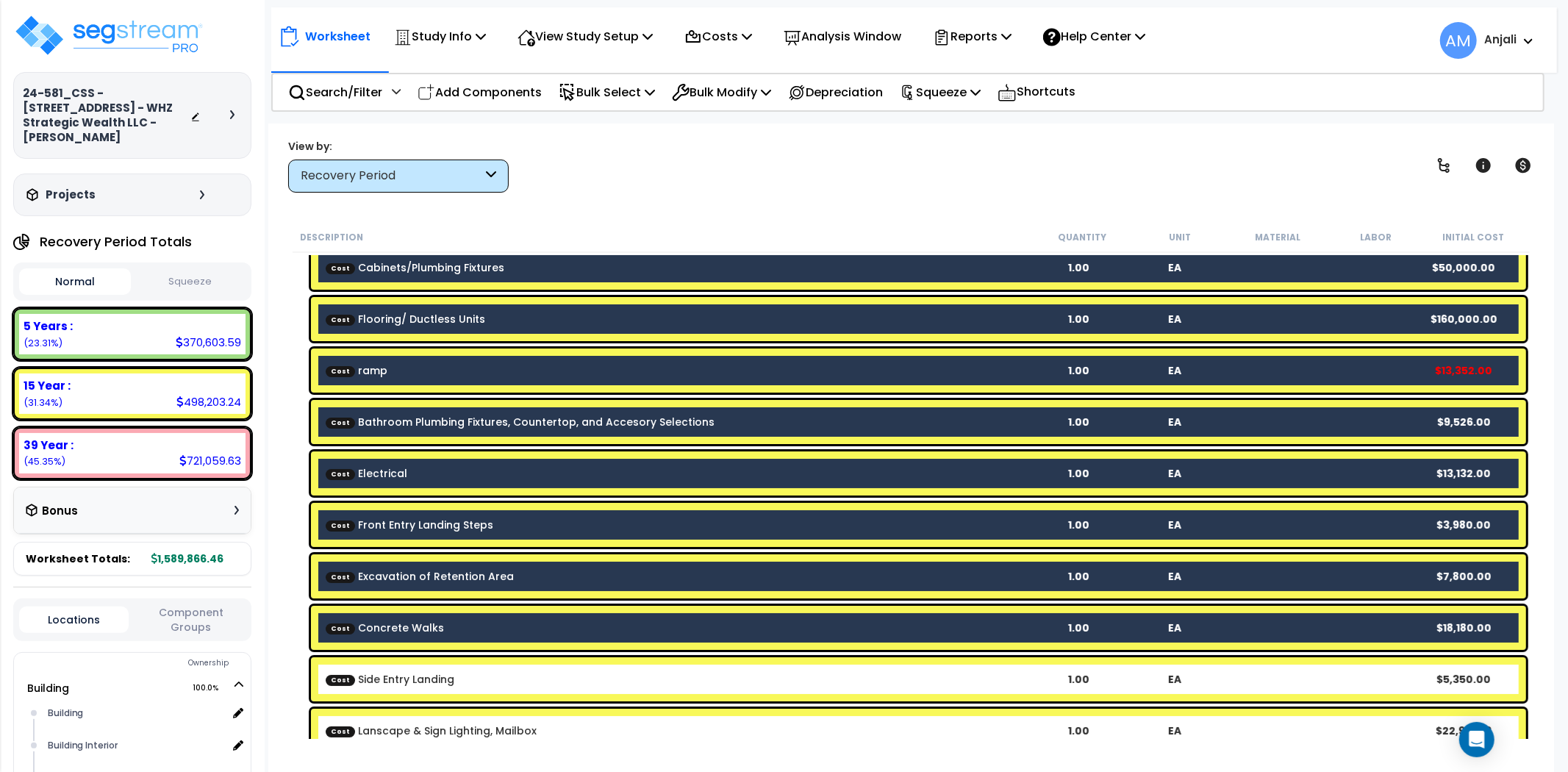
scroll to position [164, 0]
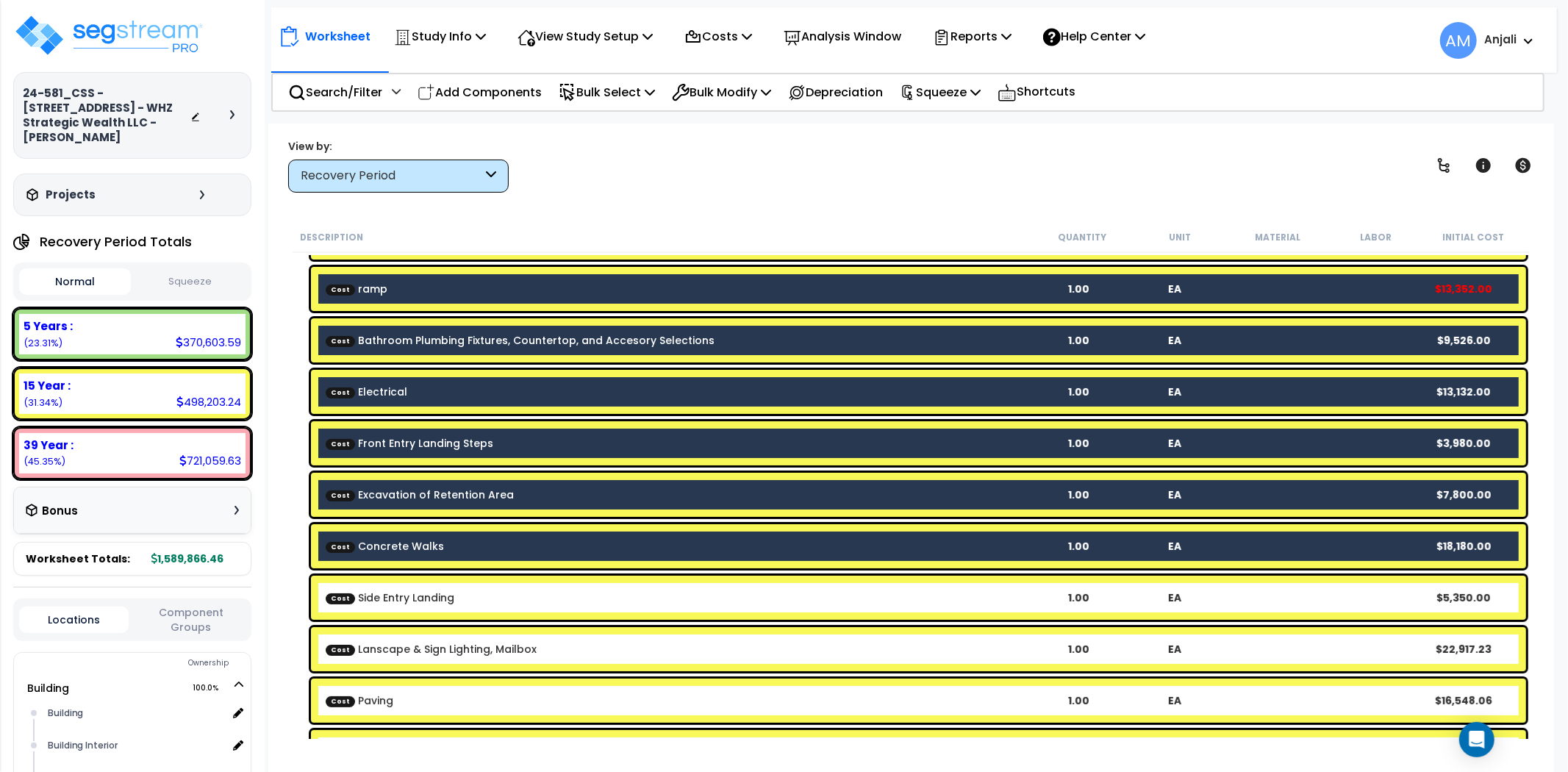
click at [419, 590] on link "Cost Side Entry Landing" at bounding box center [389, 598] width 129 height 15
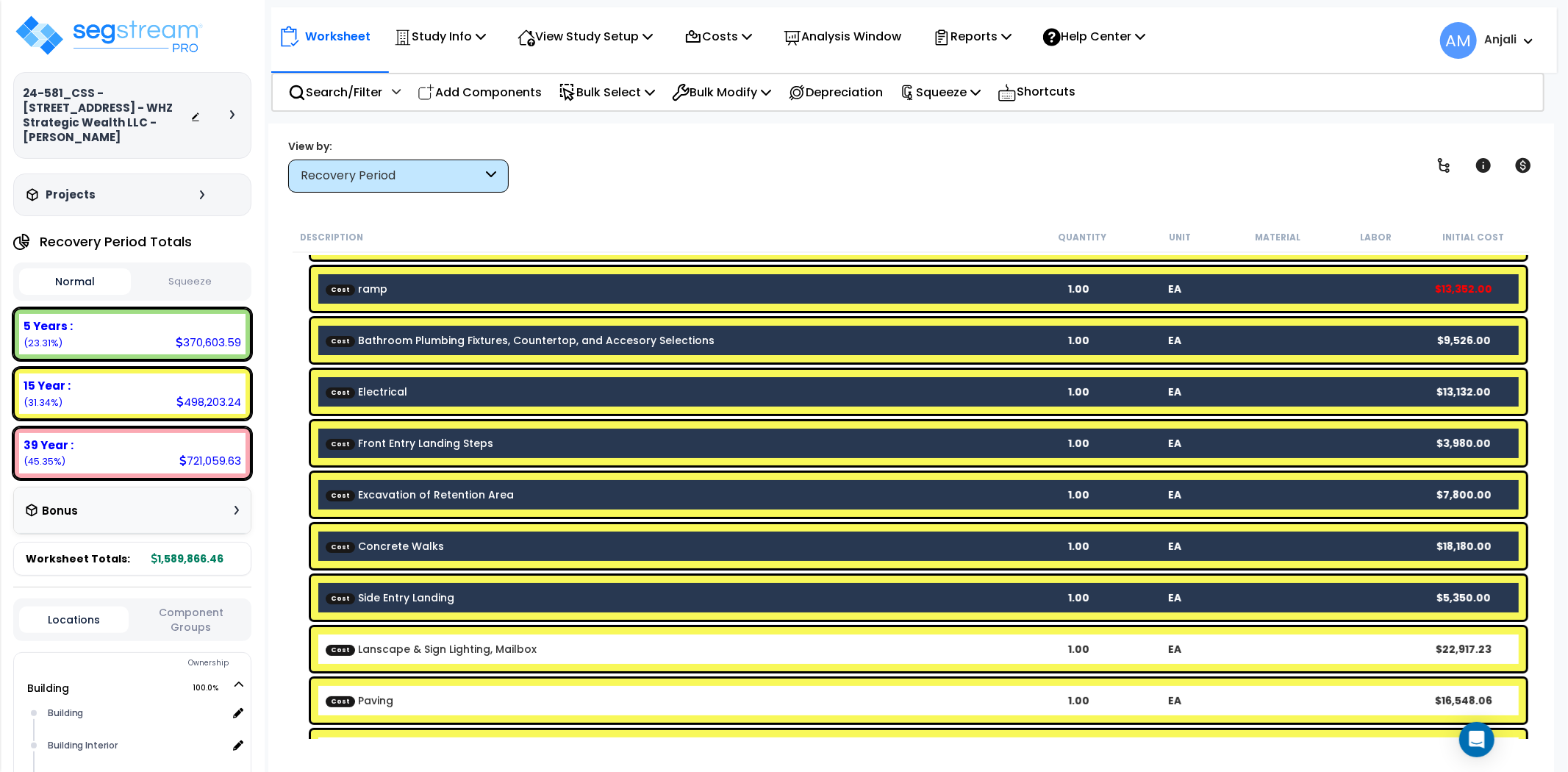
click at [695, 215] on div "Worksheet Study Info Study Setup Add Property Unit Template study Clone study AM" at bounding box center [911, 509] width 1286 height 772
click at [922, 167] on div "View by: Recovery Period Takeoff Cost" at bounding box center [911, 165] width 1256 height 55
click at [853, 217] on div "Worksheet Study Info Study Setup Add Property Unit Template study Clone study AM" at bounding box center [911, 509] width 1286 height 772
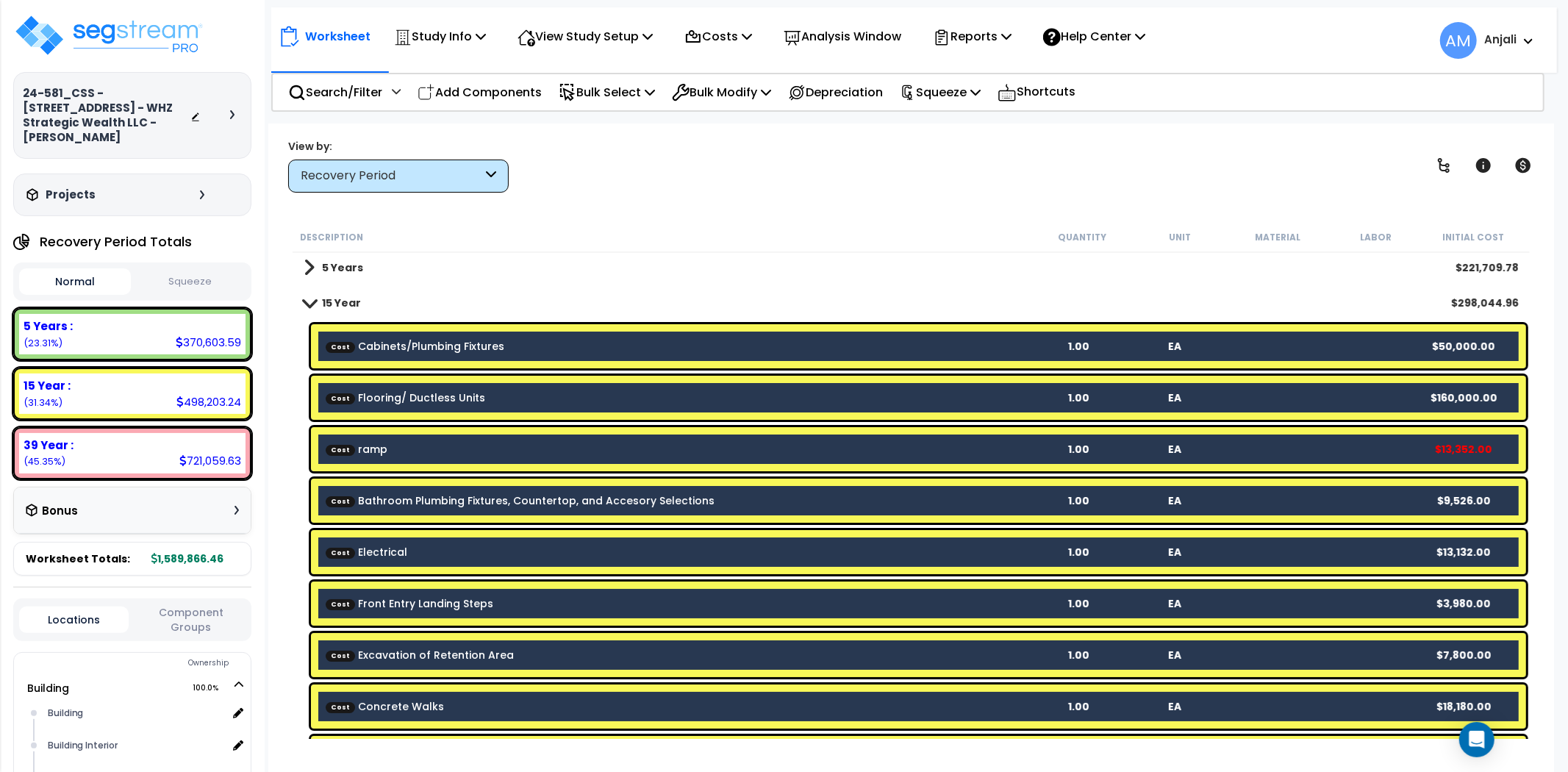
scroll to position [0, 0]
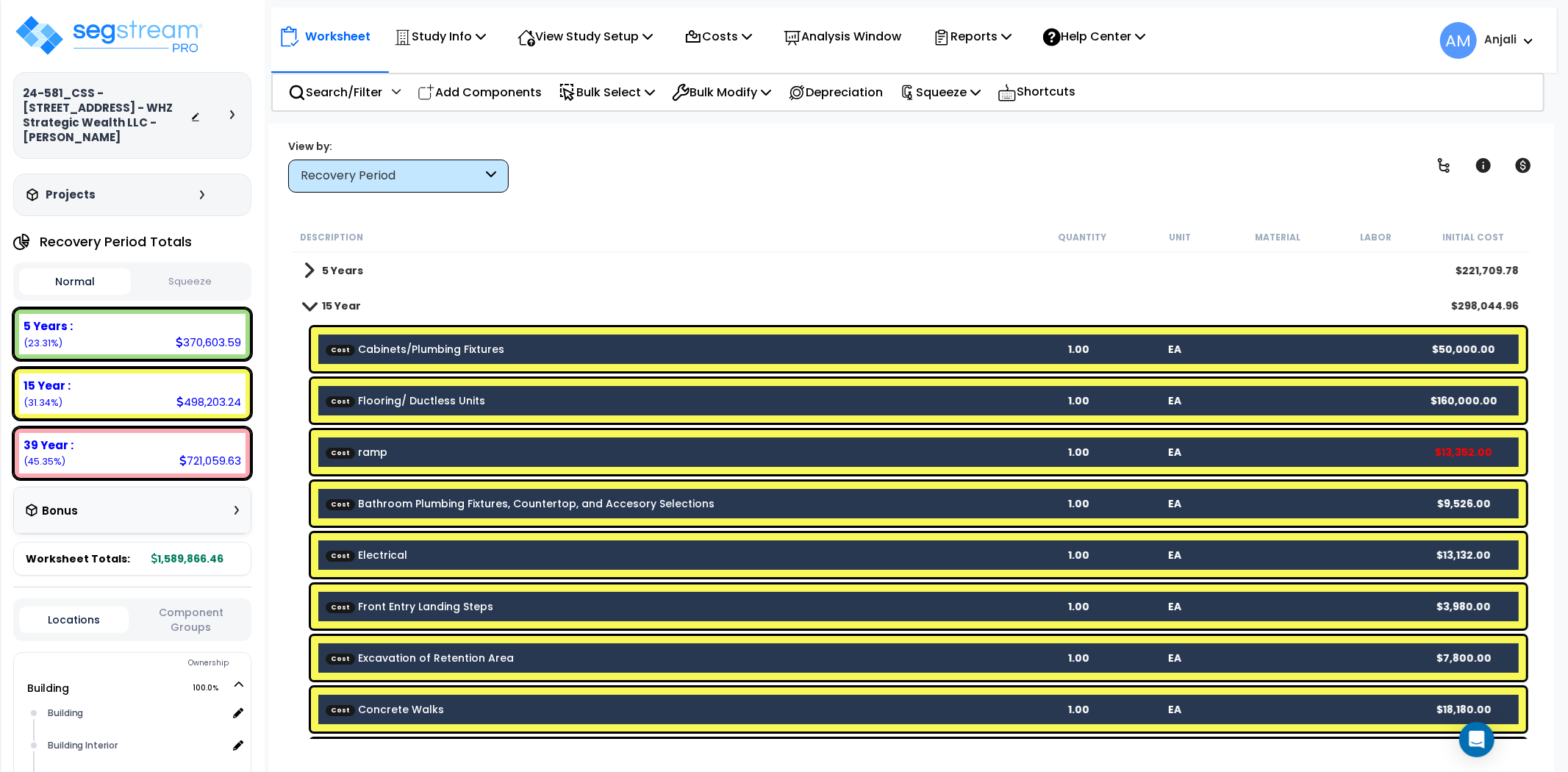
click at [847, 223] on div "Description Quantity Unit Material Labor Initial Cost" at bounding box center [911, 238] width 1237 height 31
click at [312, 299] on link "15 Year" at bounding box center [332, 305] width 58 height 21
